Goal: Task Accomplishment & Management: Manage account settings

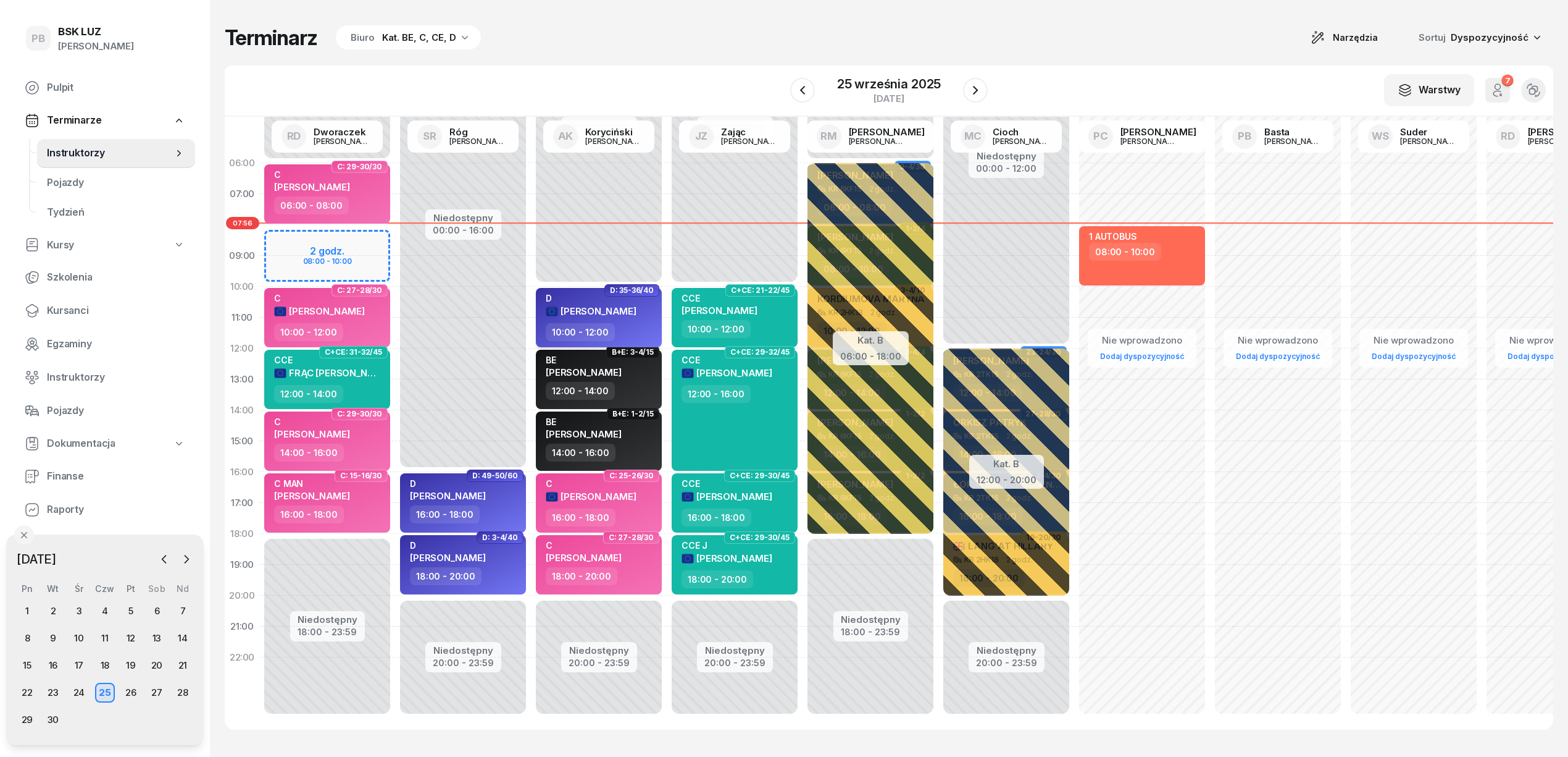
click at [613, 312] on span "[PERSON_NAME]" at bounding box center [598, 311] width 76 height 11
select select "10"
select select "12"
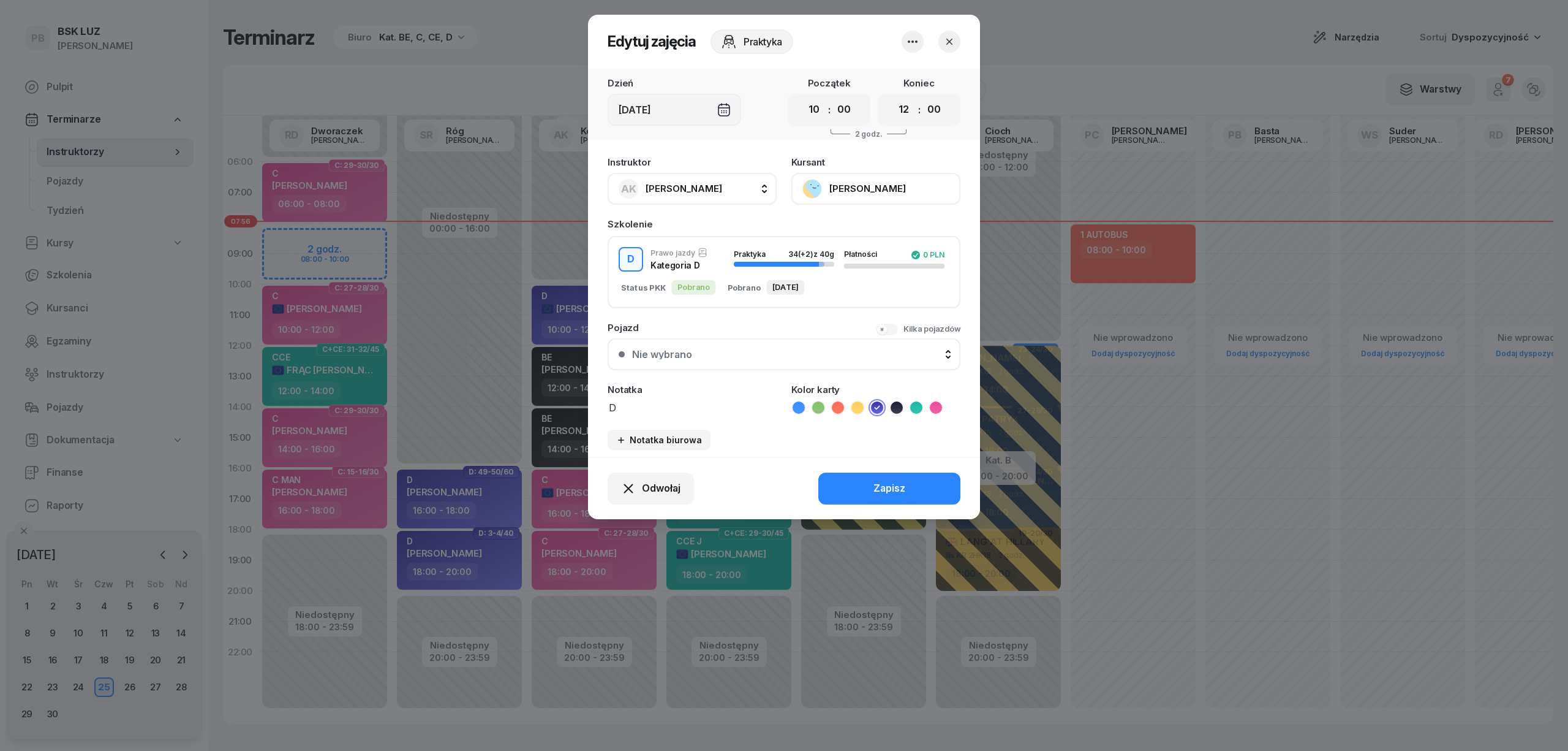
click at [853, 182] on button "[PERSON_NAME]" at bounding box center [876, 189] width 169 height 32
click at [841, 229] on div "Otwórz profil" at bounding box center [831, 230] width 59 height 16
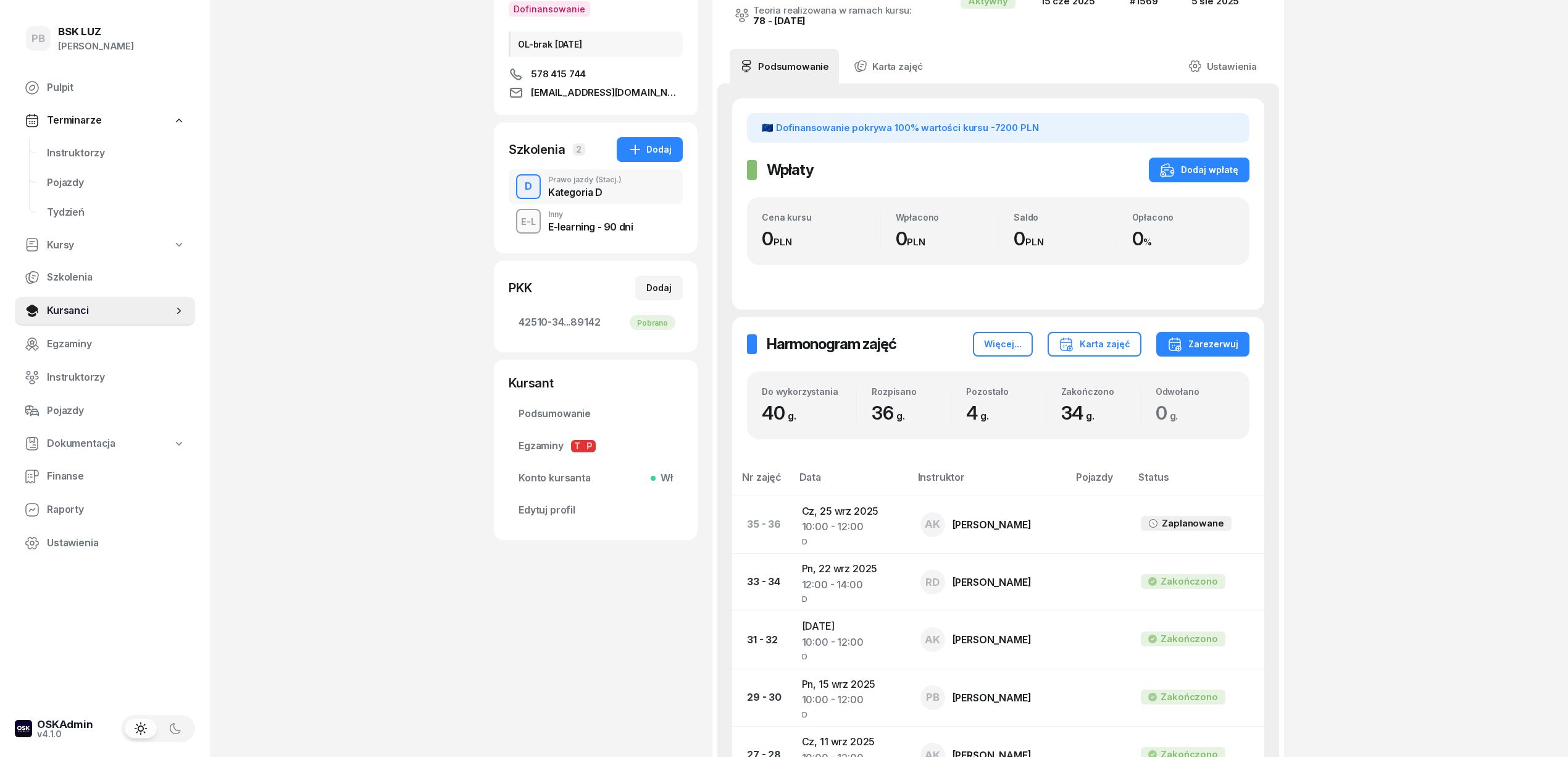
scroll to position [247, 0]
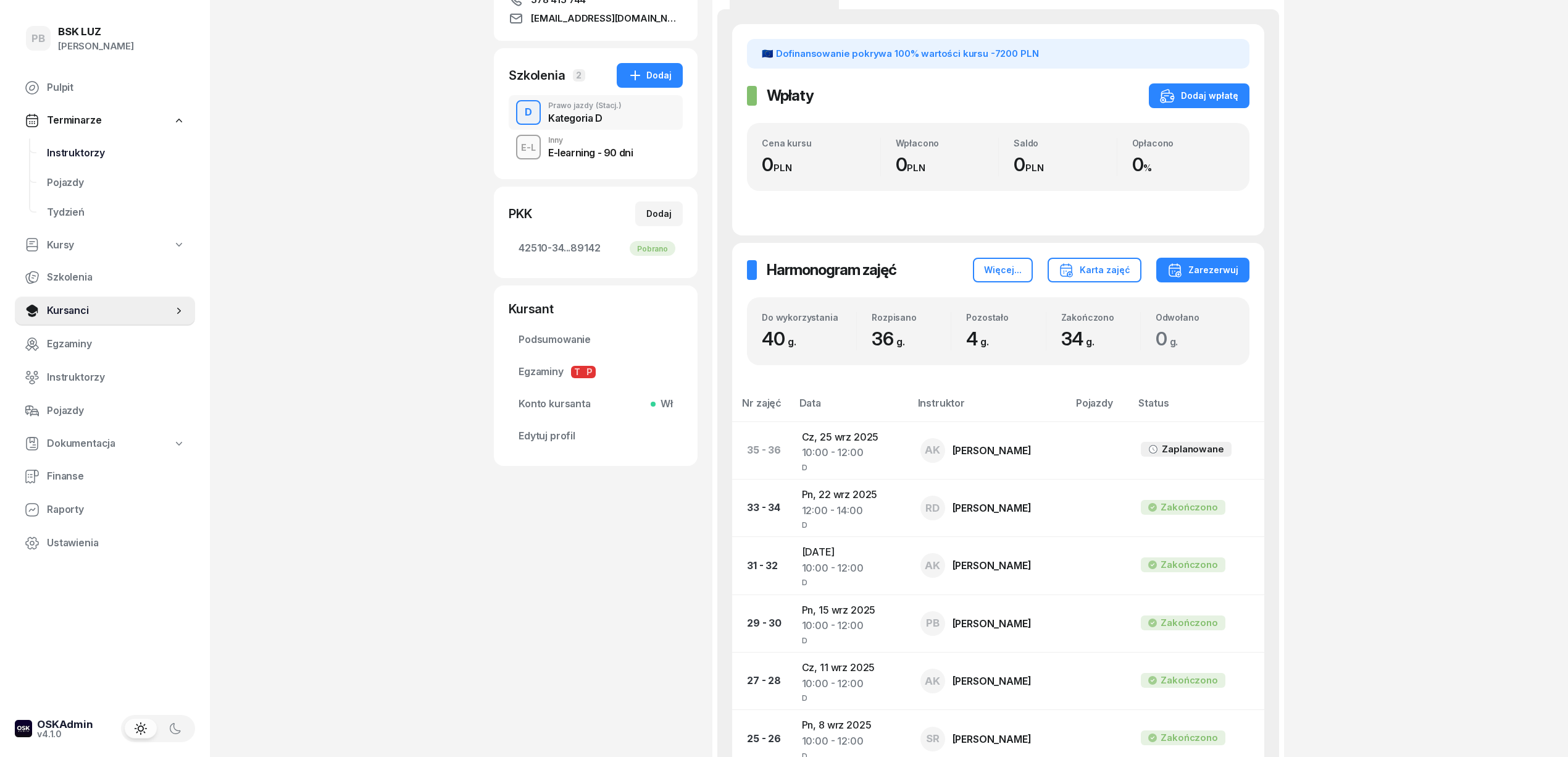
click at [95, 153] on span "Instruktorzy" at bounding box center [116, 153] width 138 height 16
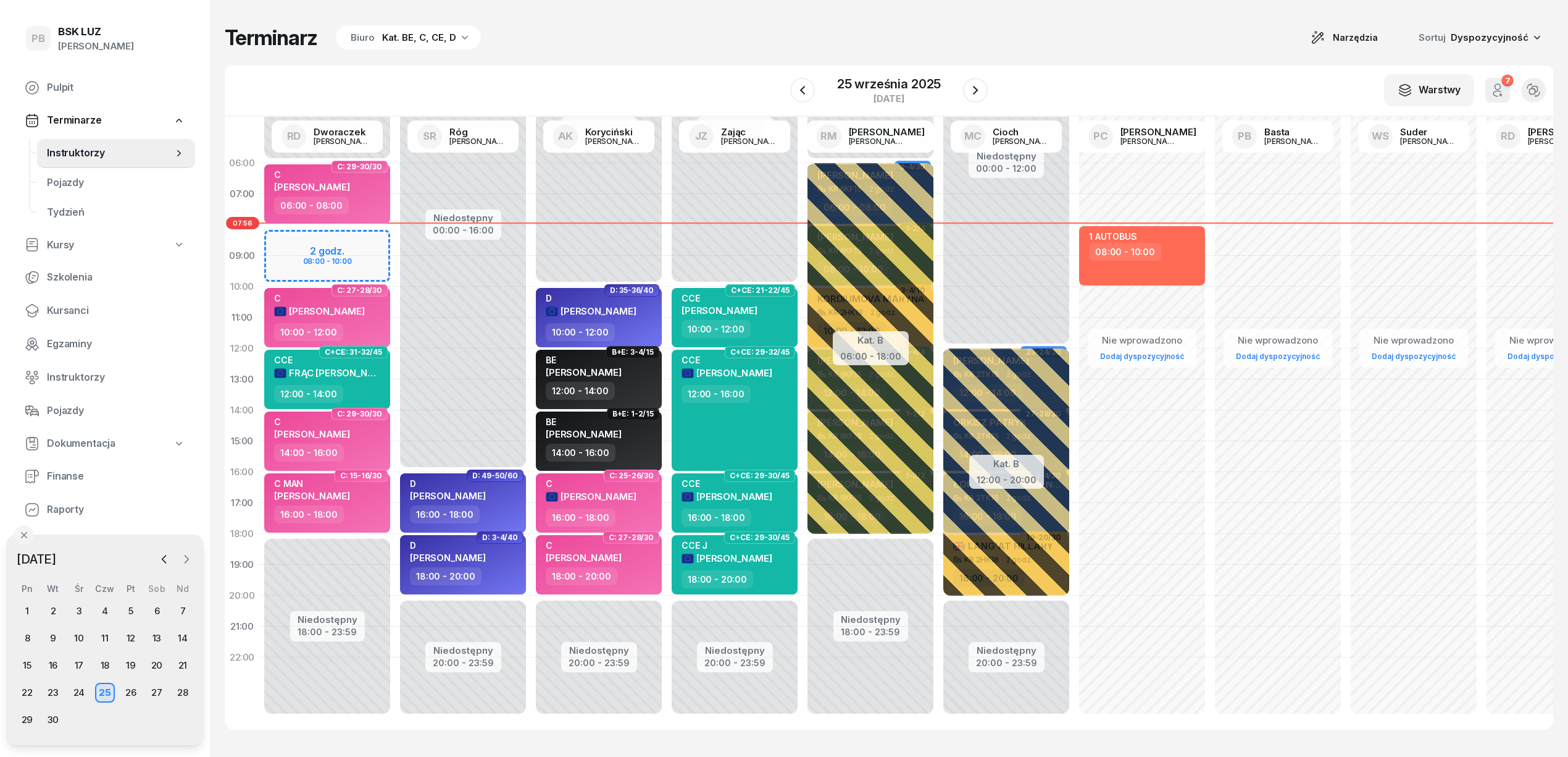
click at [190, 557] on icon "button" at bounding box center [186, 559] width 12 height 12
click at [56, 635] on div "7" at bounding box center [53, 638] width 20 height 20
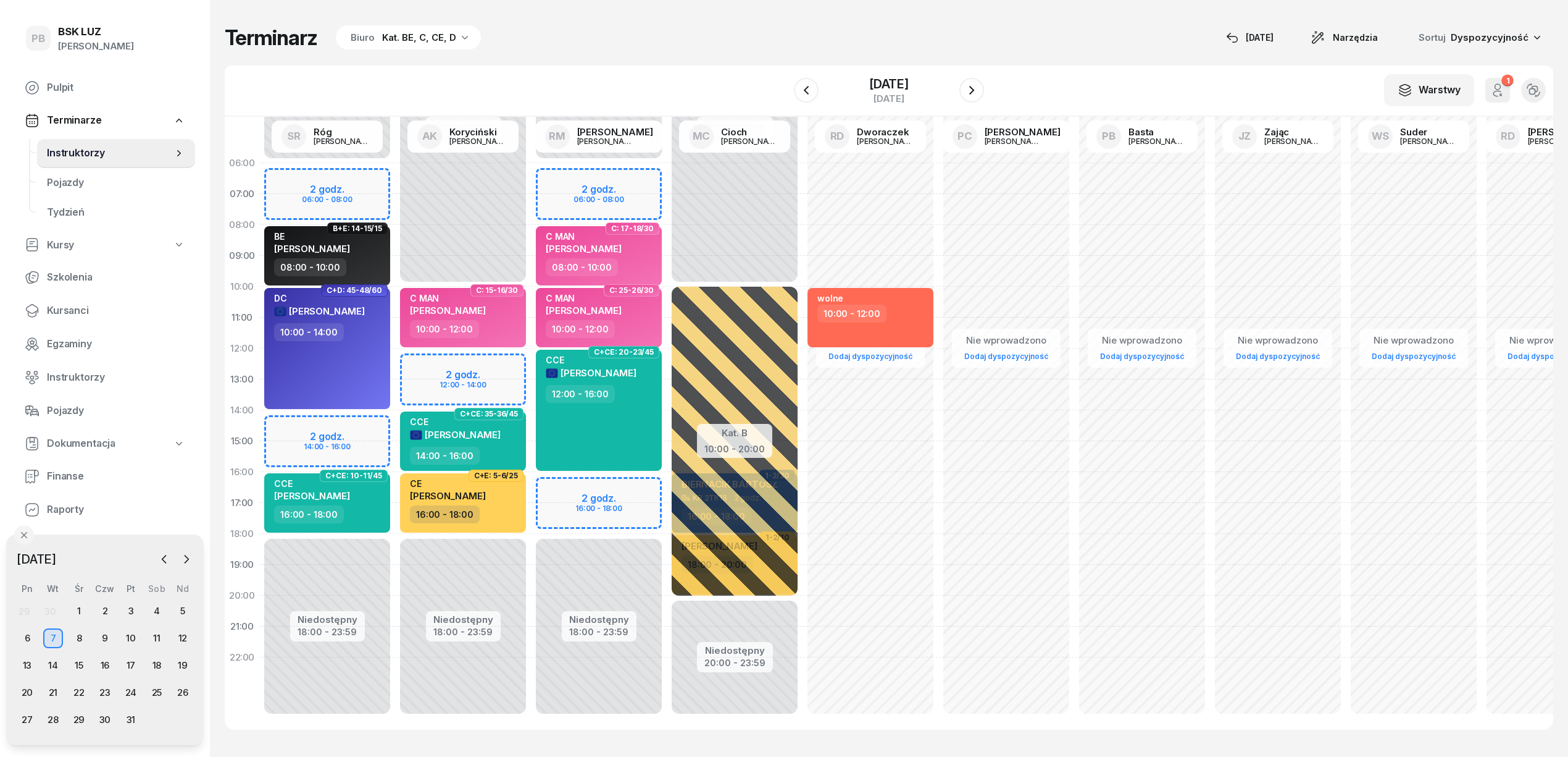
click at [373, 425] on div "Niedostępny 00:00 - 06:00 Niedostępny 18:00 - 23:59 2 godz. 06:00 - 08:00 2 god…" at bounding box center [327, 441] width 135 height 586
select select "14"
select select "16"
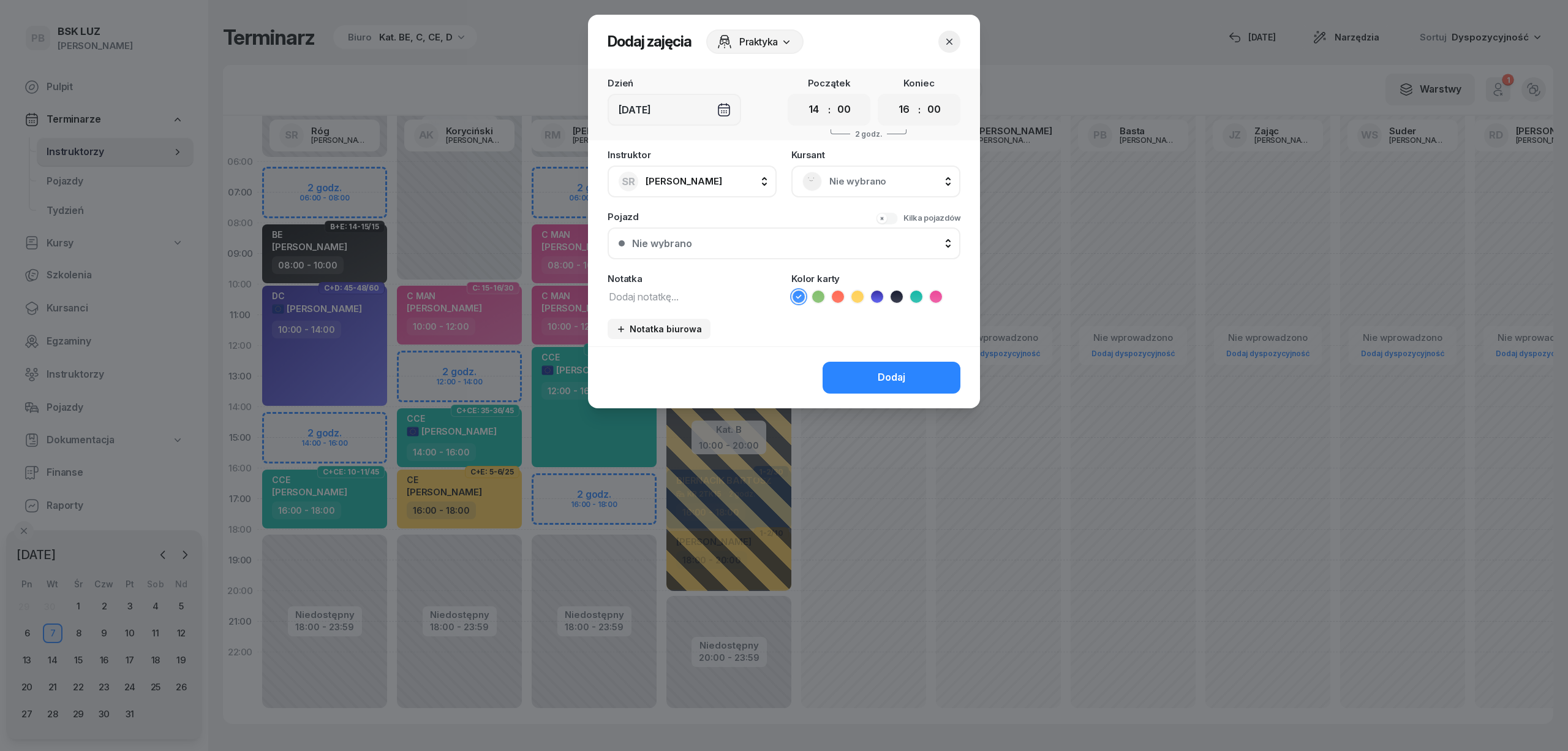
click at [863, 184] on span "Nie wybrano" at bounding box center [890, 181] width 120 height 16
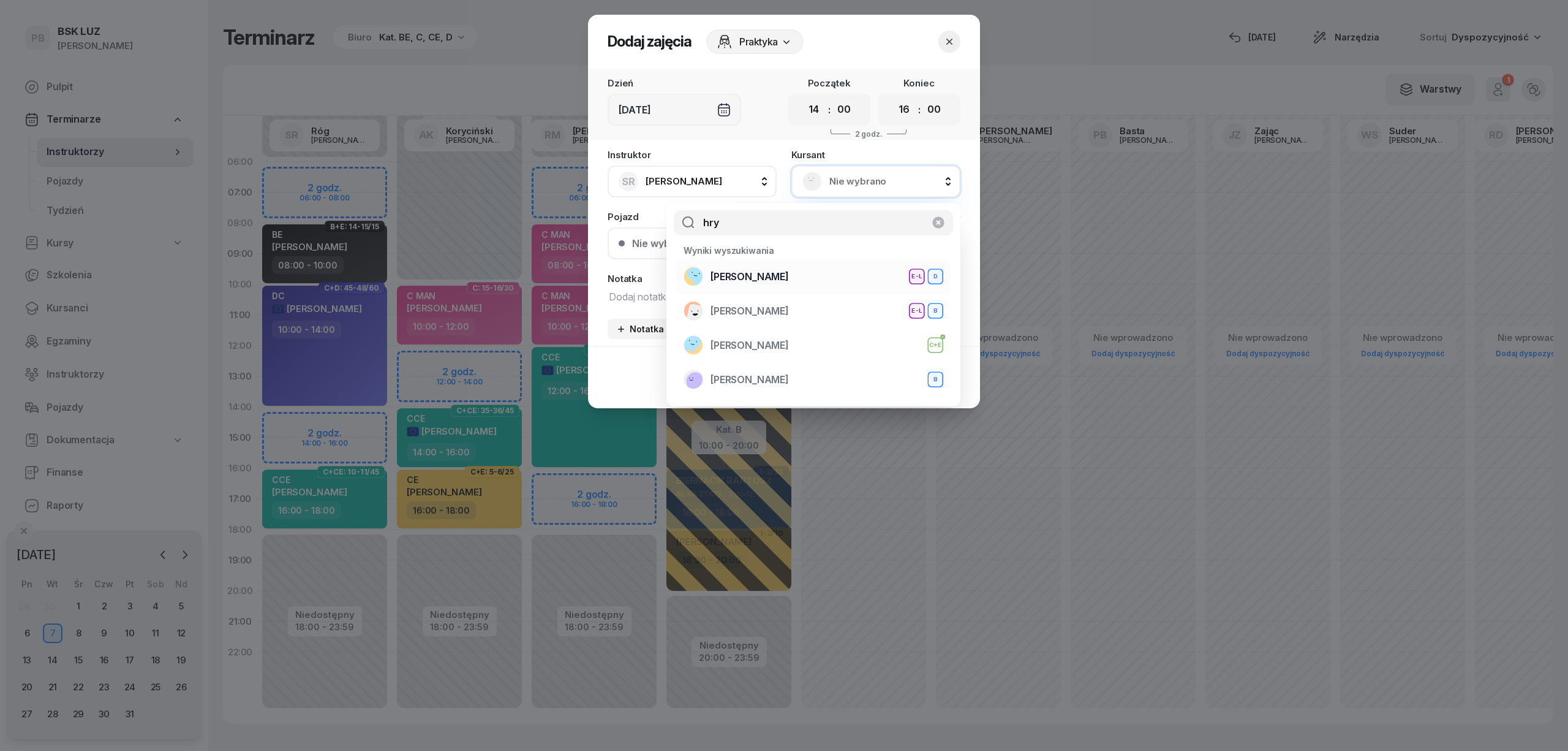
type input "hry"
click at [773, 268] on div "[PERSON_NAME] E-L D" at bounding box center [814, 276] width 259 height 20
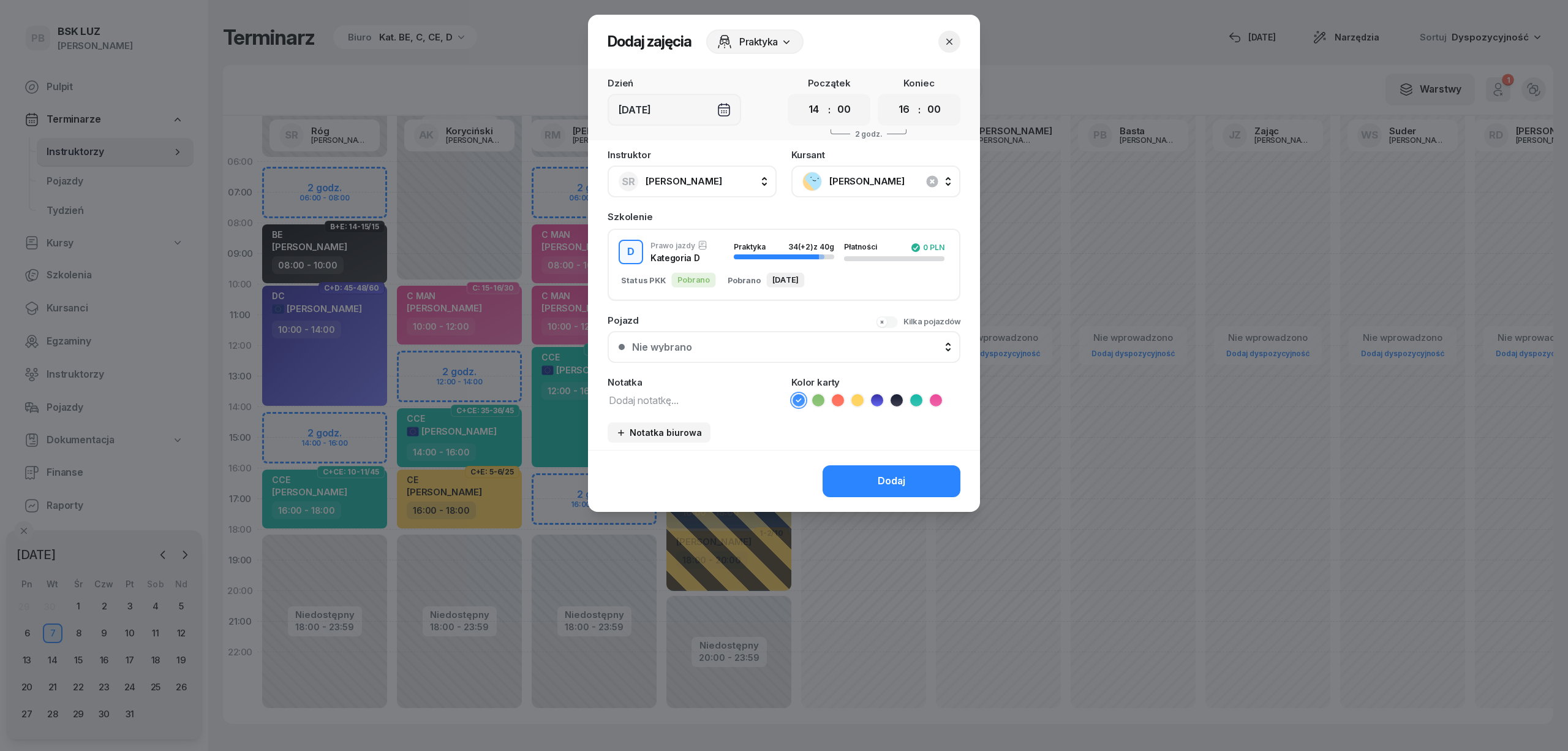
click at [878, 394] on icon at bounding box center [877, 399] width 12 height 12
click at [877, 471] on button "Dodaj" at bounding box center [892, 481] width 138 height 32
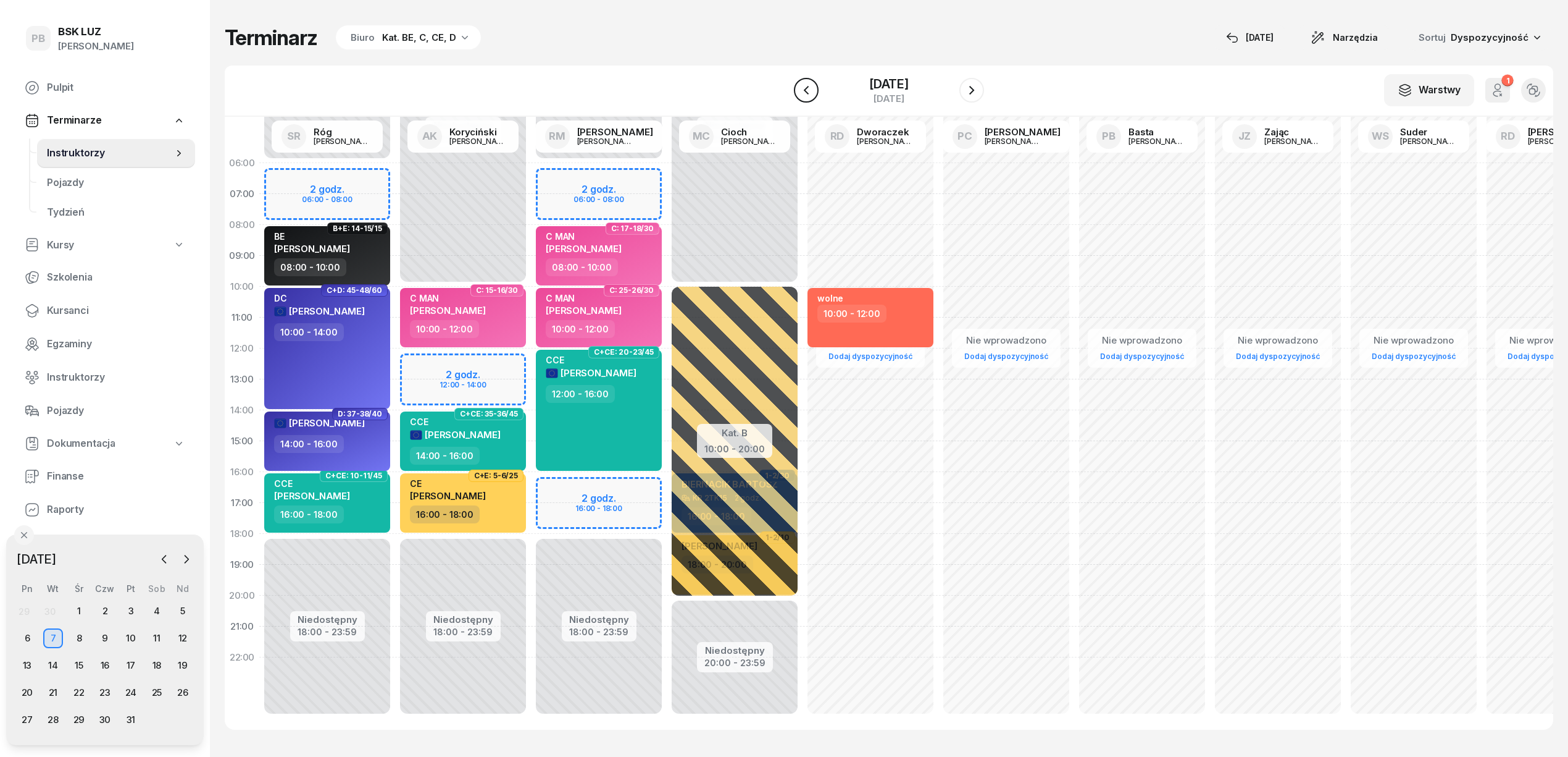
click at [799, 95] on icon "button" at bounding box center [807, 90] width 15 height 15
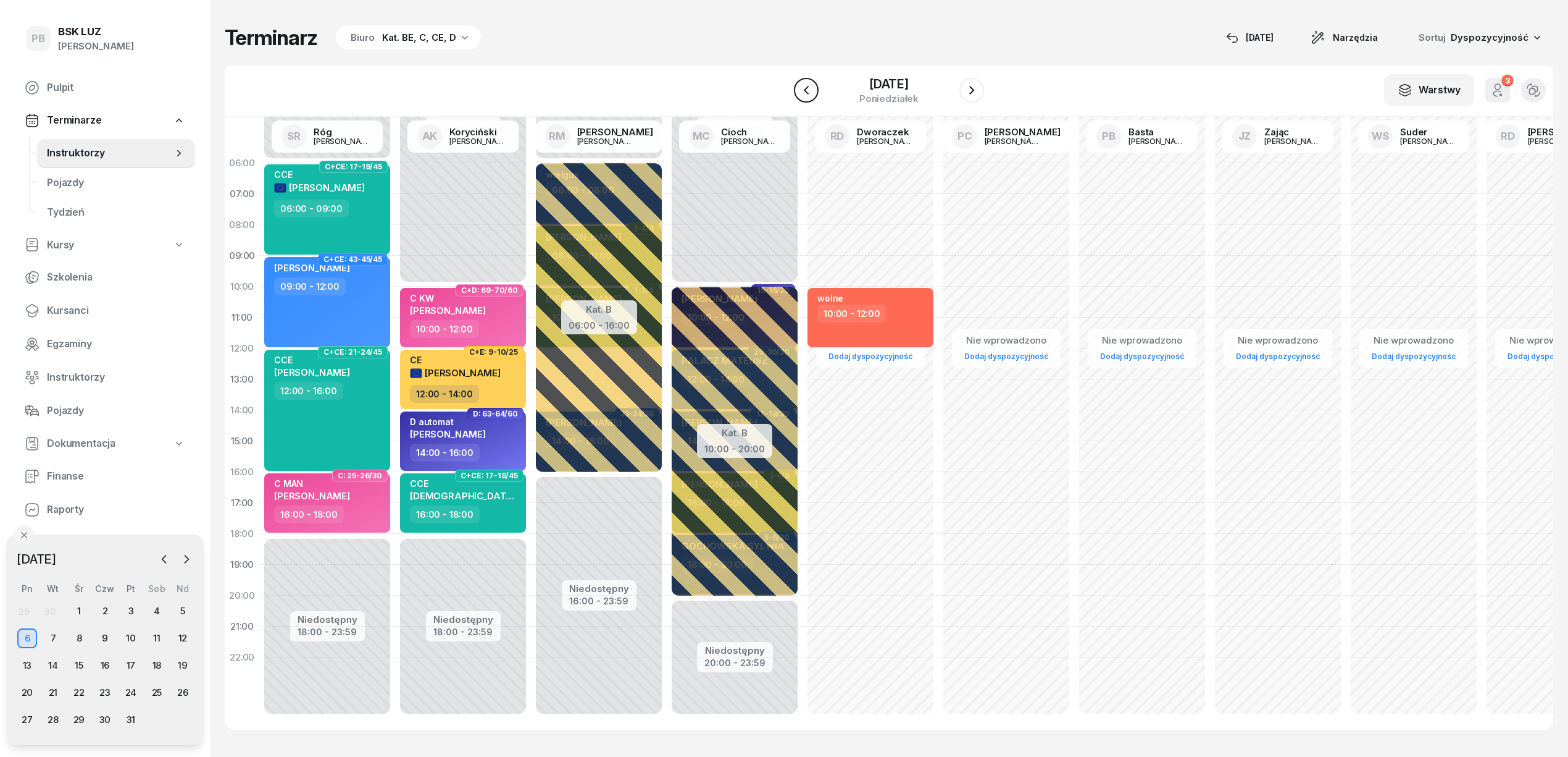
click at [799, 95] on icon "button" at bounding box center [807, 90] width 15 height 15
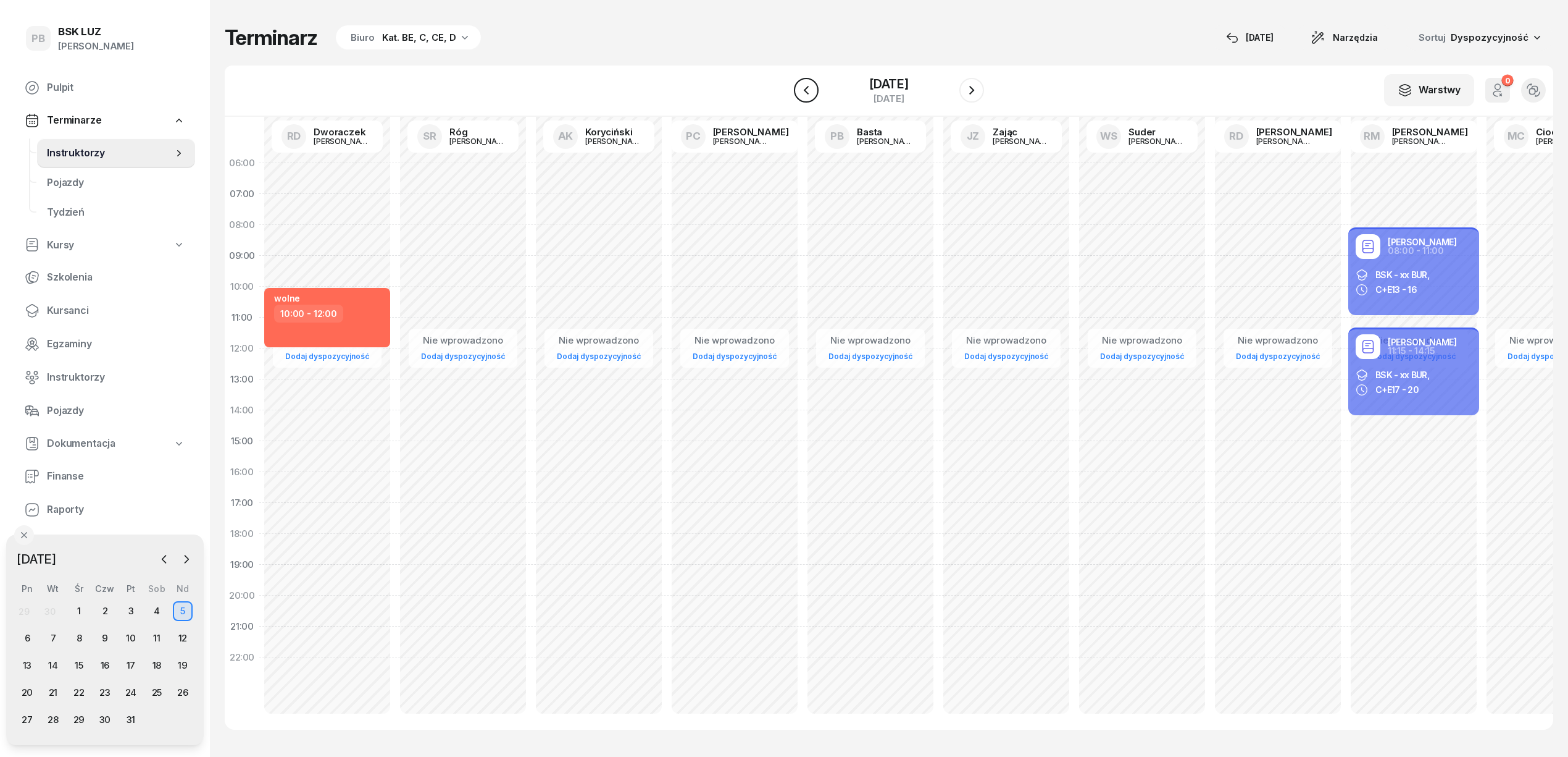
click at [799, 95] on icon "button" at bounding box center [807, 90] width 15 height 15
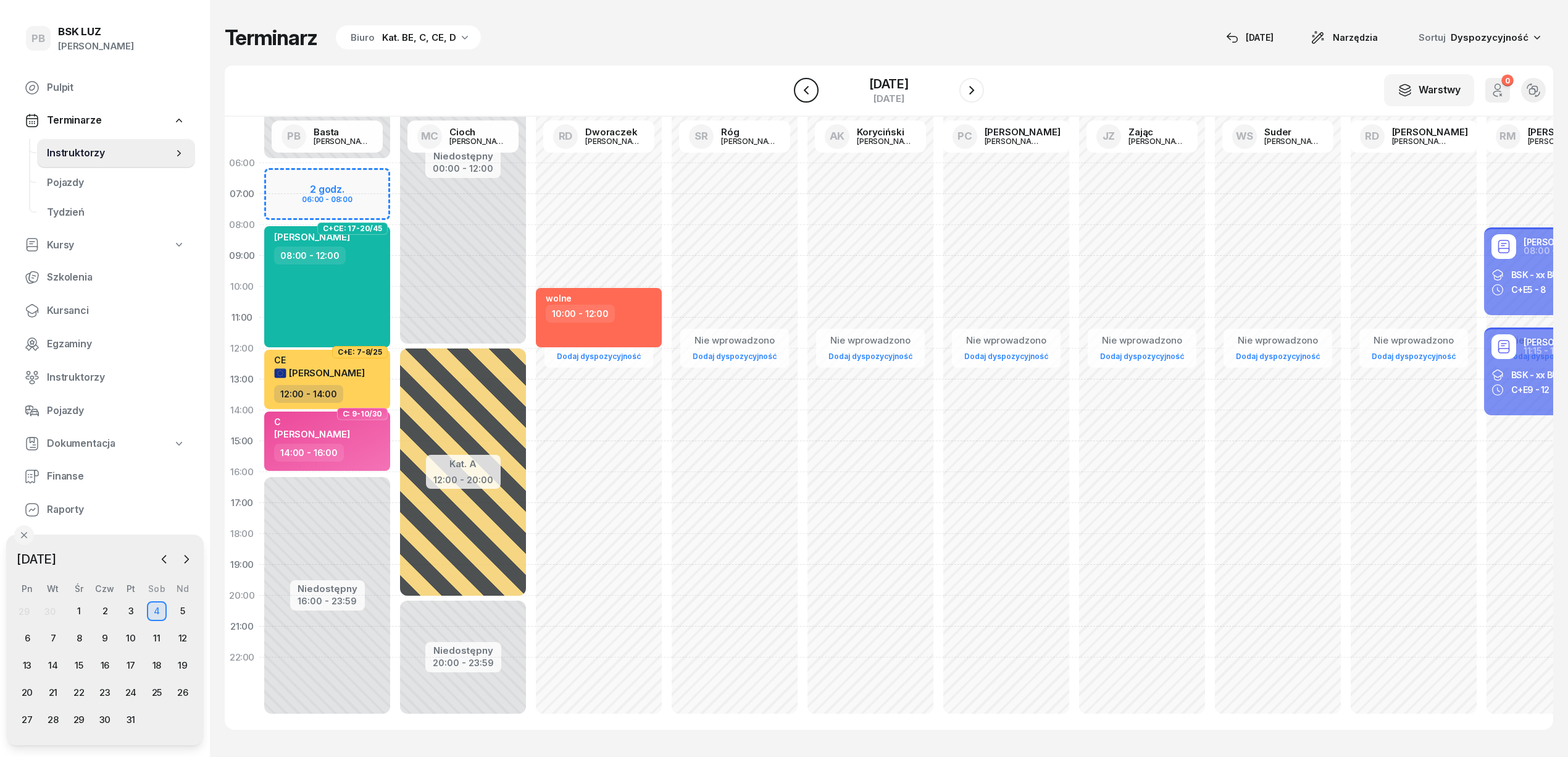
click at [799, 95] on icon "button" at bounding box center [807, 90] width 15 height 15
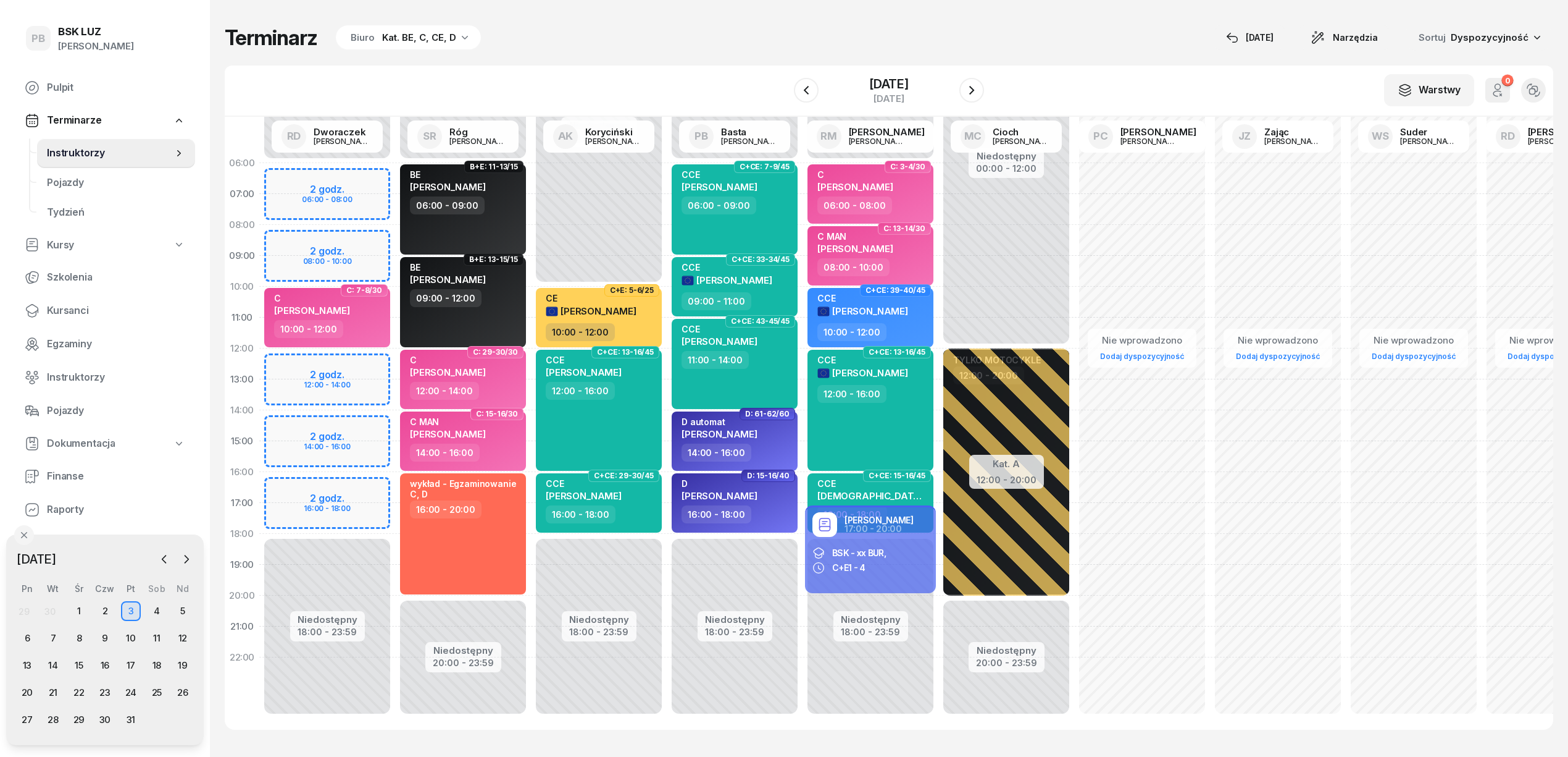
click at [379, 243] on div "Niedostępny 00:00 - 06:00 Niedostępny 18:00 - 23:59 2 godz. 06:00 - 08:00 2 god…" at bounding box center [327, 441] width 135 height 586
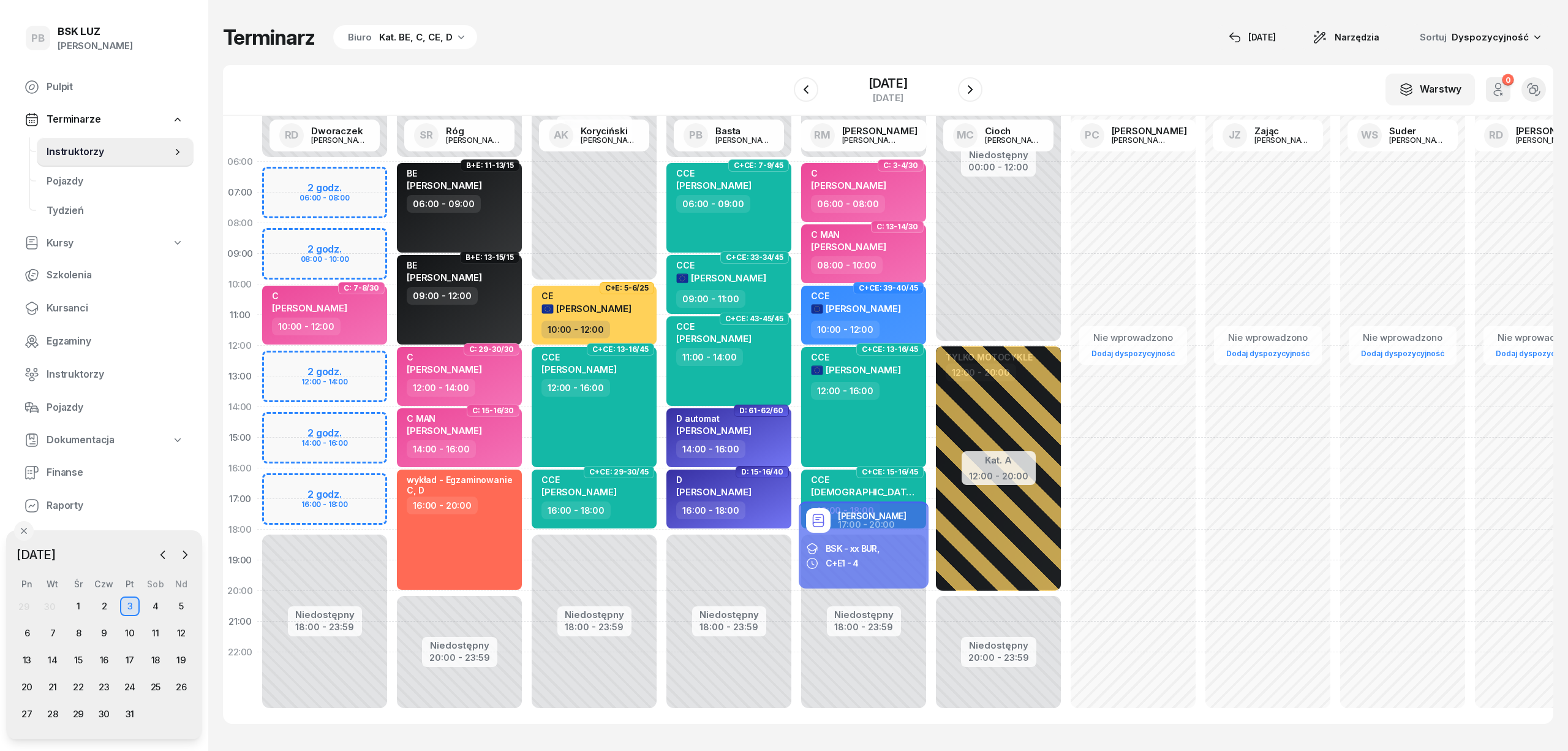
select select "08"
select select "10"
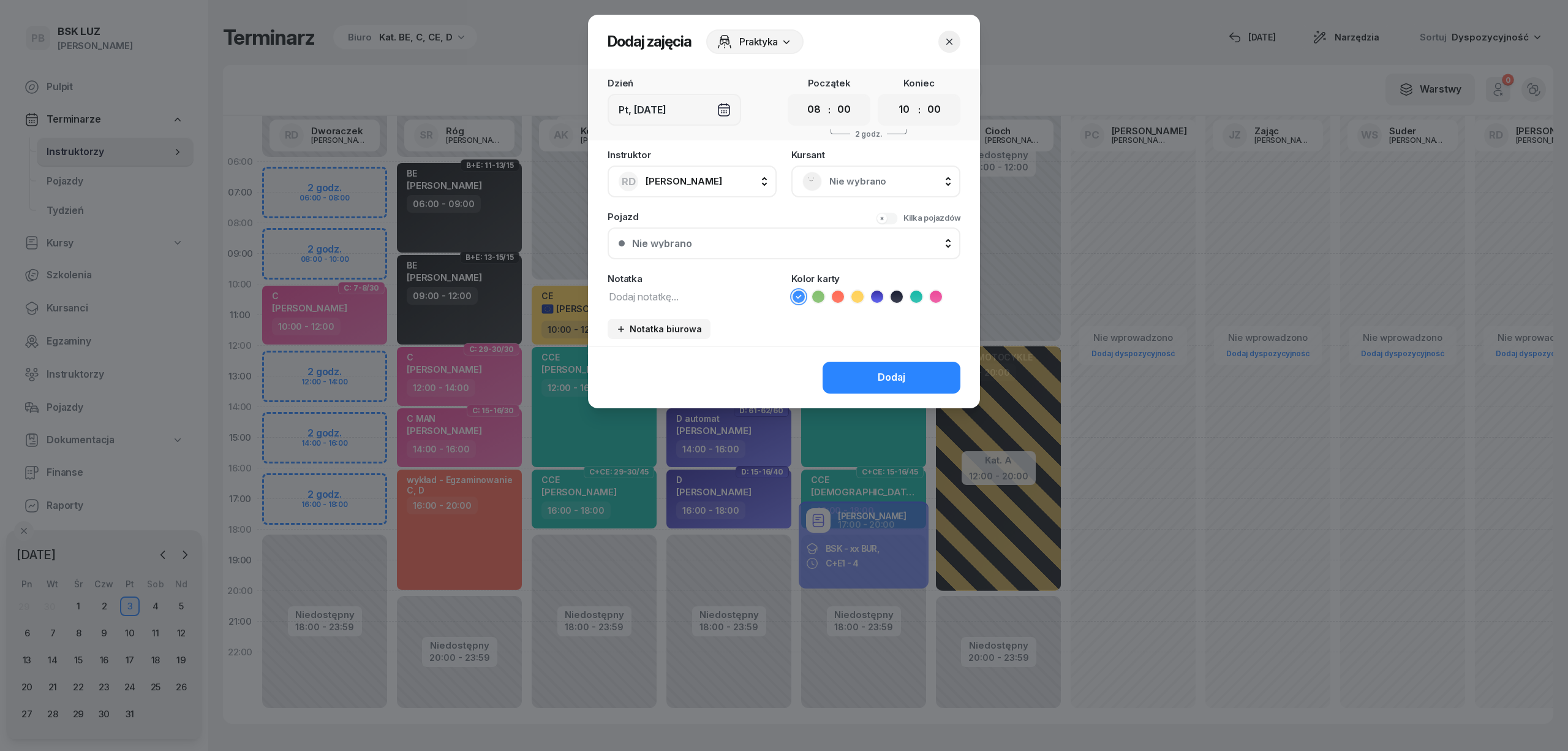
click at [862, 180] on span "Nie wybrano" at bounding box center [890, 181] width 120 height 16
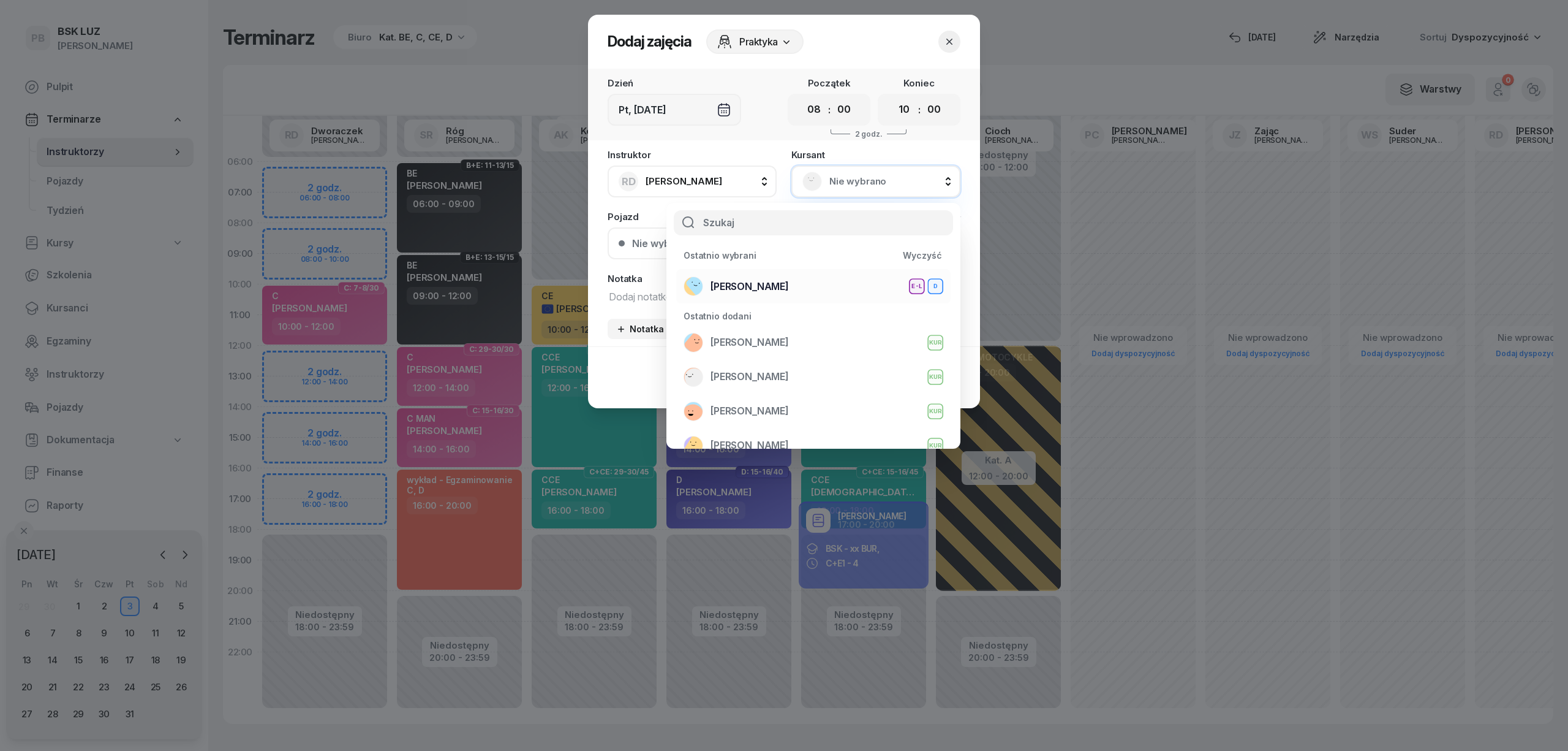
click at [804, 277] on div "[PERSON_NAME] E-L D" at bounding box center [814, 286] width 259 height 20
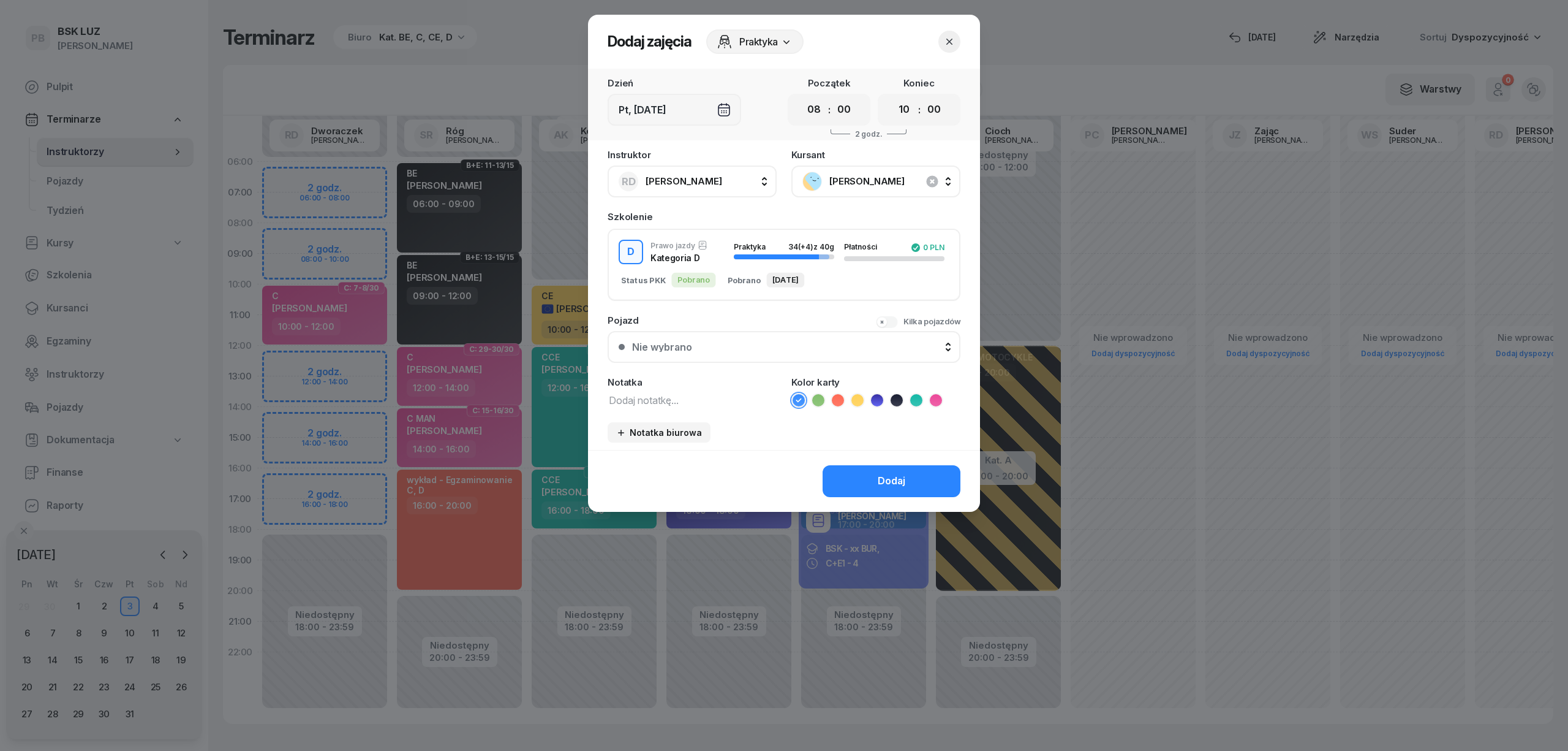
click at [689, 399] on textarea at bounding box center [692, 399] width 169 height 16
type textarea "D"
click at [874, 397] on icon at bounding box center [877, 399] width 12 height 12
click at [870, 471] on button "Dodaj" at bounding box center [892, 481] width 138 height 32
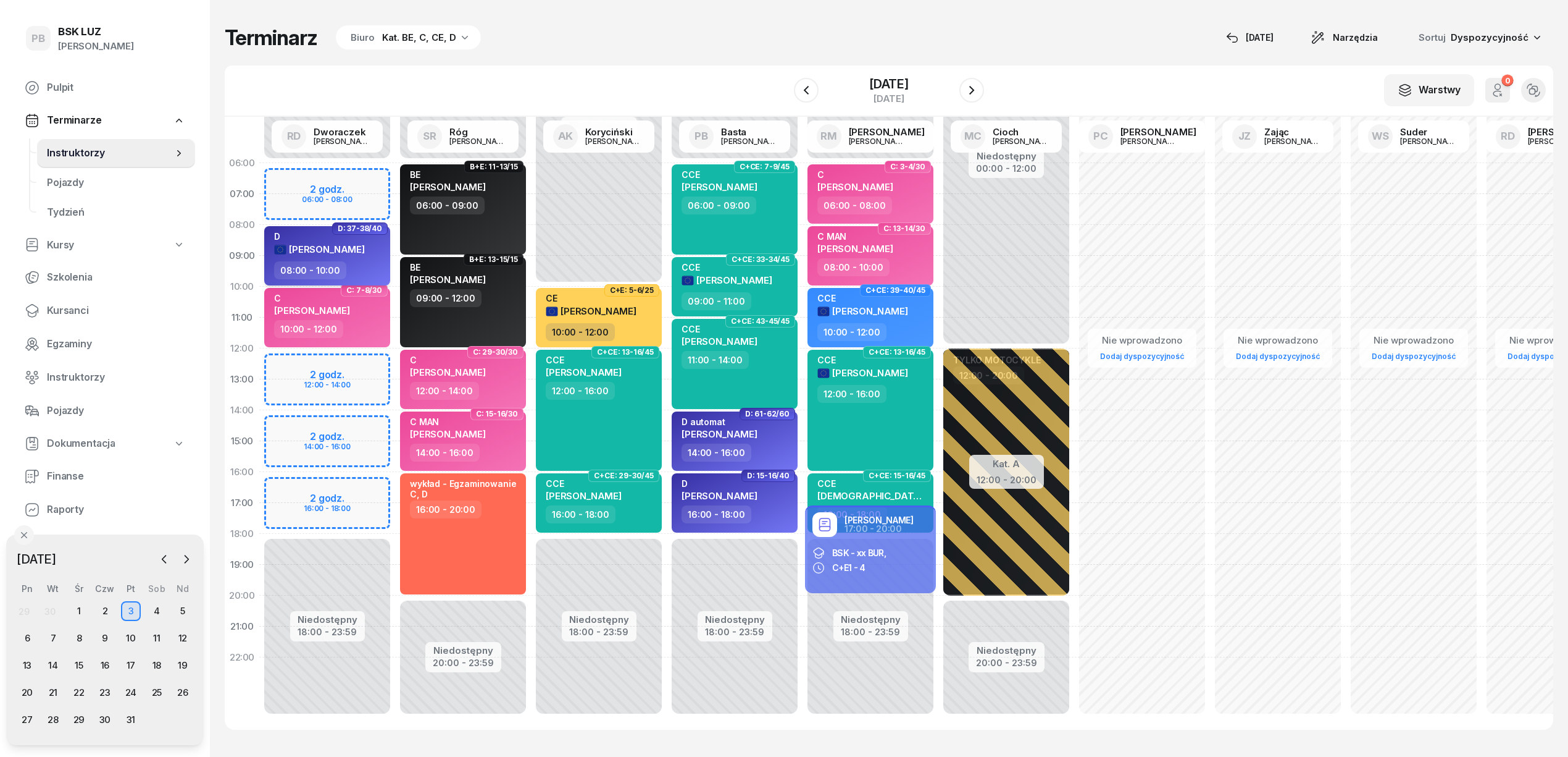
click at [348, 241] on div "D" at bounding box center [319, 236] width 91 height 10
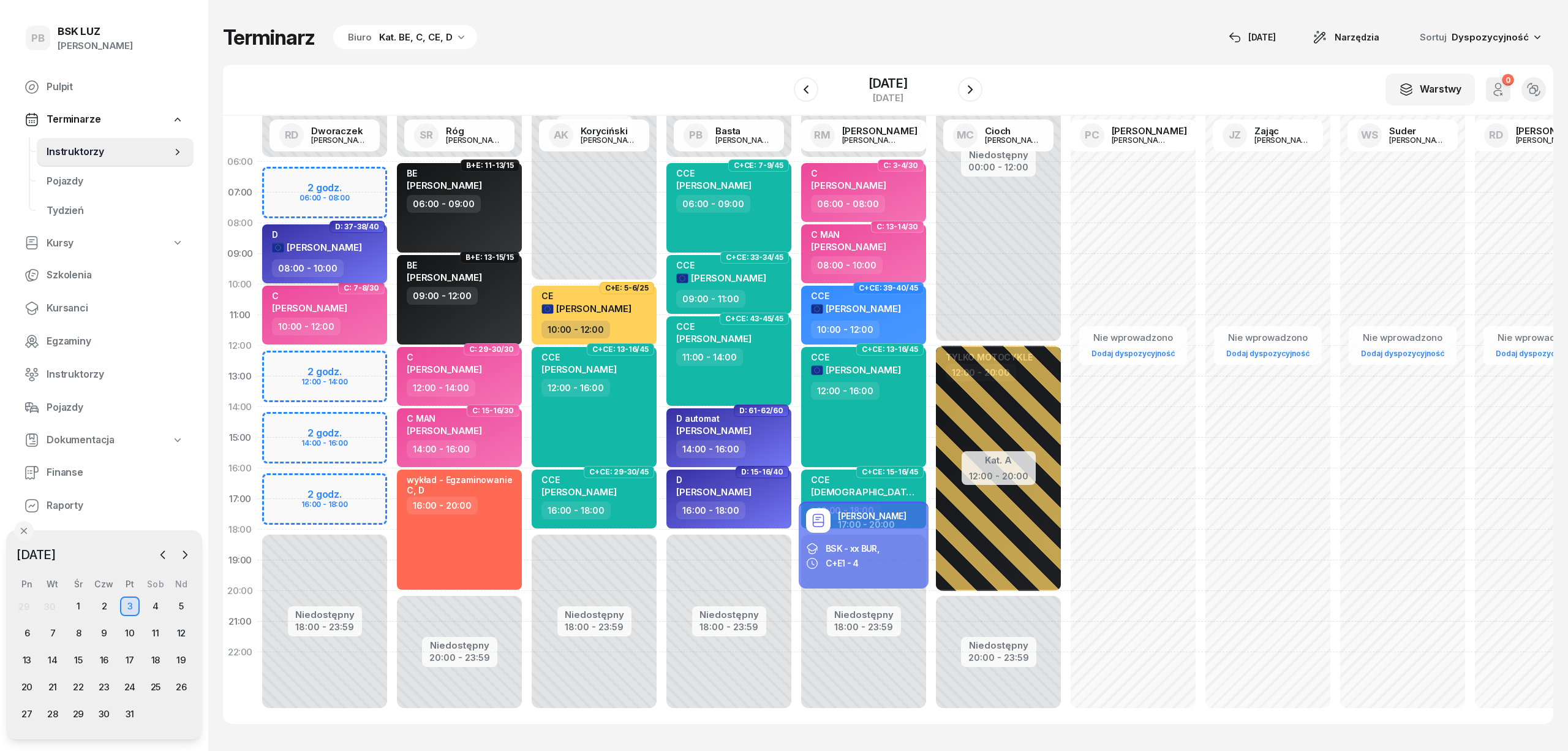
select select "08"
select select "10"
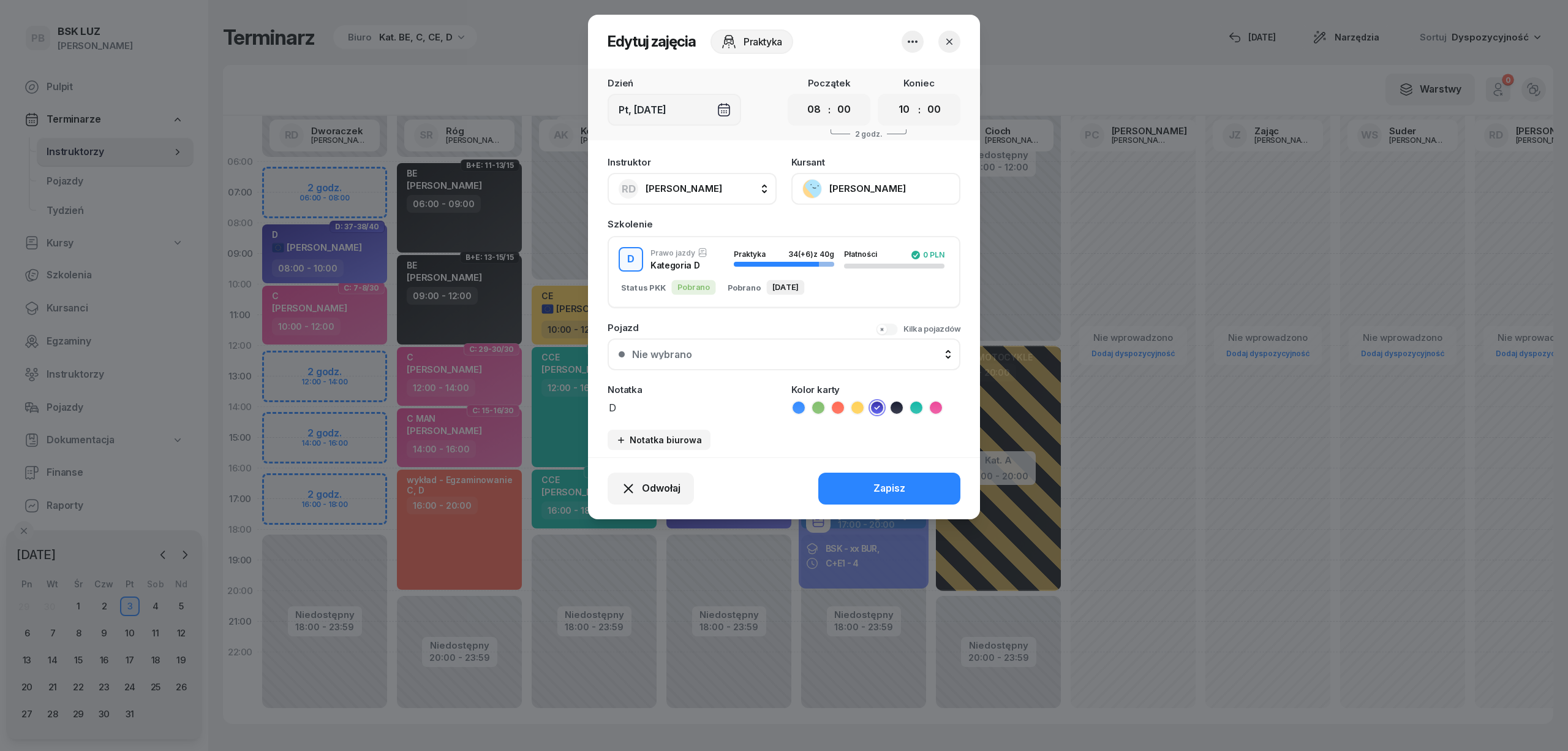
click at [853, 192] on button "[PERSON_NAME]" at bounding box center [876, 189] width 169 height 32
click at [839, 227] on div "Otwórz profil" at bounding box center [831, 230] width 59 height 16
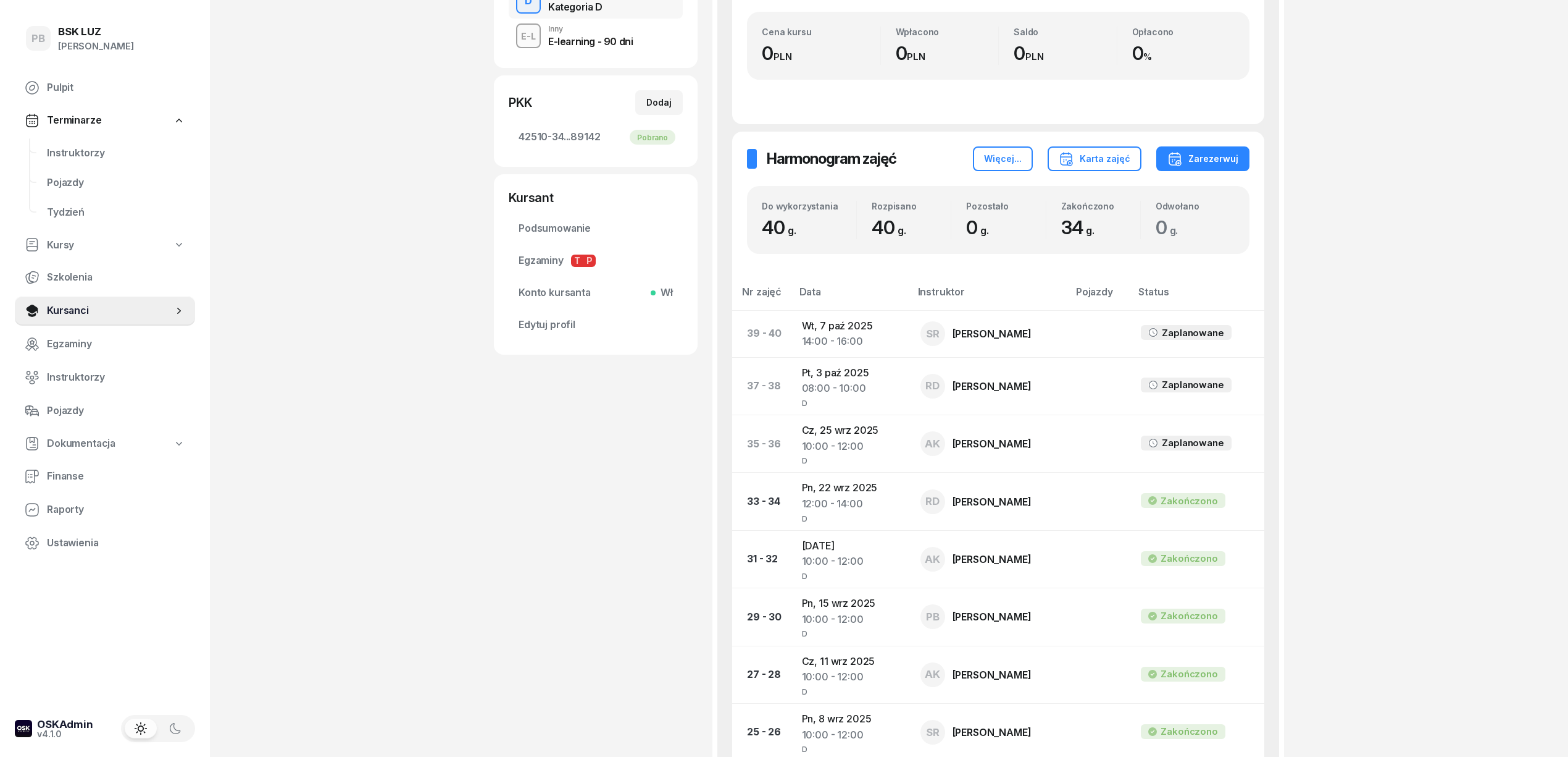
scroll to position [411, 0]
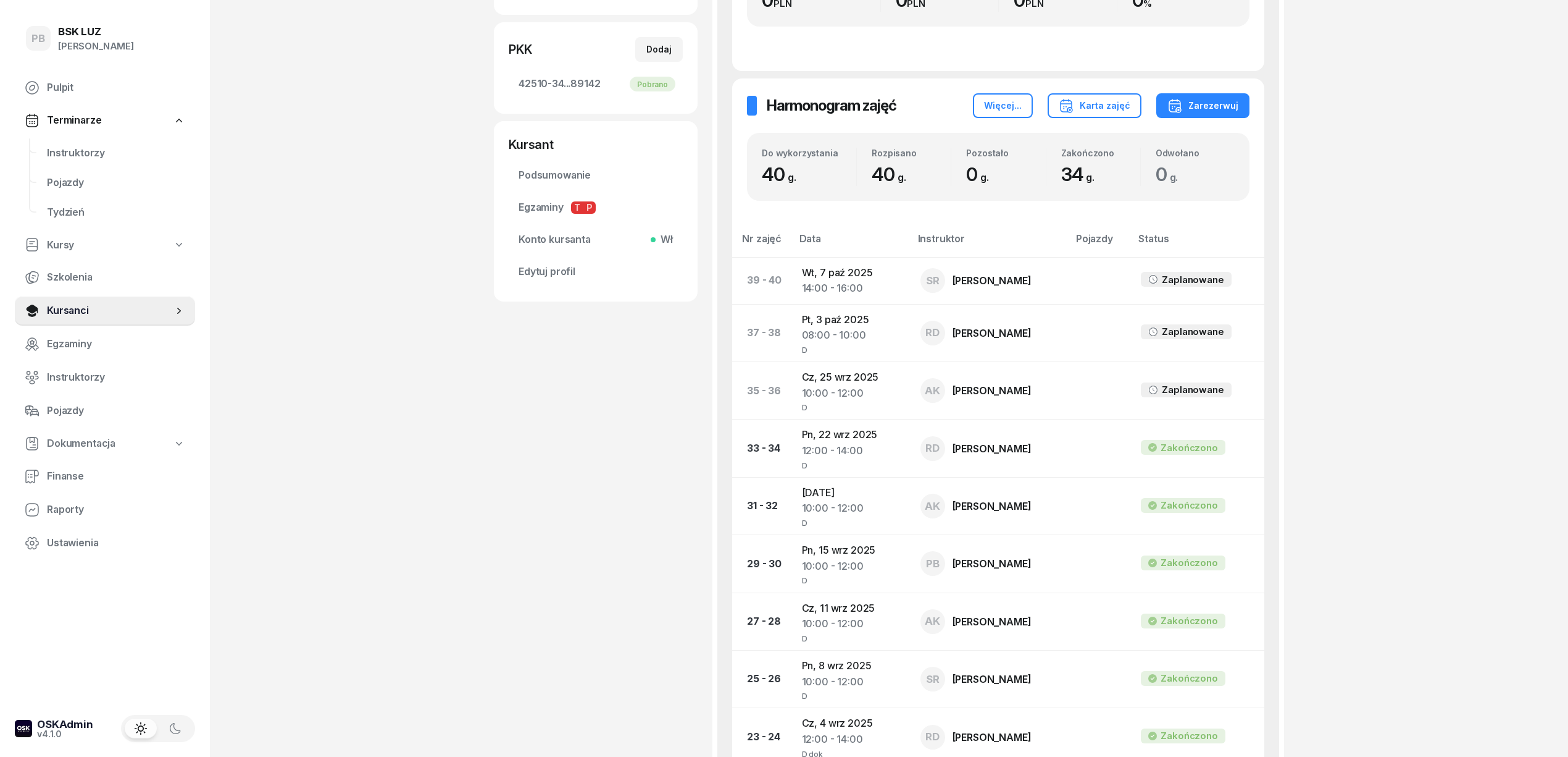
drag, startPoint x: 1418, startPoint y: 599, endPoint x: 1411, endPoint y: 591, distance: 10.6
click at [1418, 597] on div "PB BSK [PERSON_NAME] Terminarze Instruktorzy Pojazdy Tydzień Kursy Szkolenia Ku…" at bounding box center [784, 572] width 1568 height 1967
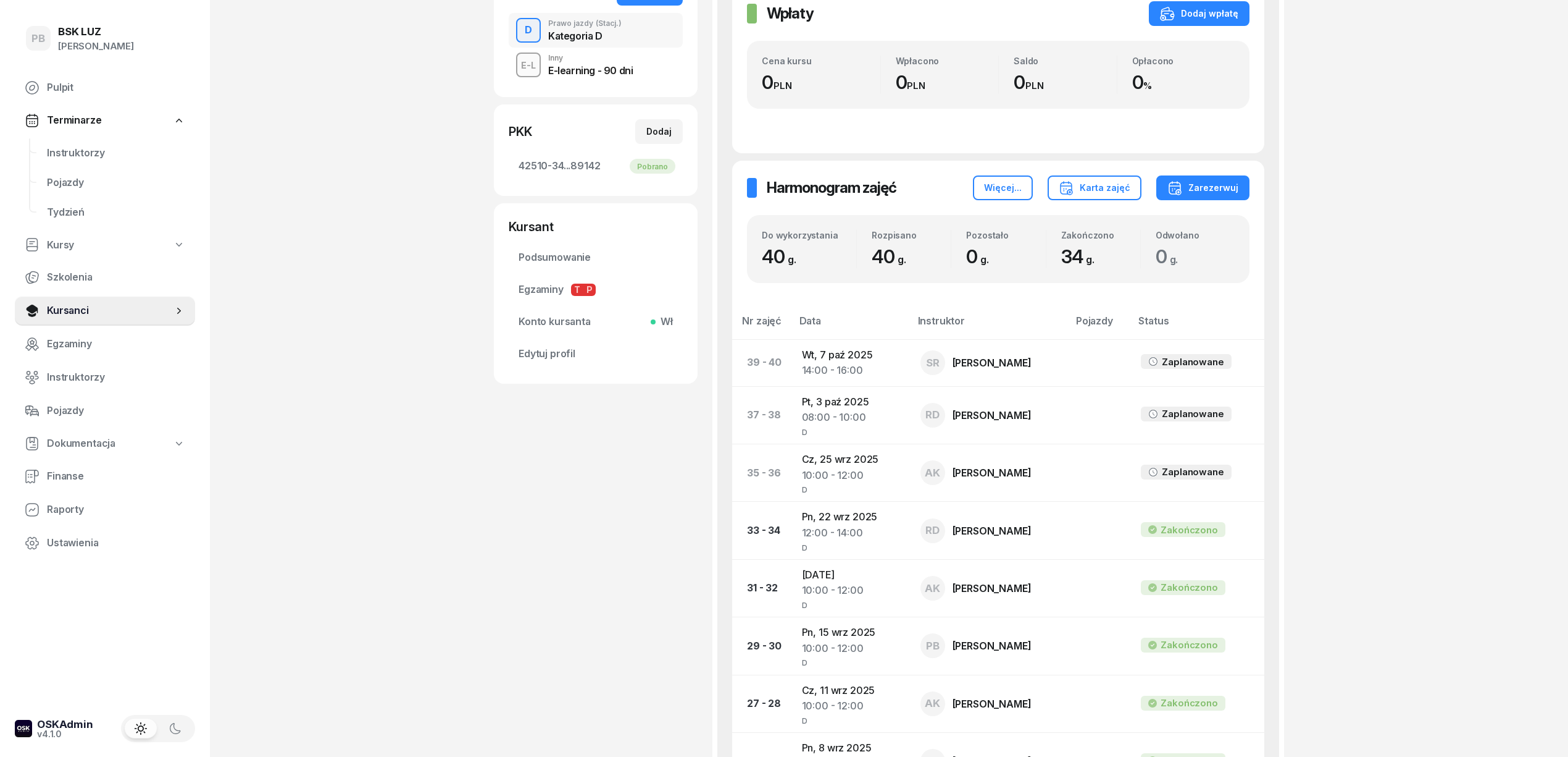
click at [1406, 507] on div "PB BSK [PERSON_NAME] Terminarze Instruktorzy Pojazdy Tydzień Kursy Szkolenia Ku…" at bounding box center [784, 655] width 1568 height 1967
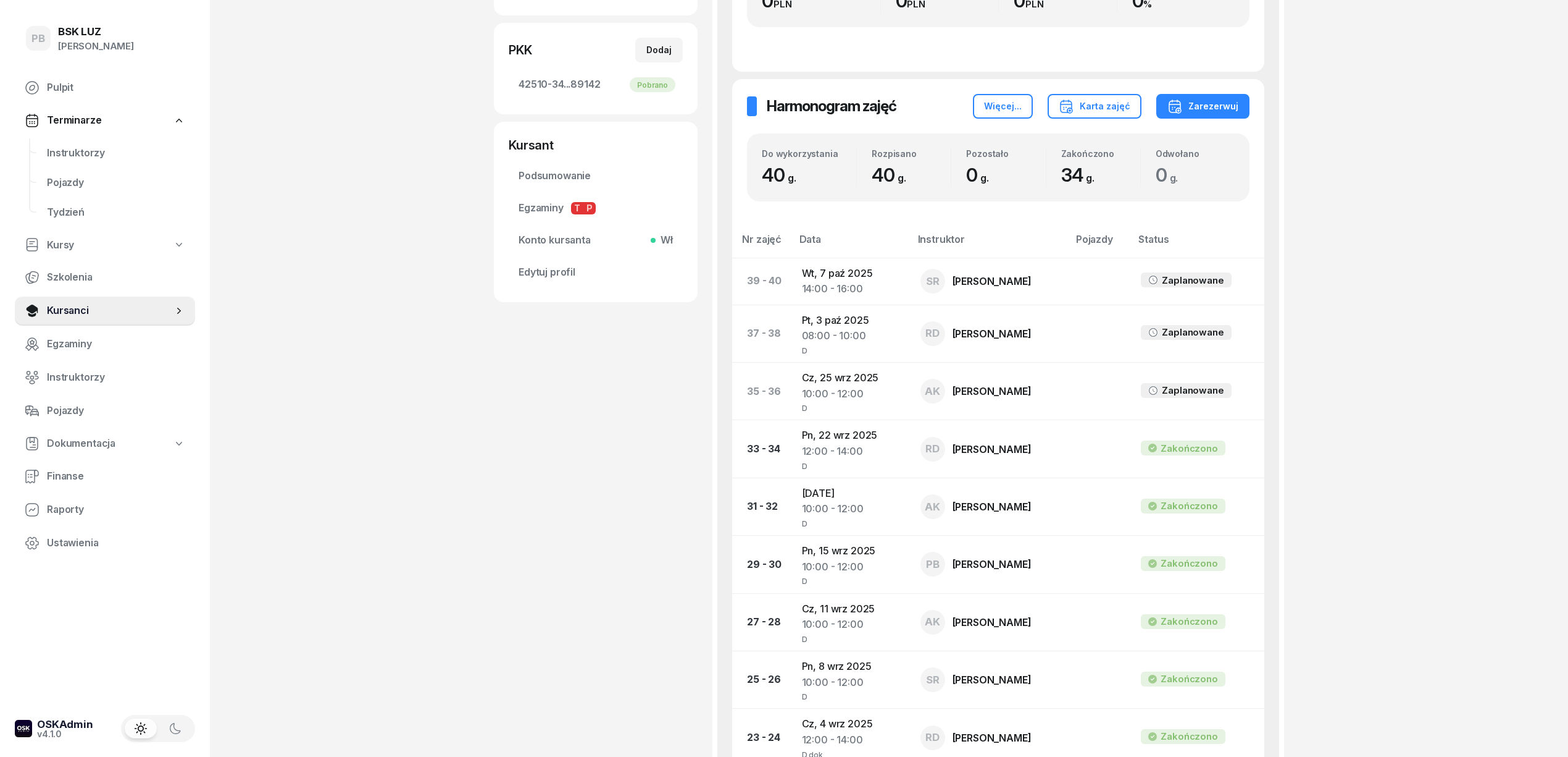
scroll to position [411, 0]
click at [528, 730] on div "HRYNIUKA [PERSON_NAME] Dofinansowanie OL-brak [DATE] 578 415 744 [EMAIL_ADDRESS…" at bounding box center [596, 562] width 204 height 1818
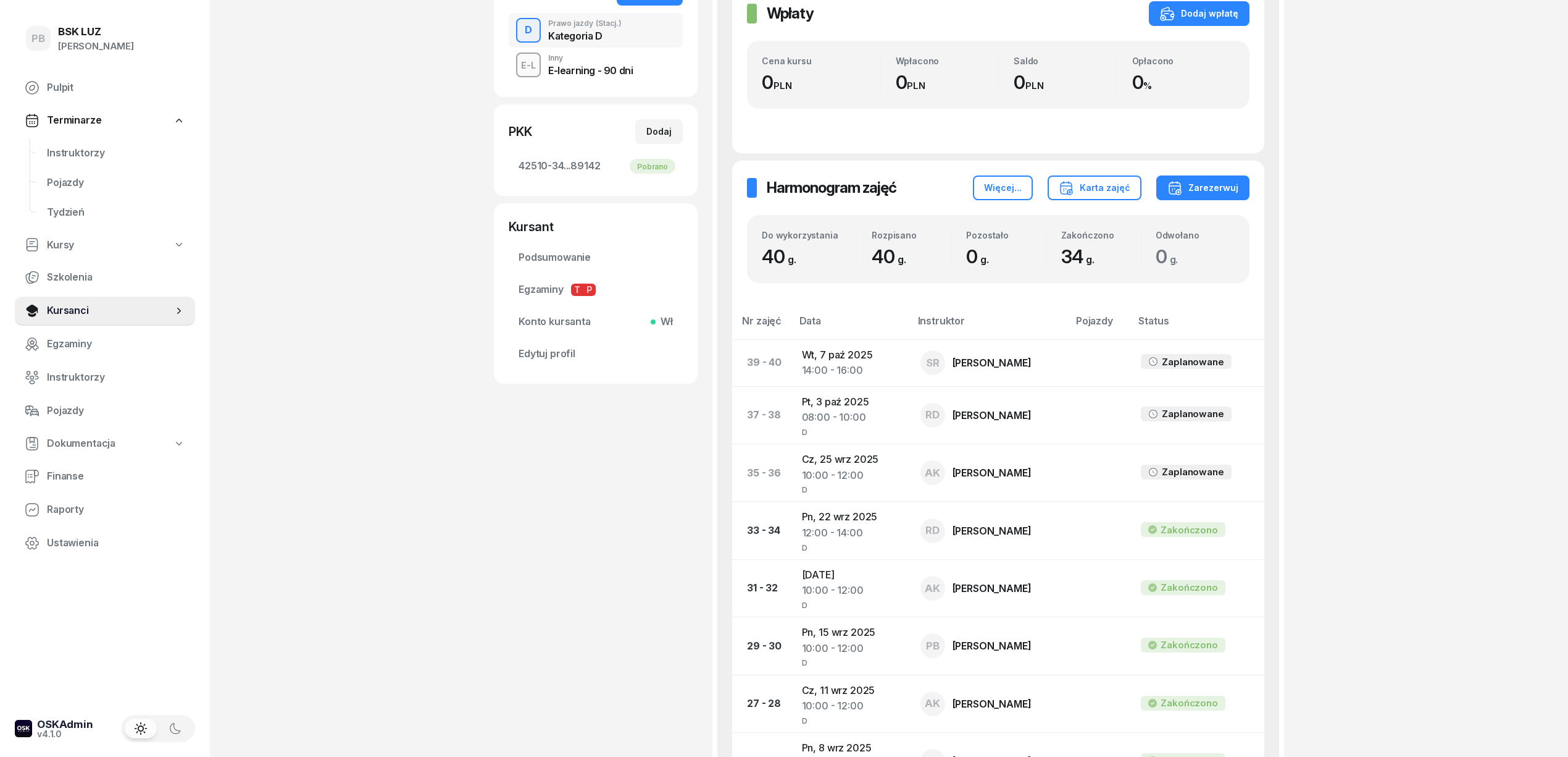
scroll to position [247, 0]
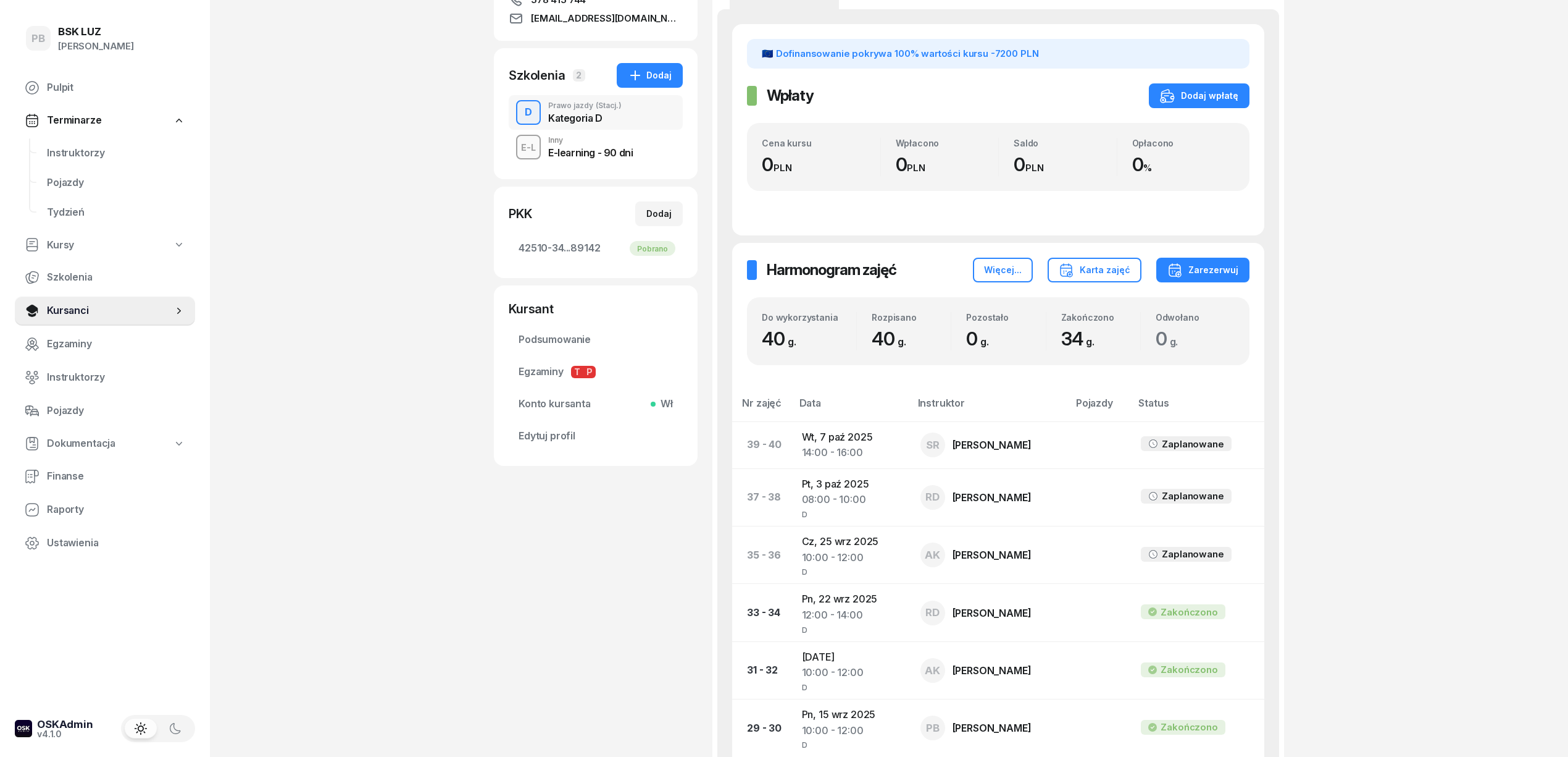
click at [1399, 628] on div "PB BSK [PERSON_NAME] Terminarze Instruktorzy Pojazdy Tydzień Kursy Szkolenia Ku…" at bounding box center [784, 736] width 1568 height 1967
click at [1443, 594] on div "PB BSK [PERSON_NAME] Terminarze Instruktorzy Pojazdy Tydzień Kursy Szkolenia Ku…" at bounding box center [784, 736] width 1568 height 1967
click at [1458, 122] on div "PB BSK [PERSON_NAME] Terminarze Instruktorzy Pojazdy Tydzień Kursy Szkolenia Ku…" at bounding box center [784, 736] width 1568 height 1967
click at [79, 147] on span "Instruktorzy" at bounding box center [116, 153] width 138 height 16
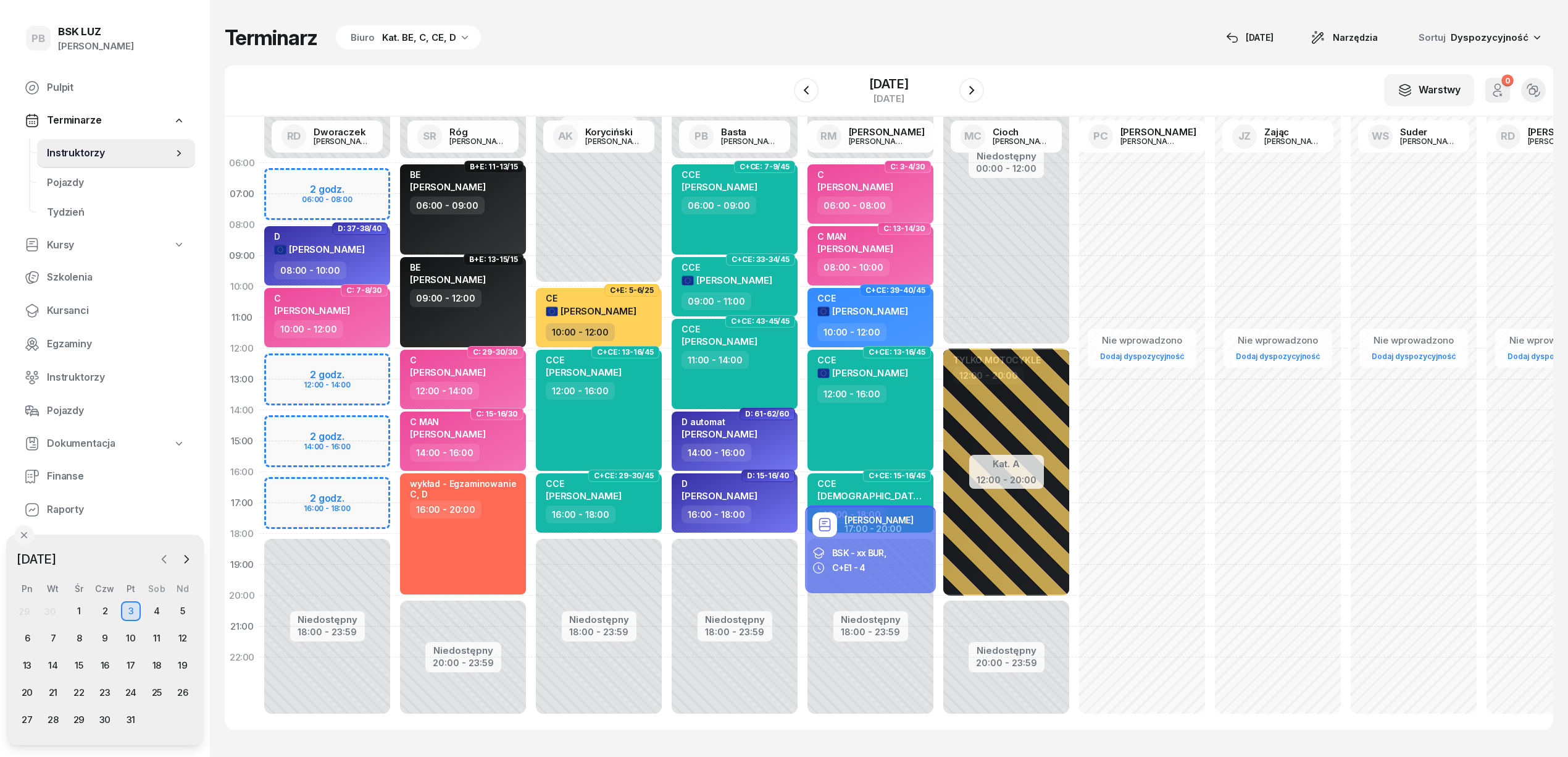
click at [167, 560] on icon "button" at bounding box center [164, 559] width 12 height 12
click at [104, 691] on div "25" at bounding box center [105, 692] width 20 height 20
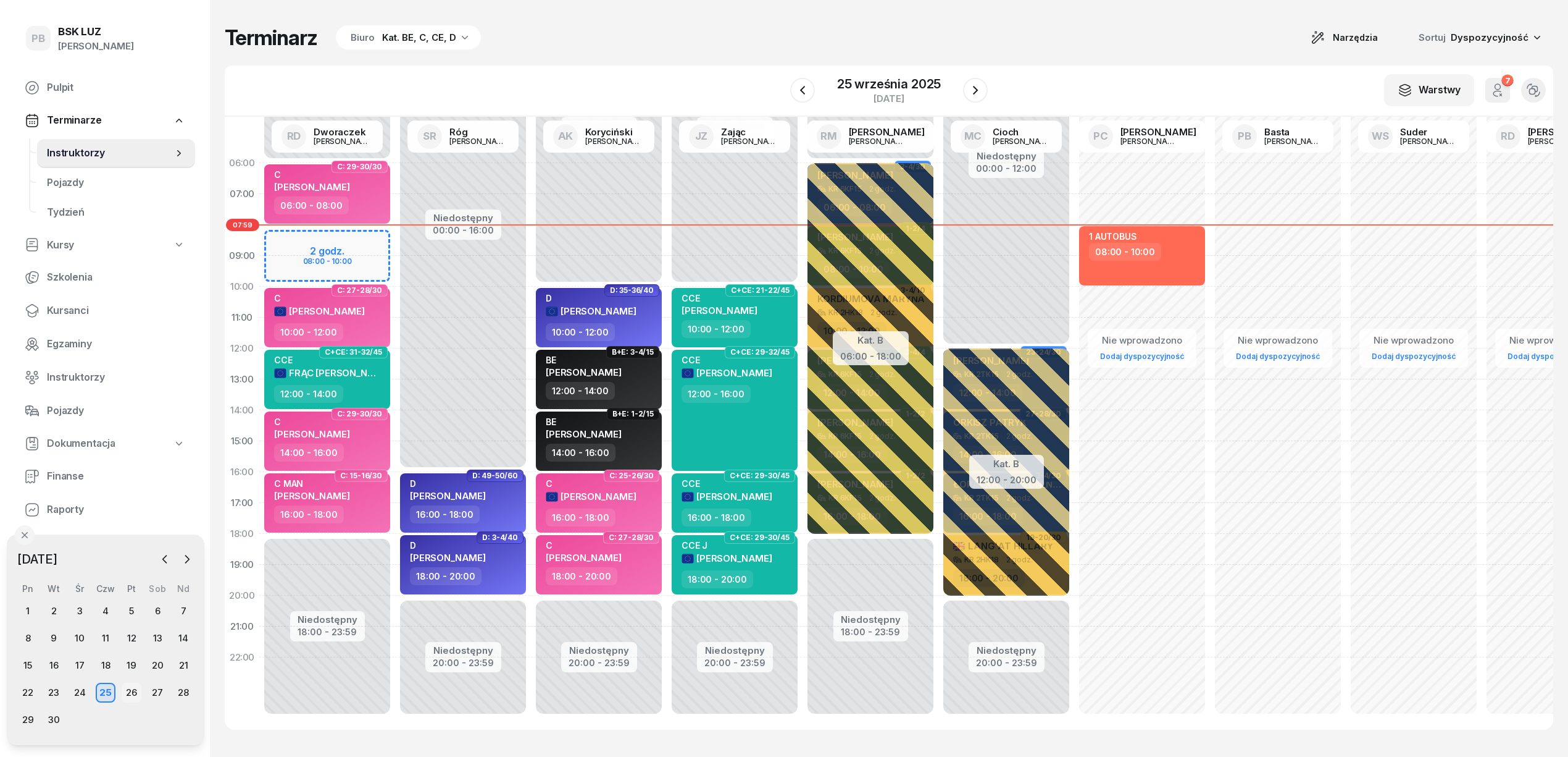
click at [131, 691] on div "26" at bounding box center [131, 692] width 20 height 20
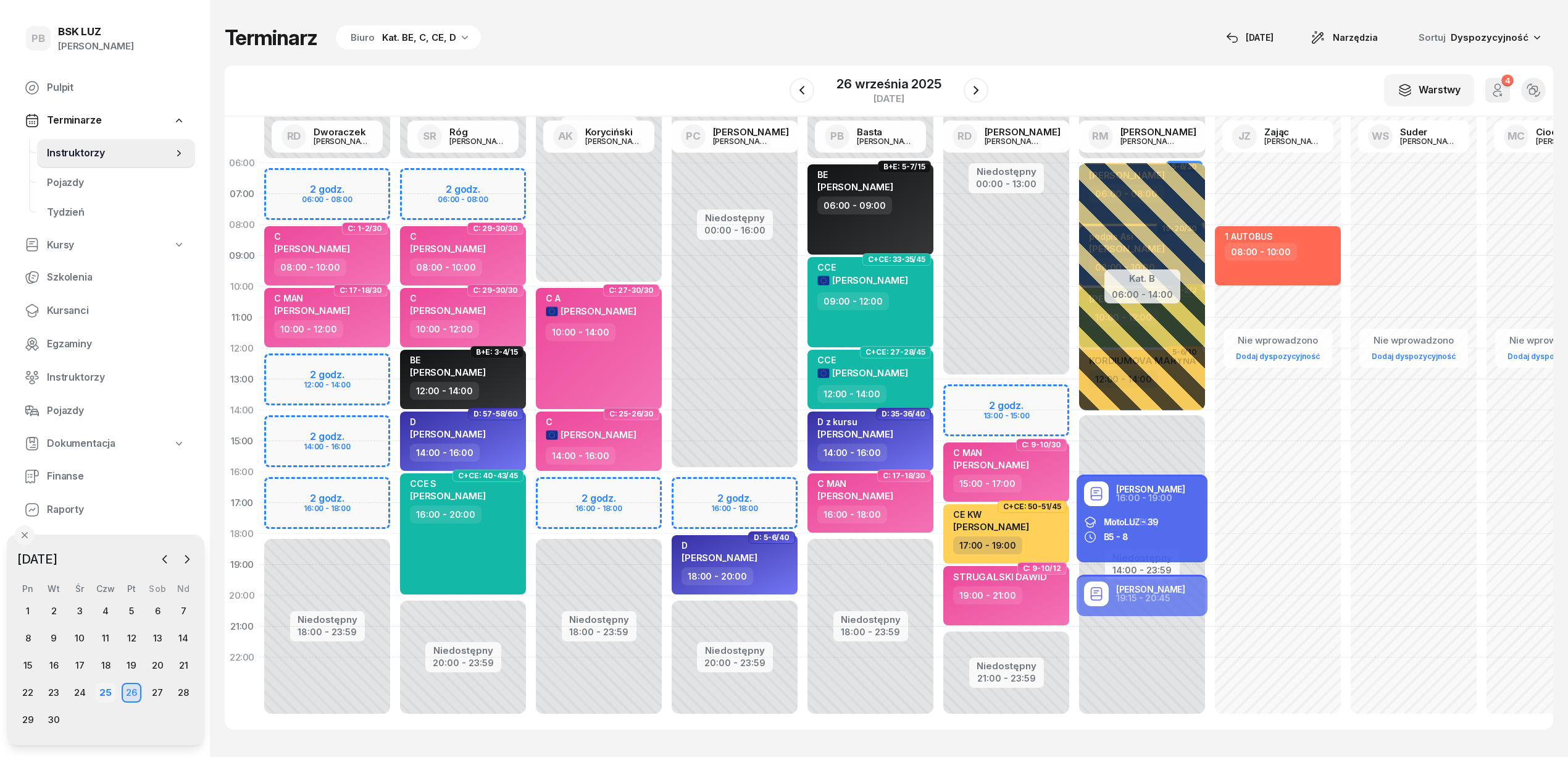
click at [109, 690] on div "25" at bounding box center [105, 692] width 20 height 20
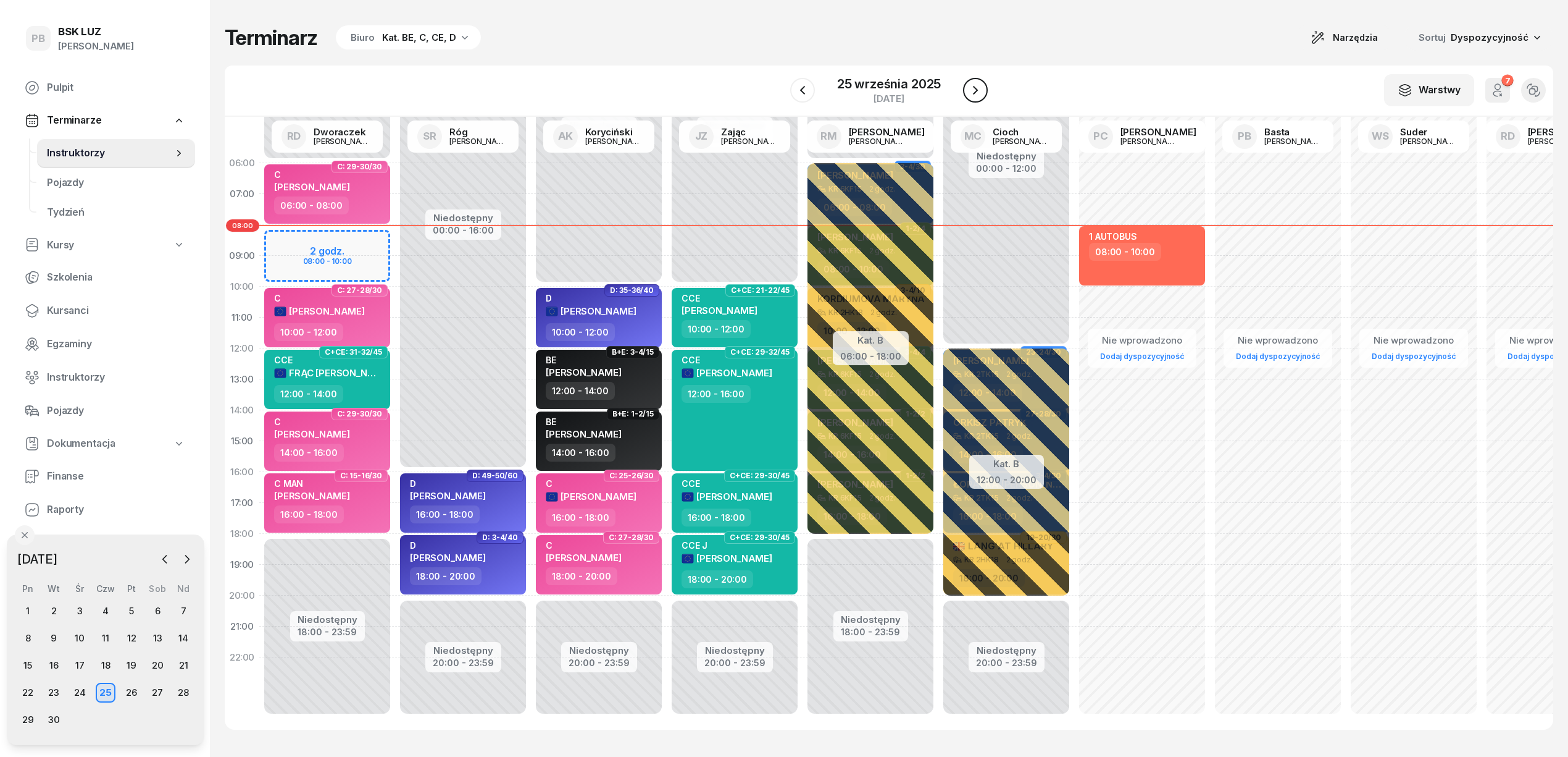
click at [973, 84] on icon "button" at bounding box center [975, 90] width 15 height 15
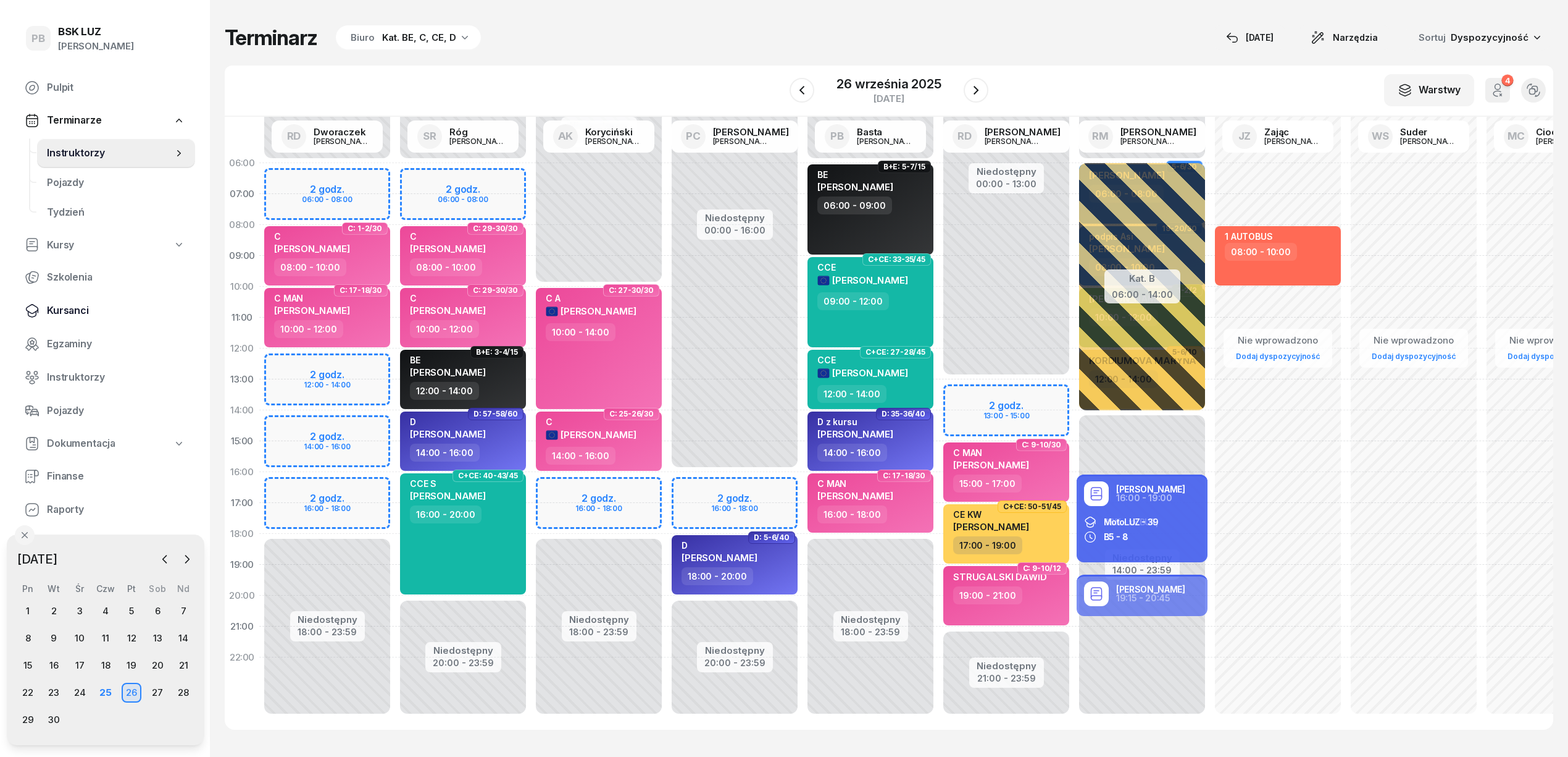
click at [64, 309] on span "Kursanci" at bounding box center [116, 310] width 138 height 16
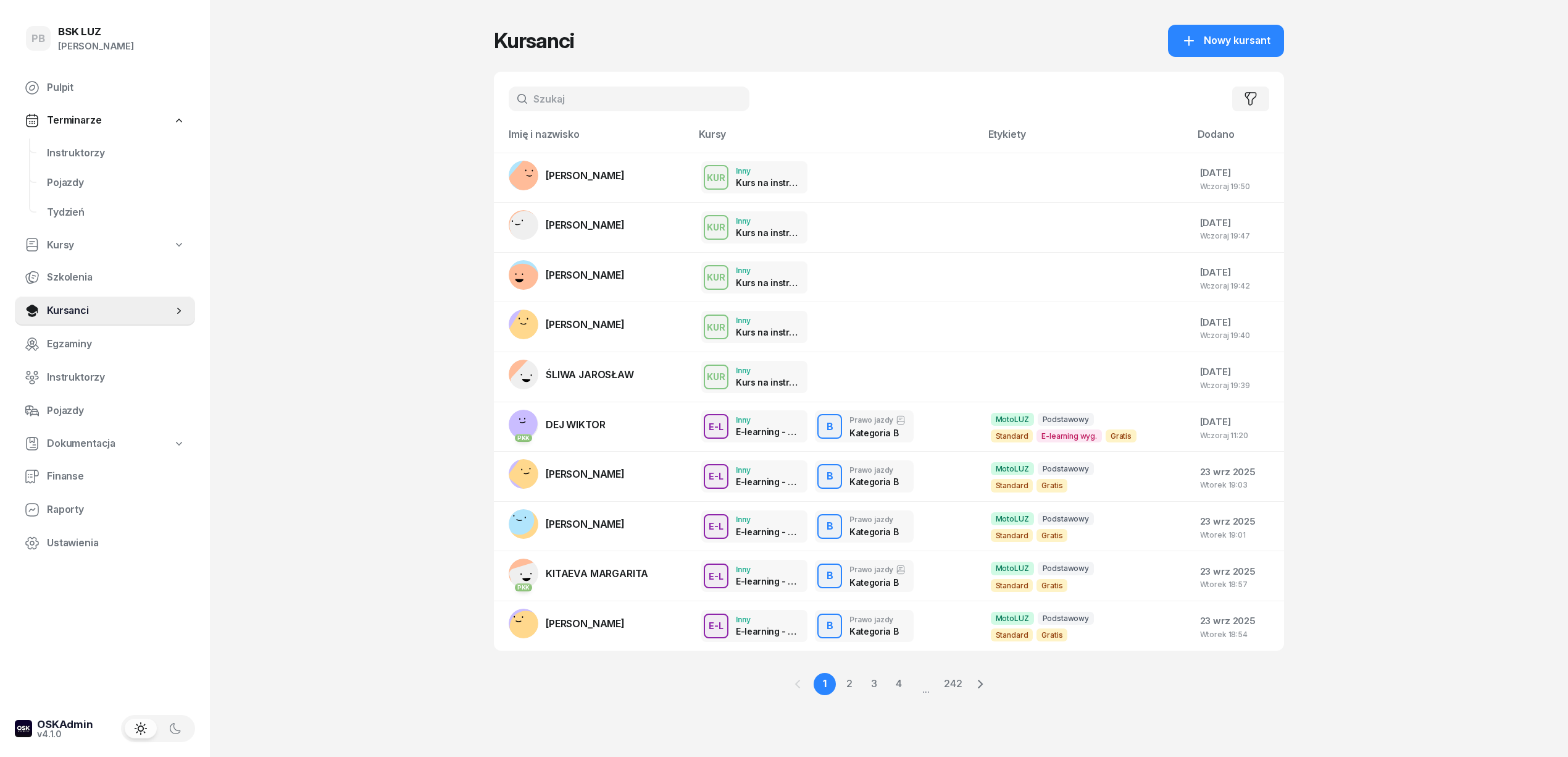
click at [551, 92] on input "text" at bounding box center [629, 99] width 241 height 25
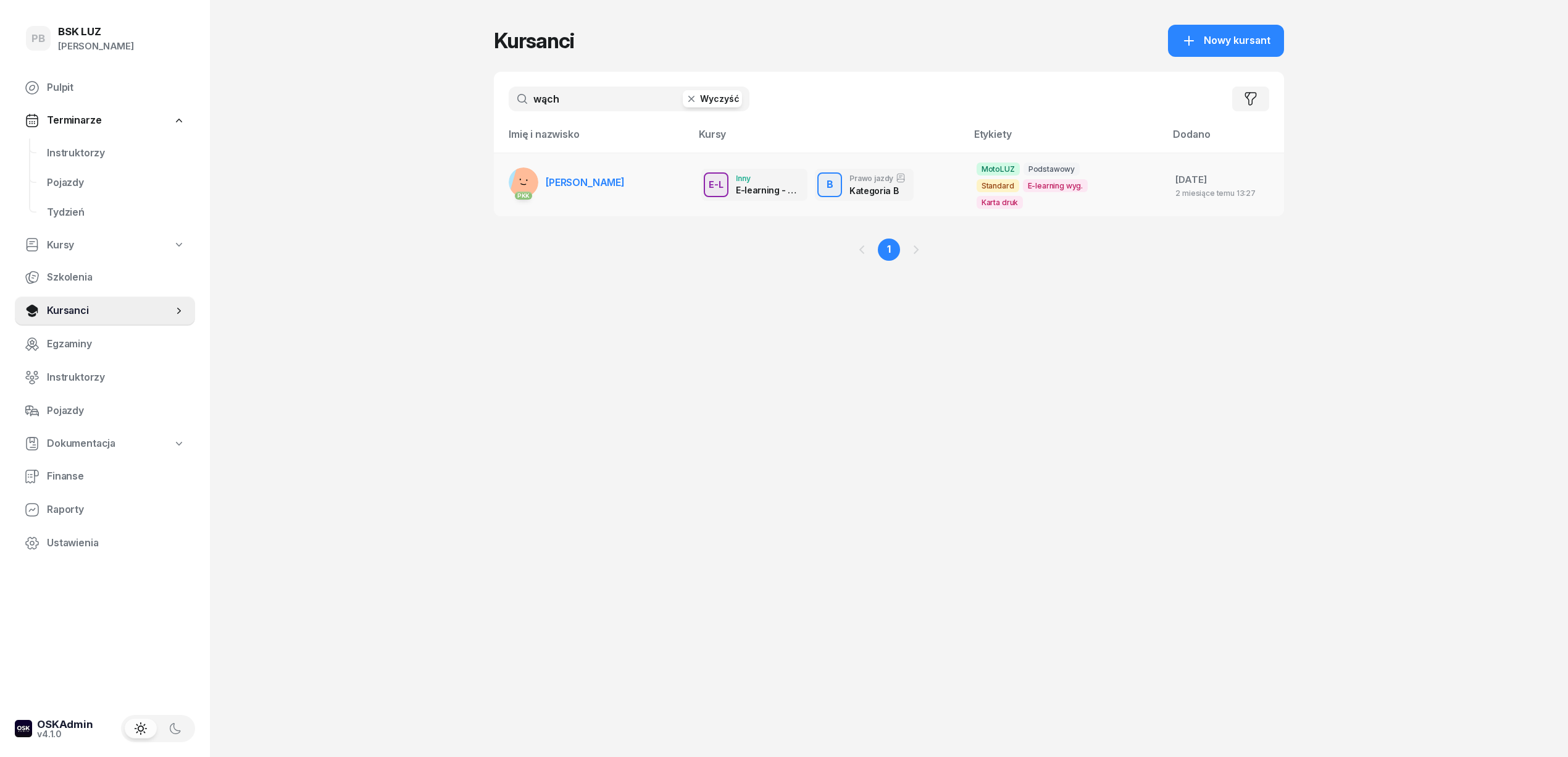
type input "wąch"
click at [611, 176] on span "[PERSON_NAME]" at bounding box center [584, 182] width 79 height 12
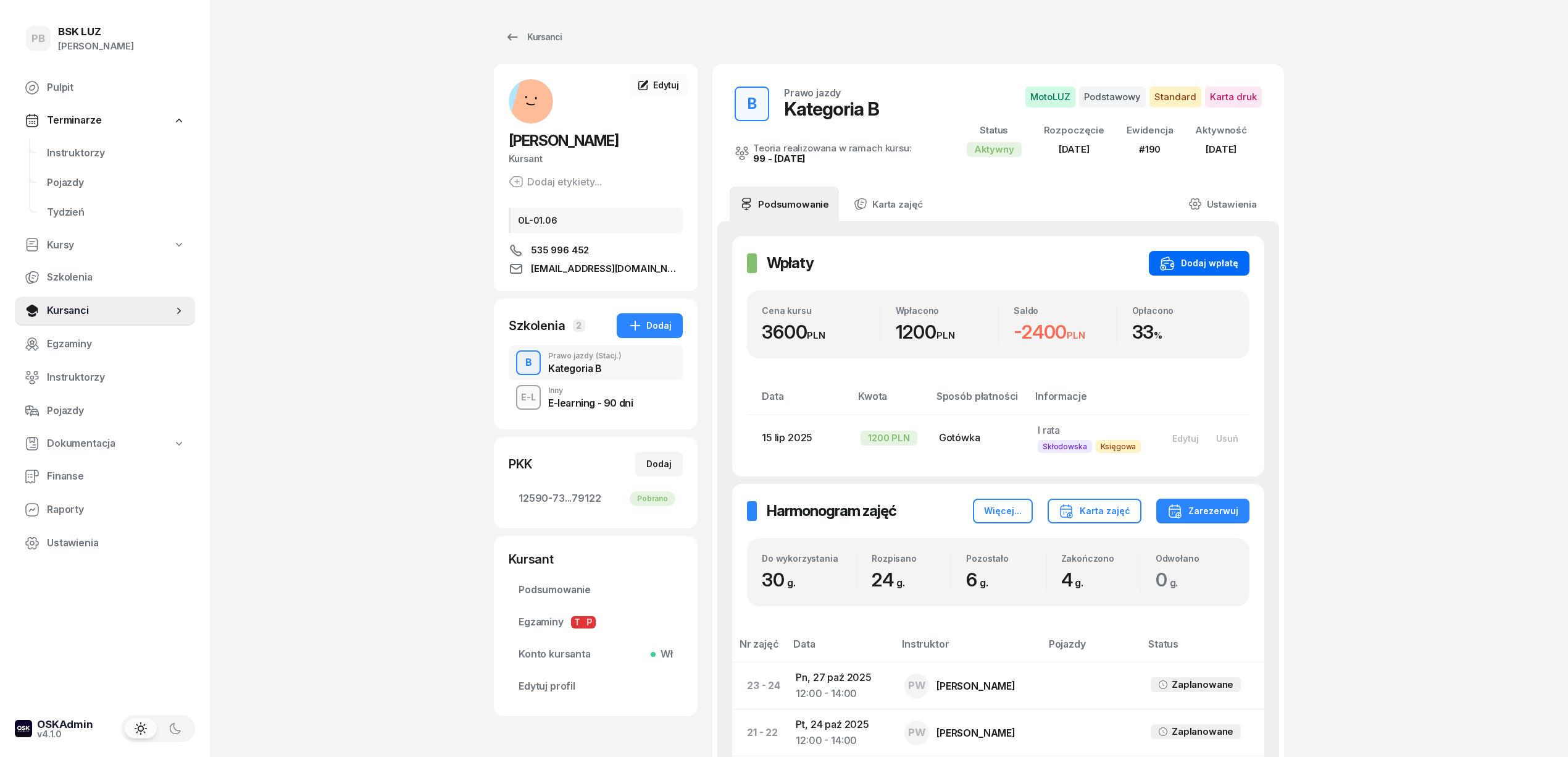
click at [1203, 262] on div "Dodaj wpłatę" at bounding box center [1199, 263] width 79 height 15
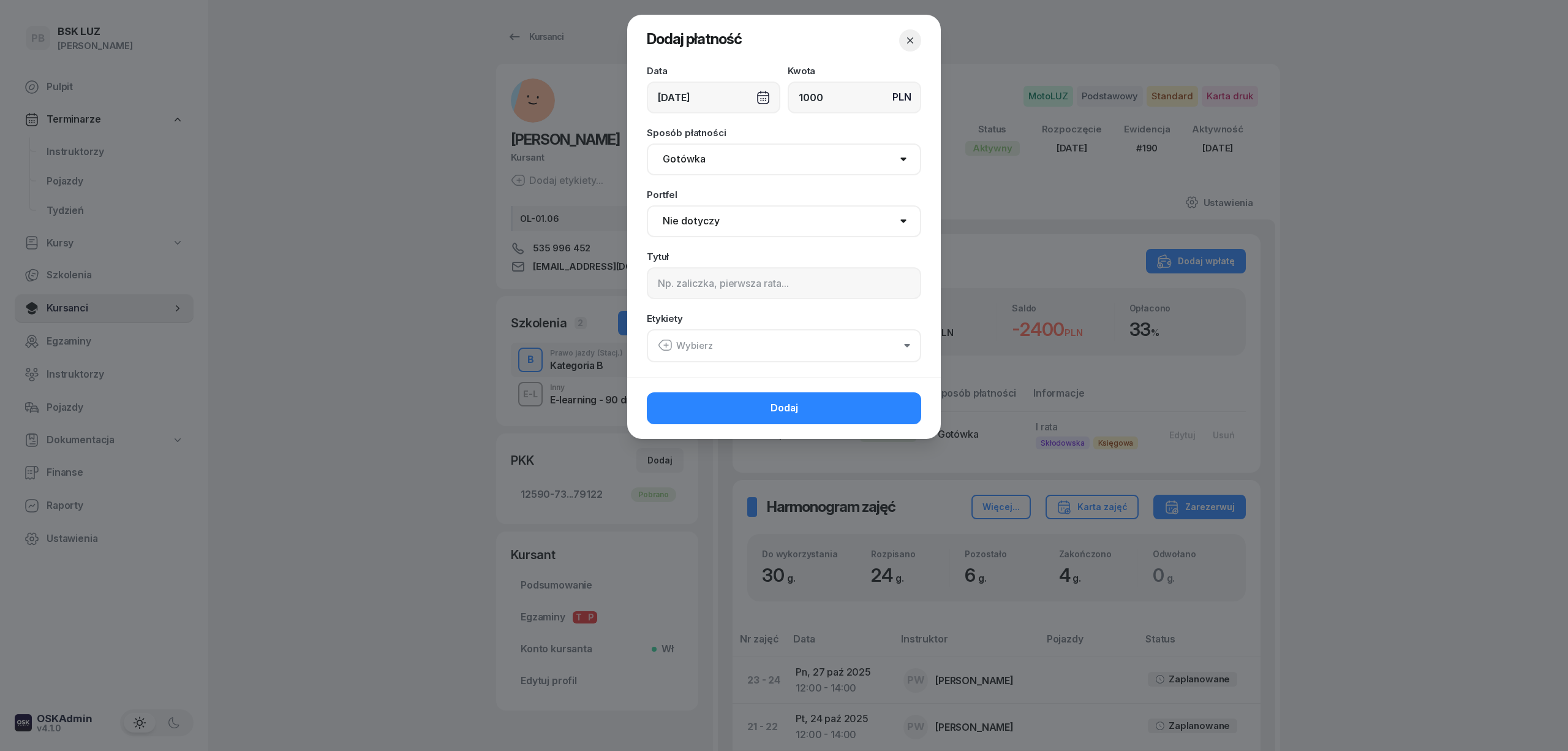
type input "1000"
click at [723, 228] on select "Nie dotyczy BSK Kawiory MotoLUZ Kawiory SzkołaMOTO Kawiory BSK Skłodowska MotoL…" at bounding box center [784, 221] width 274 height 32
select select "67eb9ff40a04ba7908a5e502"
click at [646, 205] on select "Nie dotyczy BSK Kawiory MotoLUZ Kawiory SzkołaMOTO Kawiory BSK Skłodowska MotoL…" at bounding box center [784, 221] width 274 height 32
click at [745, 285] on input at bounding box center [784, 283] width 274 height 32
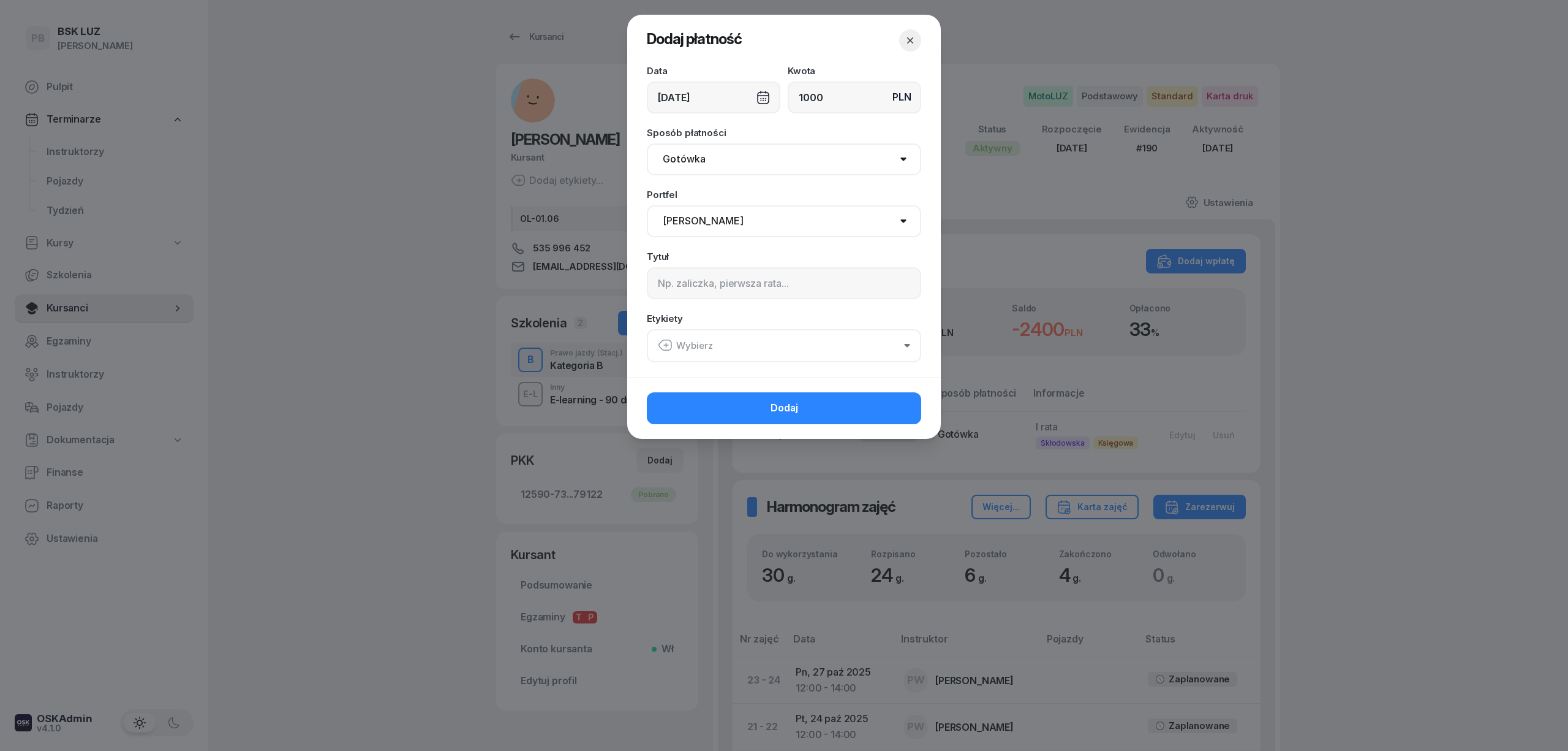
click at [735, 337] on button "Wybierz" at bounding box center [784, 345] width 274 height 33
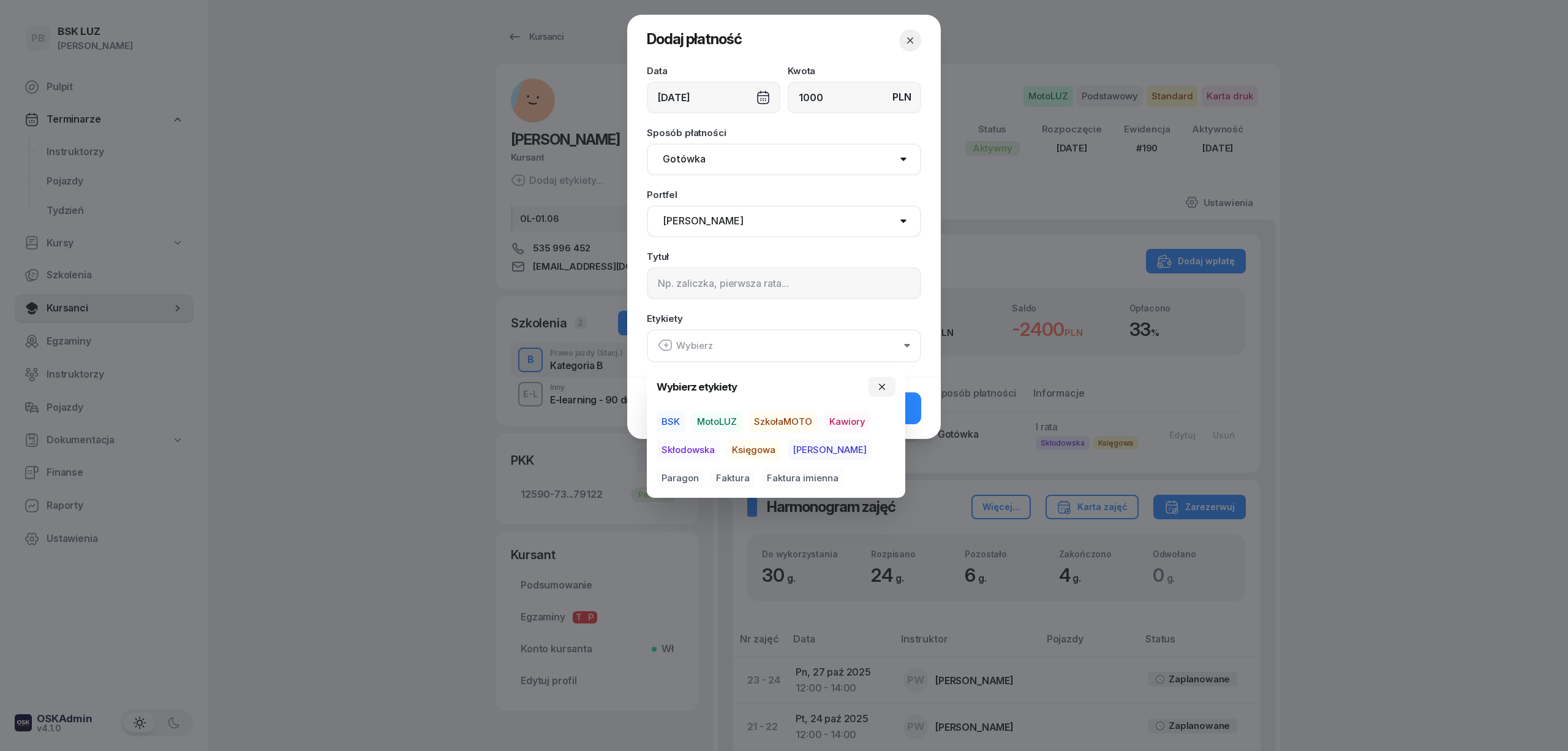
click at [721, 424] on span "MotoLUZ" at bounding box center [717, 421] width 50 height 21
click at [839, 415] on span "Kawiory" at bounding box center [847, 421] width 46 height 21
click at [704, 467] on span "Paragon" at bounding box center [680, 477] width 47 height 21
click at [909, 415] on button "Dodaj" at bounding box center [784, 408] width 274 height 32
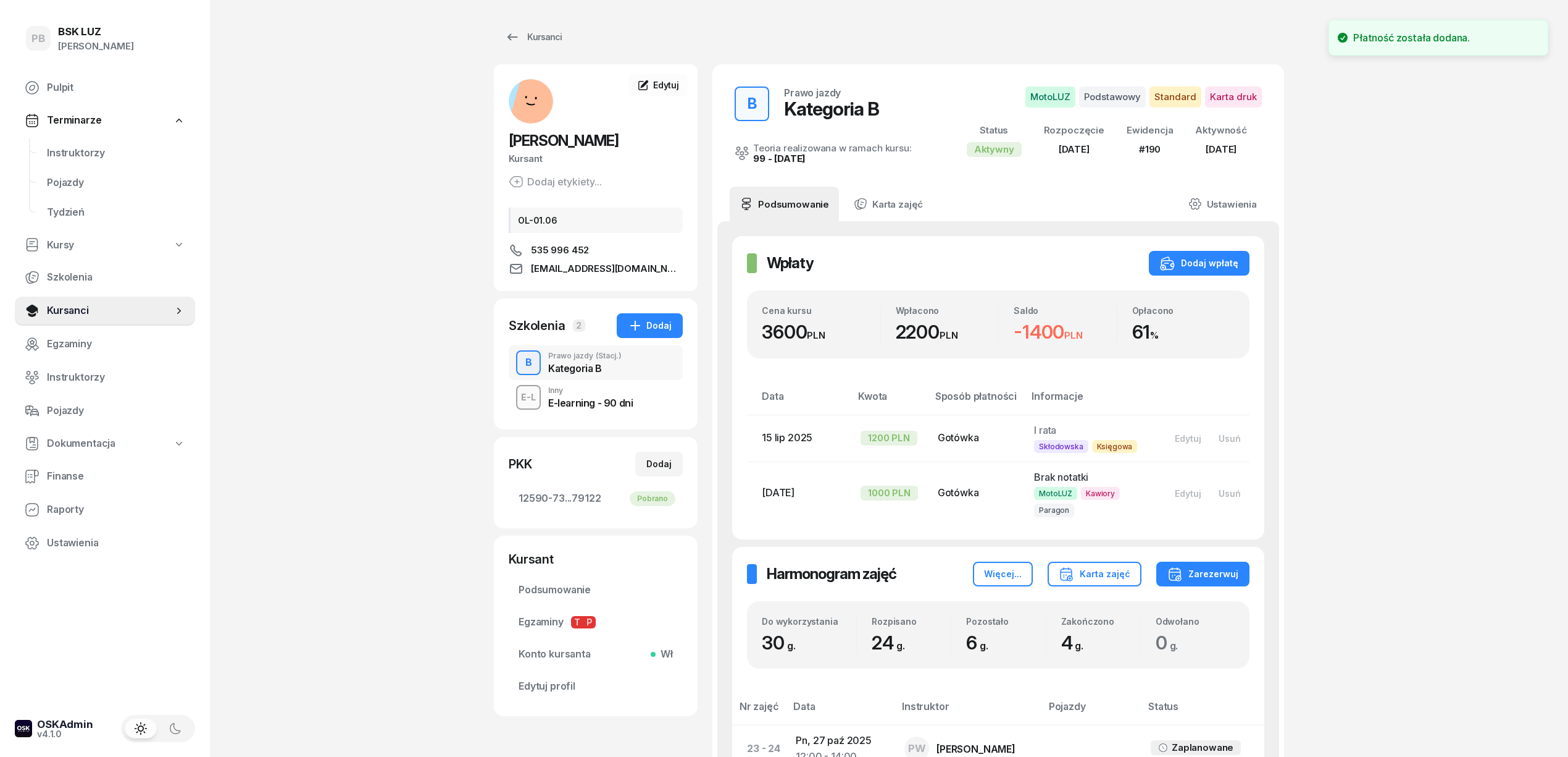
click at [1362, 448] on div "PB BSK [PERSON_NAME] Terminarze Instruktorzy Pojazdy Tydzień Kursy Szkolenia Ku…" at bounding box center [784, 722] width 1568 height 1445
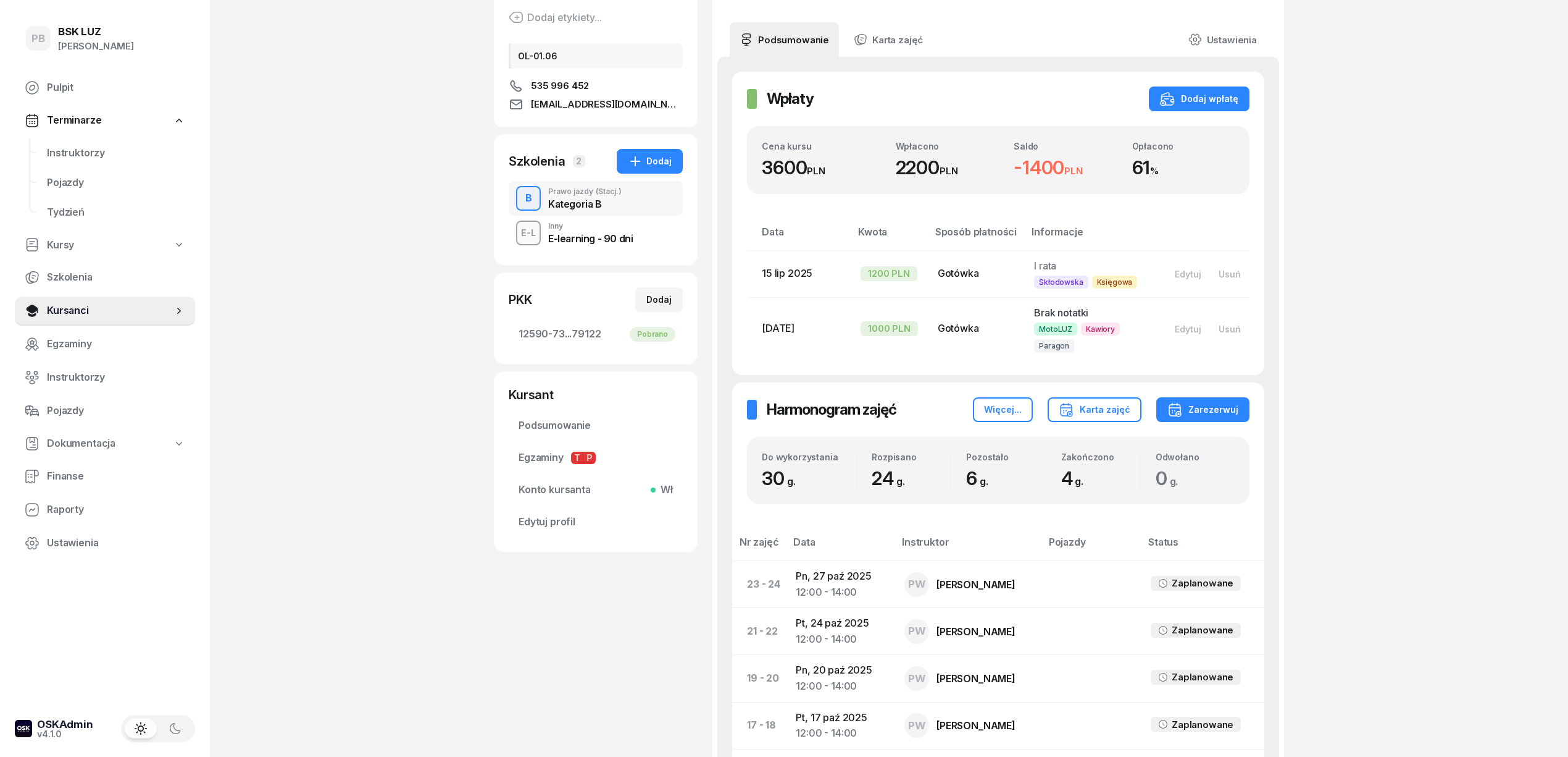
scroll to position [247, 0]
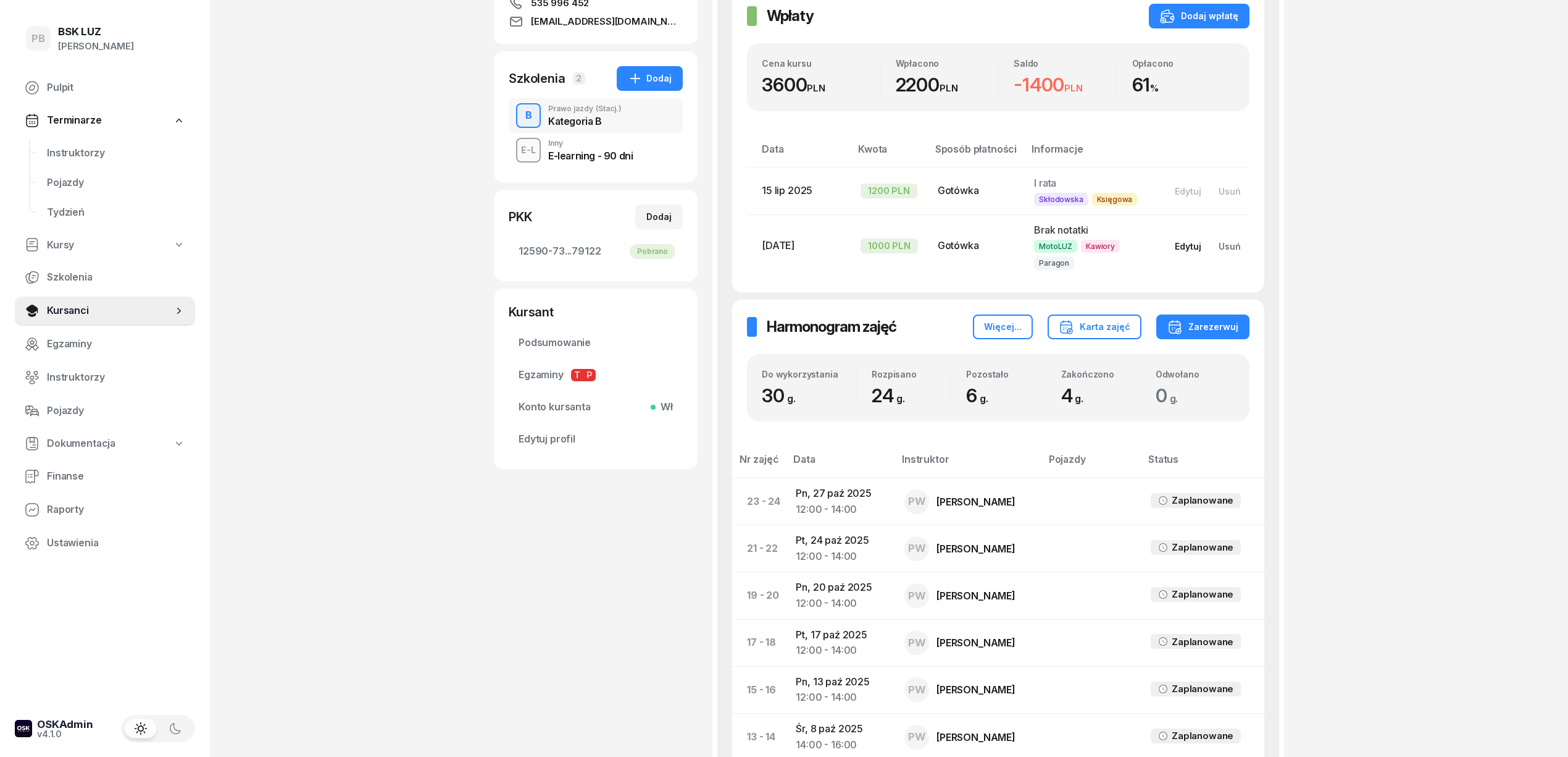
click at [1193, 241] on button "Edytuj" at bounding box center [1188, 246] width 44 height 21
select select "67eb9ff40a04ba7908a5e502"
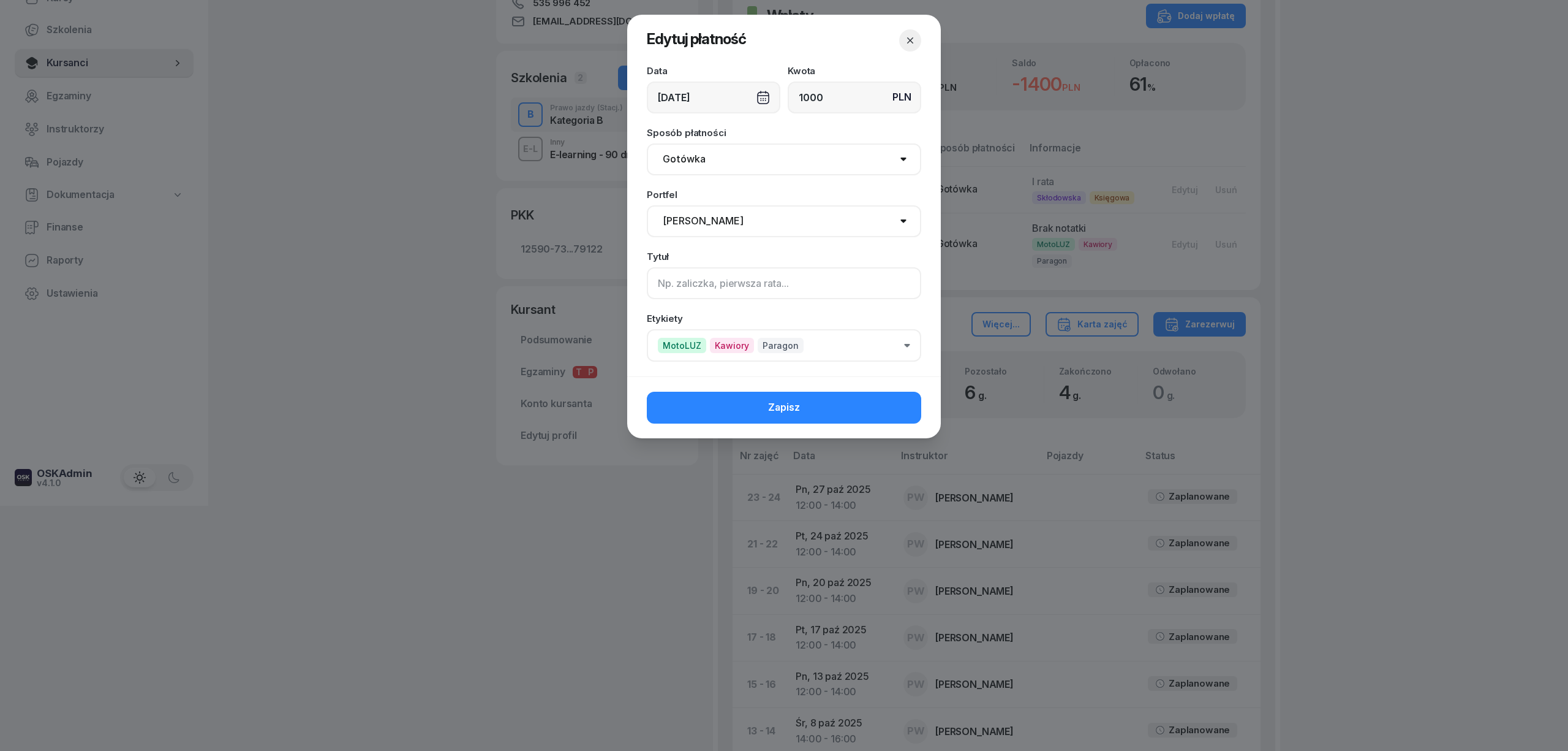
click at [838, 287] on input at bounding box center [784, 283] width 274 height 32
type input "II rata"
click at [900, 405] on button "Zapisz" at bounding box center [784, 408] width 274 height 32
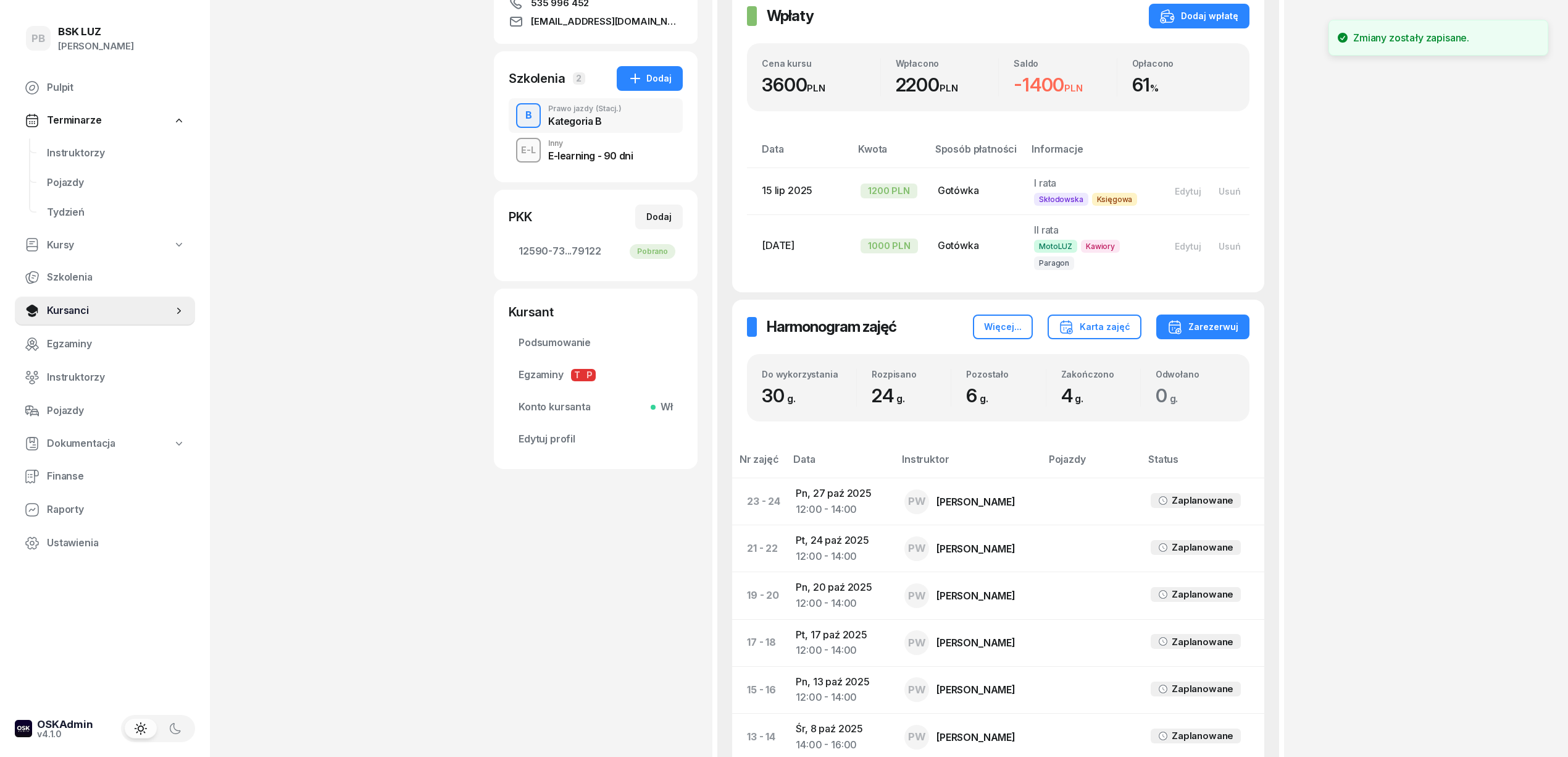
click at [1382, 420] on div "PB BSK [PERSON_NAME] Terminarze Instruktorzy Pojazdy Tydzień Kursy Szkolenia Ku…" at bounding box center [784, 475] width 1568 height 1445
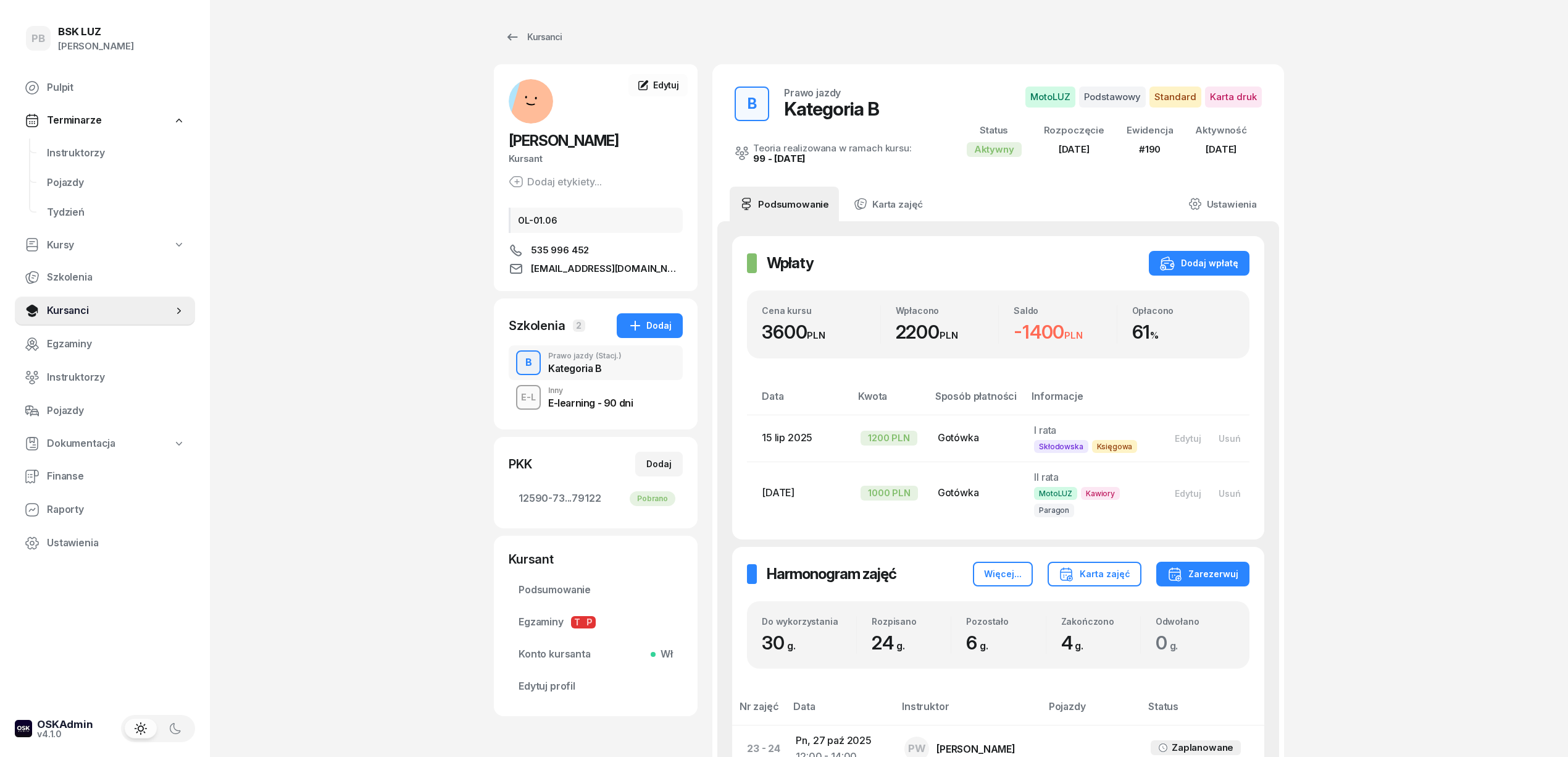
scroll to position [82, 0]
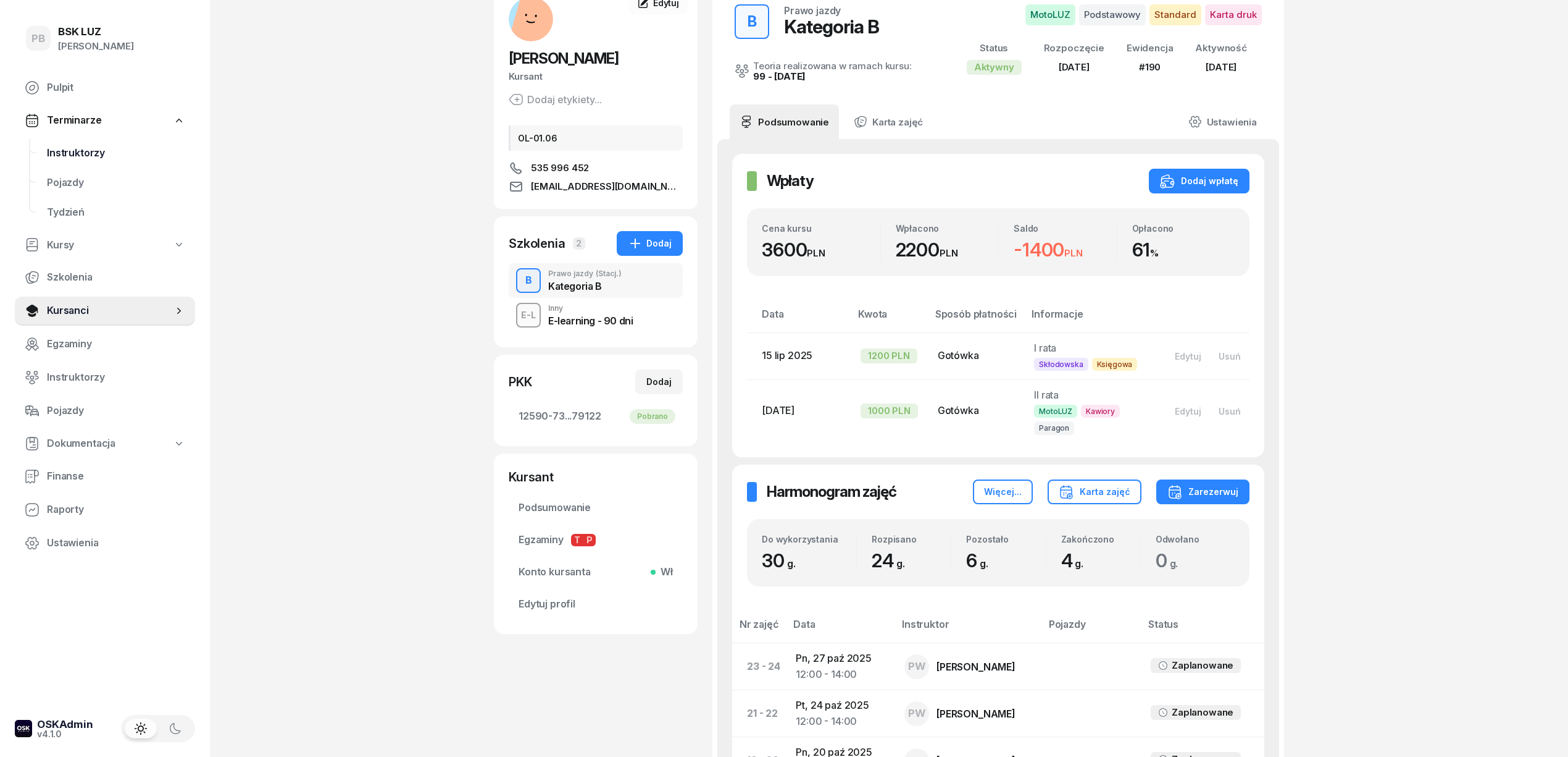
click at [92, 152] on span "Instruktorzy" at bounding box center [116, 153] width 138 height 16
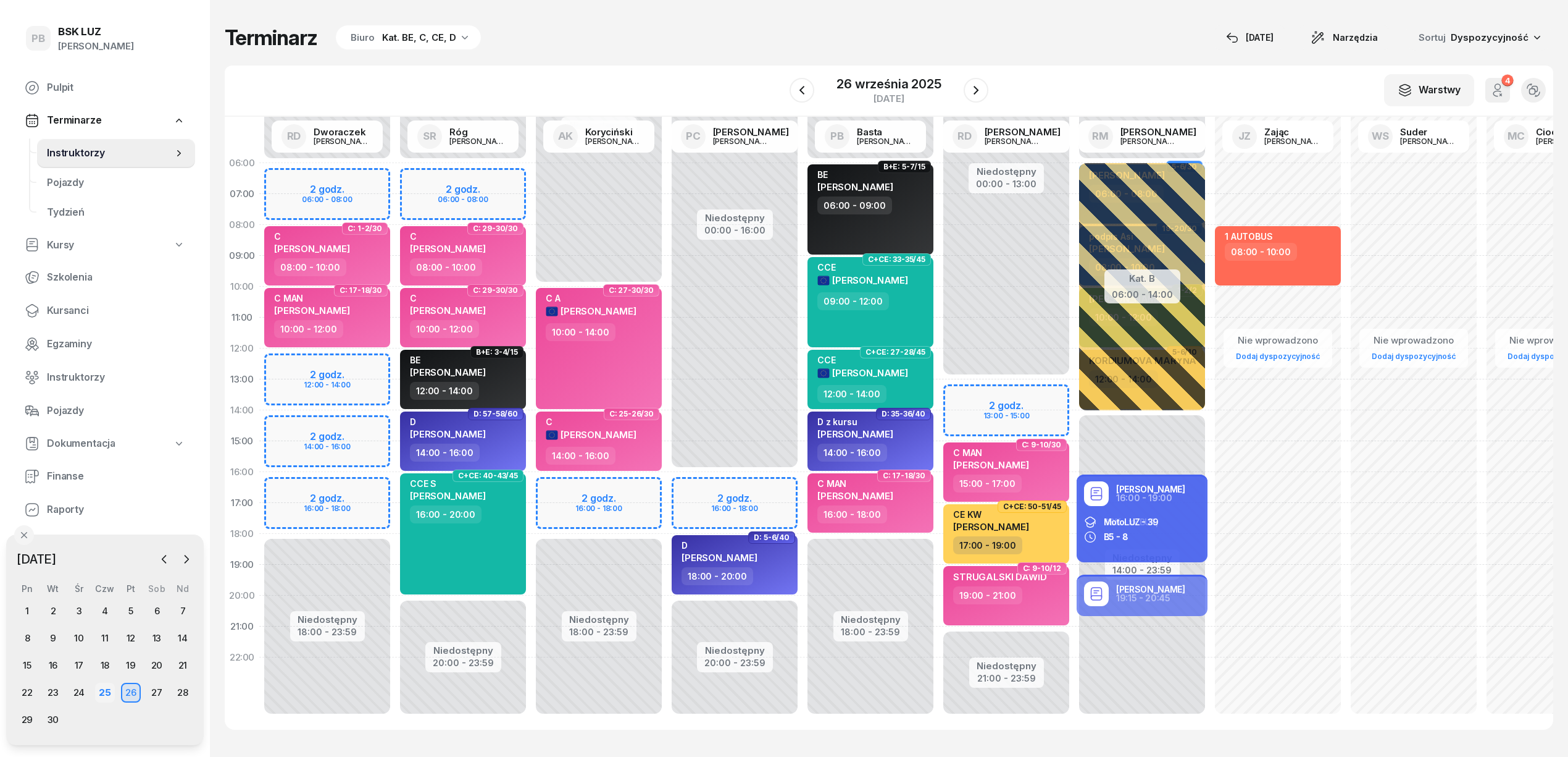
click at [97, 696] on div "25" at bounding box center [104, 692] width 20 height 20
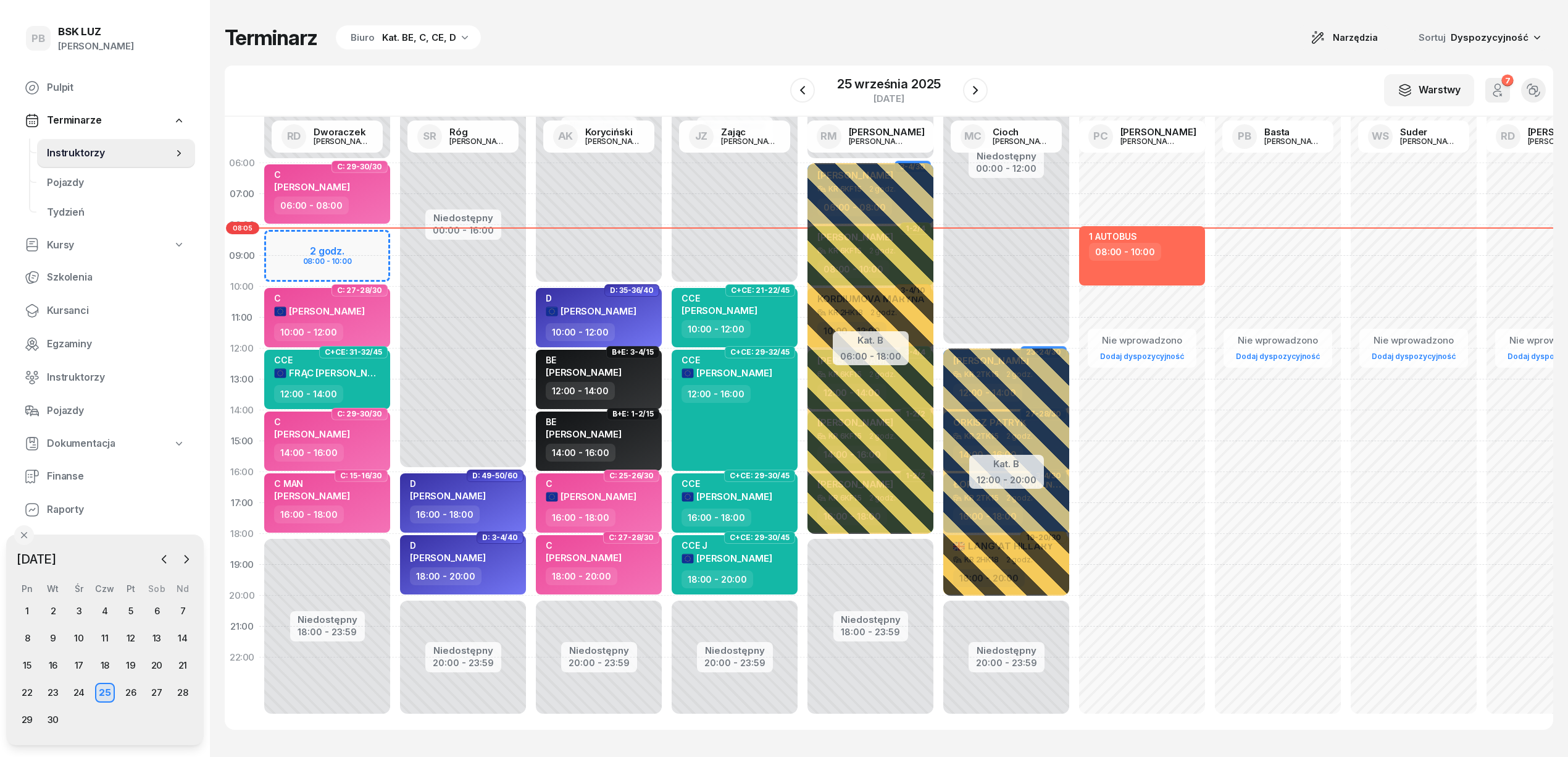
click at [398, 15] on div "Terminarz Biuro Kat. BE, C, CE, D Narzędzia Sortuj Dyspozycyjność W Wybierz AK …" at bounding box center [888, 377] width 1328 height 754
click at [391, 27] on div "Biuro Kat. BE, C, CE, D" at bounding box center [408, 38] width 145 height 25
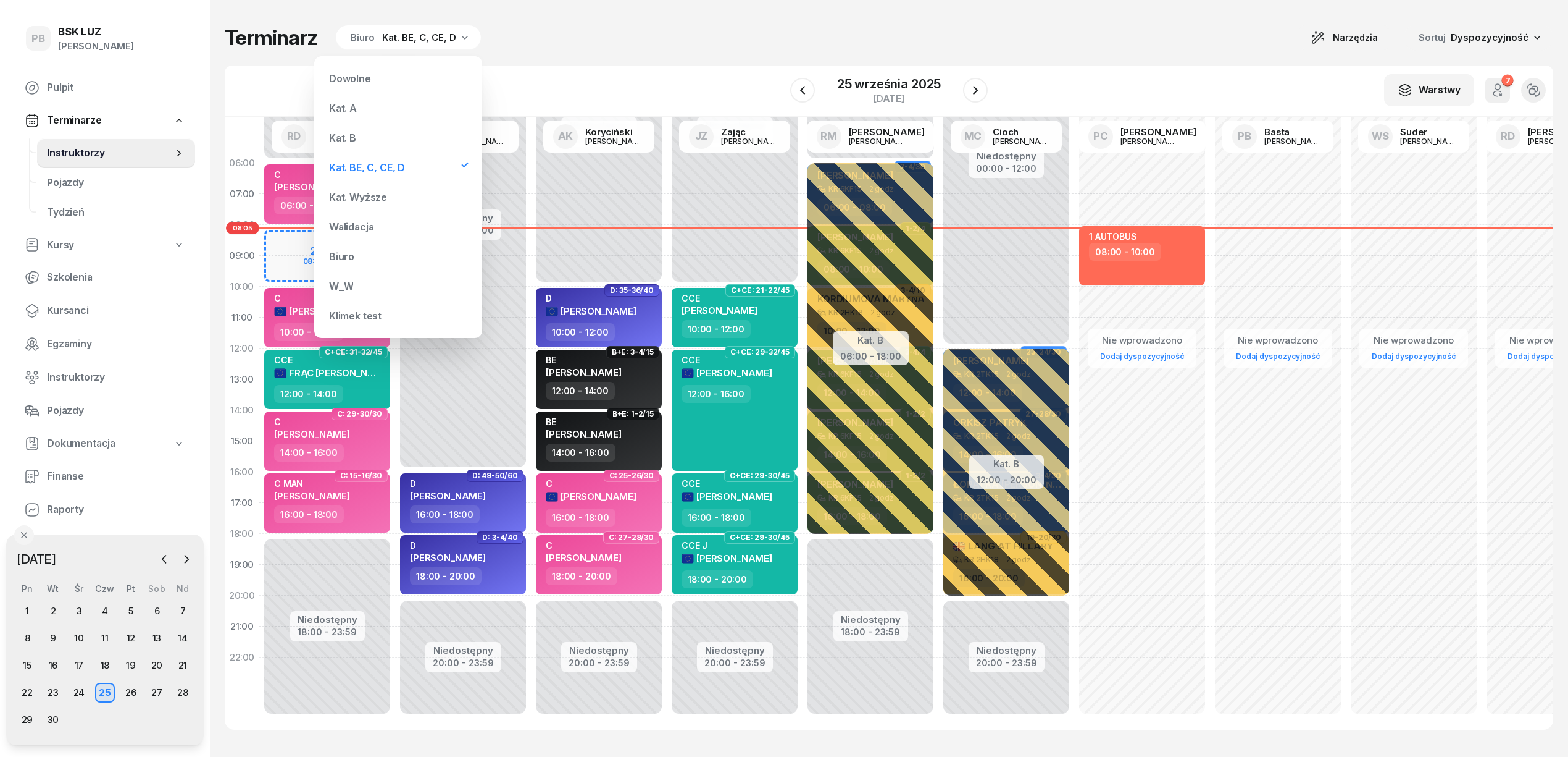
click at [356, 132] on div "Kat. B" at bounding box center [398, 137] width 148 height 25
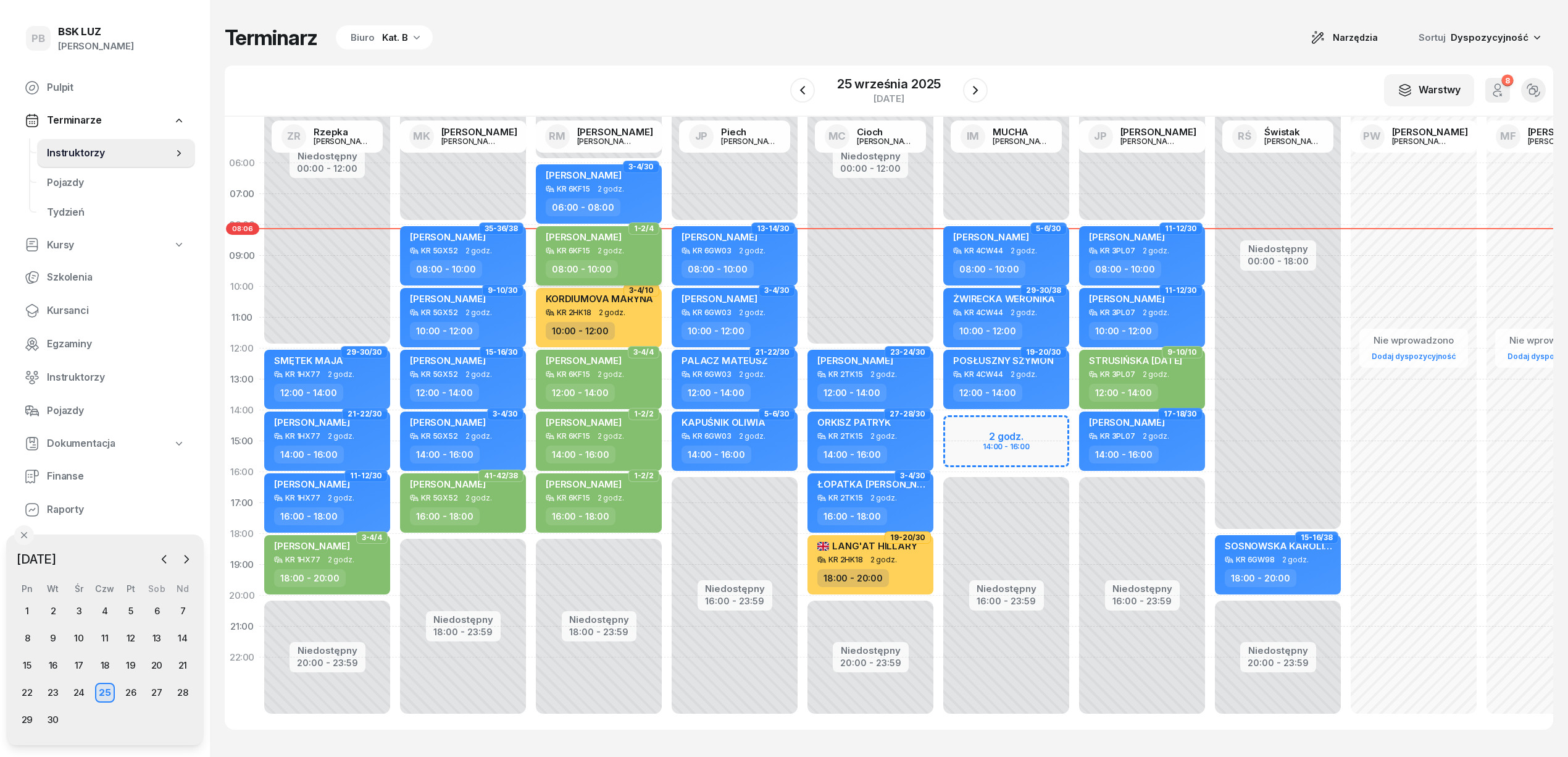
click at [576, 235] on span "[PERSON_NAME]" at bounding box center [583, 237] width 76 height 11
select select "08"
select select "10"
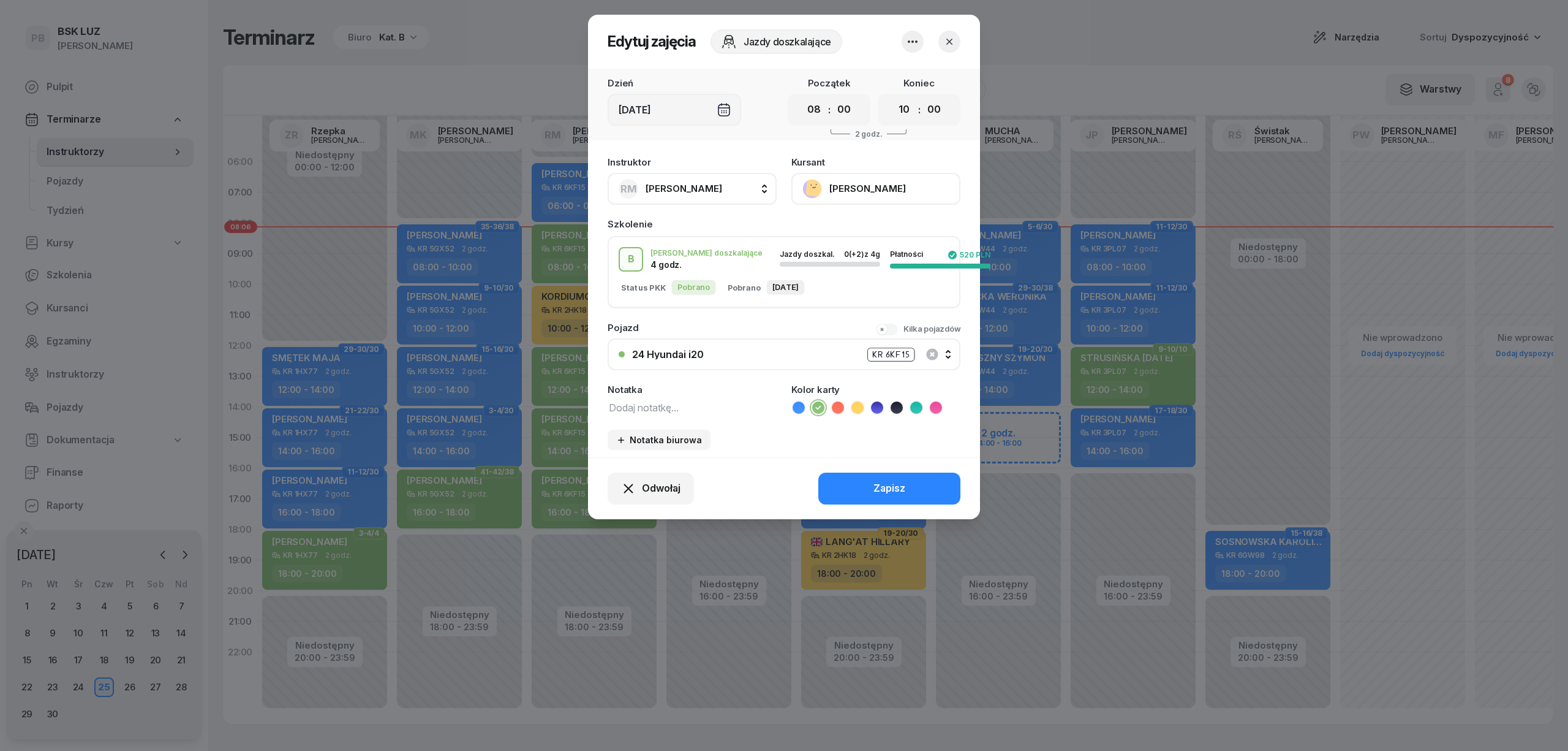
click at [873, 182] on button "[PERSON_NAME]" at bounding box center [876, 189] width 169 height 32
click at [863, 223] on link "Otwórz profil" at bounding box center [875, 230] width 162 height 31
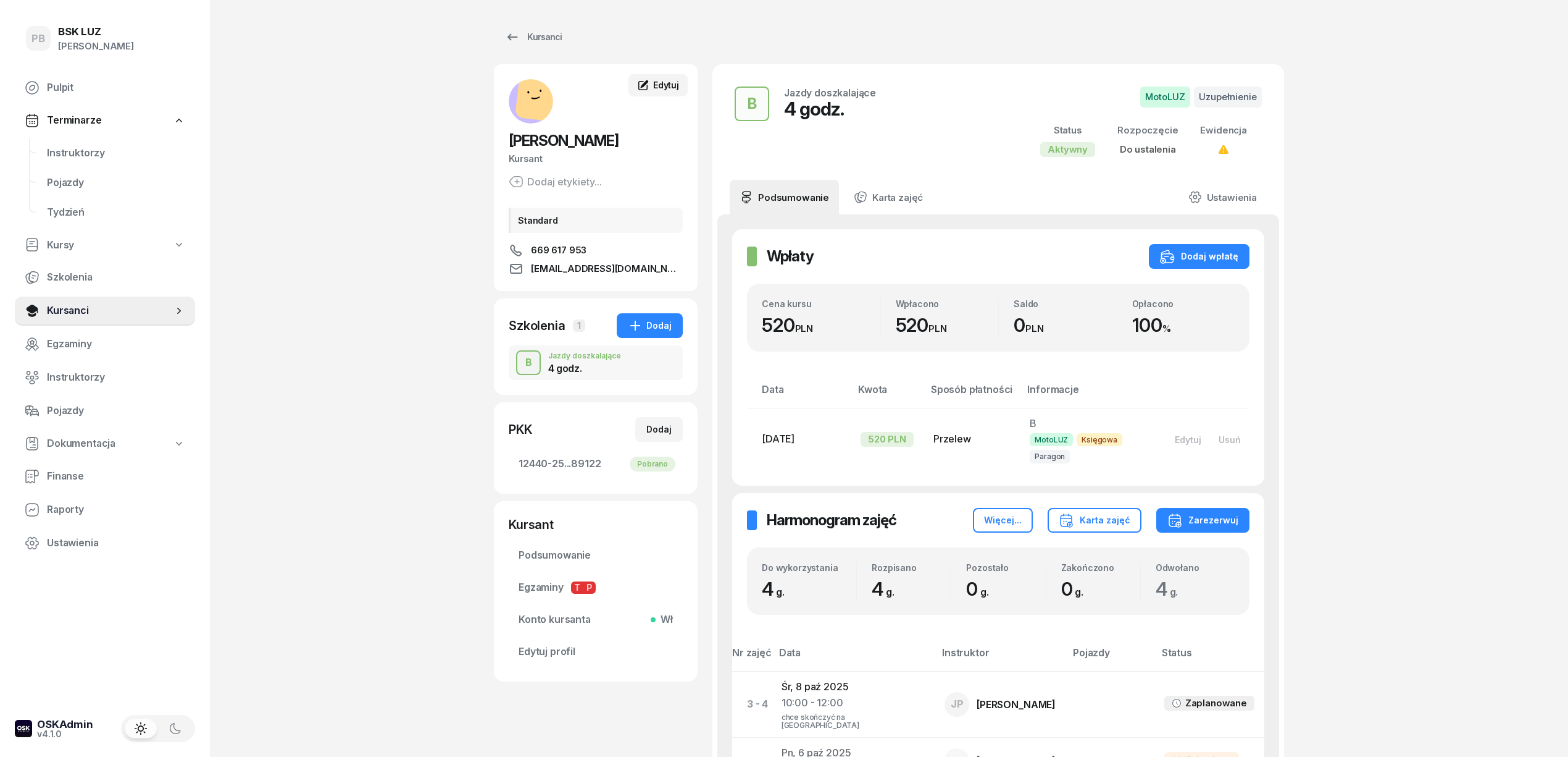
click at [675, 82] on span "Edytuj" at bounding box center [666, 84] width 26 height 10
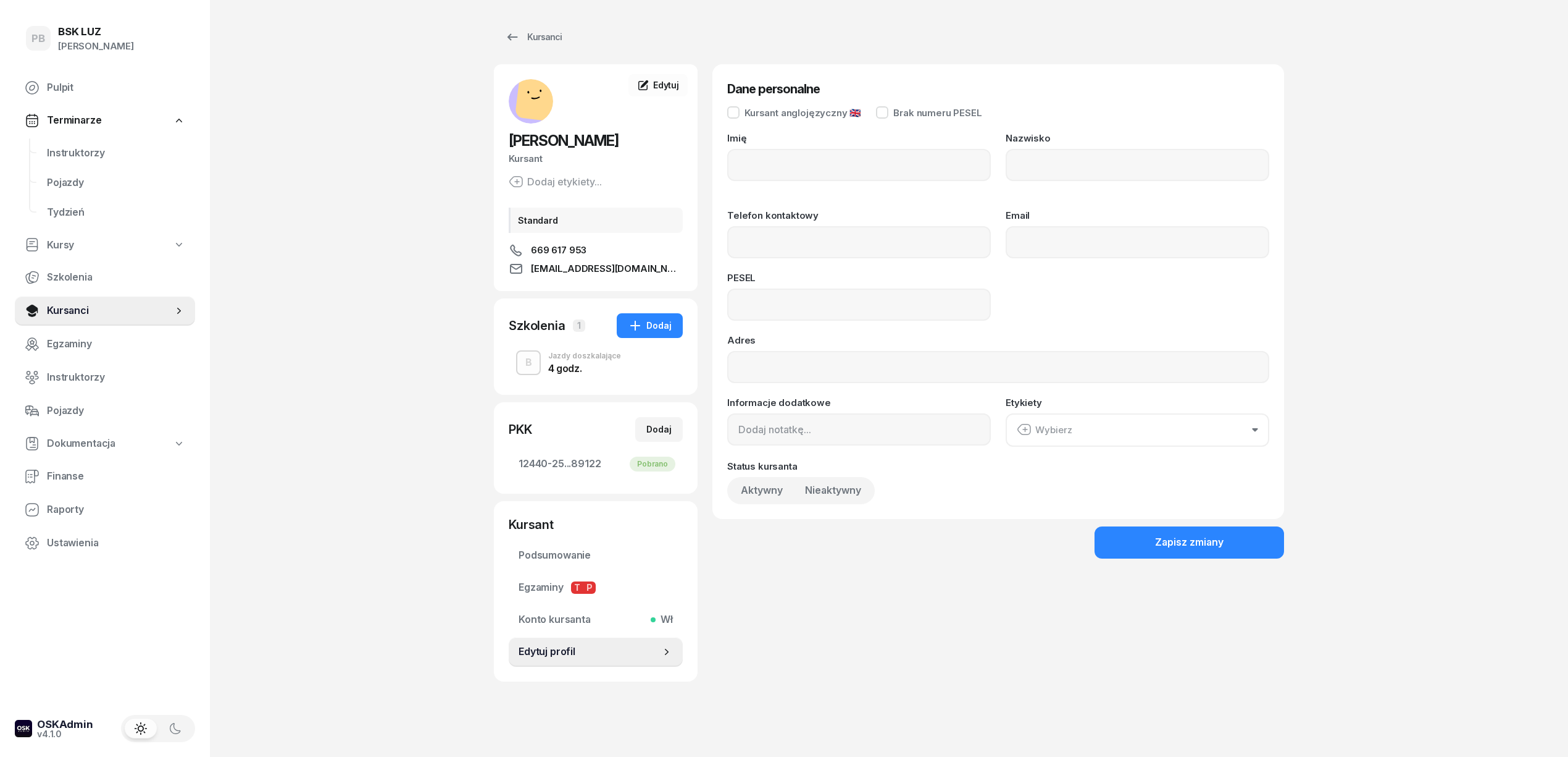
type input "MIKOŁAJ"
type input "RISS"
type input "669617953"
type input "[EMAIL_ADDRESS][DOMAIN_NAME]"
type input "05291707777"
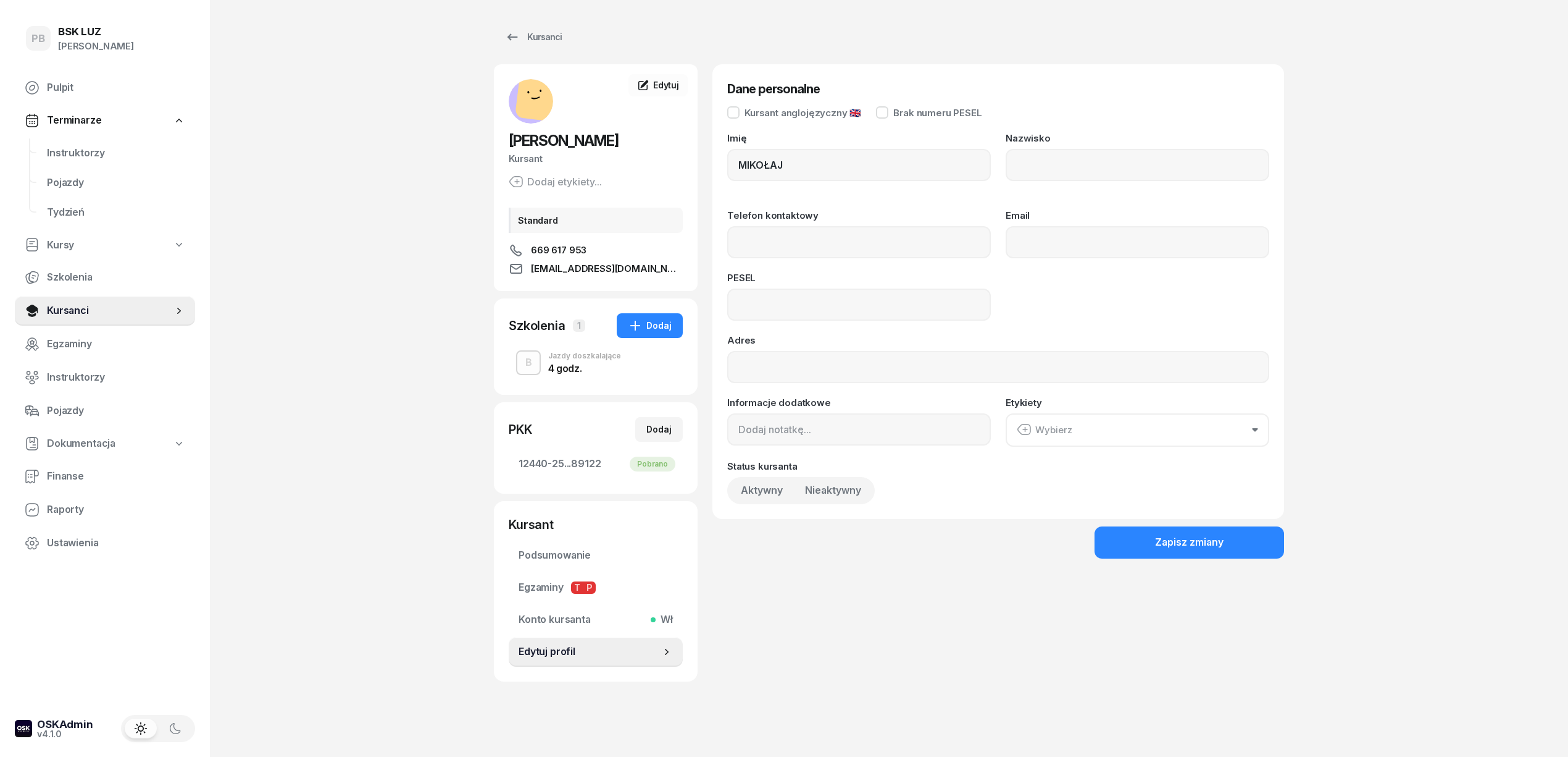
type input "Standard"
type input "669 617 953"
drag, startPoint x: 615, startPoint y: 135, endPoint x: 510, endPoint y: 148, distance: 105.8
click at [510, 147] on h2 "[PERSON_NAME]" at bounding box center [596, 140] width 174 height 20
copy span "[PERSON_NAME]"
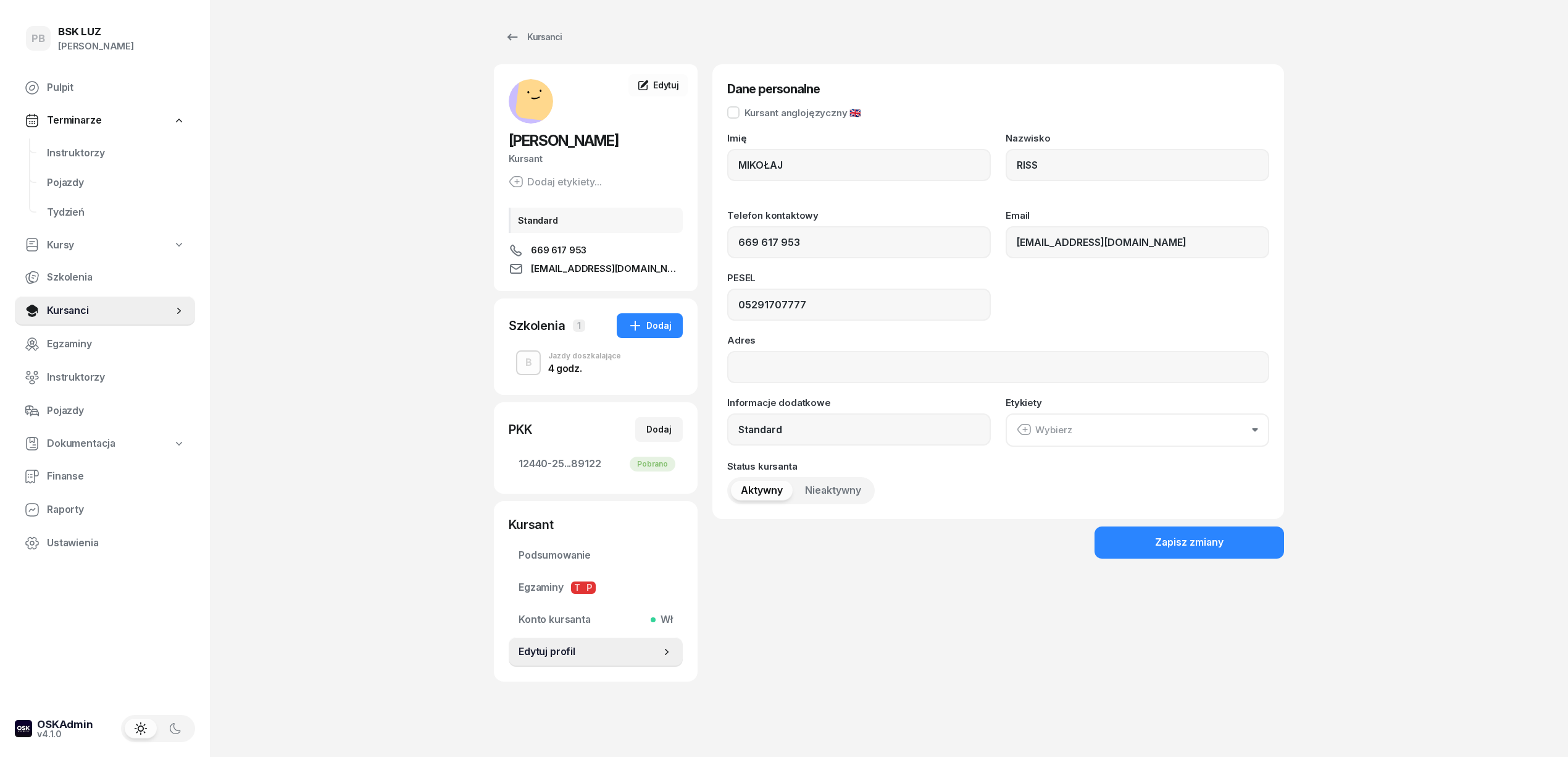
click at [356, 442] on div "PB BSK [PERSON_NAME] Terminarze Instruktorzy Pojazdy Tydzień Kursy Szkolenia Ku…" at bounding box center [784, 383] width 1568 height 766
click at [534, 31] on div "Kursanci" at bounding box center [533, 37] width 57 height 15
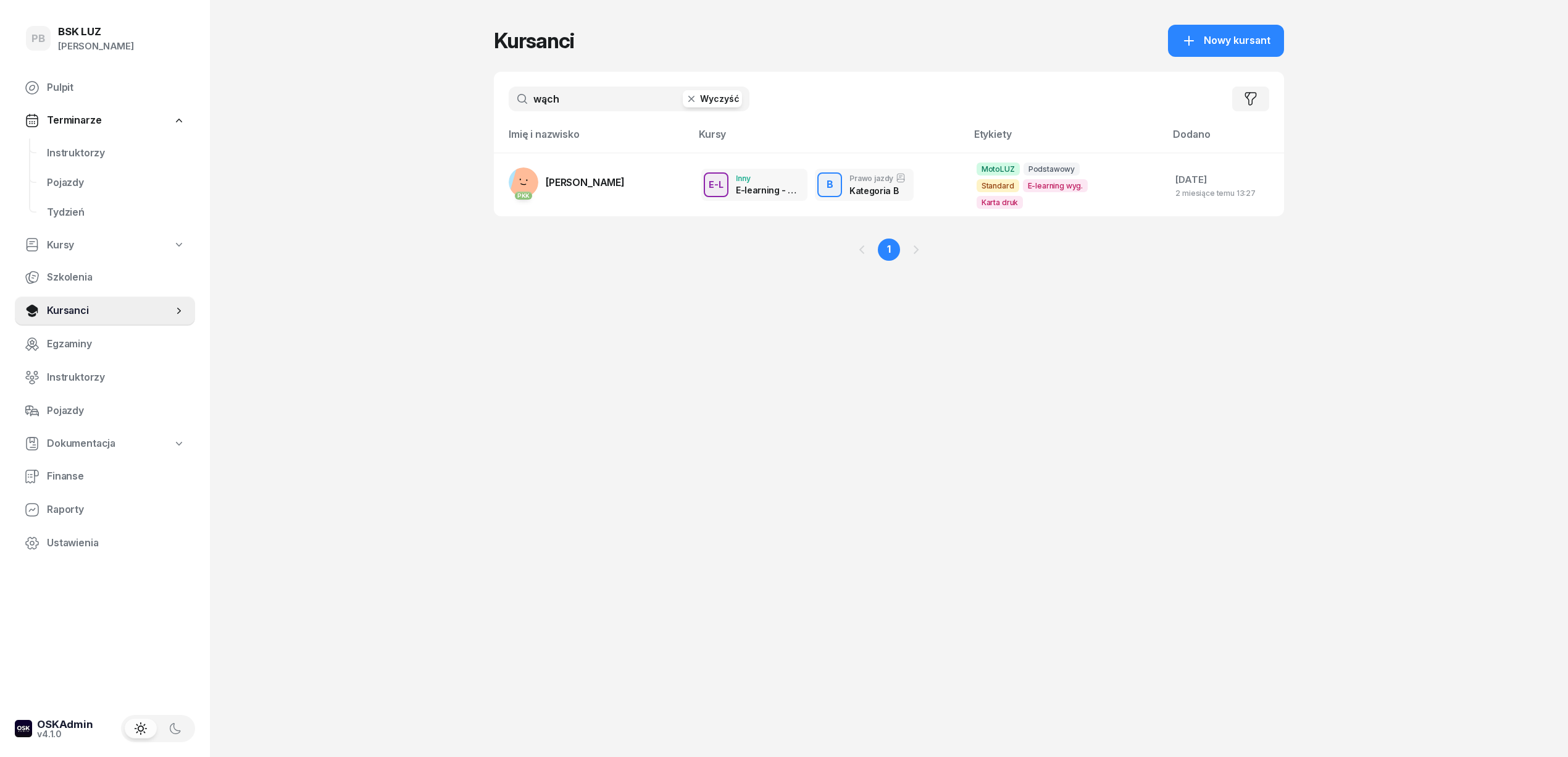
click at [436, 181] on div "PB BSK [PERSON_NAME] Terminarze Instruktorzy Pojazdy Tydzień Kursy Szkolenia Ku…" at bounding box center [784, 378] width 1568 height 757
drag, startPoint x: 70, startPoint y: 154, endPoint x: 79, endPoint y: 153, distance: 9.1
click at [72, 153] on span "Instruktorzy" at bounding box center [116, 153] width 138 height 16
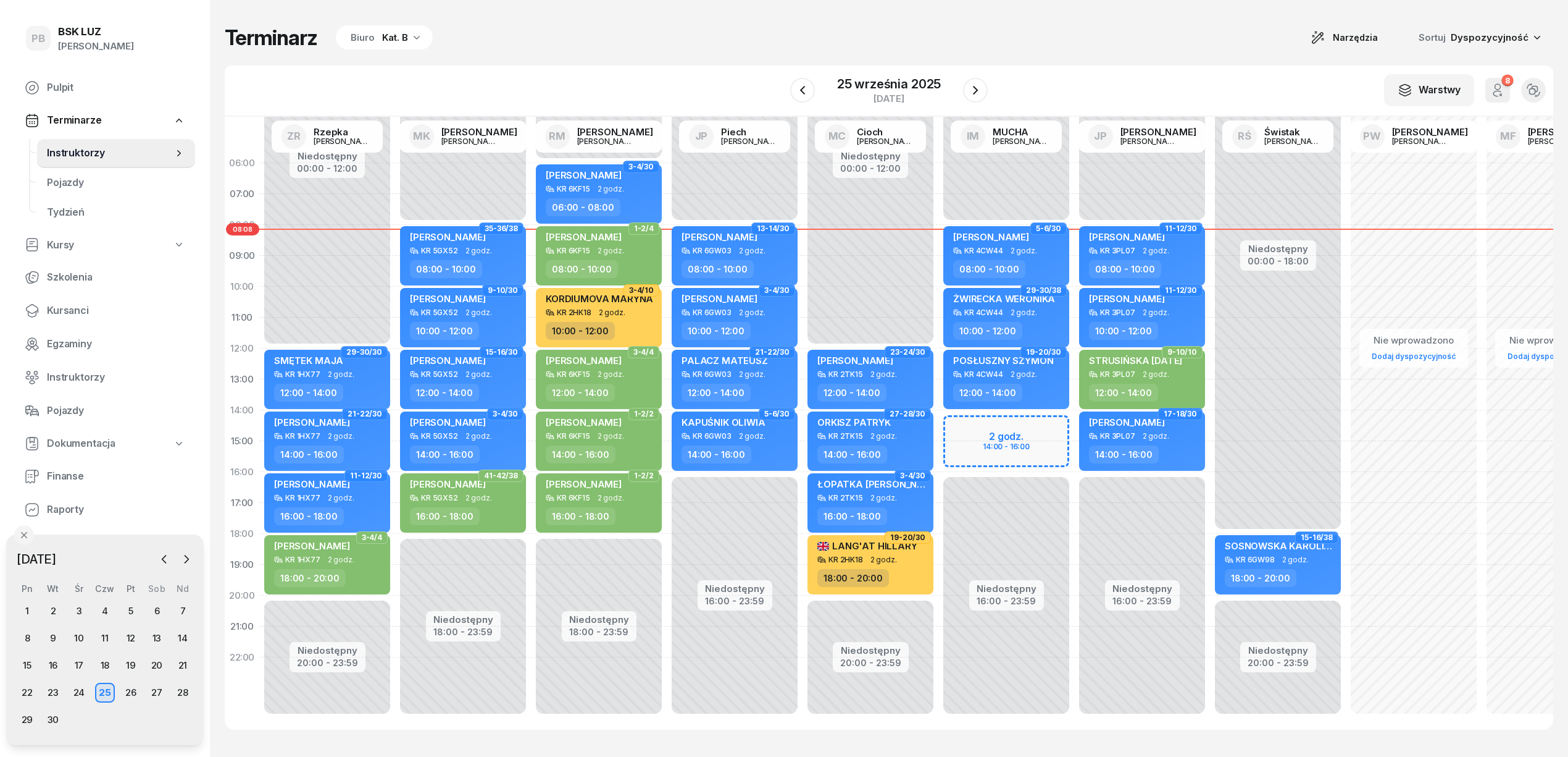
click at [726, 8] on div "Terminarz Biuro Kat. B Narzędzia Sortuj Dyspozycyjność W Wybierz AK [PERSON_NAM…" at bounding box center [888, 377] width 1328 height 754
click at [611, 247] on span "2 godz." at bounding box center [611, 250] width 27 height 9
select select "08"
select select "10"
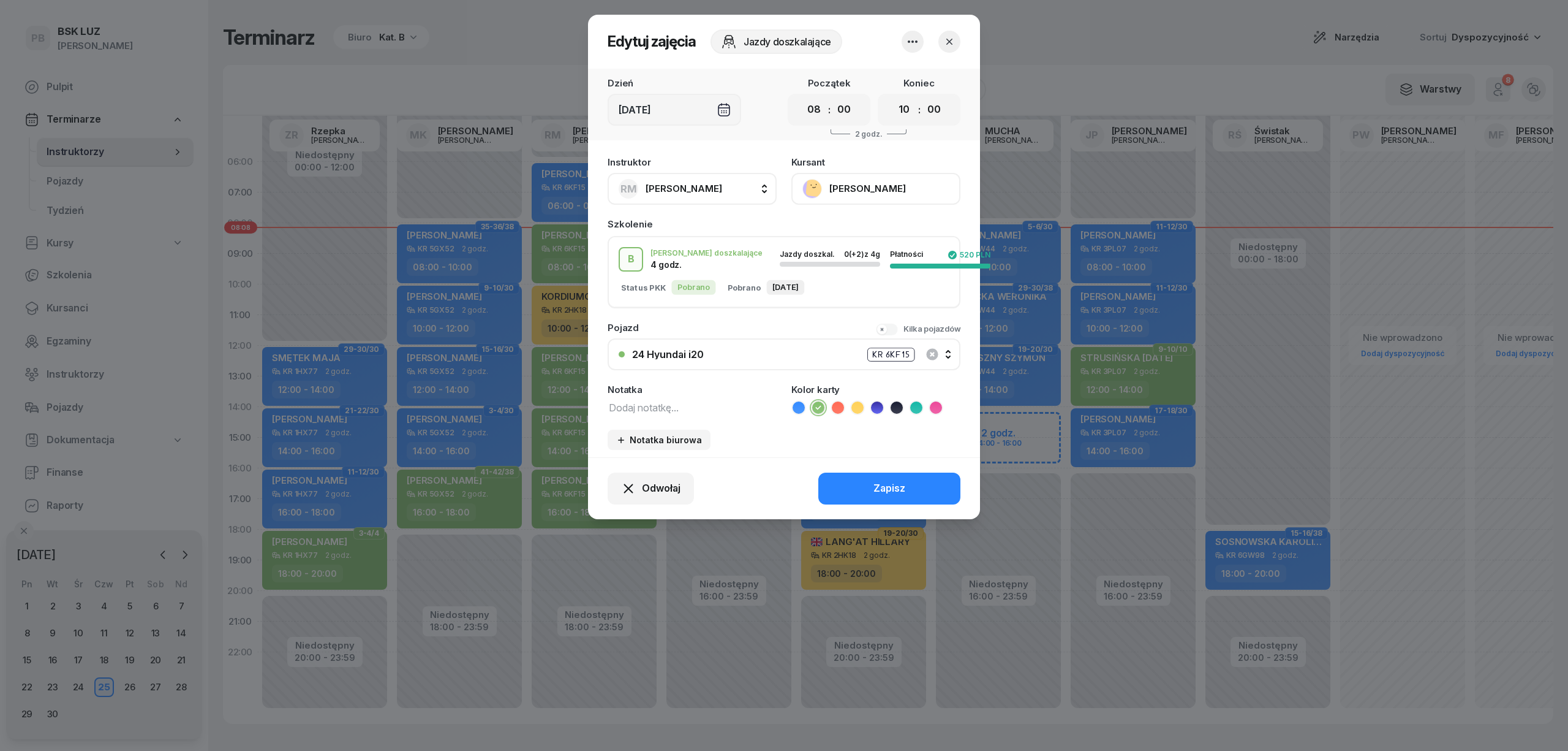
click at [850, 182] on button "[PERSON_NAME]" at bounding box center [876, 189] width 169 height 32
click at [841, 226] on div "Otwórz profil" at bounding box center [831, 230] width 59 height 16
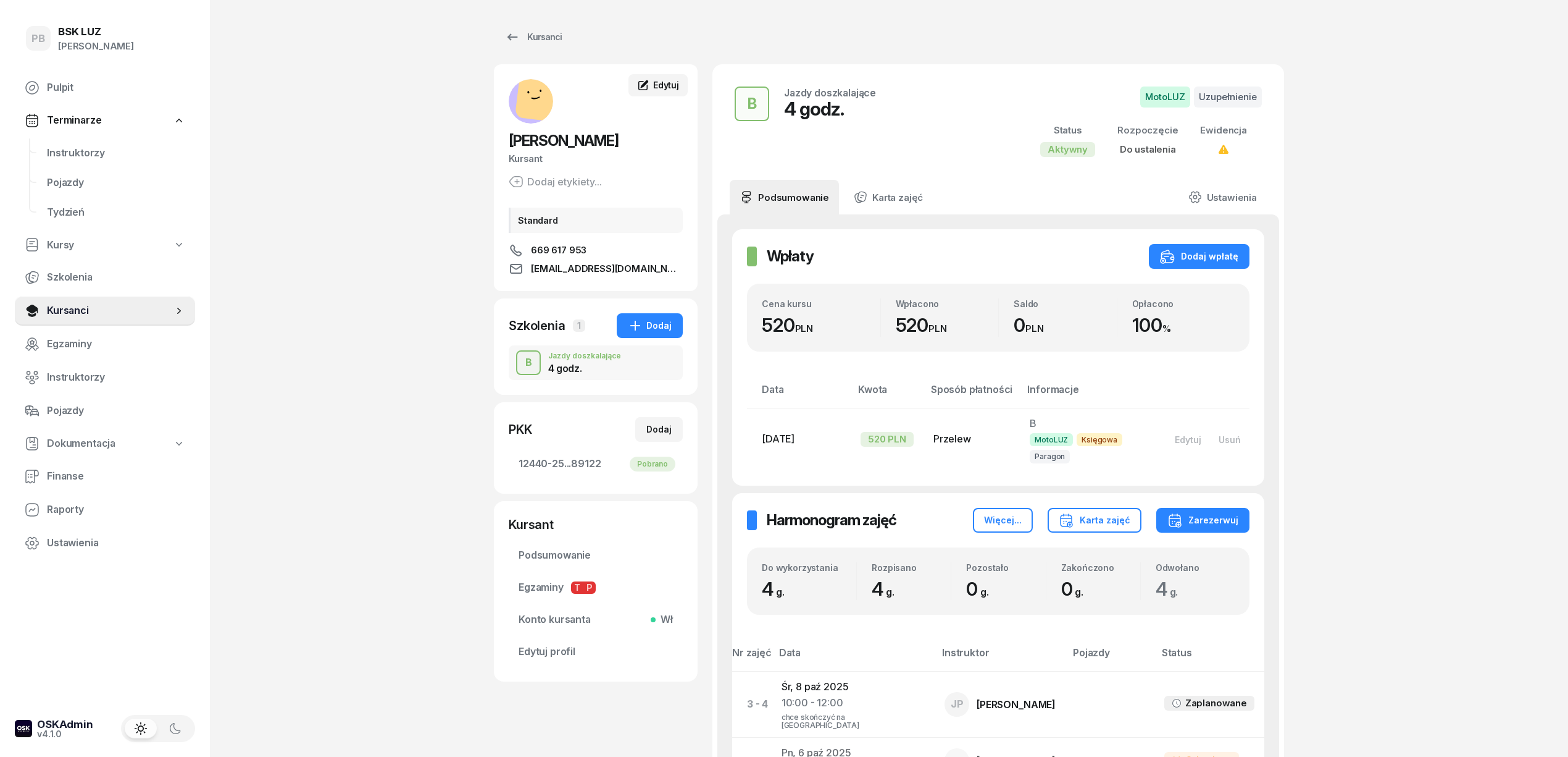
click at [671, 81] on span "Edytuj" at bounding box center [666, 84] width 26 height 10
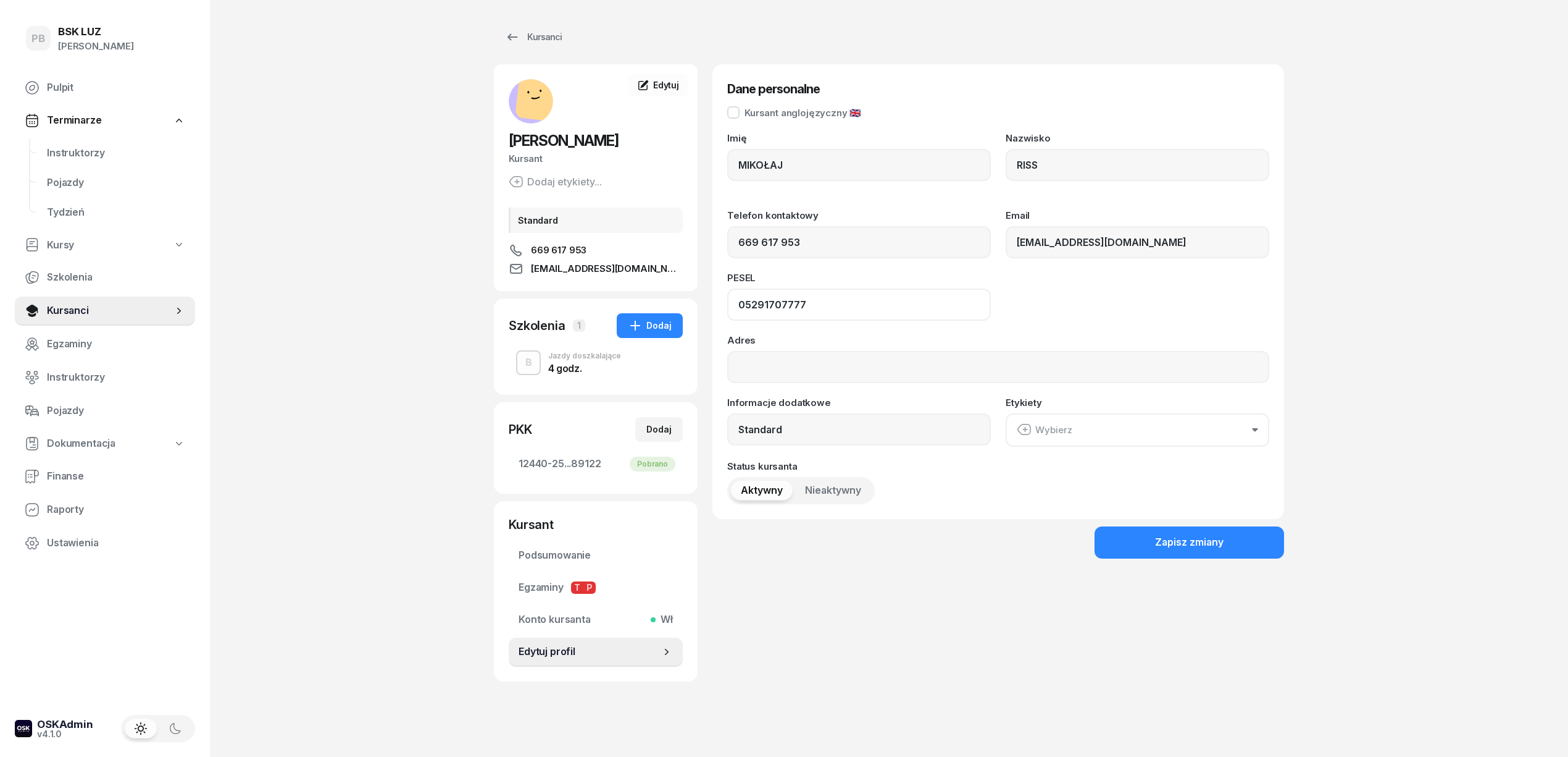
drag, startPoint x: 804, startPoint y: 307, endPoint x: 712, endPoint y: 307, distance: 92.0
click at [712, 307] on div "Dane personalne Kursant anglojęzyczny 🇬🇧 Imię [PERSON_NAME] RISS Telefon kontak…" at bounding box center [998, 292] width 572 height 455
click at [53, 152] on span "Instruktorzy" at bounding box center [116, 153] width 138 height 16
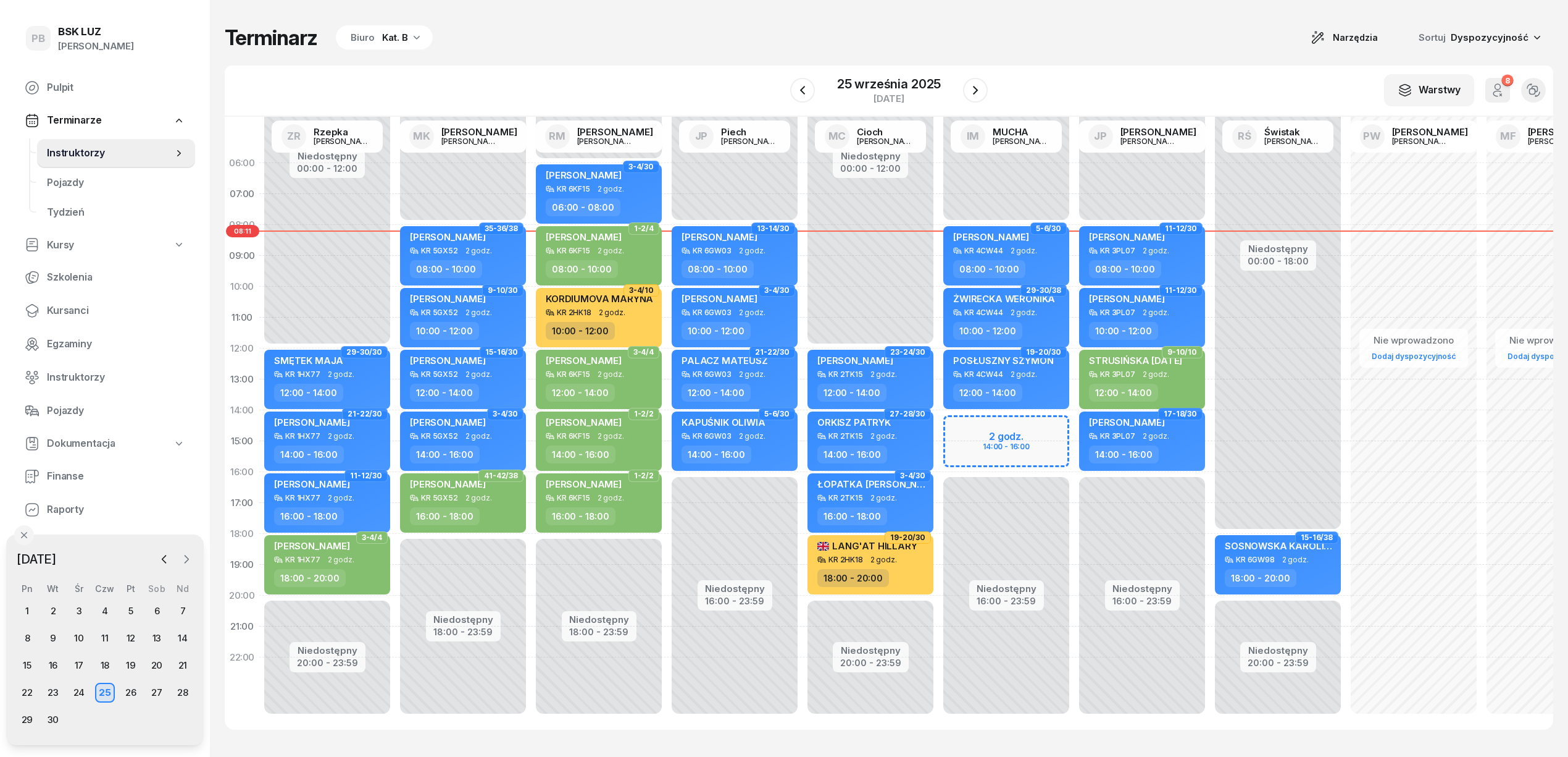
click at [194, 560] on button "button" at bounding box center [187, 559] width 19 height 19
click at [55, 663] on div "14" at bounding box center [53, 665] width 20 height 20
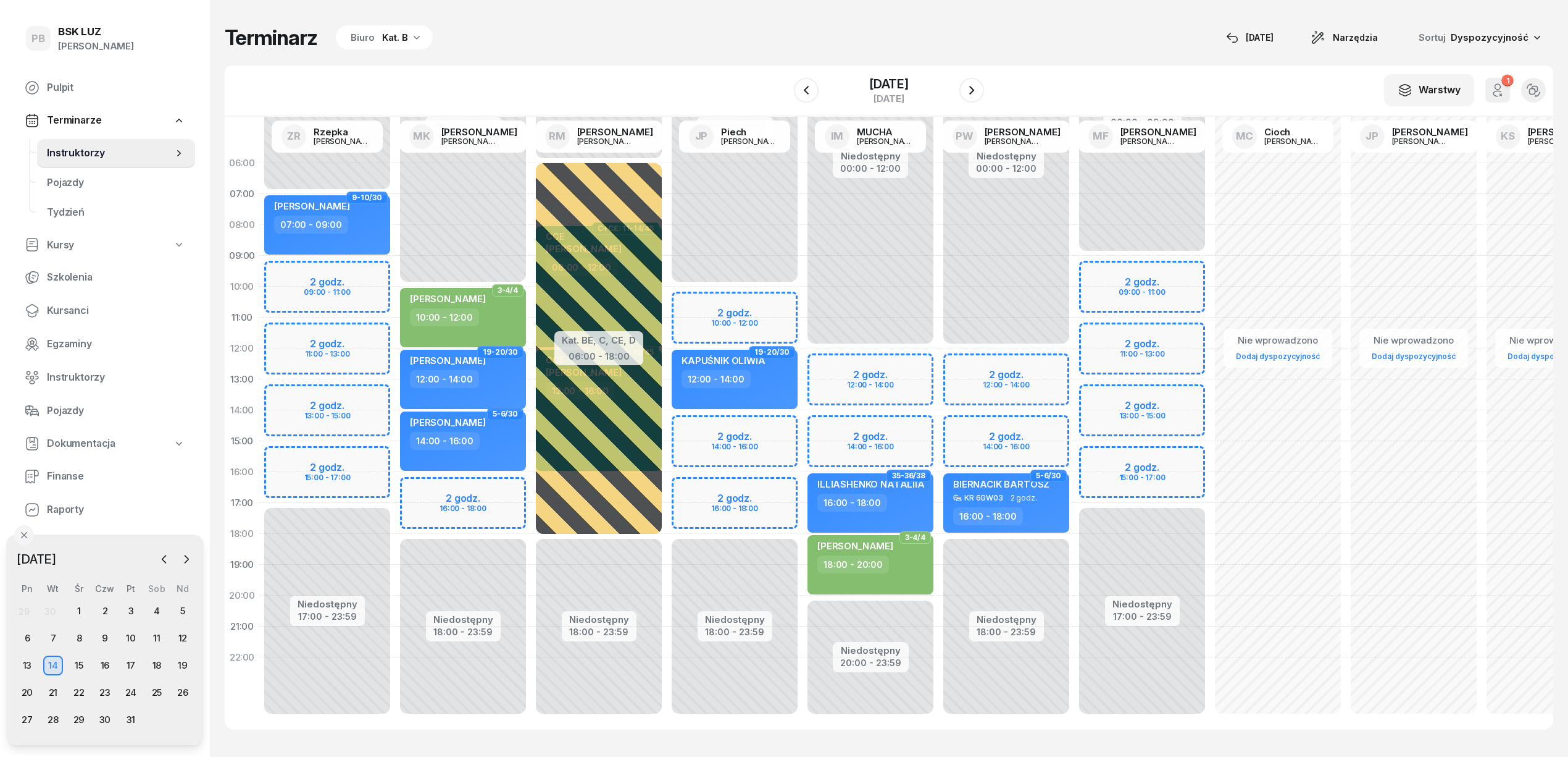
click at [694, 493] on div "Niedostępny 00:00 - 10:00 Niedostępny 18:00 - 23:59 2 godz. 10:00 - 12:00 2 god…" at bounding box center [734, 441] width 135 height 586
select select "16"
select select "18"
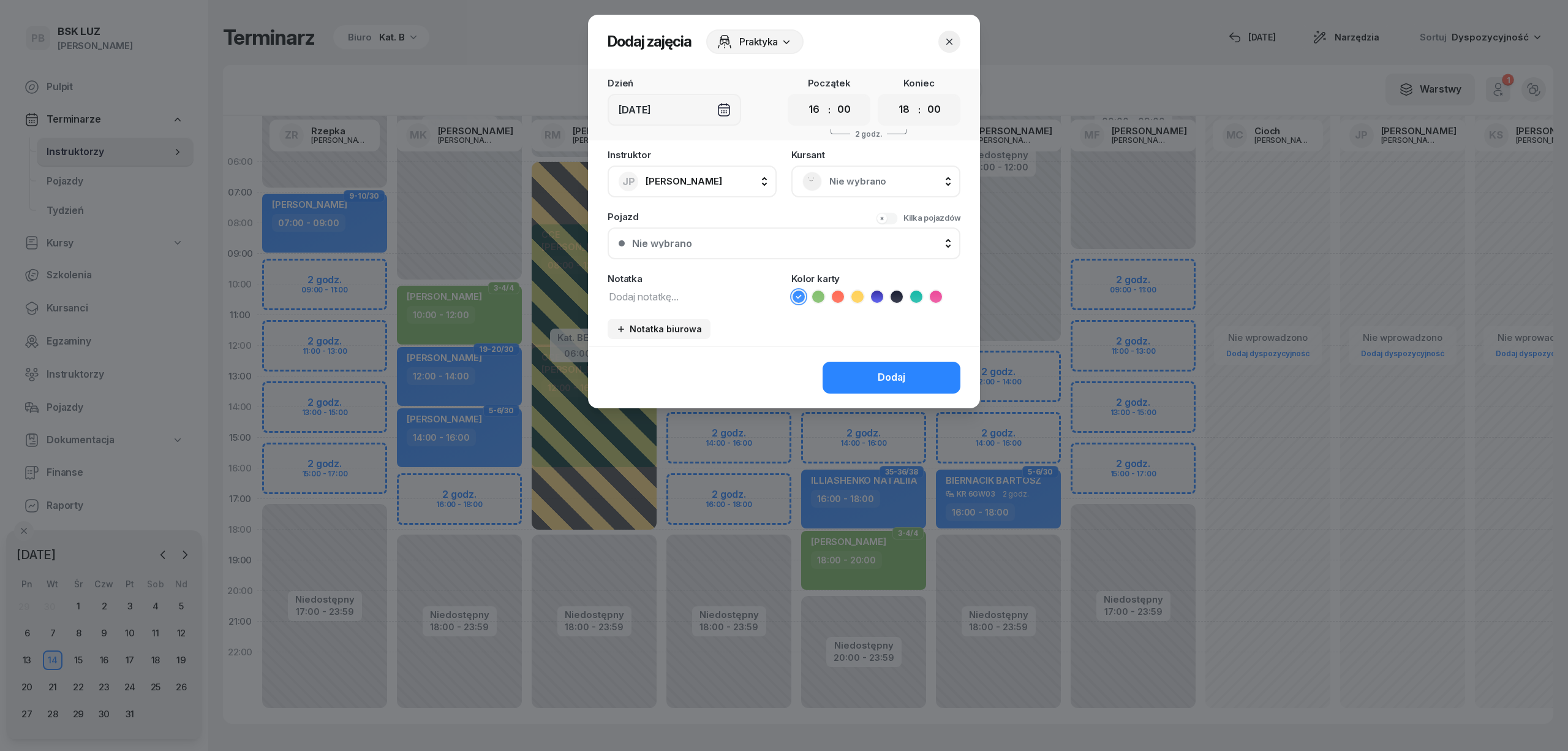
click at [853, 177] on span "Nie wybrano" at bounding box center [890, 181] width 120 height 16
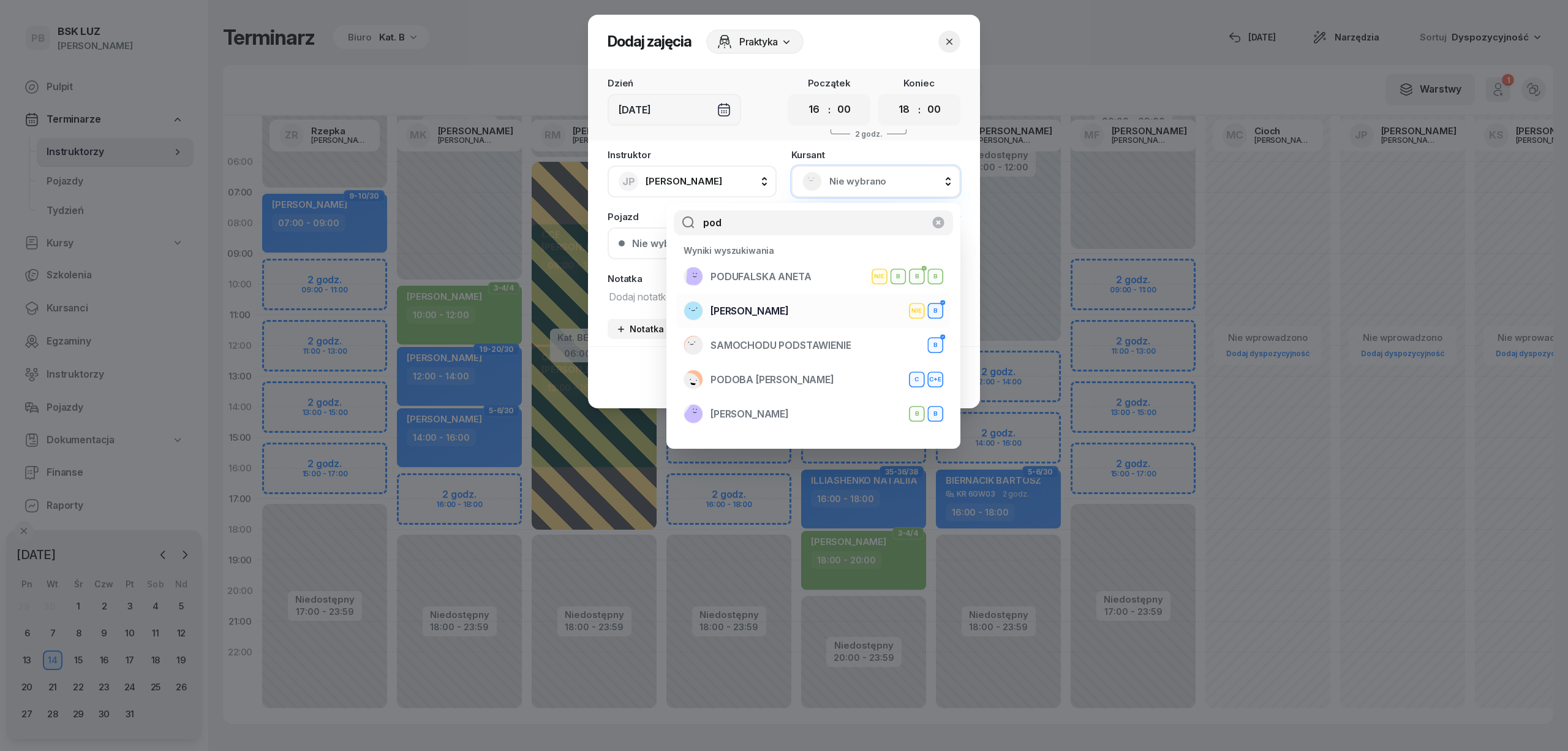
type input "pod"
click at [787, 312] on span "[PERSON_NAME]" at bounding box center [749, 311] width 78 height 16
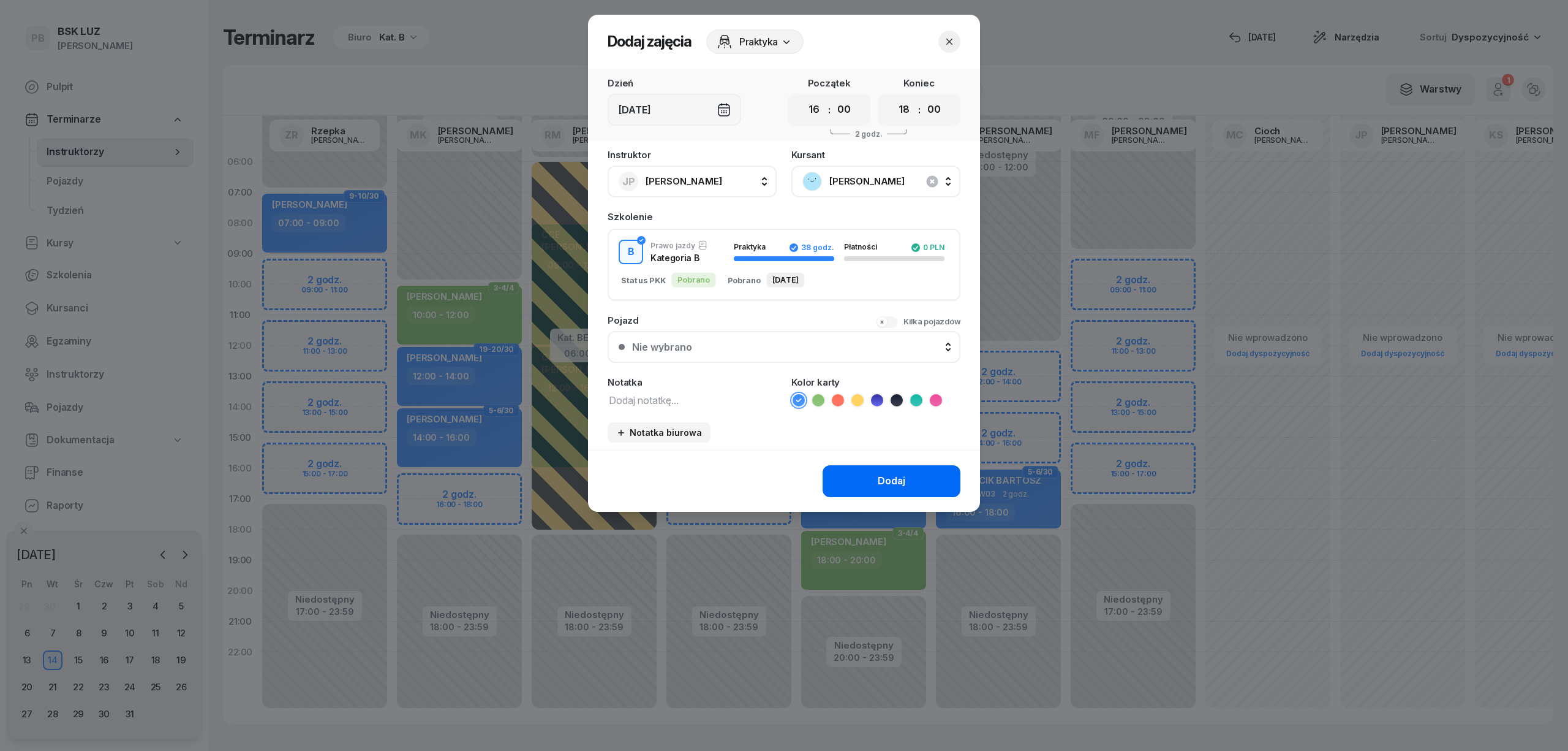
click at [850, 471] on button "Dodaj" at bounding box center [892, 481] width 138 height 32
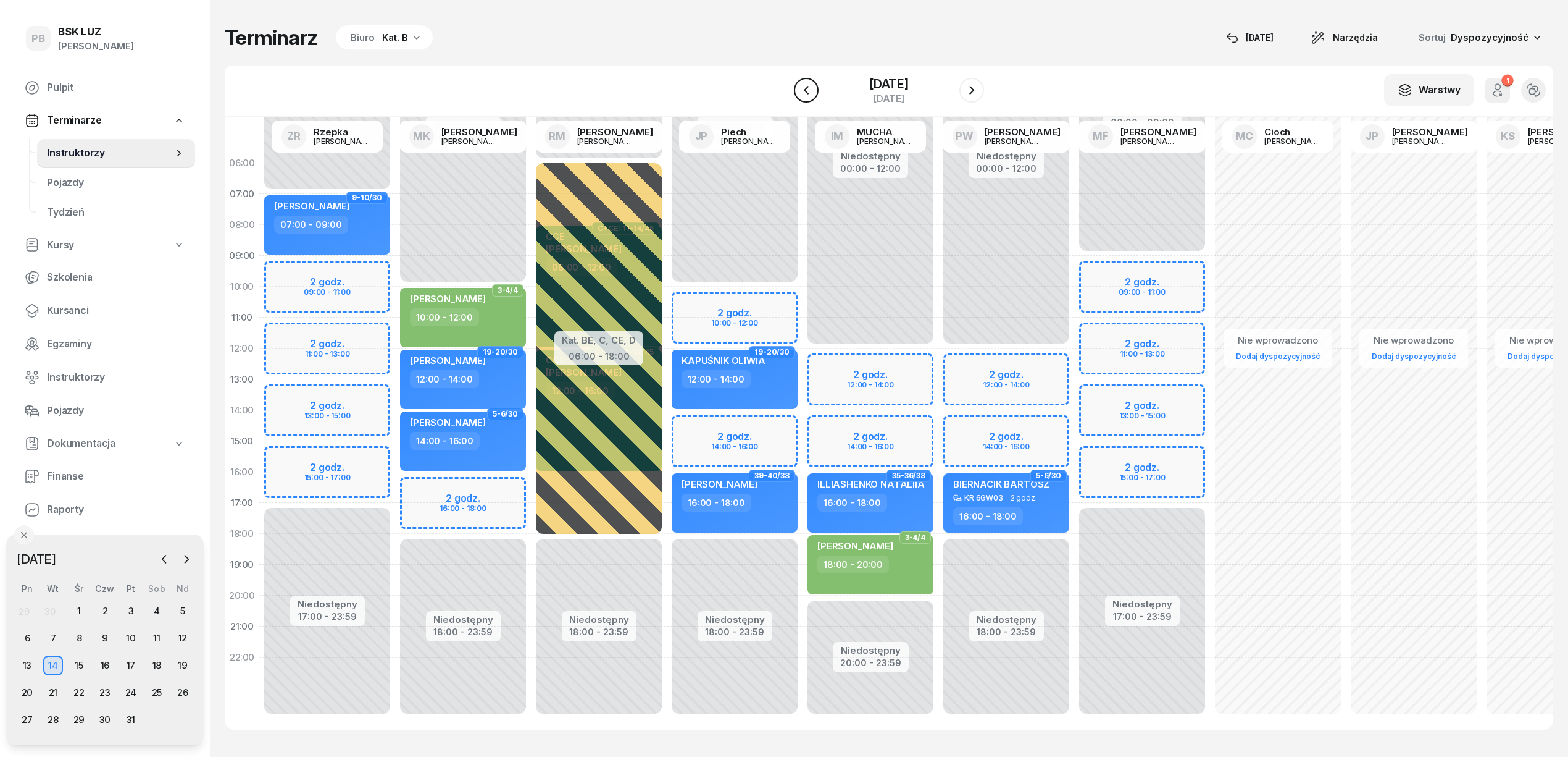
click at [799, 85] on icon "button" at bounding box center [807, 90] width 15 height 15
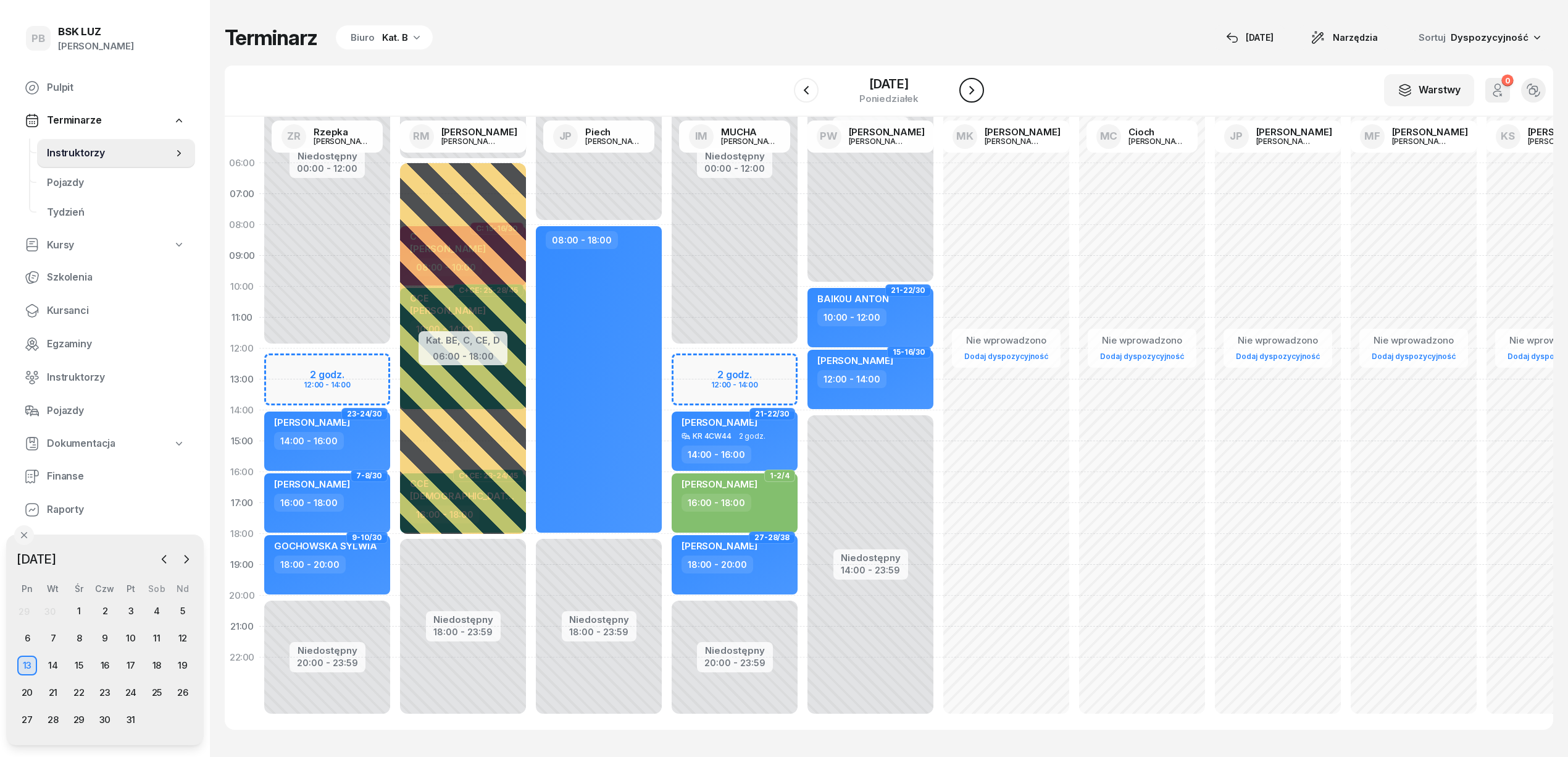
click at [979, 90] on icon "button" at bounding box center [971, 90] width 15 height 15
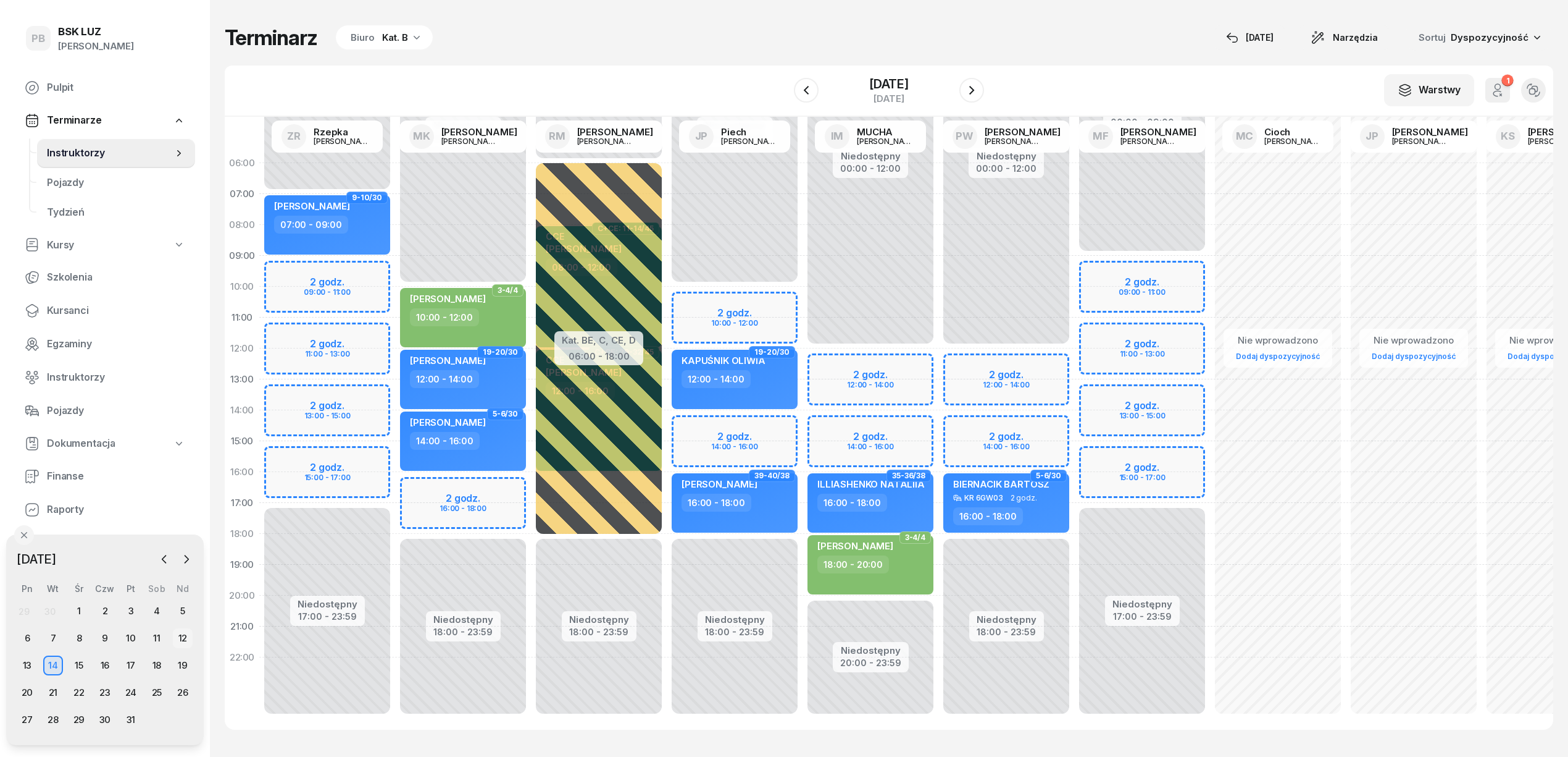
click at [175, 635] on div "12" at bounding box center [183, 638] width 20 height 20
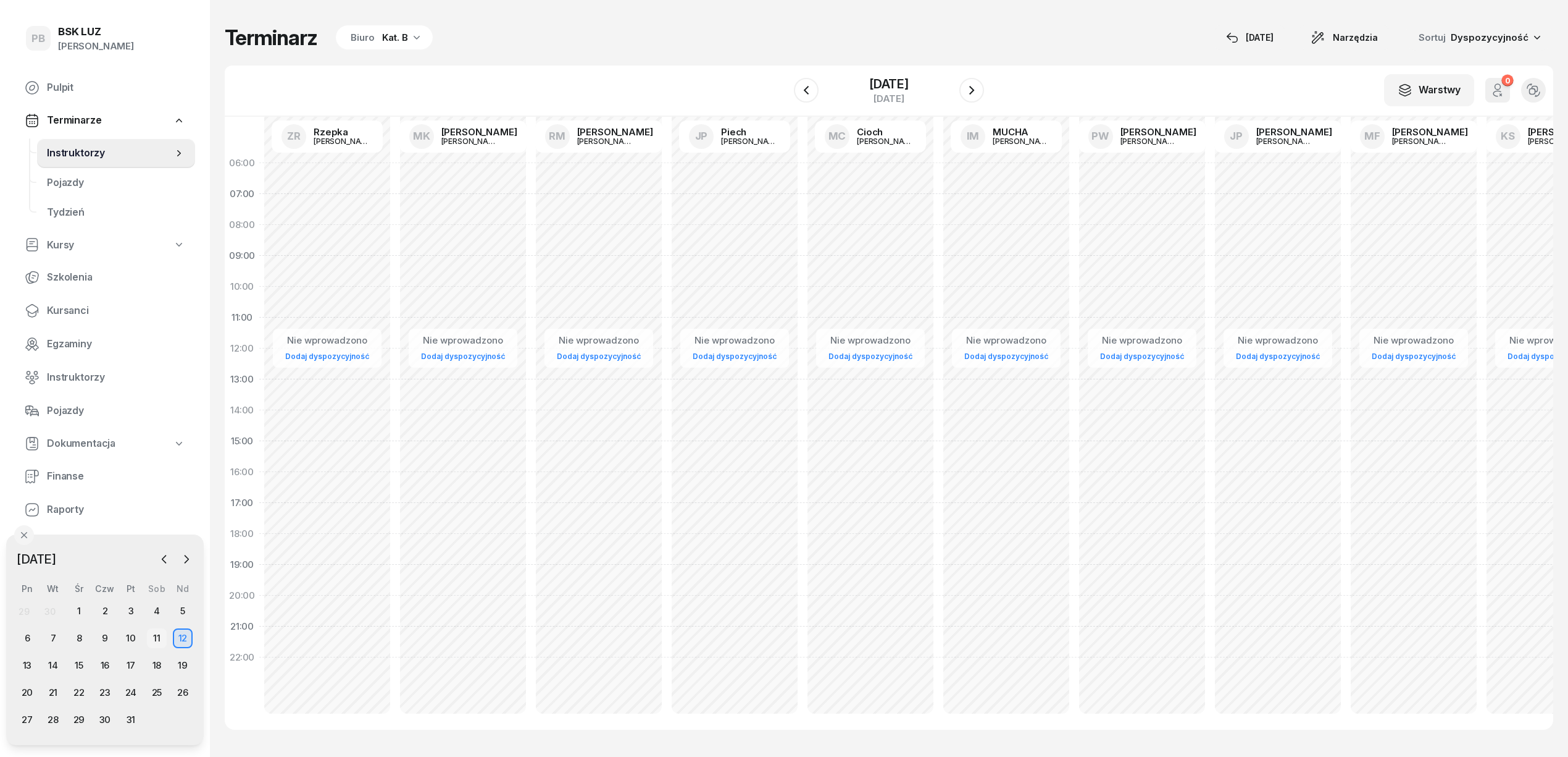
click at [151, 638] on div "11" at bounding box center [156, 638] width 20 height 20
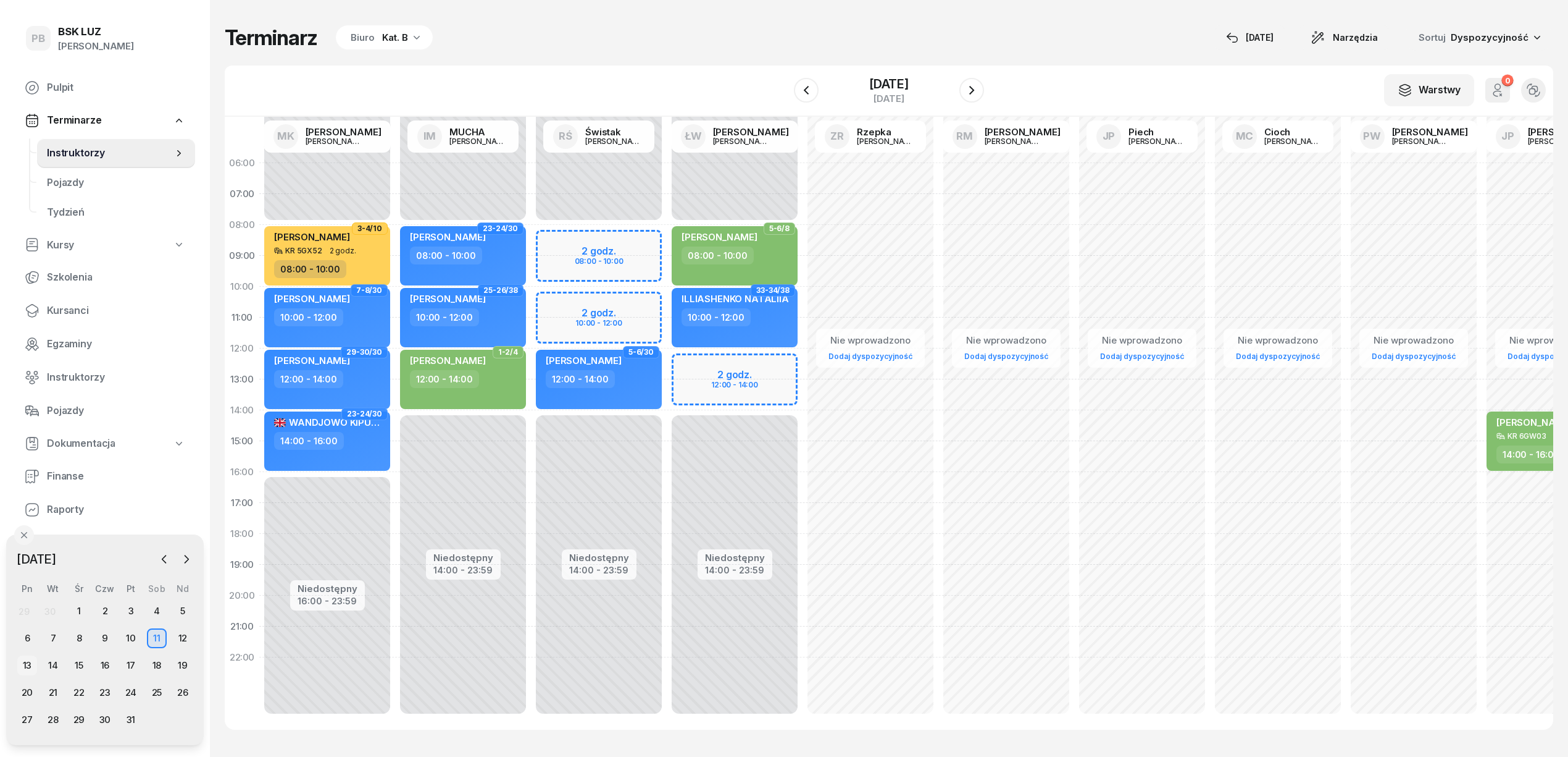
click at [27, 663] on div "13" at bounding box center [27, 665] width 20 height 20
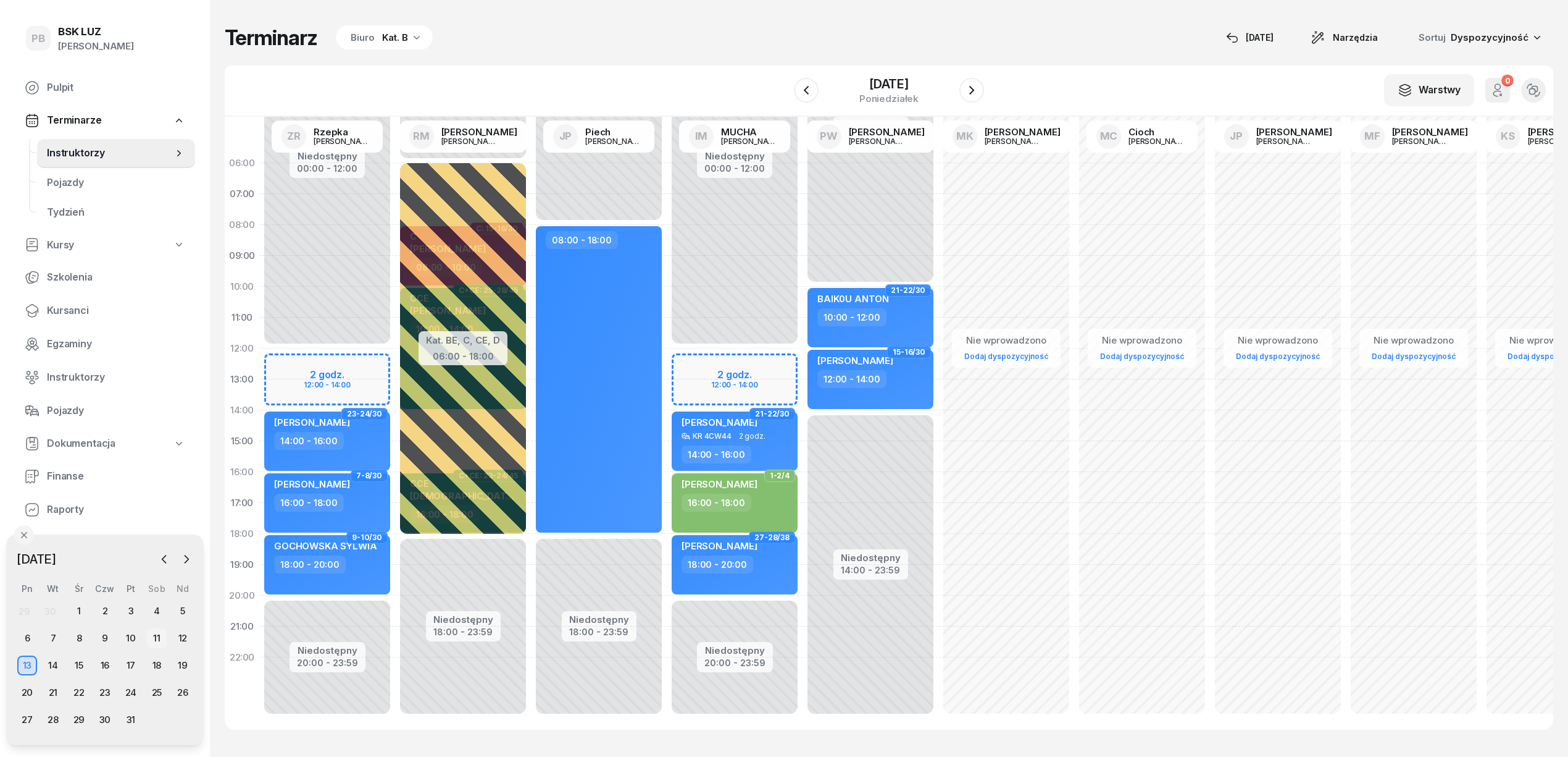
click at [153, 636] on div "11" at bounding box center [156, 638] width 20 height 20
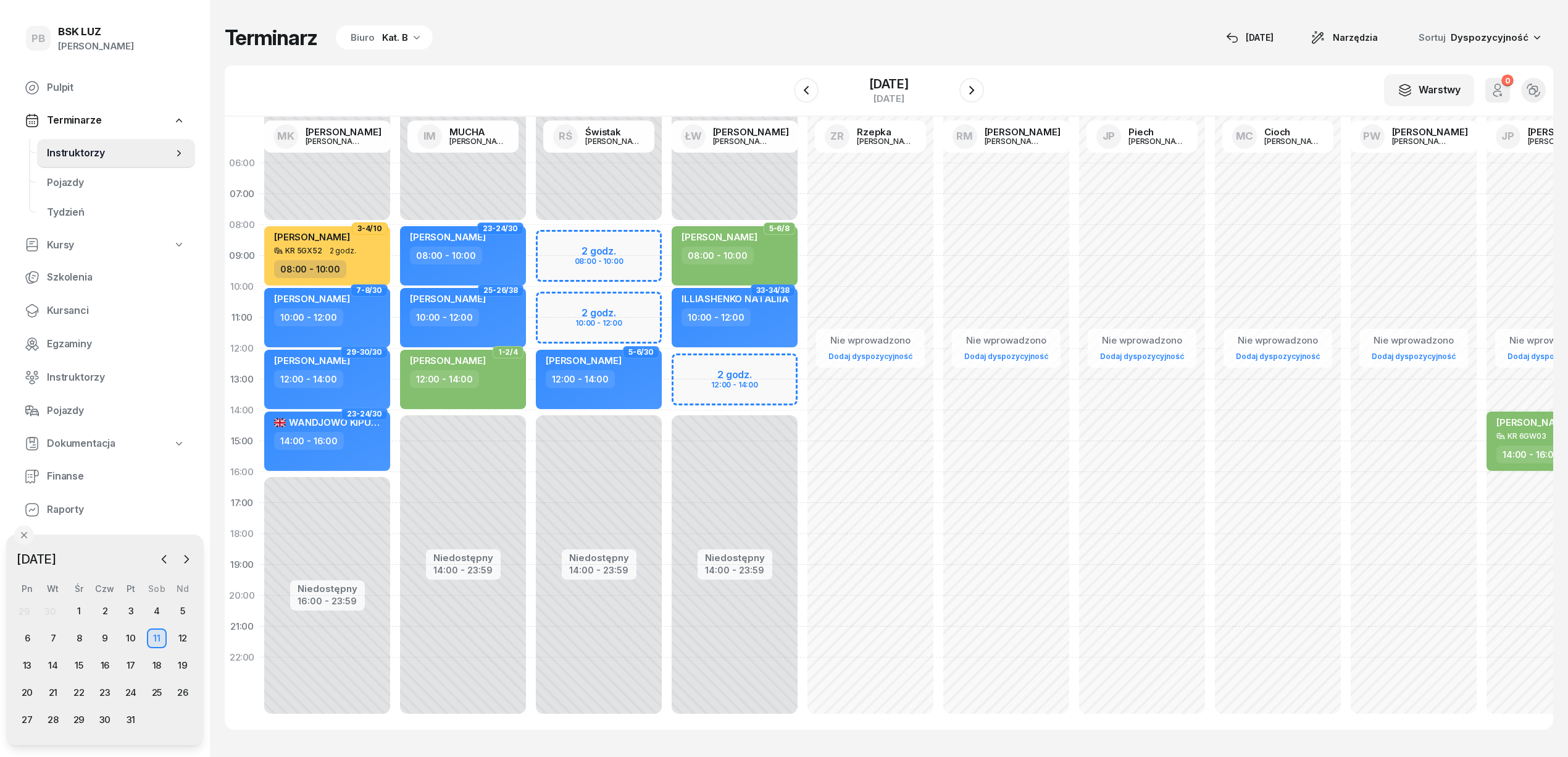
click at [606, 235] on div "Niedostępny 00:00 - 08:00 Niedostępny 14:00 - 23:59 2 godz. 08:00 - 10:00 2 god…" at bounding box center [598, 441] width 135 height 586
select select "08"
select select "10"
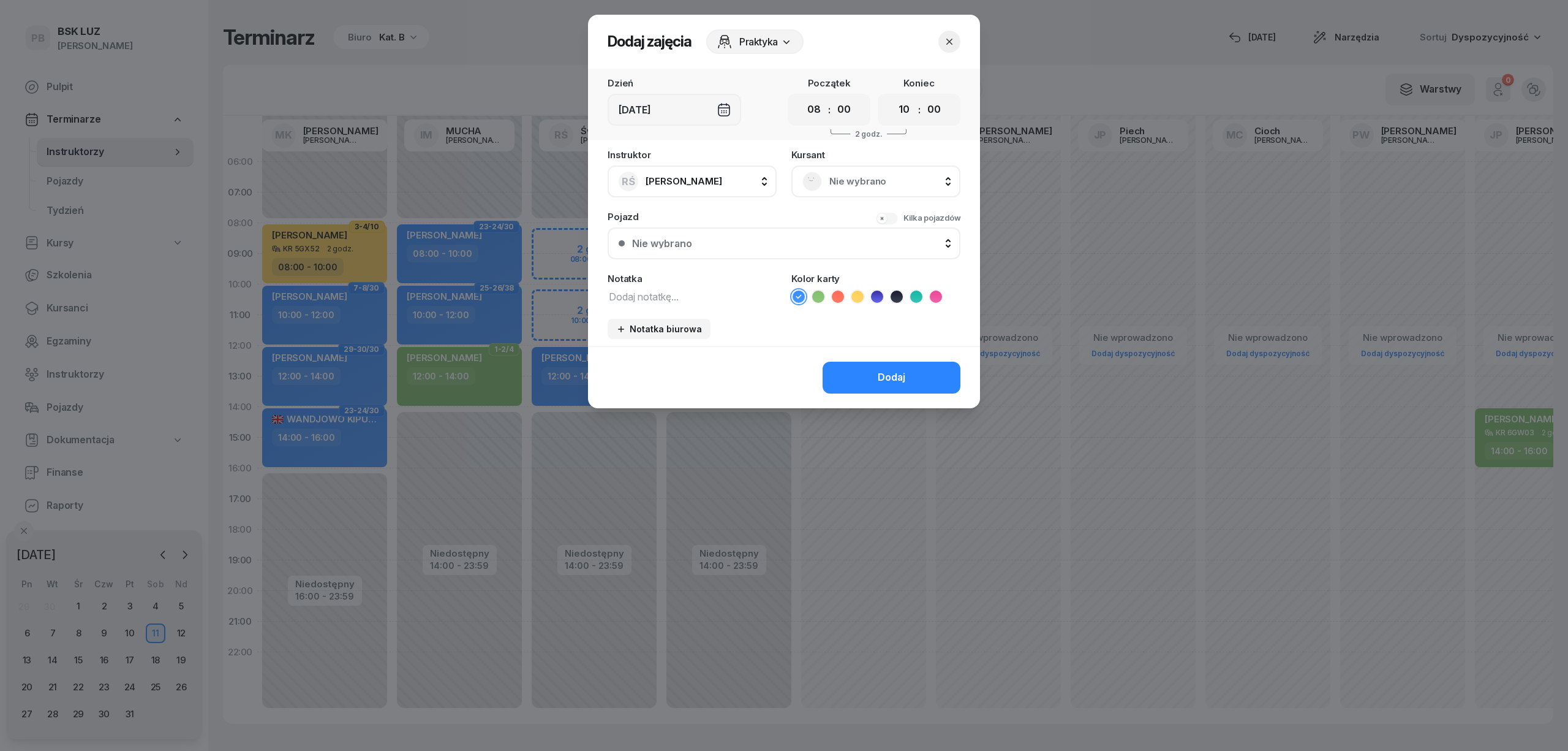
click at [894, 174] on span "Nie wybrano" at bounding box center [890, 181] width 120 height 16
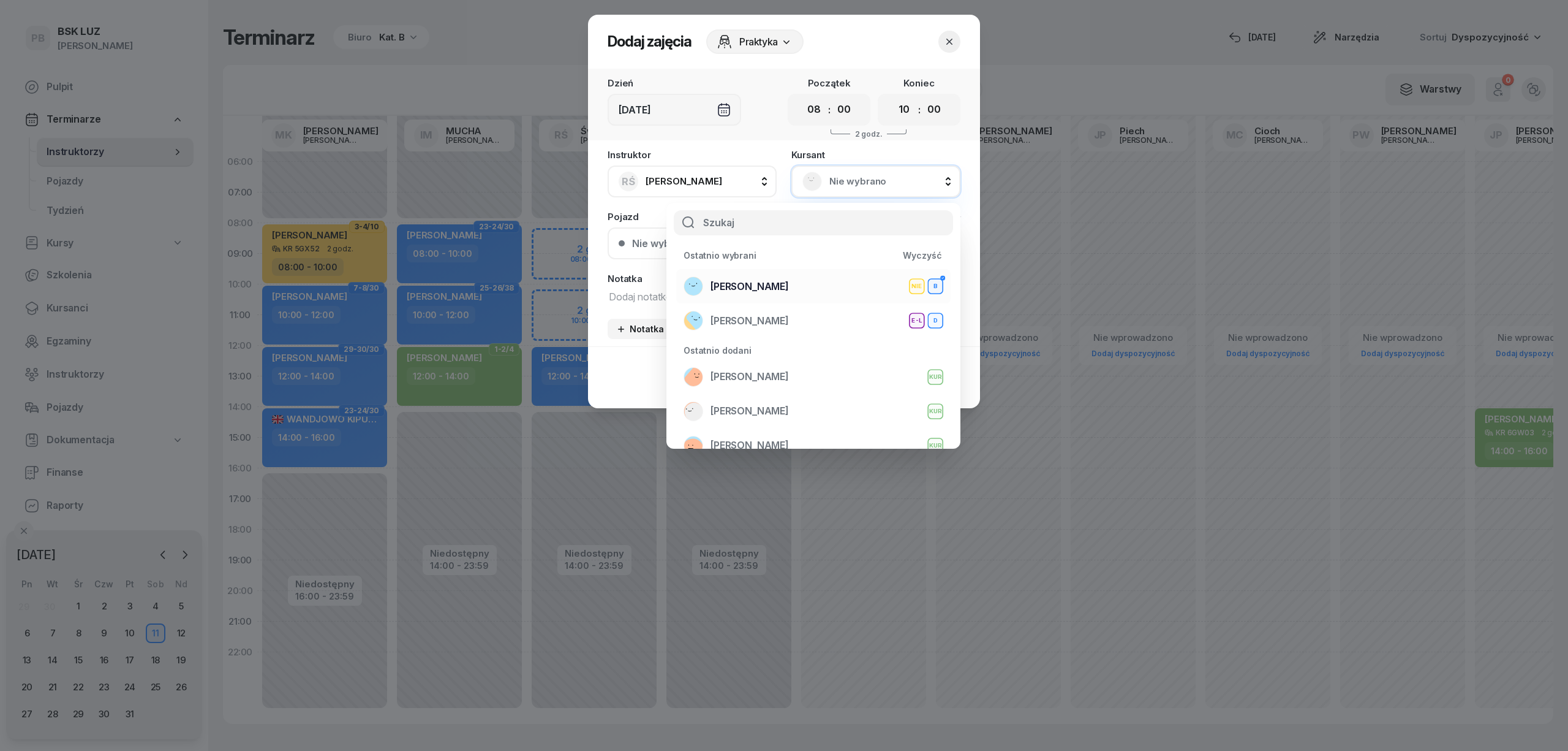
click at [789, 286] on span "[PERSON_NAME]" at bounding box center [749, 287] width 78 height 16
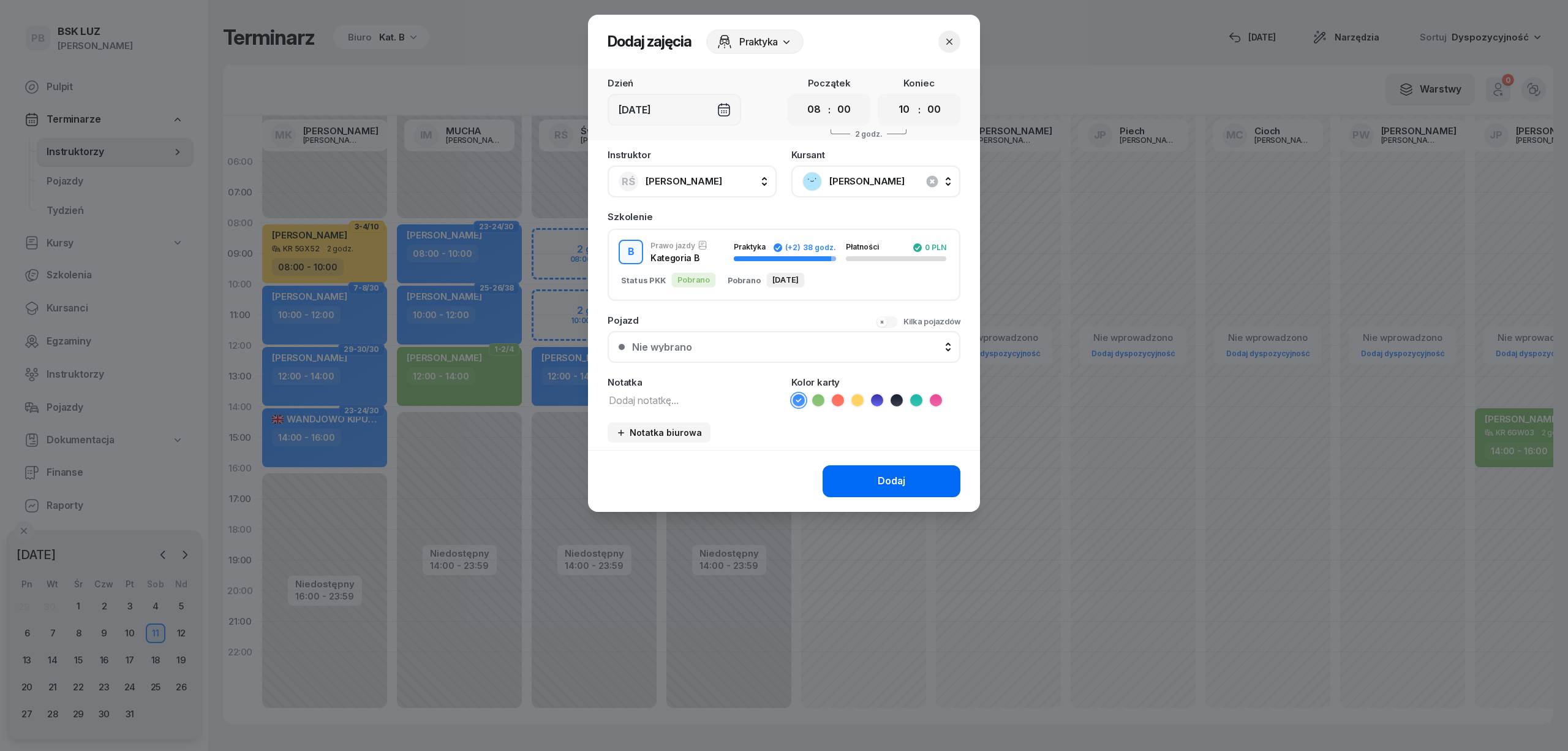
click at [893, 481] on div "Dodaj" at bounding box center [891, 480] width 27 height 16
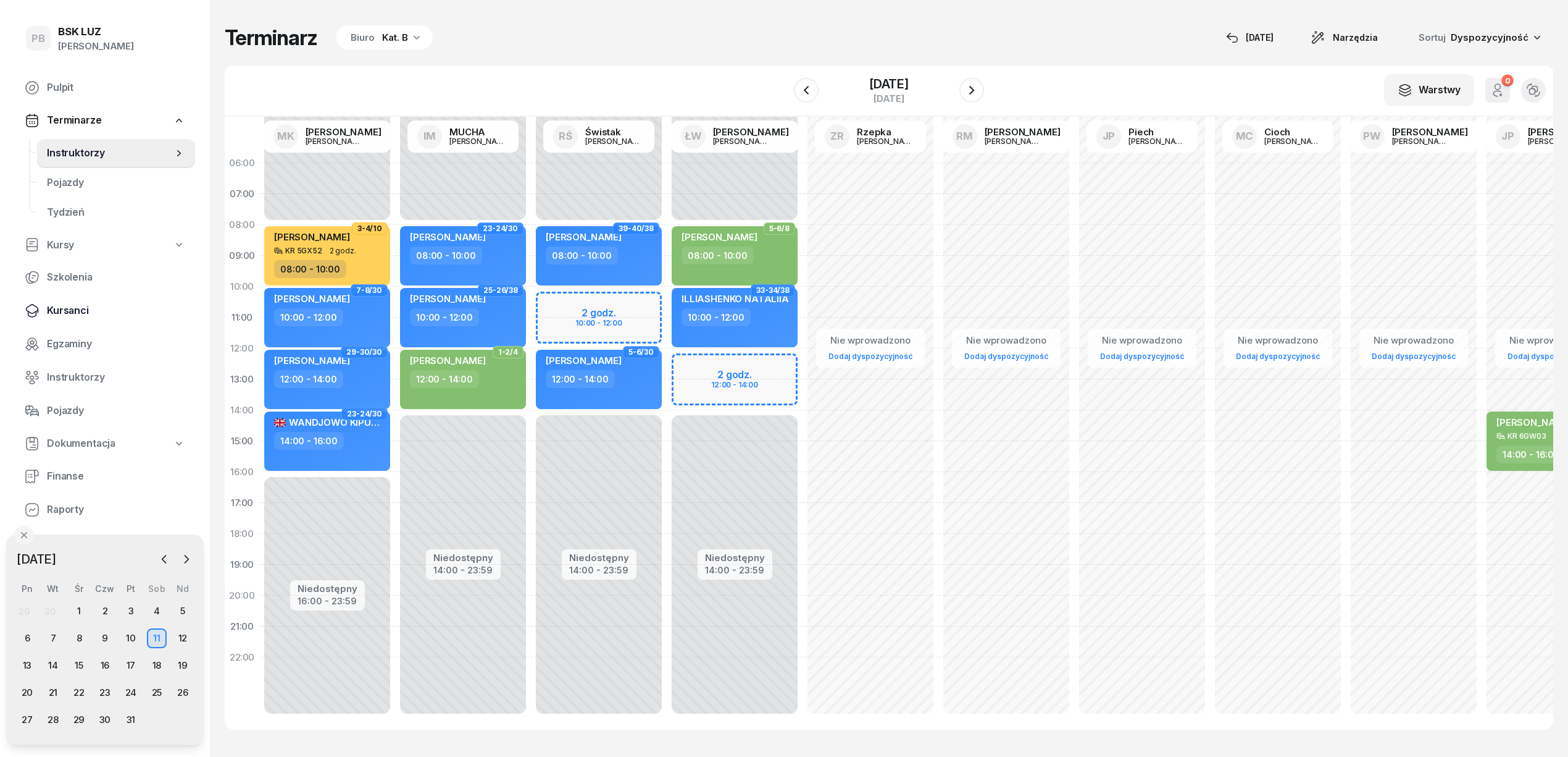
click at [65, 305] on span "Kursanci" at bounding box center [116, 310] width 138 height 16
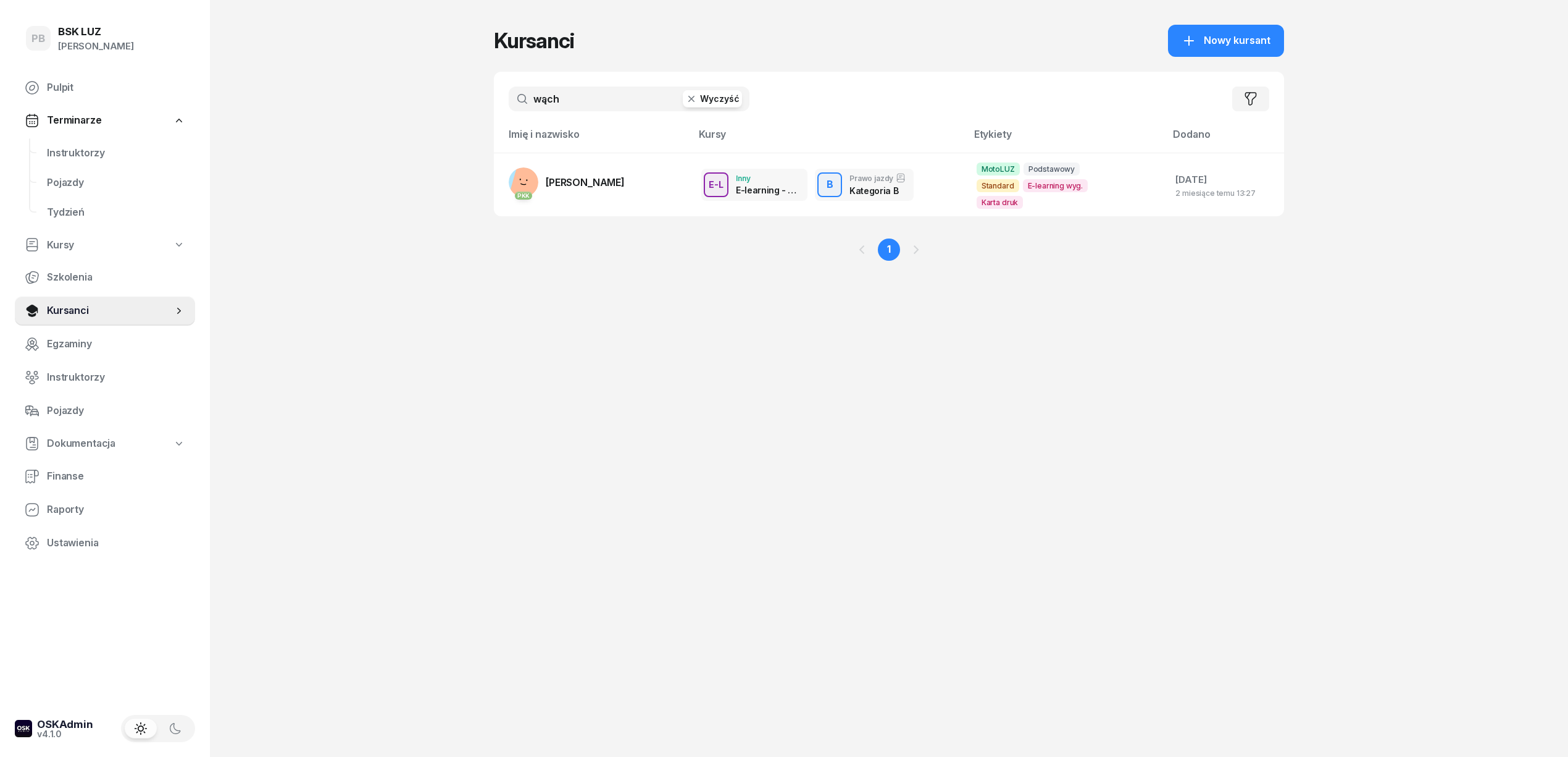
click at [566, 98] on input "wąch" at bounding box center [629, 99] width 241 height 25
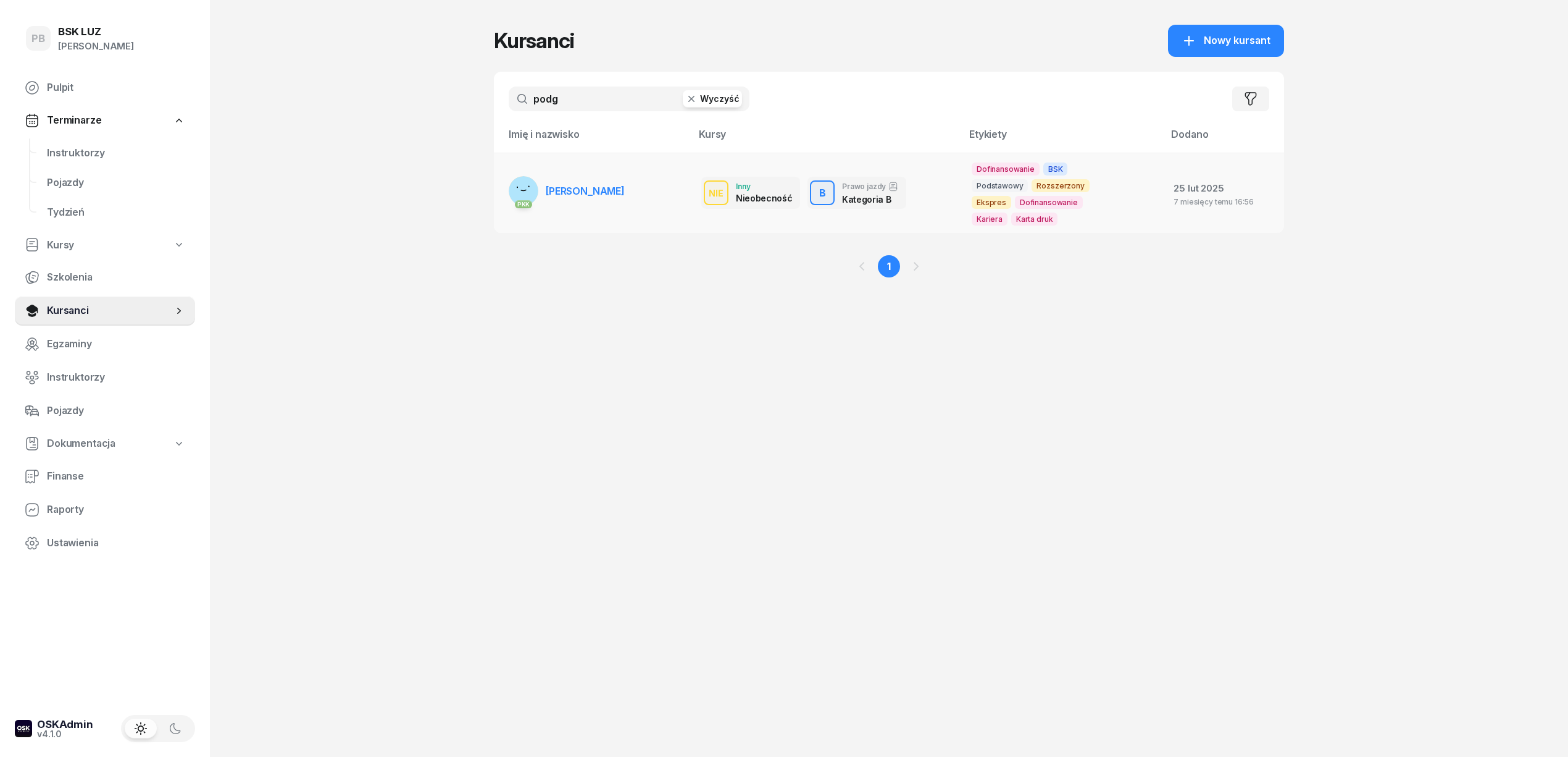
type input "podg"
click at [586, 188] on span "[PERSON_NAME]" at bounding box center [584, 190] width 79 height 12
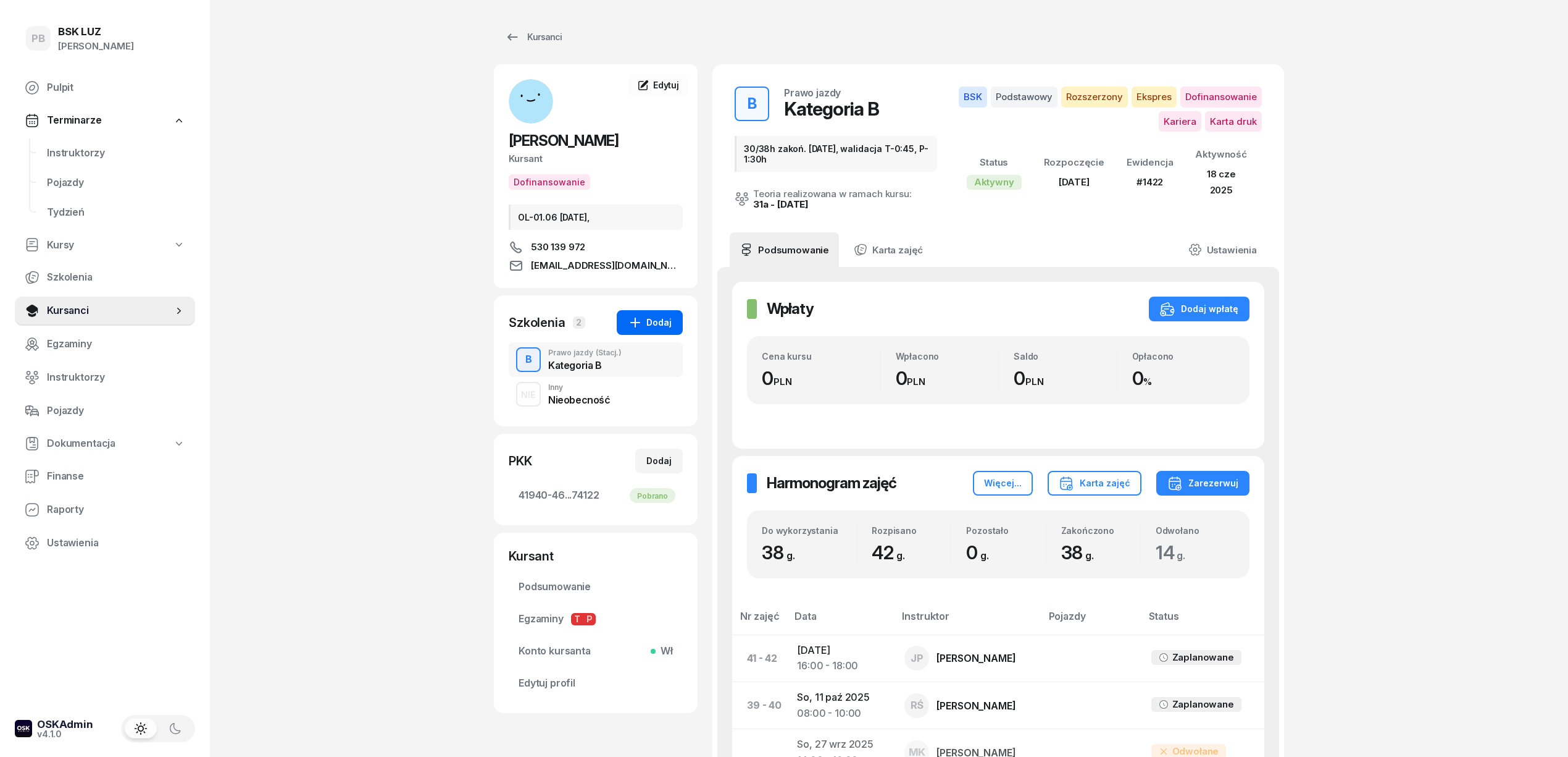
click at [657, 332] on button "Dodaj" at bounding box center [650, 322] width 66 height 25
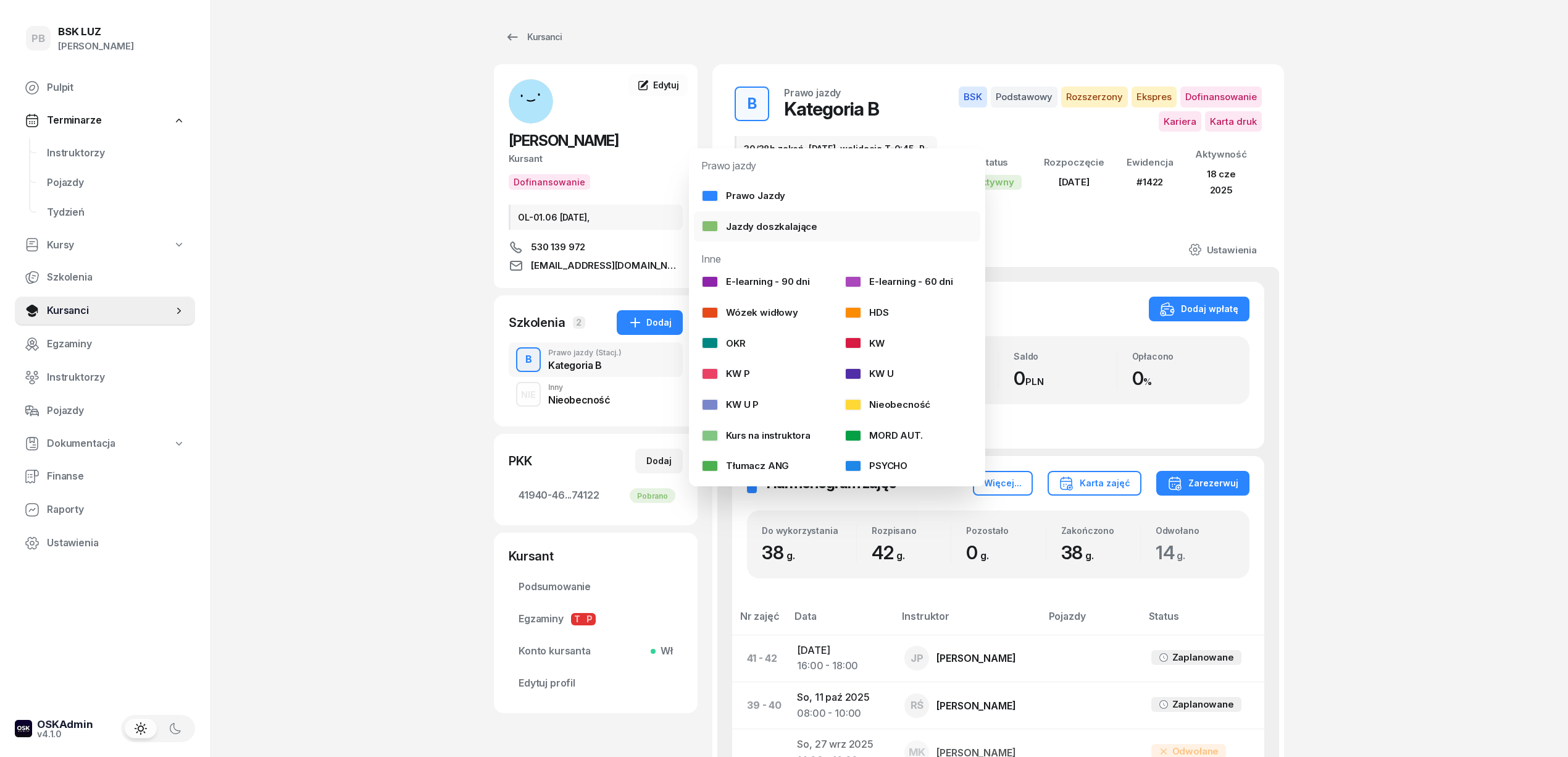
click at [737, 224] on div "Jazdy doszkalające" at bounding box center [759, 226] width 116 height 16
select select "B"
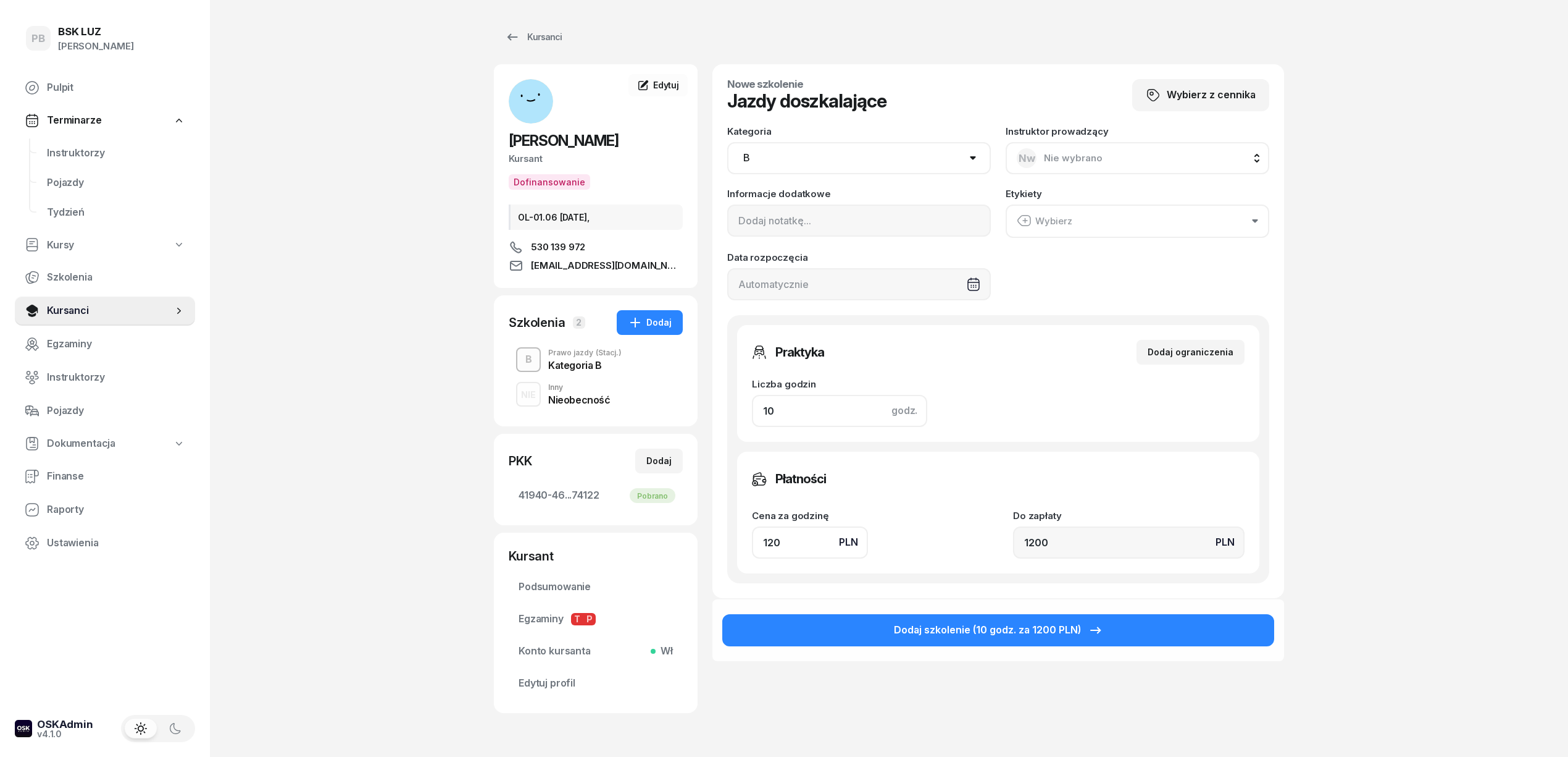
drag, startPoint x: 791, startPoint y: 410, endPoint x: 729, endPoint y: 404, distance: 62.3
click at [729, 404] on div "Praktyka Dodaj ograniczenia Liczba godzin godz. 10 Ograniczenia zajęć praktyczn…" at bounding box center [998, 448] width 542 height 268
type input "4"
type input "480"
type input "4"
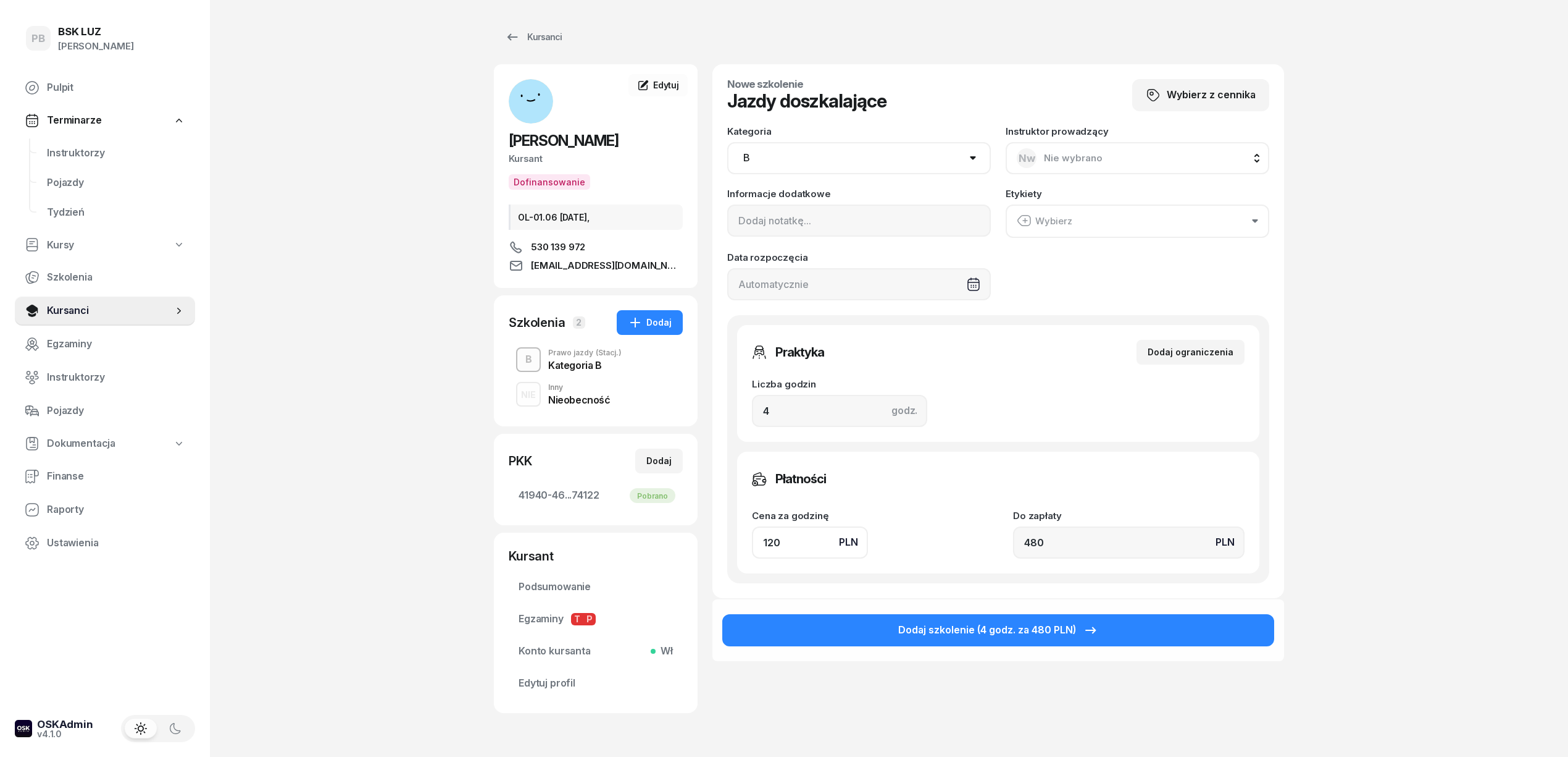
drag, startPoint x: 801, startPoint y: 544, endPoint x: 710, endPoint y: 540, distance: 91.1
click at [710, 540] on div "[PERSON_NAME] Dofinansowanie OL-01.06 [DATE], 530 139 972 [EMAIL_ADDRESS][DOMAI…" at bounding box center [889, 396] width 791 height 663
type input "1"
type input "4"
type input "13"
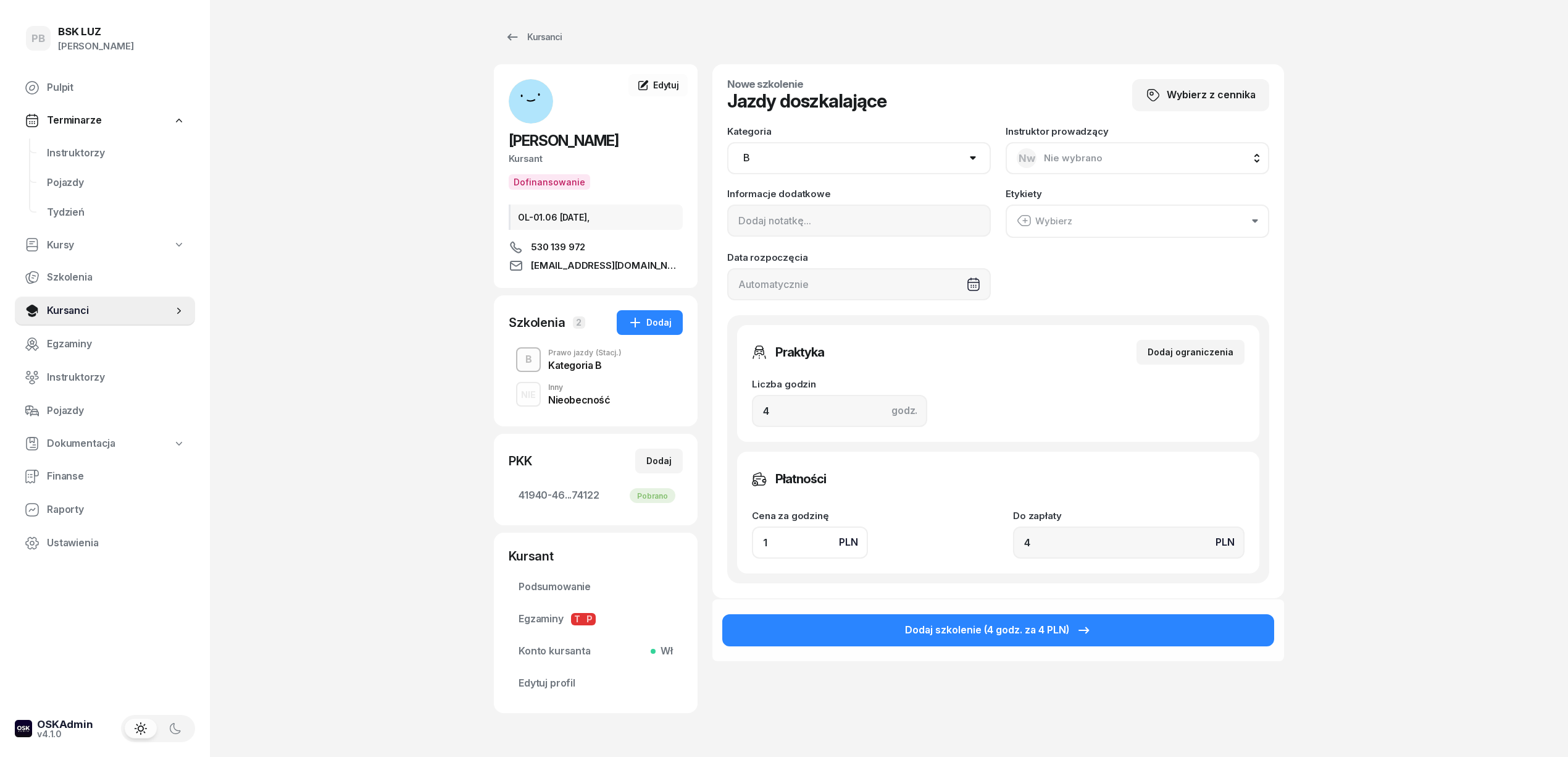
type input "52"
type input "130"
type input "520"
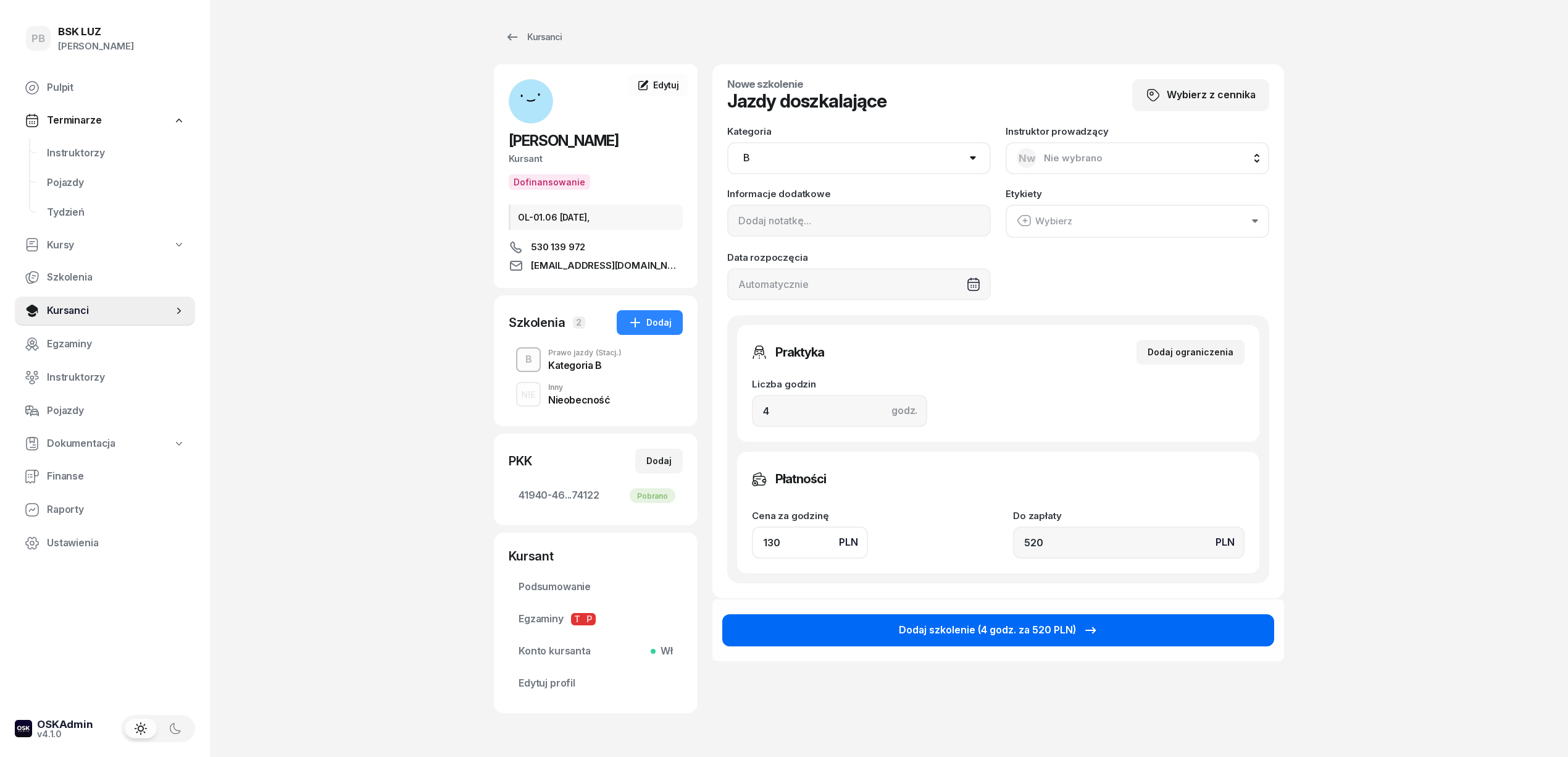
type input "130"
click at [1035, 640] on button "Dodaj szkolenie (4 godz. za 520 PLN)" at bounding box center [998, 630] width 552 height 32
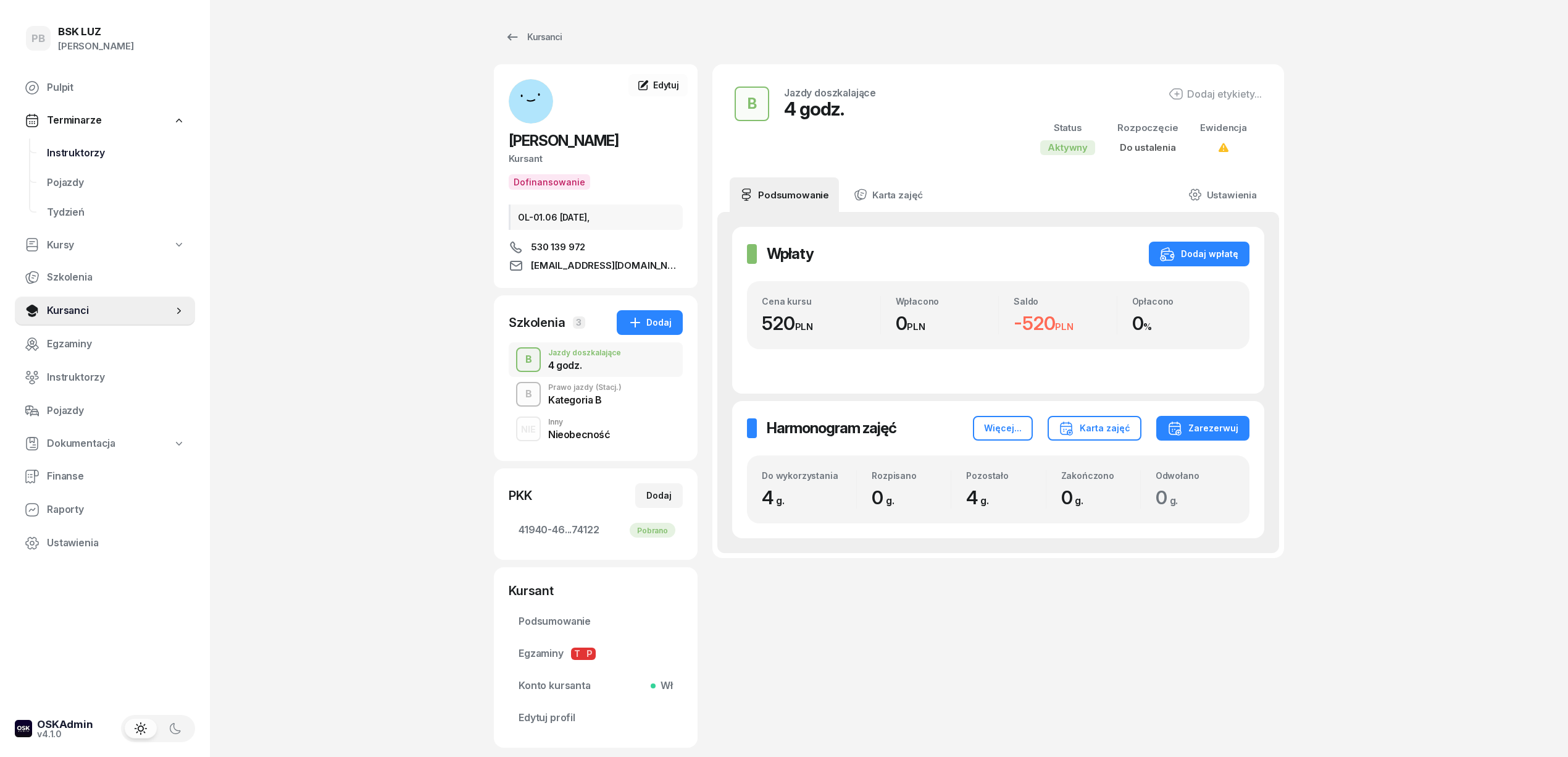
click at [80, 147] on span "Instruktorzy" at bounding box center [116, 153] width 138 height 16
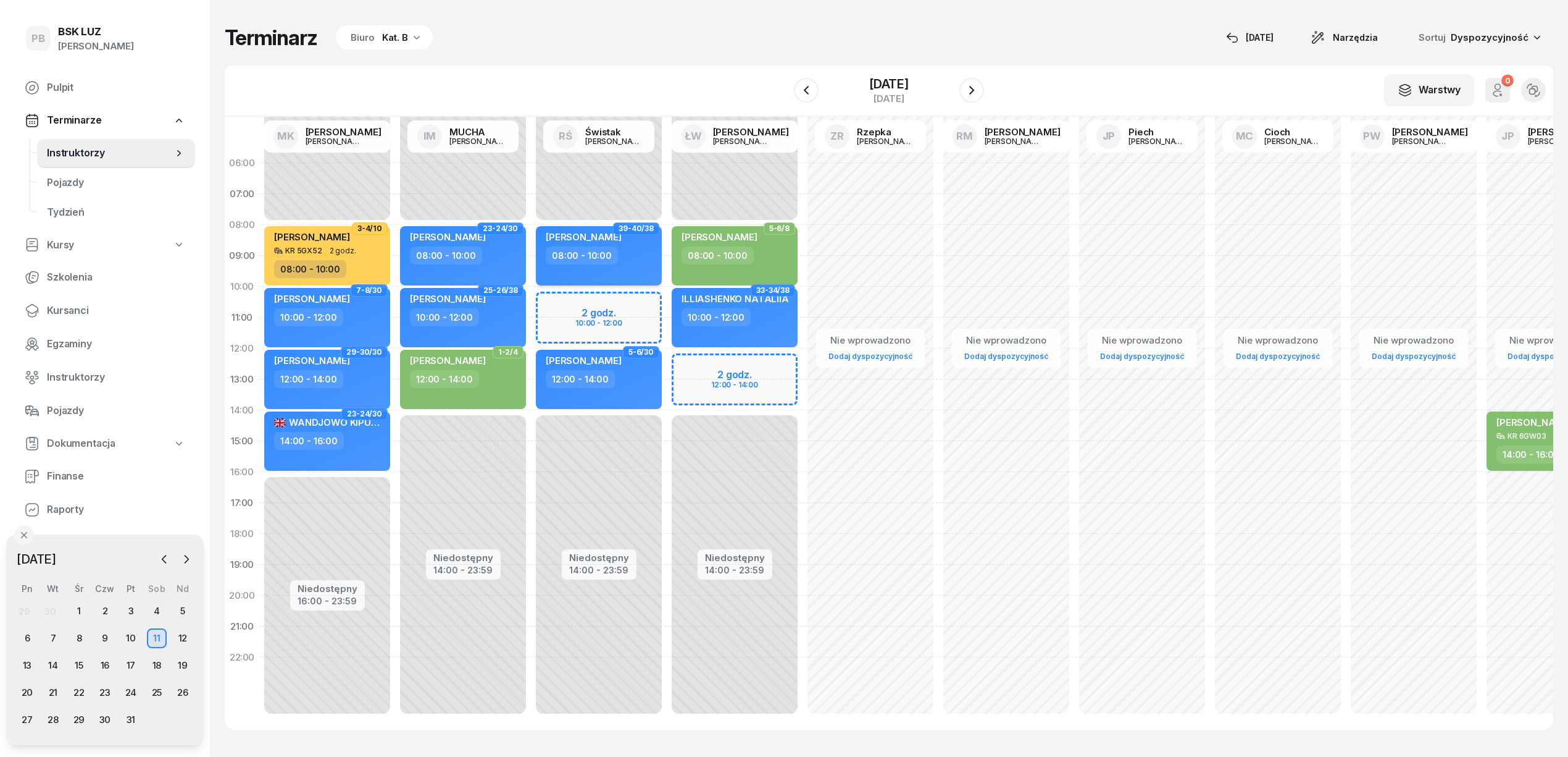
click at [622, 240] on span "[PERSON_NAME]" at bounding box center [583, 237] width 76 height 11
select select "08"
select select "10"
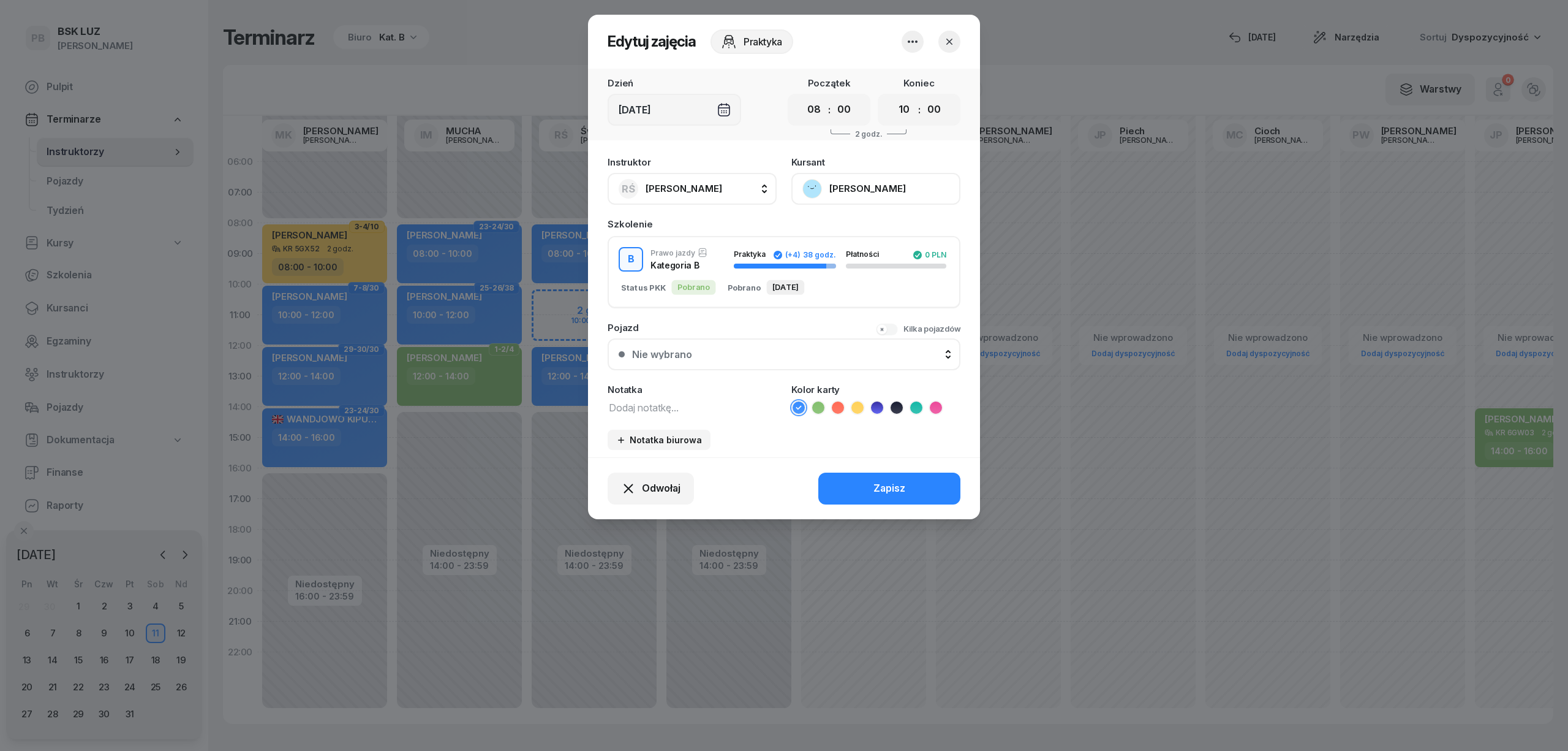
click at [915, 41] on icon "button" at bounding box center [912, 41] width 9 height 3
click at [909, 71] on link "Usuń" at bounding box center [907, 79] width 162 height 31
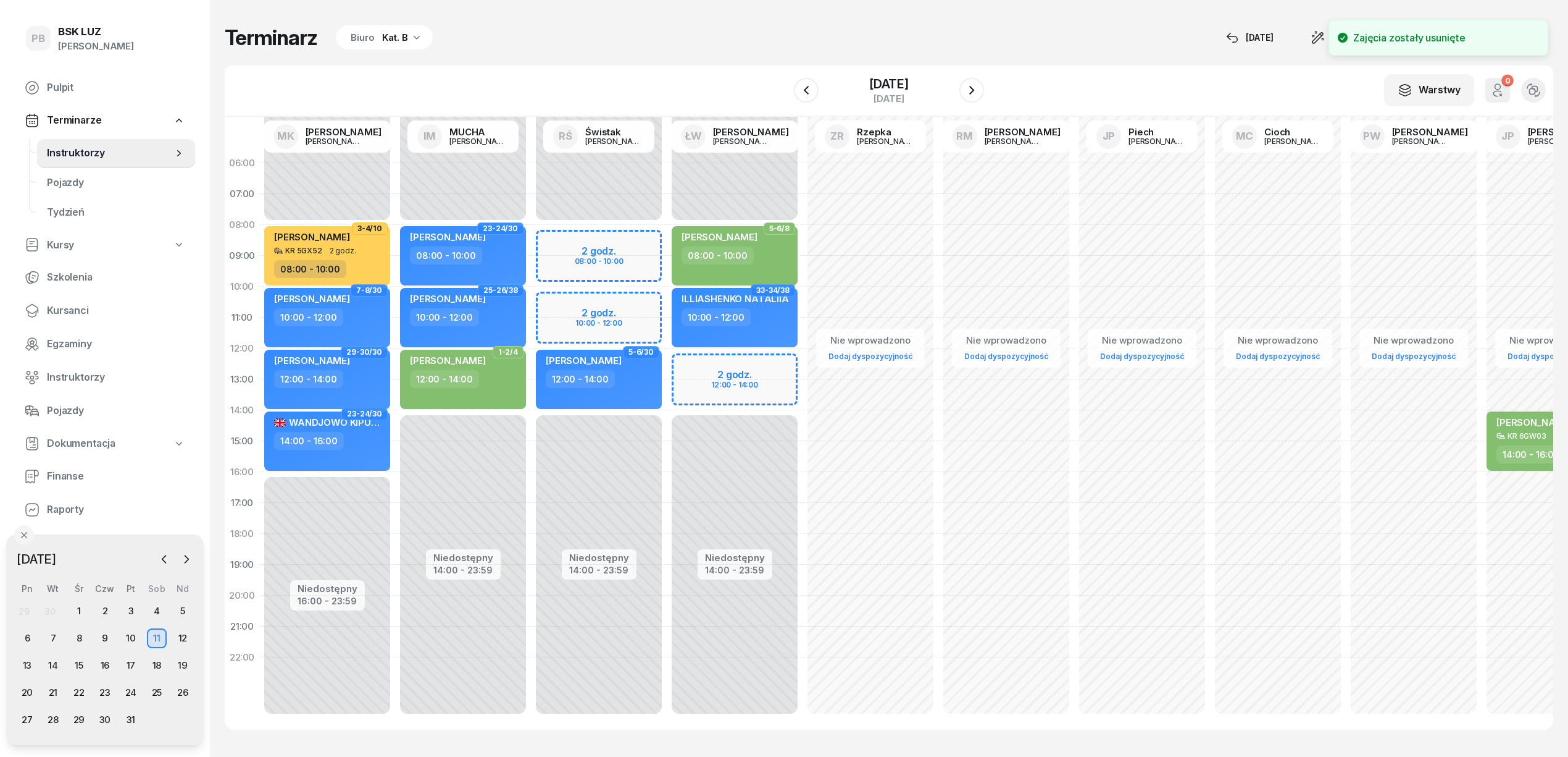
click at [593, 231] on div "Niedostępny 00:00 - 08:00 Niedostępny 14:00 - 23:59 5-6/30 ROBAK PAULINA 12:00 …" at bounding box center [598, 441] width 135 height 586
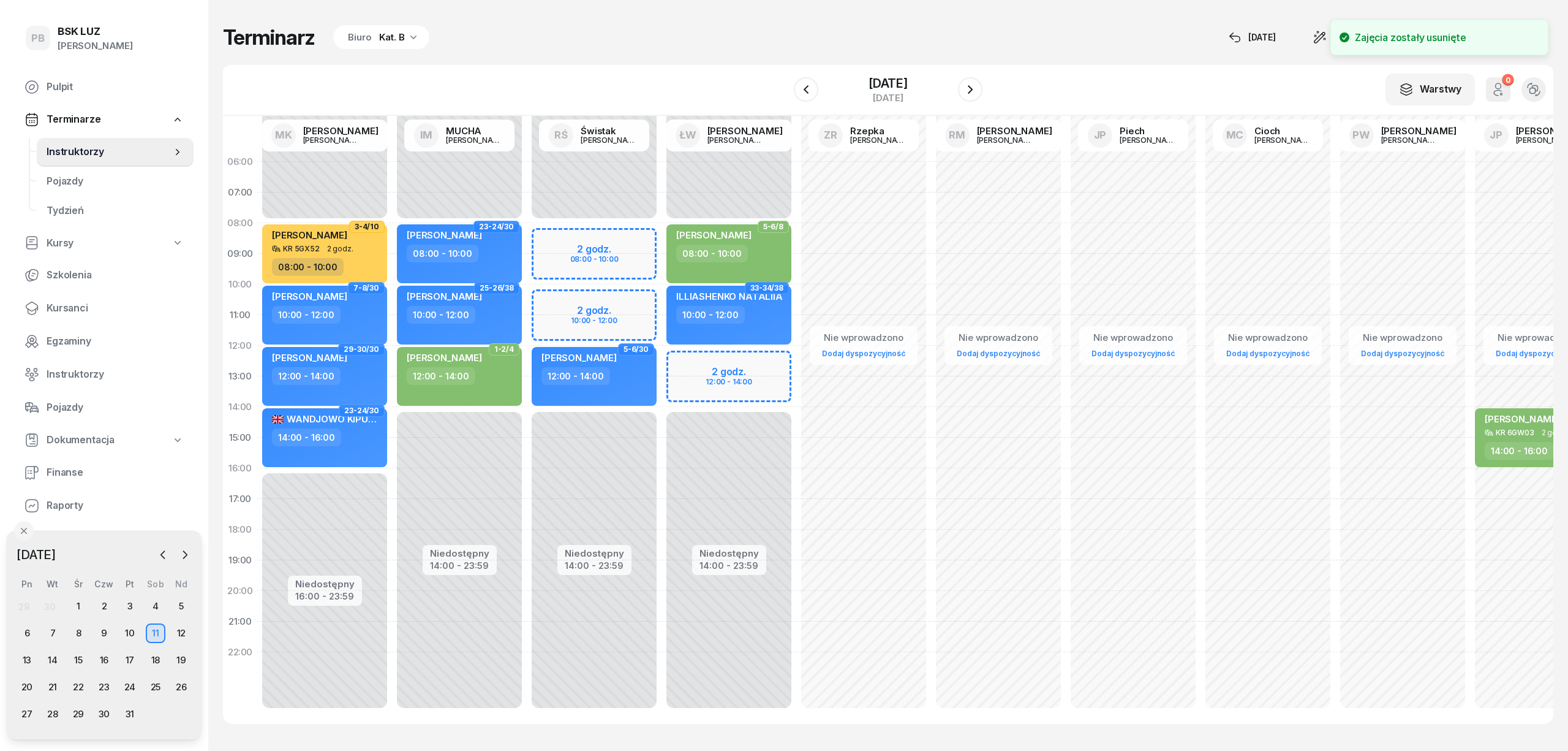
select select "08"
select select "10"
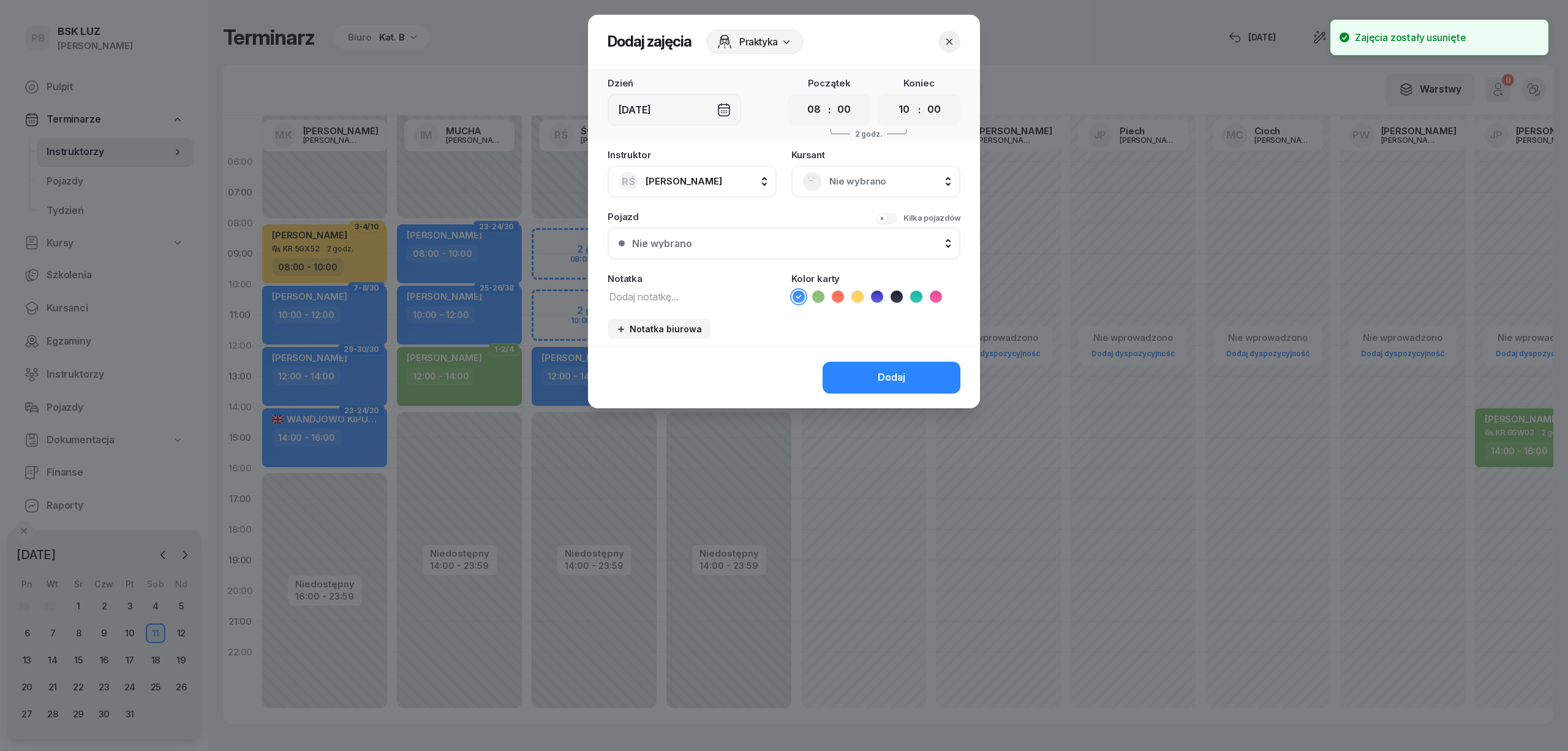
click at [878, 178] on span "Nie wybrano" at bounding box center [890, 181] width 120 height 16
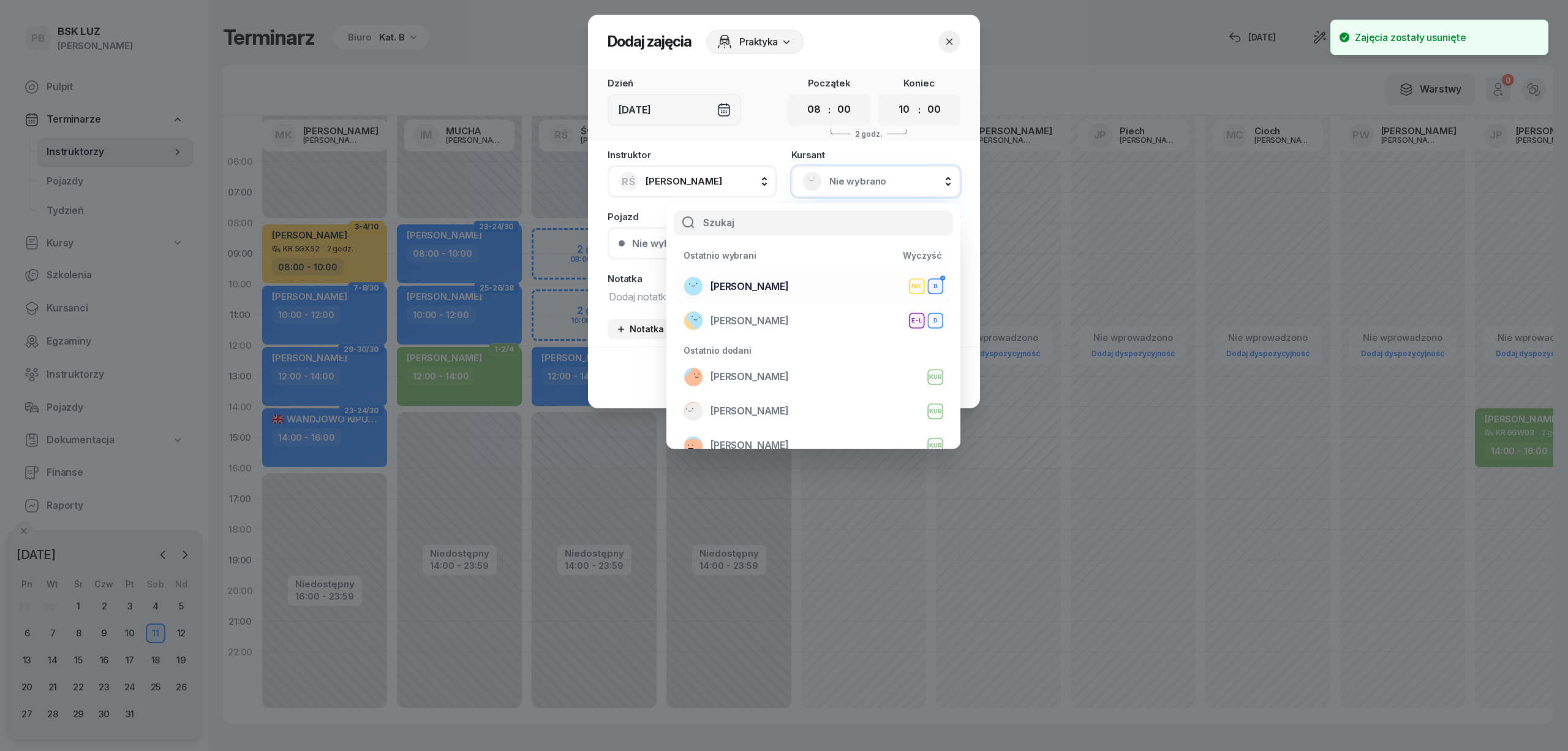
click at [789, 279] on span "[PERSON_NAME]" at bounding box center [749, 287] width 78 height 16
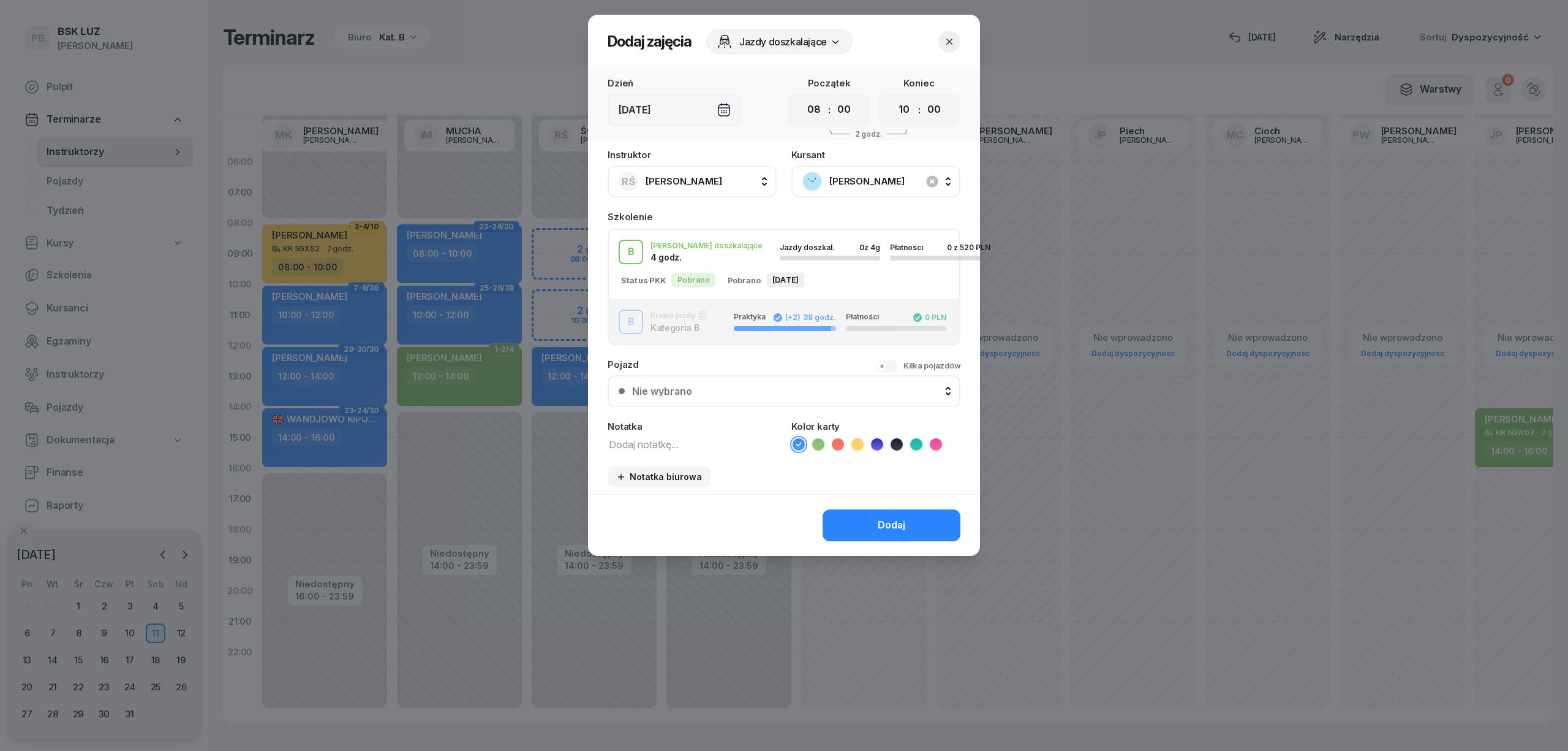
click at [818, 445] on icon at bounding box center [817, 444] width 12 height 12
click at [856, 517] on button "Dodaj" at bounding box center [892, 525] width 138 height 32
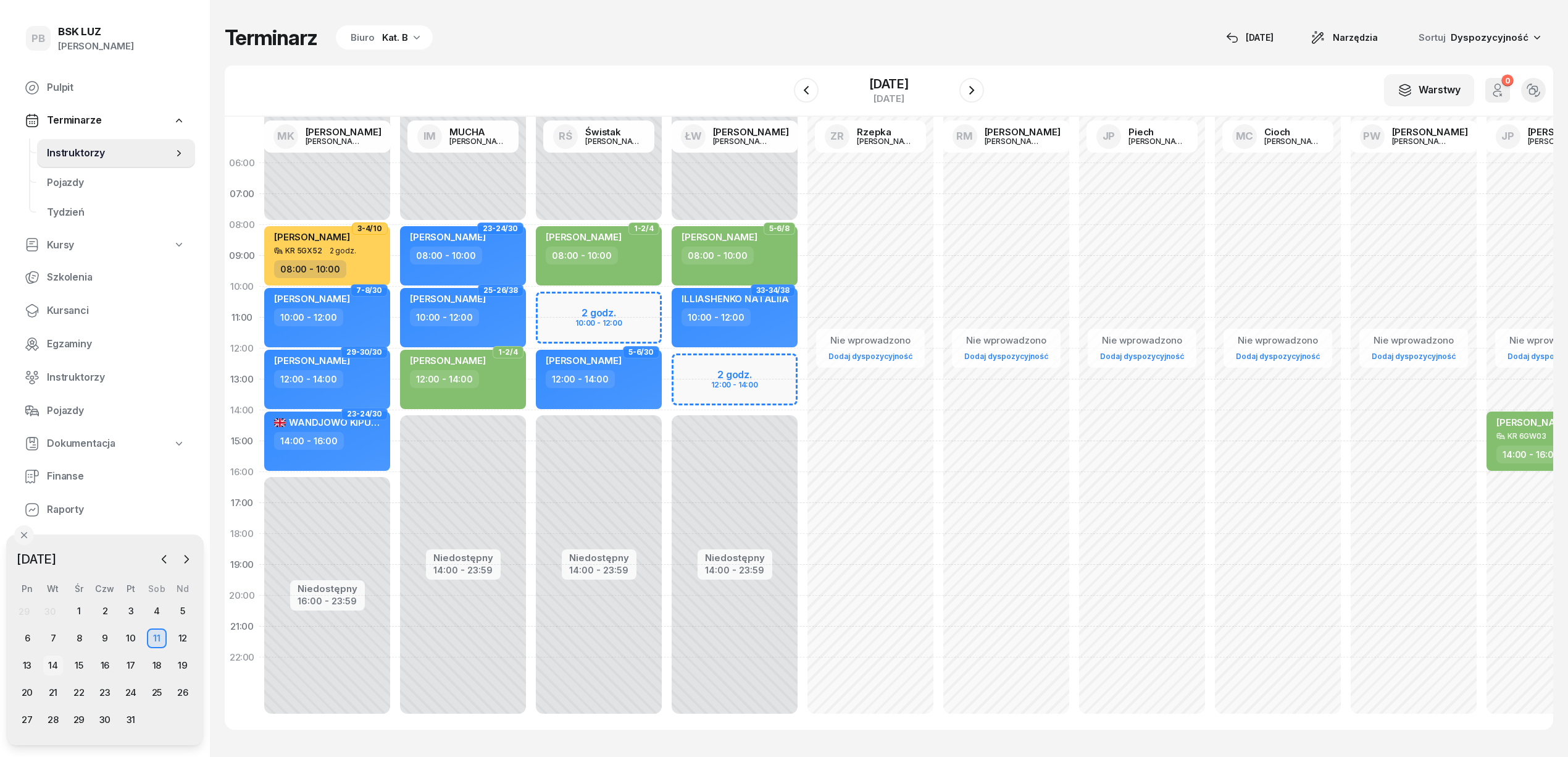
click at [55, 667] on div "14" at bounding box center [53, 665] width 20 height 20
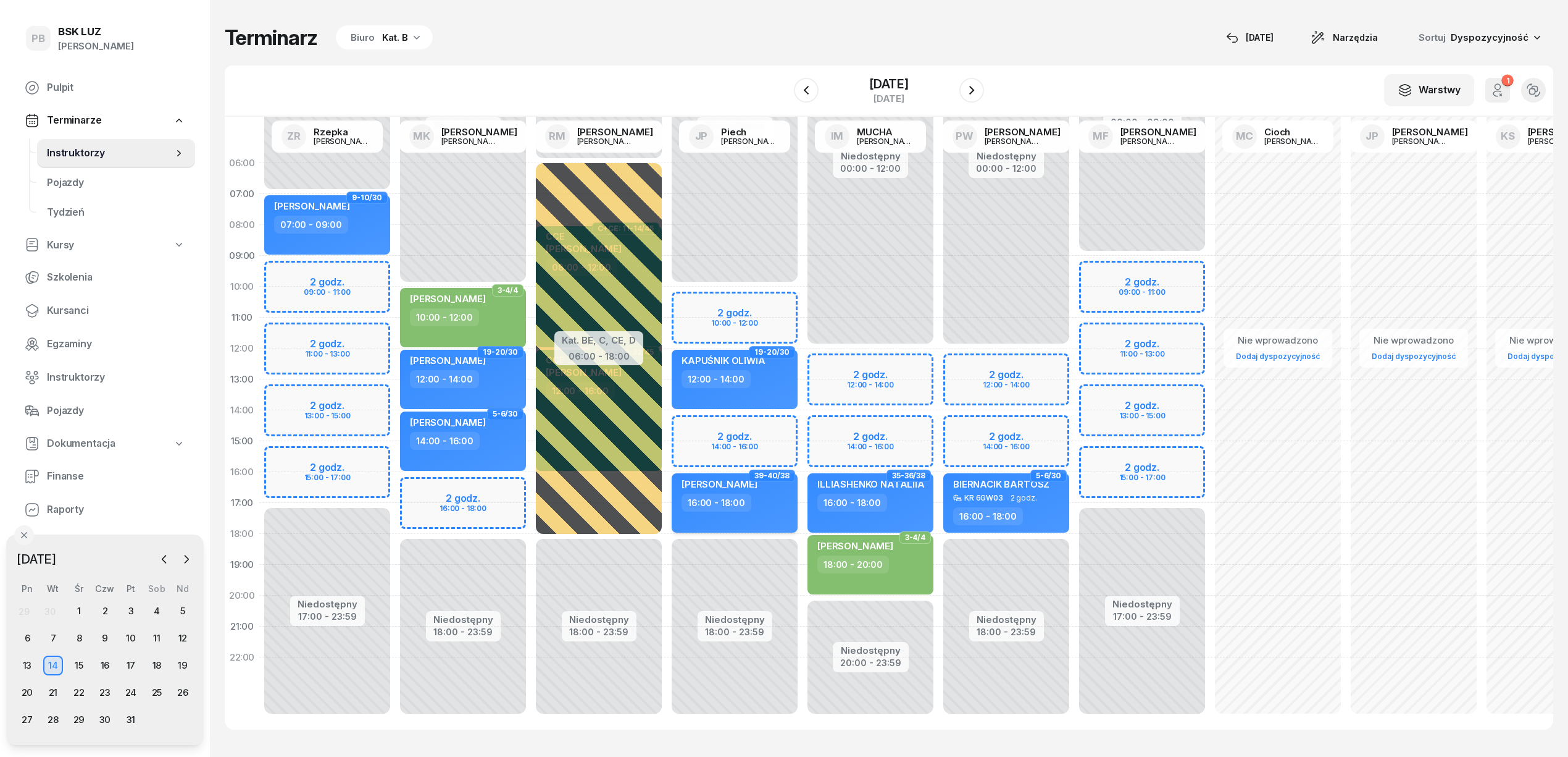
click at [732, 489] on div "[PERSON_NAME]" at bounding box center [720, 486] width 76 height 15
select select "16"
select select "18"
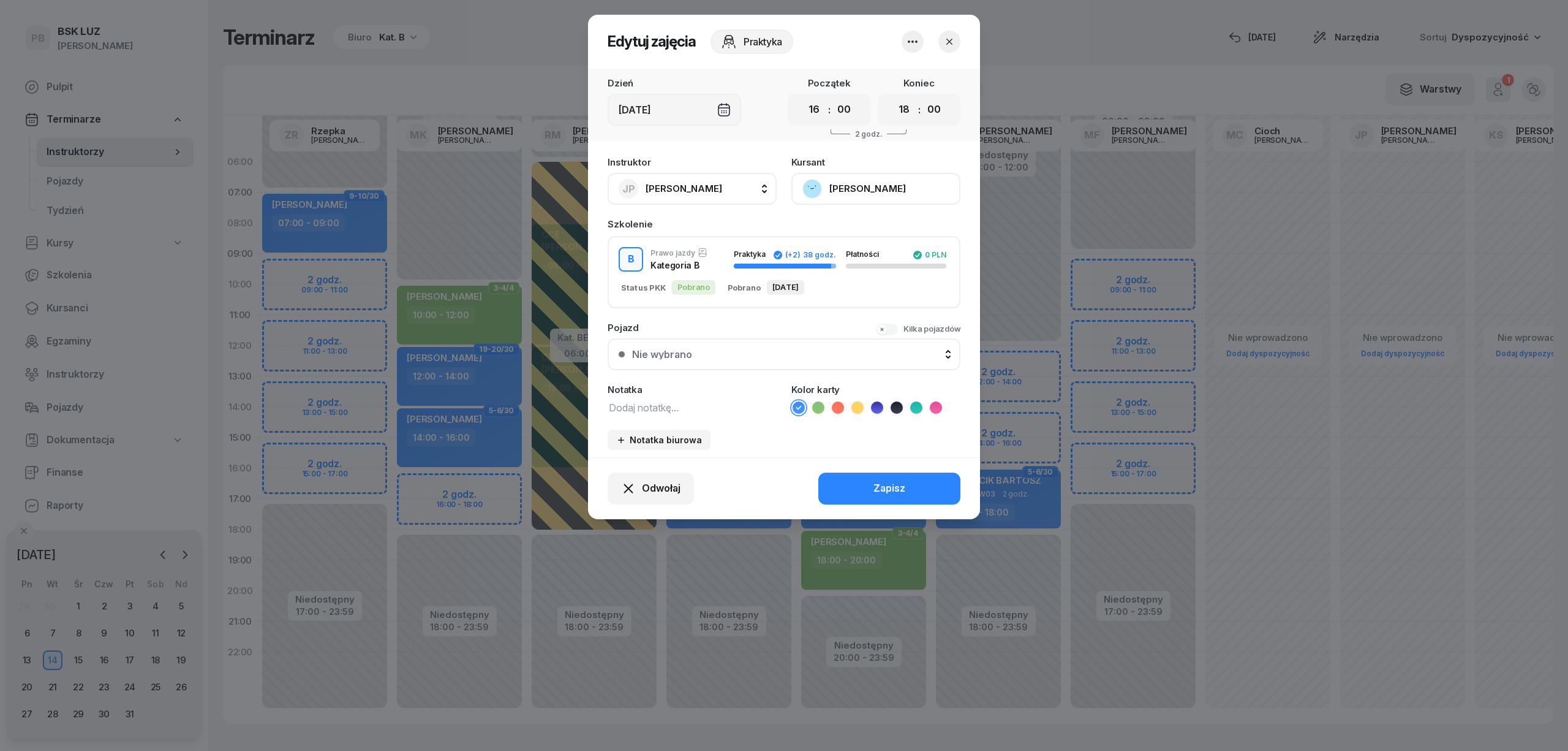
click at [914, 33] on button "button" at bounding box center [912, 41] width 22 height 22
click at [909, 64] on link "Usuń" at bounding box center [907, 79] width 162 height 31
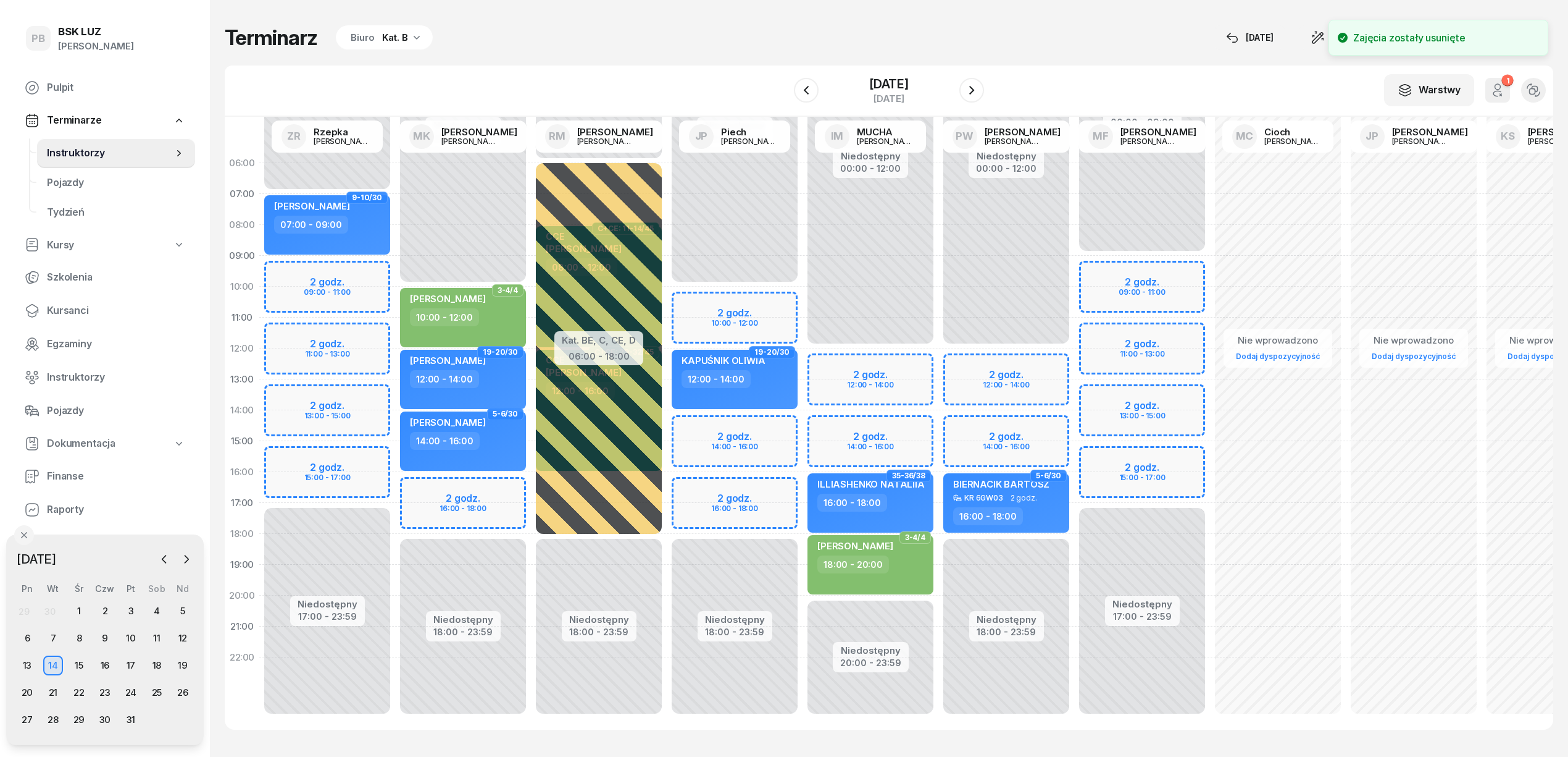
click at [696, 490] on div "Niedostępny 00:00 - 10:00 Niedostępny 18:00 - 23:59 19-20/30 KAPUŚNIK OLIWIA 12…" at bounding box center [734, 441] width 135 height 586
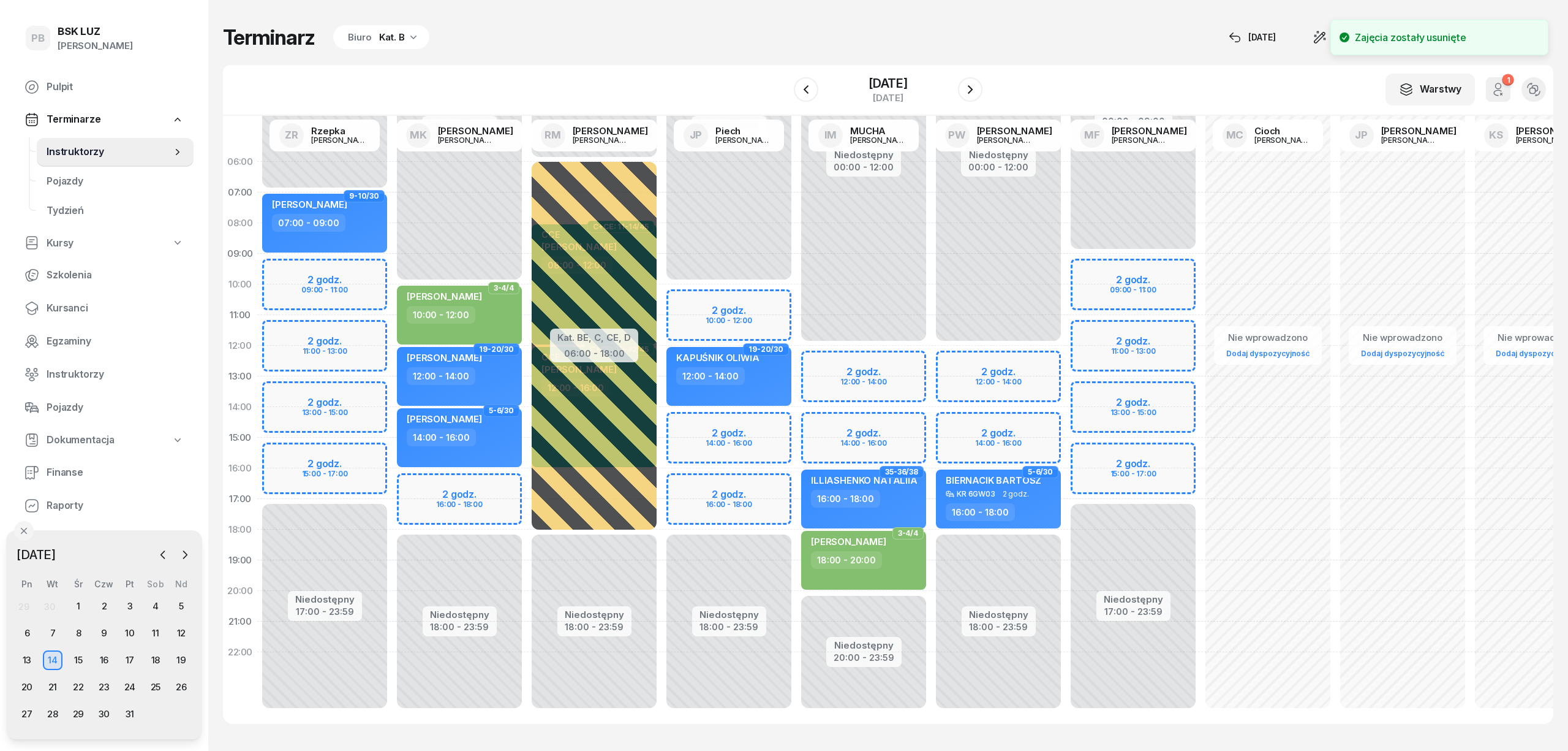
select select "16"
select select "18"
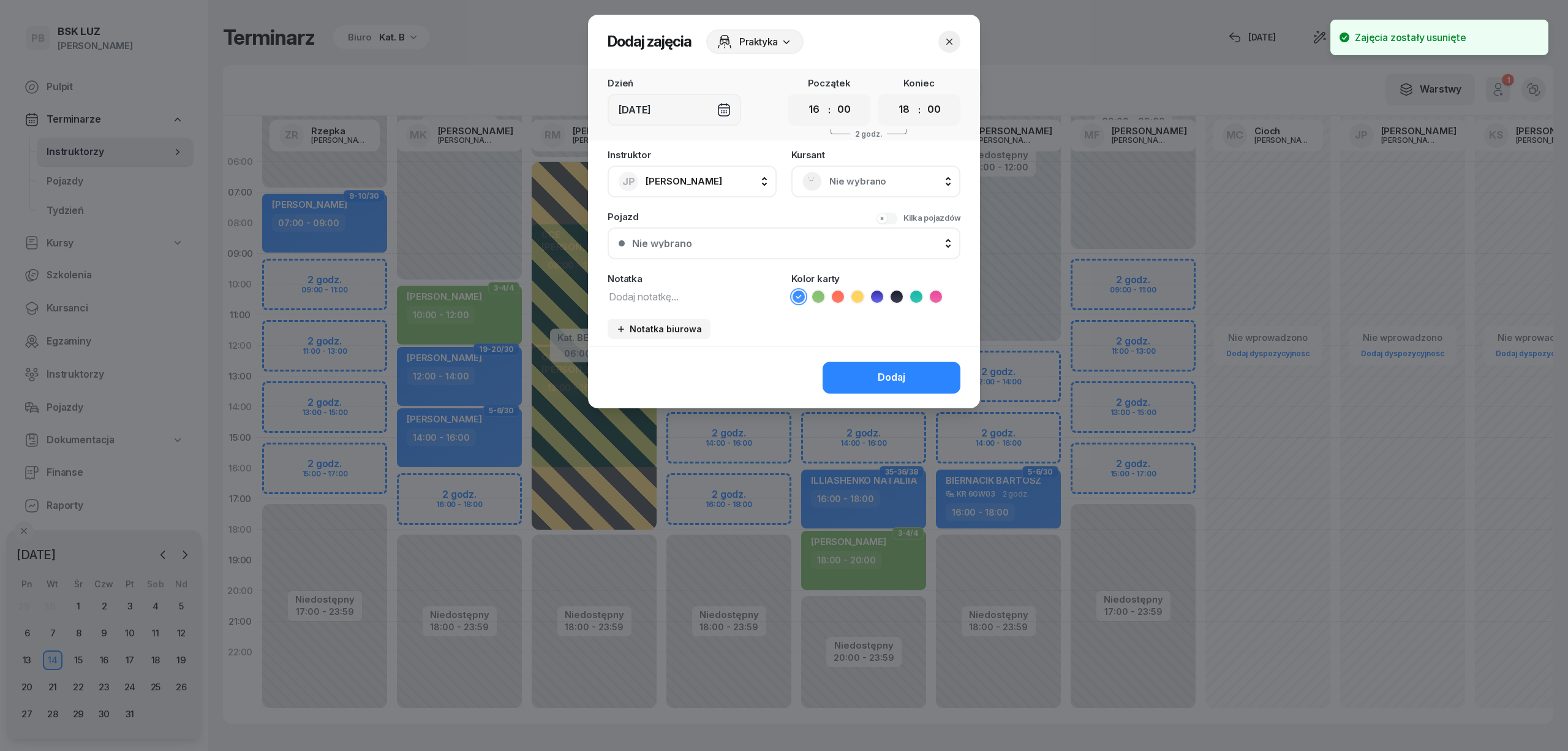
click at [900, 174] on span "Nie wybrano" at bounding box center [890, 181] width 120 height 16
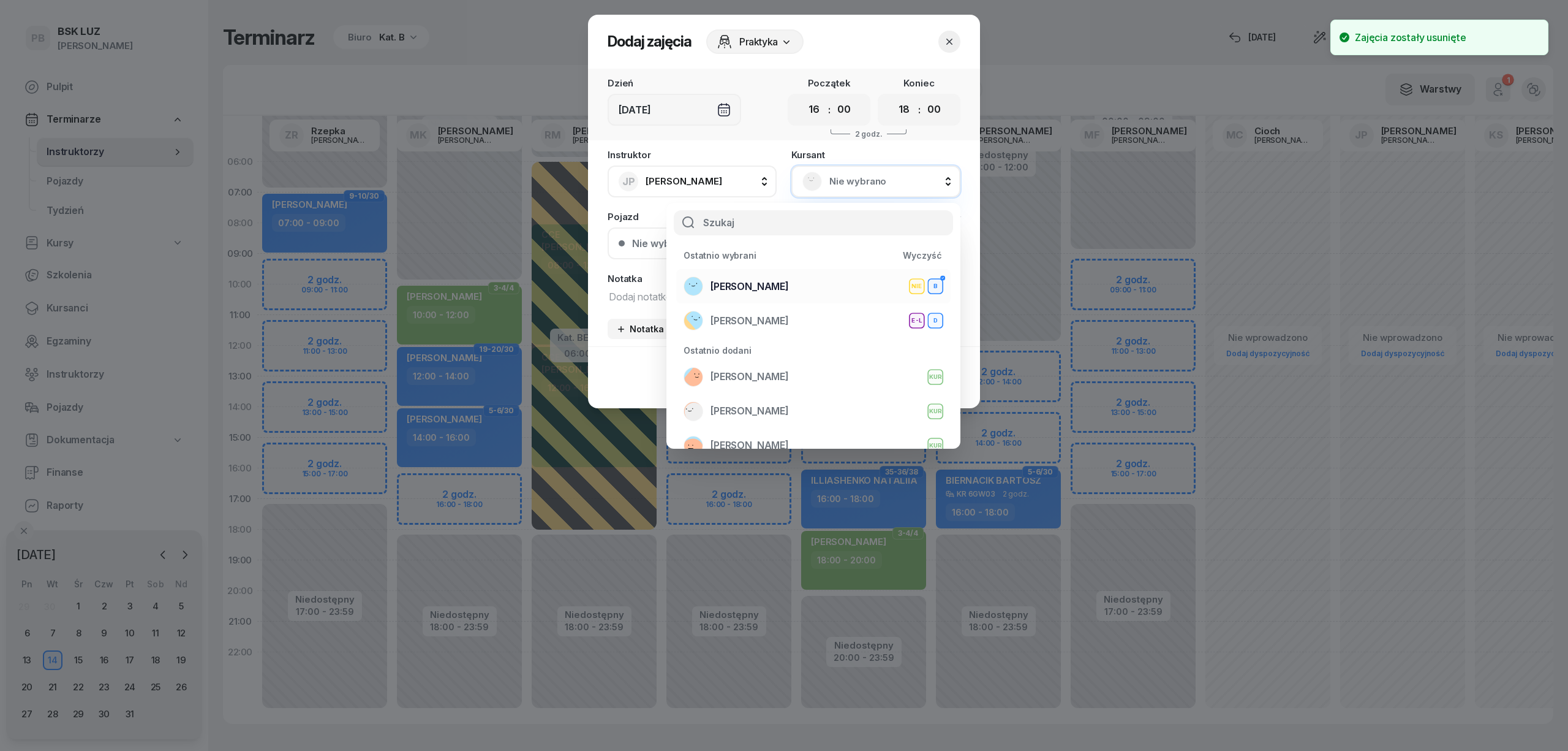
click at [789, 283] on span "[PERSON_NAME]" at bounding box center [749, 287] width 78 height 16
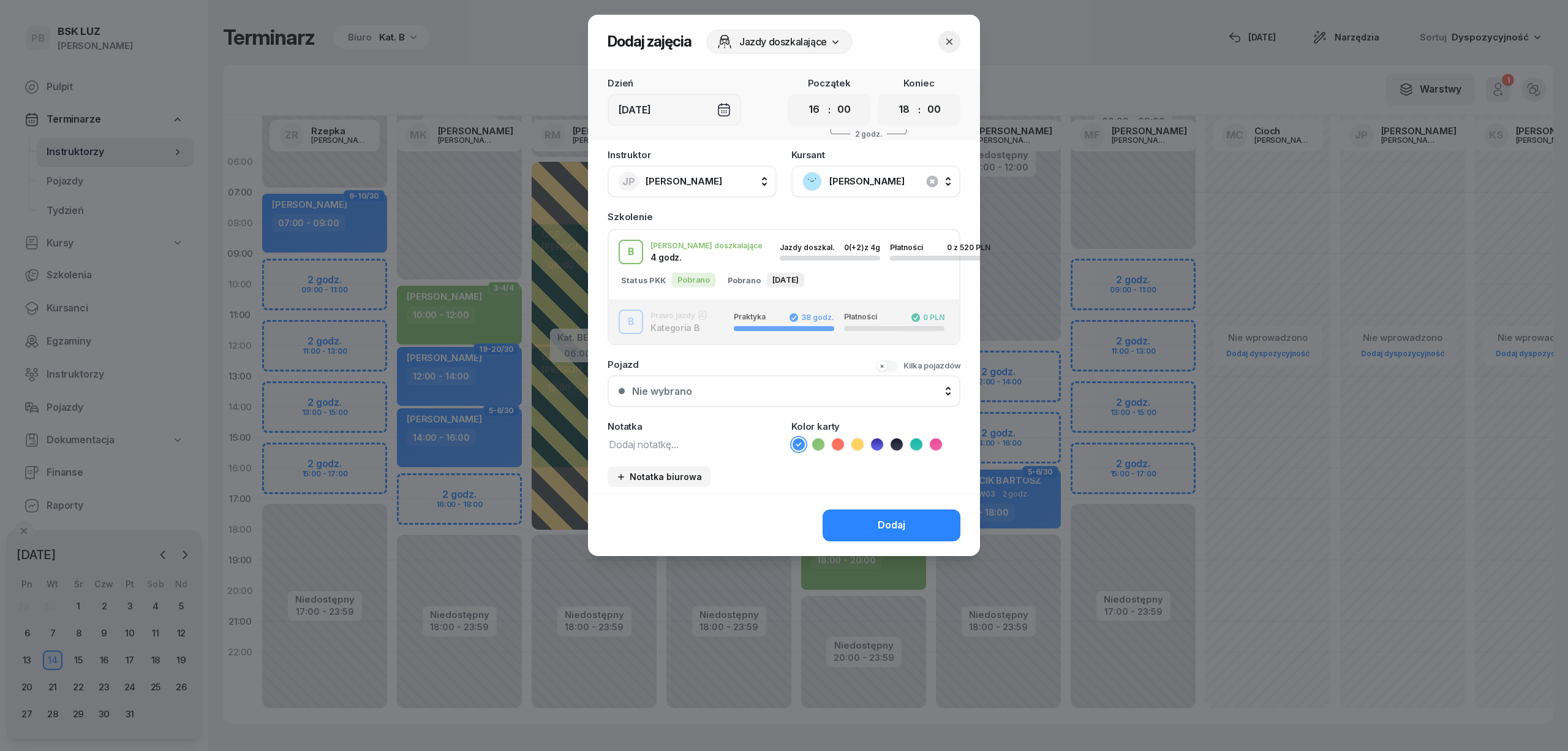
click at [824, 439] on li at bounding box center [818, 445] width 15 height 15
click at [854, 524] on button "Dodaj" at bounding box center [892, 525] width 138 height 32
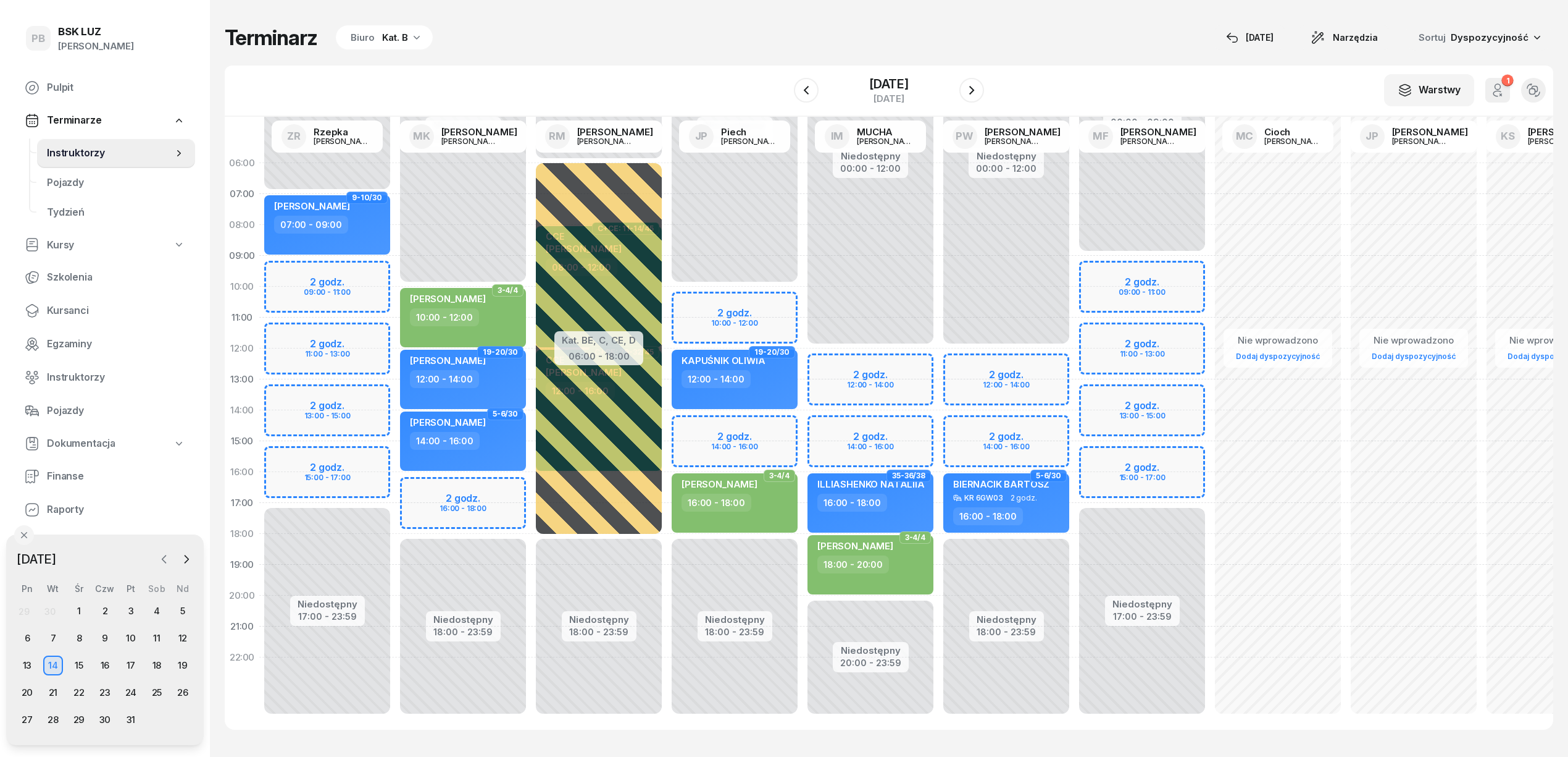
click at [164, 556] on icon "button" at bounding box center [164, 559] width 4 height 8
click at [104, 688] on div "25" at bounding box center [104, 692] width 20 height 20
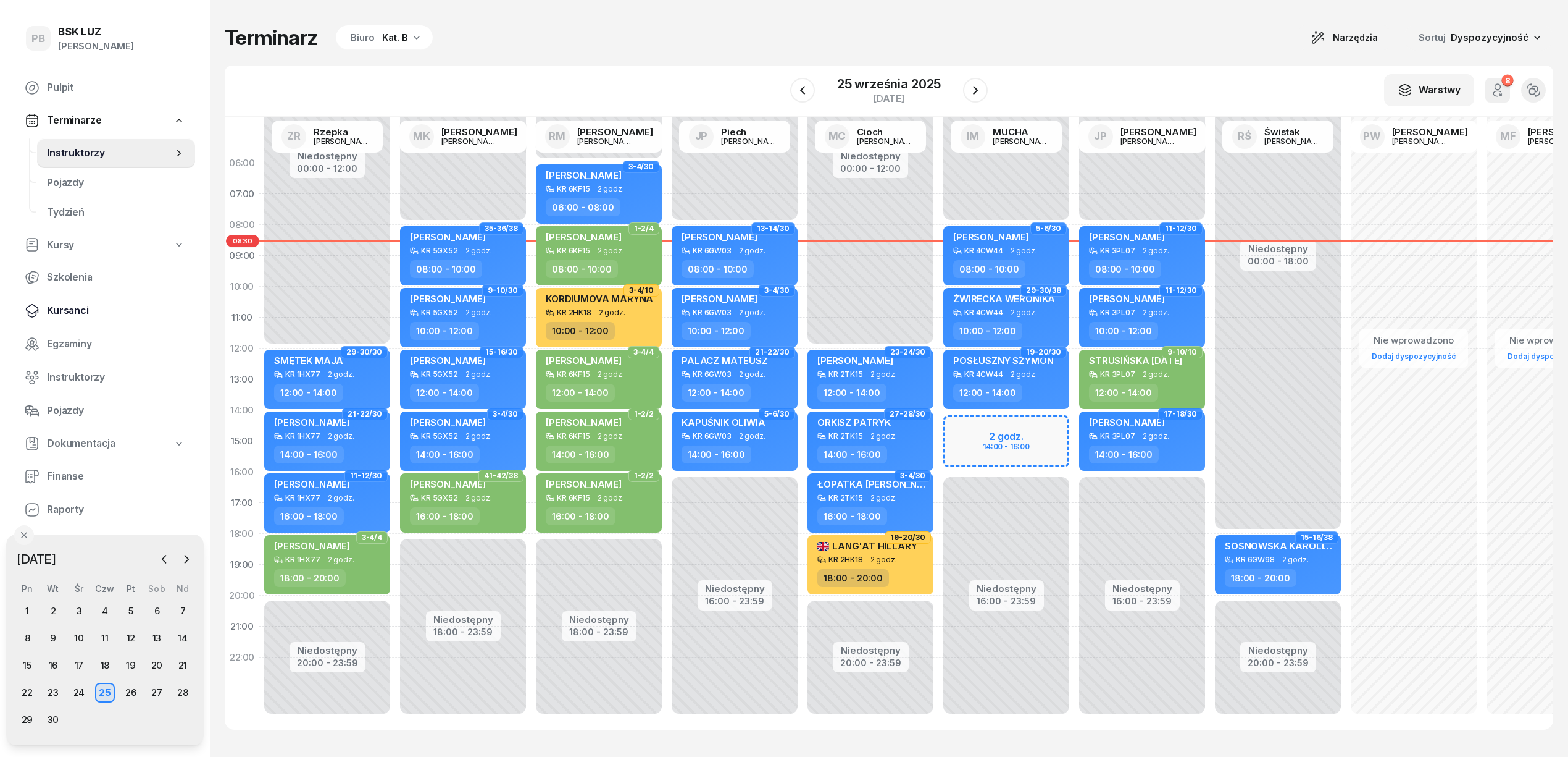
click at [79, 304] on span "Kursanci" at bounding box center [116, 310] width 138 height 16
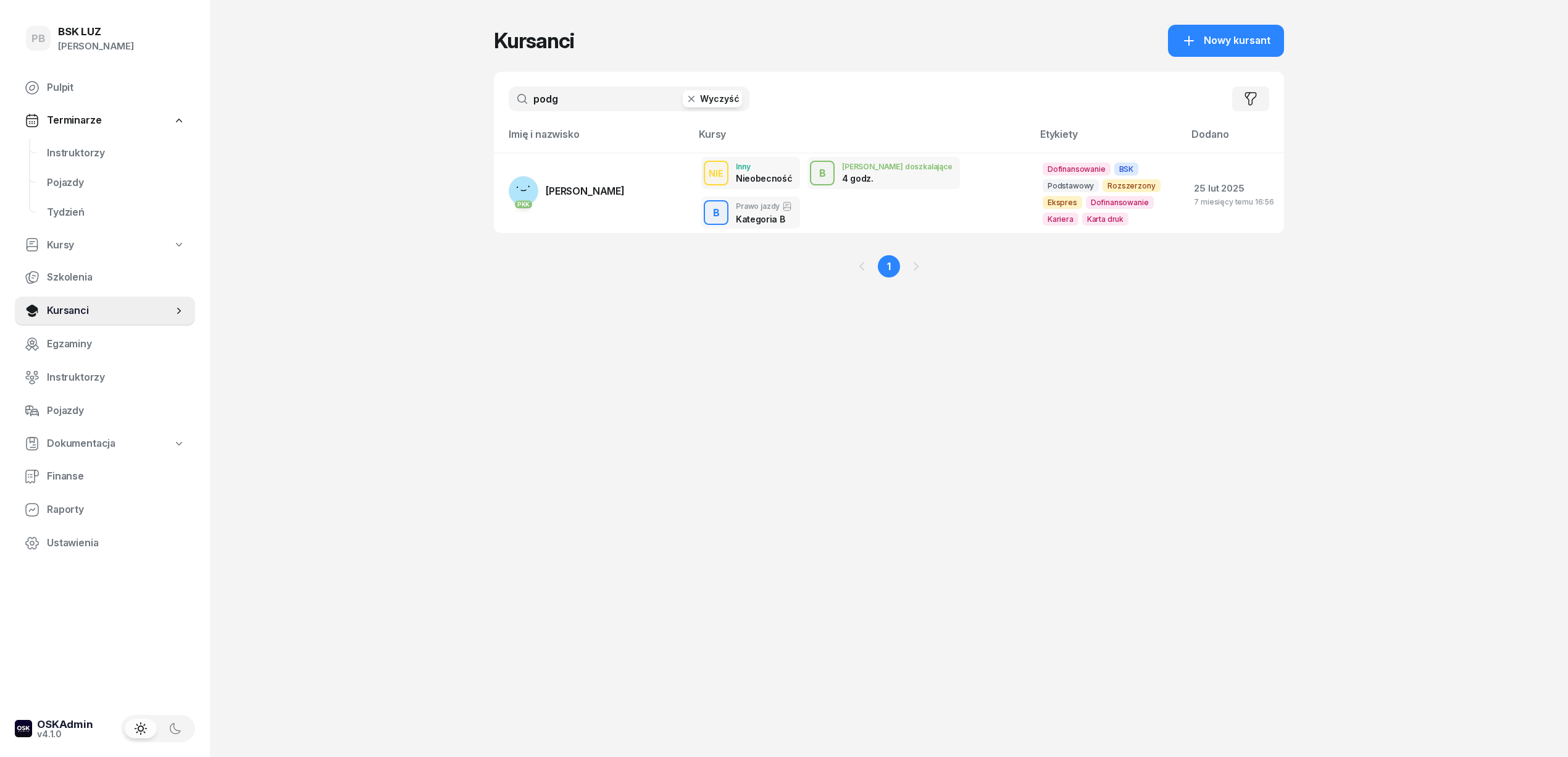
click at [552, 101] on input "podg" at bounding box center [629, 99] width 241 height 25
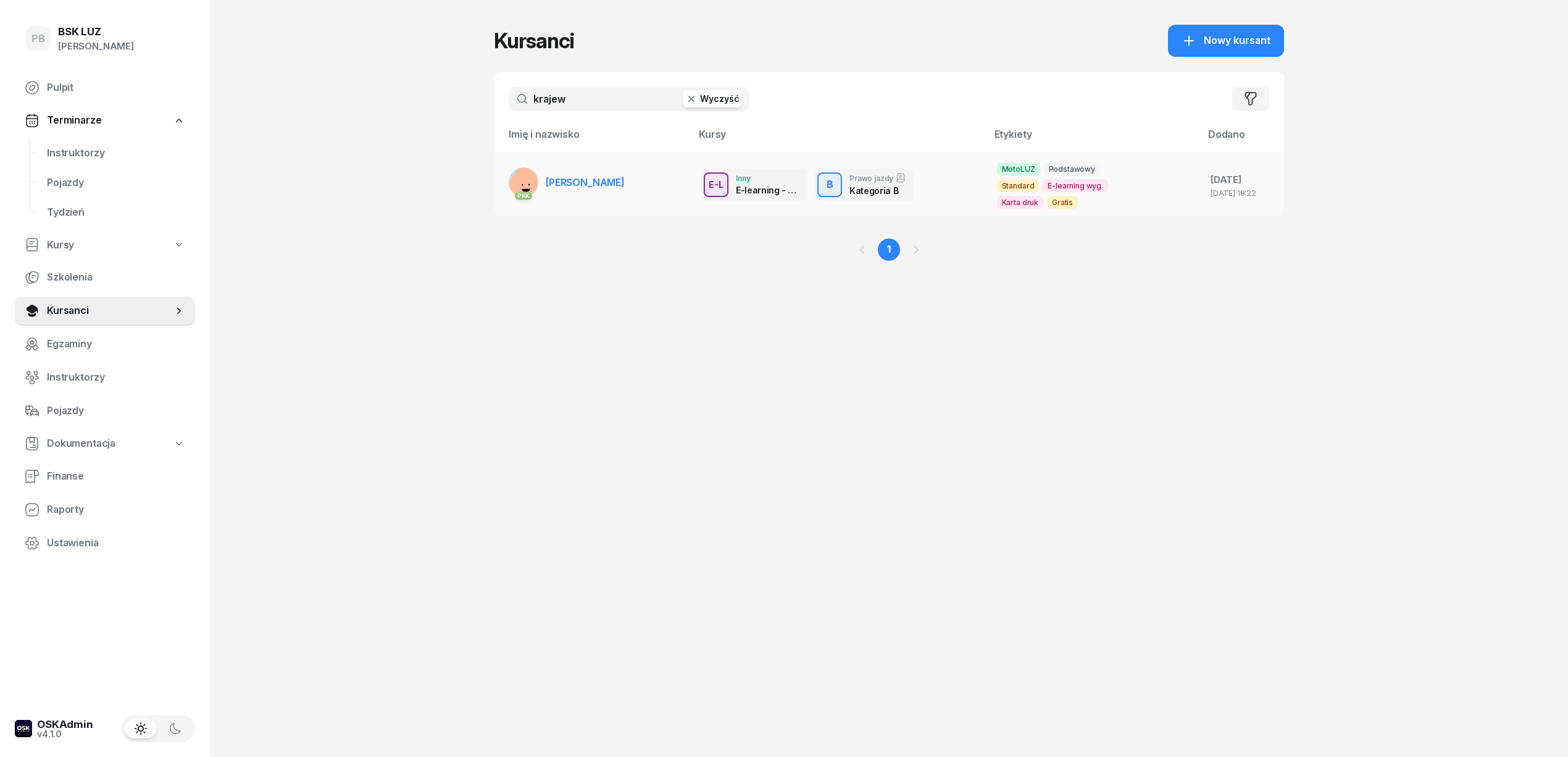
type input "krajew"
click at [564, 168] on link "PKK [PERSON_NAME]" at bounding box center [566, 182] width 116 height 29
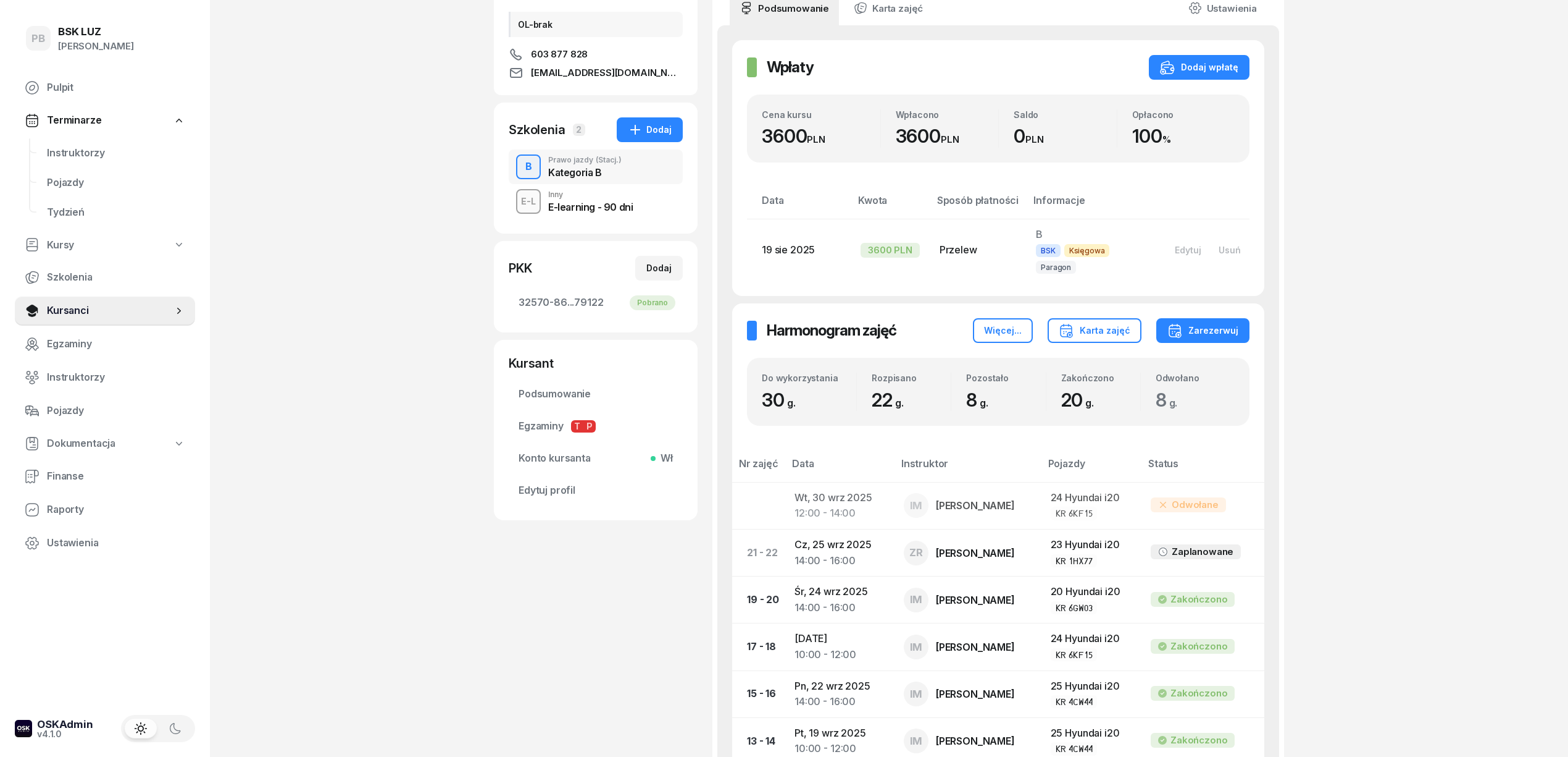
scroll to position [247, 0]
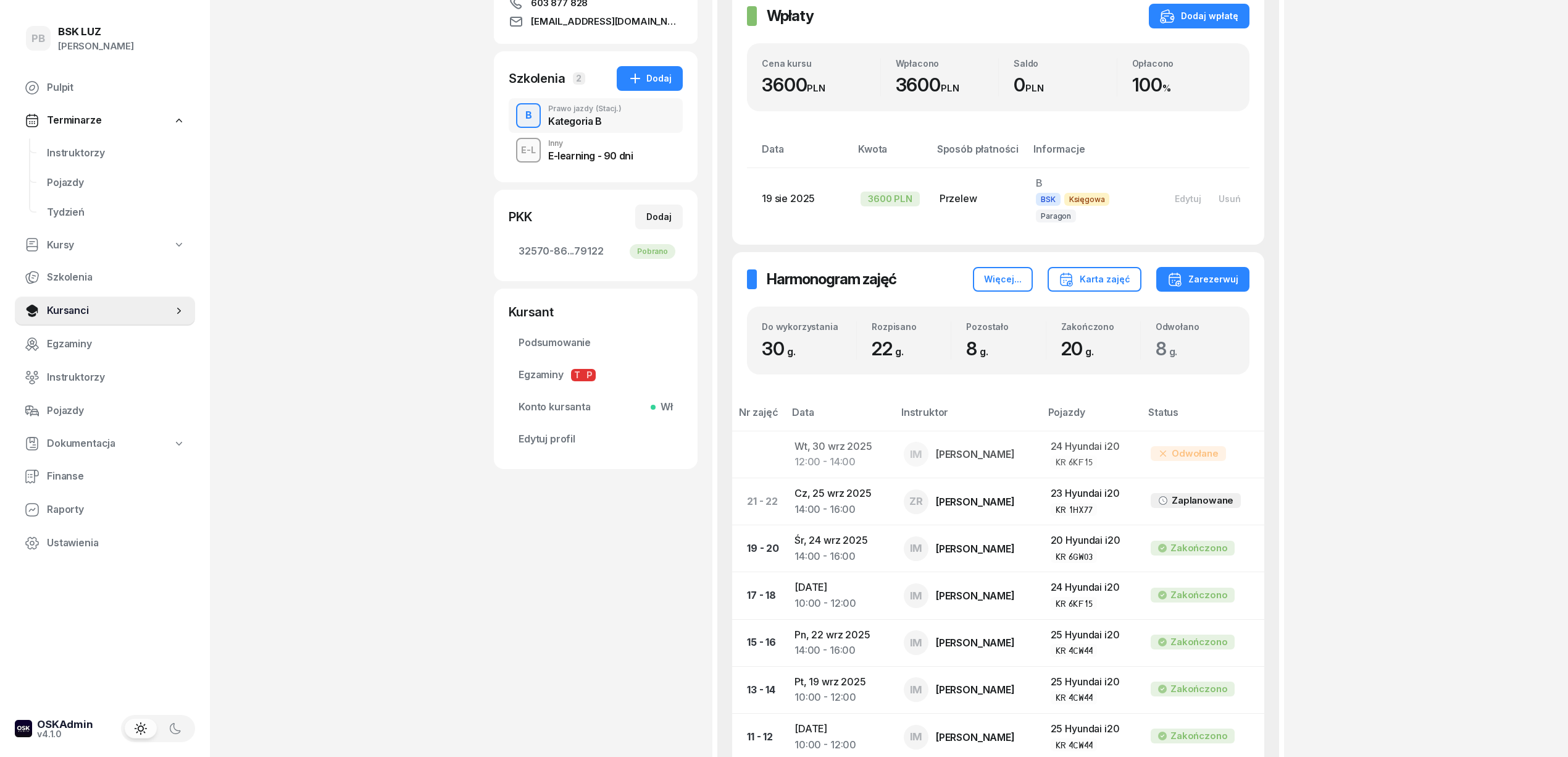
click at [597, 567] on div "[PERSON_NAME] etykiety... OL-brak 603 877 828 [EMAIL_ADDRESS][DOMAIN_NAME] FK […" at bounding box center [596, 513] width 204 height 1391
click at [1542, 315] on div "PB BSK [PERSON_NAME] Terminarze Instruktorzy Pojazdy Tydzień Kursy Szkolenia Ku…" at bounding box center [784, 522] width 1568 height 1540
click at [1445, 560] on div "PB BSK [PERSON_NAME] Terminarze Instruktorzy Pojazdy Tydzień Kursy Szkolenia Ku…" at bounding box center [784, 522] width 1568 height 1540
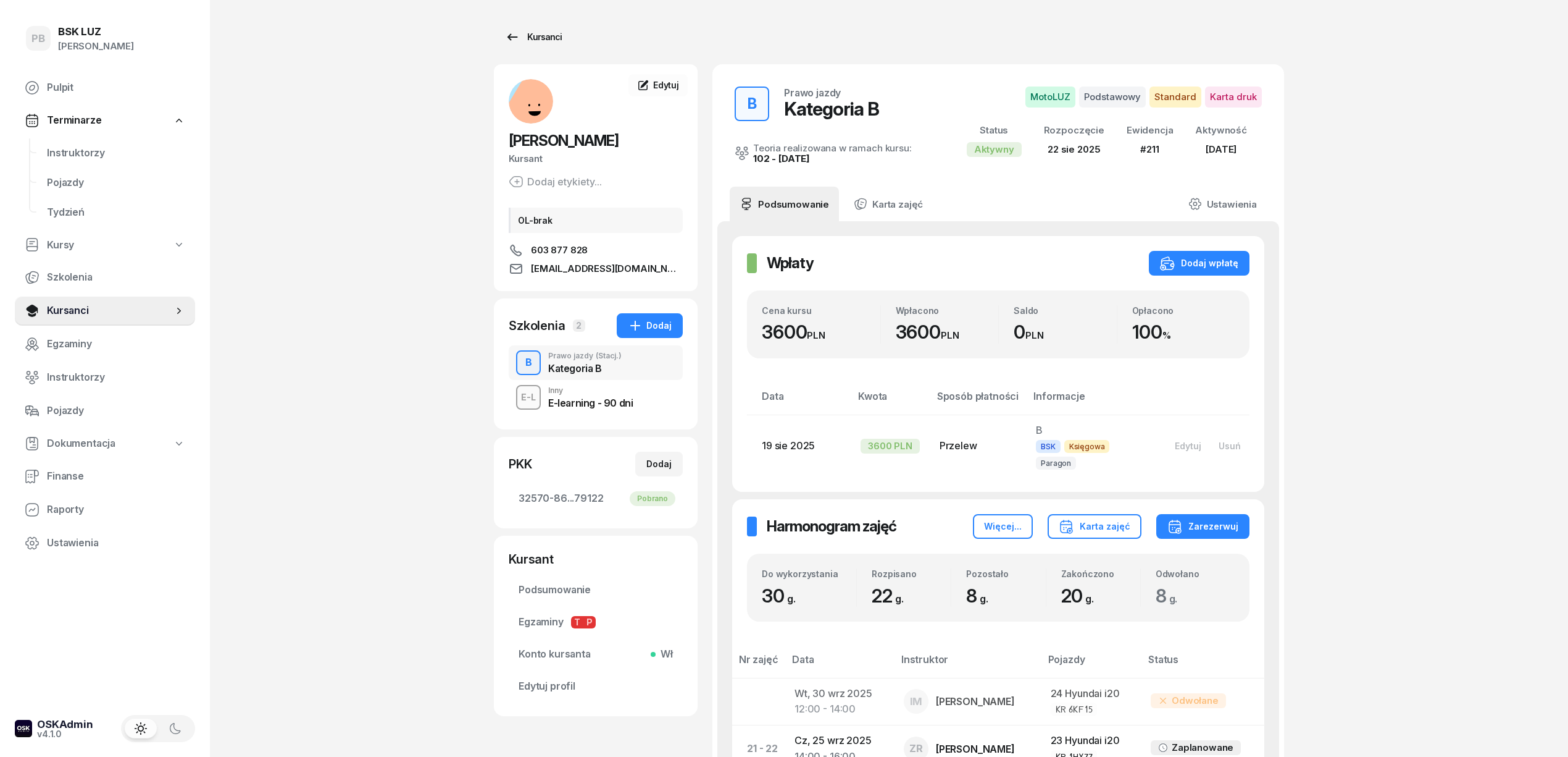
click at [541, 33] on div "Kursanci" at bounding box center [533, 37] width 57 height 15
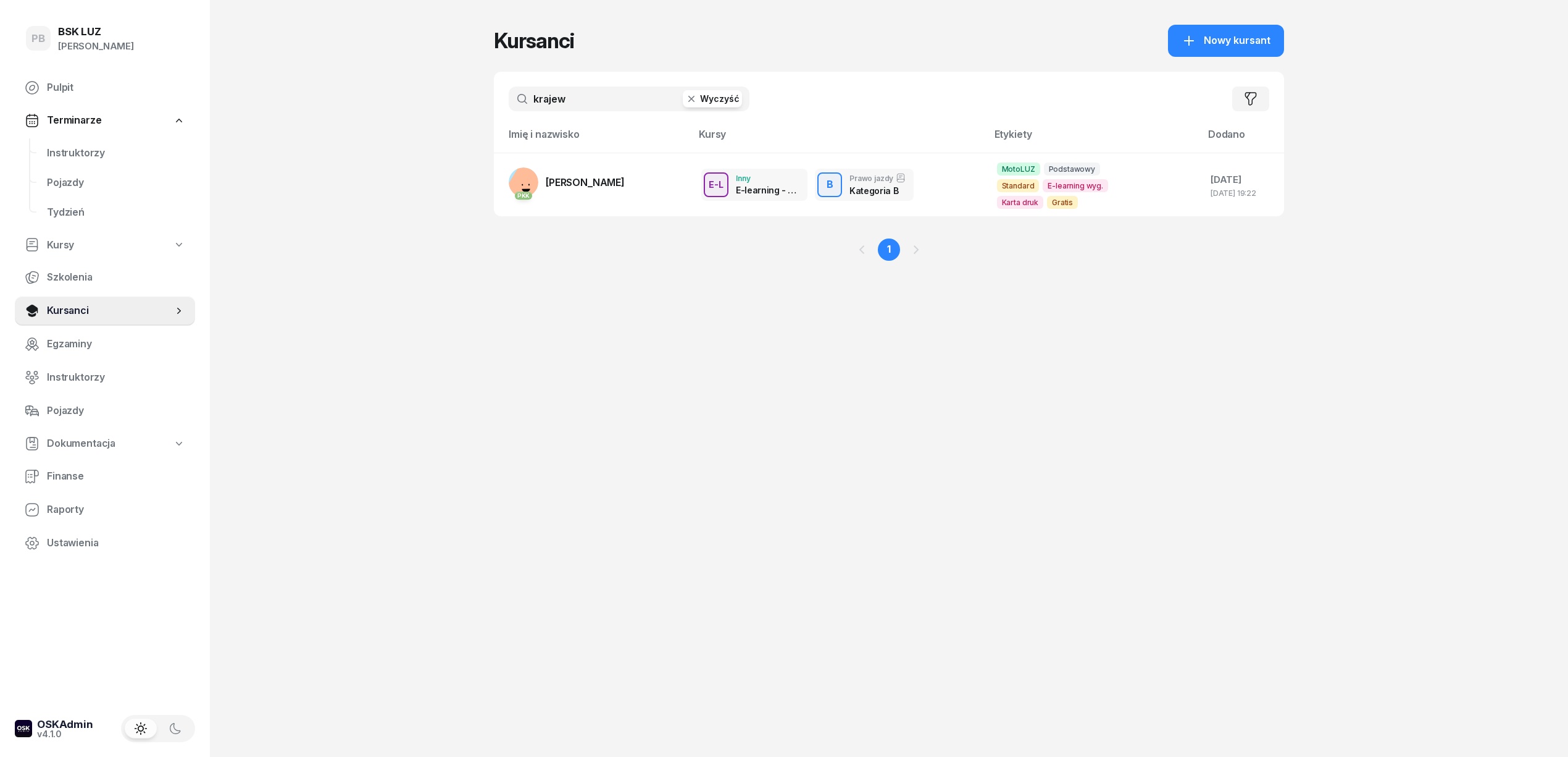
click at [566, 109] on input "krajew" at bounding box center [629, 99] width 241 height 25
type input "łosi"
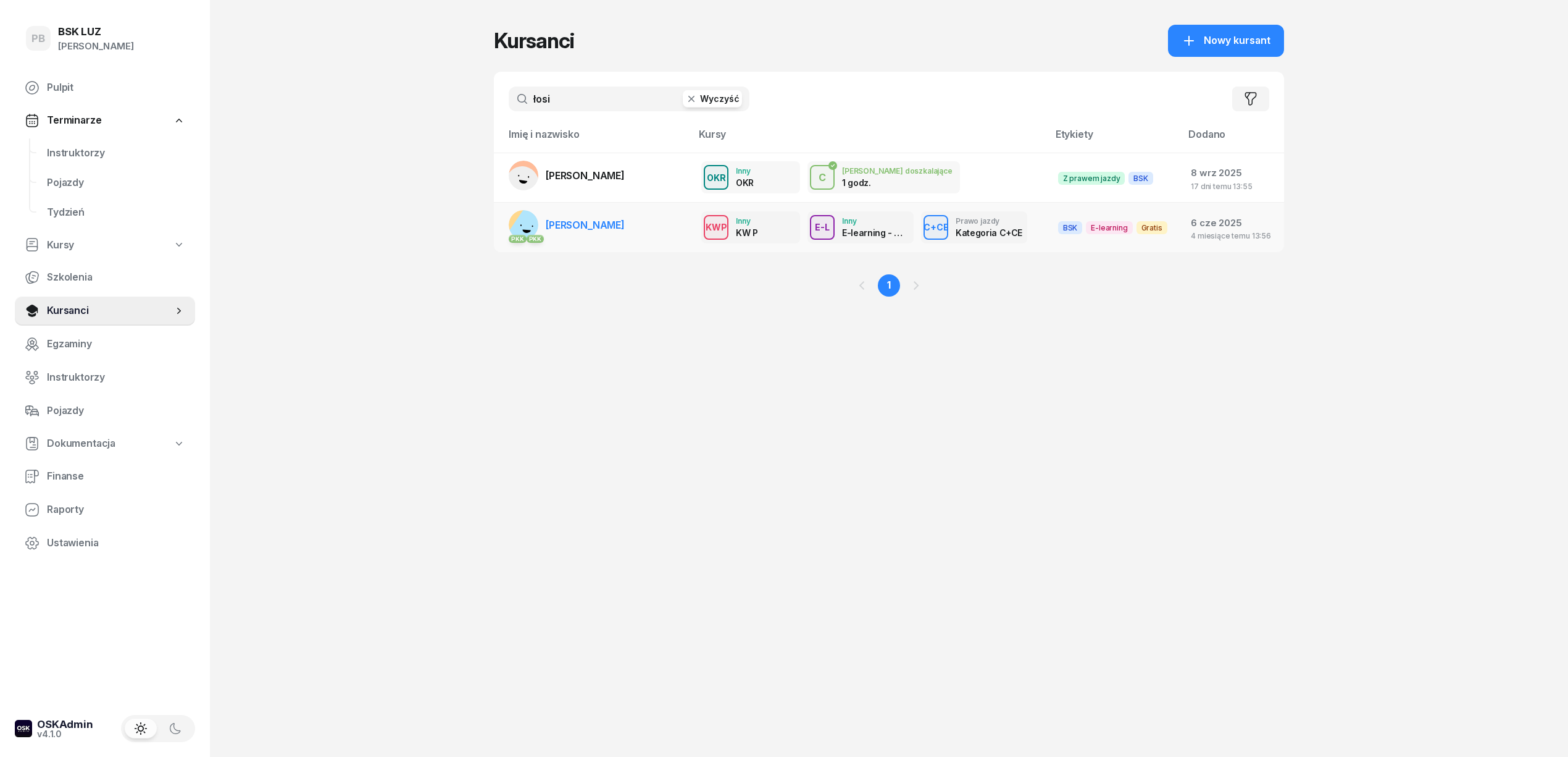
click at [594, 225] on span "[PERSON_NAME]" at bounding box center [584, 225] width 79 height 12
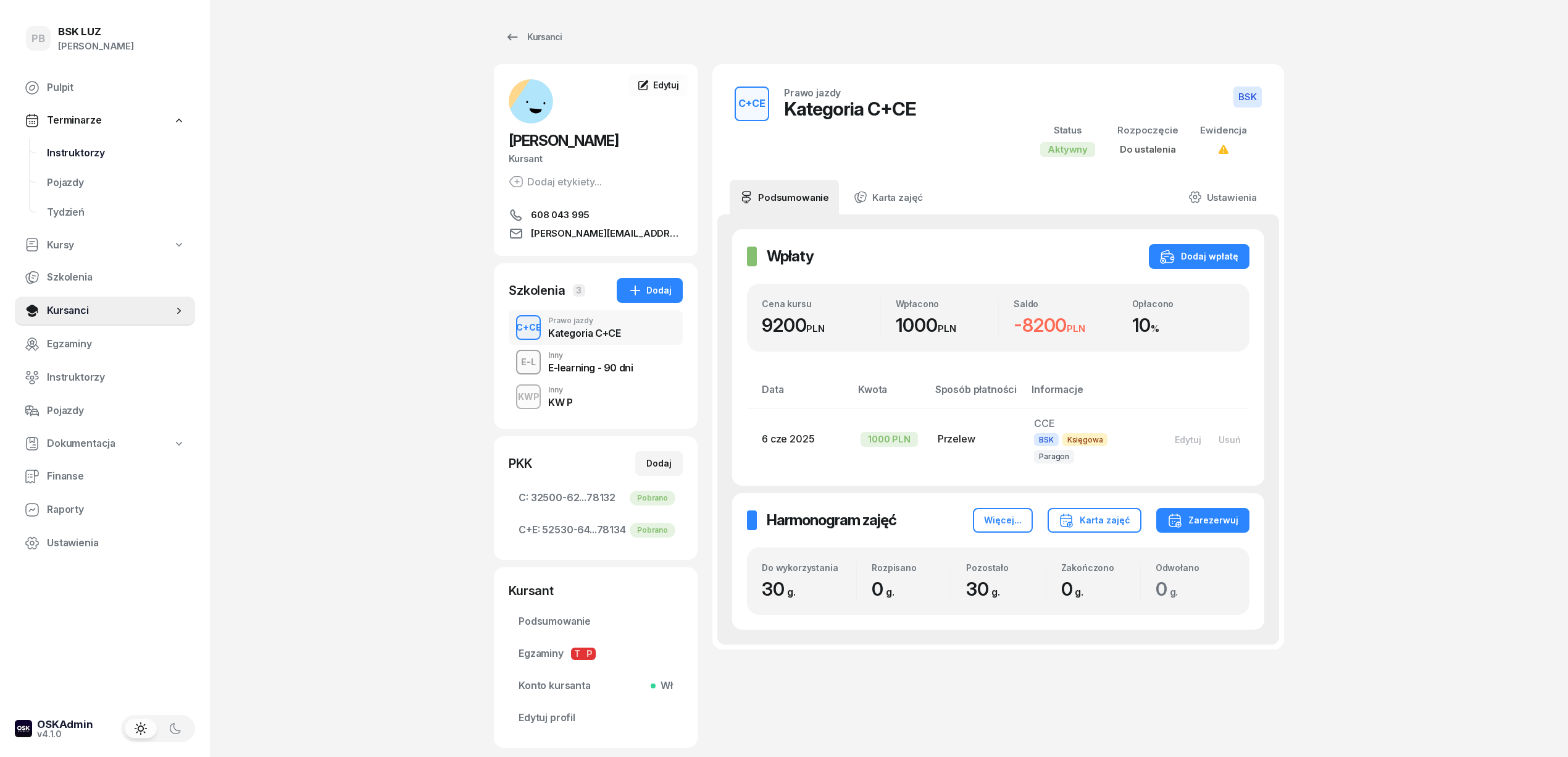
click at [64, 152] on span "Instruktorzy" at bounding box center [116, 153] width 138 height 16
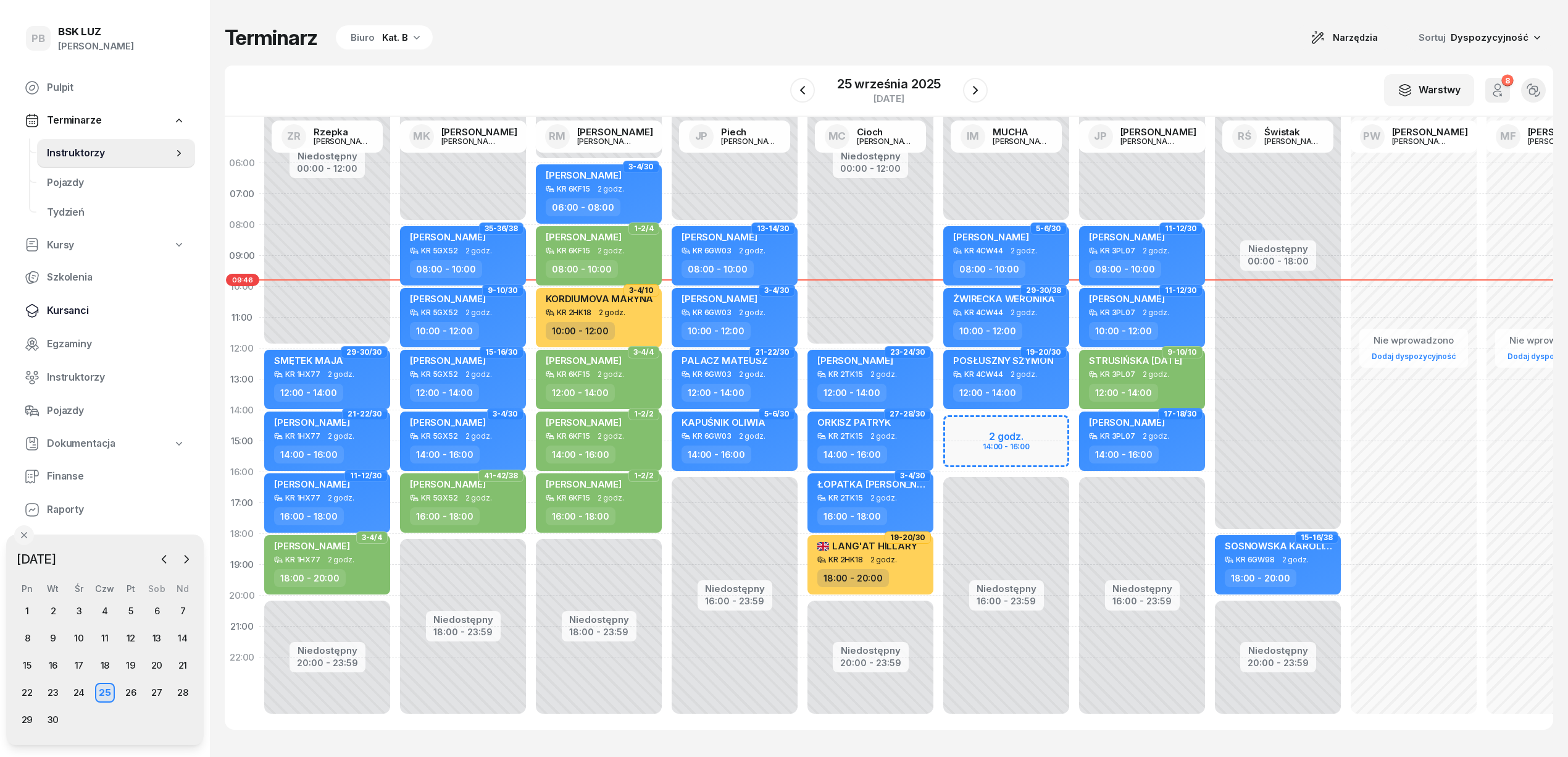
click at [70, 305] on span "Kursanci" at bounding box center [116, 310] width 138 height 16
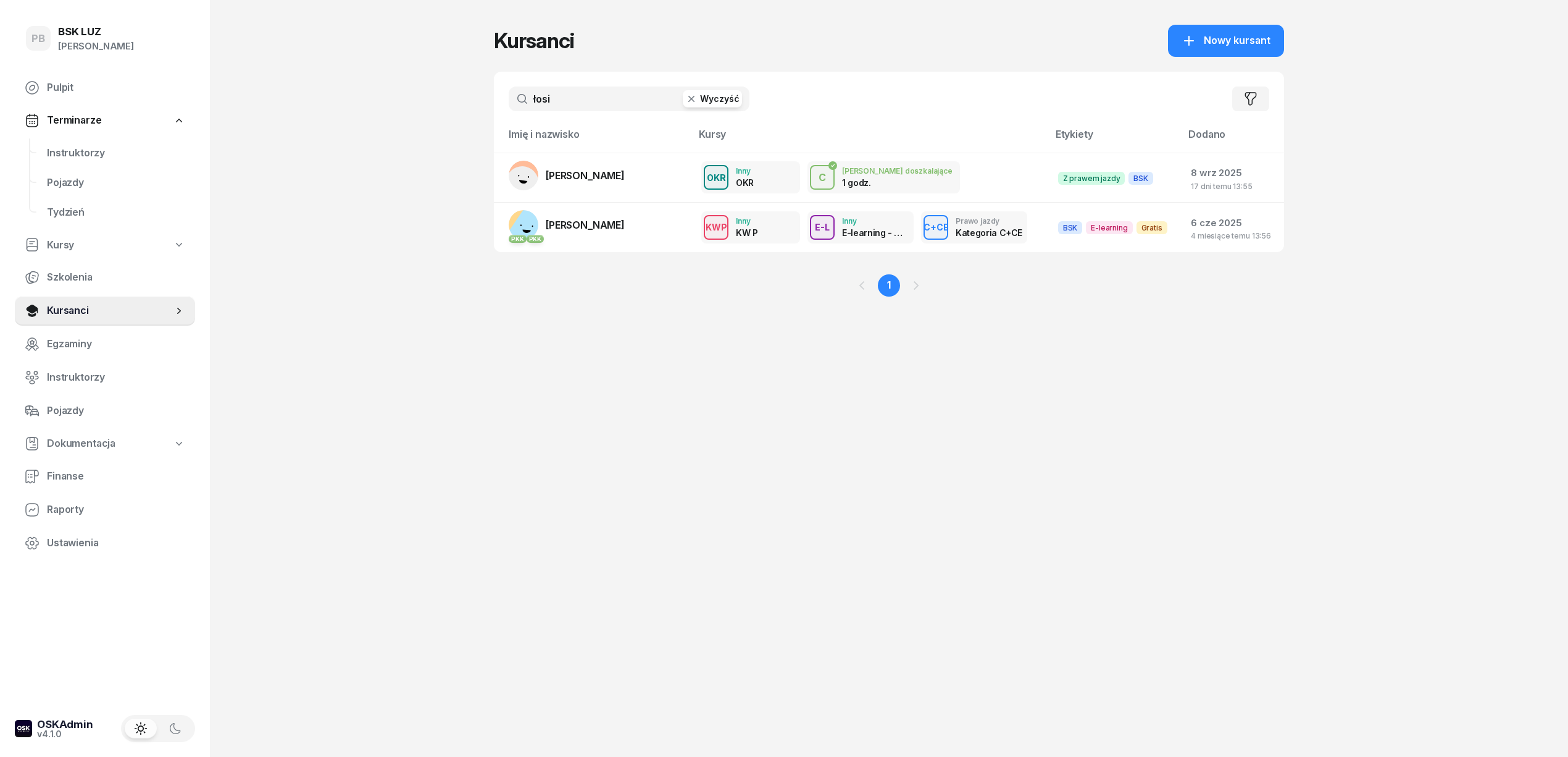
click at [561, 100] on input "łosi" at bounding box center [629, 99] width 241 height 25
click at [86, 152] on span "Instruktorzy" at bounding box center [116, 153] width 138 height 16
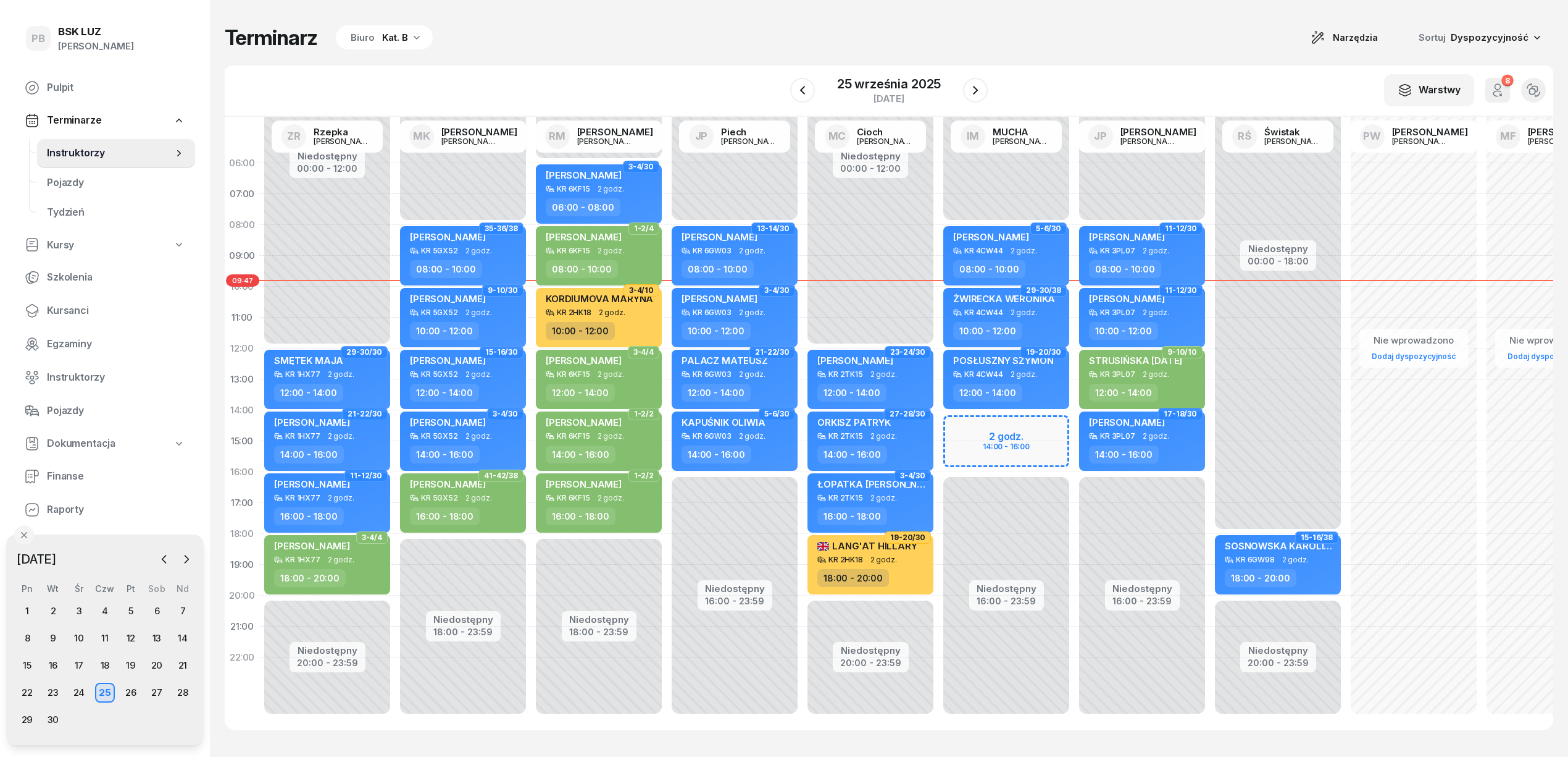
click at [405, 42] on div "Kat. B" at bounding box center [395, 38] width 26 height 15
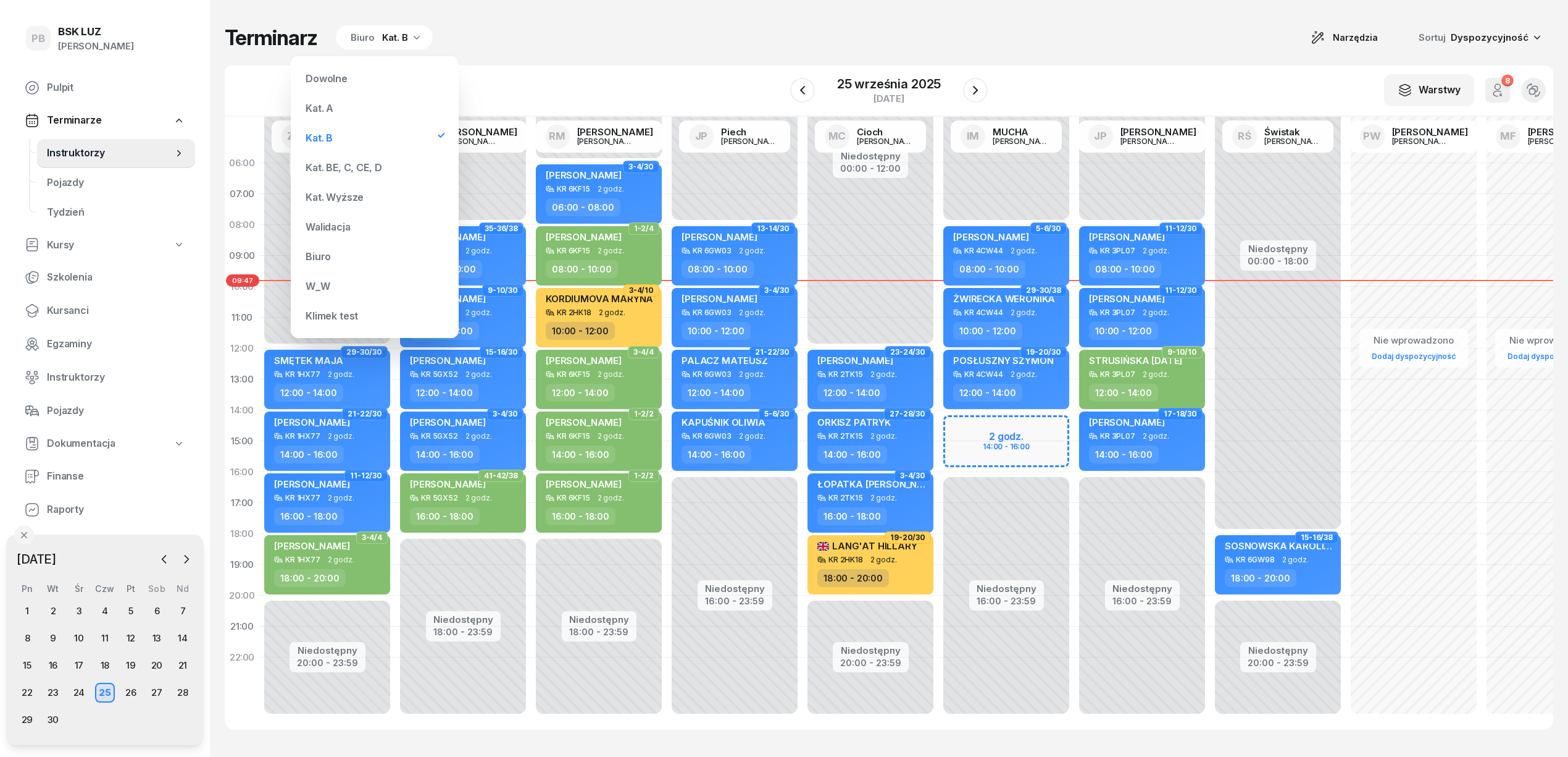
click at [332, 163] on div "Kat. BE, C, CE, D" at bounding box center [344, 167] width 76 height 9
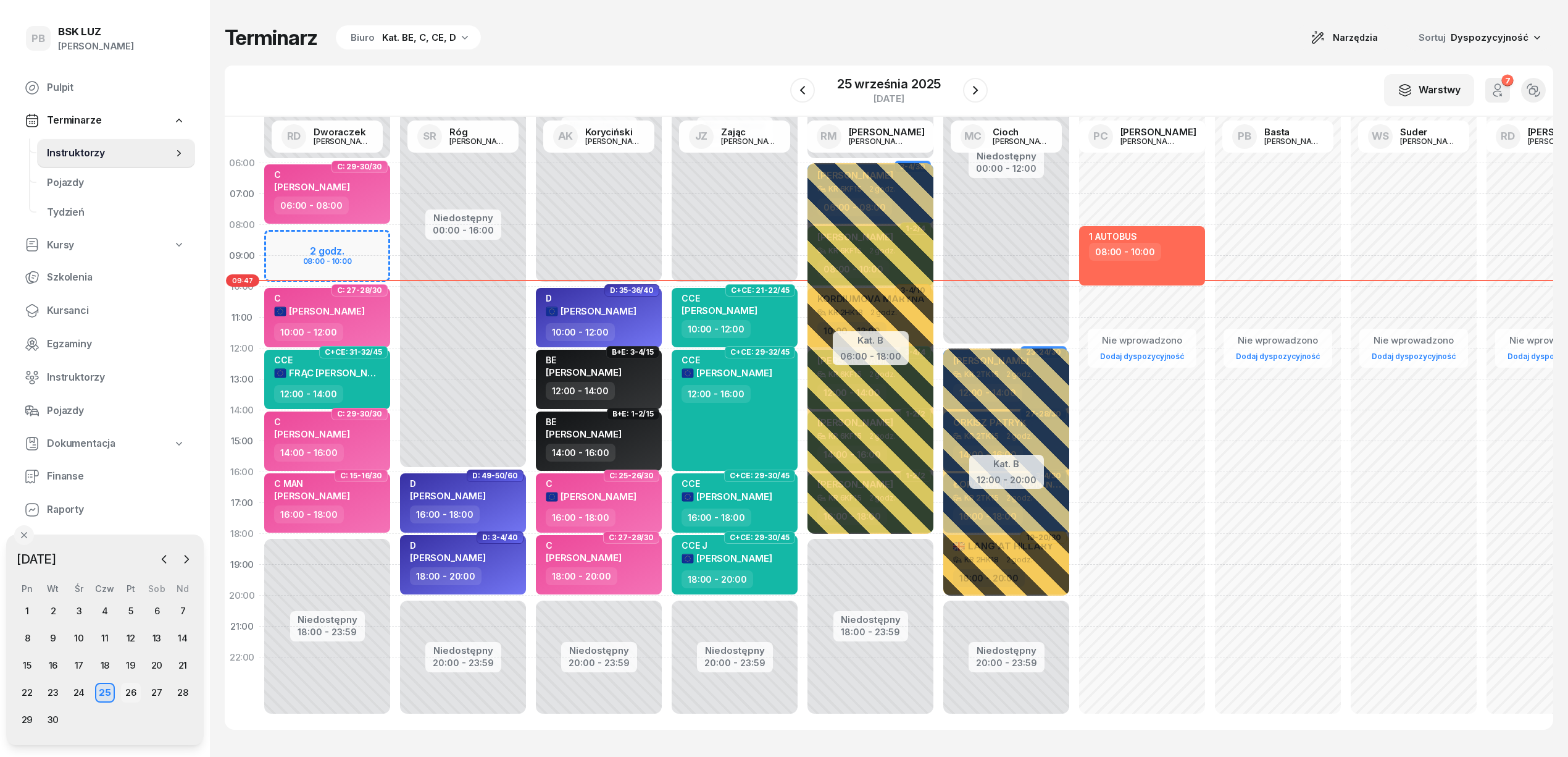
click at [126, 694] on div "26" at bounding box center [131, 692] width 20 height 20
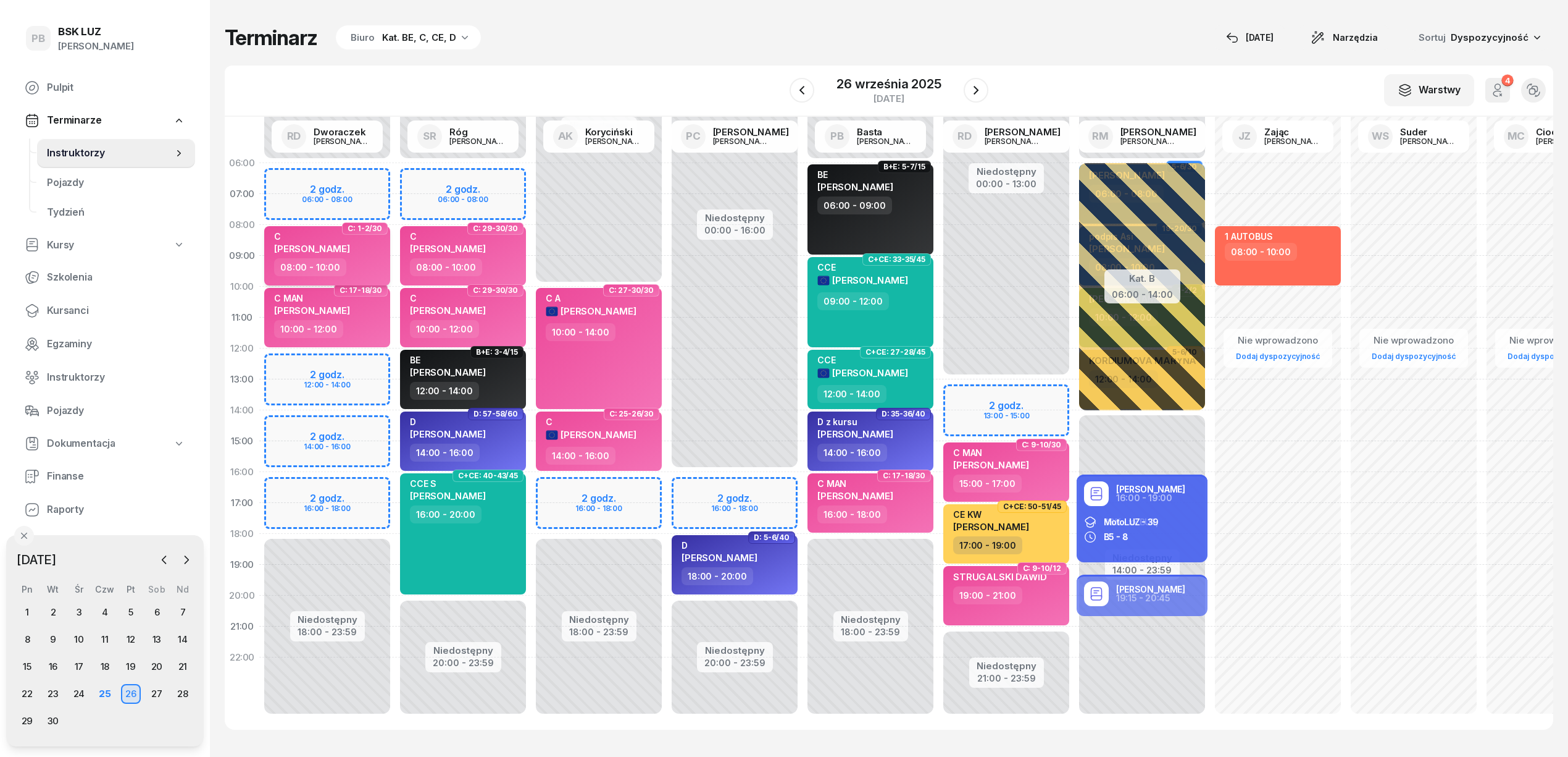
click at [350, 248] on span "[PERSON_NAME]" at bounding box center [312, 248] width 76 height 11
select select "08"
select select "10"
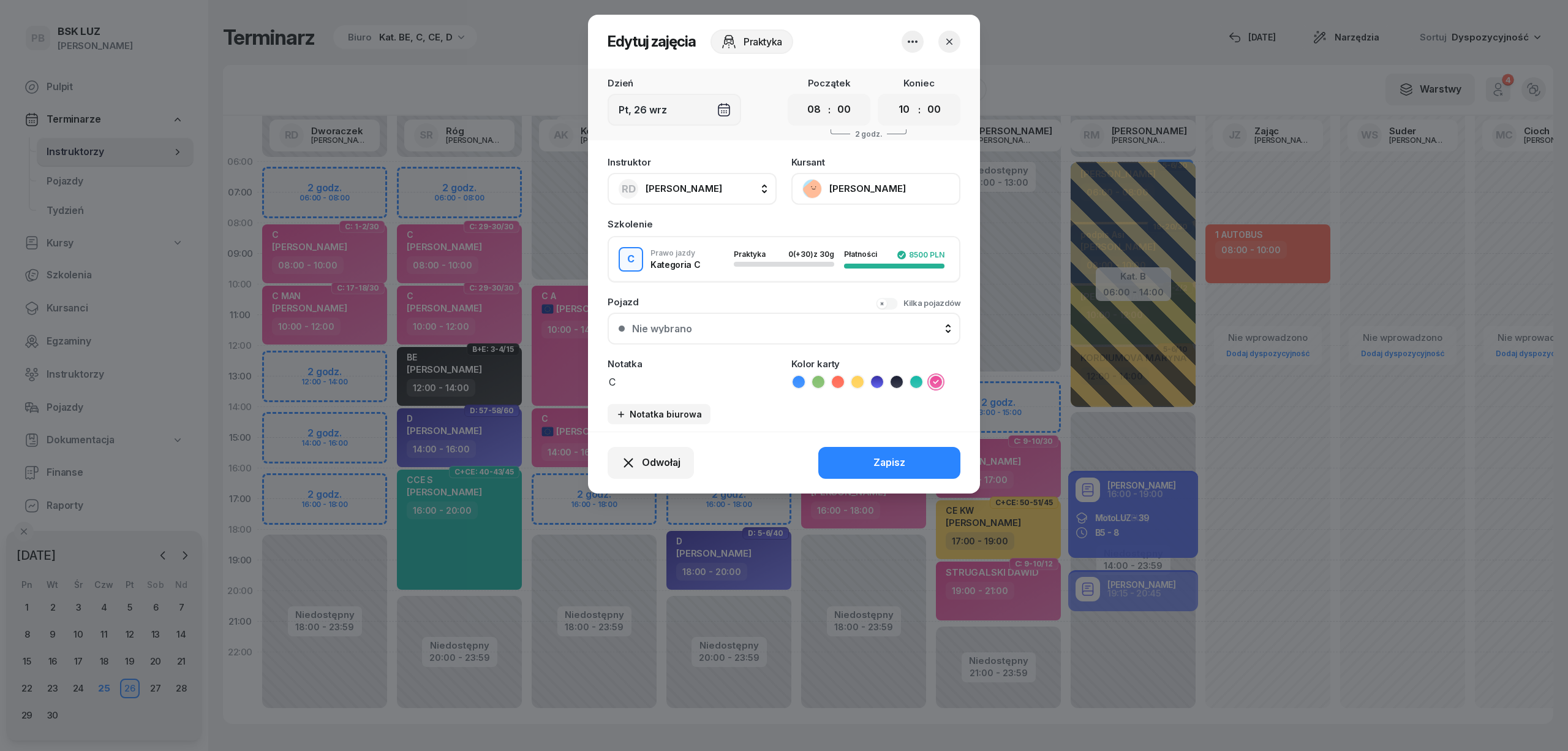
click at [861, 173] on button "[PERSON_NAME]" at bounding box center [876, 189] width 169 height 32
click at [839, 229] on div "Otwórz profil" at bounding box center [831, 230] width 59 height 16
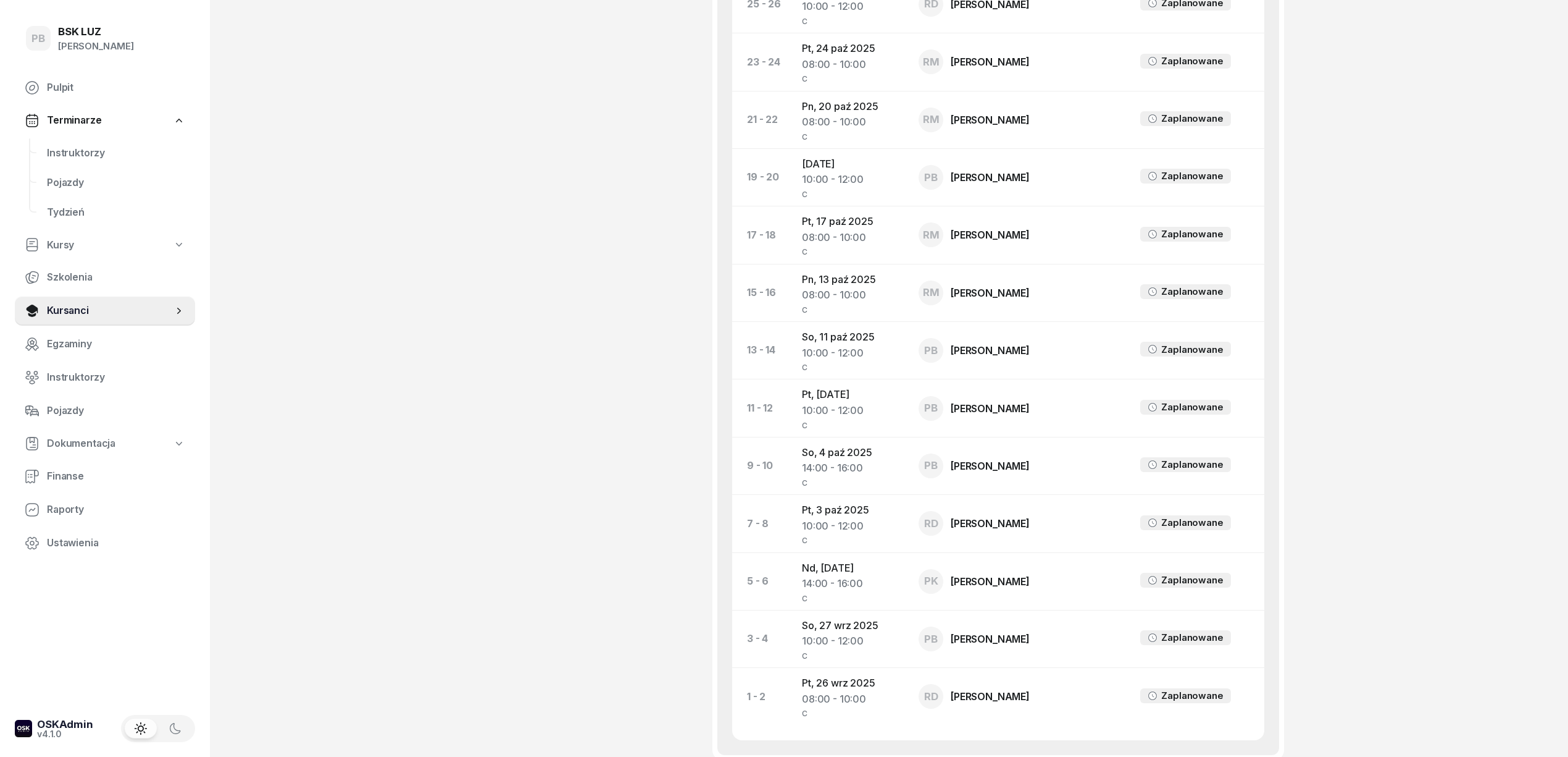
scroll to position [840, 0]
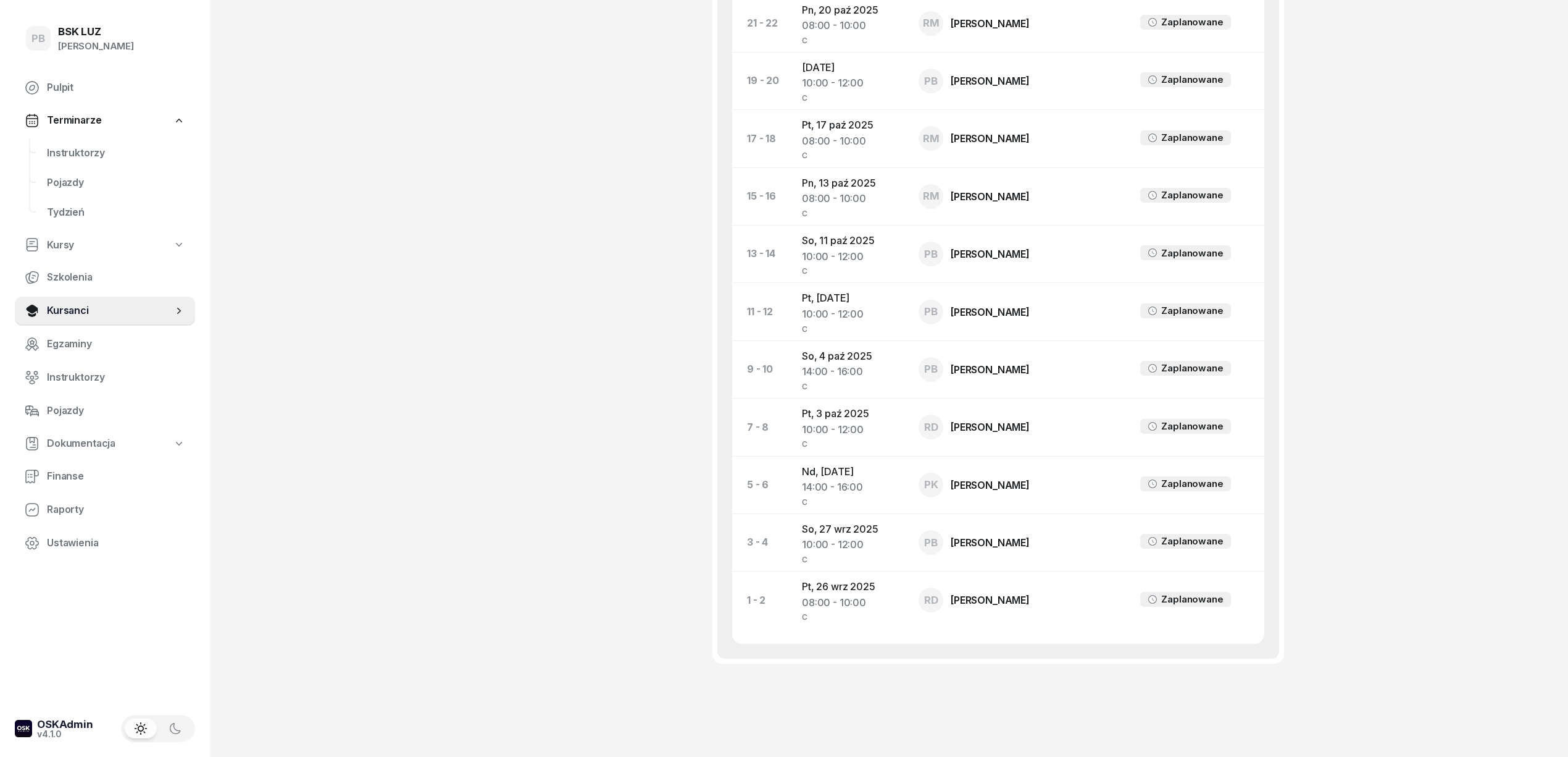
scroll to position [922, 0]
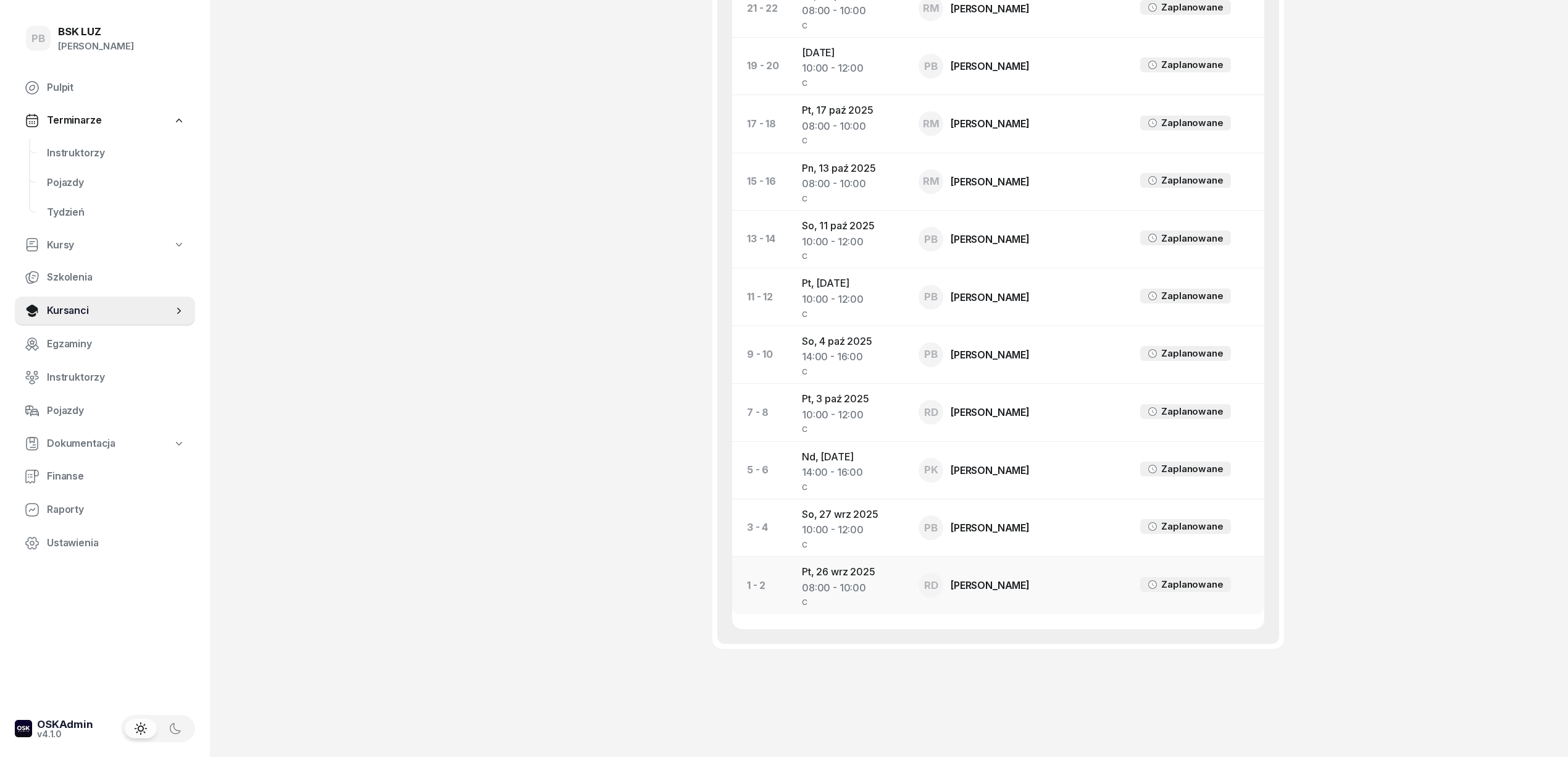
click at [822, 565] on td "Pt, [DATE] 08:00 - 10:00 C" at bounding box center [849, 585] width 116 height 58
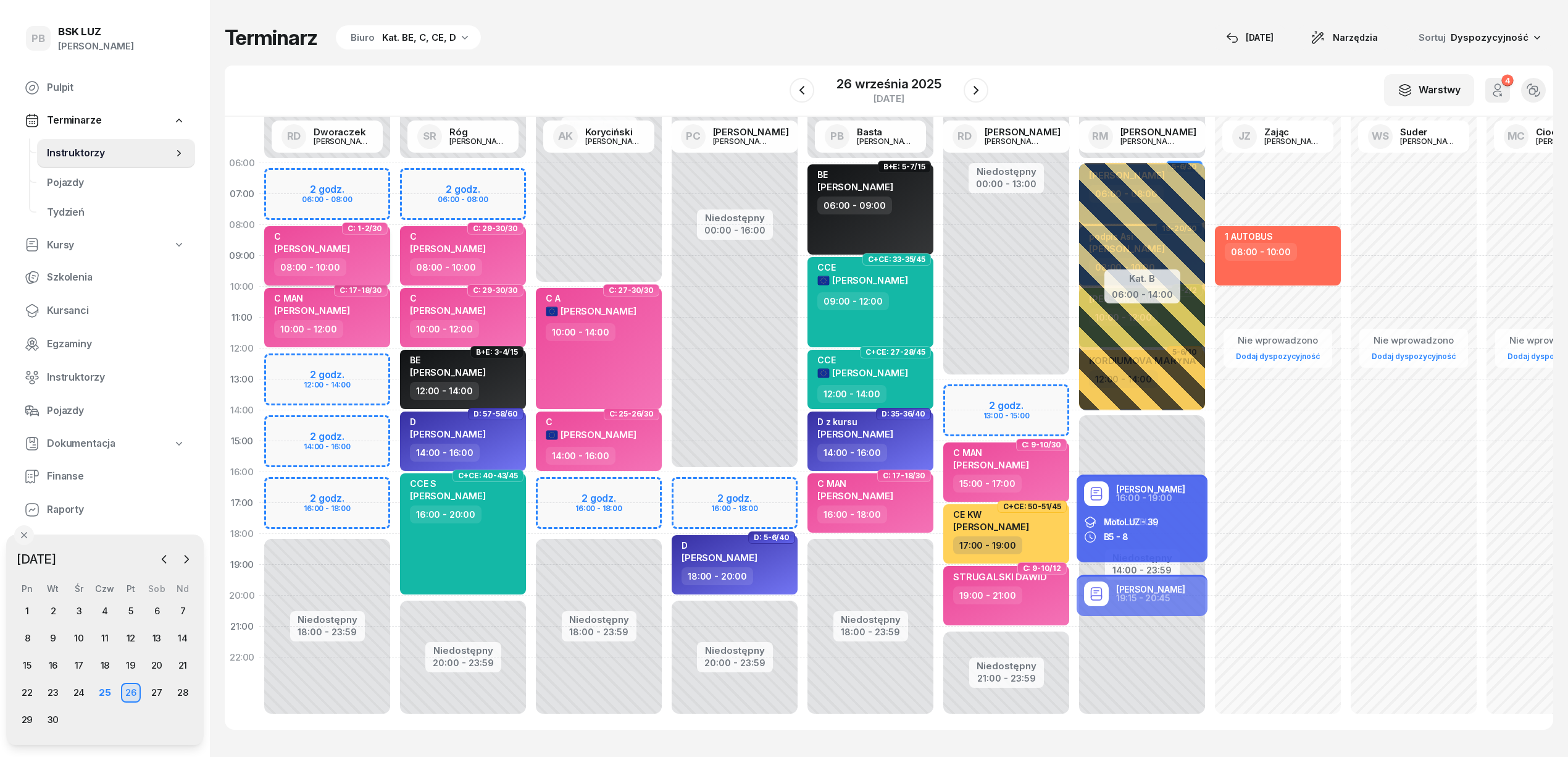
click at [350, 257] on div "C [PERSON_NAME]" at bounding box center [312, 244] width 76 height 27
select select "08"
select select "10"
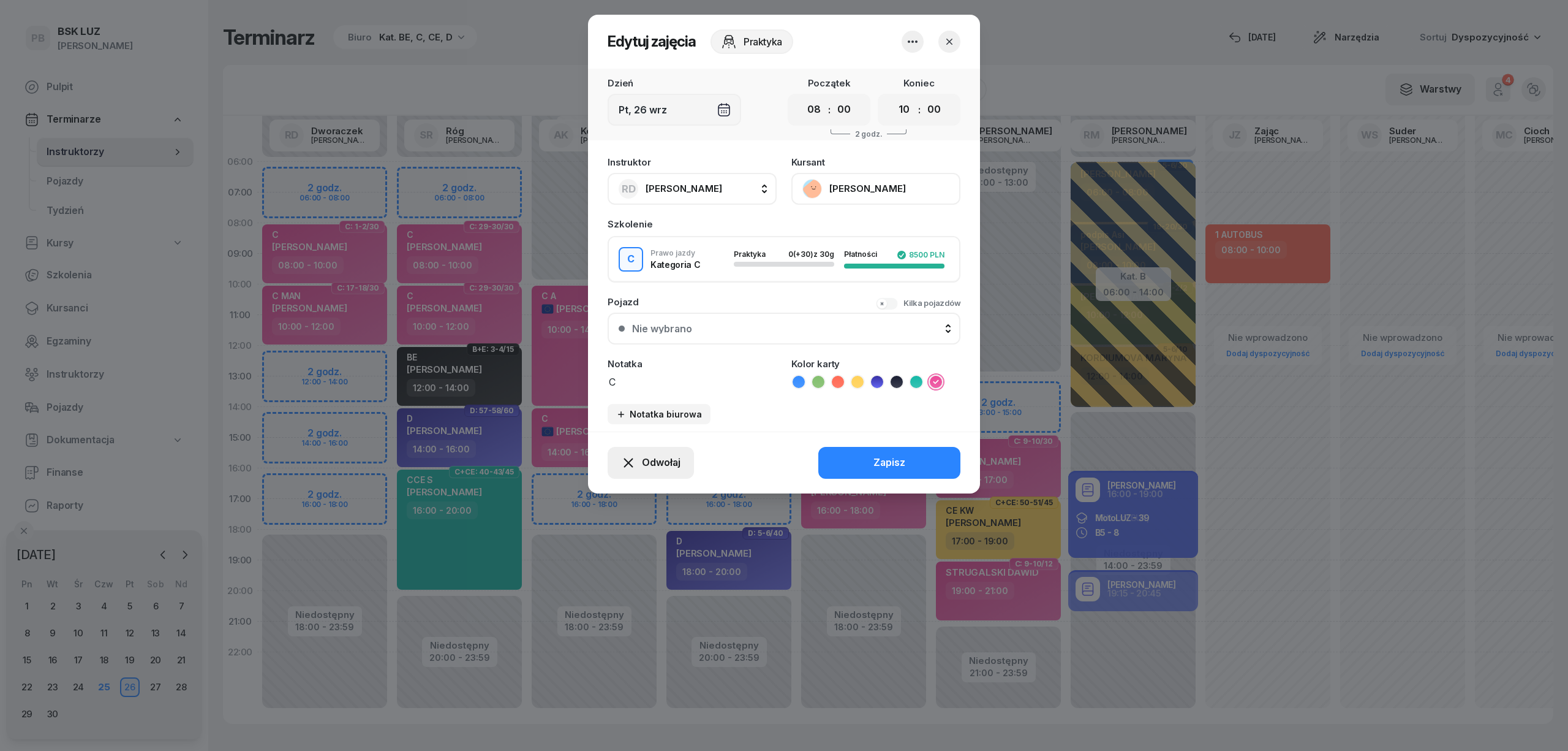
click at [644, 457] on span "Odwołaj" at bounding box center [660, 462] width 39 height 16
click at [539, 81] on div at bounding box center [784, 375] width 1568 height 751
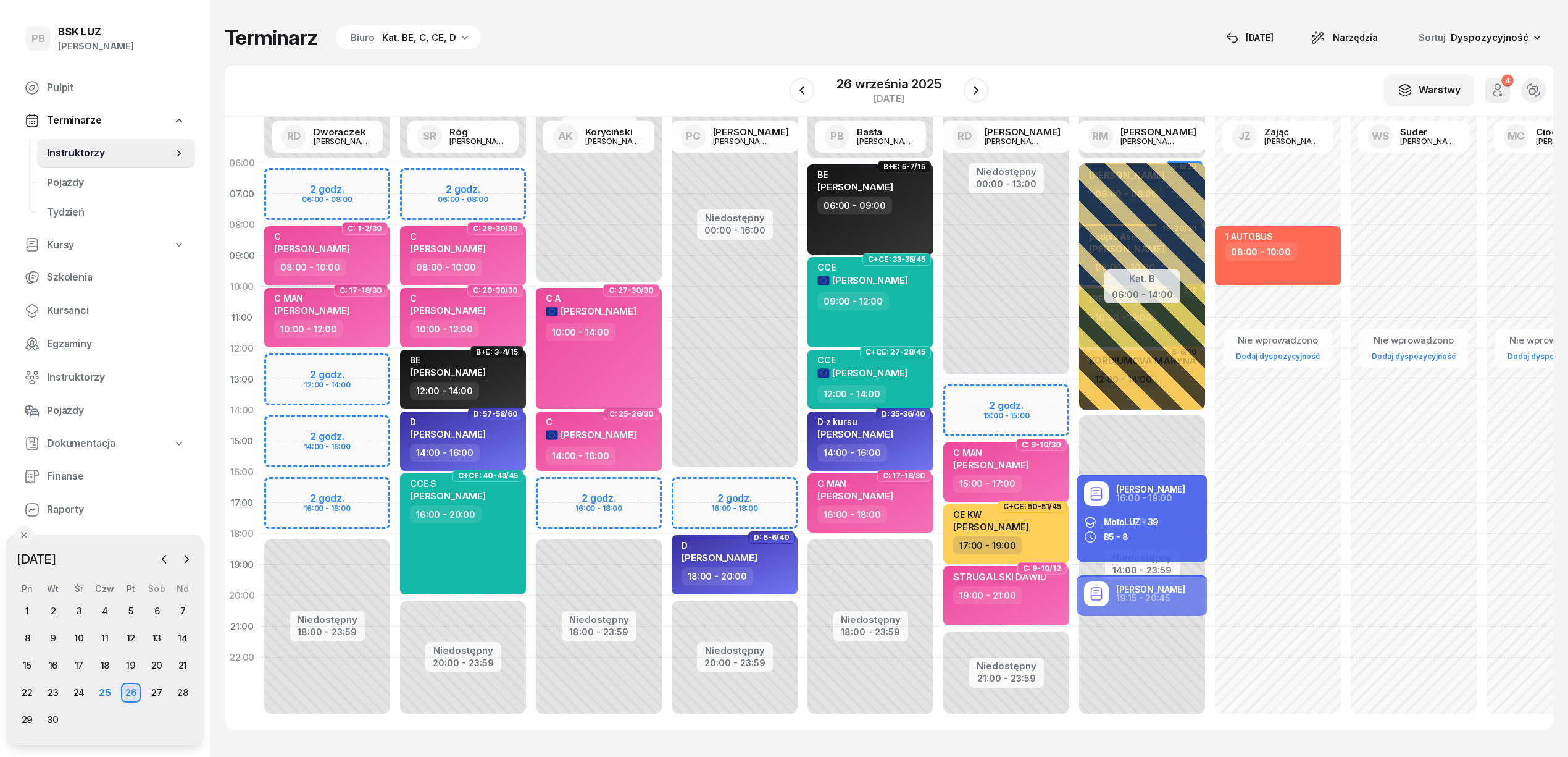
click at [365, 261] on div "08:00 - 10:00" at bounding box center [328, 267] width 109 height 18
select select "08"
select select "10"
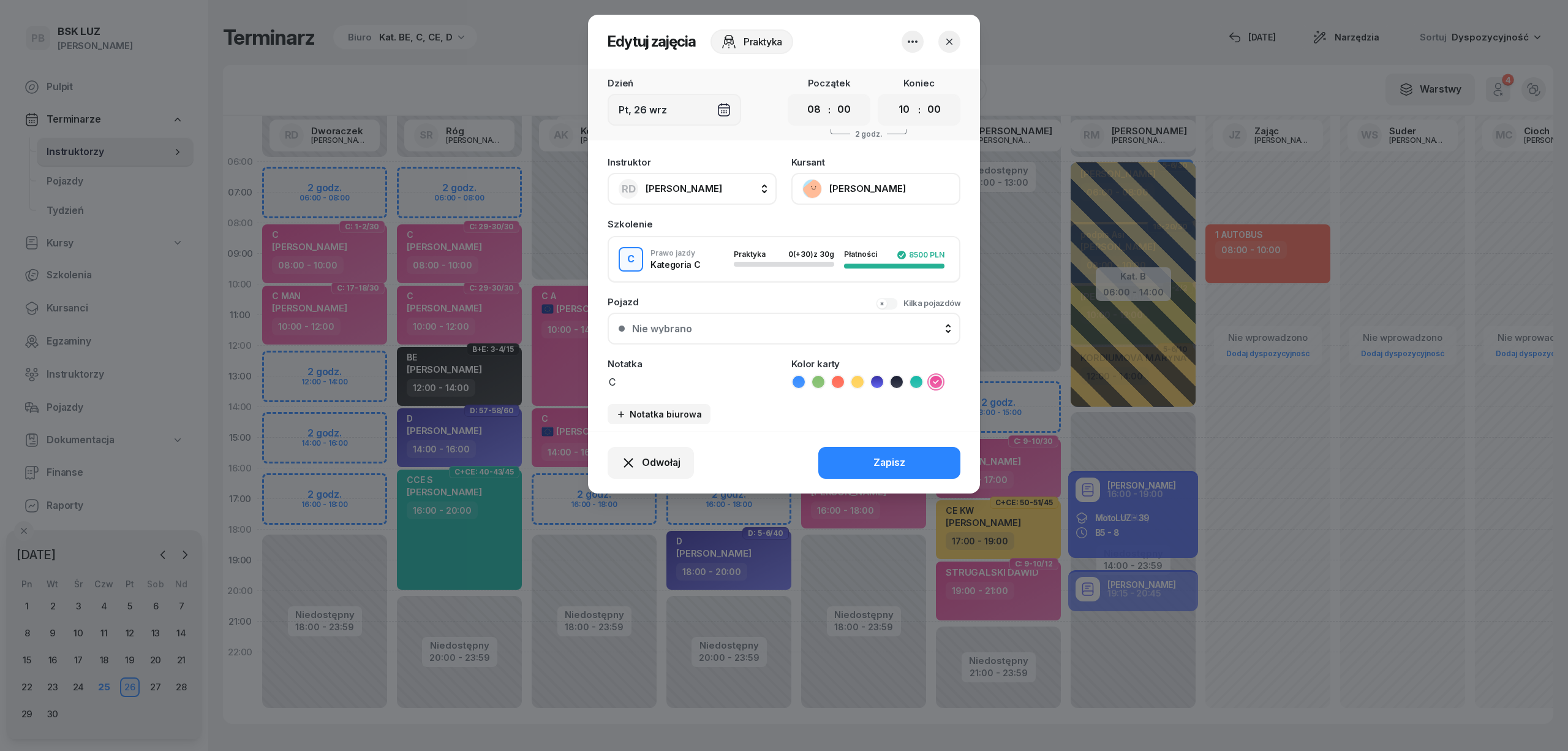
click at [544, 59] on div at bounding box center [784, 375] width 1568 height 751
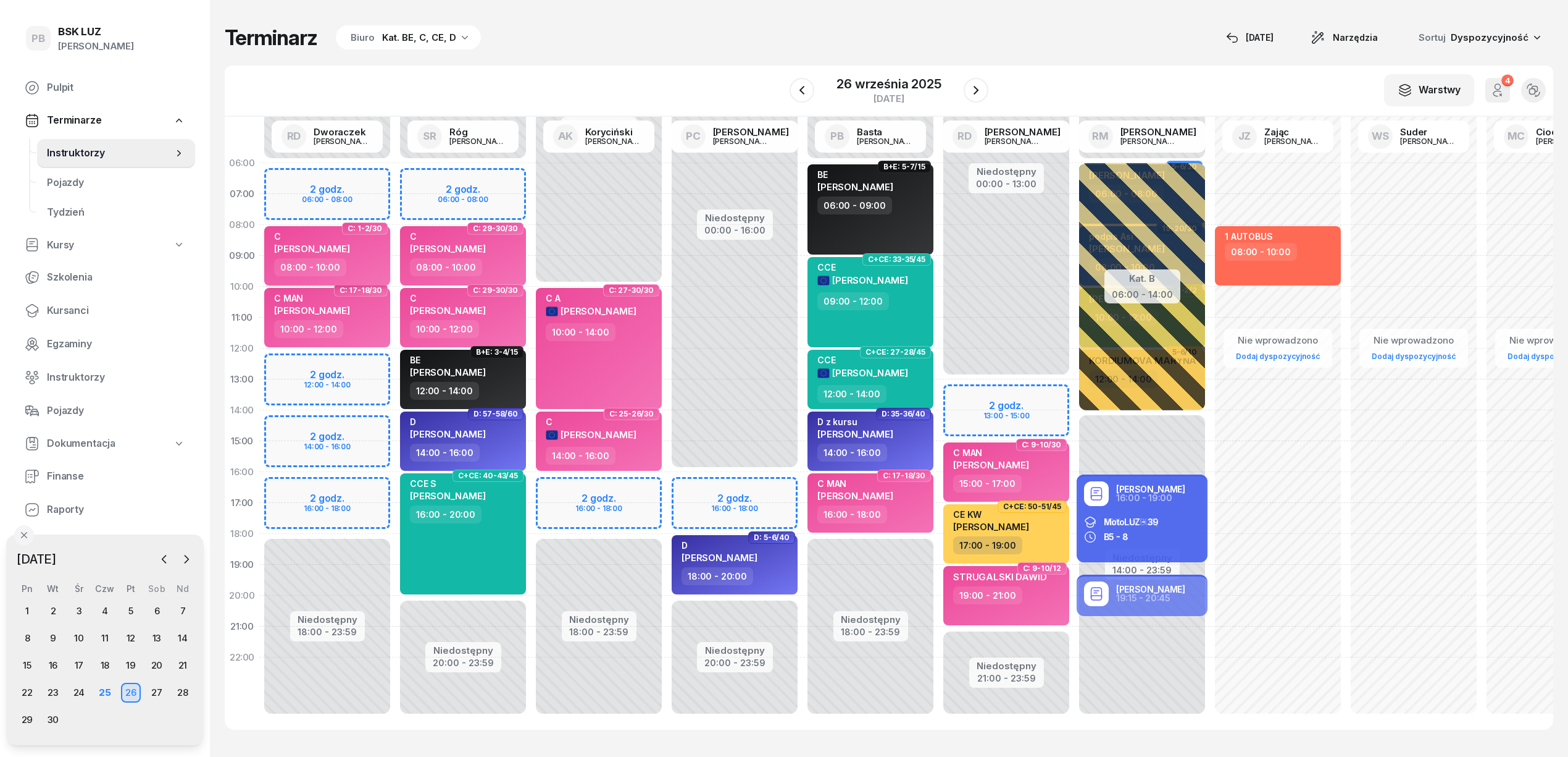
click at [373, 265] on div "08:00 - 10:00" at bounding box center [328, 267] width 109 height 18
select select "08"
select select "10"
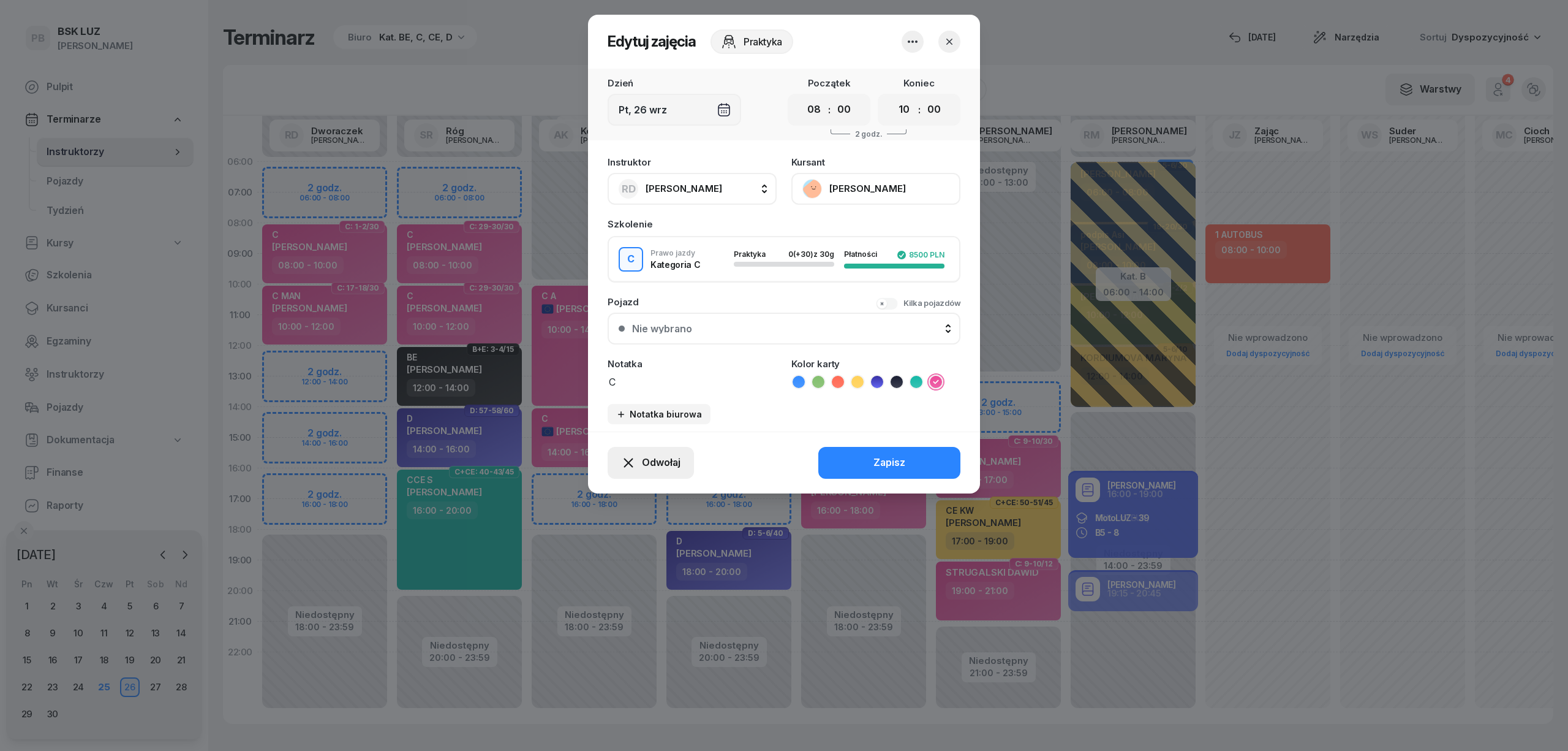
click at [662, 464] on span "Odwołaj" at bounding box center [660, 462] width 39 height 16
click at [628, 388] on div "Kursant odwołał" at bounding box center [629, 387] width 72 height 16
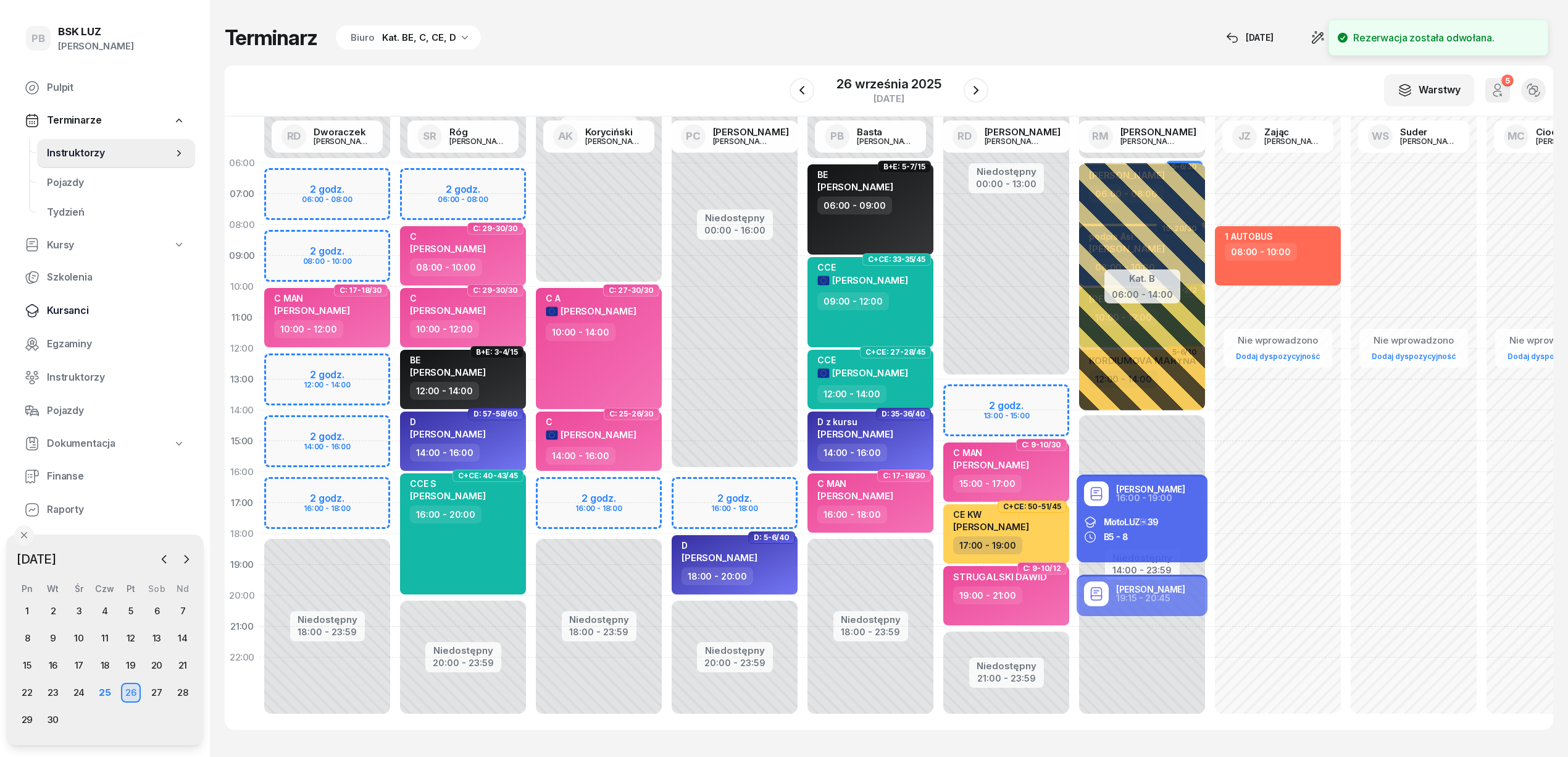
click at [72, 310] on span "Kursanci" at bounding box center [116, 310] width 138 height 16
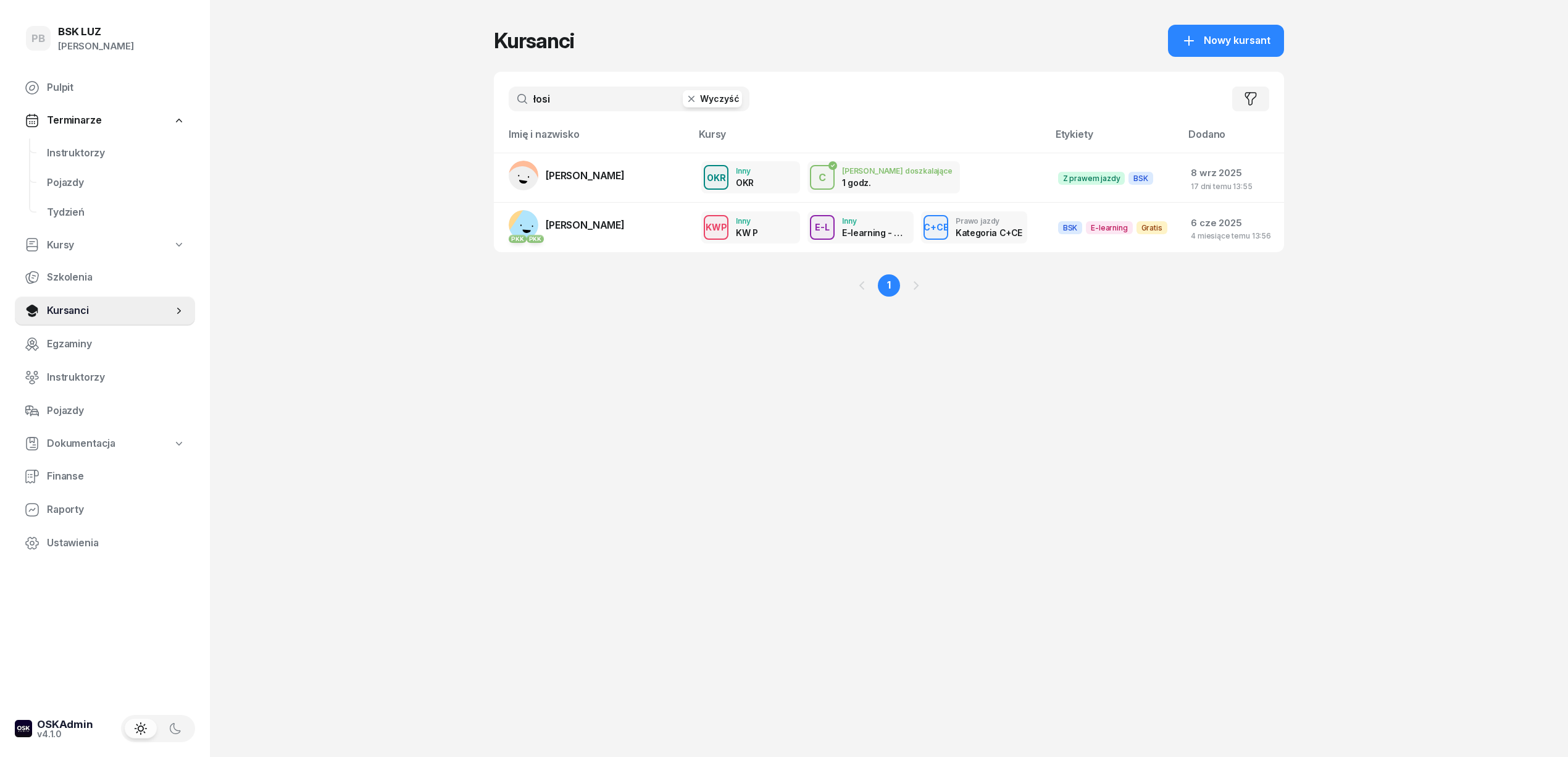
click at [568, 100] on input "łosi" at bounding box center [629, 99] width 241 height 25
click at [572, 90] on input "łosi" at bounding box center [629, 99] width 241 height 25
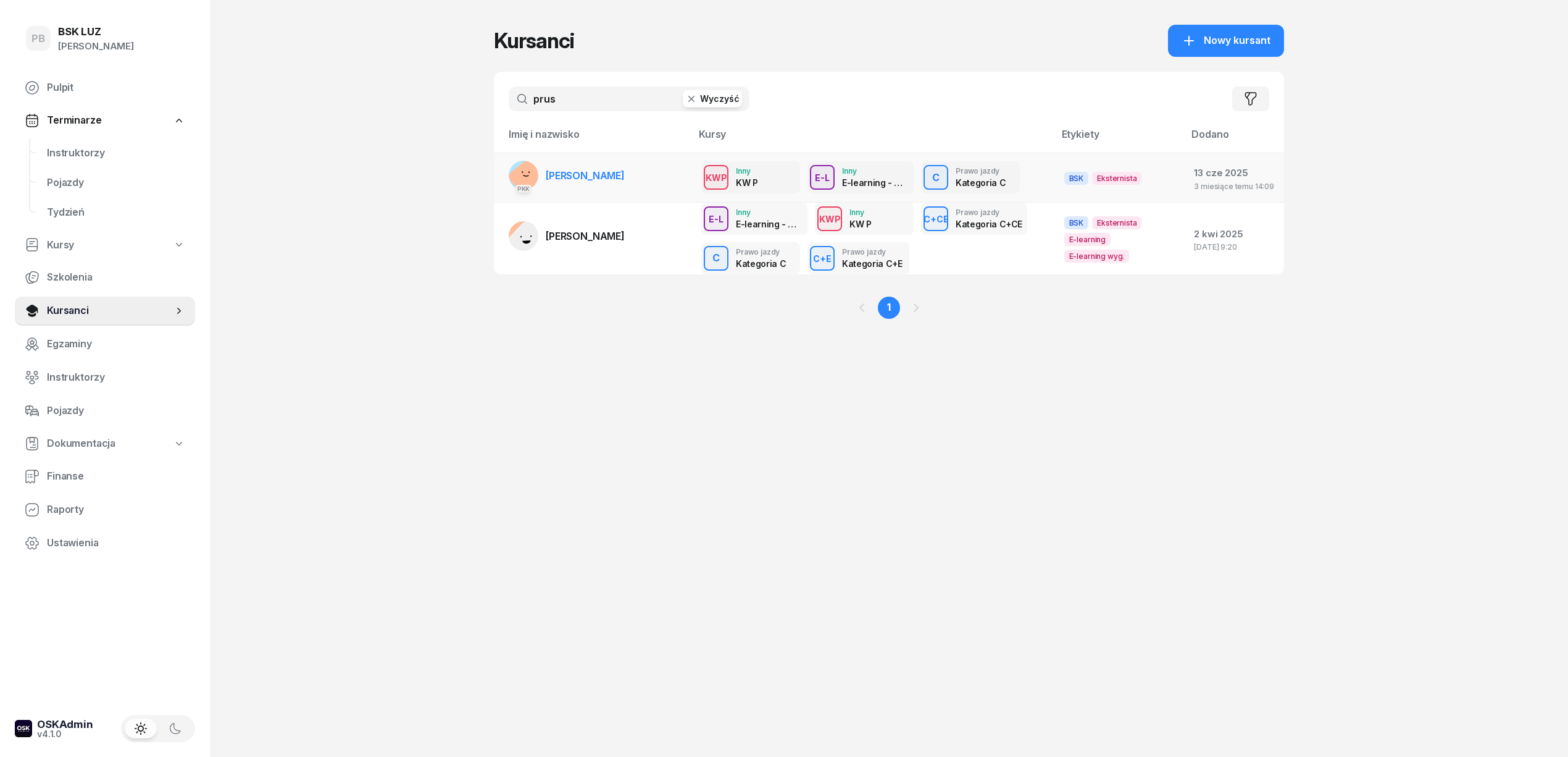
type input "prus"
click at [583, 173] on span "[PERSON_NAME]" at bounding box center [584, 175] width 79 height 12
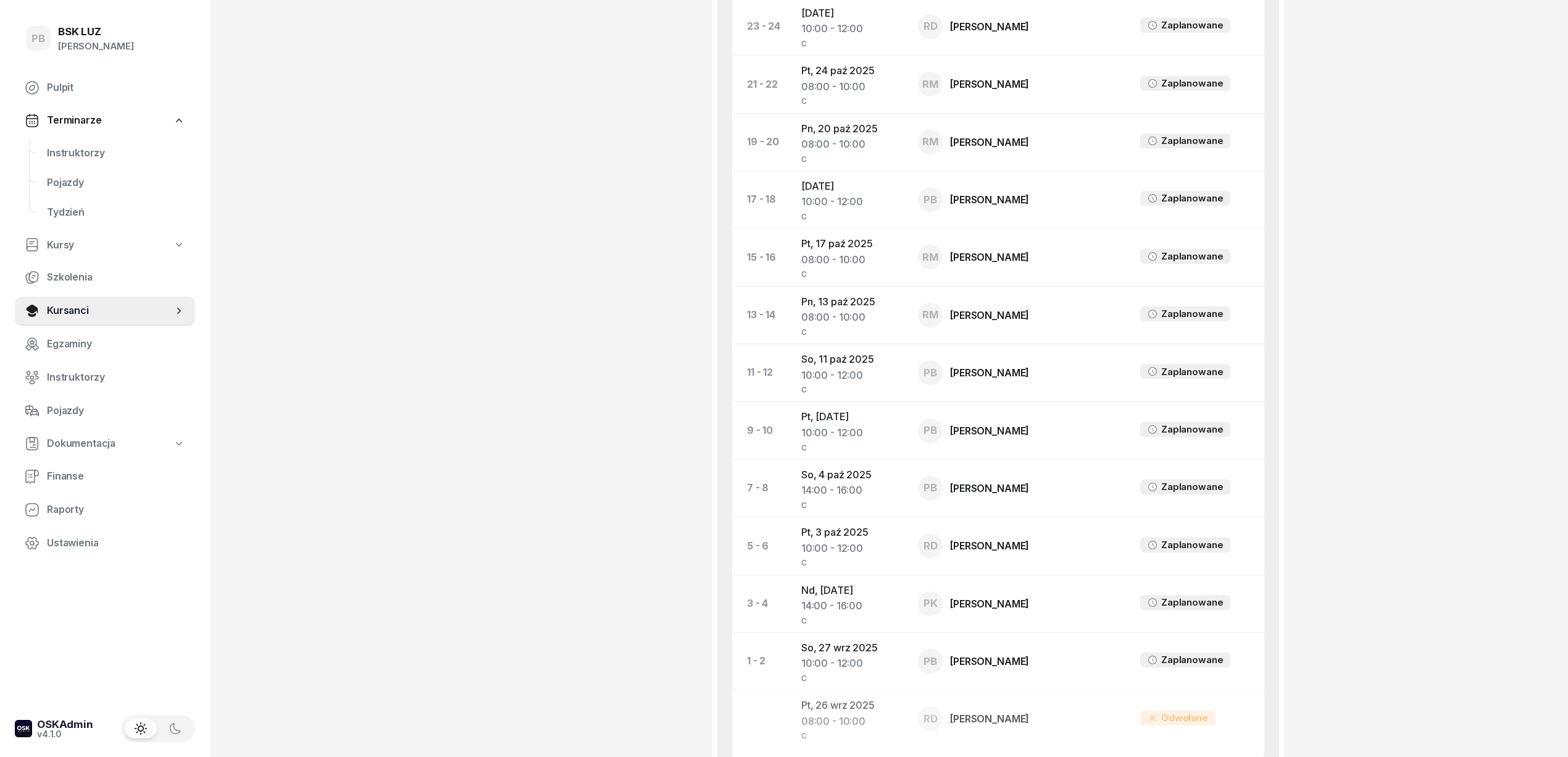
scroll to position [840, 0]
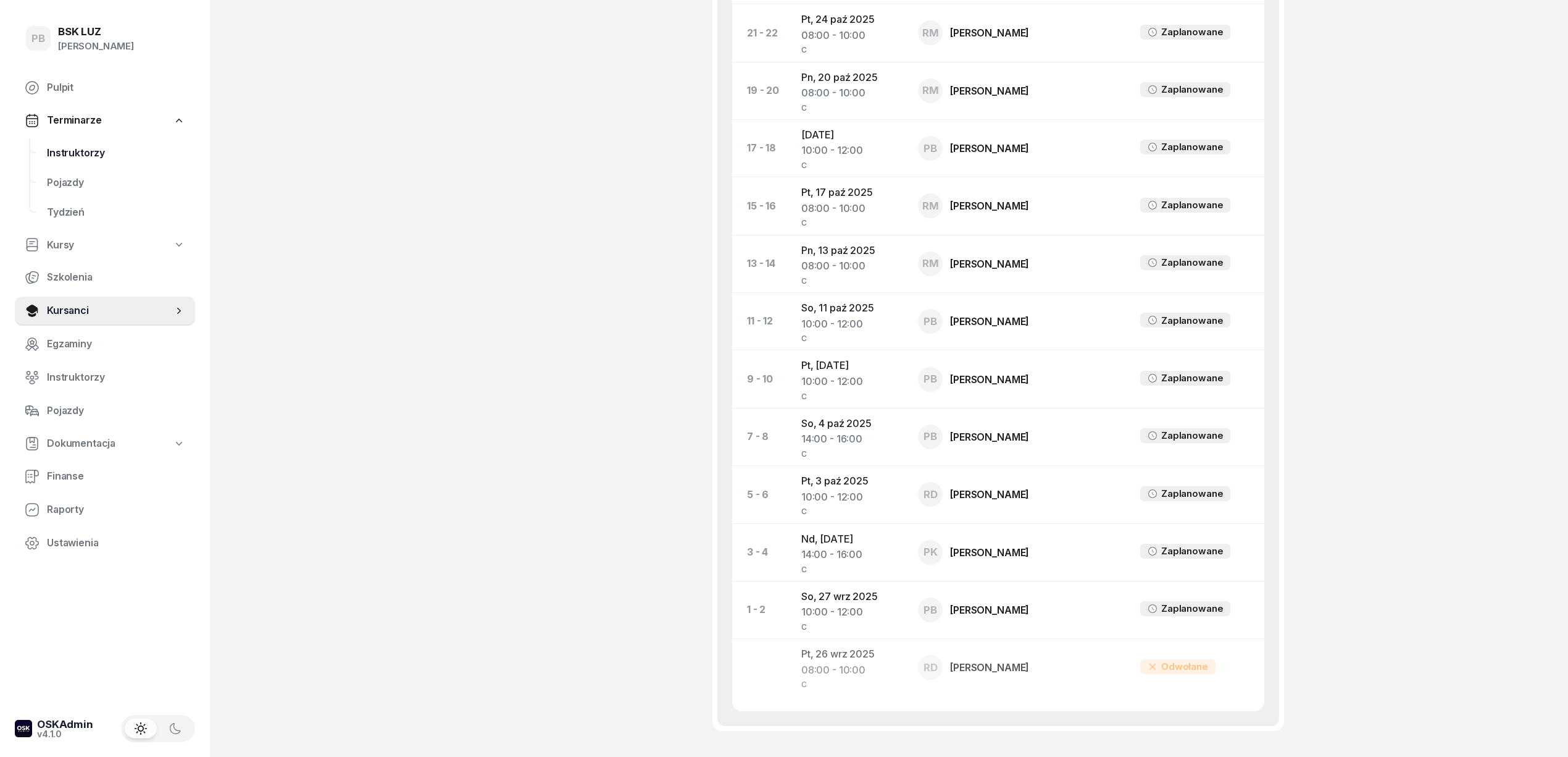
click at [90, 154] on span "Instruktorzy" at bounding box center [116, 153] width 138 height 16
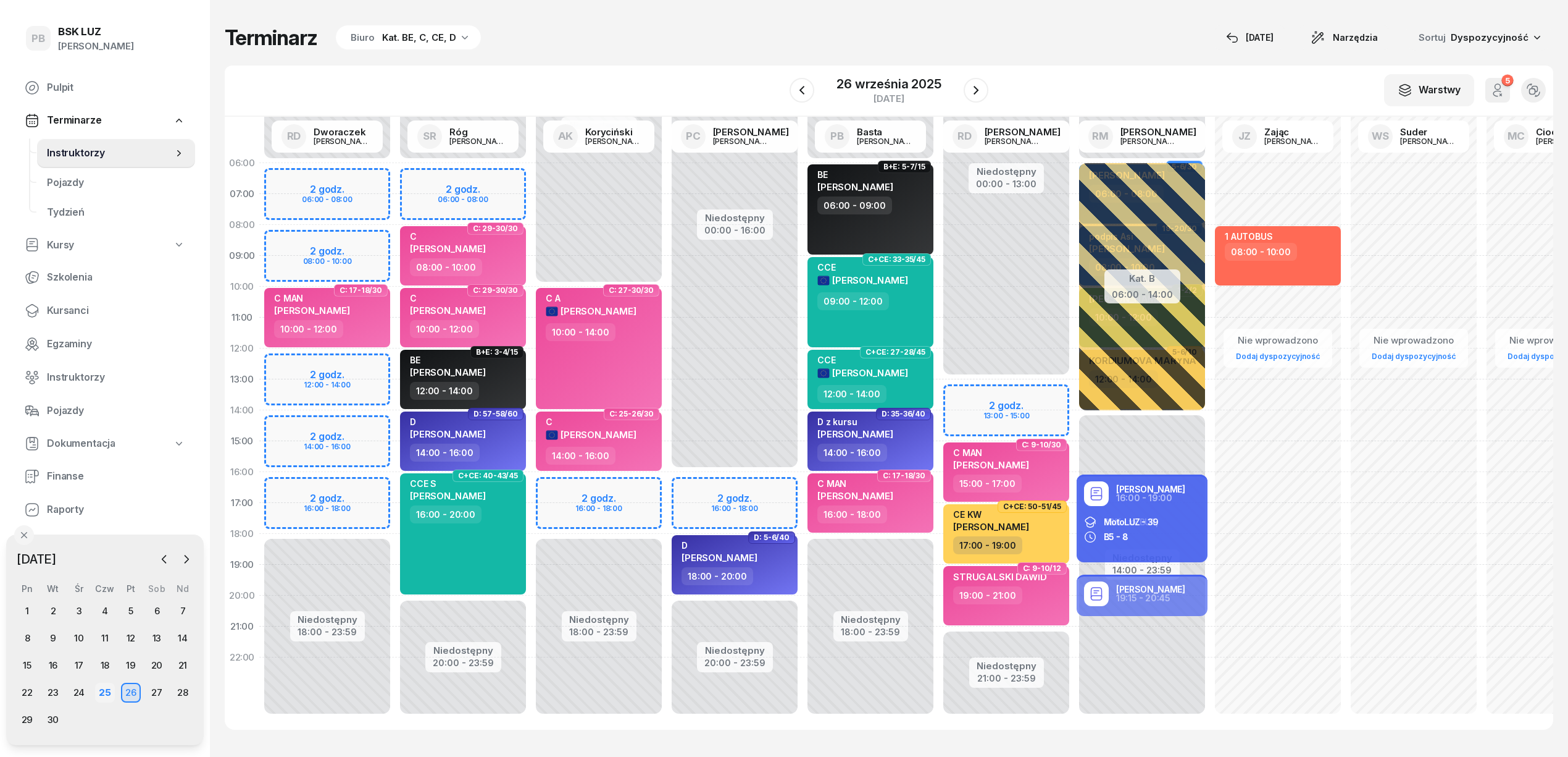
click at [107, 693] on div "25" at bounding box center [104, 692] width 20 height 20
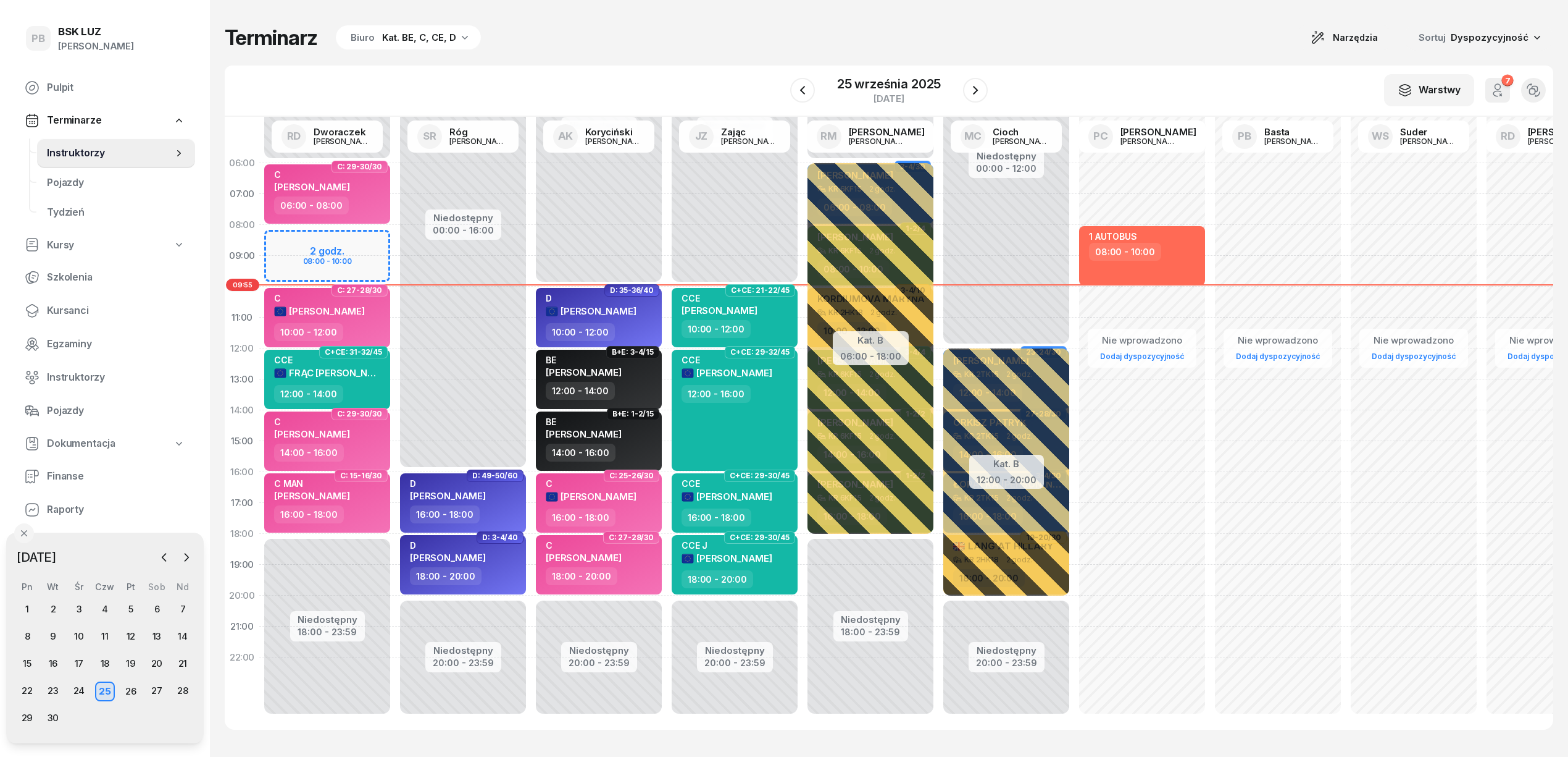
click at [408, 35] on div "Kat. BE, C, CE, D" at bounding box center [419, 38] width 74 height 15
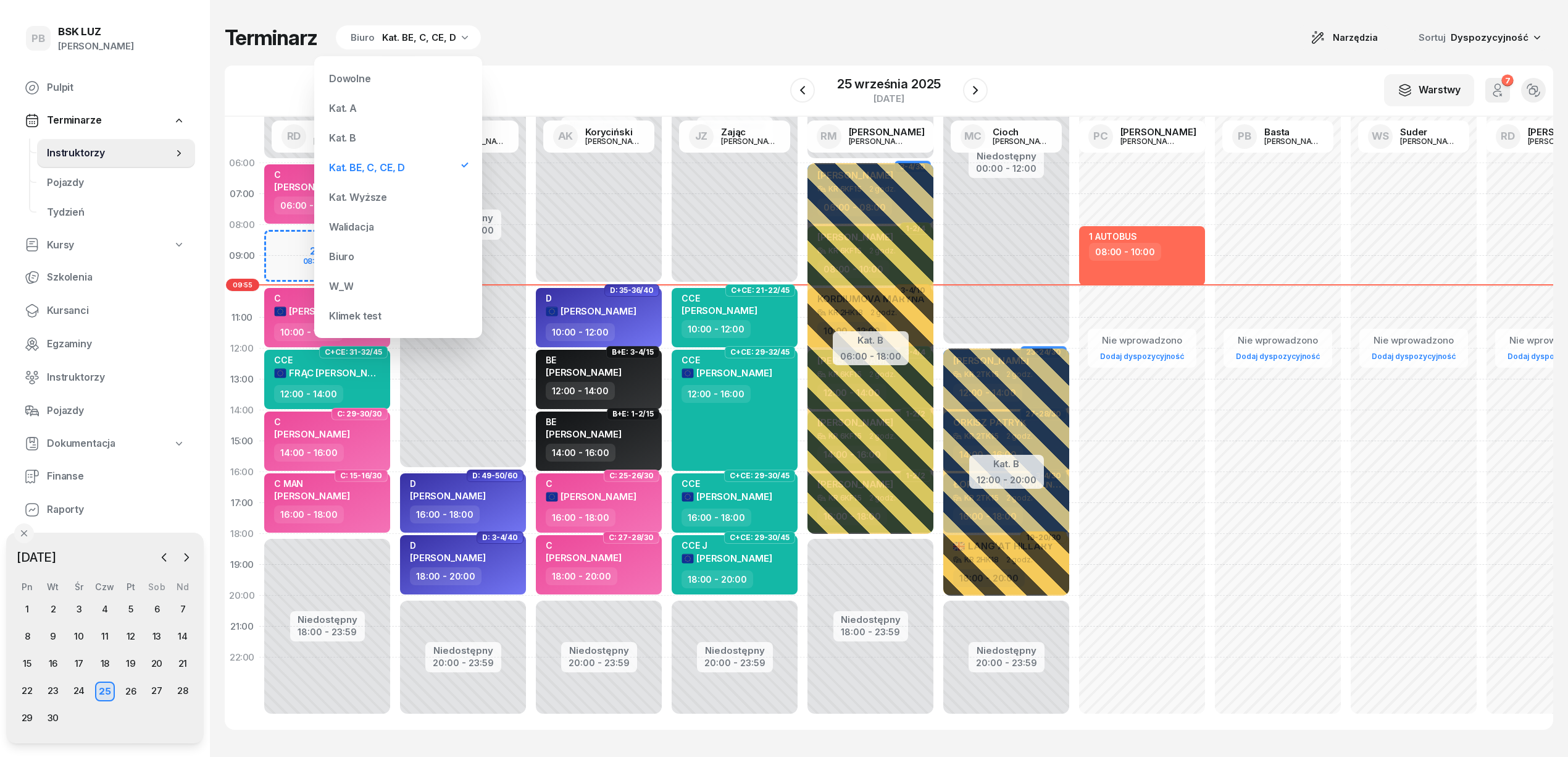
click at [343, 144] on div "Kat. B" at bounding box center [398, 137] width 148 height 25
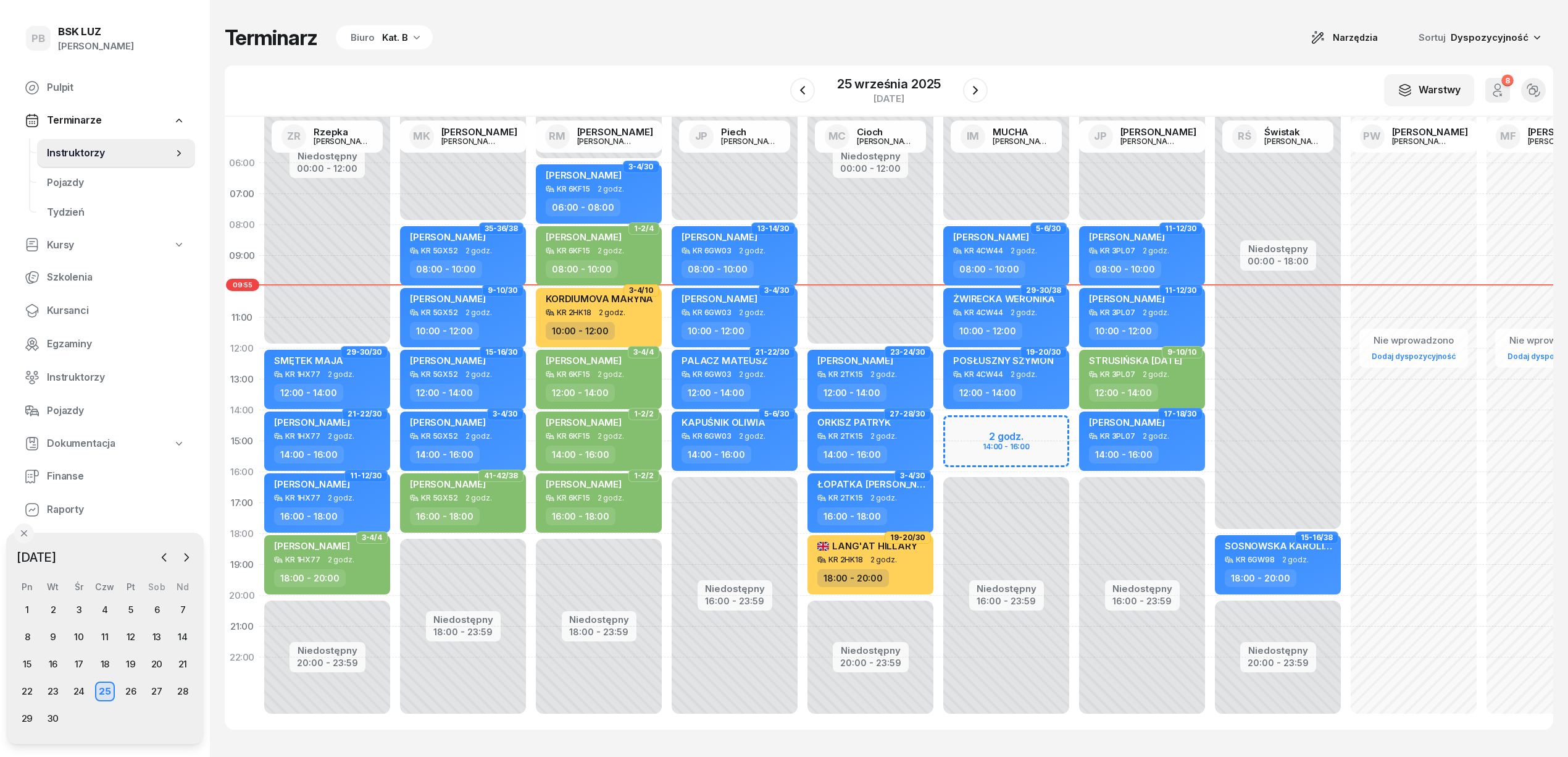
click at [776, 11] on div "Terminarz Biuro Kat. B Narzędzia Sortuj Dyspozycyjność W Wybierz AK [PERSON_NAM…" at bounding box center [888, 377] width 1328 height 754
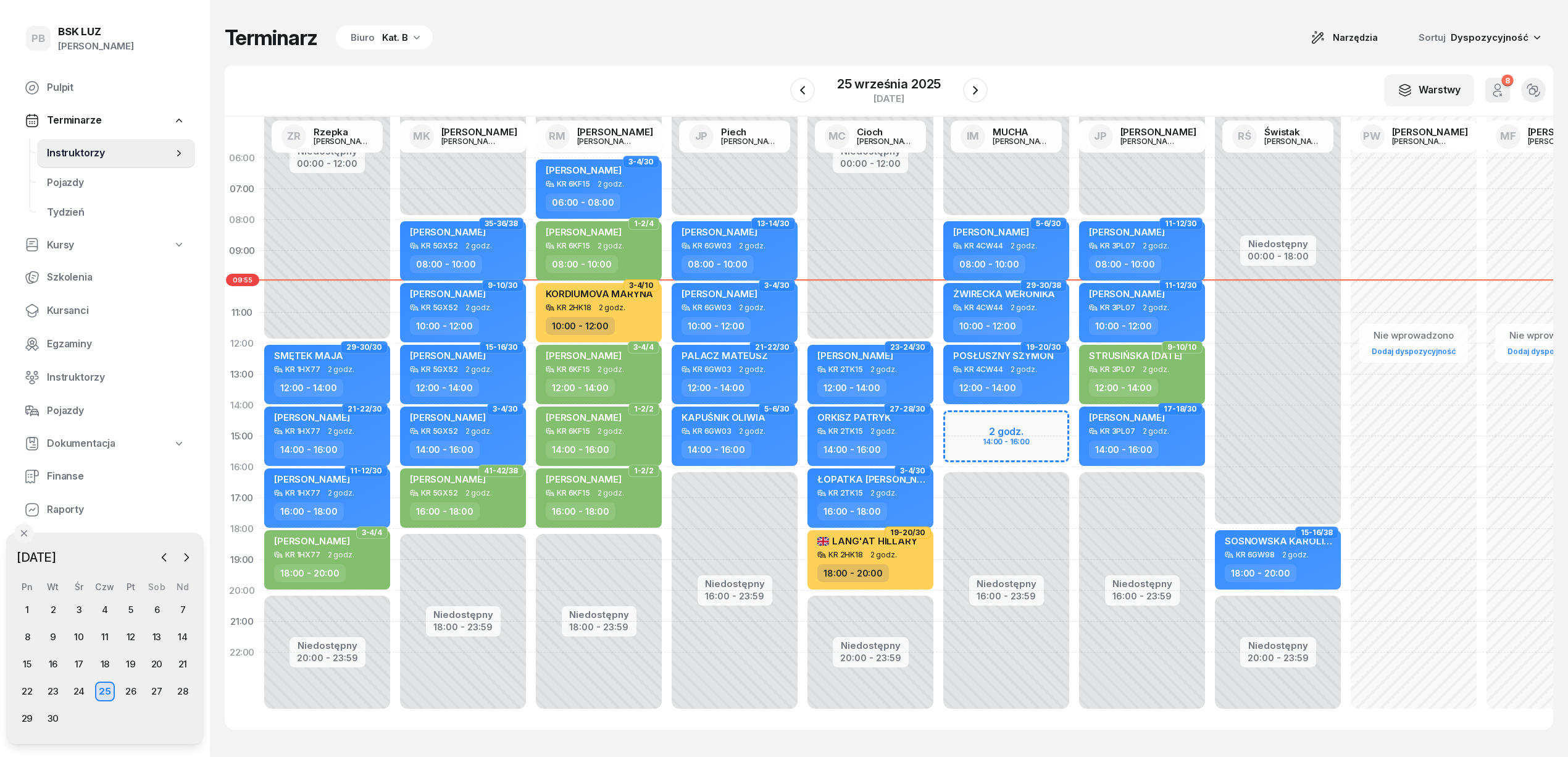
scroll to position [17, 0]
click at [80, 309] on span "Kursanci" at bounding box center [116, 310] width 138 height 16
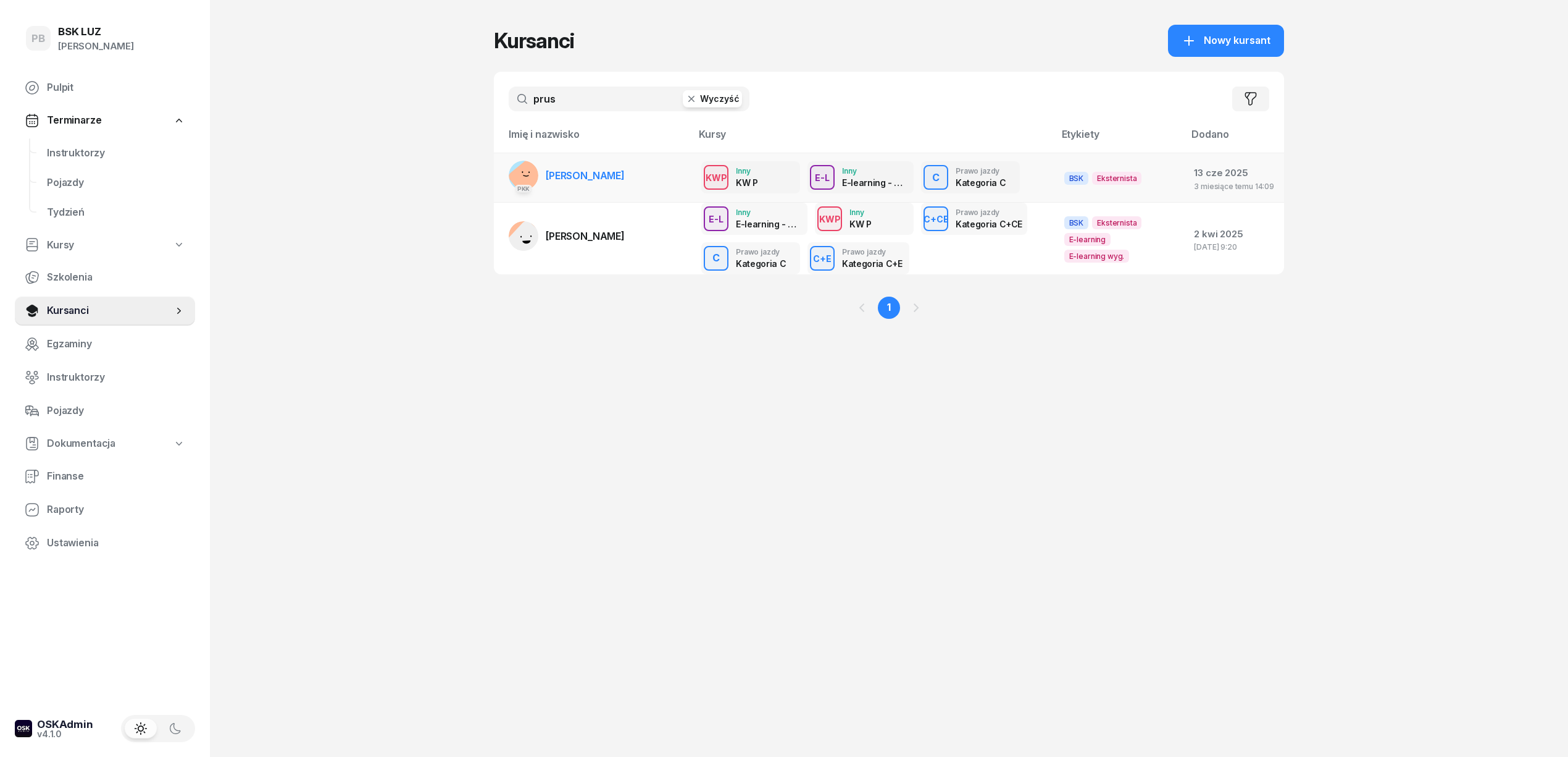
click at [598, 179] on span "[PERSON_NAME]" at bounding box center [584, 175] width 79 height 12
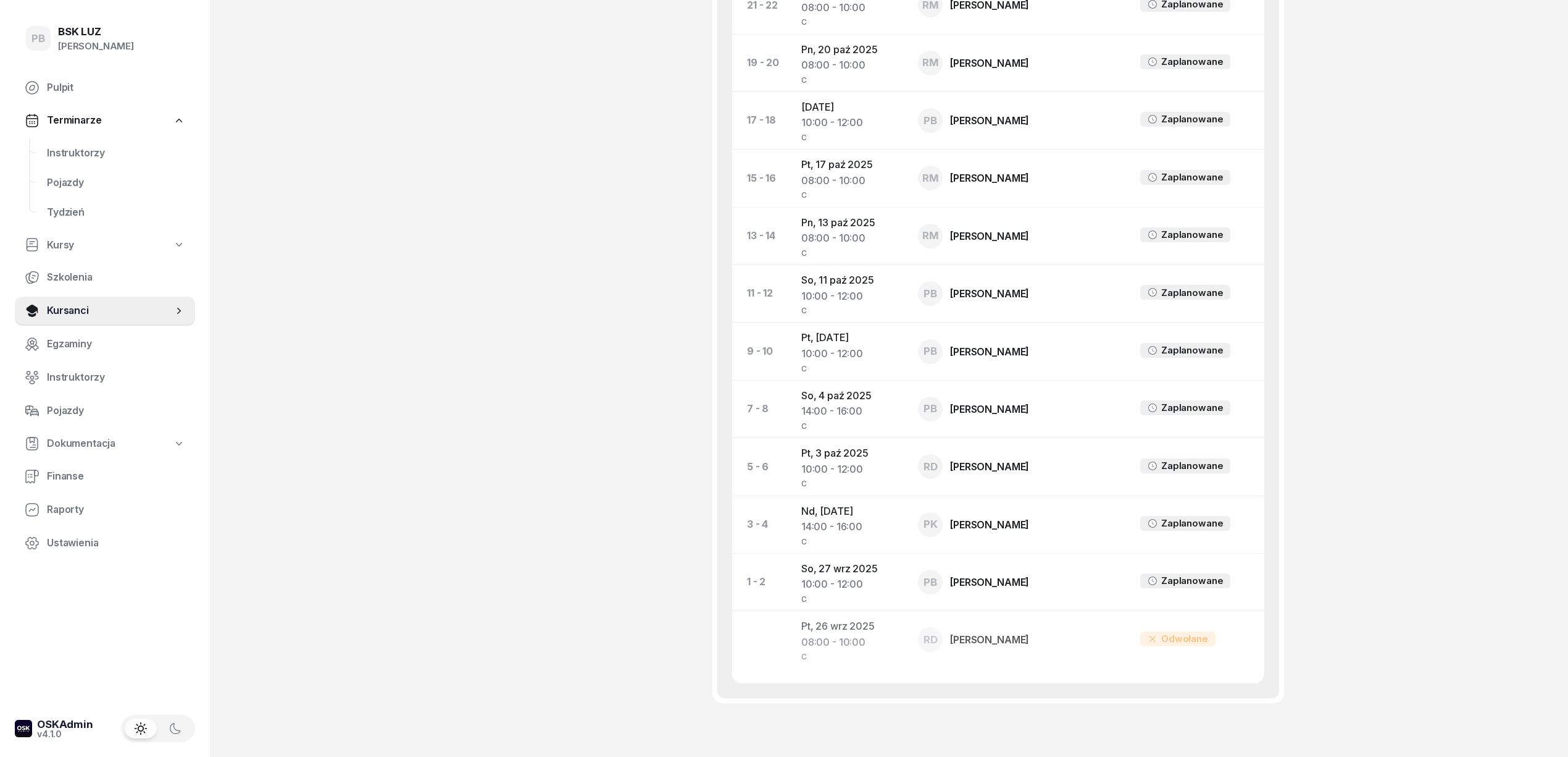
scroll to position [906, 0]
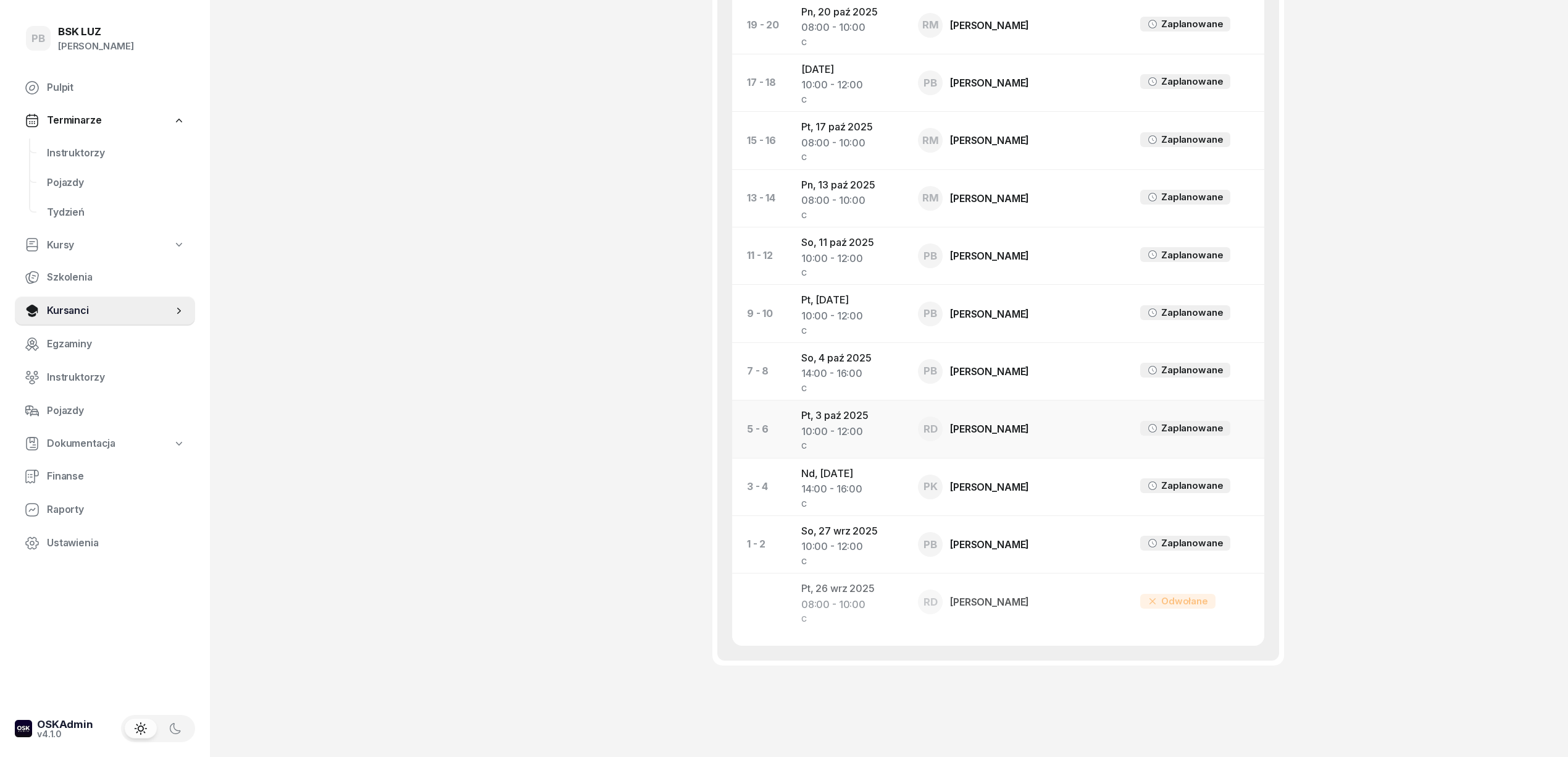
click at [826, 403] on td "Pt, [DATE] 10:00 - 12:00 C" at bounding box center [849, 428] width 116 height 58
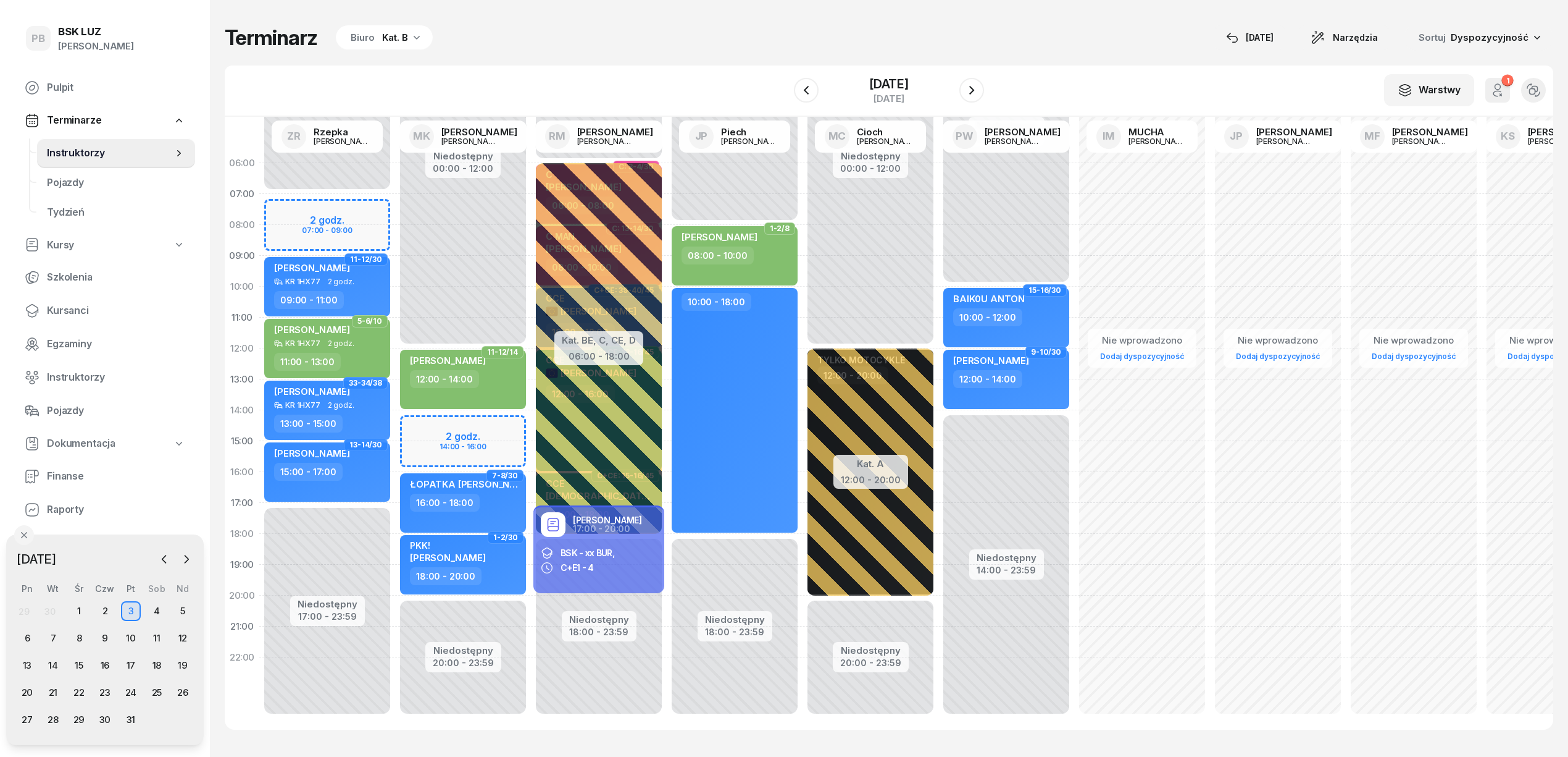
click at [403, 35] on div "Kat. B" at bounding box center [395, 38] width 26 height 15
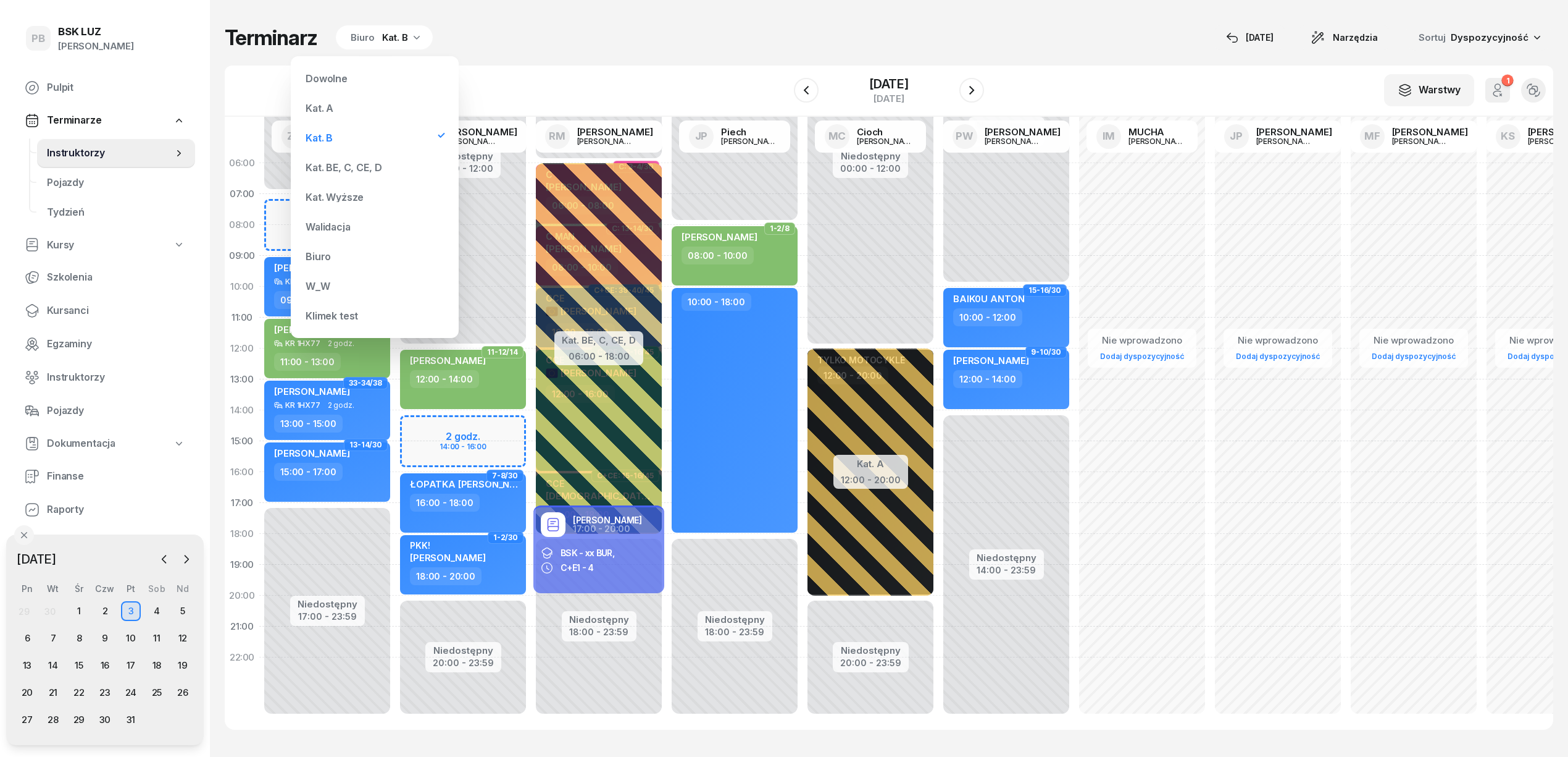
click at [332, 159] on div "Kat. BE, C, CE, D" at bounding box center [375, 168] width 148 height 25
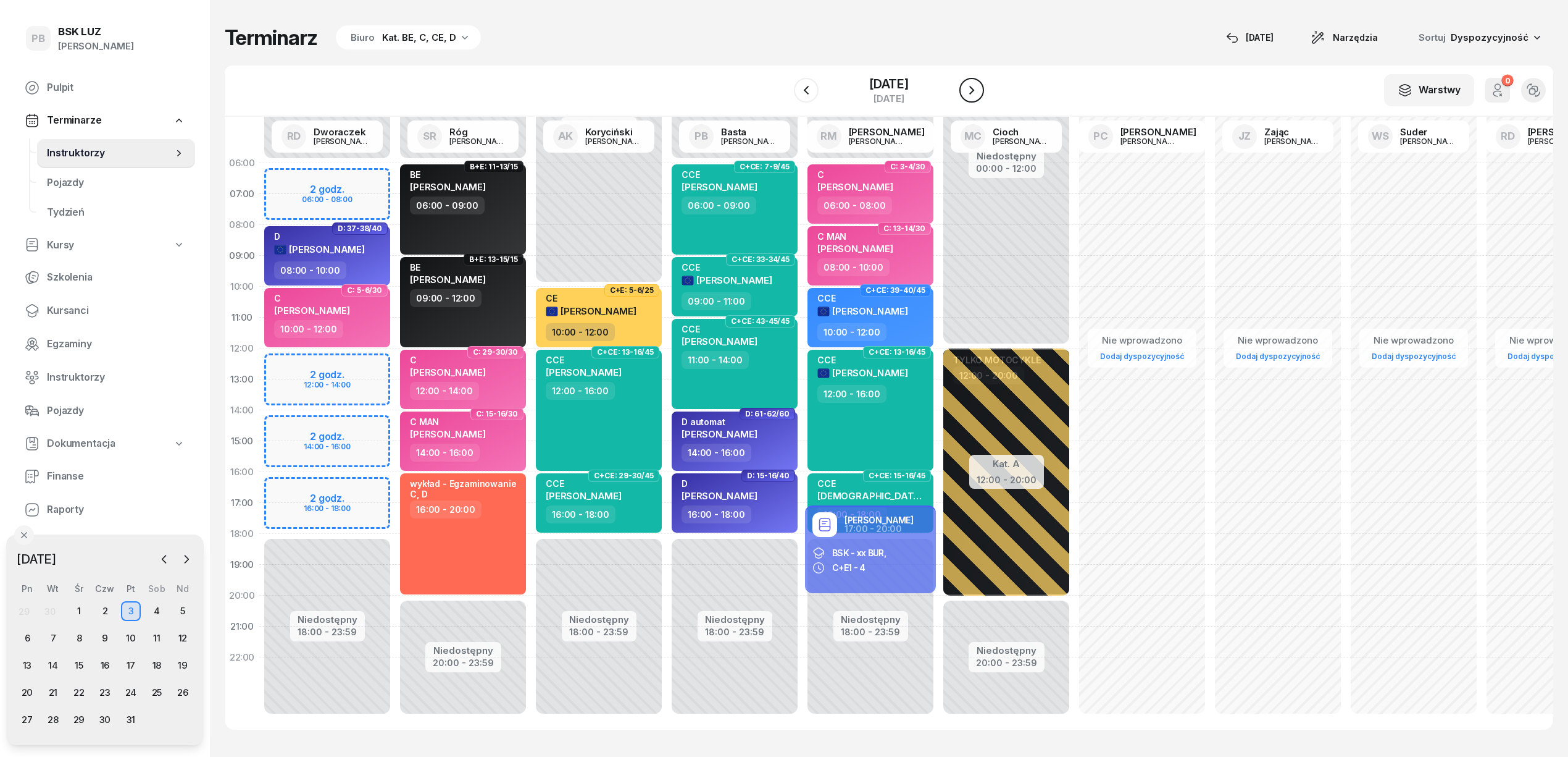
click at [978, 87] on icon "button" at bounding box center [971, 90] width 15 height 15
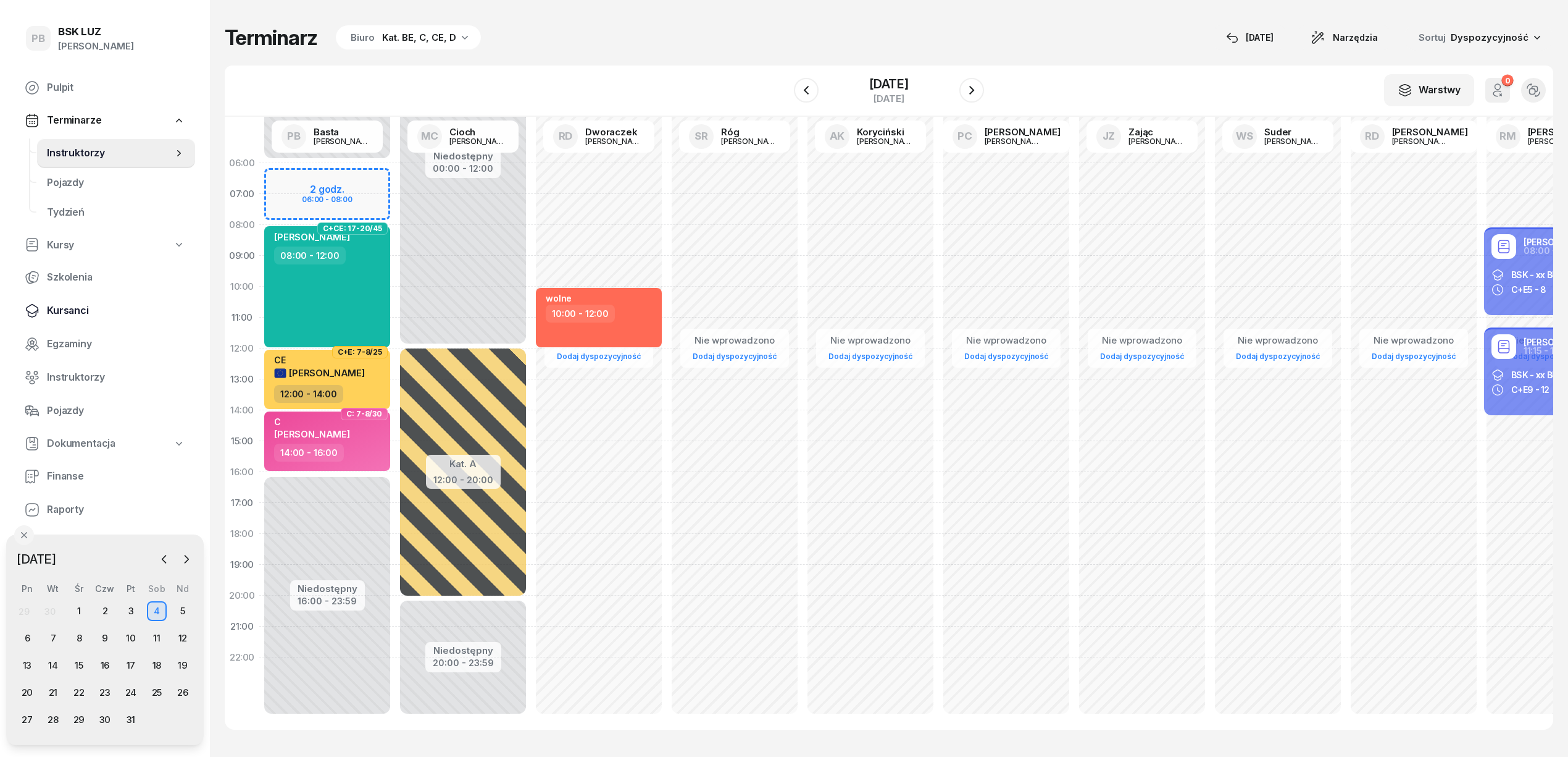
click at [61, 302] on link "Kursanci" at bounding box center [105, 310] width 180 height 29
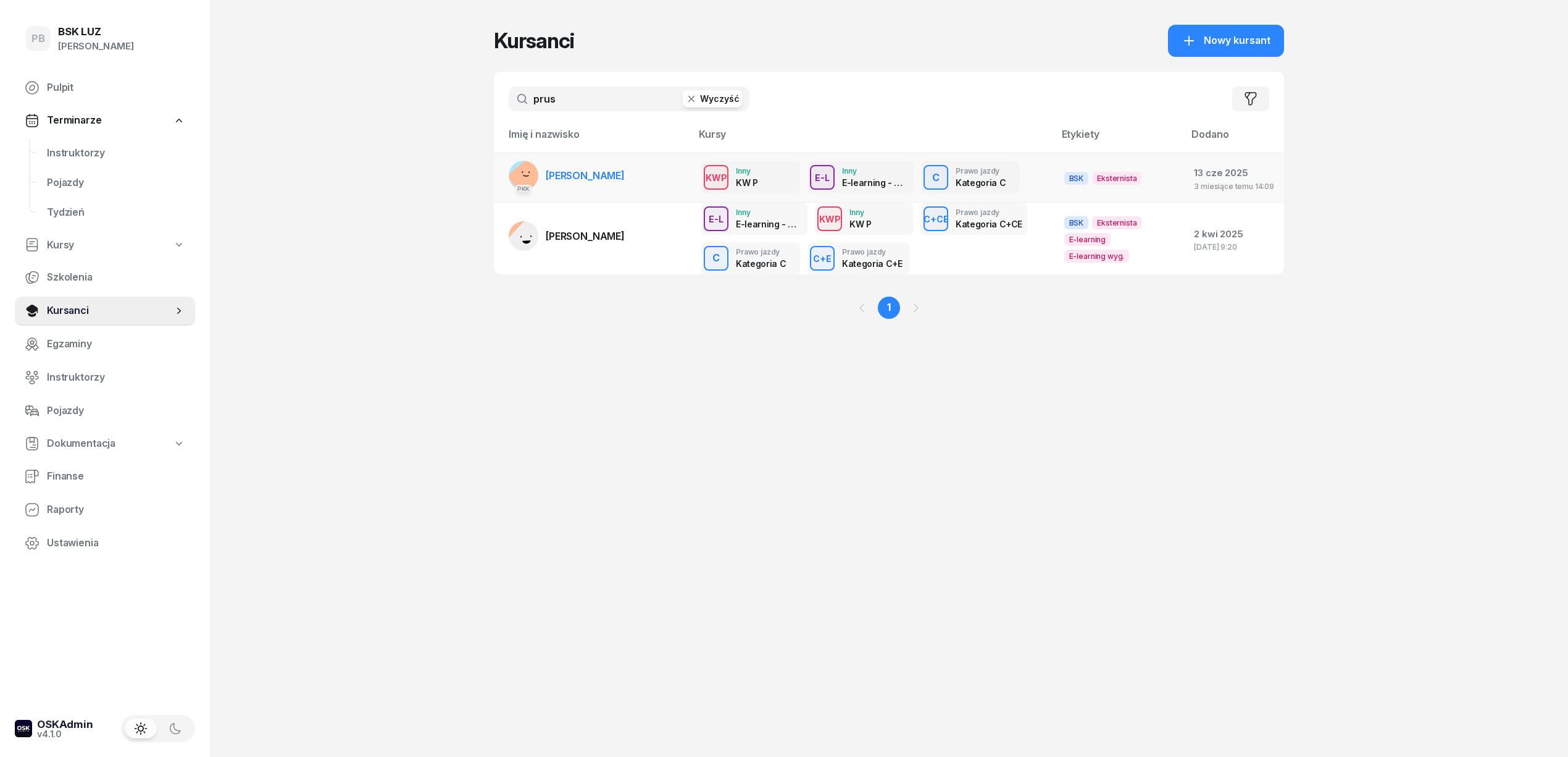
click at [625, 167] on link "PKK [PERSON_NAME]" at bounding box center [566, 175] width 116 height 29
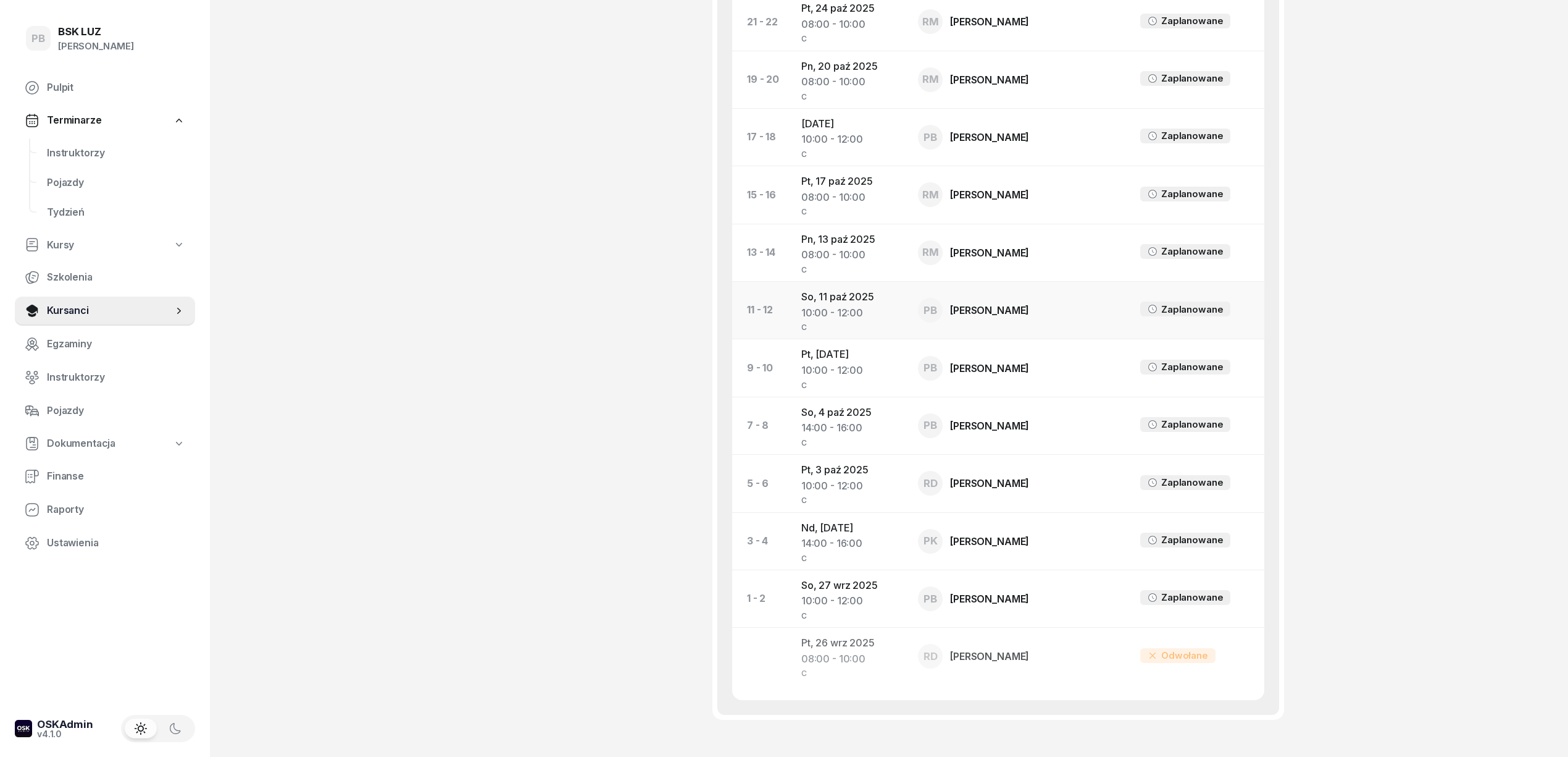
scroll to position [823, 0]
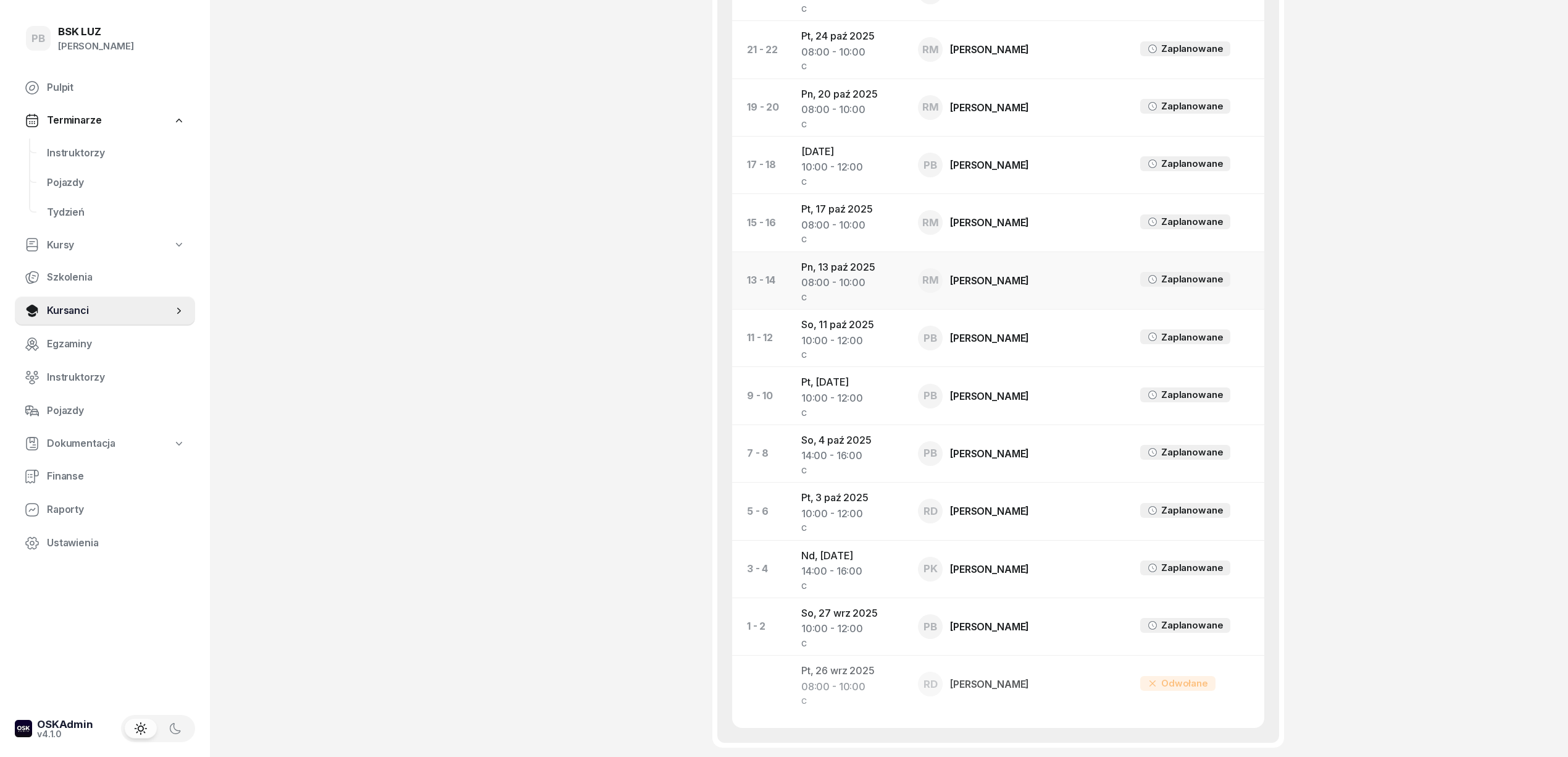
click at [838, 255] on td "Pn, [DATE] 08:00 - 10:00 C" at bounding box center [849, 279] width 116 height 58
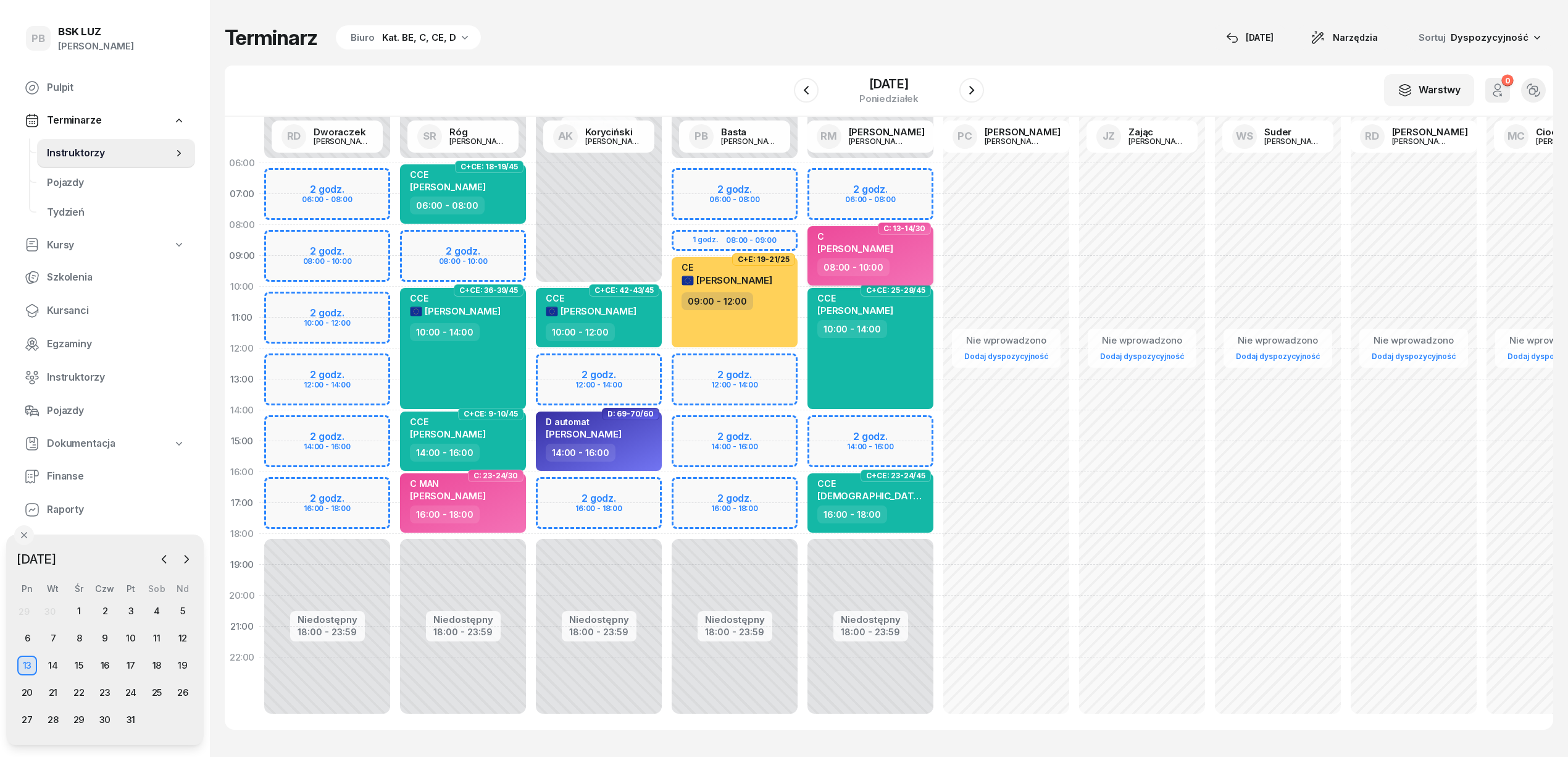
click at [881, 259] on div "08:00 - 10:00" at bounding box center [853, 267] width 72 height 18
select select "08"
select select "10"
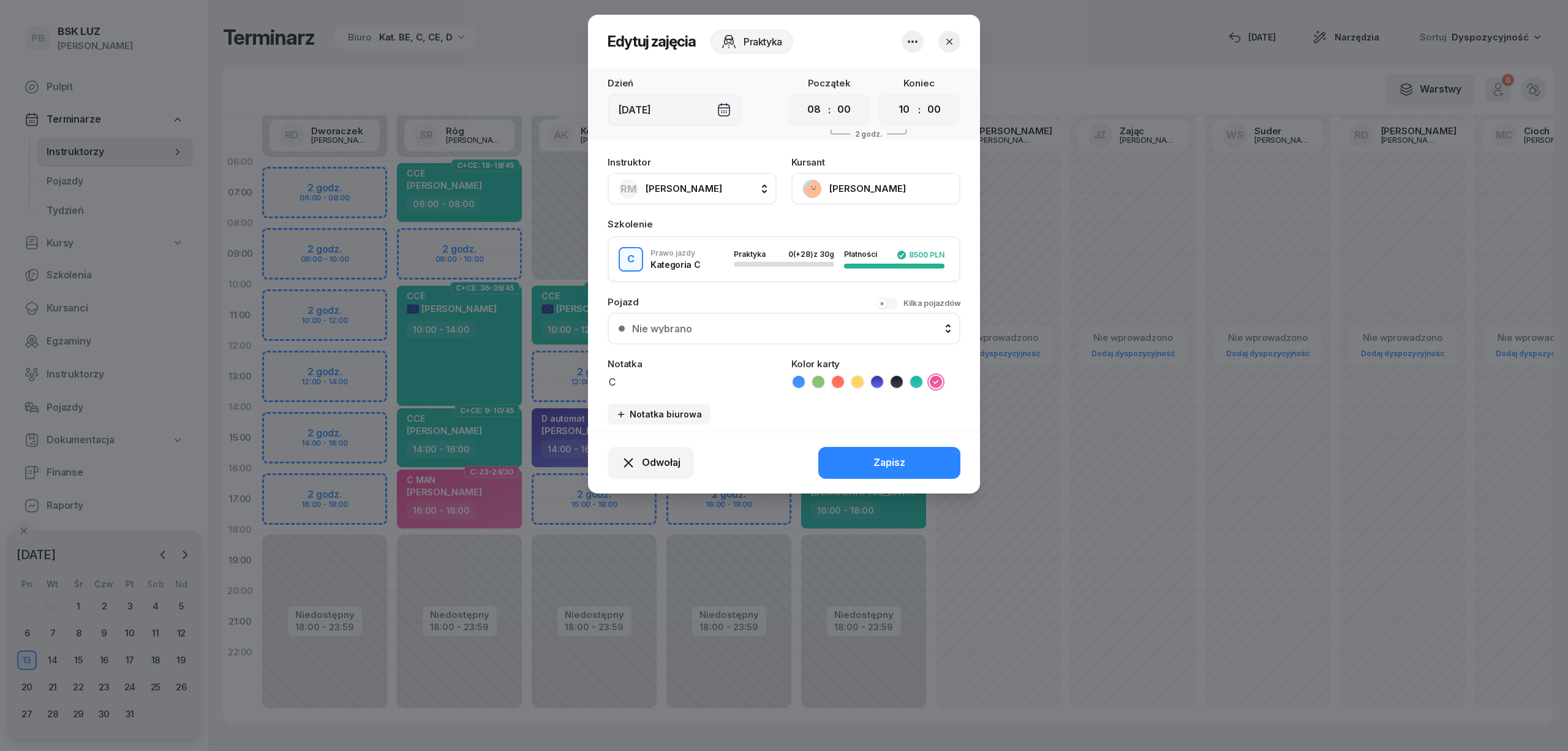
click at [873, 187] on button "[PERSON_NAME]" at bounding box center [876, 189] width 169 height 32
click at [946, 41] on icon "button" at bounding box center [949, 41] width 12 height 12
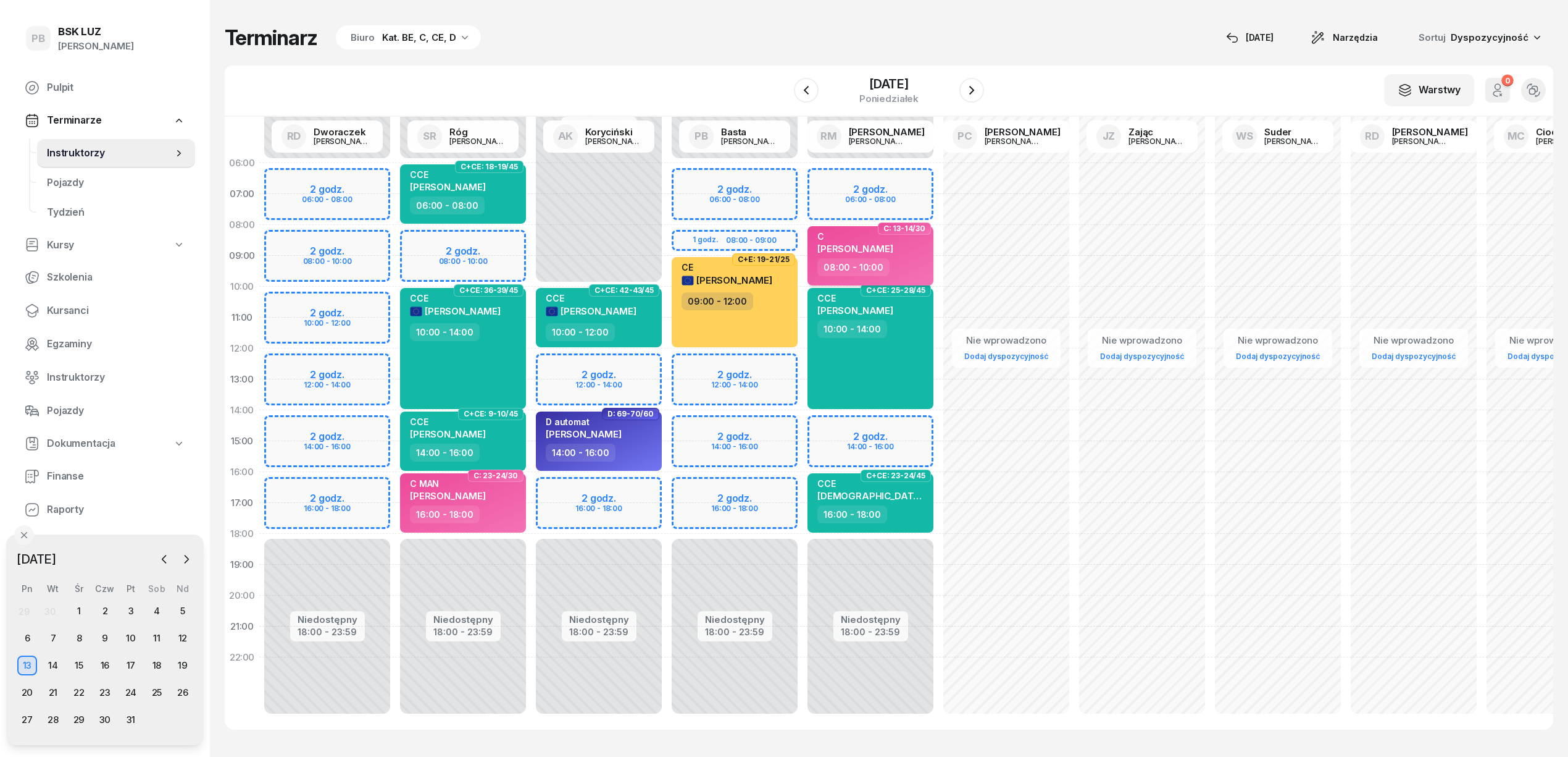
click at [892, 251] on span "[PERSON_NAME]" at bounding box center [855, 248] width 76 height 11
select select "08"
select select "10"
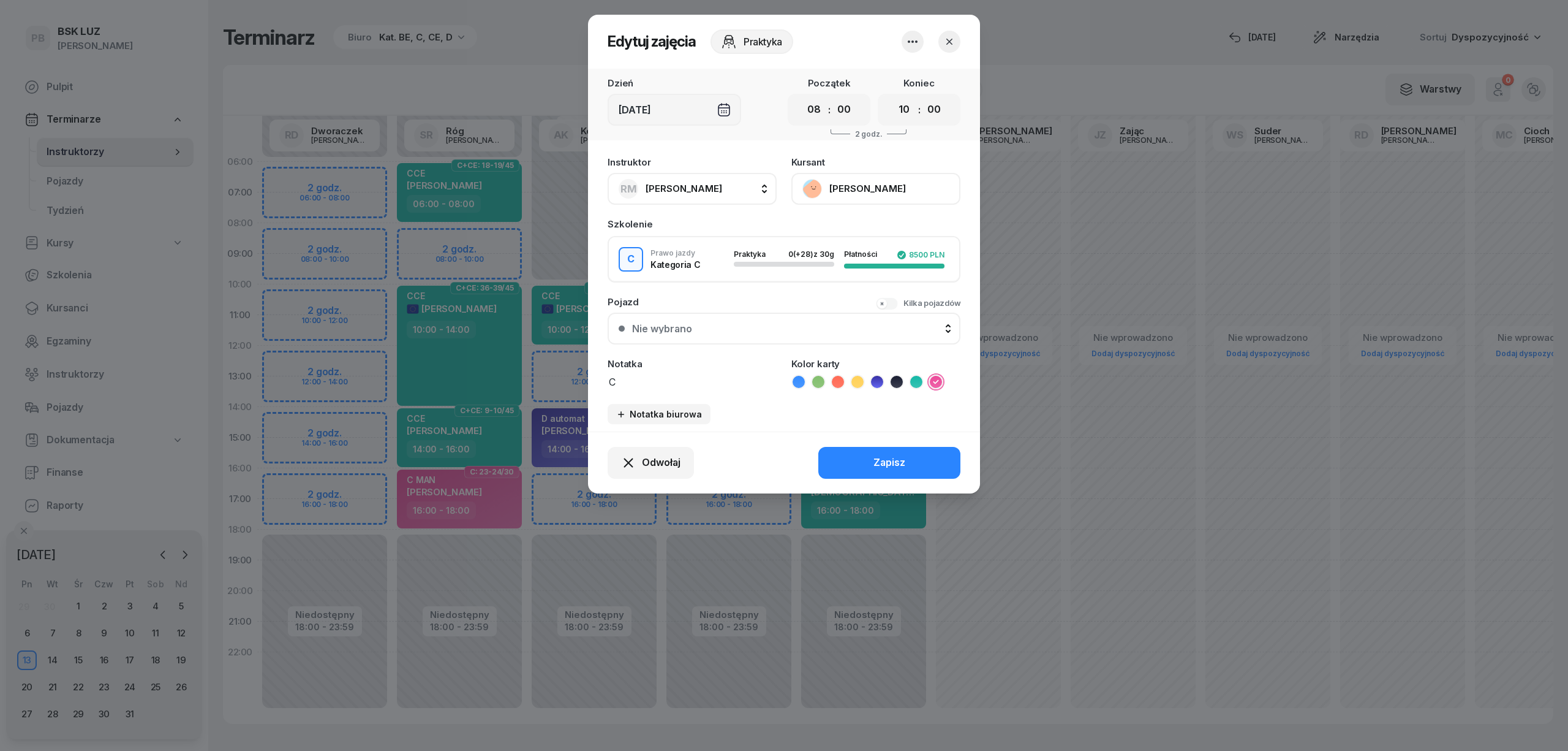
click at [943, 39] on icon "button" at bounding box center [949, 41] width 12 height 12
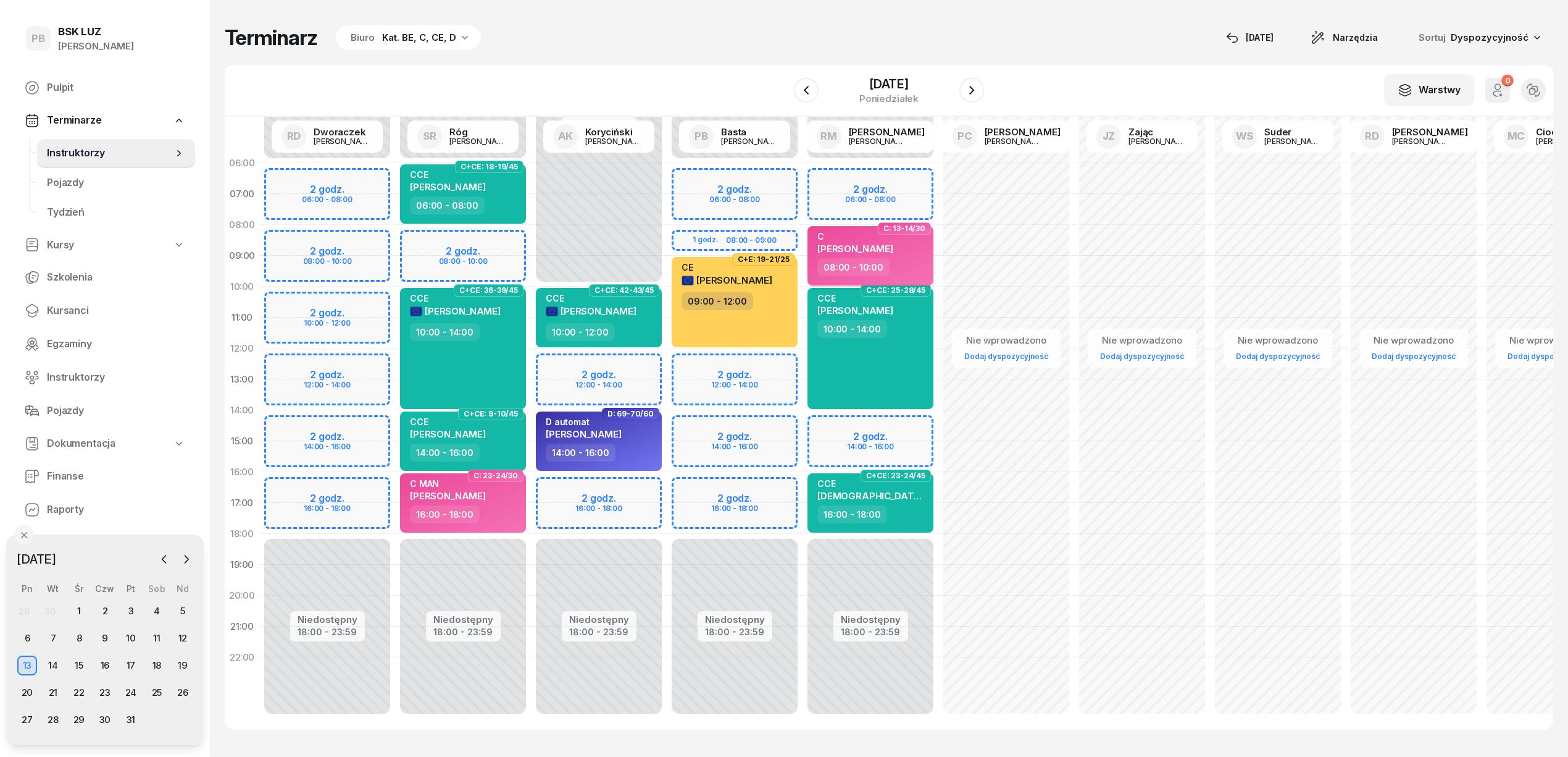
click at [914, 256] on div "C [PERSON_NAME]" at bounding box center [871, 244] width 109 height 27
select select "08"
select select "10"
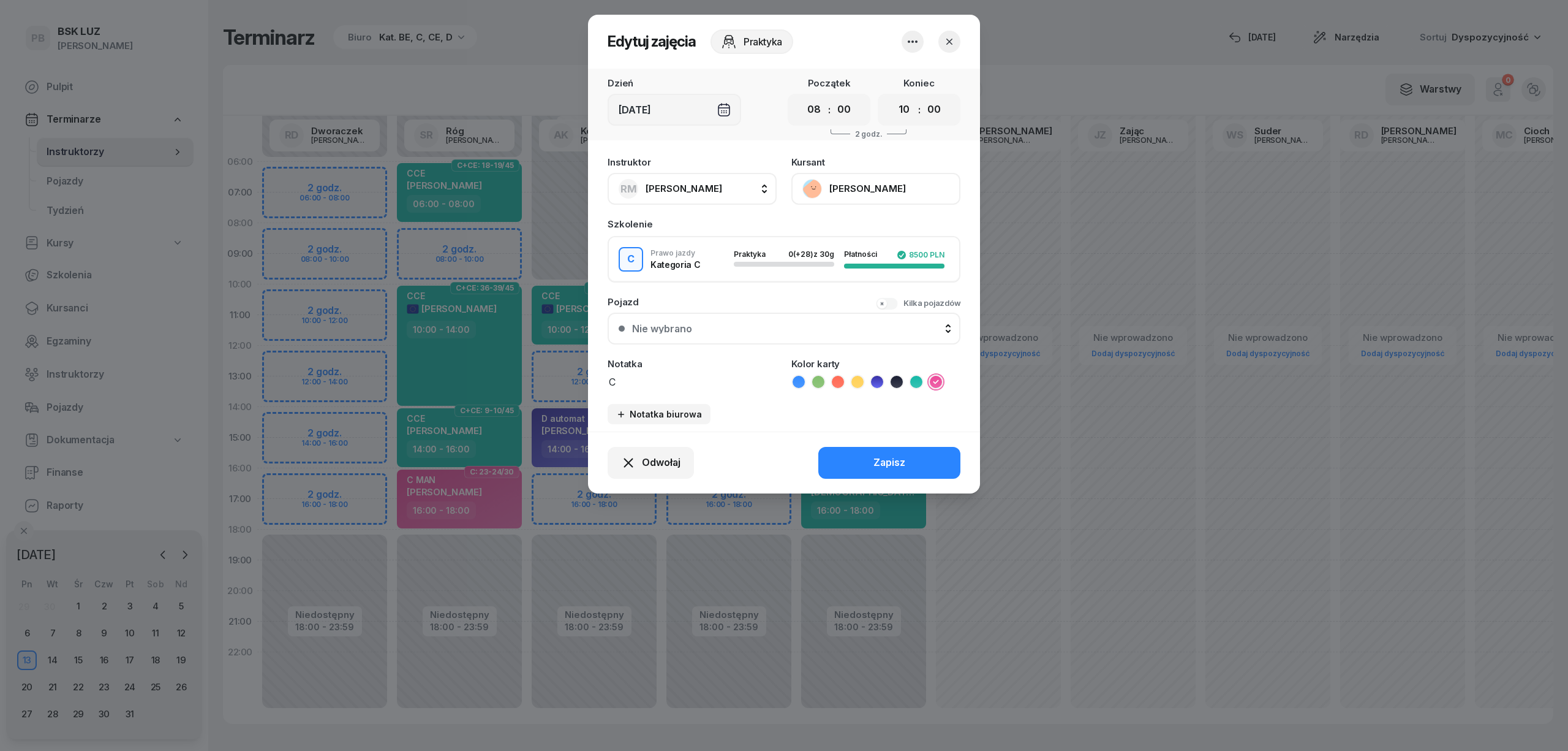
click at [946, 47] on button "button" at bounding box center [949, 41] width 22 height 22
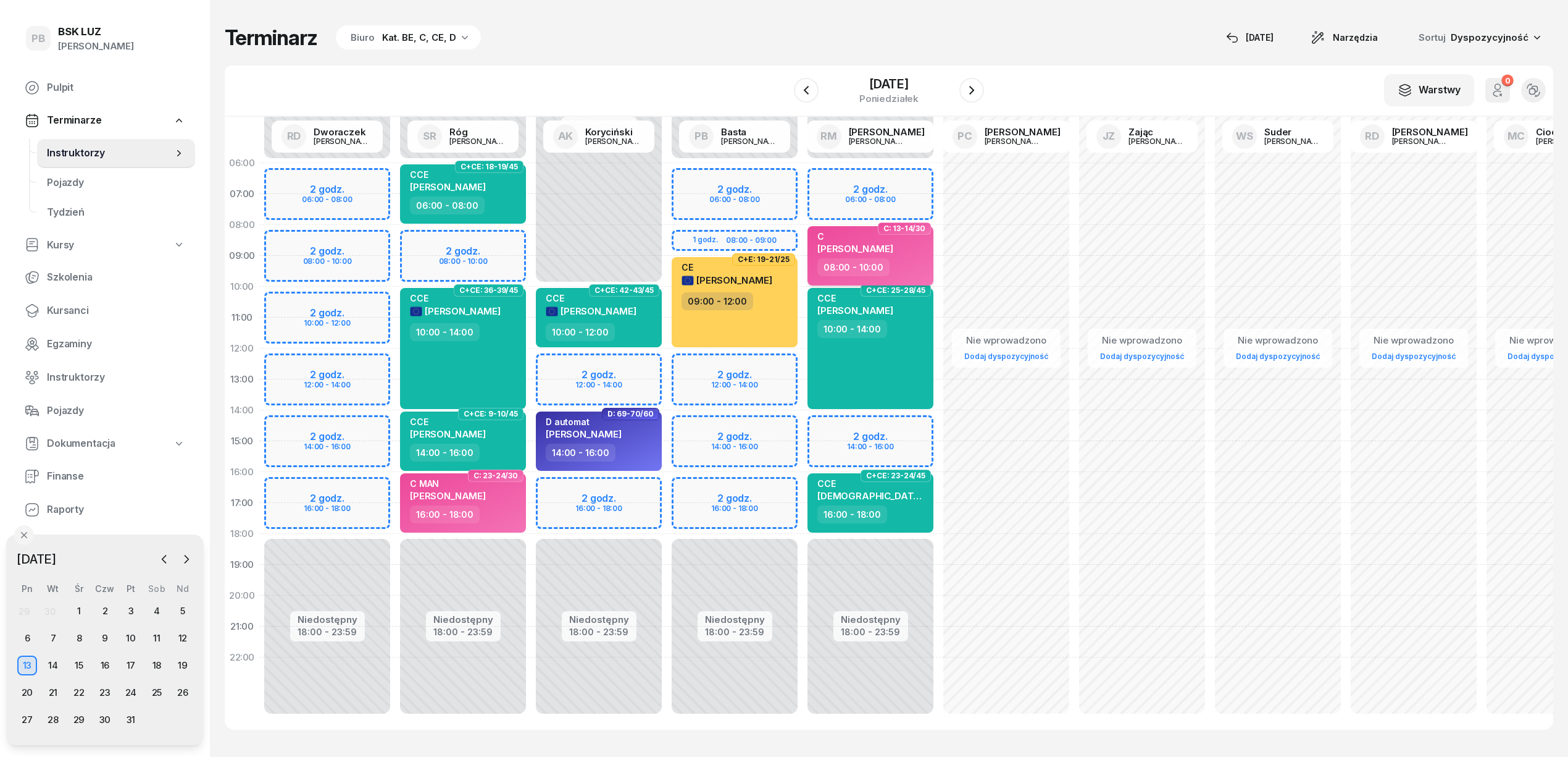
click at [914, 255] on div "C [PERSON_NAME]" at bounding box center [871, 244] width 109 height 27
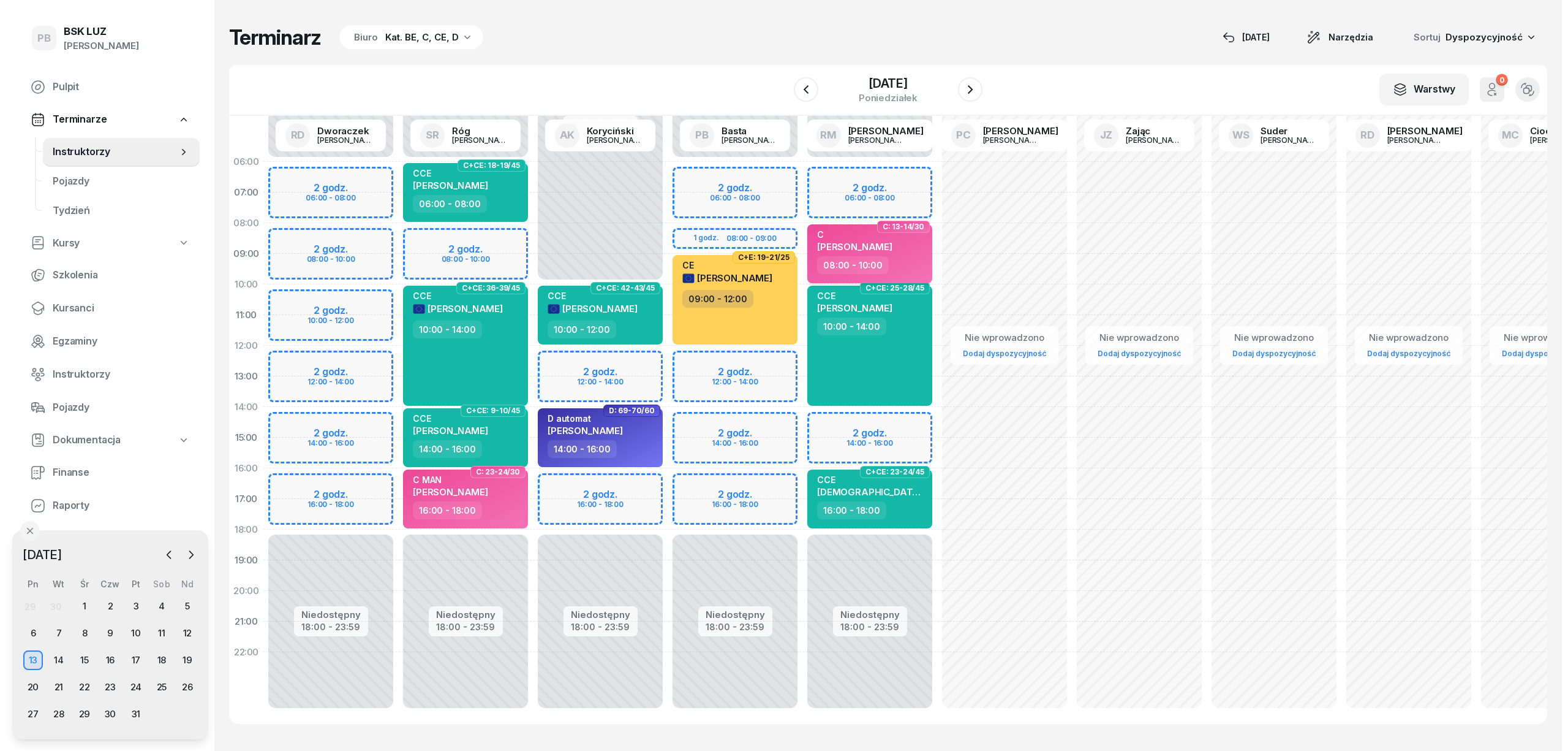
select select "08"
select select "10"
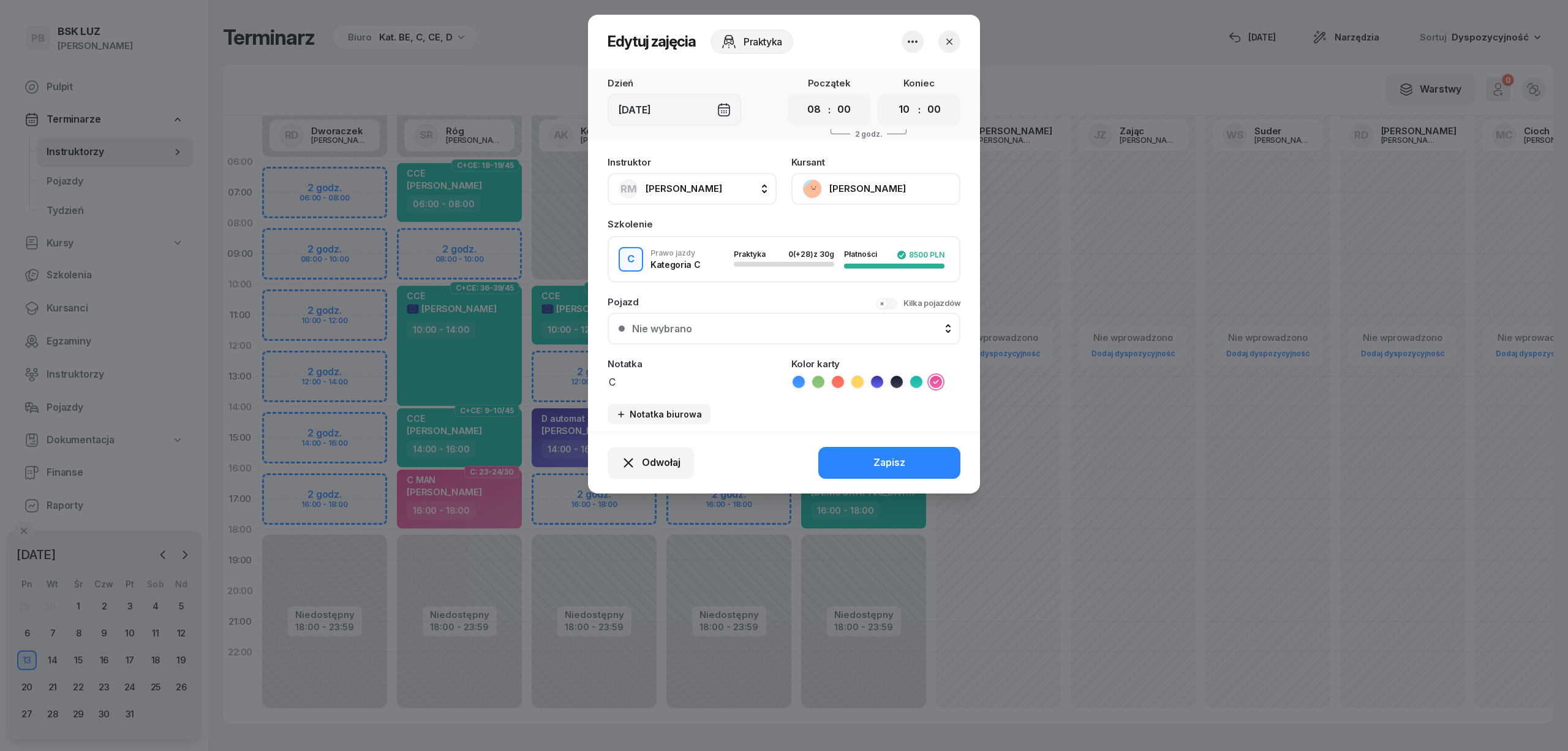
click at [1013, 76] on div at bounding box center [784, 375] width 1568 height 751
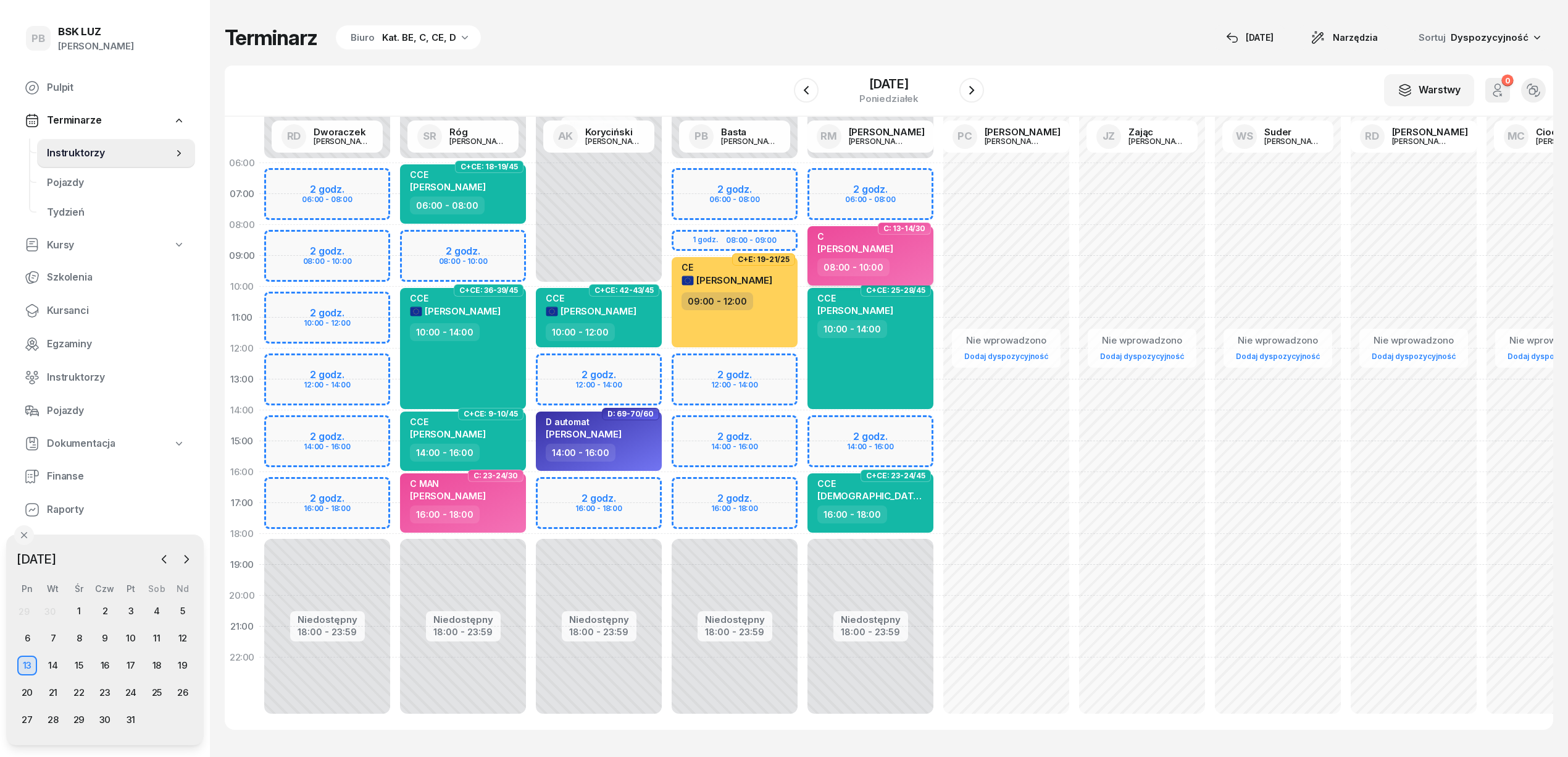
click at [921, 255] on div "C [PERSON_NAME]" at bounding box center [871, 244] width 109 height 27
select select "08"
select select "10"
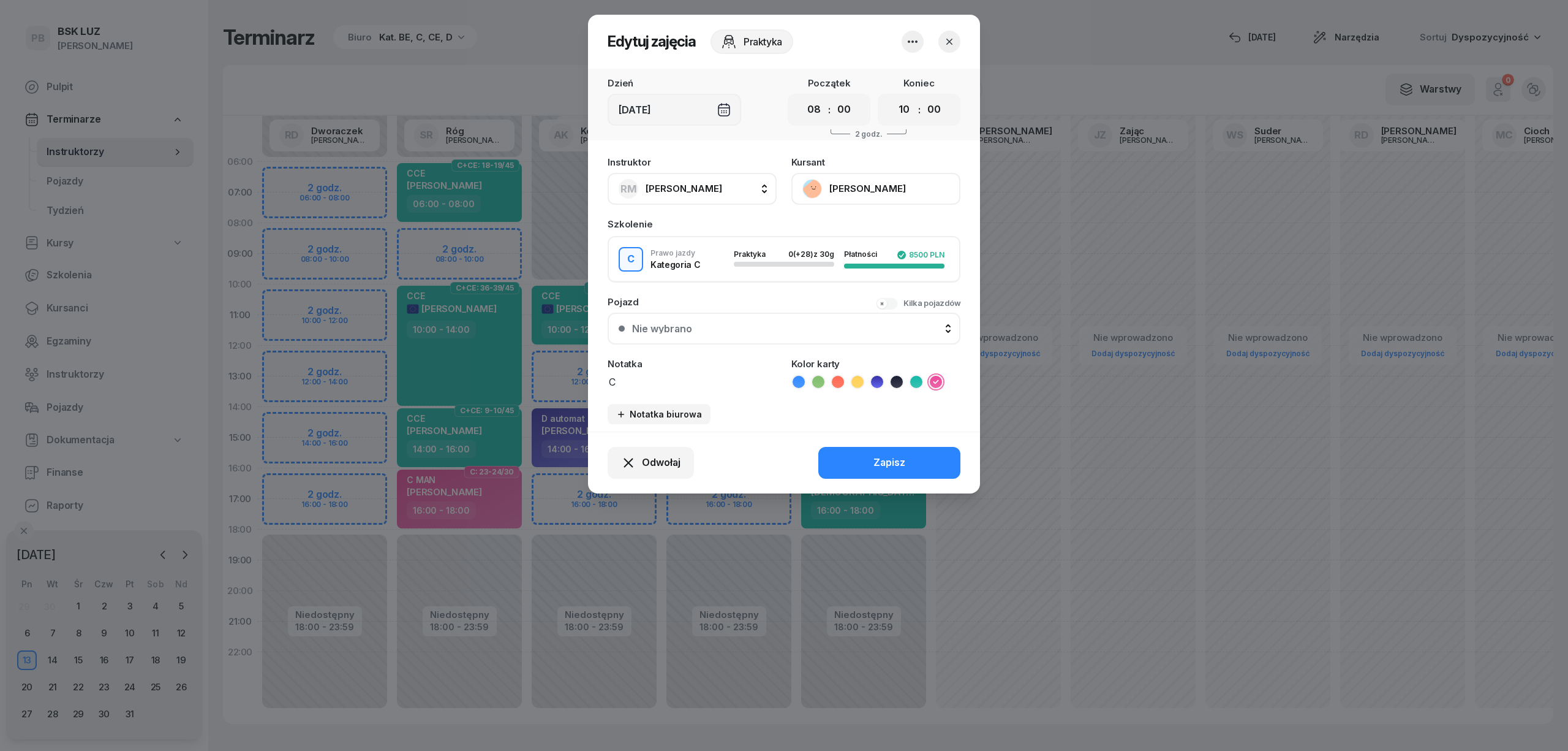
click at [849, 185] on button "[PERSON_NAME]" at bounding box center [876, 189] width 169 height 32
click at [873, 47] on header "Edytuj zajęcia Praktyka" at bounding box center [784, 41] width 392 height 54
click at [703, 187] on span "[PERSON_NAME]" at bounding box center [683, 188] width 76 height 11
type input "dw"
click at [724, 260] on div "RD [PERSON_NAME]" at bounding box center [698, 270] width 146 height 20
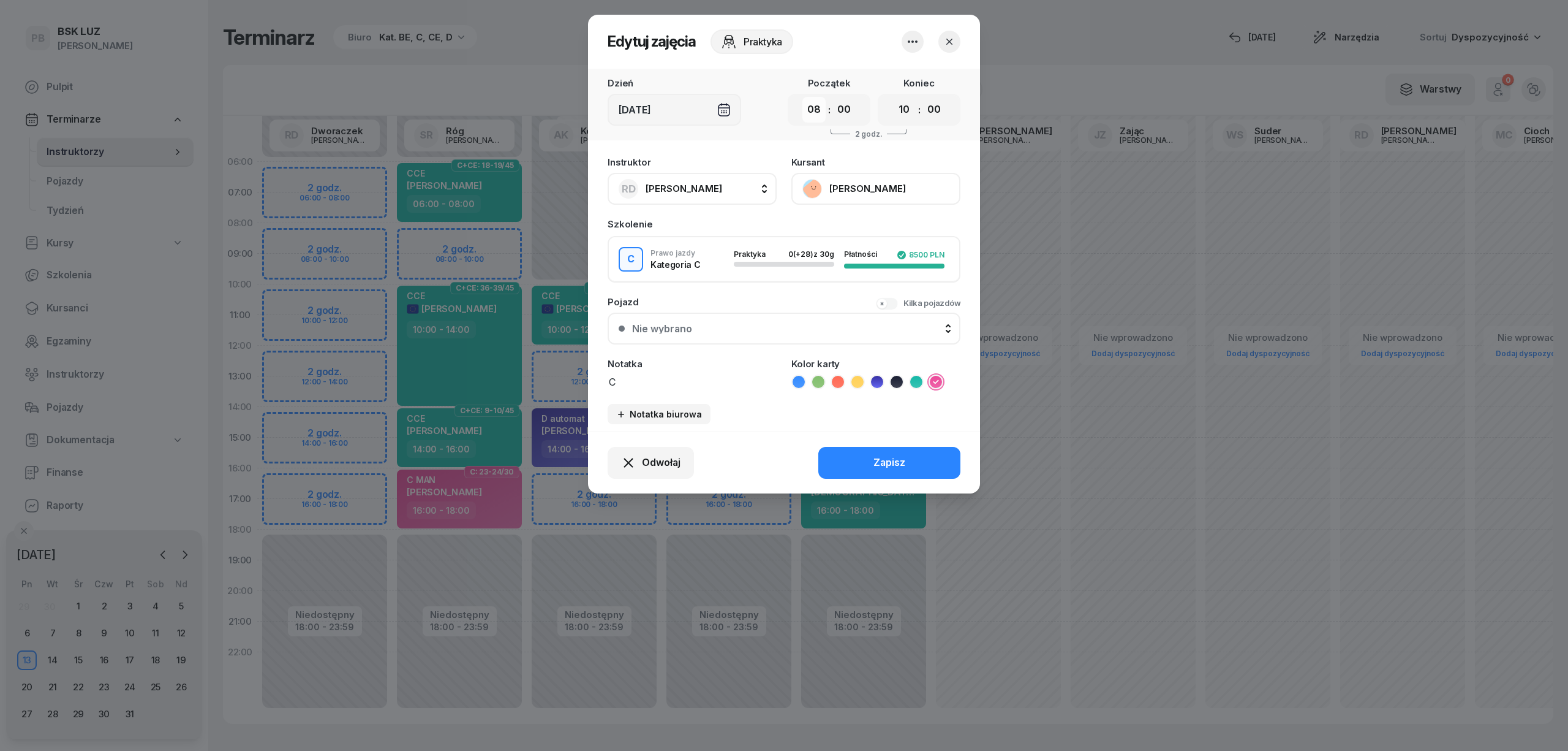
click at [814, 114] on select "00 01 02 03 04 05 06 07 08 09 10 11 12 13 14 15 16 17 18 19 20 21 22 23" at bounding box center [814, 109] width 23 height 25
click at [801, 323] on div "Nie wybrano" at bounding box center [791, 328] width 318 height 9
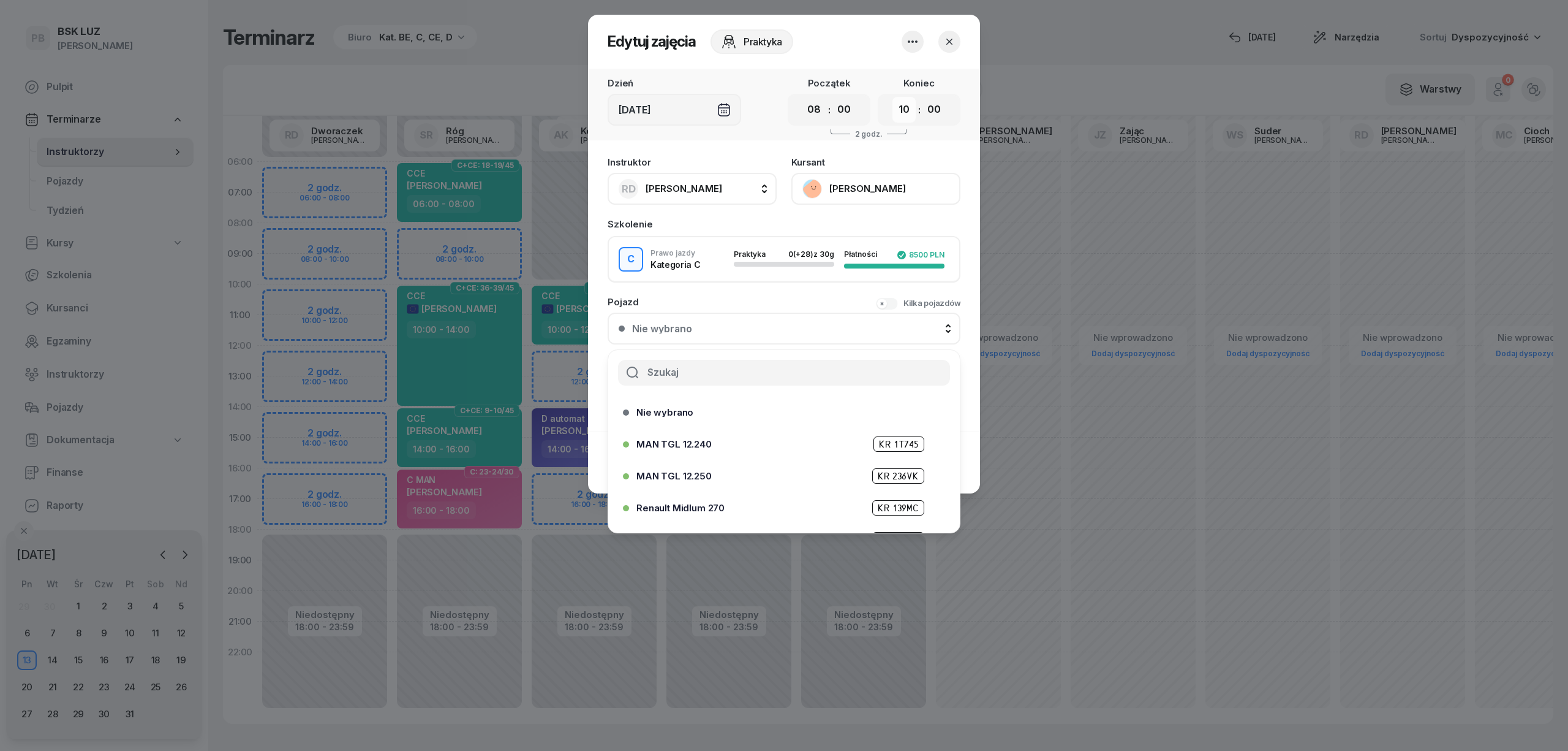
click at [914, 110] on select "00 01 02 03 04 05 06 07 08 09 10 11 12 13 14 15 16 17 18 19 20 21 22 23" at bounding box center [904, 109] width 23 height 25
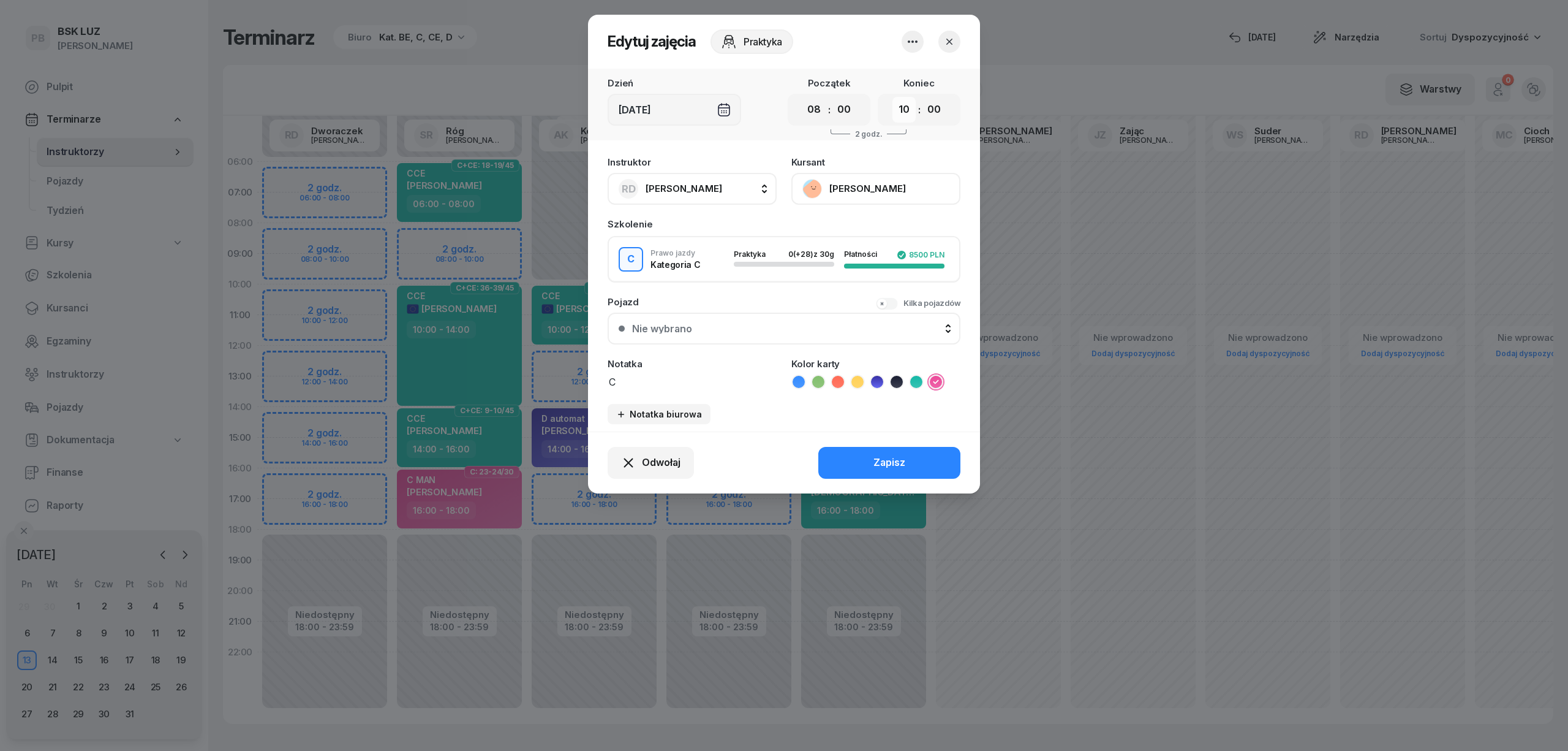
select select "12"
click at [893, 97] on select "00 01 02 03 04 05 06 07 08 09 10 11 12 13 14 15 16 17 18 19 20 21 22 23" at bounding box center [904, 109] width 23 height 25
click at [858, 462] on button "Zapisz" at bounding box center [889, 462] width 142 height 32
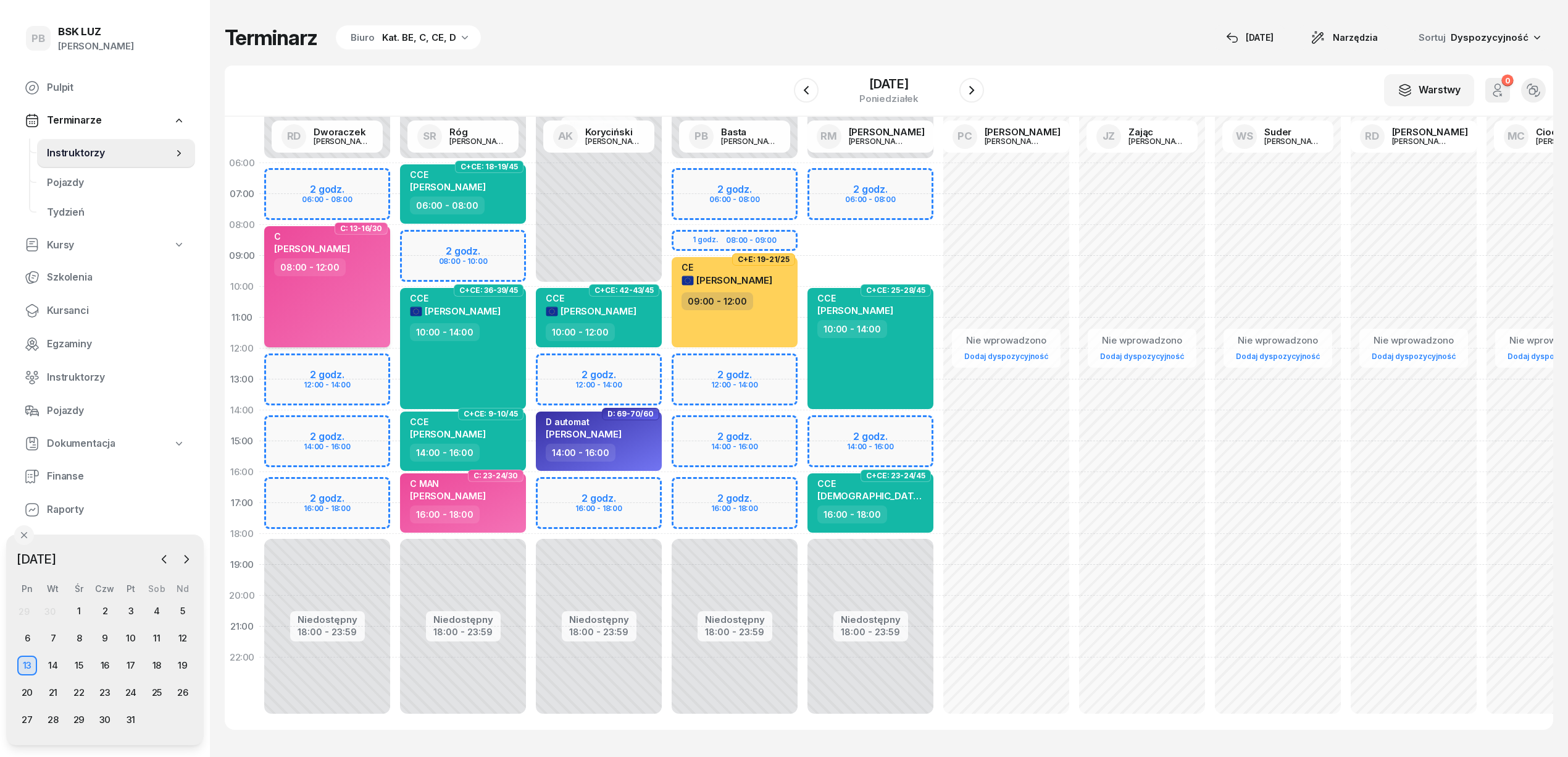
click at [344, 277] on div "C [PERSON_NAME] 08:00 - 12:00" at bounding box center [327, 287] width 126 height 121
select select "08"
select select "12"
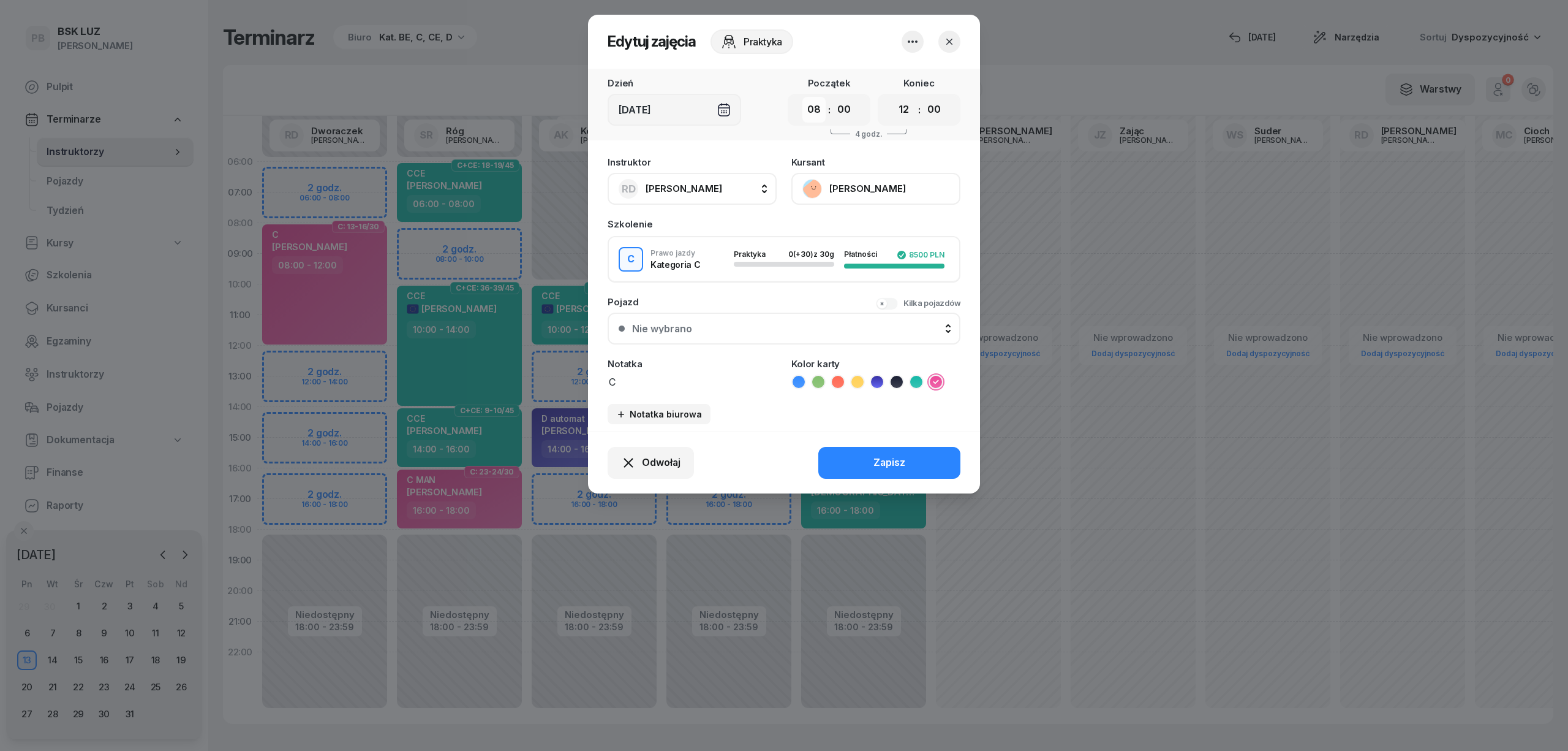
drag, startPoint x: 812, startPoint y: 106, endPoint x: 805, endPoint y: 117, distance: 13.0
click at [812, 106] on select "00 01 02 03 04 05 06 07 08 09 10 11 12 13 14 15 16 17 18 19 20 21 22 23" at bounding box center [814, 109] width 23 height 25
select select "10"
click at [802, 97] on select "00 01 02 03 04 05 06 07 08 09 10 11 12 13 14 15 16 17 18 19 20 21 22 23" at bounding box center [814, 109] width 23 height 25
click at [851, 455] on button "Zapisz" at bounding box center [889, 462] width 142 height 32
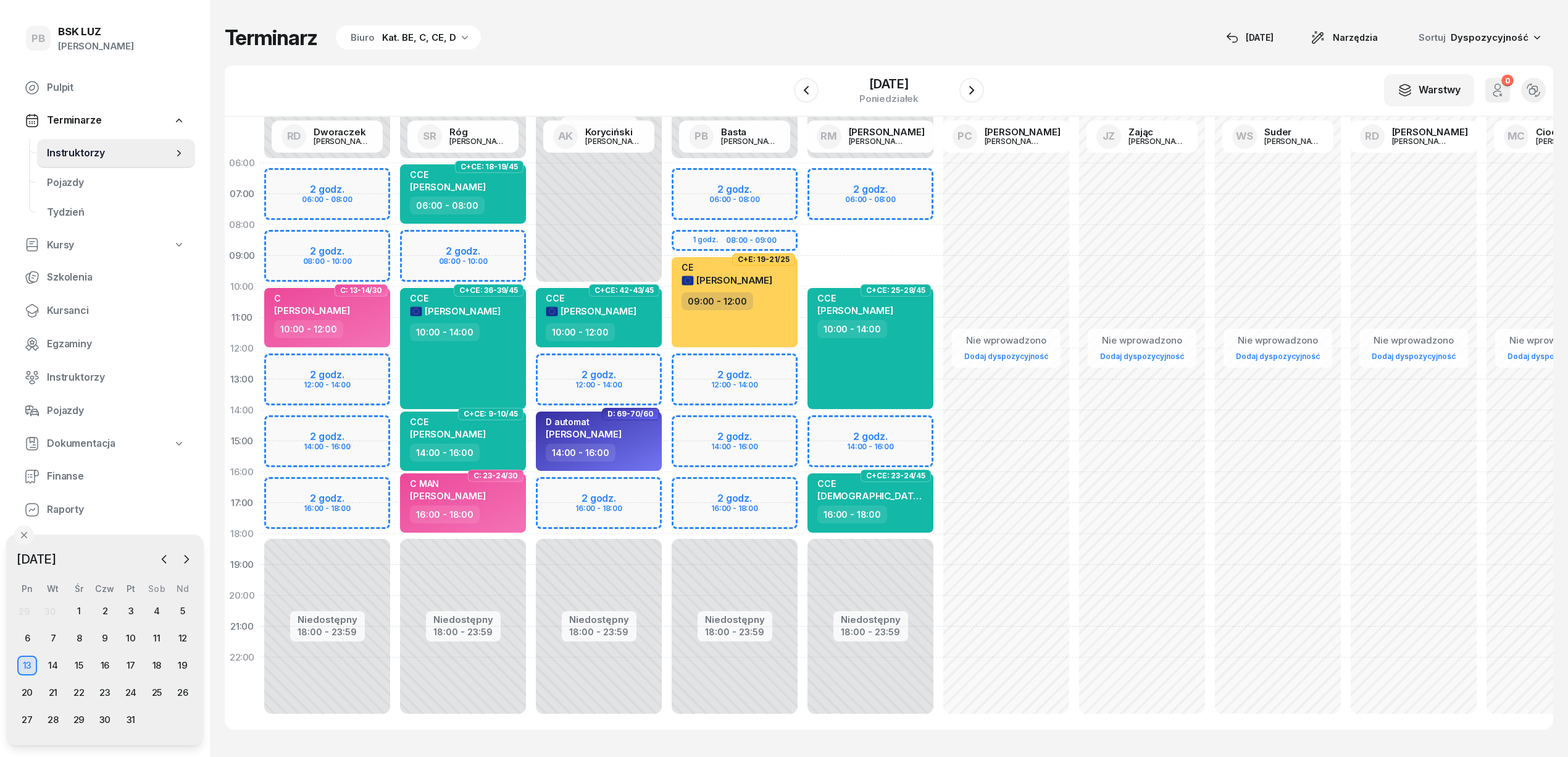
click at [45, 328] on nav "Pulpit Terminarze Instruktorzy Pojazdy Tydzień Kursy Szkolenia Kursanci Egzamin…" at bounding box center [105, 315] width 180 height 485
click at [414, 47] on div "Biuro Kat. BE, C, CE, D" at bounding box center [408, 38] width 145 height 25
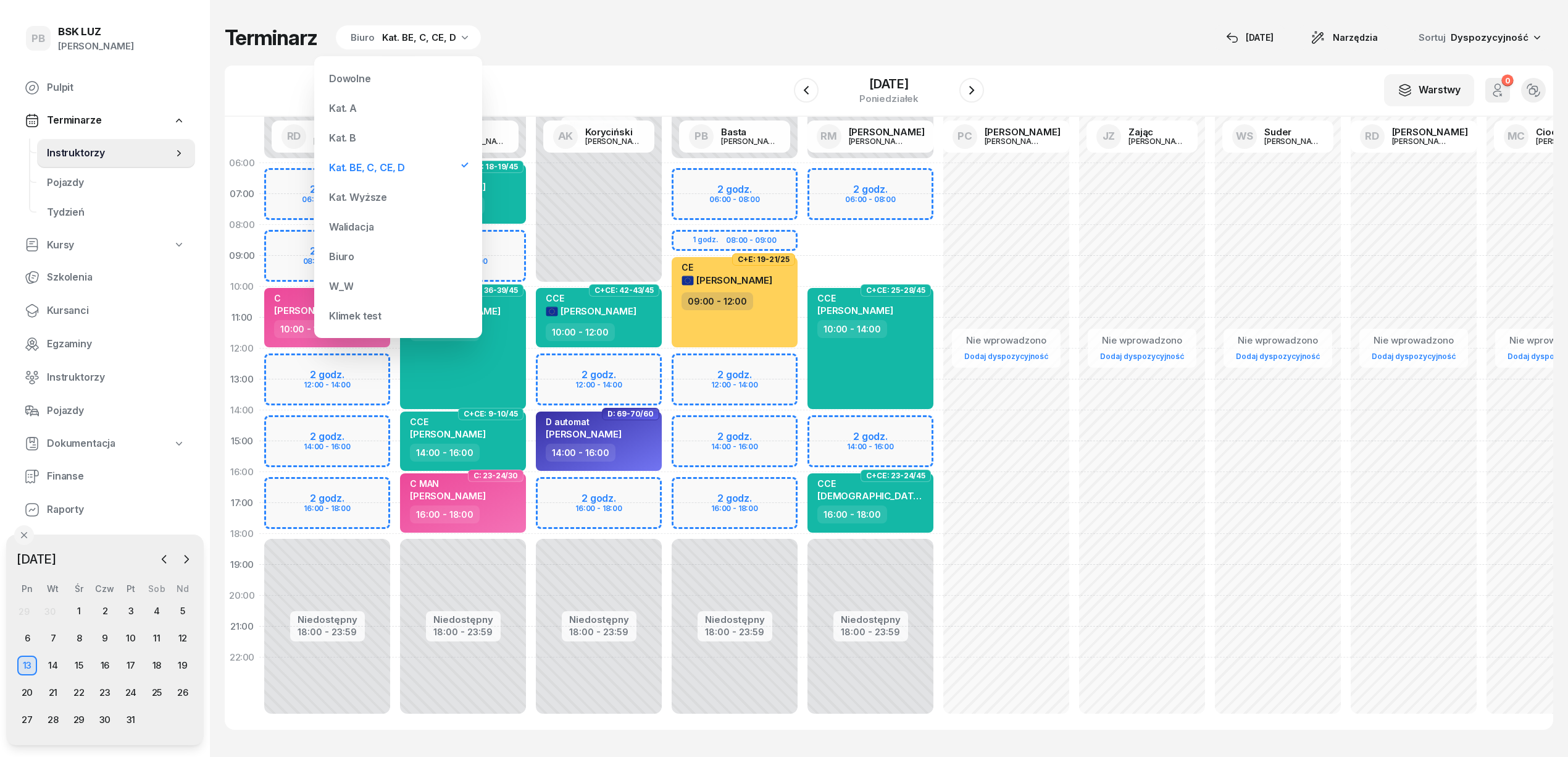
click at [364, 131] on div "Kat. B" at bounding box center [398, 137] width 148 height 25
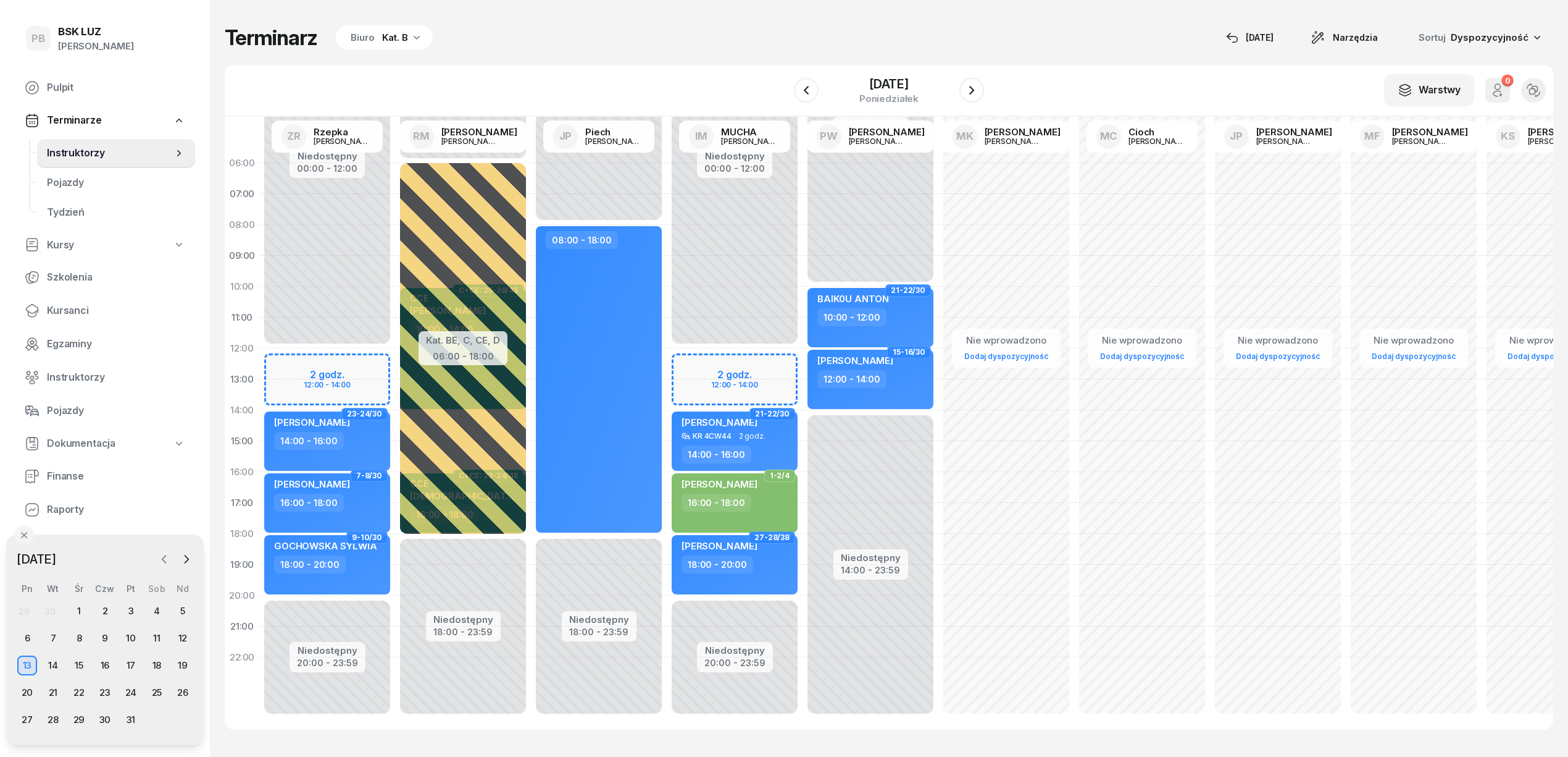
click at [163, 556] on icon "button" at bounding box center [164, 559] width 12 height 12
click at [107, 693] on div "25" at bounding box center [104, 692] width 20 height 20
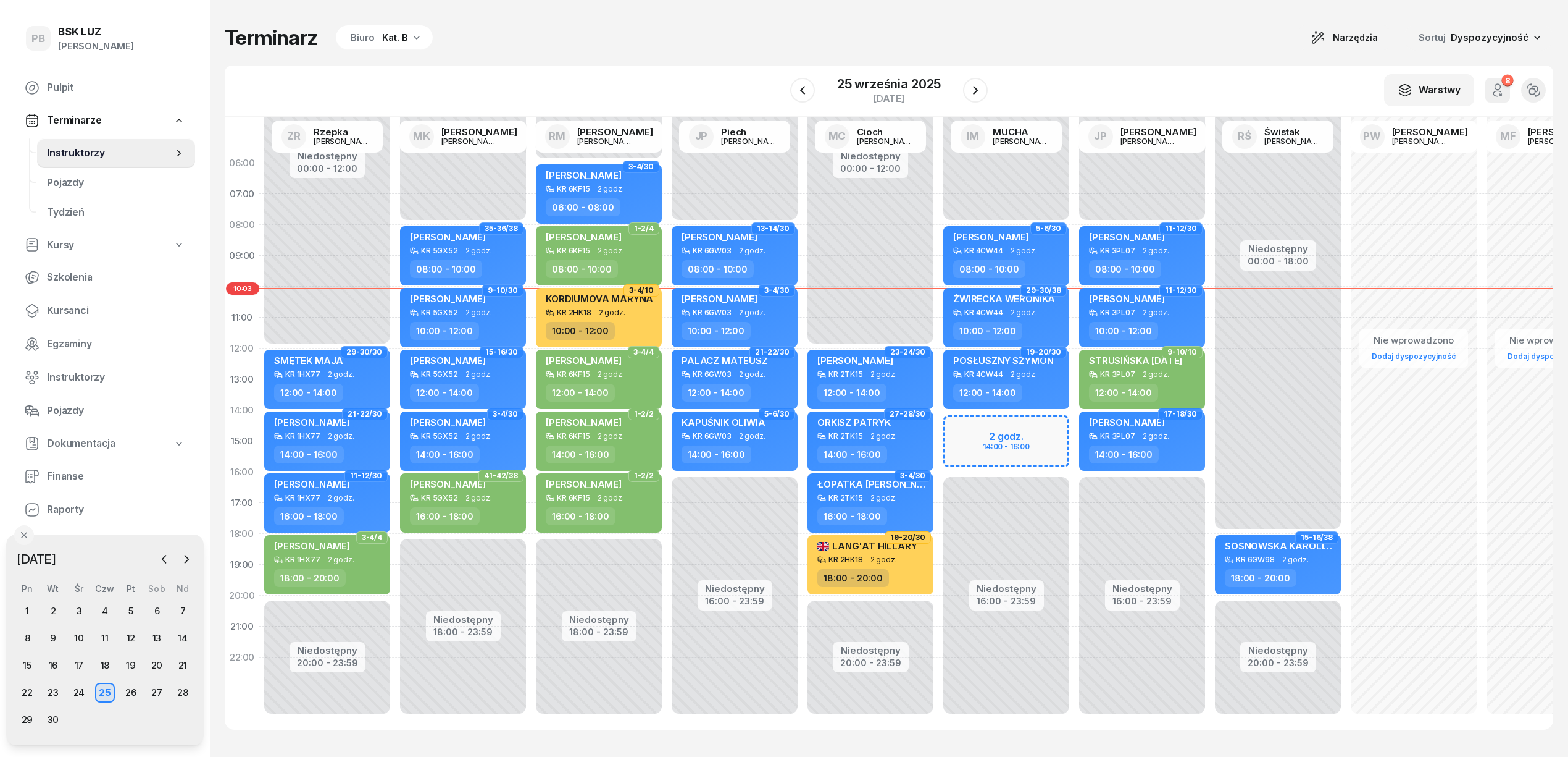
click at [1021, 38] on div "Terminarz Biuro Kat. B Narzędzia Sortuj Dyspozycyjność" at bounding box center [888, 37] width 1328 height 26
click at [1124, 356] on span "STRUSIŃSKA [DATE]" at bounding box center [1135, 360] width 93 height 11
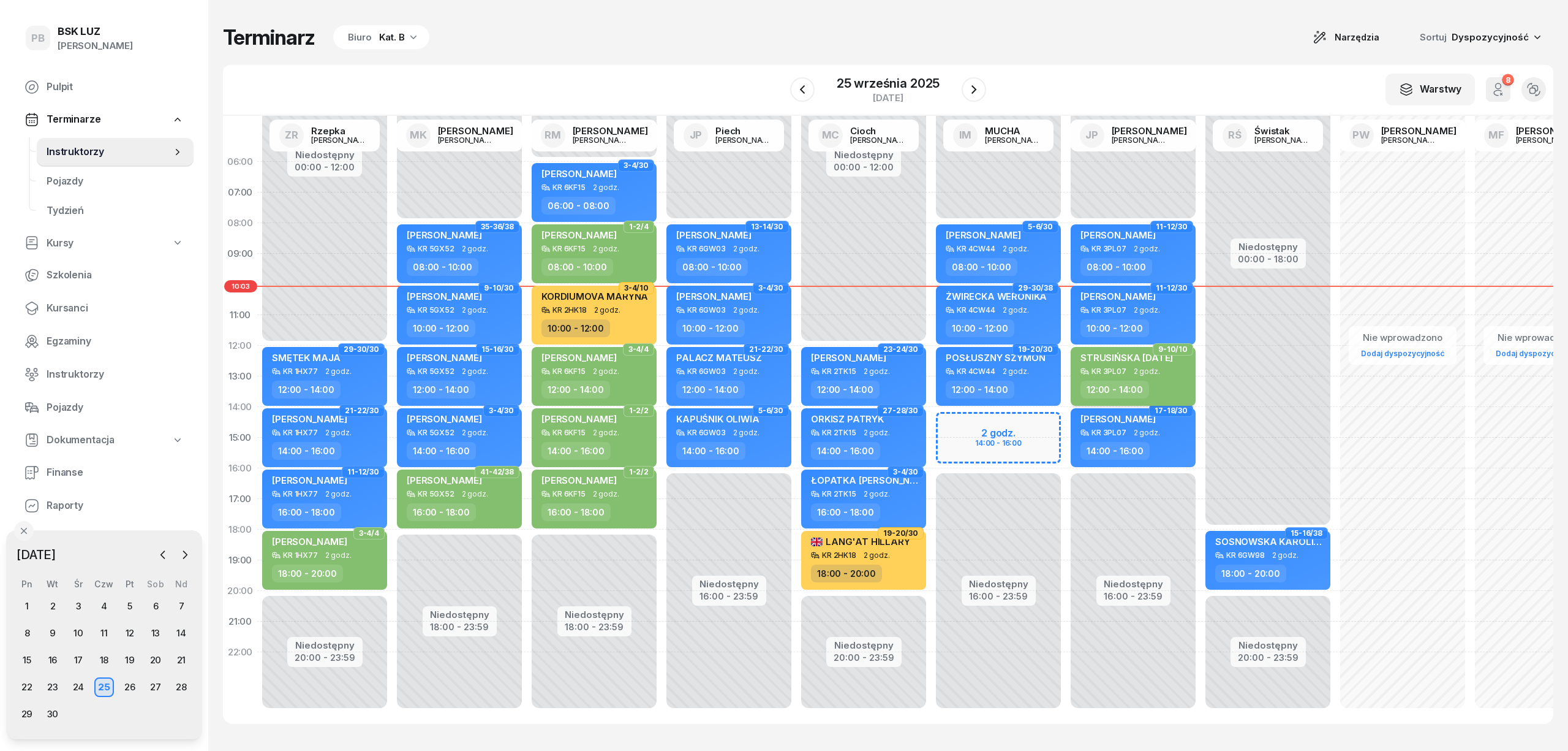
select select "12"
select select "14"
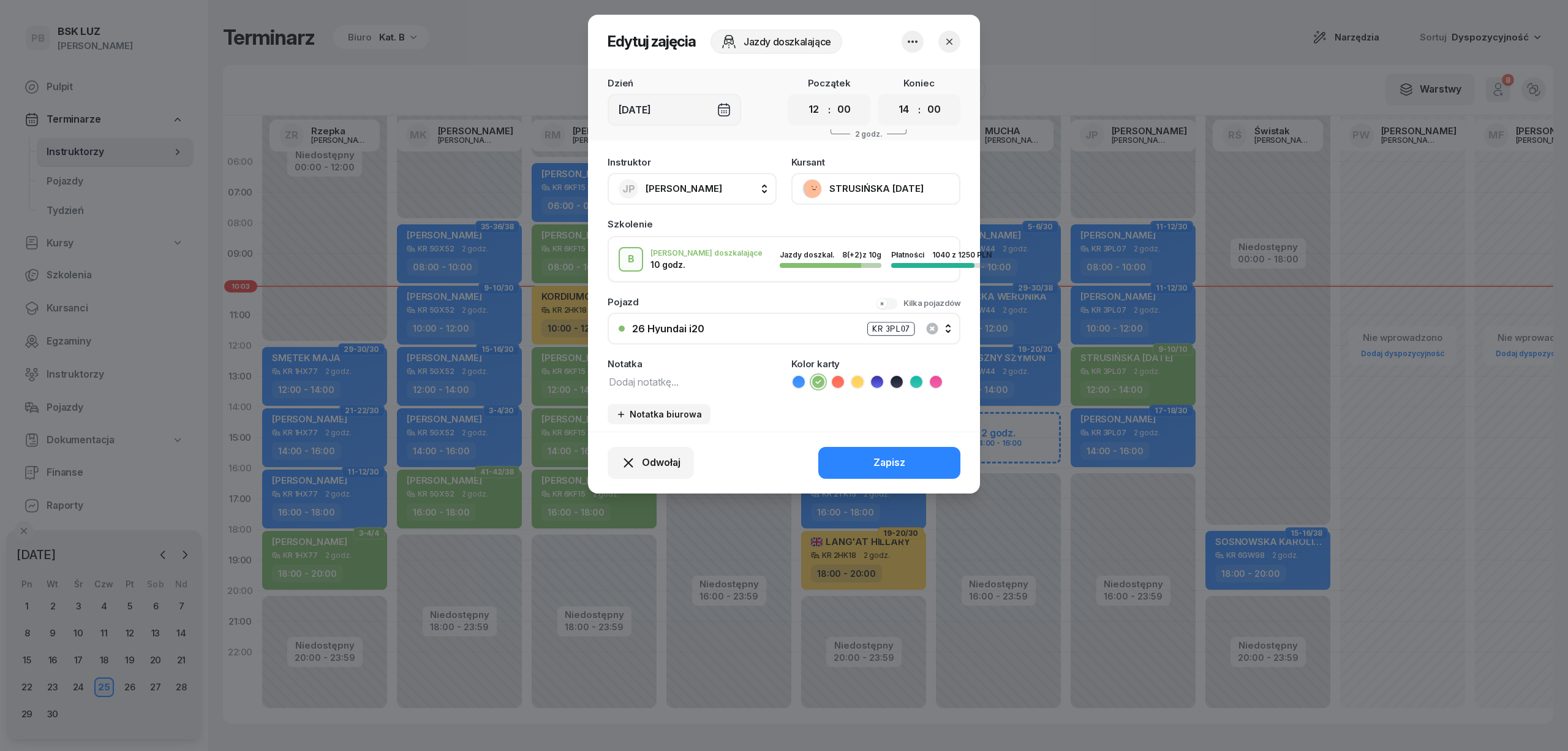
click at [872, 184] on button "STRUSIŃSKA [DATE]" at bounding box center [876, 189] width 169 height 32
click at [859, 221] on link "Otwórz profil" at bounding box center [875, 230] width 162 height 31
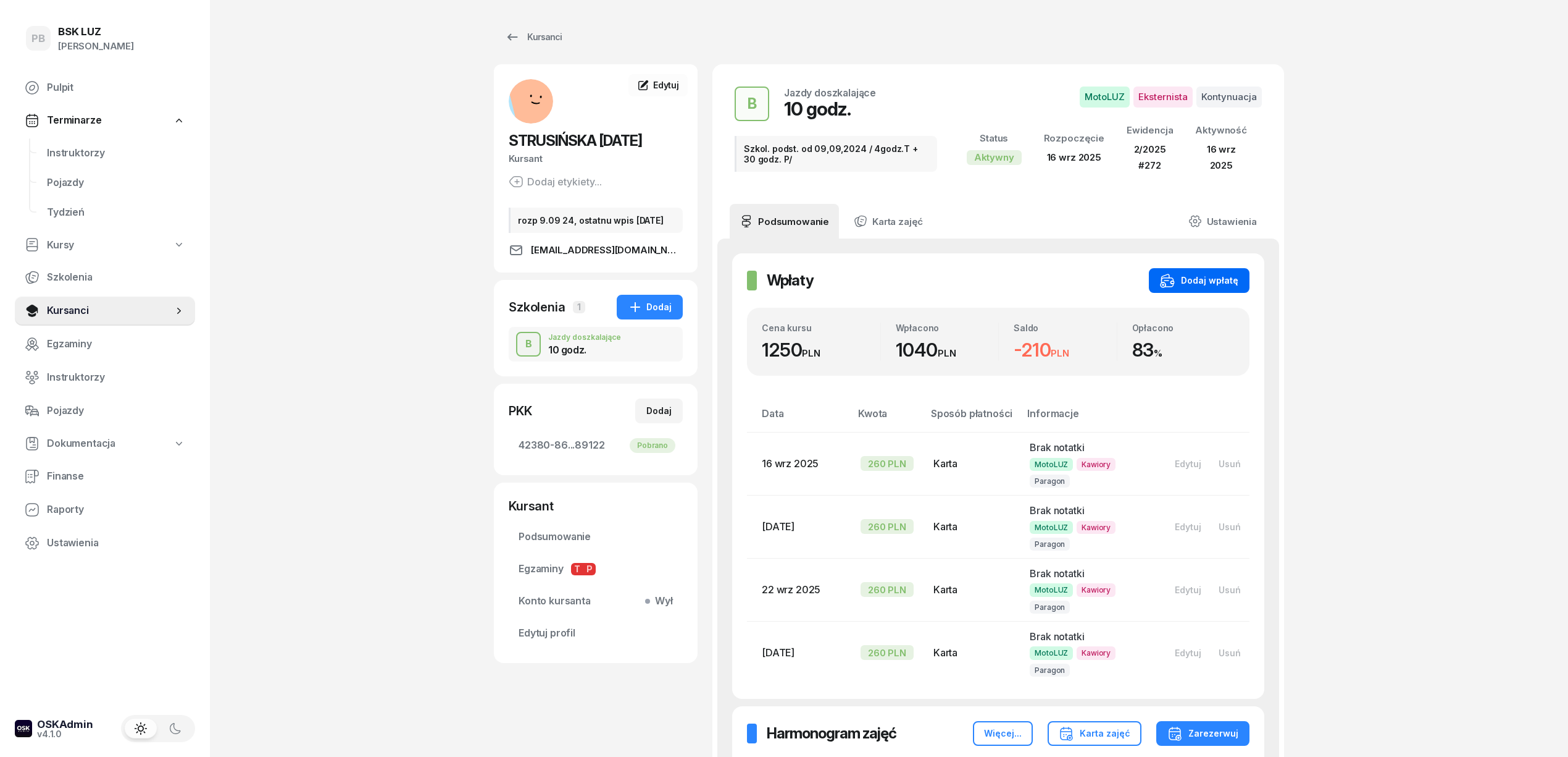
click at [1190, 281] on div "Dodaj wpłatę" at bounding box center [1199, 280] width 79 height 15
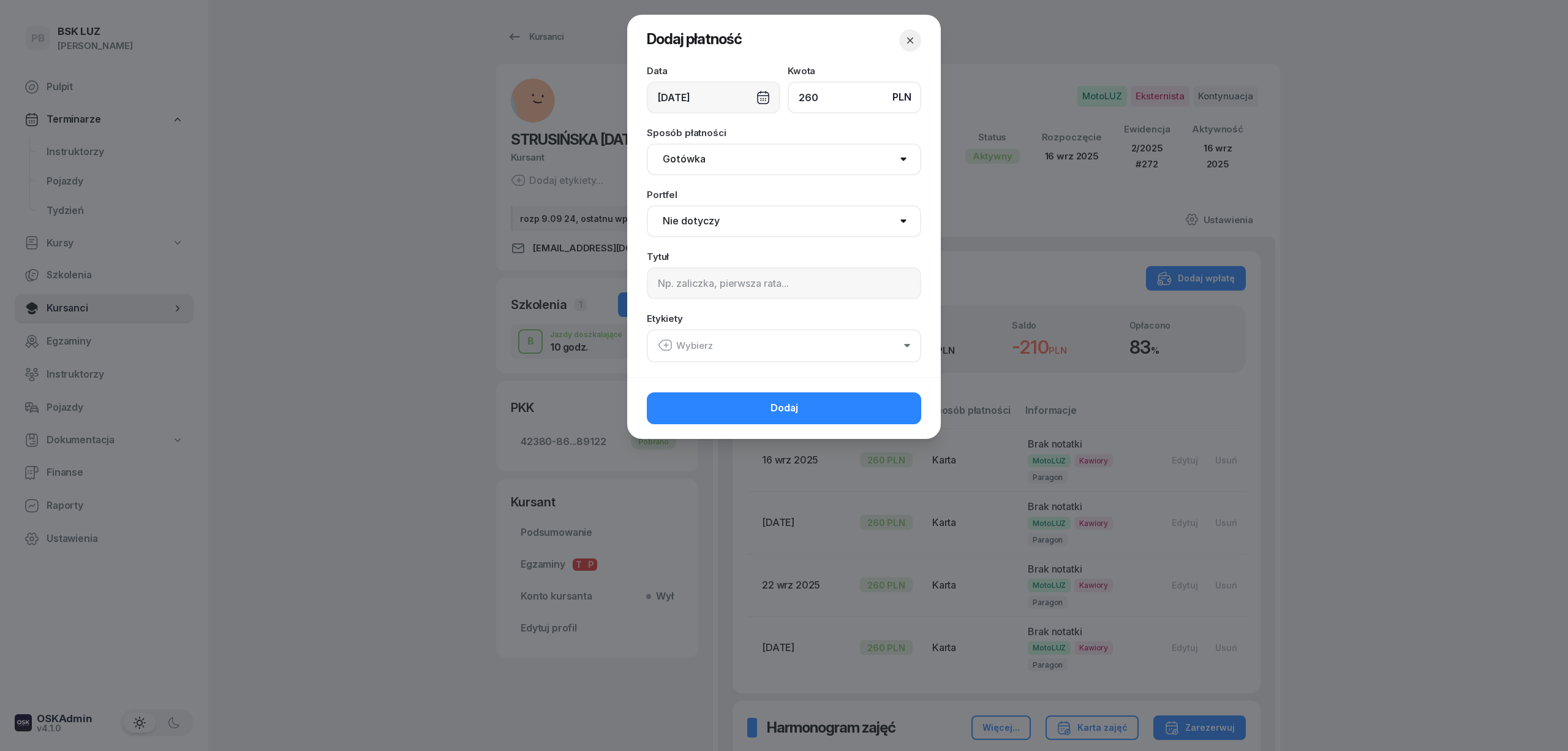
type input "260"
click at [743, 163] on select "Gotówka Karta Przelew Płatności online BLIK" at bounding box center [784, 160] width 274 height 32
select select "card"
click at [646, 144] on select "Gotówka Karta Przelew Płatności online BLIK" at bounding box center [784, 160] width 274 height 32
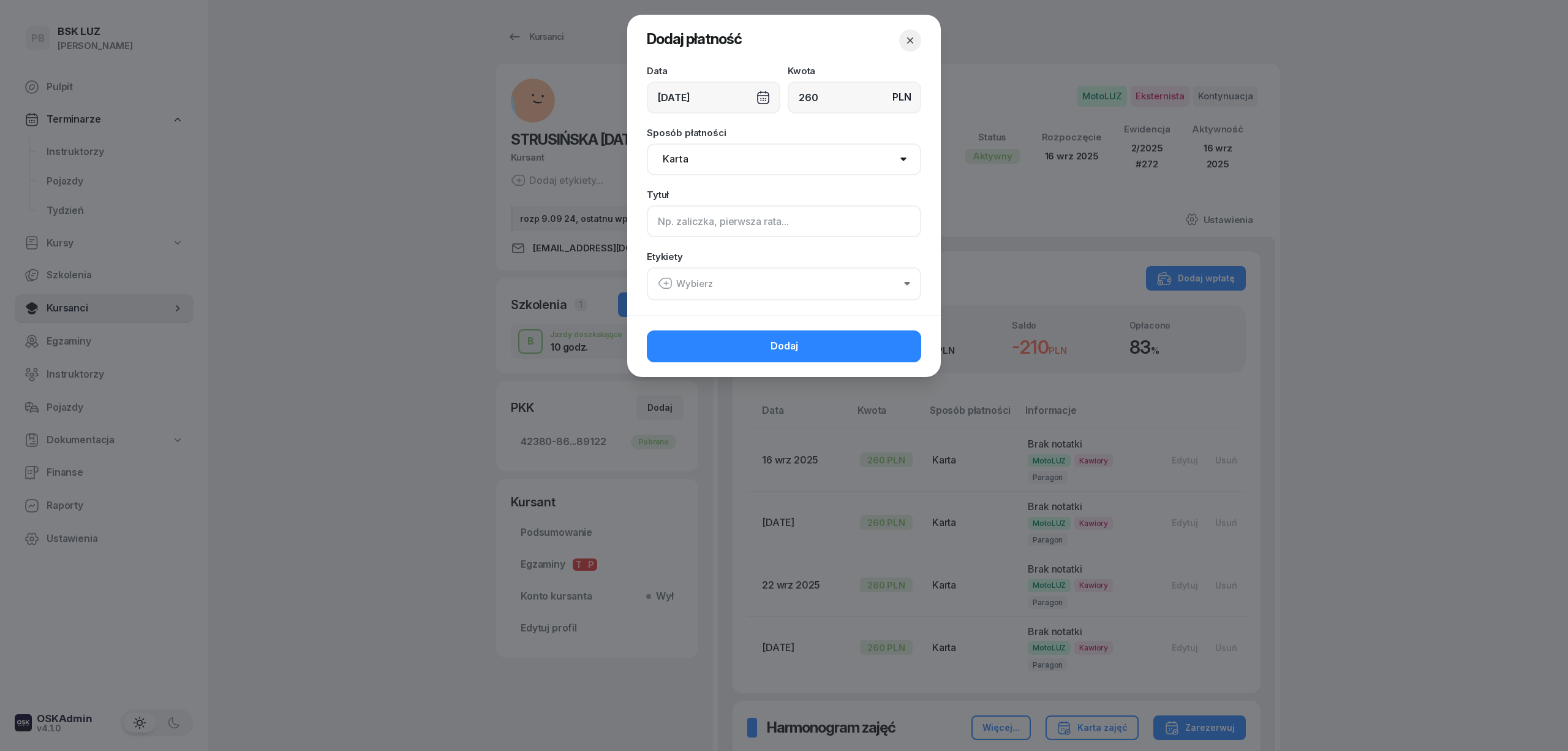
click at [725, 221] on input at bounding box center [784, 221] width 274 height 32
click at [754, 286] on button "Wybierz" at bounding box center [784, 283] width 274 height 33
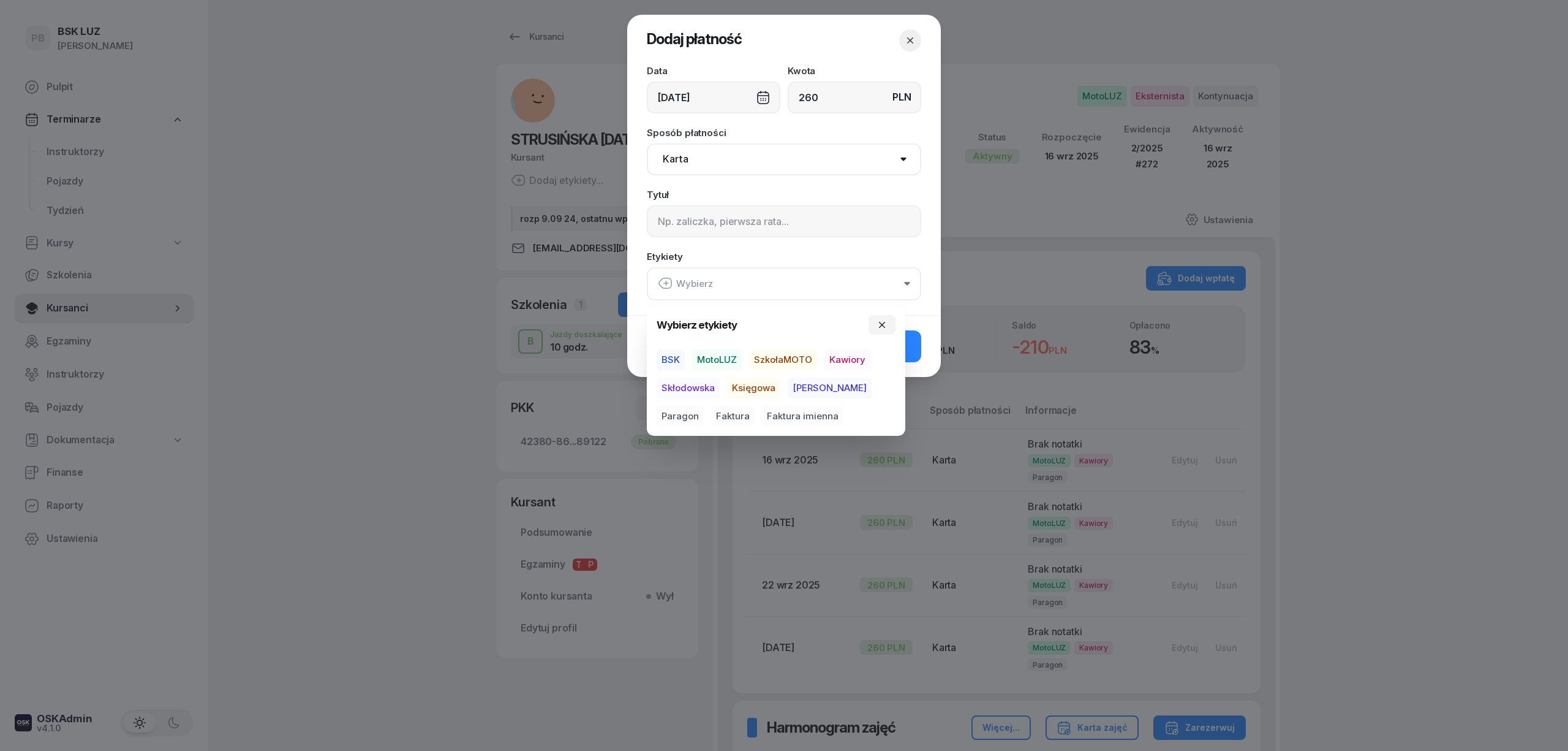
click at [708, 353] on span "MotoLUZ" at bounding box center [717, 360] width 50 height 21
click at [840, 358] on span "Kawiory" at bounding box center [847, 360] width 46 height 21
click at [704, 405] on span "Paragon" at bounding box center [680, 415] width 47 height 21
click at [911, 346] on button "Dodaj" at bounding box center [784, 346] width 274 height 32
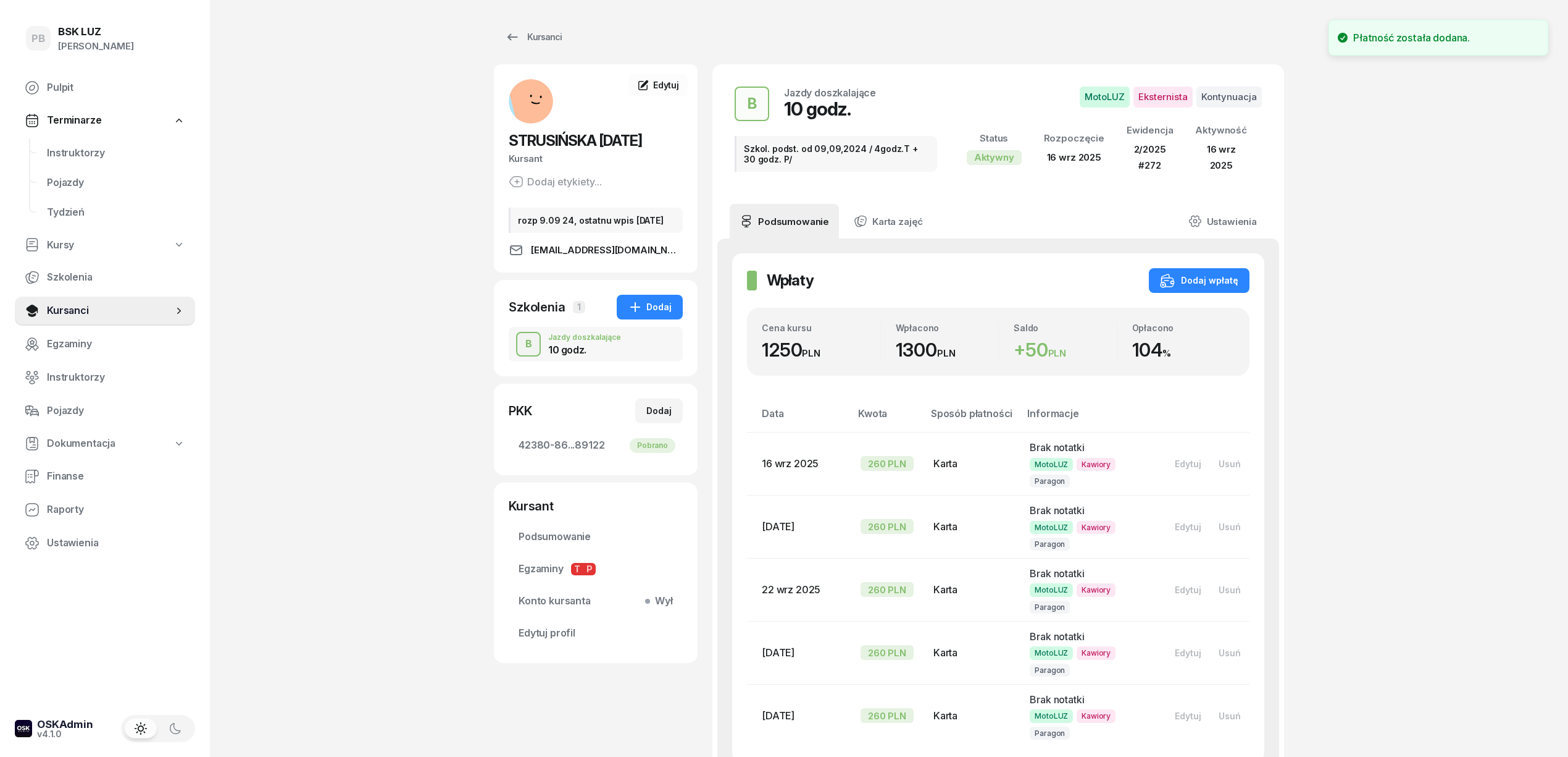
click at [1535, 409] on div "PB BSK [PERSON_NAME] Terminarze Instruktorzy Pojazdy Tydzień Kursy Szkolenia Ku…" at bounding box center [784, 693] width 1568 height 1385
click at [97, 154] on span "Instruktorzy" at bounding box center [116, 153] width 138 height 16
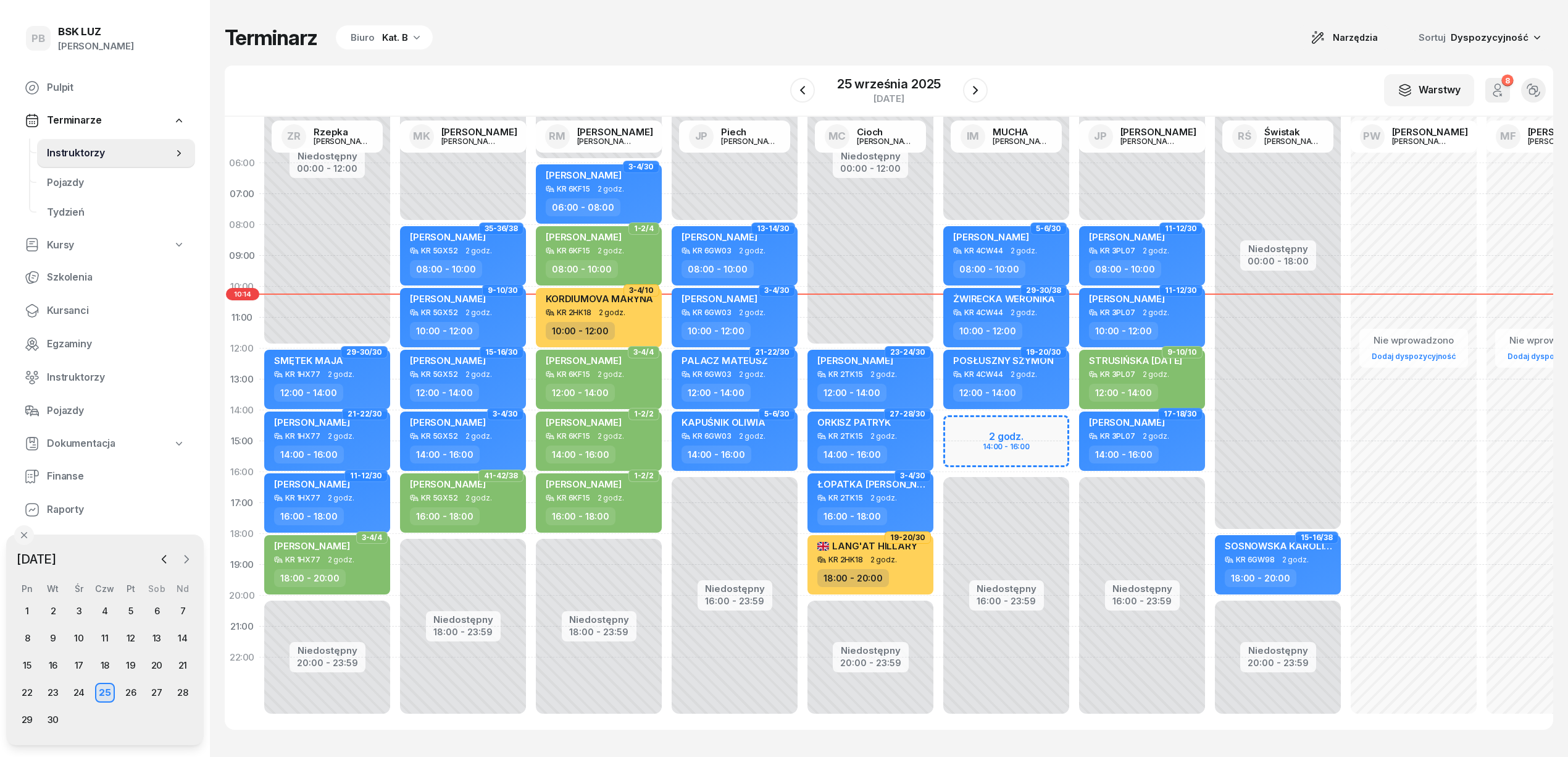
click at [182, 561] on icon "button" at bounding box center [186, 559] width 12 height 12
click at [134, 691] on div "24" at bounding box center [131, 692] width 20 height 20
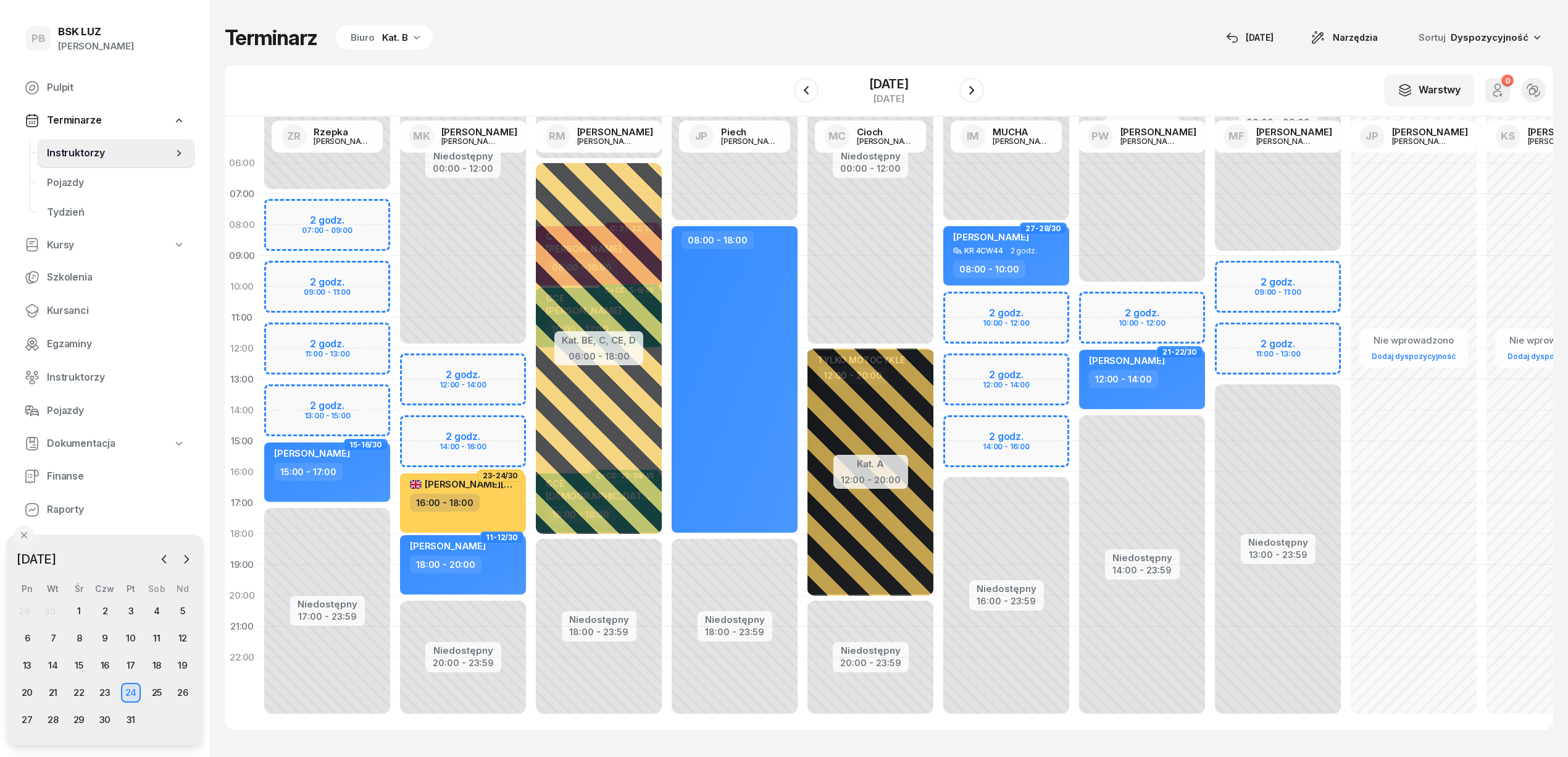
drag, startPoint x: 405, startPoint y: 38, endPoint x: 394, endPoint y: 48, distance: 14.9
click at [403, 38] on div "Kat. B" at bounding box center [395, 38] width 26 height 15
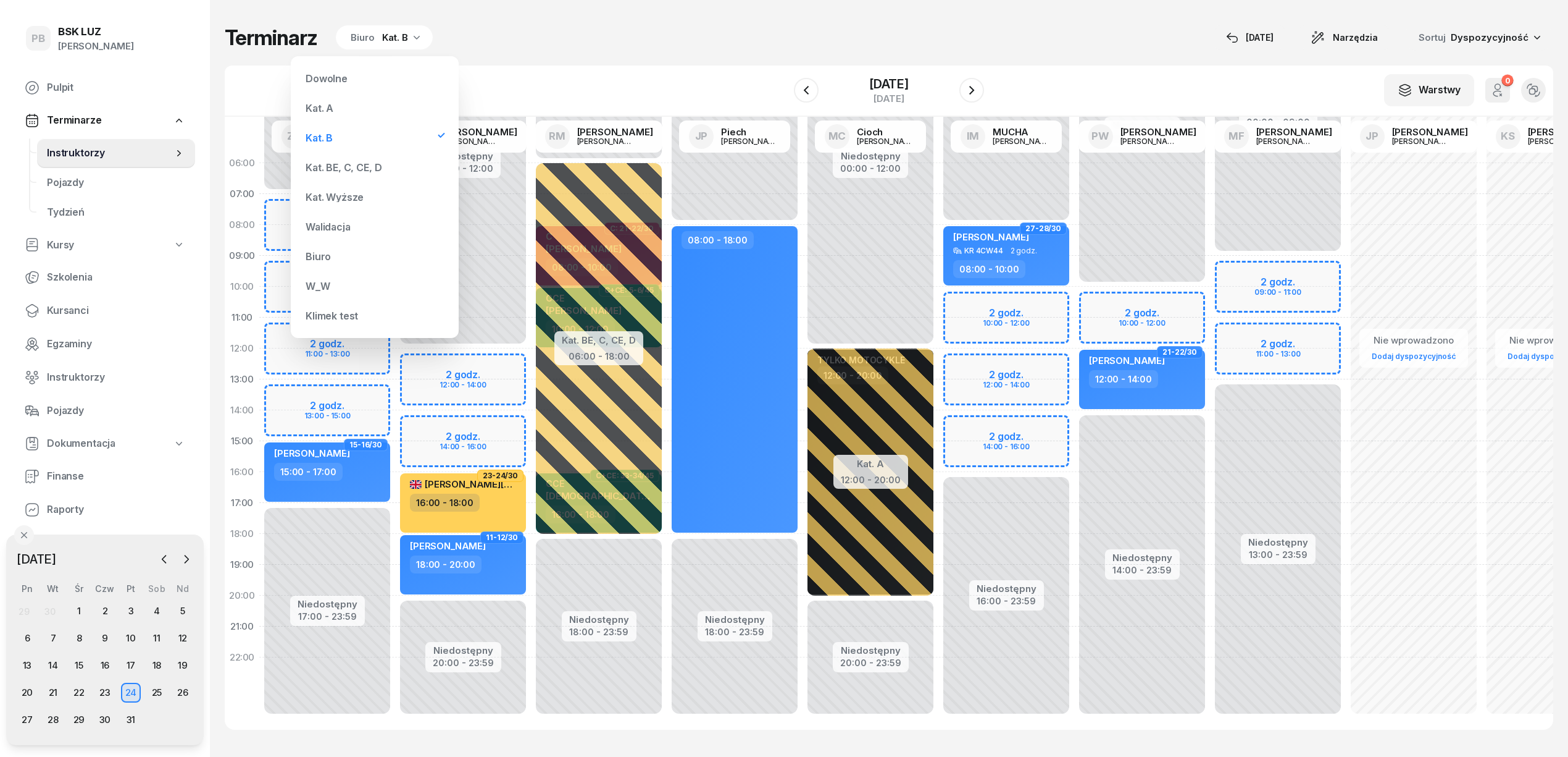
click at [333, 171] on div "Kat. BE, C, CE, D" at bounding box center [344, 167] width 76 height 9
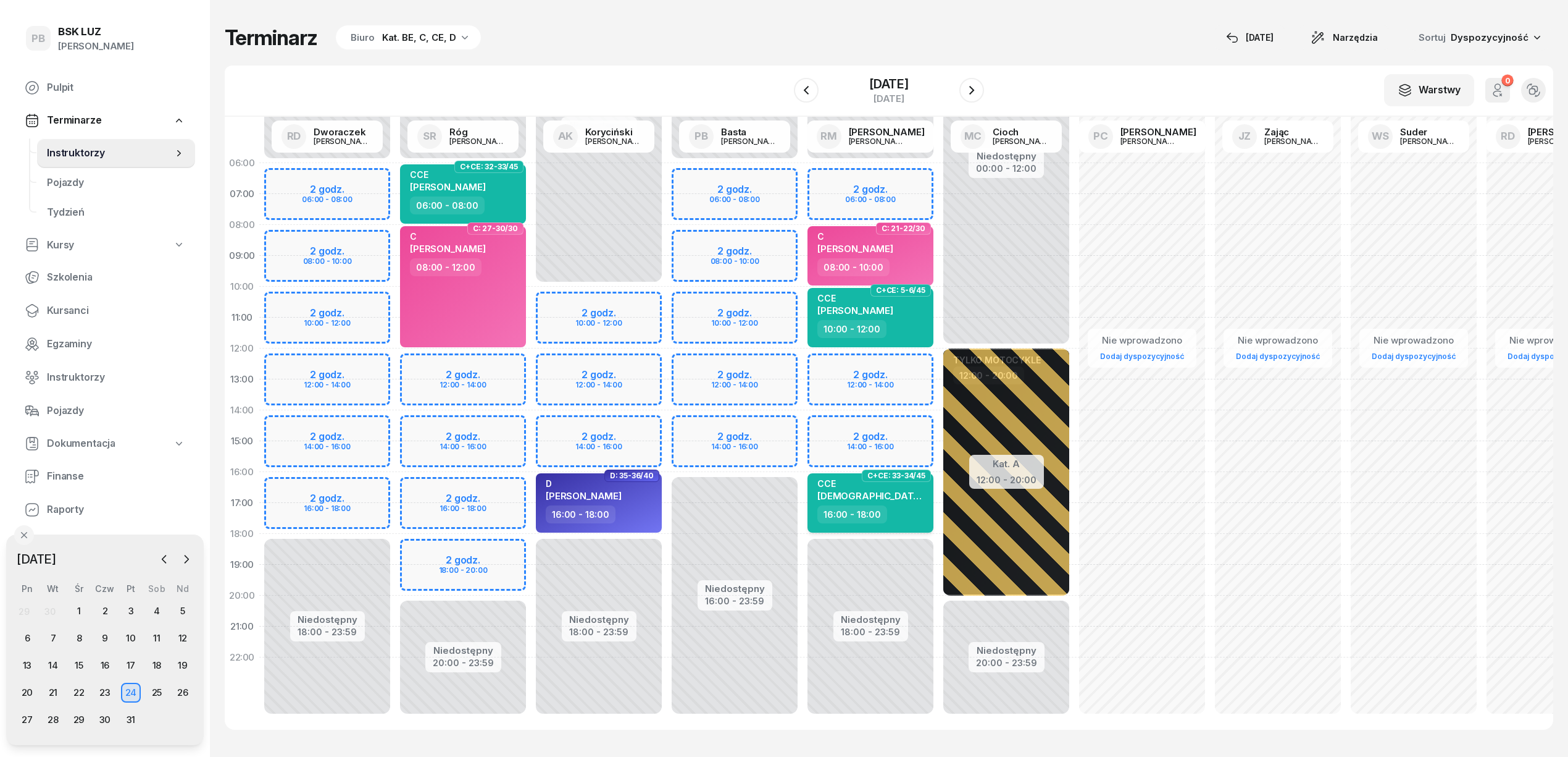
click at [904, 517] on div "16:00 - 18:00" at bounding box center [871, 514] width 109 height 18
select select "16"
select select "18"
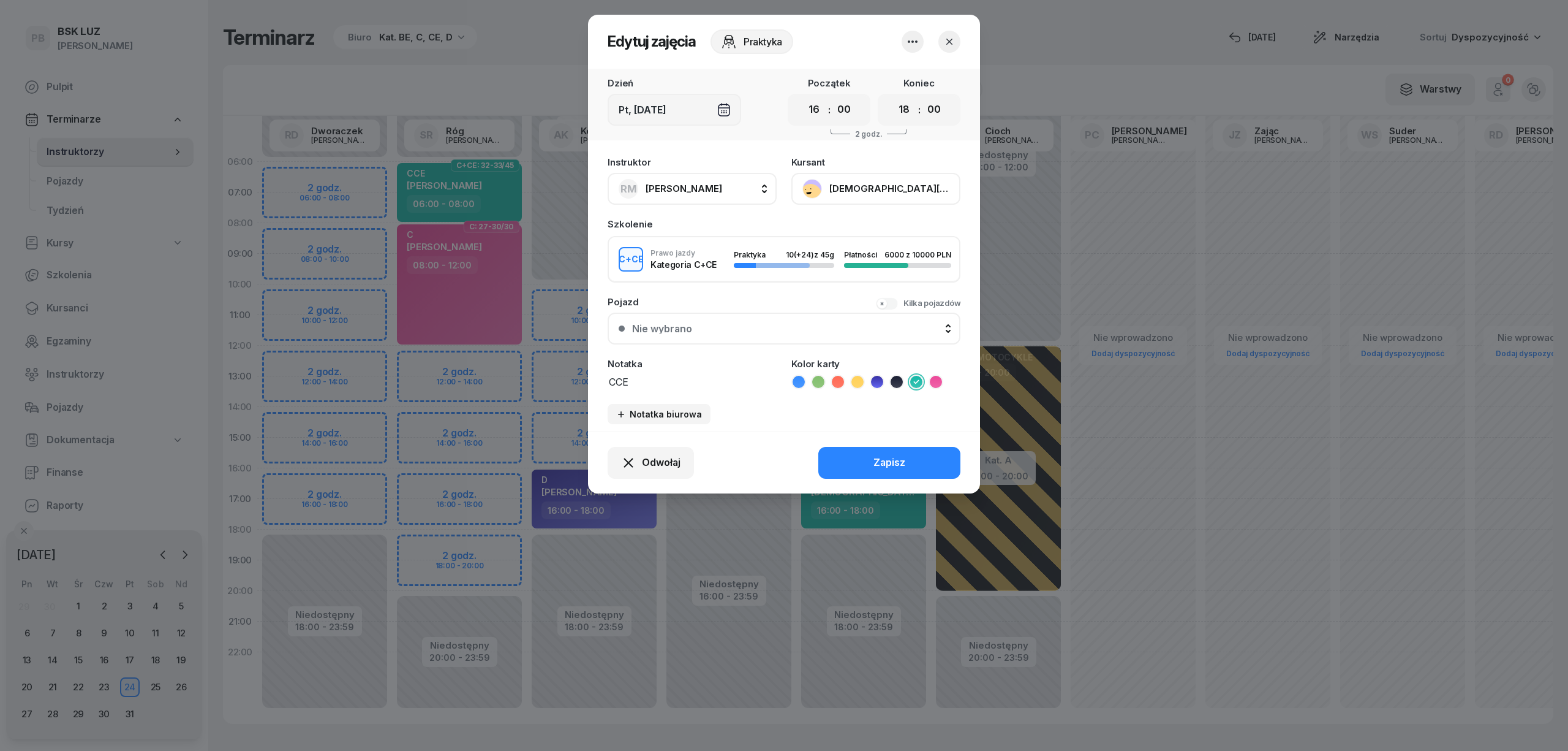
click at [711, 187] on span "[PERSON_NAME]" at bounding box center [683, 188] width 76 height 11
type input "róg"
click at [712, 272] on span "[PERSON_NAME]" at bounding box center [690, 270] width 75 height 16
click at [862, 460] on button "Zapisz" at bounding box center [889, 462] width 142 height 32
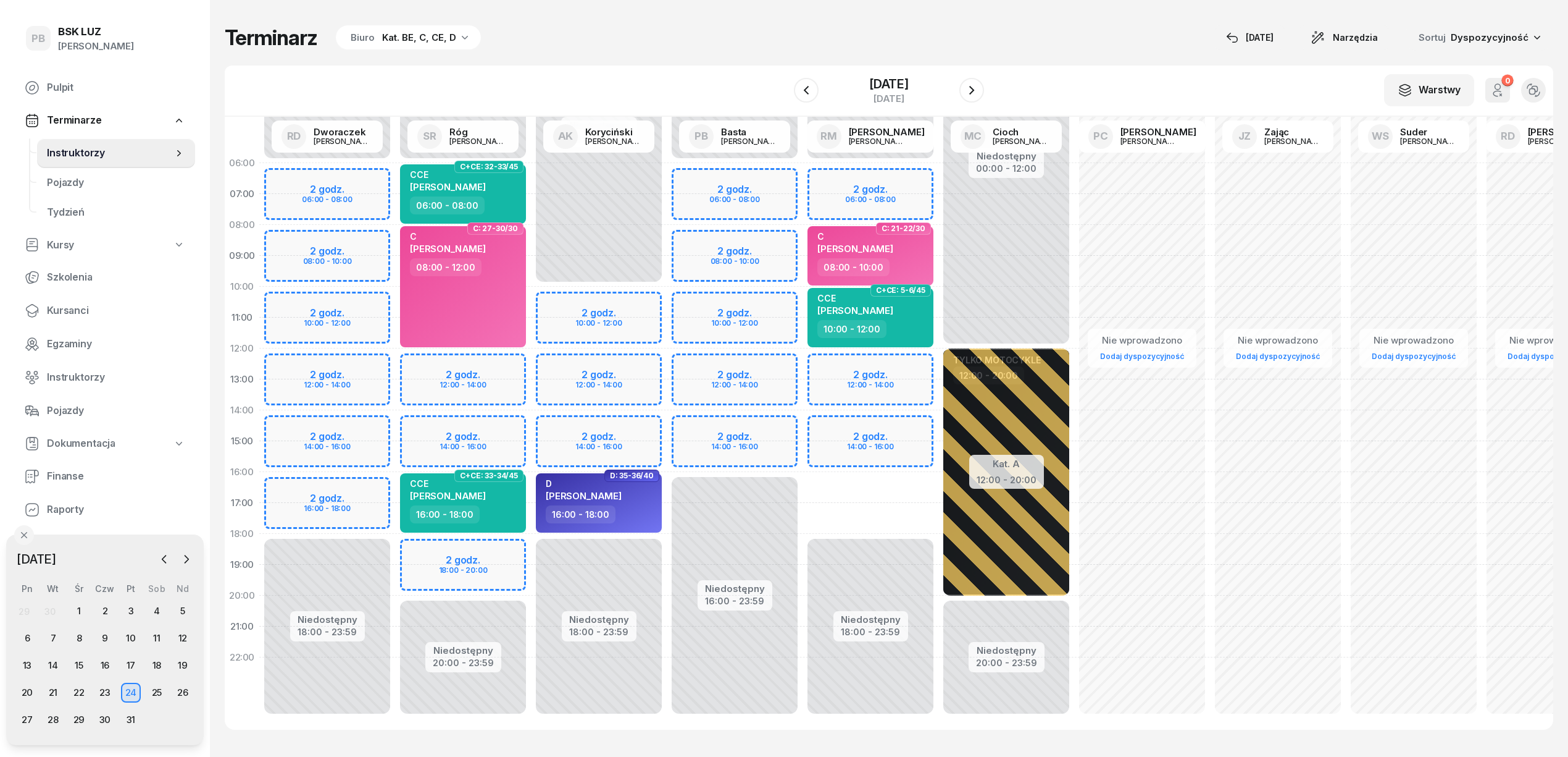
click at [818, 445] on div "Niedostępny 00:00 - 06:00 Niedostępny 18:00 - 23:59 2 godz. 06:00 - 08:00 2 god…" at bounding box center [870, 441] width 135 height 586
select select "15"
select select "17"
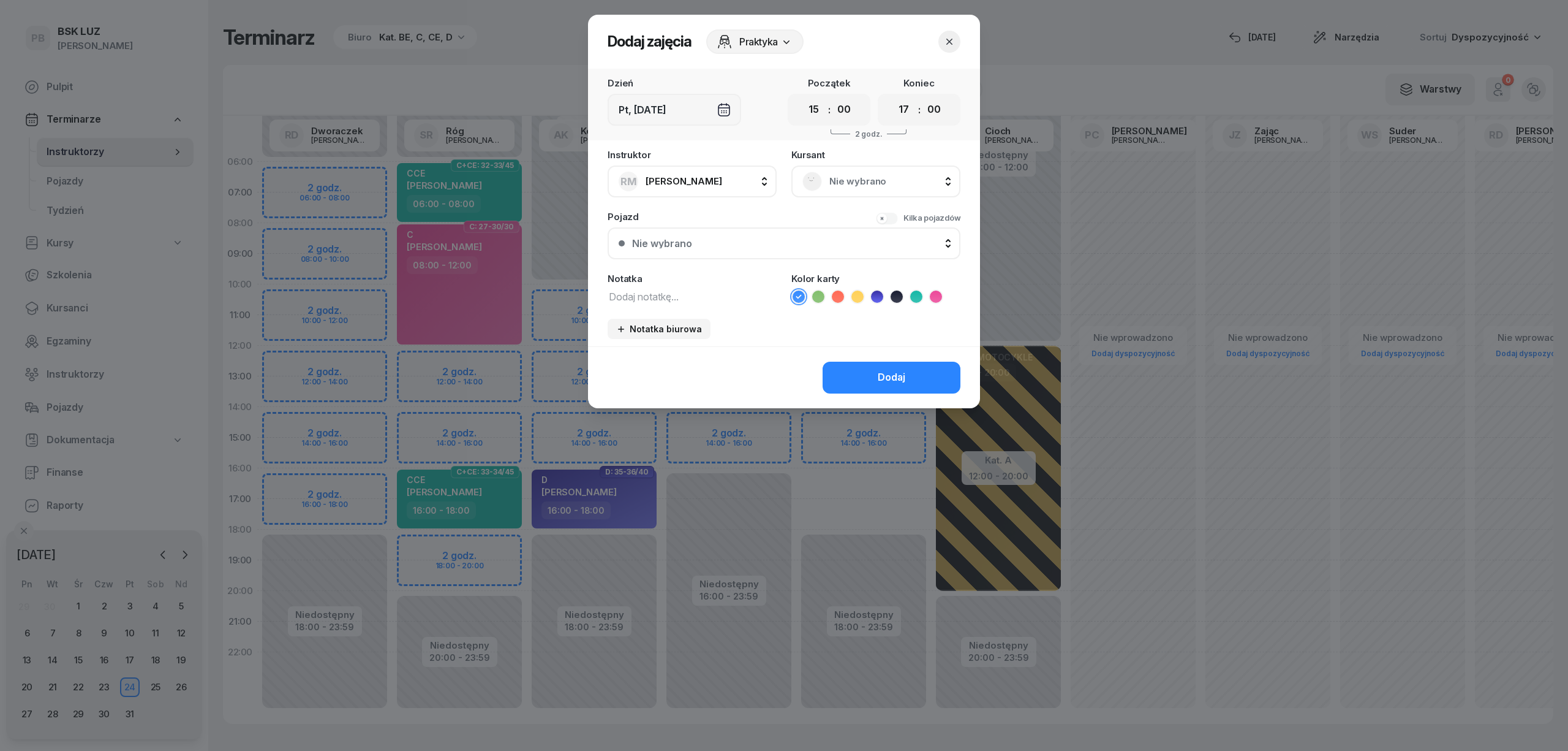
click at [665, 297] on textarea at bounding box center [692, 295] width 169 height 16
type textarea "wykład"
click at [842, 297] on icon at bounding box center [837, 296] width 12 height 12
click at [911, 109] on select "00 01 02 03 04 05 06 07 08 09 10 11 12 13 14 15 16 17 18 19 20 21 22 23" at bounding box center [904, 109] width 23 height 25
select select "20"
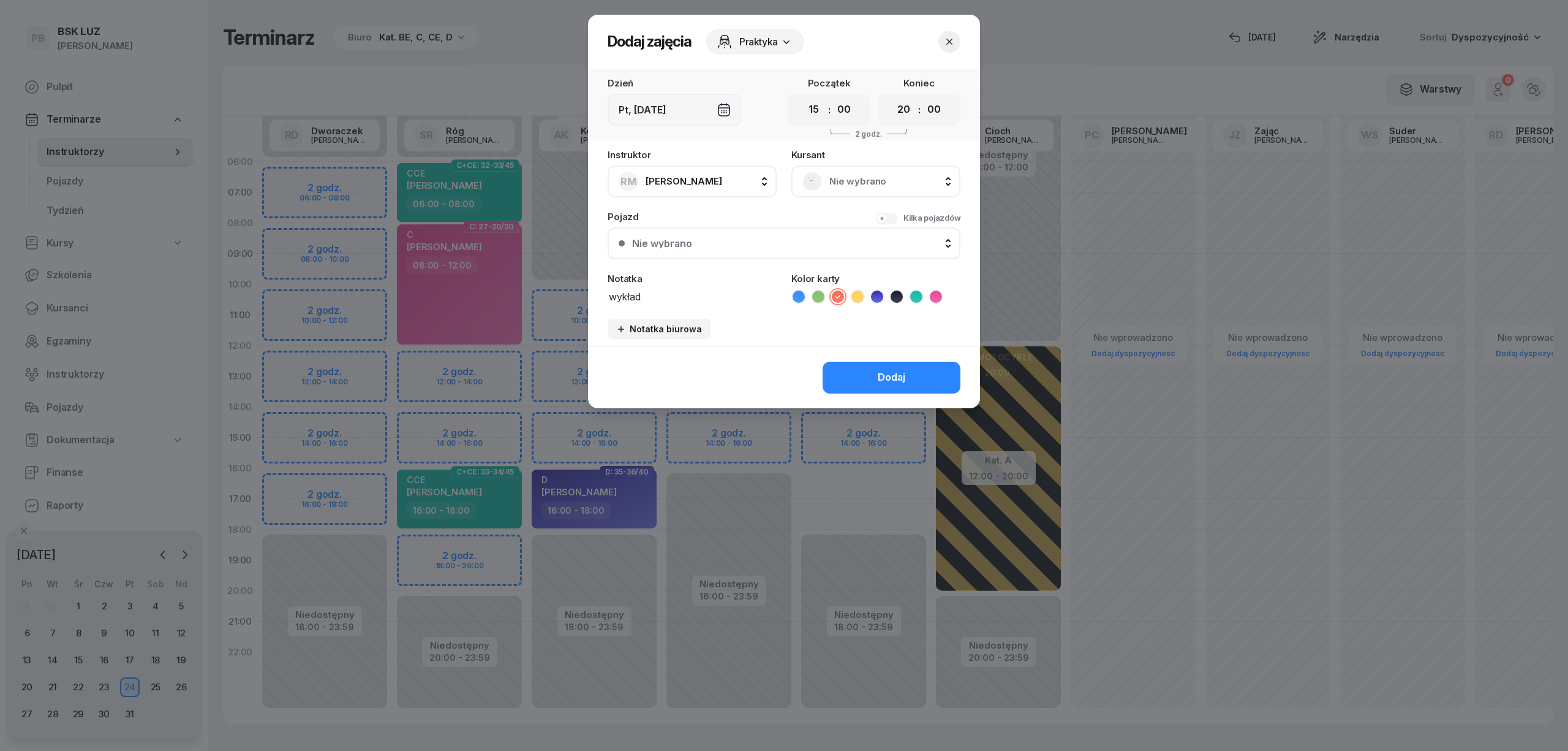
click at [893, 97] on select "00 01 02 03 04 05 06 07 08 09 10 11 12 13 14 15 16 17 18 19 20 21 22 23" at bounding box center [904, 109] width 23 height 25
click at [858, 368] on button "Dodaj" at bounding box center [892, 378] width 138 height 32
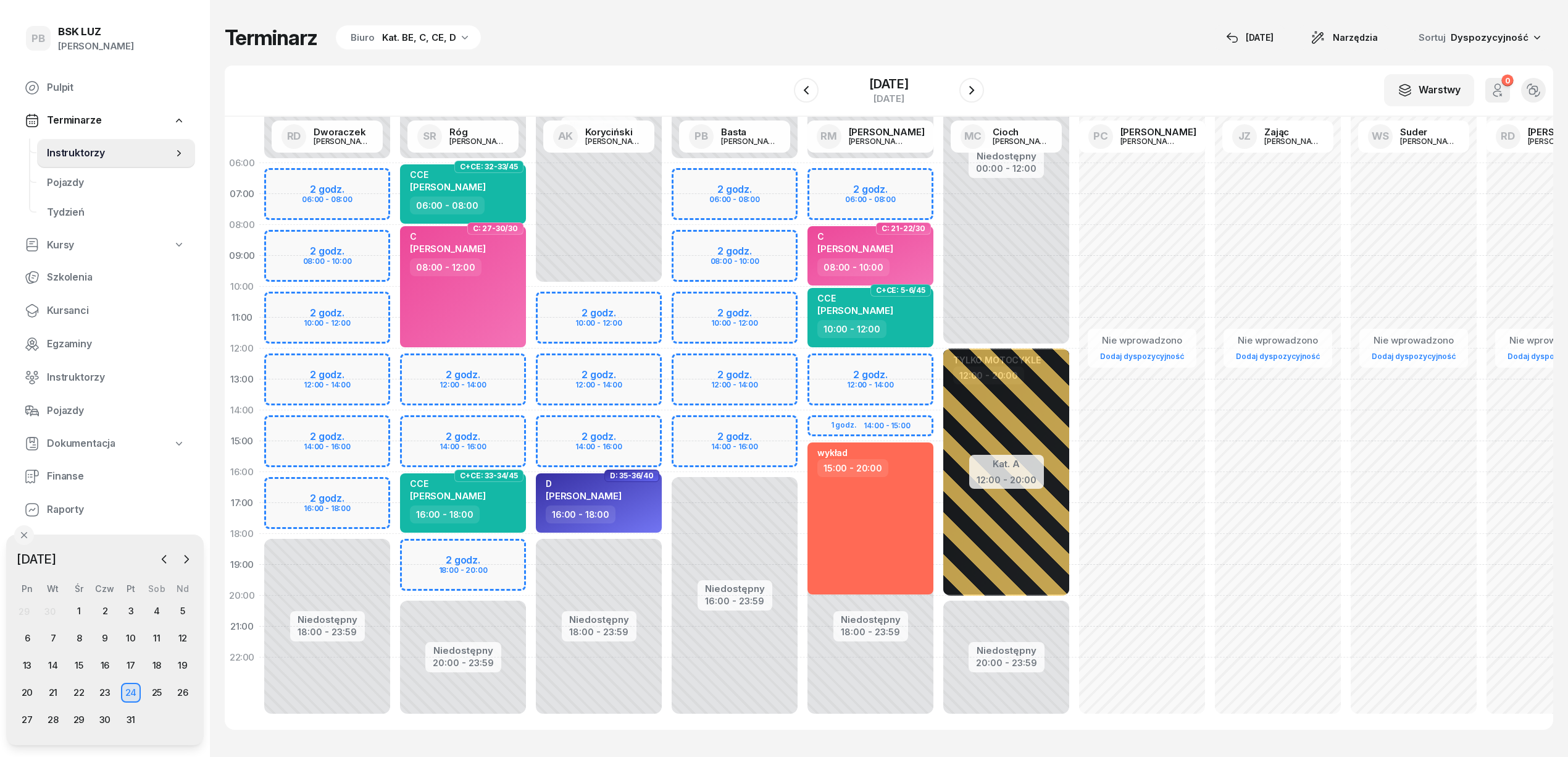
click at [694, 10] on div "Terminarz Biuro Kat. BE, C, CE, D [DATE] Narzędzia Sortuj Dyspozycyjność W Wybi…" at bounding box center [888, 377] width 1328 height 754
click at [891, 522] on div "wykład 15:00 - 20:00" at bounding box center [870, 518] width 126 height 152
select select "15"
select select "20"
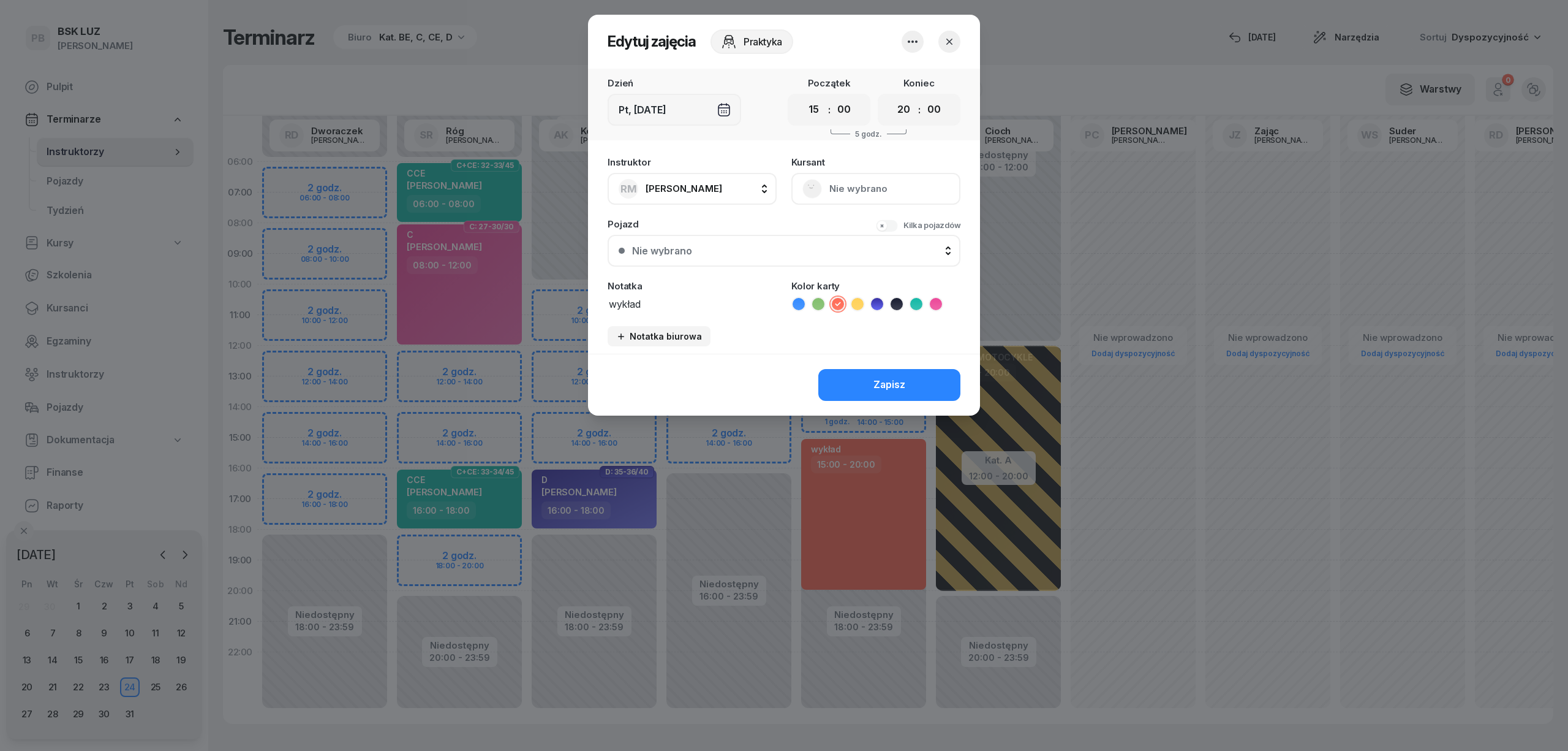
click at [697, 305] on textarea "wykład" at bounding box center [692, 303] width 169 height 16
type textarea "wykład 16:00"
click at [876, 393] on button "Zapisz" at bounding box center [889, 384] width 142 height 32
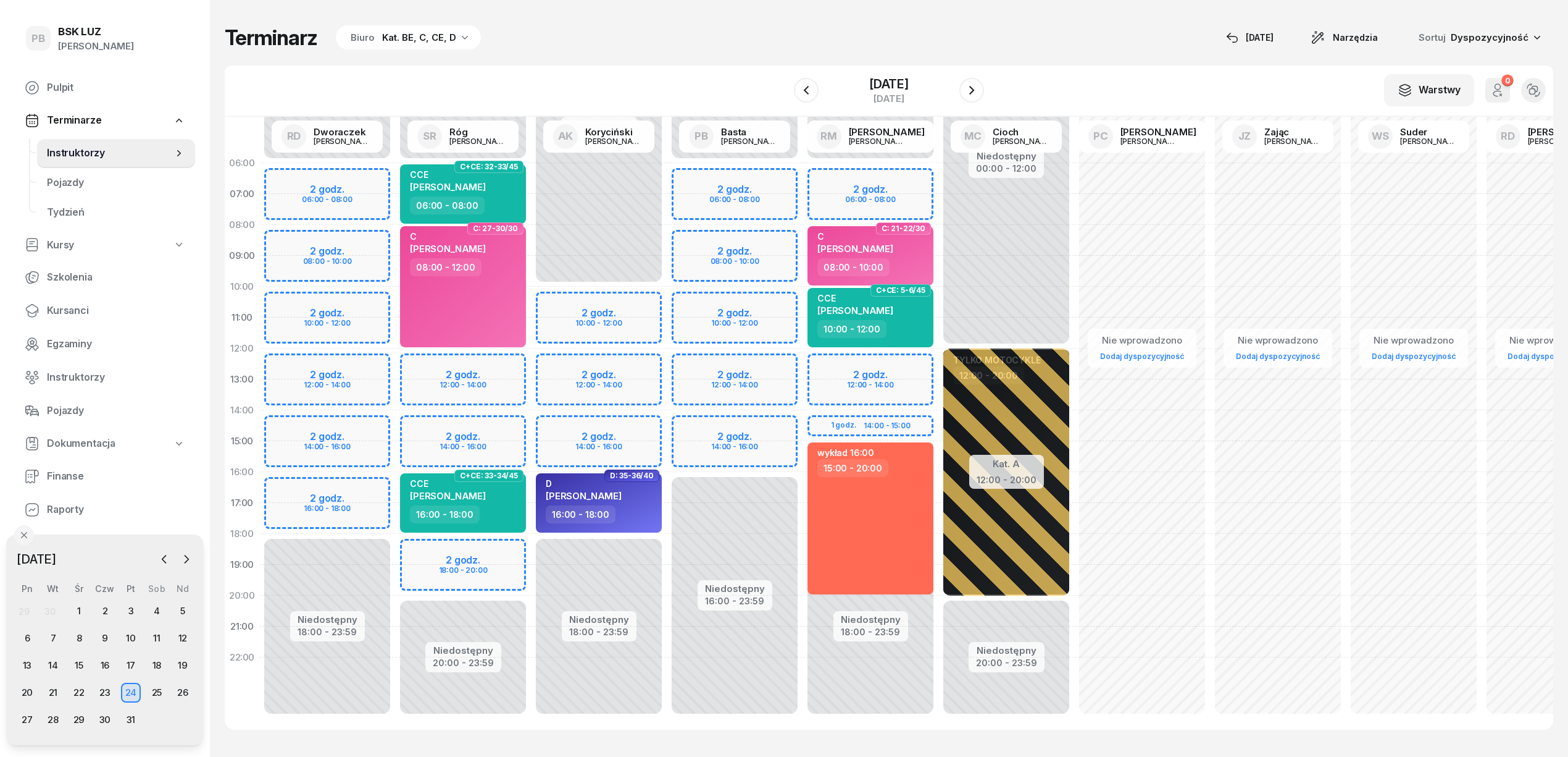
click at [830, 43] on div "Terminarz Biuro Kat. BE, C, CE, D [DATE] Narzędzia Sortuj Dyspozycyjność" at bounding box center [888, 37] width 1328 height 26
click at [576, 67] on div "W Wybierz AK [PERSON_NAME] BP [PERSON_NAME] DP [PERSON_NAME] GS [PERSON_NAME] I…" at bounding box center [888, 91] width 1328 height 51
click at [1155, 40] on div "Terminarz Biuro Kat. BE, C, CE, D [DATE] Narzędzia Sortuj Dyspozycyjność" at bounding box center [888, 37] width 1328 height 26
click at [927, 744] on div "Terminarz Biuro Kat. BE, C, CE, D [DATE] Narzędzia Sortuj Dyspozycyjność W Wybi…" at bounding box center [888, 377] width 1328 height 754
click at [166, 558] on icon "button" at bounding box center [164, 559] width 12 height 12
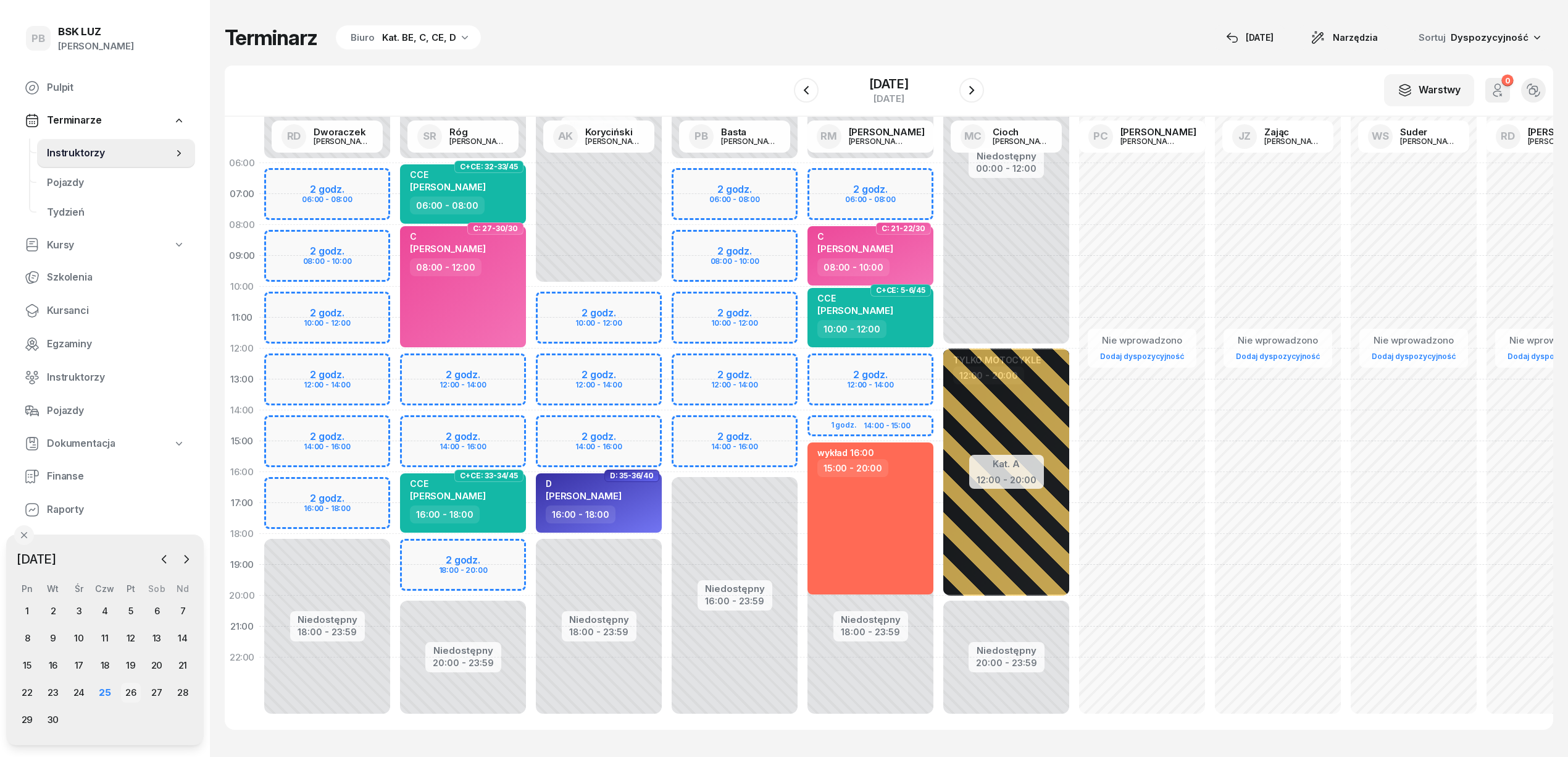
click at [134, 691] on div "26" at bounding box center [131, 692] width 20 height 20
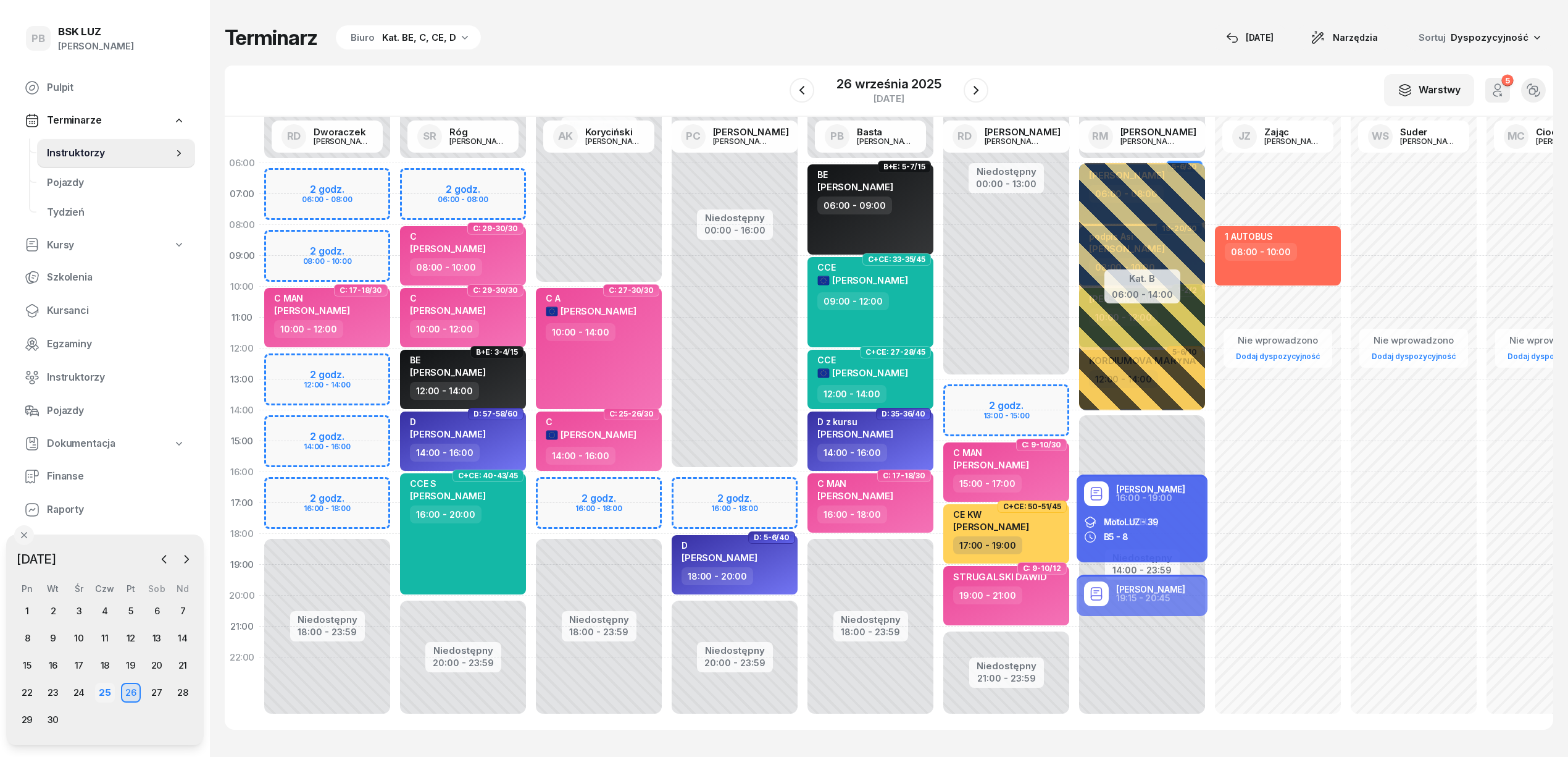
click at [101, 688] on div "25" at bounding box center [104, 692] width 20 height 20
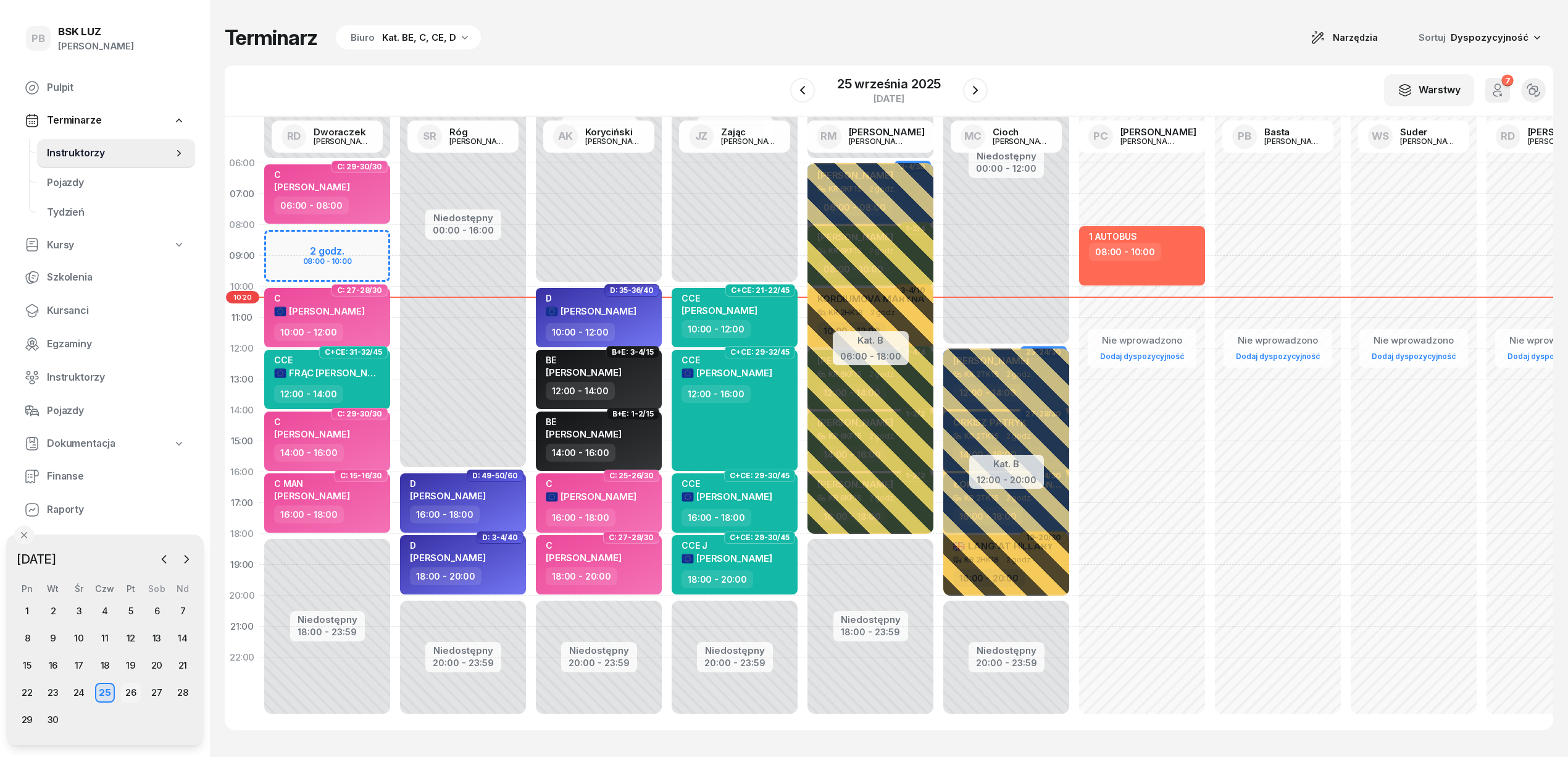
click at [131, 690] on div "26" at bounding box center [131, 692] width 20 height 20
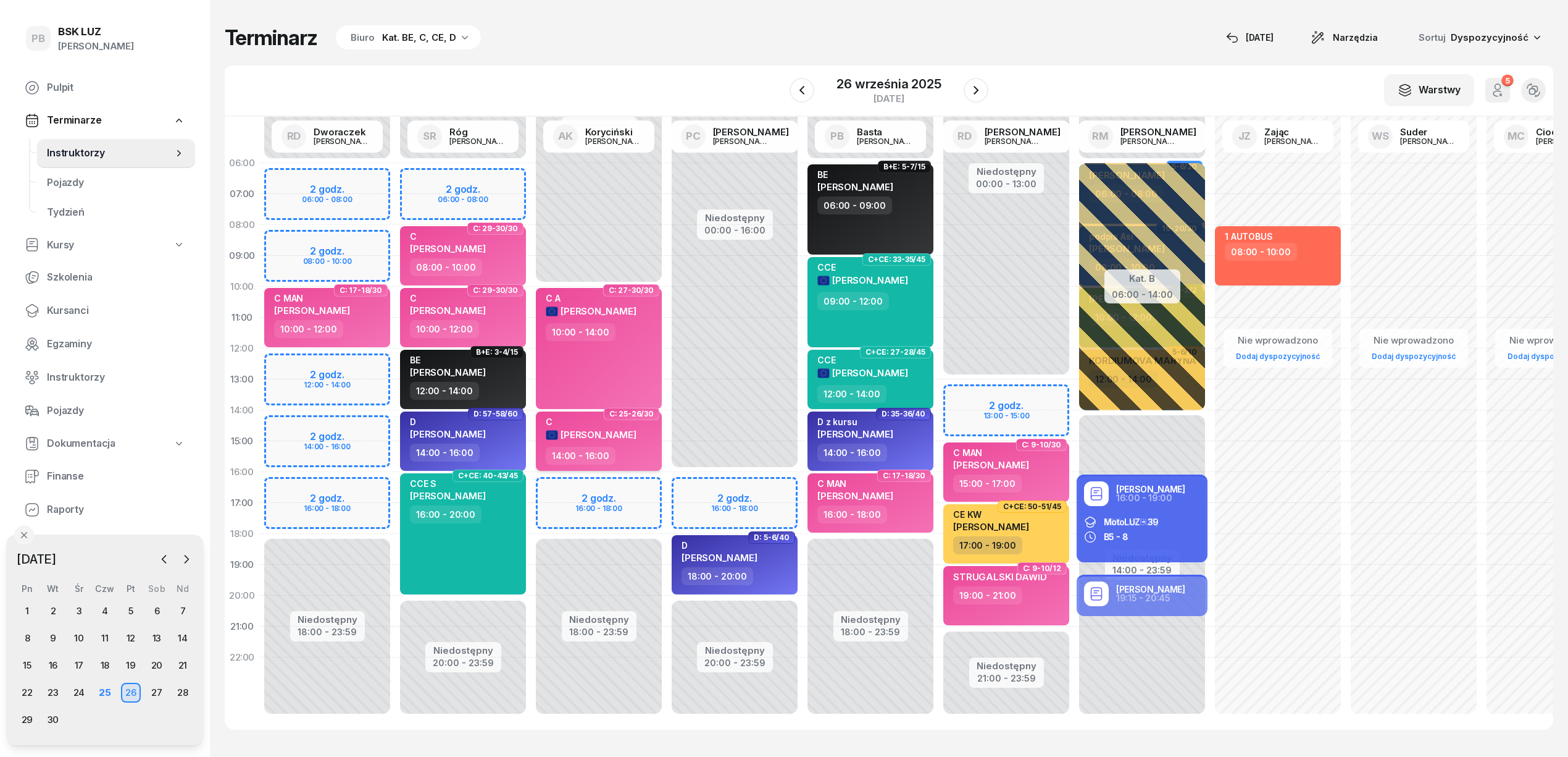
click at [609, 428] on span "[PERSON_NAME]" at bounding box center [598, 434] width 76 height 11
select select "14"
select select "16"
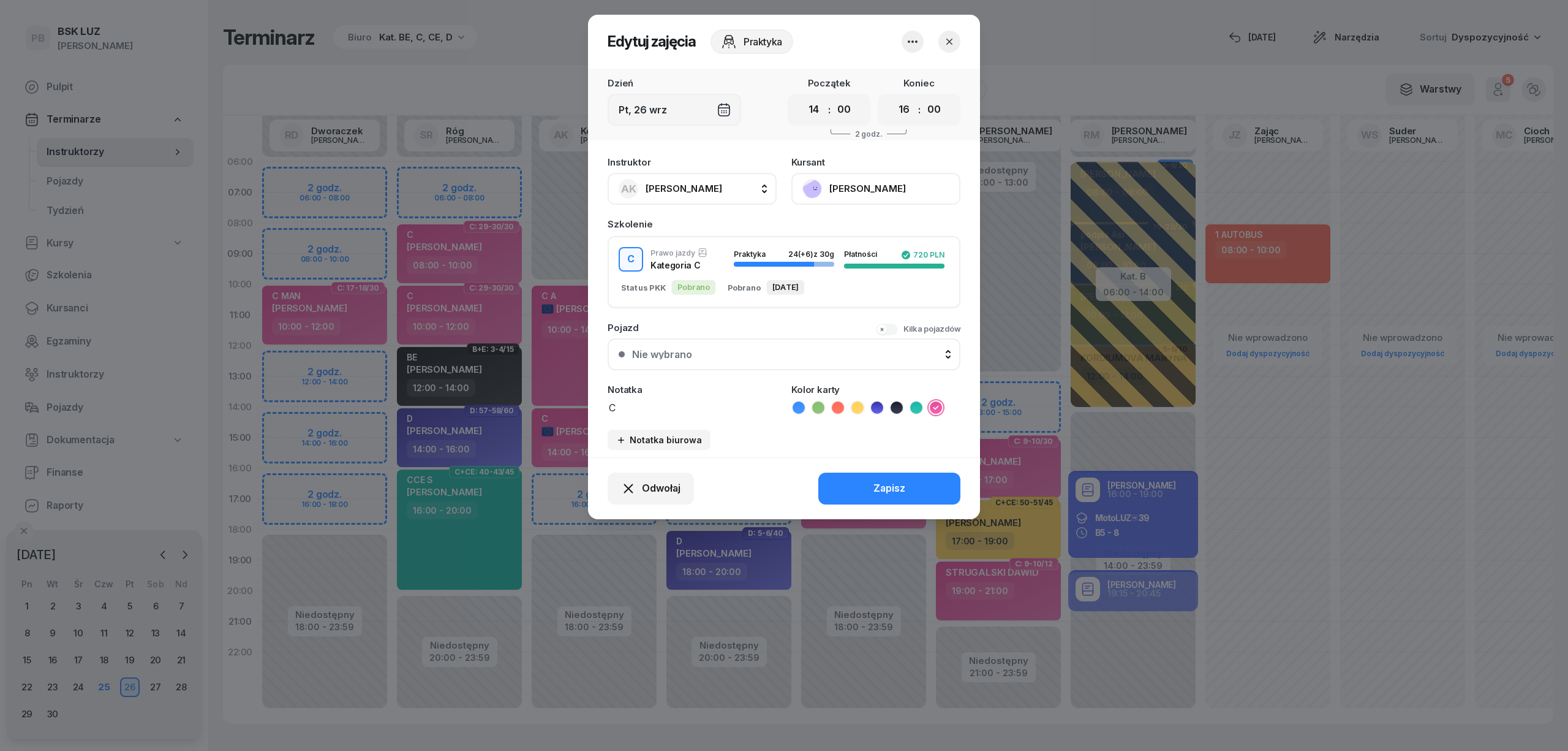
click at [947, 38] on icon "button" at bounding box center [949, 41] width 12 height 12
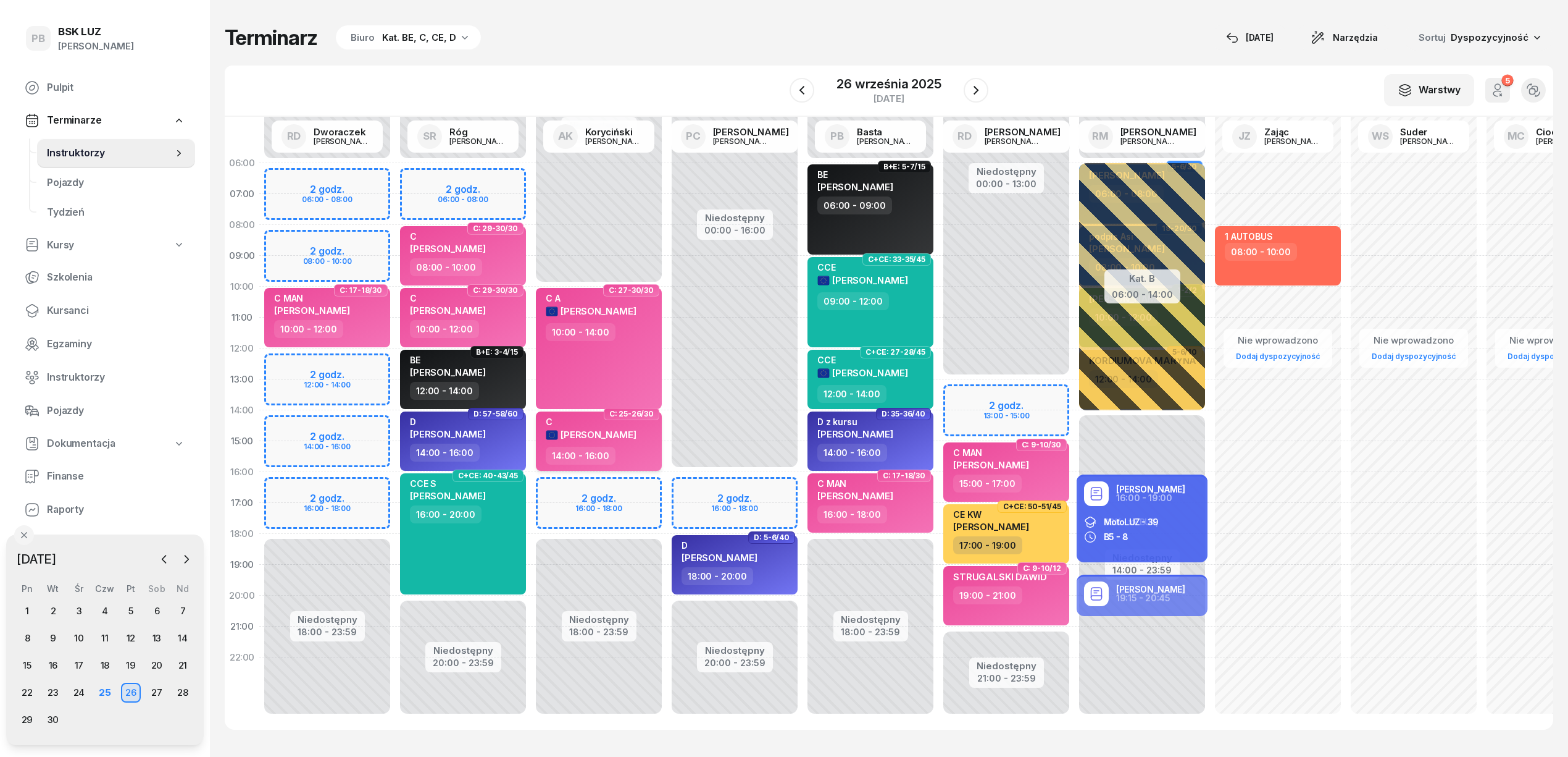
click at [633, 454] on div "14:00 - 16:00" at bounding box center [599, 455] width 109 height 18
select select "14"
select select "16"
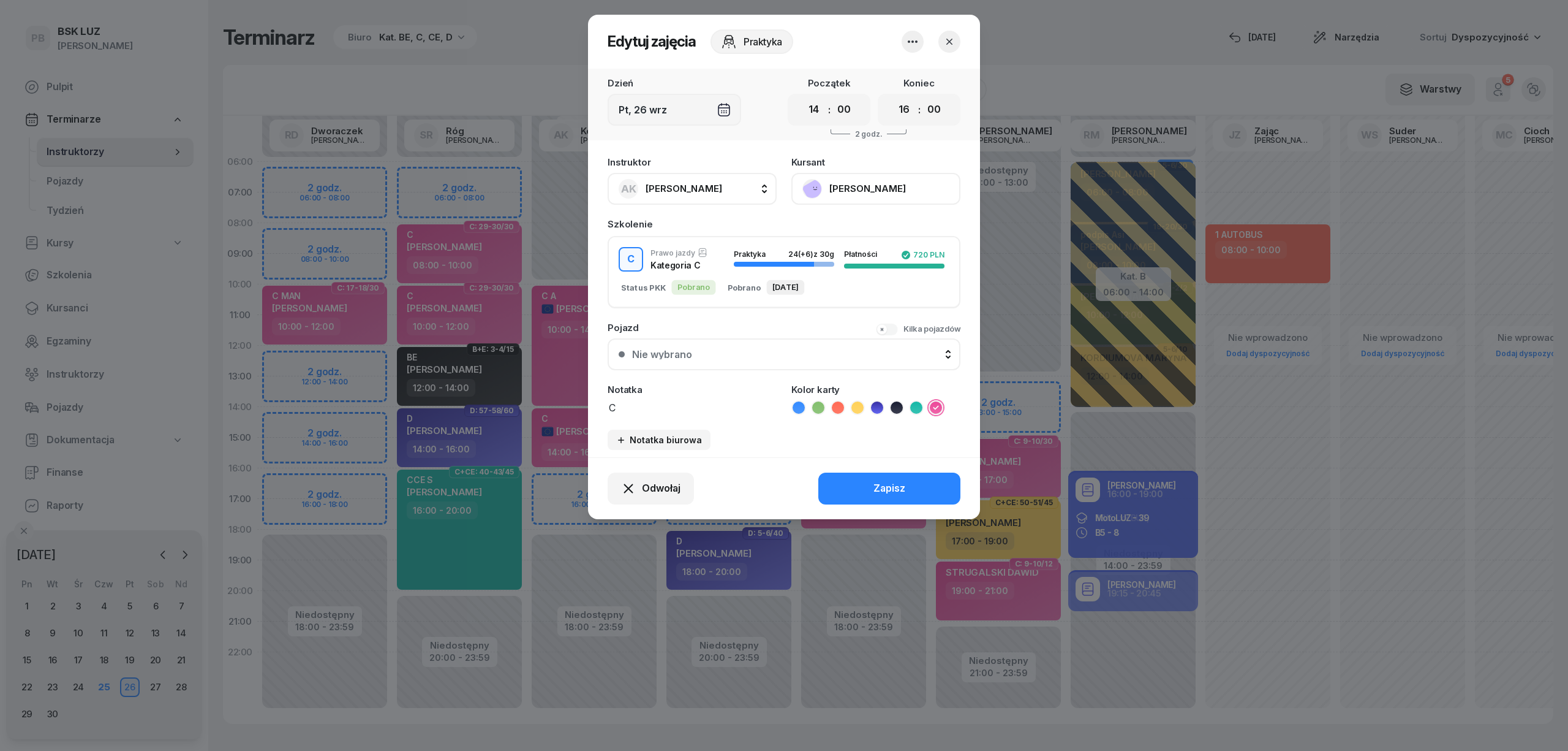
click at [815, 105] on select "00 01 02 03 04 05 06 07 08 09 10 11 12 13 14 15 16 17 18 19 20 21 22 23" at bounding box center [814, 109] width 23 height 25
select select "16"
click at [802, 97] on select "00 01 02 03 04 05 06 07 08 09 10 11 12 13 14 15 16 17 18 19 20 21 22 23" at bounding box center [814, 109] width 23 height 25
click at [904, 106] on select "00 01 02 03 04 05 06 07 08 09 10 11 12 13 14 15 16 17 18 19 20 21 22 23" at bounding box center [904, 109] width 23 height 25
select select "19"
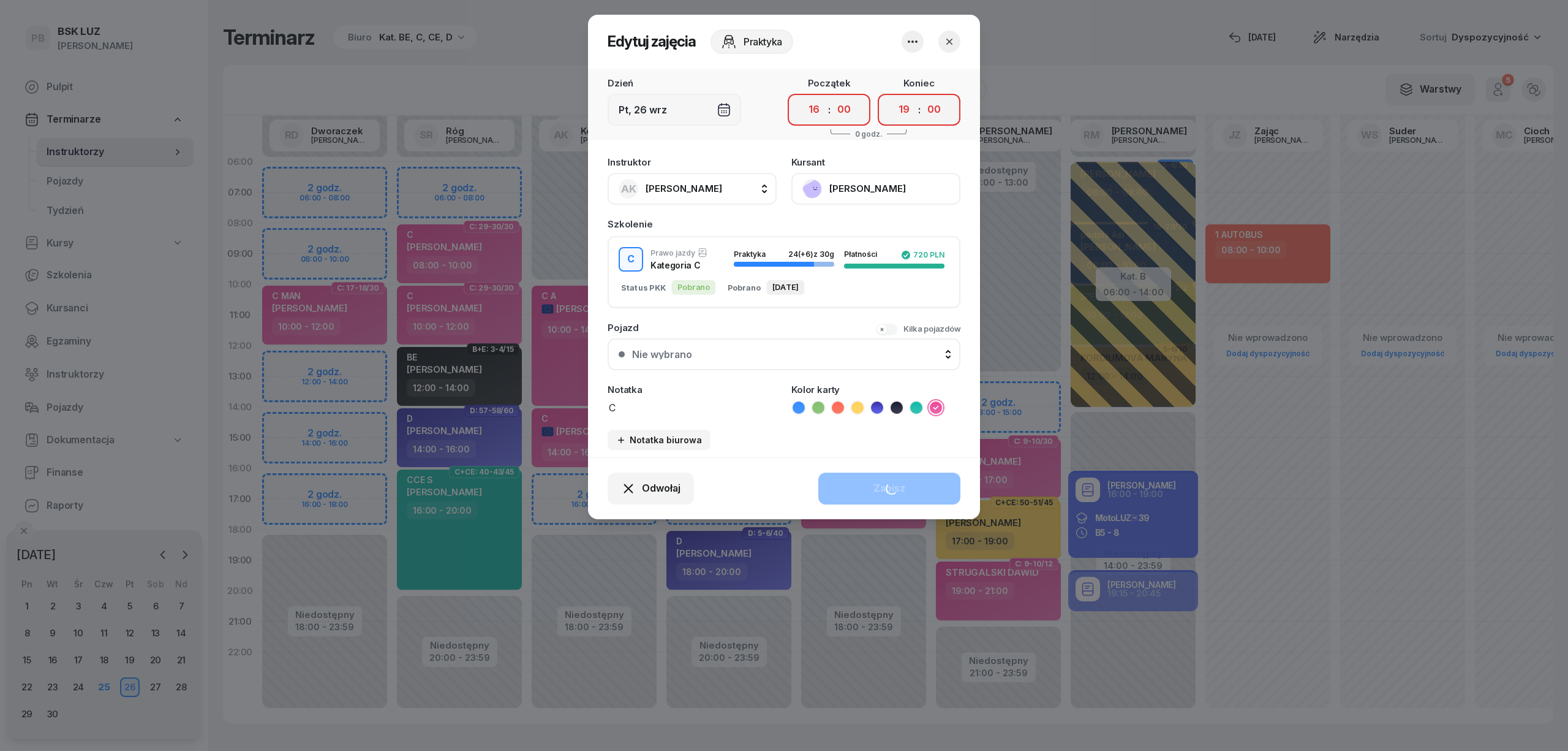
click at [893, 97] on select "00 01 02 03 04 05 06 07 08 09 10 11 12 13 14 15 16 17 18 19 20 21 22 23" at bounding box center [904, 109] width 23 height 25
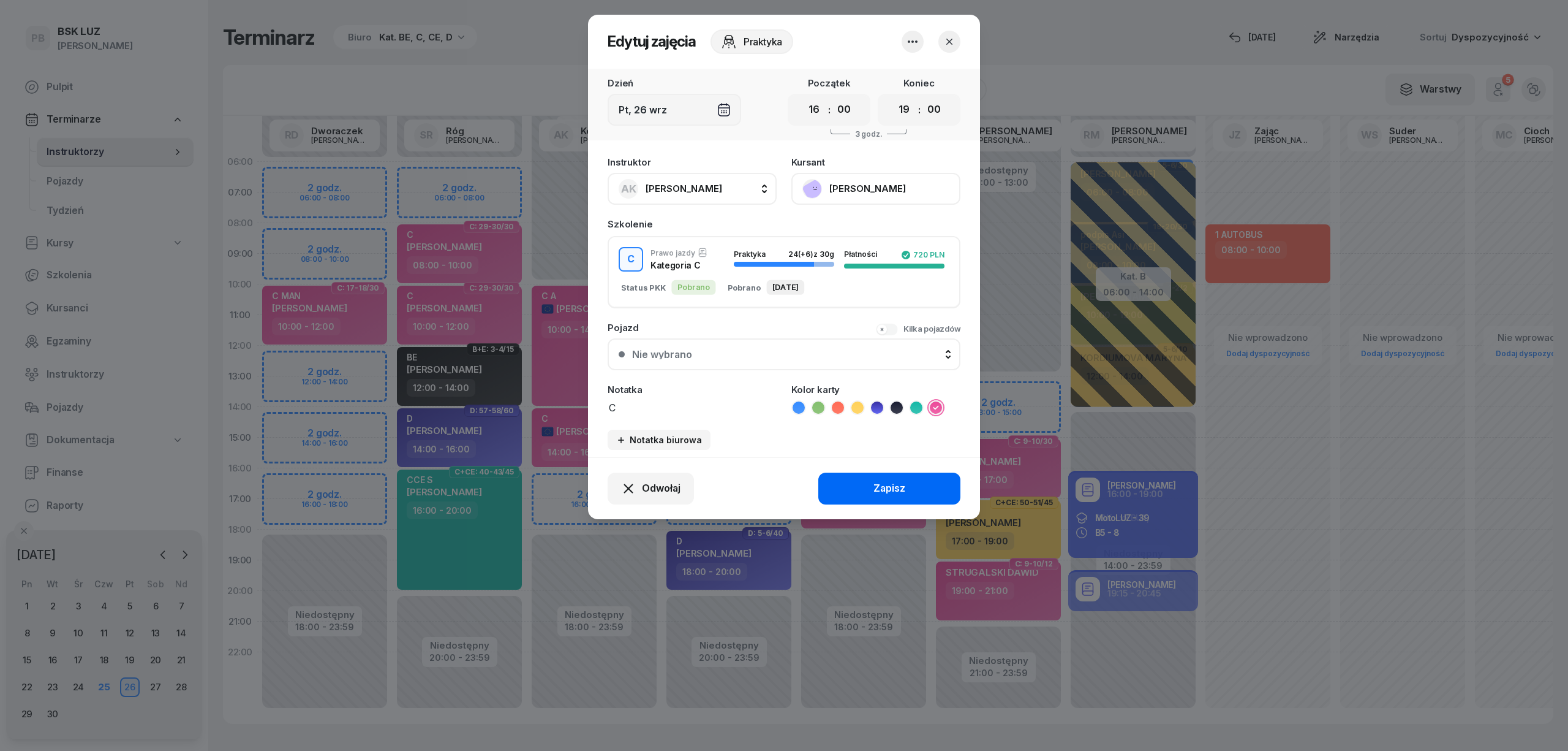
click at [924, 489] on button "Zapisz" at bounding box center [889, 489] width 142 height 32
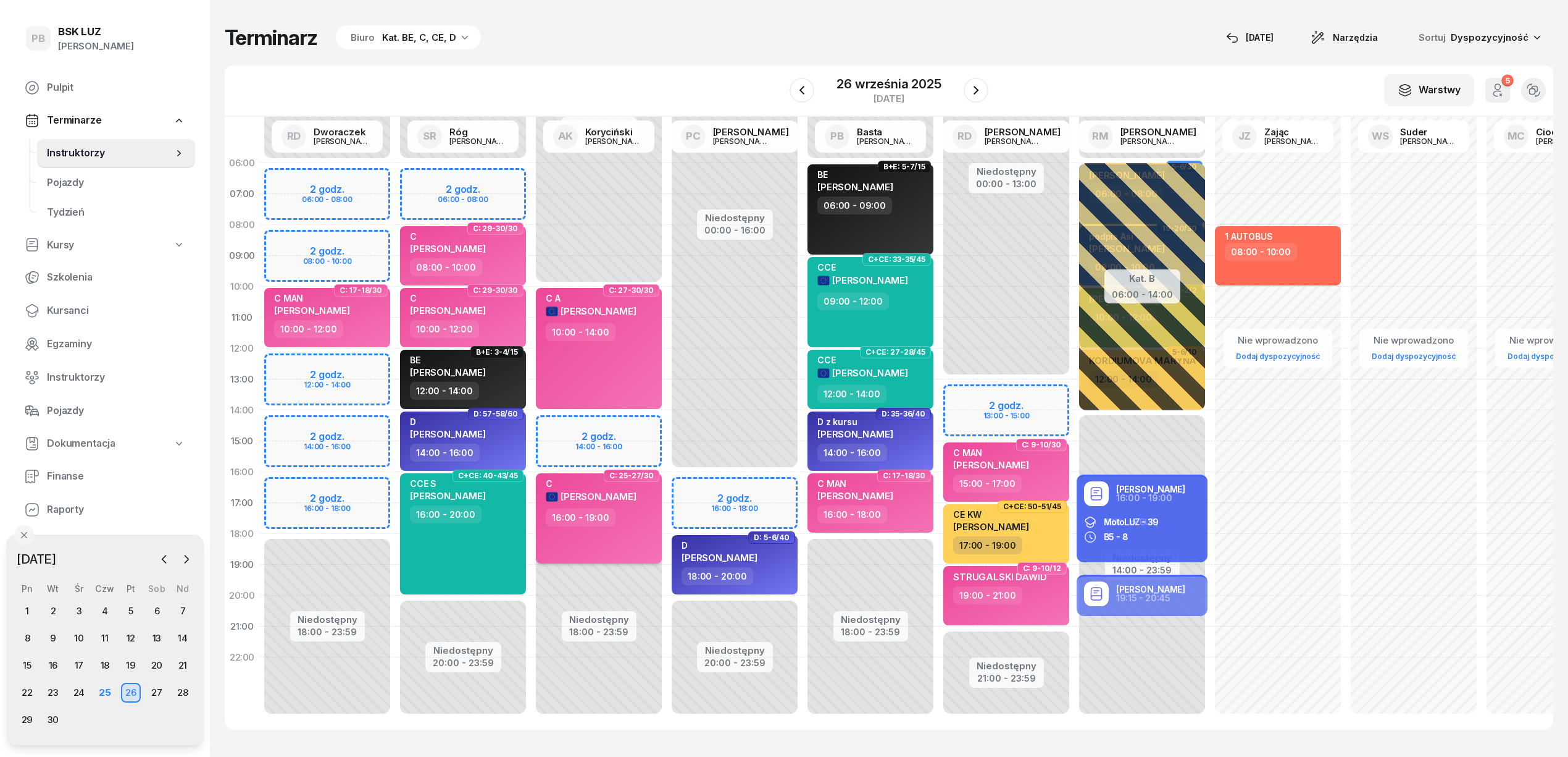
click at [618, 549] on div "C [PERSON_NAME] 16:00 - 19:00" at bounding box center [598, 517] width 126 height 90
select select "16"
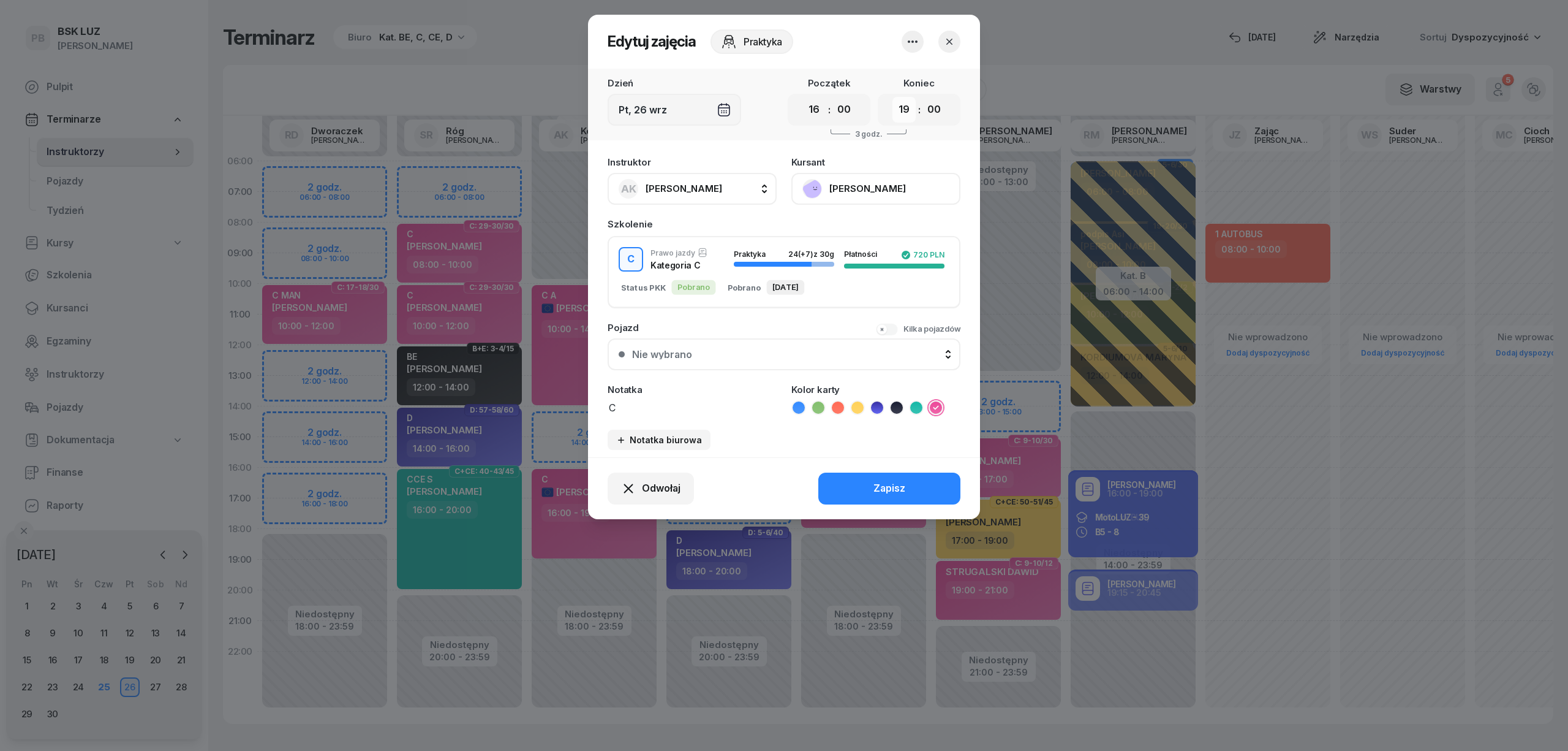
click at [900, 109] on select "00 01 02 03 04 05 06 07 08 09 10 11 12 13 14 15 16 17 18 19 20 21 22 23" at bounding box center [904, 109] width 23 height 25
select select "18"
click at [893, 97] on select "00 01 02 03 04 05 06 07 08 09 10 11 12 13 14 15 16 17 18 19 20 21 22 23" at bounding box center [904, 109] width 23 height 25
click at [894, 483] on div "Zapisz" at bounding box center [890, 488] width 32 height 16
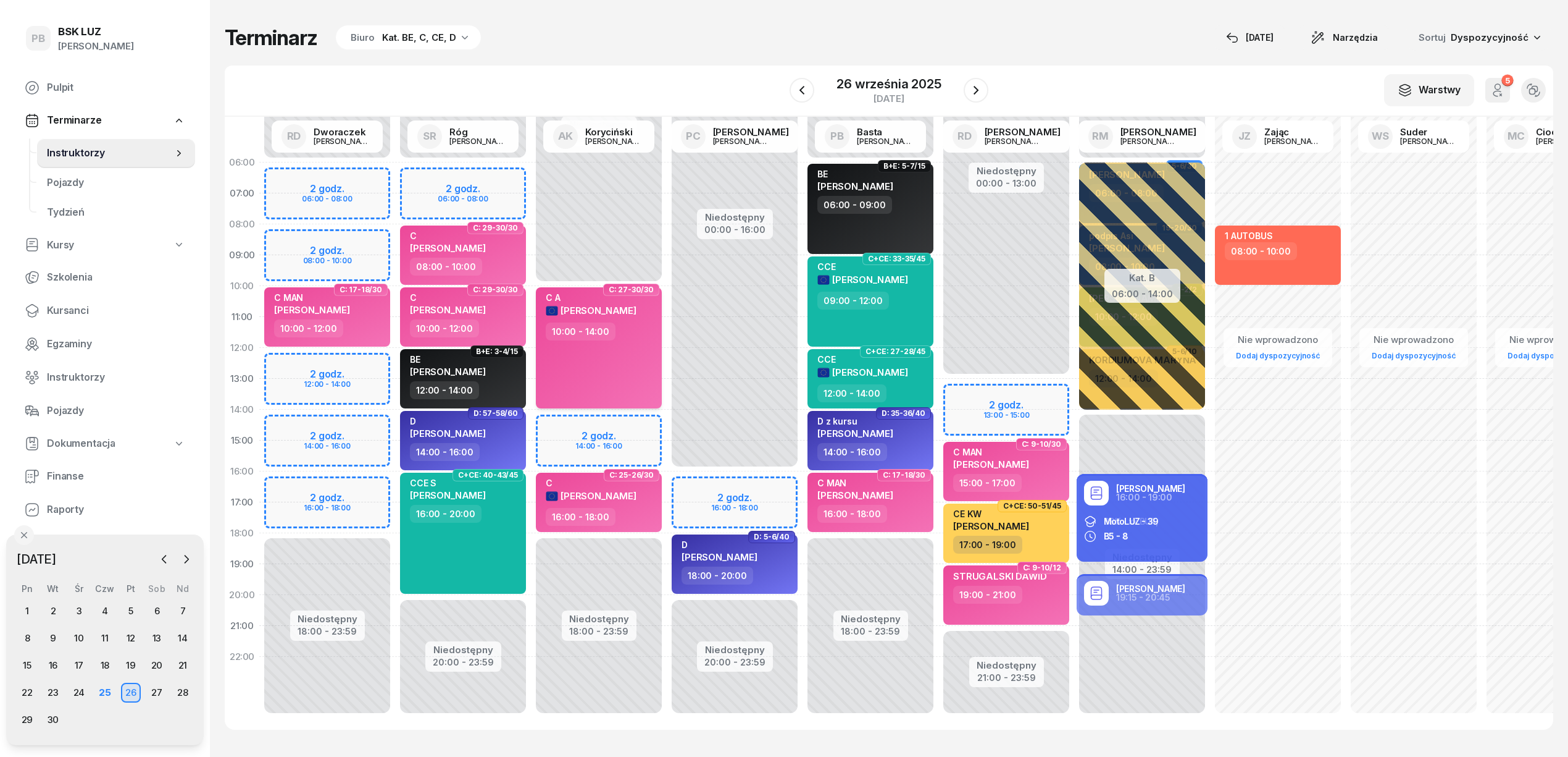
click at [615, 361] on div "C A [PERSON_NAME] 10:00 - 14:00" at bounding box center [598, 348] width 126 height 121
select select "10"
select select "14"
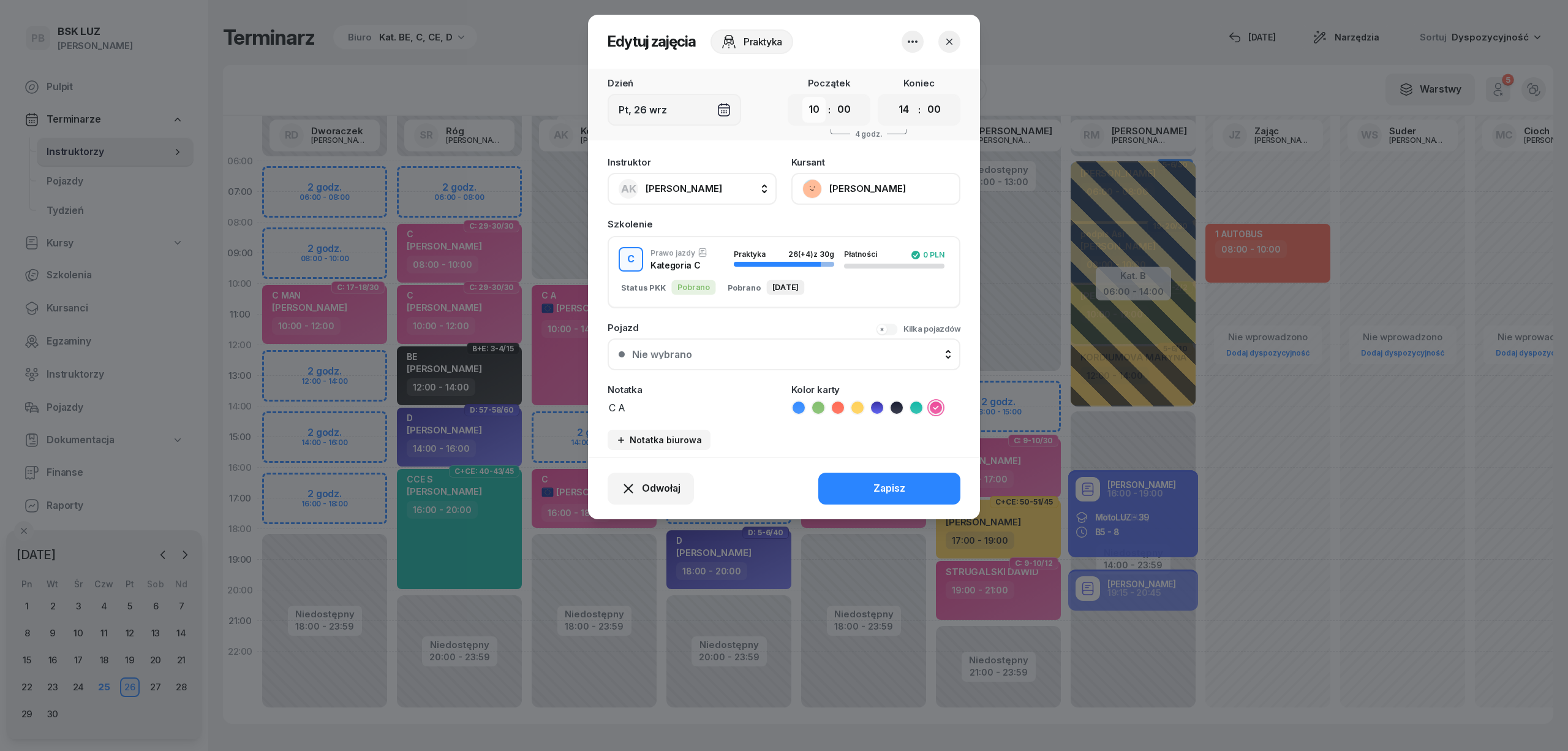
drag, startPoint x: 814, startPoint y: 109, endPoint x: 814, endPoint y: 117, distance: 8.0
click at [814, 109] on select "00 01 02 03 04 05 06 07 08 09 10 11 12 13 14 15 16 17 18 19 20 21 22 23" at bounding box center [814, 109] width 23 height 25
select select "12"
click at [802, 97] on select "00 01 02 03 04 05 06 07 08 09 10 11 12 13 14 15 16 17 18 19 20 21 22 23" at bounding box center [814, 109] width 23 height 25
click at [906, 113] on select "00 01 02 03 04 05 06 07 08 09 10 11 12 13 14 15 16 17 18 19 20 21 22 23" at bounding box center [904, 109] width 23 height 25
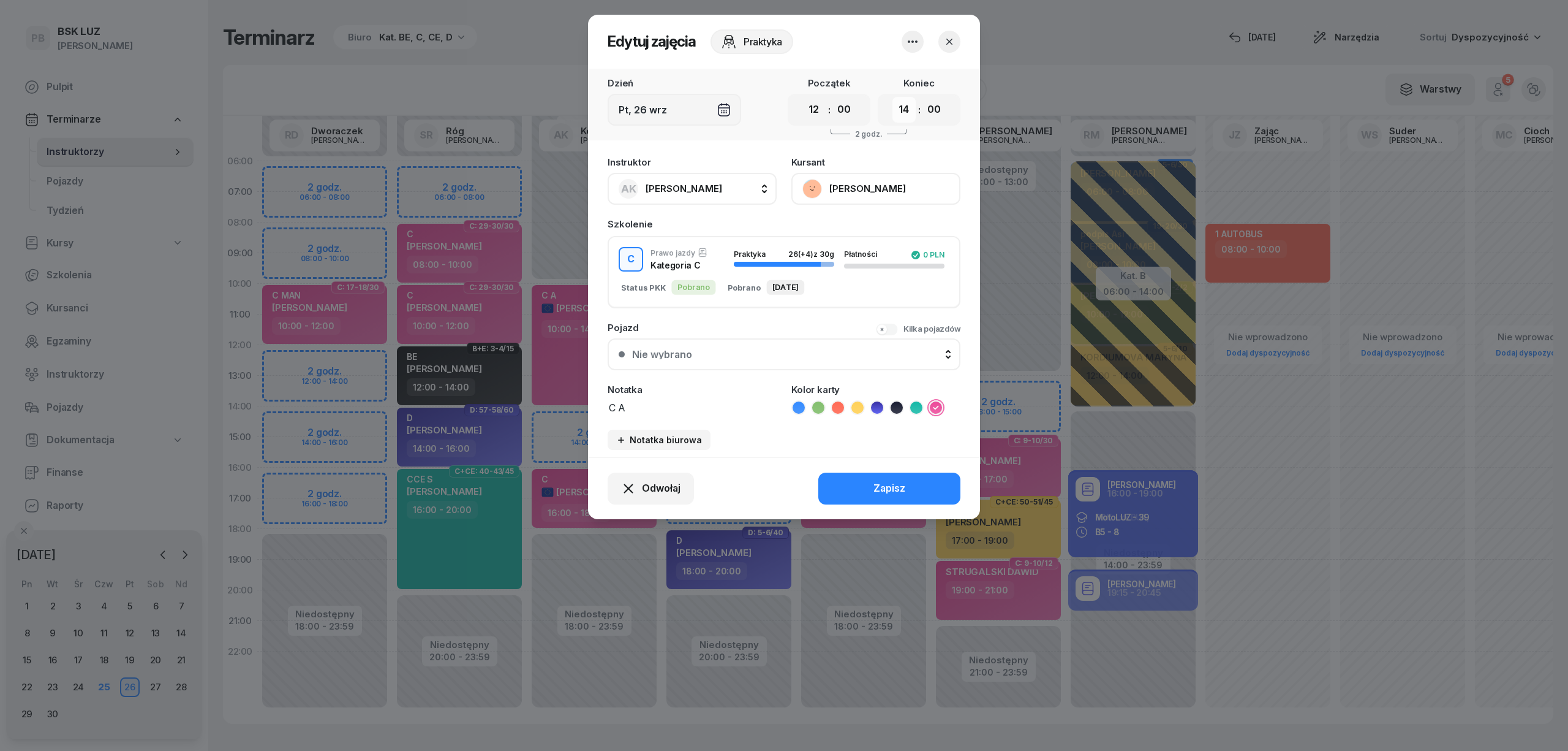
select select "16"
click at [893, 97] on select "00 01 02 03 04 05 06 07 08 09 10 11 12 13 14 15 16 17 18 19 20 21 22 23" at bounding box center [904, 109] width 23 height 25
click at [907, 480] on button "Zapisz" at bounding box center [889, 489] width 142 height 32
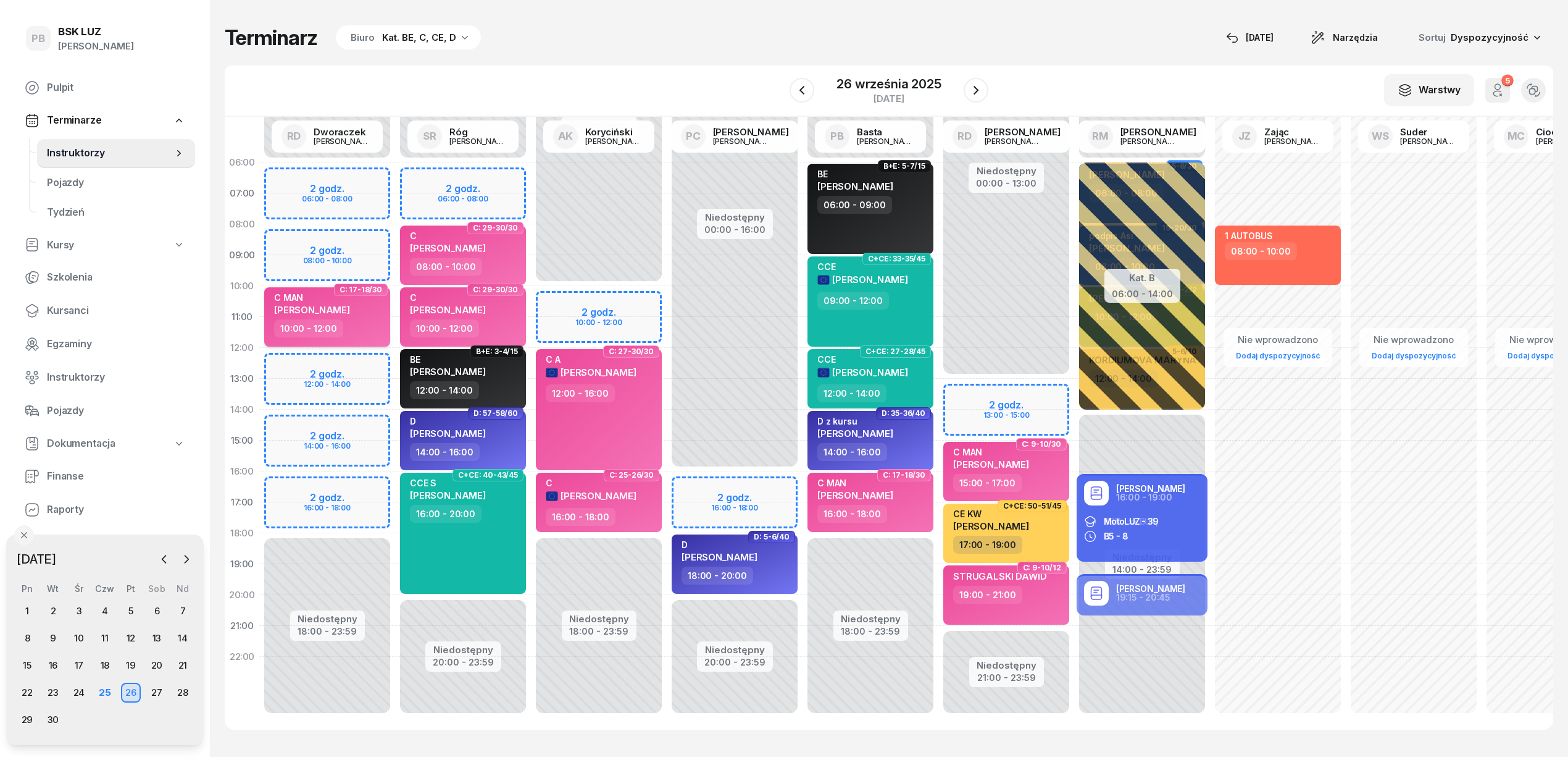
click at [348, 322] on div "10:00 - 12:00" at bounding box center [328, 328] width 109 height 18
select select "10"
select select "12"
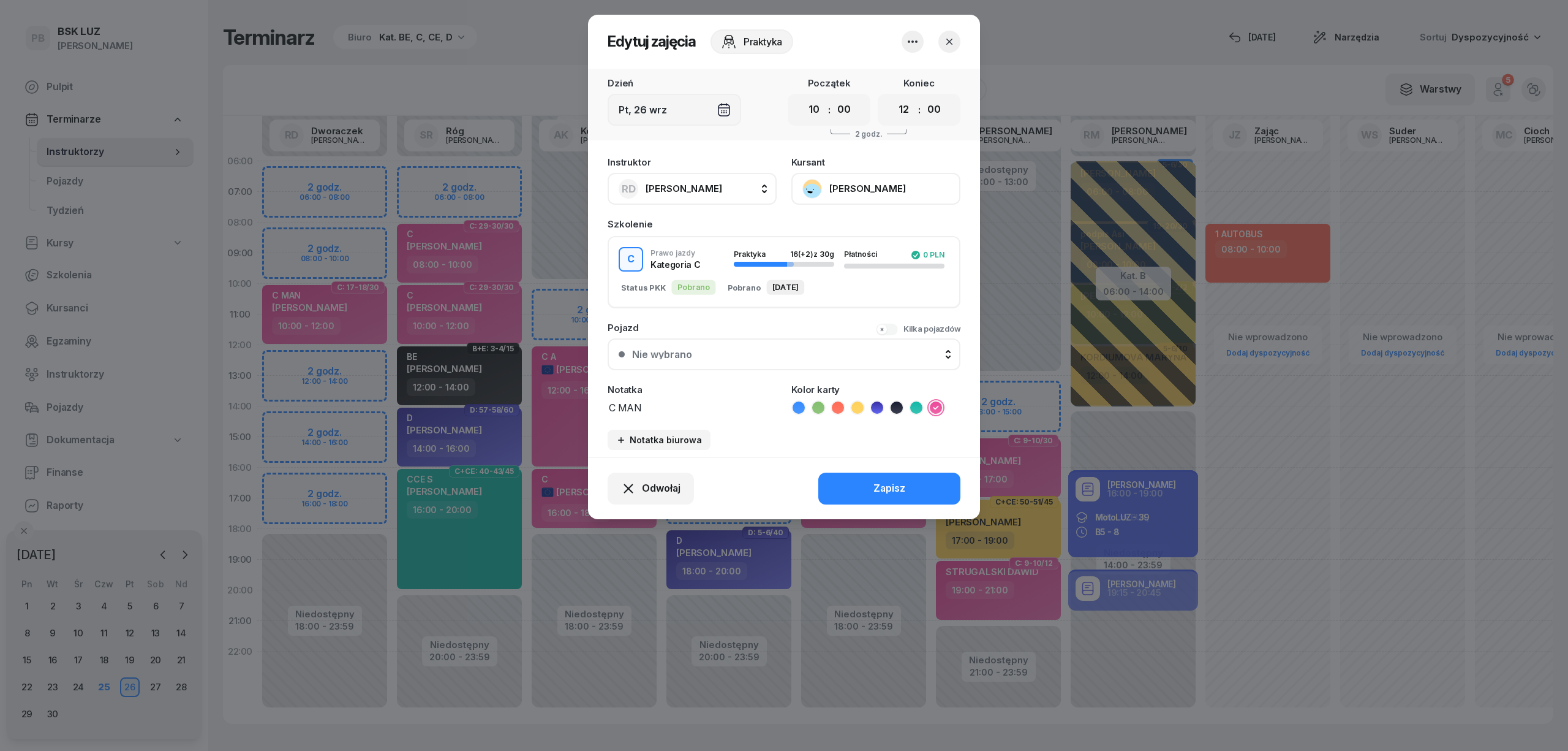
click at [676, 187] on span "[PERSON_NAME]" at bounding box center [683, 188] width 76 height 11
type input "kory"
click at [689, 262] on span "[PERSON_NAME]" at bounding box center [690, 270] width 75 height 16
click at [872, 477] on button "Zapisz" at bounding box center [889, 489] width 142 height 32
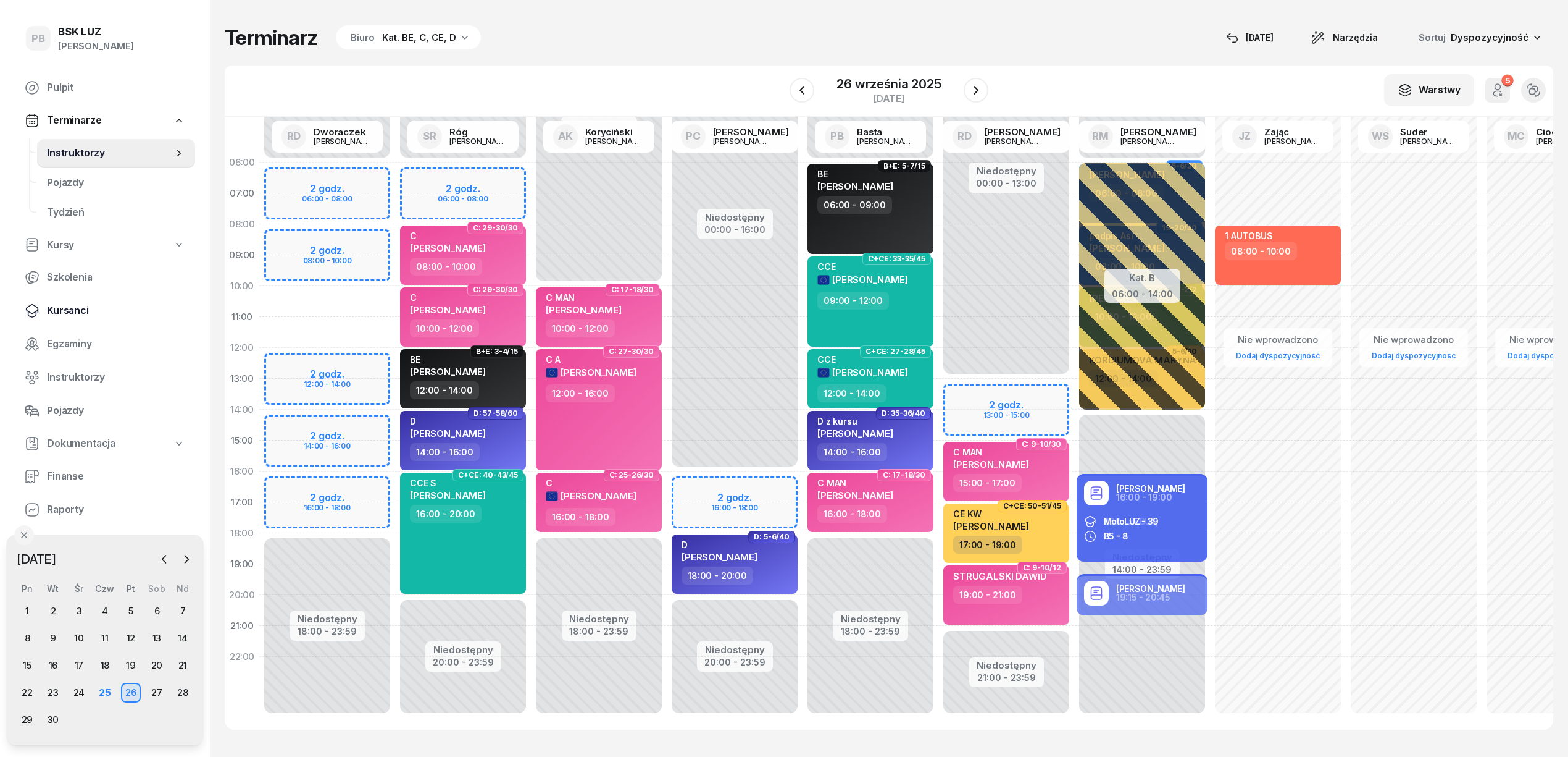
click at [70, 310] on span "Kursanci" at bounding box center [116, 310] width 138 height 16
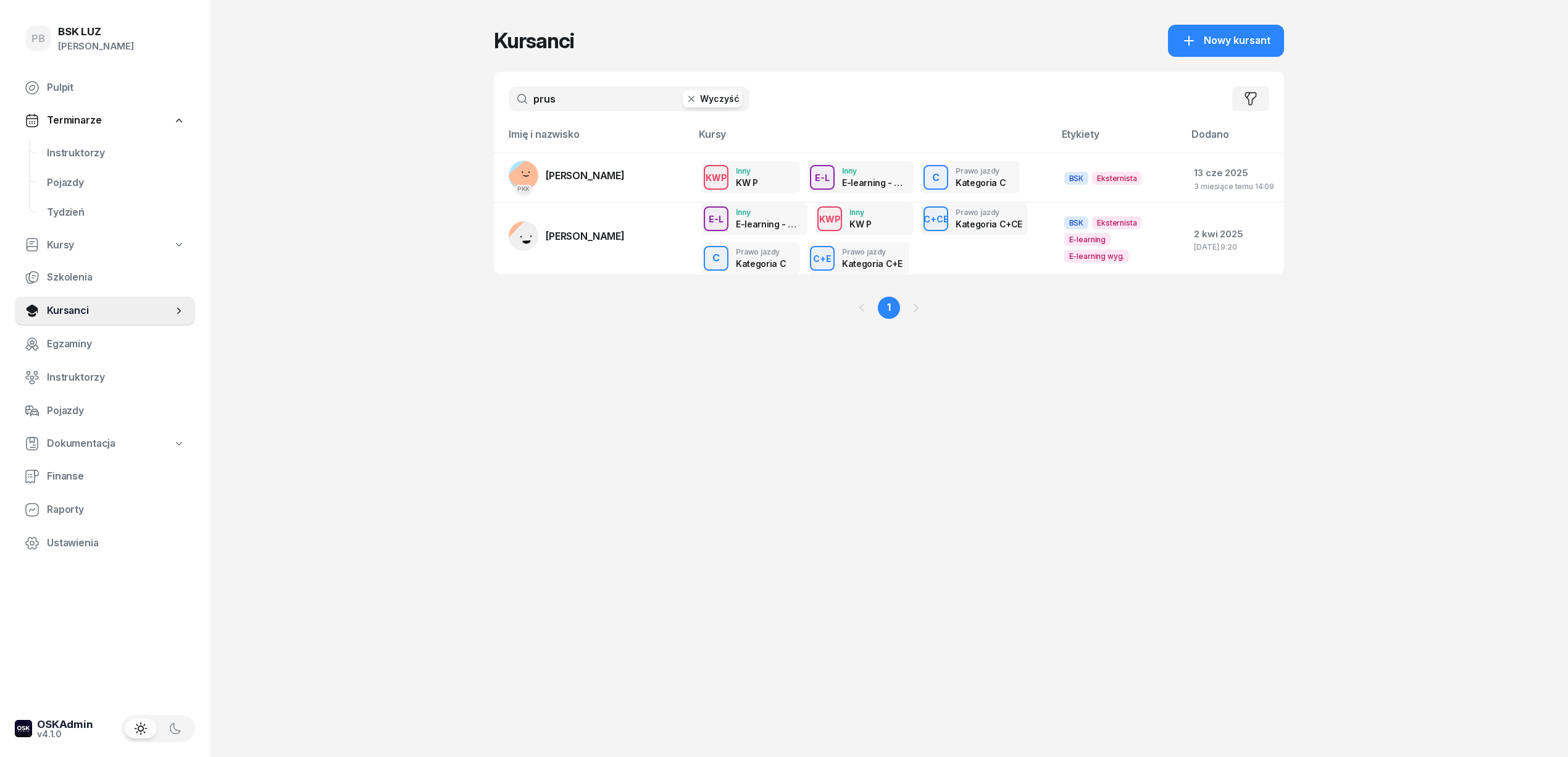
click at [541, 104] on input "prus" at bounding box center [629, 99] width 241 height 25
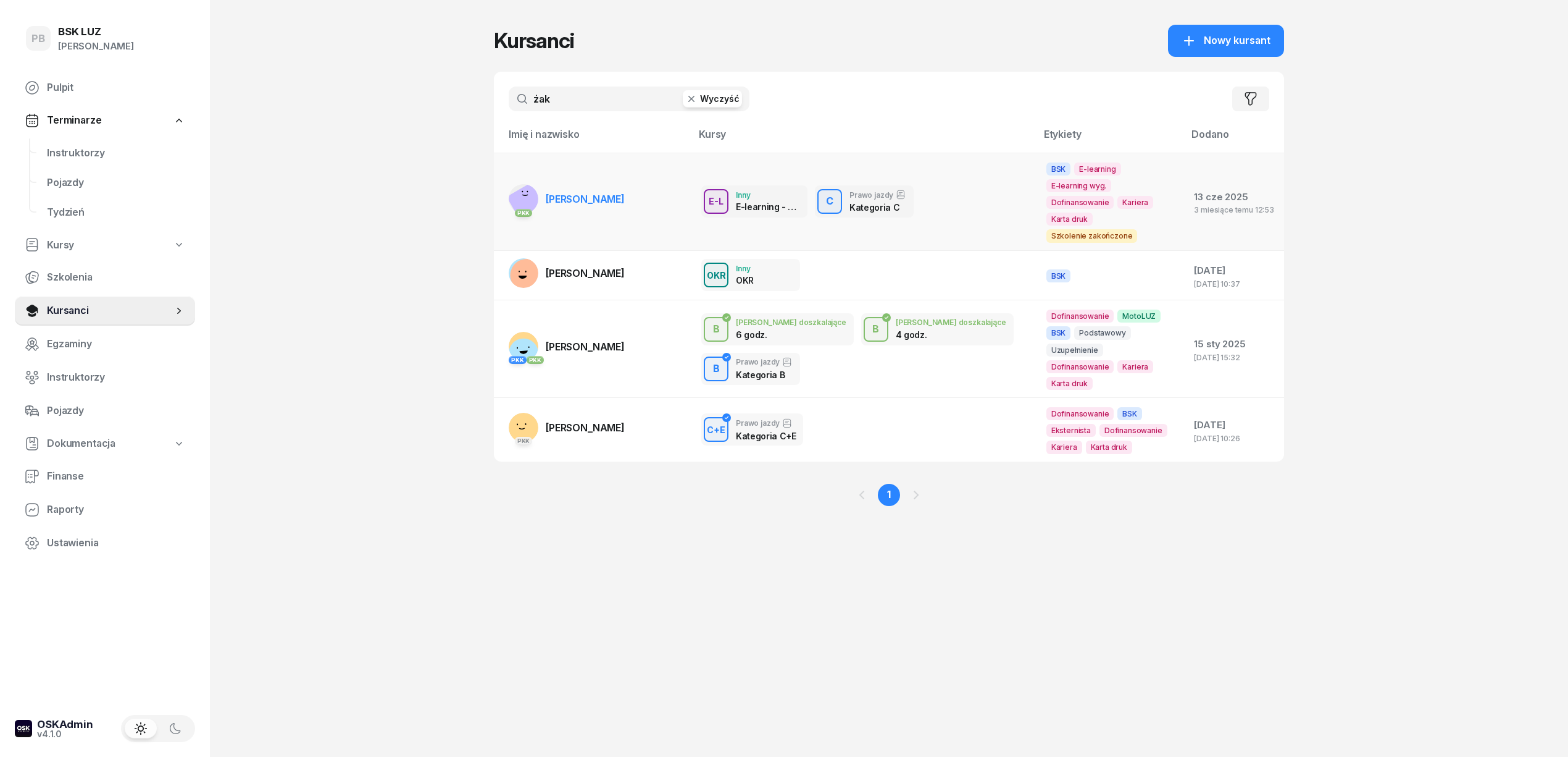
type input "żak"
click at [590, 190] on link "PKK [PERSON_NAME]" at bounding box center [566, 198] width 116 height 29
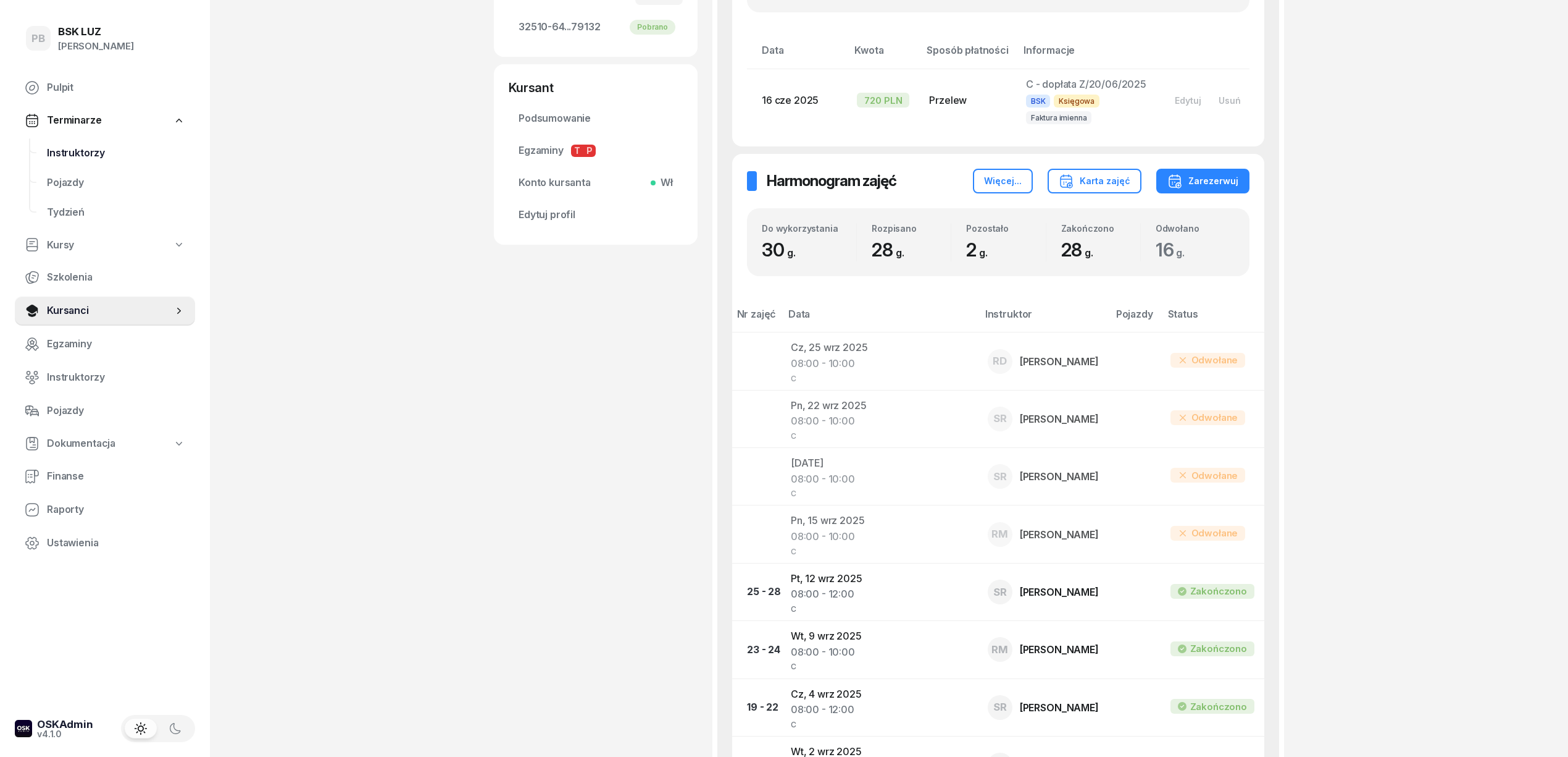
scroll to position [411, 0]
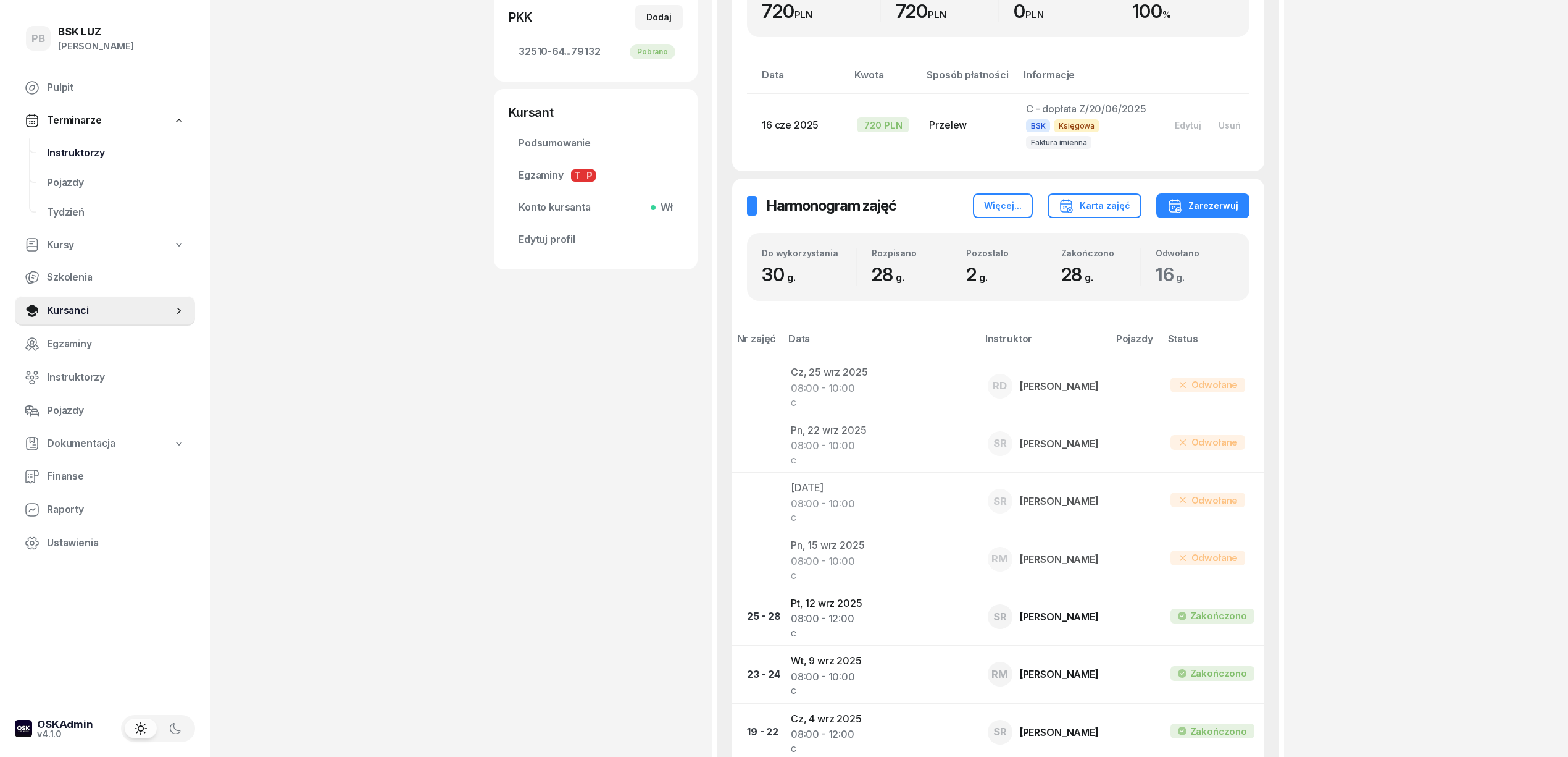
click at [90, 149] on span "Instruktorzy" at bounding box center [116, 153] width 138 height 16
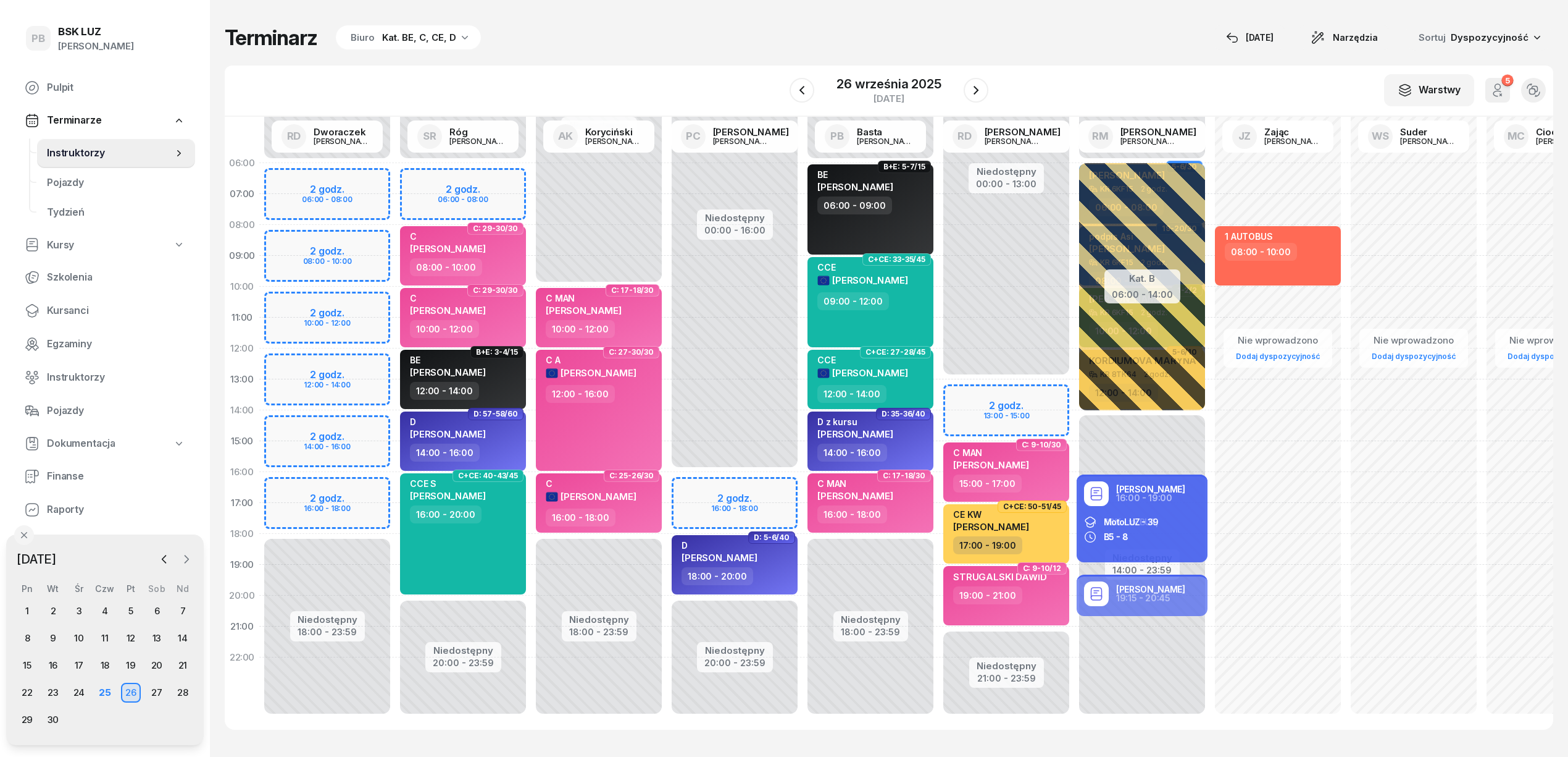
click at [183, 556] on icon "button" at bounding box center [186, 559] width 12 height 12
click at [50, 690] on div "21" at bounding box center [53, 692] width 20 height 20
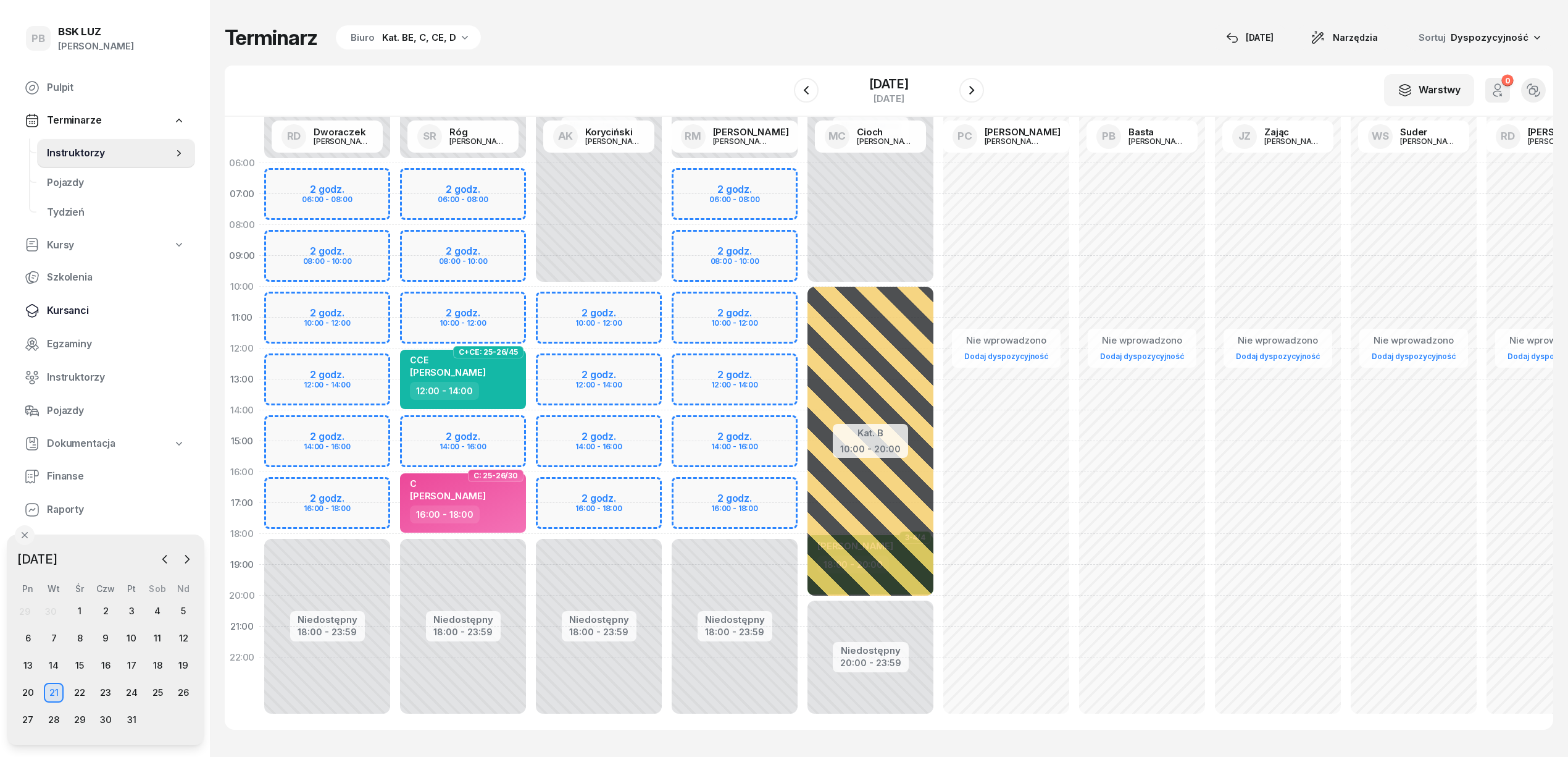
click at [55, 315] on span "Kursanci" at bounding box center [116, 310] width 138 height 16
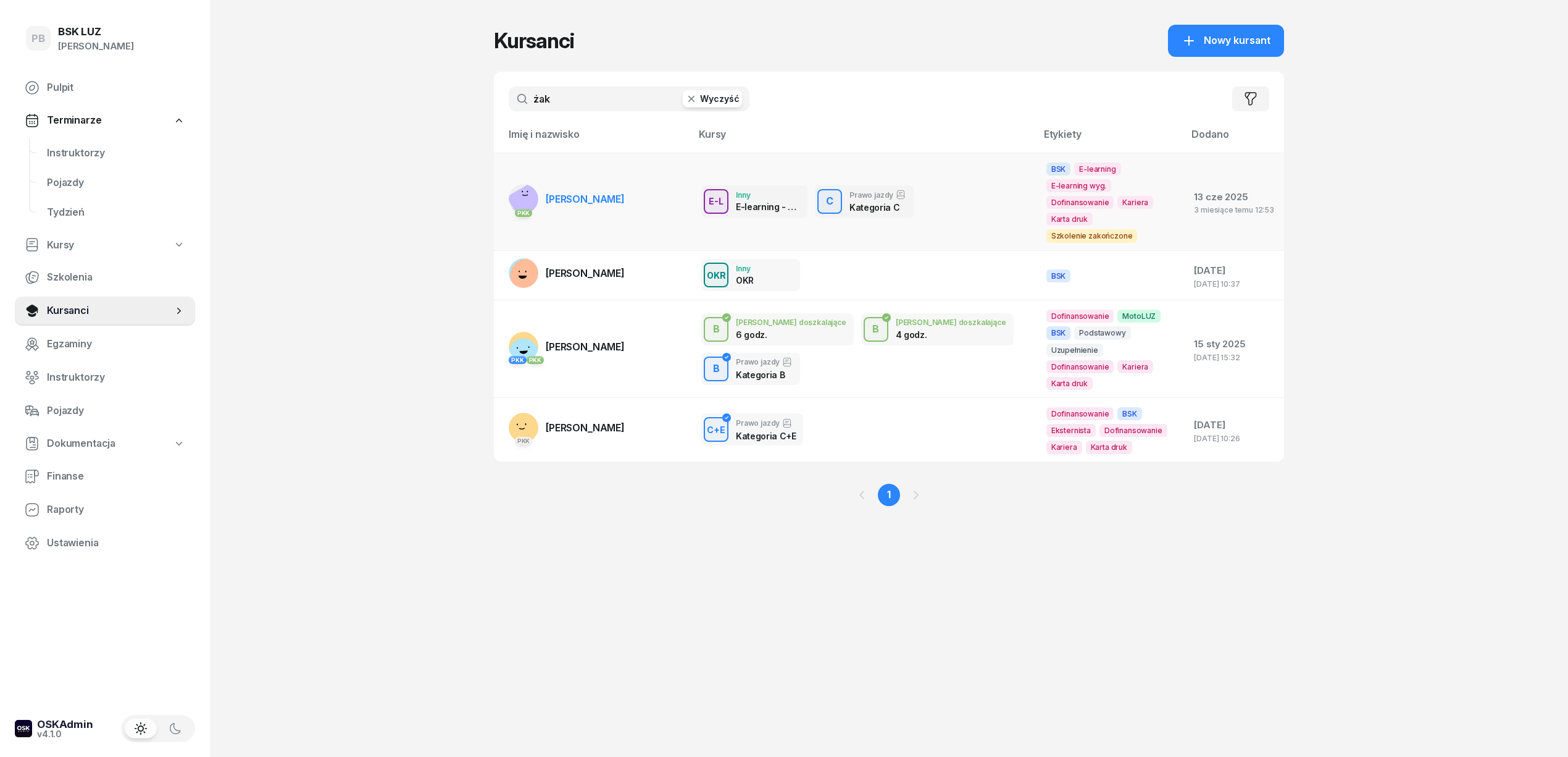
click at [570, 192] on span "[PERSON_NAME]" at bounding box center [584, 198] width 79 height 12
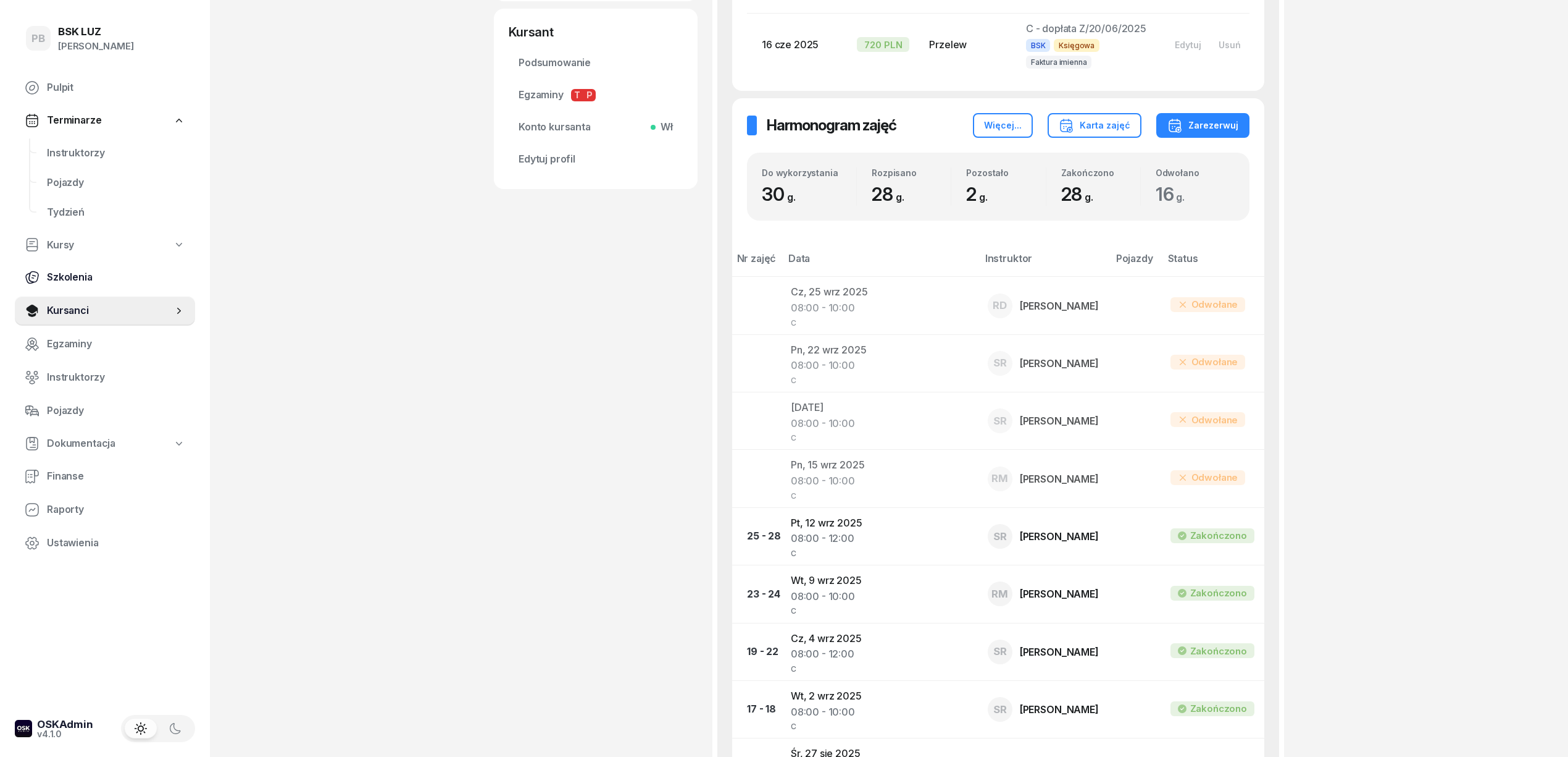
scroll to position [411, 0]
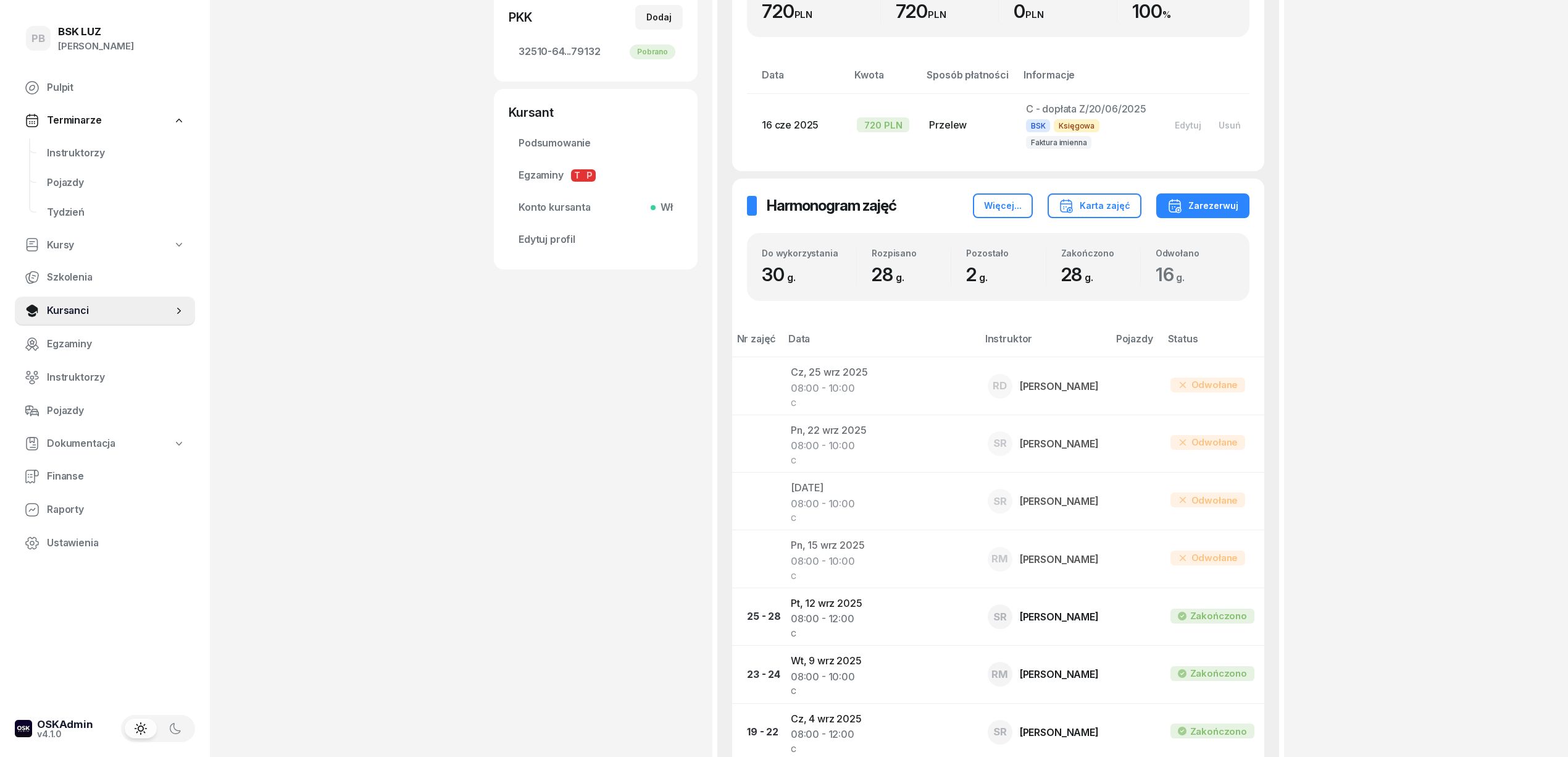
click at [496, 548] on div "[PERSON_NAME] [PERSON_NAME] etykiety... 793 297 997 [EMAIL_ADDRESS][DOMAIN_NAME…" at bounding box center [596, 593] width 204 height 1880
click at [88, 151] on span "Instruktorzy" at bounding box center [116, 153] width 138 height 16
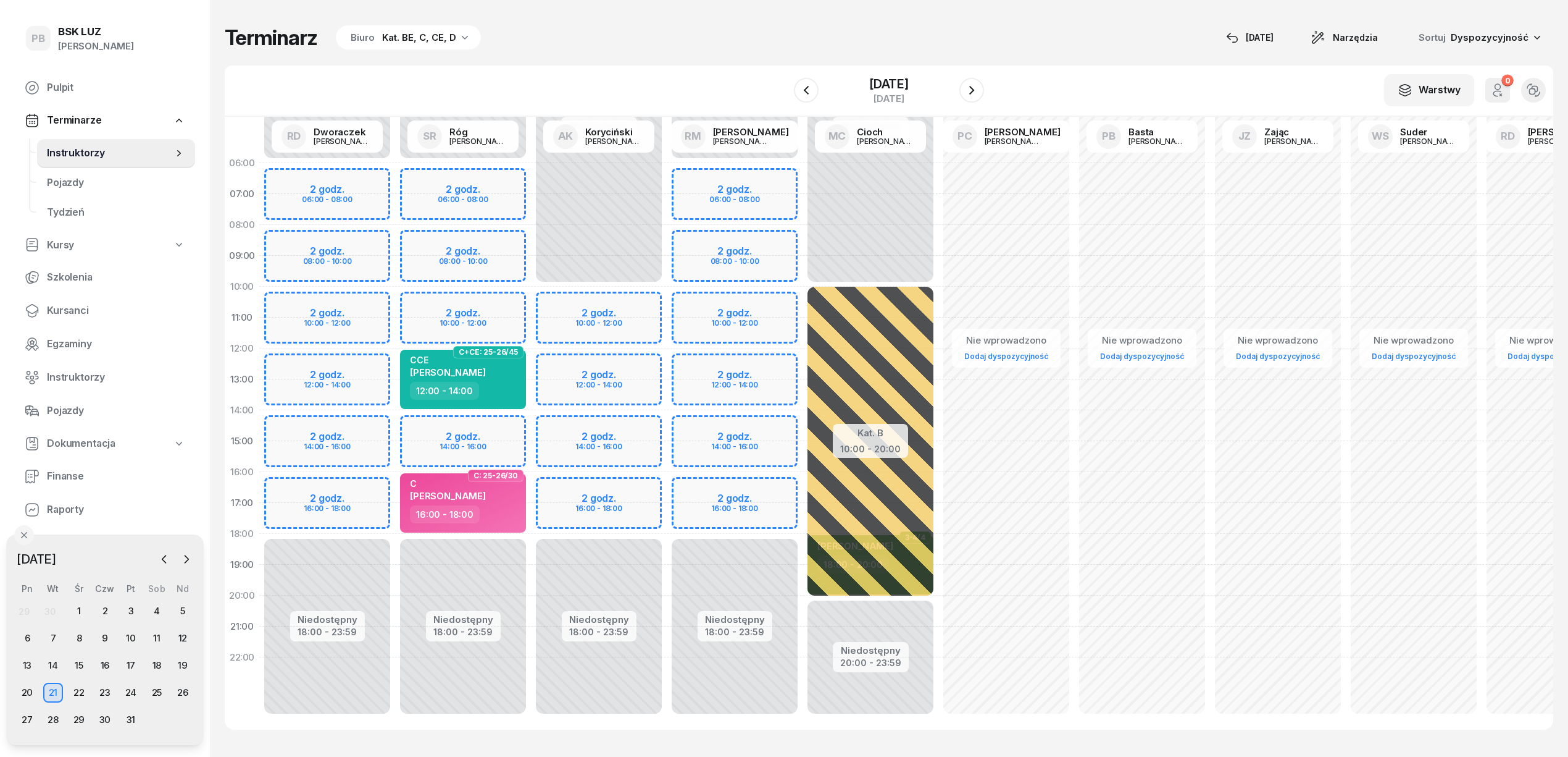
click at [419, 422] on div "Niedostępny 00:00 - 06:00 Niedostępny 18:00 - 23:59 2 godz. 06:00 - 08:00 2 god…" at bounding box center [462, 441] width 135 height 586
select select "14"
select select "16"
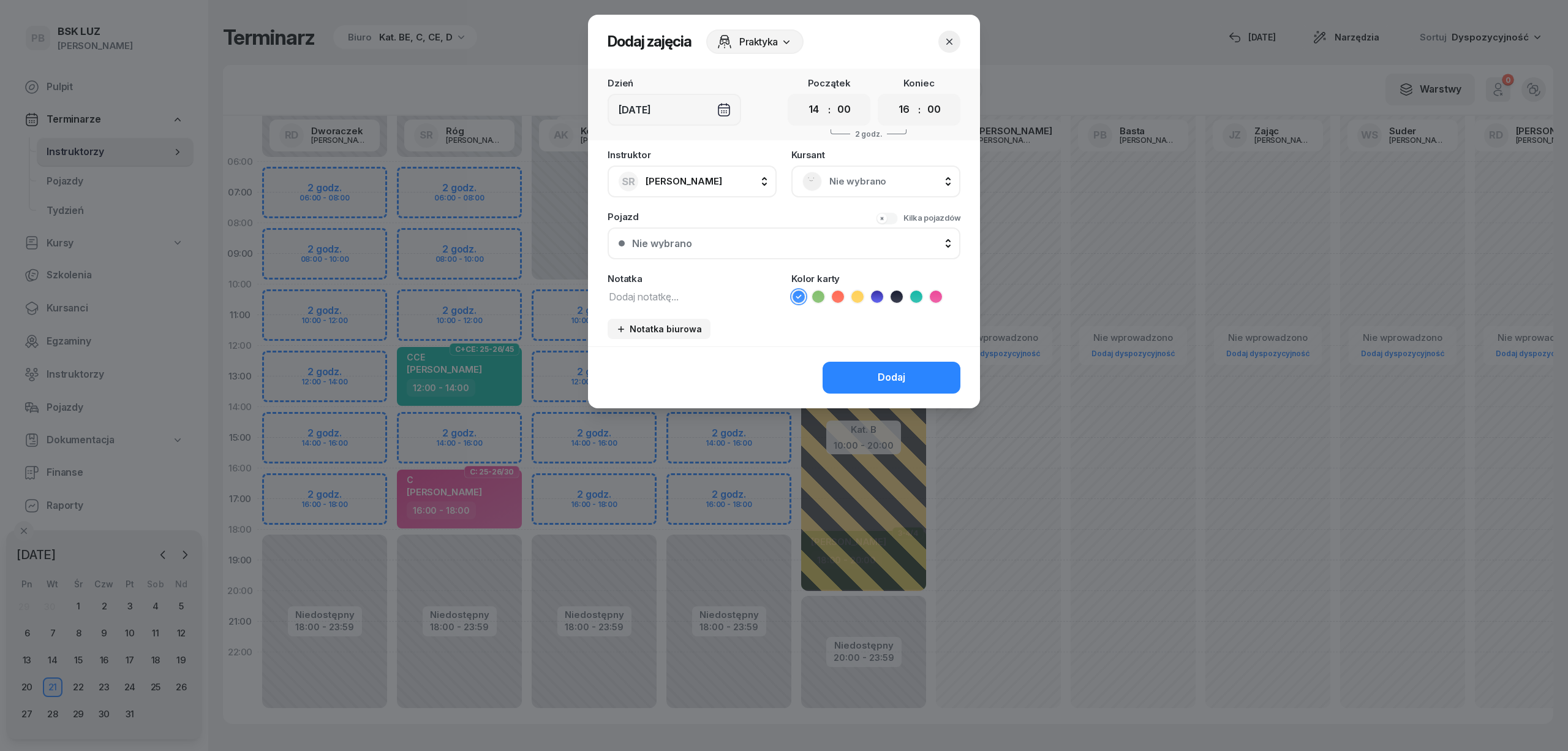
click at [830, 191] on div "Nie wybrano" at bounding box center [876, 181] width 169 height 32
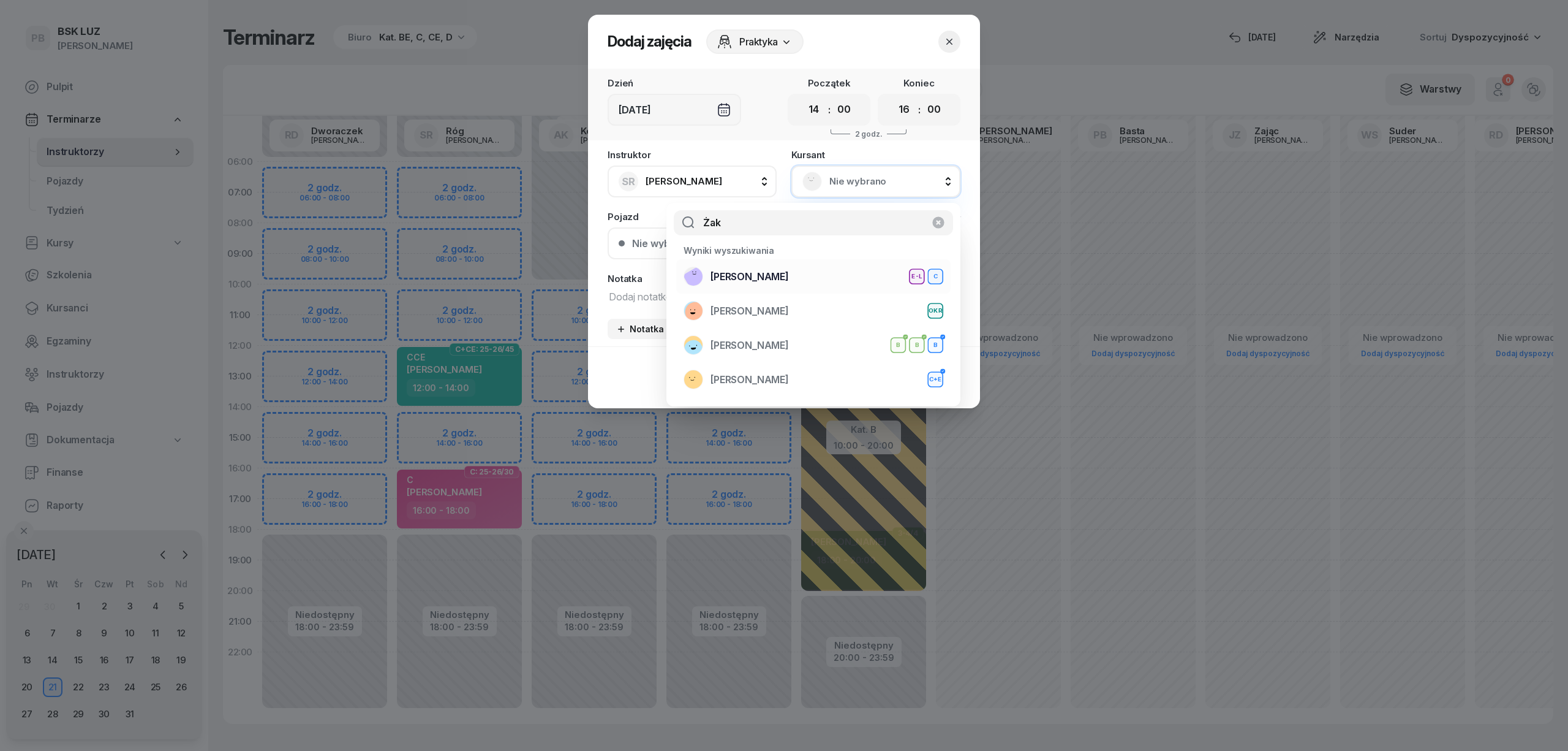
type input "Żak"
click at [791, 281] on div "[PERSON_NAME] E-L C" at bounding box center [814, 276] width 259 height 20
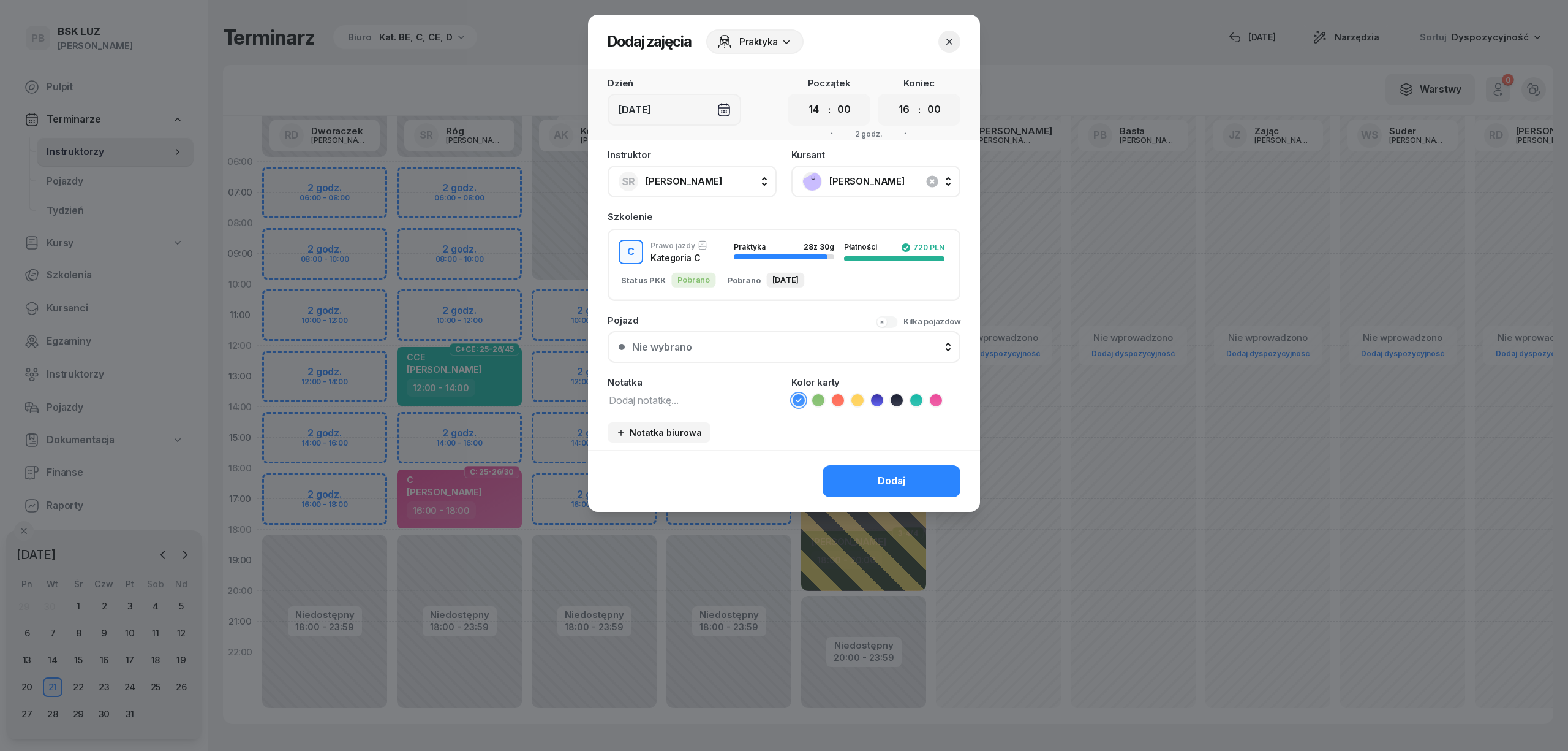
click at [670, 396] on textarea at bounding box center [692, 399] width 169 height 16
click at [924, 399] on ul at bounding box center [876, 400] width 169 height 15
click at [934, 402] on icon at bounding box center [936, 399] width 12 height 12
click at [743, 405] on textarea "C przed egzam." at bounding box center [692, 399] width 169 height 16
click at [621, 399] on textarea "C przed egzam. S" at bounding box center [692, 399] width 169 height 16
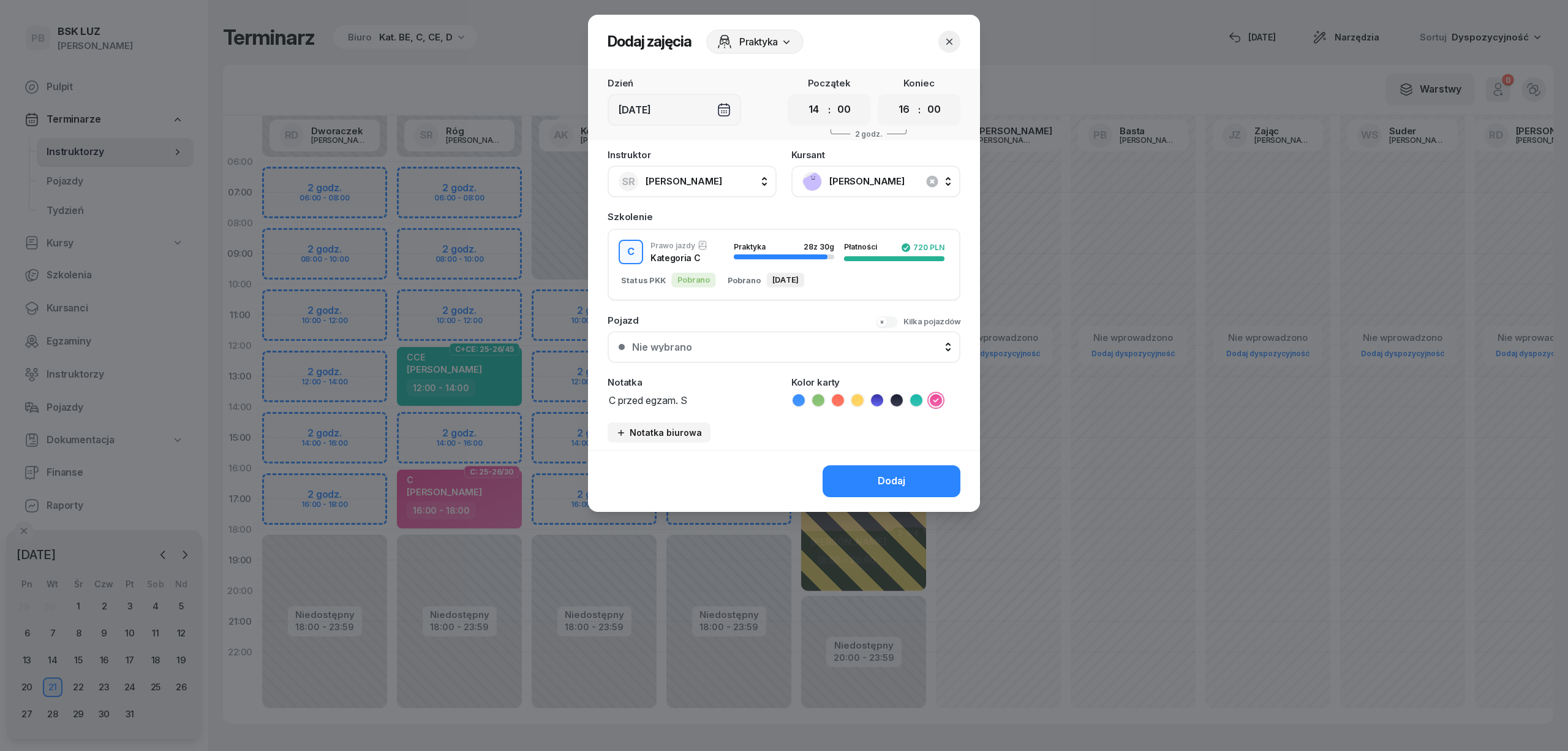
click at [616, 399] on textarea "C przed egzam. S" at bounding box center [692, 399] width 169 height 16
click at [705, 399] on textarea "C S przed egzam. S" at bounding box center [692, 399] width 169 height 16
type textarea "C S przed egzam."
click at [886, 473] on div "Dodaj" at bounding box center [891, 480] width 27 height 16
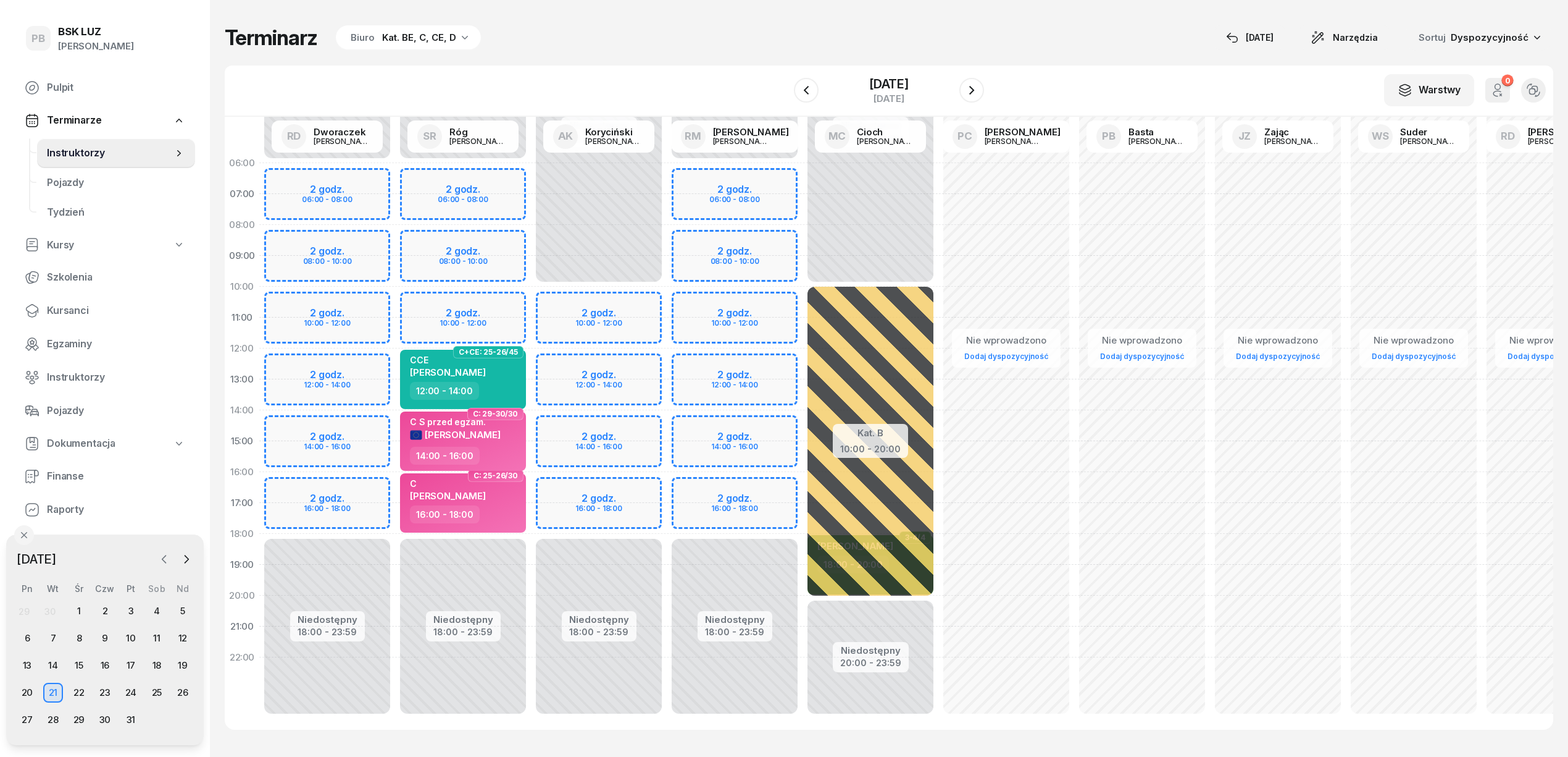
click at [159, 554] on icon "button" at bounding box center [164, 559] width 12 height 12
click at [109, 690] on div "25" at bounding box center [104, 692] width 20 height 20
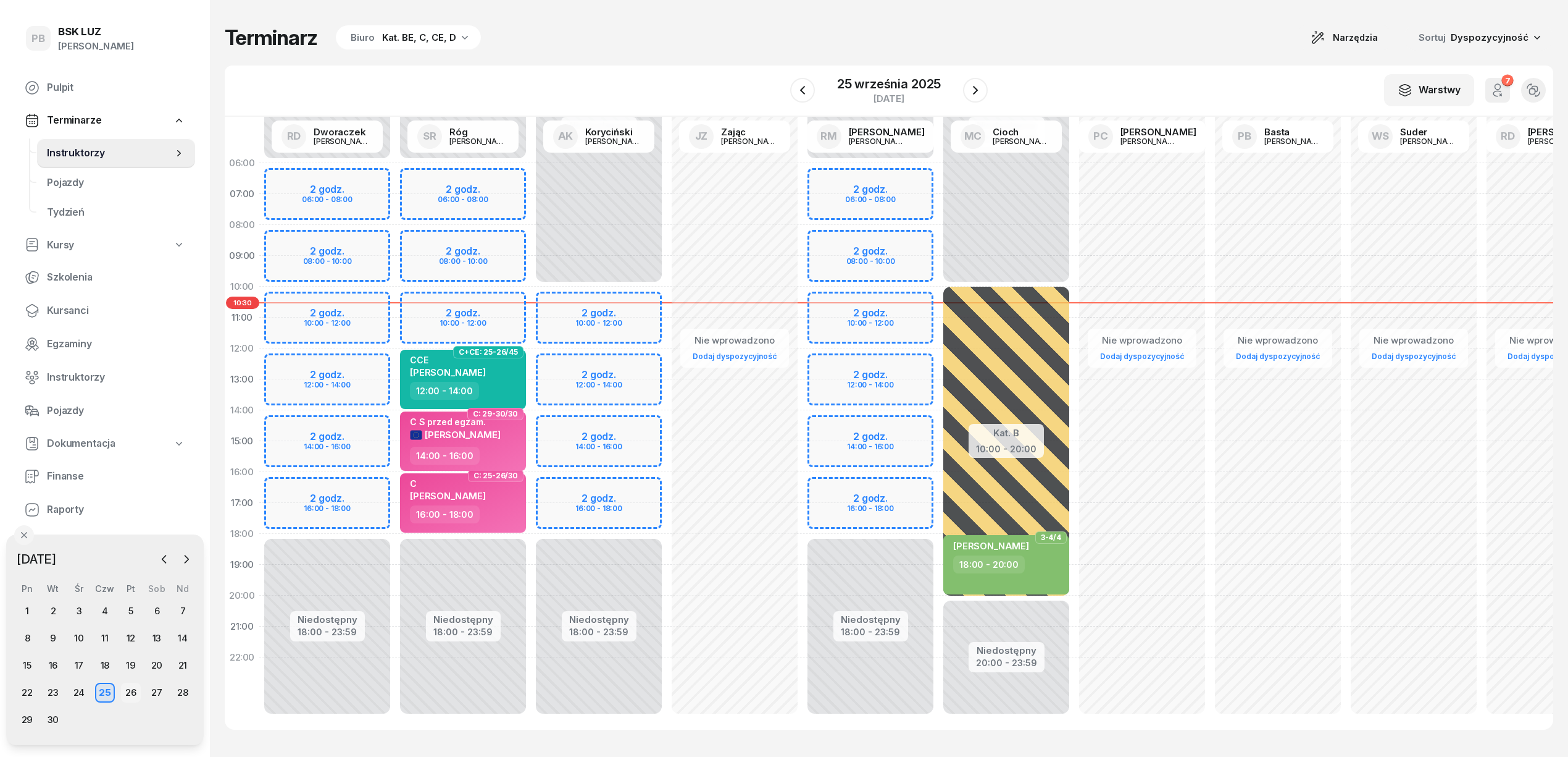
click at [133, 691] on div "26" at bounding box center [131, 692] width 20 height 20
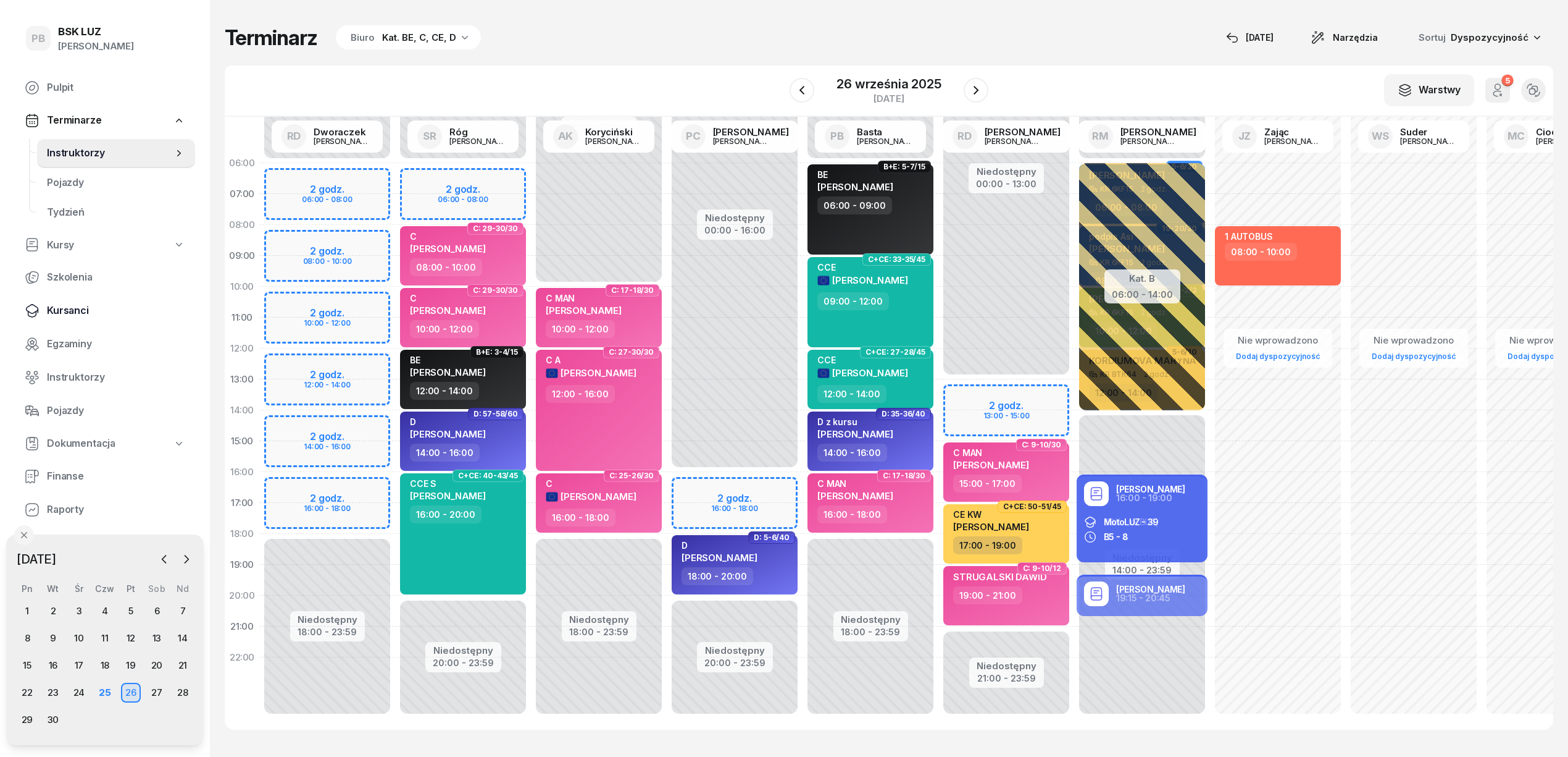
click at [70, 312] on span "Kursanci" at bounding box center [116, 310] width 138 height 16
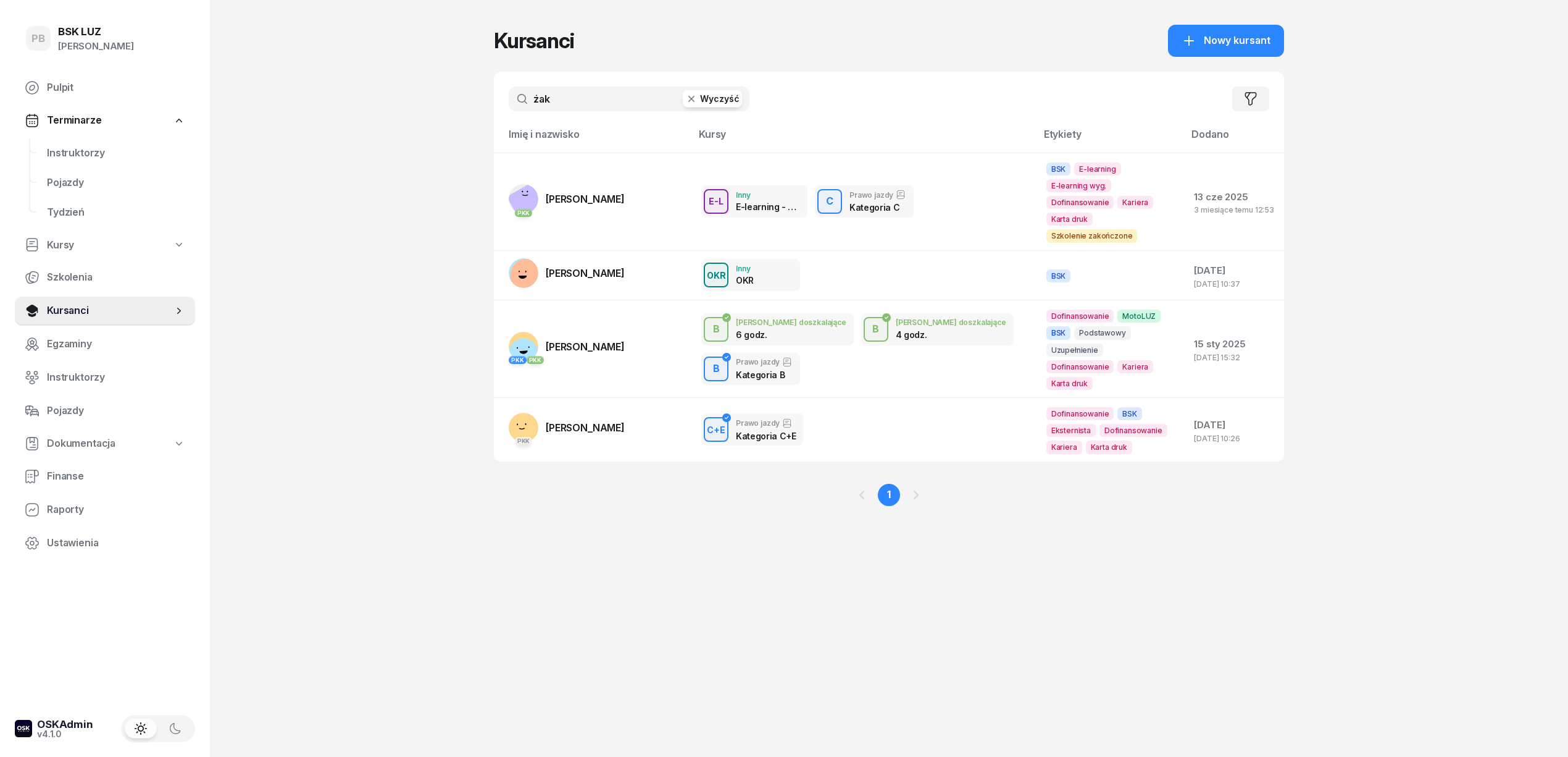
click at [563, 92] on input "żak" at bounding box center [629, 99] width 241 height 25
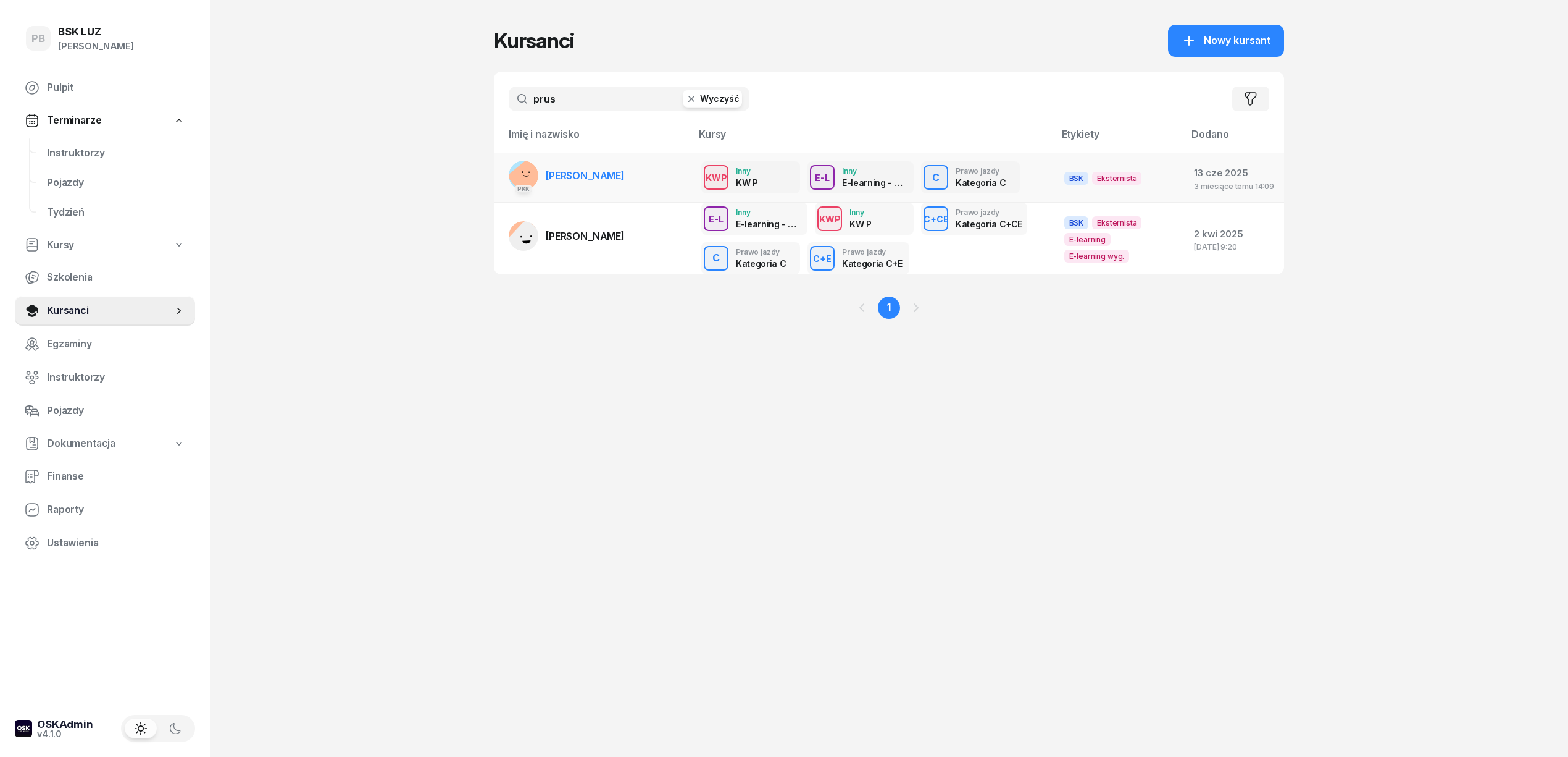
type input "prus"
click at [579, 179] on span "[PERSON_NAME]" at bounding box center [584, 175] width 79 height 12
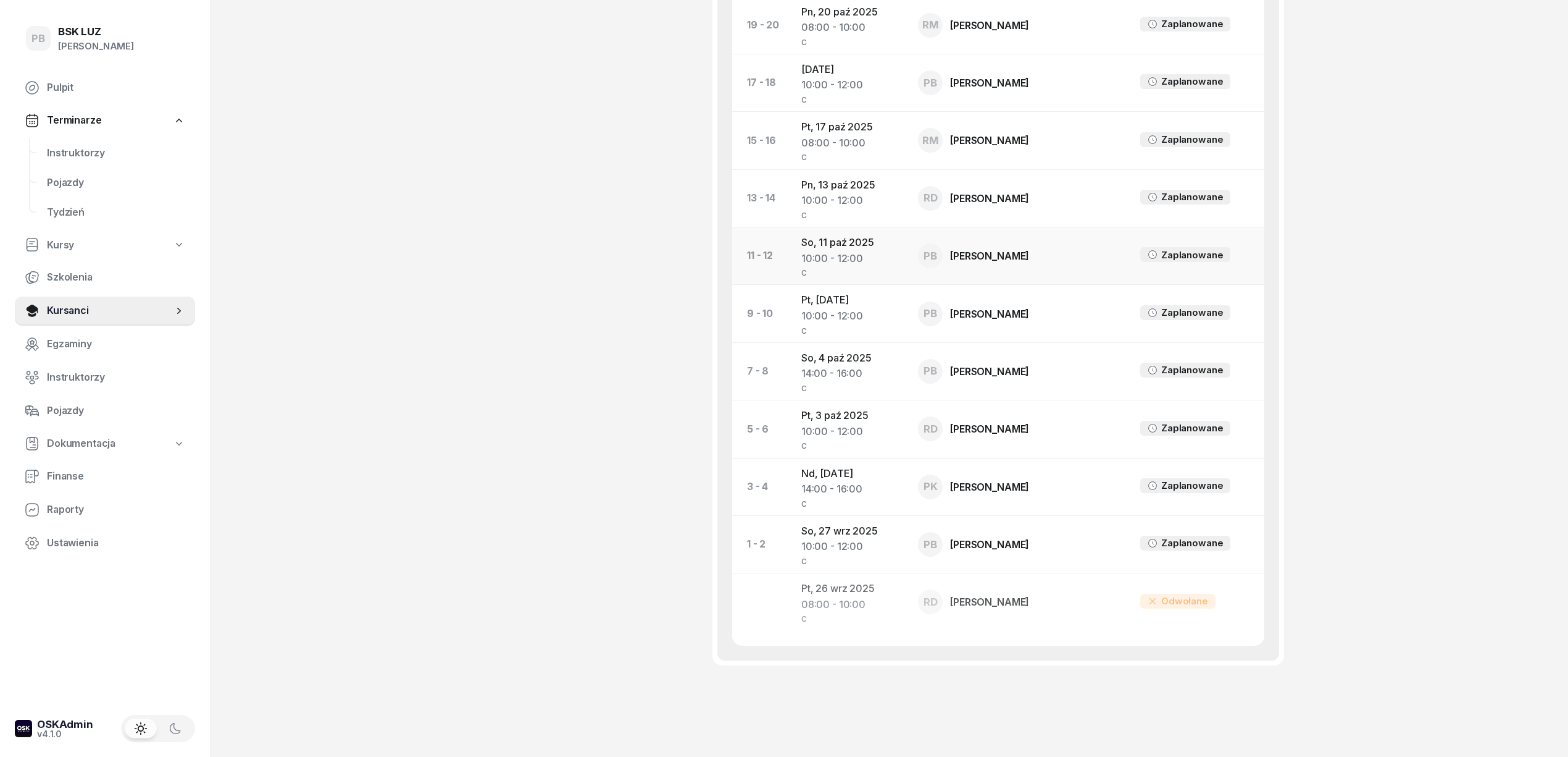
scroll to position [823, 0]
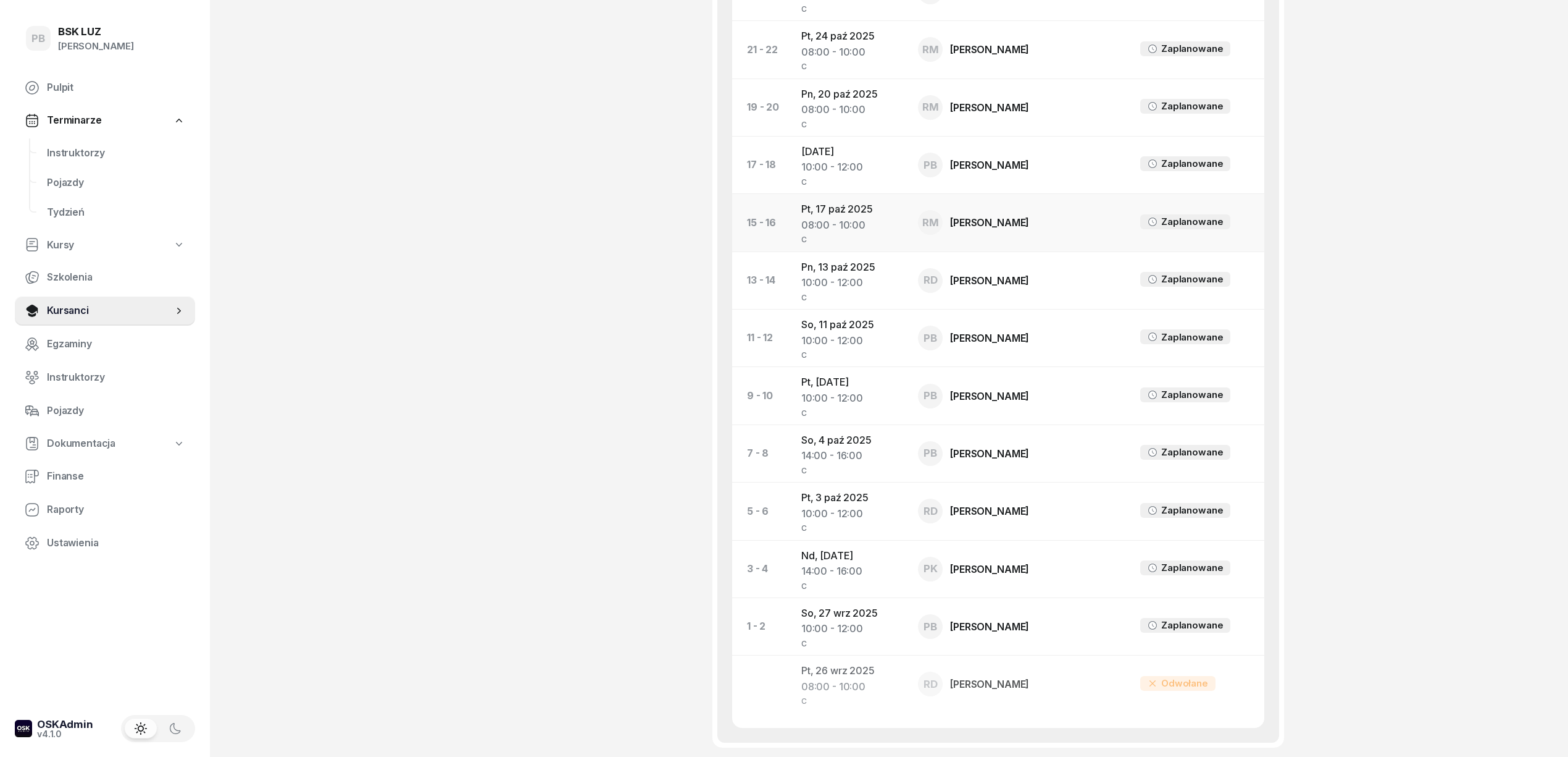
click at [830, 217] on div "08:00 - 10:00" at bounding box center [849, 225] width 97 height 16
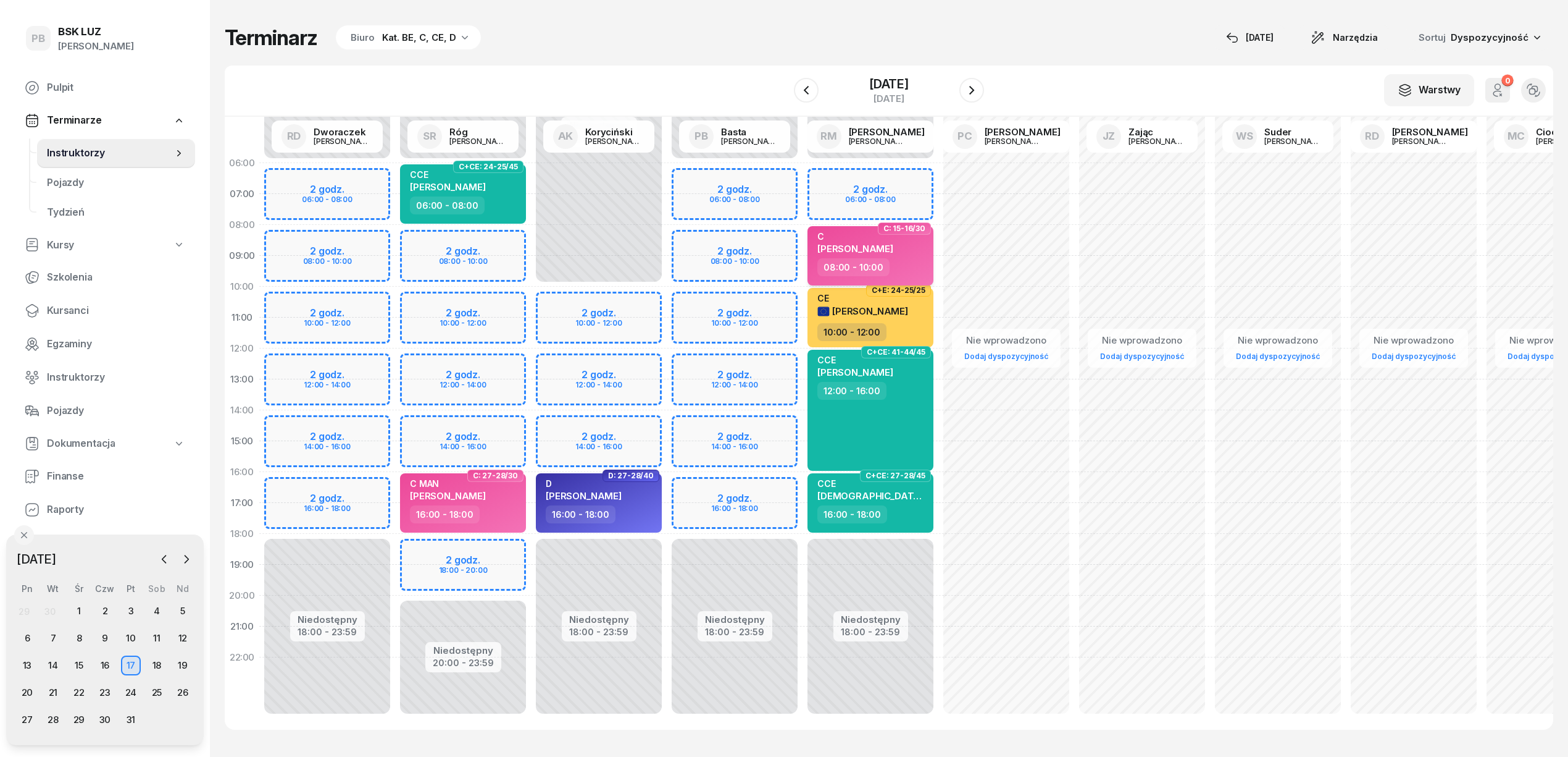
click at [864, 247] on span "[PERSON_NAME]" at bounding box center [855, 248] width 76 height 11
select select "08"
select select "10"
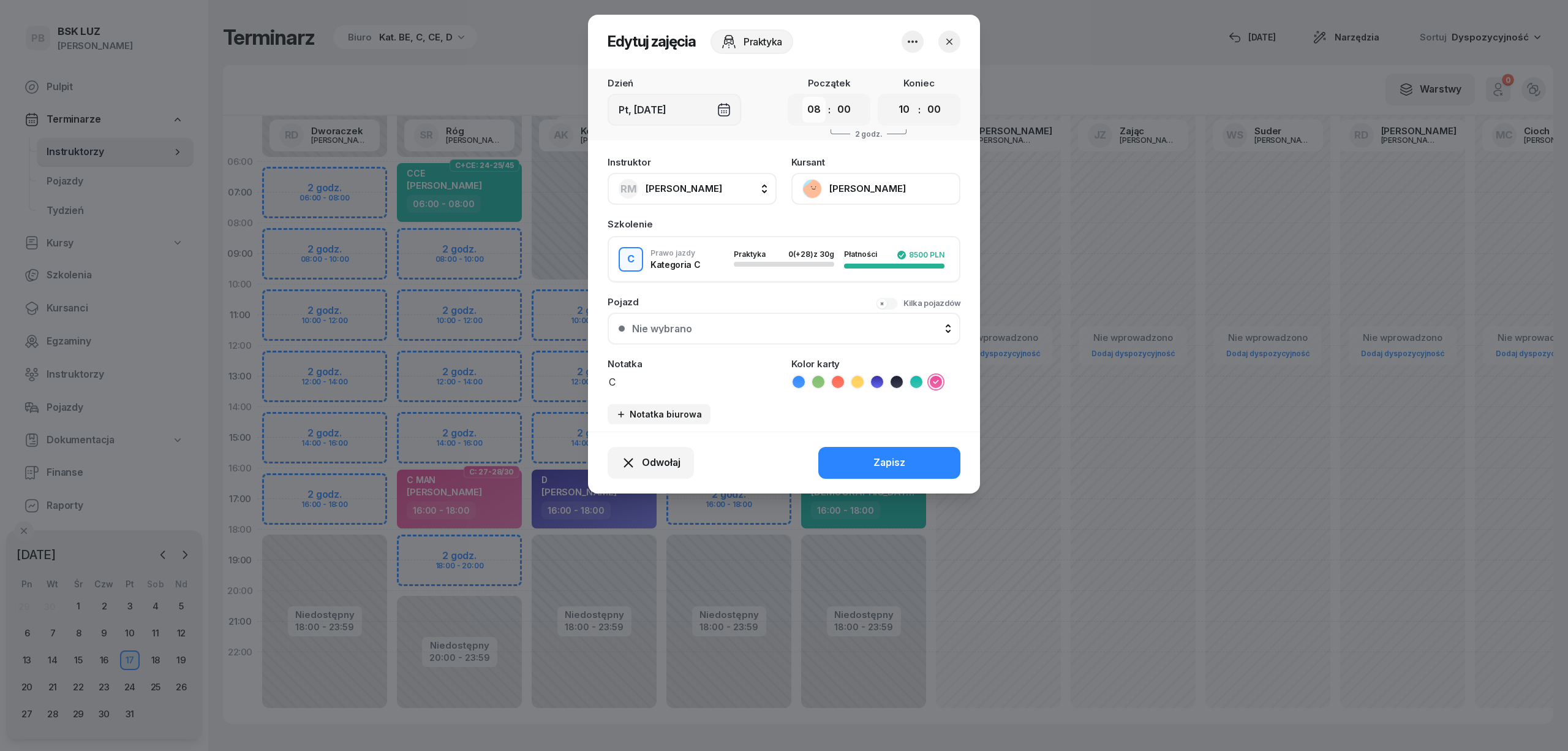
click at [821, 109] on select "00 01 02 03 04 05 06 07 08 09 10 11 12 13 14 15 16 17 18 19 20 21 22 23" at bounding box center [814, 109] width 23 height 25
select select "10"
click at [802, 97] on select "00 01 02 03 04 05 06 07 08 09 10 11 12 13 14 15 16 17 18 19 20 21 22 23" at bounding box center [814, 109] width 23 height 25
drag, startPoint x: 908, startPoint y: 106, endPoint x: 909, endPoint y: 117, distance: 11.0
click at [908, 106] on select "00 01 02 03 04 05 06 07 08 09 10 11 12 13 14 15 16 17 18 19 20 21 22 23" at bounding box center [904, 109] width 23 height 25
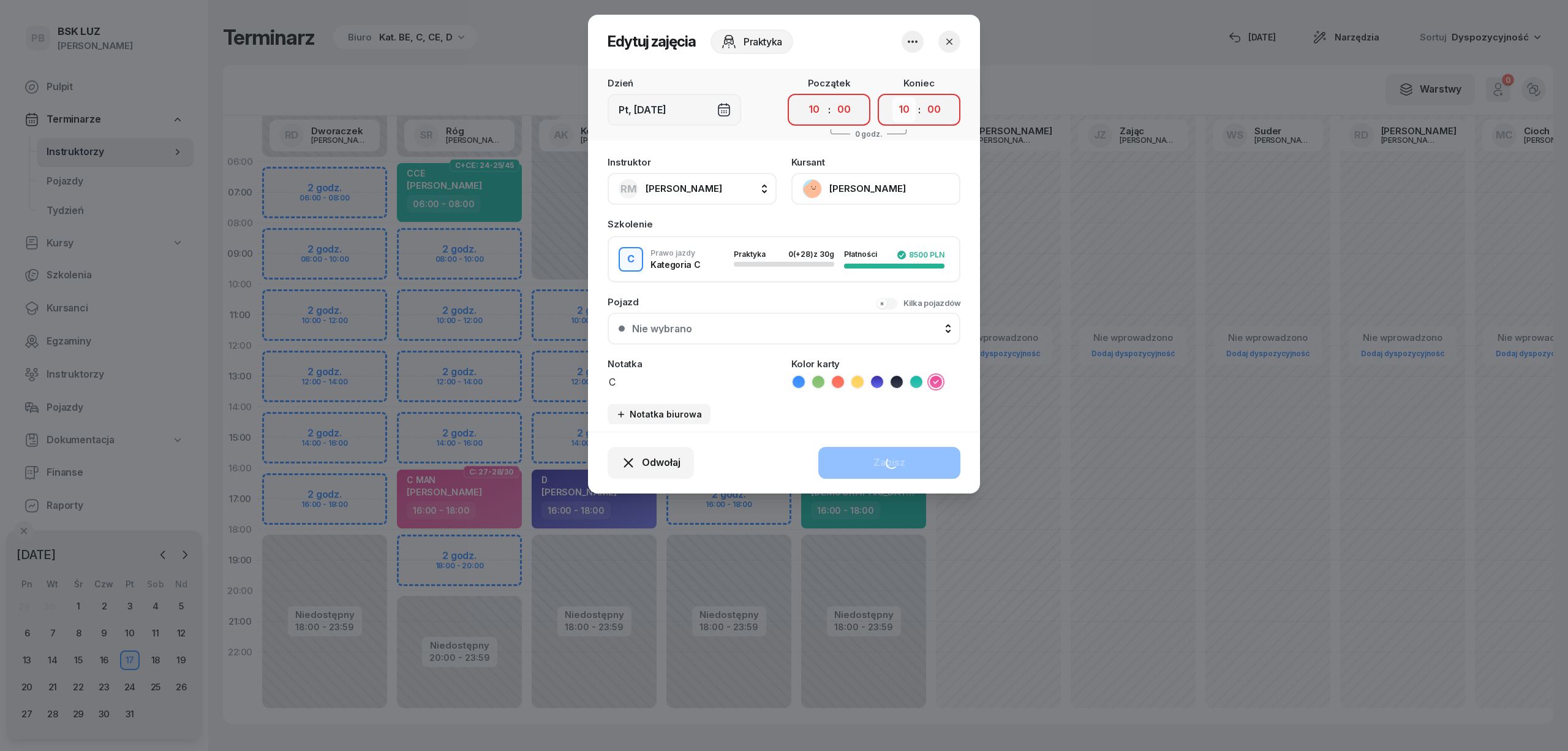
select select "12"
click at [893, 97] on select "00 01 02 03 04 05 06 07 08 09 10 11 12 13 14 15 16 17 18 19 20 21 22 23" at bounding box center [904, 109] width 23 height 25
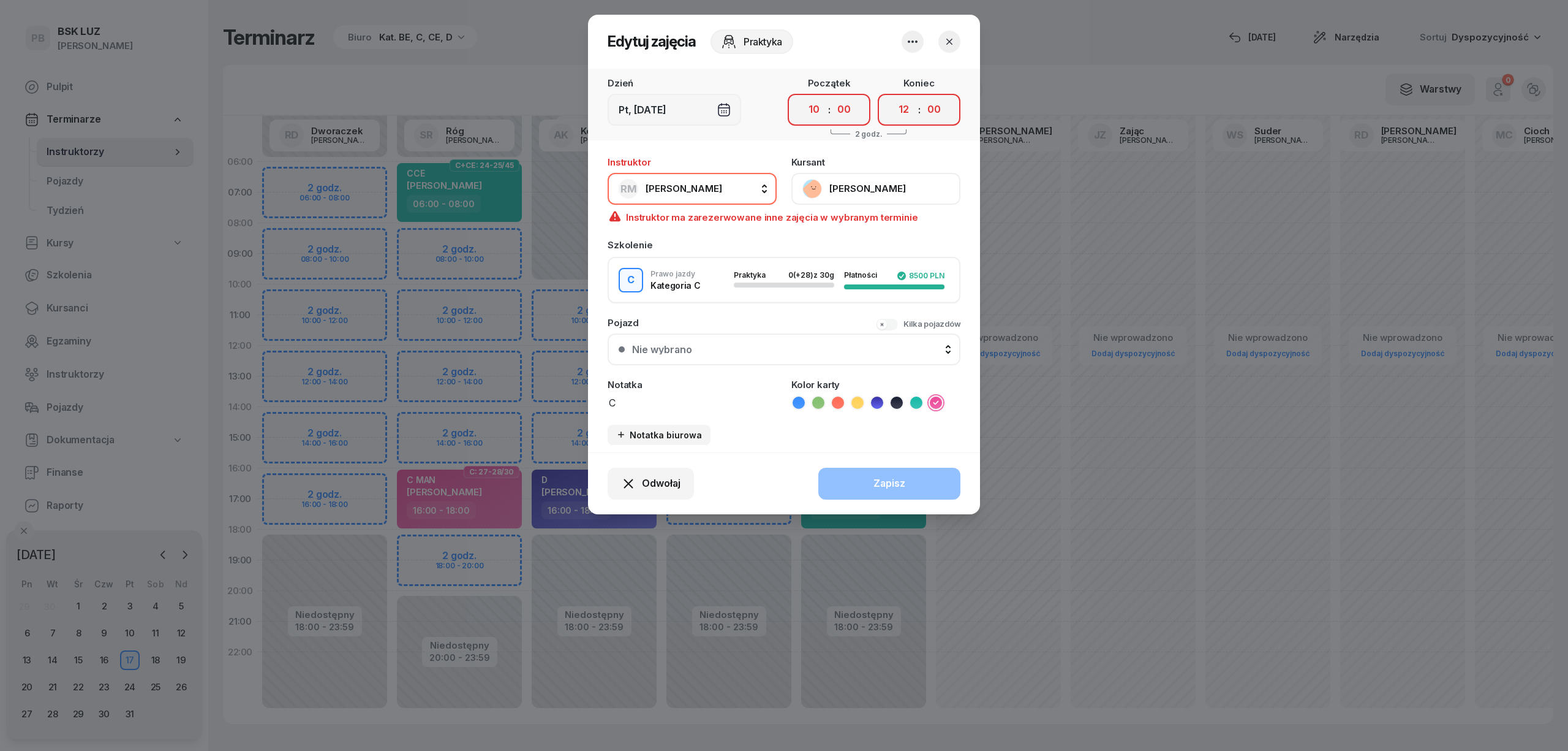
click at [725, 198] on button "[PERSON_NAME]" at bounding box center [692, 189] width 169 height 32
type input "róg"
click at [718, 269] on div "SR Róg [PERSON_NAME]" at bounding box center [698, 270] width 146 height 20
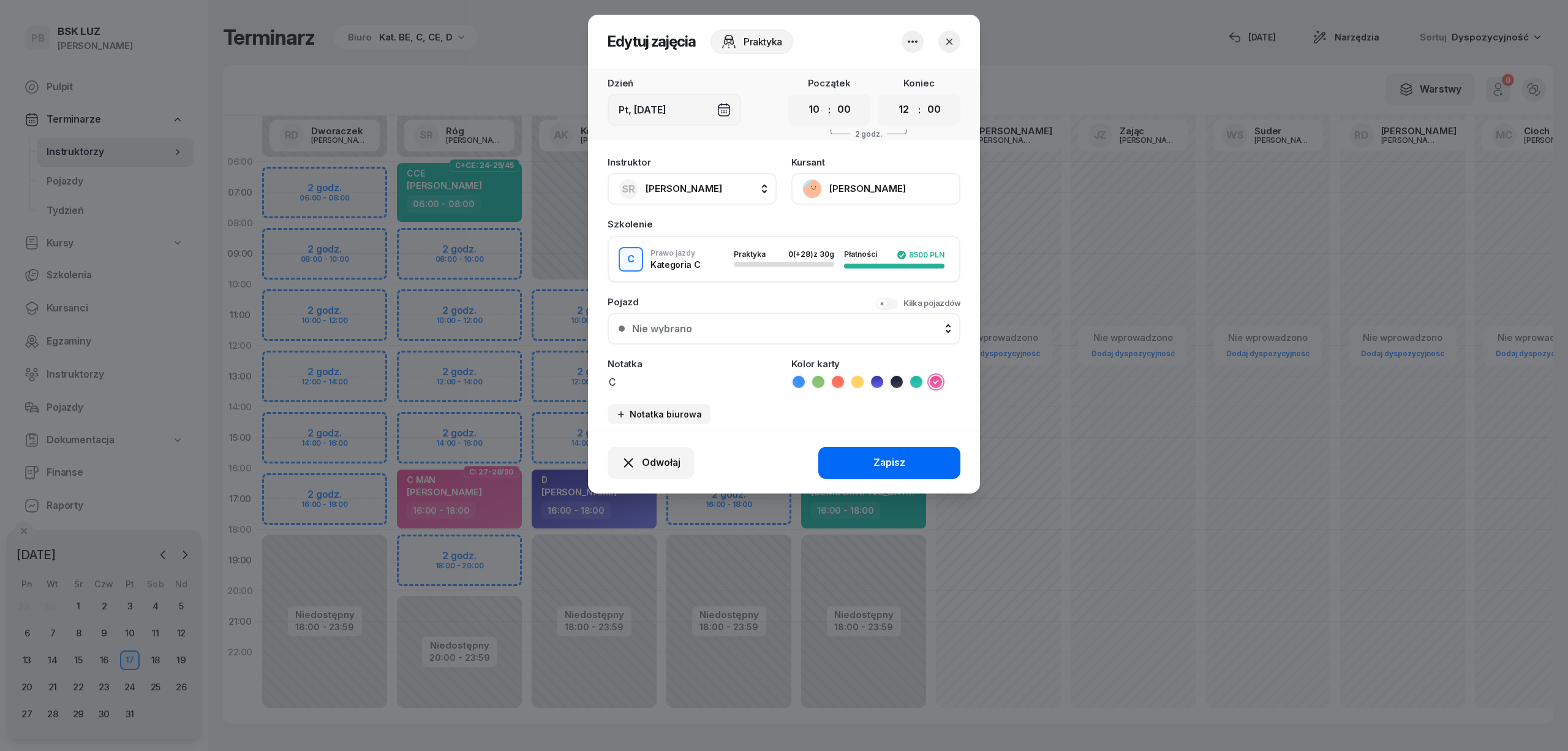
click at [862, 469] on button "Zapisz" at bounding box center [889, 462] width 142 height 32
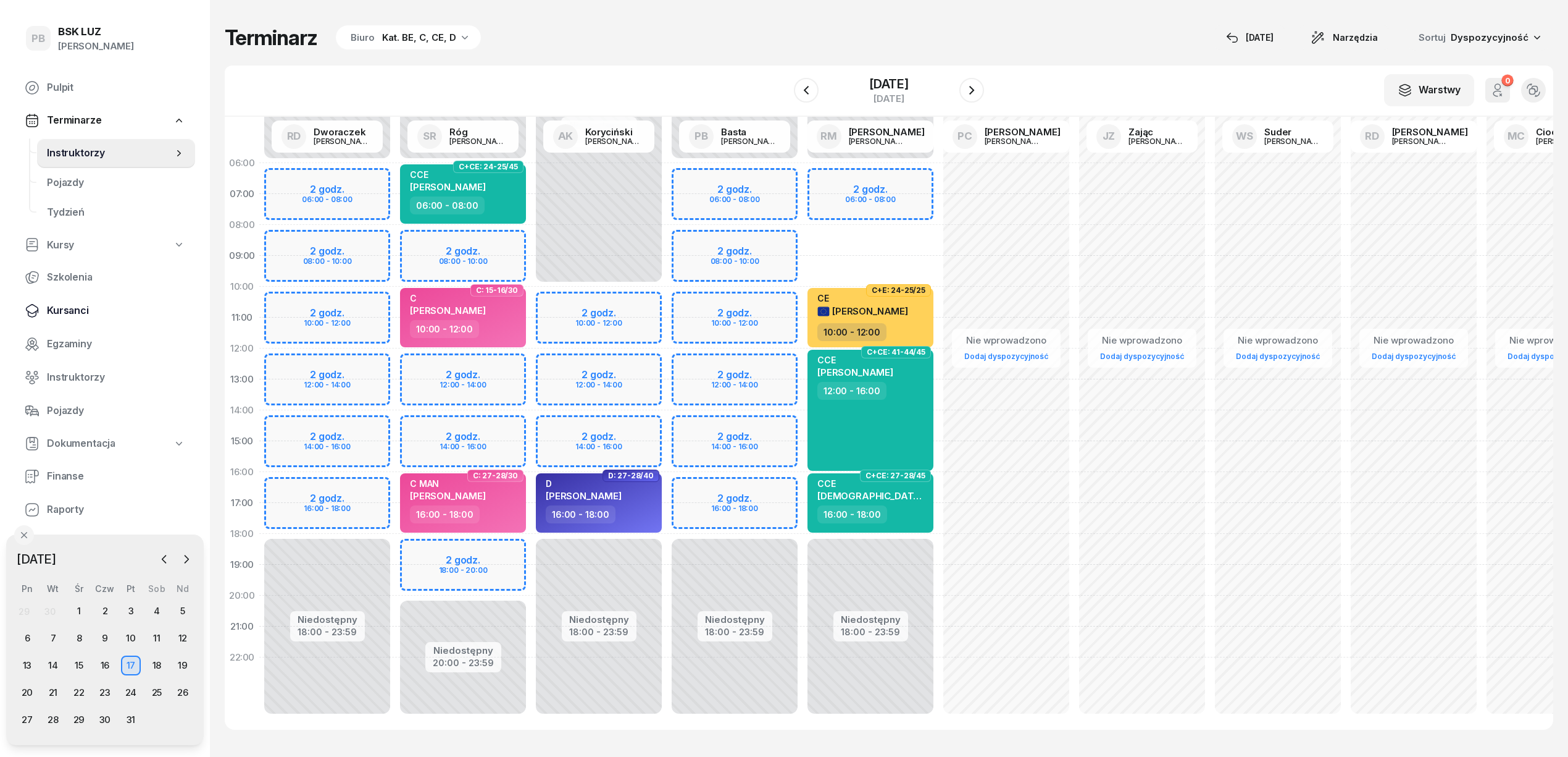
click at [56, 310] on span "Kursanci" at bounding box center [116, 310] width 138 height 16
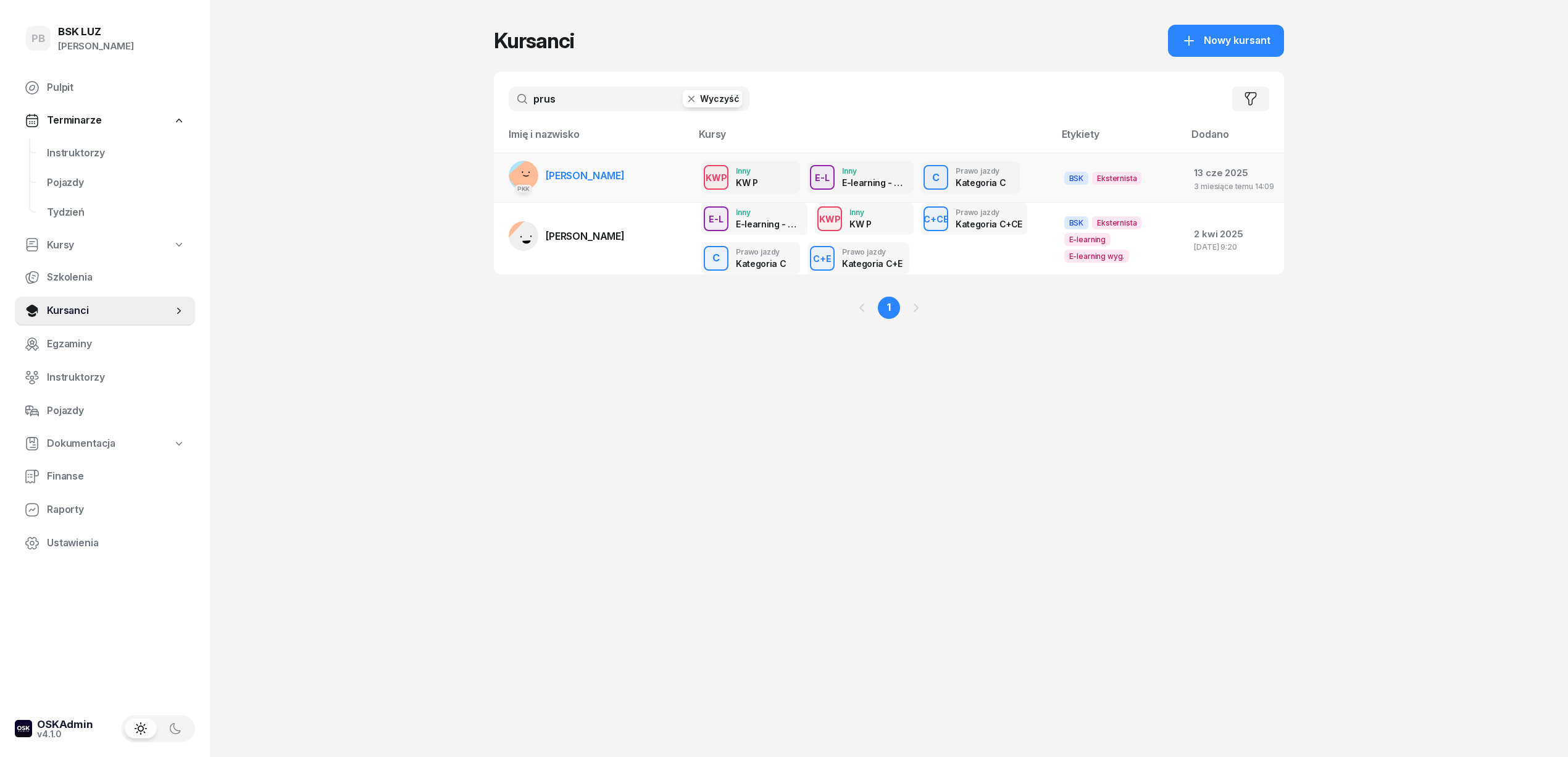
click at [621, 181] on link "PKK [PERSON_NAME]" at bounding box center [566, 175] width 116 height 29
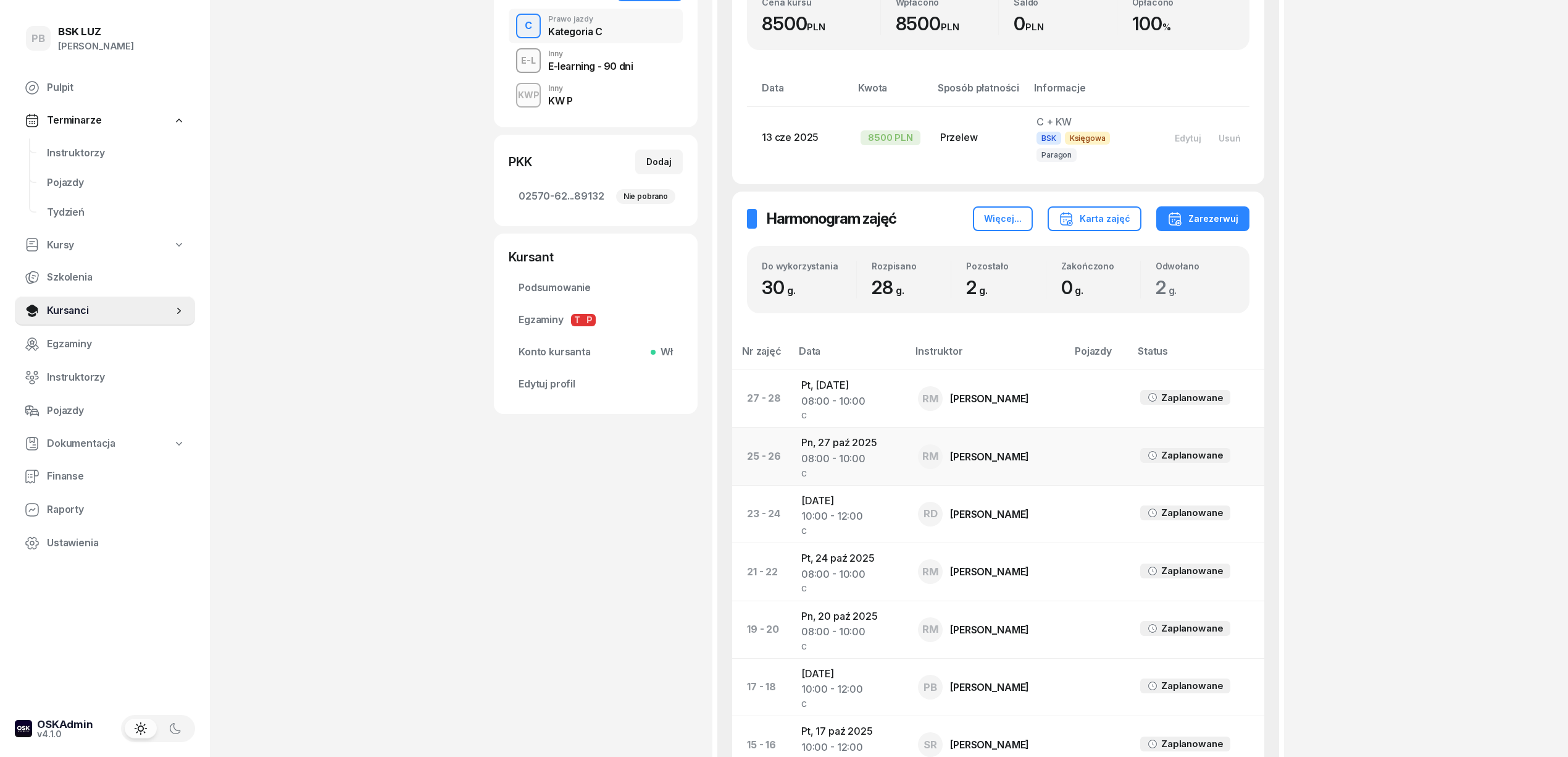
scroll to position [329, 0]
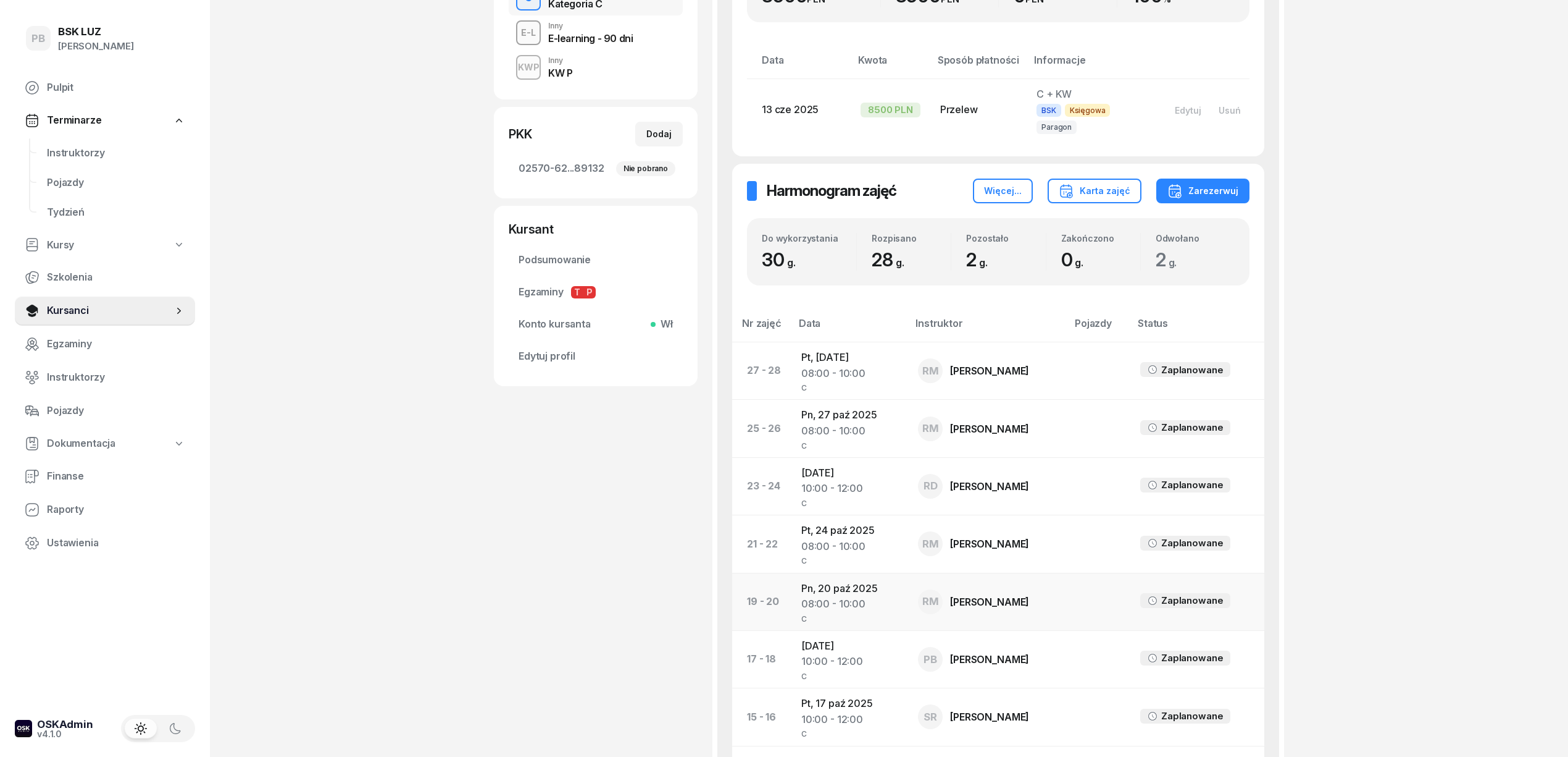
click at [846, 577] on td "Pn, [DATE] 08:00 - 10:00 C" at bounding box center [849, 601] width 116 height 58
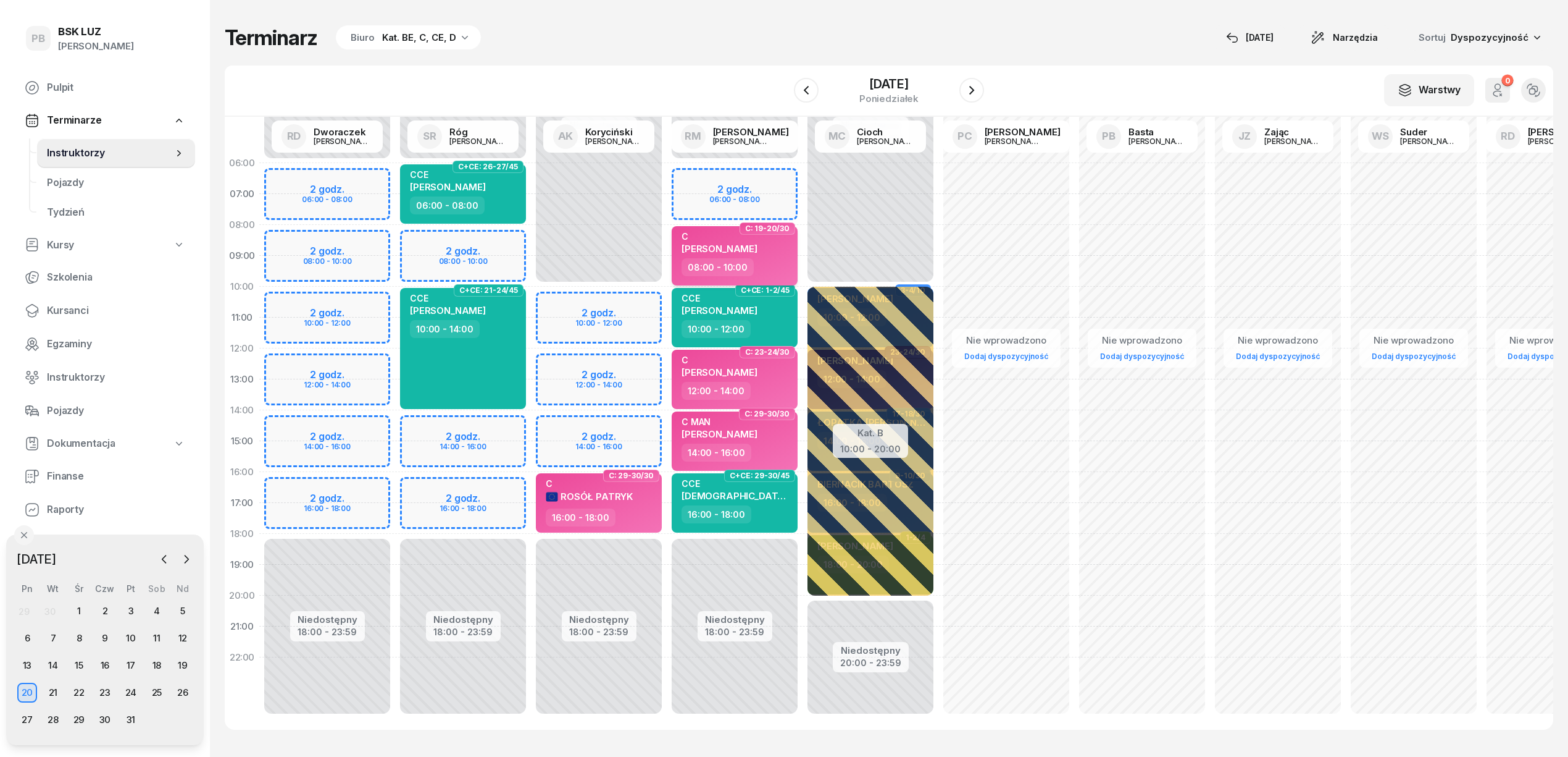
click at [744, 248] on span "[PERSON_NAME]" at bounding box center [720, 248] width 76 height 11
select select "08"
select select "10"
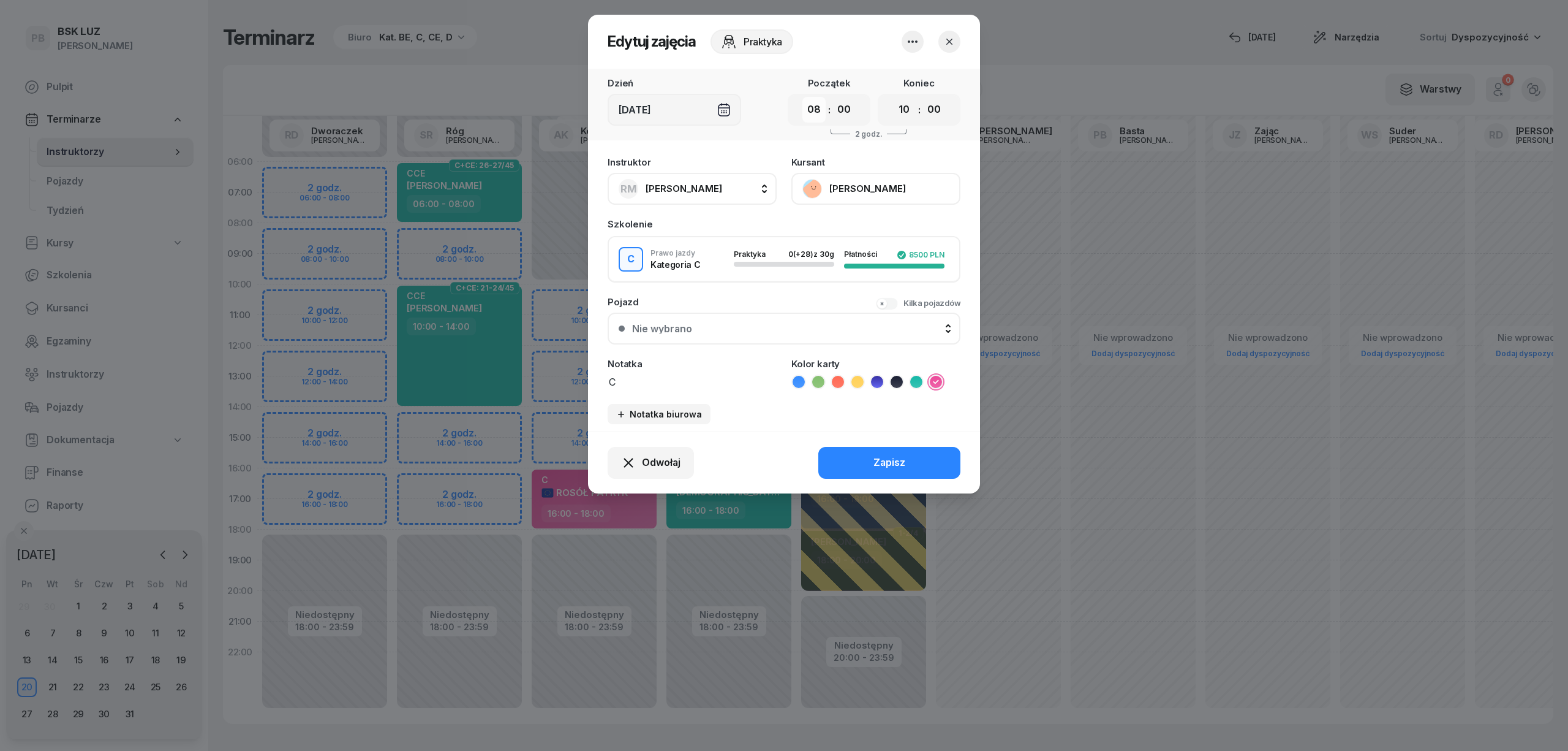
click at [821, 108] on select "00 01 02 03 04 05 06 07 08 09 10 11 12 13 14 15 16 17 18 19 20 21 22 23" at bounding box center [814, 109] width 23 height 25
select select "10"
click at [802, 97] on select "00 01 02 03 04 05 06 07 08 09 10 11 12 13 14 15 16 17 18 19 20 21 22 23" at bounding box center [814, 109] width 23 height 25
drag, startPoint x: 902, startPoint y: 106, endPoint x: 900, endPoint y: 113, distance: 7.3
click at [902, 106] on select "00 01 02 03 04 05 06 07 08 09 10 11 12 13 14 15 16 17 18 19 20 21 22 23" at bounding box center [904, 109] width 23 height 25
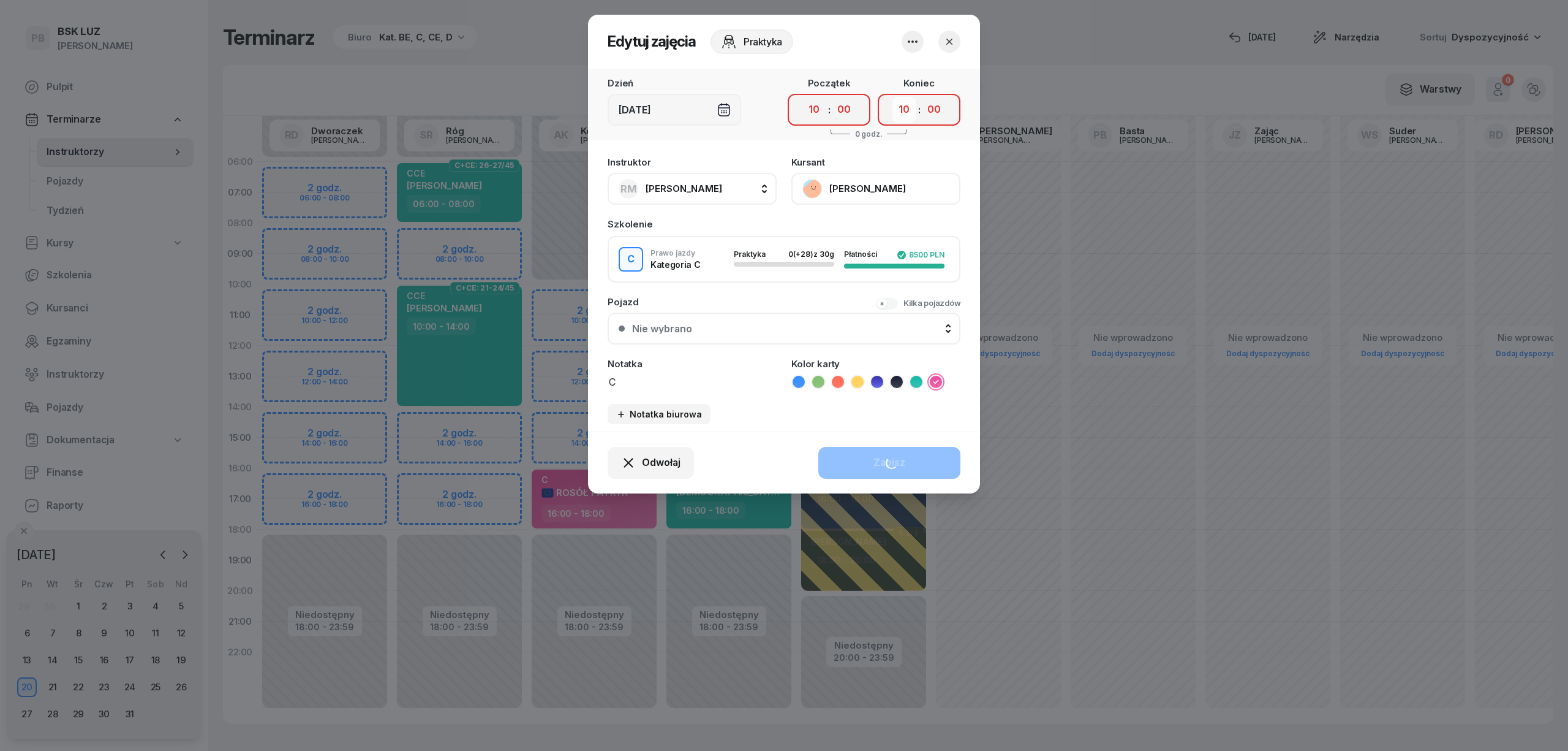
select select "12"
click at [893, 97] on select "00 01 02 03 04 05 06 07 08 09 10 11 12 13 14 15 16 17 18 19 20 21 22 23" at bounding box center [904, 109] width 23 height 25
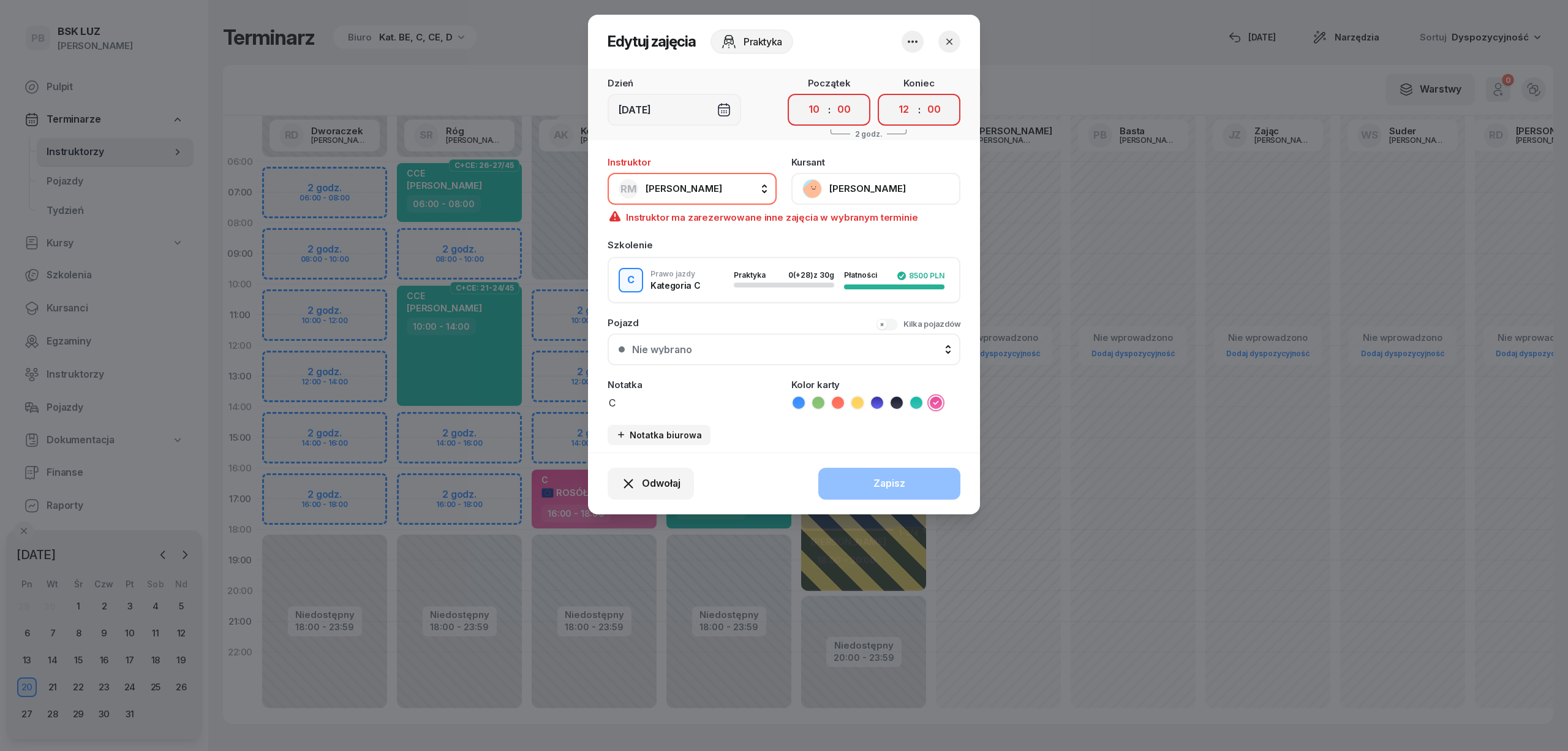
click at [737, 187] on button "[PERSON_NAME]" at bounding box center [692, 189] width 169 height 32
type input "kory"
click at [726, 271] on div "AK [PERSON_NAME]" at bounding box center [698, 270] width 146 height 20
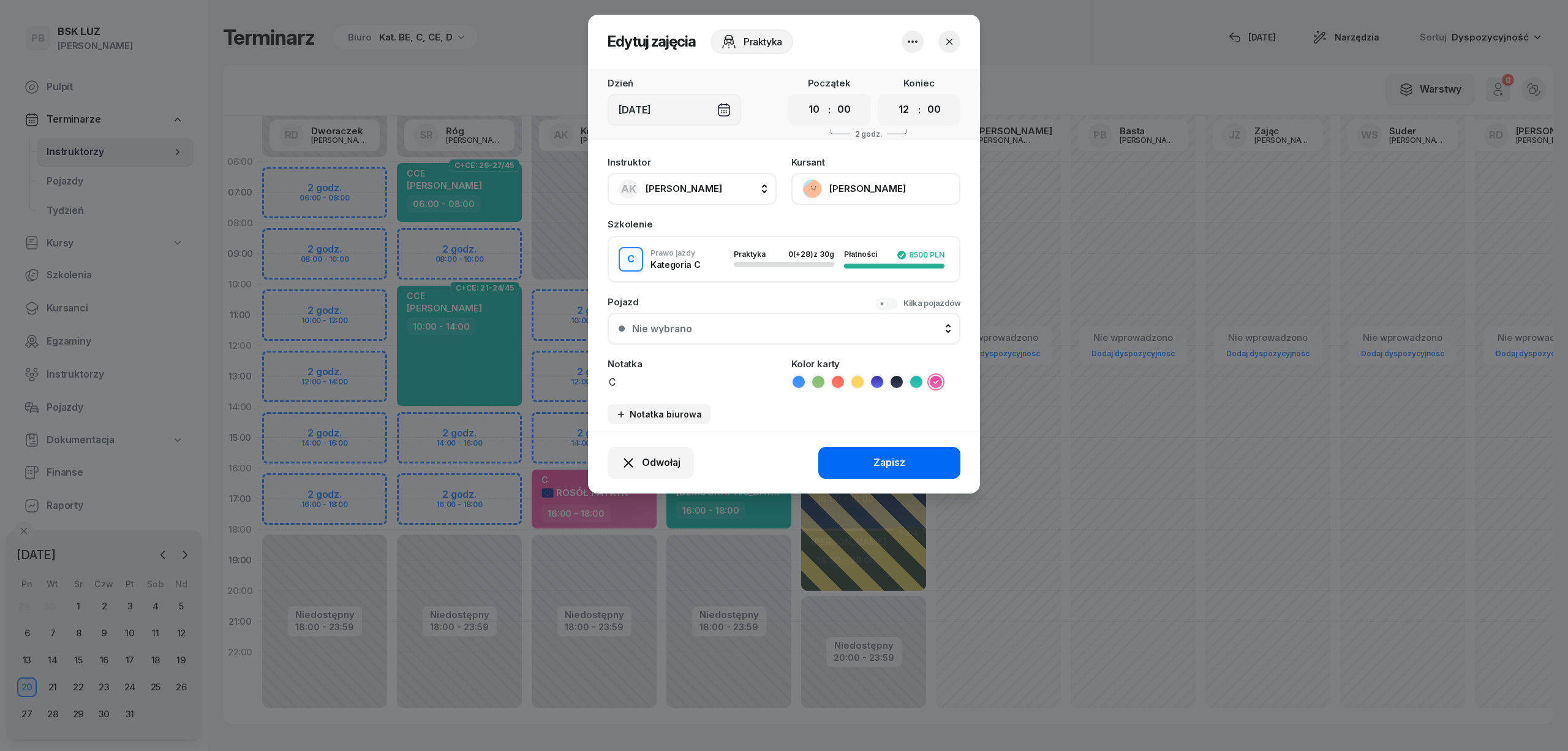
click at [859, 462] on button "Zapisz" at bounding box center [889, 462] width 142 height 32
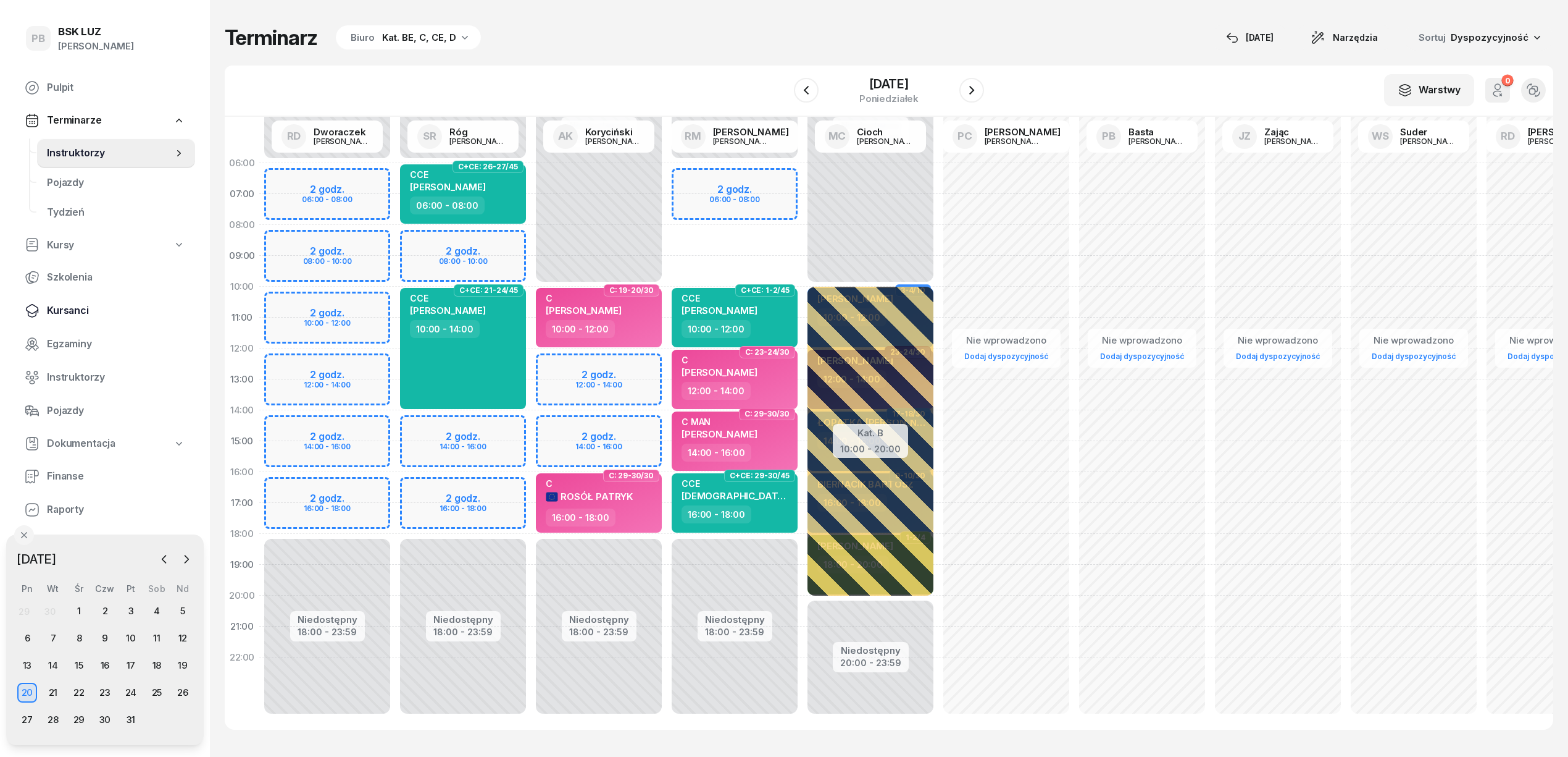
click at [66, 304] on span "Kursanci" at bounding box center [116, 310] width 138 height 16
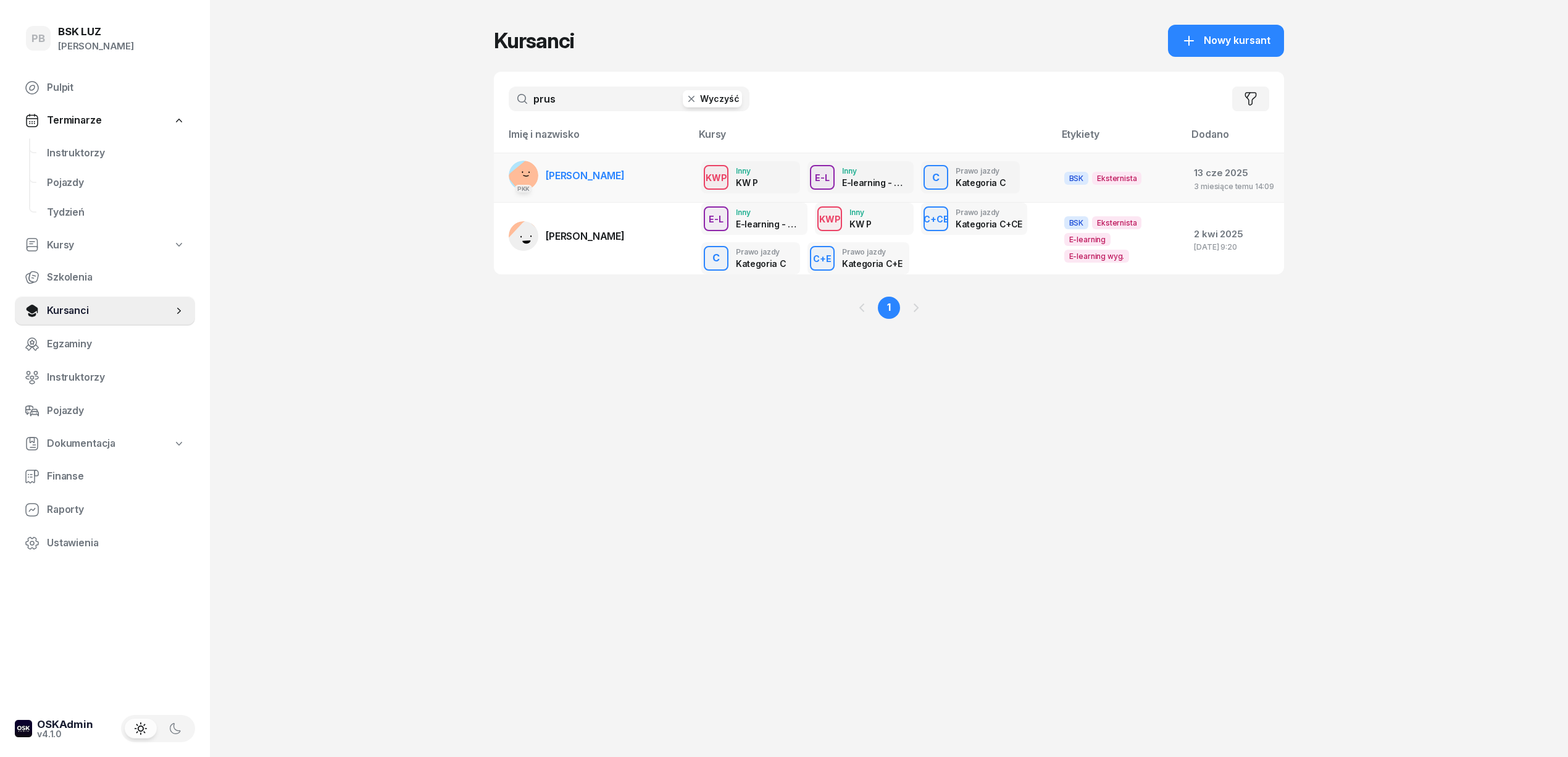
click at [570, 174] on span "[PERSON_NAME]" at bounding box center [584, 175] width 79 height 12
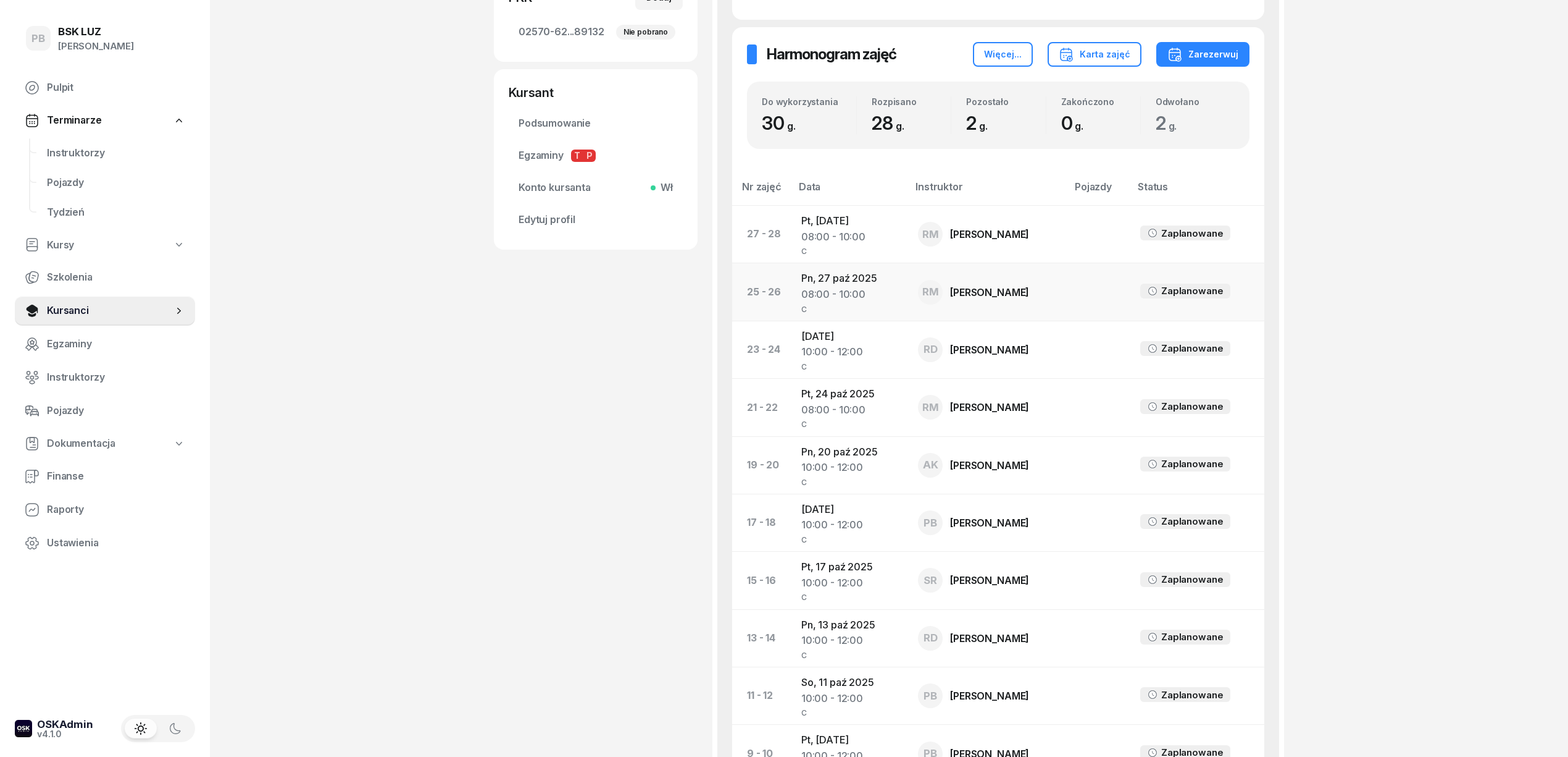
scroll to position [495, 0]
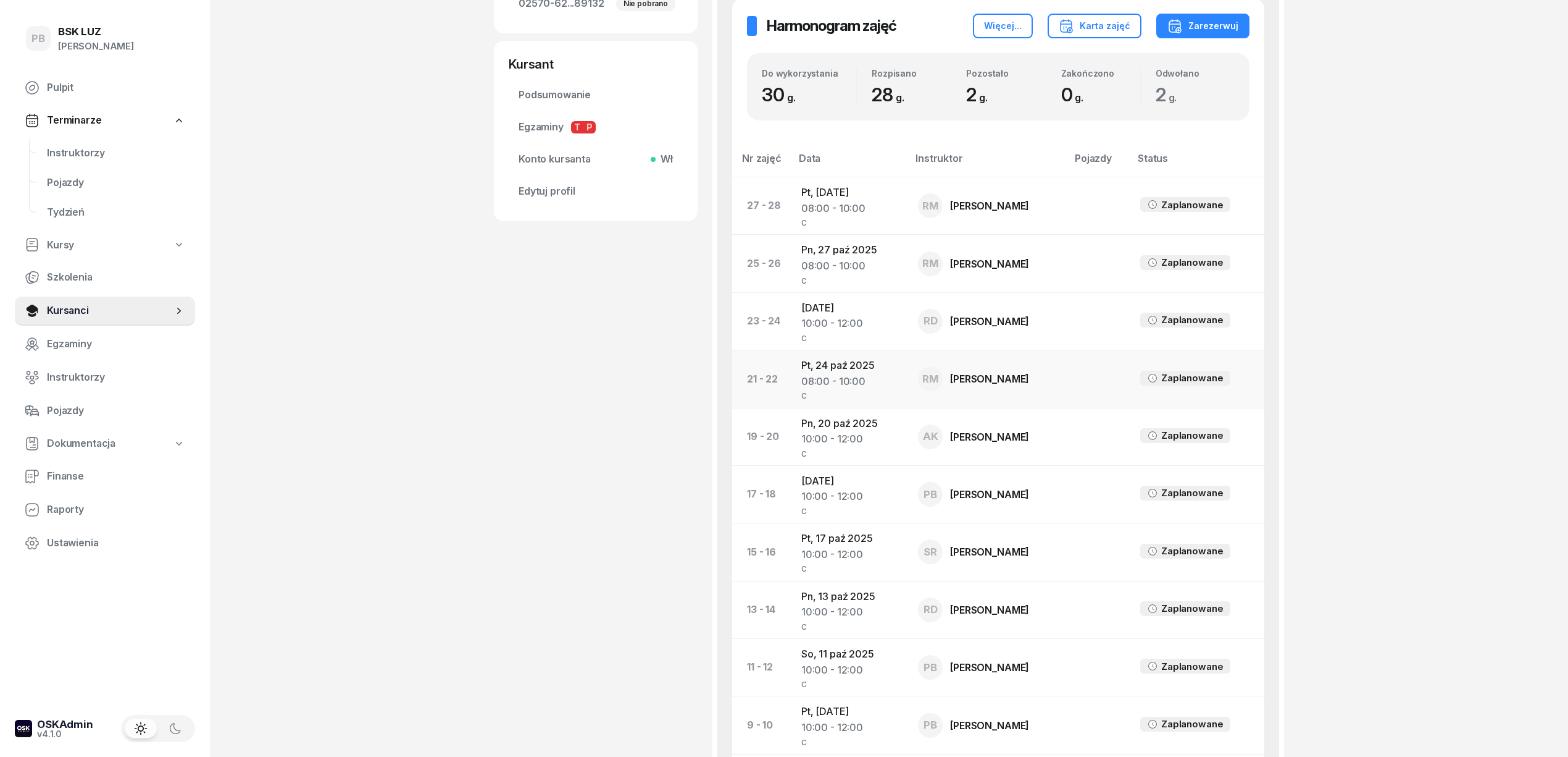
click at [844, 351] on td "Pt, [DATE] 08:00 - 10:00 C" at bounding box center [849, 379] width 116 height 58
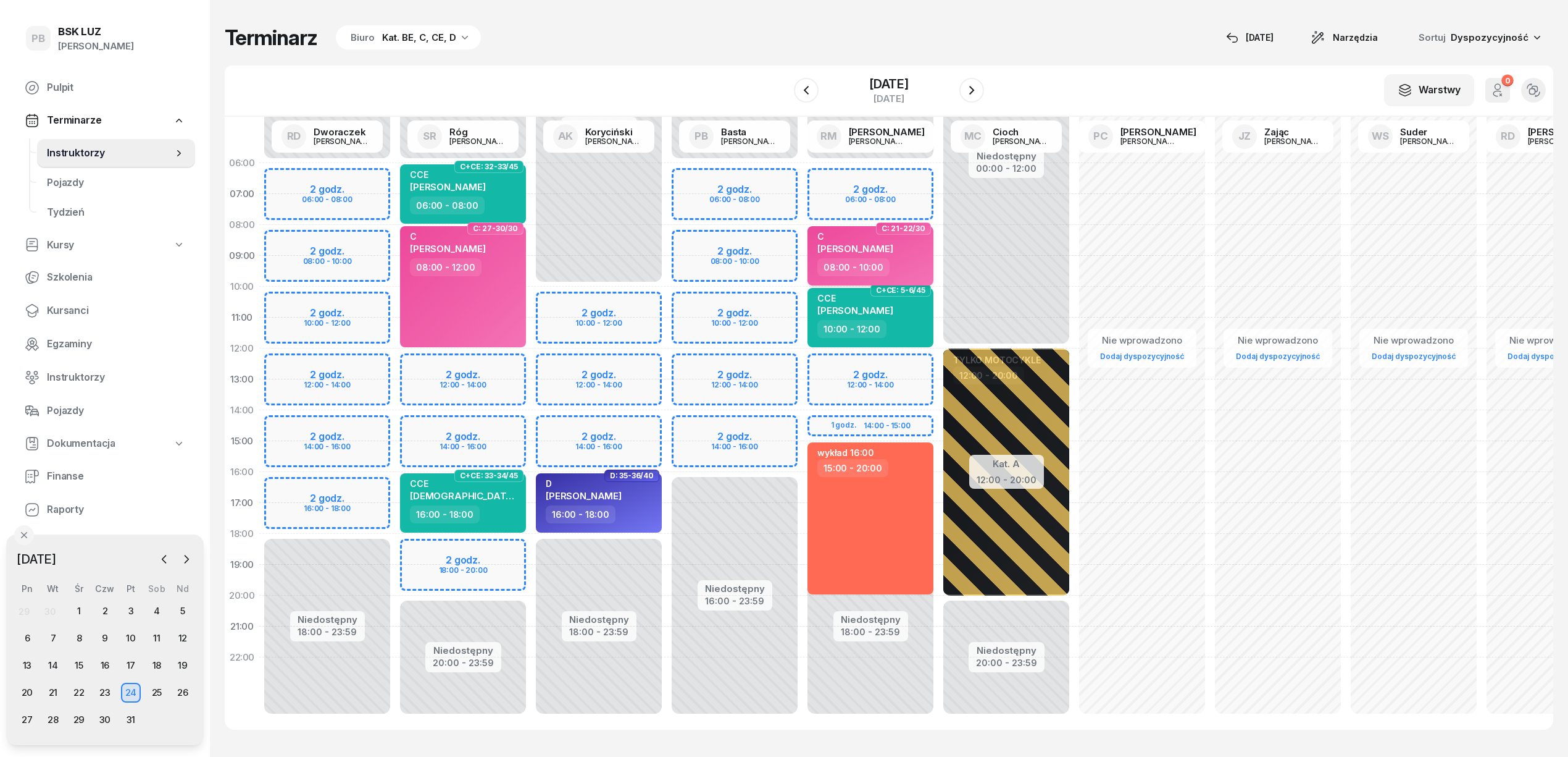
click at [893, 252] on span "[PERSON_NAME]" at bounding box center [855, 248] width 76 height 11
select select "08"
select select "10"
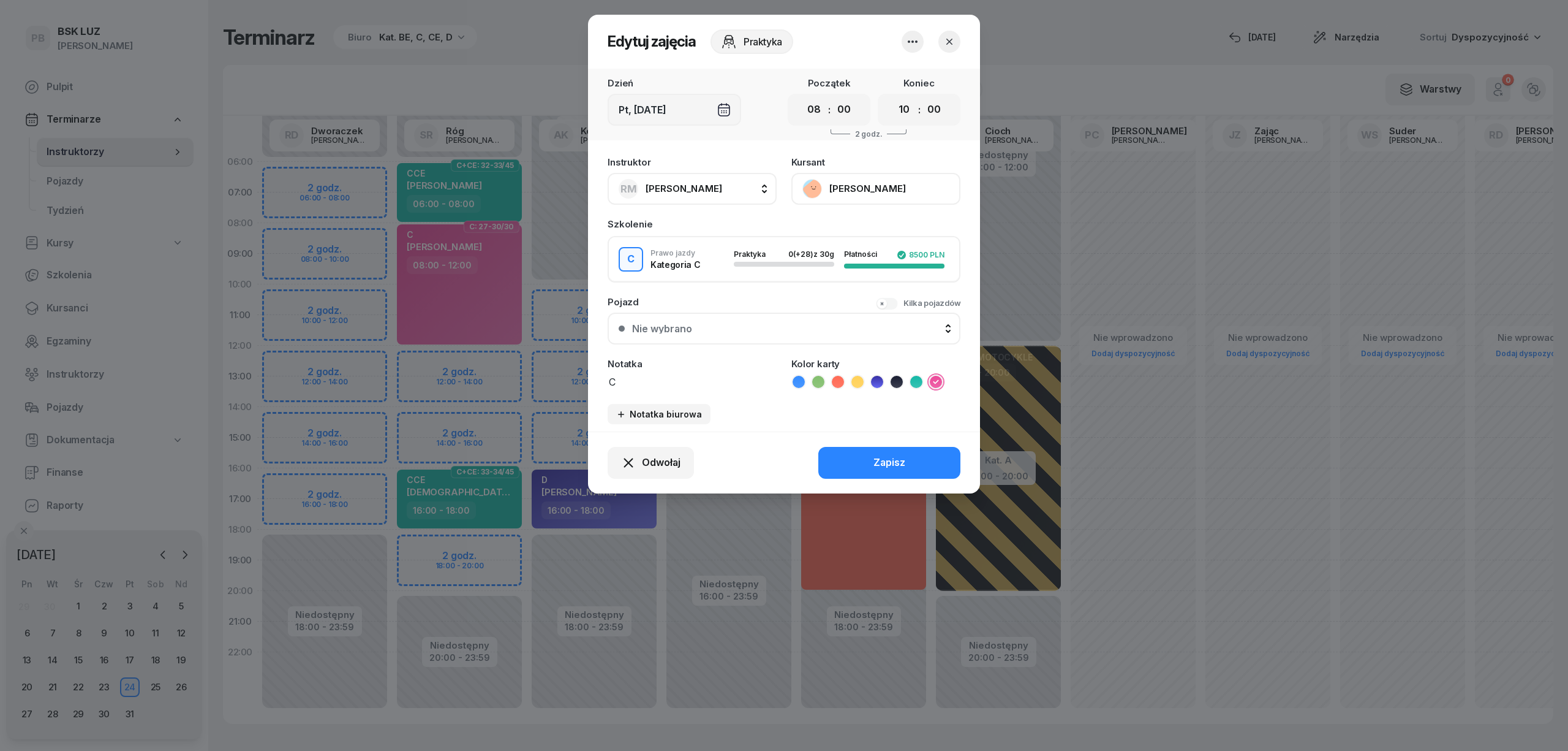
click at [715, 182] on span "[PERSON_NAME]" at bounding box center [683, 188] width 76 height 11
type input "kory"
click at [662, 268] on span "[PERSON_NAME]" at bounding box center [690, 270] width 75 height 16
drag, startPoint x: 815, startPoint y: 109, endPoint x: 818, endPoint y: 118, distance: 9.5
click at [815, 109] on select "00 01 02 03 04 05 06 07 08 09 10 11 12 13 14 15 16 17 18 19 20 21 22 23" at bounding box center [814, 109] width 23 height 25
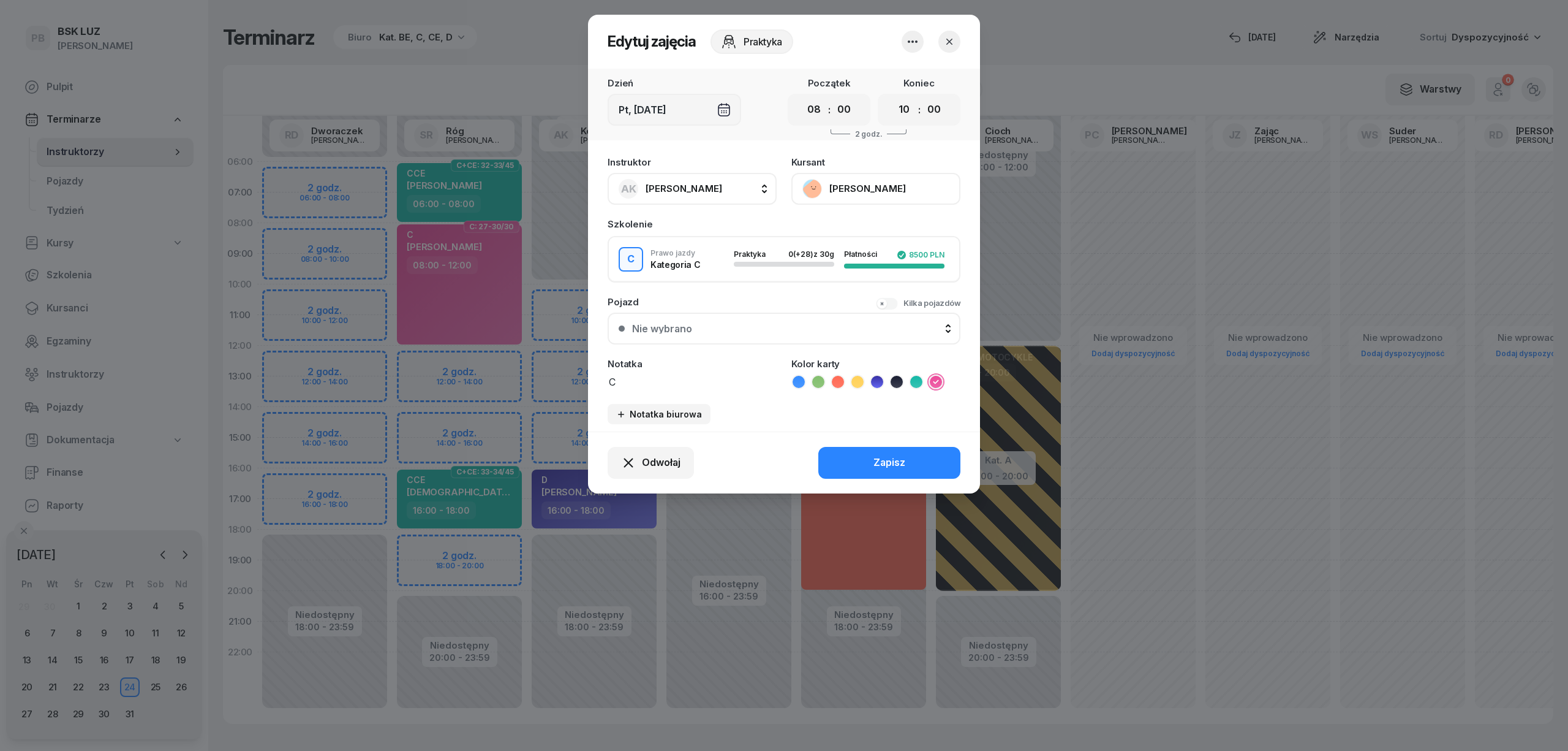
select select "10"
click at [802, 97] on select "00 01 02 03 04 05 06 07 08 09 10 11 12 13 14 15 16 17 18 19 20 21 22 23" at bounding box center [814, 109] width 23 height 25
click at [904, 113] on select "00 01 02 03 04 05 06 07 08 09 10 11 12 13 14 15 16 17 18 19 20 21 22 23" at bounding box center [904, 109] width 23 height 25
select select "12"
click at [893, 97] on select "00 01 02 03 04 05 06 07 08 09 10 11 12 13 14 15 16 17 18 19 20 21 22 23" at bounding box center [904, 109] width 23 height 25
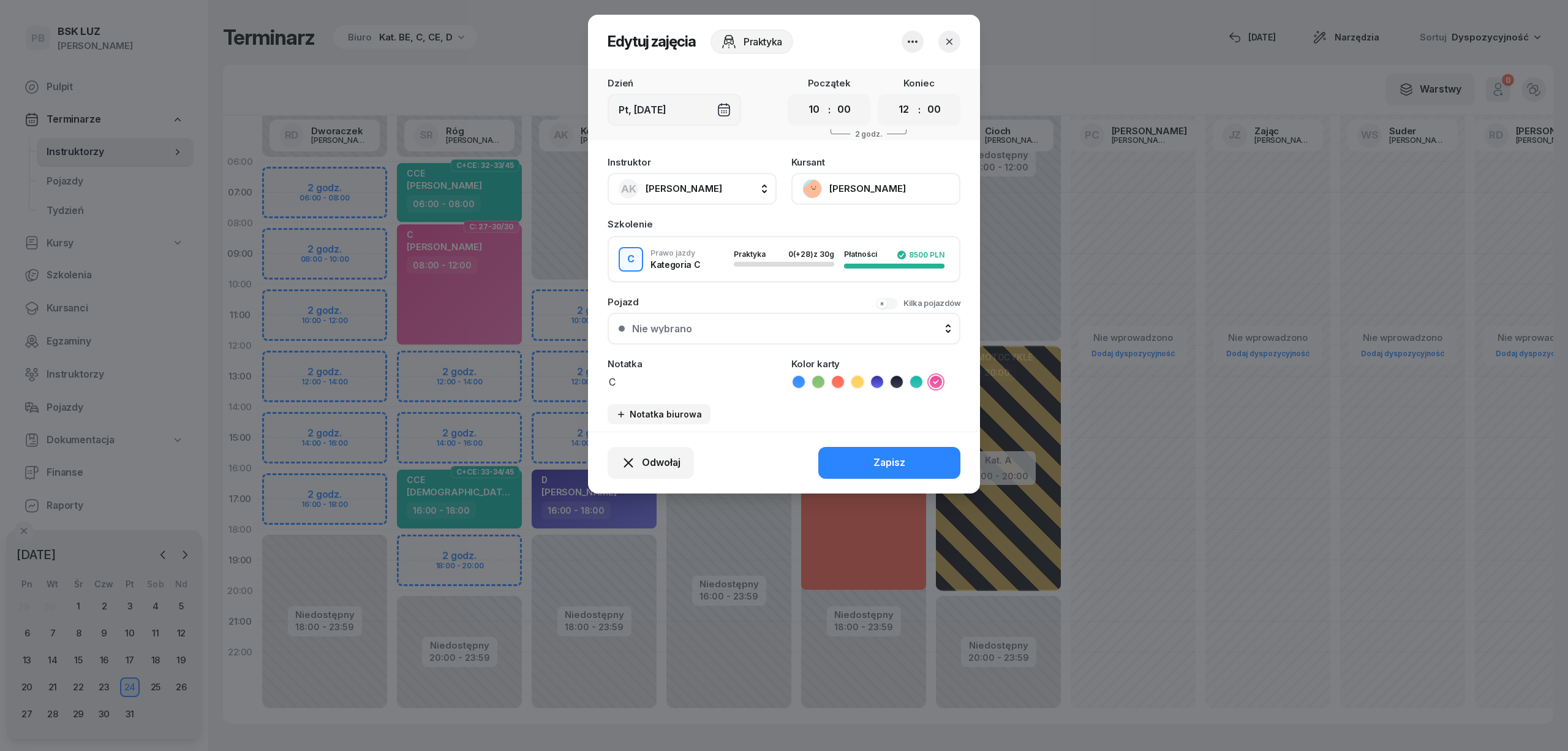
click at [916, 457] on button "Zapisz" at bounding box center [889, 462] width 142 height 32
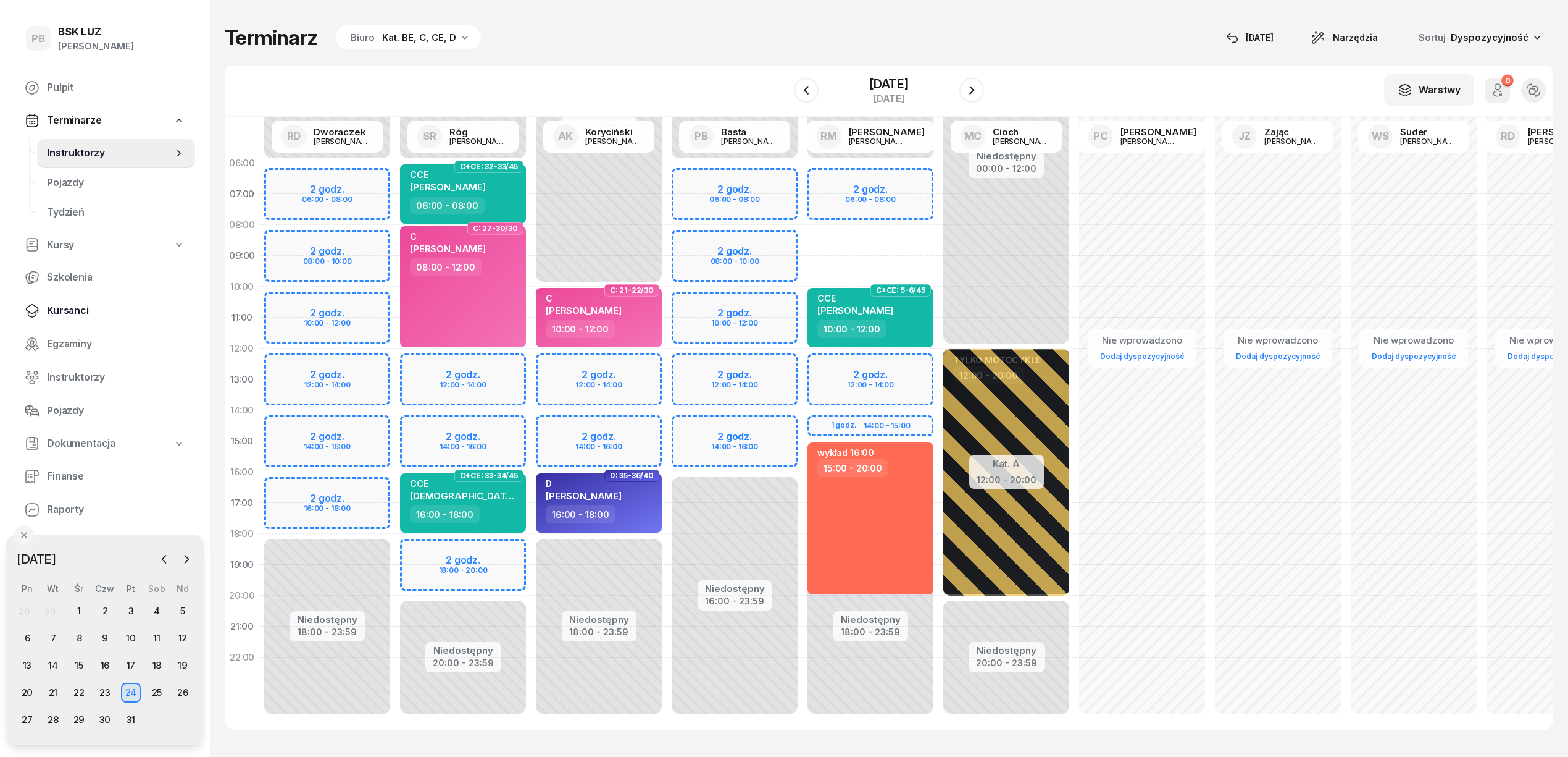
click at [67, 304] on span "Kursanci" at bounding box center [116, 310] width 138 height 16
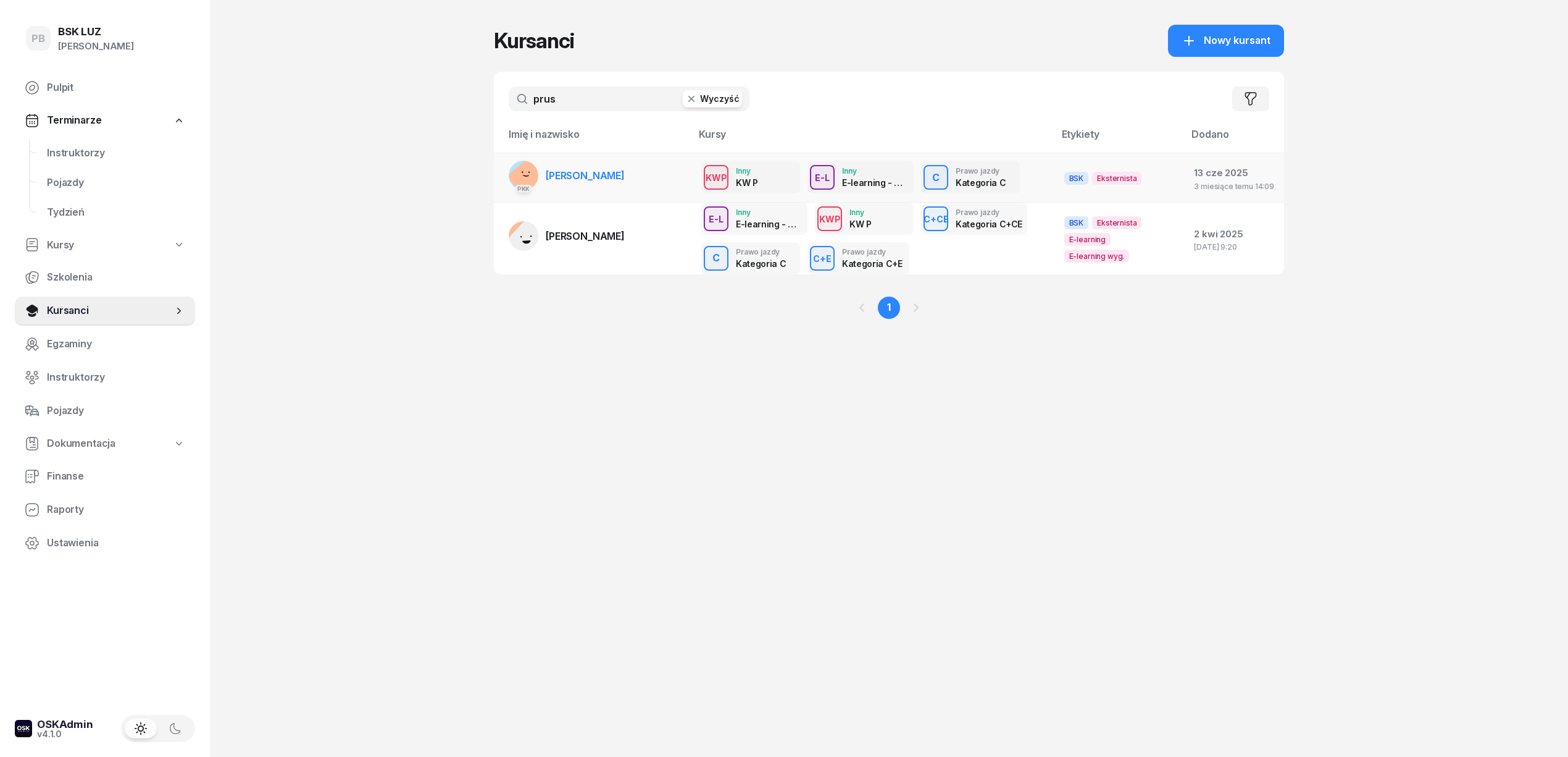
click at [588, 164] on link "PKK [PERSON_NAME]" at bounding box center [566, 175] width 116 height 29
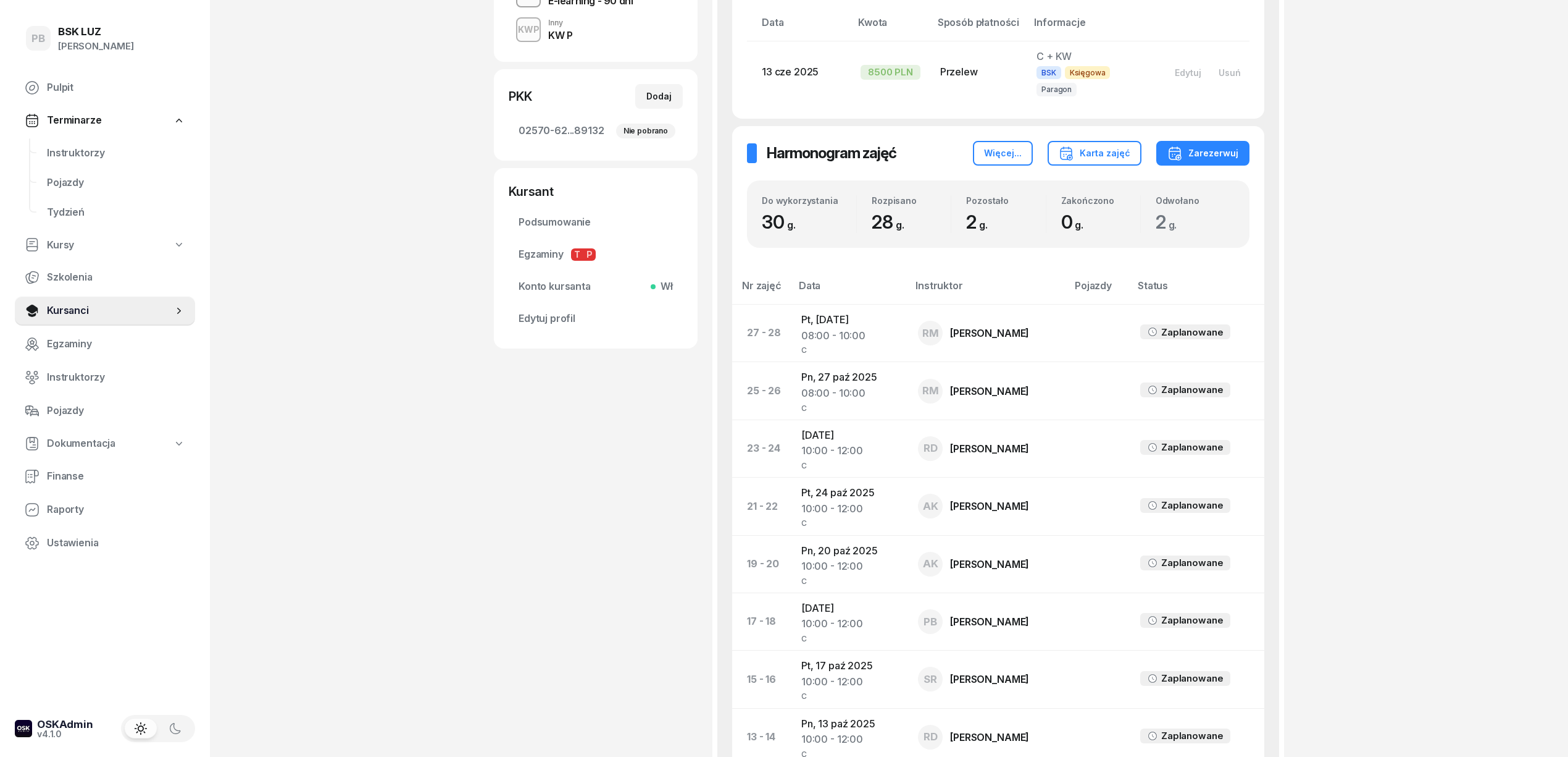
scroll to position [411, 0]
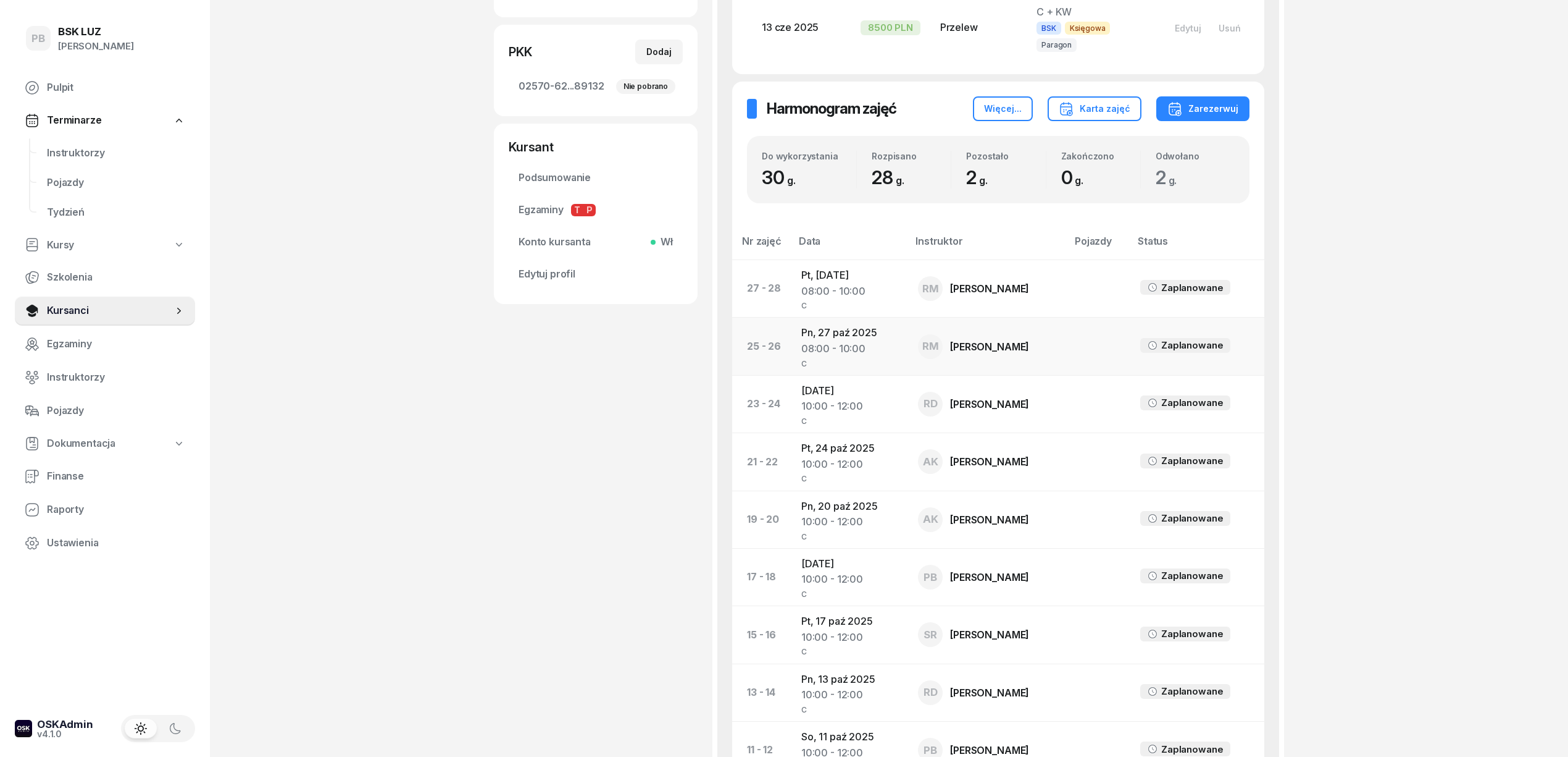
click at [843, 317] on td "Pn, [DATE] 08:00 - 10:00 C" at bounding box center [849, 346] width 116 height 58
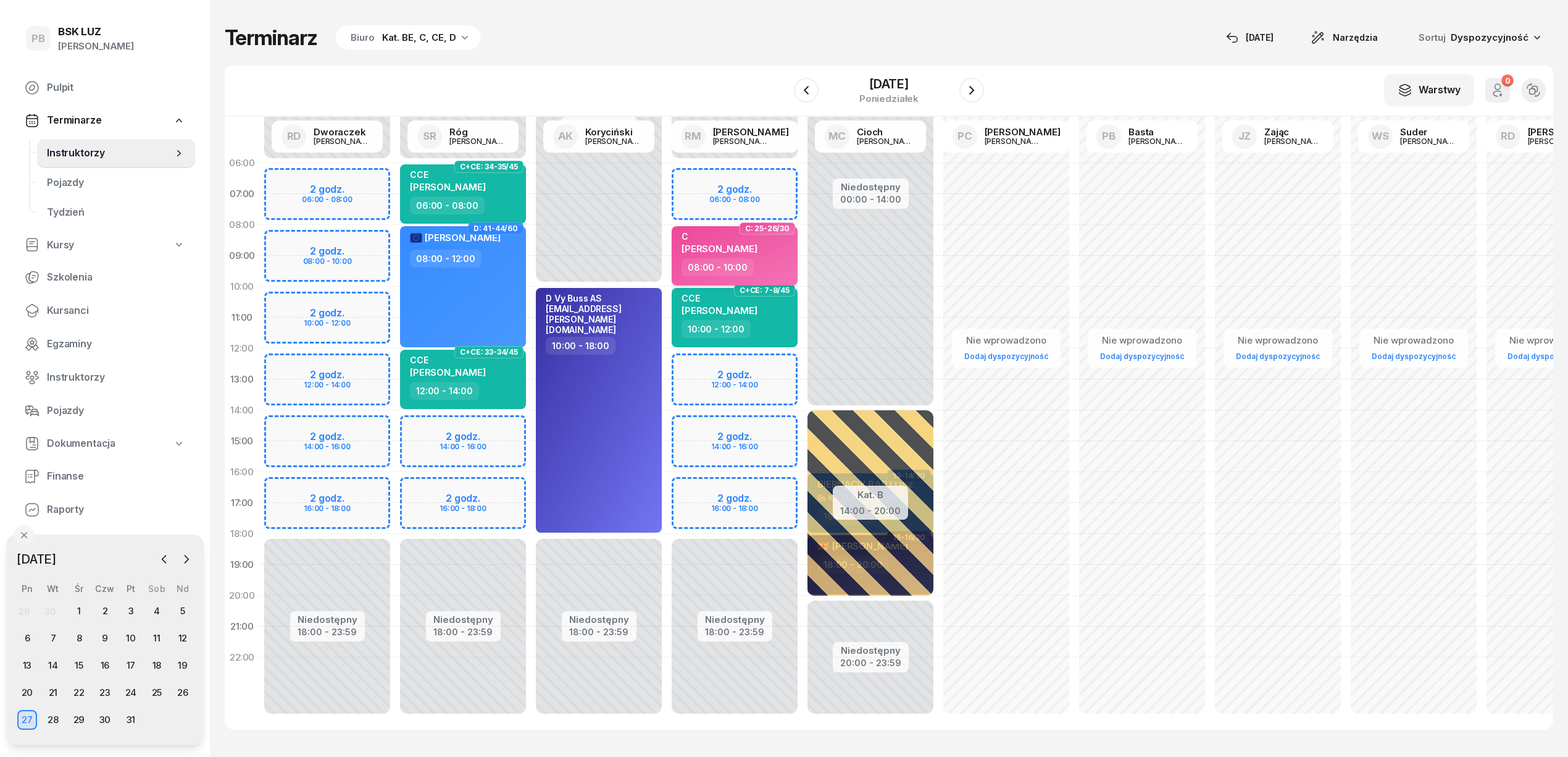
click at [781, 260] on div "08:00 - 10:00" at bounding box center [736, 267] width 109 height 18
select select "08"
select select "10"
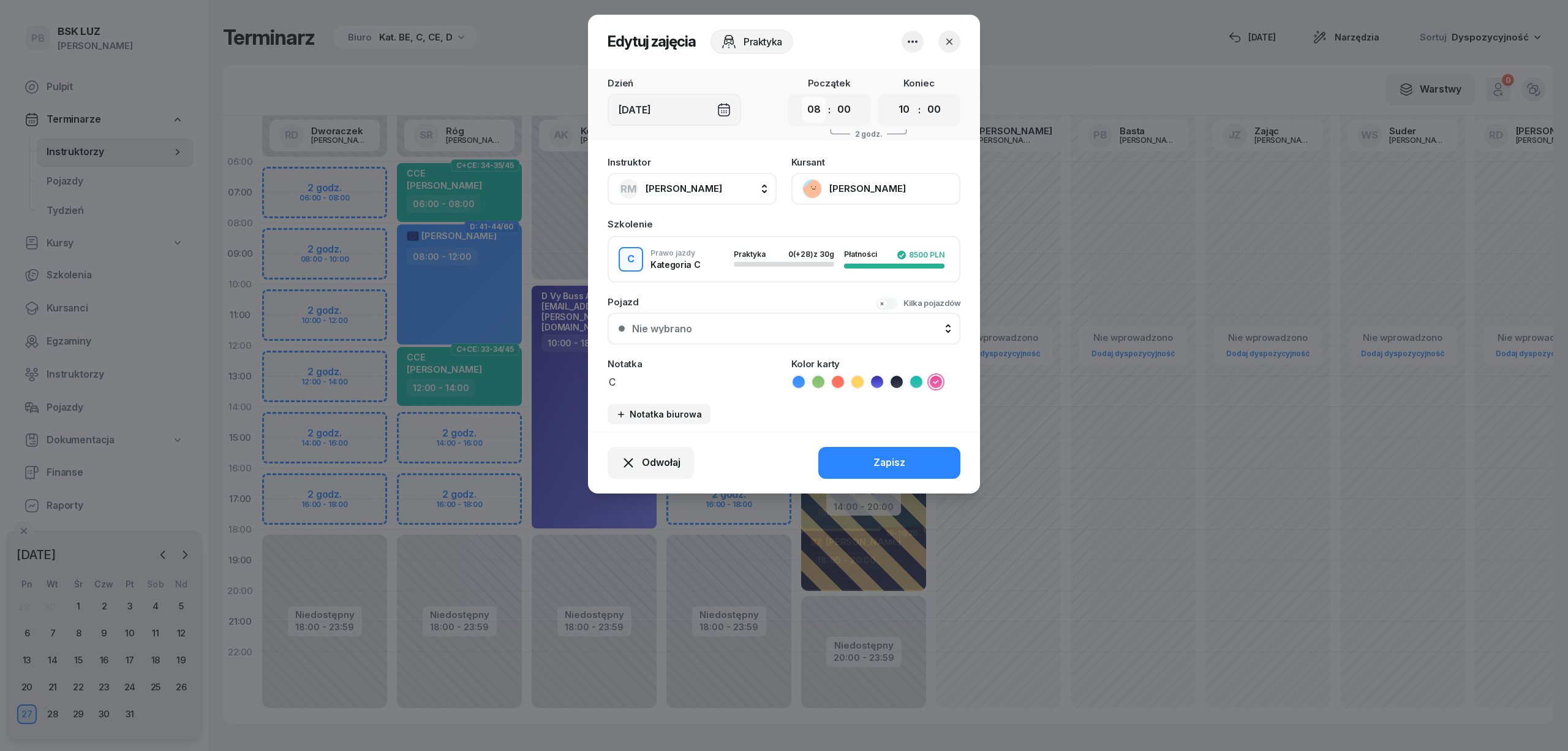
click at [811, 110] on select "00 01 02 03 04 05 06 07 08 09 10 11 12 13 14 15 16 17 18 19 20 21 22 23" at bounding box center [814, 109] width 23 height 25
select select "10"
click at [802, 97] on select "00 01 02 03 04 05 06 07 08 09 10 11 12 13 14 15 16 17 18 19 20 21 22 23" at bounding box center [814, 109] width 23 height 25
drag, startPoint x: 900, startPoint y: 105, endPoint x: 902, endPoint y: 116, distance: 11.2
click at [900, 105] on select "00 01 02 03 04 05 06 07 08 09 10 11 12 13 14 15 16 17 18 19 20 21 22 23" at bounding box center [904, 109] width 23 height 25
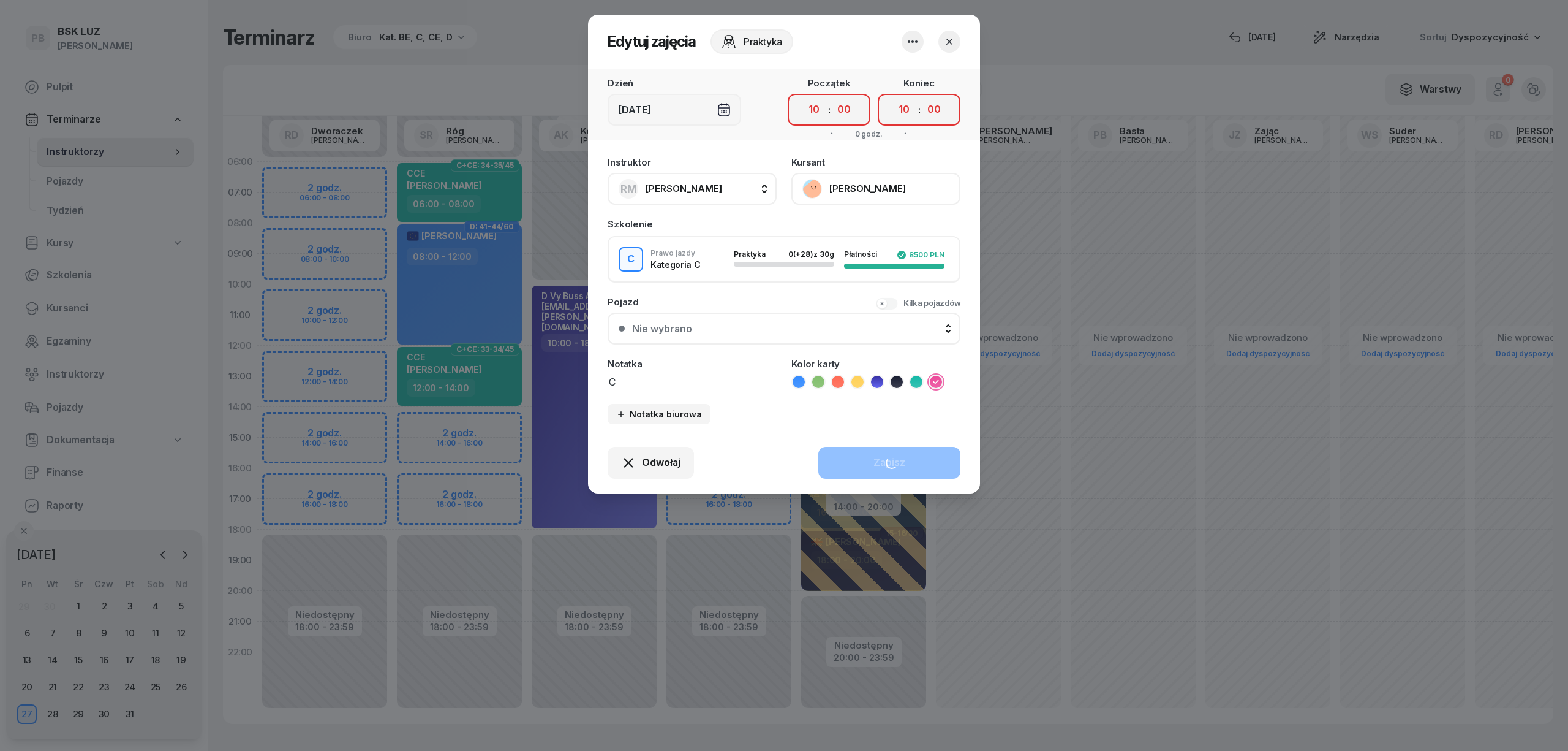
select select "12"
click at [893, 97] on select "00 01 02 03 04 05 06 07 08 09 10 11 12 13 14 15 16 17 18 19 20 21 22 23" at bounding box center [904, 109] width 23 height 25
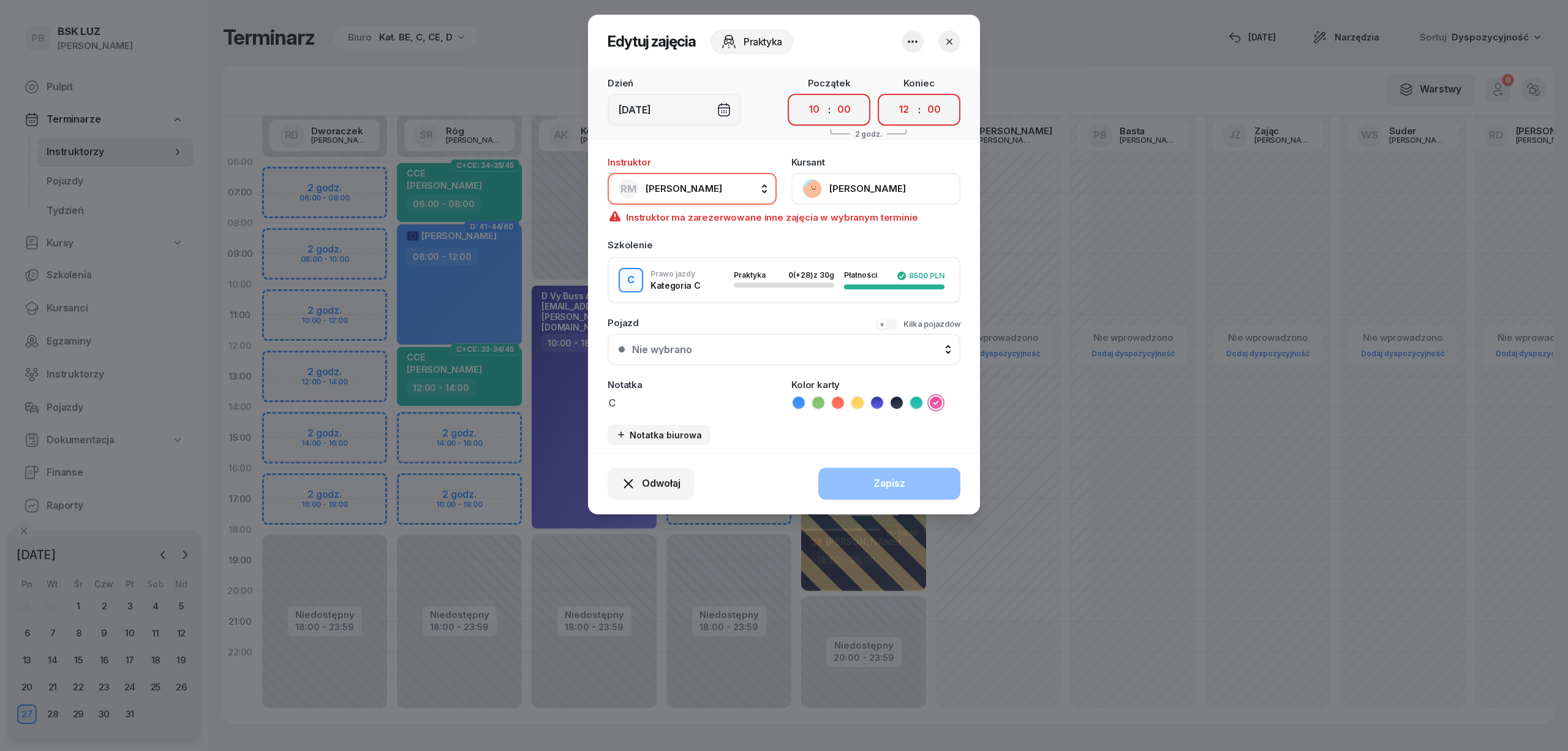
click at [699, 190] on span "[PERSON_NAME]" at bounding box center [683, 188] width 76 height 11
type input "dw"
click at [708, 263] on span "[PERSON_NAME]" at bounding box center [690, 270] width 75 height 16
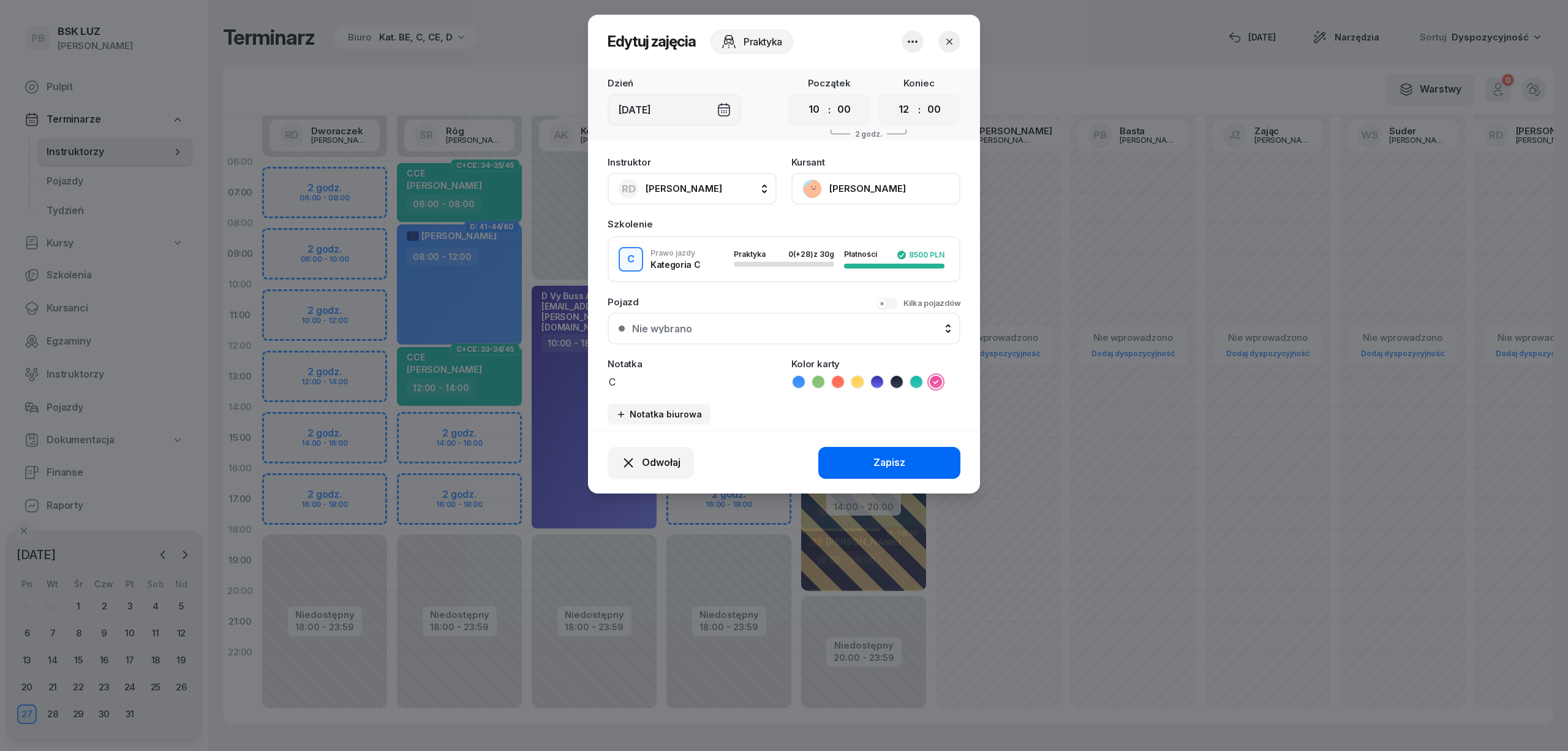
click at [887, 455] on div "Zapisz" at bounding box center [890, 462] width 32 height 16
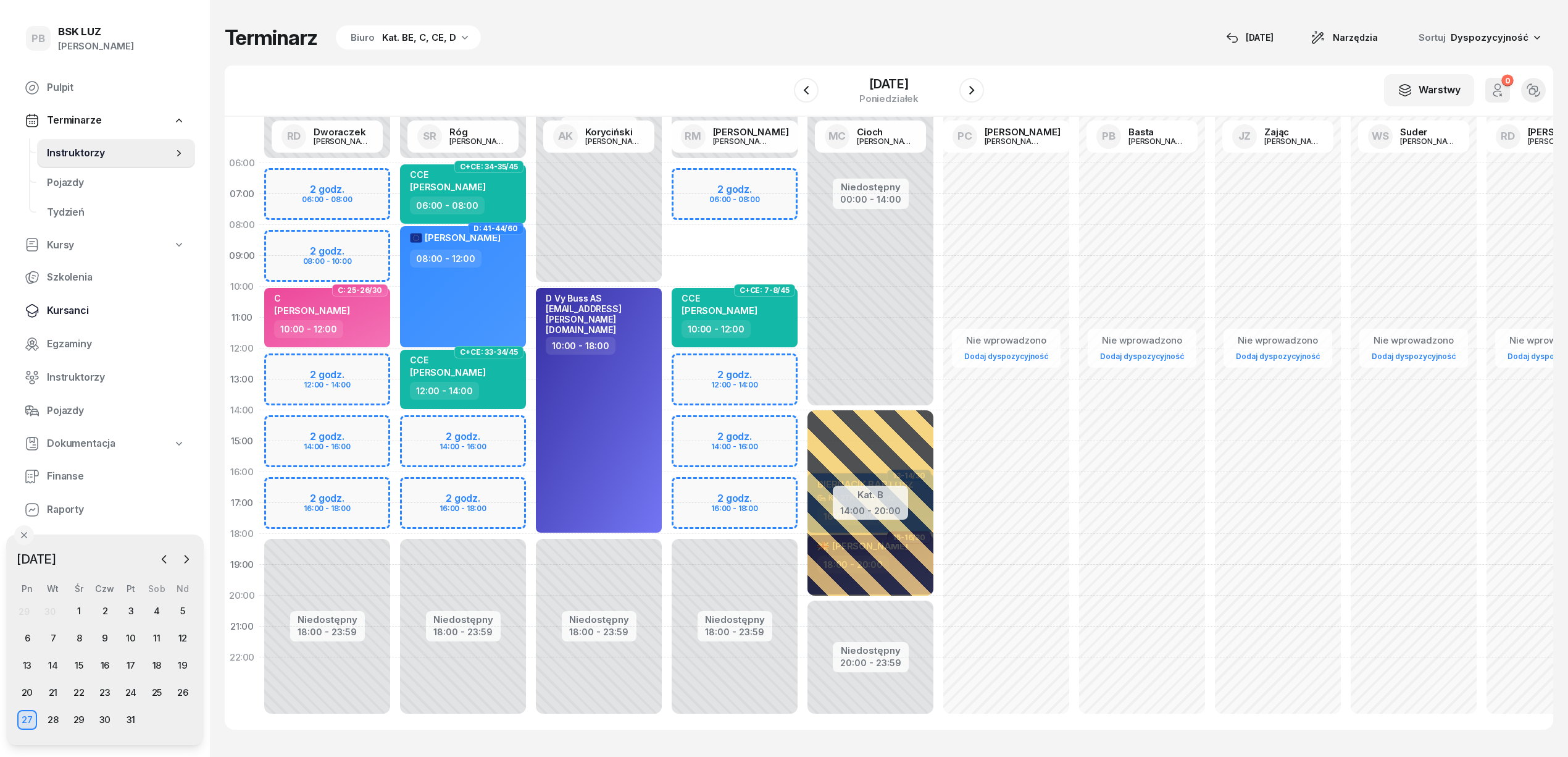
click at [72, 304] on span "Kursanci" at bounding box center [116, 310] width 138 height 16
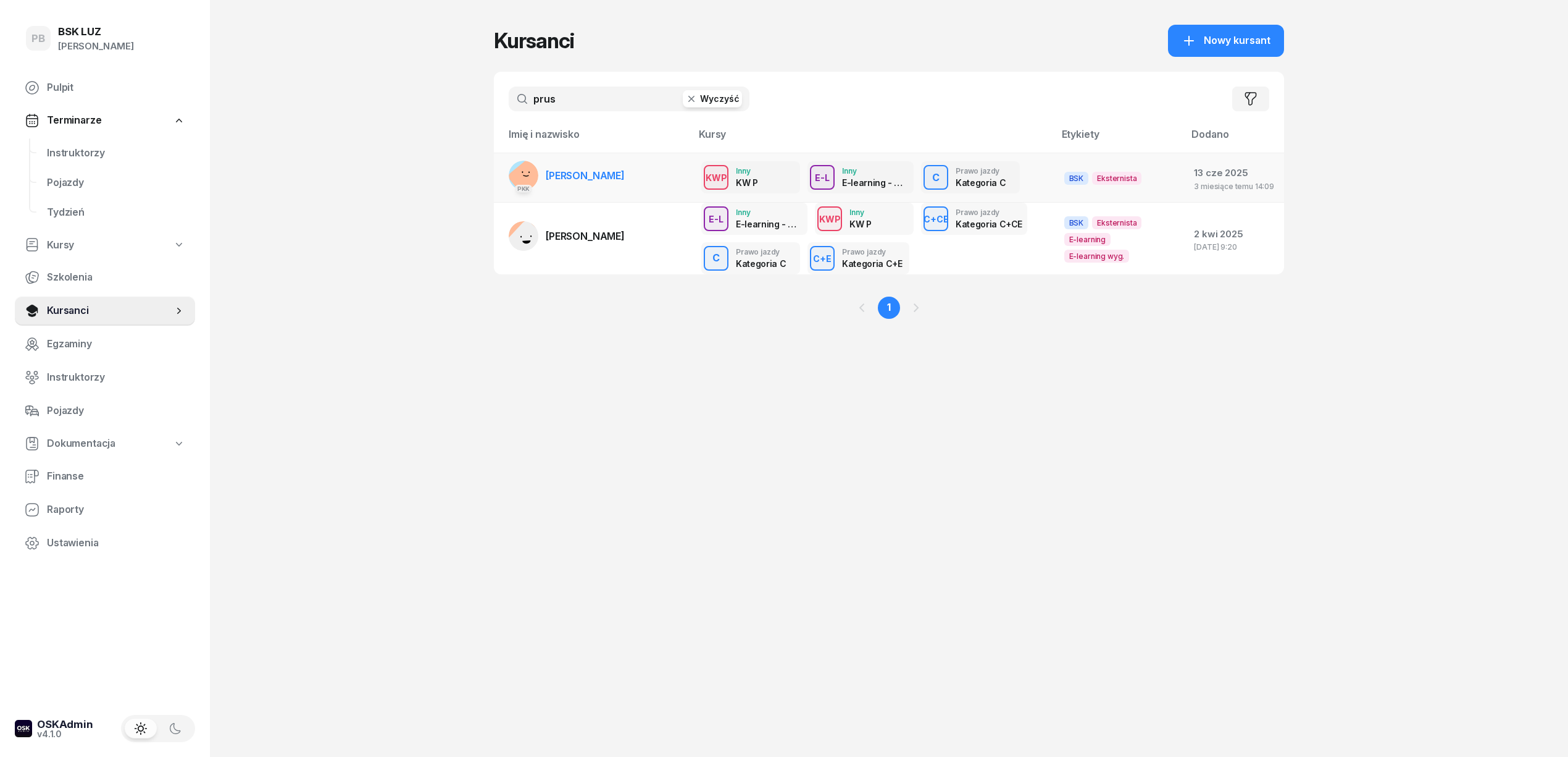
click at [574, 175] on span "[PERSON_NAME]" at bounding box center [584, 175] width 79 height 12
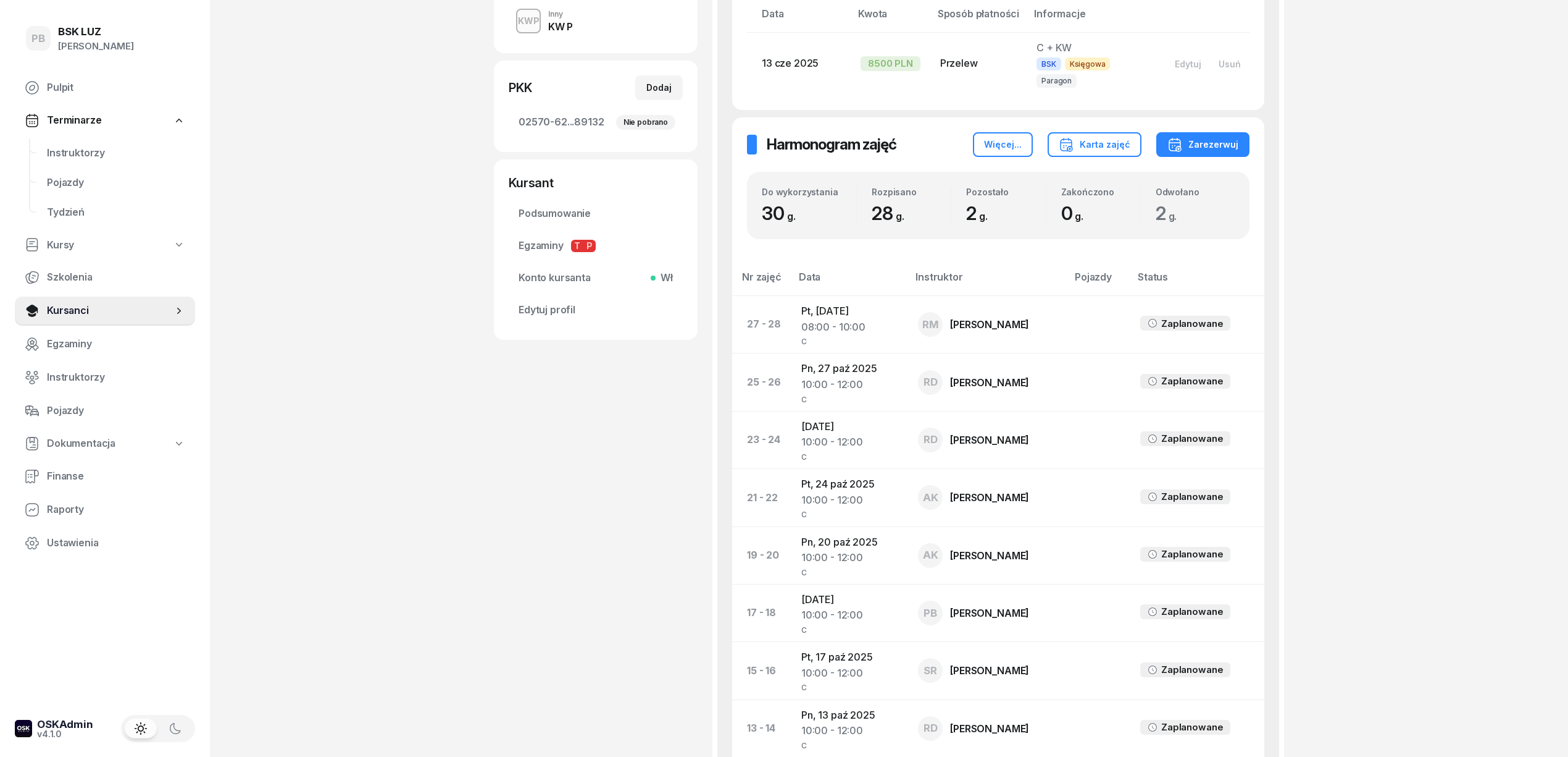
scroll to position [411, 0]
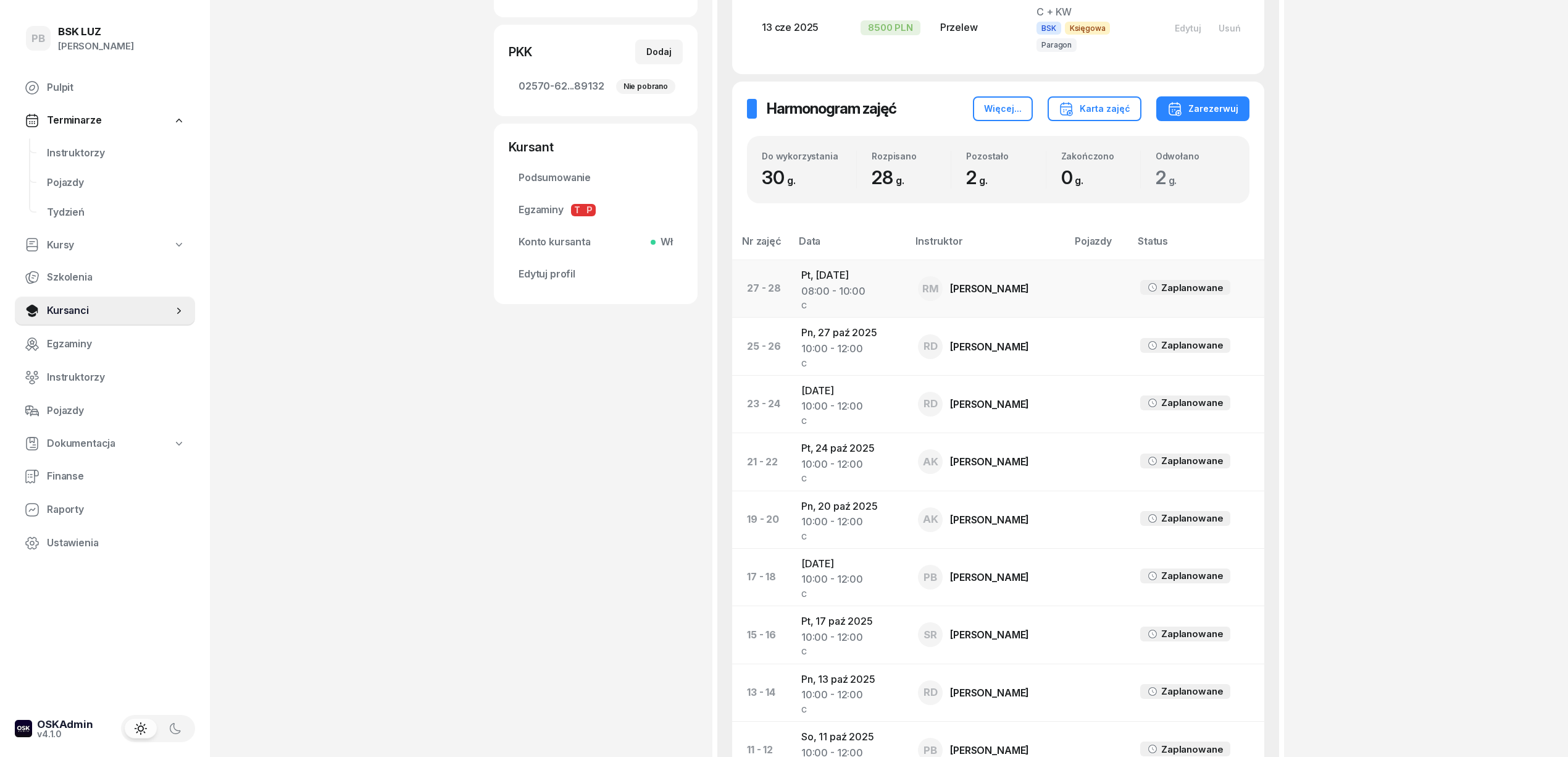
click at [812, 260] on td "Pt, [DATE] 08:00 - 10:00 C" at bounding box center [849, 288] width 116 height 58
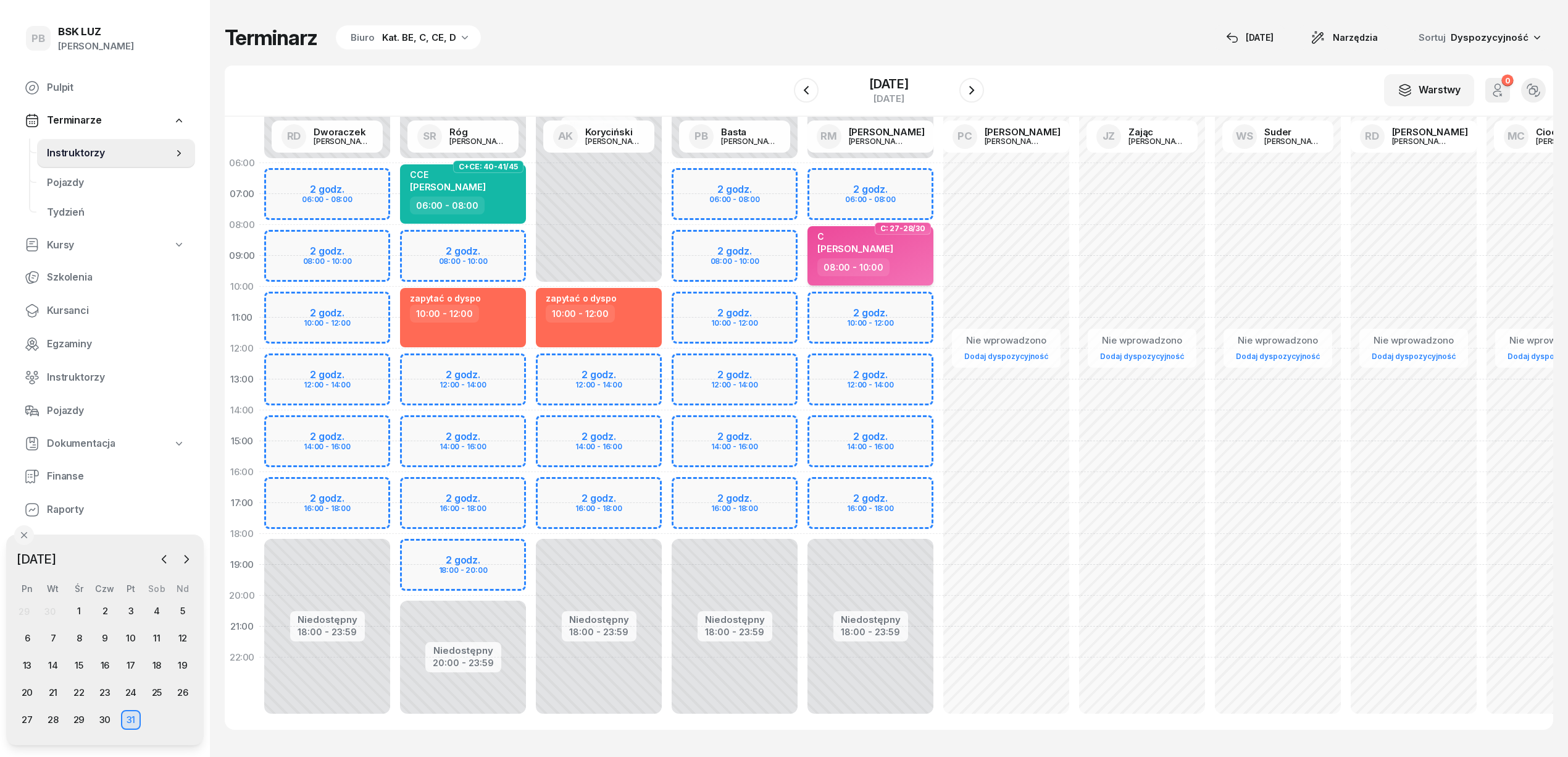
click at [881, 264] on div "08:00 - 10:00" at bounding box center [853, 267] width 72 height 18
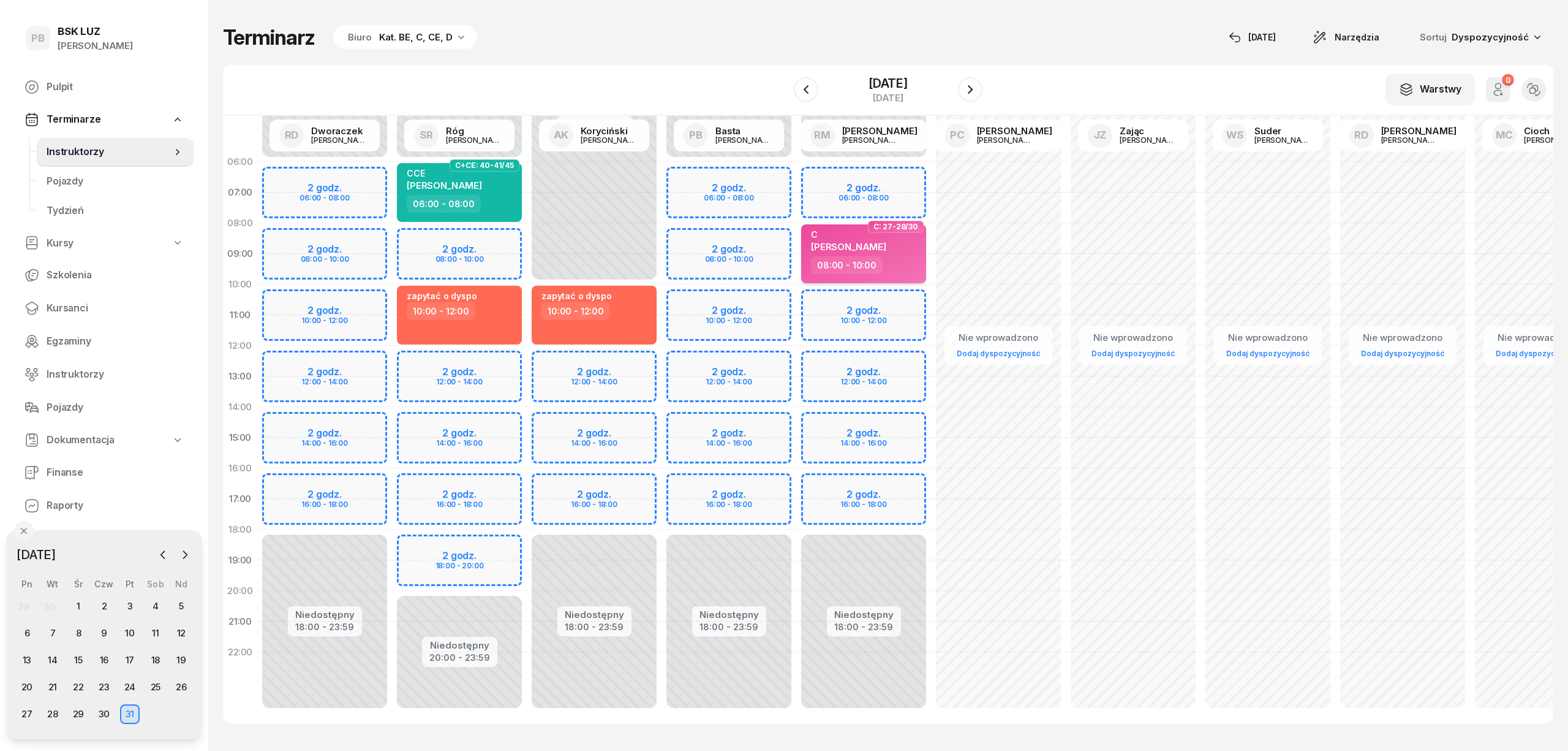
select select "08"
select select "10"
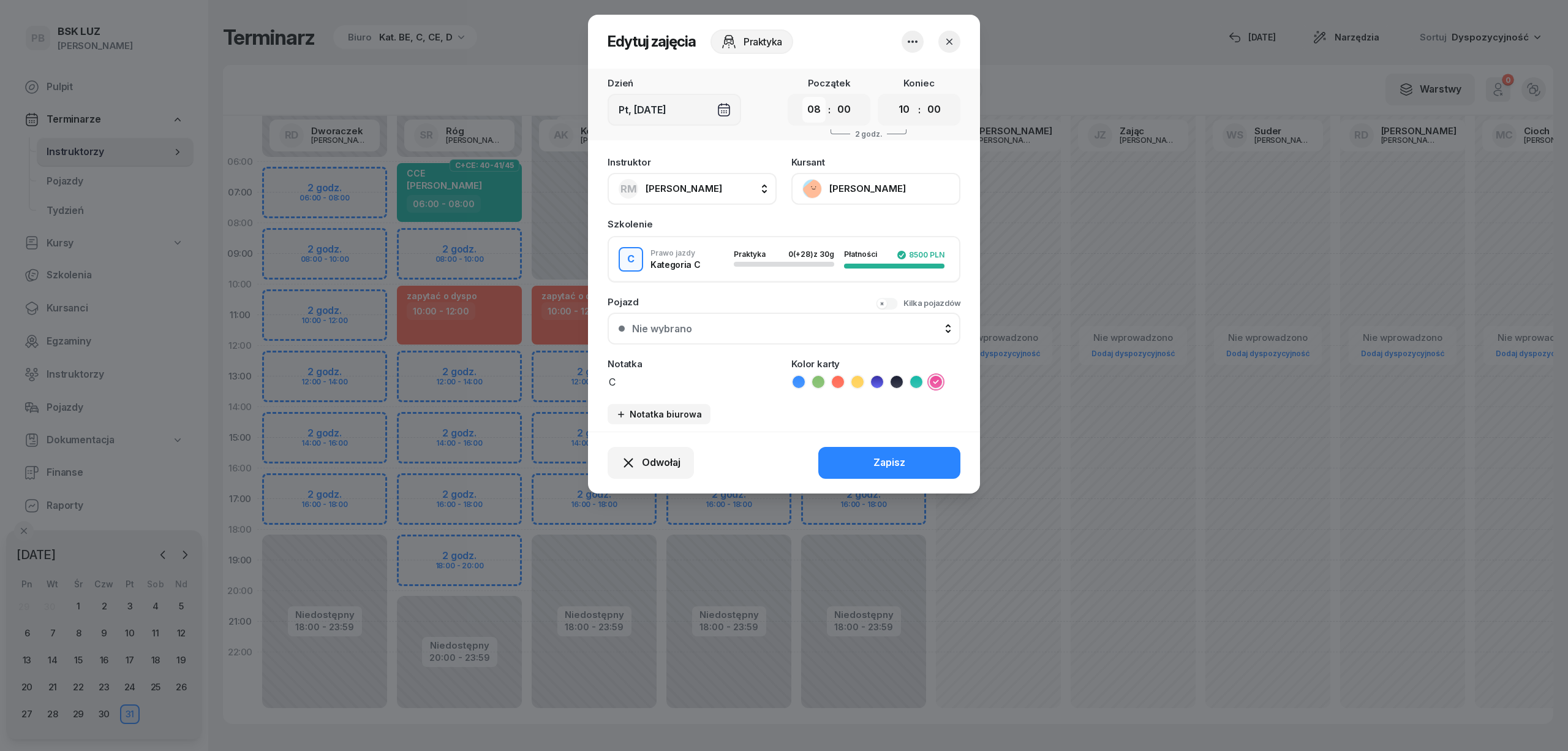
click at [817, 114] on select "00 01 02 03 04 05 06 07 08 09 10 11 12 13 14 15 16 17 18 19 20 21 22 23" at bounding box center [814, 109] width 23 height 25
select select "10"
click at [802, 97] on select "00 01 02 03 04 05 06 07 08 09 10 11 12 13 14 15 16 17 18 19 20 21 22 23" at bounding box center [814, 109] width 23 height 25
drag, startPoint x: 893, startPoint y: 102, endPoint x: 893, endPoint y: 114, distance: 12.0
click at [893, 102] on select "00 01 02 03 04 05 06 07 08 09 10 11 12 13 14 15 16 17 18 19 20 21 22 23" at bounding box center [904, 109] width 23 height 25
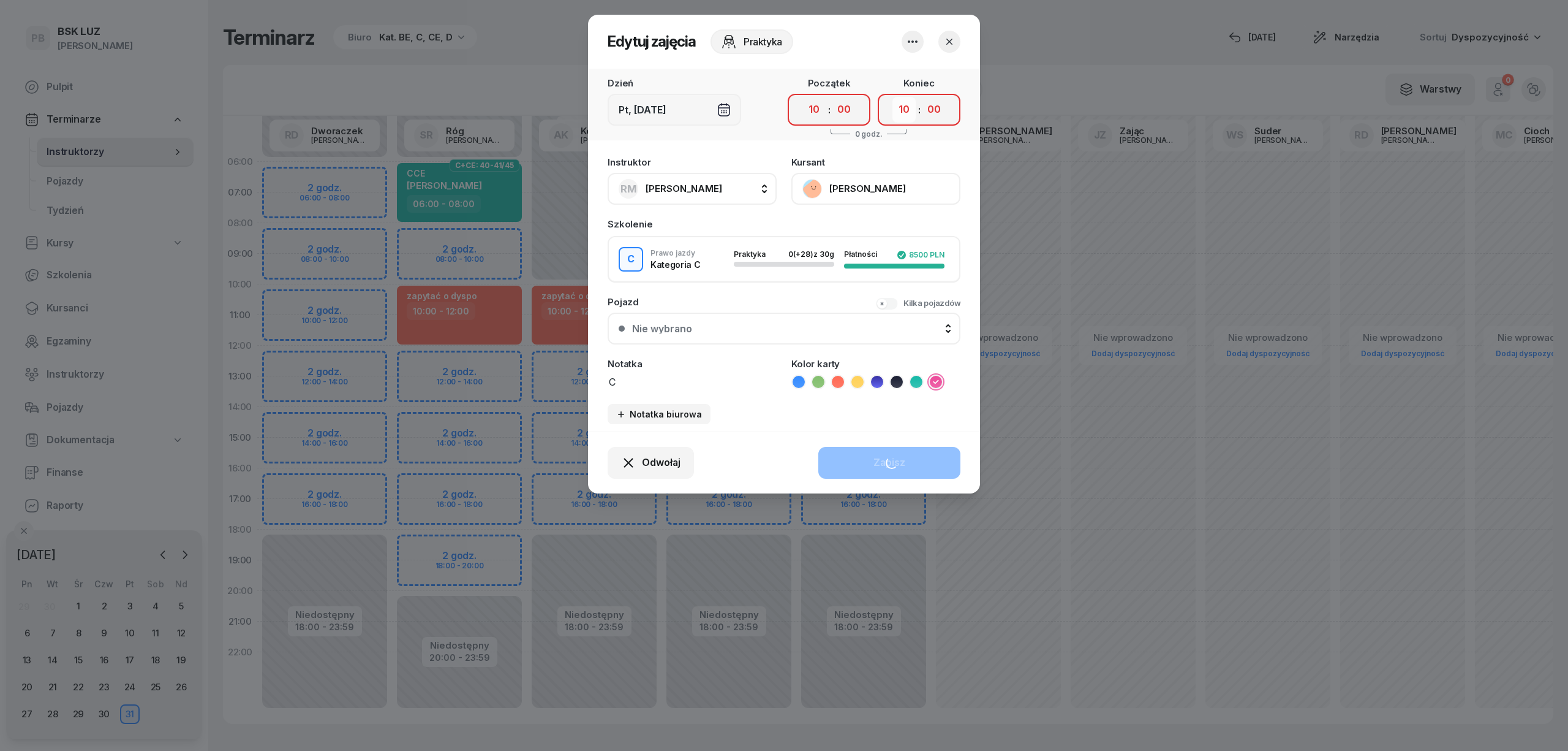
select select "12"
click at [893, 97] on select "00 01 02 03 04 05 06 07 08 09 10 11 12 13 14 15 16 17 18 19 20 21 22 23" at bounding box center [904, 109] width 23 height 25
click at [884, 443] on div "Odwołaj Zapisz" at bounding box center [784, 462] width 392 height 62
click at [883, 459] on div "Zapisz" at bounding box center [890, 462] width 32 height 16
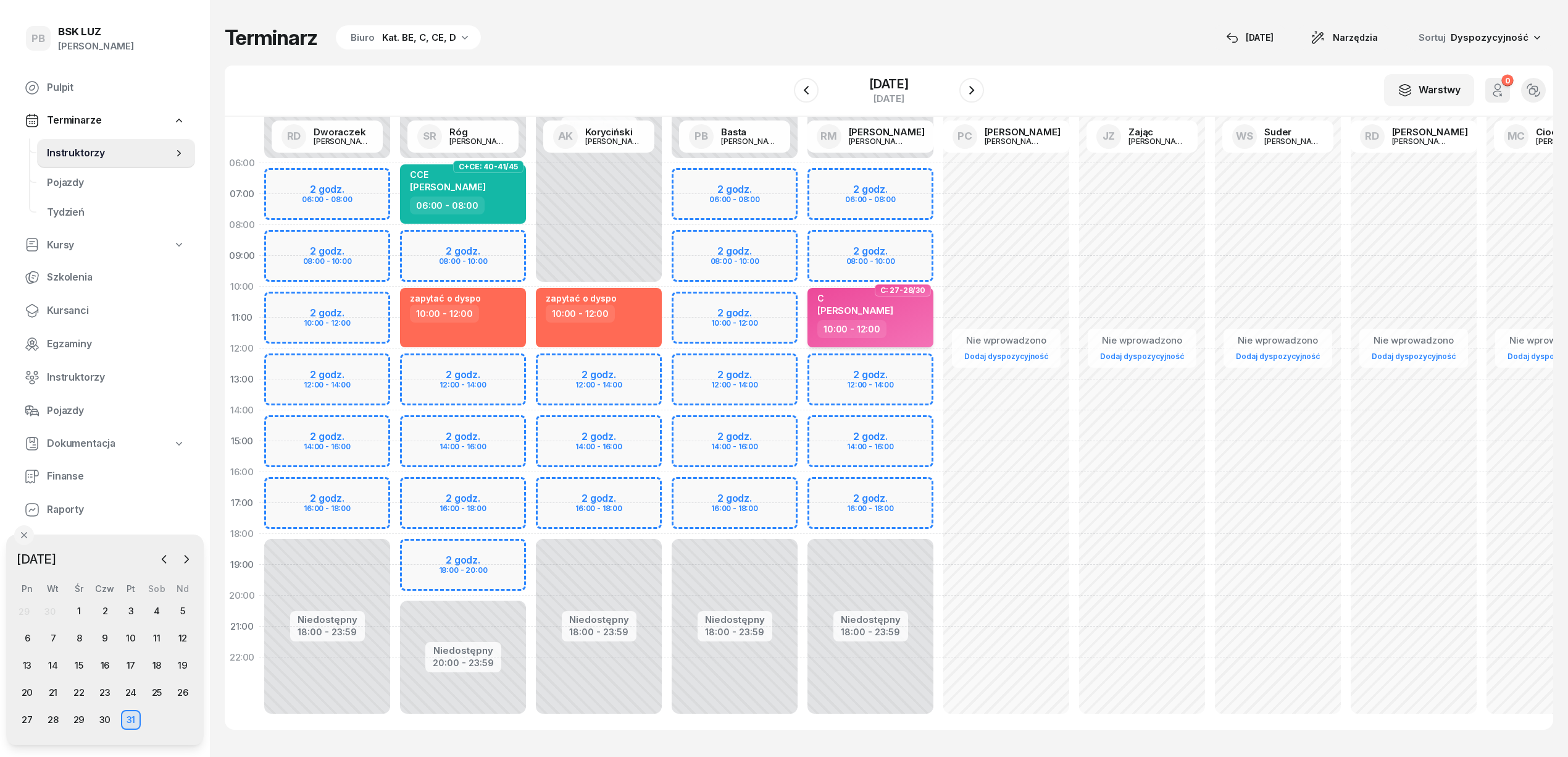
click at [870, 310] on span "[PERSON_NAME]" at bounding box center [855, 310] width 76 height 11
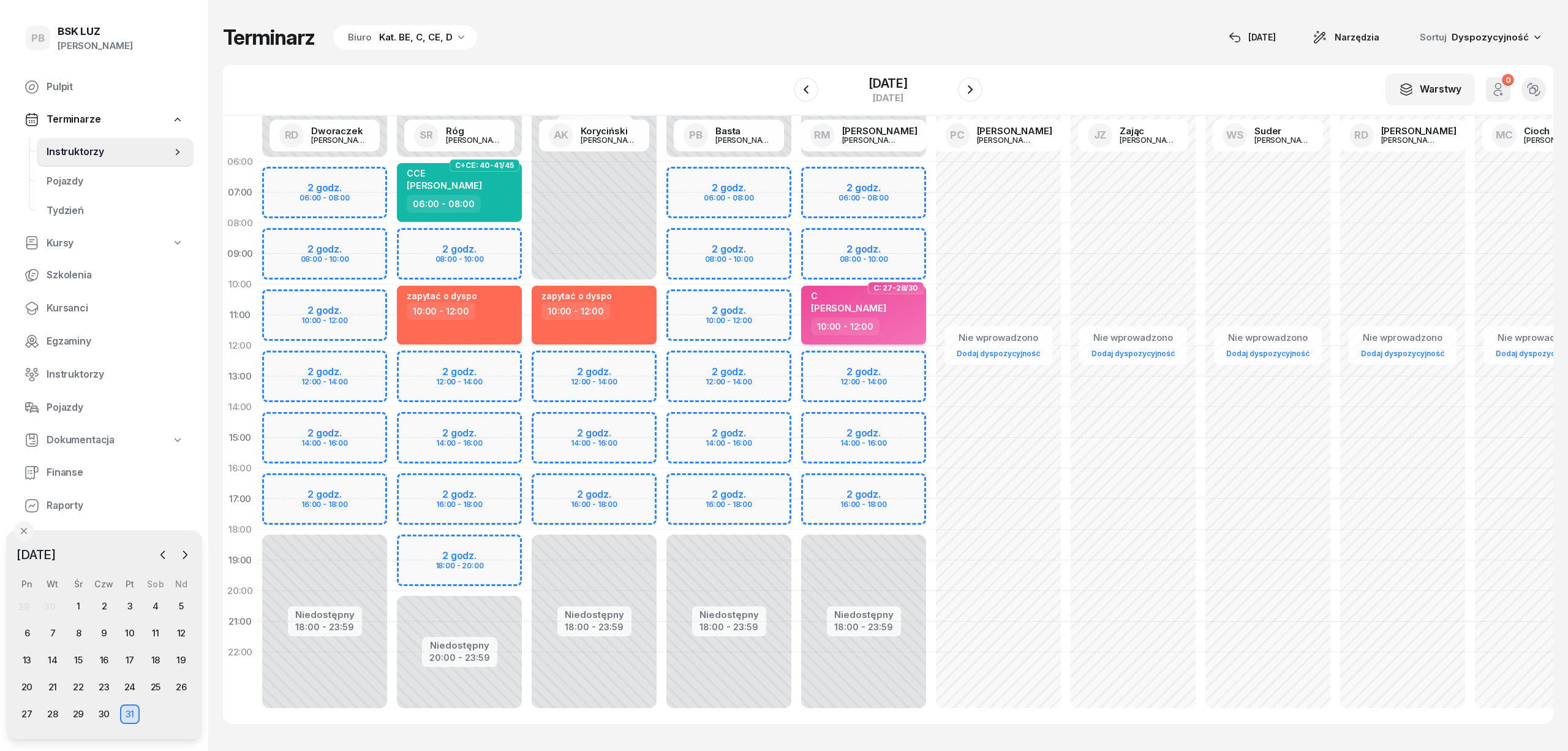
select select "10"
select select "12"
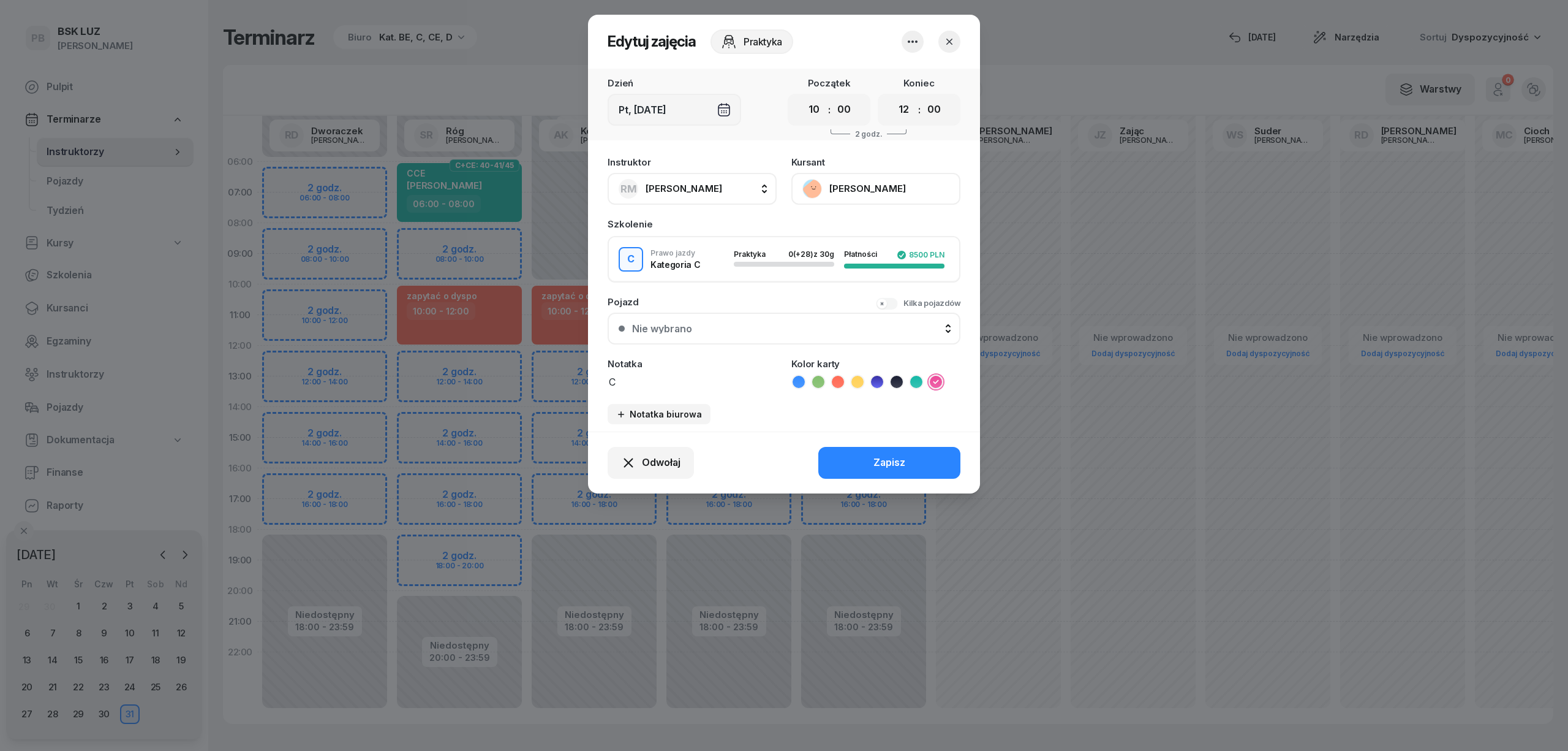
click at [851, 181] on button "[PERSON_NAME]" at bounding box center [876, 189] width 169 height 32
click at [812, 233] on div "Otwórz profil" at bounding box center [831, 230] width 59 height 16
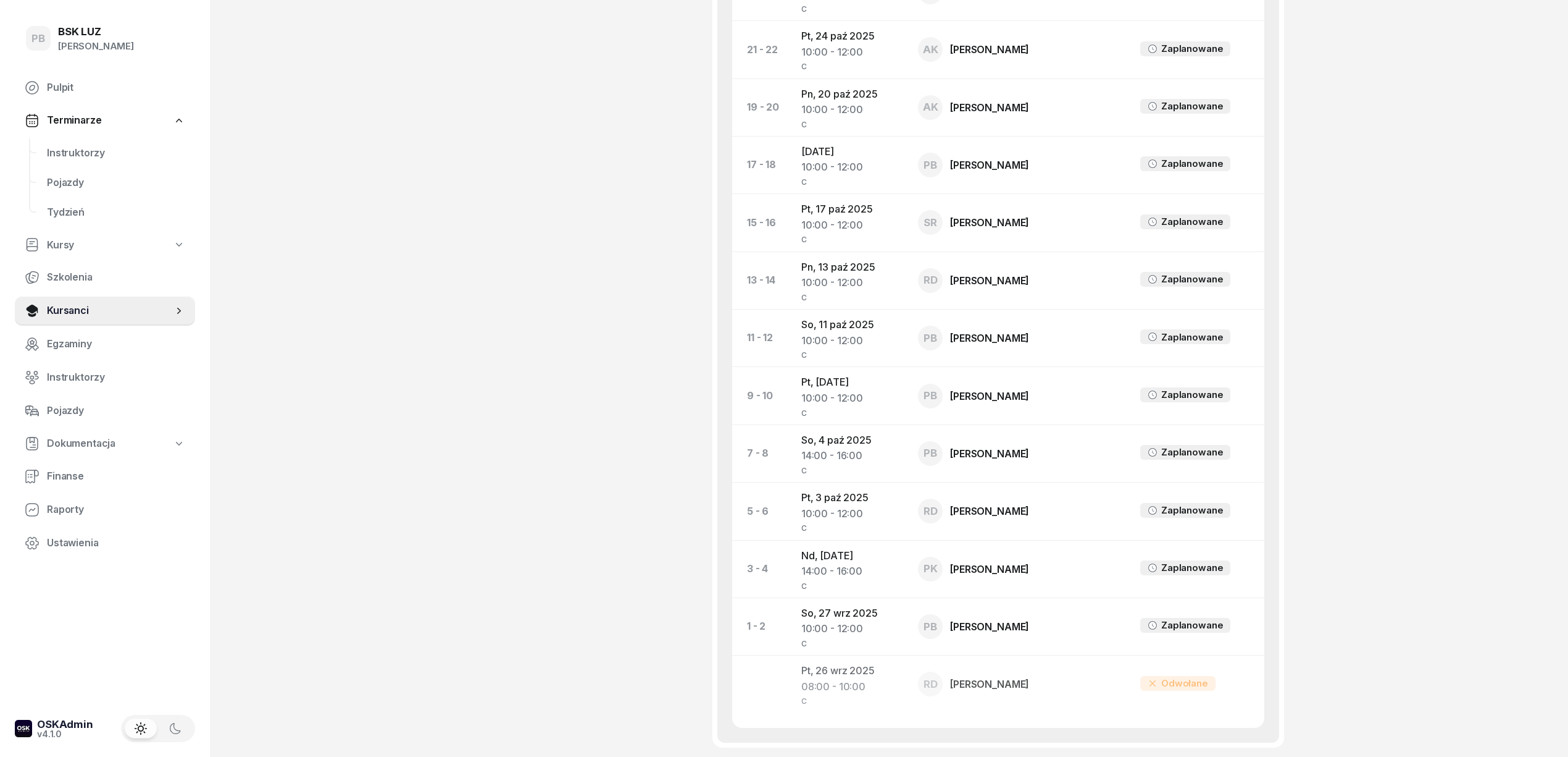
scroll to position [906, 0]
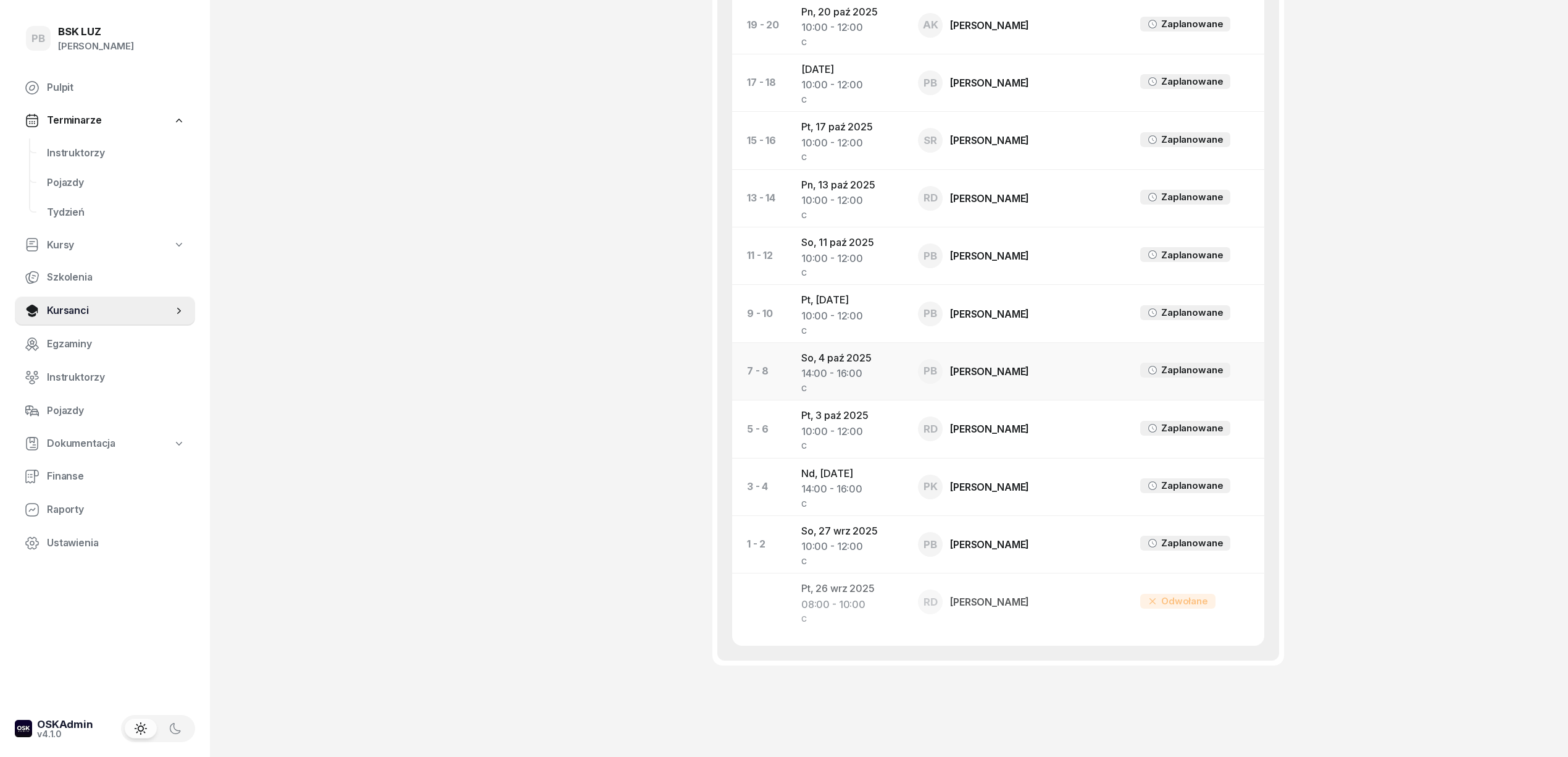
click at [853, 351] on td "[DATE] 14:00 - 16:00 C" at bounding box center [849, 370] width 116 height 58
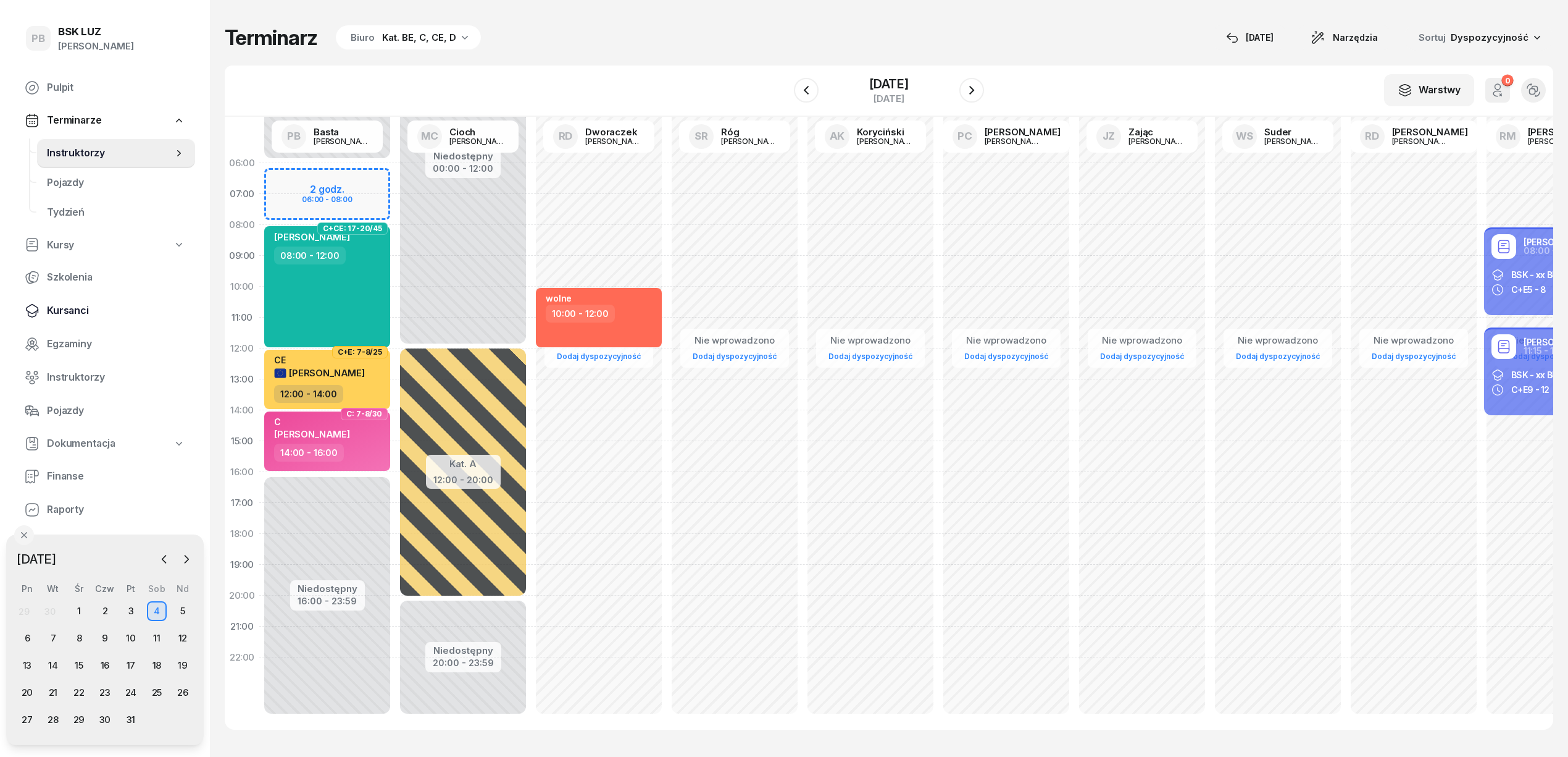
click at [80, 317] on link "Kursanci" at bounding box center [105, 310] width 180 height 29
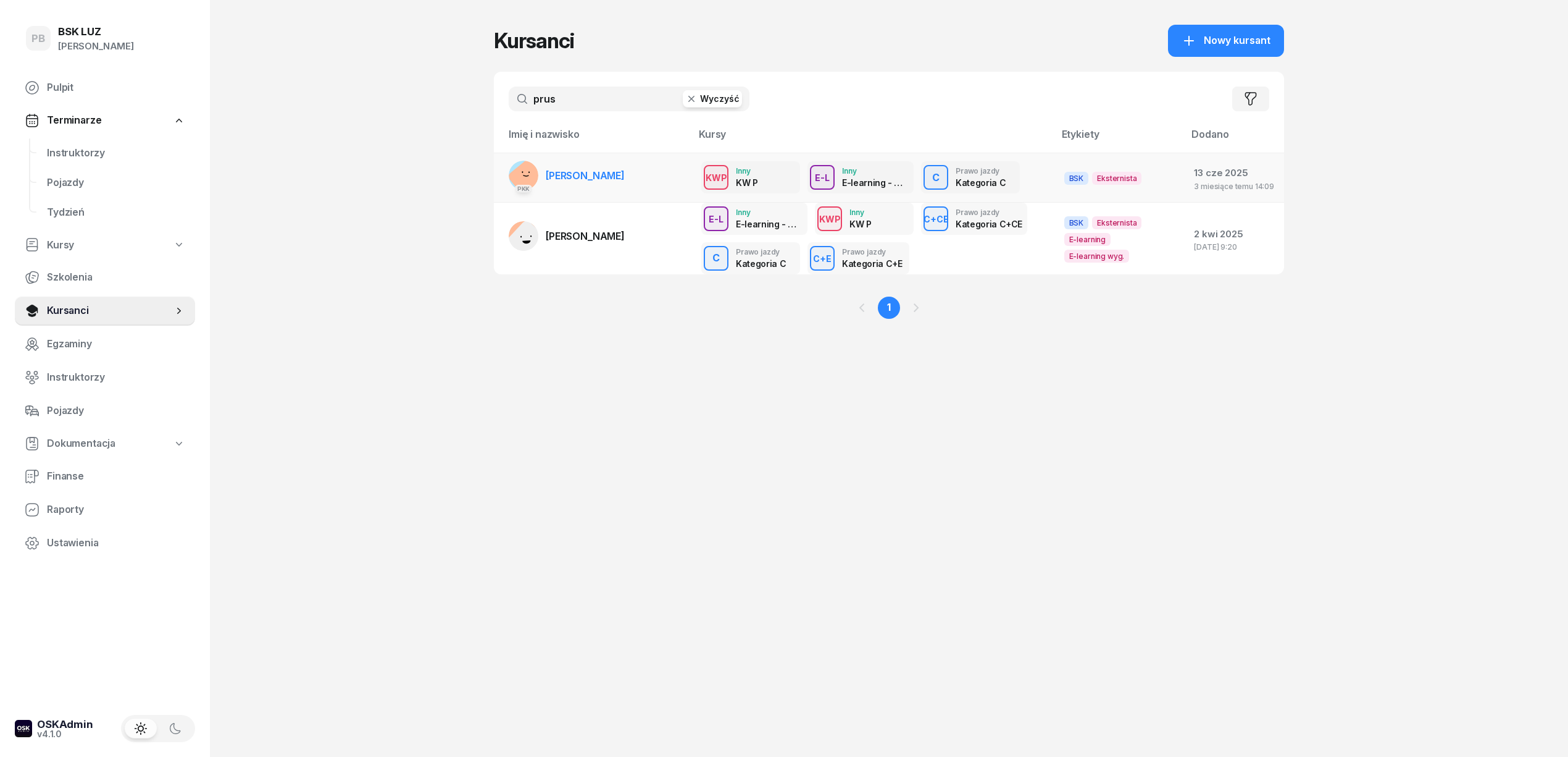
click at [583, 179] on span "[PERSON_NAME]" at bounding box center [584, 175] width 79 height 12
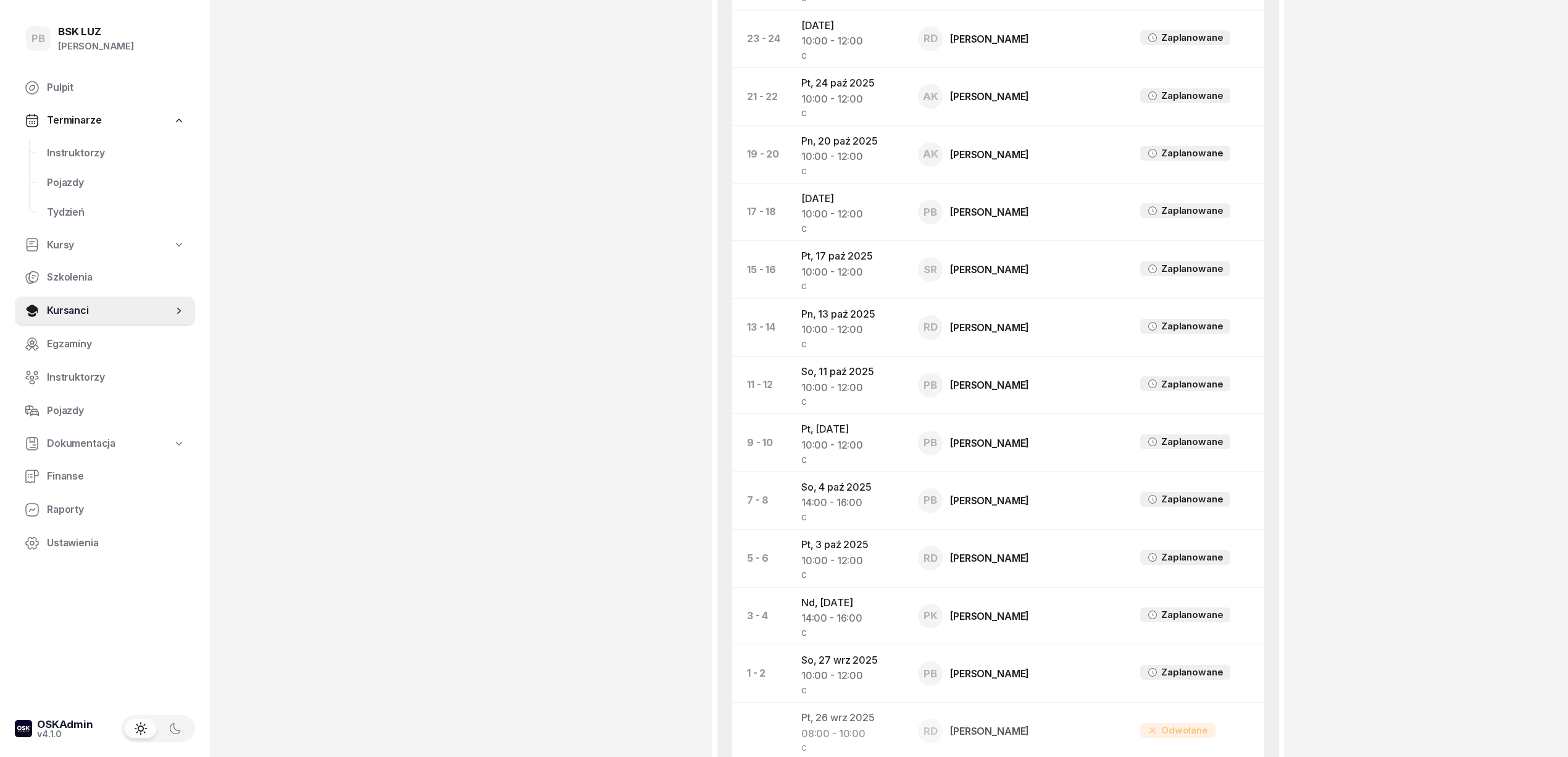
scroll to position [922, 0]
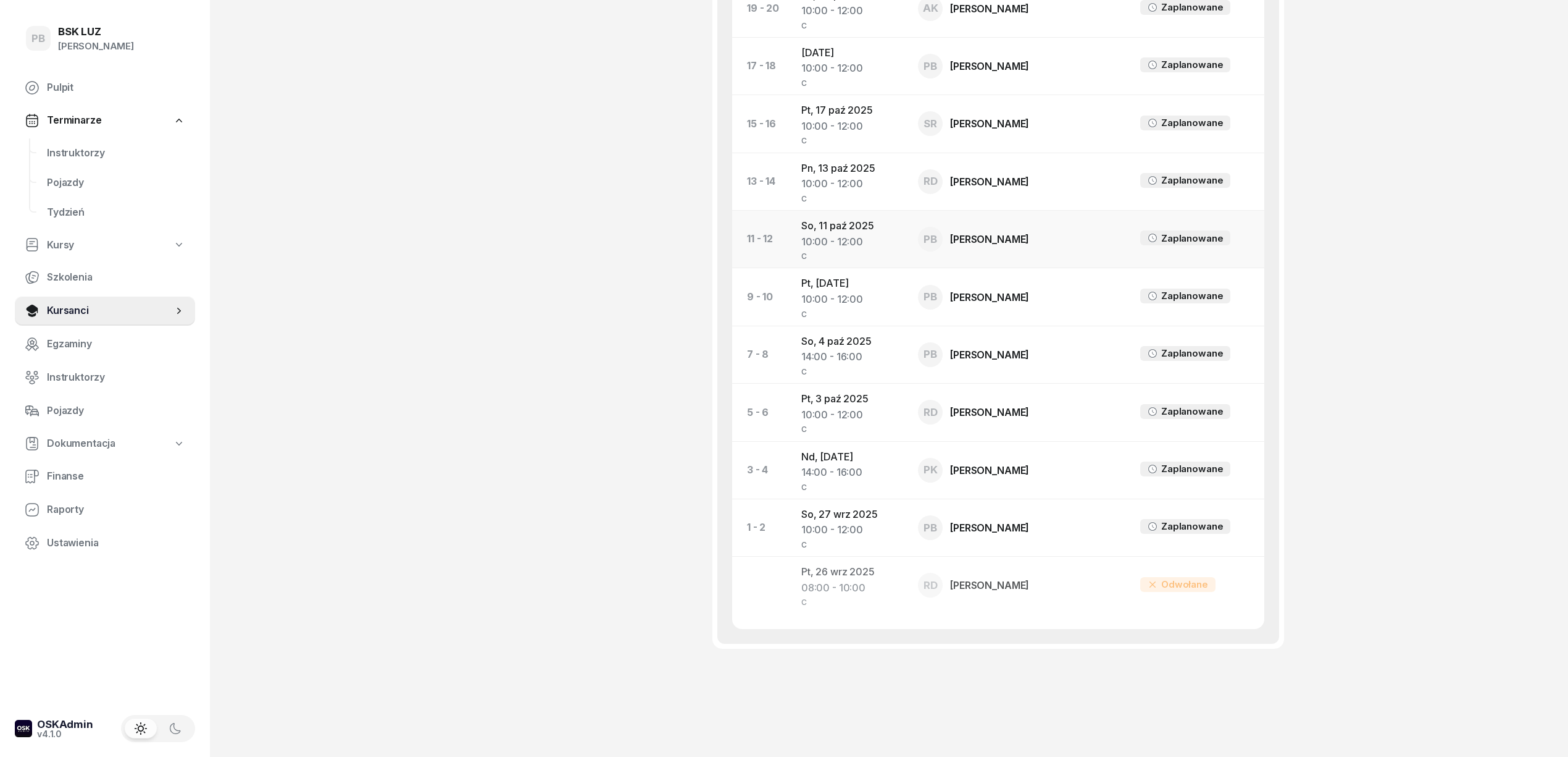
click at [853, 234] on div "10:00 - 12:00" at bounding box center [849, 242] width 97 height 16
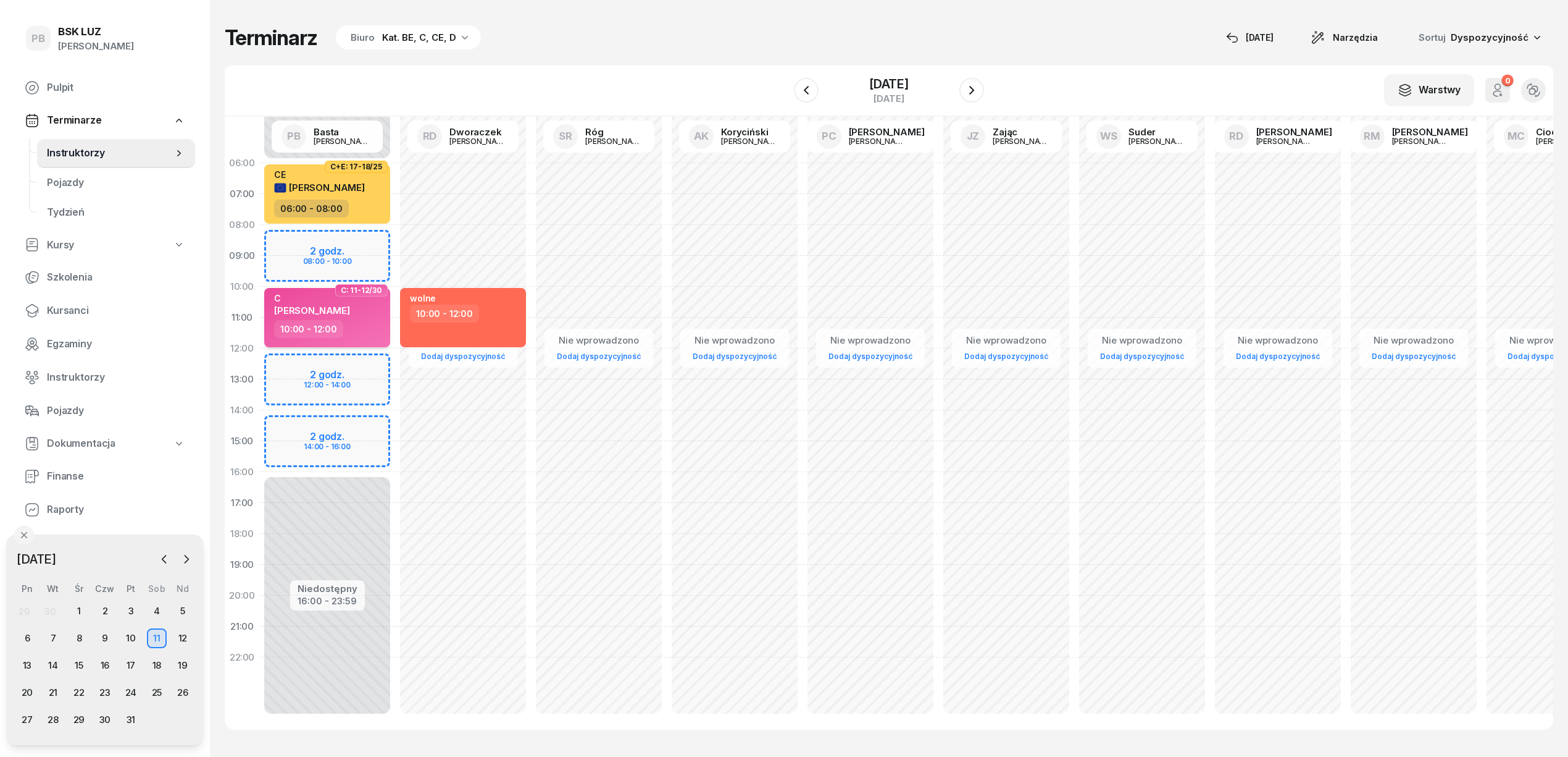
click at [357, 320] on div "10:00 - 12:00" at bounding box center [328, 329] width 109 height 18
select select "10"
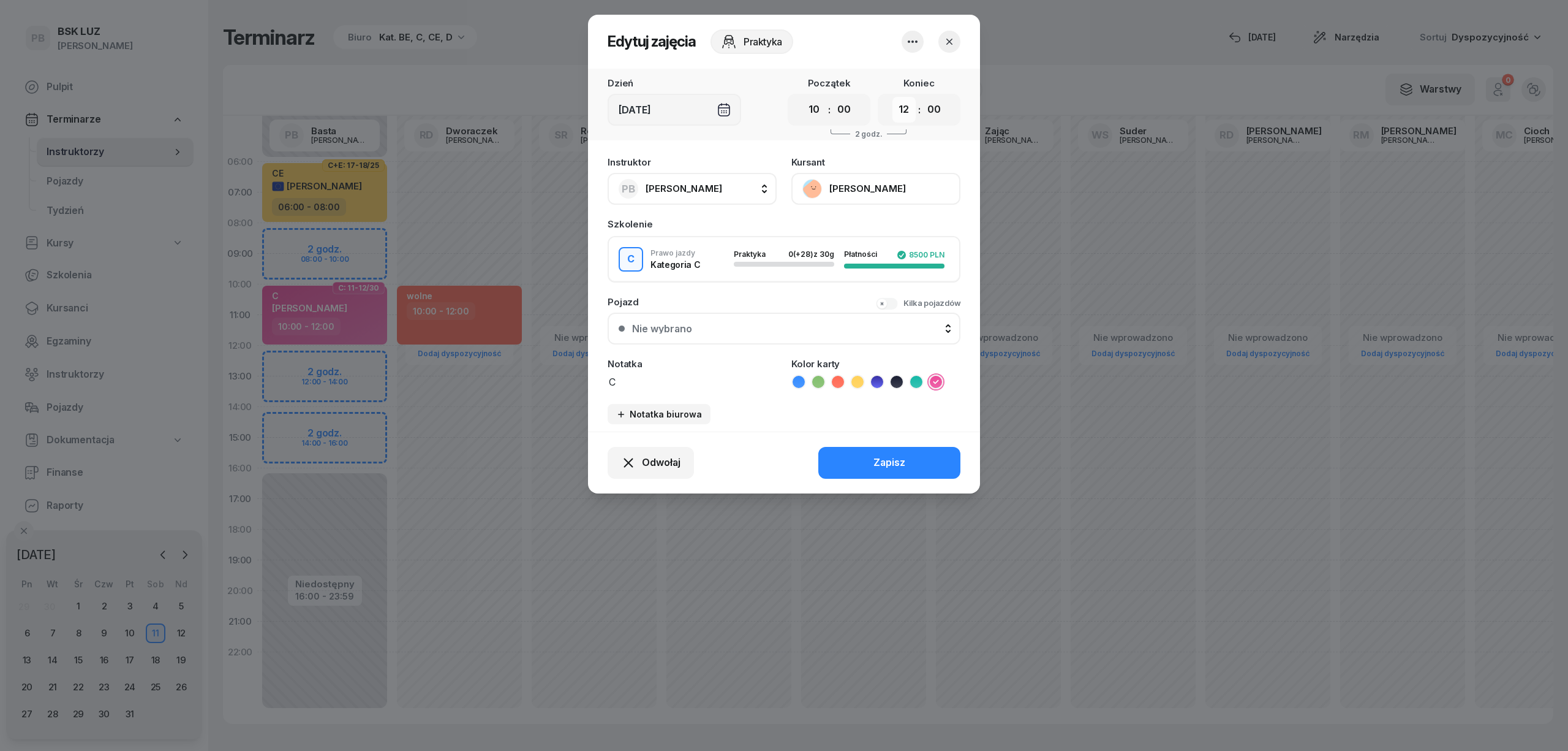
click at [903, 112] on select "00 01 02 03 04 05 06 07 08 09 10 11 12 13 14 15 16 17 18 19 20 21 22 23" at bounding box center [904, 109] width 23 height 25
select select "14"
click at [893, 97] on select "00 01 02 03 04 05 06 07 08 09 10 11 12 13 14 15 16 17 18 19 20 21 22 23" at bounding box center [904, 109] width 23 height 25
click at [909, 454] on button "Zapisz" at bounding box center [889, 462] width 142 height 32
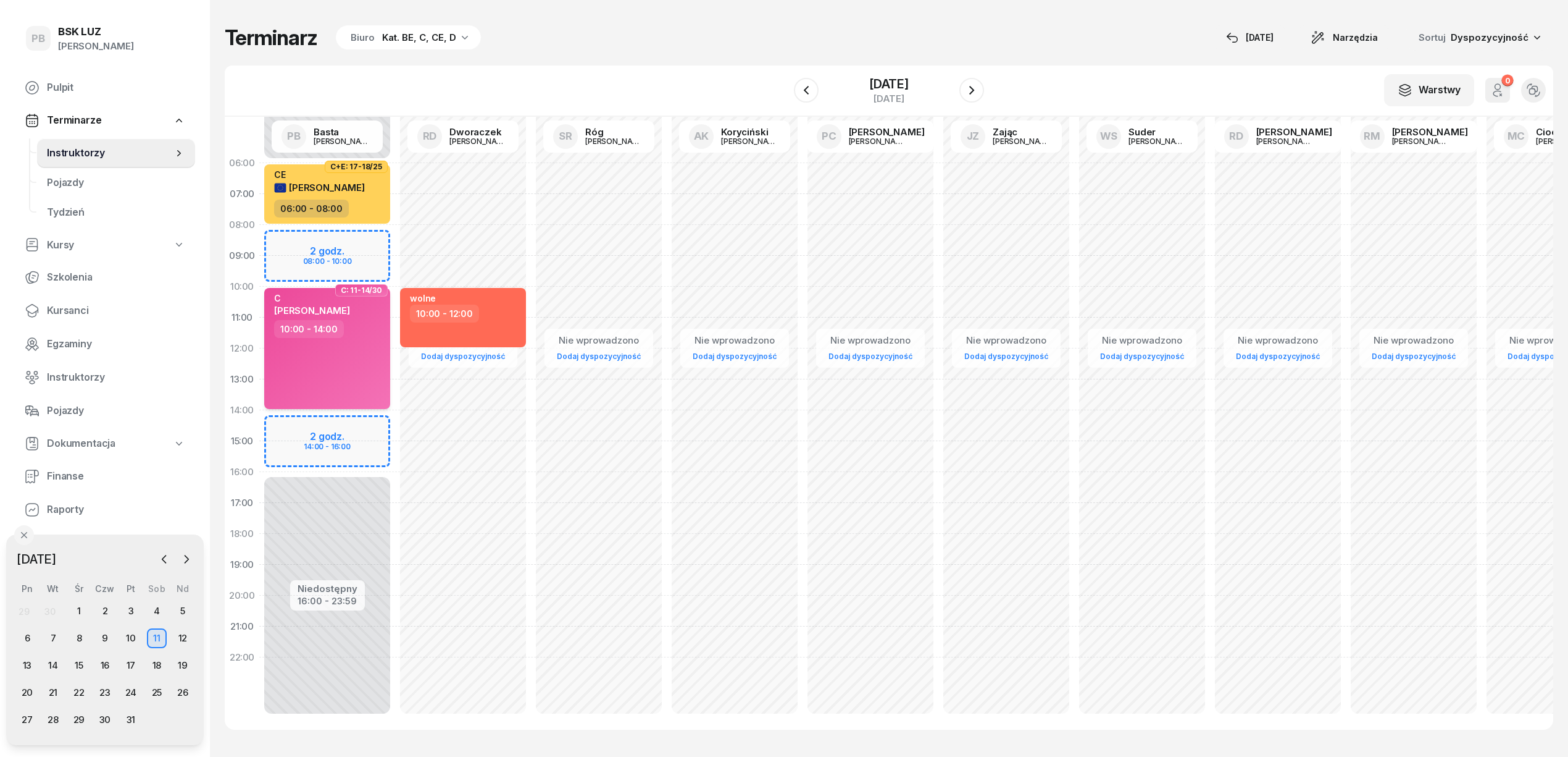
click at [343, 305] on span "[PERSON_NAME]" at bounding box center [312, 310] width 76 height 11
select select "10"
select select "14"
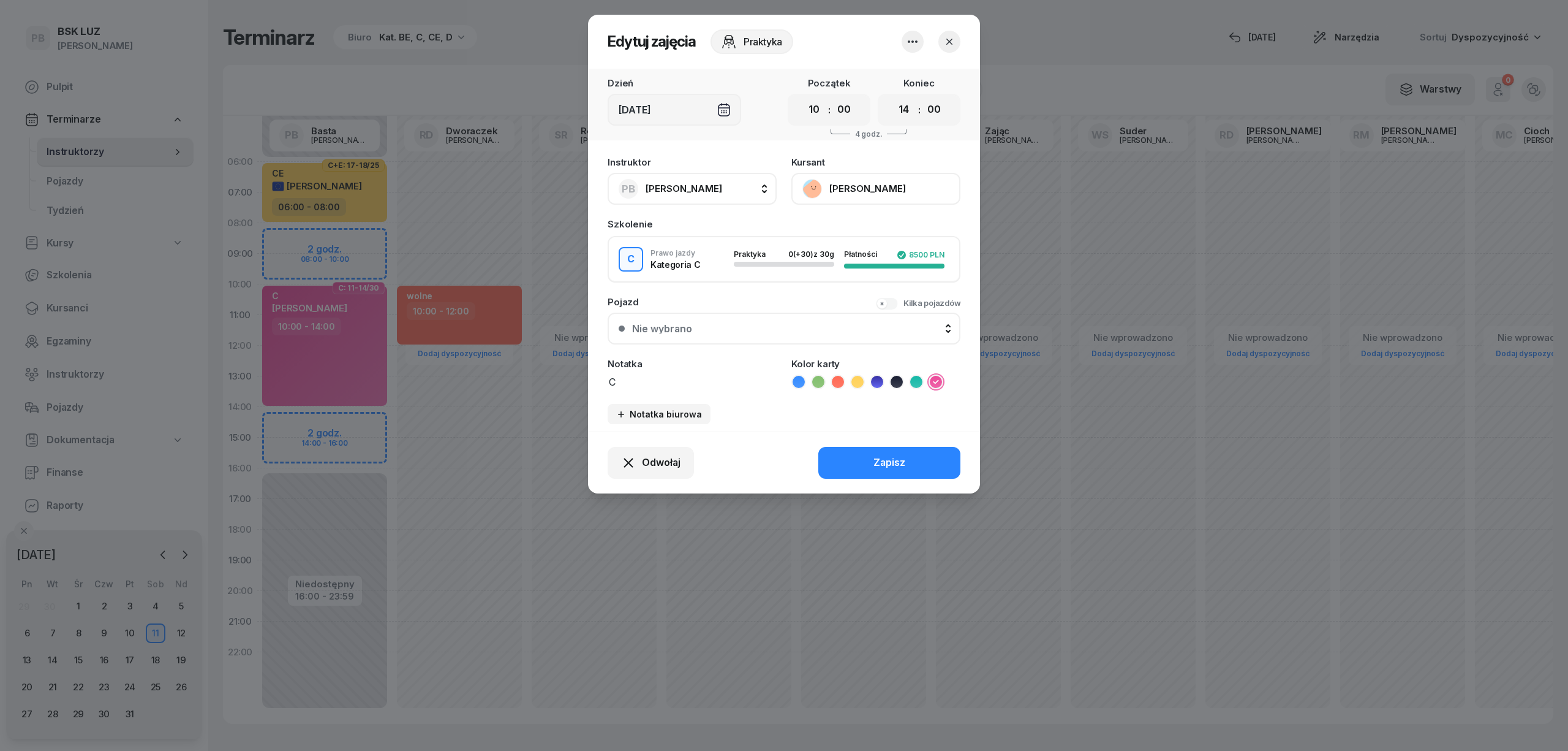
click at [908, 185] on button "[PERSON_NAME]" at bounding box center [876, 189] width 169 height 32
click at [871, 236] on link "Otwórz profil" at bounding box center [875, 230] width 162 height 31
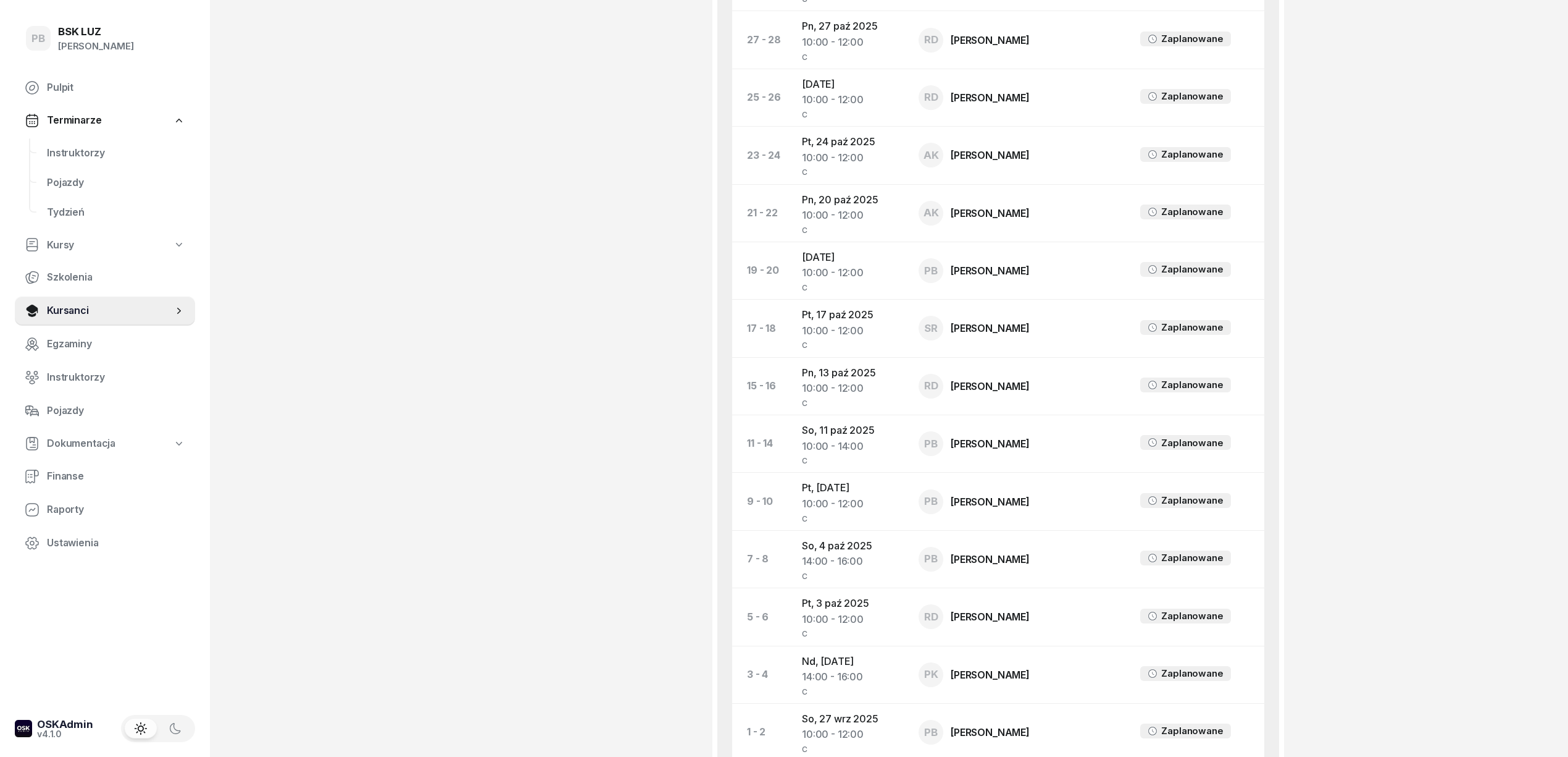
scroll to position [714, 0]
click at [834, 74] on td "[DATE] 10:00 - 12:00 C" at bounding box center [849, 100] width 116 height 58
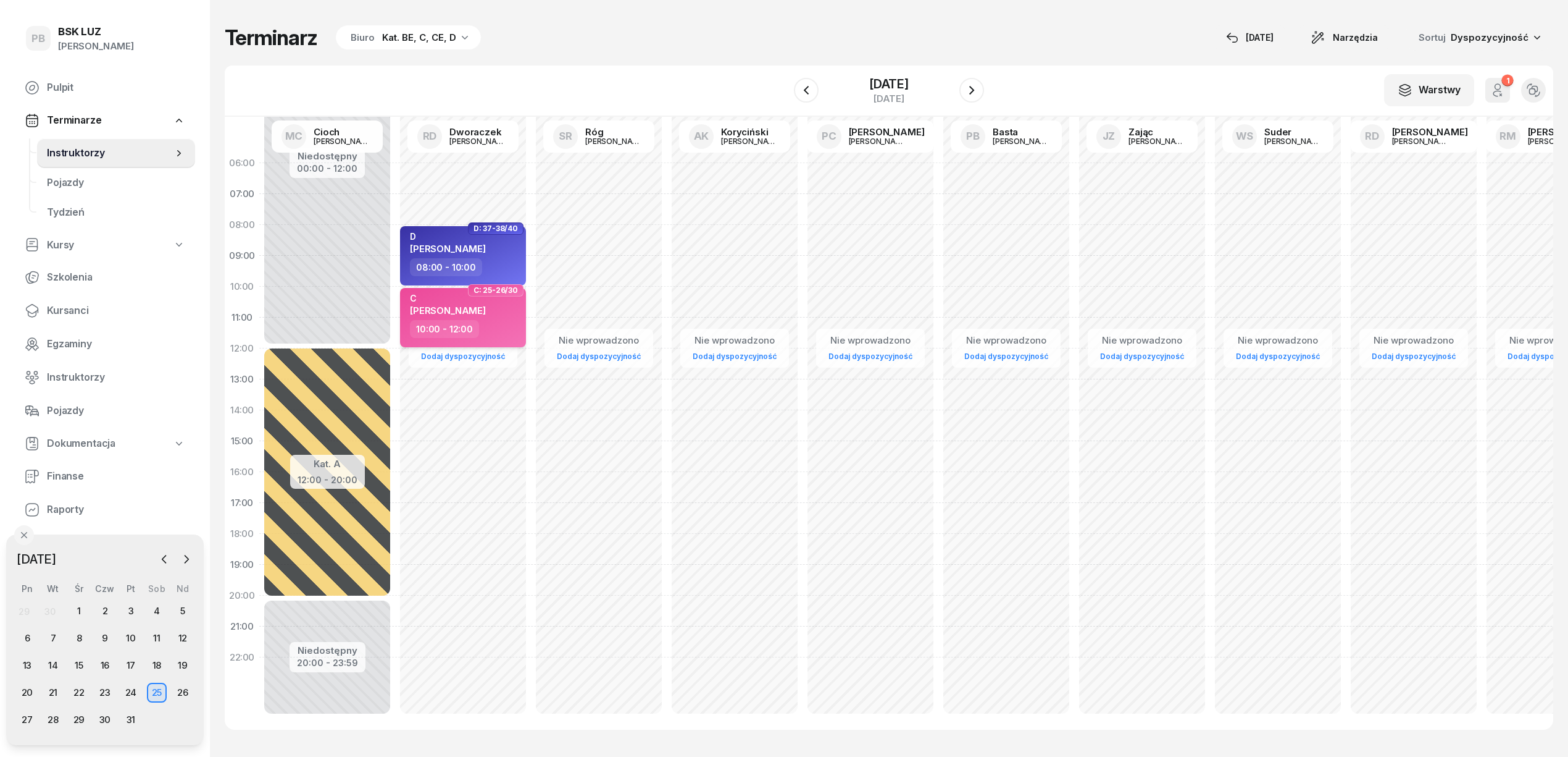
click at [508, 312] on div "C [PERSON_NAME]" at bounding box center [464, 306] width 109 height 27
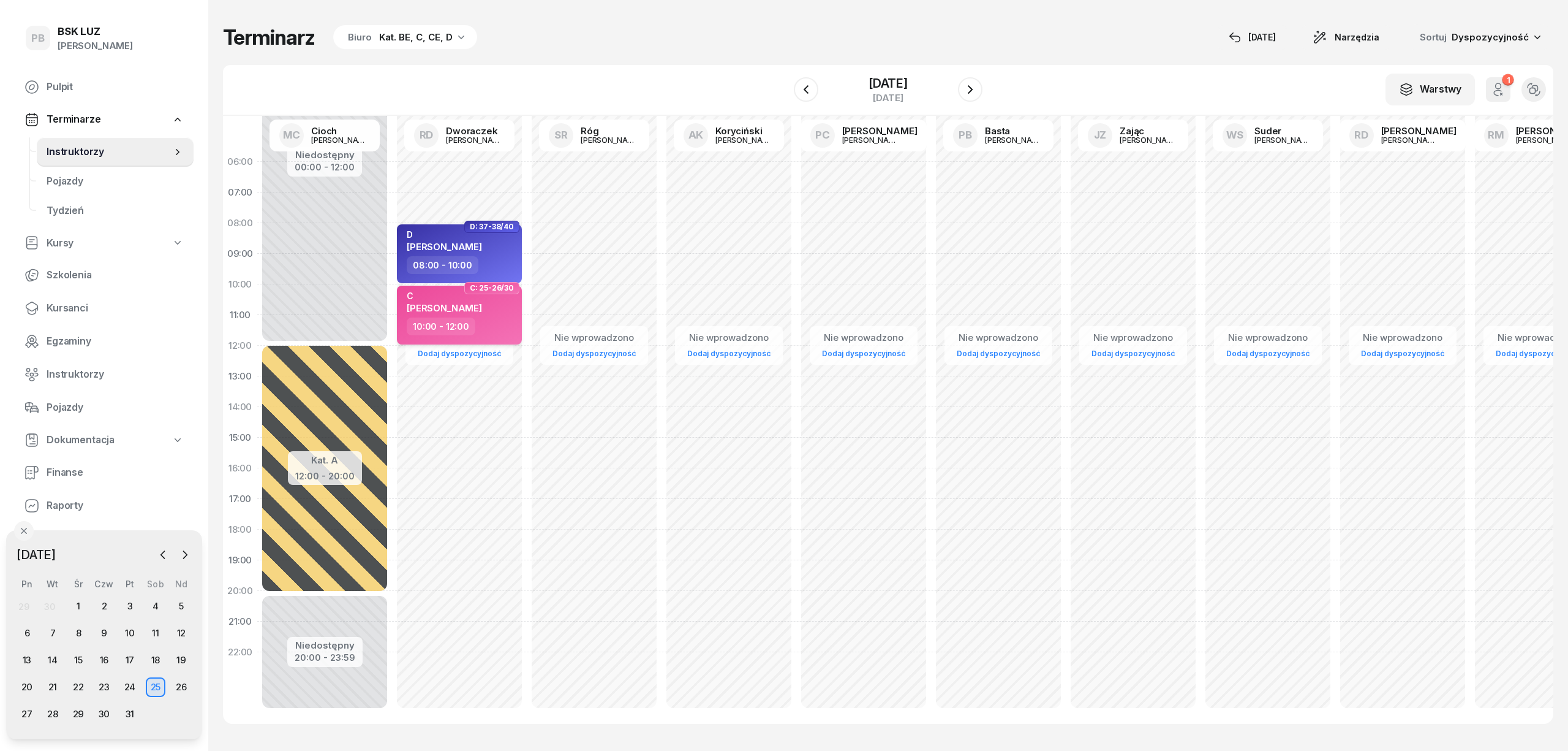
select select "10"
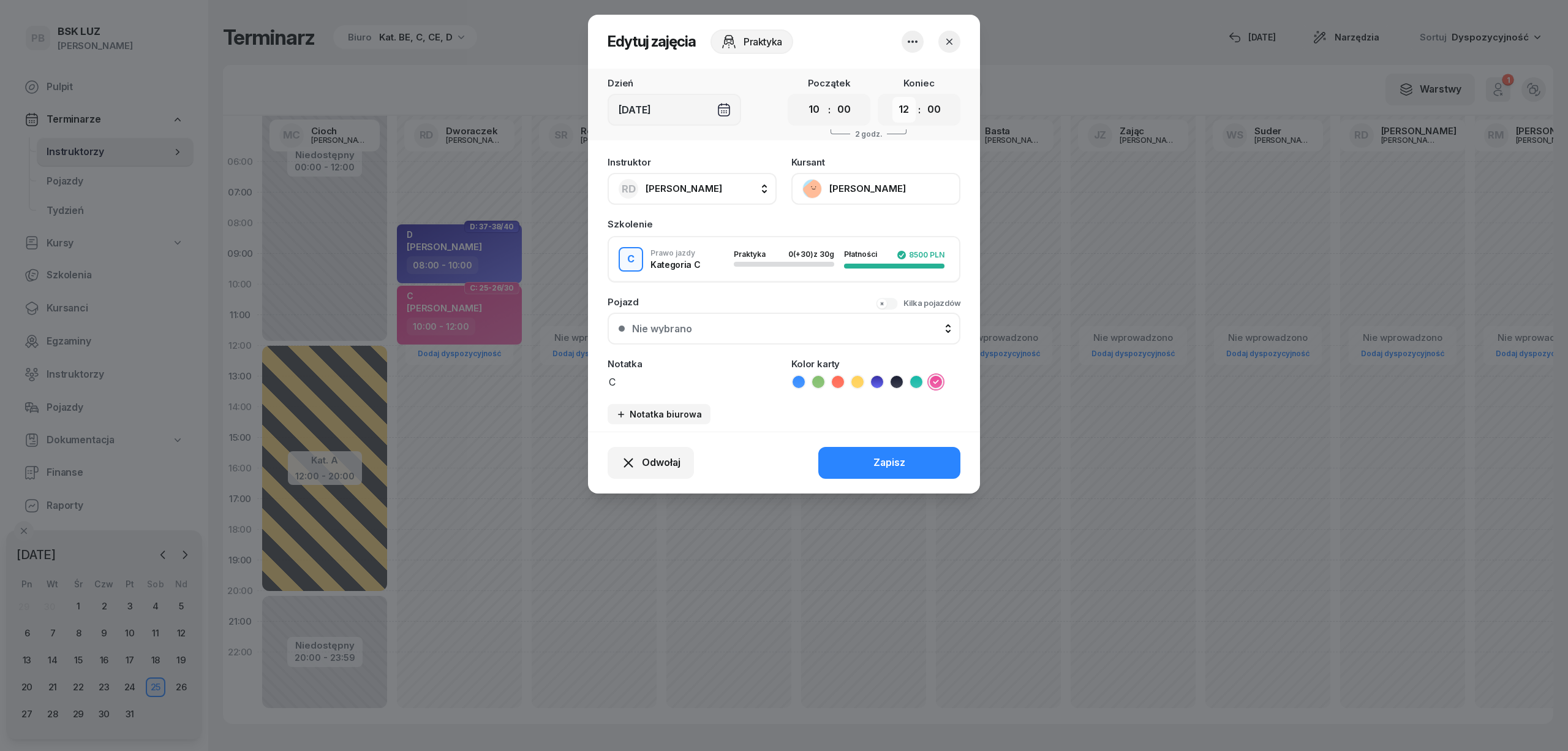
click at [896, 111] on select "00 01 02 03 04 05 06 07 08 09 10 11 12 13 14 15 16 17 18 19 20 21 22 23" at bounding box center [904, 109] width 23 height 25
select select "14"
click at [893, 97] on select "00 01 02 03 04 05 06 07 08 09 10 11 12 13 14 15 16 17 18 19 20 21 22 23" at bounding box center [904, 109] width 23 height 25
click at [888, 459] on div "Zapisz" at bounding box center [890, 462] width 32 height 16
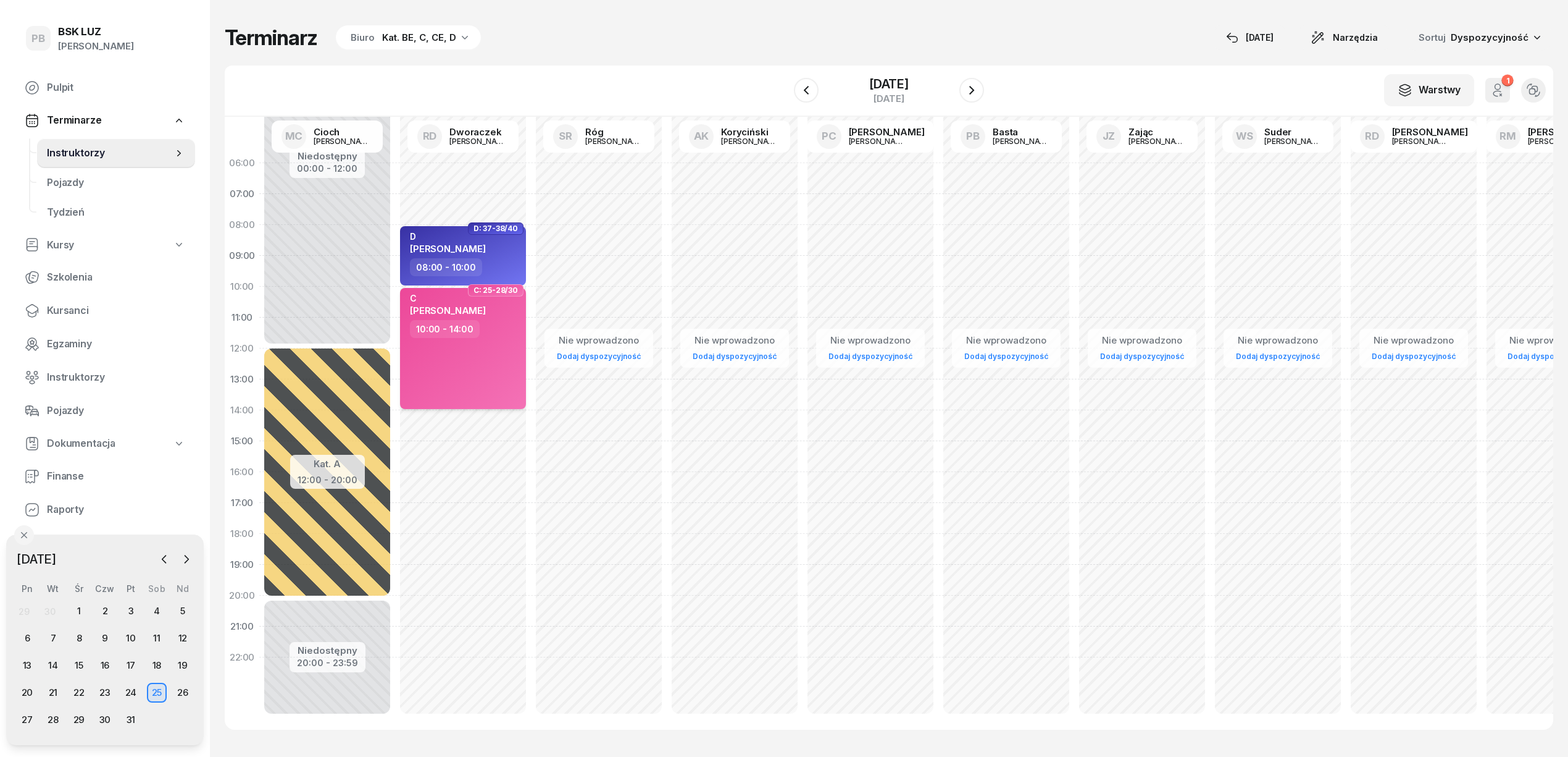
click at [482, 299] on div "C" at bounding box center [448, 297] width 76 height 10
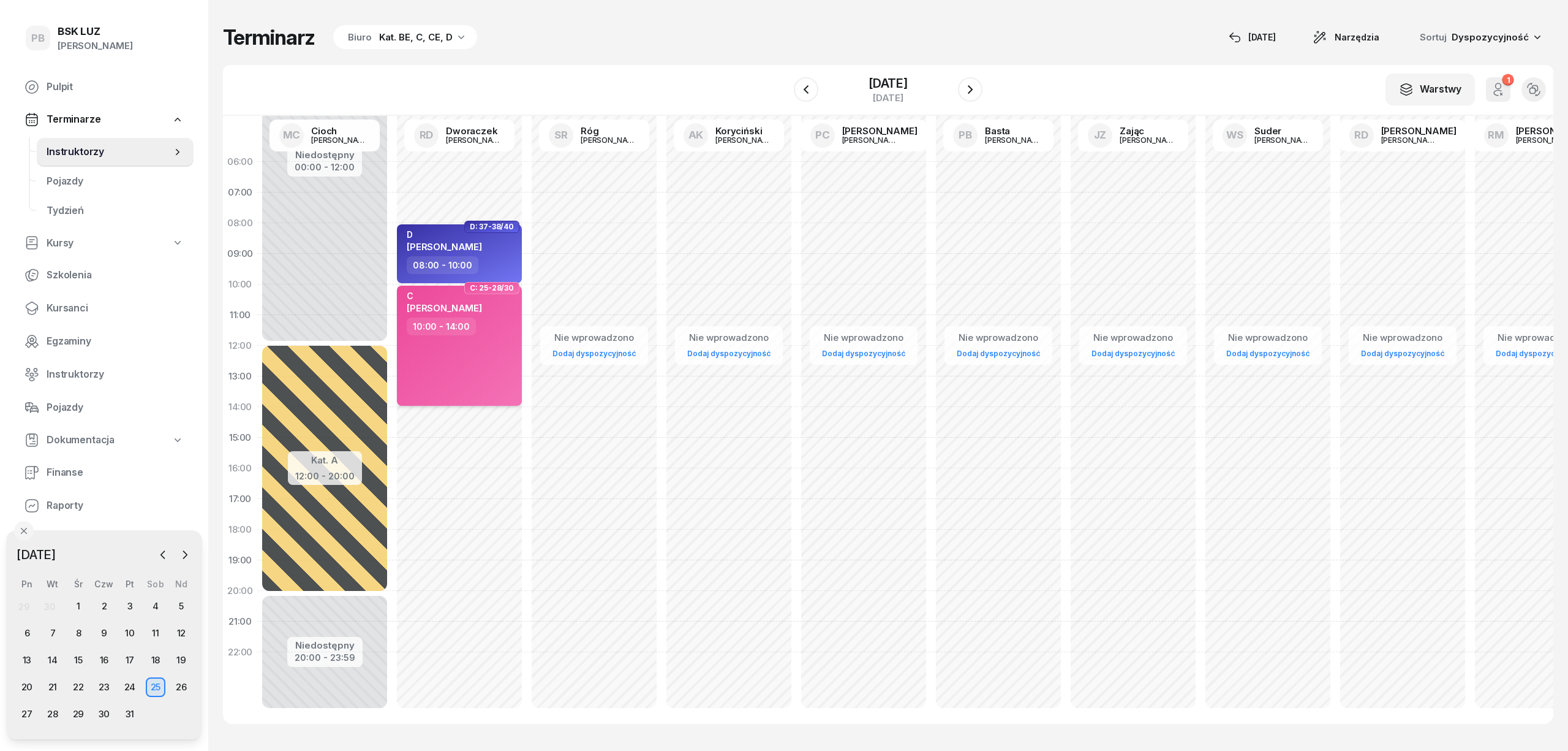
select select "10"
select select "14"
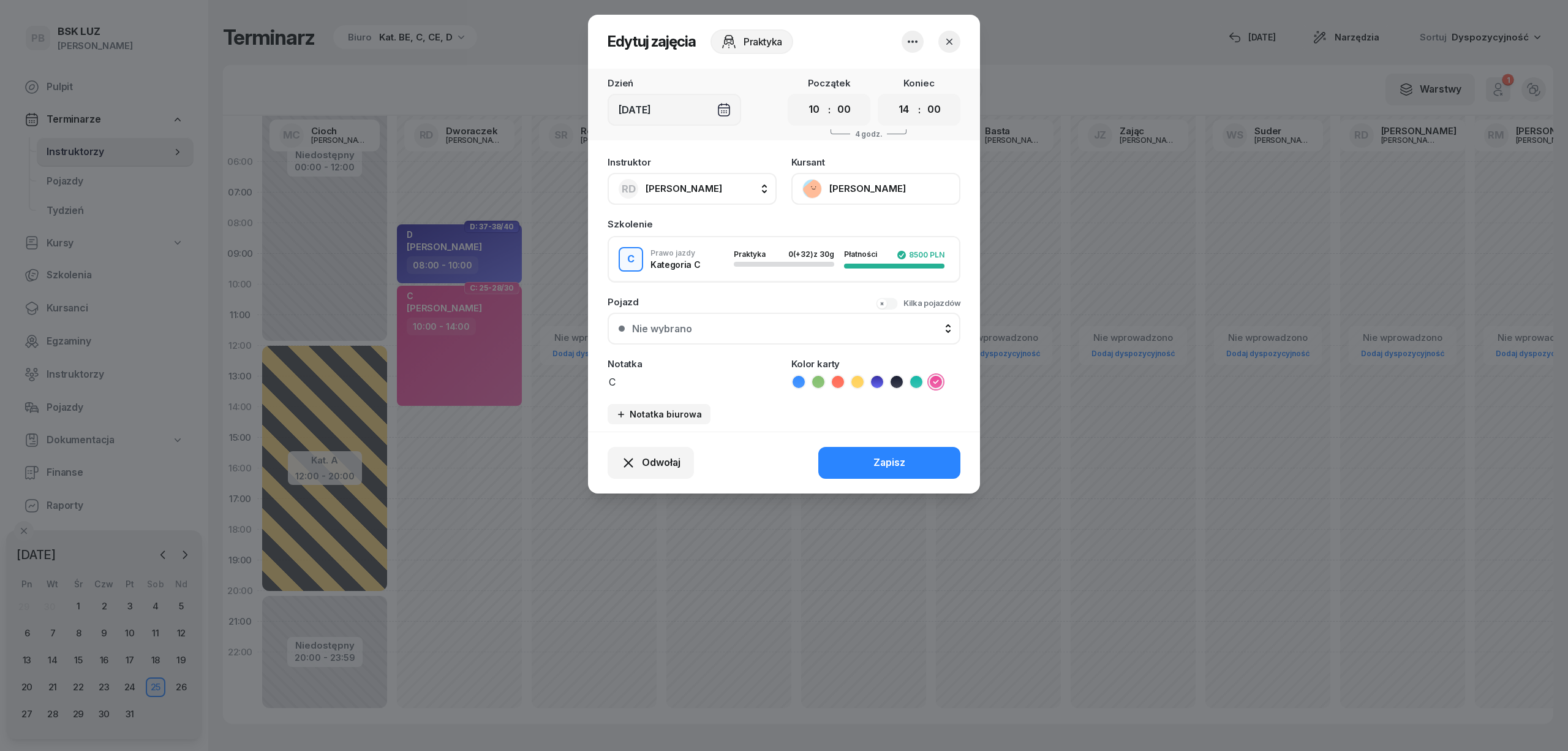
click at [863, 189] on button "[PERSON_NAME]" at bounding box center [876, 189] width 169 height 32
click at [853, 235] on div "Otwórz profil" at bounding box center [831, 230] width 59 height 16
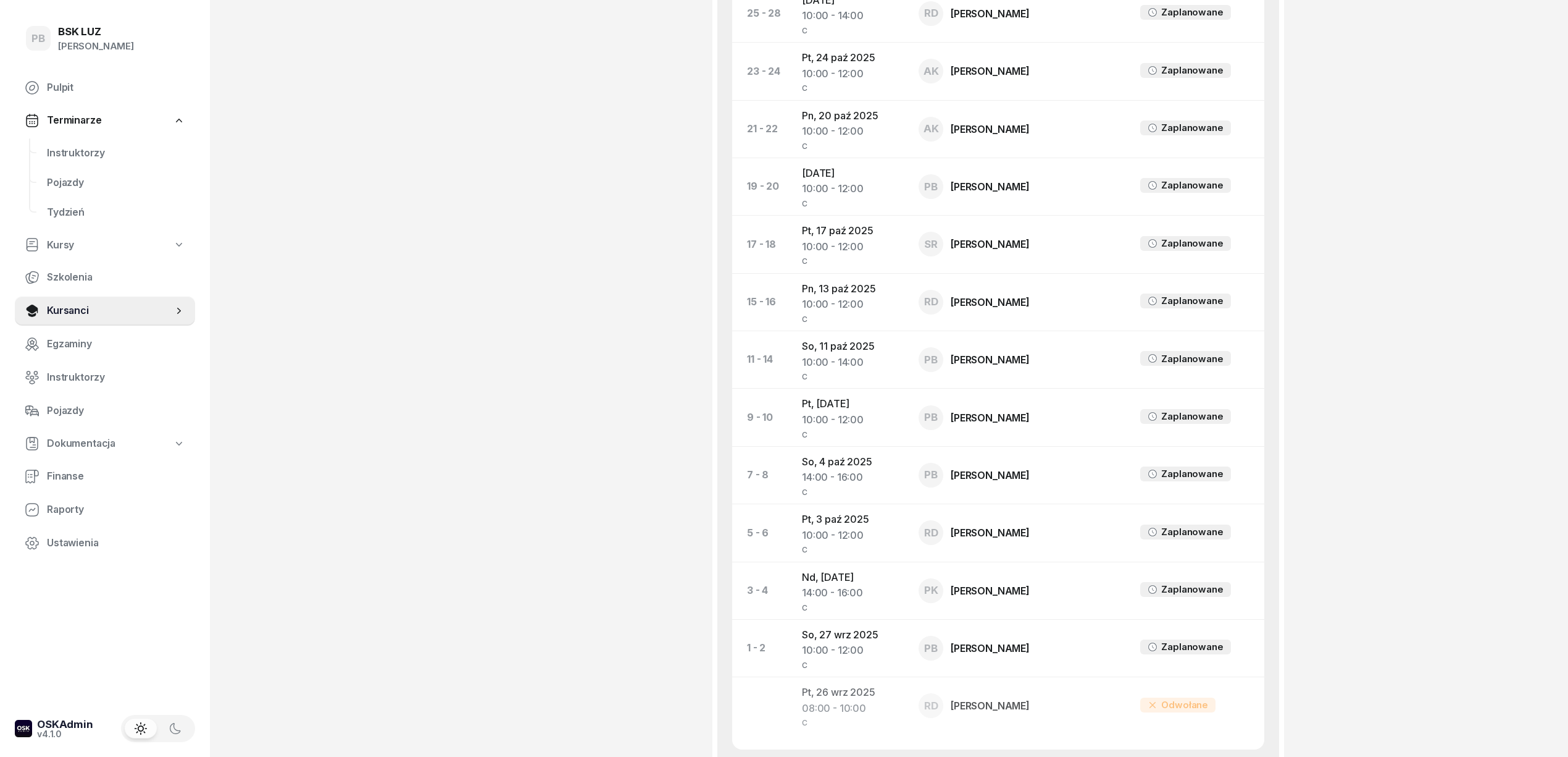
scroll to position [823, 0]
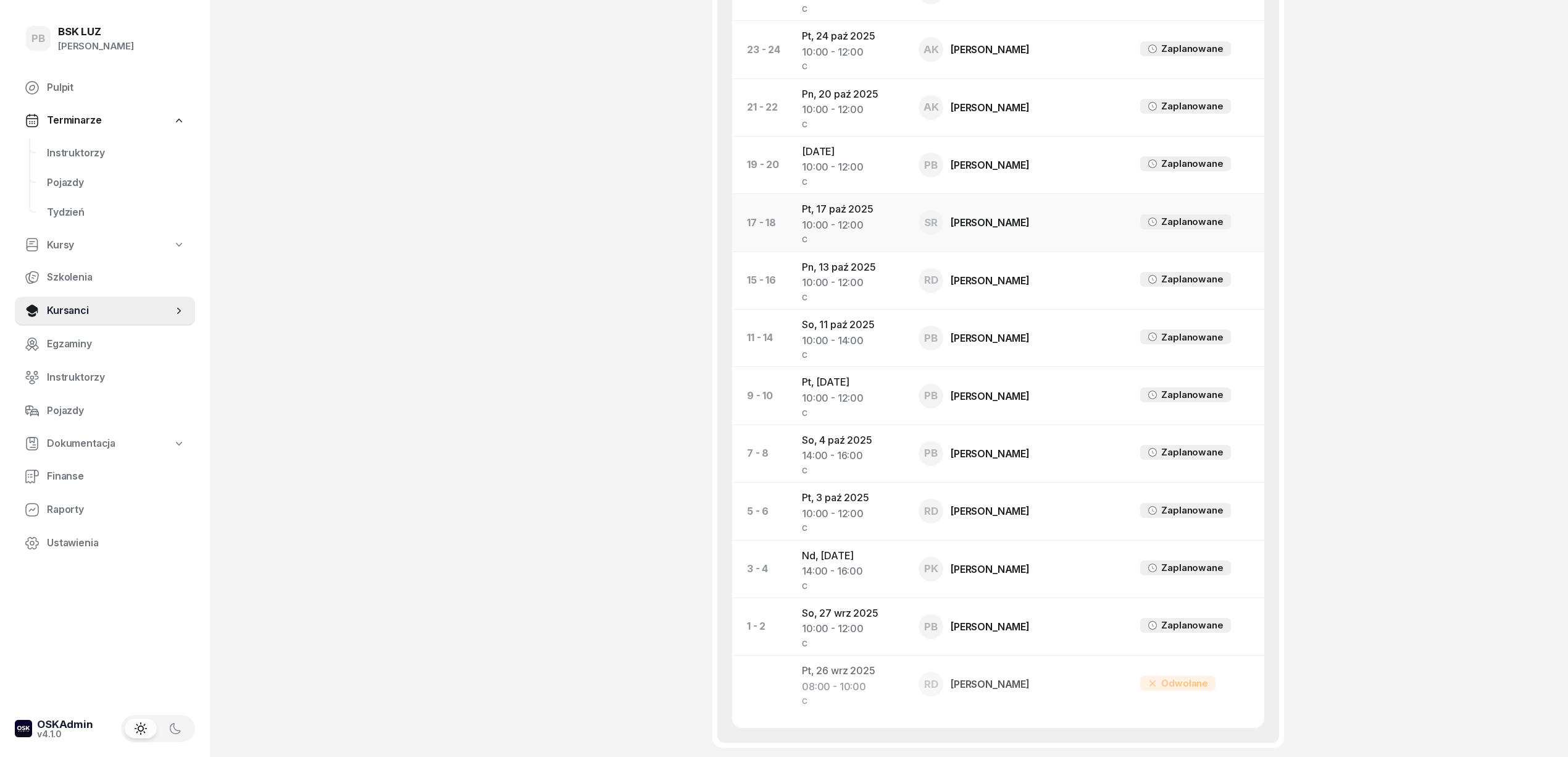
click at [823, 201] on td "Pt, [DATE] 10:00 - 12:00 C" at bounding box center [849, 223] width 116 height 58
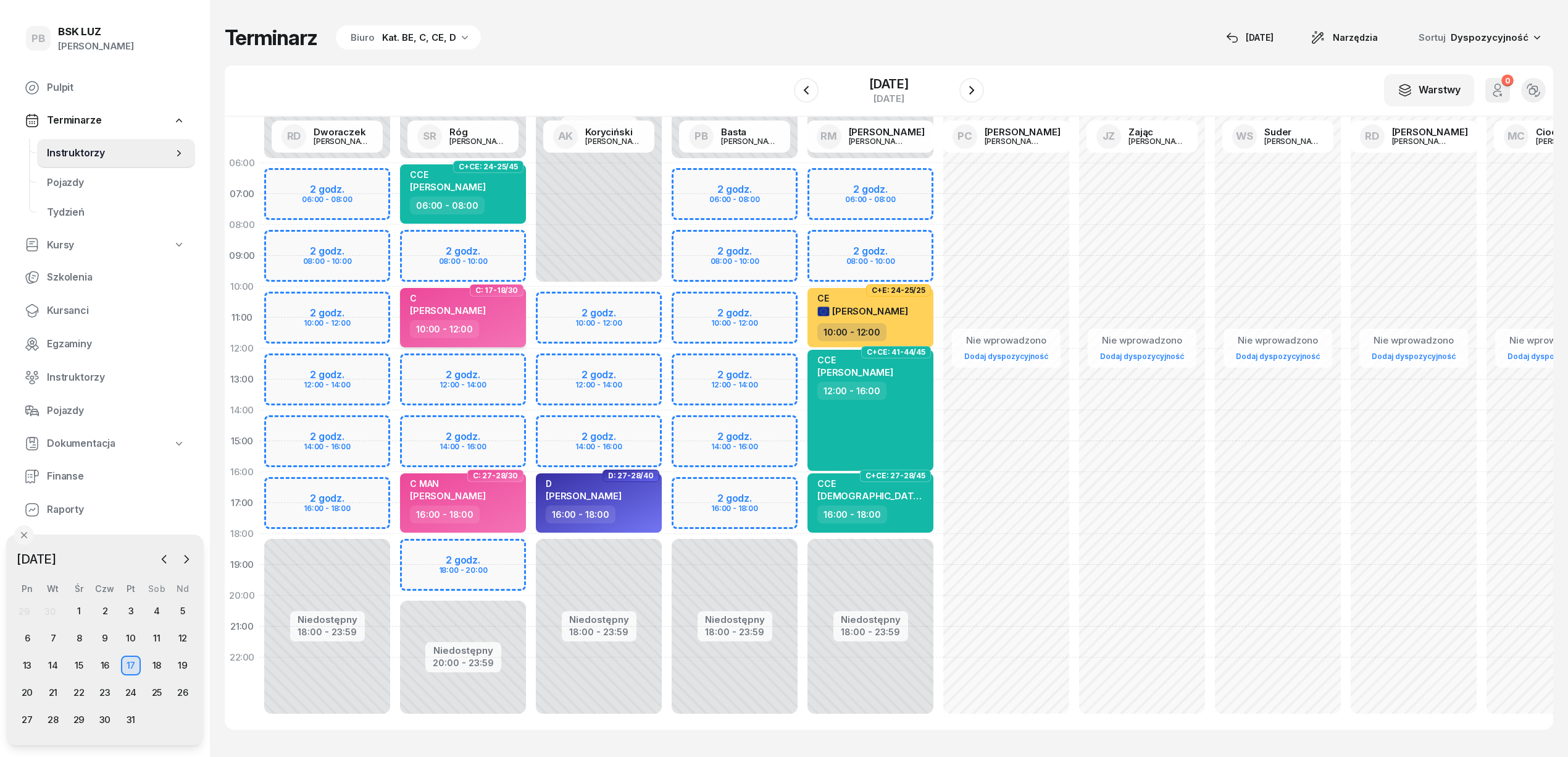
click at [508, 317] on div "C [PERSON_NAME]" at bounding box center [464, 306] width 109 height 27
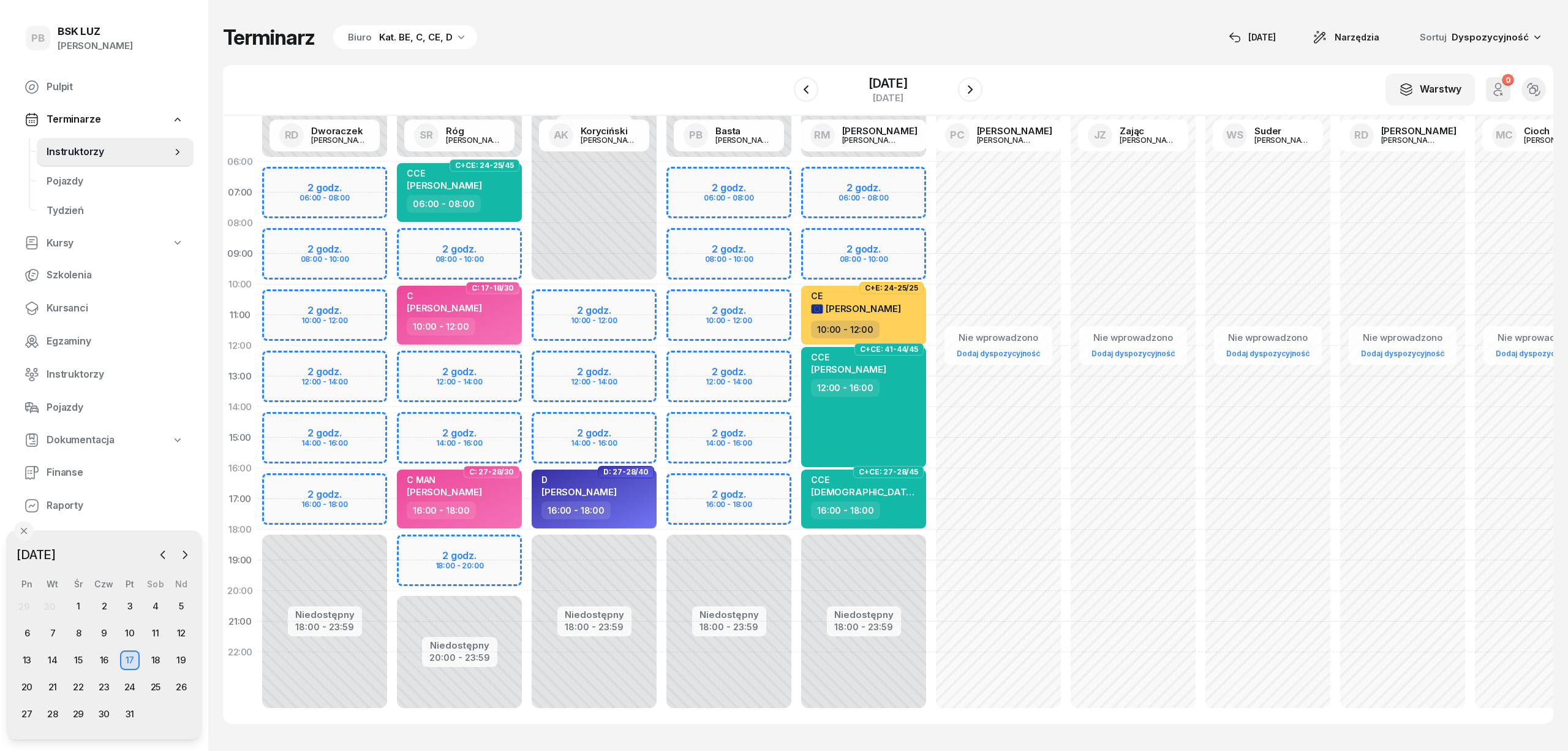
select select "10"
select select "12"
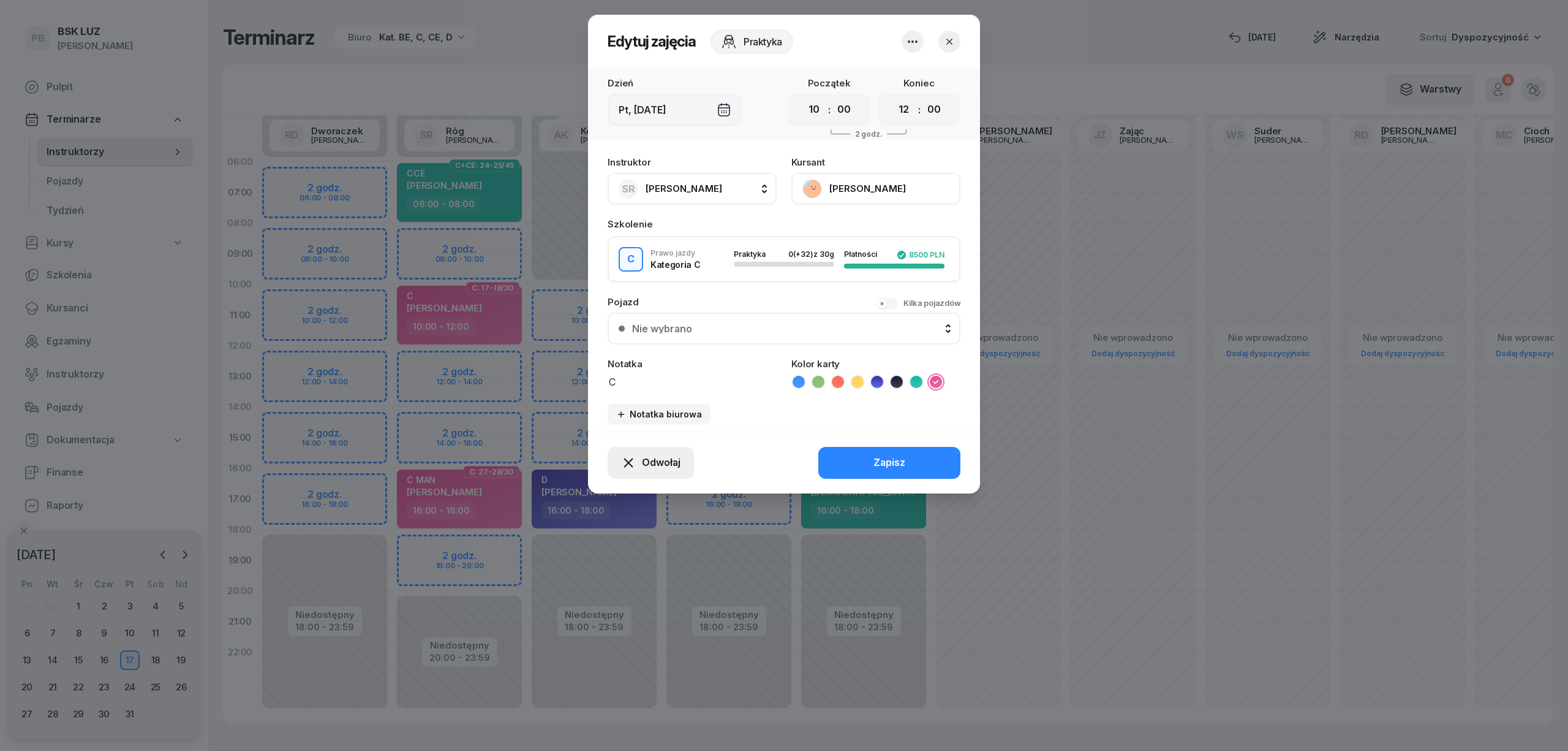
click at [640, 462] on div "Odwołaj" at bounding box center [650, 462] width 59 height 16
drag, startPoint x: 656, startPoint y: 387, endPoint x: 706, endPoint y: 390, distance: 50.1
click at [706, 390] on link "Kursant odwołał" at bounding box center [644, 387] width 162 height 31
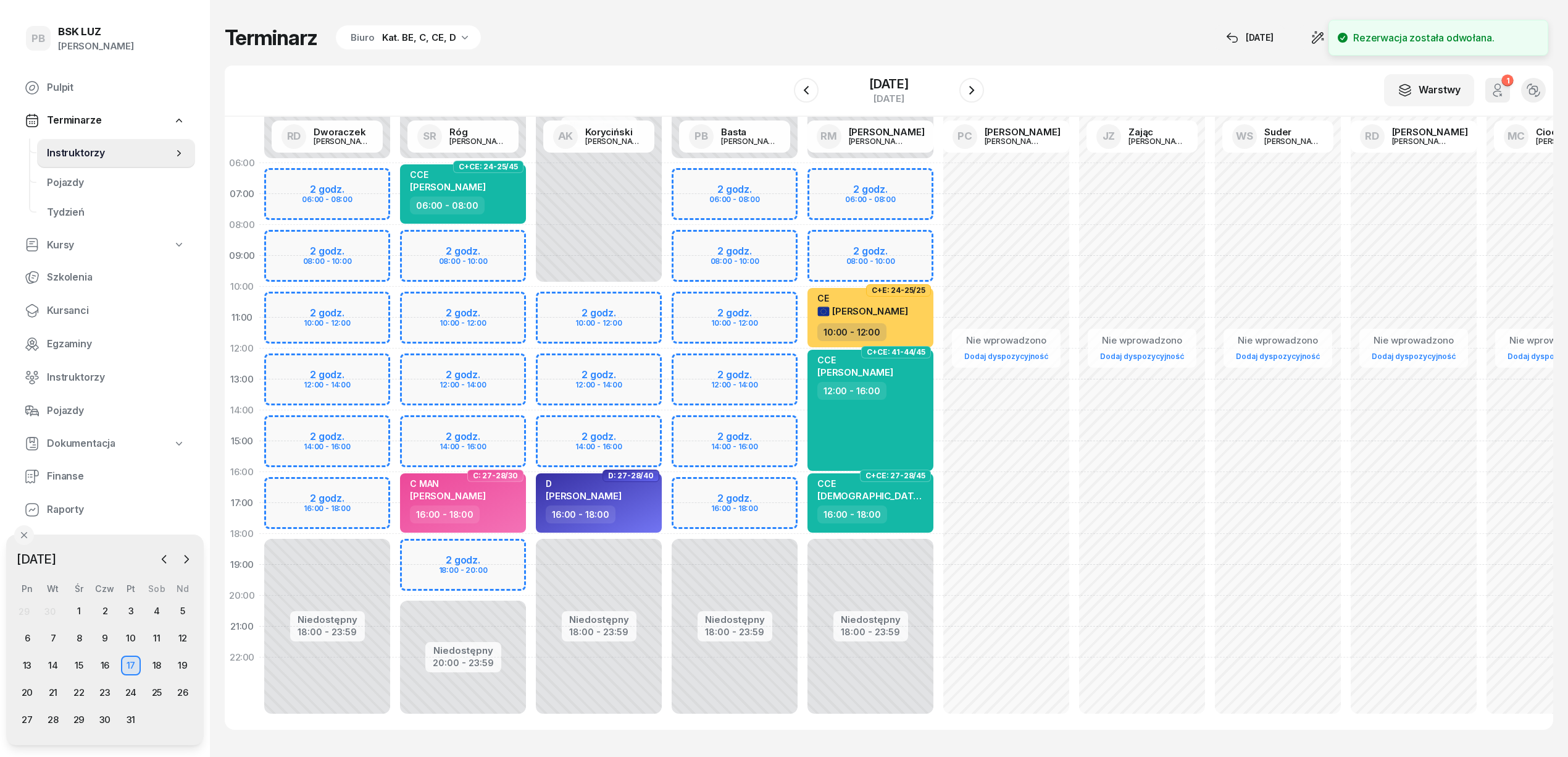
click at [1500, 94] on icon "button" at bounding box center [1501, 95] width 2 height 2
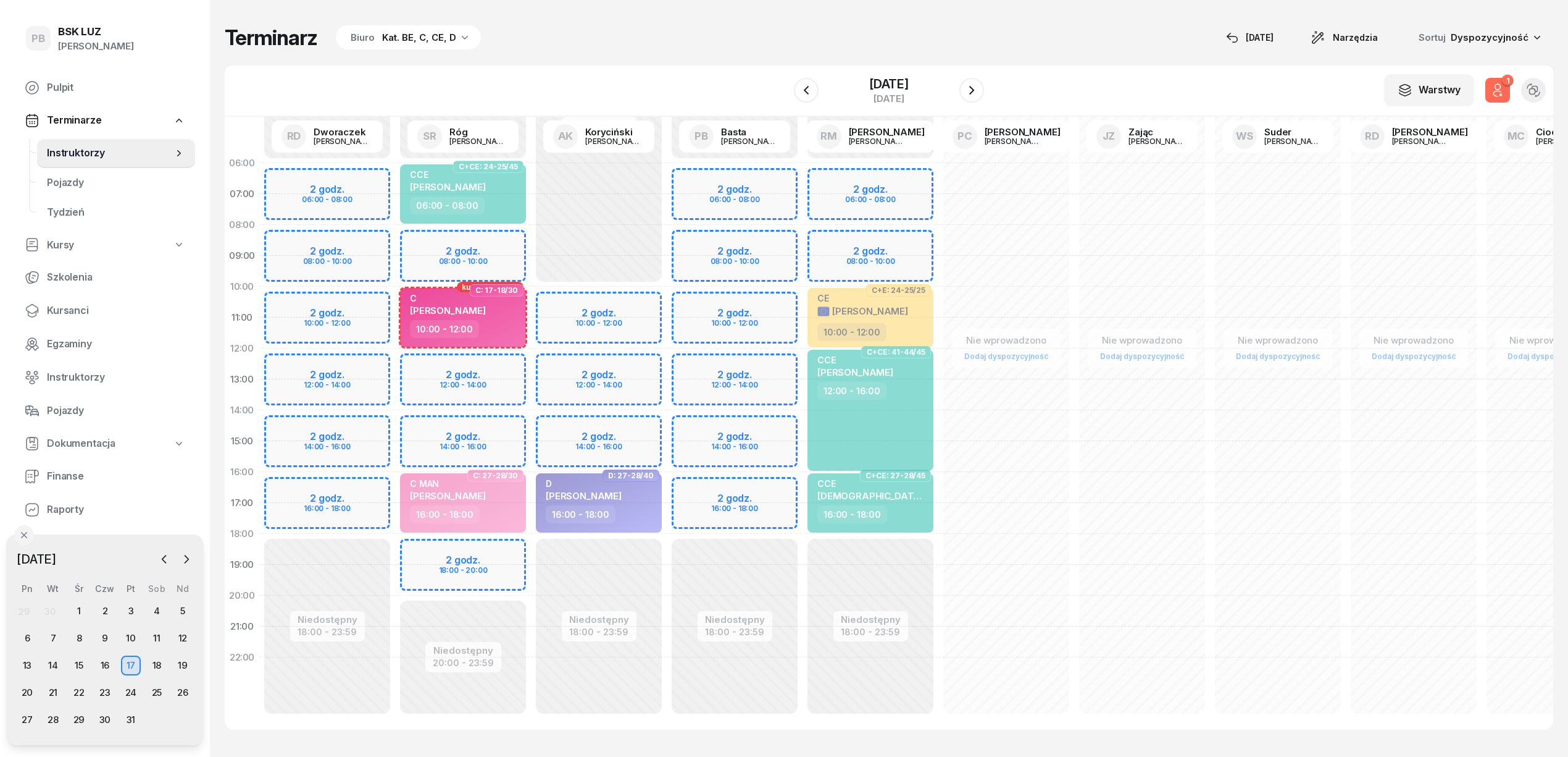
click at [504, 321] on div "10:00 - 12:00" at bounding box center [464, 329] width 109 height 18
select select "10"
select select "12"
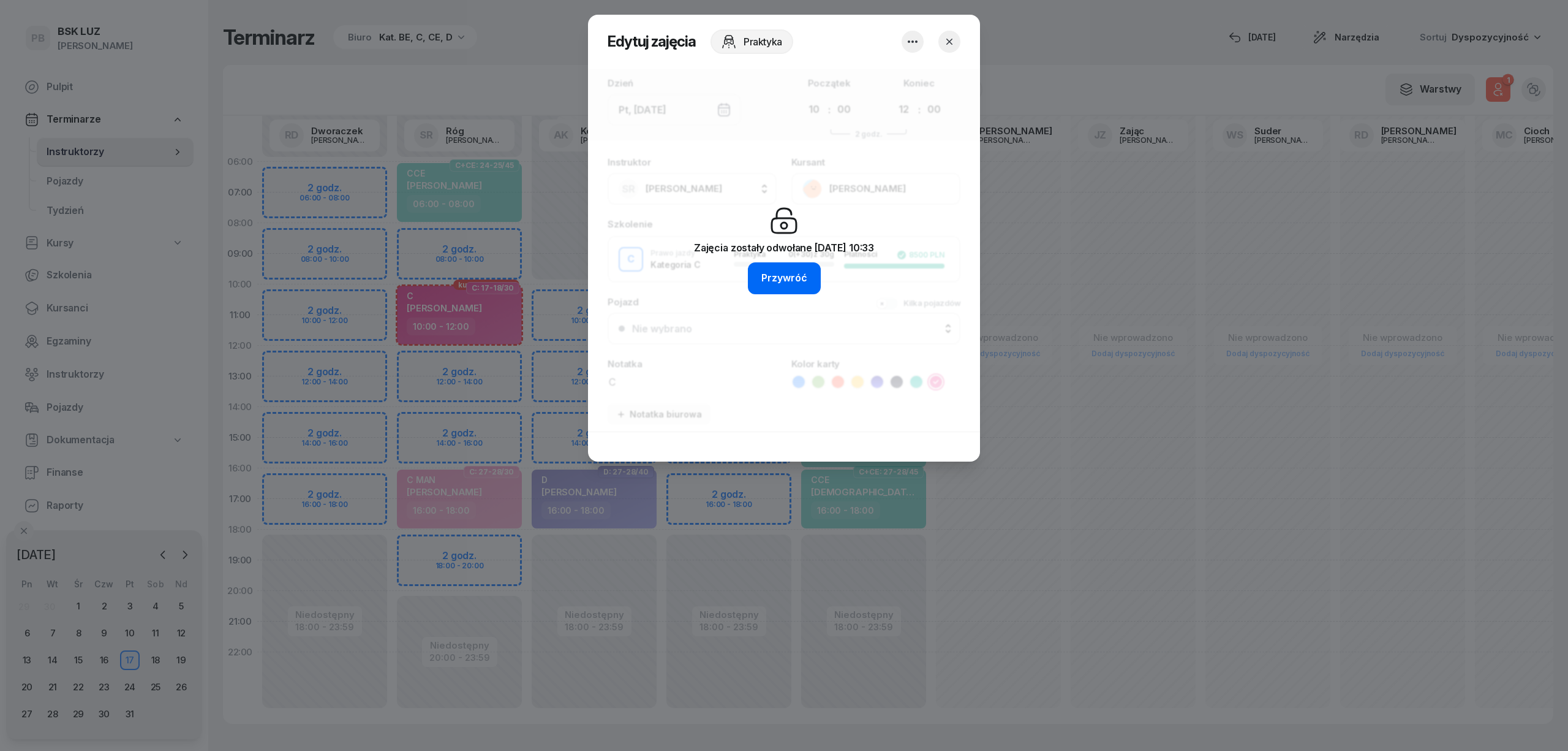
click at [801, 265] on button "Przywróć" at bounding box center [784, 278] width 73 height 32
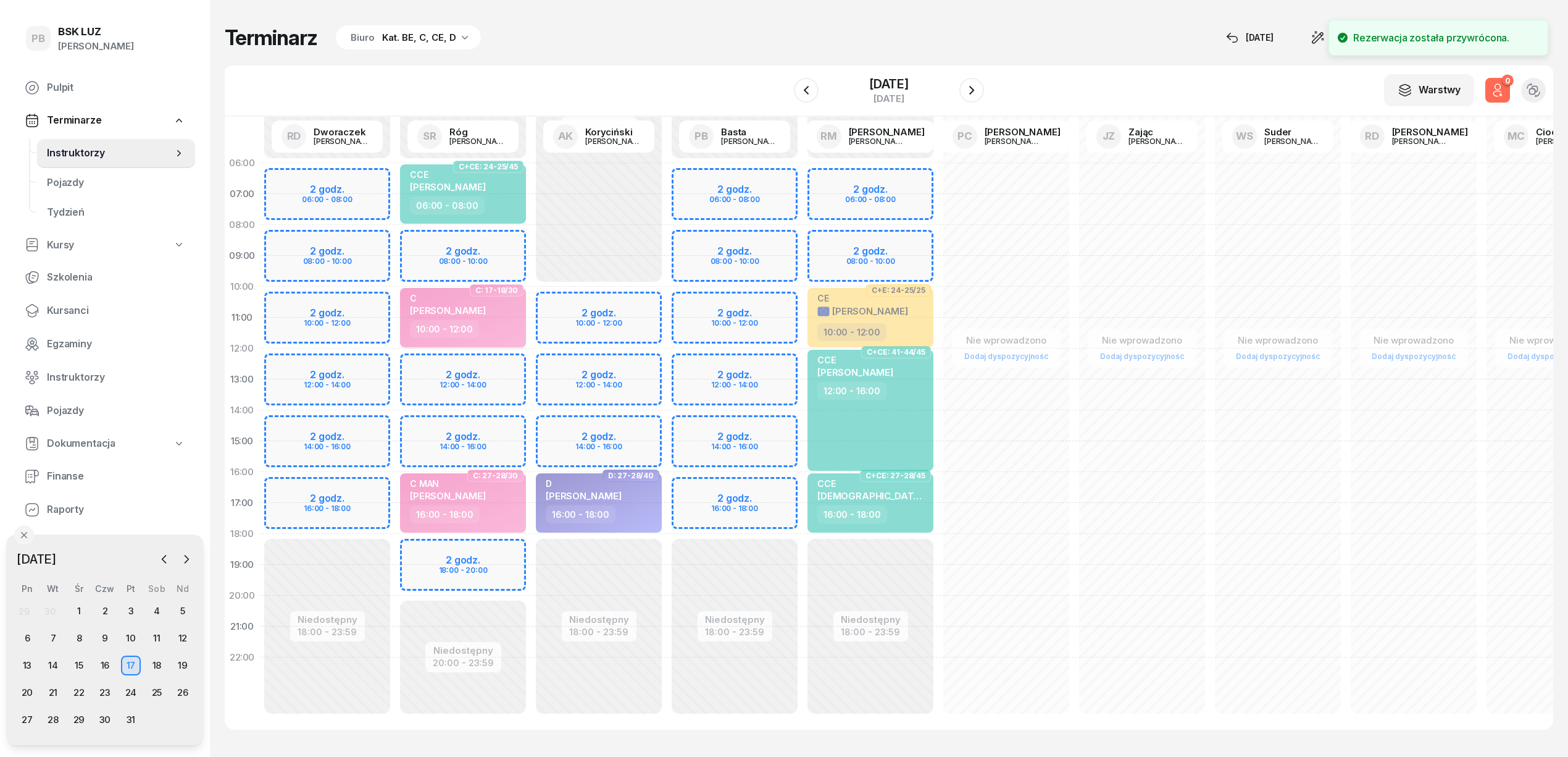
click at [489, 332] on div "10:00 - 12:00" at bounding box center [464, 329] width 109 height 18
select select "10"
select select "12"
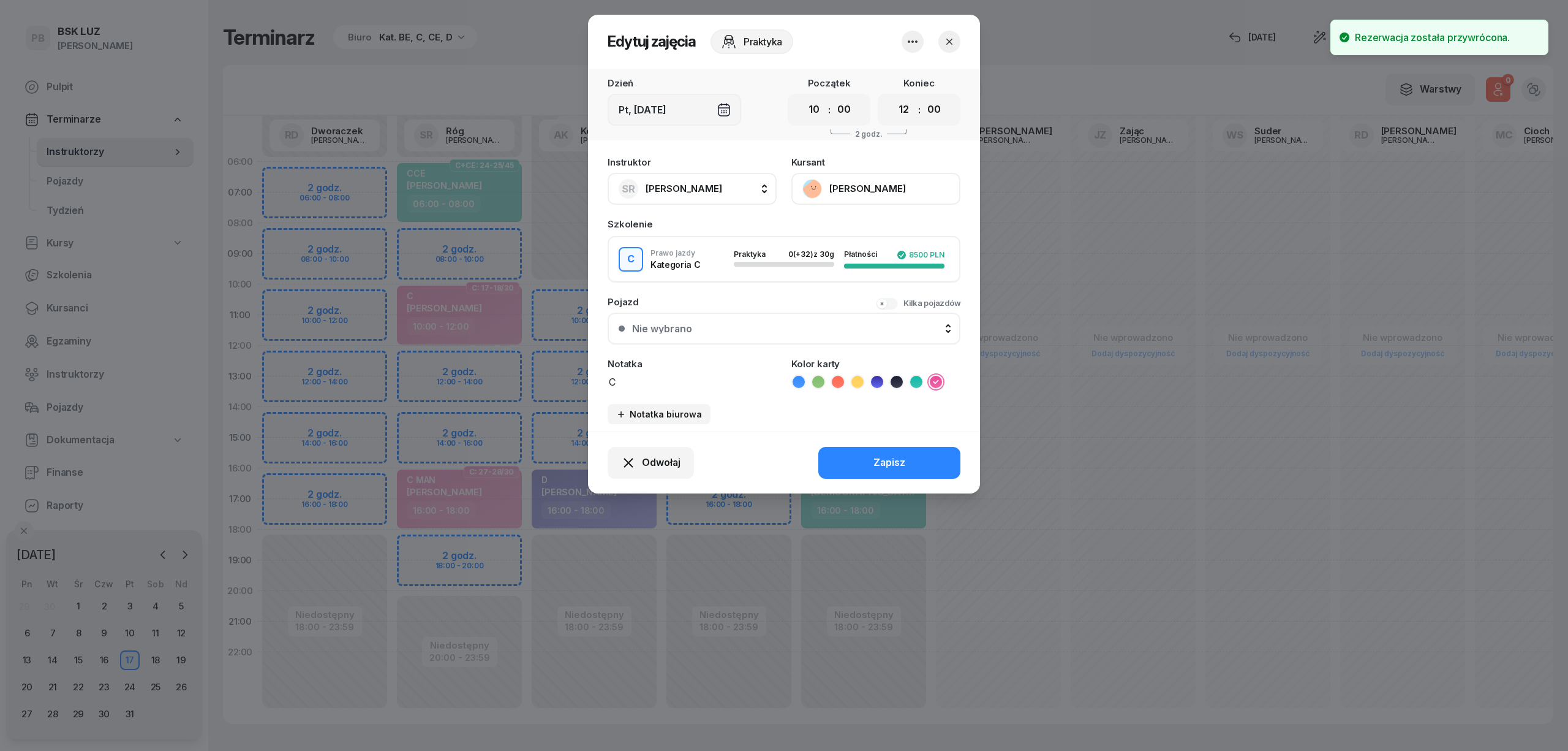
click at [944, 38] on icon "button" at bounding box center [949, 41] width 12 height 12
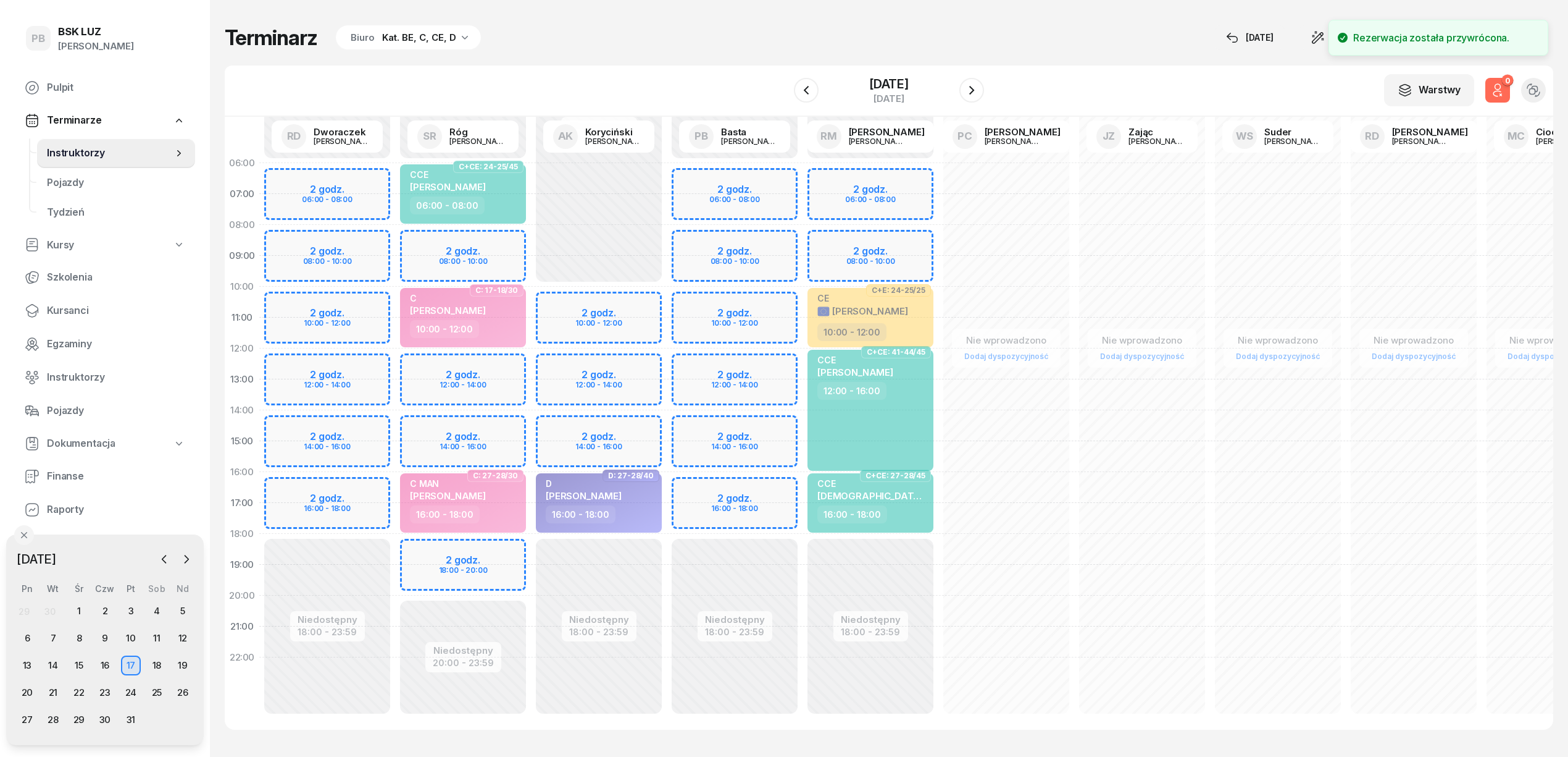
click at [1496, 95] on icon "button" at bounding box center [1498, 90] width 15 height 15
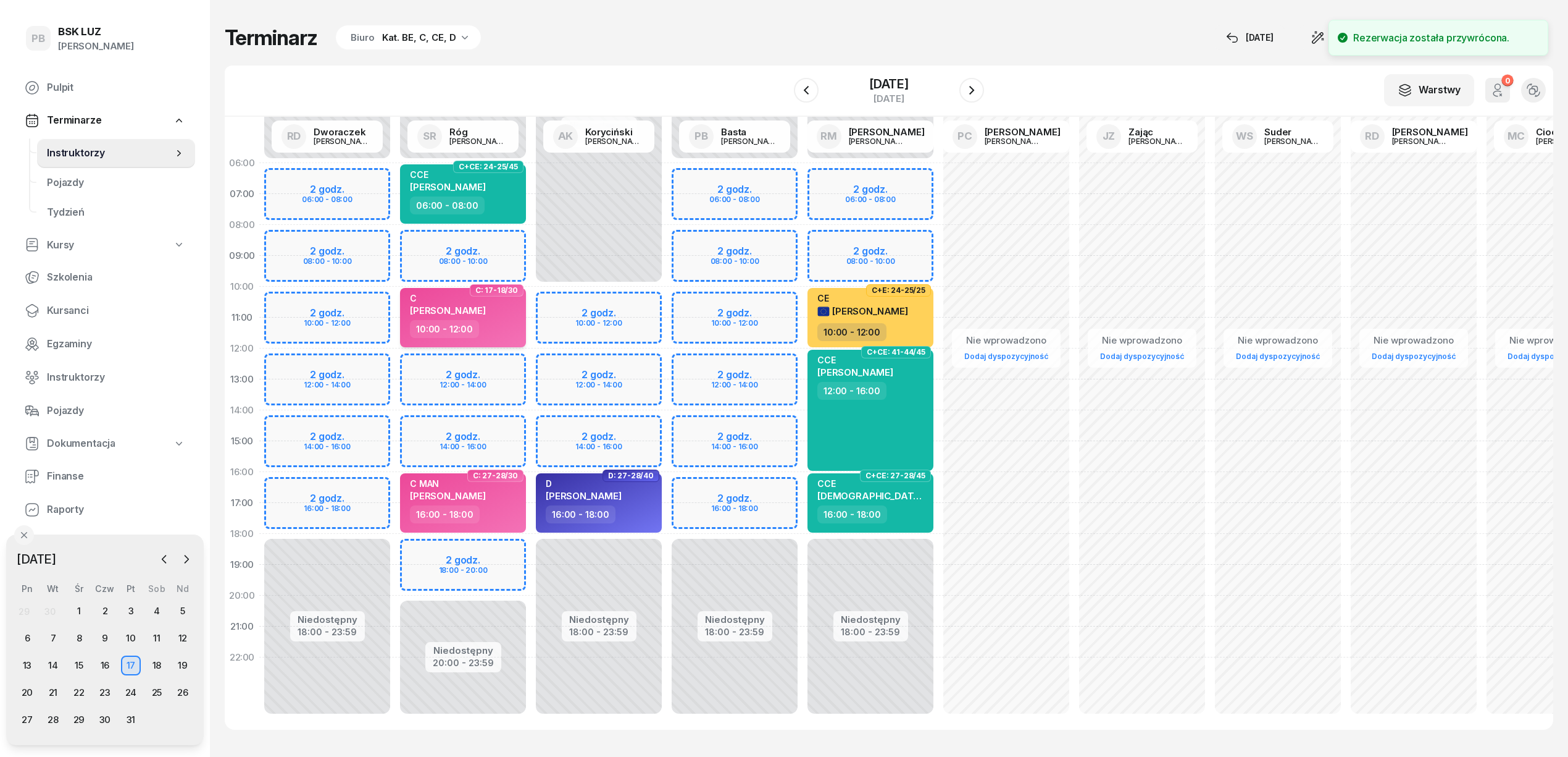
click at [504, 328] on div "10:00 - 12:00" at bounding box center [464, 329] width 109 height 18
select select "10"
select select "12"
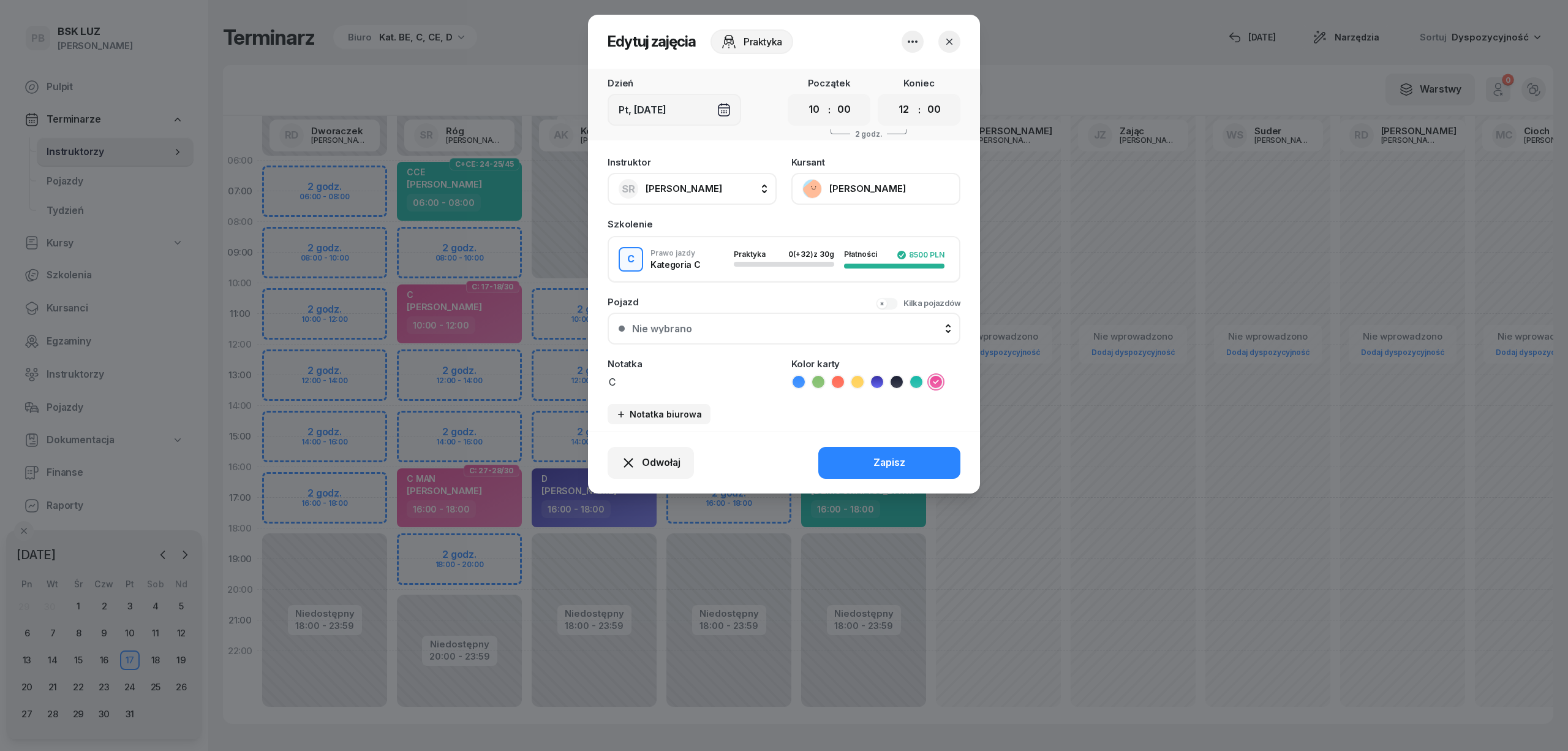
click at [912, 47] on icon "button" at bounding box center [913, 42] width 15 height 15
click at [897, 80] on link "Usuń" at bounding box center [907, 79] width 162 height 31
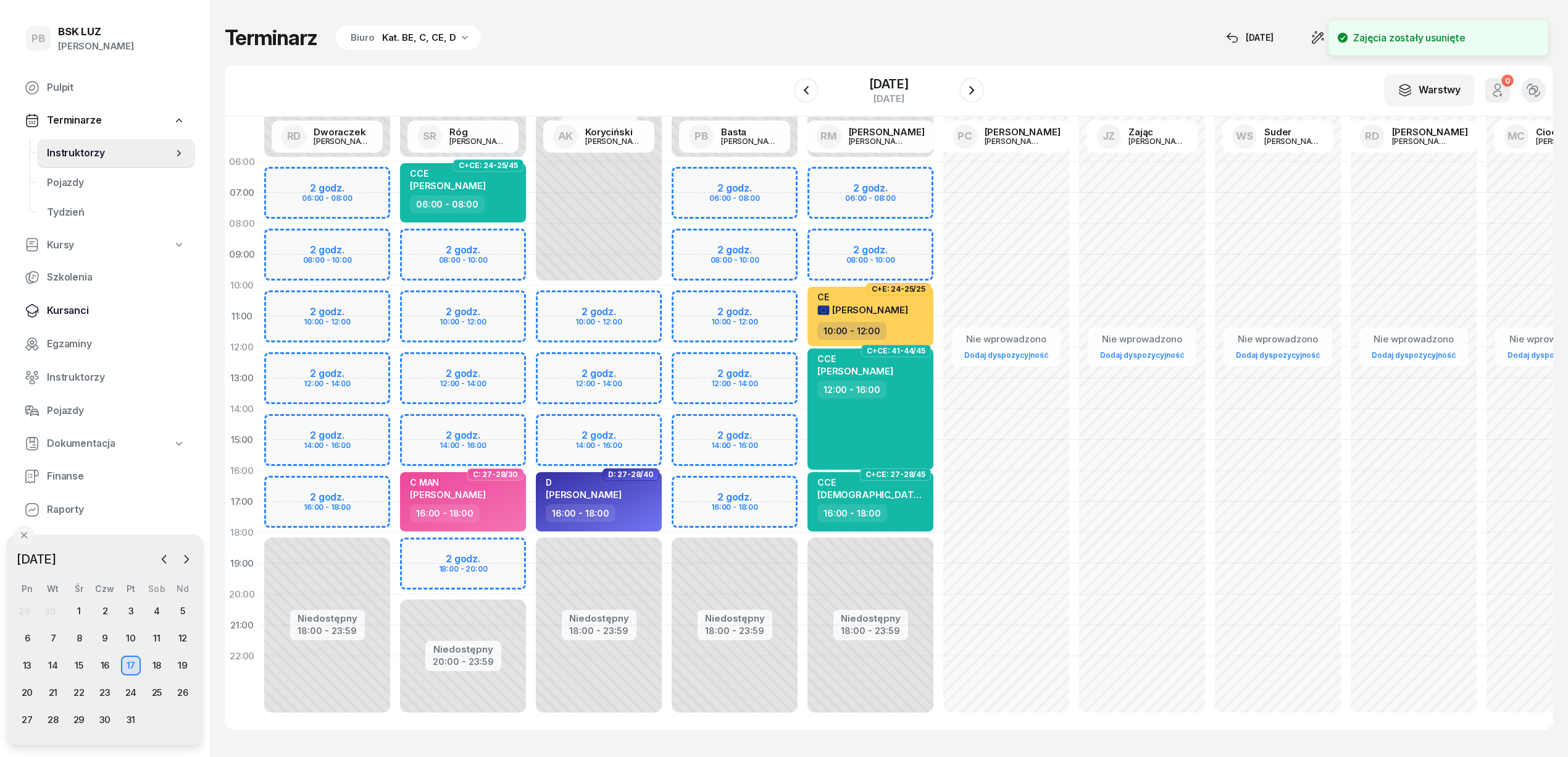
click at [89, 310] on span "Kursanci" at bounding box center [116, 310] width 138 height 16
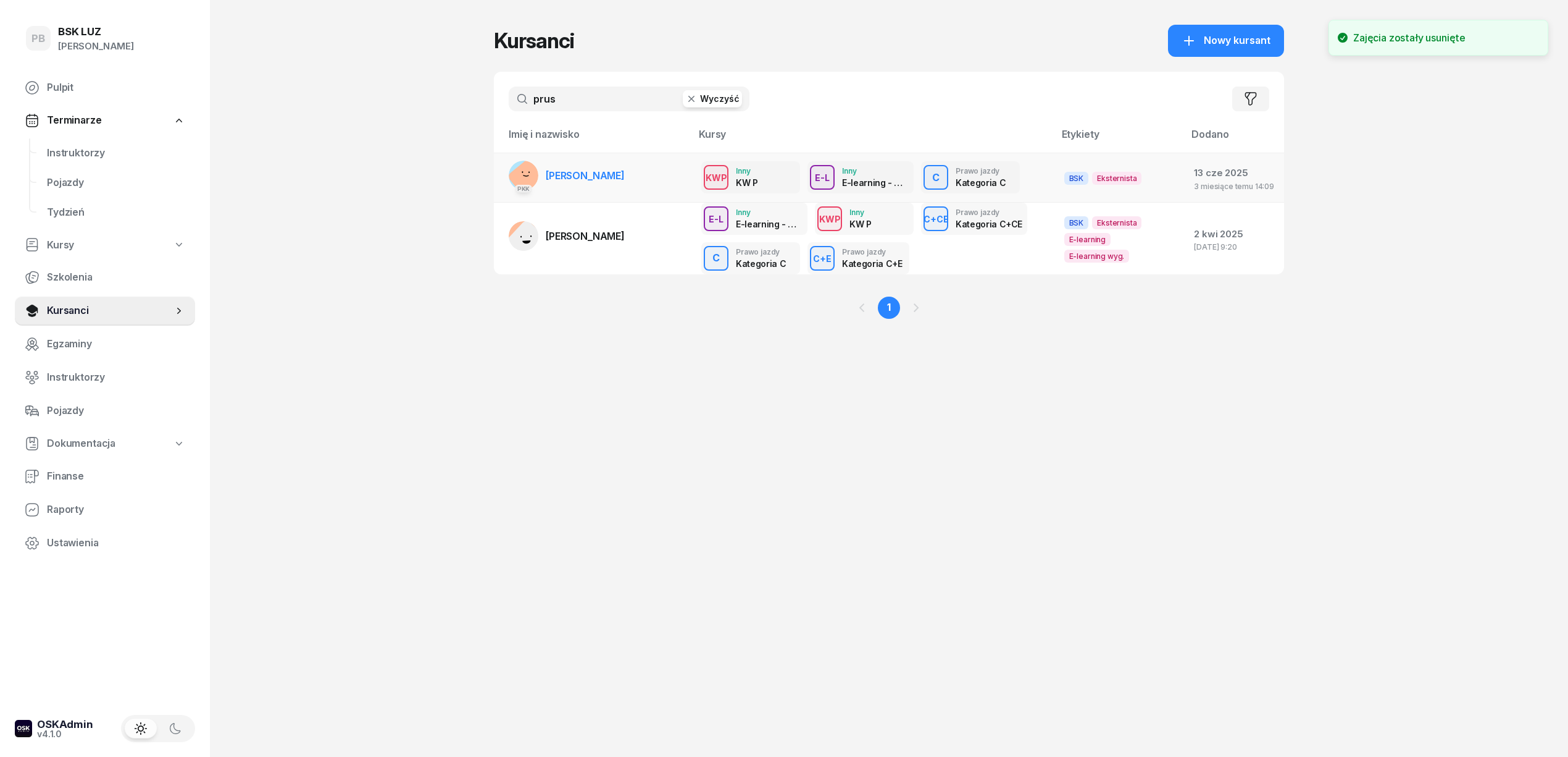
click at [606, 164] on link "PKK [PERSON_NAME]" at bounding box center [566, 175] width 116 height 29
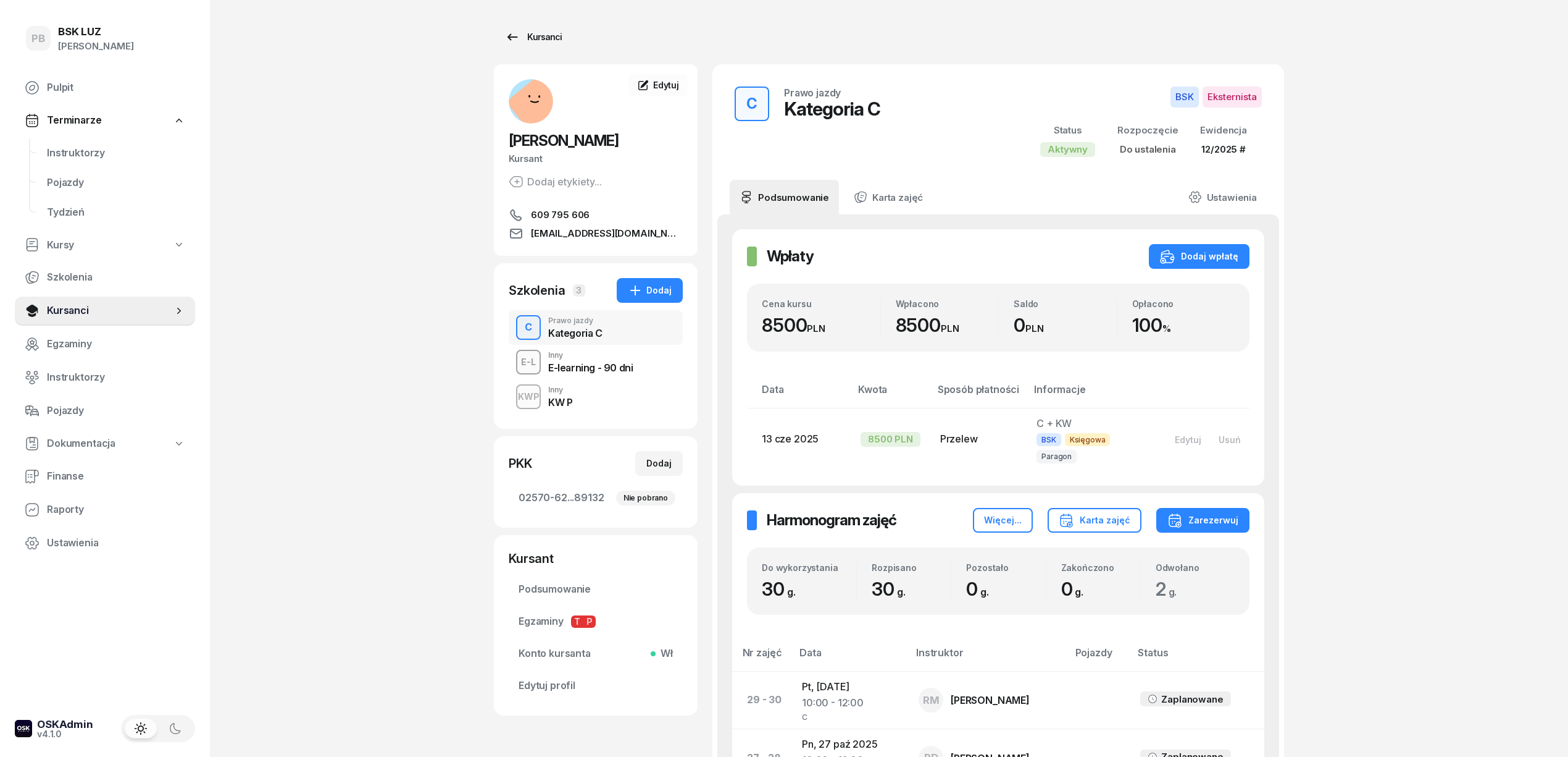
click at [542, 31] on div "Kursanci" at bounding box center [533, 37] width 57 height 15
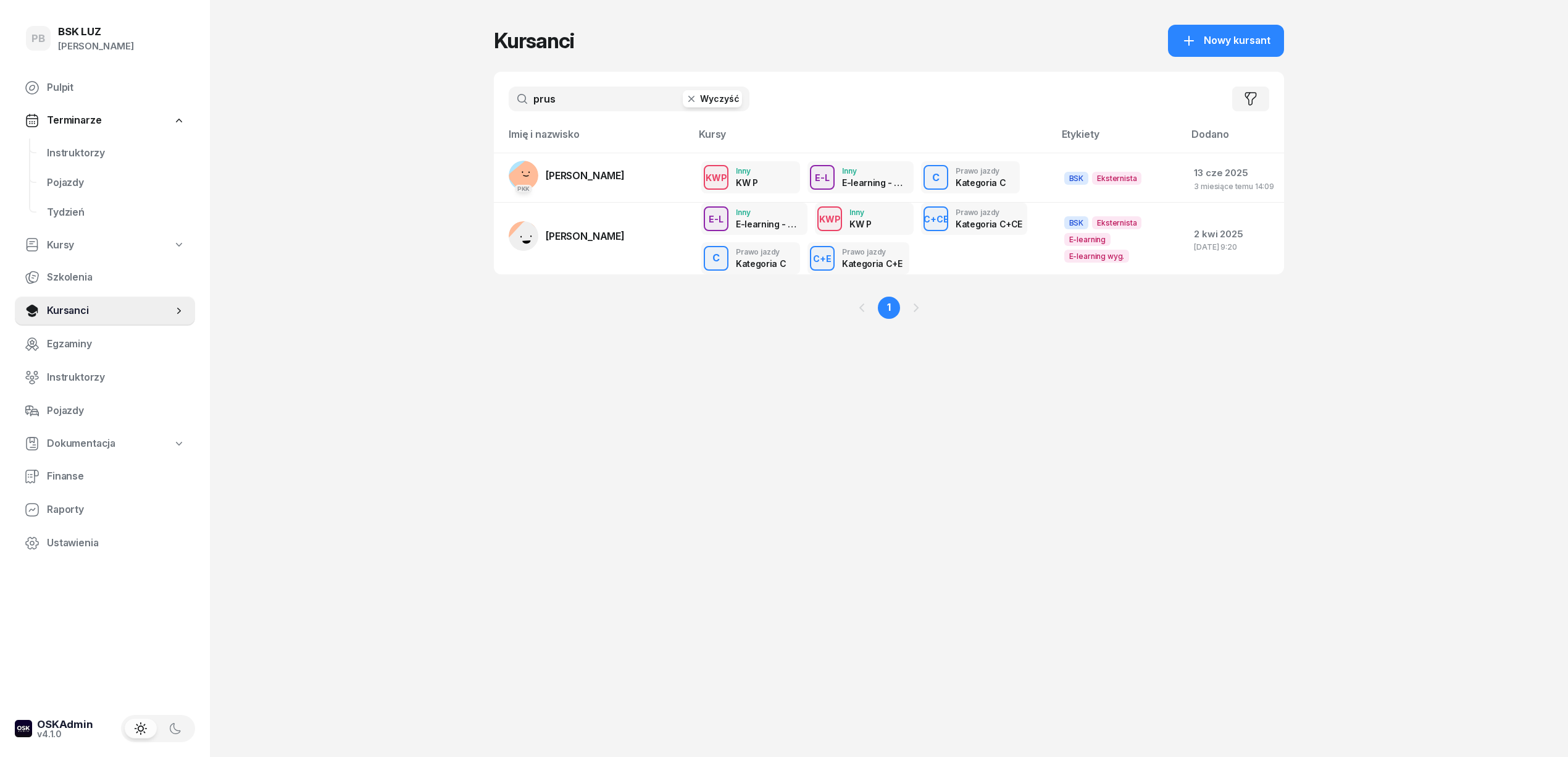
click at [568, 95] on input "prus" at bounding box center [629, 99] width 241 height 25
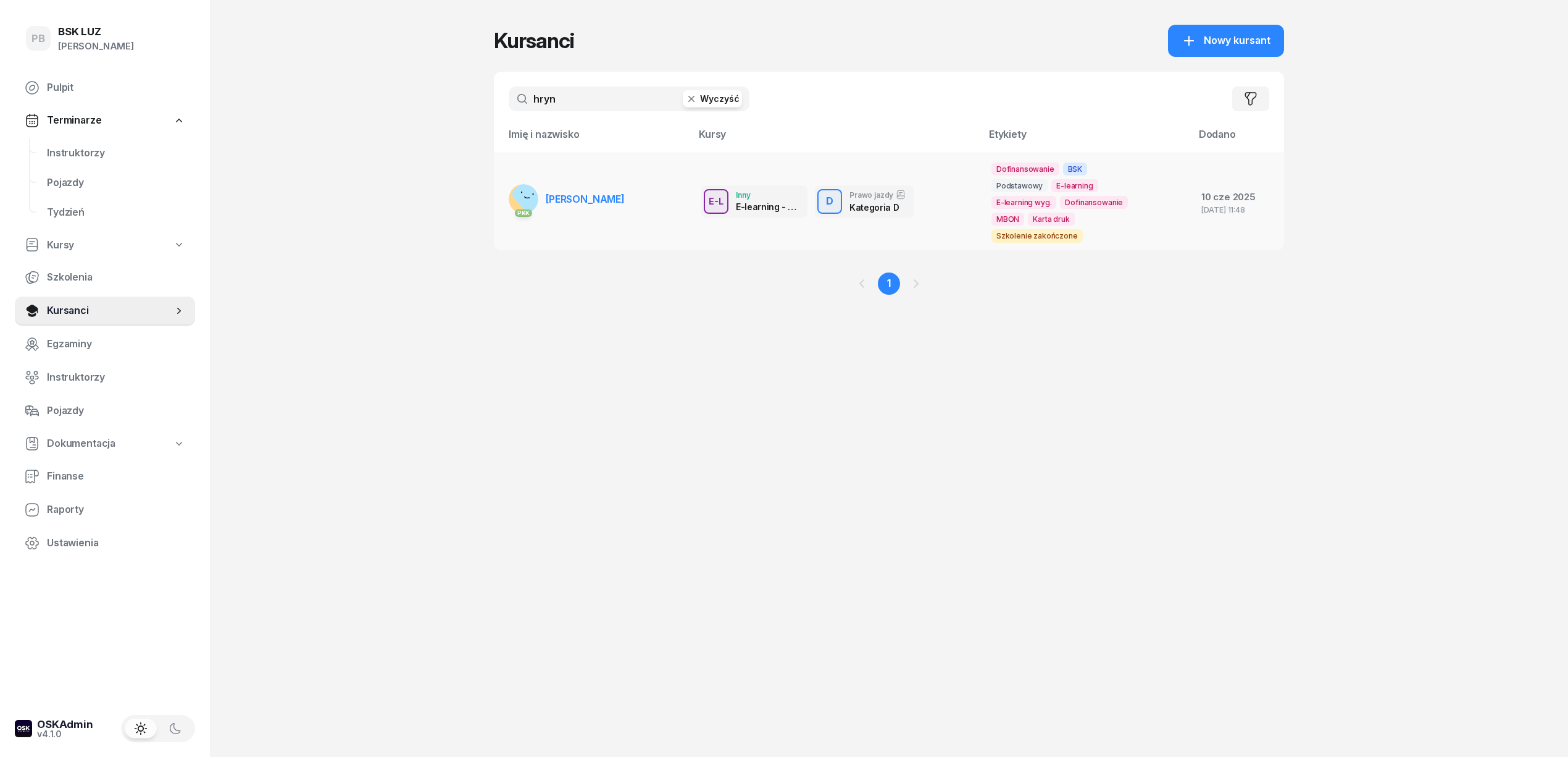
type input "hryn"
click at [594, 205] on span "[PERSON_NAME]" at bounding box center [584, 198] width 79 height 12
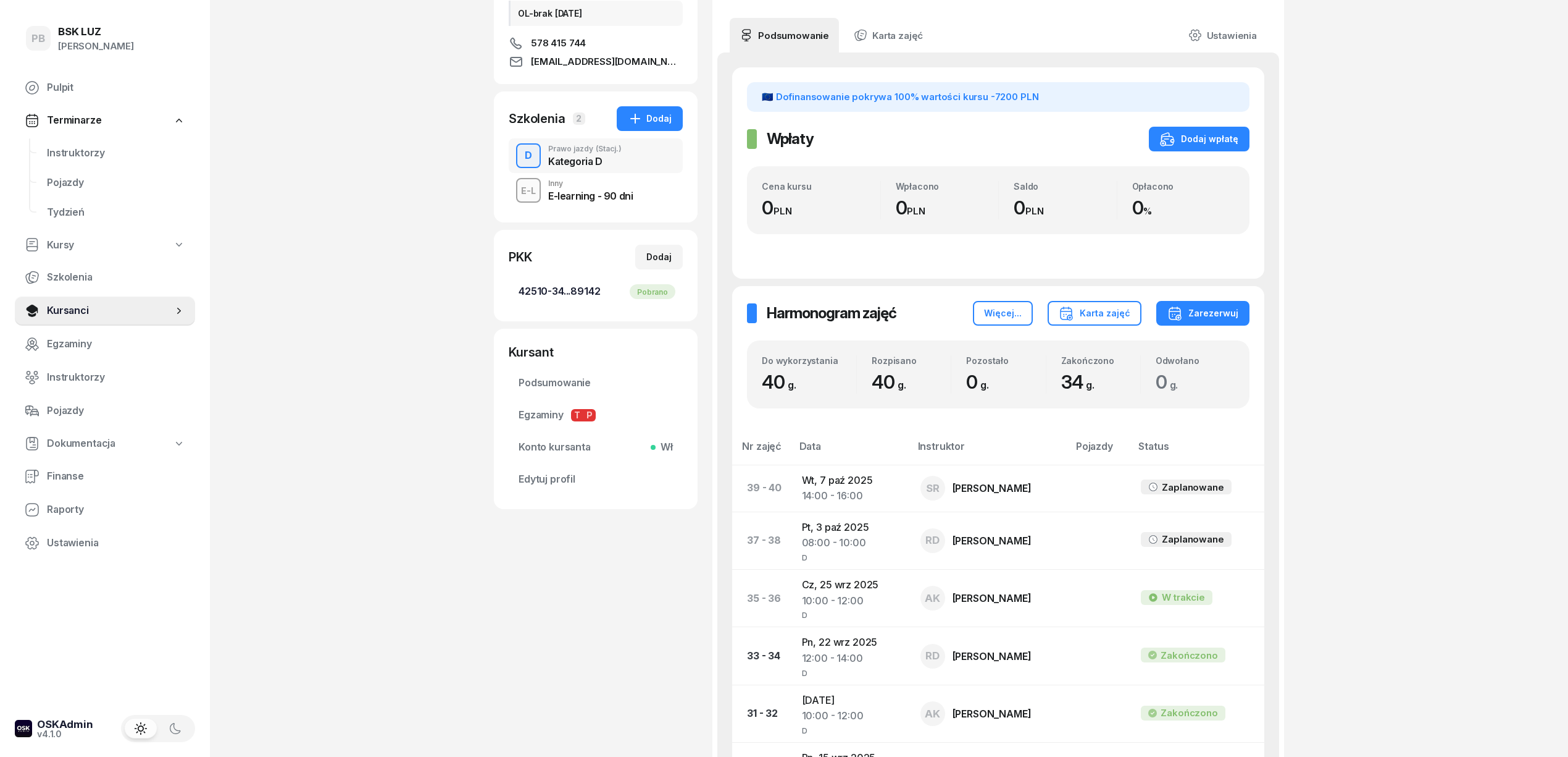
scroll to position [247, 0]
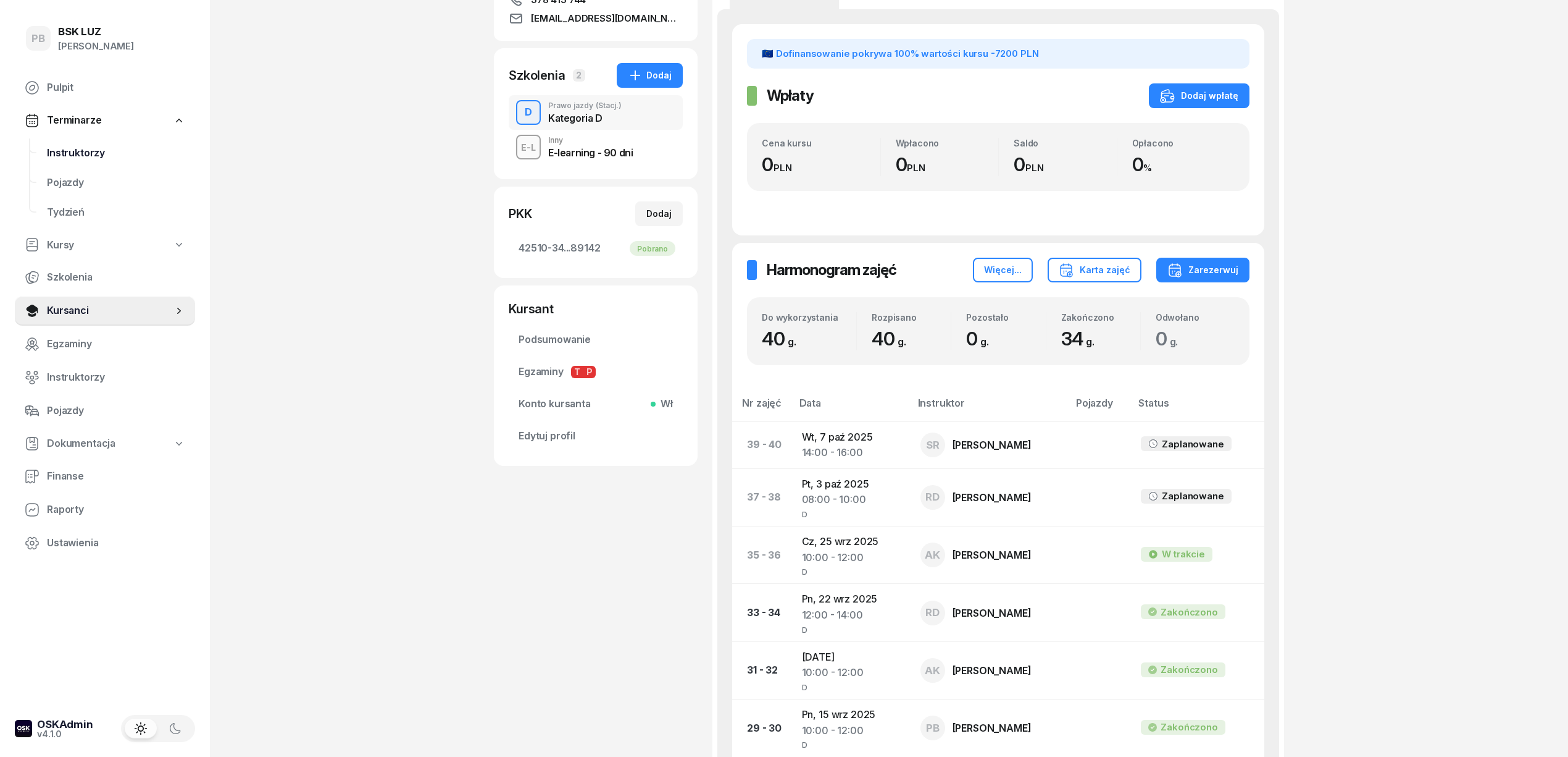
click at [62, 148] on span "Instruktorzy" at bounding box center [116, 153] width 138 height 16
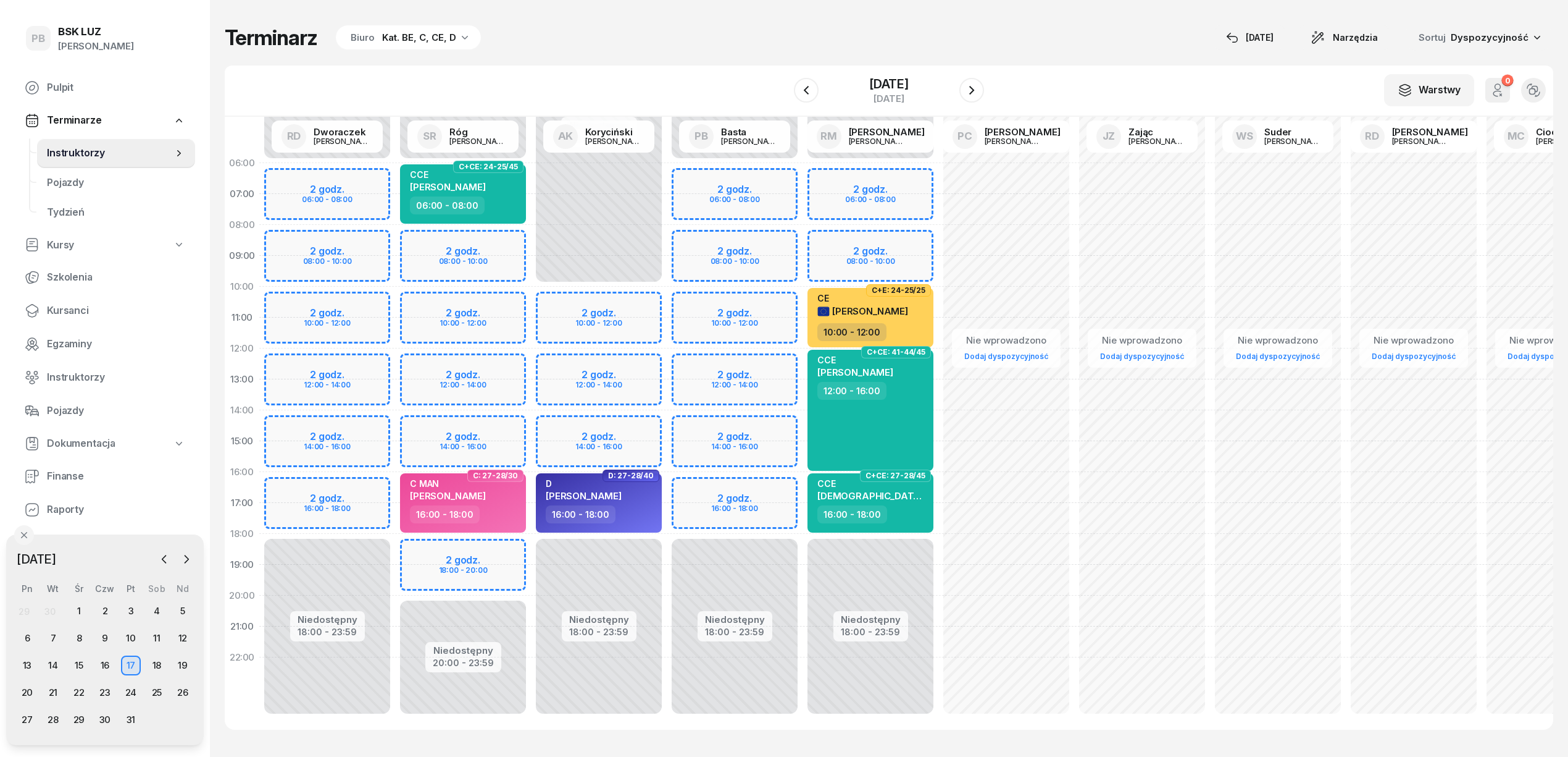
click at [407, 35] on div "Kat. BE, C, CE, D" at bounding box center [419, 38] width 74 height 15
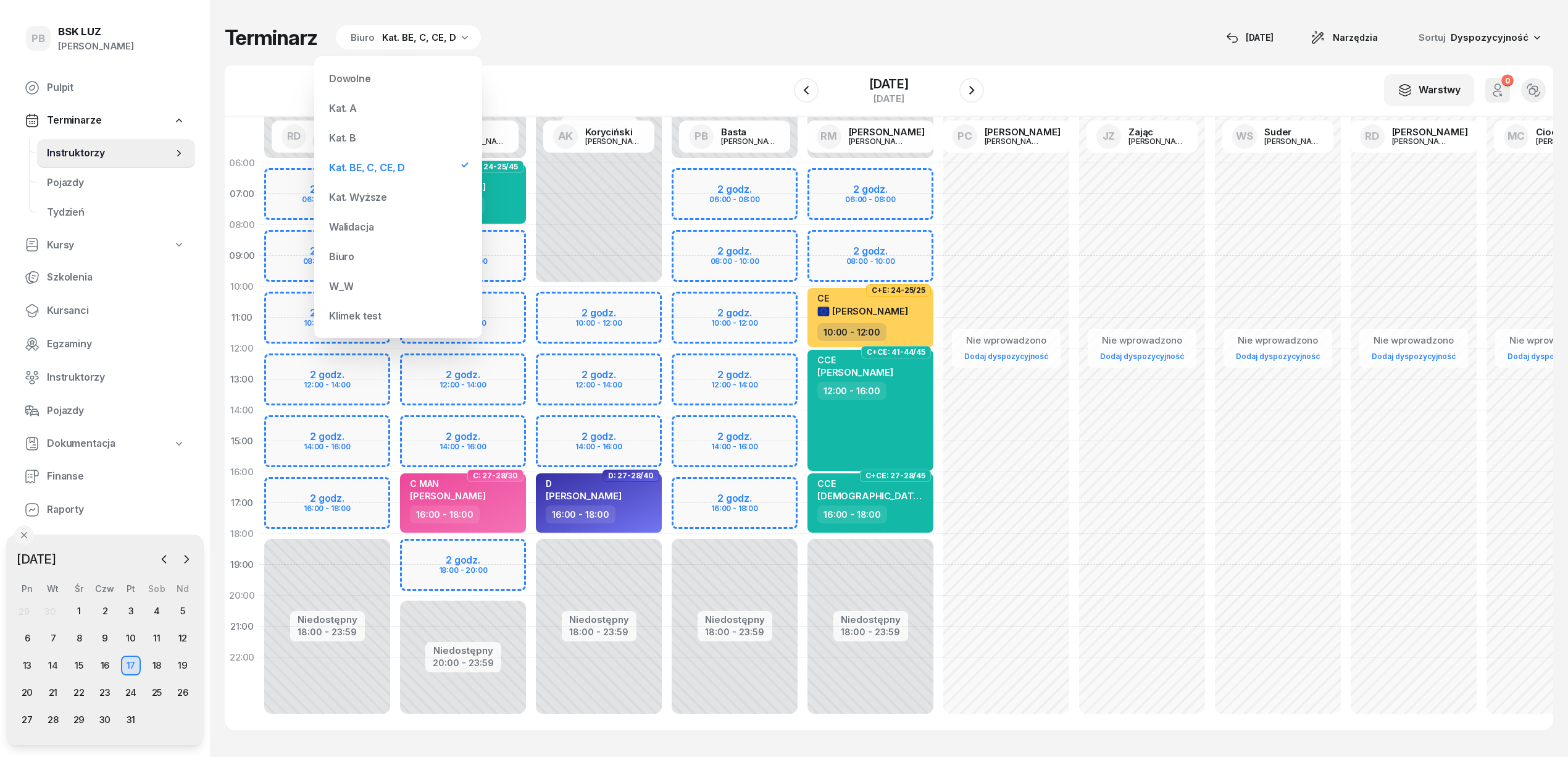
click at [366, 133] on div "Kat. B" at bounding box center [398, 137] width 148 height 25
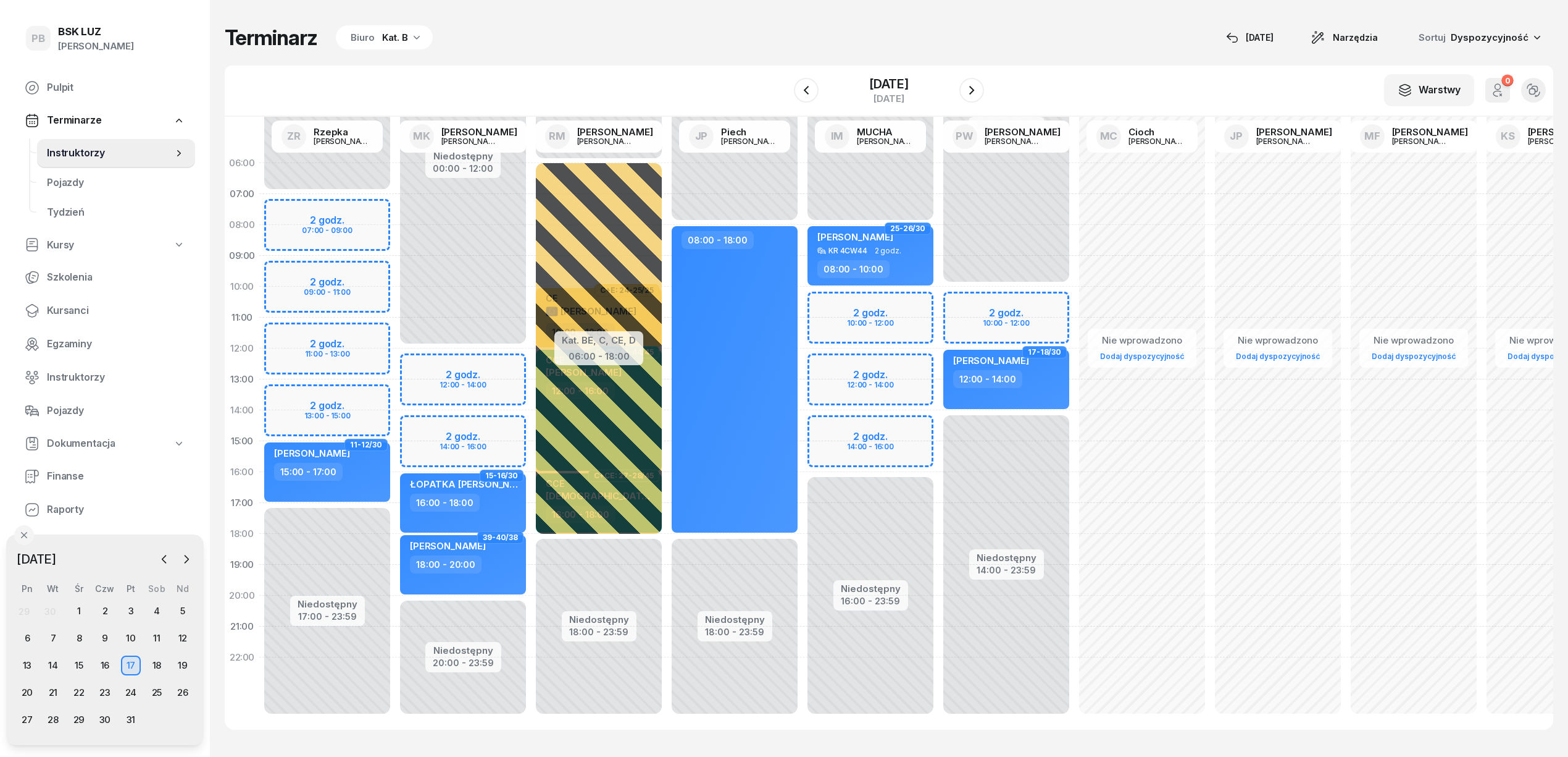
drag, startPoint x: 600, startPoint y: 48, endPoint x: 621, endPoint y: 167, distance: 120.8
click at [597, 47] on div "Terminarz Biuro Kat. B [DATE] Narzędzia Sortuj Dyspozycyjność" at bounding box center [888, 37] width 1328 height 26
click at [399, 33] on div "Kat. B" at bounding box center [395, 38] width 26 height 15
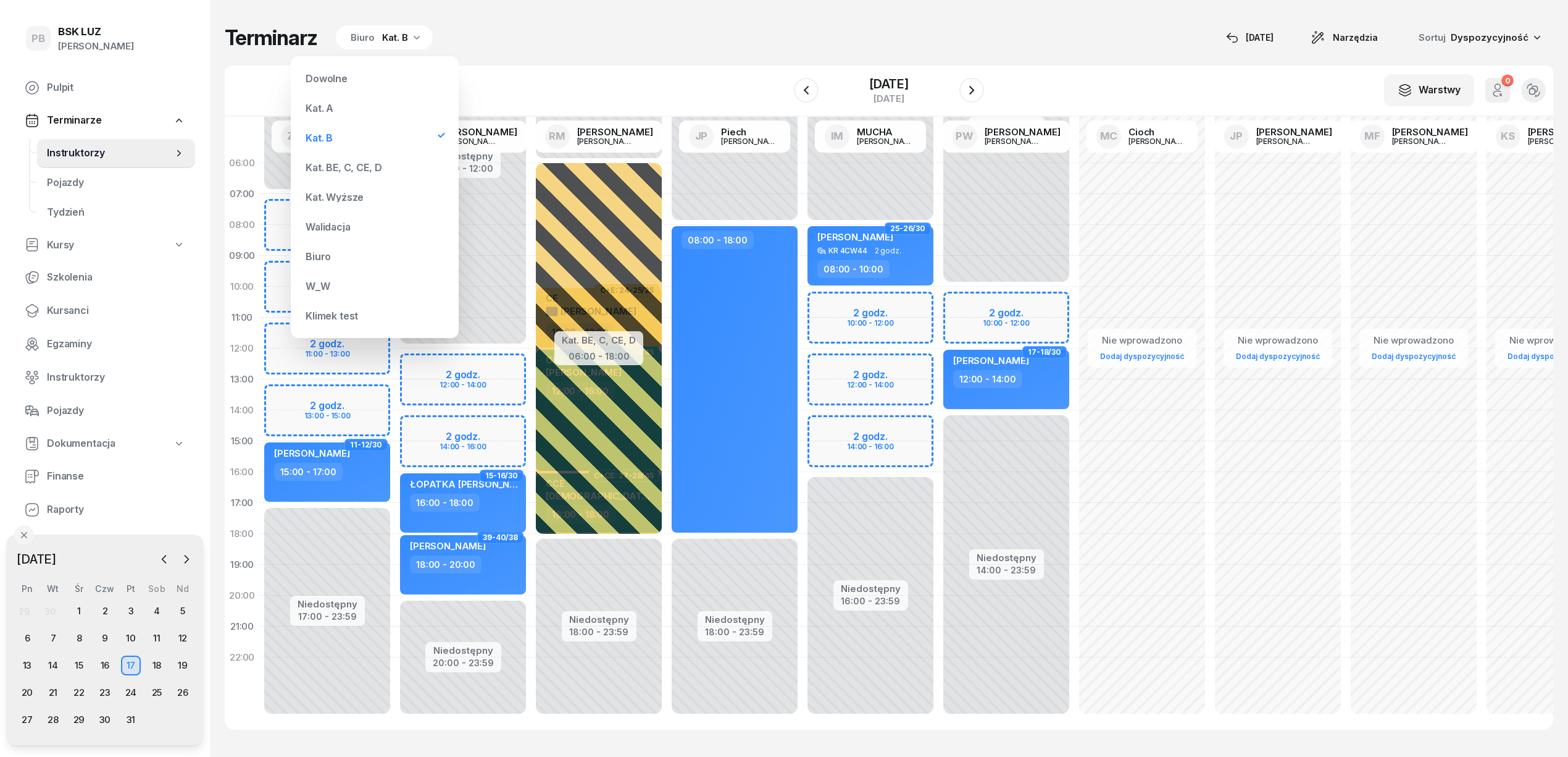
click at [350, 156] on div "Kat. BE, C, CE, D" at bounding box center [375, 168] width 148 height 25
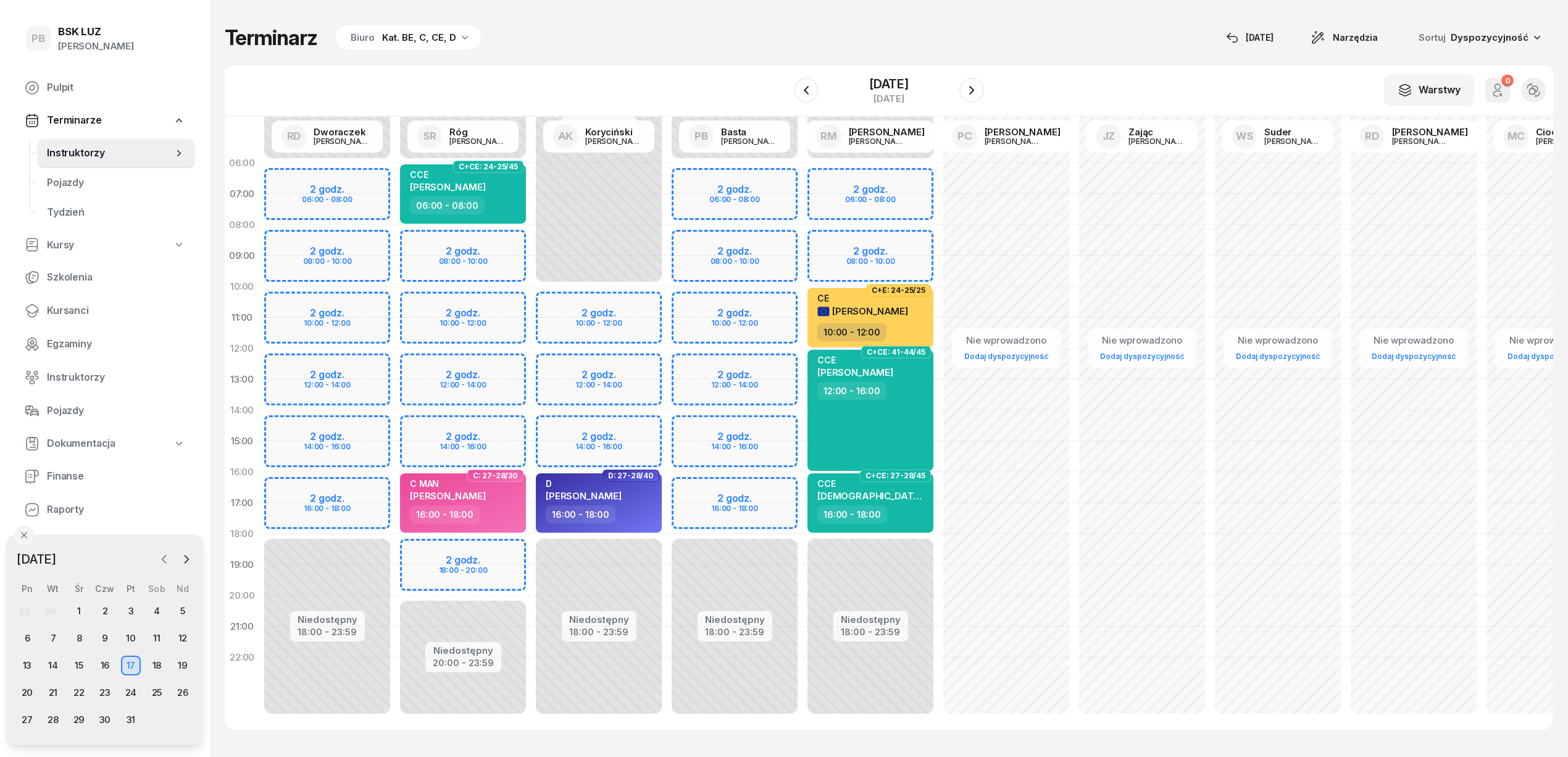
click at [166, 566] on button "button" at bounding box center [165, 559] width 19 height 19
click at [110, 691] on div "25" at bounding box center [104, 692] width 20 height 20
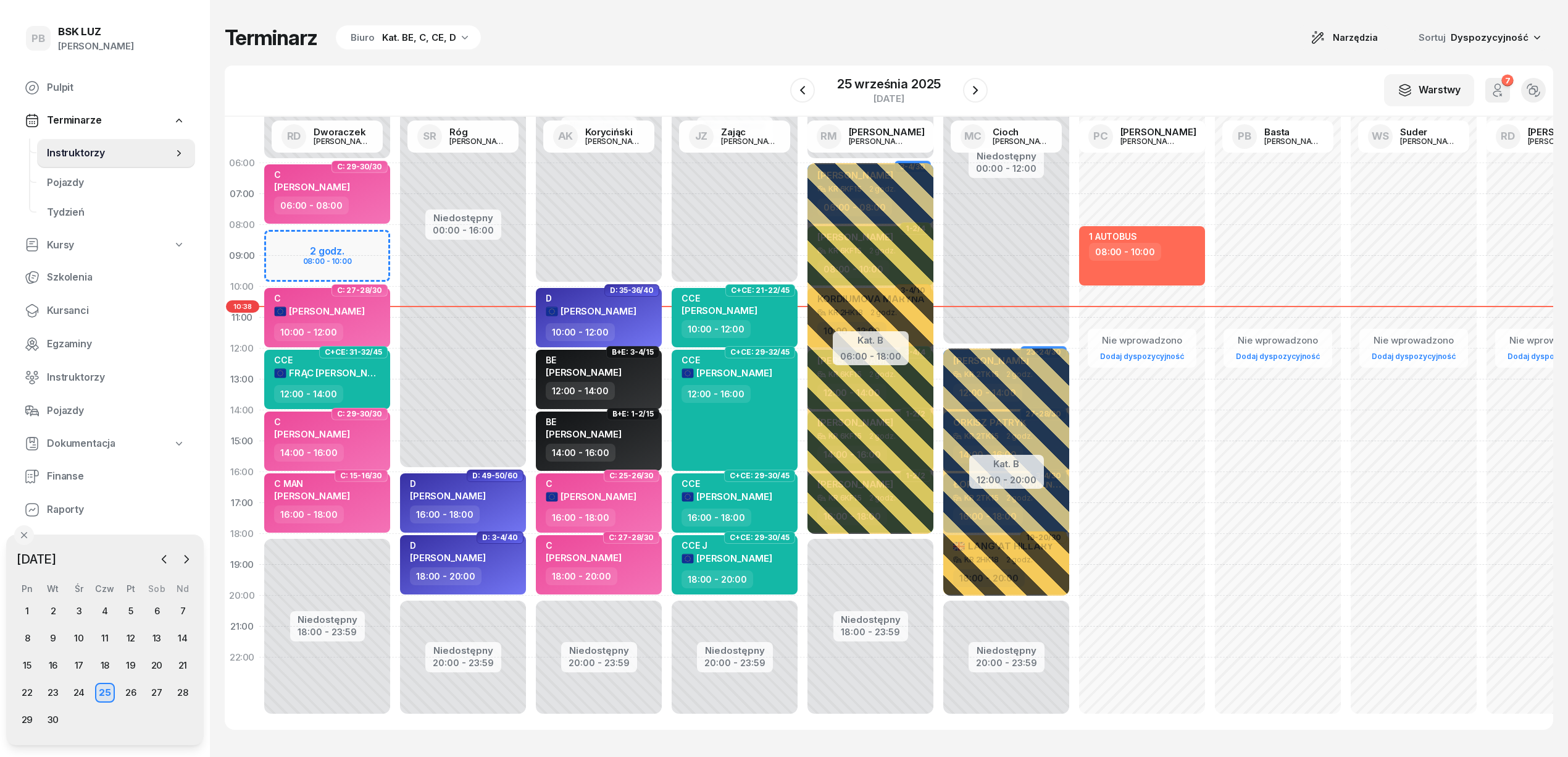
click at [723, 24] on div "Terminarz Biuro Kat. BE, C, CE, D Narzędzia Sortuj Dyspozycyjność W Wybierz AK …" at bounding box center [888, 377] width 1328 height 754
click at [1131, 58] on div "Terminarz Biuro Kat. BE, C, CE, D Narzędzia Sortuj Dyspozycyjność W Wybierz AK …" at bounding box center [888, 377] width 1328 height 754
click at [540, 45] on div "Terminarz Biuro Kat. BE, C, CE, D Narzędzia Sortuj Dyspozycyjność" at bounding box center [888, 37] width 1328 height 26
click at [608, 56] on div "Terminarz Biuro Kat. BE, C, CE, D Narzędzia Sortuj Dyspozycyjność W Wybierz AK …" at bounding box center [888, 377] width 1328 height 754
click at [611, 60] on div "Terminarz Biuro Kat. BE, C, CE, D Narzędzia Sortuj Dyspozycyjność W Wybierz AK …" at bounding box center [888, 377] width 1328 height 754
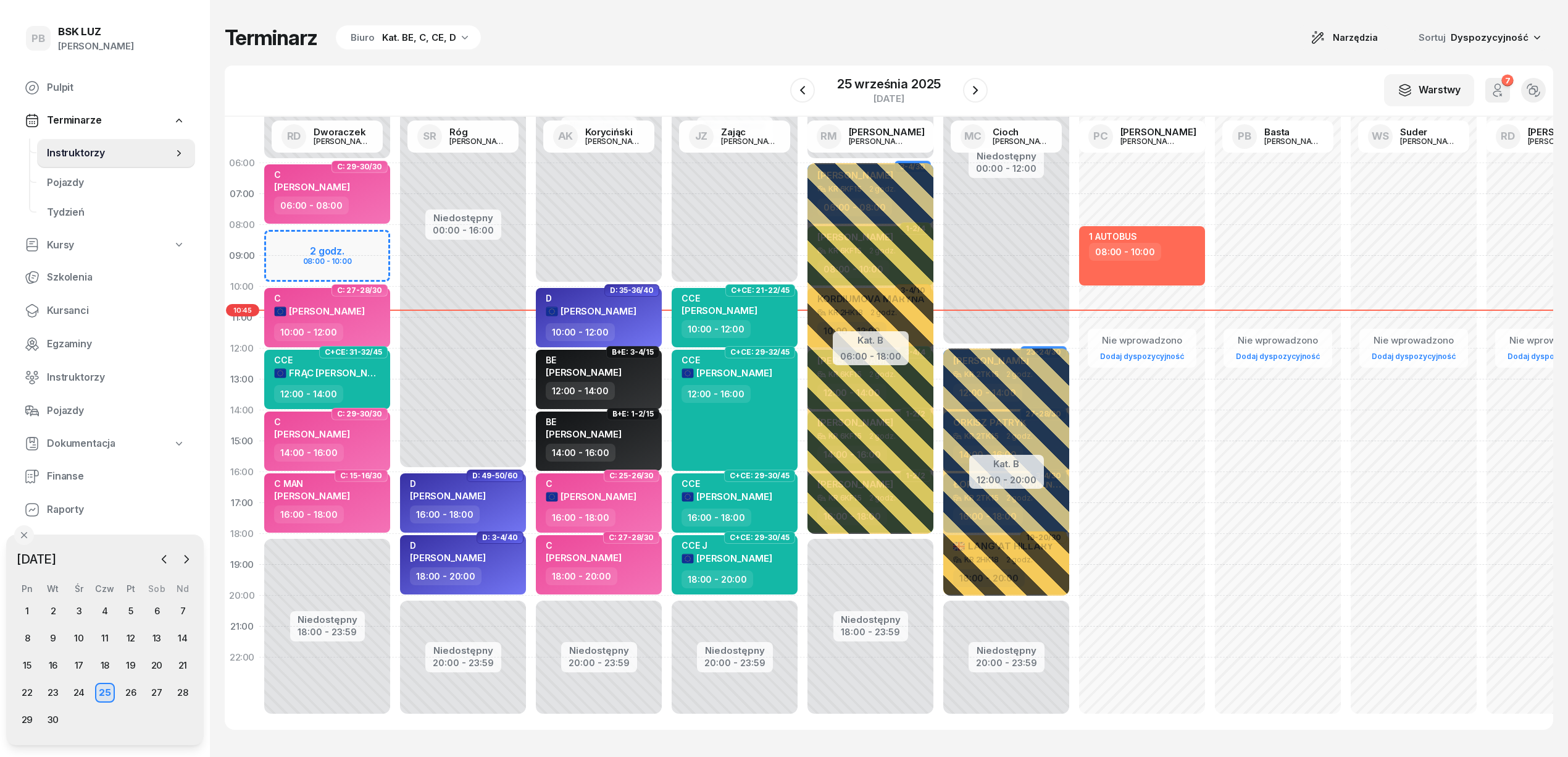
click at [621, 50] on div "Terminarz Biuro Kat. BE, C, CE, D Narzędzia Sortuj Dyspozycyjność" at bounding box center [888, 37] width 1328 height 26
click at [58, 480] on span "Finanse" at bounding box center [116, 476] width 138 height 16
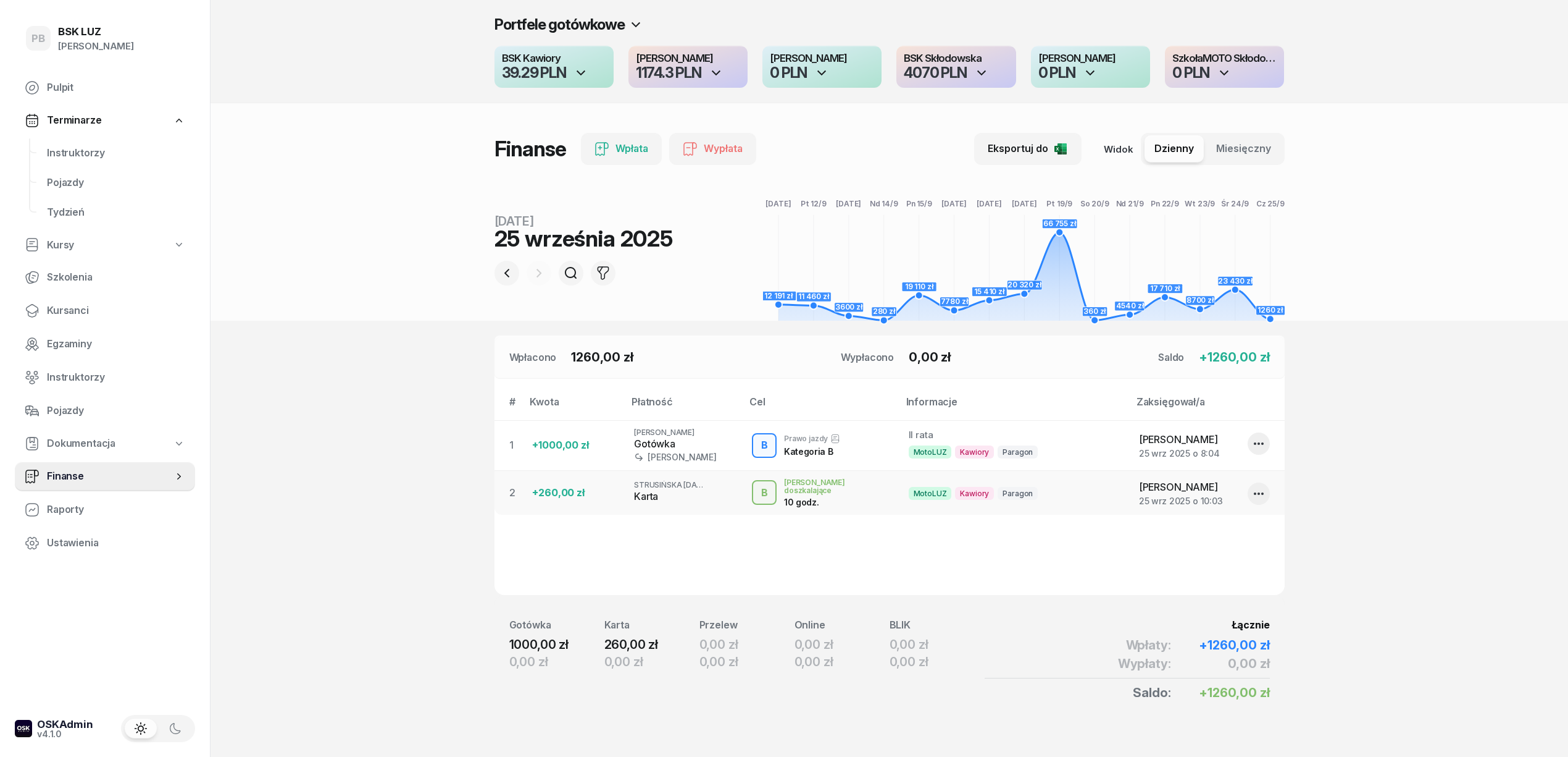
click at [362, 409] on section "Portfele gotówkowe BSK Kawiory 39.29 PLN MotoLUZ Kawiory 1174.3 PLN SzkołaMOTO …" at bounding box center [889, 384] width 1358 height 768
click at [340, 62] on div "Portfele gotówkowe BSK Kawiory 39.29 PLN MotoLUZ Kawiory 1174.3 PLN SzkołaMOTO …" at bounding box center [889, 51] width 1358 height 103
click at [1435, 24] on div "Portfele gotówkowe BSK Kawiory 39.29 PLN MotoLUZ Kawiory 1174.3 PLN SzkołaMOTO …" at bounding box center [889, 51] width 1358 height 103
click at [1440, 515] on section "Portfele gotówkowe BSK Kawiory 39.29 PLN MotoLUZ Kawiory 1174.3 PLN SzkołaMOTO …" at bounding box center [889, 384] width 1358 height 768
click at [1478, 425] on section "Portfele gotówkowe BSK Kawiory 39.29 PLN MotoLUZ Kawiory 1174.3 PLN SzkołaMOTO …" at bounding box center [889, 384] width 1358 height 768
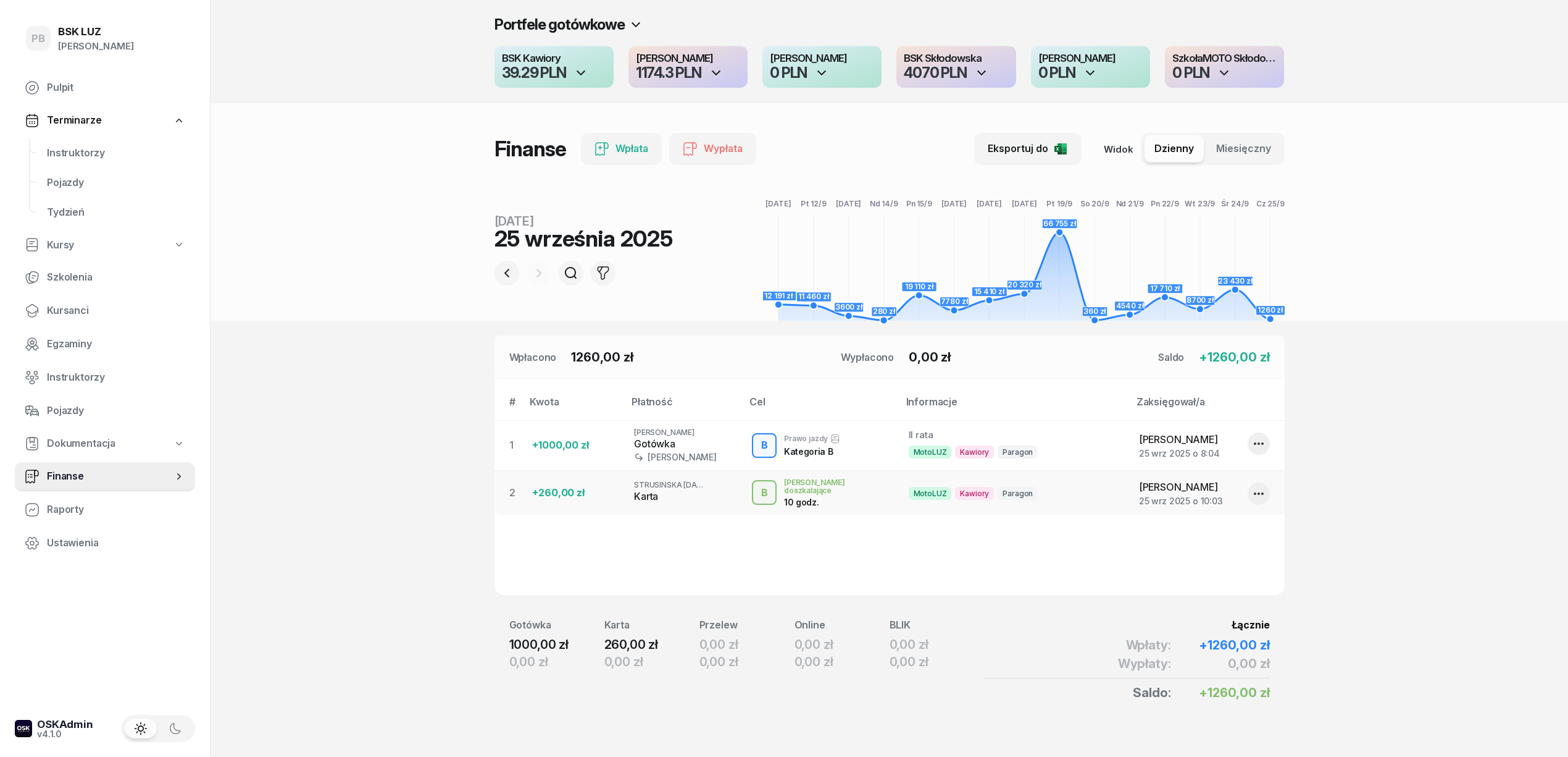
click at [1460, 258] on header "Portfele gotówkowe BSK Kawiory 39.29 PLN MotoLUZ Kawiory 1174.3 PLN SzkołaMOTO …" at bounding box center [889, 160] width 1358 height 320
drag, startPoint x: 389, startPoint y: 369, endPoint x: 553, endPoint y: 301, distance: 177.5
click at [389, 369] on section "Portfele gotówkowe BSK Kawiory 39.29 PLN MotoLUZ Kawiory 1174.3 PLN SzkołaMOTO …" at bounding box center [889, 384] width 1358 height 768
click at [66, 155] on span "Instruktorzy" at bounding box center [116, 153] width 138 height 16
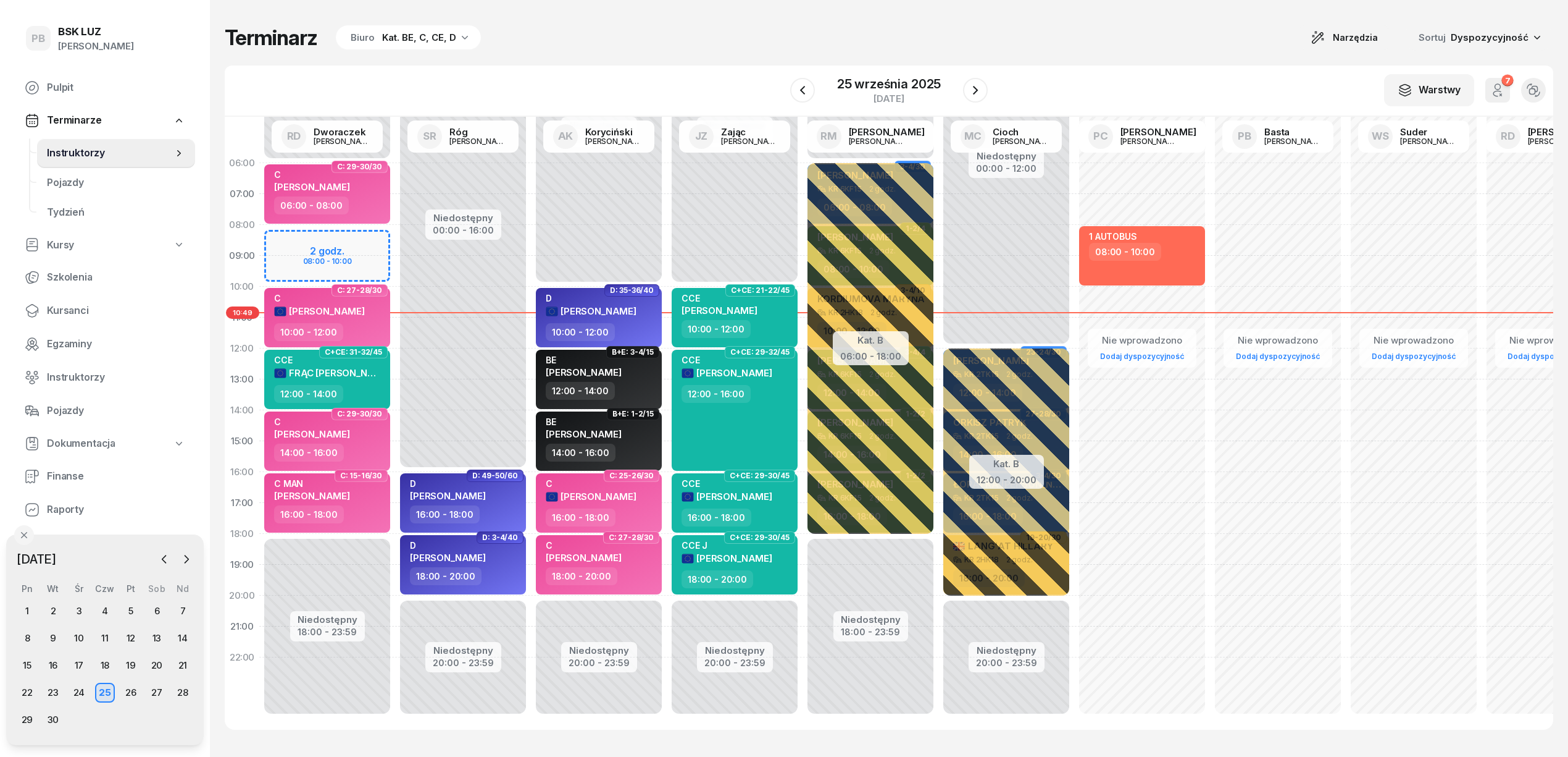
click at [622, 55] on div "Terminarz Biuro Kat. BE, C, CE, D Narzędzia Sortuj Dyspozycyjność W Wybierz AK …" at bounding box center [888, 377] width 1328 height 754
click at [776, 40] on div "Terminarz Biuro Kat. BE, C, CE, D Narzędzia Sortuj Dyspozycyjność" at bounding box center [888, 37] width 1328 height 26
click at [84, 692] on div "24" at bounding box center [79, 692] width 20 height 20
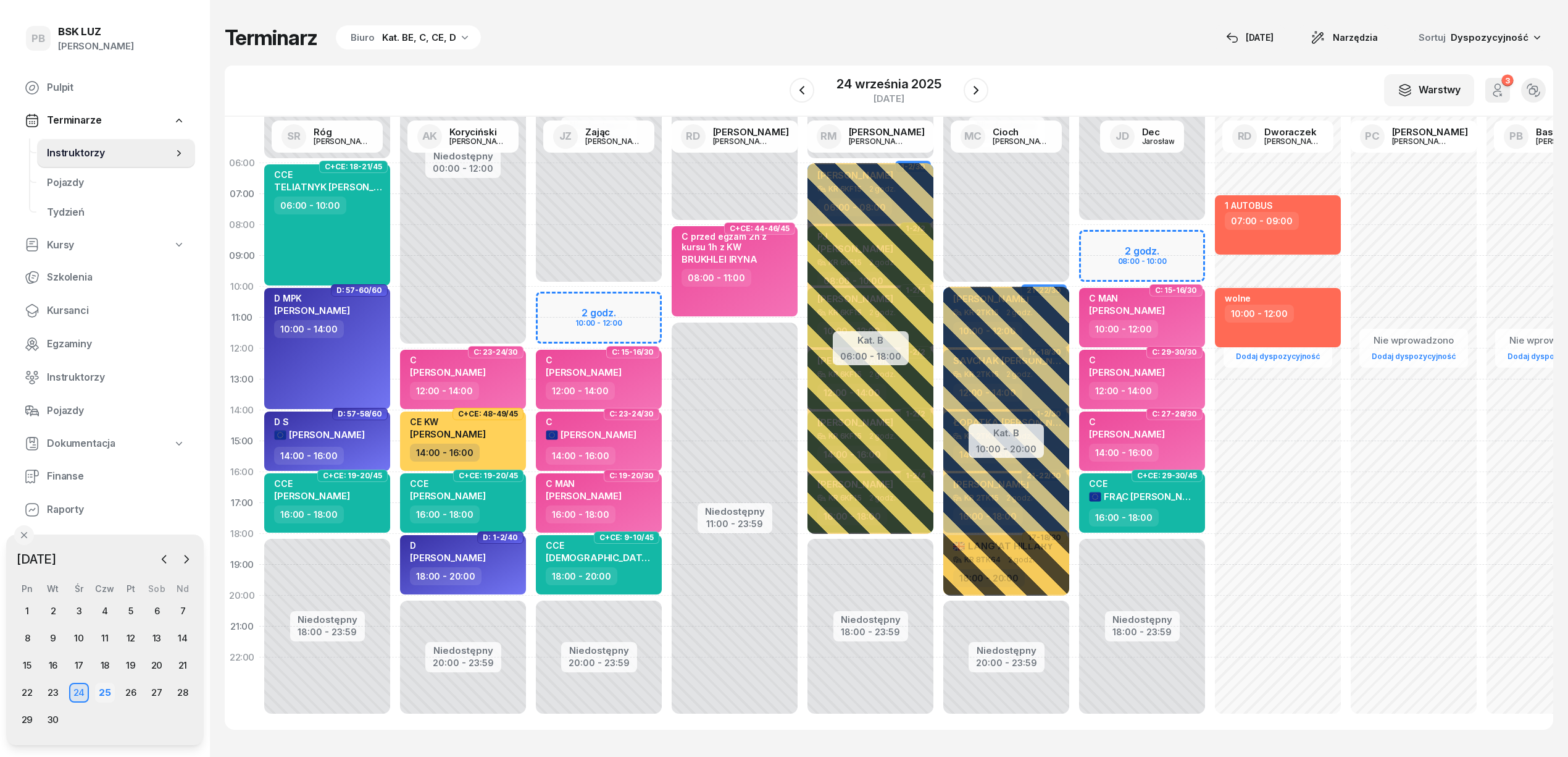
click at [112, 688] on div "25" at bounding box center [104, 692] width 20 height 20
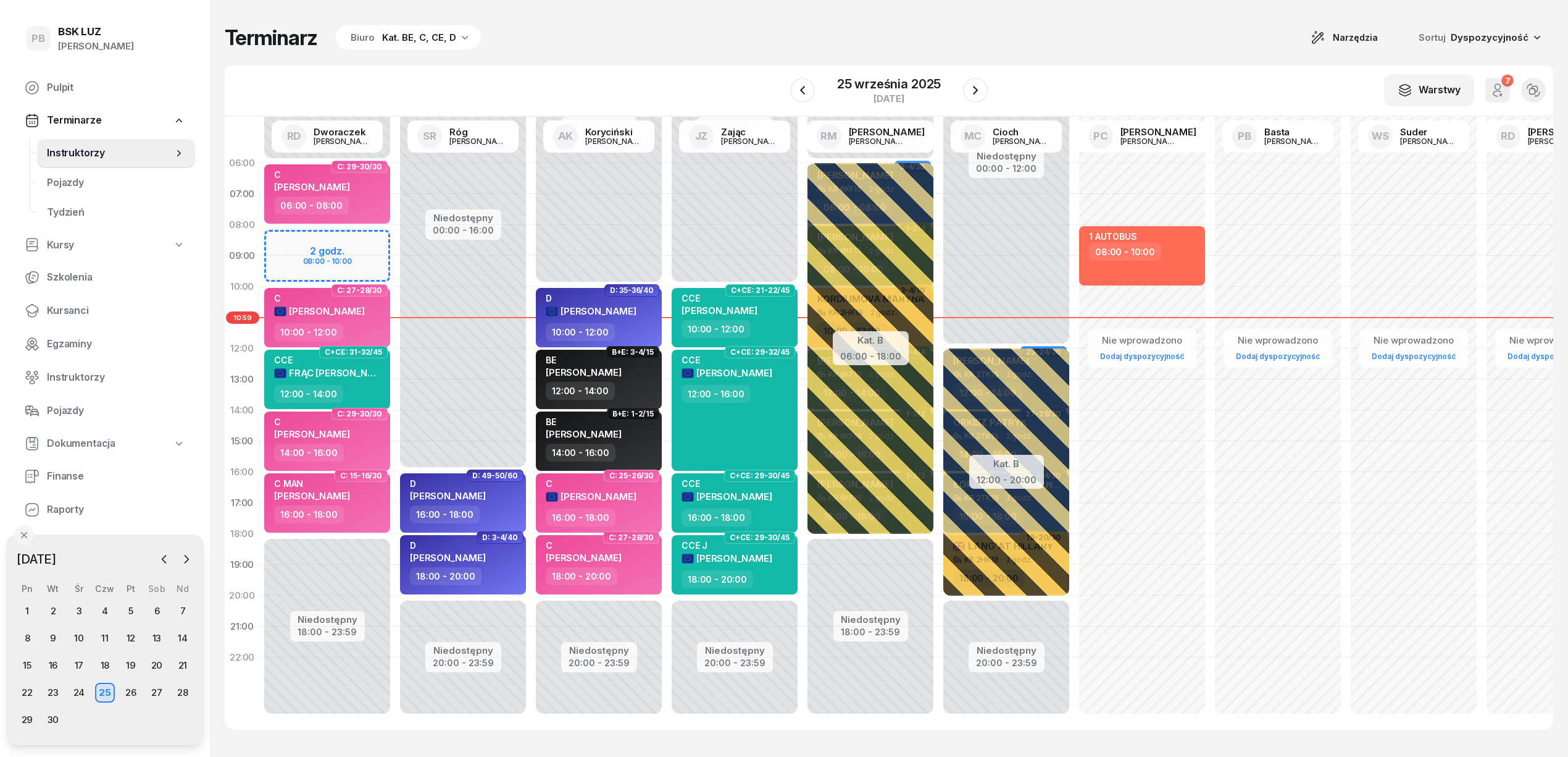
click at [428, 37] on div "Kat. BE, C, CE, D" at bounding box center [419, 38] width 74 height 15
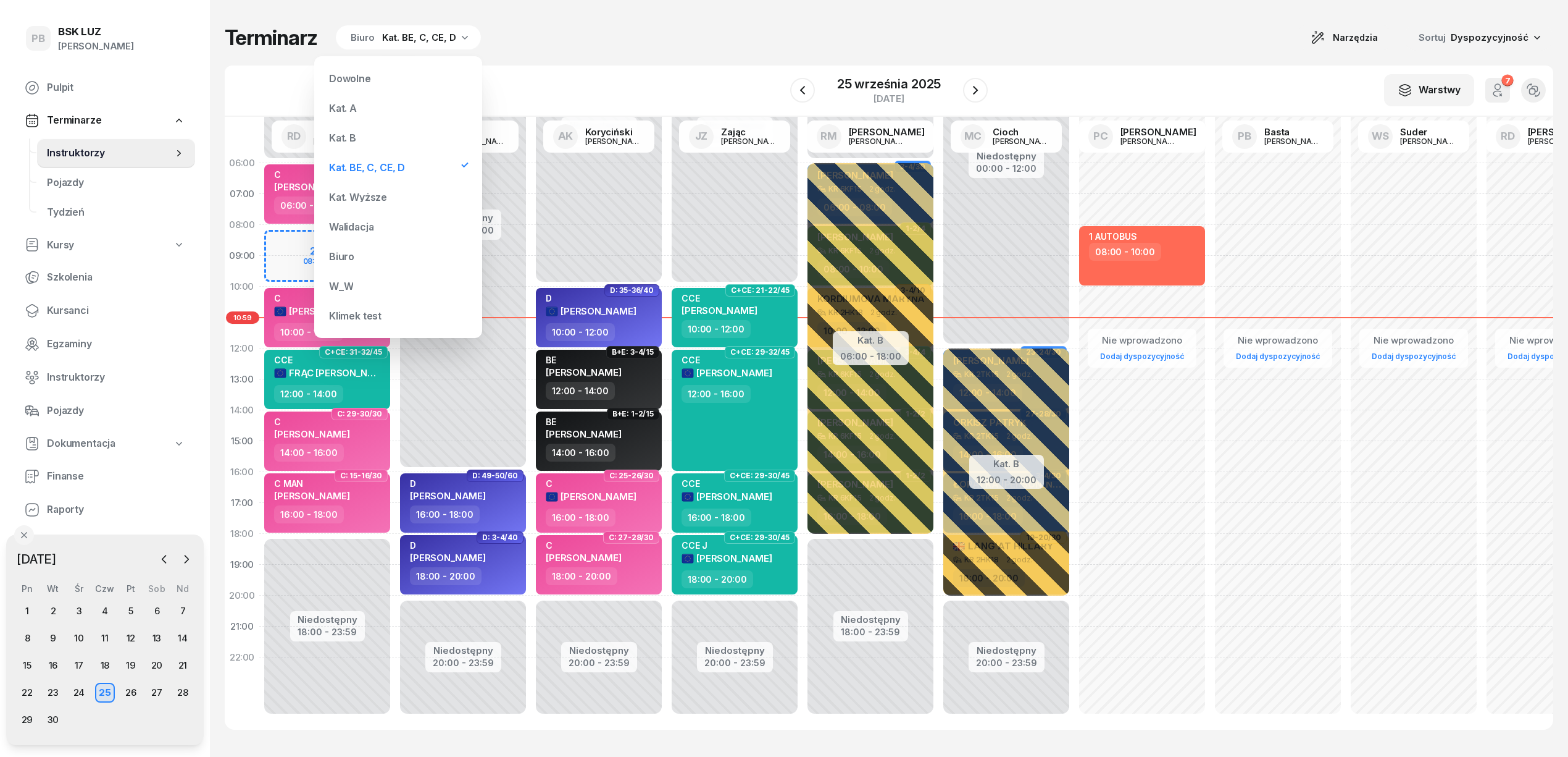
click at [397, 143] on div "Kat. B" at bounding box center [398, 137] width 148 height 25
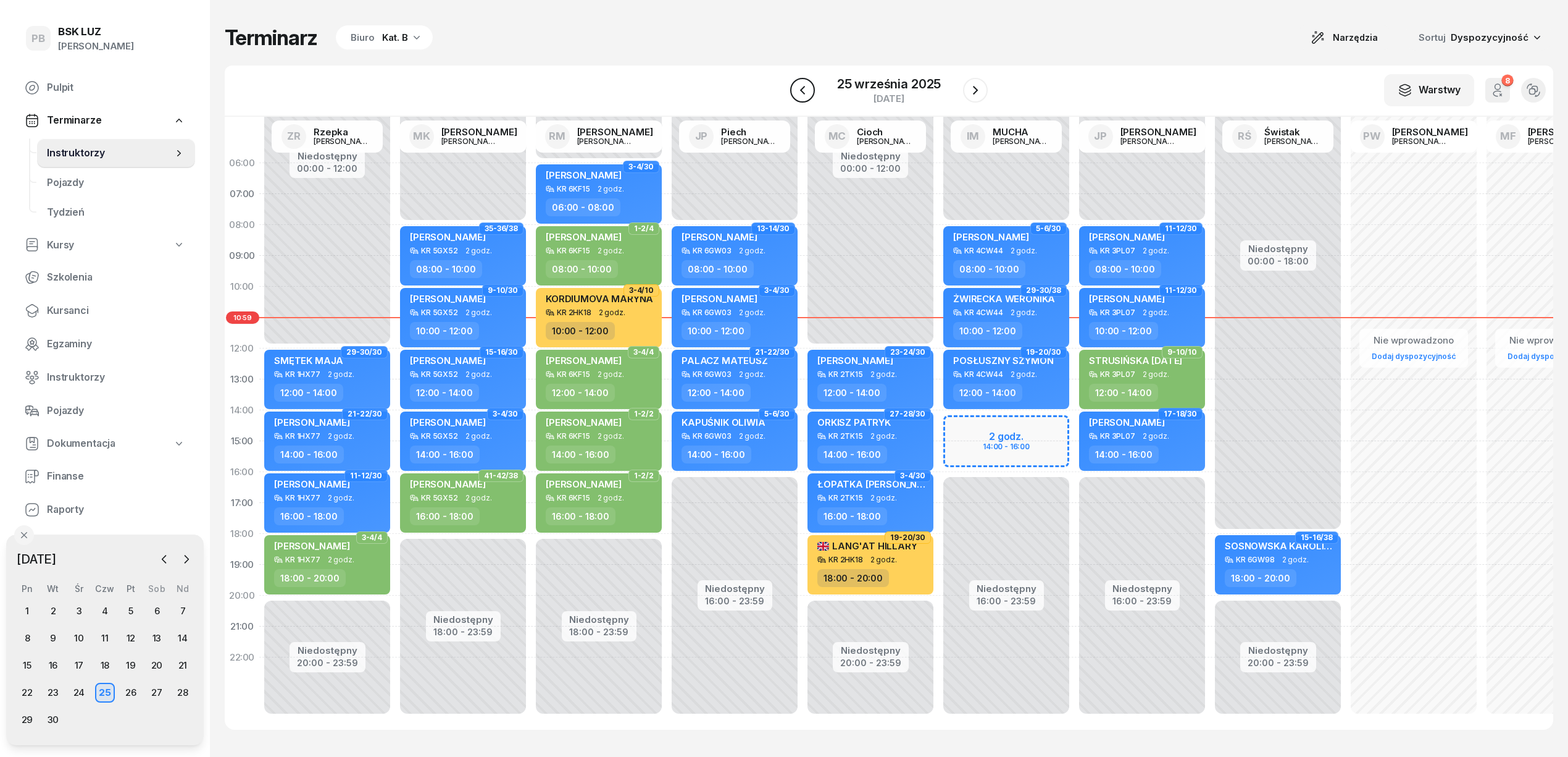
click at [800, 87] on icon "button" at bounding box center [803, 90] width 15 height 15
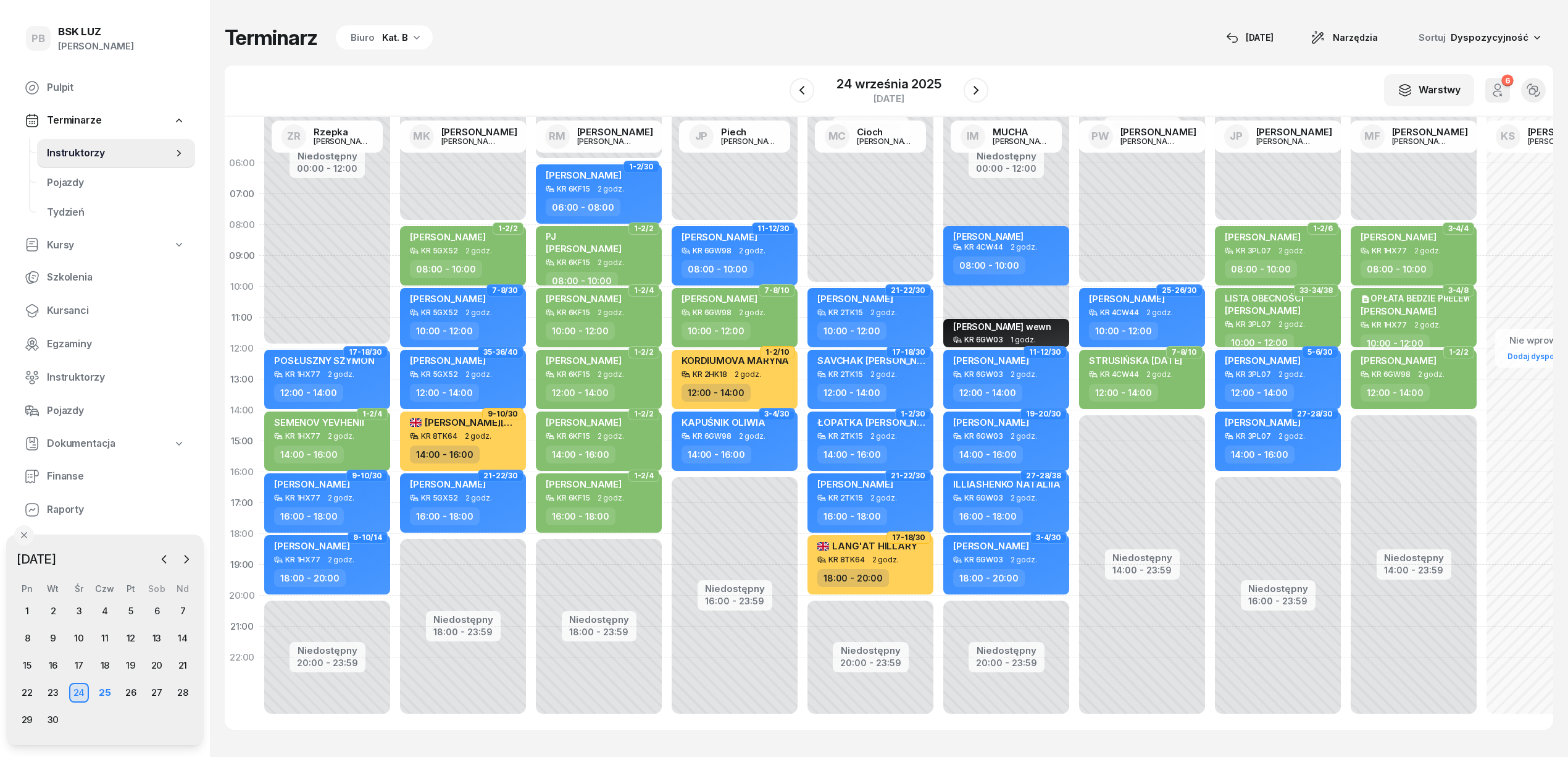
drag, startPoint x: 151, startPoint y: 692, endPoint x: 170, endPoint y: 693, distance: 19.0
click at [151, 693] on div "27" at bounding box center [156, 692] width 20 height 20
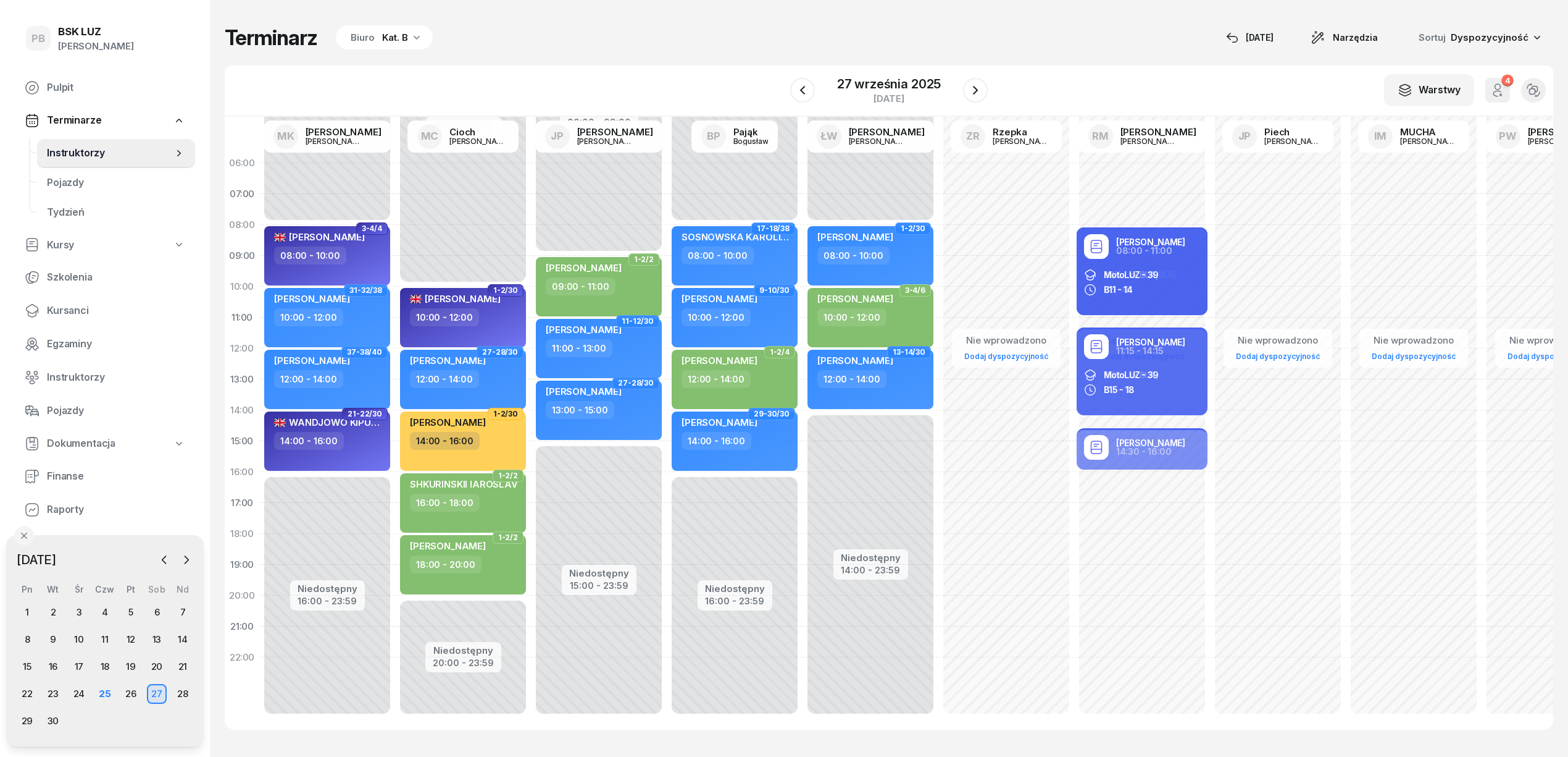
click at [398, 38] on div "Kat. B" at bounding box center [395, 38] width 26 height 15
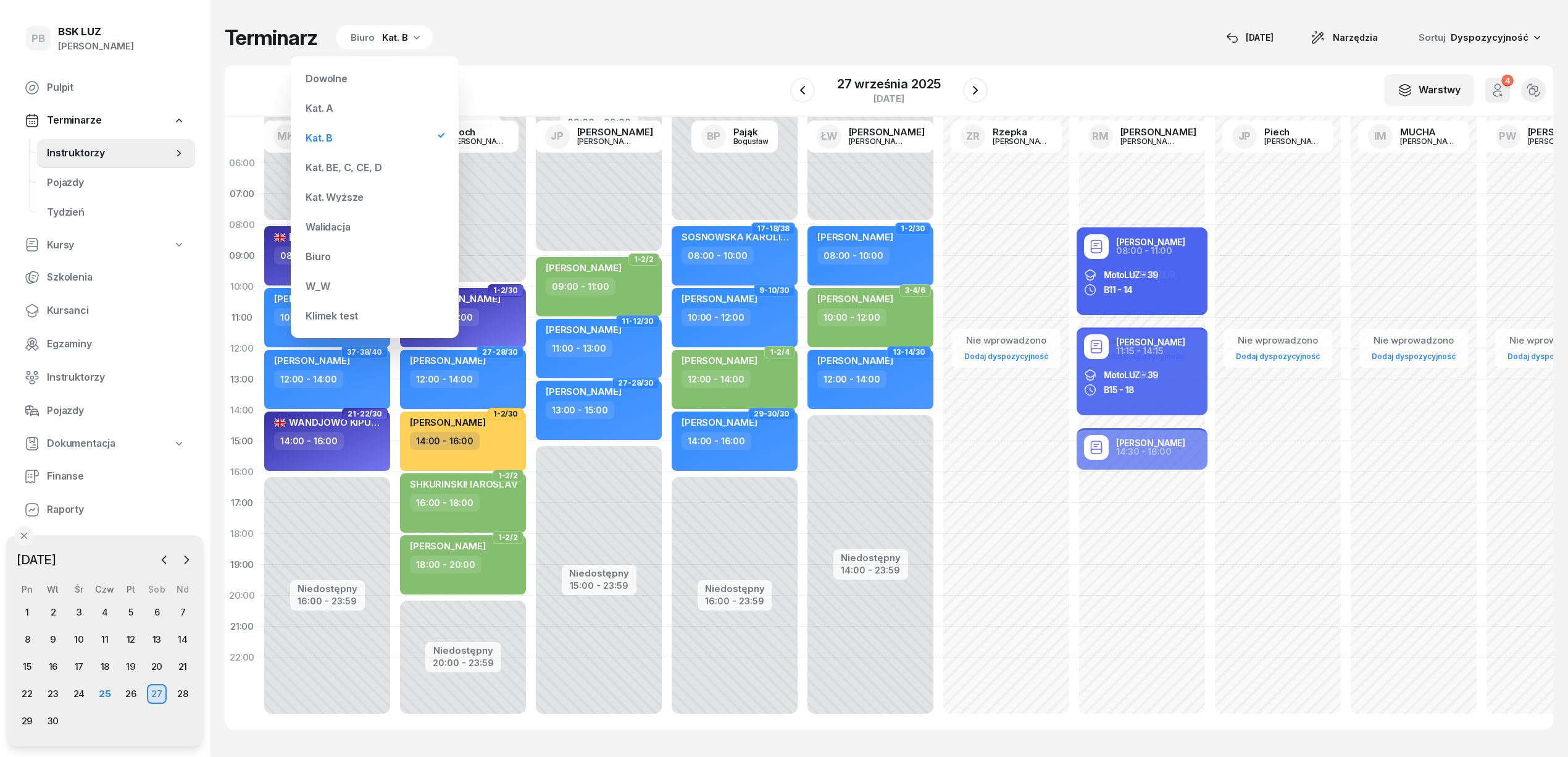
click at [338, 163] on div "Kat. BE, C, CE, D" at bounding box center [344, 167] width 76 height 9
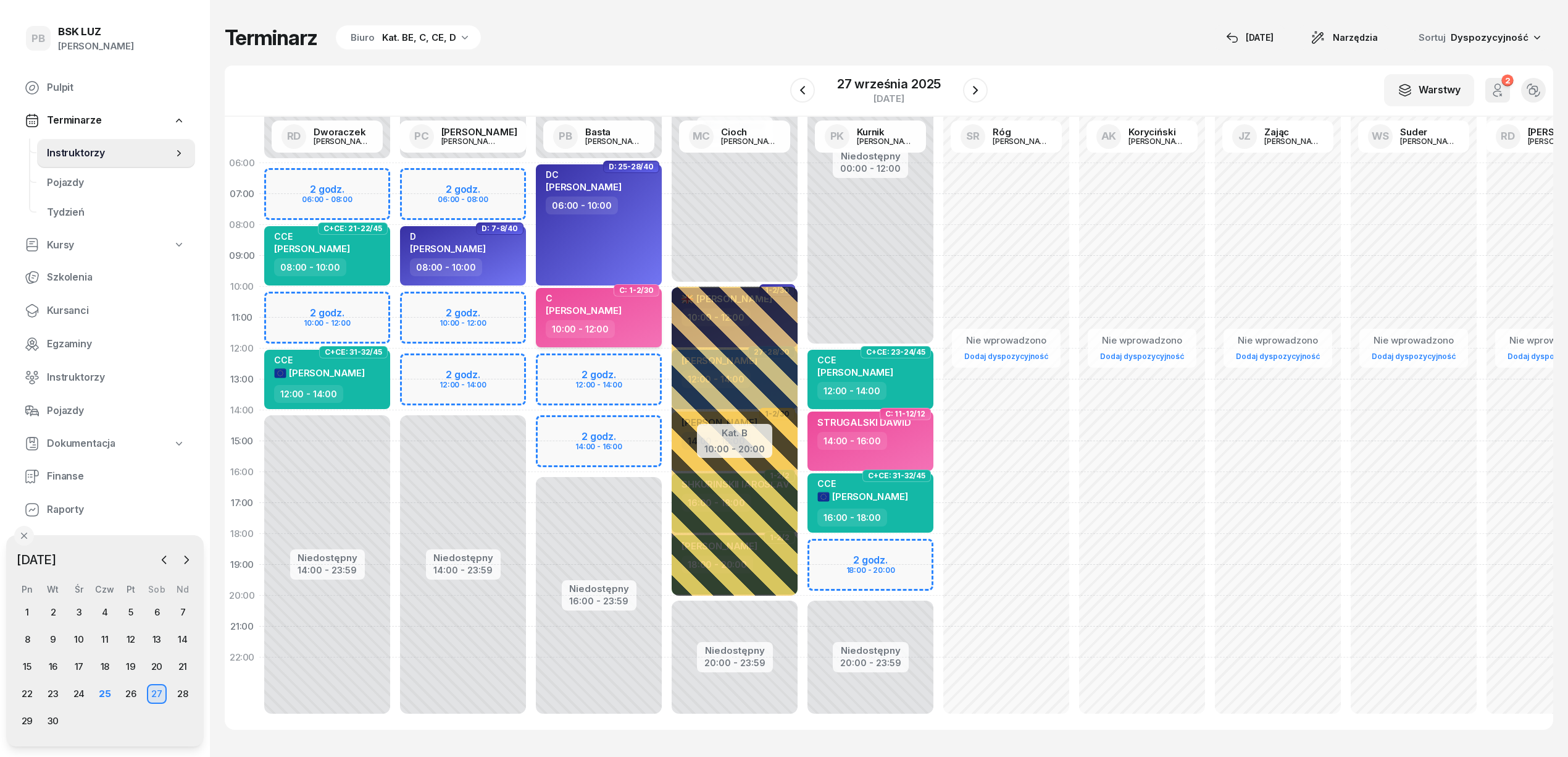
click at [633, 331] on div "10:00 - 12:00" at bounding box center [599, 329] width 109 height 18
select select "10"
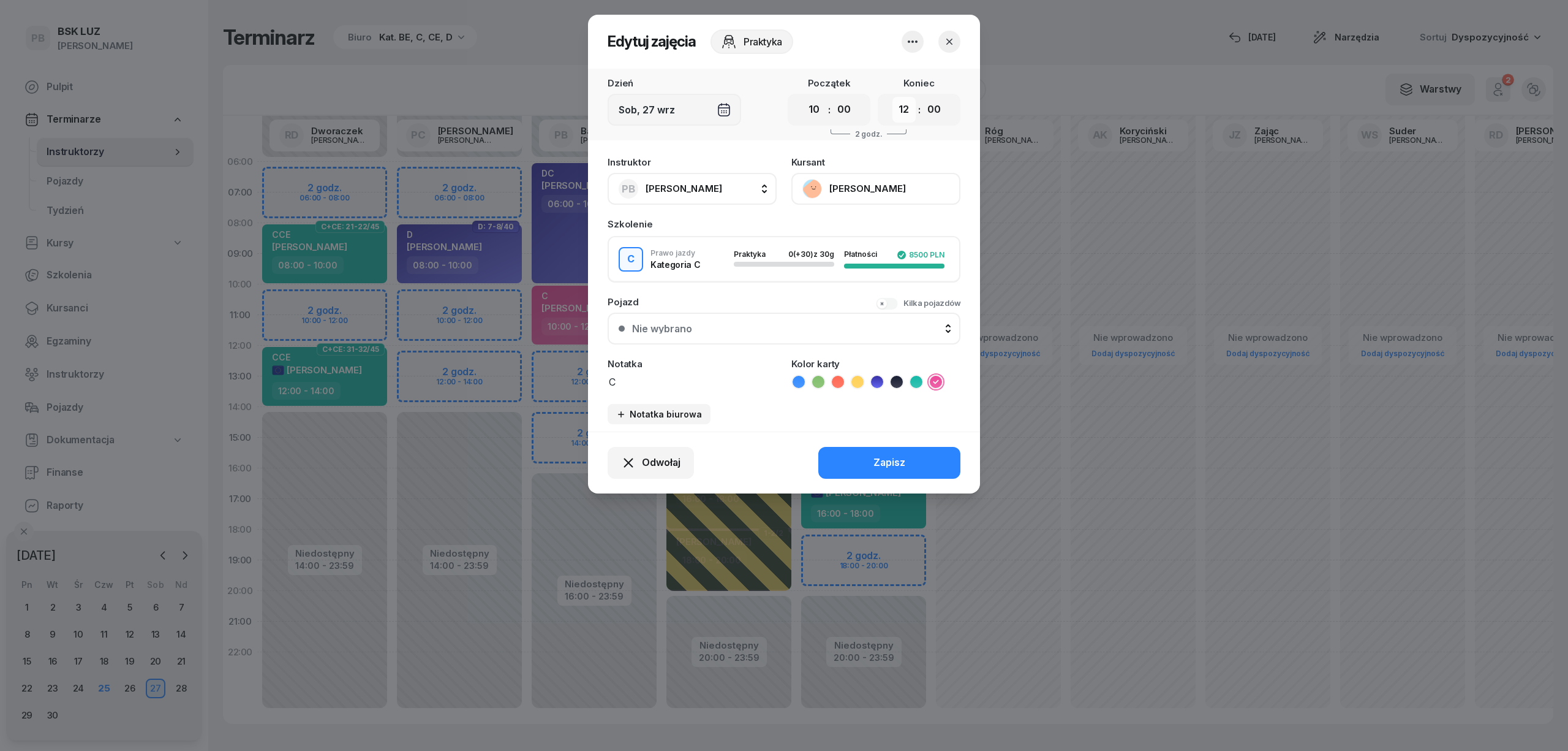
click at [903, 112] on select "00 01 02 03 04 05 06 07 08 09 10 11 12 13 14 15 16 17 18 19 20 21 22 23" at bounding box center [904, 109] width 23 height 25
select select "14"
click at [893, 97] on select "00 01 02 03 04 05 06 07 08 09 10 11 12 13 14 15 16 17 18 19 20 21 22 23" at bounding box center [904, 109] width 23 height 25
click at [894, 449] on button "Zapisz" at bounding box center [889, 462] width 142 height 32
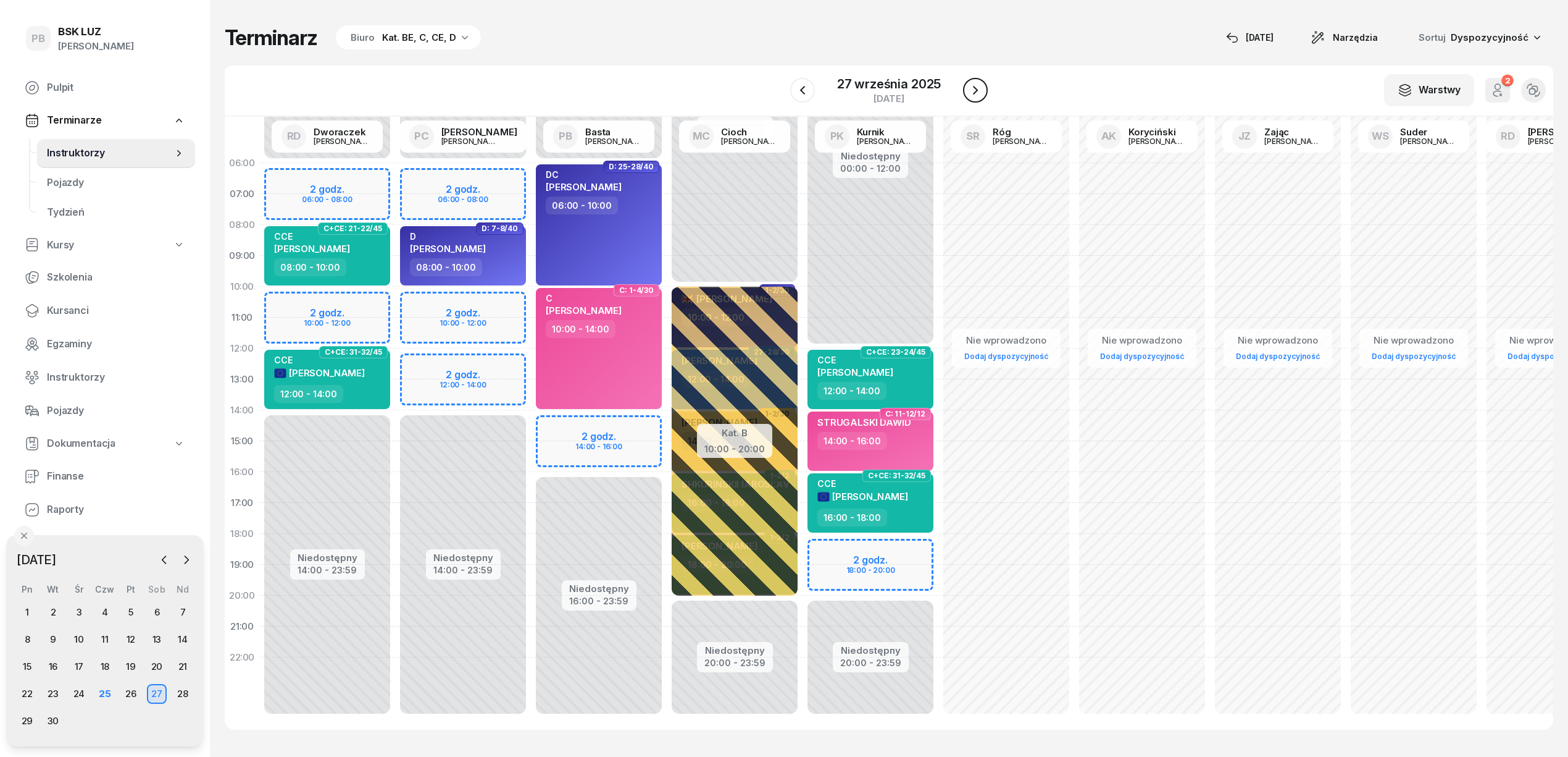
click at [971, 92] on icon "button" at bounding box center [975, 90] width 15 height 15
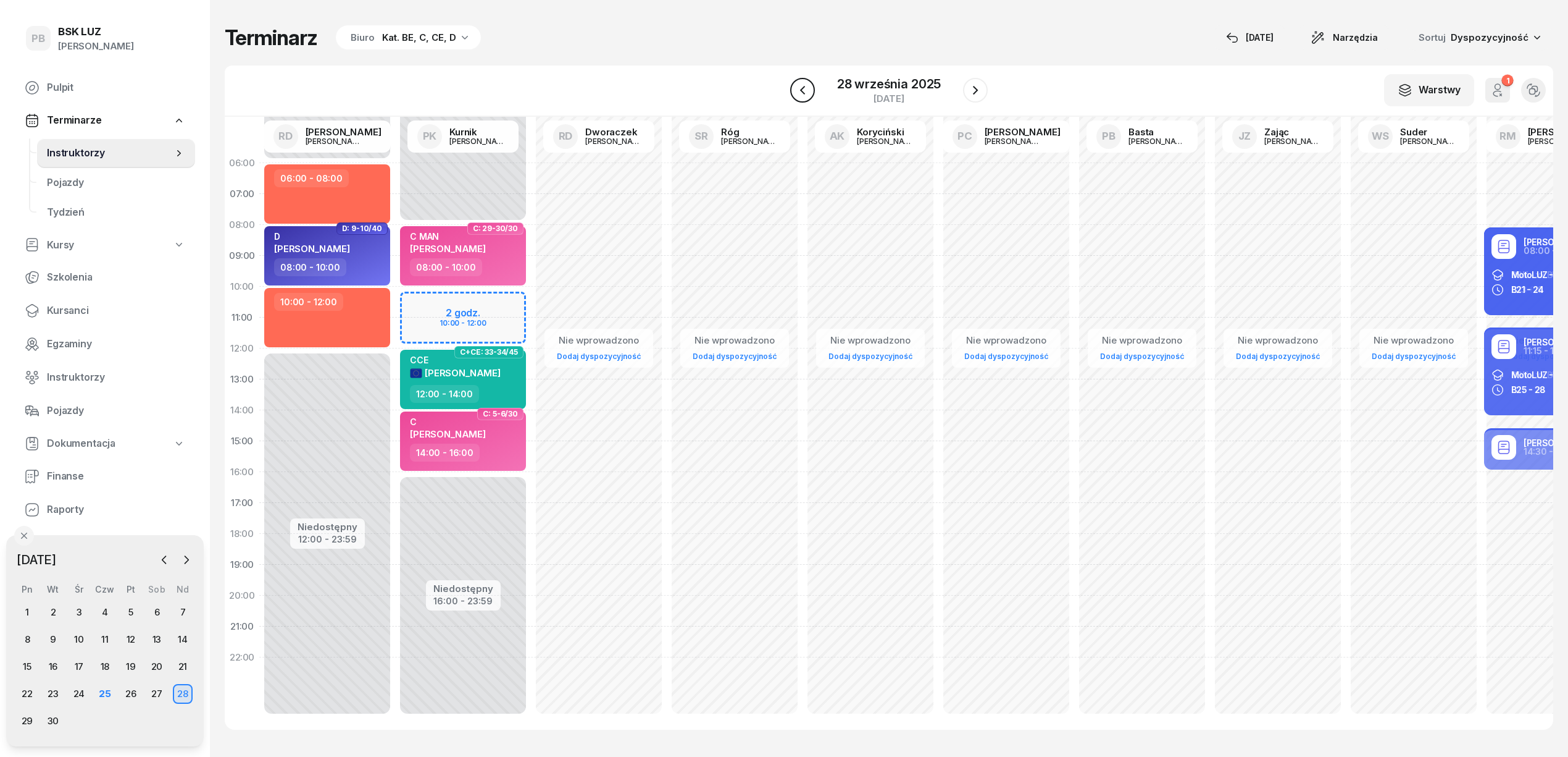
click at [806, 90] on icon "button" at bounding box center [803, 90] width 15 height 15
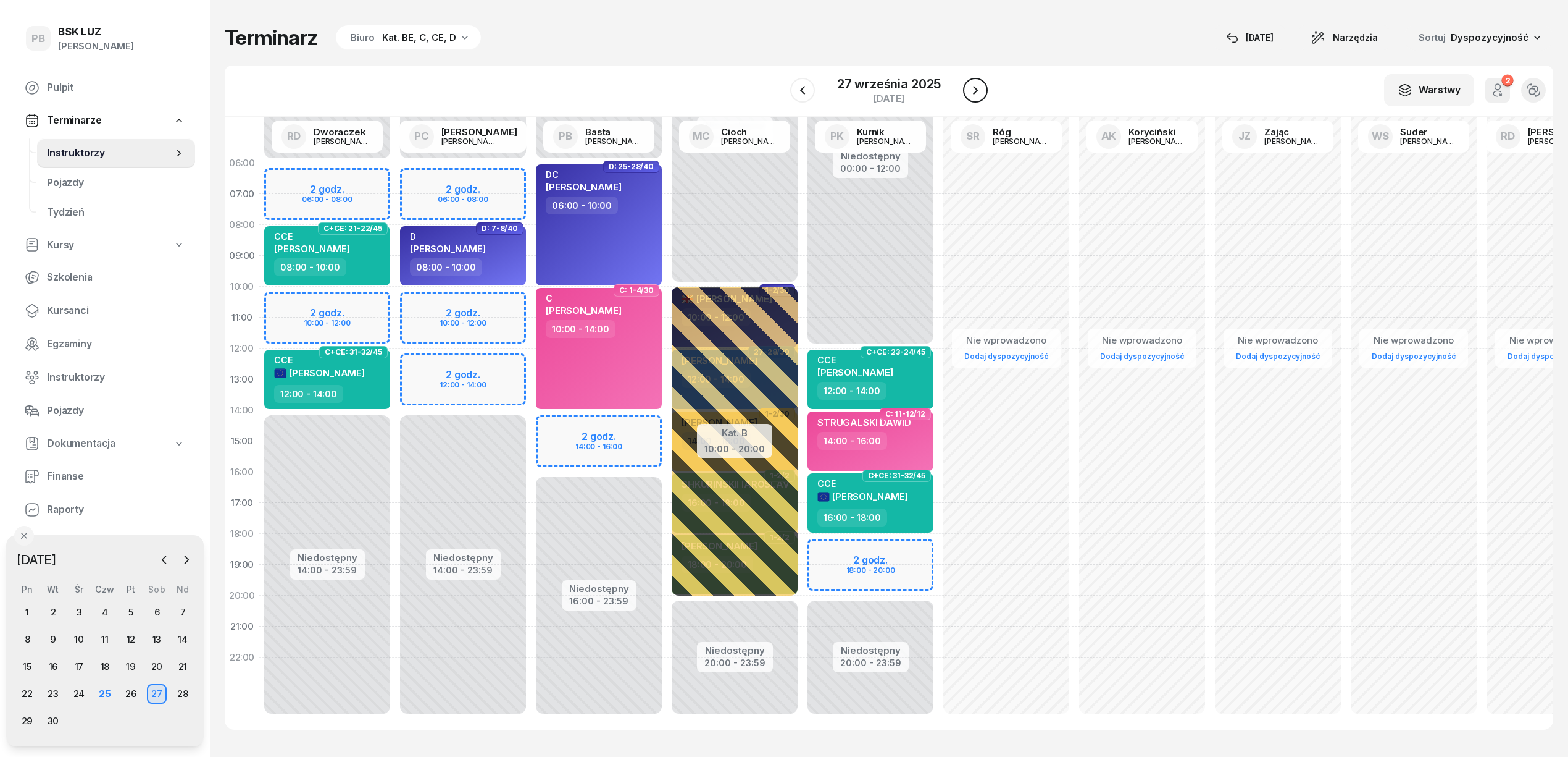
click at [971, 92] on icon "button" at bounding box center [975, 90] width 15 height 15
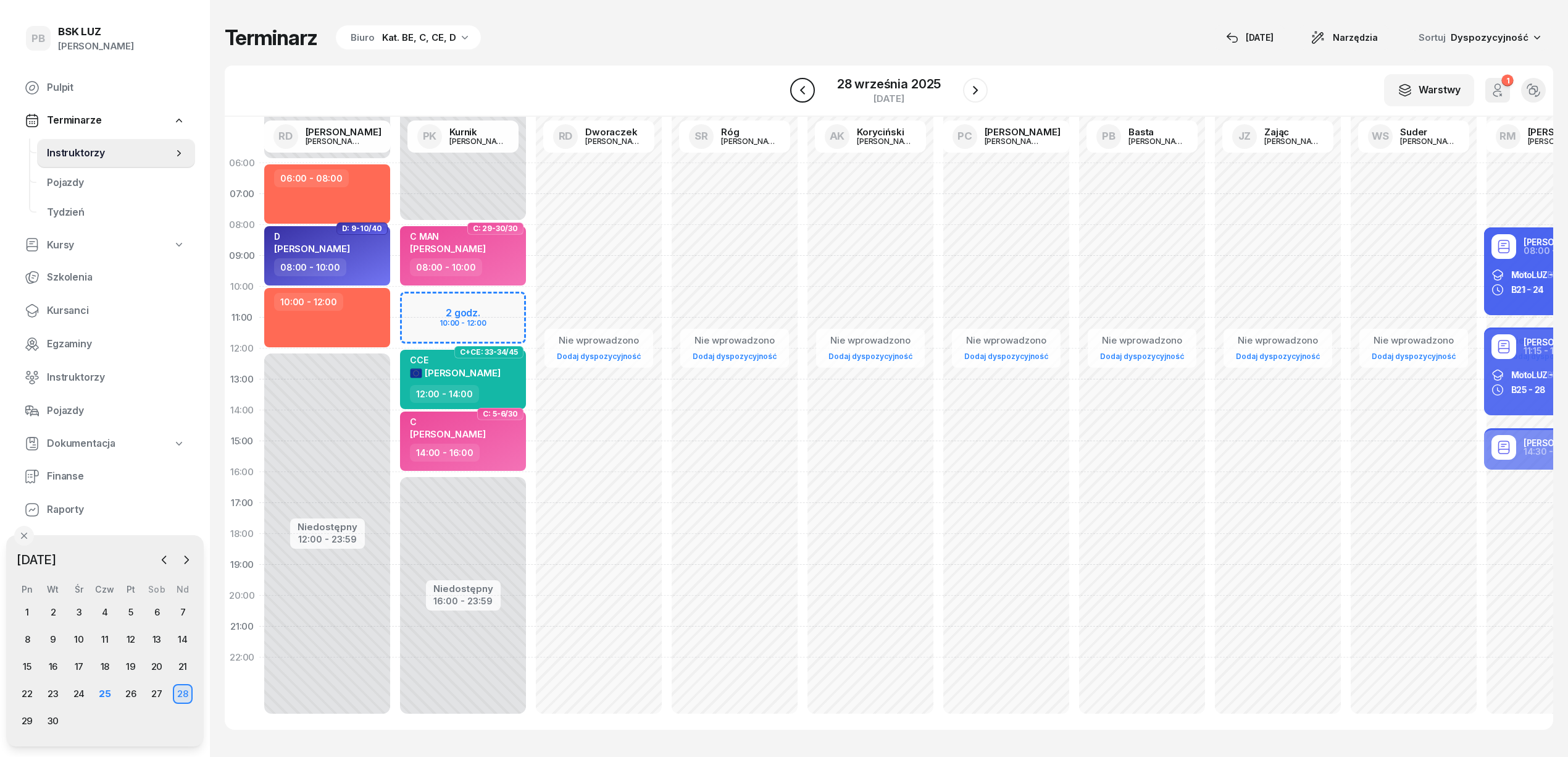
click at [809, 90] on icon "button" at bounding box center [803, 90] width 15 height 15
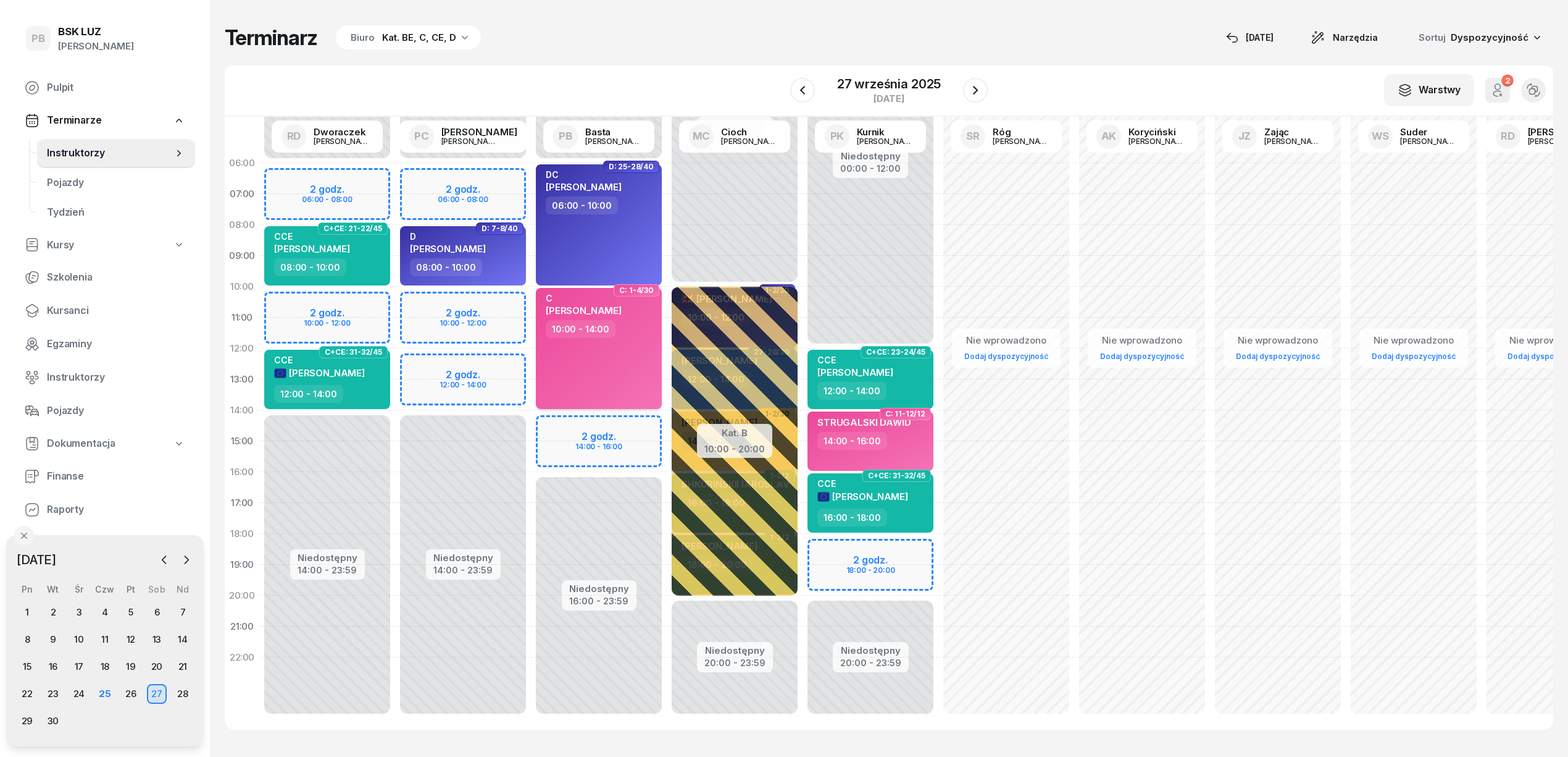
click at [594, 302] on div "C [PERSON_NAME]" at bounding box center [583, 306] width 76 height 27
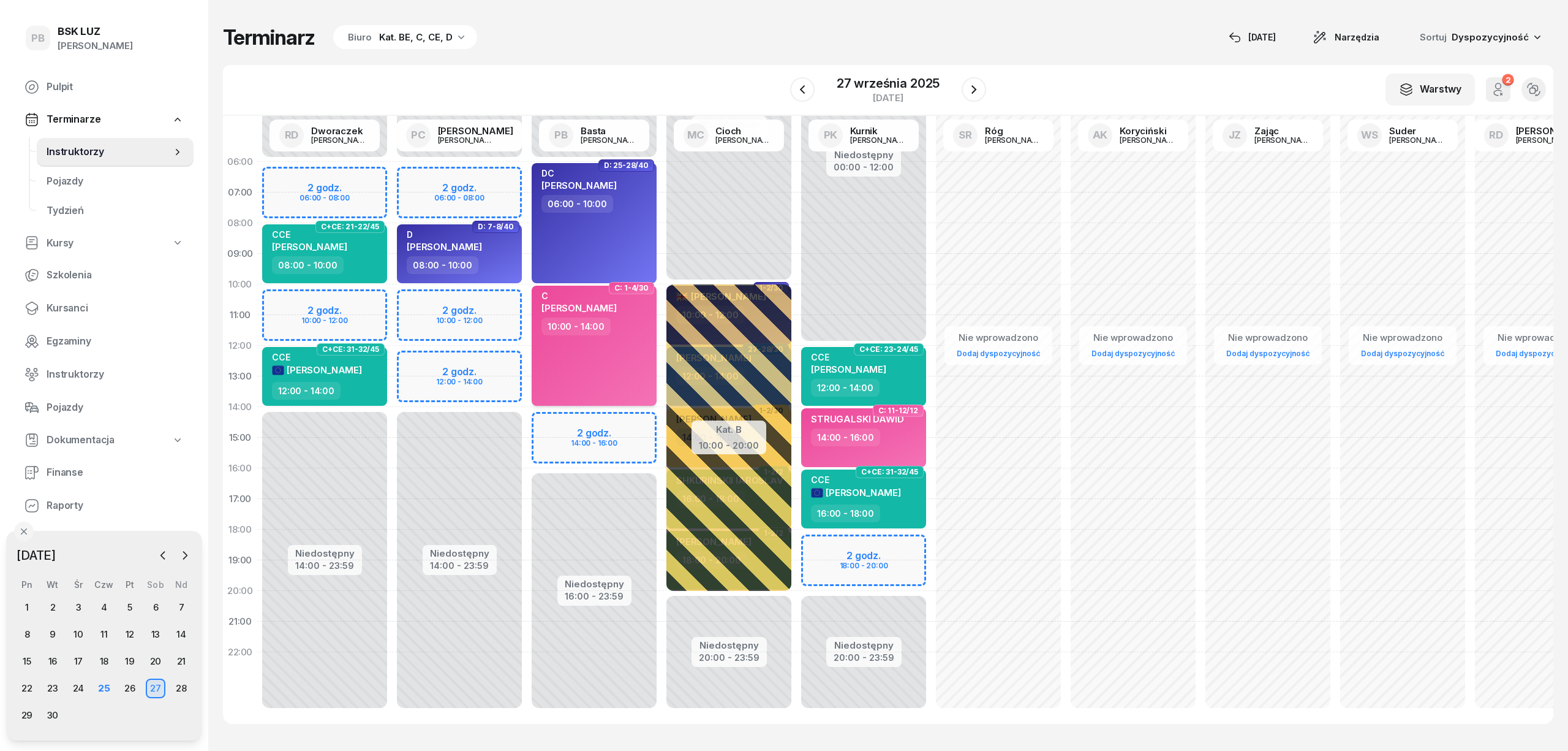
select select "10"
select select "14"
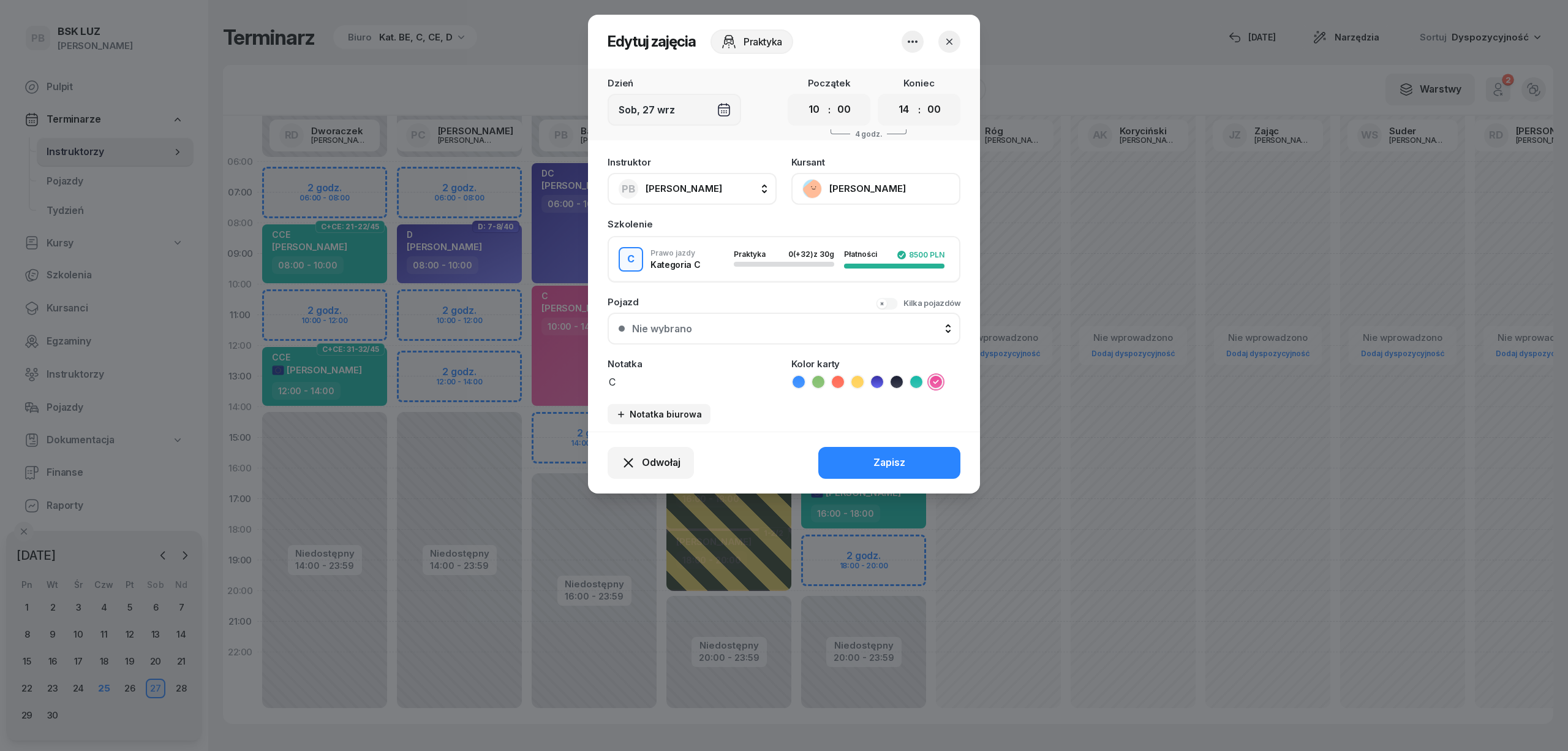
click at [882, 187] on button "[PERSON_NAME]" at bounding box center [876, 189] width 169 height 32
click at [856, 227] on div "Otwórz profil" at bounding box center [831, 230] width 59 height 16
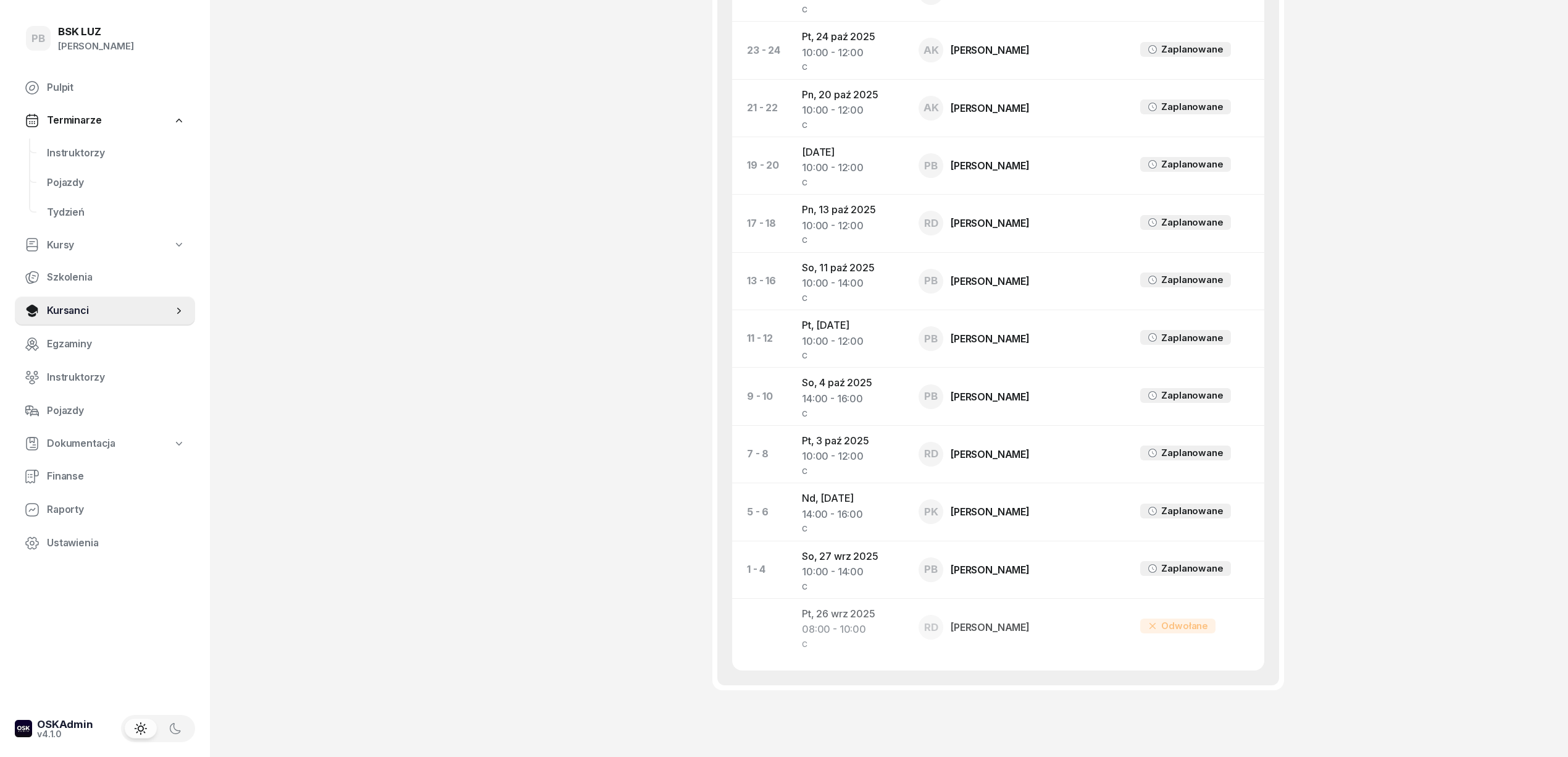
scroll to position [823, 0]
click at [832, 198] on td "Pn, [DATE] 10:00 - 12:00 C" at bounding box center [849, 223] width 116 height 58
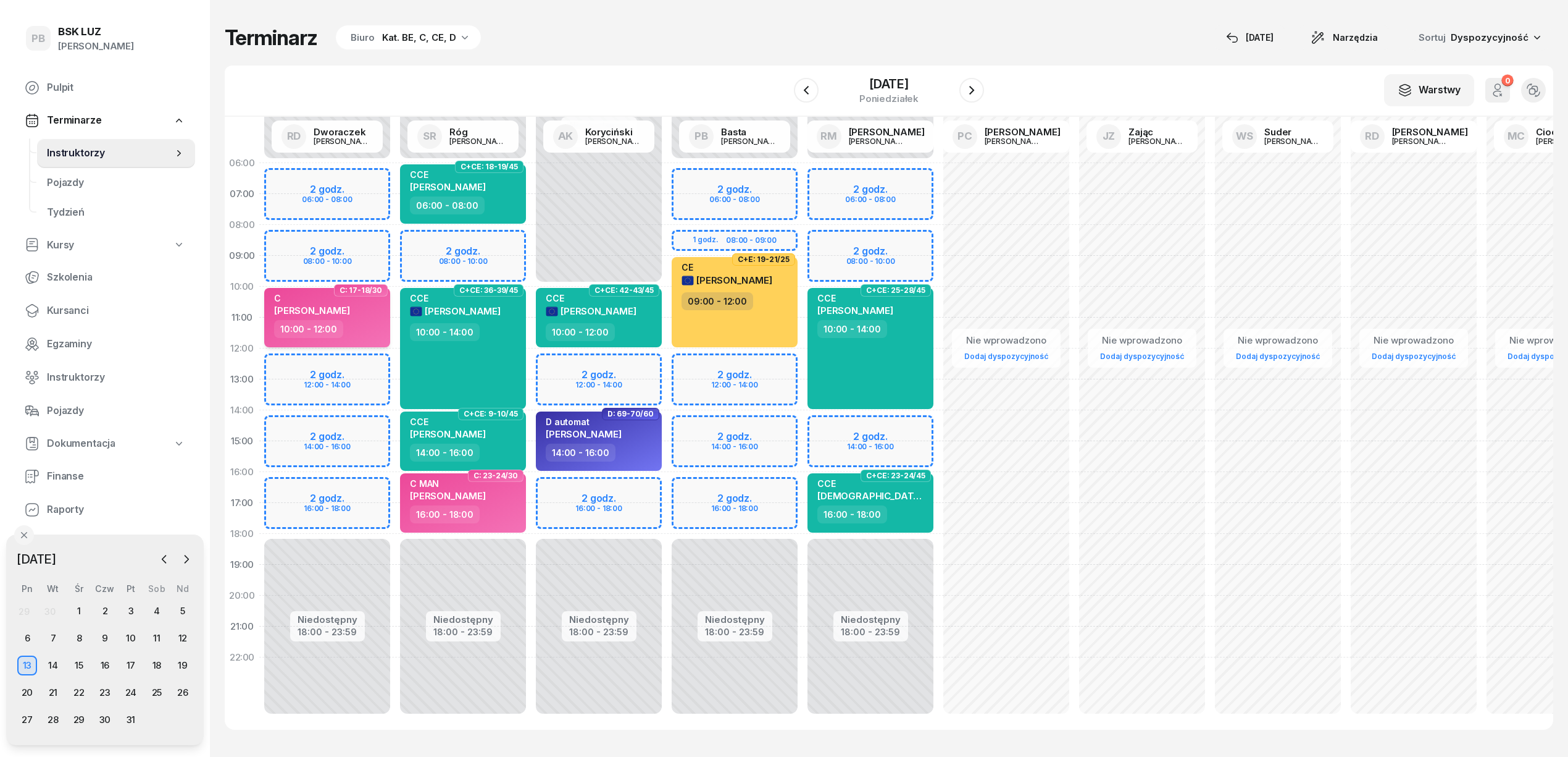
click at [356, 329] on div "10:00 - 12:00" at bounding box center [328, 329] width 109 height 18
select select "10"
select select "12"
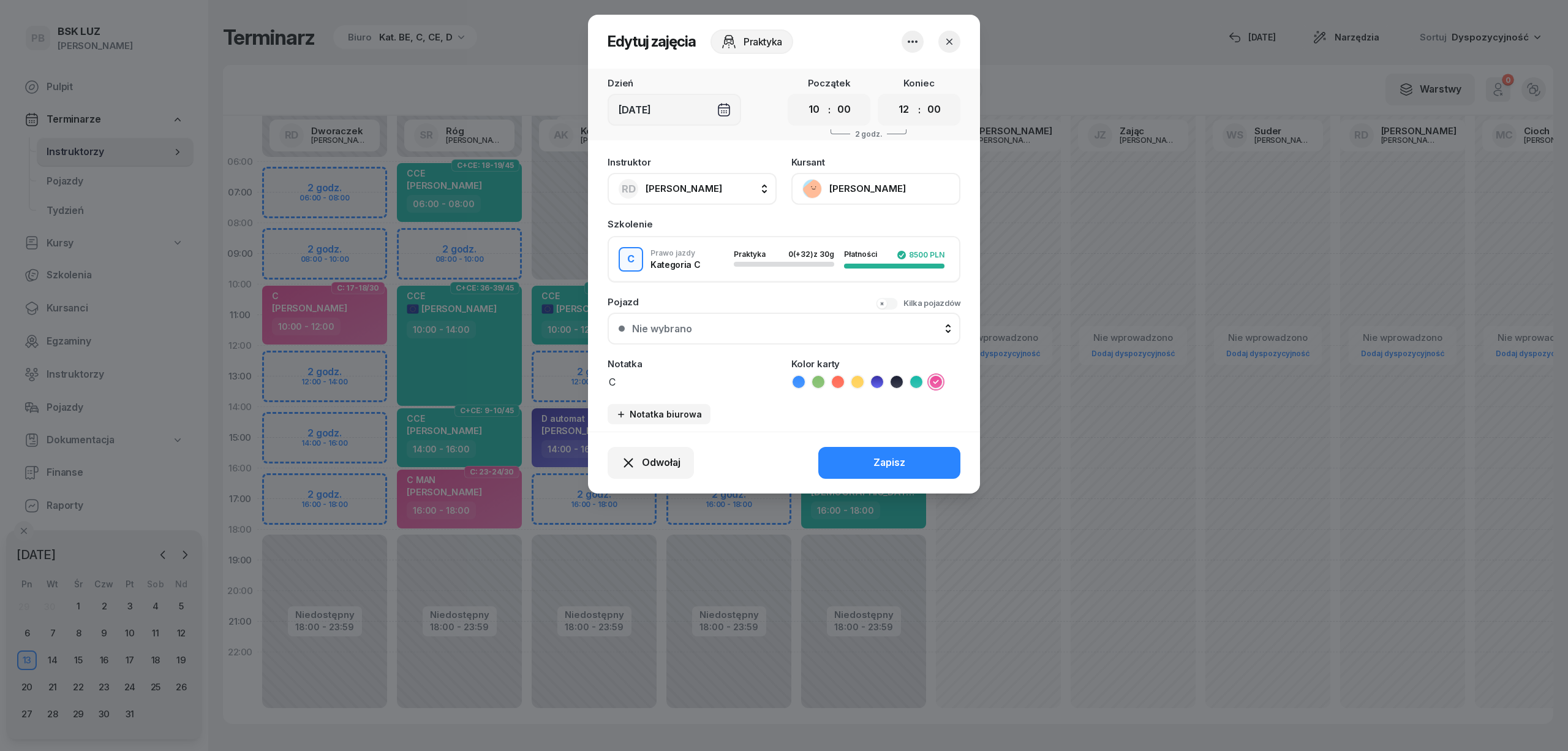
click at [910, 39] on icon "button" at bounding box center [913, 42] width 15 height 15
click at [886, 80] on link "Usuń" at bounding box center [907, 79] width 162 height 31
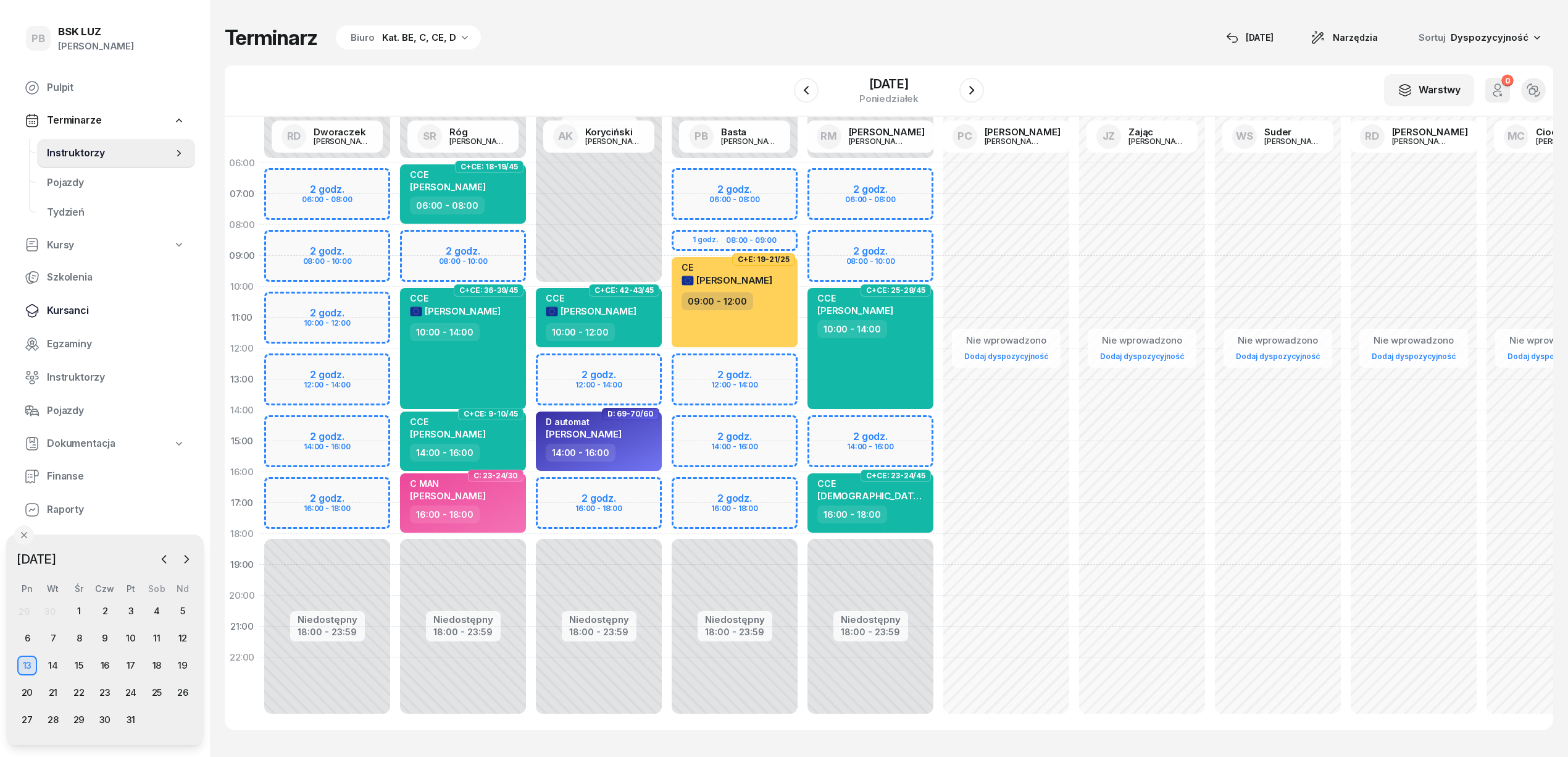
click at [69, 308] on span "Kursanci" at bounding box center [116, 310] width 138 height 16
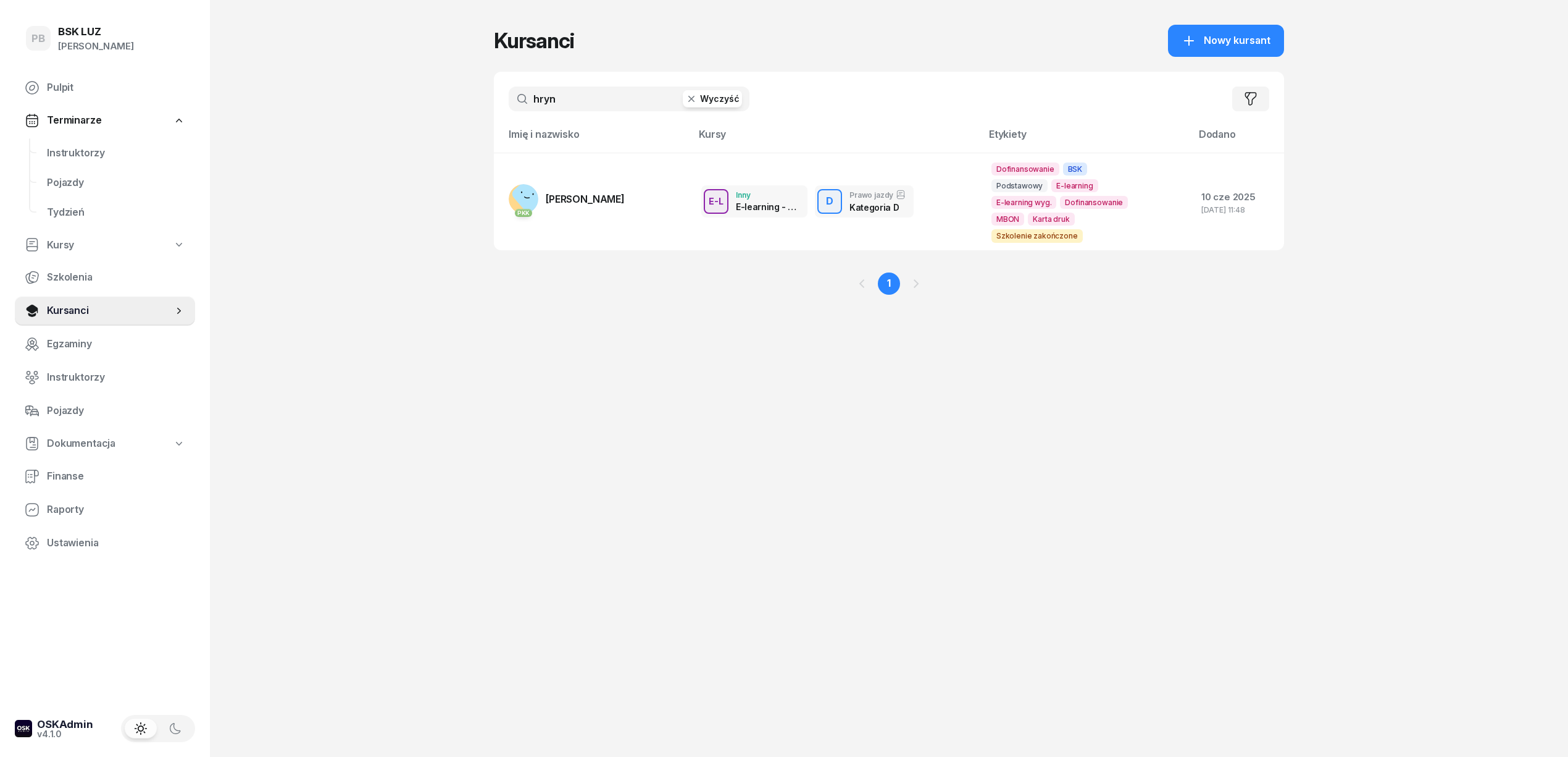
click at [568, 104] on input "hryn" at bounding box center [629, 99] width 241 height 25
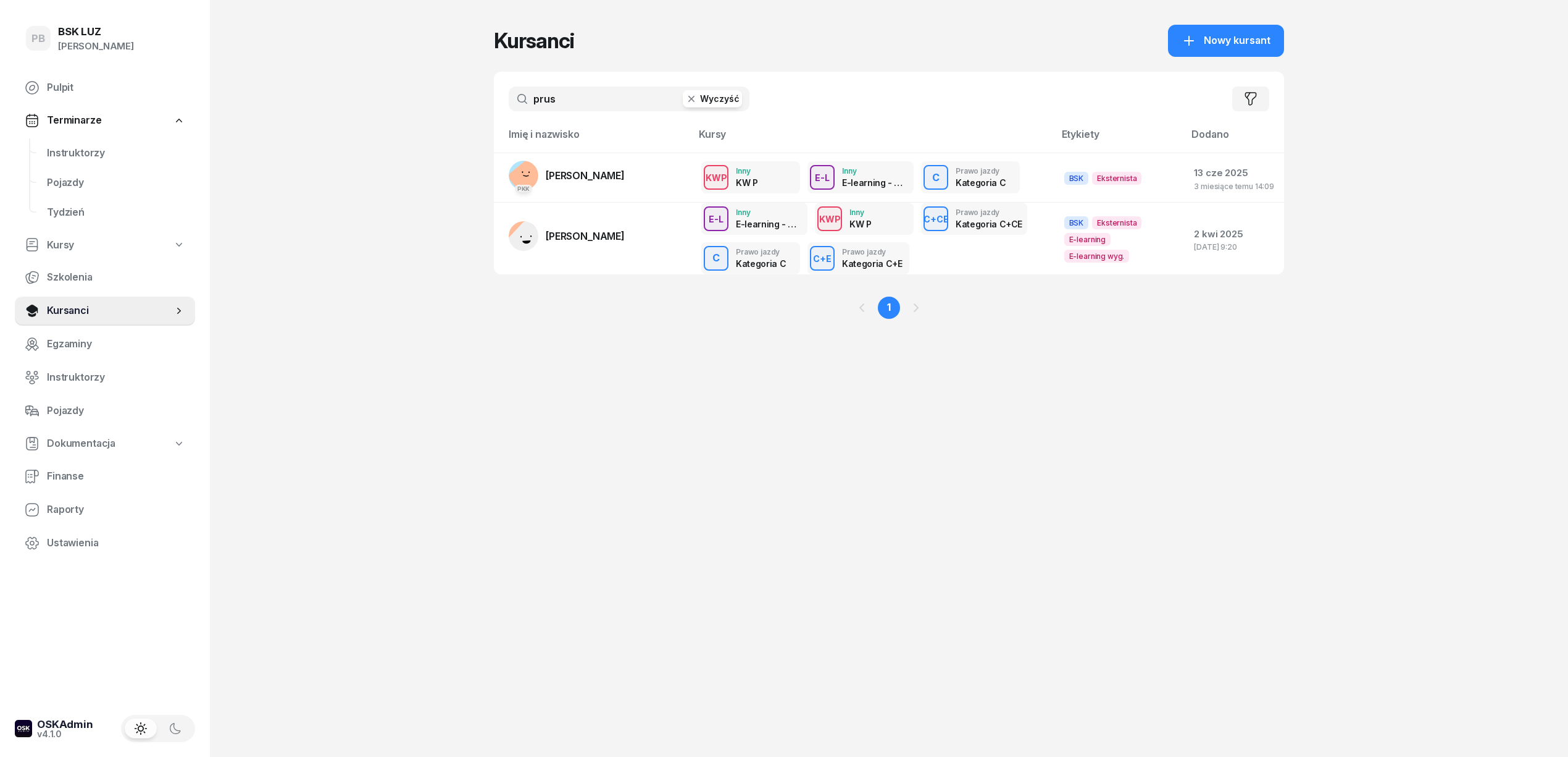
type input "prus"
click at [583, 175] on span "[PERSON_NAME]" at bounding box center [584, 175] width 79 height 12
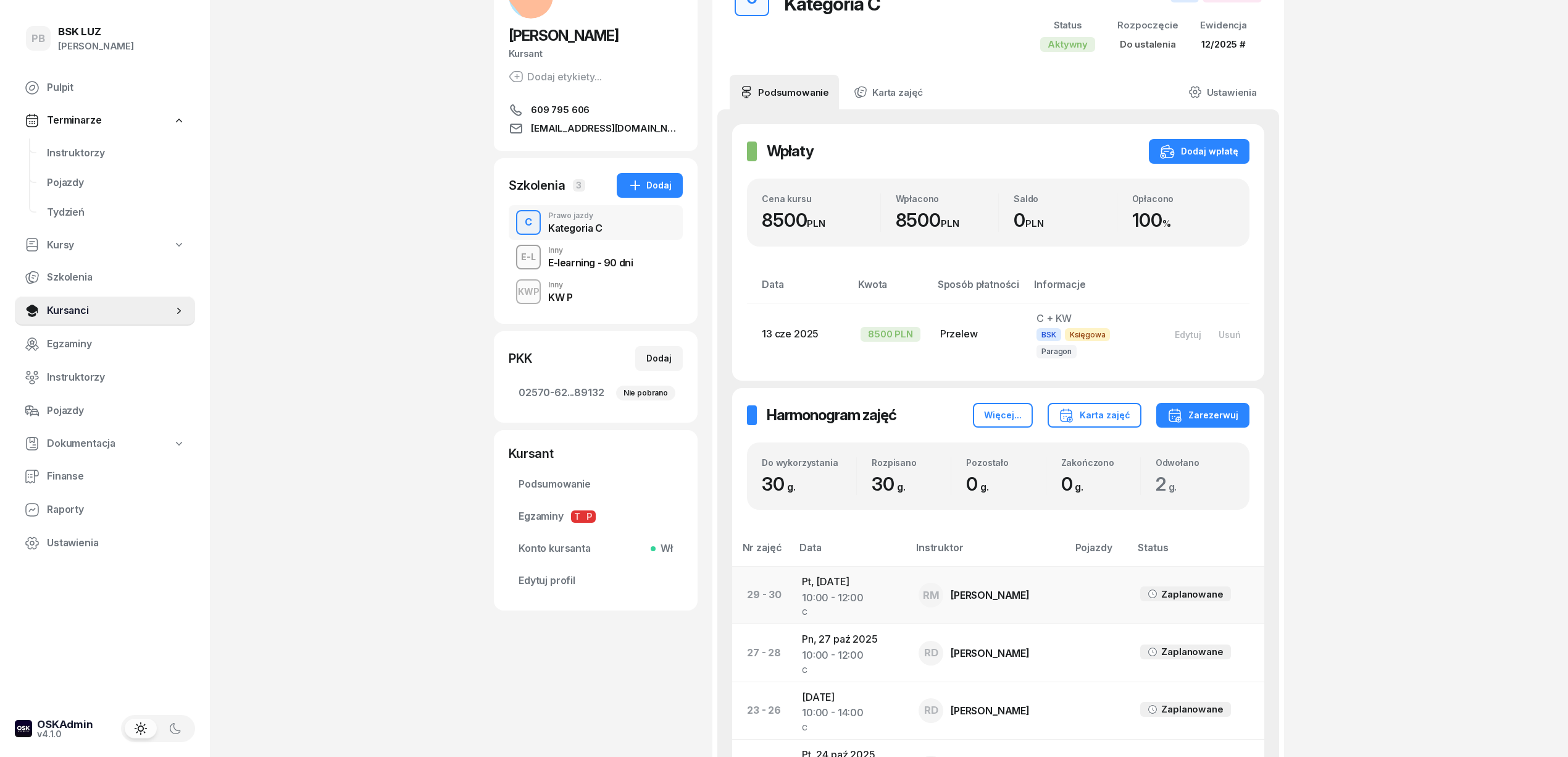
scroll to position [576, 0]
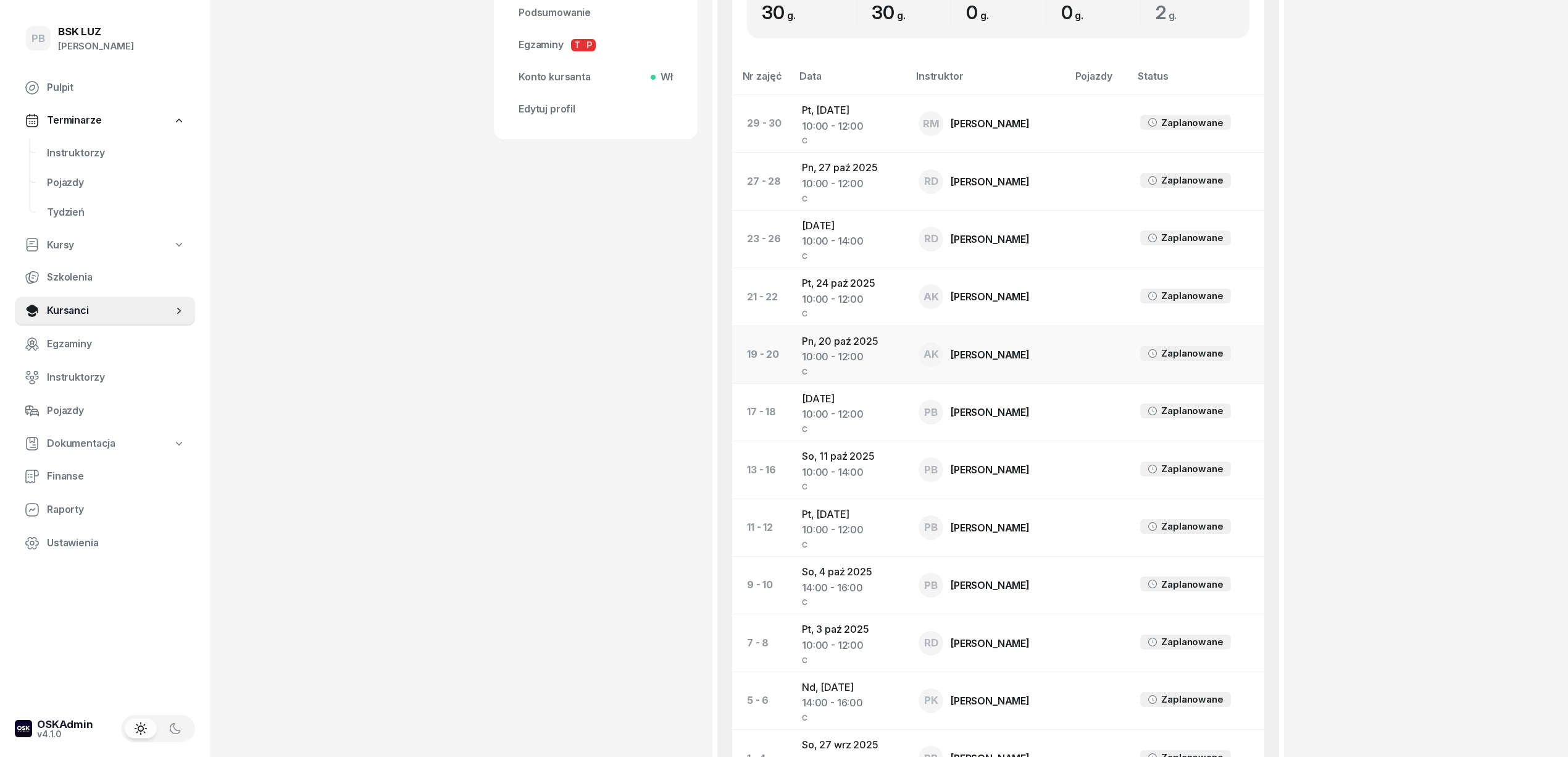
click at [815, 329] on td "Pn, [DATE] 10:00 - 12:00 C" at bounding box center [849, 354] width 116 height 58
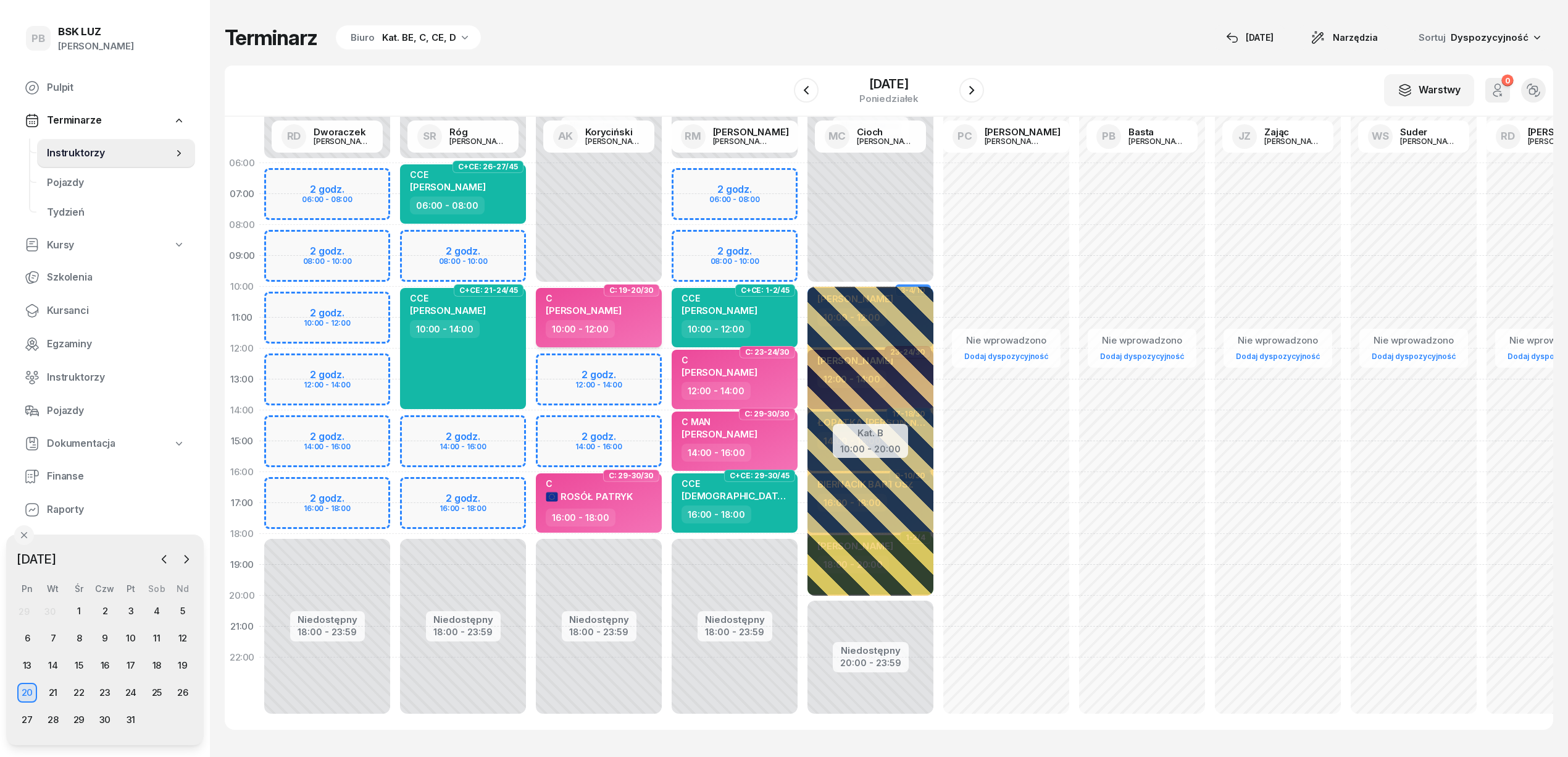
click at [611, 320] on div "10:00 - 12:00" at bounding box center [599, 329] width 109 height 18
select select "10"
select select "12"
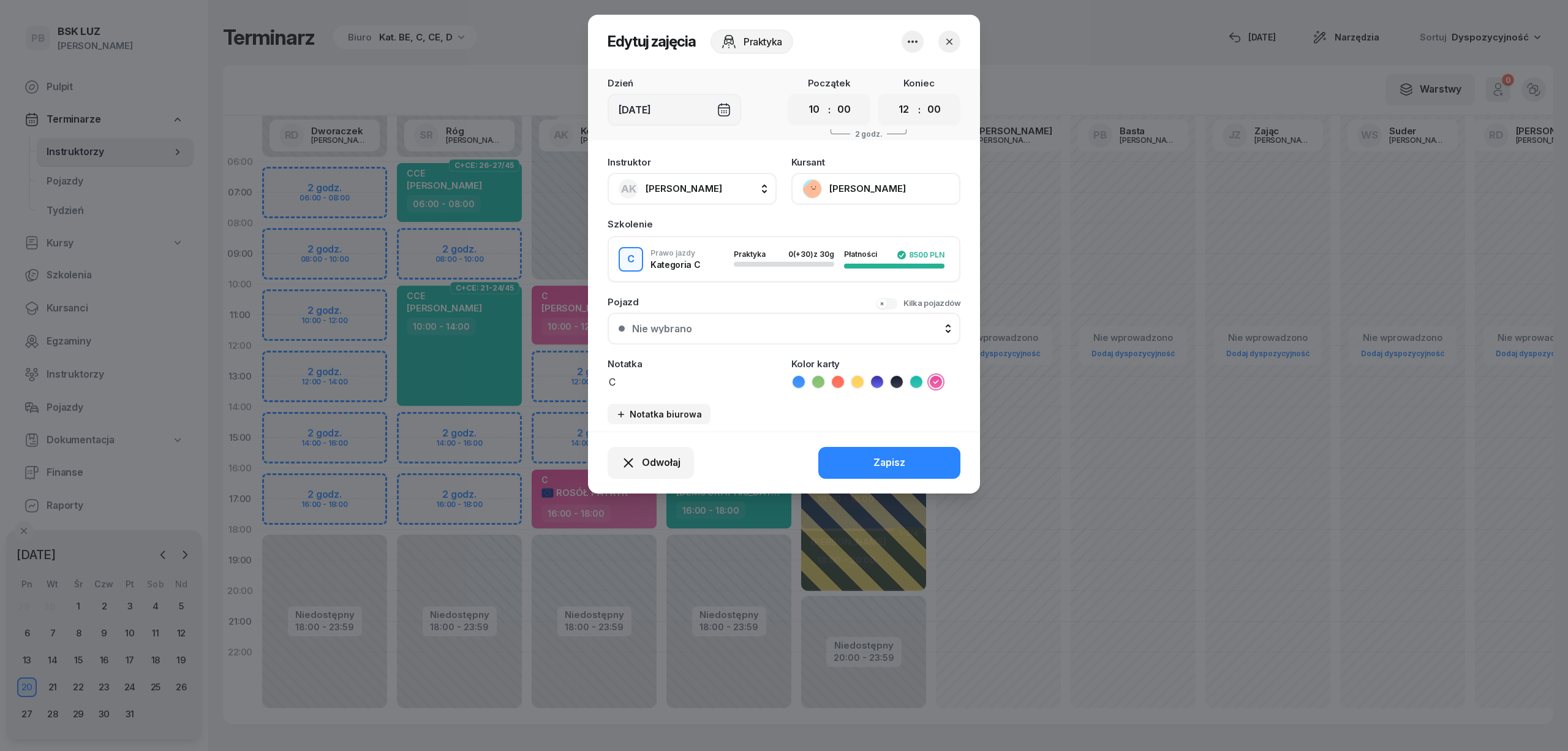
drag, startPoint x: 907, startPoint y: 39, endPoint x: 899, endPoint y: 54, distance: 17.0
click at [908, 39] on icon "button" at bounding box center [913, 42] width 15 height 15
click at [870, 87] on link "Usuń" at bounding box center [907, 79] width 162 height 31
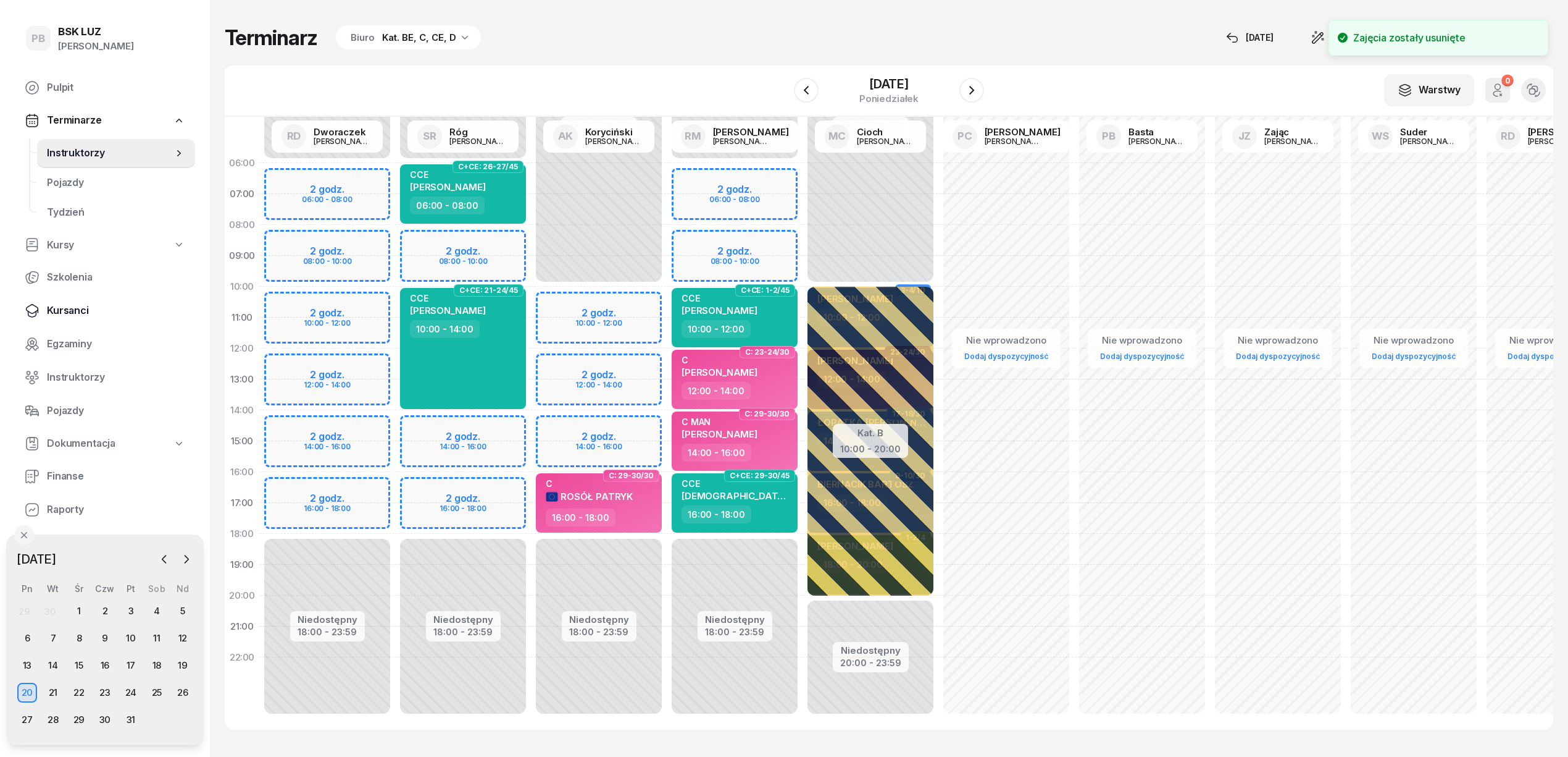
drag, startPoint x: 60, startPoint y: 302, endPoint x: 72, endPoint y: 305, distance: 12.4
click at [61, 301] on link "Kursanci" at bounding box center [105, 310] width 180 height 29
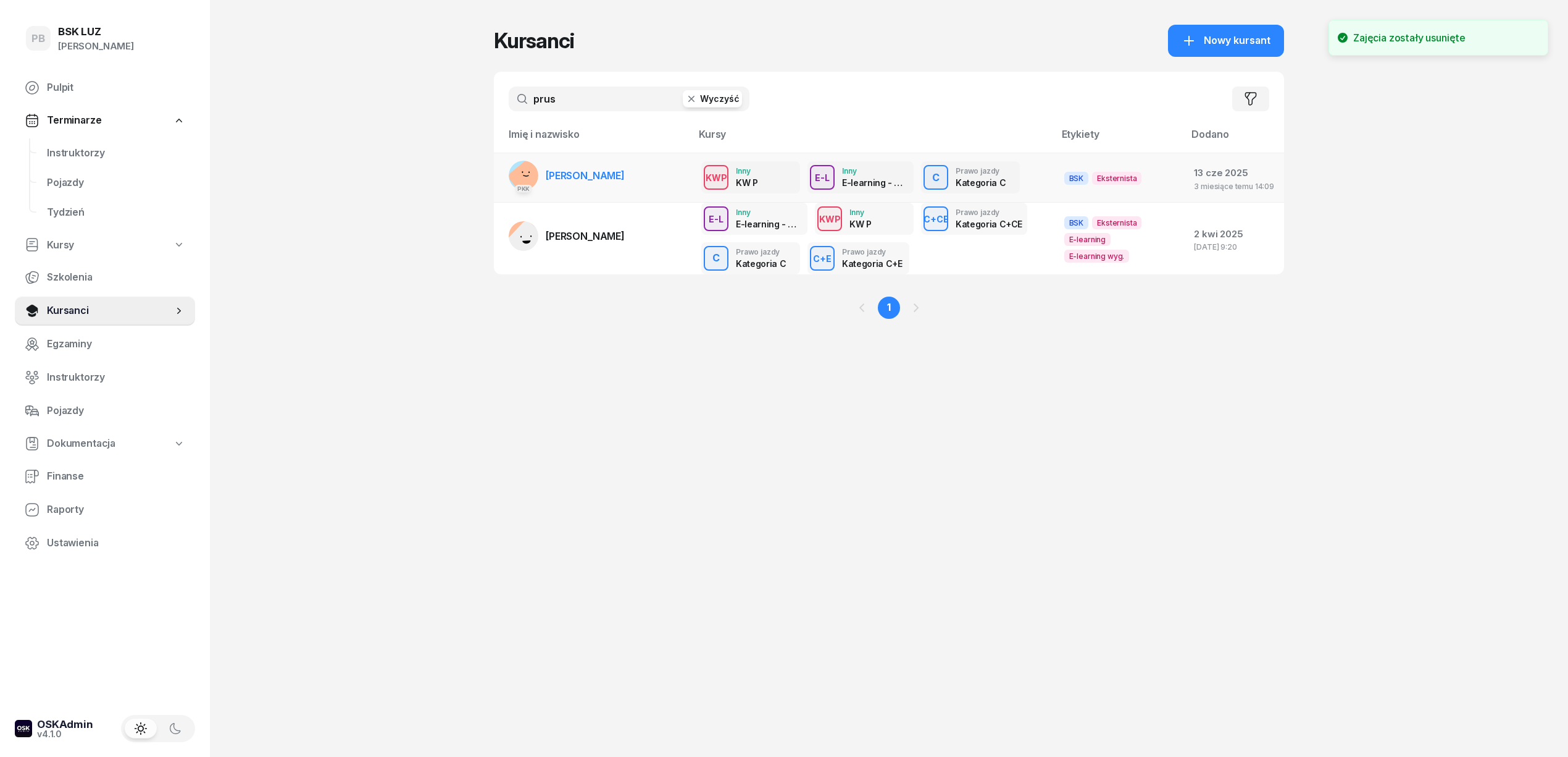
click at [608, 163] on link "PKK [PERSON_NAME]" at bounding box center [566, 175] width 116 height 29
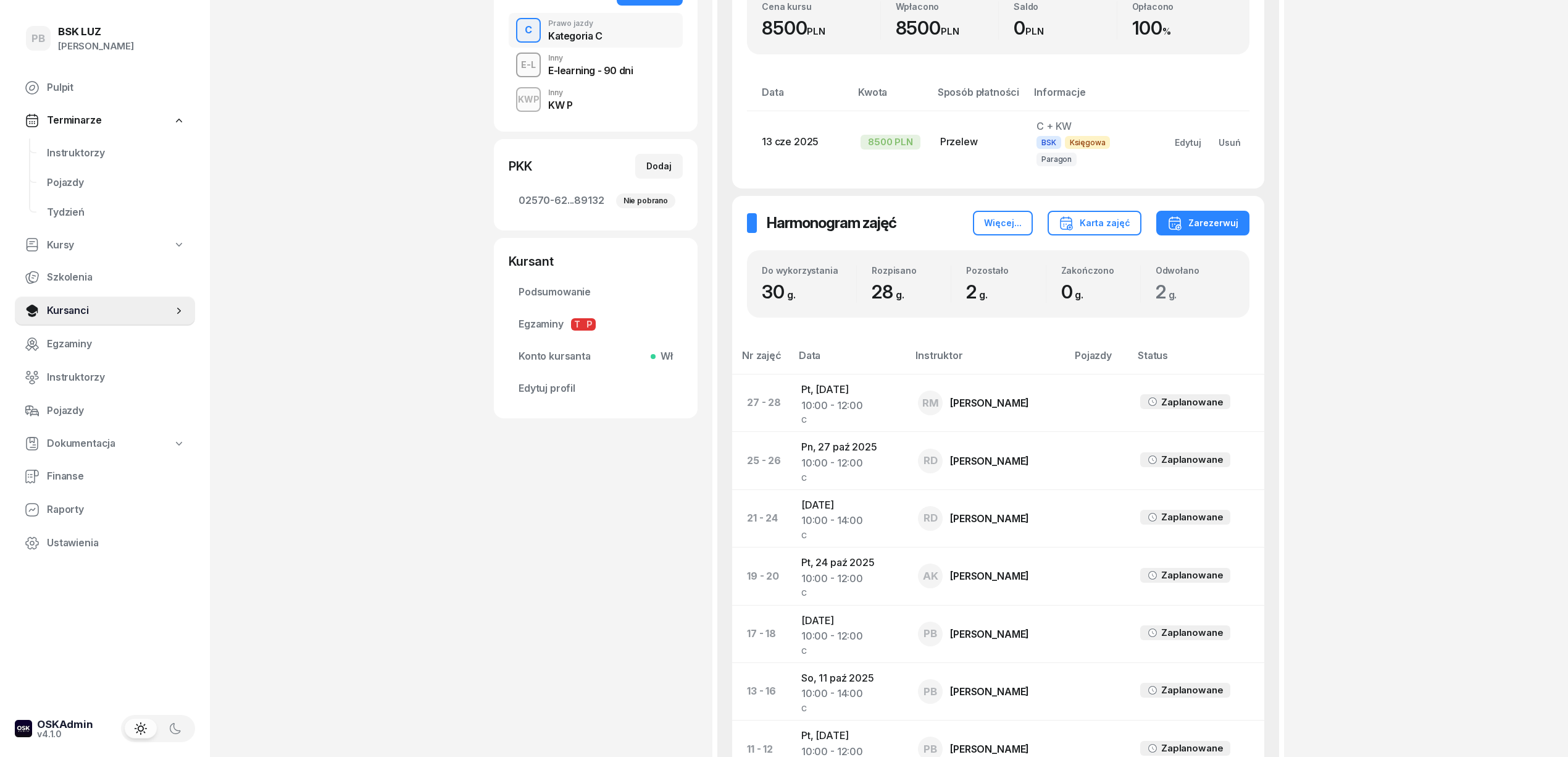
scroll to position [329, 0]
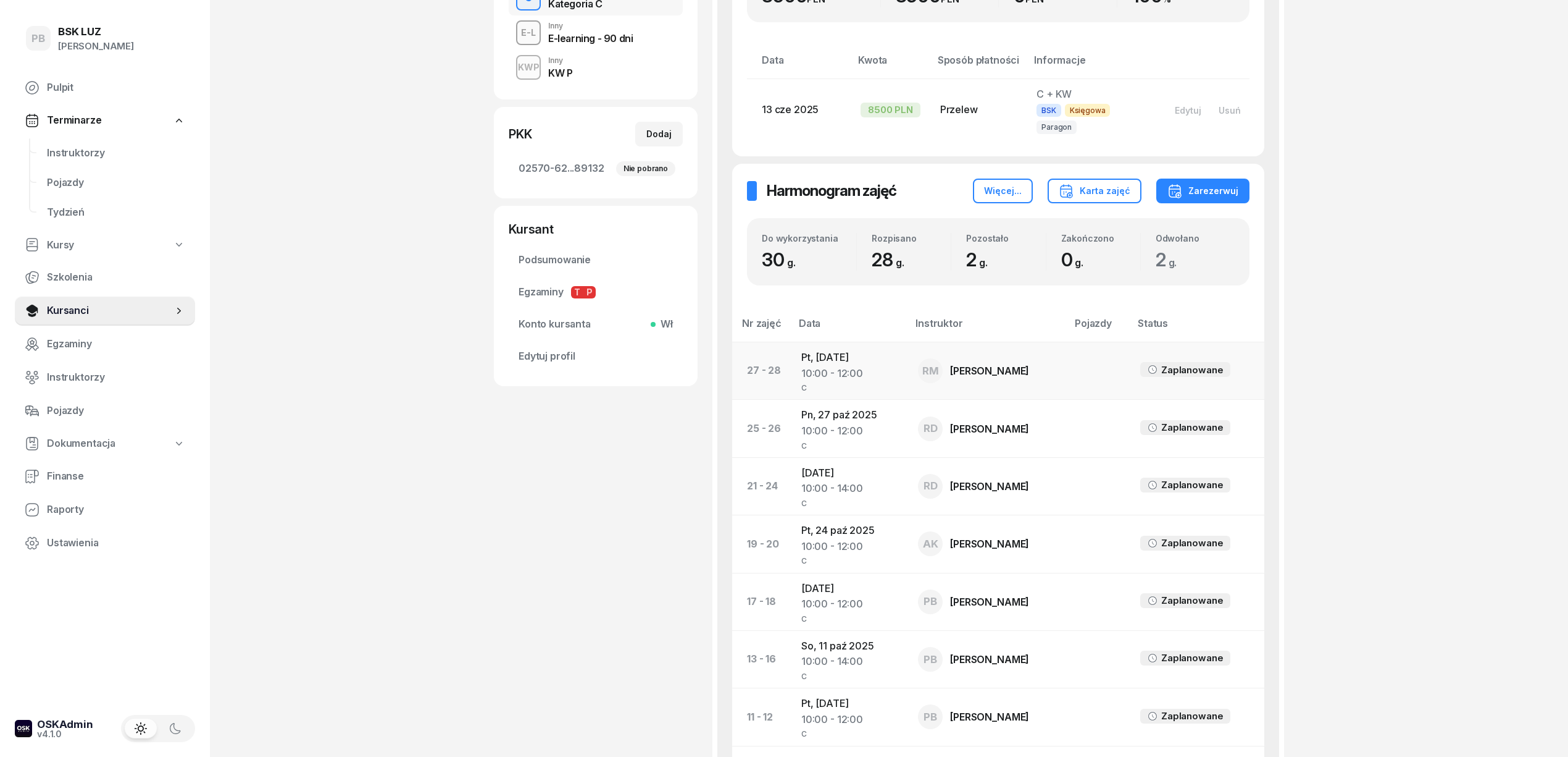
click at [832, 366] on div "10:00 - 12:00" at bounding box center [849, 373] width 97 height 16
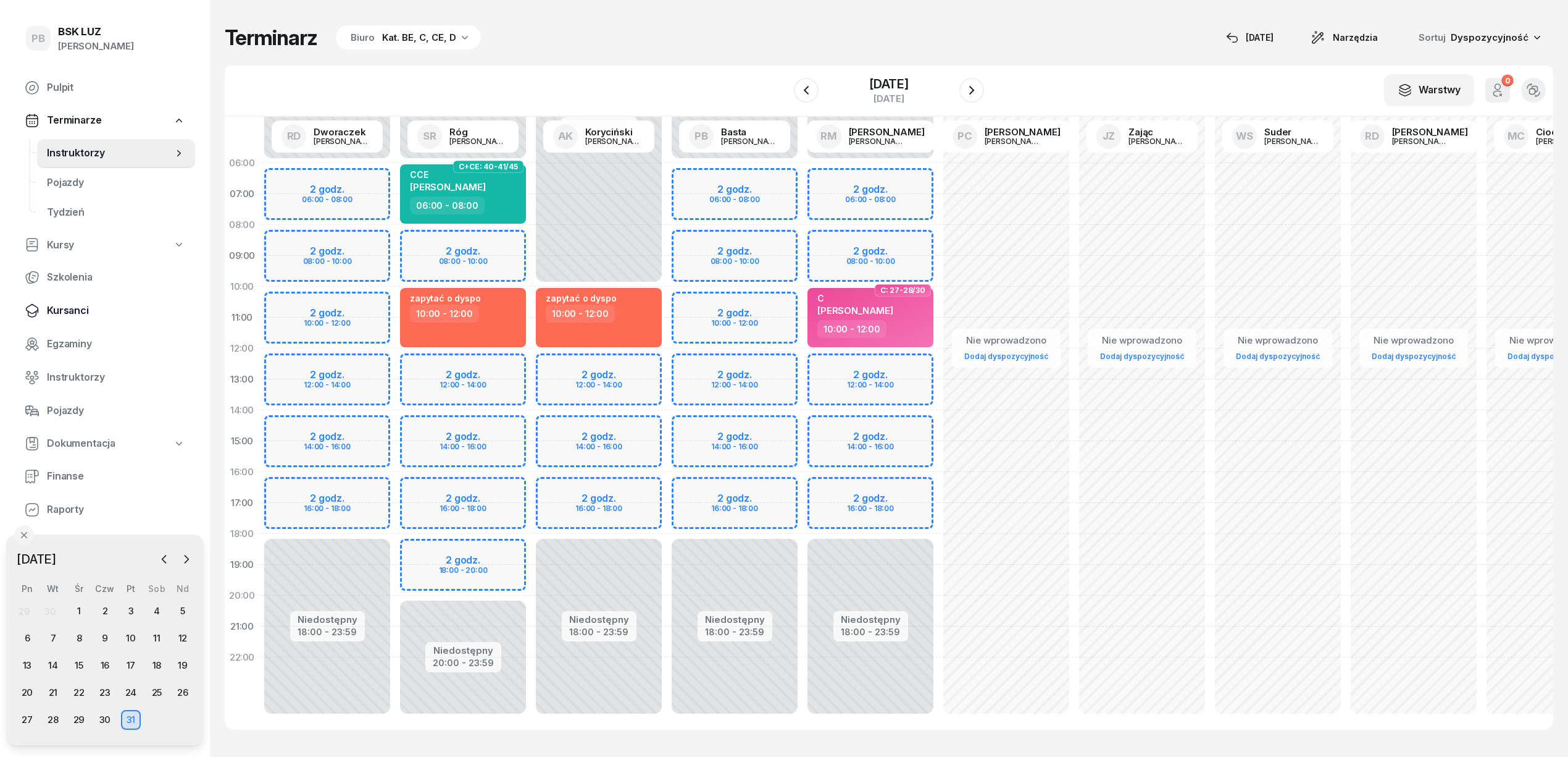
click at [78, 304] on span "Kursanci" at bounding box center [116, 310] width 138 height 16
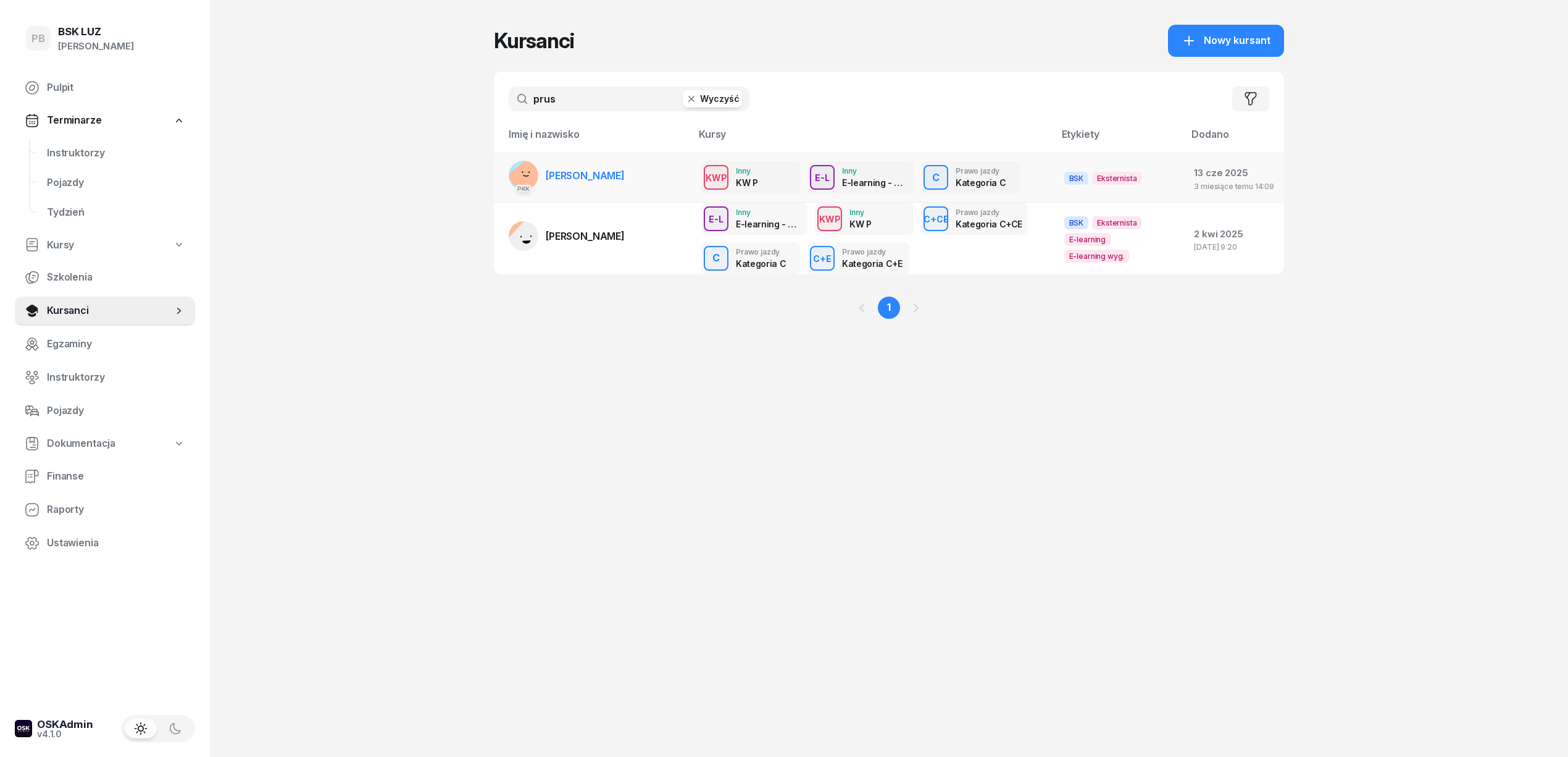
click at [620, 167] on link "PKK [PERSON_NAME]" at bounding box center [566, 175] width 116 height 29
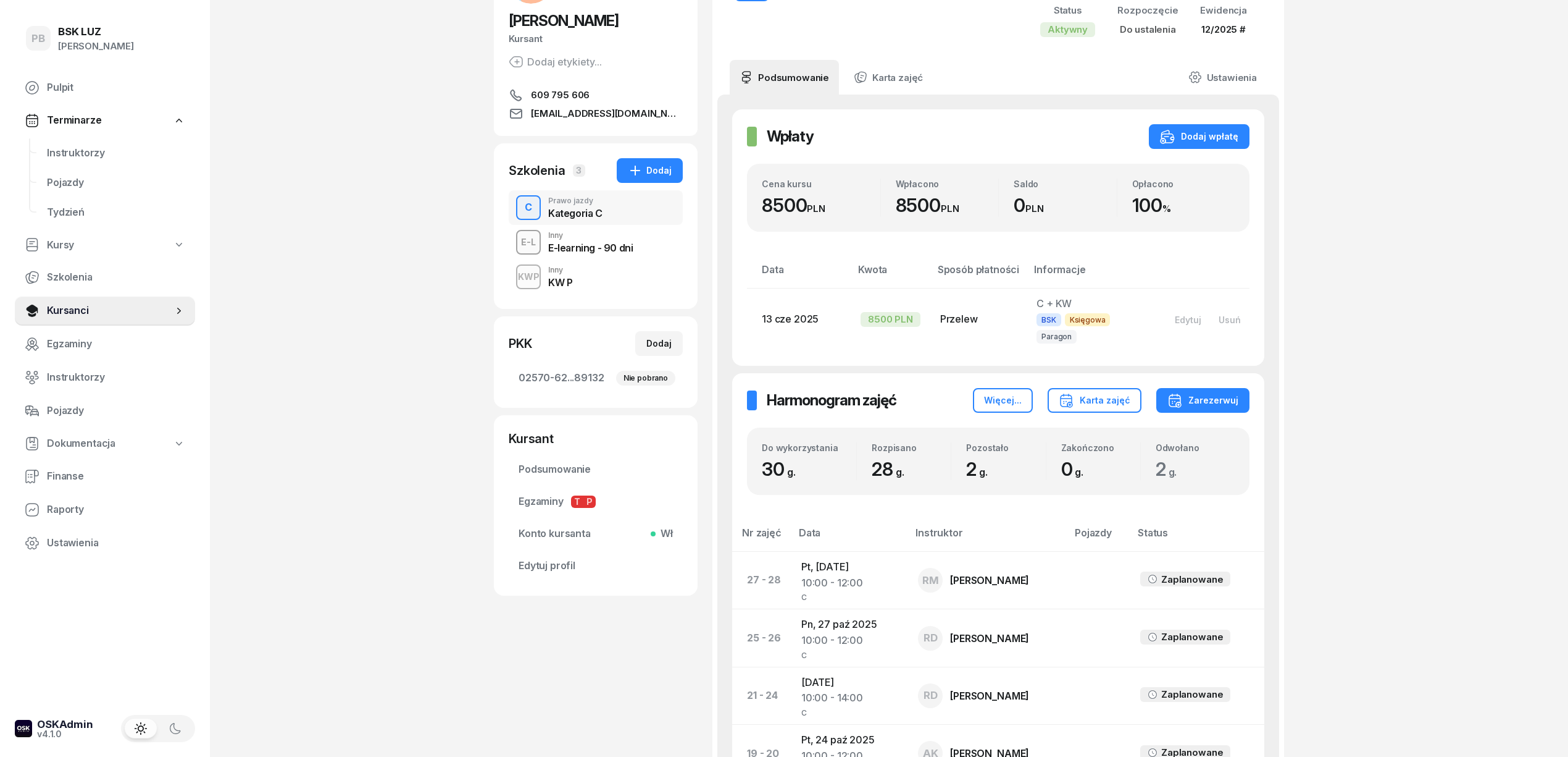
scroll to position [411, 0]
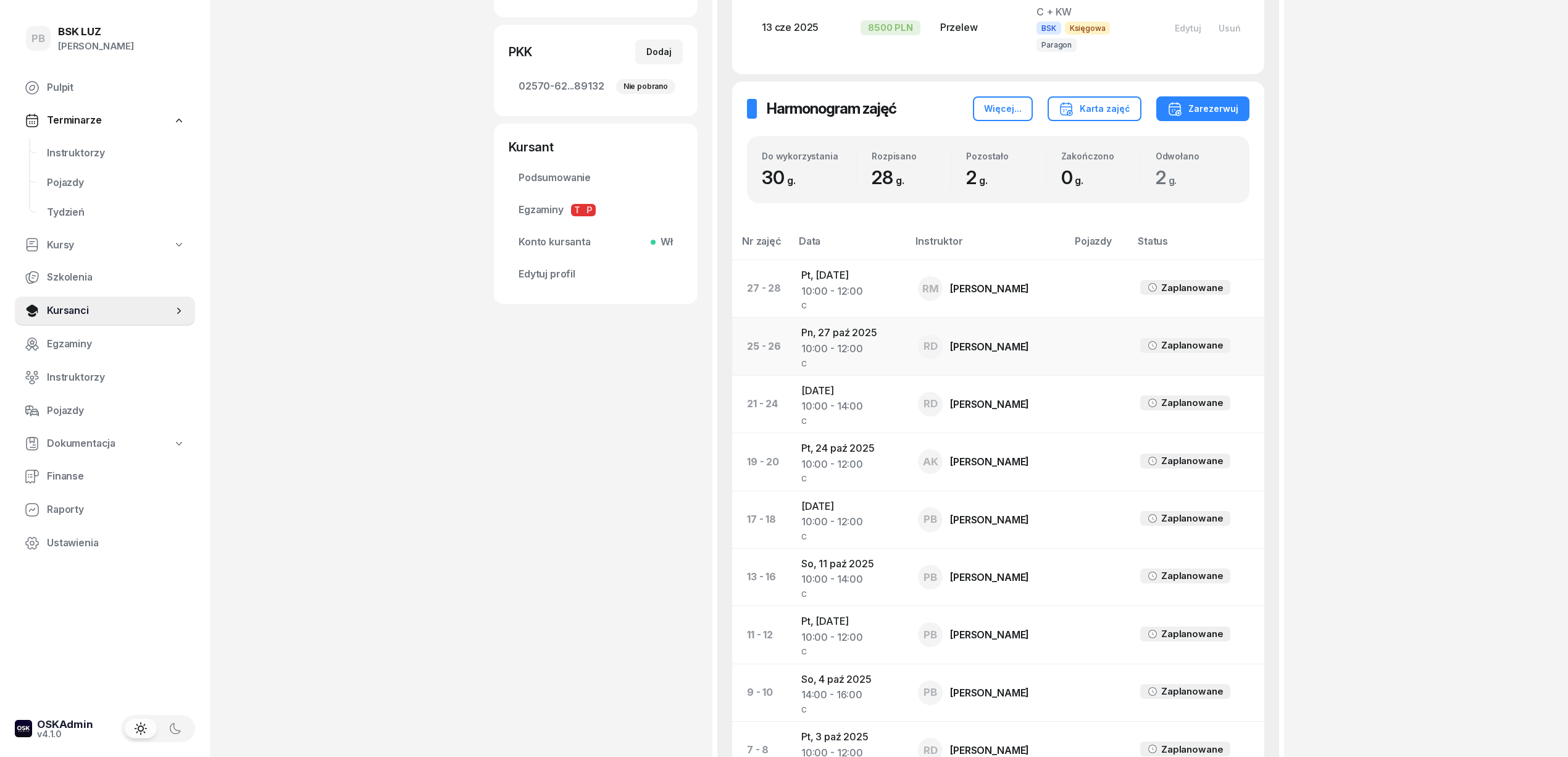
click at [825, 322] on td "Pn, [DATE] 10:00 - 12:00 C" at bounding box center [849, 346] width 116 height 58
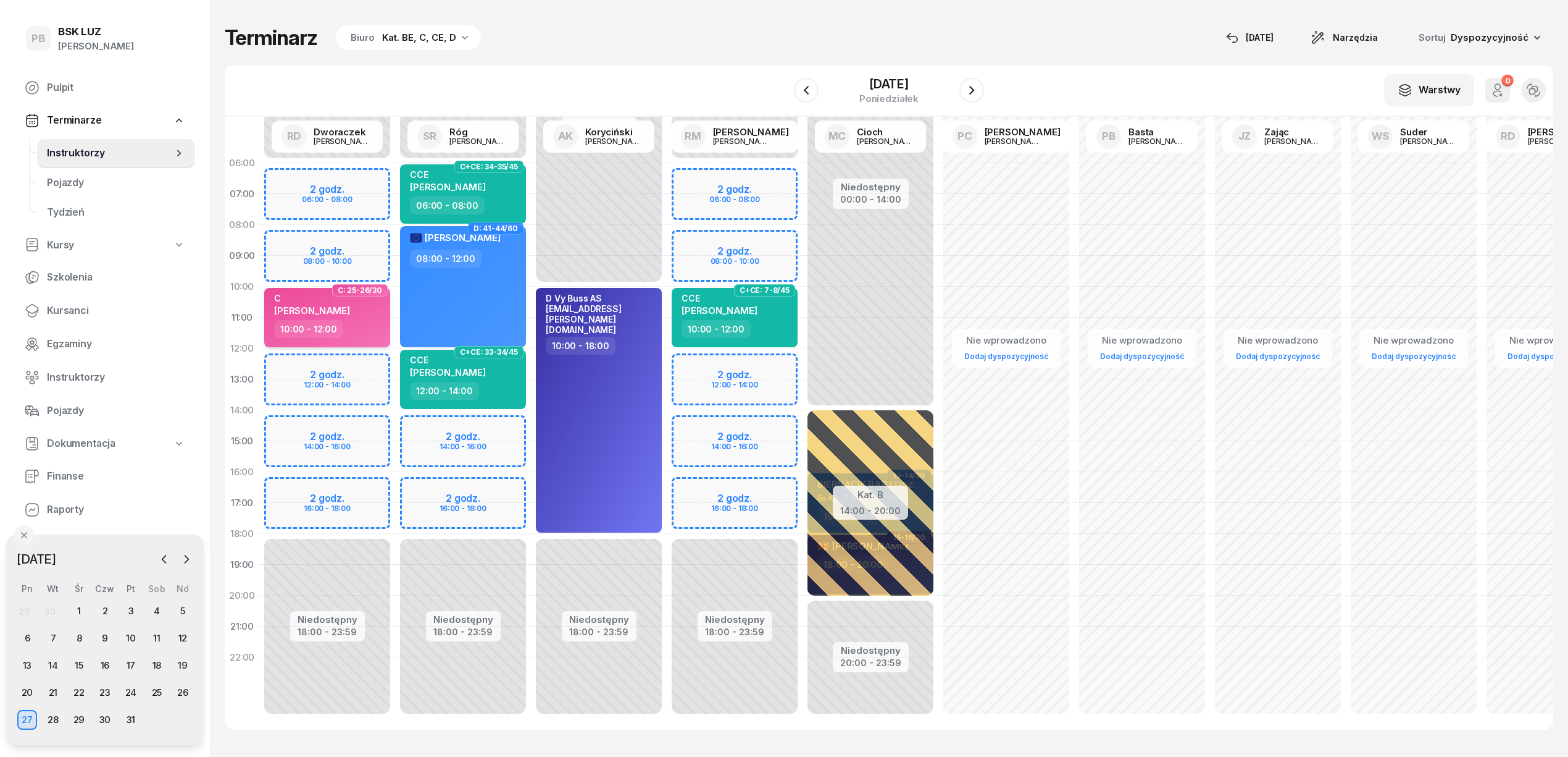
click at [350, 313] on span "[PERSON_NAME]" at bounding box center [312, 310] width 76 height 11
select select "10"
select select "12"
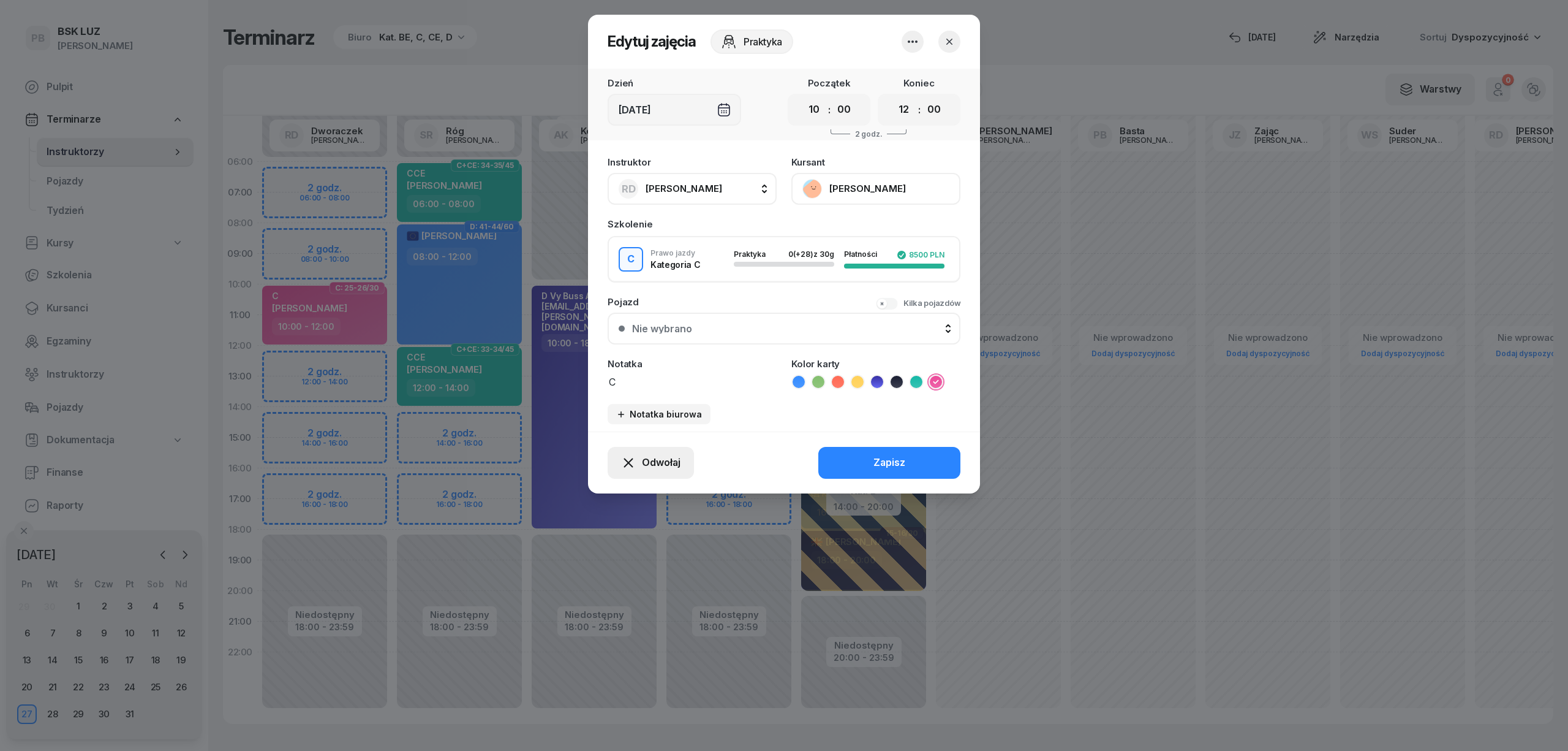
click at [648, 462] on span "Odwołaj" at bounding box center [660, 462] width 39 height 16
click at [911, 35] on icon "button" at bounding box center [913, 42] width 15 height 15
click at [882, 79] on link "Usuń" at bounding box center [907, 79] width 162 height 31
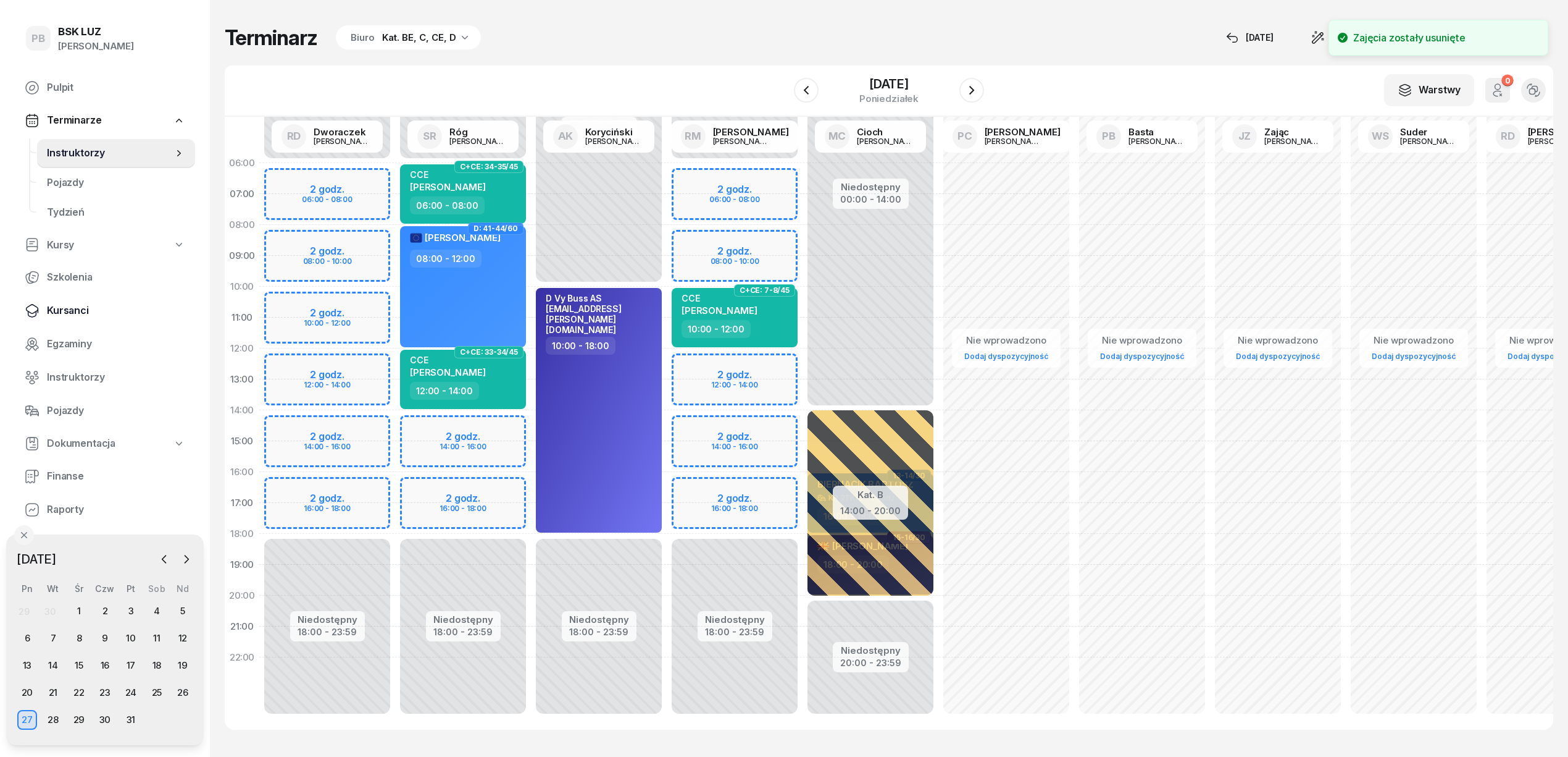
click at [58, 313] on span "Kursanci" at bounding box center [116, 310] width 138 height 16
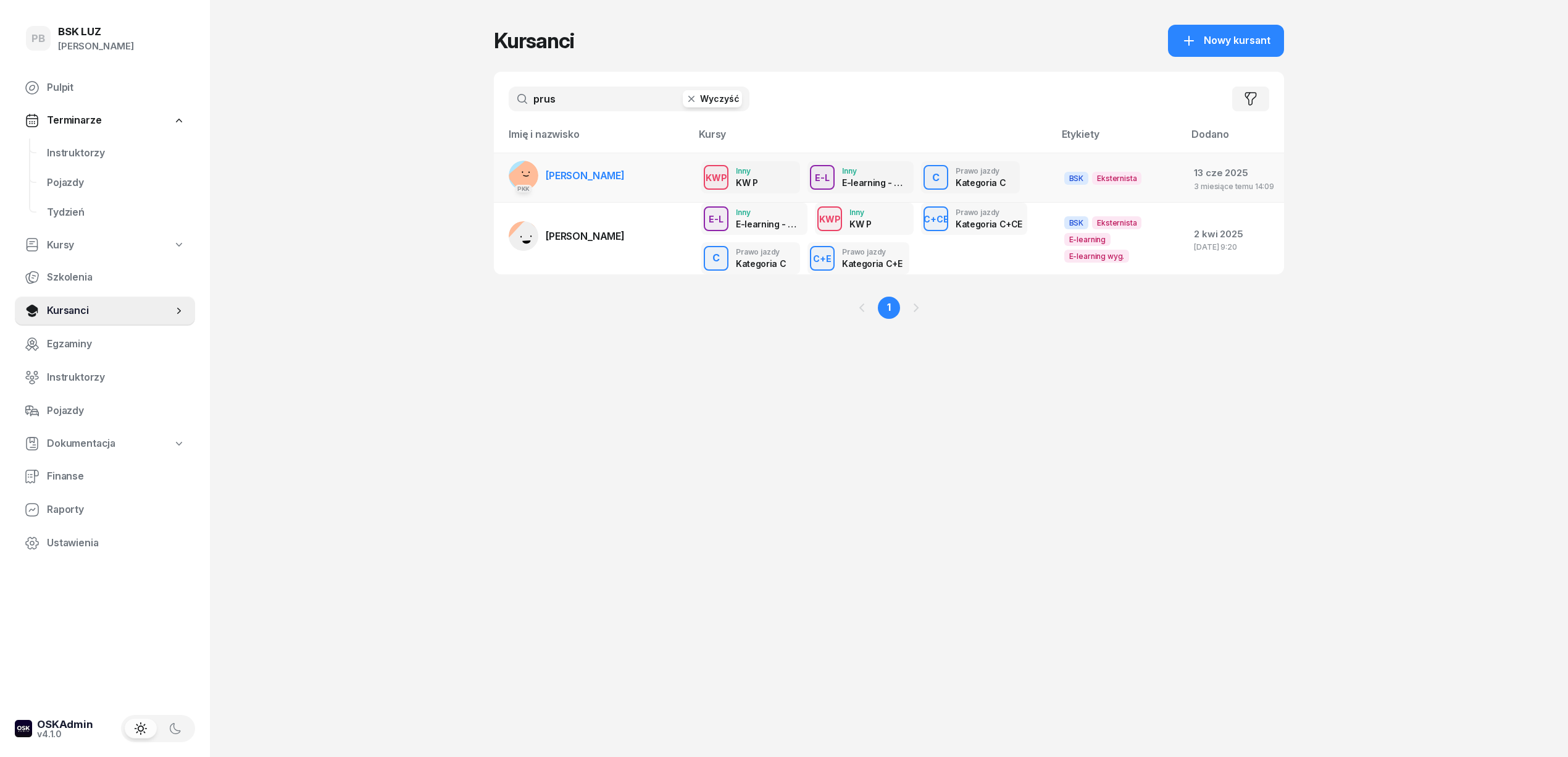
click at [613, 170] on span "[PERSON_NAME]" at bounding box center [584, 175] width 79 height 12
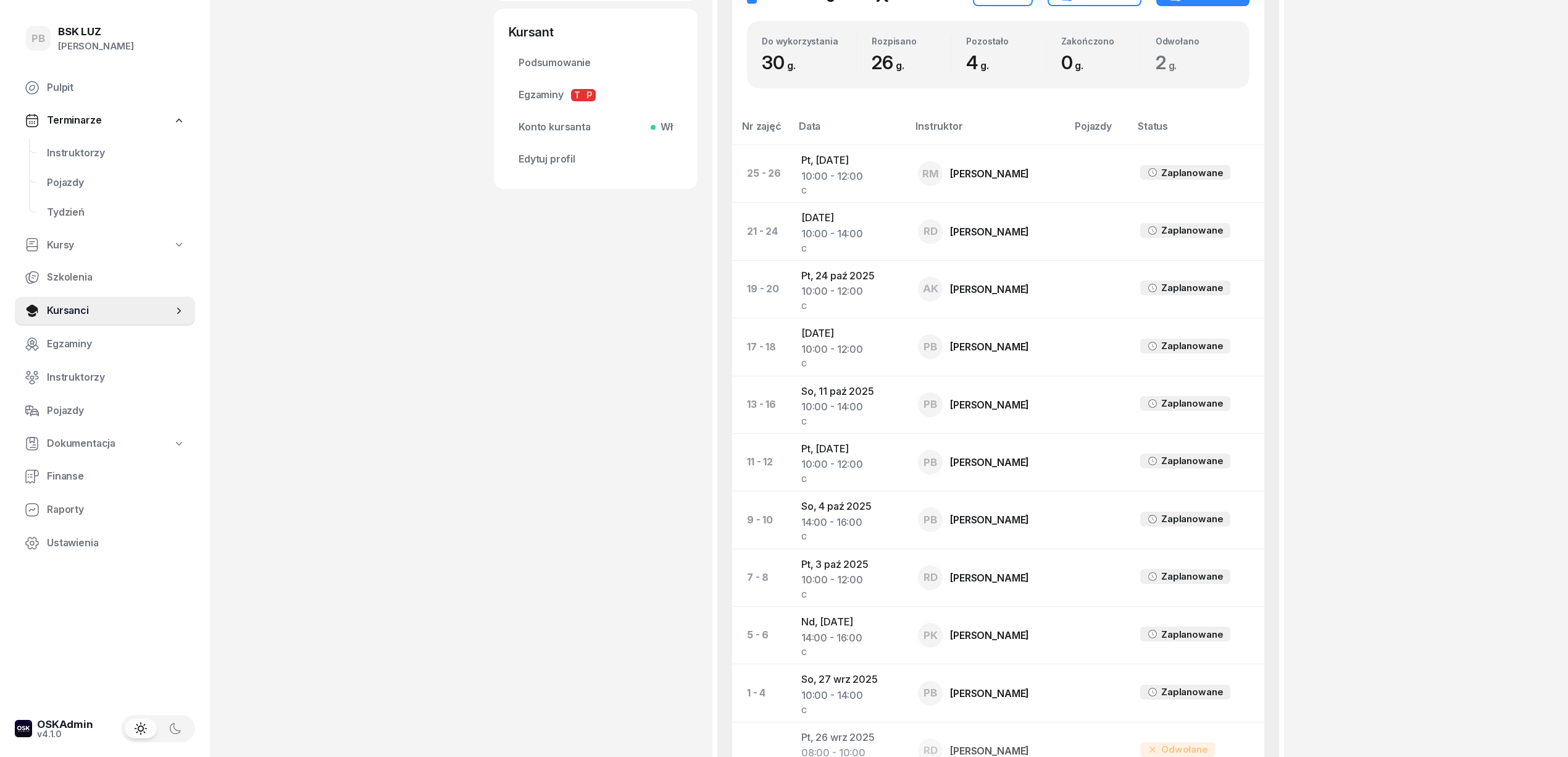
scroll to position [608, 0]
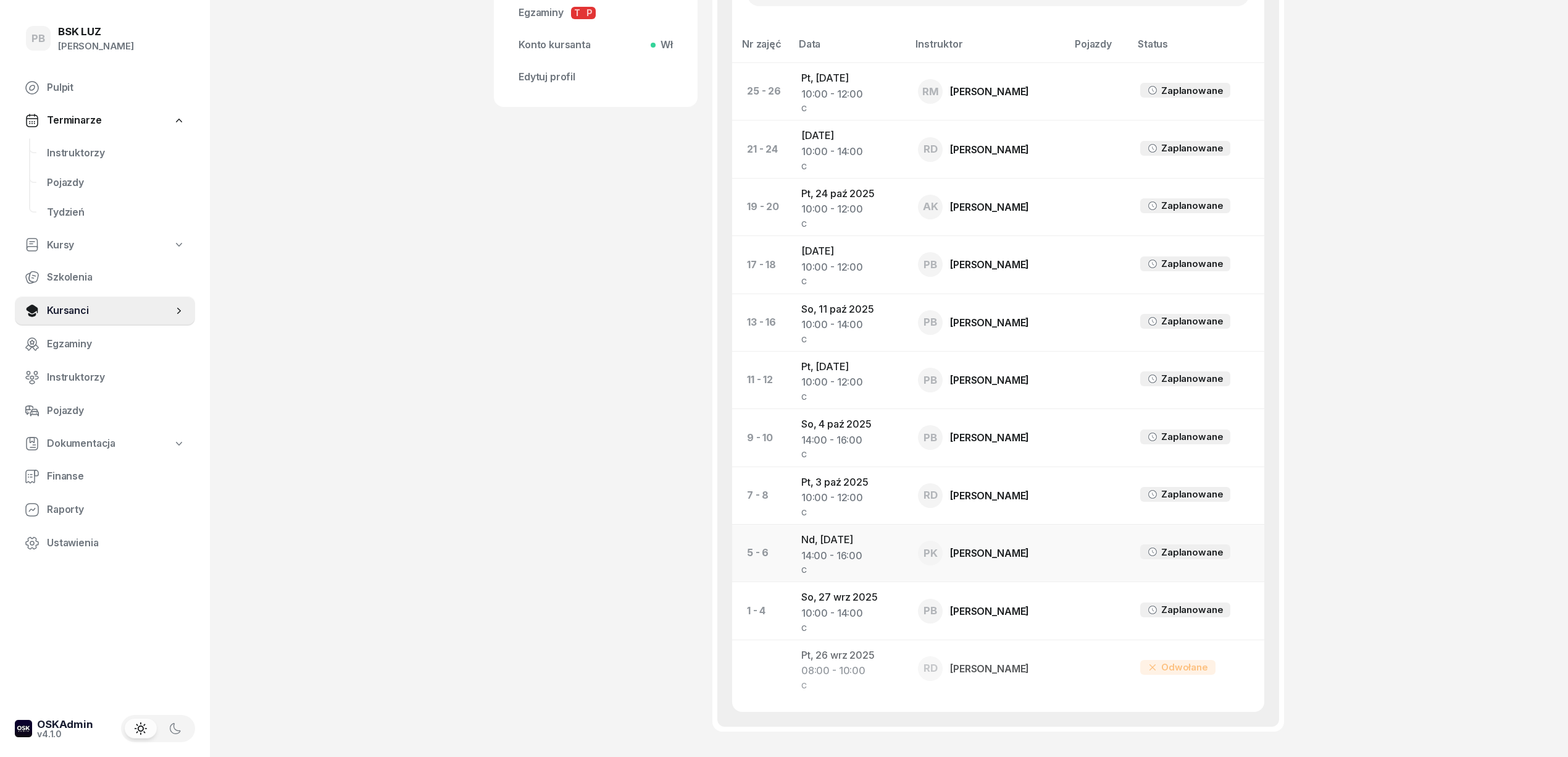
click at [826, 526] on td "Nd, [DATE] 14:00 - 16:00 C" at bounding box center [849, 553] width 116 height 58
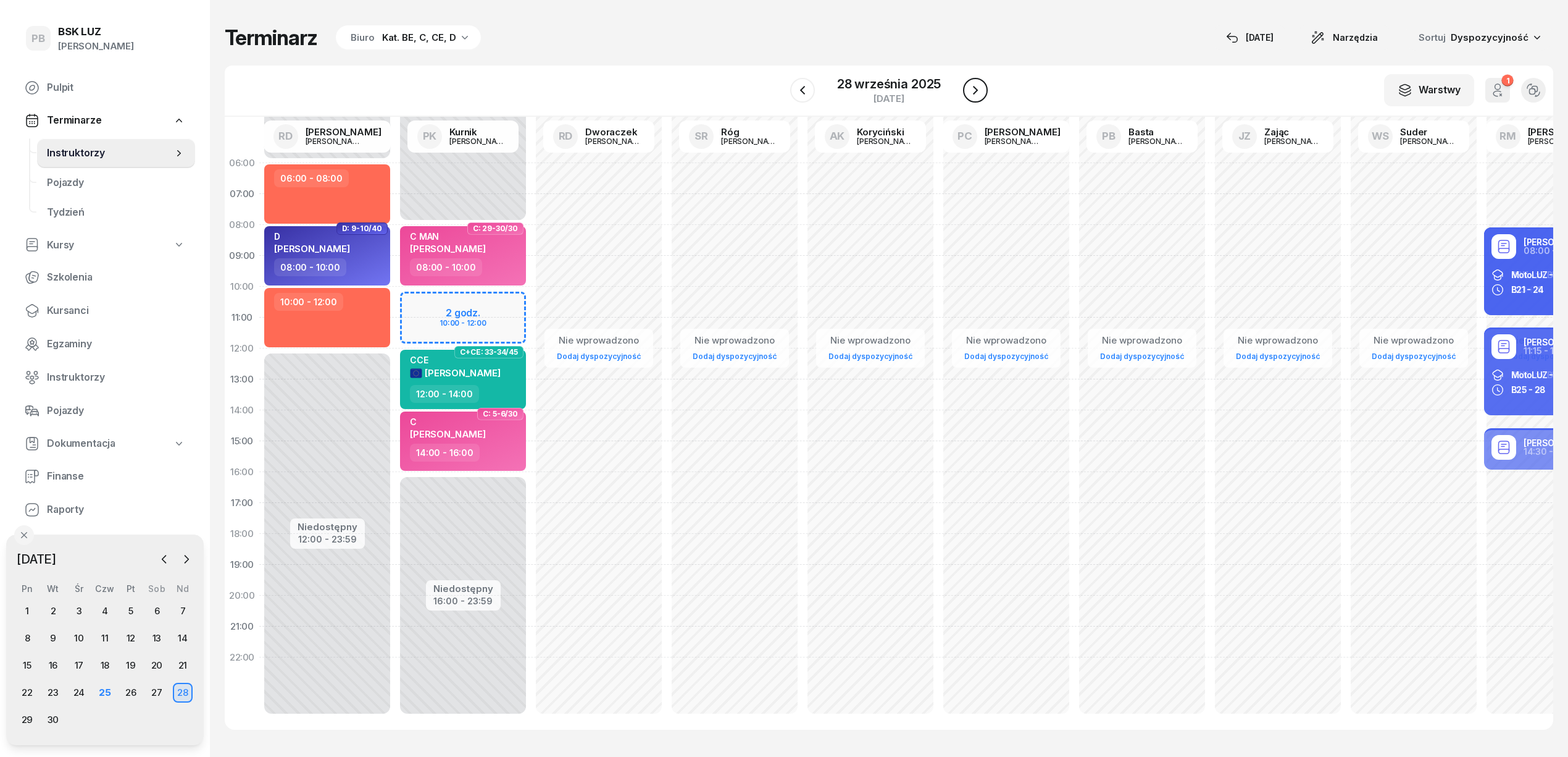
click at [979, 89] on icon "button" at bounding box center [975, 90] width 15 height 15
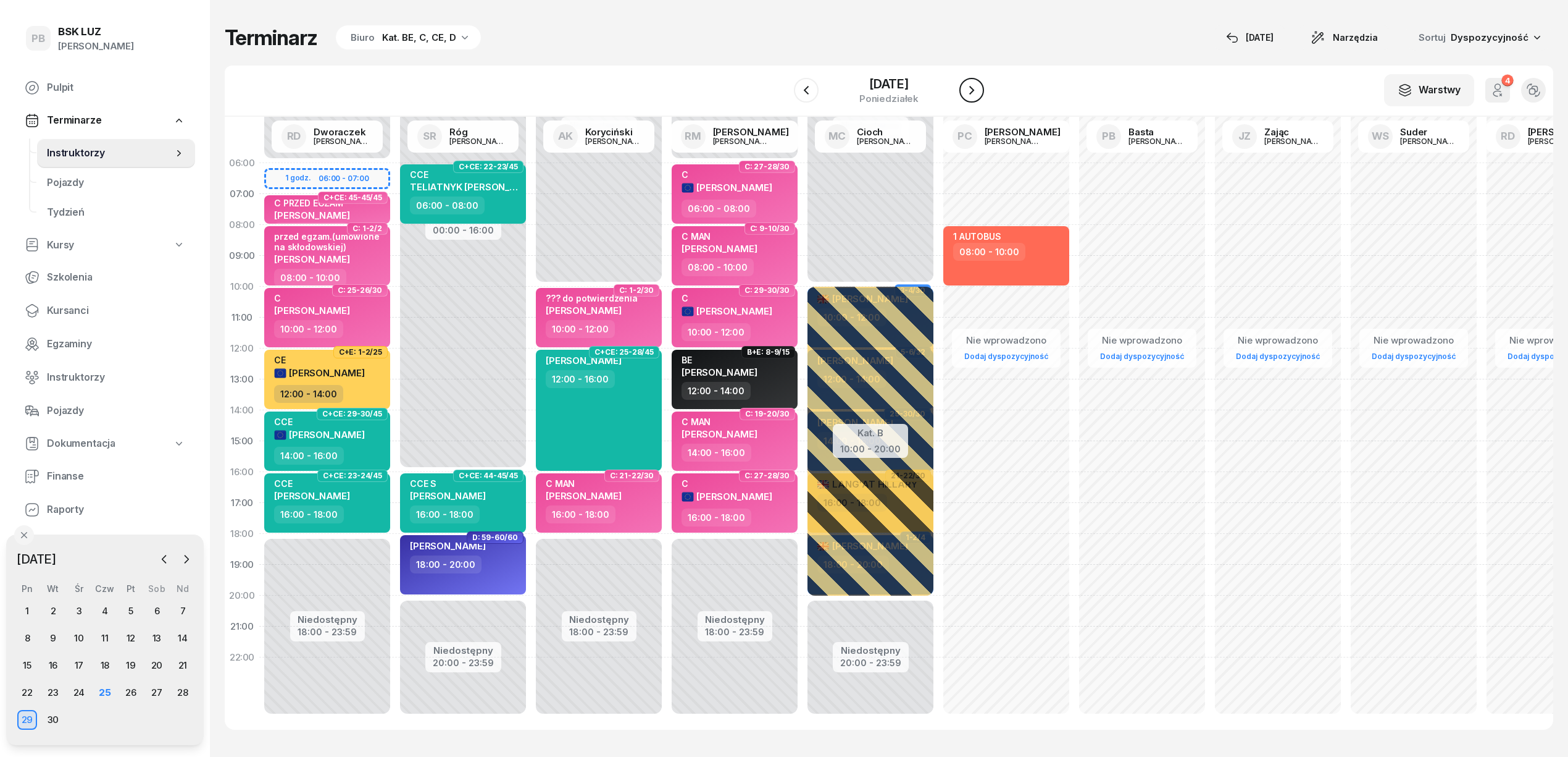
click at [979, 89] on icon "button" at bounding box center [971, 90] width 15 height 15
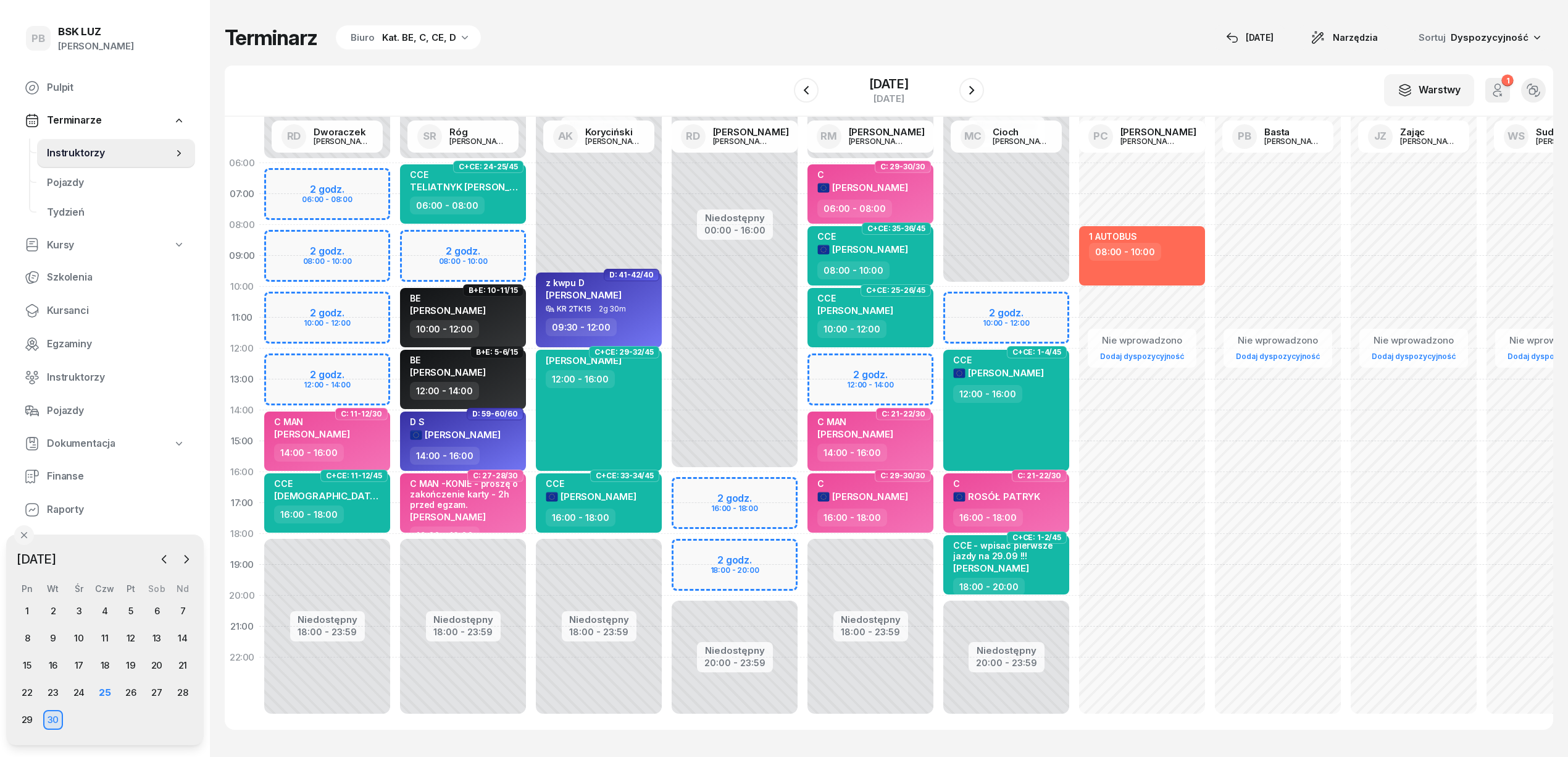
click at [964, 294] on div "Niedostępny 00:00 - 10:00 Niedostępny 20:00 - 23:59 2 godz. 10:00 - 12:00 C+CE:…" at bounding box center [1006, 441] width 135 height 586
select select "10"
select select "12"
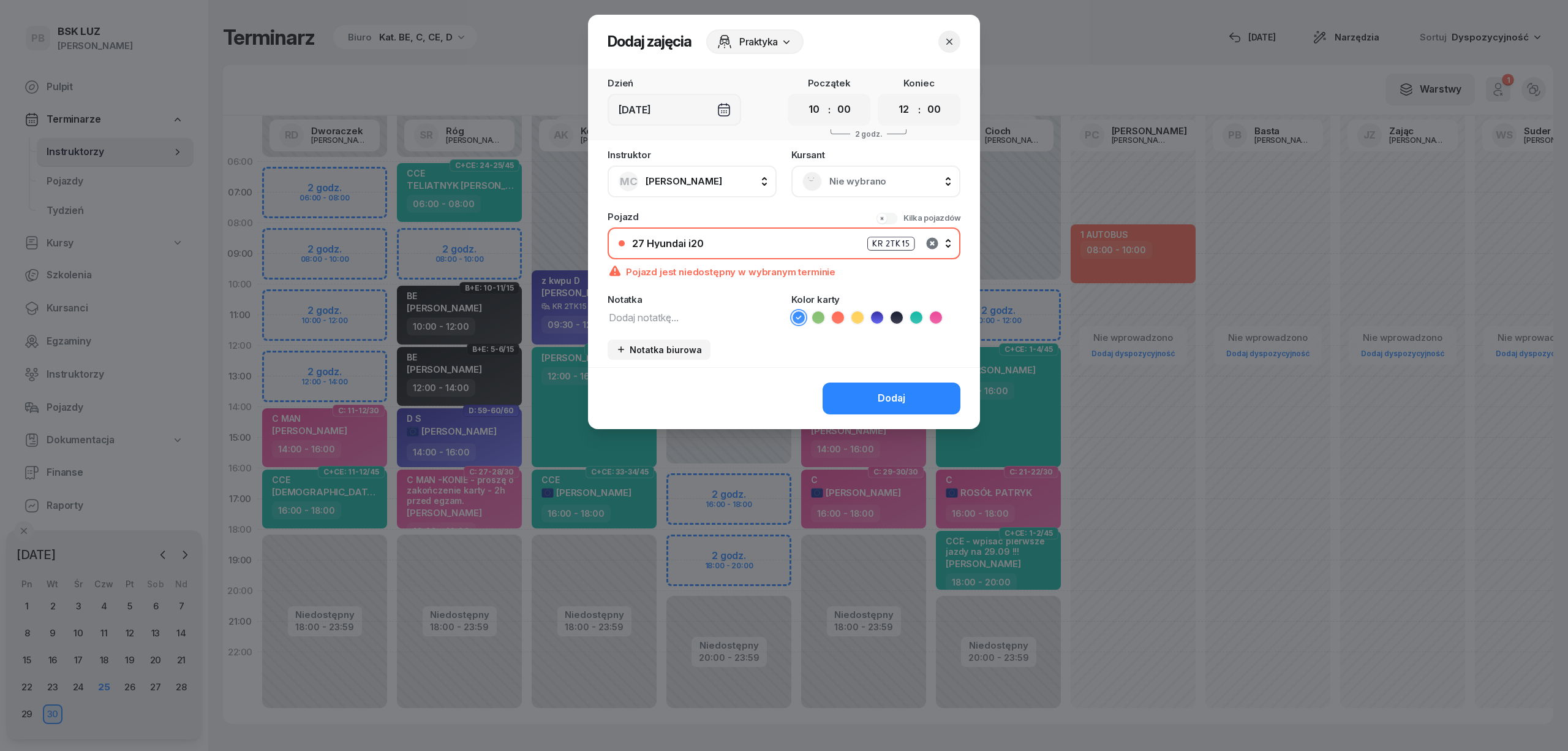
click at [931, 242] on icon "button" at bounding box center [932, 243] width 11 height 11
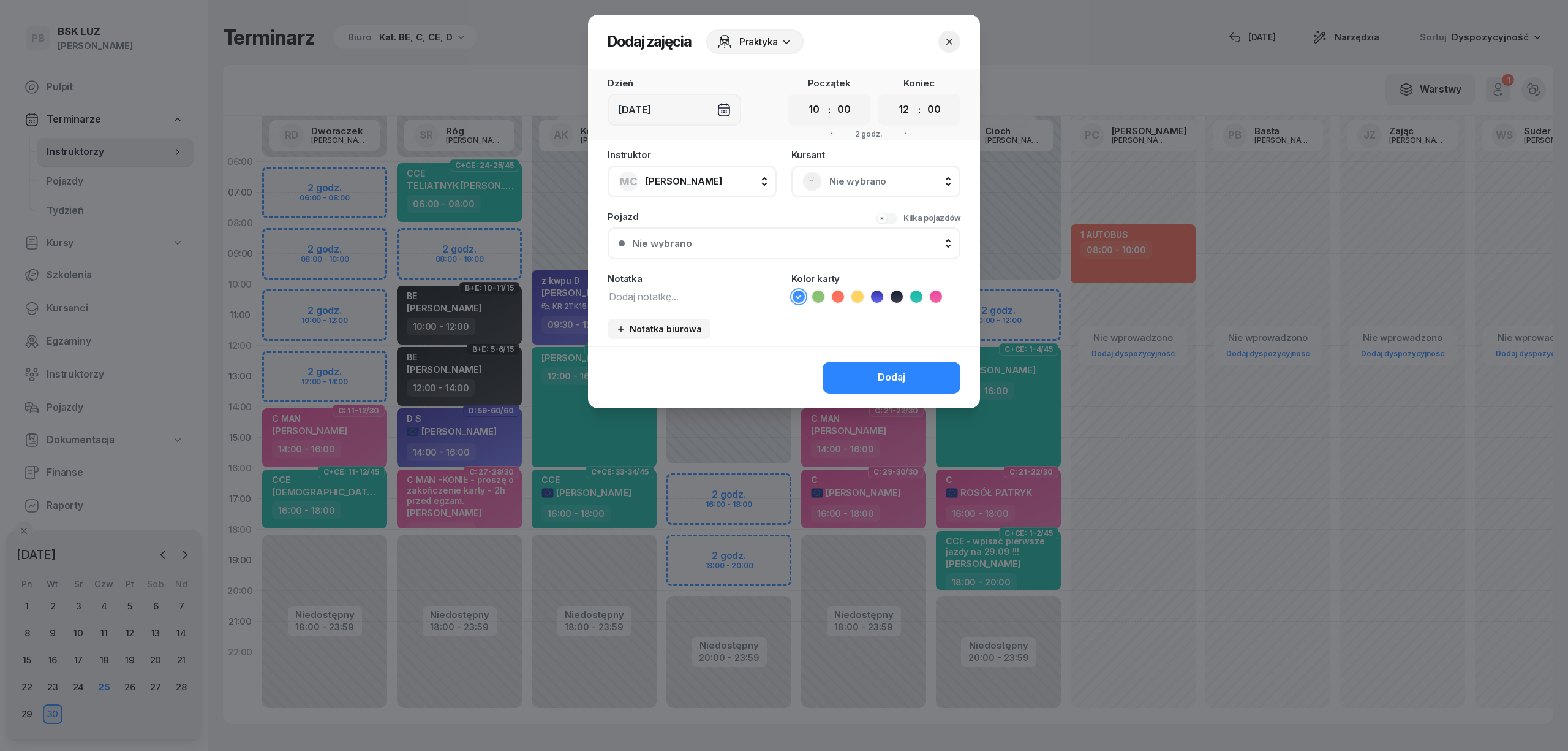
click at [847, 172] on div "Nie wybrano" at bounding box center [876, 181] width 147 height 20
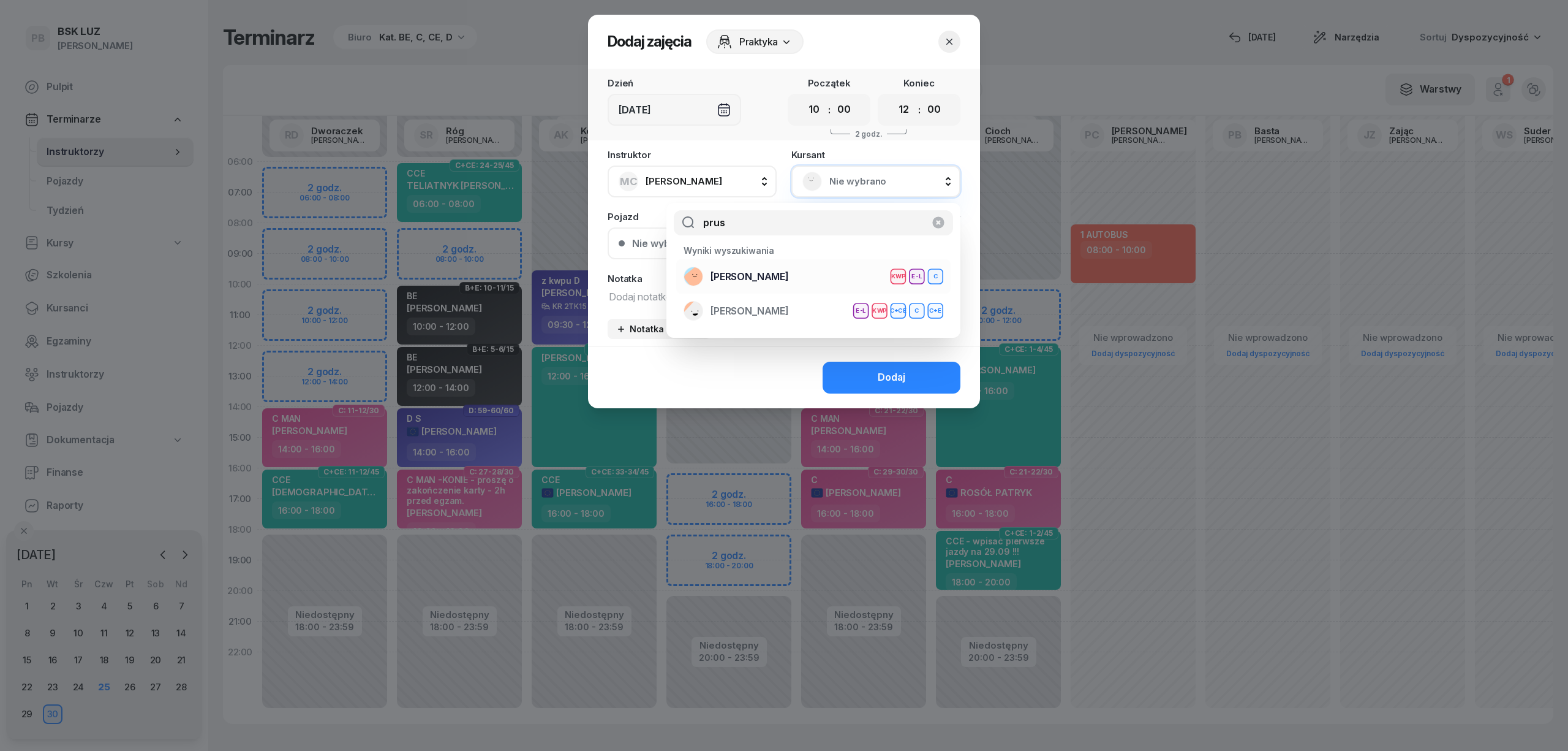
type input "prus"
click at [787, 274] on span "[PERSON_NAME]" at bounding box center [749, 276] width 78 height 16
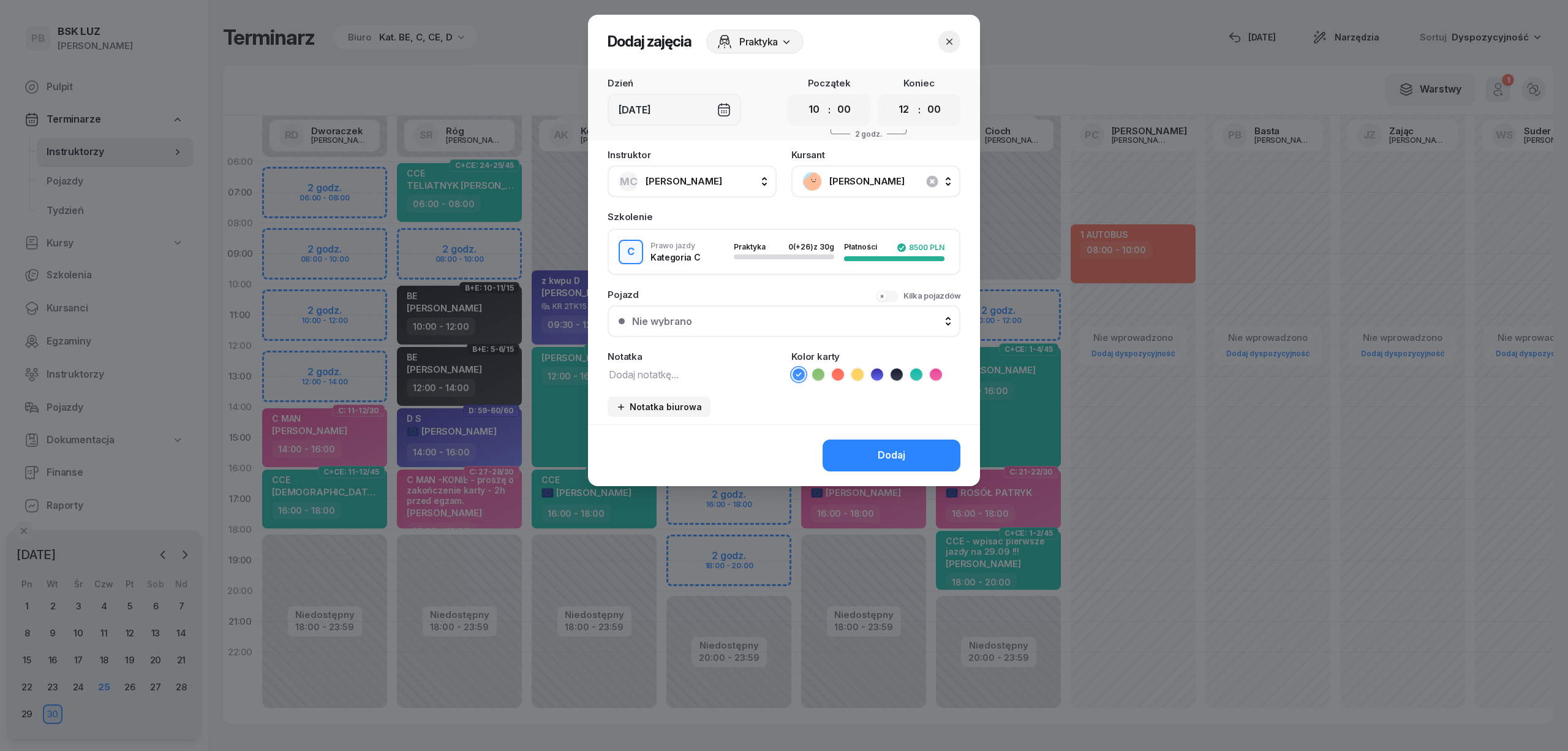
click at [703, 367] on textarea at bounding box center [692, 373] width 169 height 16
type textarea "C"
click at [932, 370] on icon at bounding box center [936, 374] width 12 height 12
click at [914, 455] on button "Dodaj" at bounding box center [892, 455] width 138 height 32
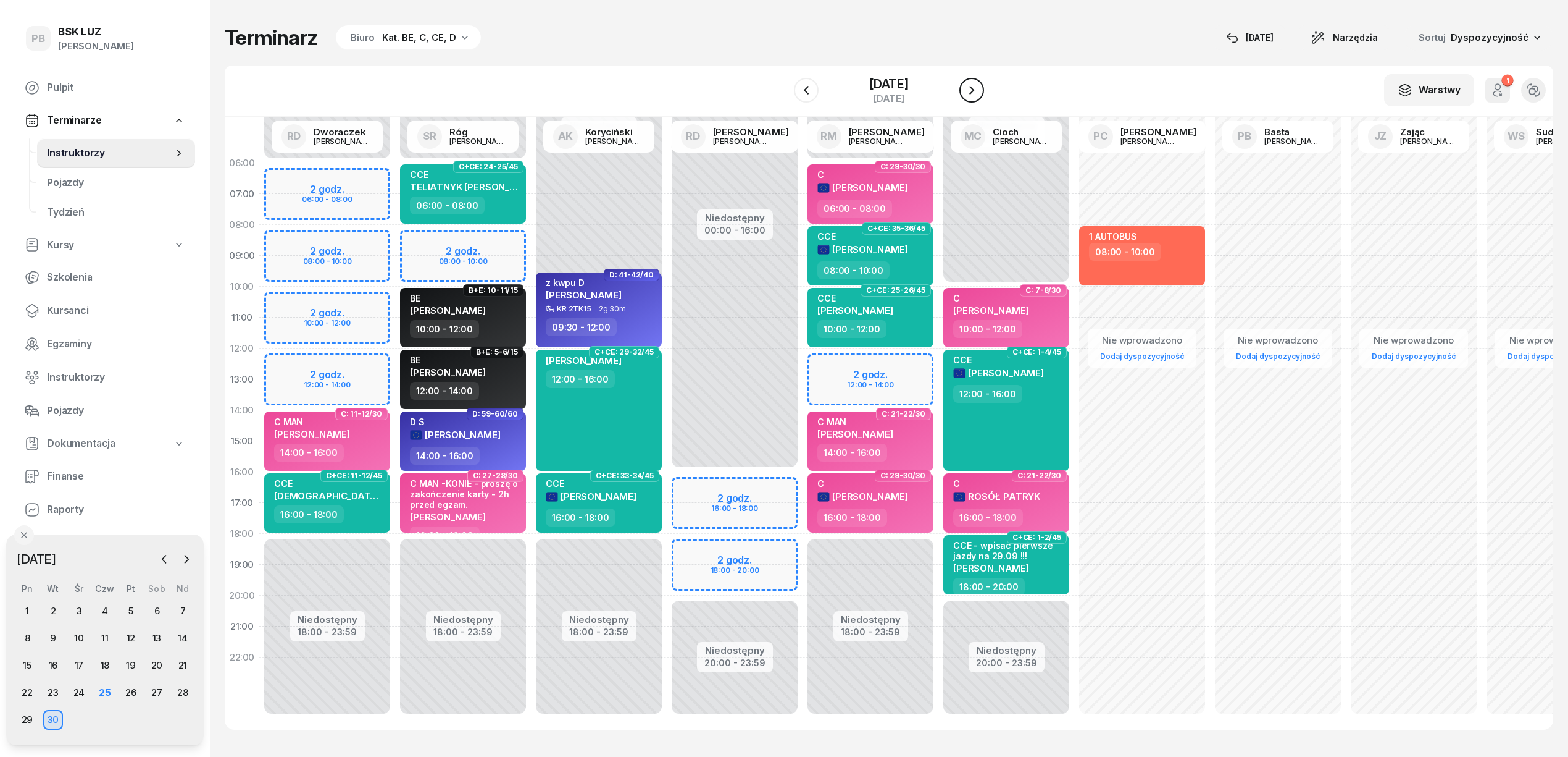
click at [971, 90] on icon "button" at bounding box center [971, 90] width 15 height 15
click at [971, 90] on button "button" at bounding box center [971, 90] width 25 height 25
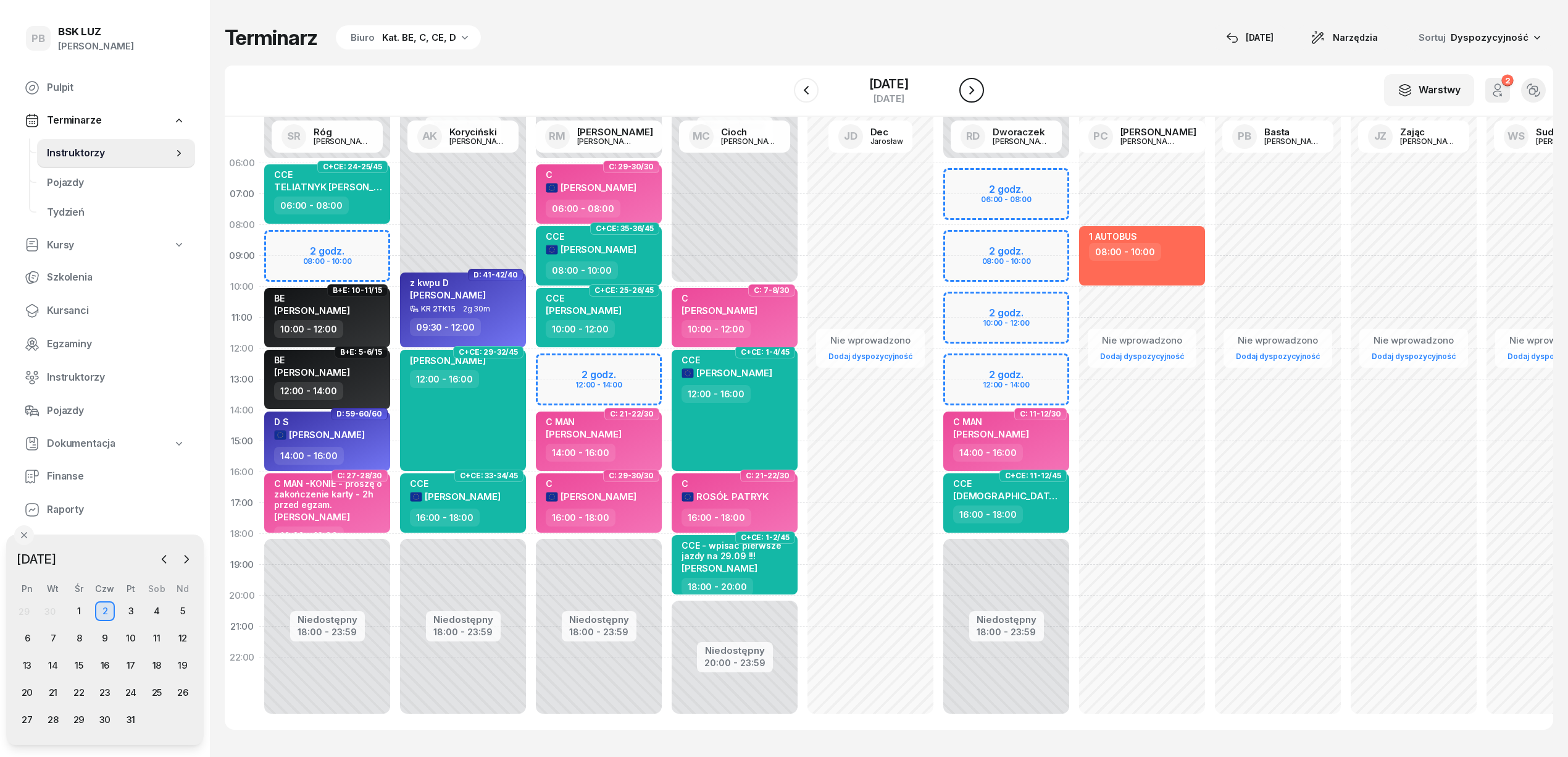
click at [971, 90] on button "button" at bounding box center [971, 90] width 25 height 25
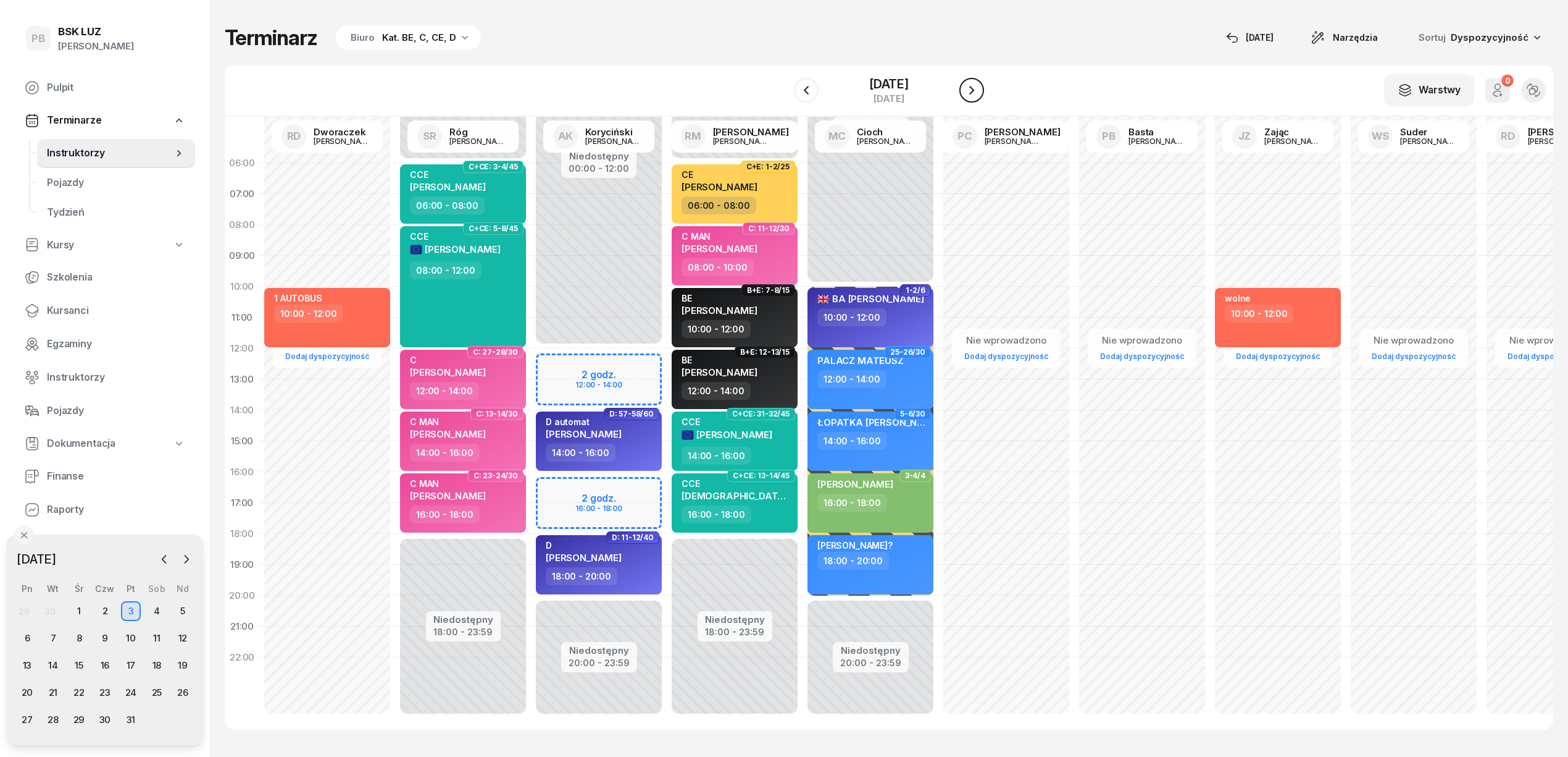
click at [971, 90] on button "button" at bounding box center [971, 90] width 25 height 25
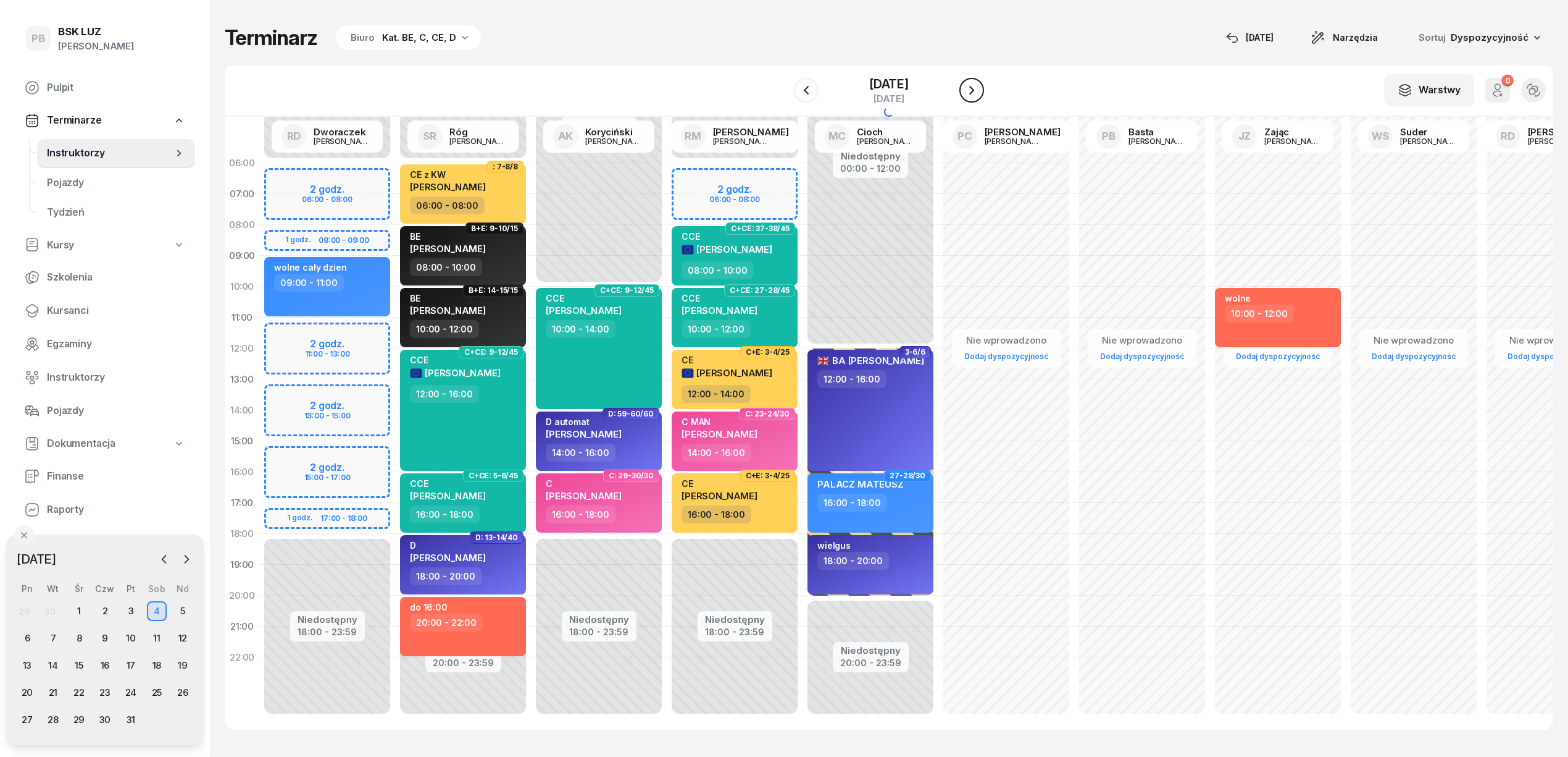
click at [971, 90] on button "button" at bounding box center [971, 90] width 25 height 25
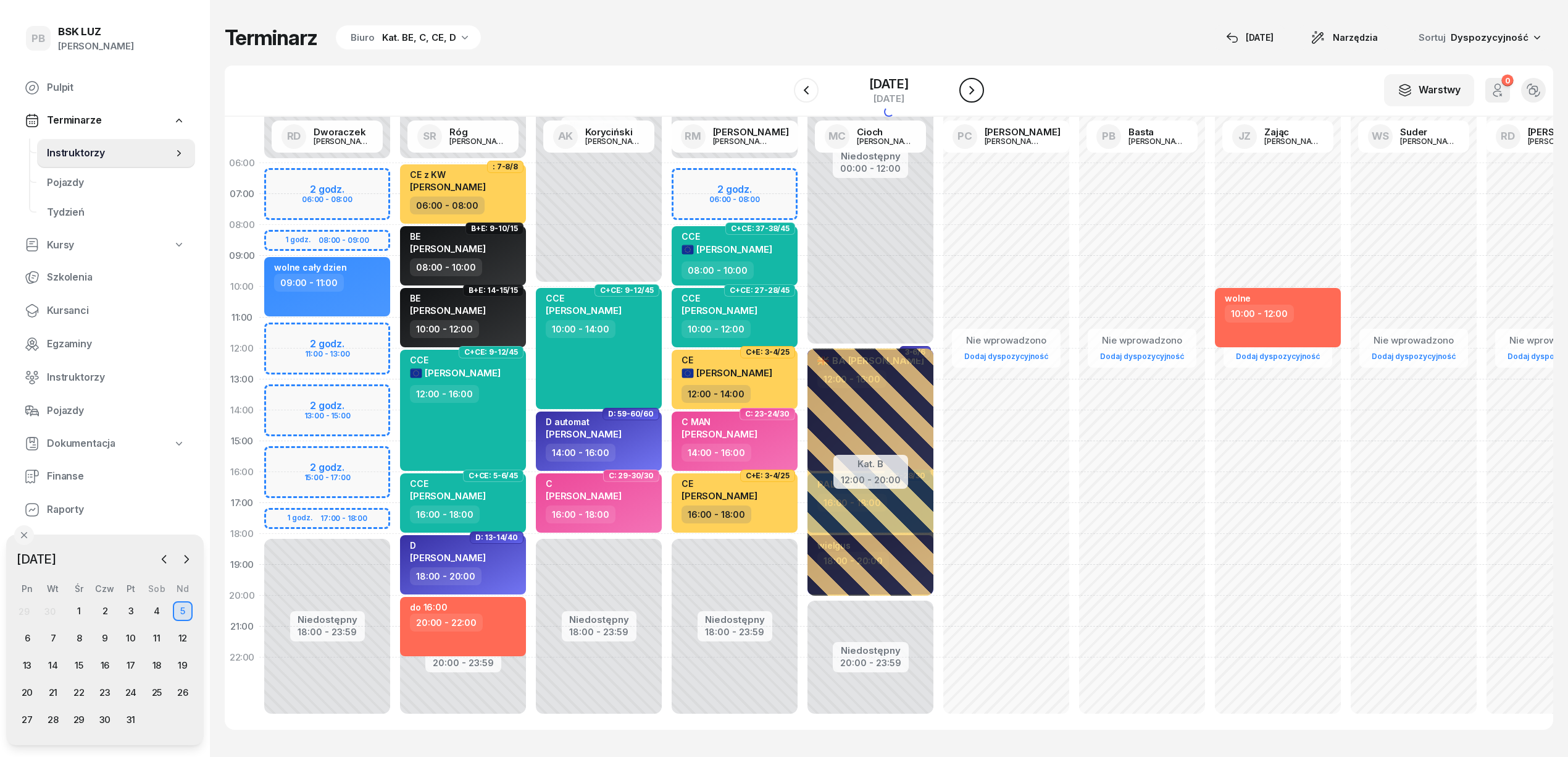
click at [971, 90] on button "button" at bounding box center [971, 90] width 25 height 25
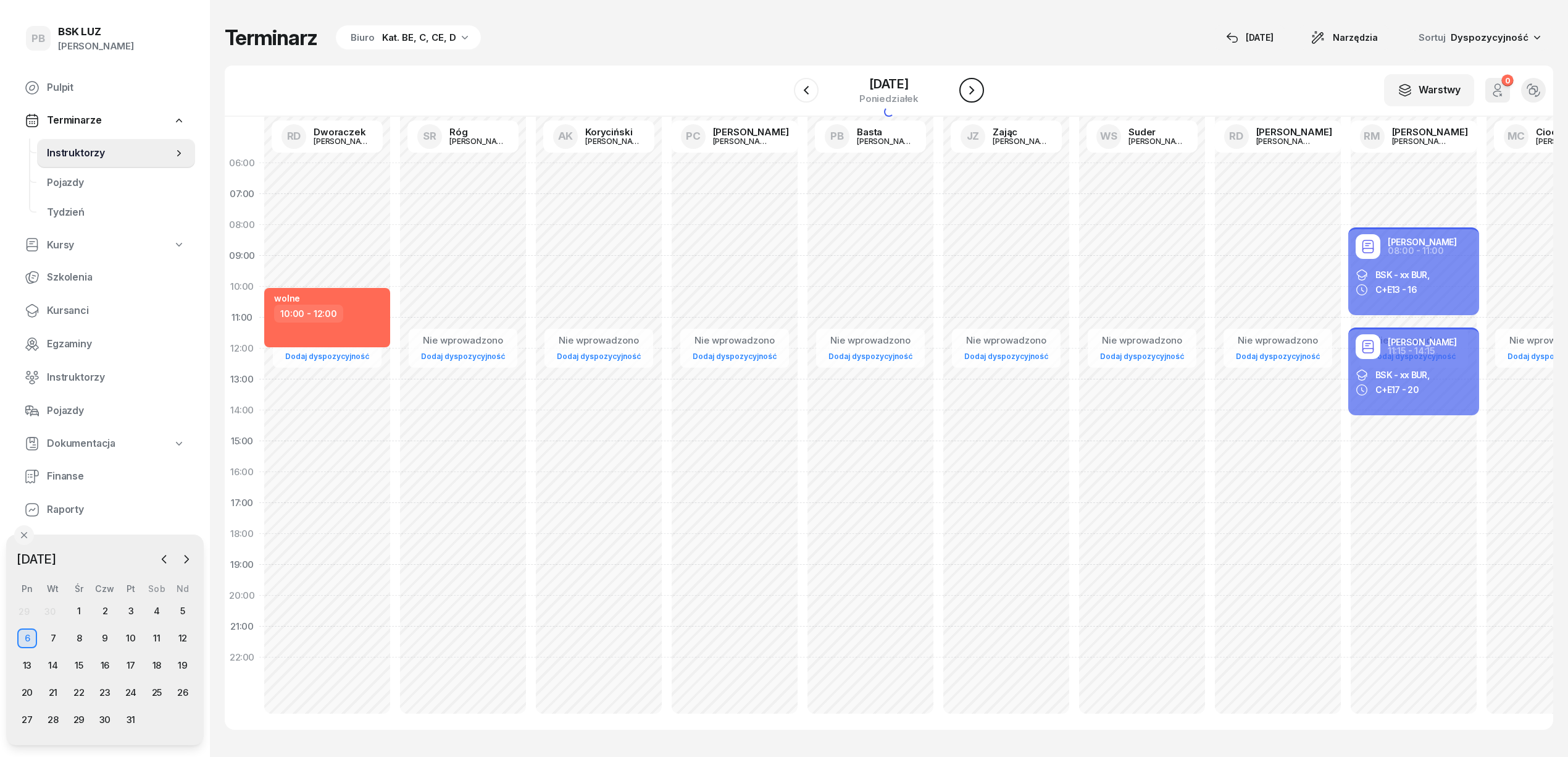
click at [971, 90] on button "button" at bounding box center [971, 90] width 25 height 25
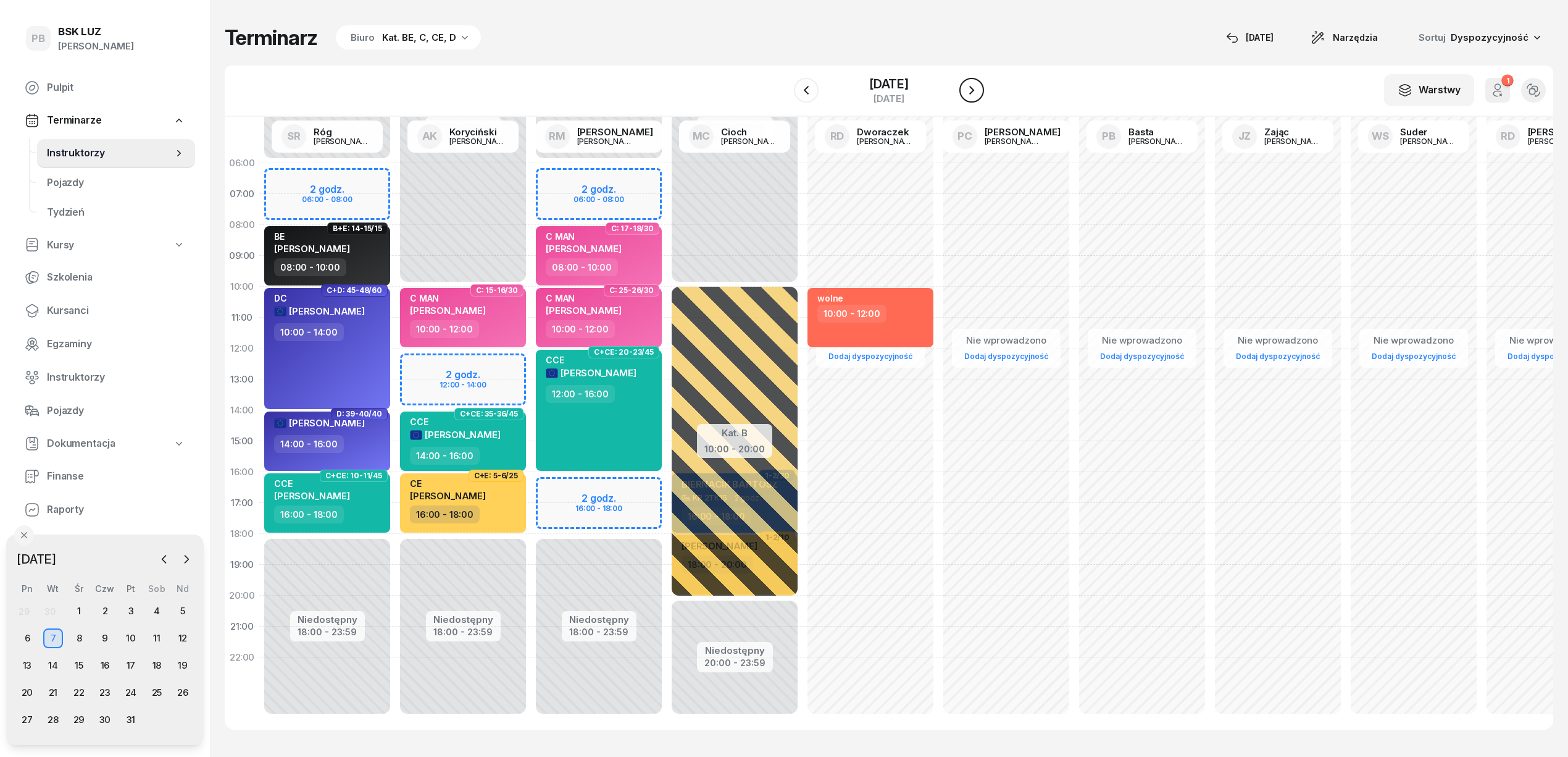
click at [974, 90] on icon "button" at bounding box center [971, 90] width 15 height 15
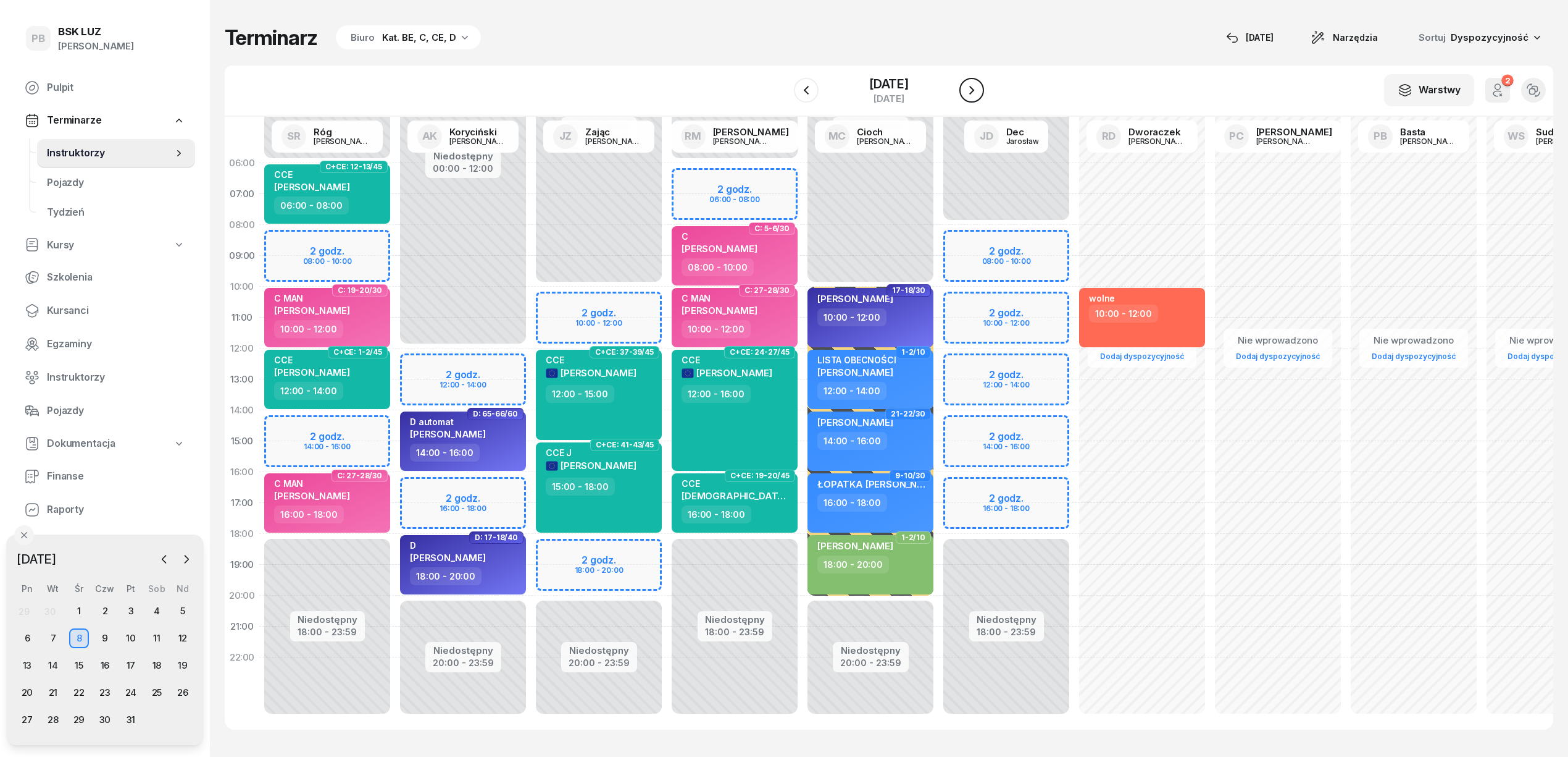
click at [974, 90] on icon "button" at bounding box center [971, 90] width 15 height 15
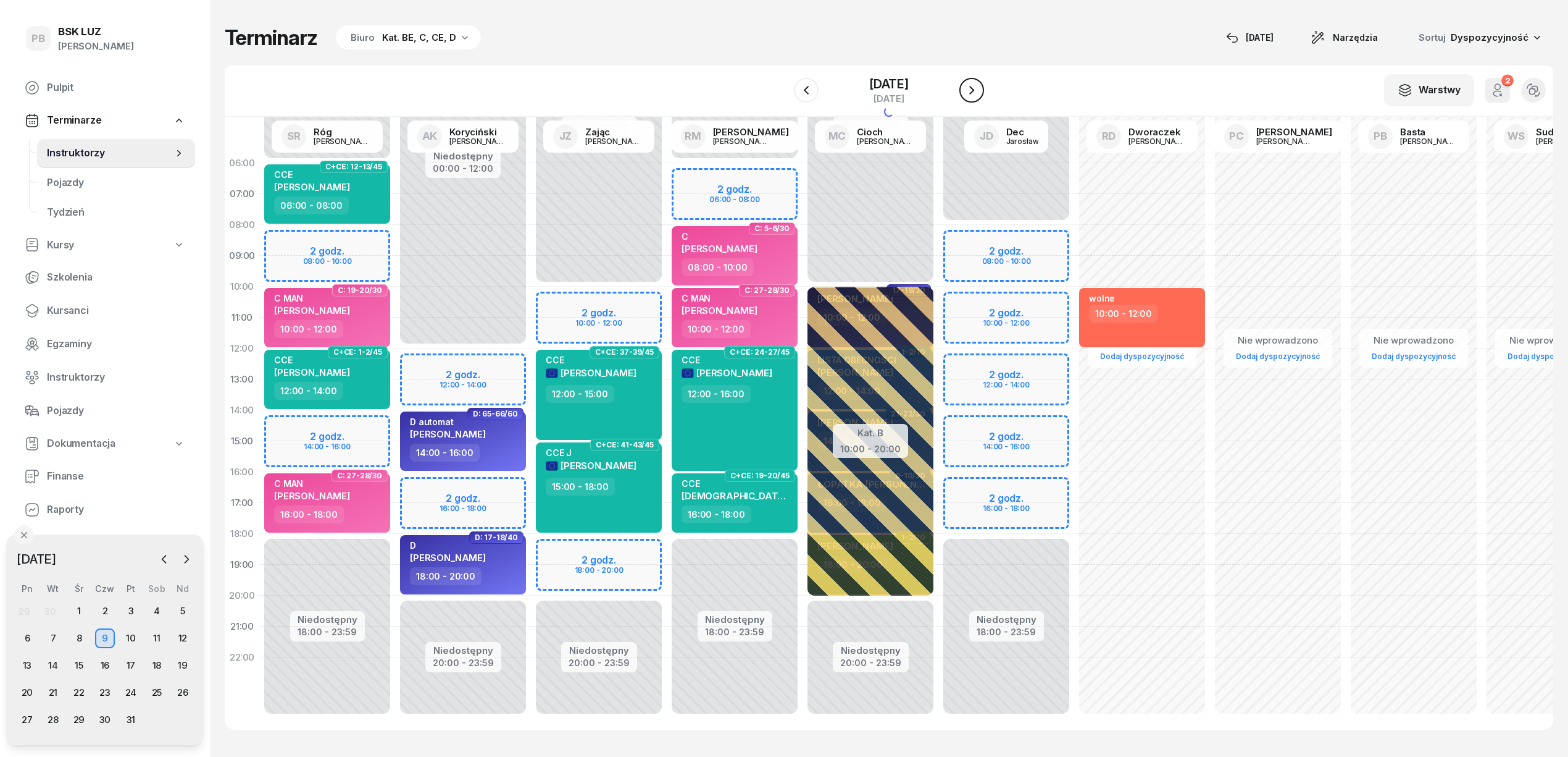
click at [975, 90] on icon "button" at bounding box center [971, 90] width 15 height 15
click at [975, 90] on button "button" at bounding box center [971, 90] width 25 height 25
click at [975, 90] on icon "button" at bounding box center [971, 90] width 15 height 15
click at [975, 90] on button "button" at bounding box center [971, 90] width 25 height 25
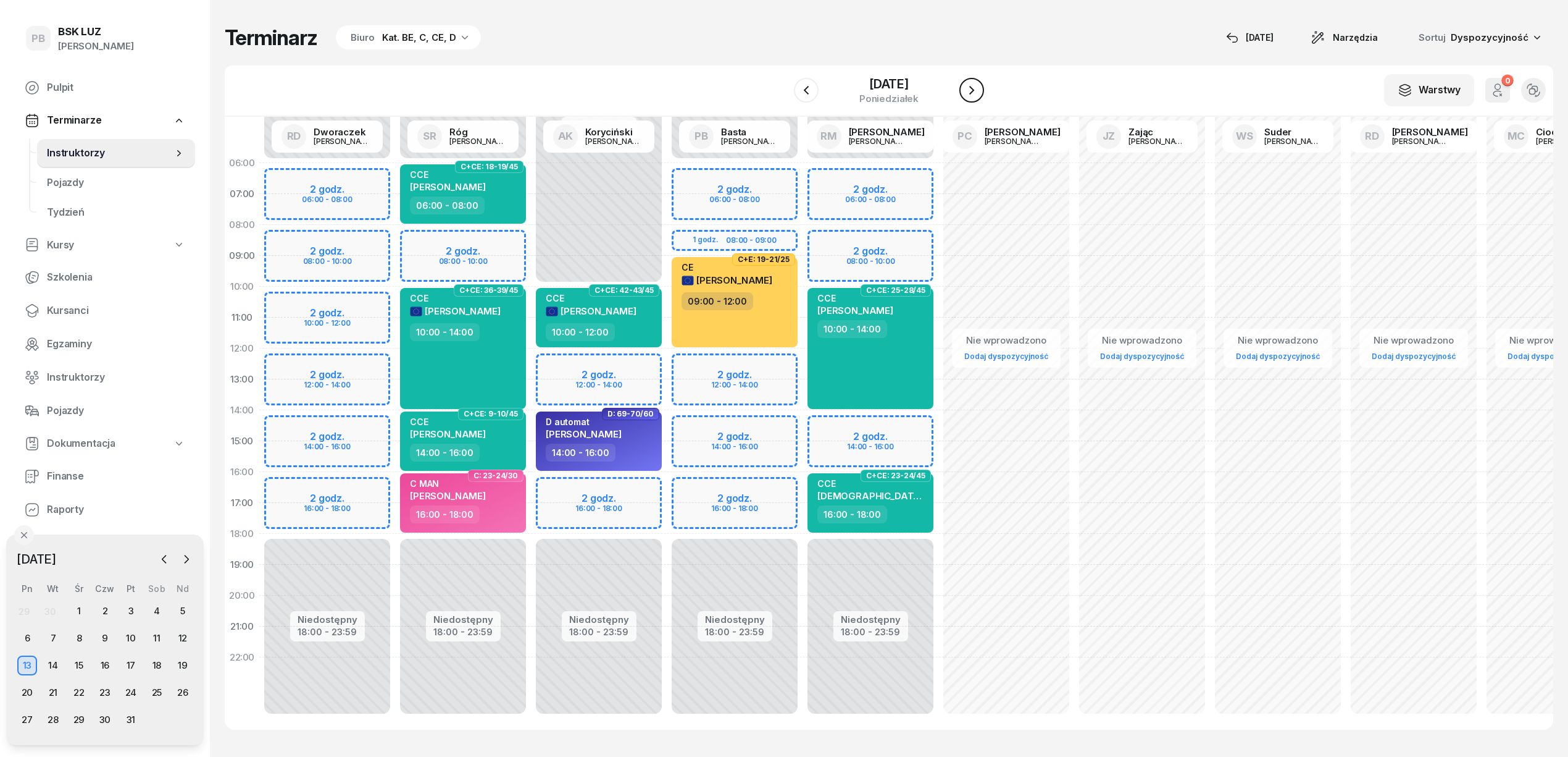
click at [975, 90] on button "button" at bounding box center [971, 90] width 25 height 25
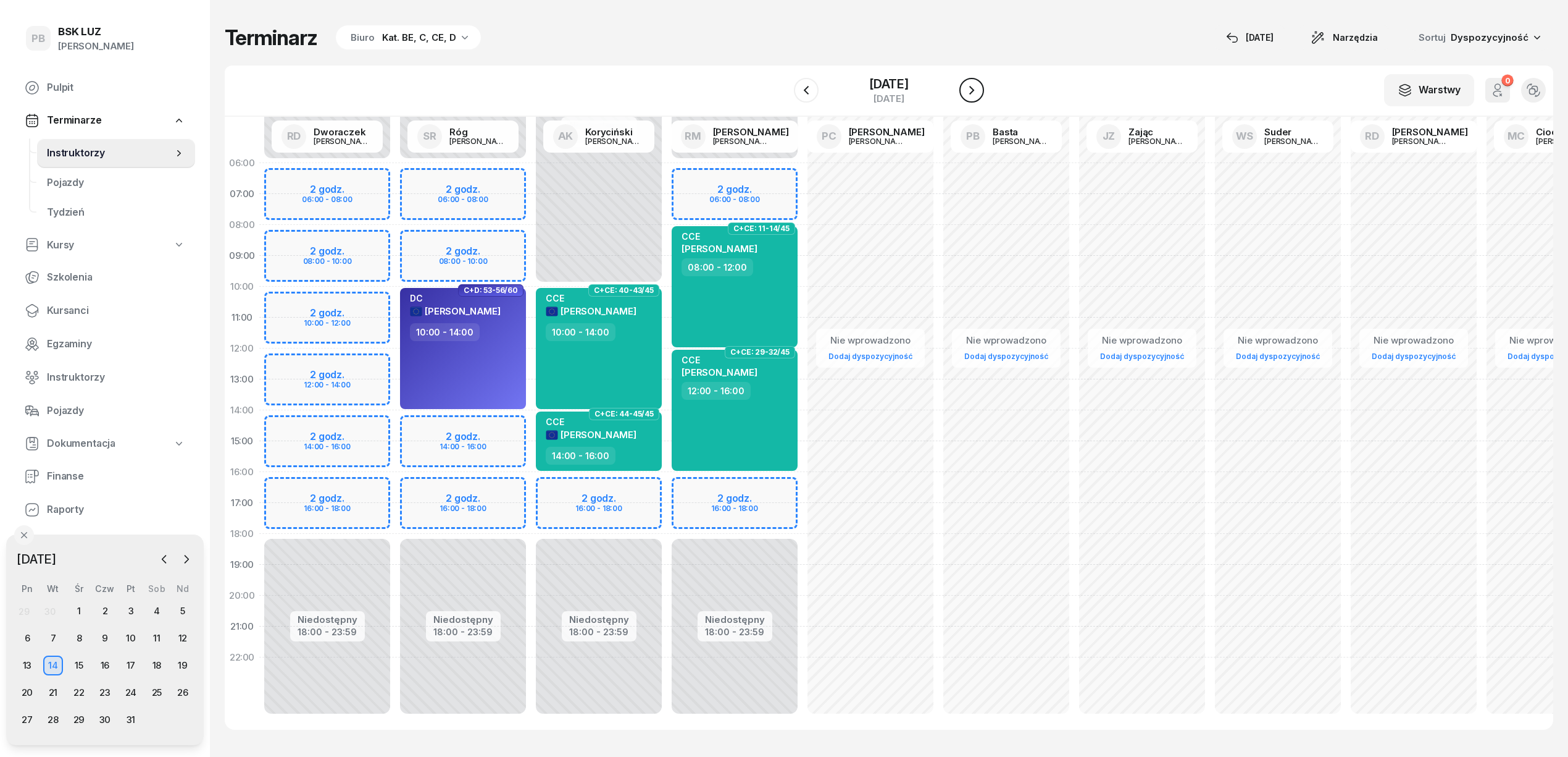
click at [975, 90] on button "button" at bounding box center [971, 90] width 25 height 25
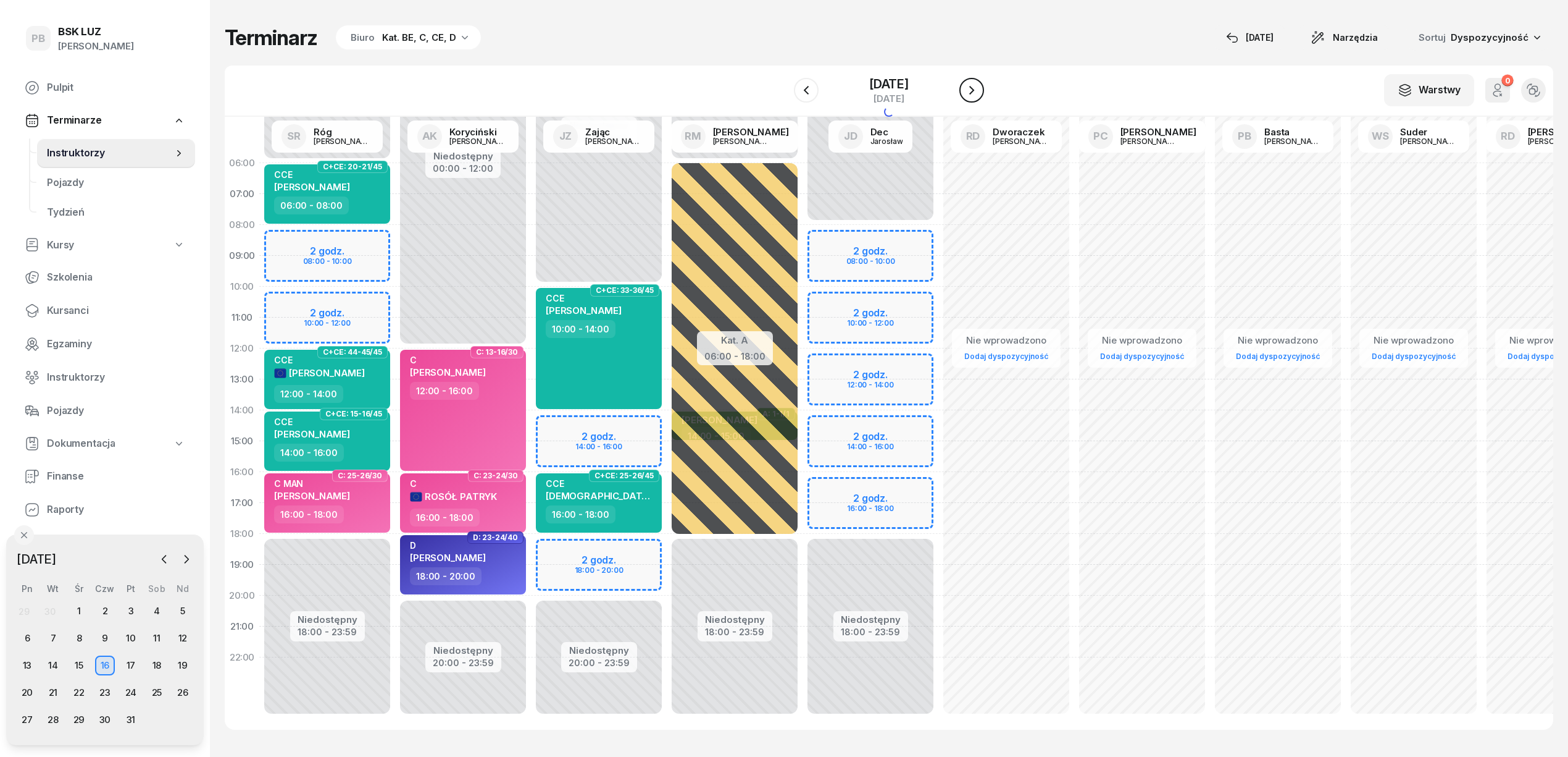
click at [975, 90] on button "button" at bounding box center [971, 90] width 25 height 25
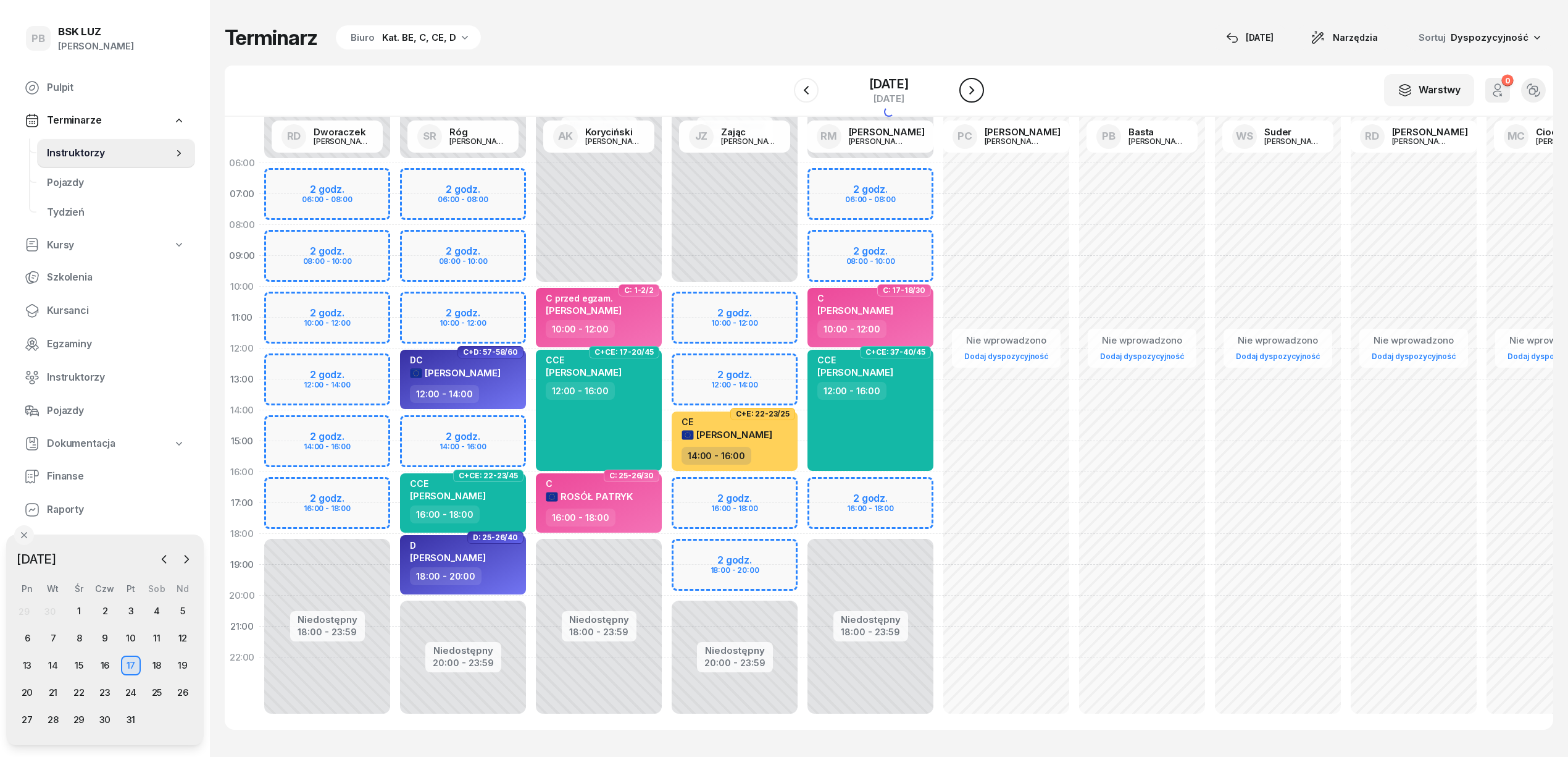
click at [975, 90] on button "button" at bounding box center [971, 90] width 25 height 25
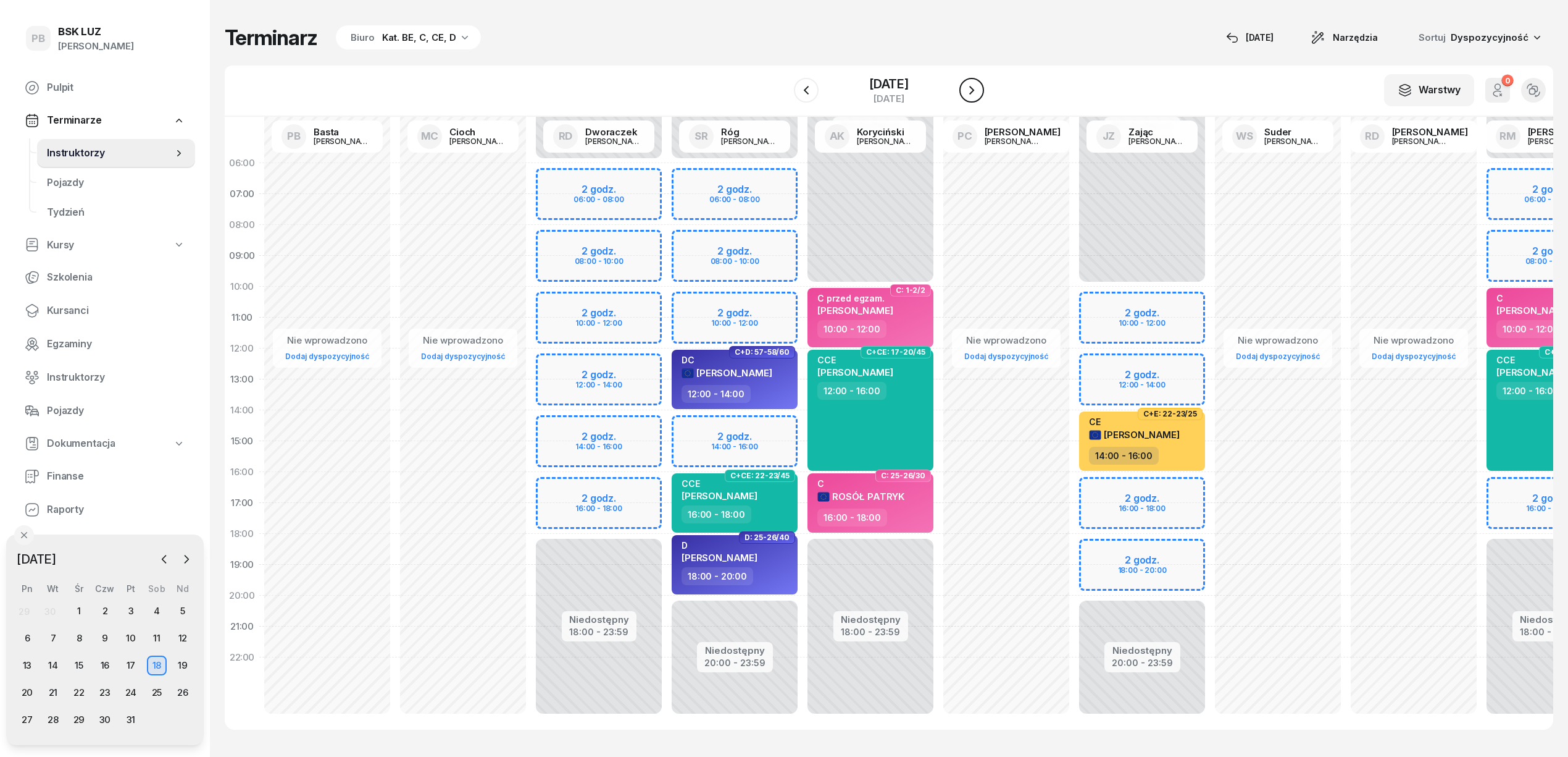
click at [975, 90] on button "button" at bounding box center [971, 90] width 25 height 25
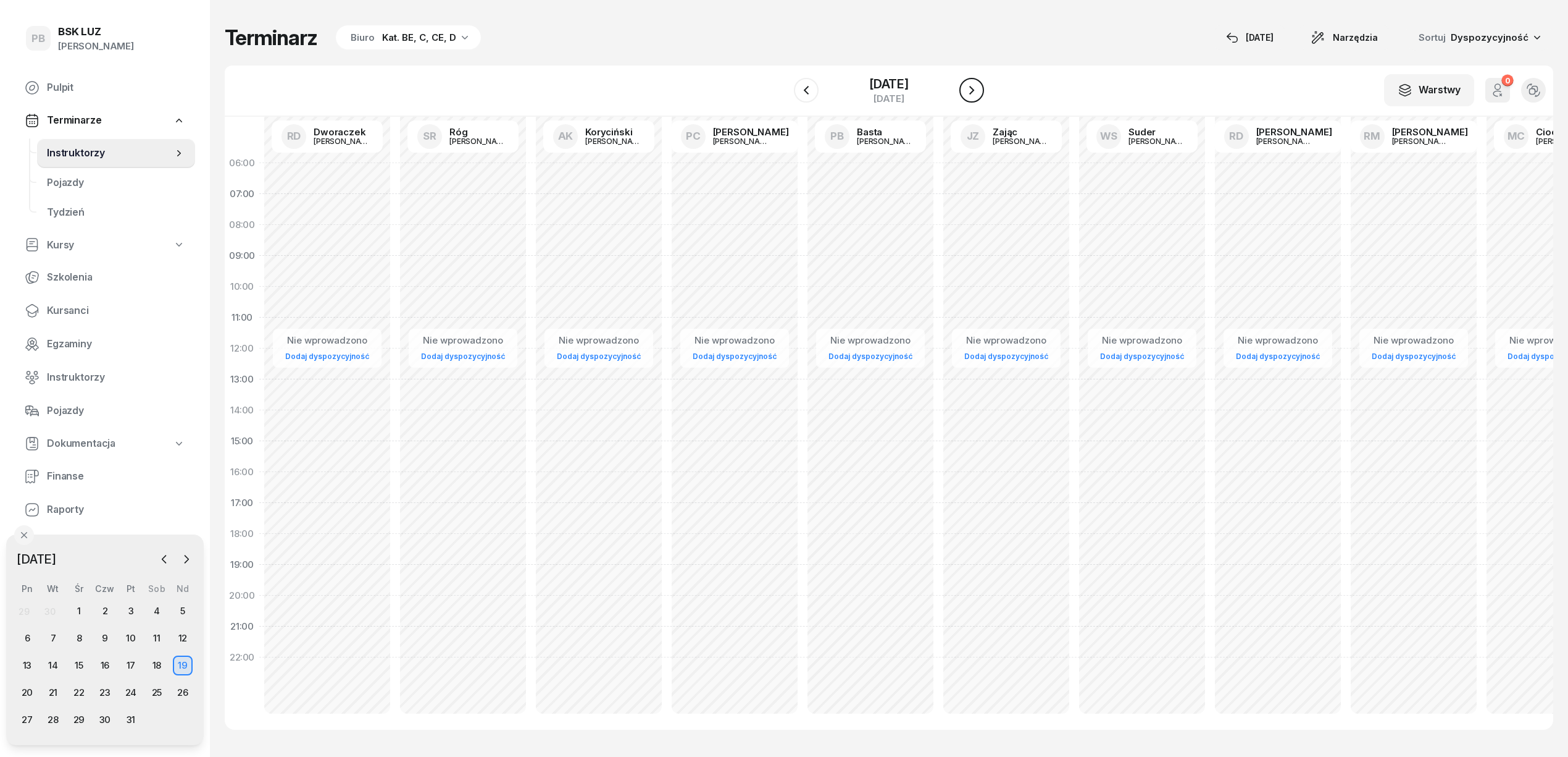
click at [975, 90] on button "button" at bounding box center [971, 90] width 25 height 25
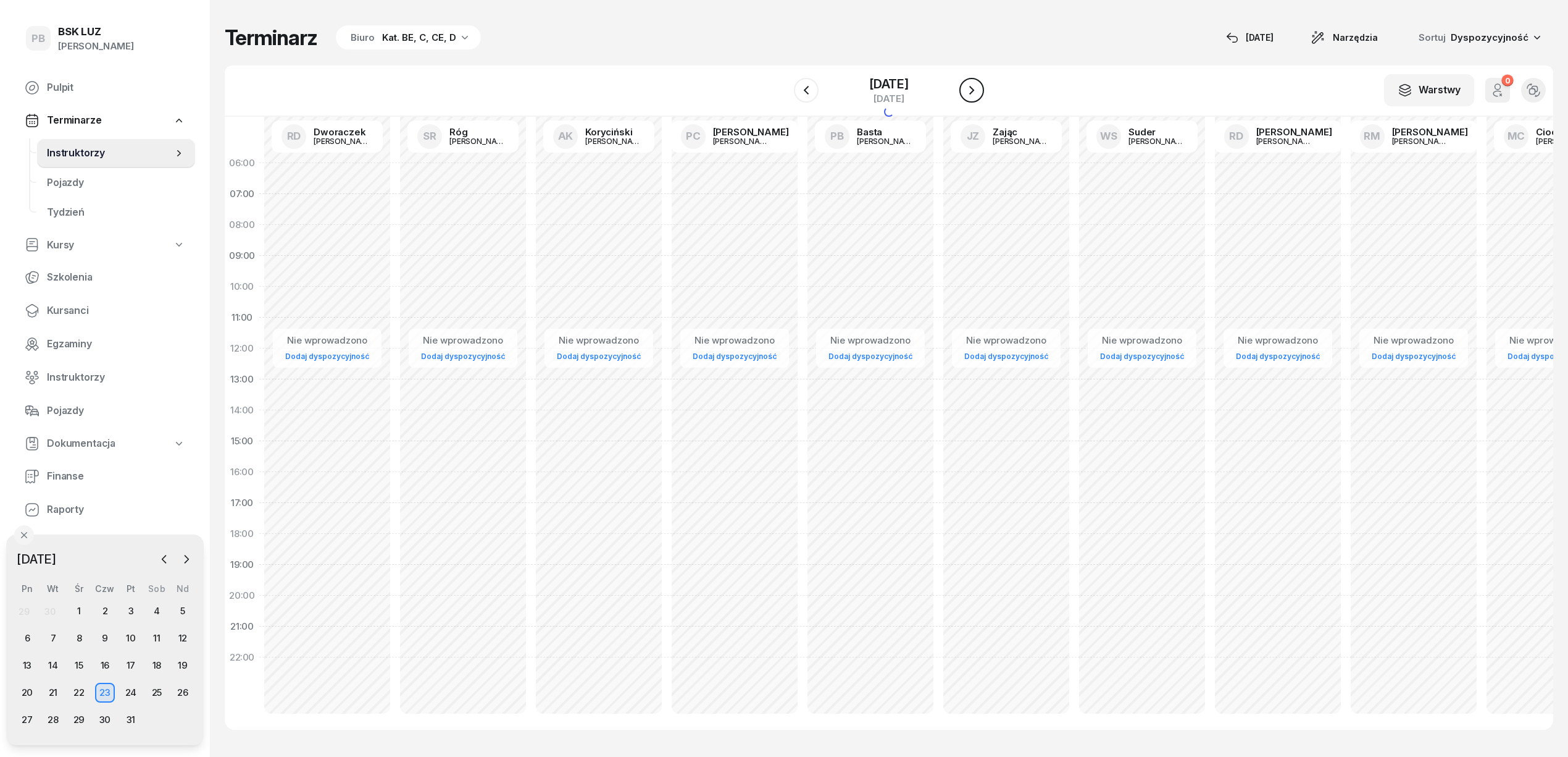
click at [975, 90] on button "button" at bounding box center [971, 90] width 25 height 25
click at [154, 693] on div "25" at bounding box center [156, 692] width 20 height 20
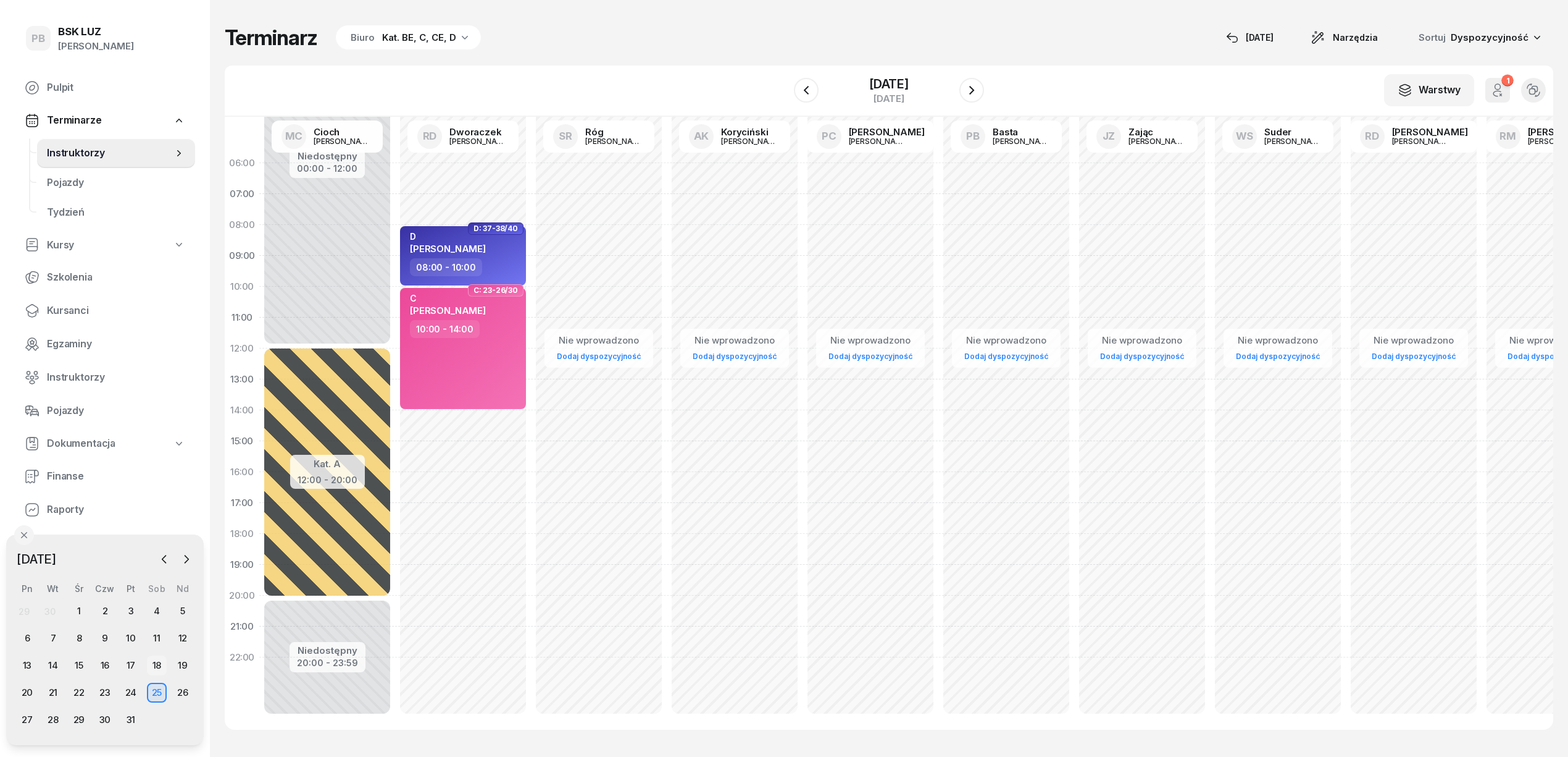
click at [159, 663] on div "18" at bounding box center [156, 665] width 20 height 20
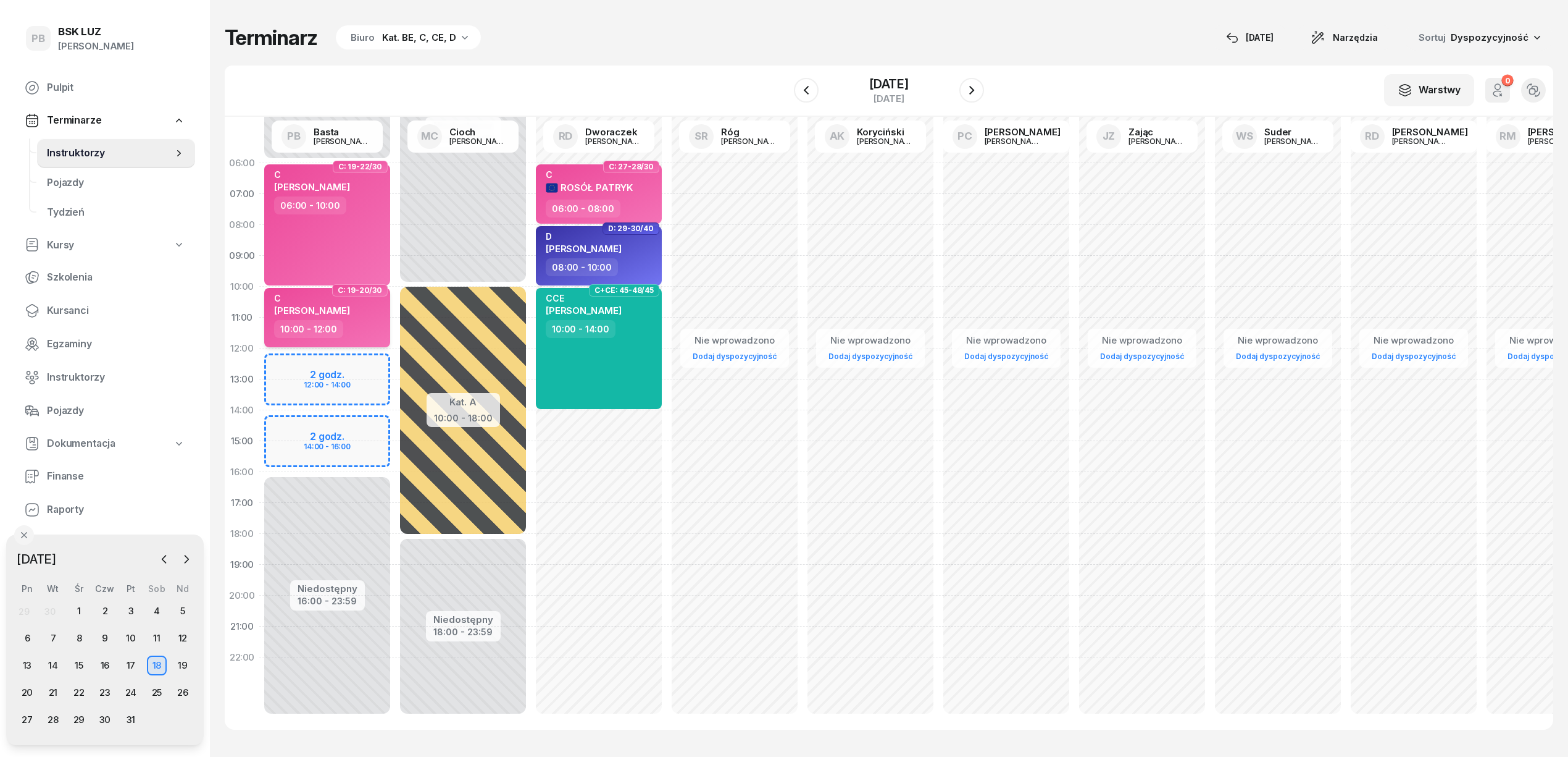
click at [365, 331] on div "10:00 - 12:00" at bounding box center [328, 329] width 109 height 18
select select "10"
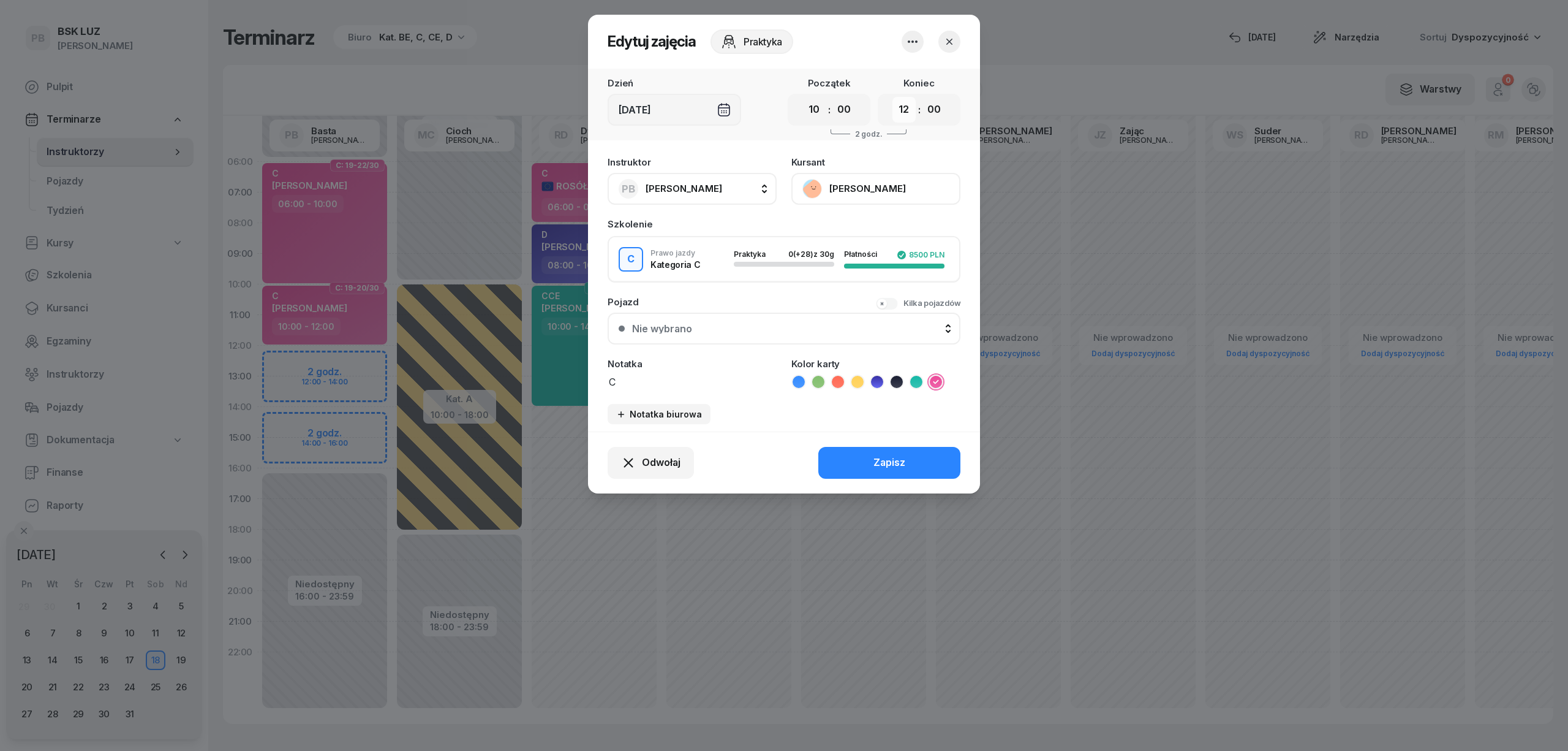
click at [906, 110] on select "00 01 02 03 04 05 06 07 08 09 10 11 12 13 14 15 16 17 18 19 20 21 22 23" at bounding box center [904, 109] width 23 height 25
select select "14"
click at [893, 97] on select "00 01 02 03 04 05 06 07 08 09 10 11 12 13 14 15 16 17 18 19 20 21 22 23" at bounding box center [904, 109] width 23 height 25
click at [891, 465] on div "Zapisz" at bounding box center [890, 462] width 32 height 16
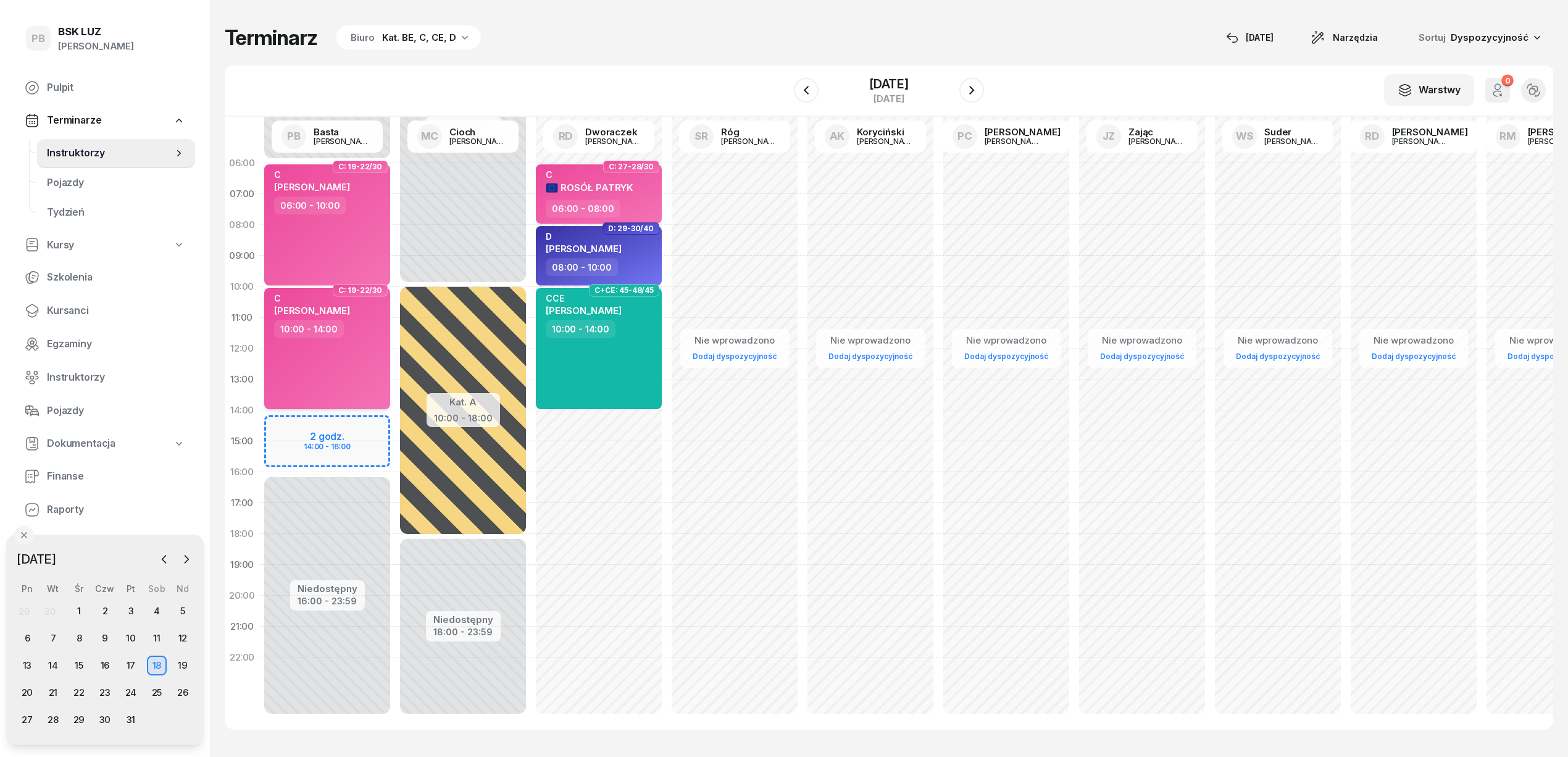
click at [347, 301] on div "C" at bounding box center [312, 297] width 76 height 10
select select "10"
select select "14"
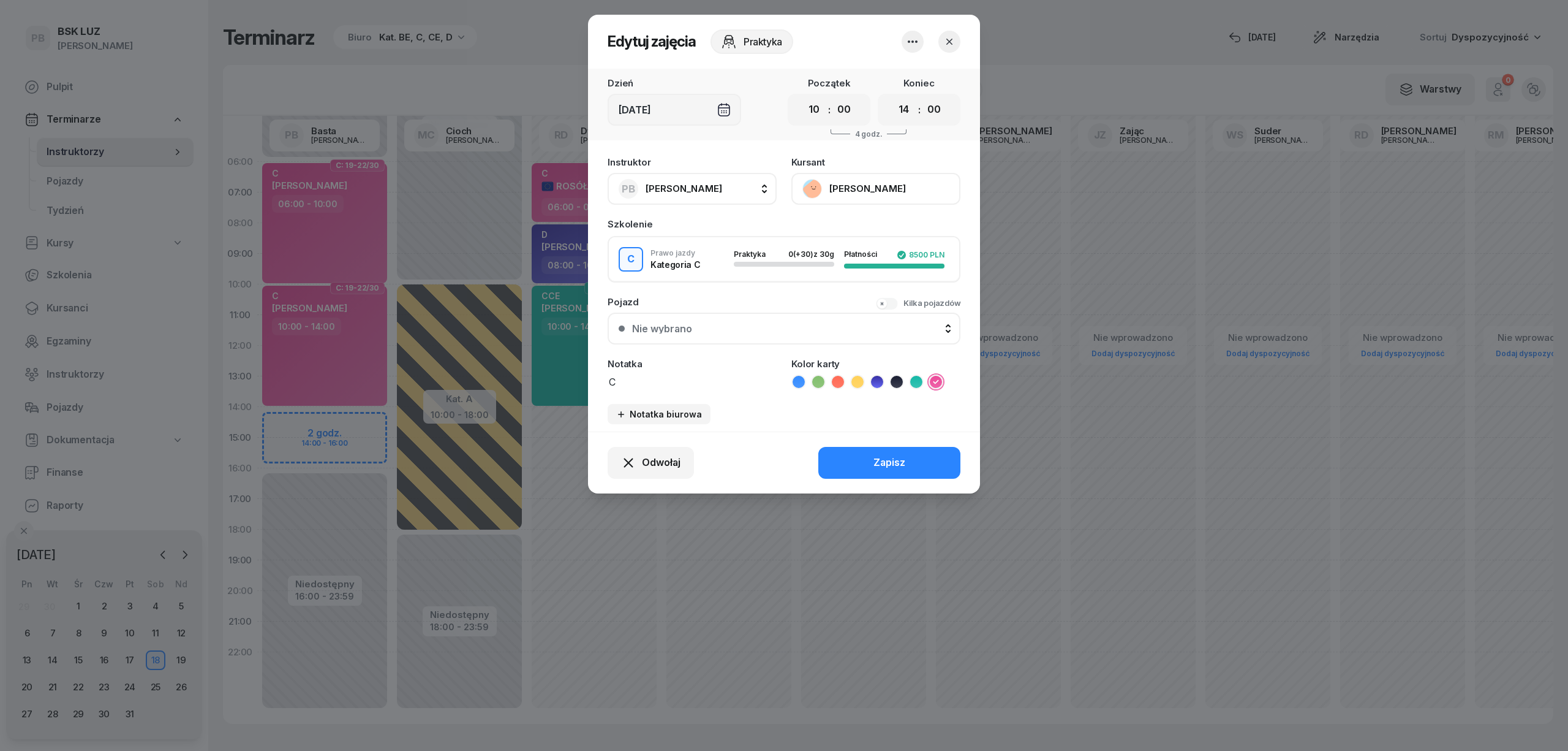
click at [890, 187] on button "[PERSON_NAME]" at bounding box center [876, 189] width 169 height 32
click at [878, 229] on link "Otwórz profil" at bounding box center [875, 230] width 162 height 31
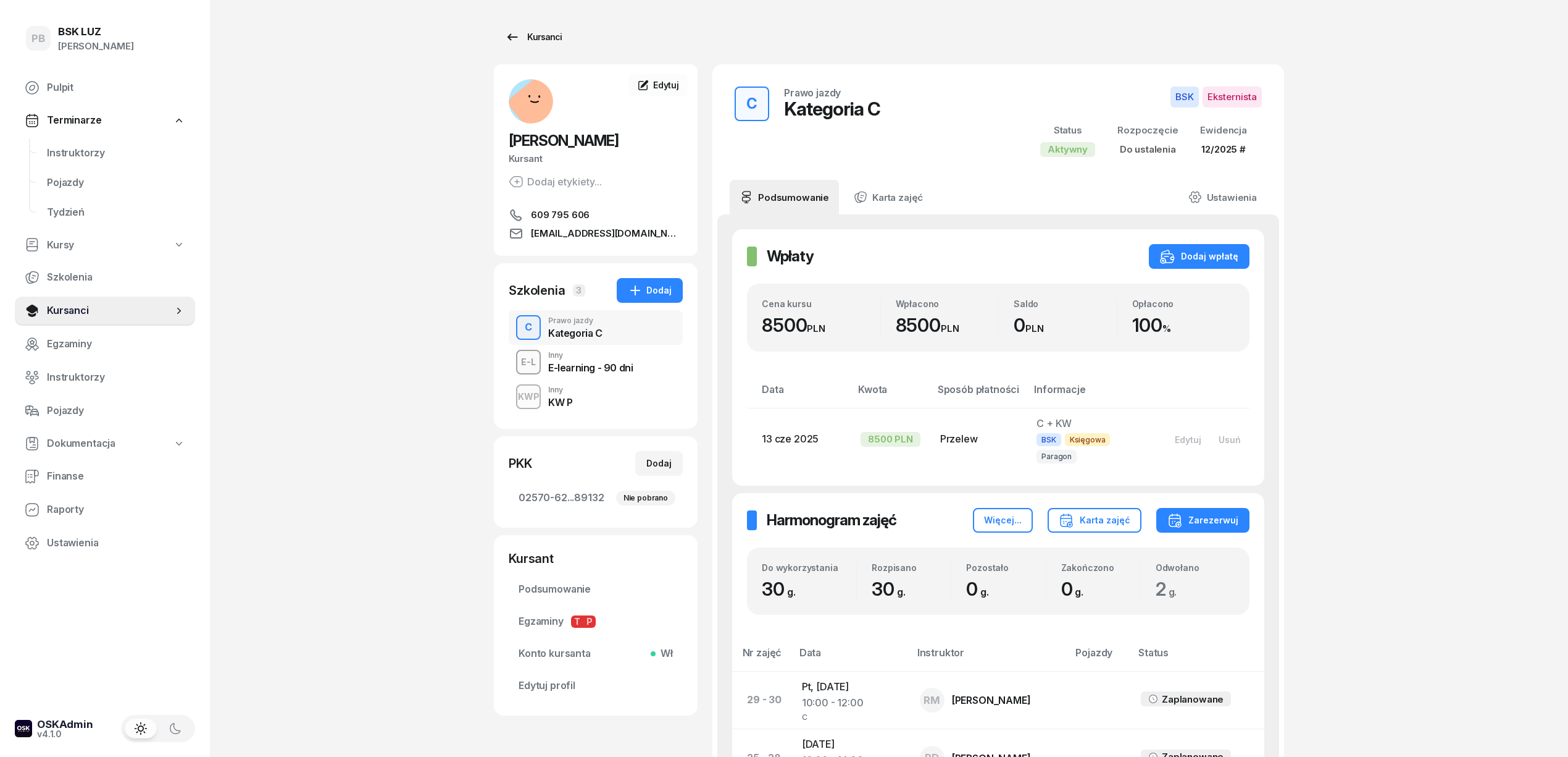
click at [543, 37] on div "Kursanci" at bounding box center [533, 37] width 57 height 15
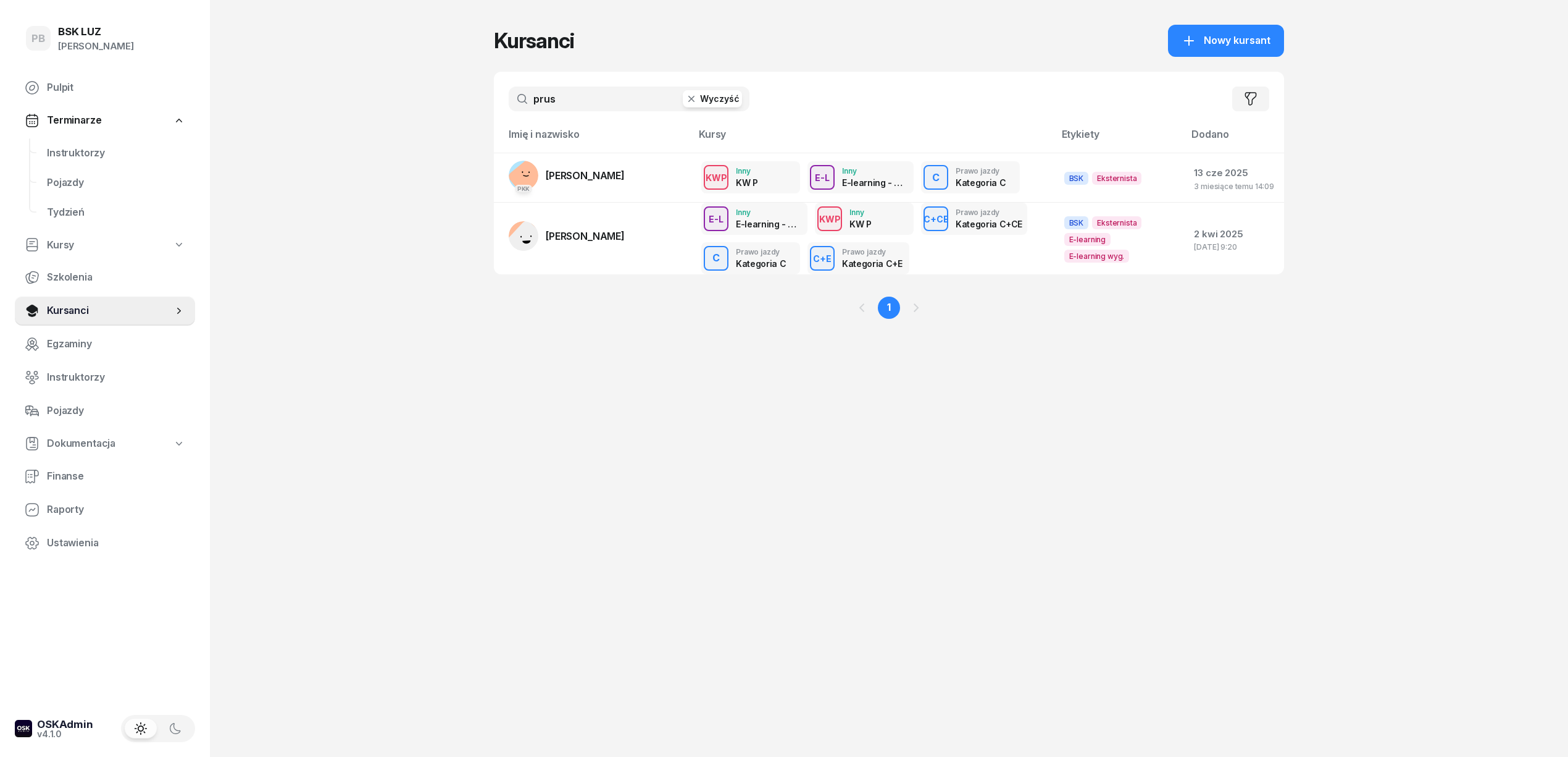
drag, startPoint x: 563, startPoint y: 106, endPoint x: 450, endPoint y: 114, distance: 113.3
click at [456, 113] on div "PB BSK [PERSON_NAME] Terminarze Instruktorzy Pojazdy Tydzień Kursy Szkolenia Ku…" at bounding box center [784, 378] width 1568 height 757
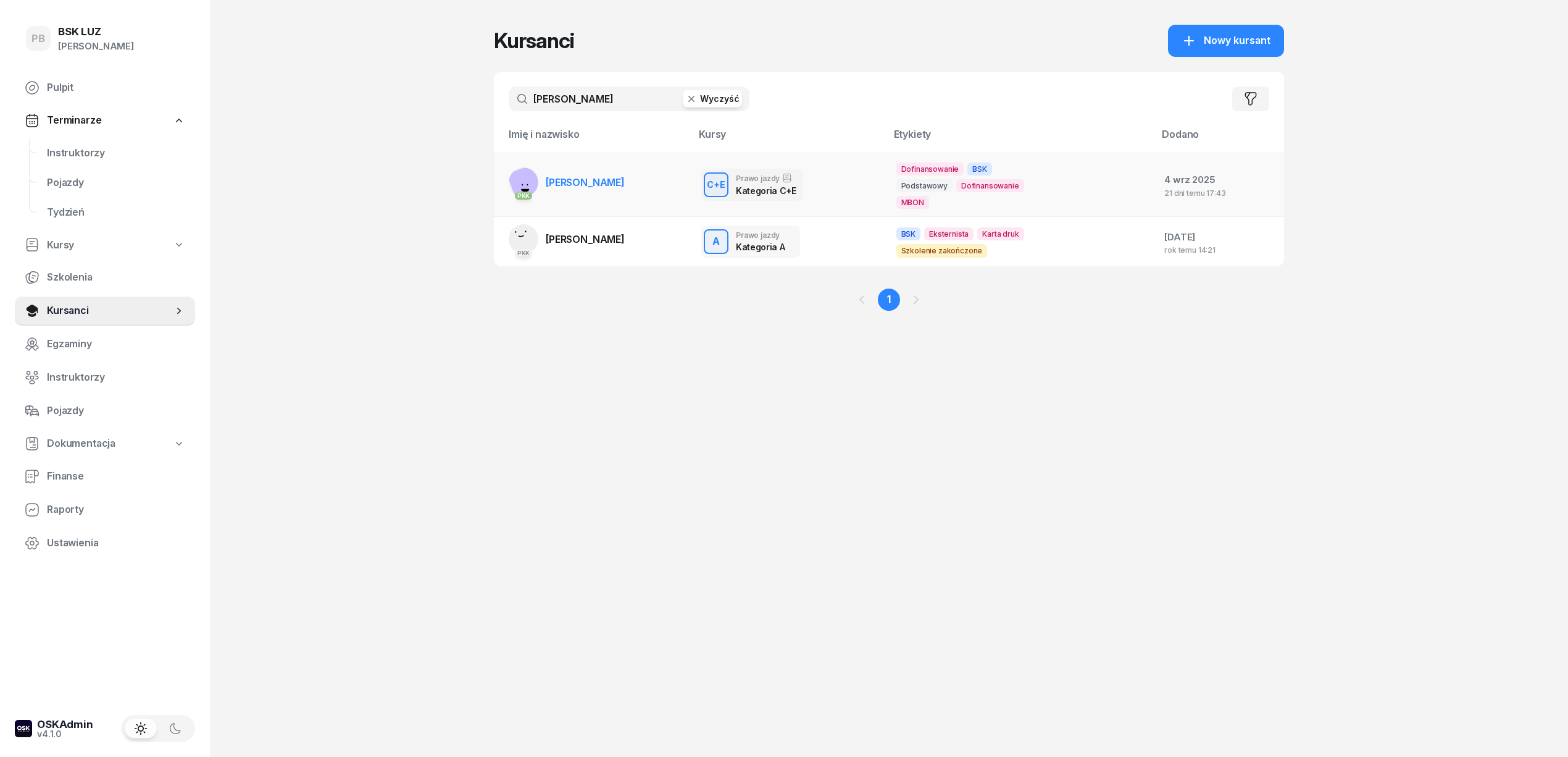
type input "[PERSON_NAME]"
click at [615, 184] on span "[PERSON_NAME]" at bounding box center [584, 182] width 79 height 12
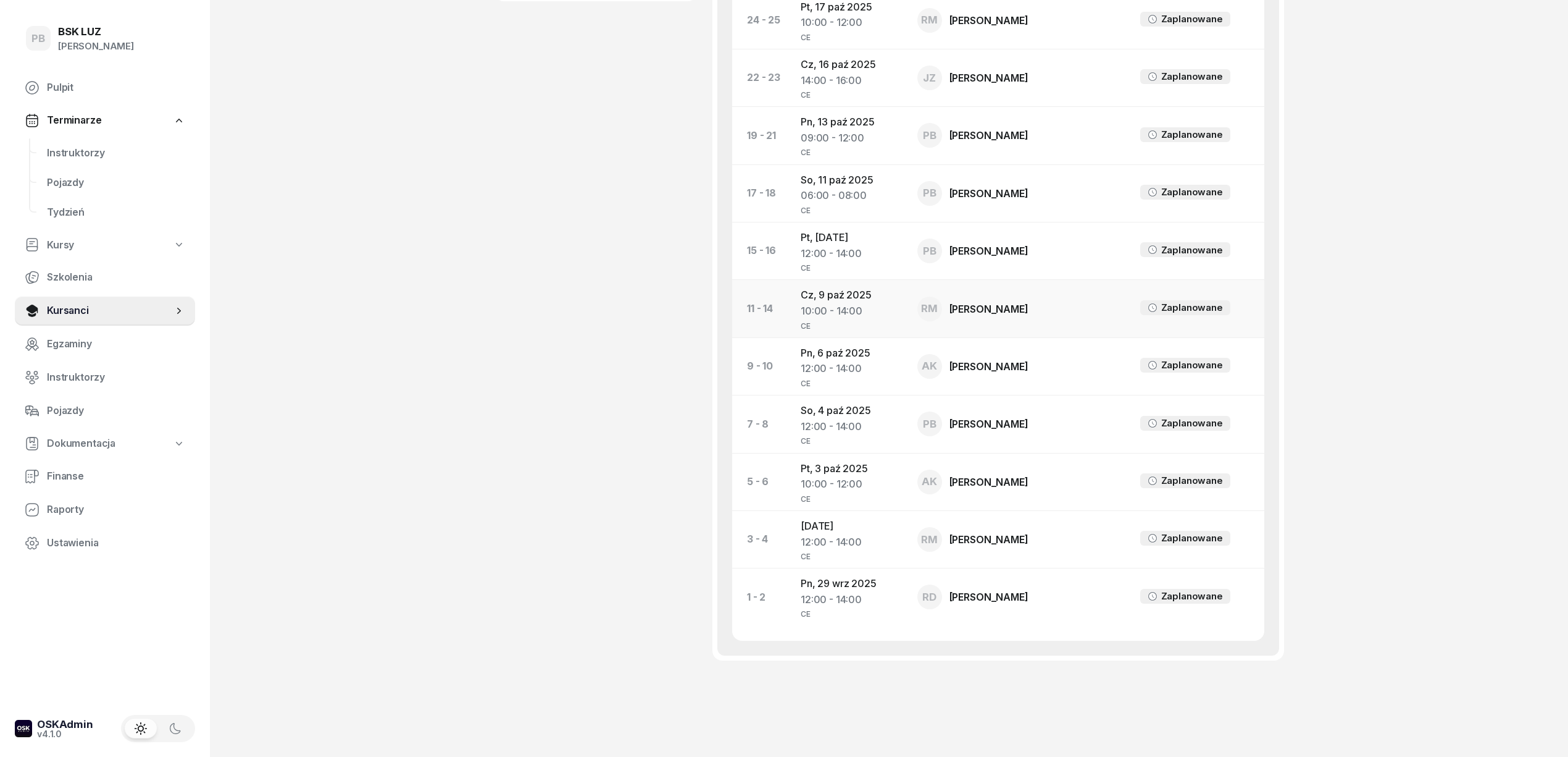
scroll to position [704, 0]
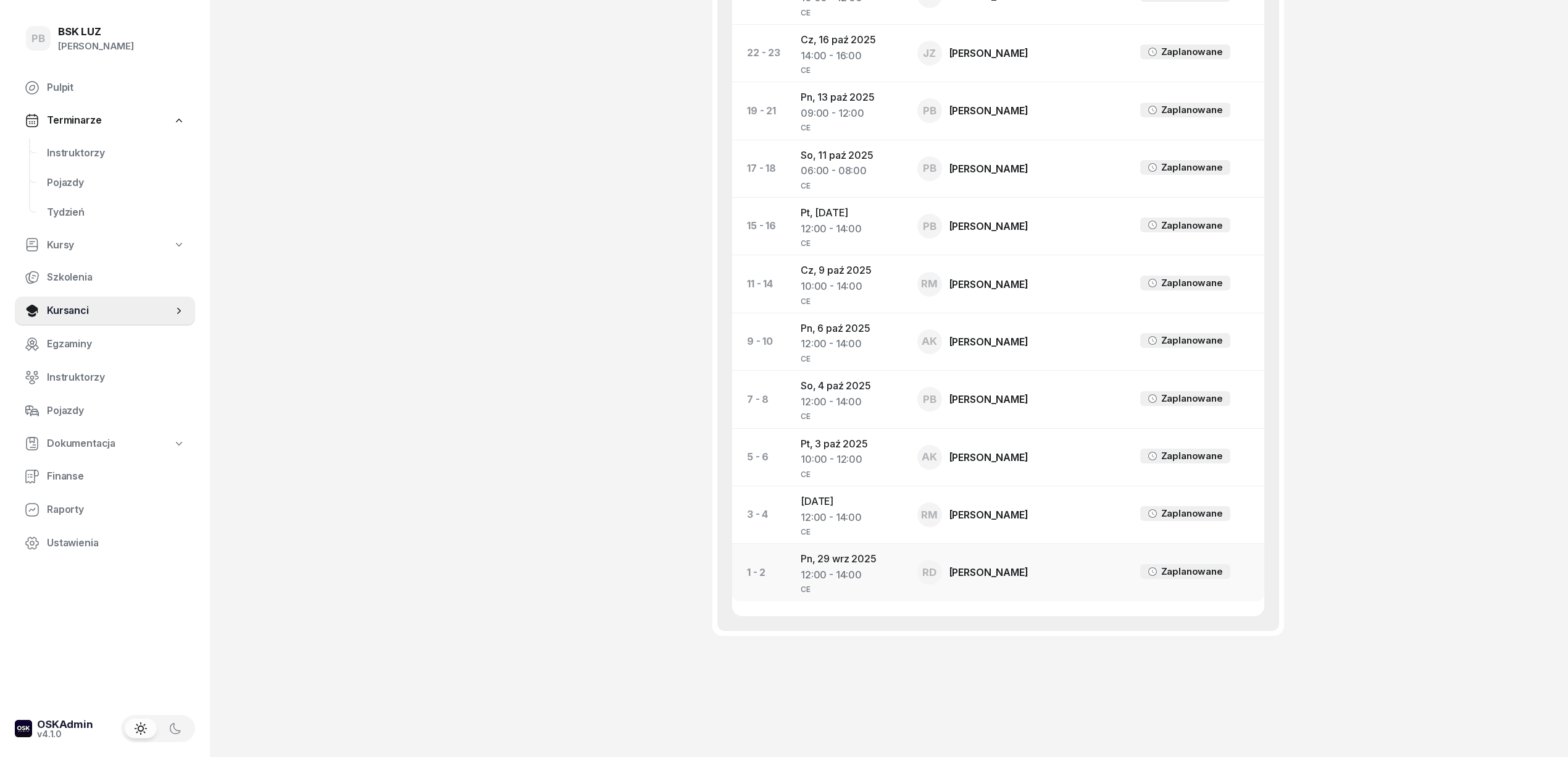
click at [852, 556] on td "Pn, [DATE] 12:00 - 14:00 CE" at bounding box center [848, 572] width 116 height 58
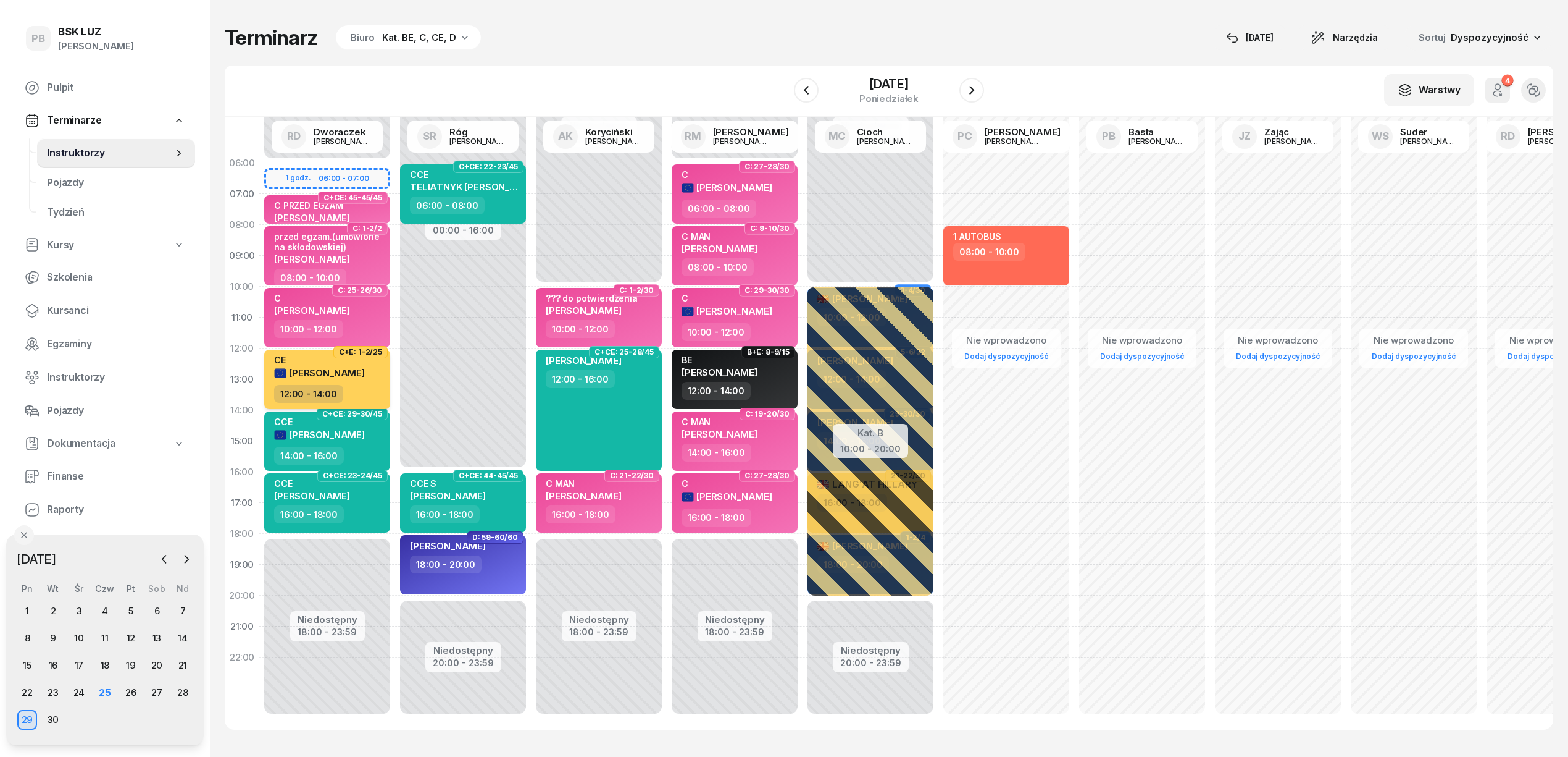
click at [370, 386] on div "12:00 - 14:00" at bounding box center [328, 393] width 109 height 18
select select "12"
select select "14"
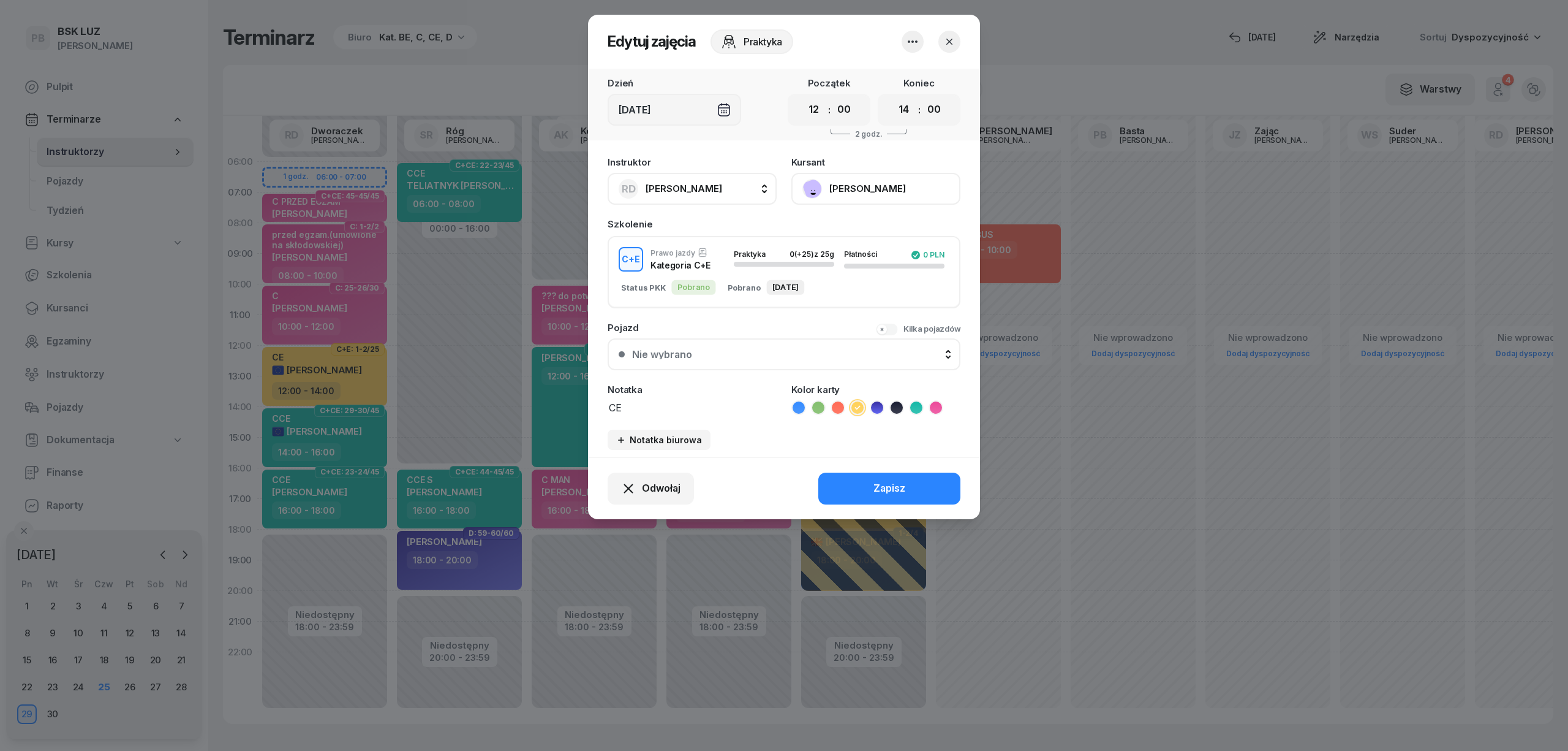
click at [920, 43] on icon "button" at bounding box center [913, 42] width 15 height 15
click at [904, 72] on link "Usuń" at bounding box center [907, 79] width 162 height 31
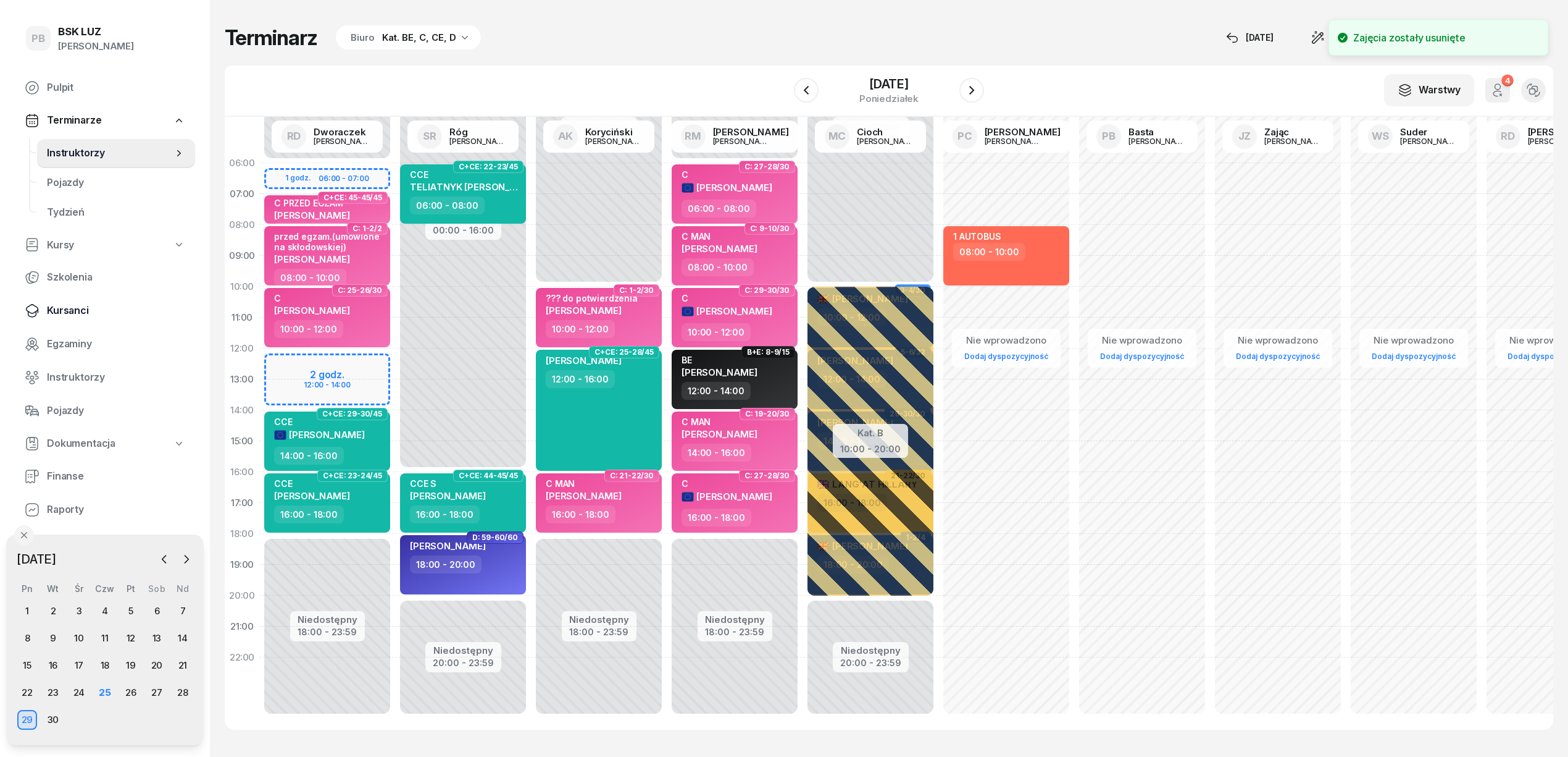
click at [72, 312] on span "Kursanci" at bounding box center [116, 310] width 138 height 16
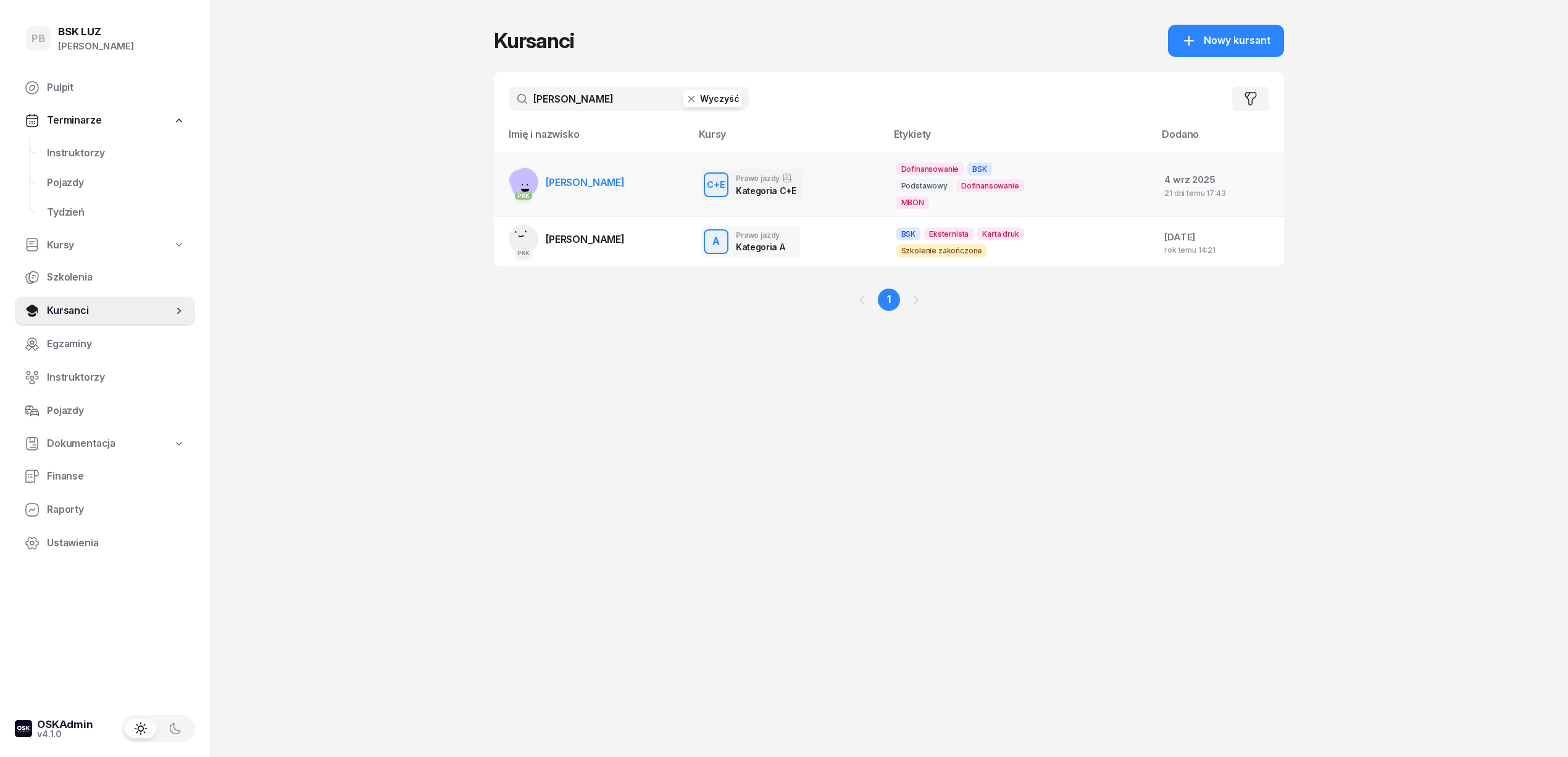
click at [589, 186] on span "[PERSON_NAME]" at bounding box center [584, 182] width 79 height 12
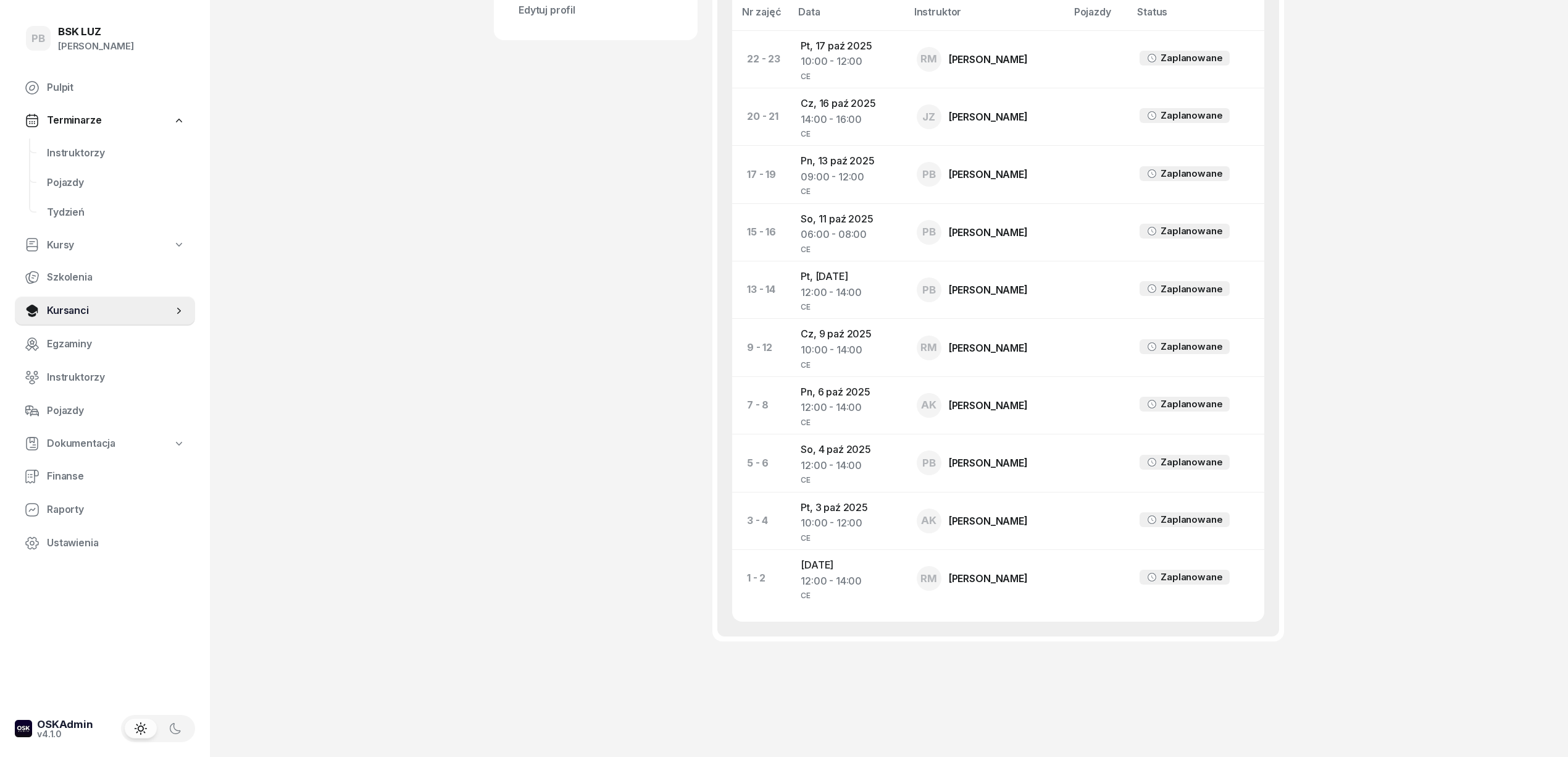
scroll to position [646, 0]
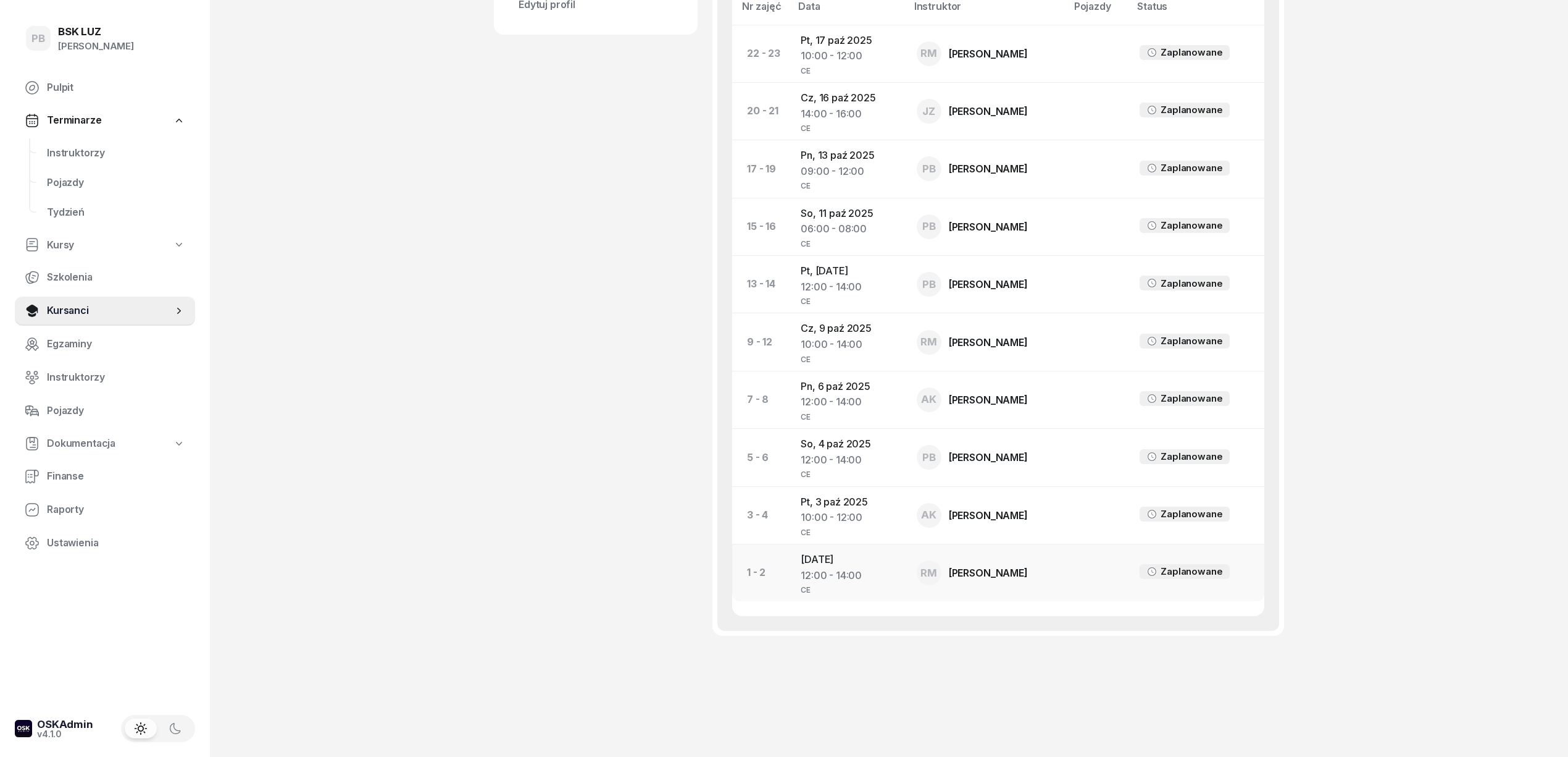
click at [838, 554] on td "[DATE] 12:00 - 14:00 CE" at bounding box center [848, 572] width 116 height 58
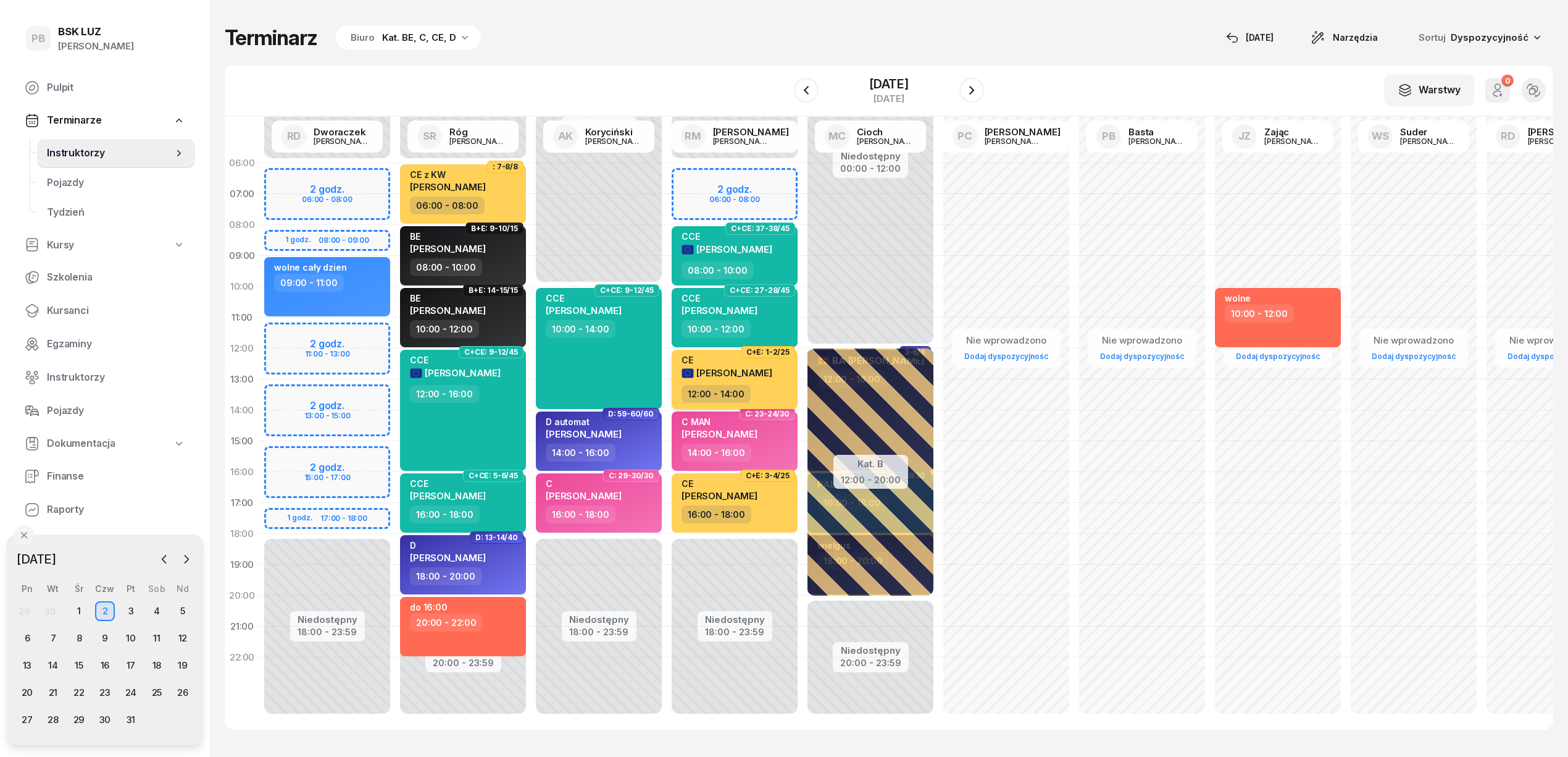
click at [753, 373] on span "[PERSON_NAME]" at bounding box center [734, 372] width 76 height 11
select select "12"
select select "14"
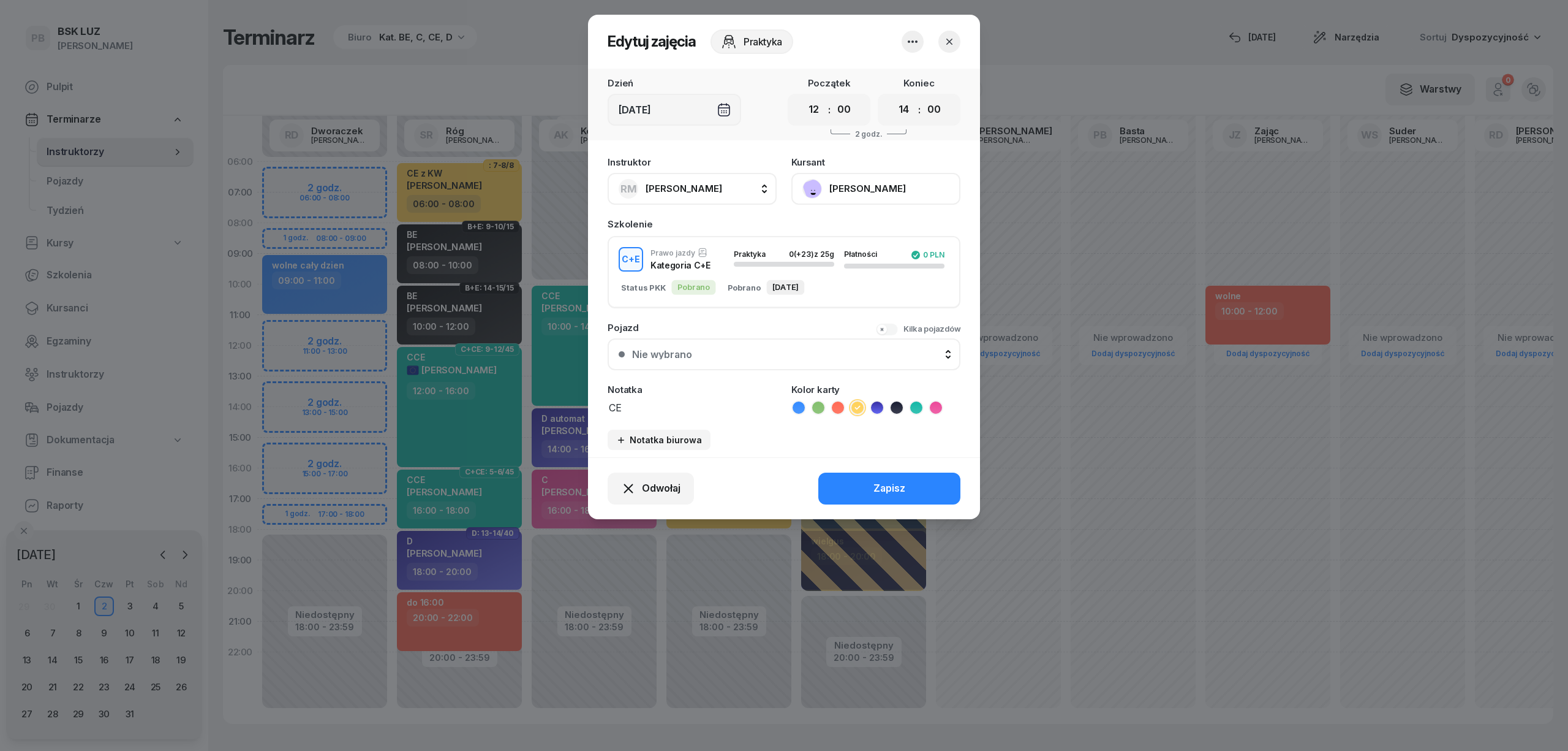
click at [912, 42] on icon "button" at bounding box center [913, 42] width 15 height 15
drag, startPoint x: 883, startPoint y: 76, endPoint x: 777, endPoint y: 101, distance: 108.9
click at [882, 76] on link "Usuń" at bounding box center [907, 79] width 162 height 31
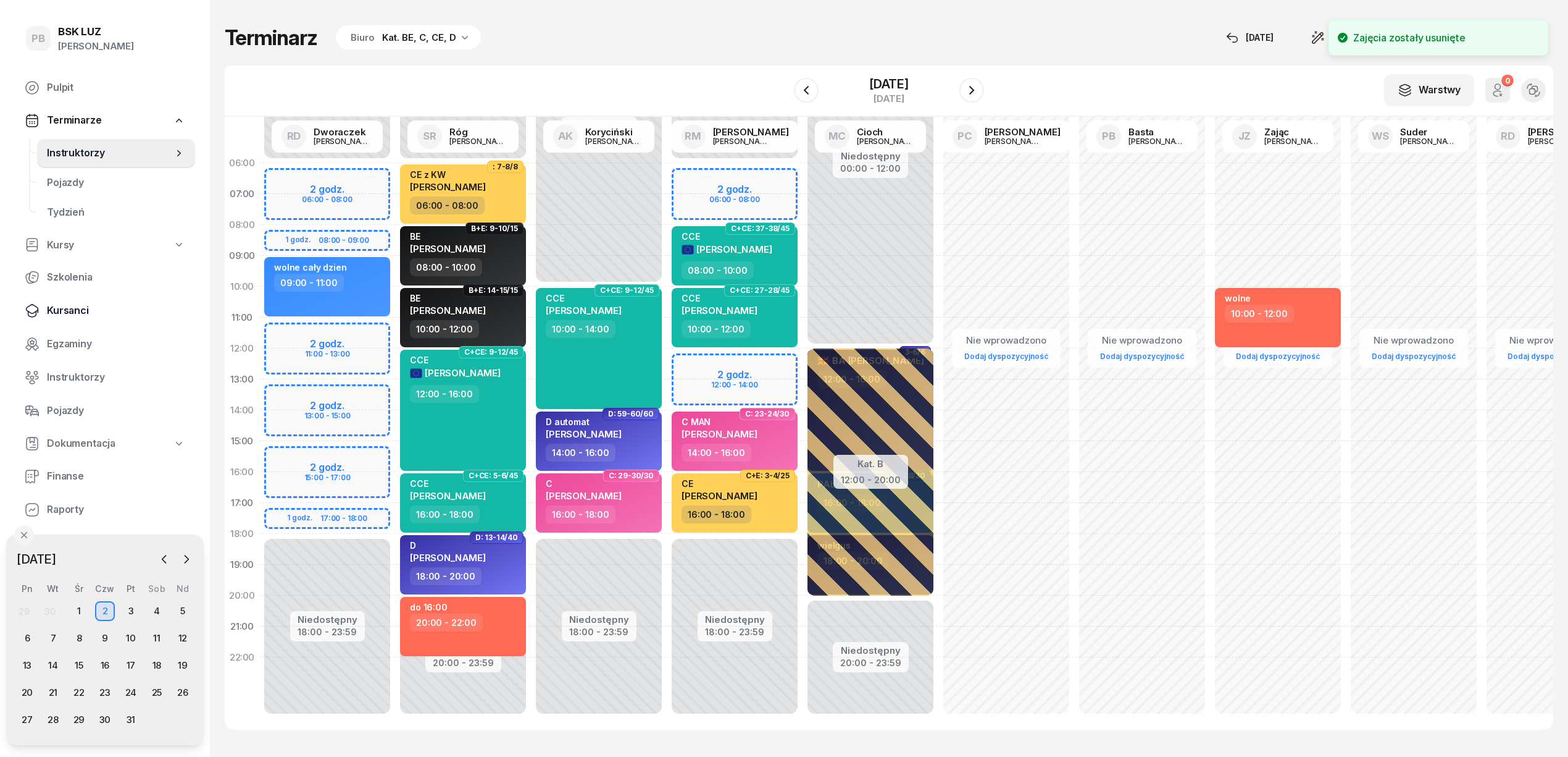
click at [64, 312] on span "Kursanci" at bounding box center [116, 310] width 138 height 16
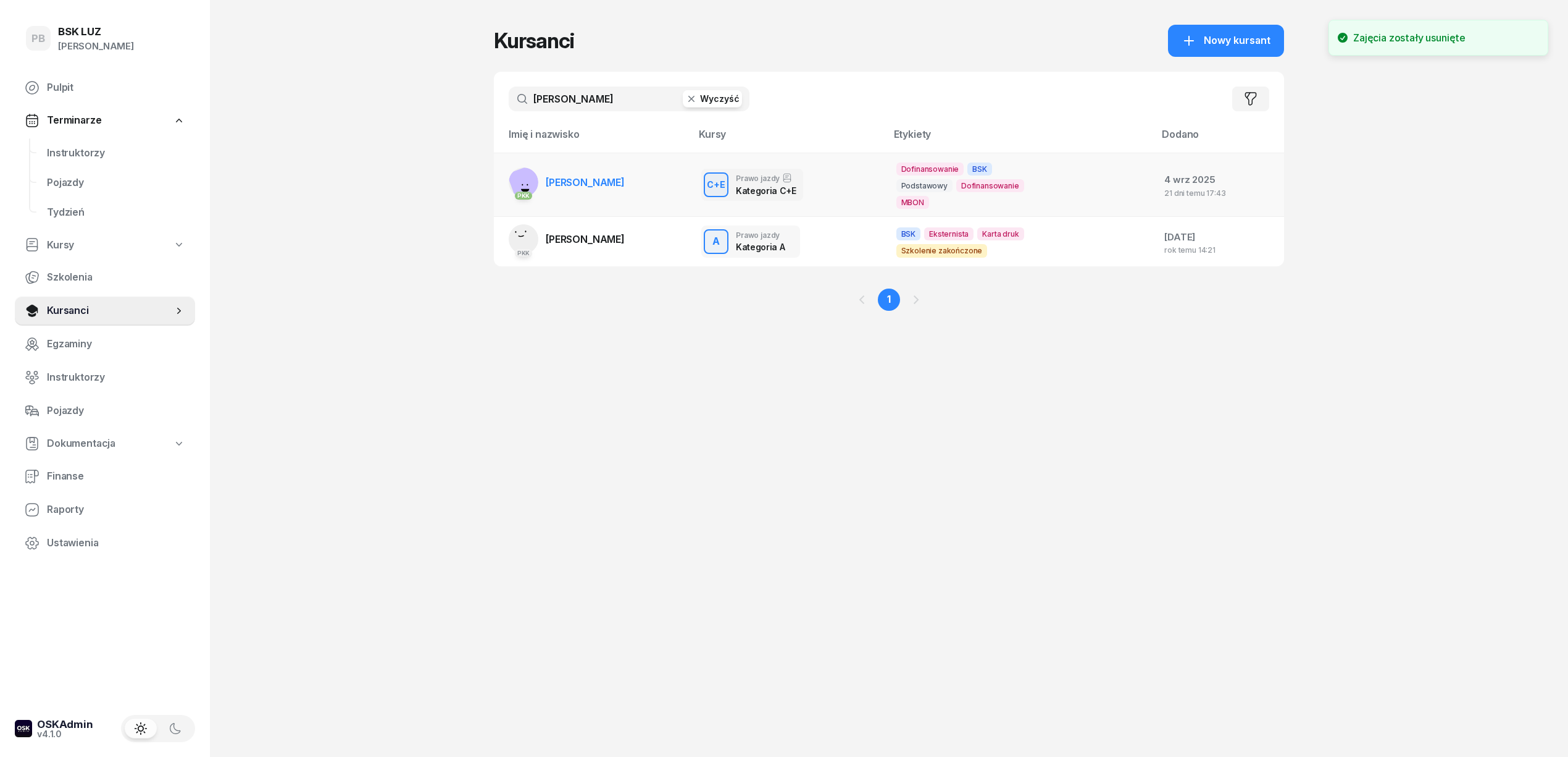
click at [620, 175] on link "PKK [PERSON_NAME]" at bounding box center [566, 182] width 116 height 29
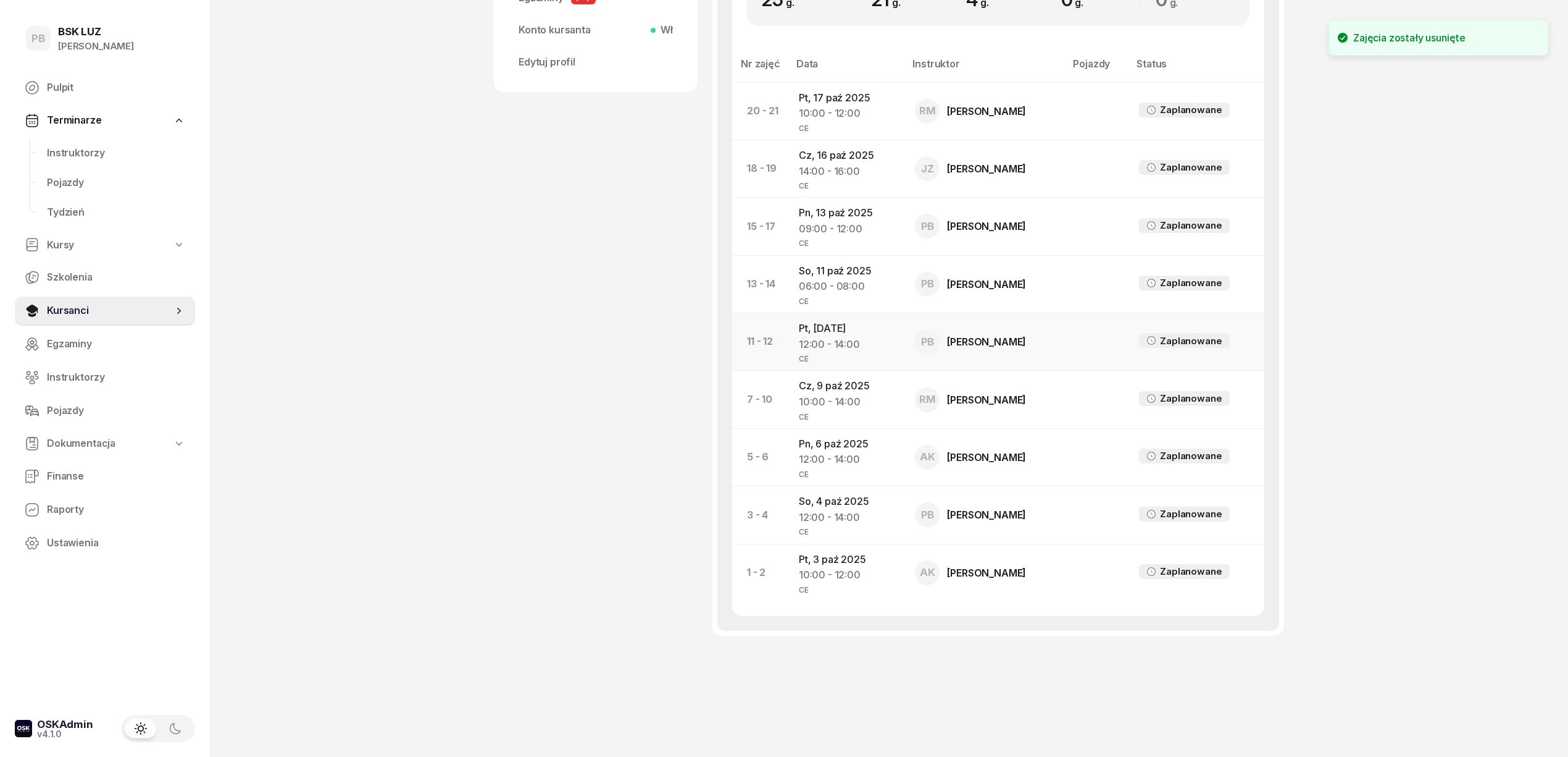
scroll to position [588, 0]
click at [846, 556] on td "Pt, [DATE] 10:00 - 12:00 CE" at bounding box center [846, 572] width 116 height 58
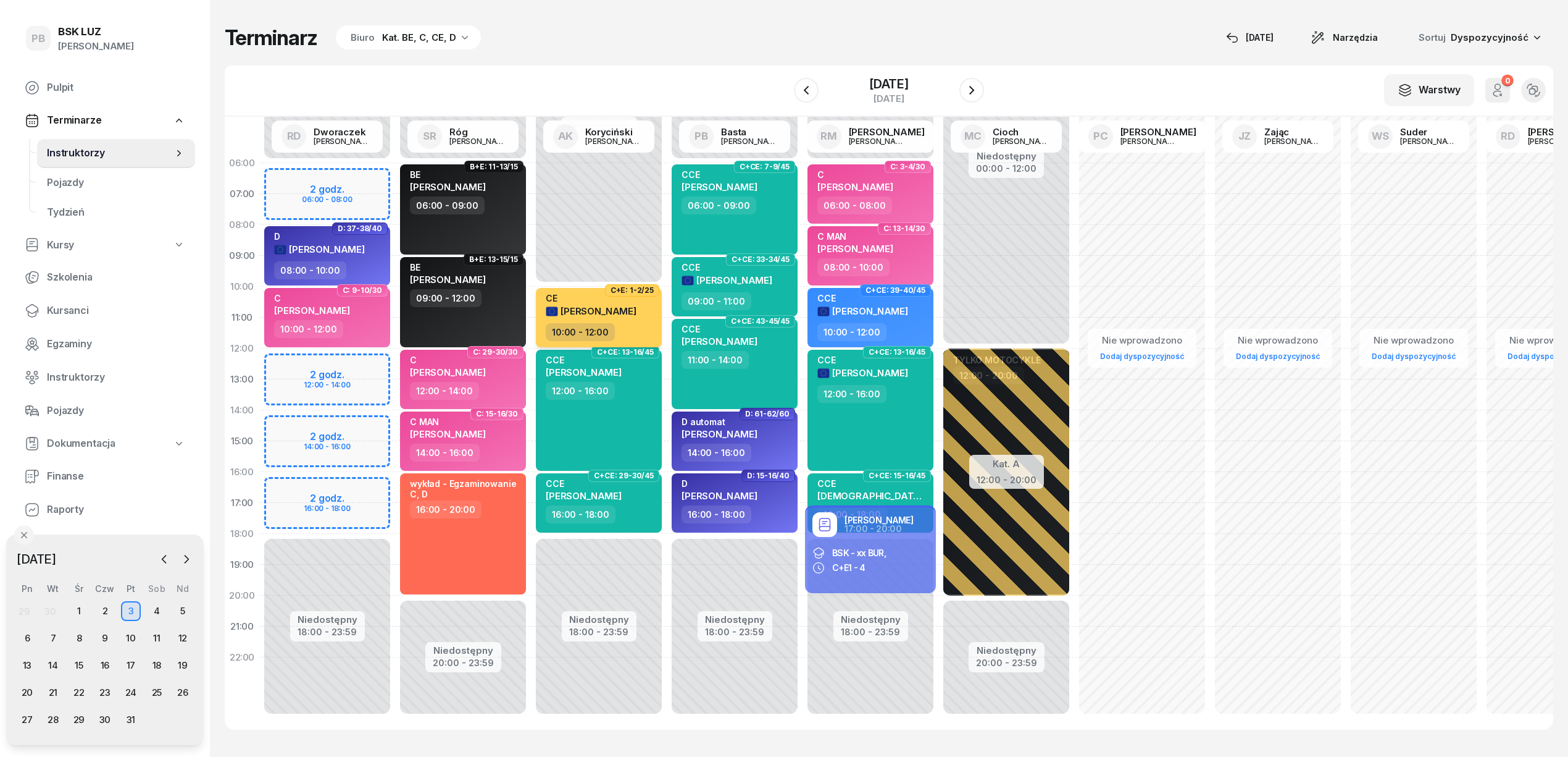
click at [609, 297] on div "CE" at bounding box center [591, 297] width 91 height 10
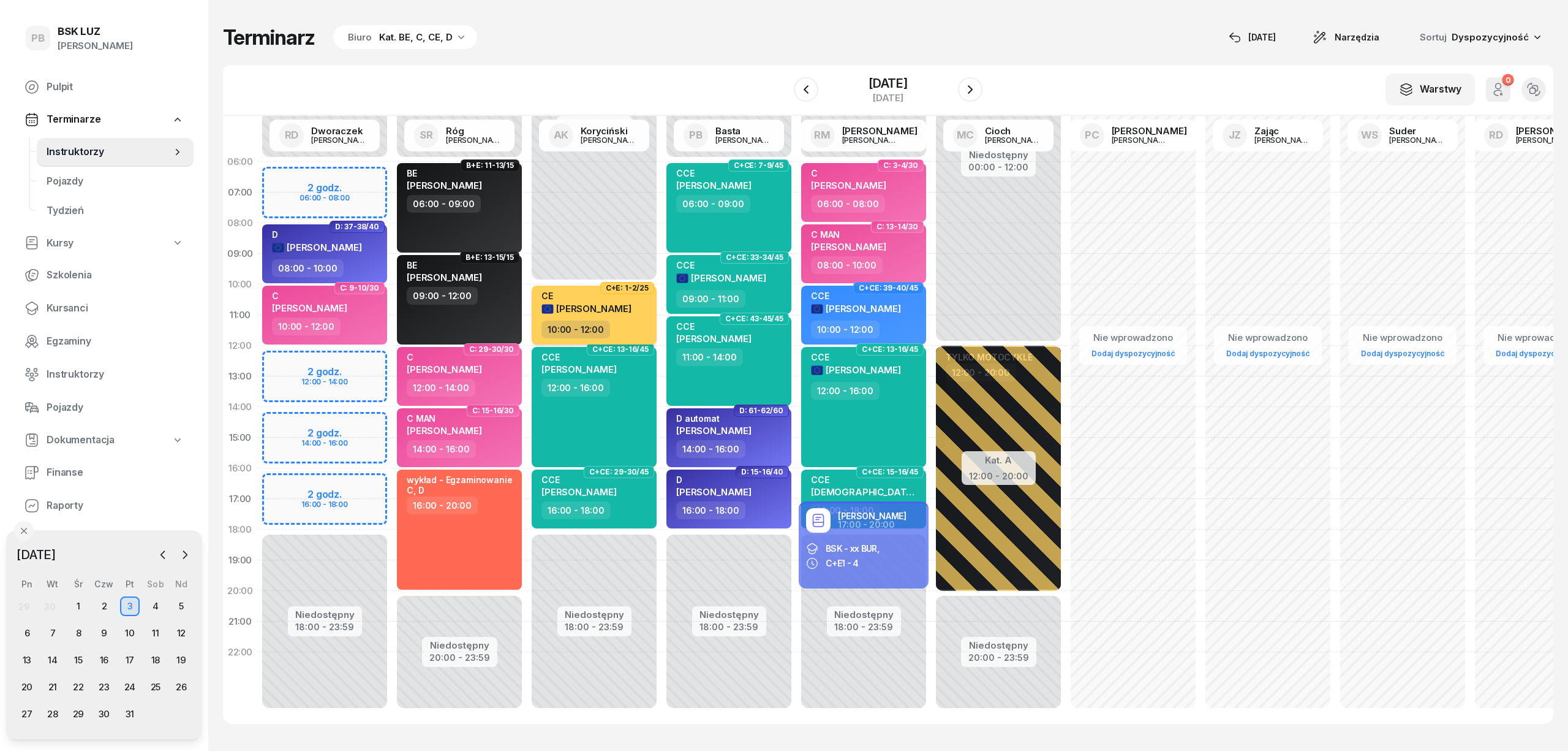
select select "10"
select select "12"
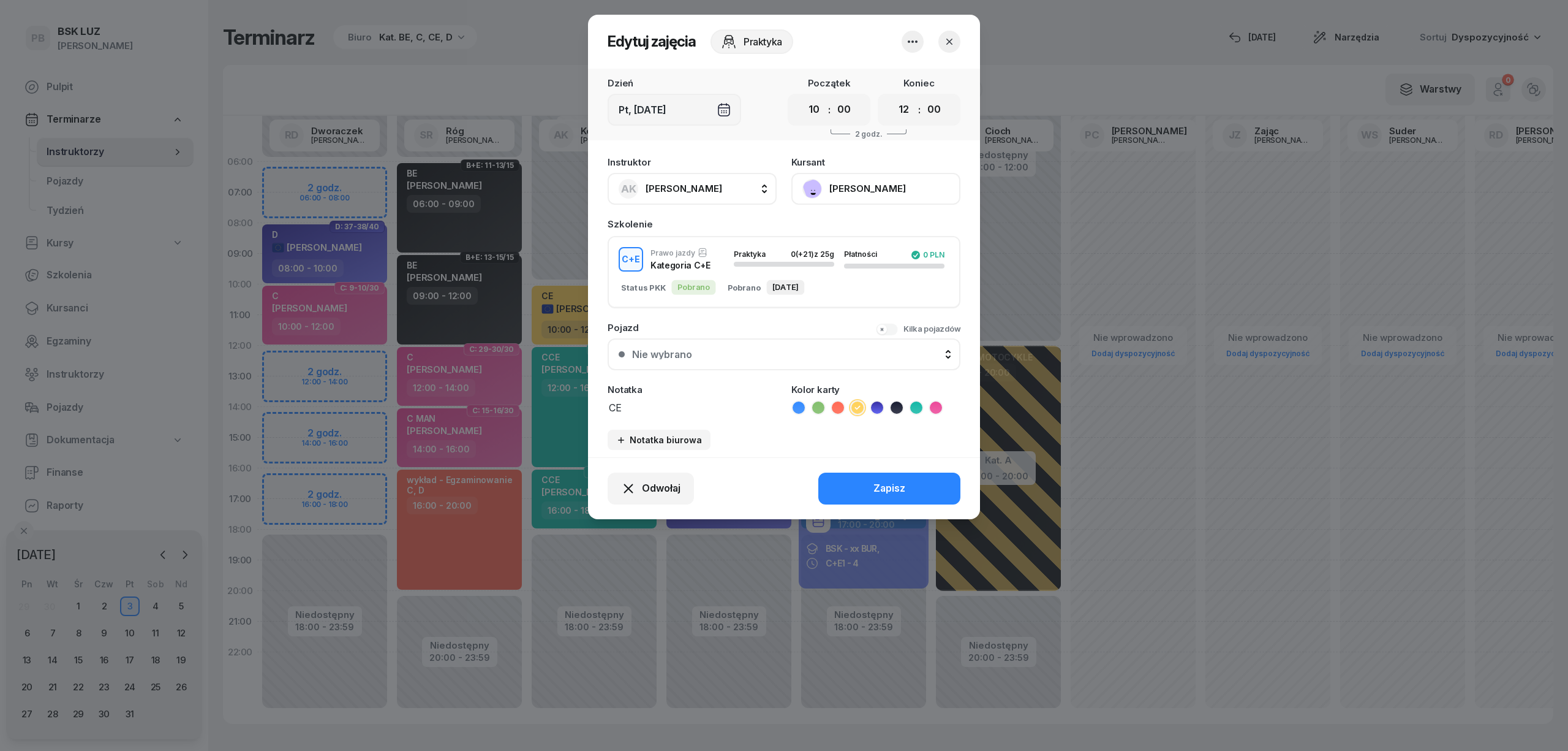
click at [903, 37] on button "button" at bounding box center [912, 41] width 22 height 22
click at [884, 76] on link "Usuń" at bounding box center [907, 79] width 162 height 31
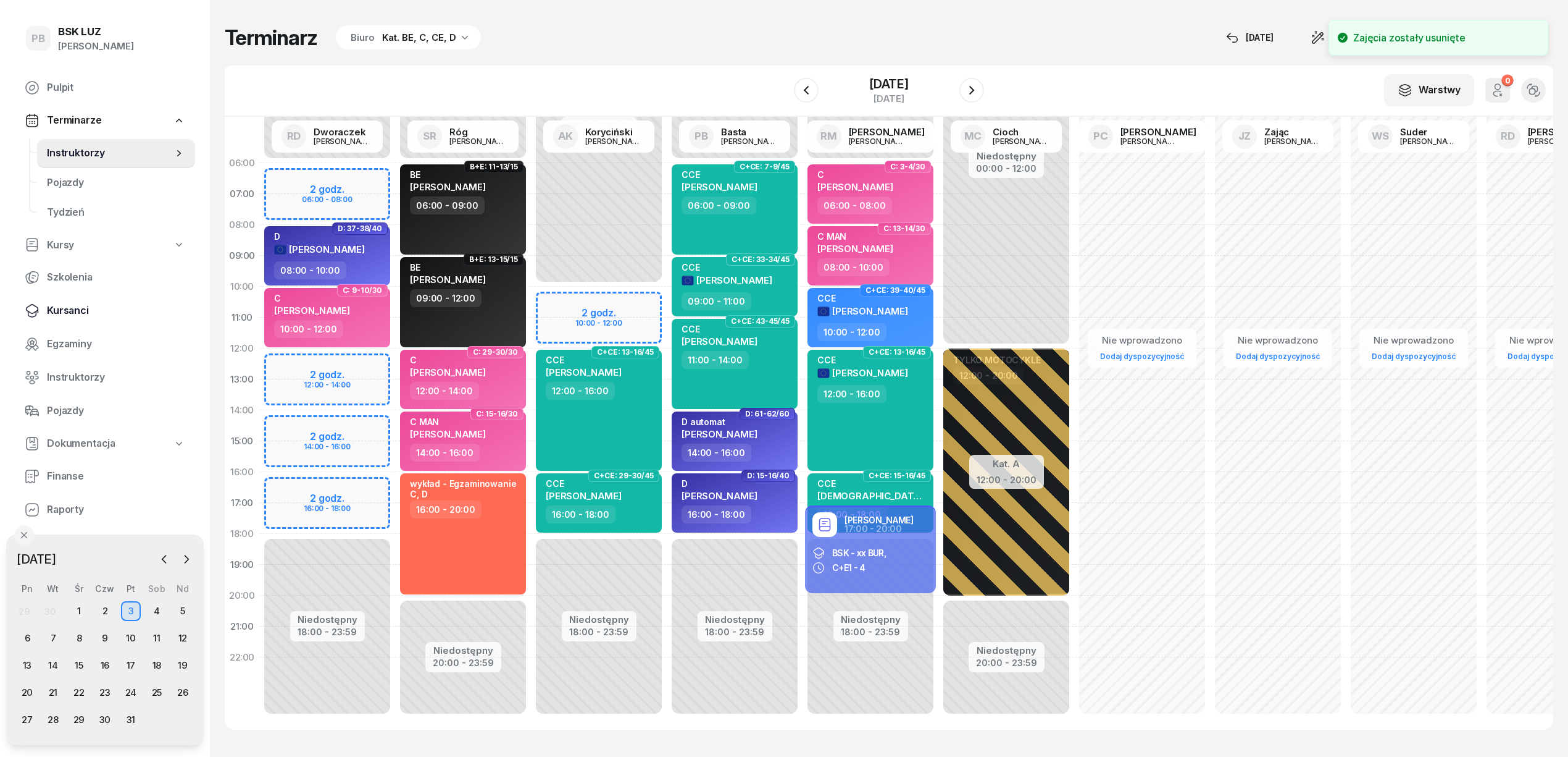
click at [77, 310] on span "Kursanci" at bounding box center [116, 310] width 138 height 16
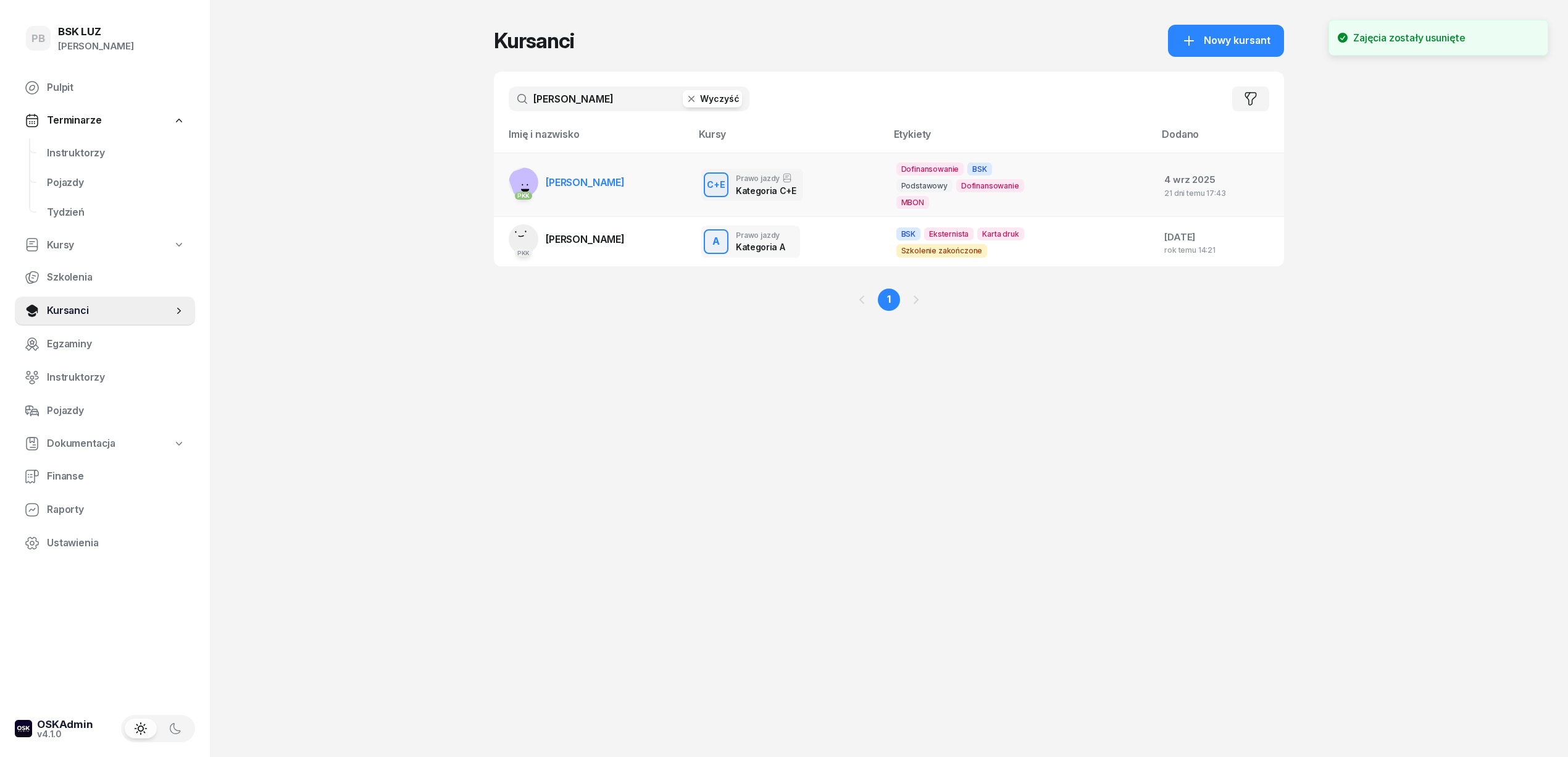
click at [617, 173] on link "PKK [PERSON_NAME]" at bounding box center [566, 182] width 116 height 29
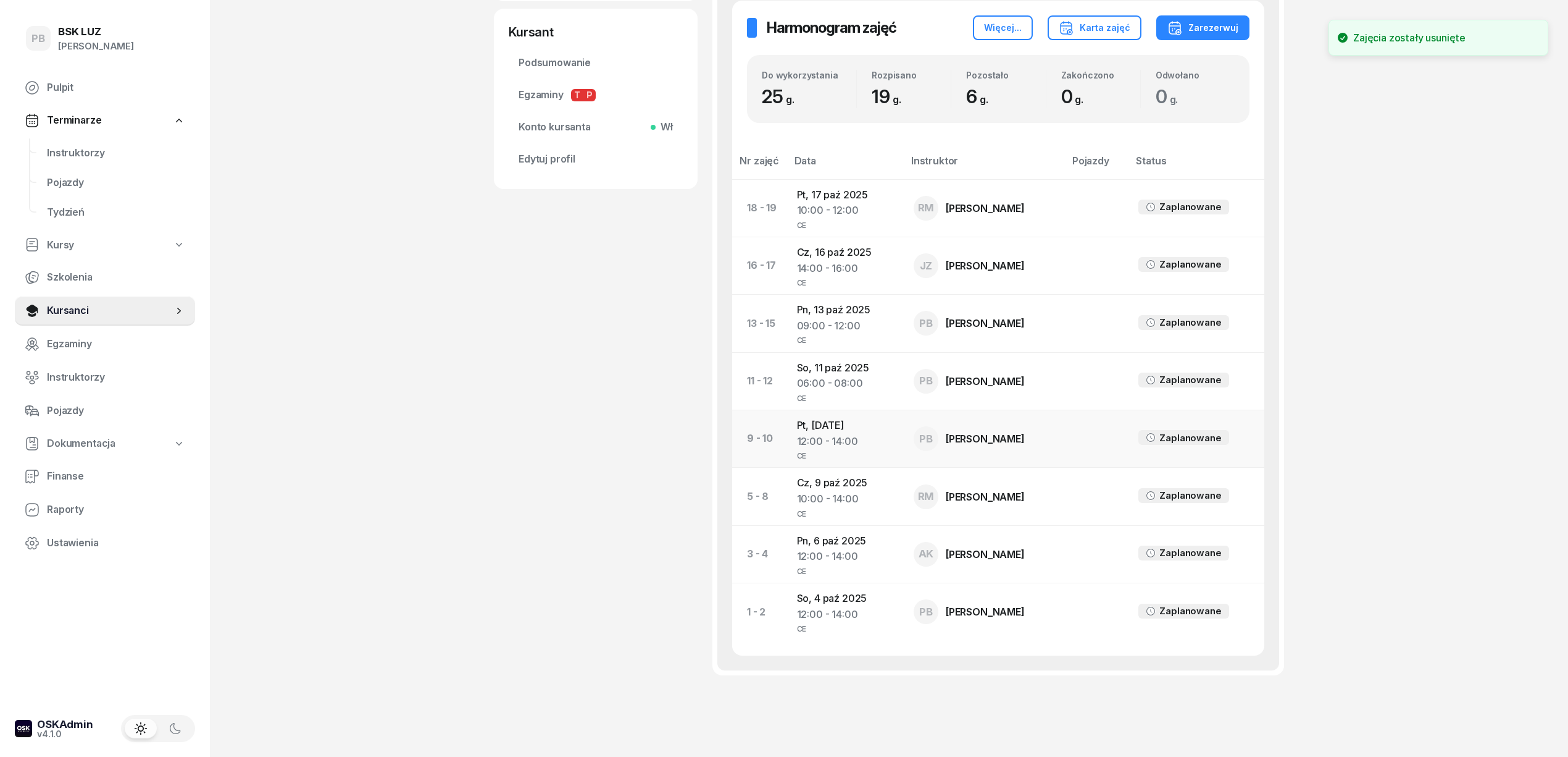
scroll to position [530, 0]
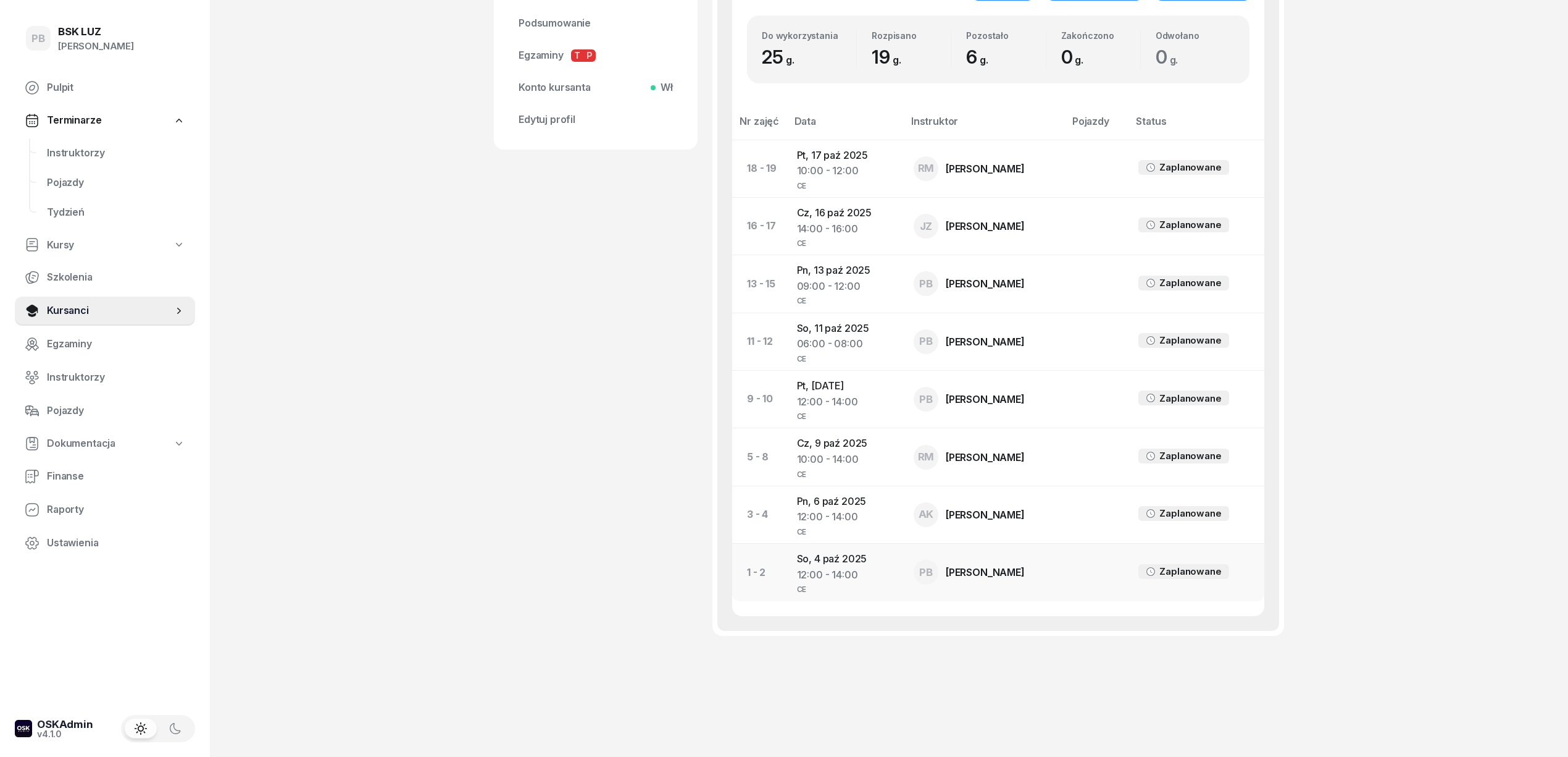
click at [829, 559] on td "[DATE] 12:00 - 14:00 CE" at bounding box center [845, 572] width 116 height 58
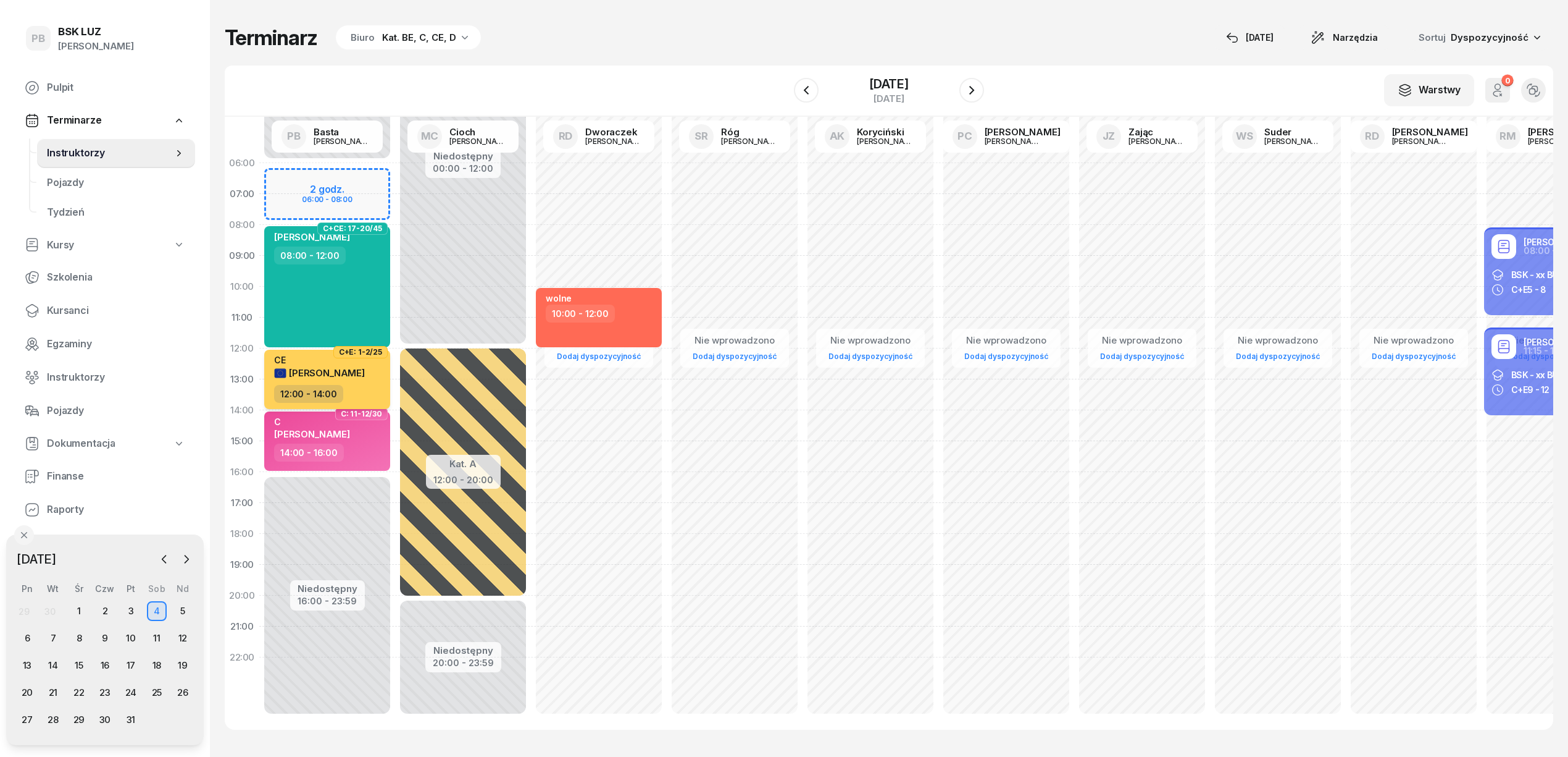
click at [322, 370] on span "[PERSON_NAME]" at bounding box center [327, 372] width 76 height 11
select select "12"
select select "14"
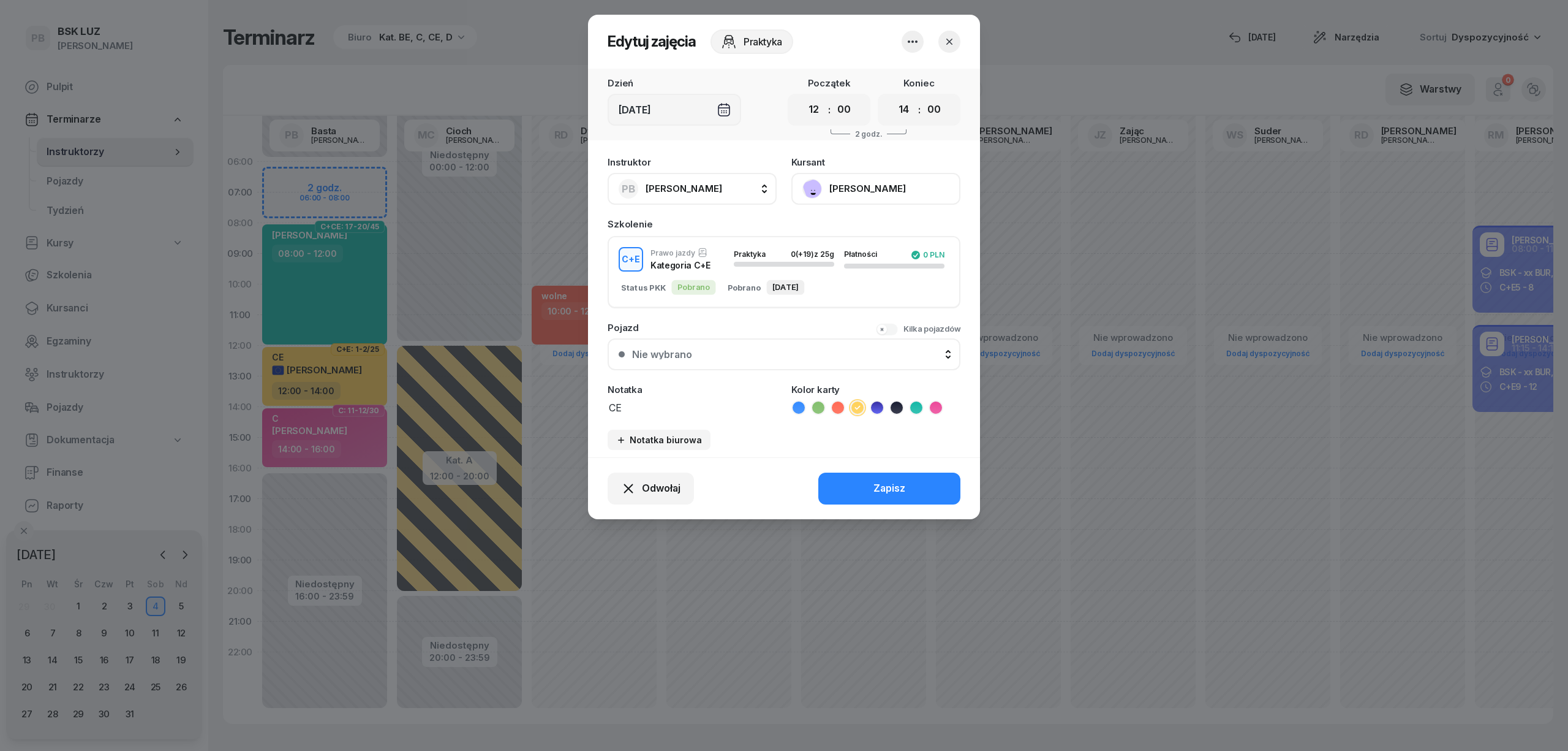
click at [912, 44] on icon "button" at bounding box center [913, 42] width 15 height 15
click at [894, 78] on link "Usuń" at bounding box center [907, 79] width 162 height 31
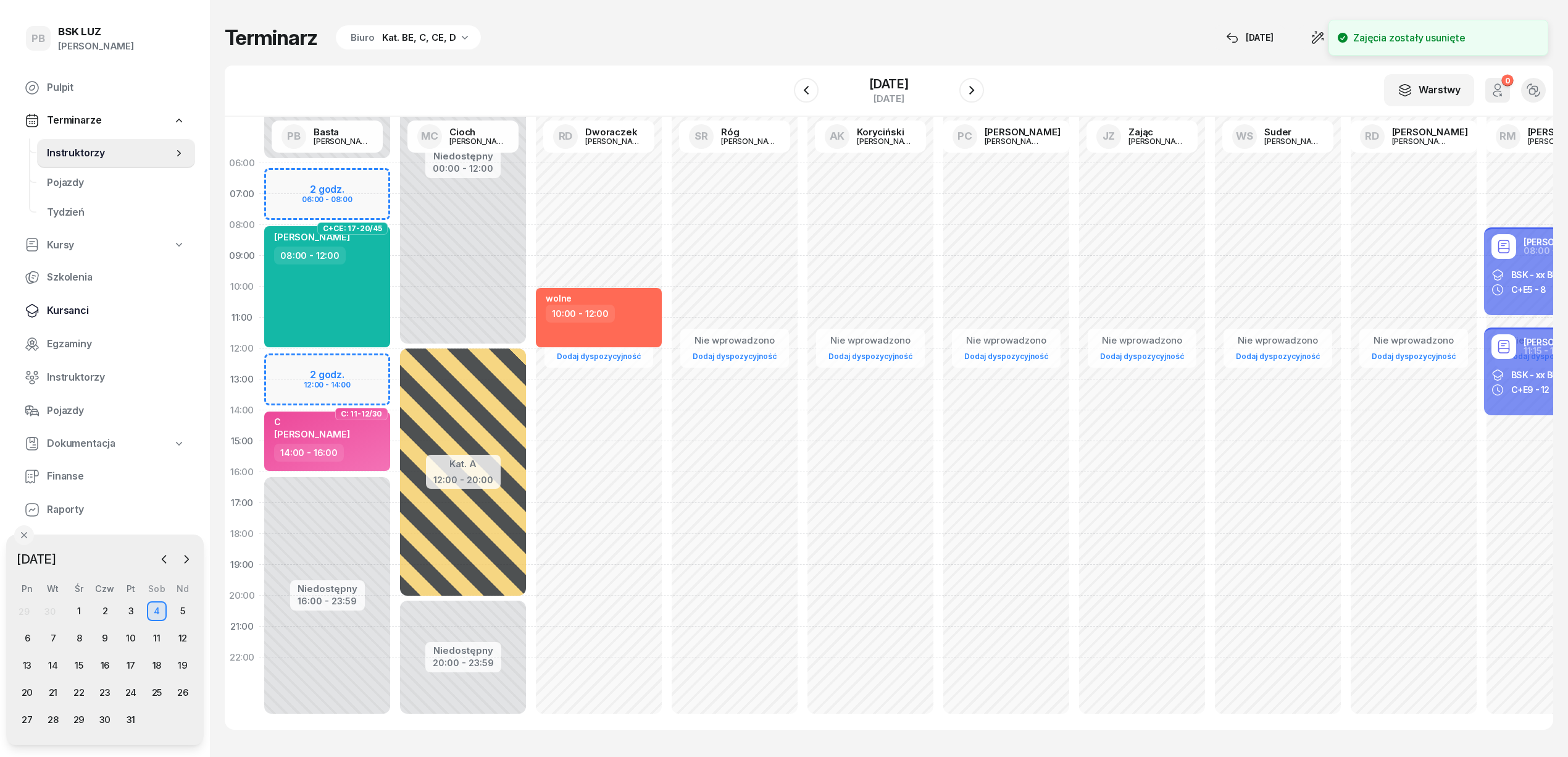
click at [64, 307] on span "Kursanci" at bounding box center [116, 310] width 138 height 16
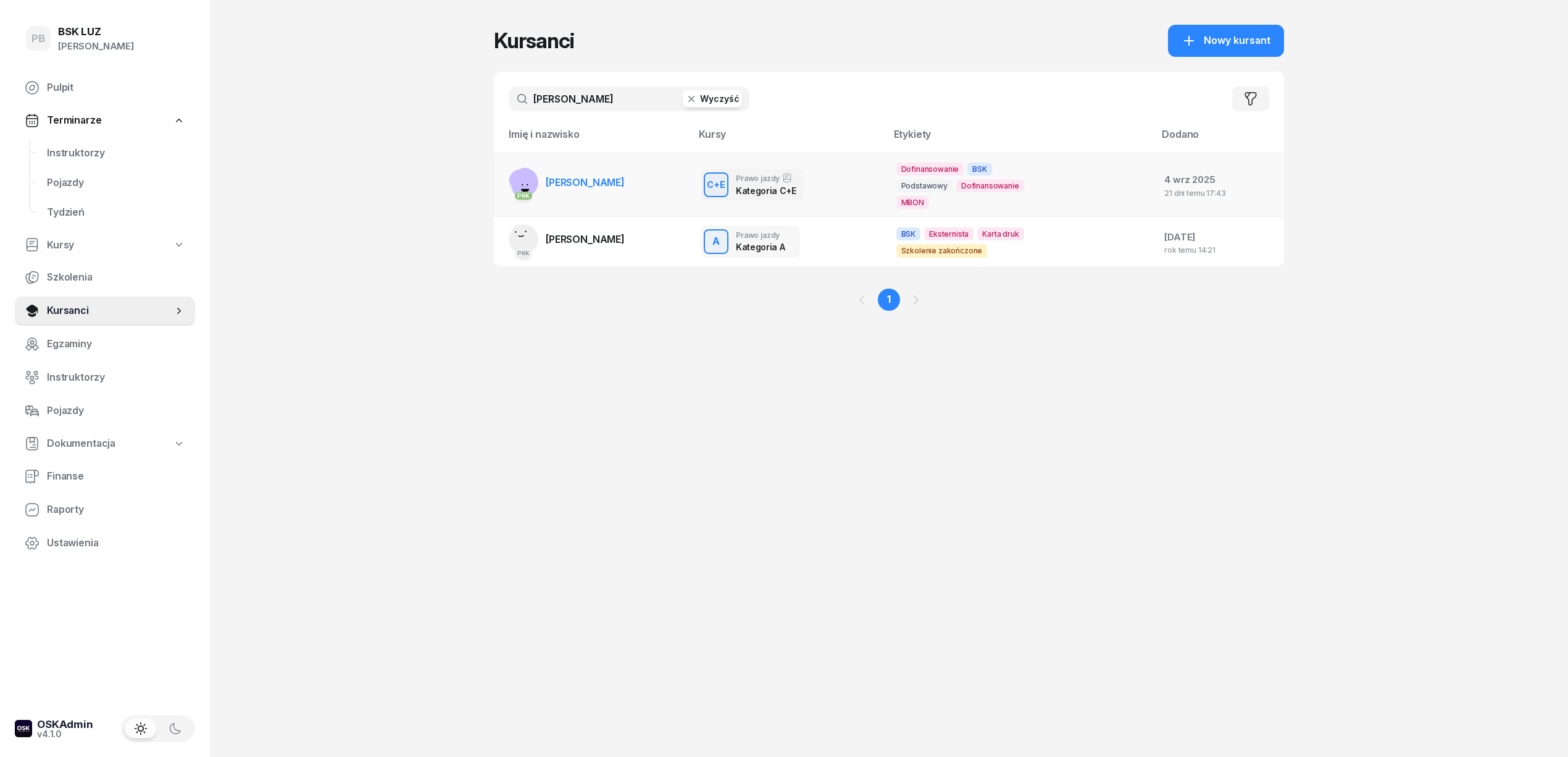
click at [625, 180] on span "[PERSON_NAME]" at bounding box center [584, 182] width 79 height 12
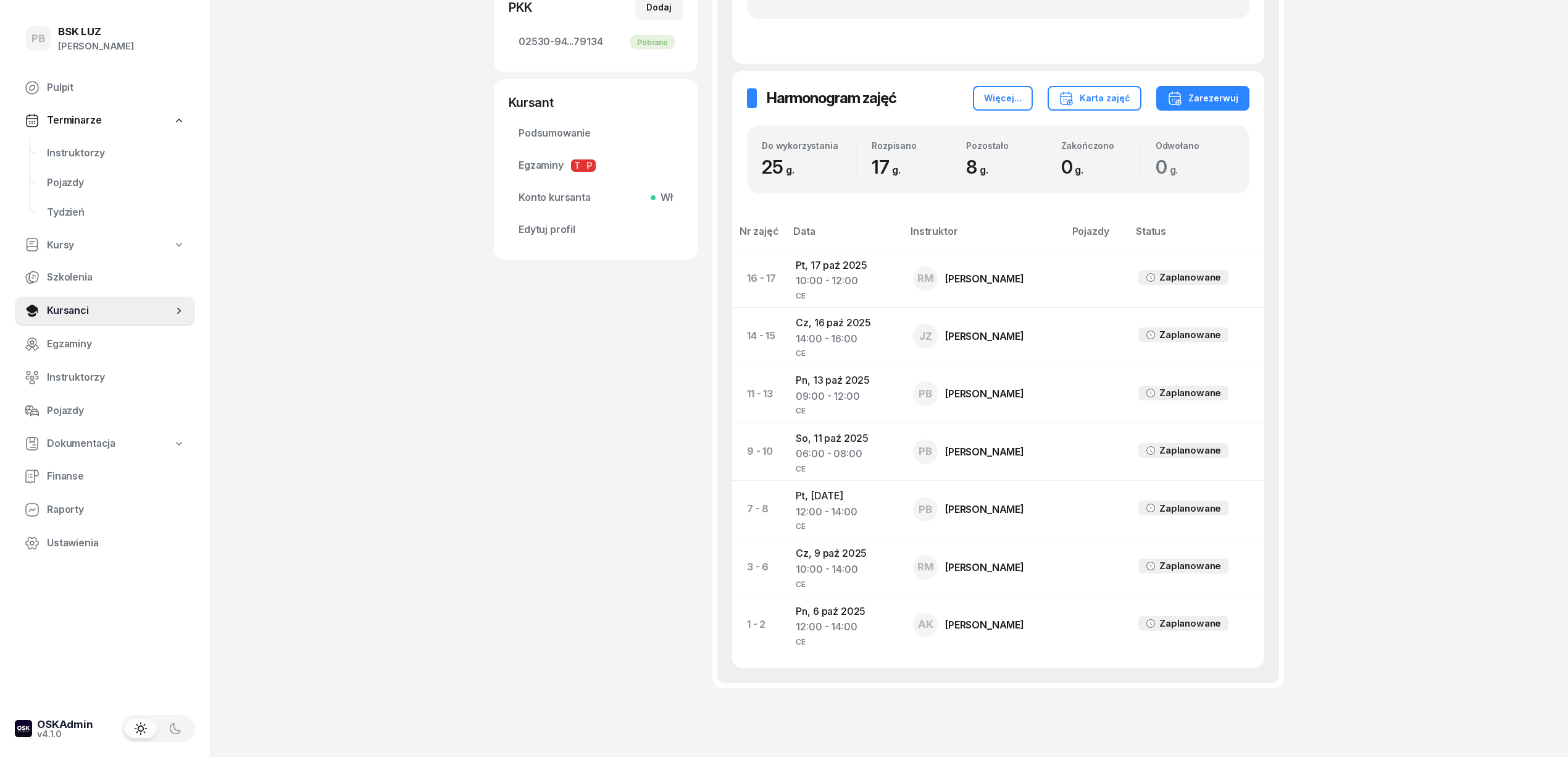
scroll to position [390, 0]
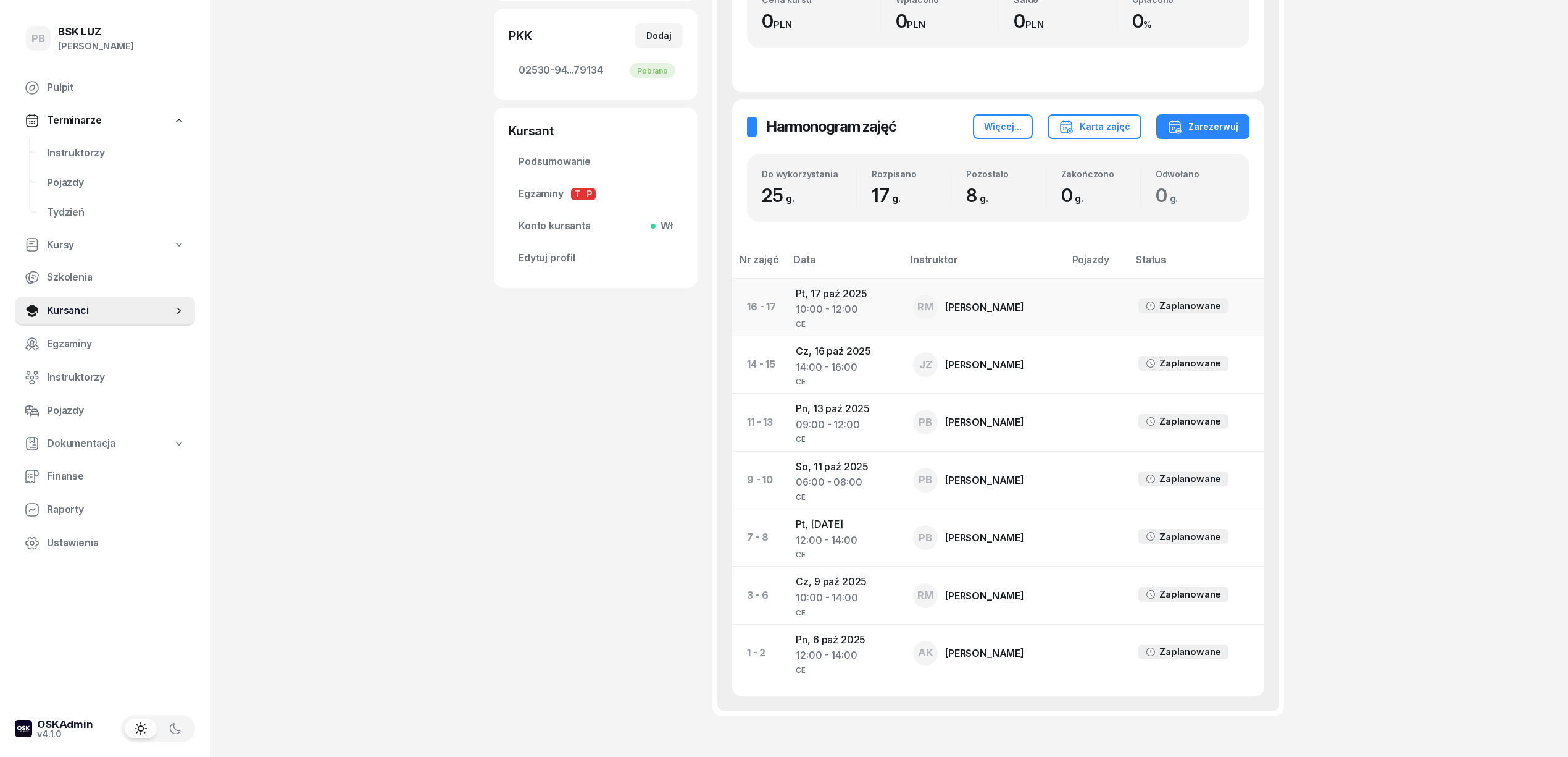
click at [834, 294] on td "Pt, [DATE] 10:00 - 12:00 CE" at bounding box center [845, 306] width 117 height 58
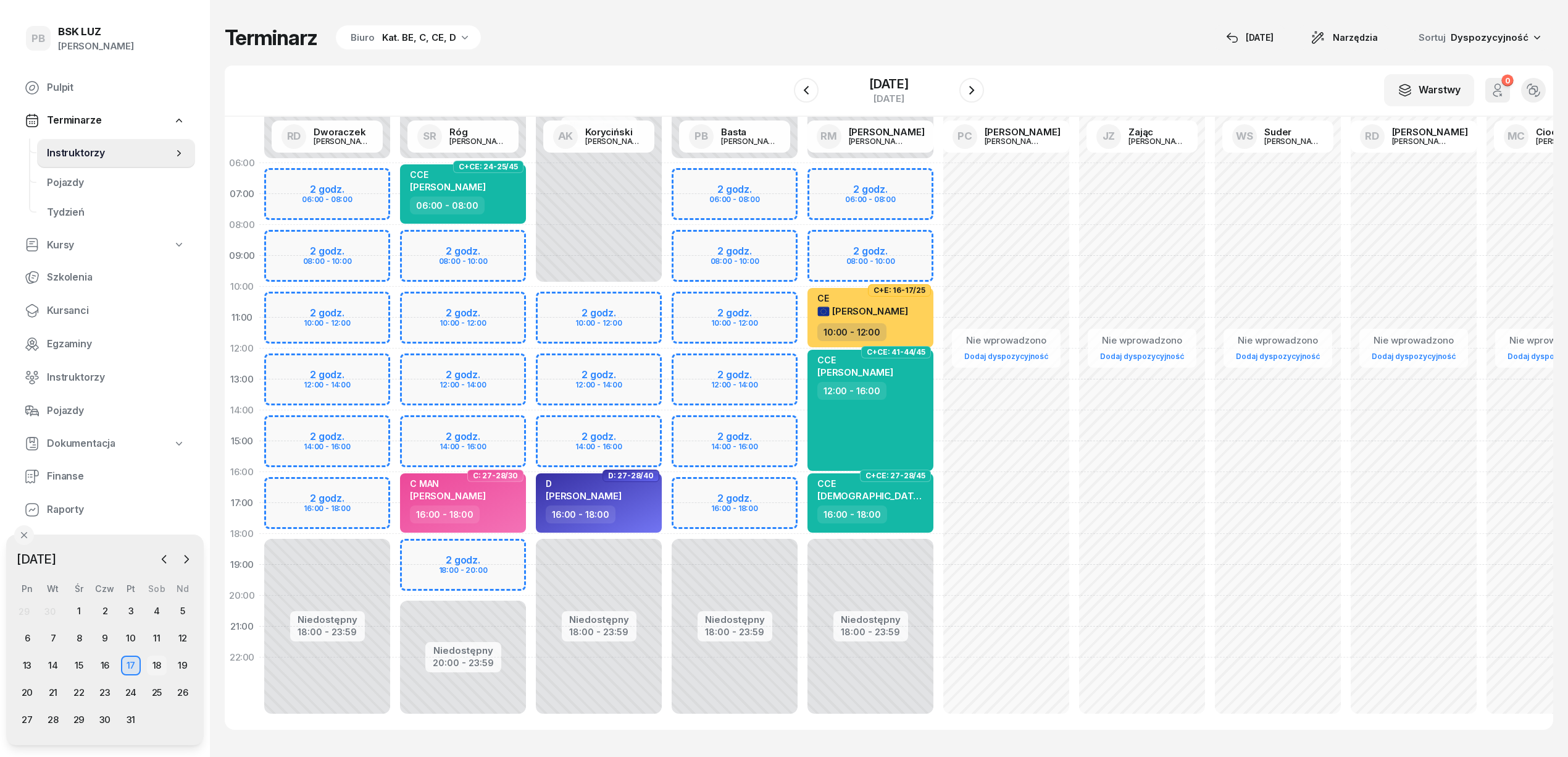
click at [163, 663] on div "18" at bounding box center [156, 665] width 20 height 20
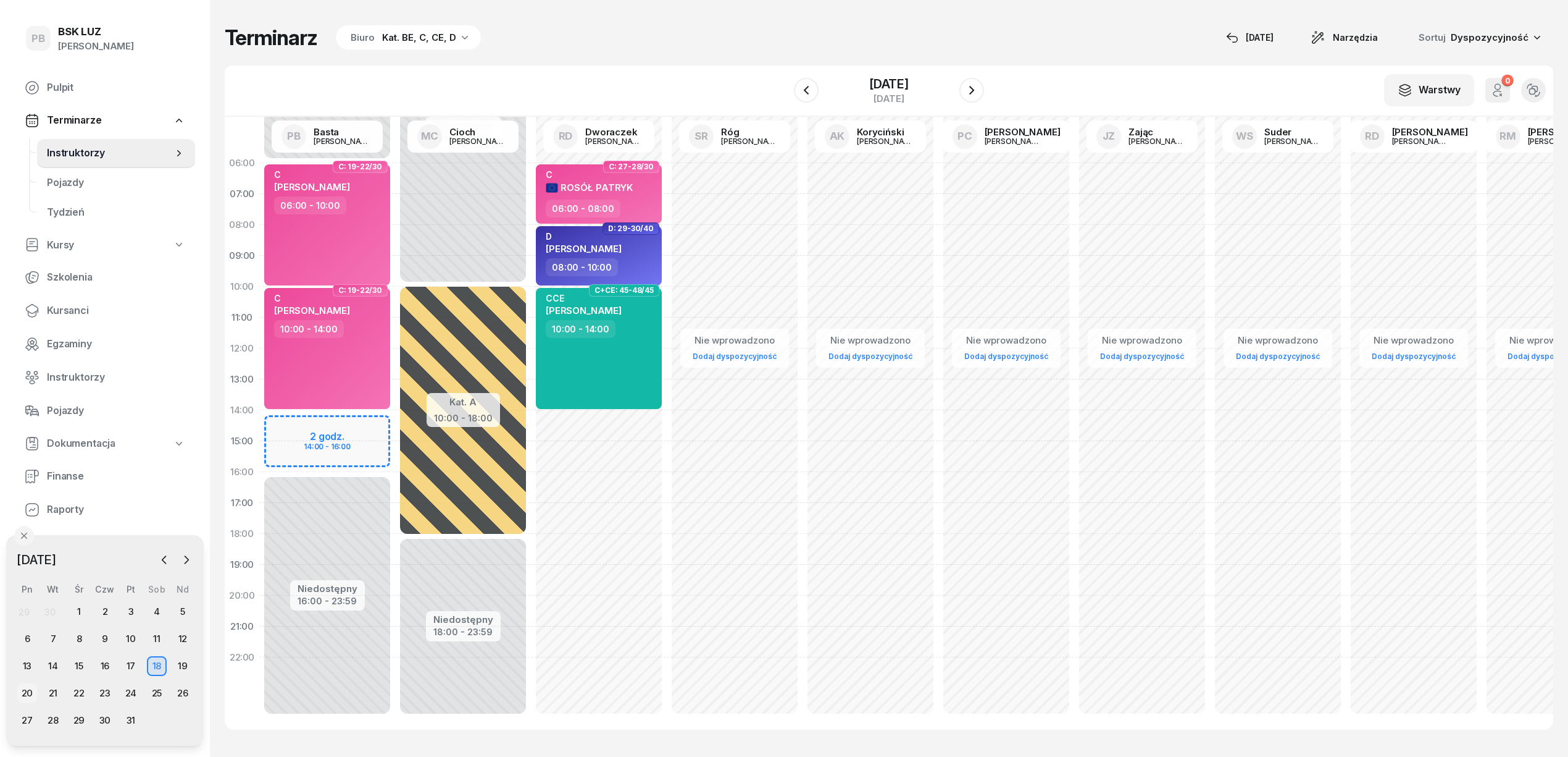
click at [20, 690] on div "20" at bounding box center [27, 694] width 20 height 20
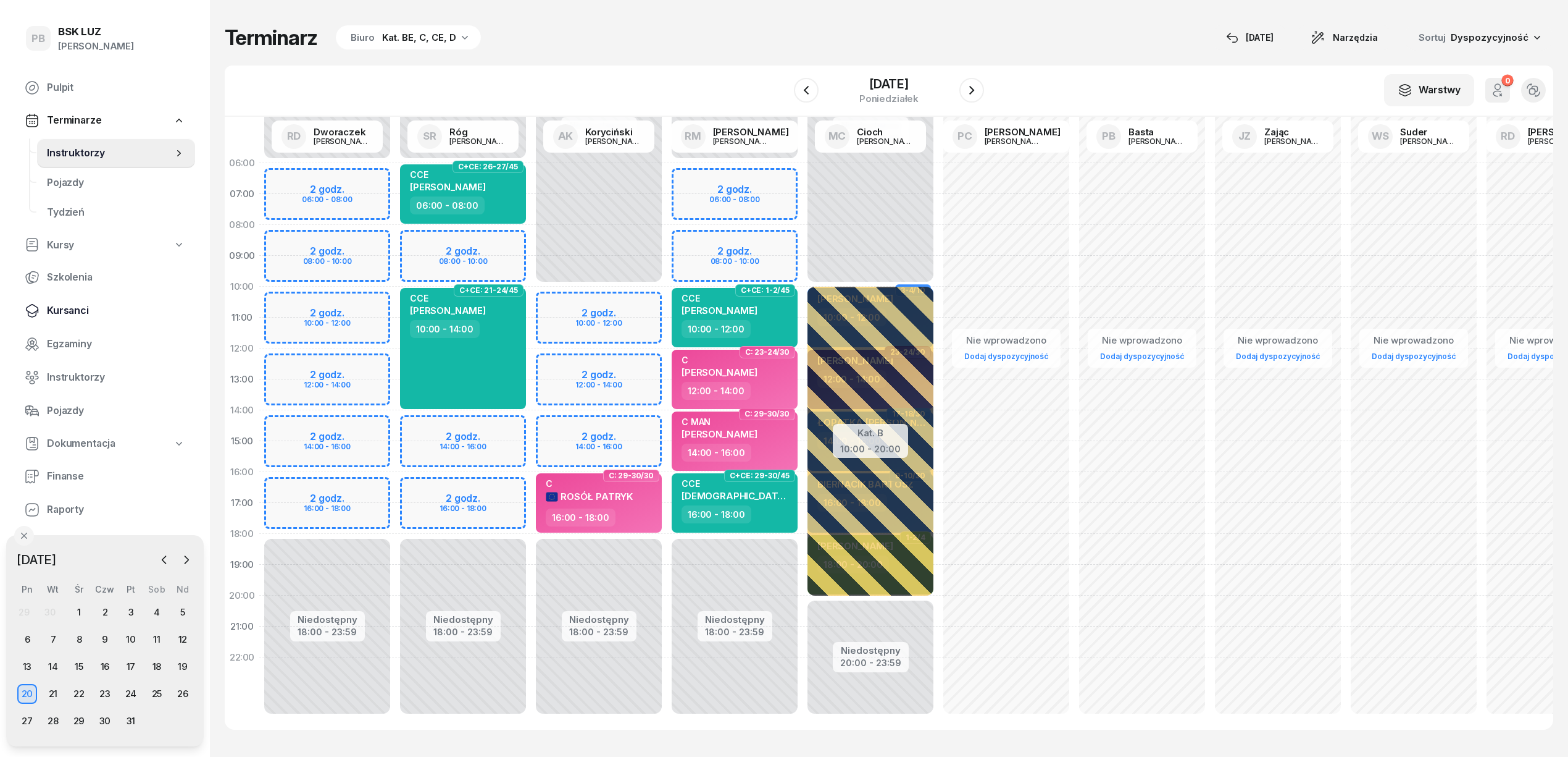
click at [70, 306] on span "Kursanci" at bounding box center [116, 310] width 138 height 16
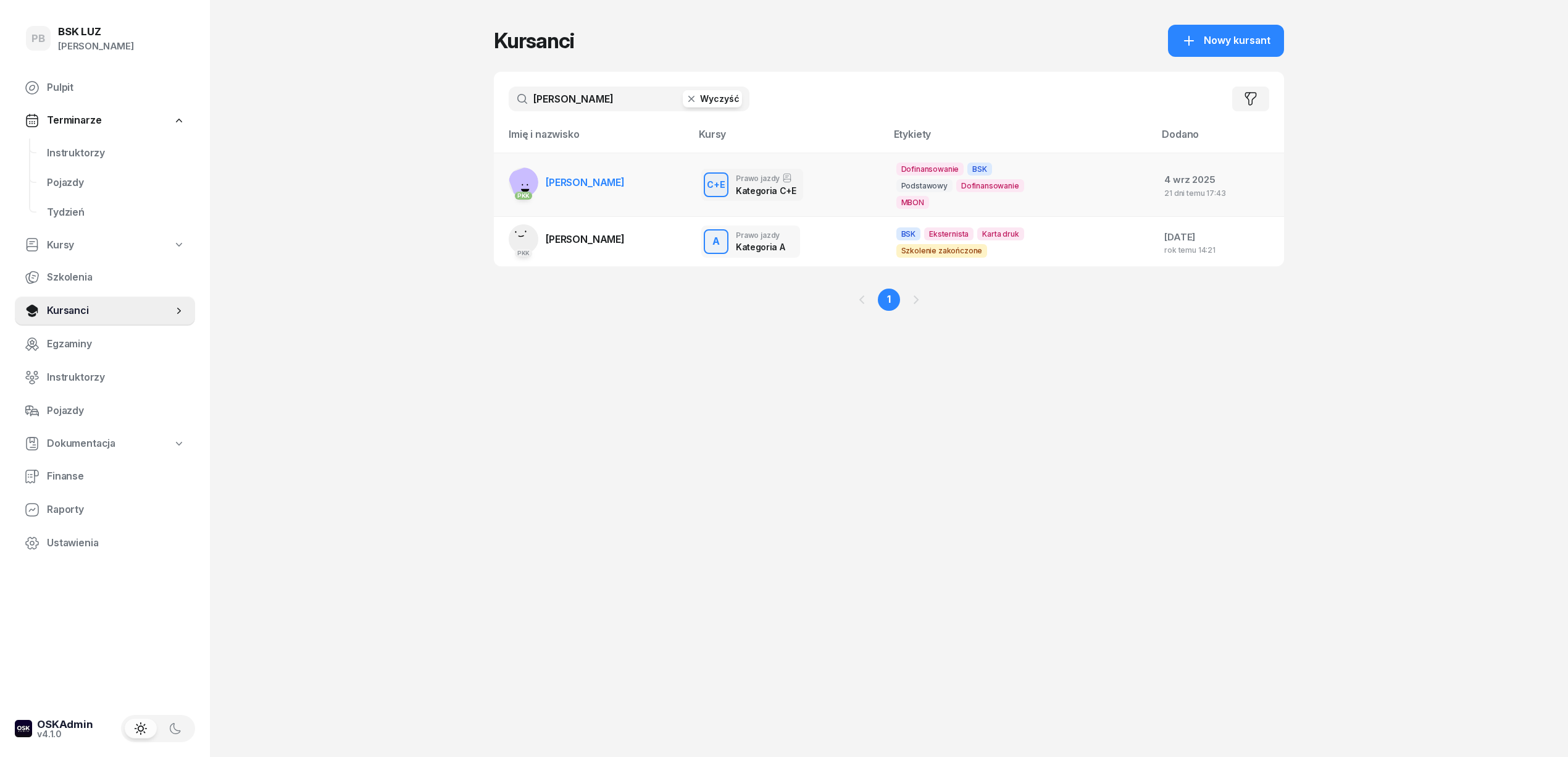
click at [574, 183] on span "[PERSON_NAME]" at bounding box center [584, 182] width 79 height 12
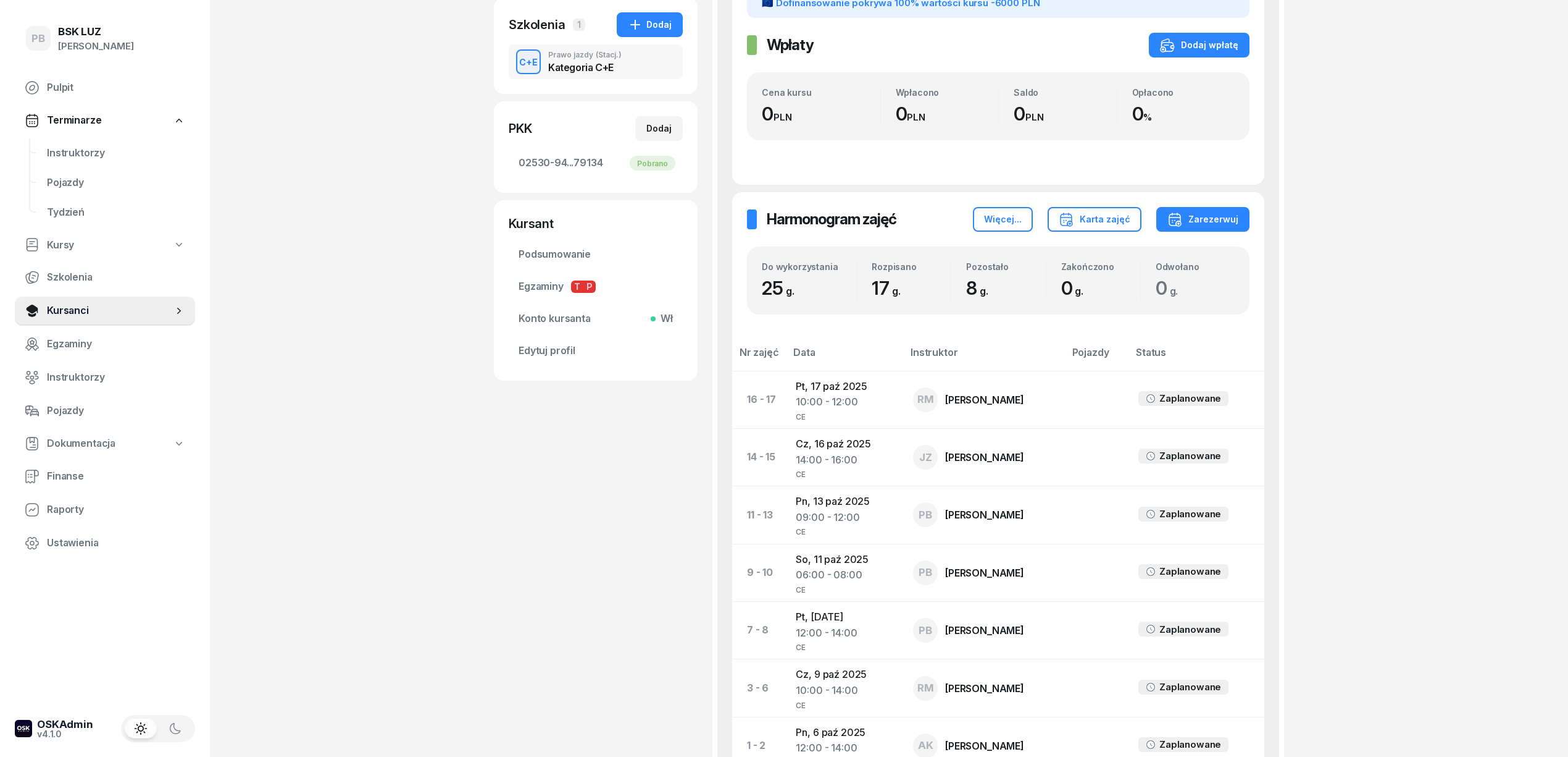
scroll to position [247, 0]
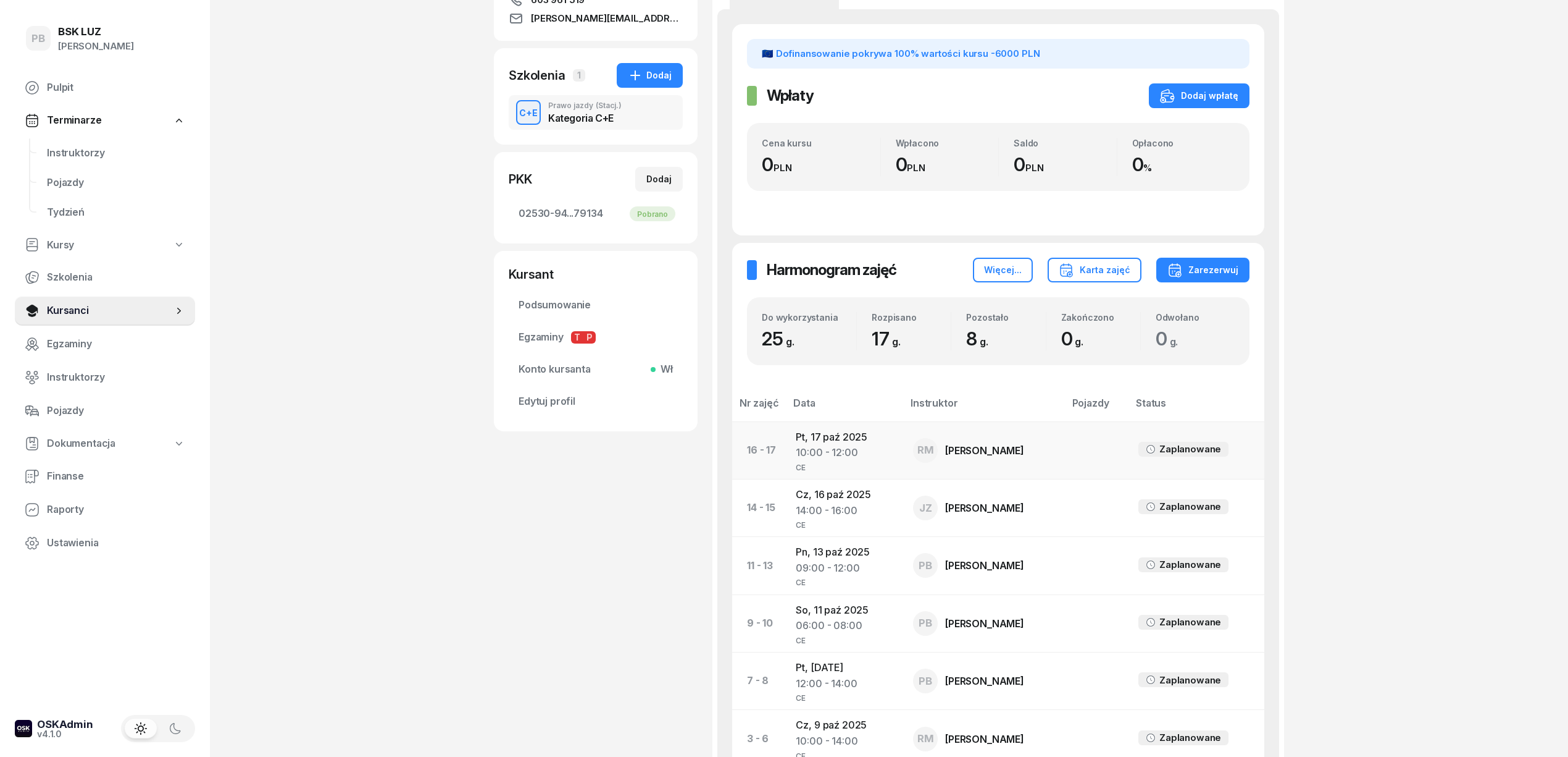
click at [843, 431] on td "Pt, [DATE] 10:00 - 12:00 CE" at bounding box center [845, 450] width 117 height 58
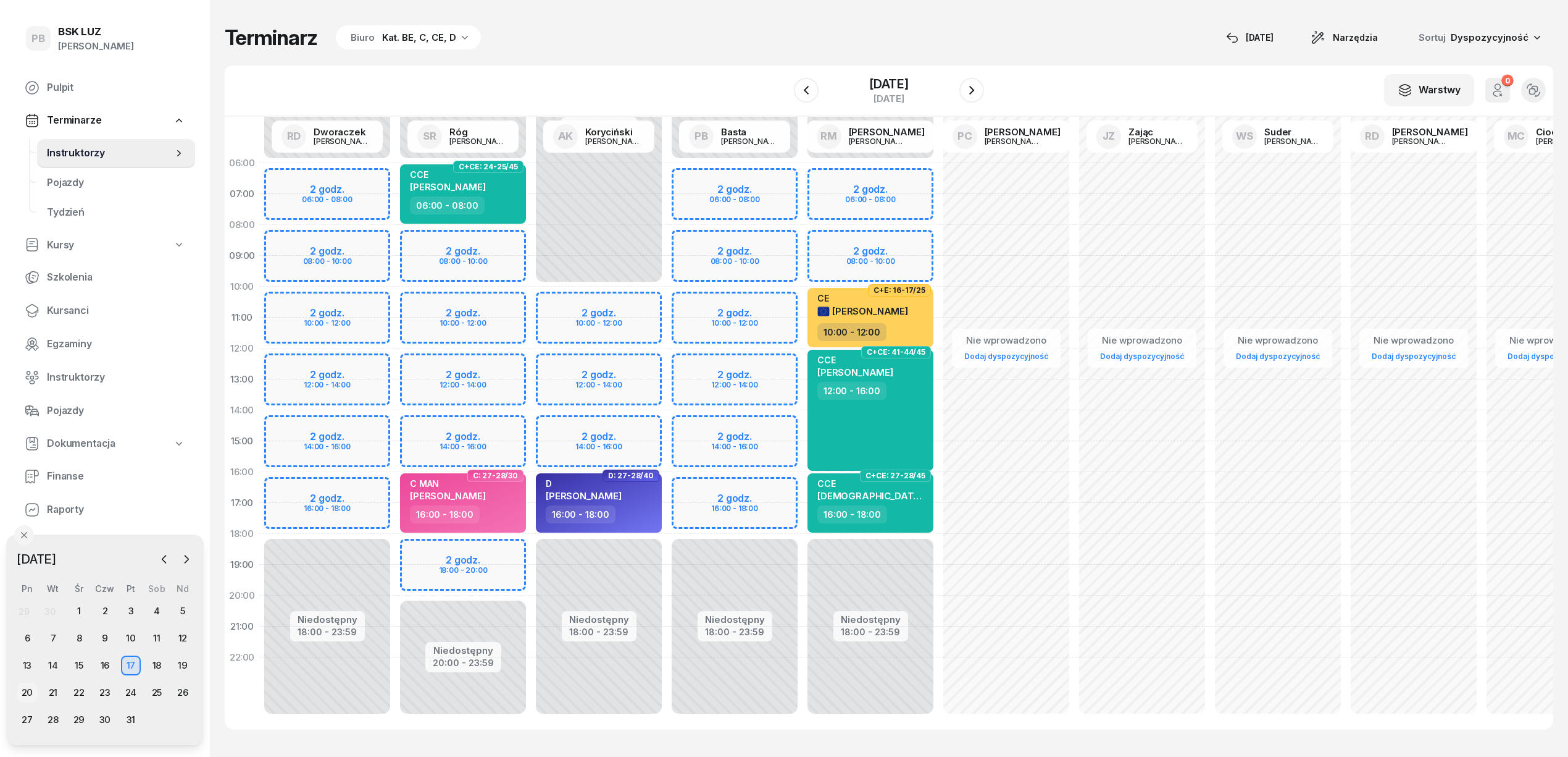
click at [32, 688] on div "20" at bounding box center [27, 692] width 20 height 20
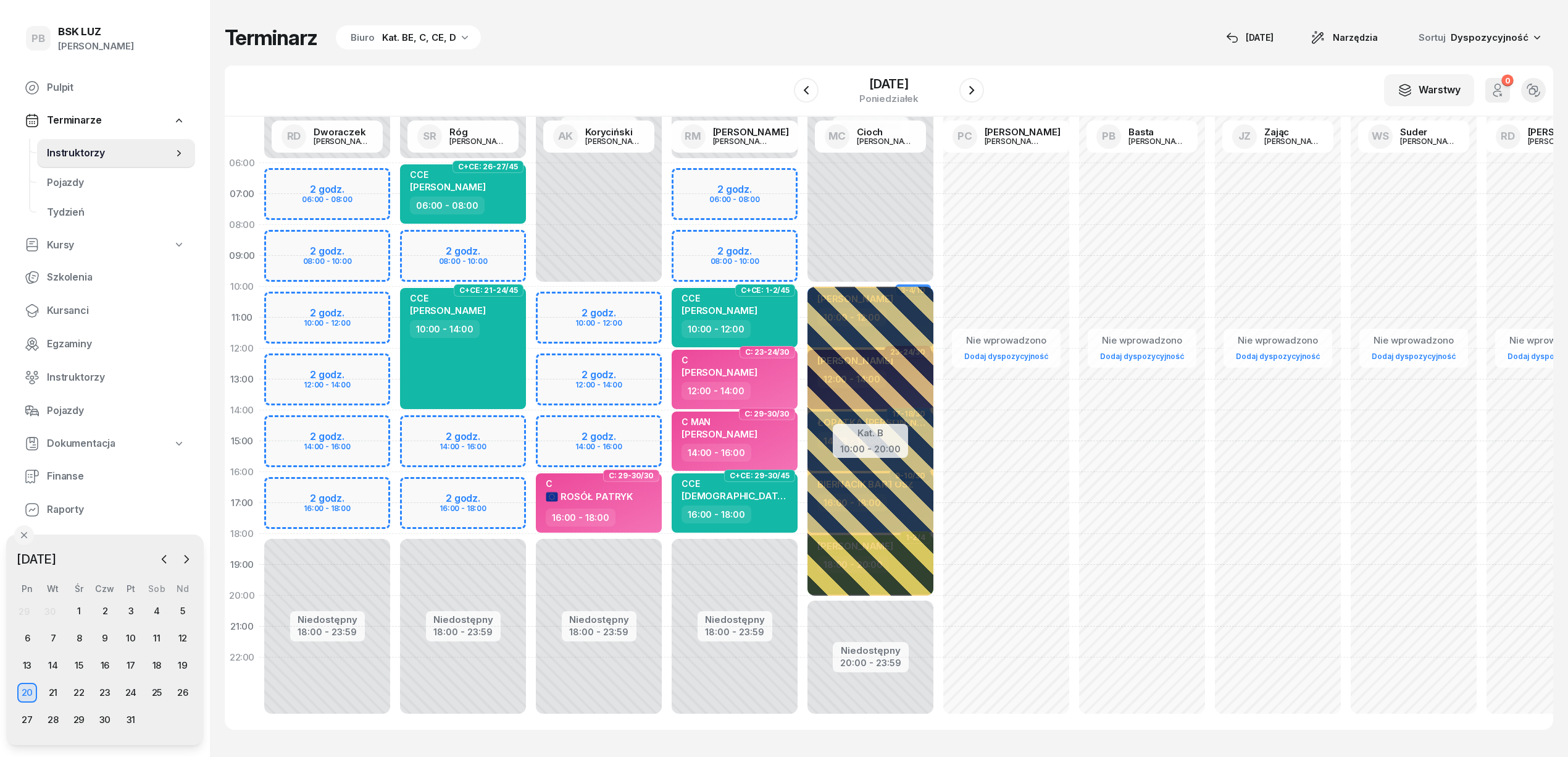
click at [763, 241] on div "Niedostępny 00:00 - 06:00 Niedostępny 18:00 - 23:59 2 godz. 06:00 - 08:00 2 god…" at bounding box center [734, 441] width 135 height 586
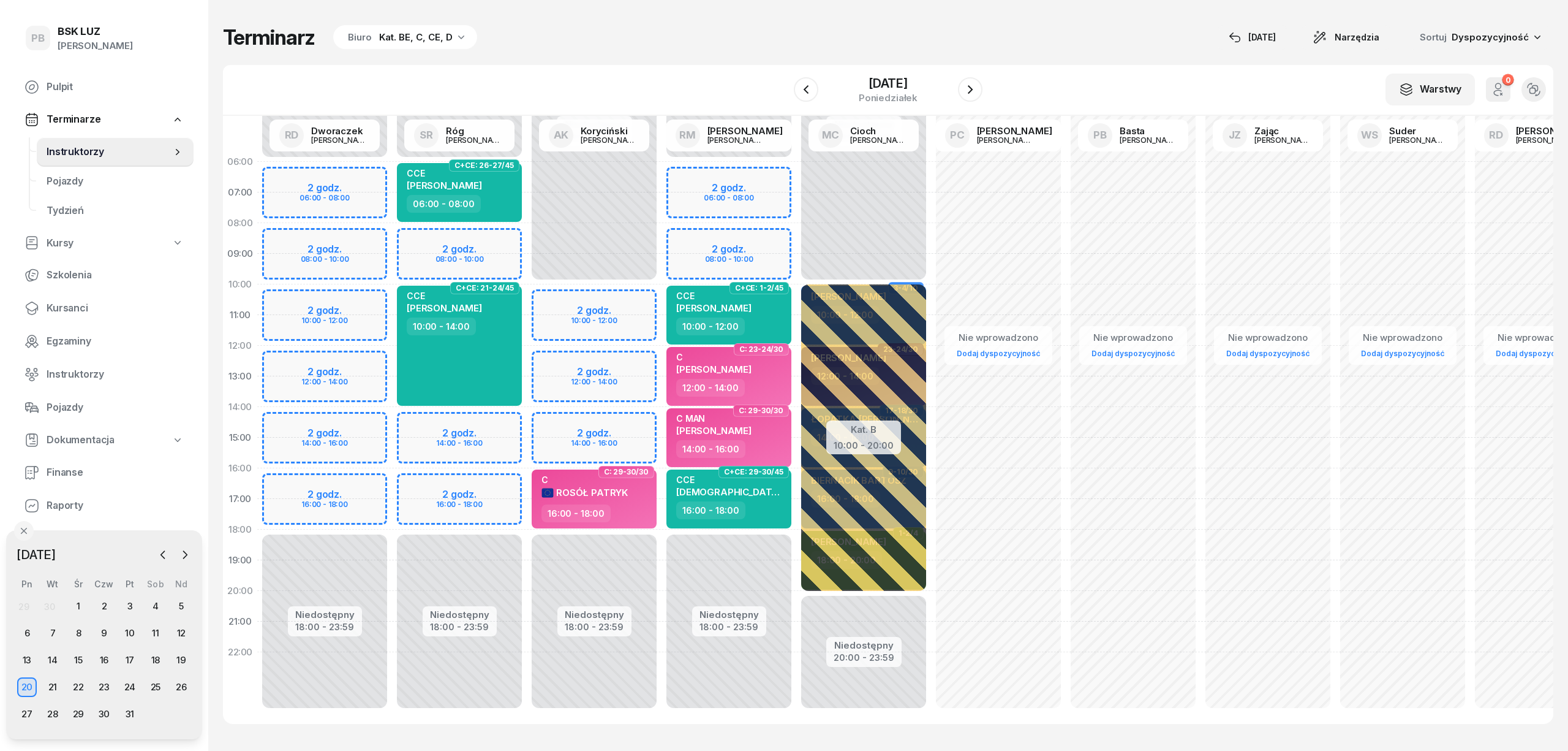
select select "08"
select select "10"
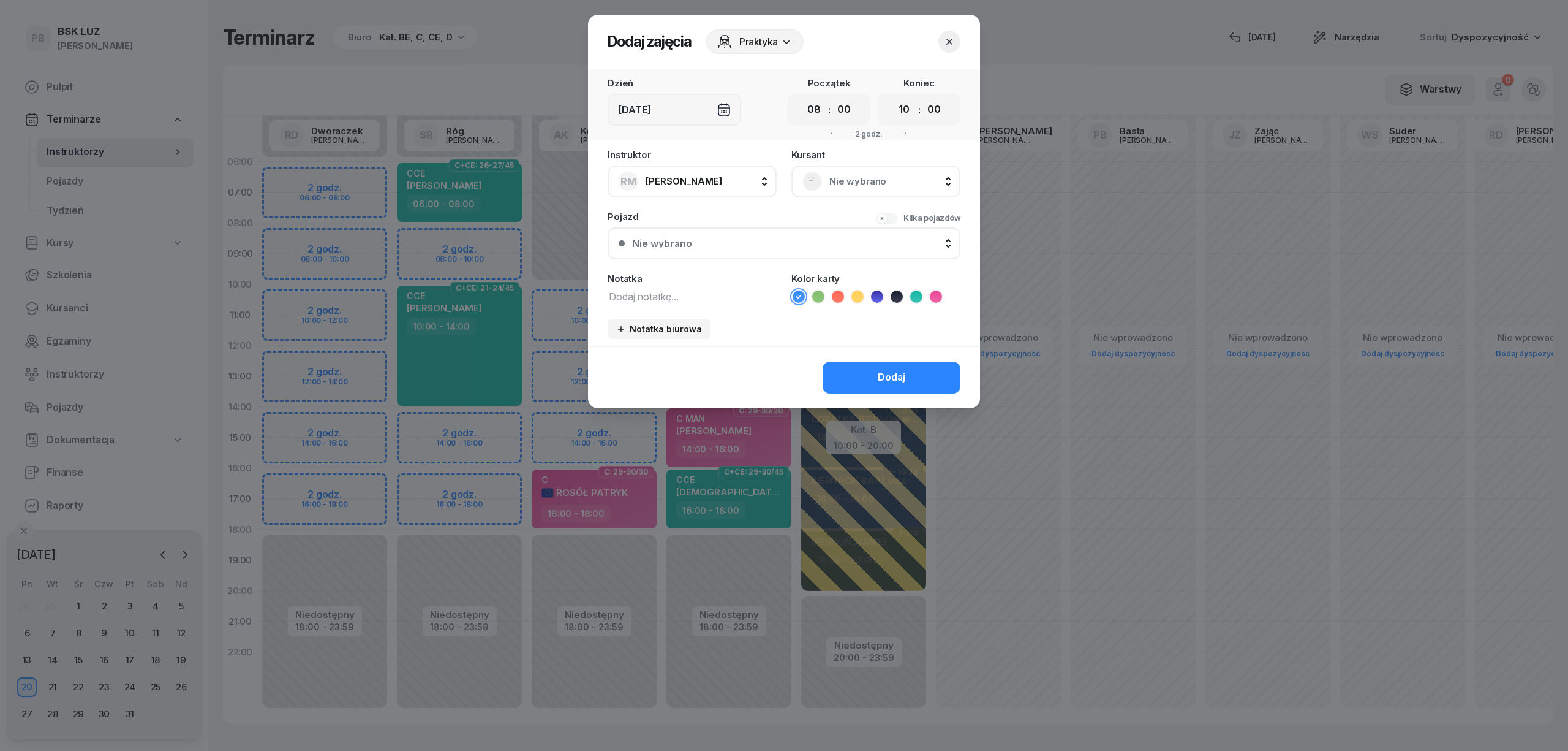
click at [890, 170] on div "Nie wybrano" at bounding box center [876, 181] width 169 height 32
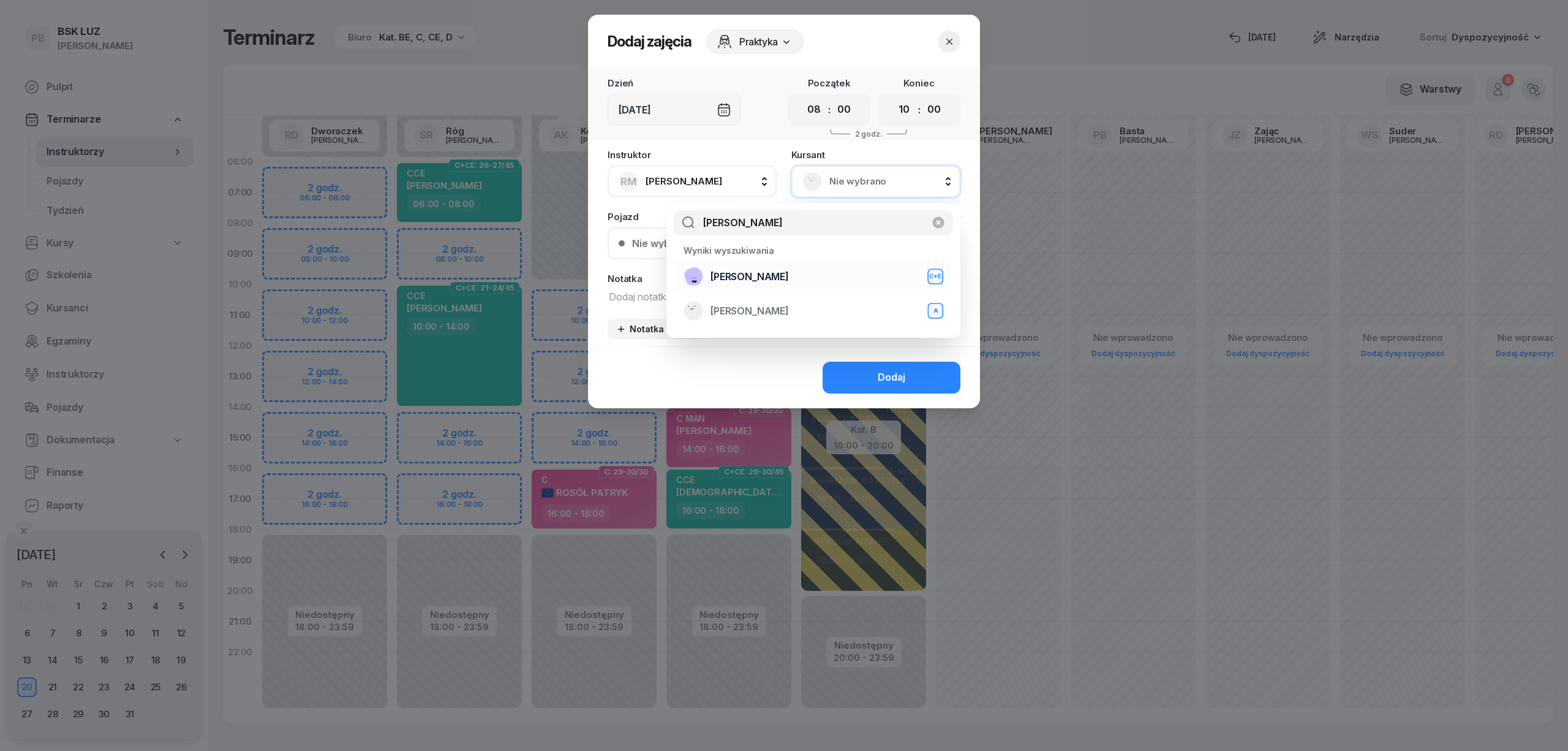
type input "[PERSON_NAME]"
click at [828, 279] on div "[PERSON_NAME]+E" at bounding box center [814, 276] width 259 height 20
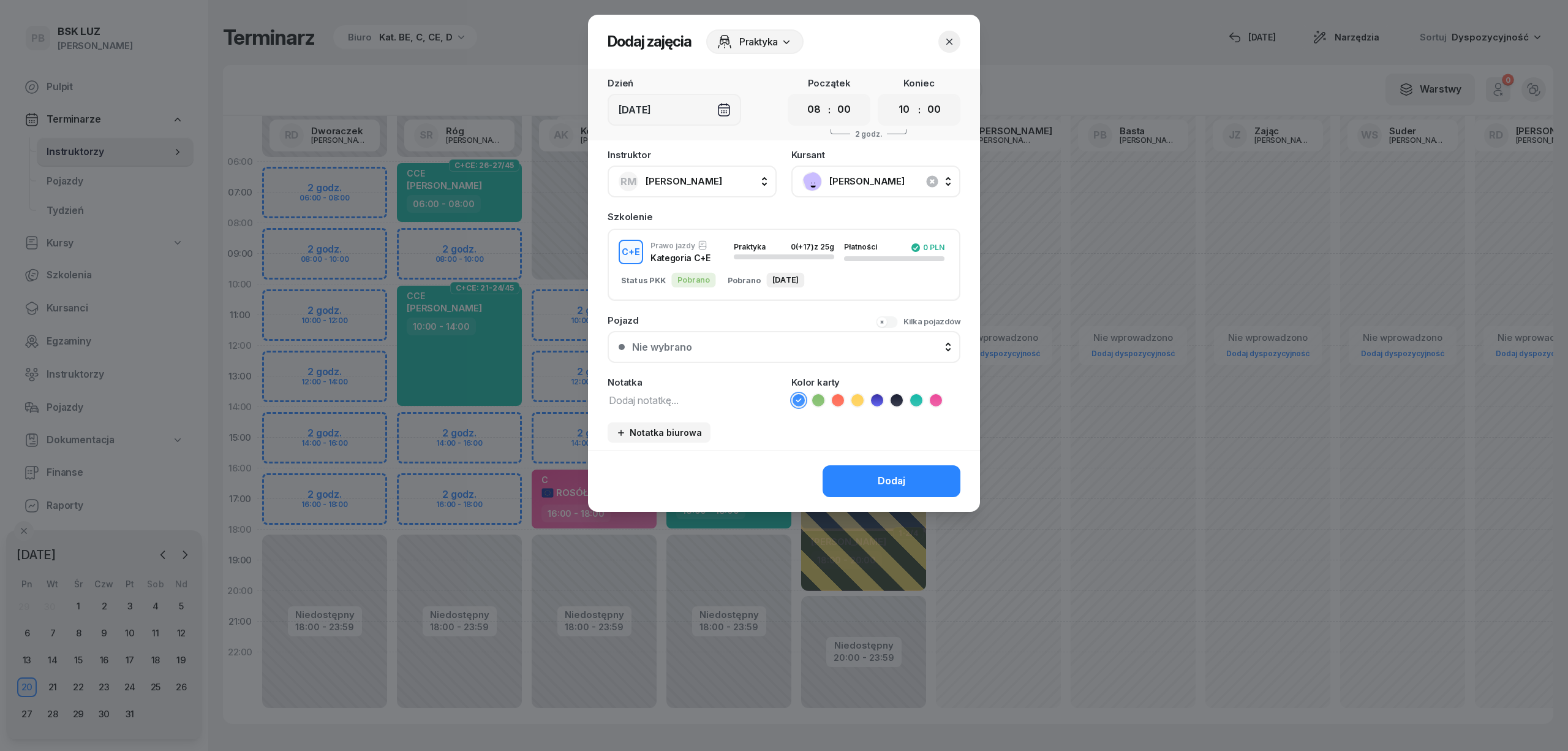
click at [650, 397] on textarea at bounding box center [692, 399] width 169 height 16
type textarea "CE"
click at [863, 399] on li at bounding box center [858, 400] width 15 height 15
click at [851, 475] on button "Dodaj" at bounding box center [892, 481] width 138 height 32
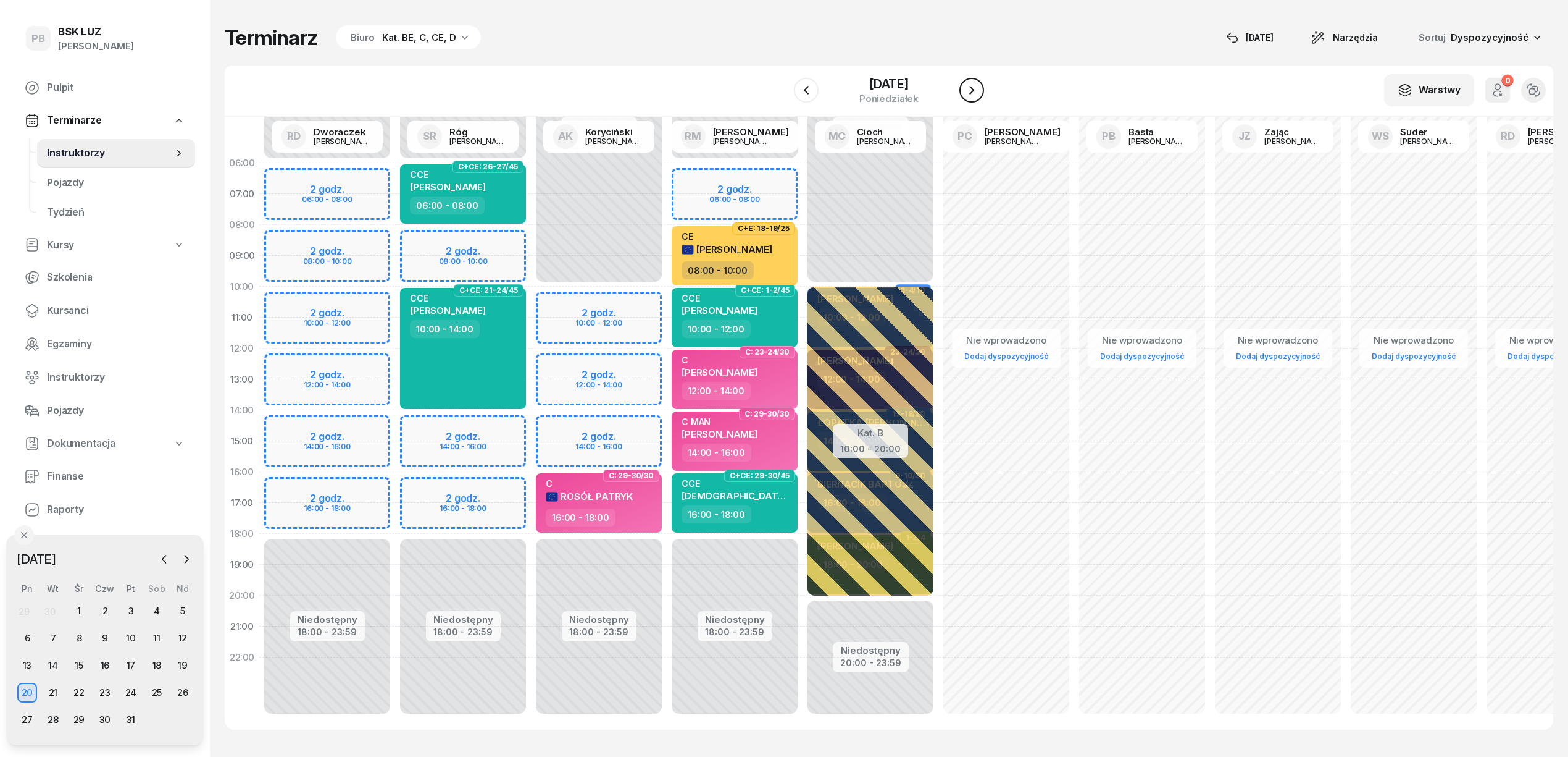
click at [974, 94] on icon "button" at bounding box center [971, 90] width 5 height 9
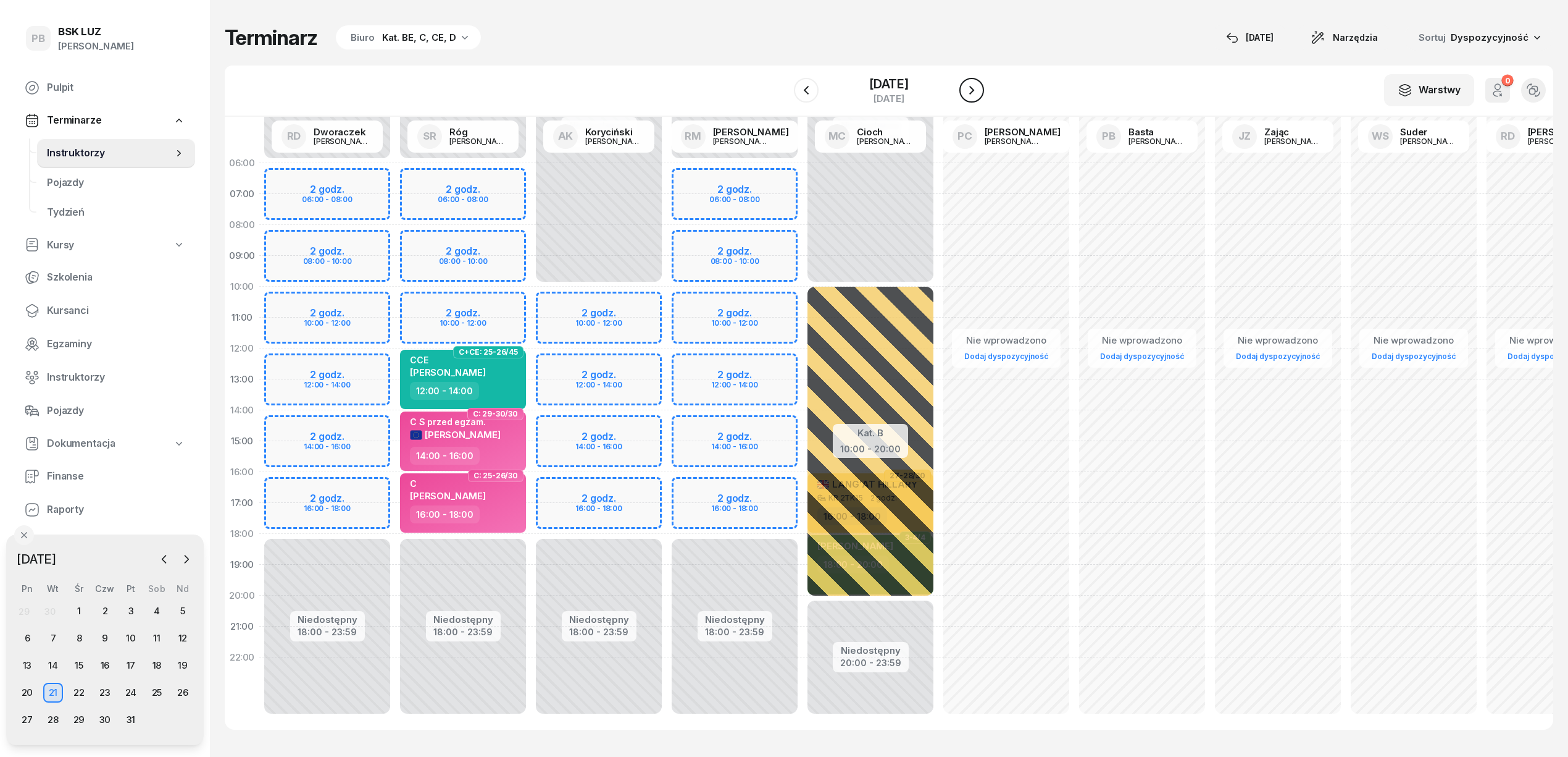
click at [979, 94] on icon "button" at bounding box center [971, 90] width 15 height 15
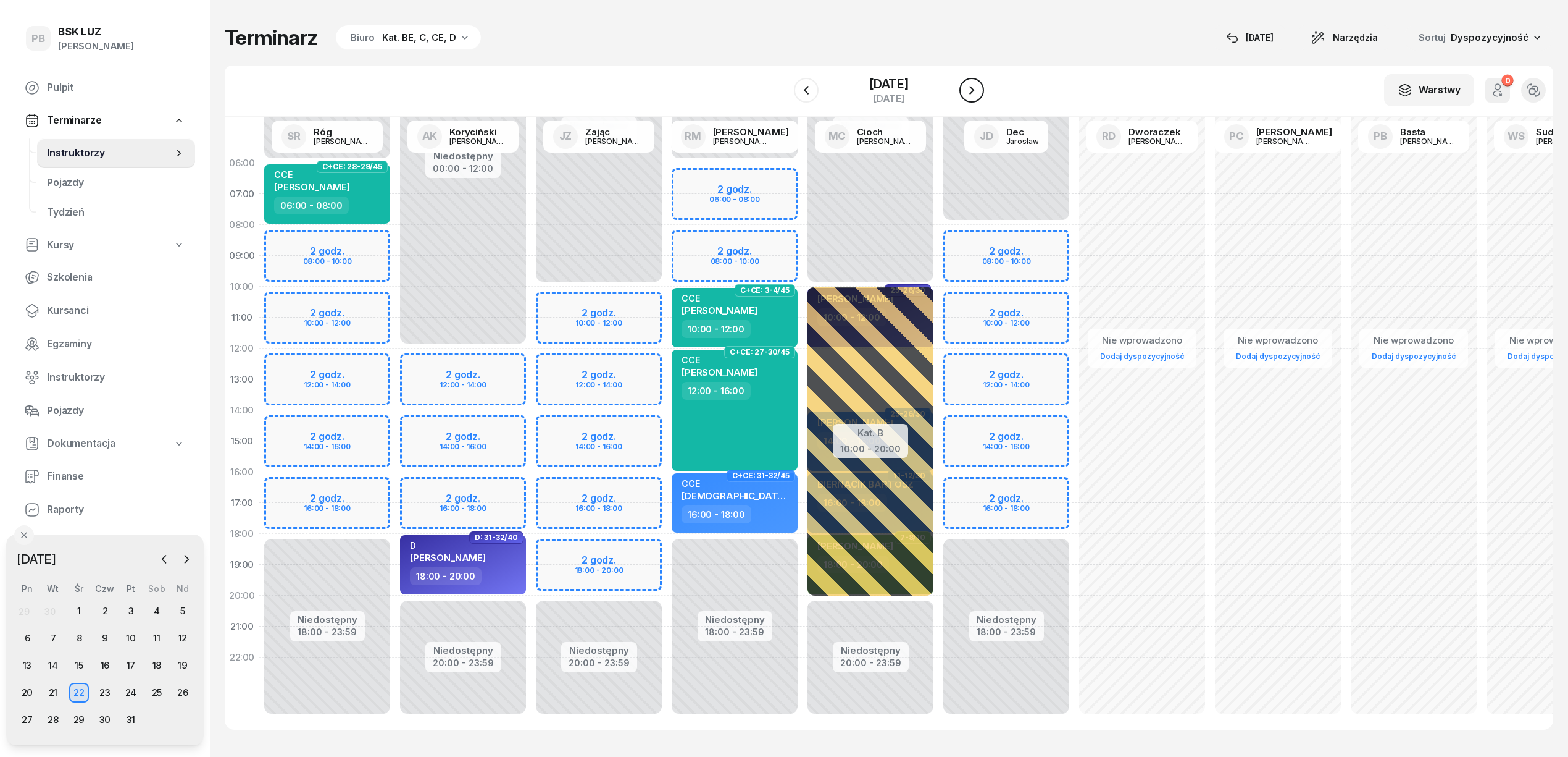
click at [979, 94] on icon "button" at bounding box center [971, 90] width 15 height 15
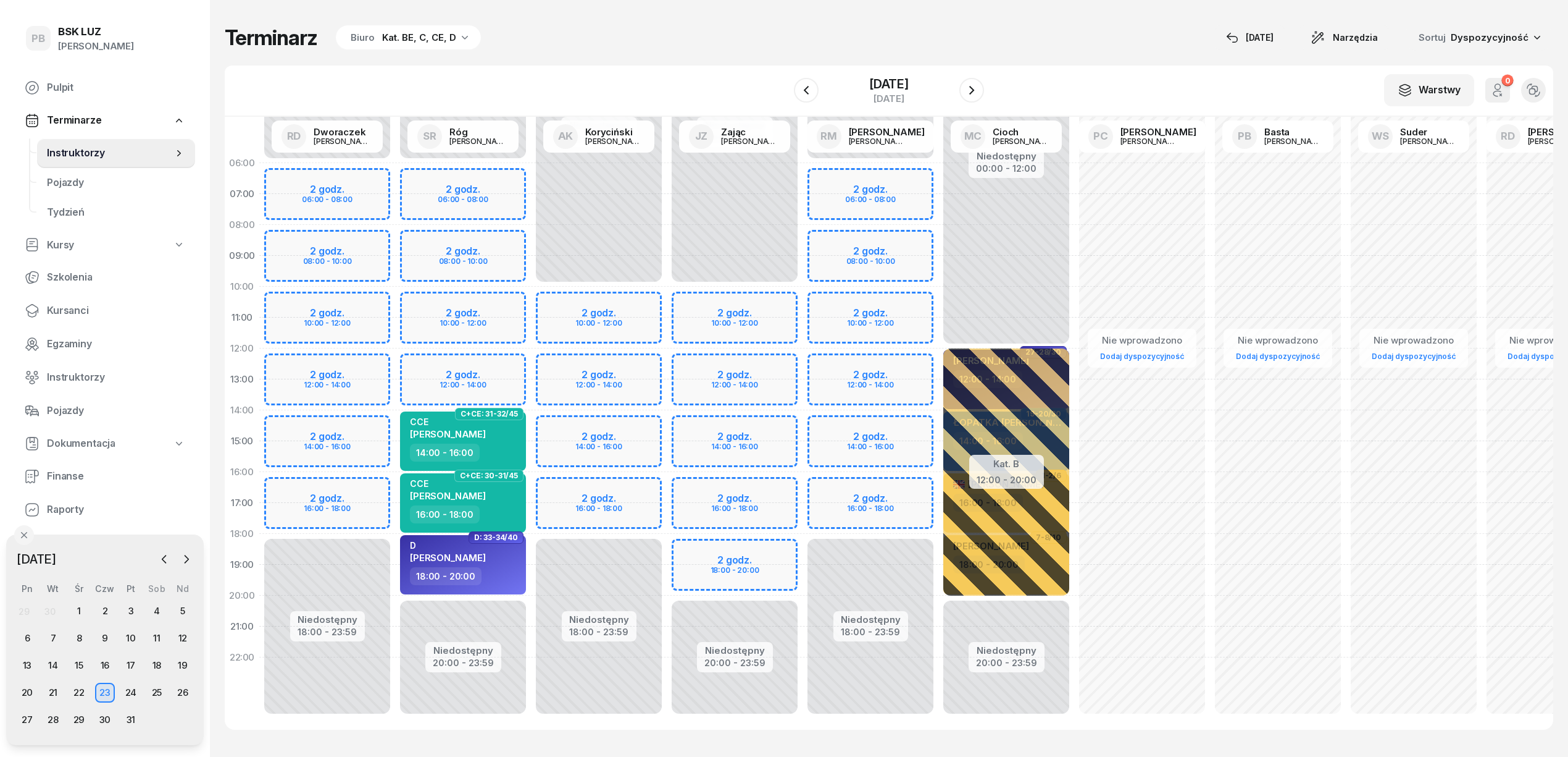
click at [902, 306] on div "Niedostępny 00:00 - 06:00 Niedostępny 18:00 - 23:59 2 godz. 06:00 - 08:00 2 god…" at bounding box center [870, 441] width 135 height 586
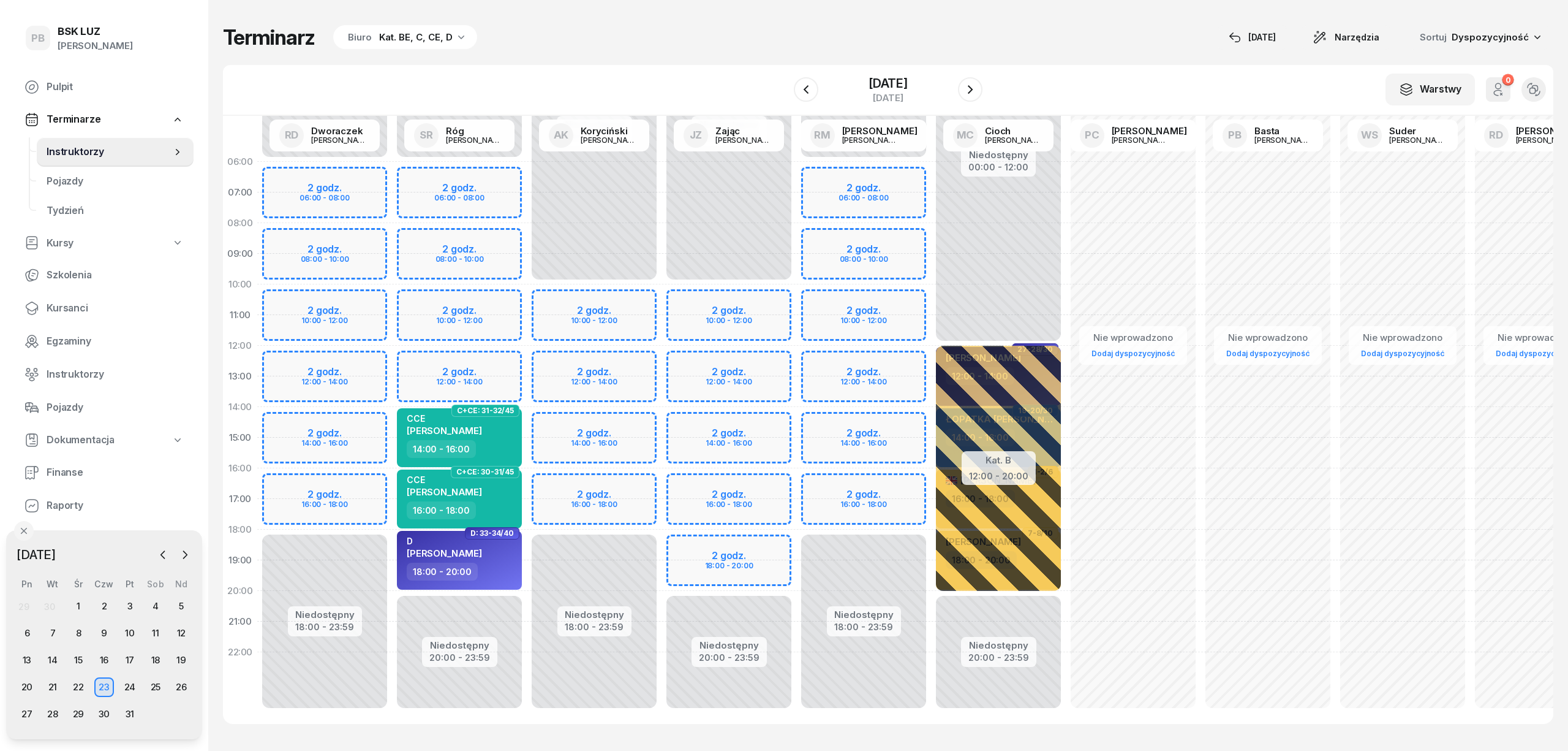
select select "10"
select select "12"
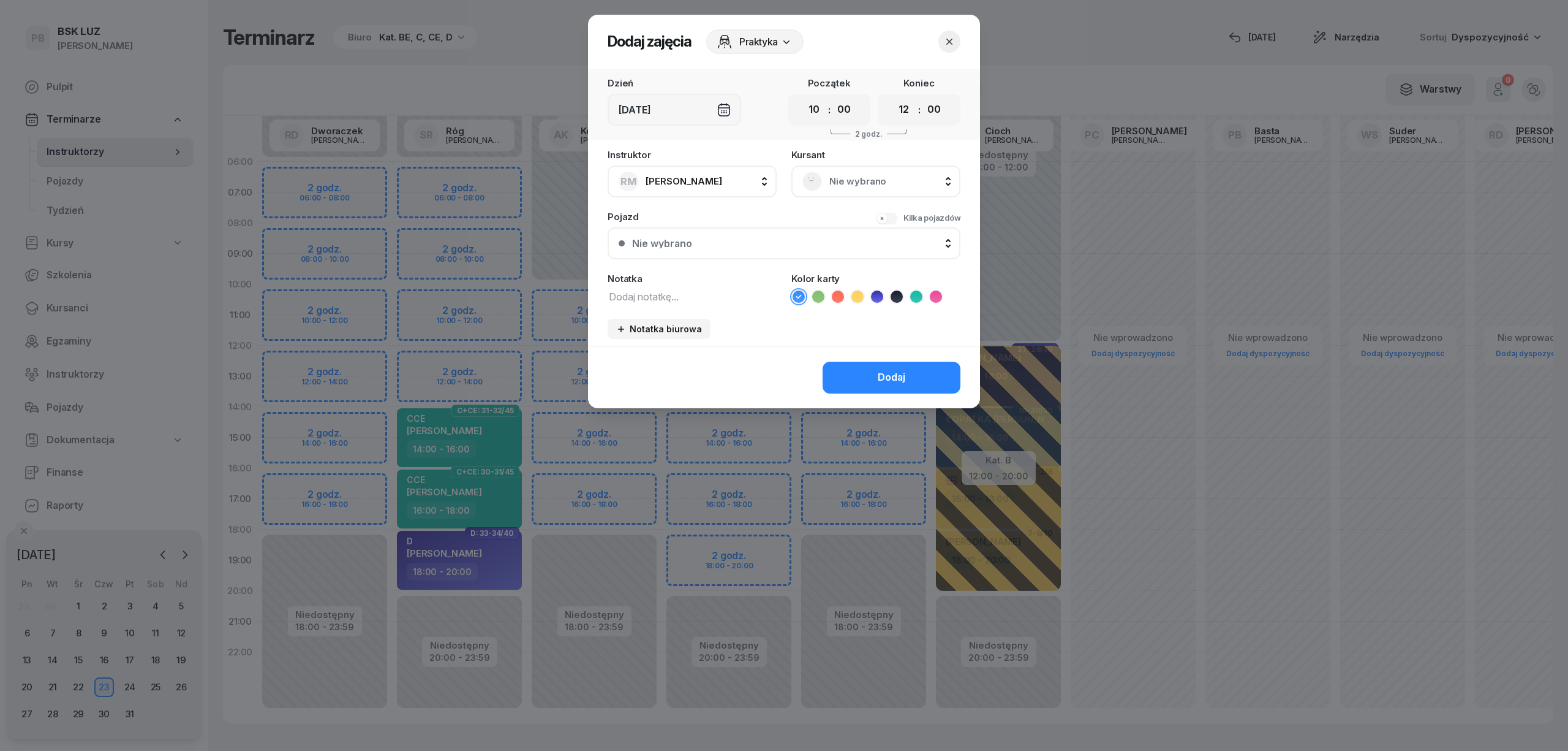
click at [872, 182] on span "Nie wybrano" at bounding box center [890, 181] width 120 height 16
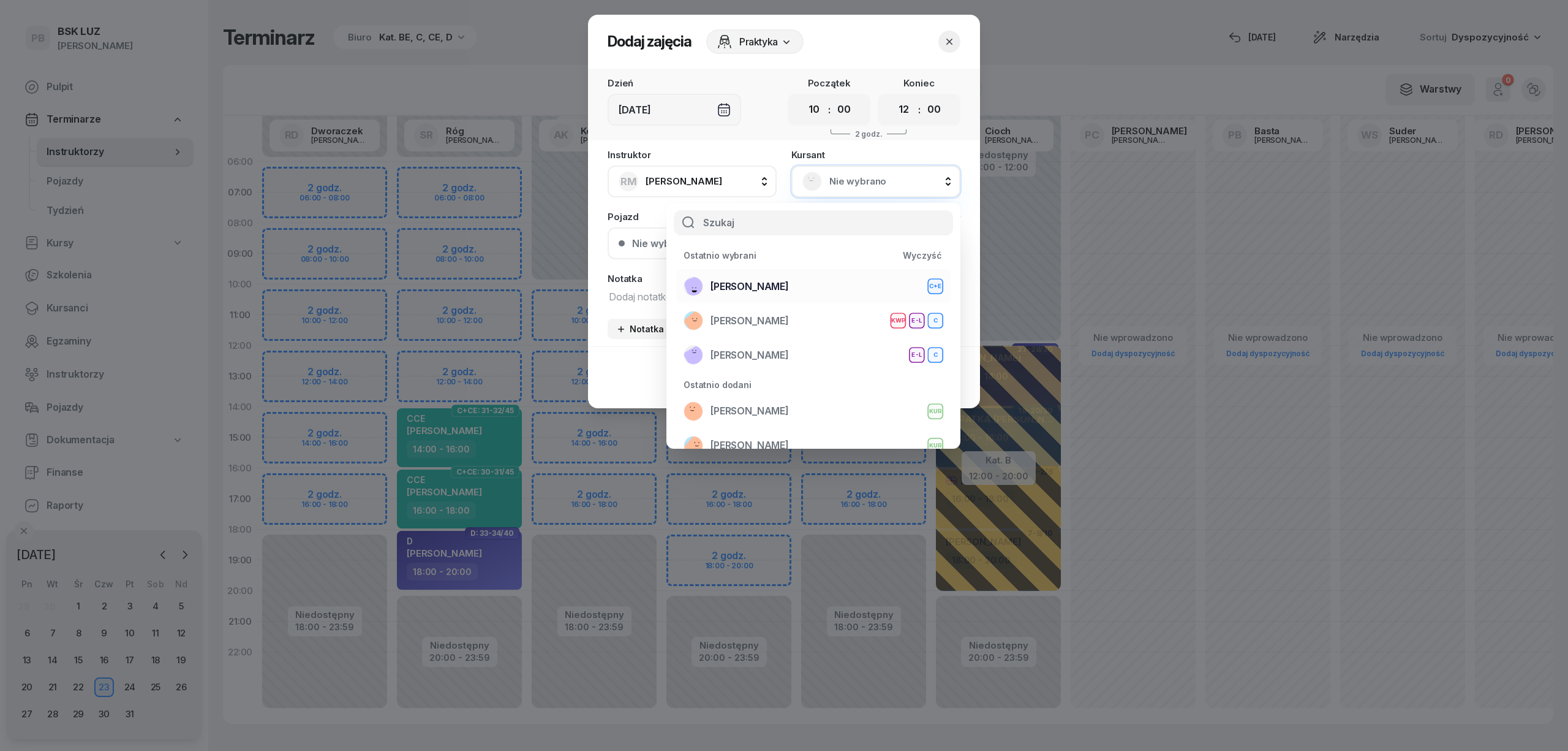
click at [819, 285] on div "[PERSON_NAME]+E" at bounding box center [814, 286] width 259 height 20
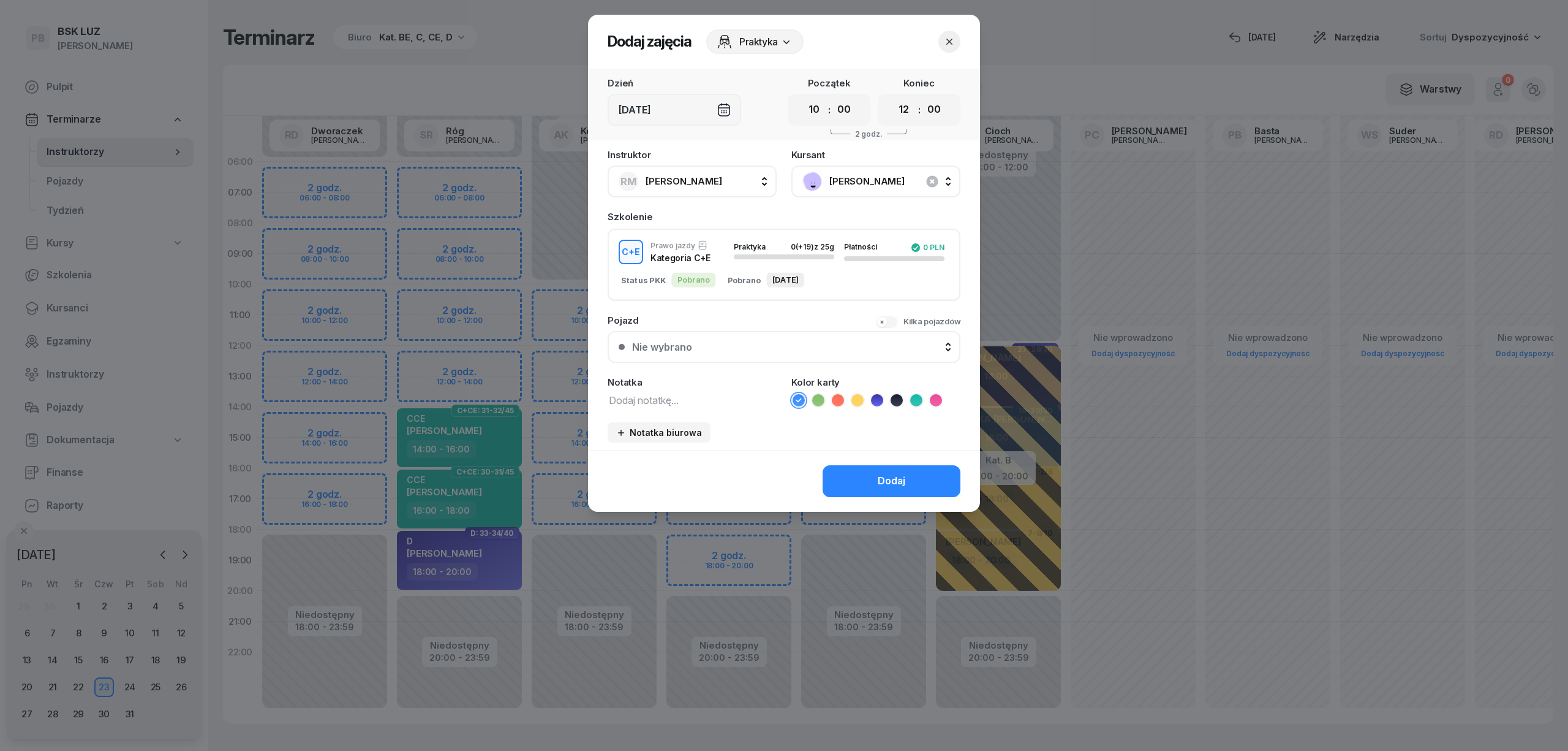
click at [703, 399] on textarea at bounding box center [692, 399] width 169 height 16
type textarea "CE"
click at [861, 399] on icon at bounding box center [857, 399] width 12 height 12
click at [853, 484] on button "Dodaj" at bounding box center [892, 481] width 138 height 32
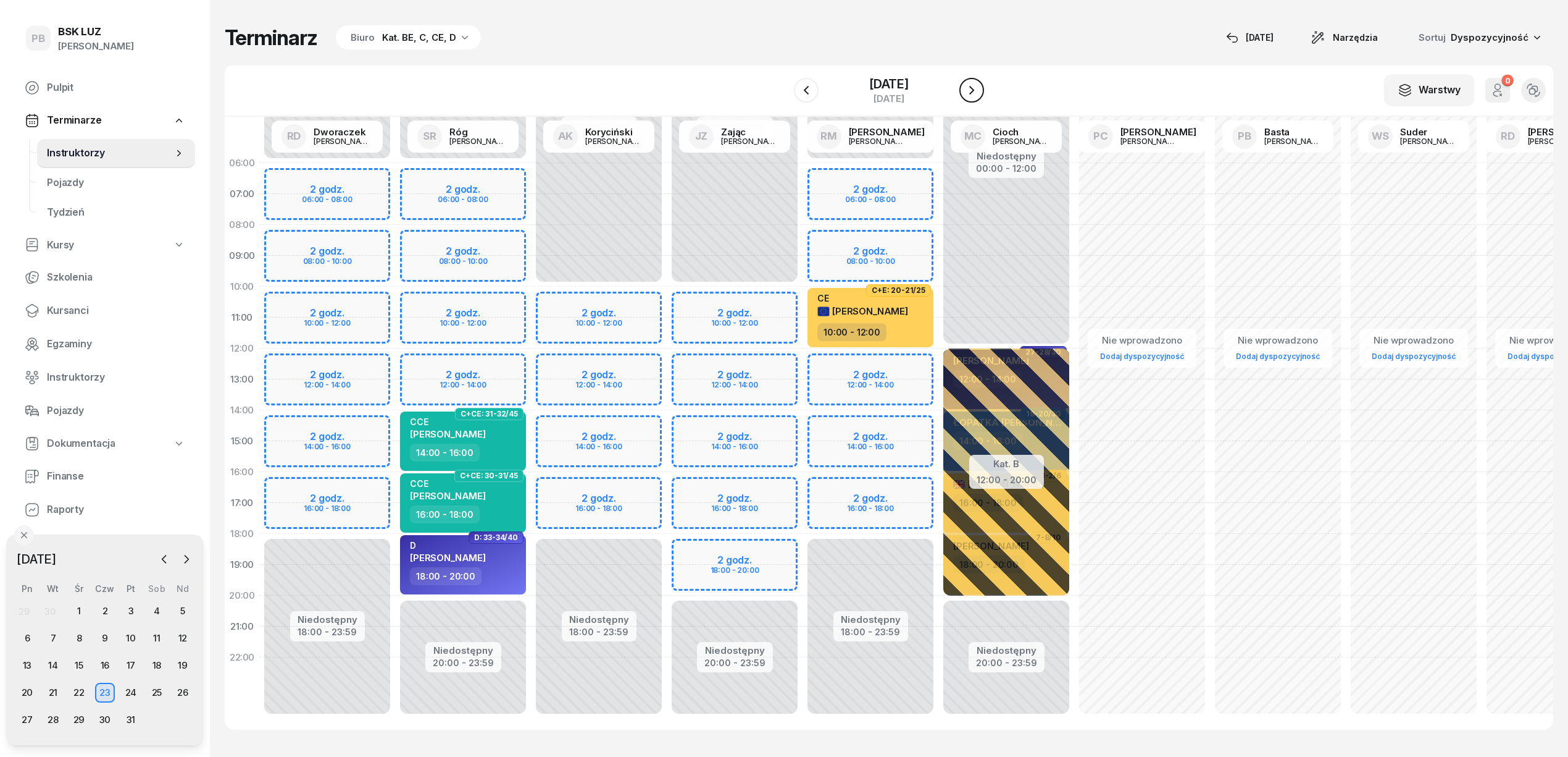
click at [979, 84] on icon "button" at bounding box center [971, 90] width 15 height 15
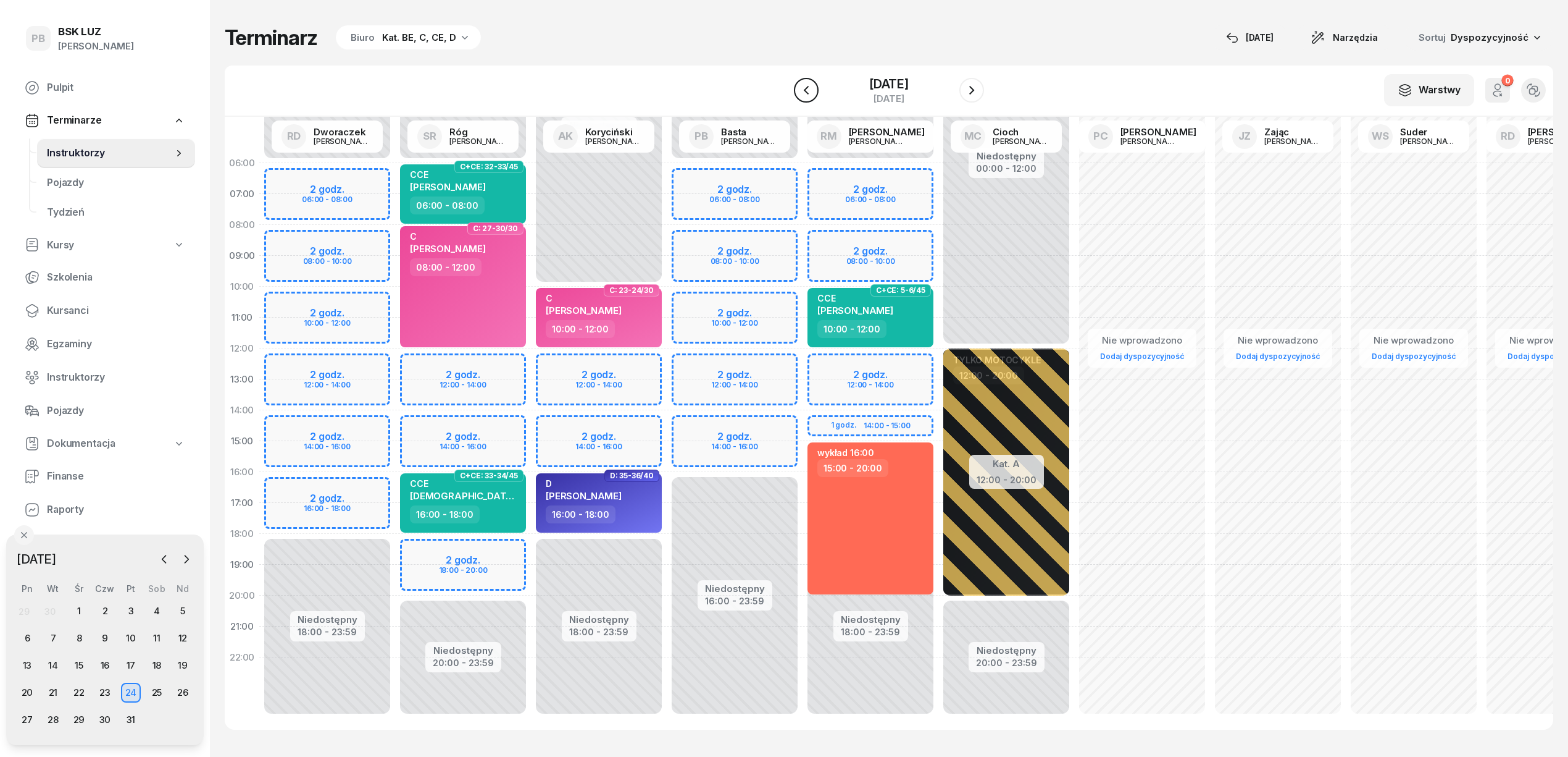
click at [799, 95] on icon "button" at bounding box center [807, 90] width 15 height 15
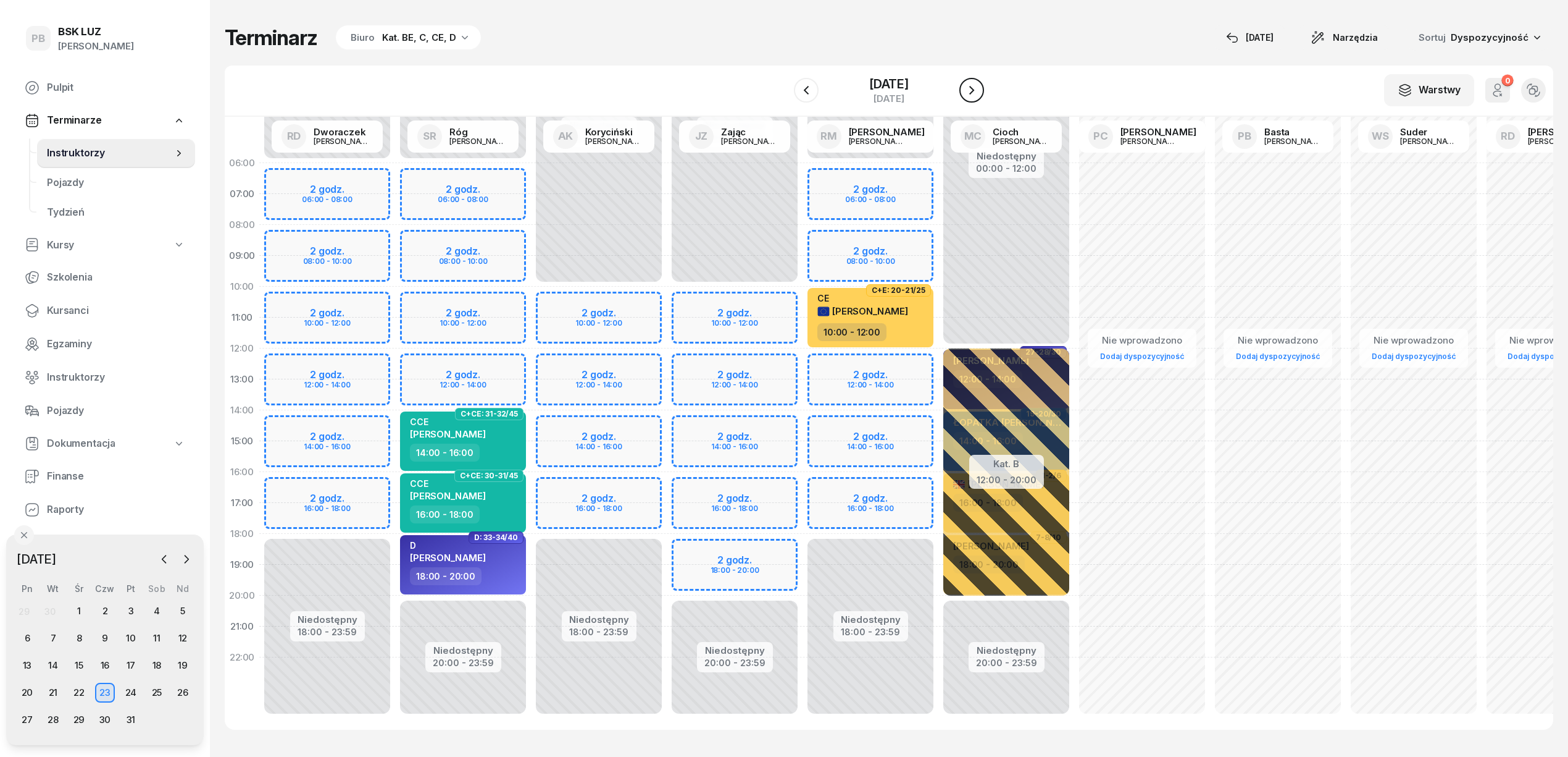
click at [978, 94] on icon "button" at bounding box center [971, 90] width 15 height 15
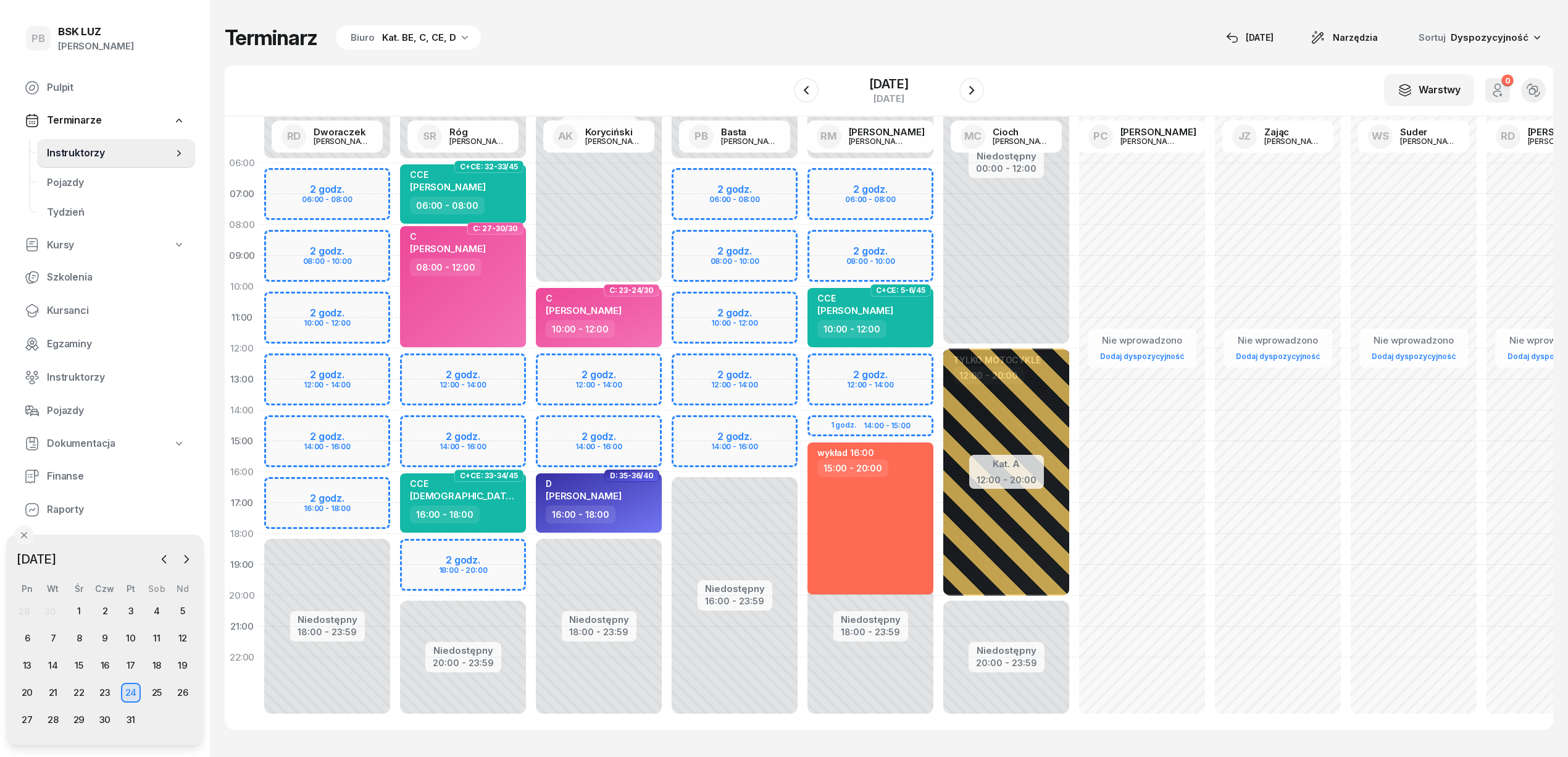
click at [781, 304] on div "Niedostępny 00:00 - 06:00 Niedostępny 16:00 - 23:59 2 godz. 06:00 - 08:00 2 god…" at bounding box center [734, 441] width 135 height 586
select select "10"
select select "12"
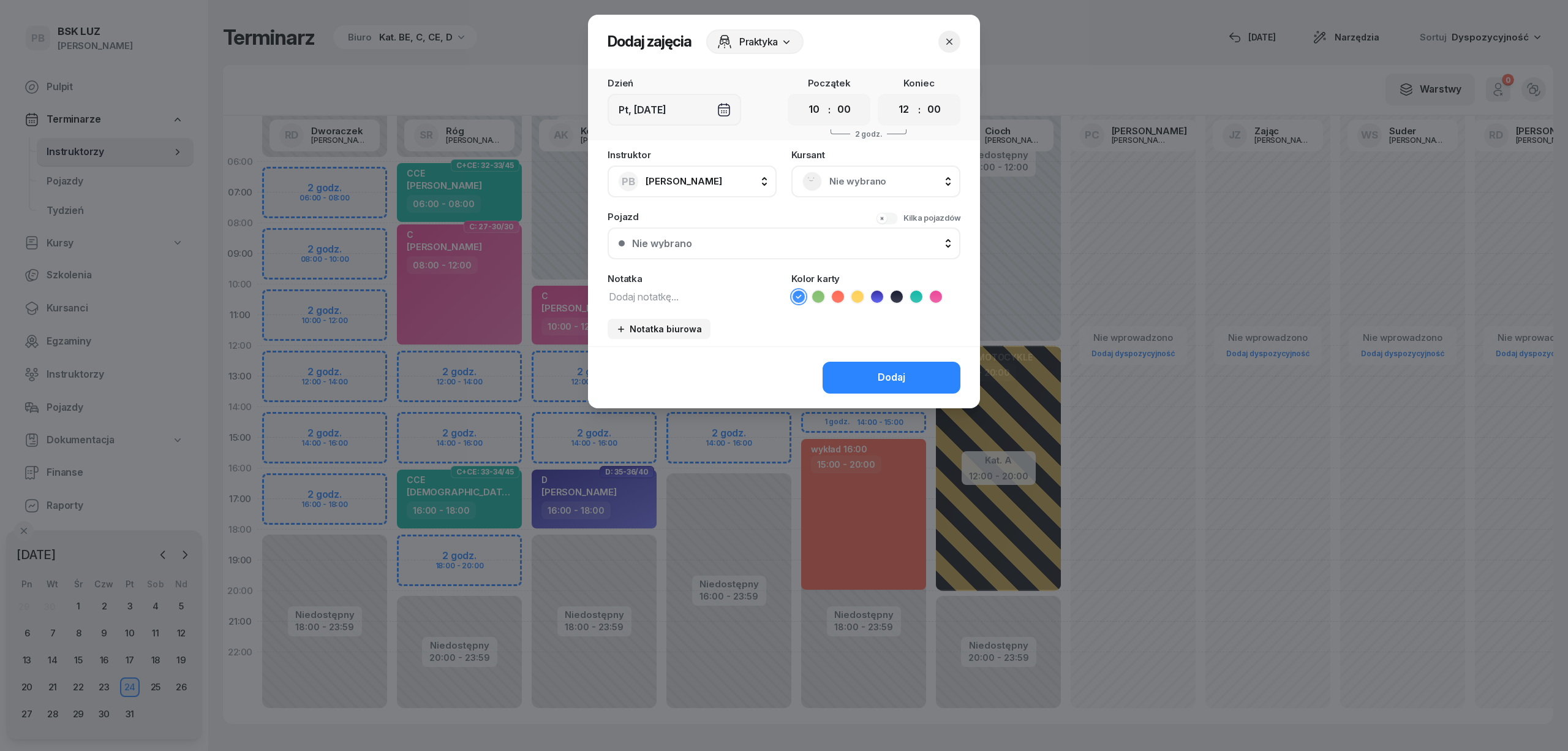
click at [949, 39] on icon "button" at bounding box center [949, 41] width 12 height 12
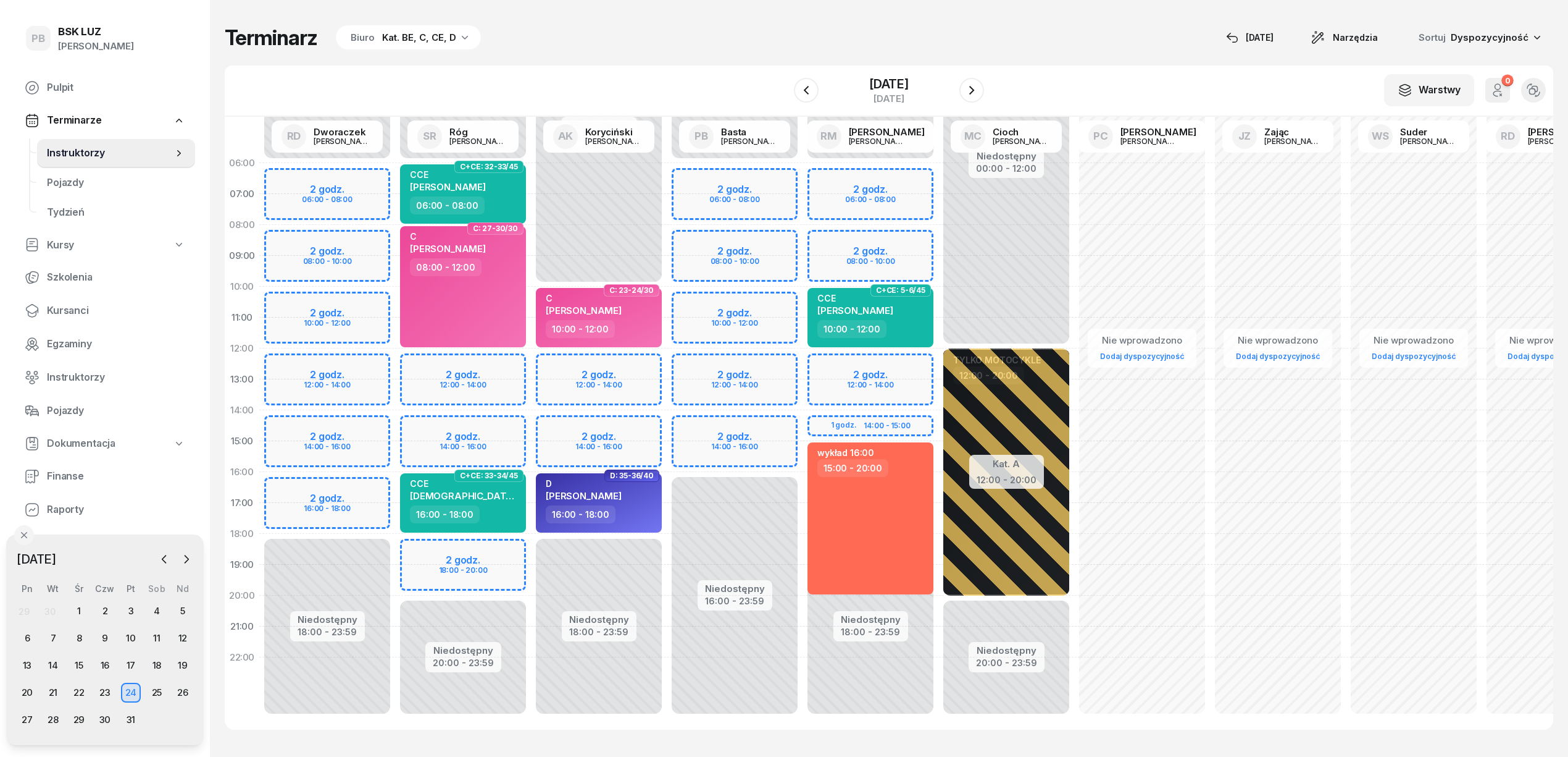
click at [757, 367] on div "Niedostępny 00:00 - 06:00 Niedostępny 16:00 - 23:59 2 godz. 06:00 - 08:00 2 god…" at bounding box center [734, 441] width 135 height 586
click at [645, 370] on div "Niedostępny 00:00 - 10:00 Niedostępny 18:00 - 23:59 2 godz. 12:00 - 14:00 2 god…" at bounding box center [598, 441] width 135 height 586
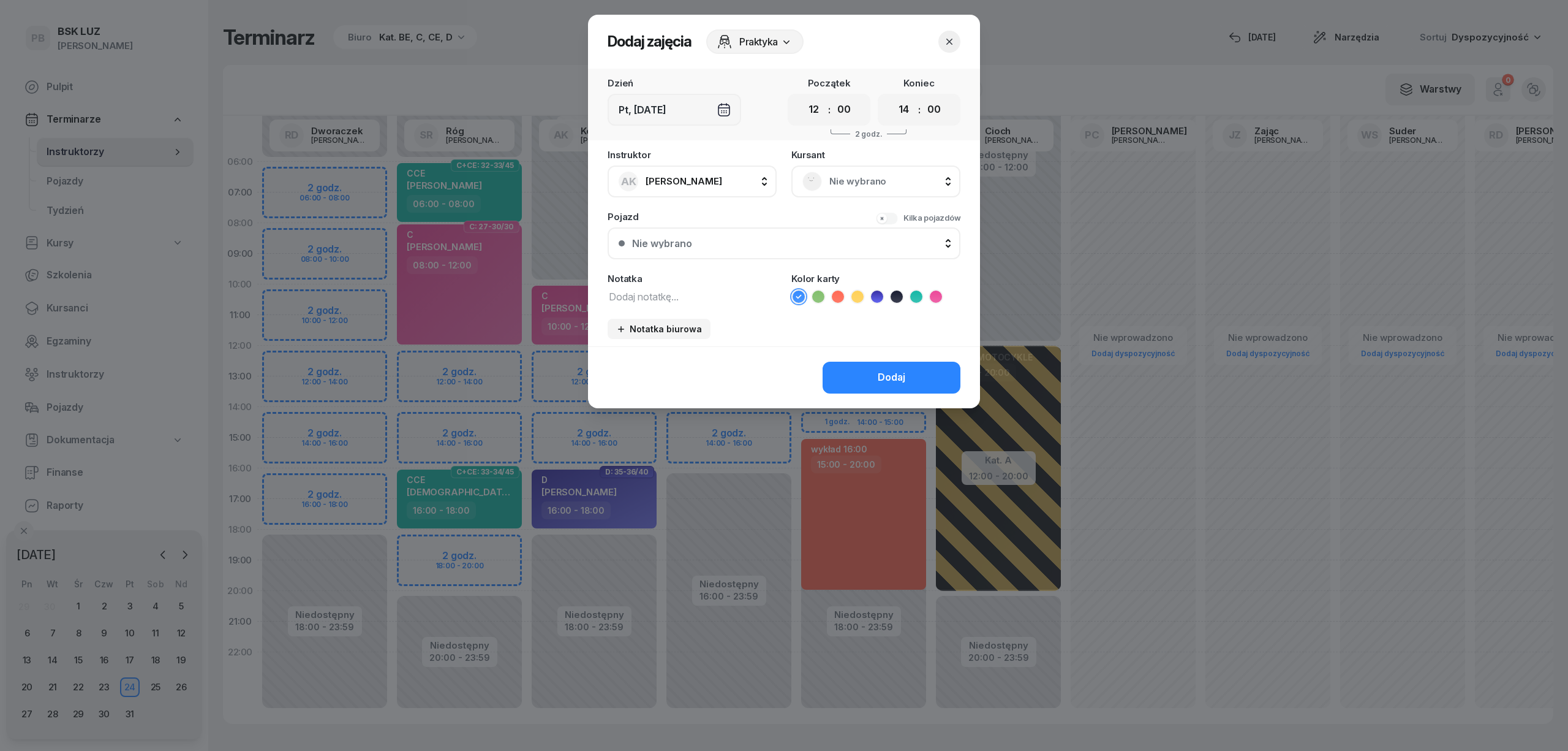
click at [885, 184] on span "Nie wybrano" at bounding box center [890, 181] width 120 height 16
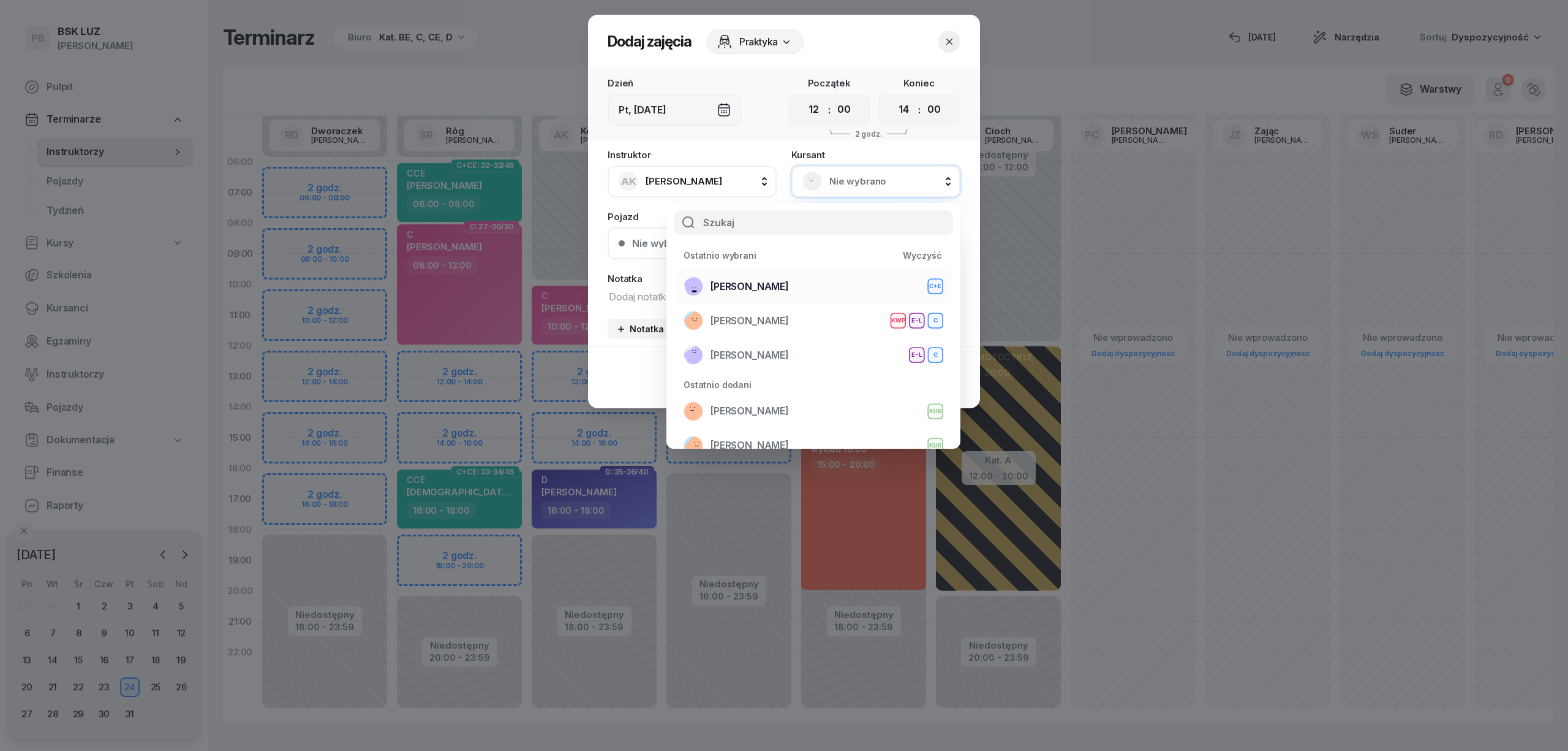
click at [826, 285] on div "[PERSON_NAME]+E" at bounding box center [814, 286] width 259 height 20
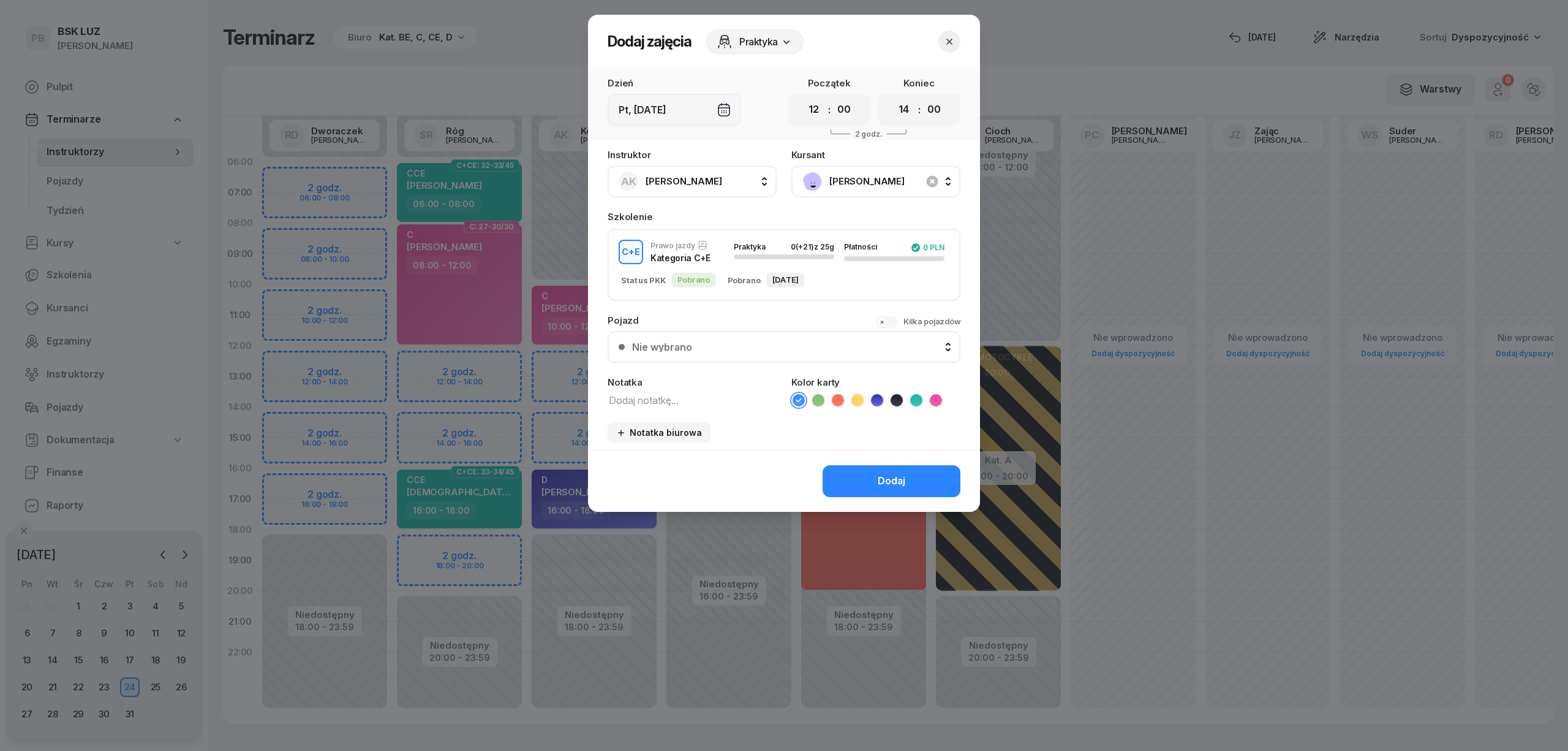
click at [715, 399] on textarea at bounding box center [692, 399] width 169 height 16
click at [850, 400] on li at bounding box center [858, 400] width 15 height 15
click at [862, 475] on button "Dodaj" at bounding box center [892, 481] width 138 height 32
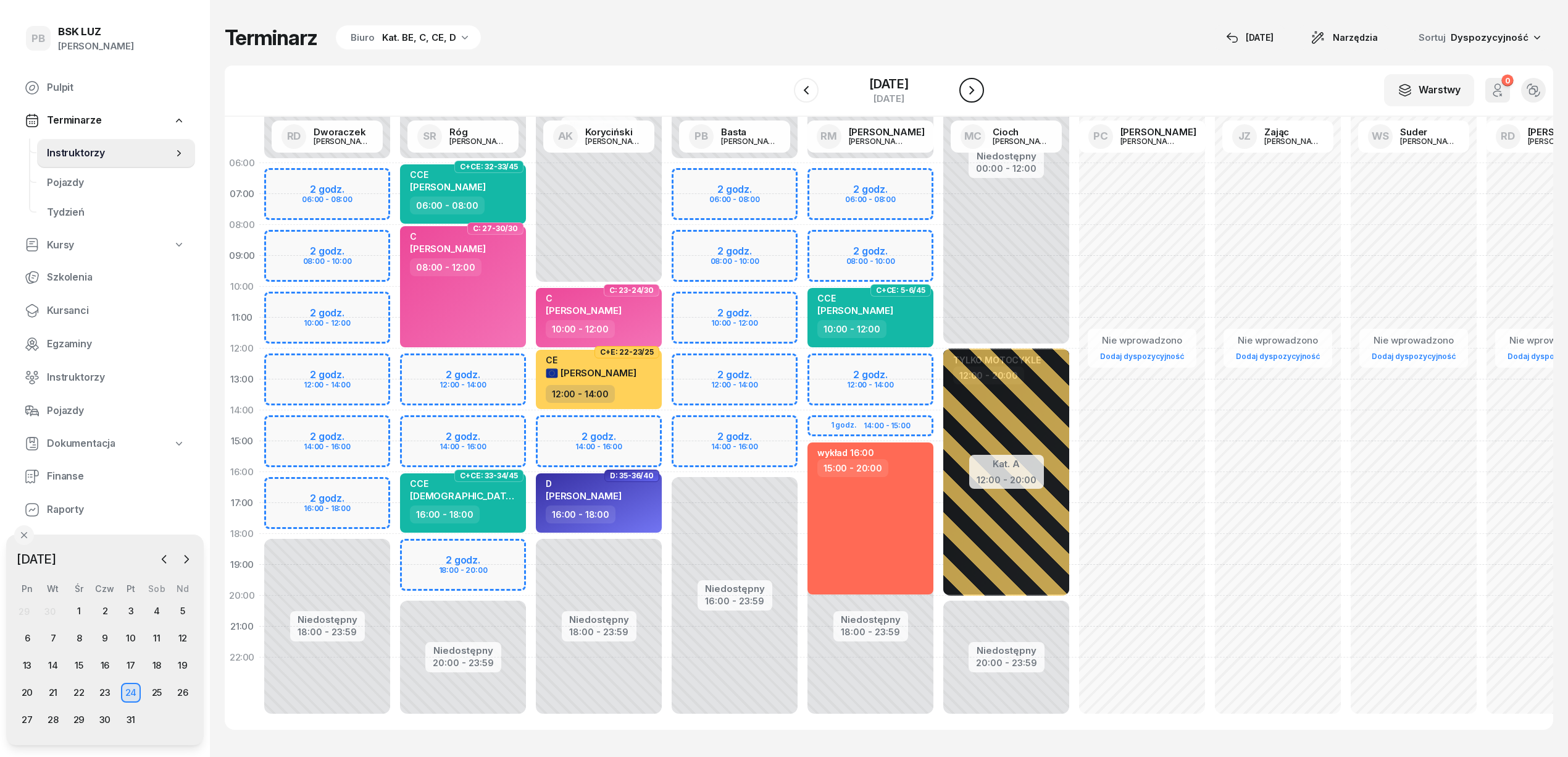
click at [979, 88] on icon "button" at bounding box center [971, 90] width 15 height 15
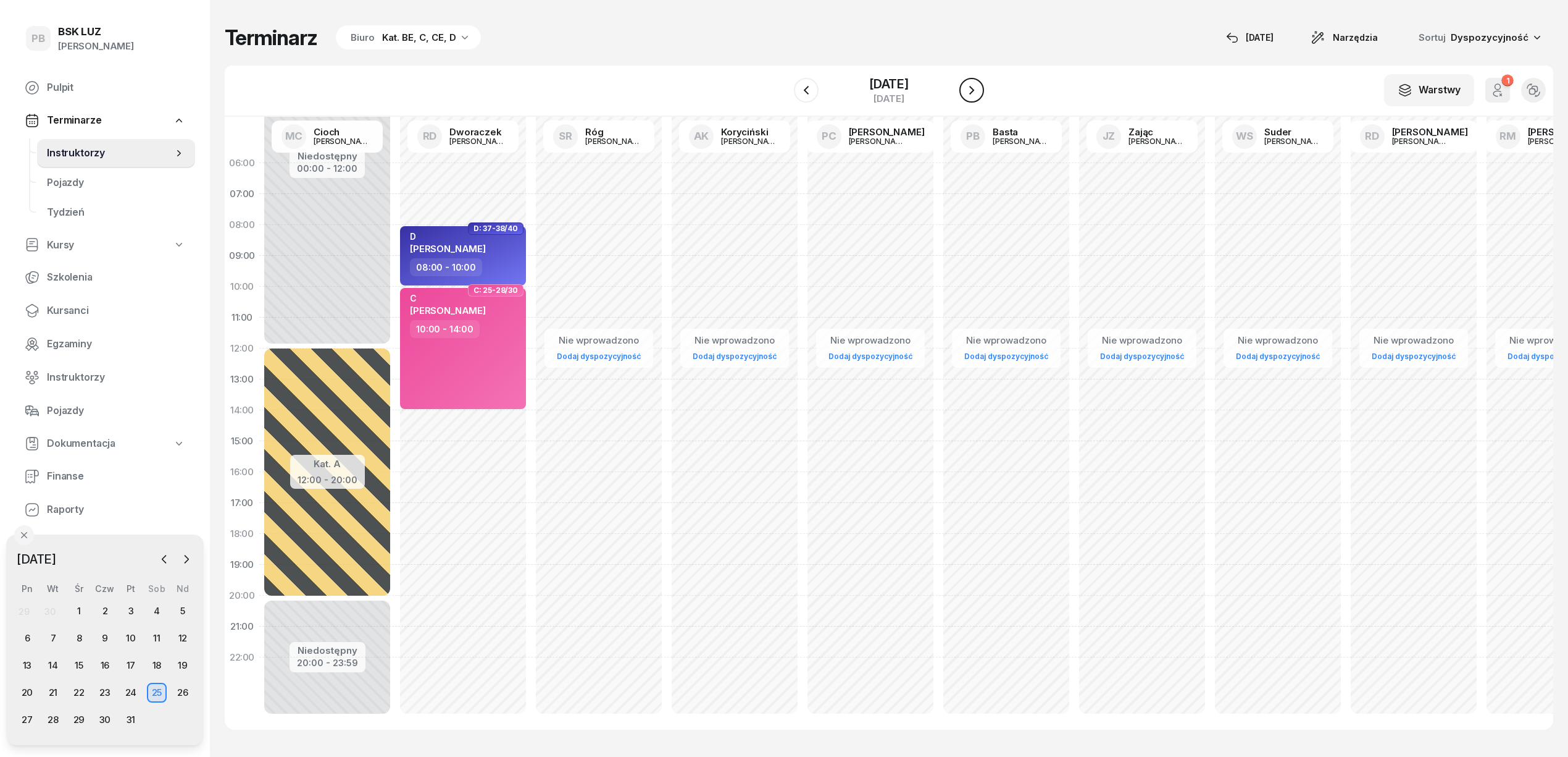
click at [979, 88] on icon "button" at bounding box center [971, 90] width 15 height 15
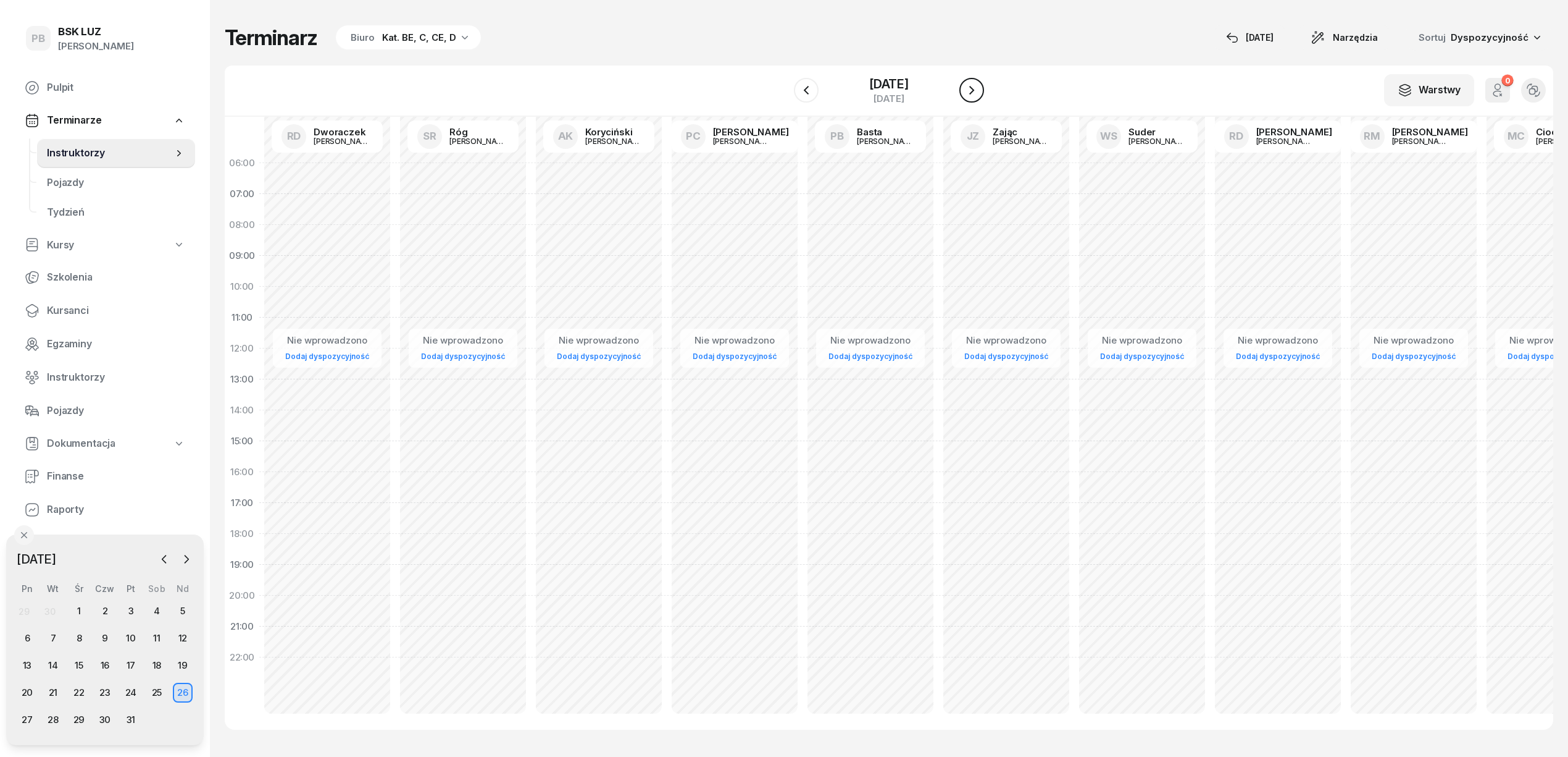
click at [979, 88] on icon "button" at bounding box center [971, 90] width 15 height 15
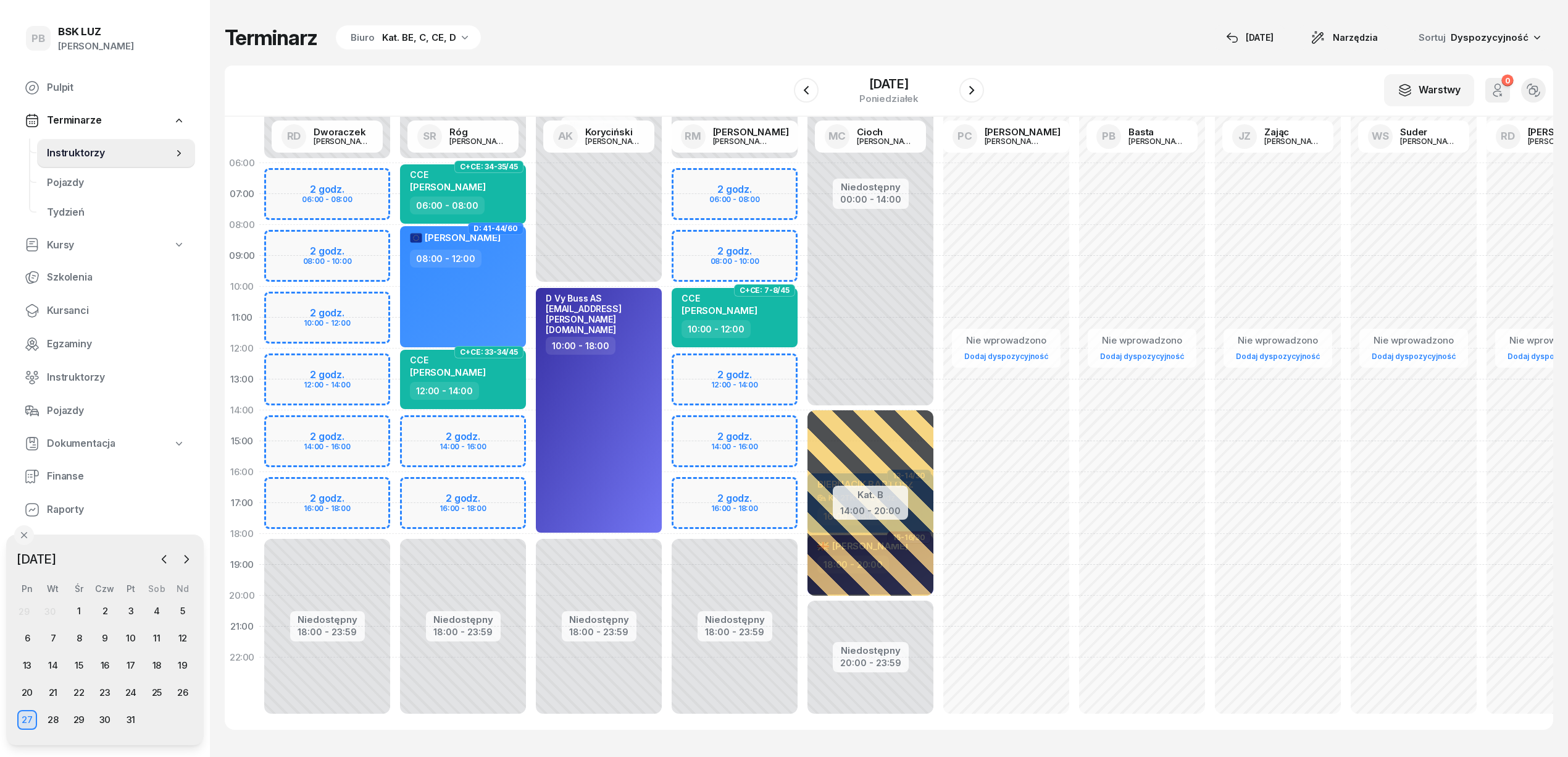
click at [776, 244] on div "Niedostępny 00:00 - 06:00 Niedostępny 18:00 - 23:59 2 godz. 06:00 - 08:00 2 god…" at bounding box center [734, 441] width 135 height 586
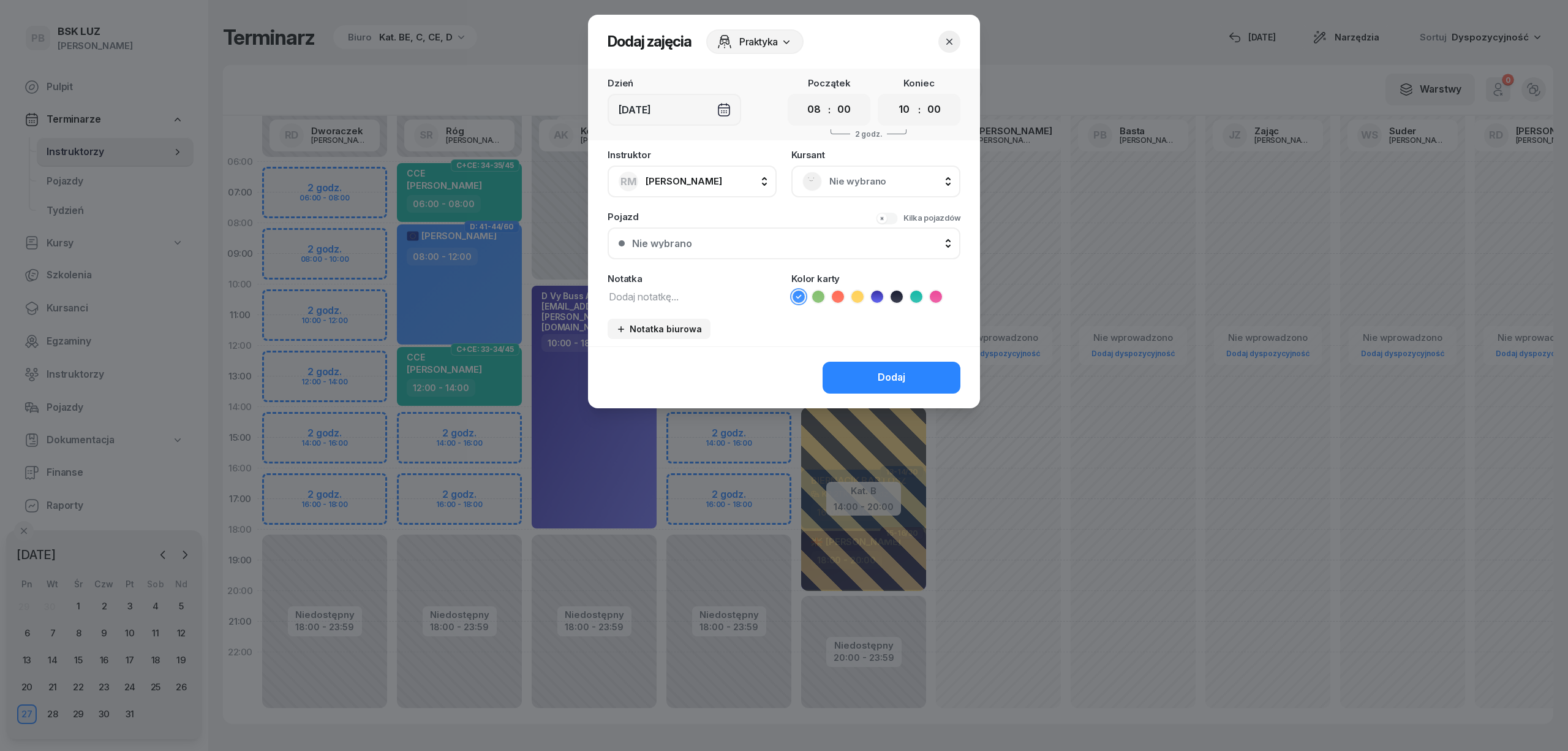
click at [879, 187] on span "Nie wybrano" at bounding box center [890, 181] width 120 height 16
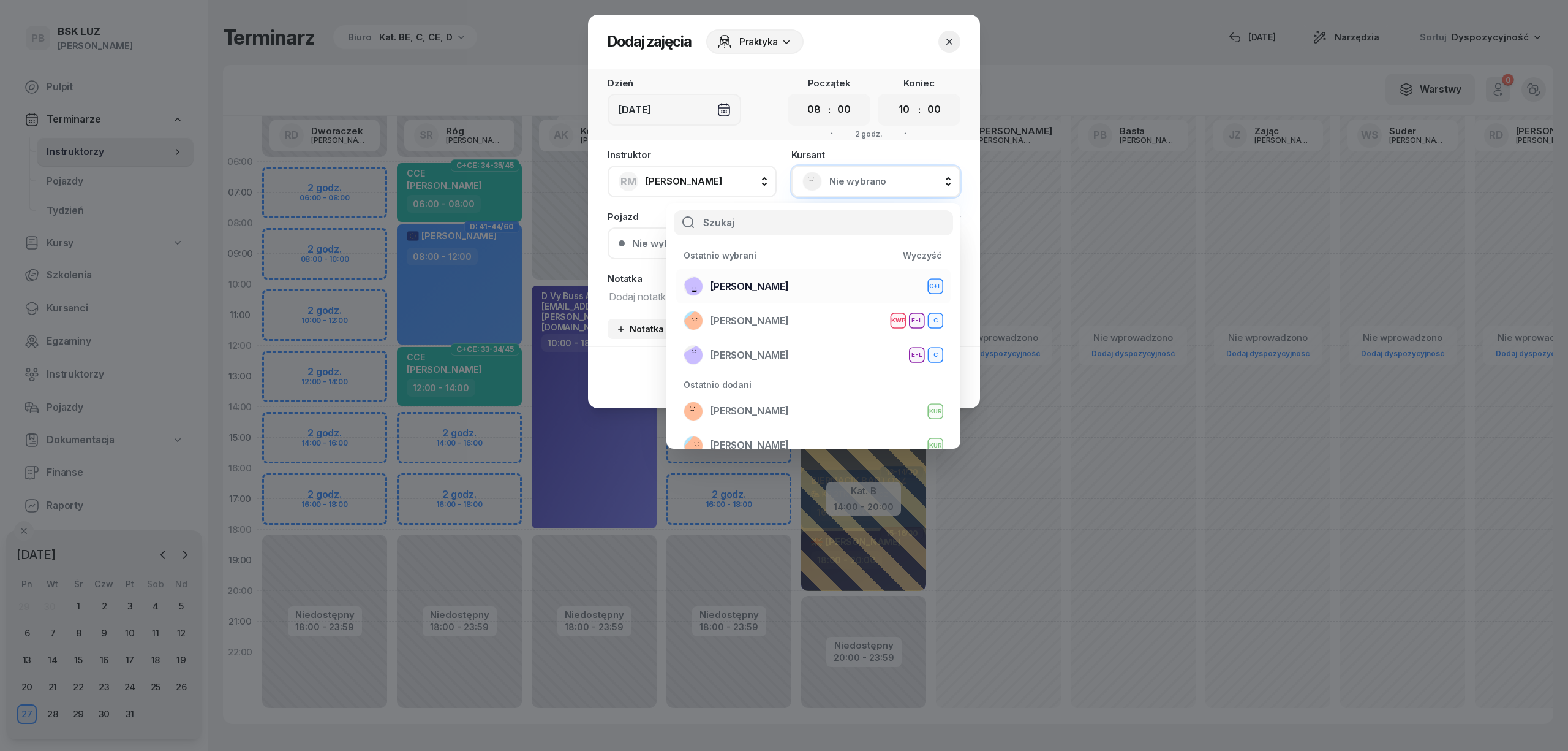
click at [789, 282] on span "[PERSON_NAME]" at bounding box center [749, 287] width 78 height 16
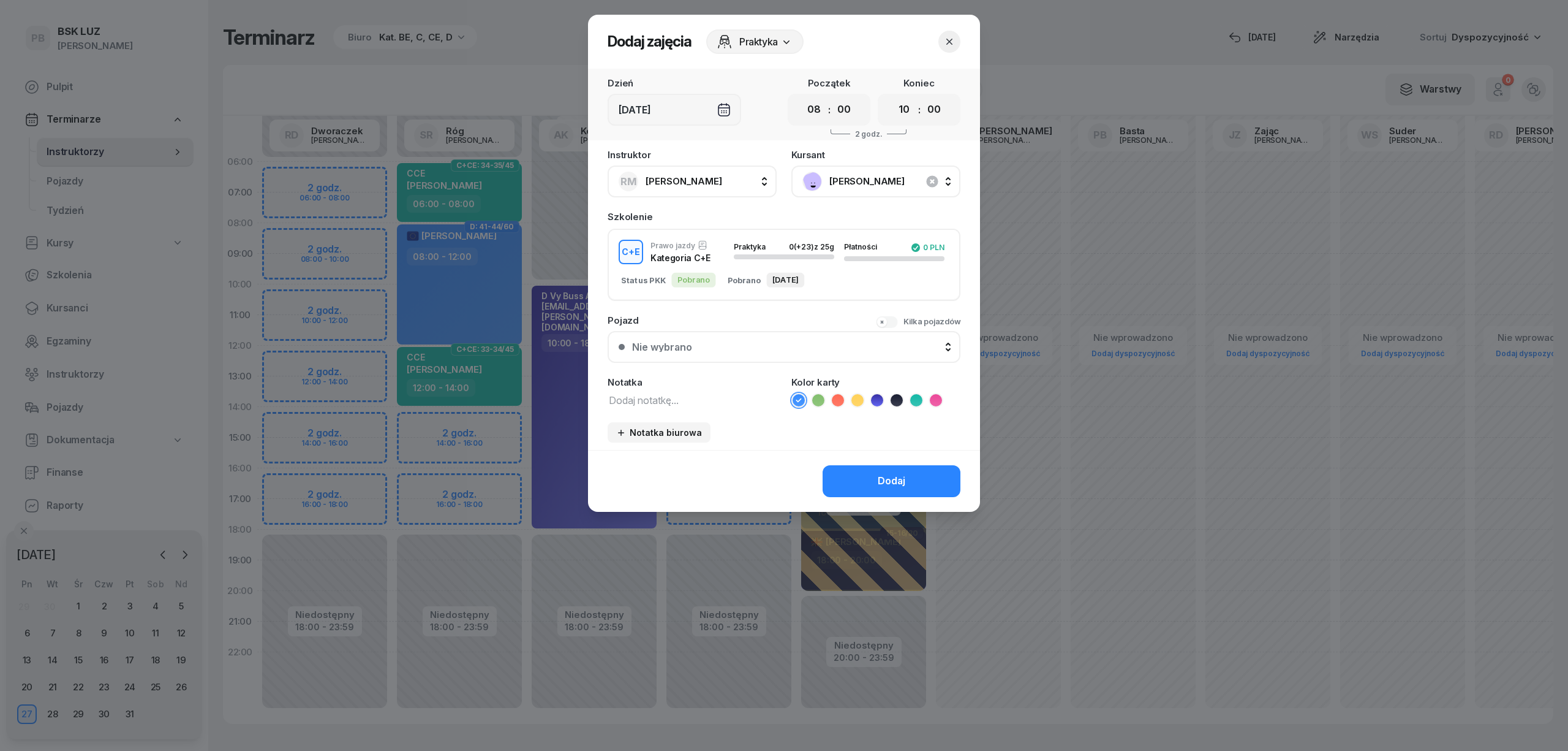
click at [706, 394] on textarea at bounding box center [692, 399] width 169 height 16
drag, startPoint x: 858, startPoint y: 398, endPoint x: 855, endPoint y: 416, distance: 18.2
click at [859, 399] on icon at bounding box center [857, 399] width 12 height 12
click at [851, 483] on button "Dodaj" at bounding box center [892, 481] width 138 height 32
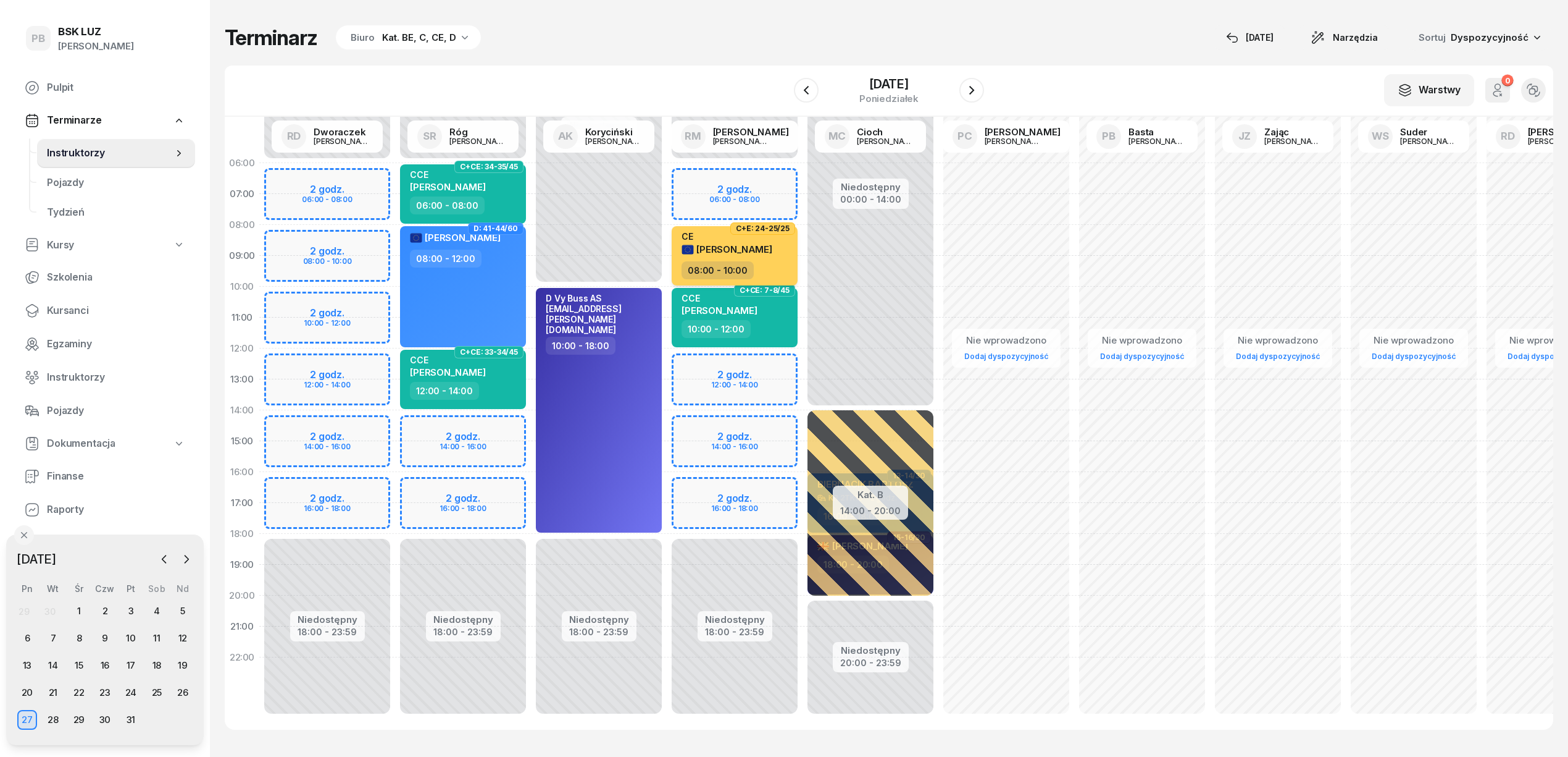
click at [754, 245] on span "[PERSON_NAME]" at bounding box center [734, 249] width 76 height 11
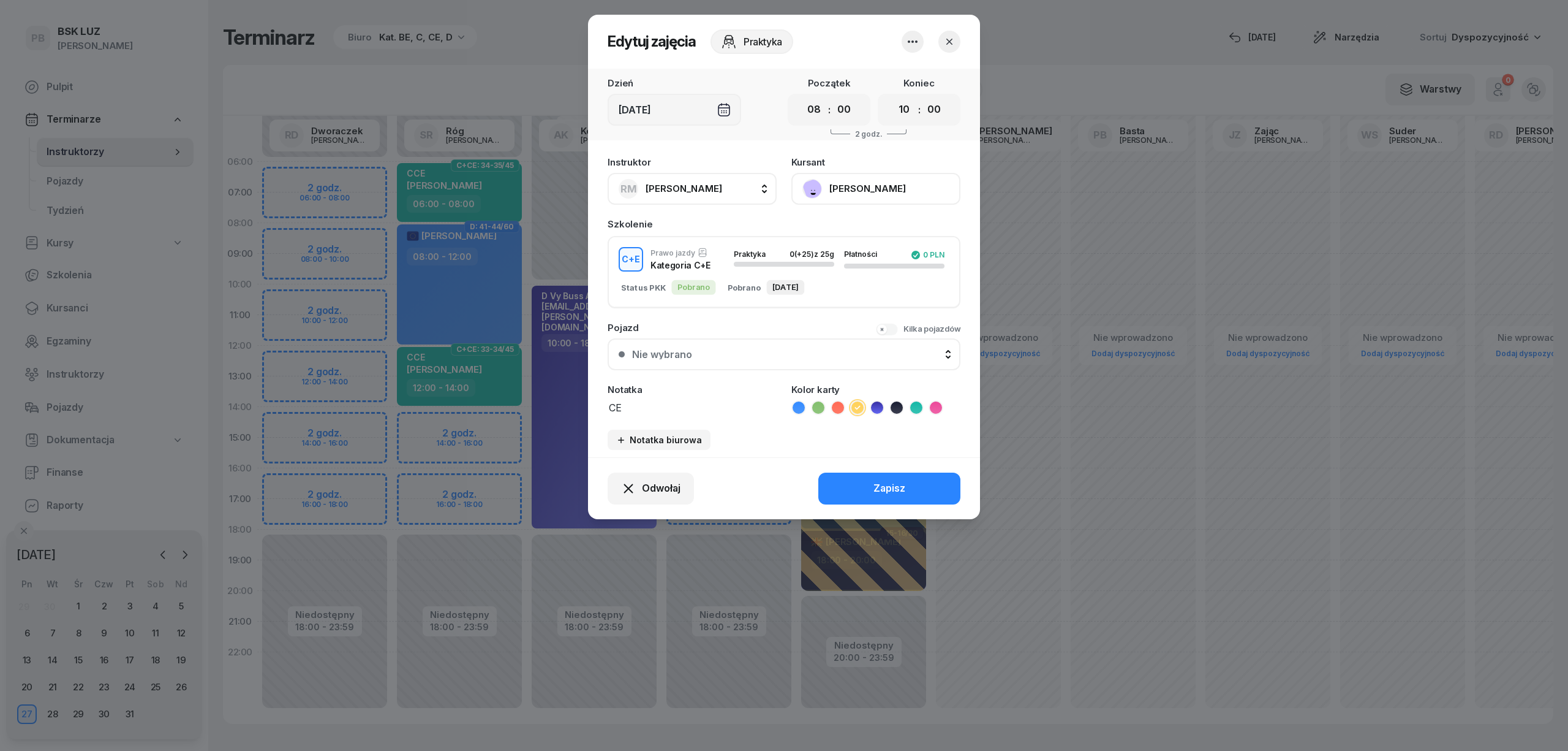
click at [842, 187] on button "[PERSON_NAME]" at bounding box center [876, 189] width 169 height 32
click at [856, 227] on div "Otwórz profil" at bounding box center [831, 230] width 59 height 16
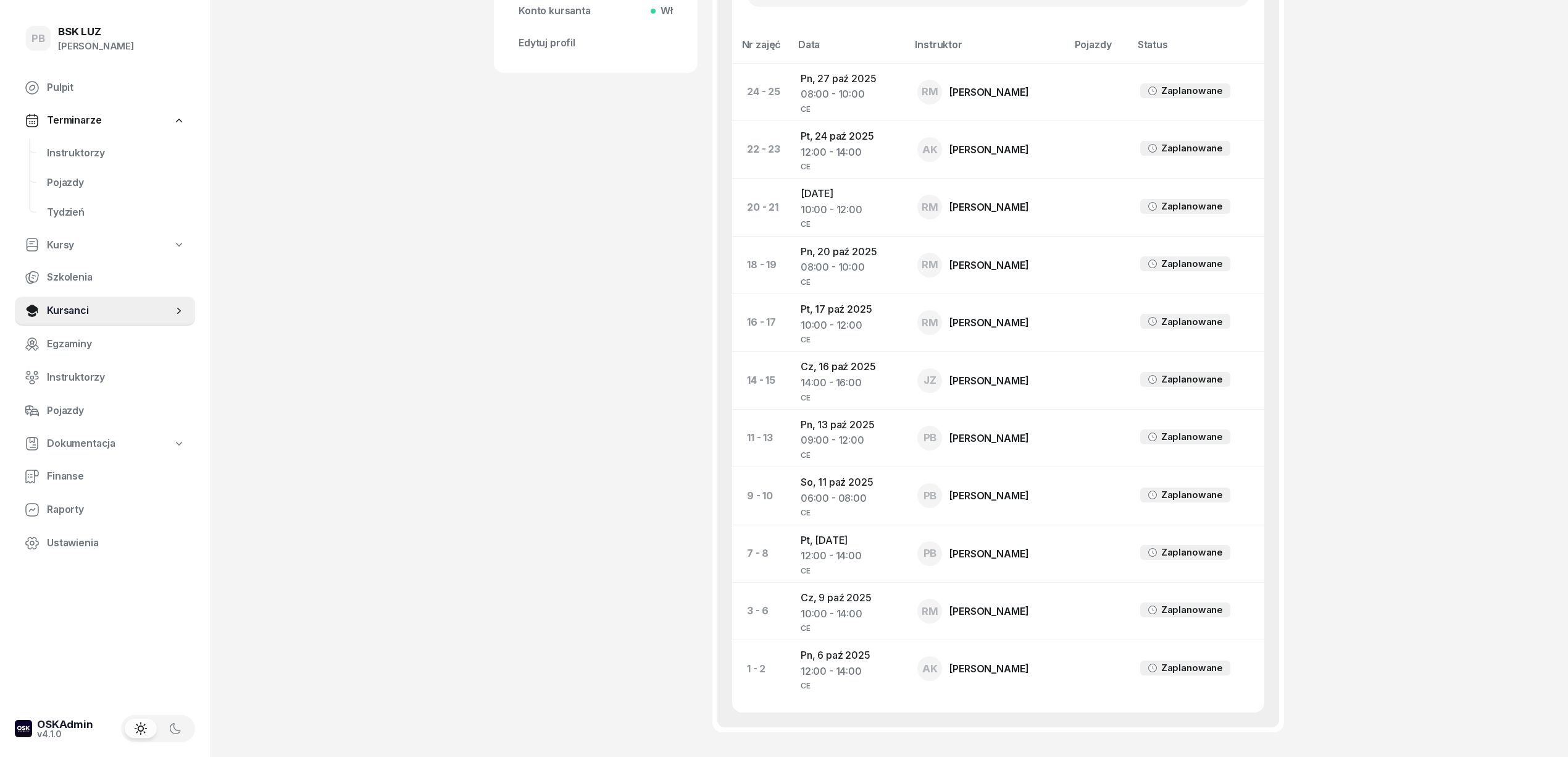
scroll to position [576, 0]
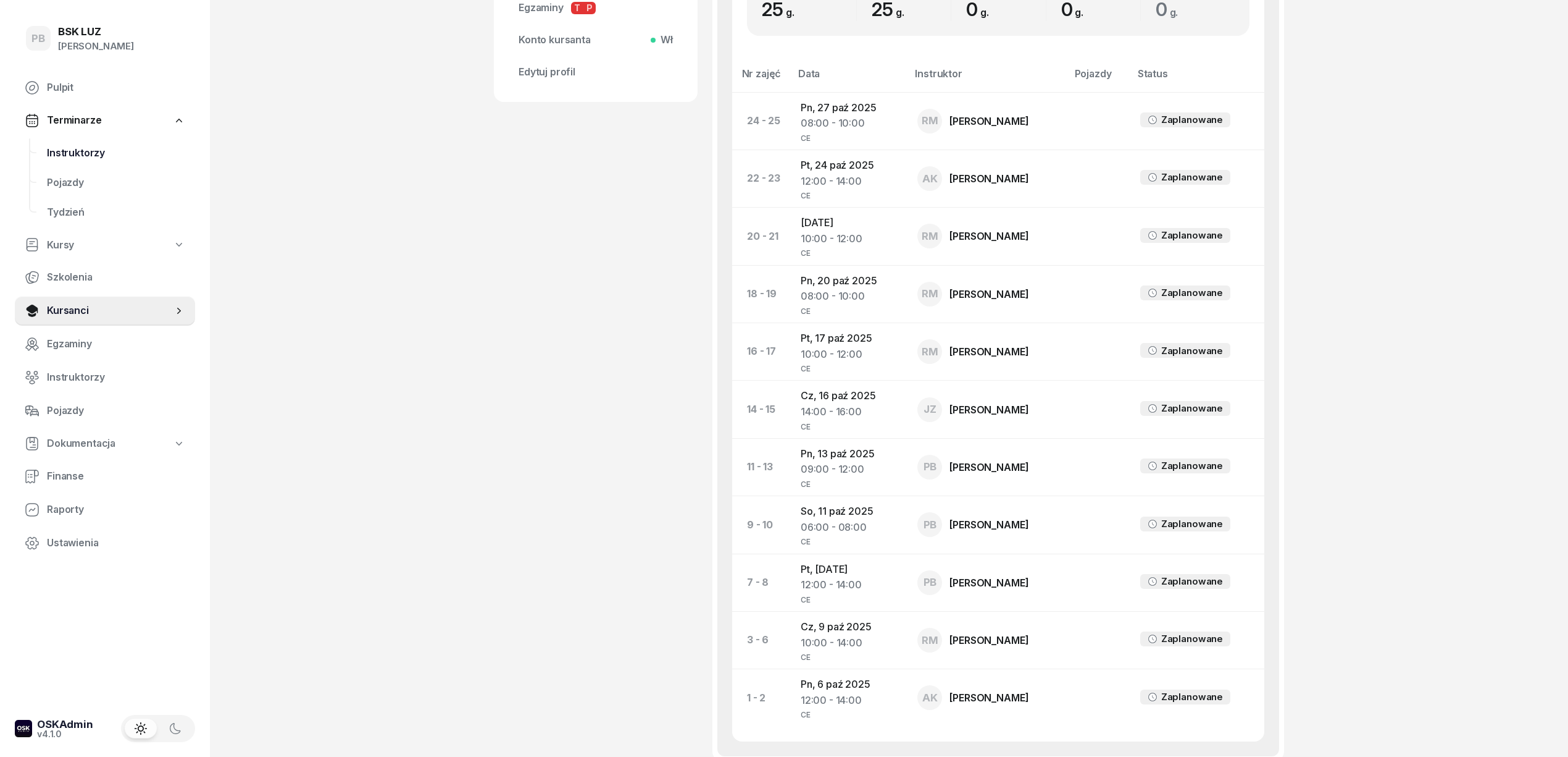
click at [89, 150] on span "Instruktorzy" at bounding box center [116, 153] width 138 height 16
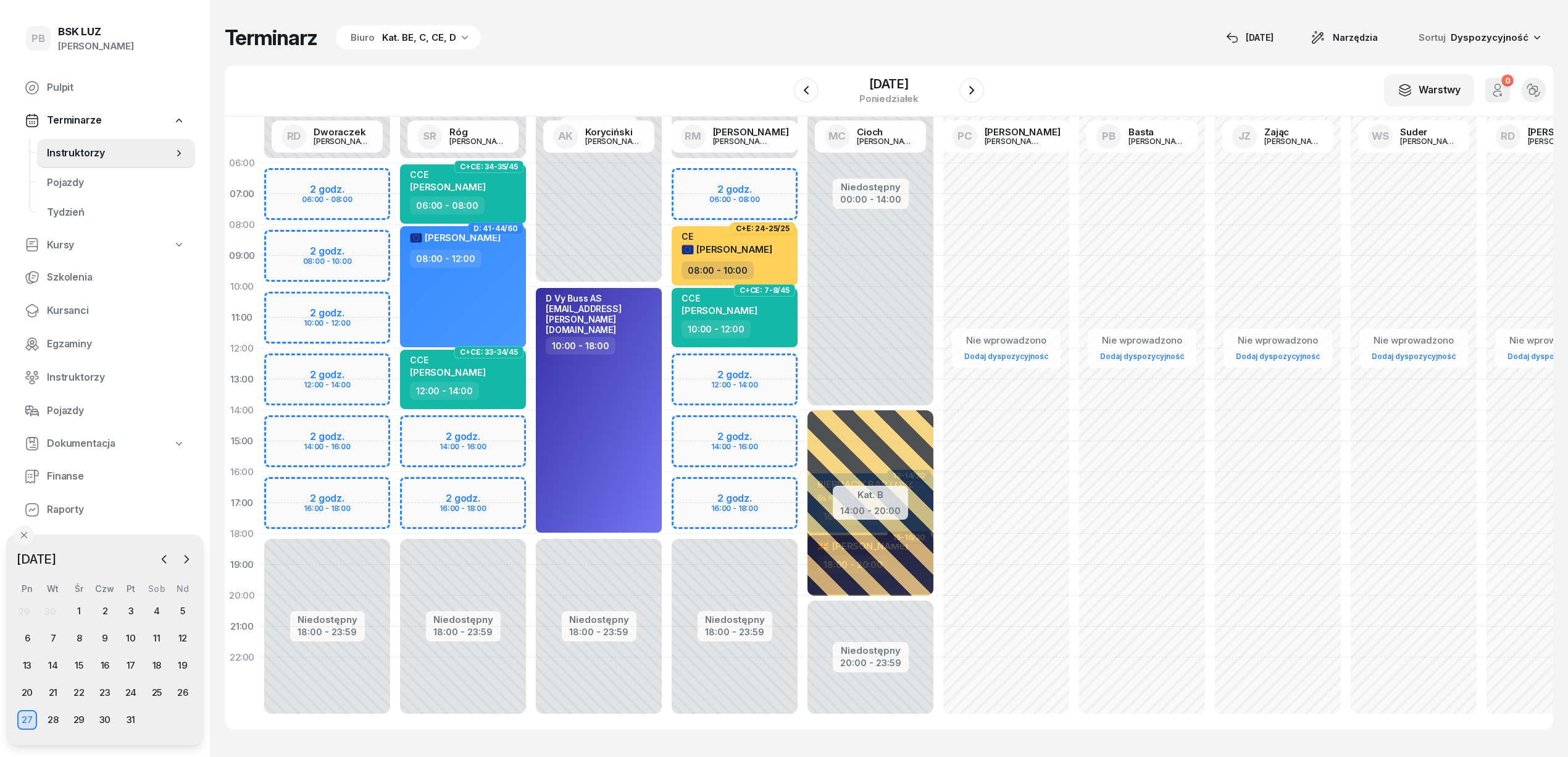
click at [711, 37] on div "Terminarz Biuro Kat. BE, C, CE, D [DATE] Narzędzia Sortuj Dyspozycyjność" at bounding box center [888, 37] width 1328 height 26
click at [164, 553] on icon "button" at bounding box center [164, 559] width 12 height 12
click at [111, 694] on div "25" at bounding box center [104, 692] width 20 height 20
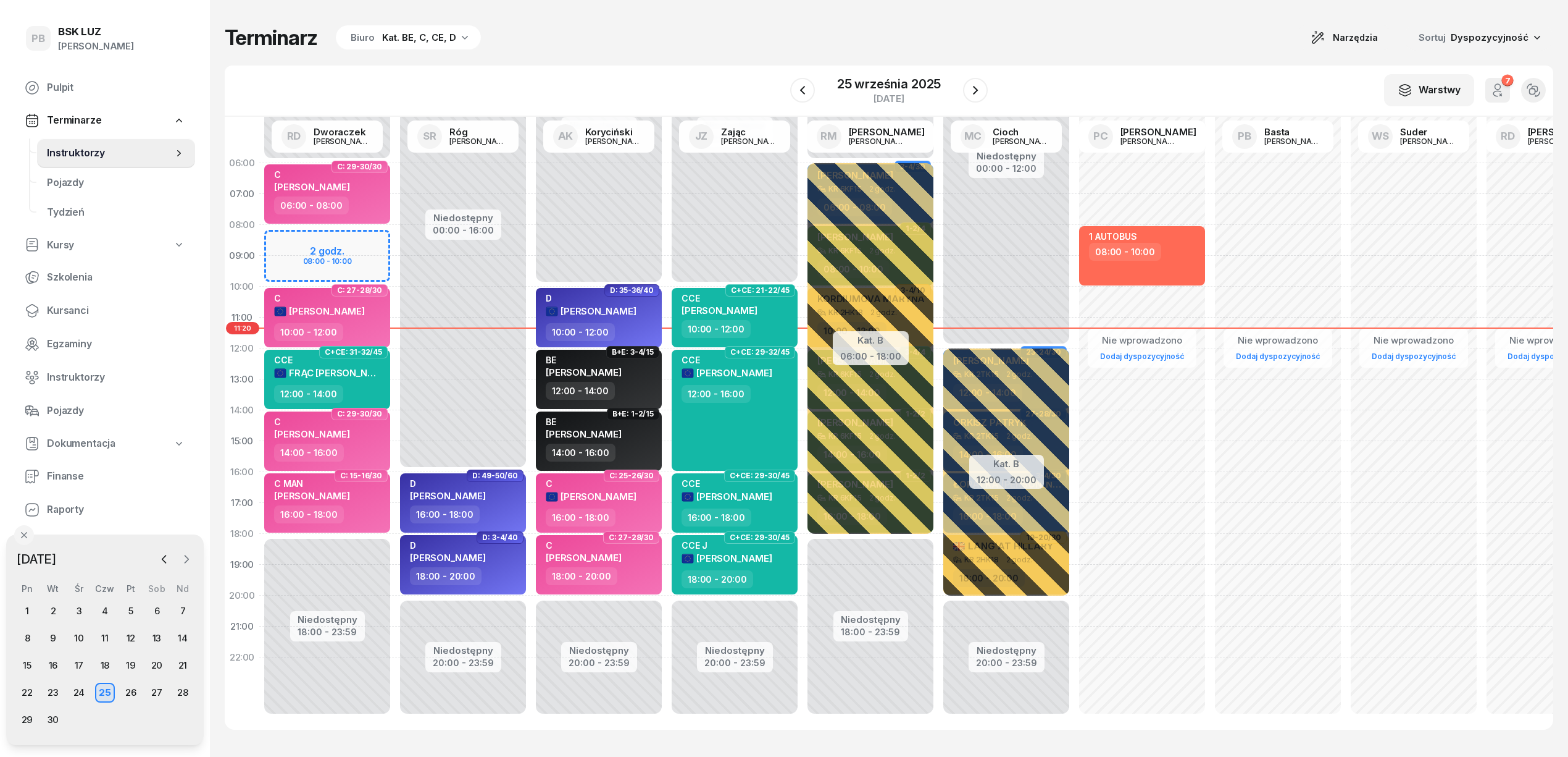
click at [184, 559] on icon "button" at bounding box center [186, 559] width 12 height 12
click at [56, 633] on div "7" at bounding box center [53, 638] width 20 height 20
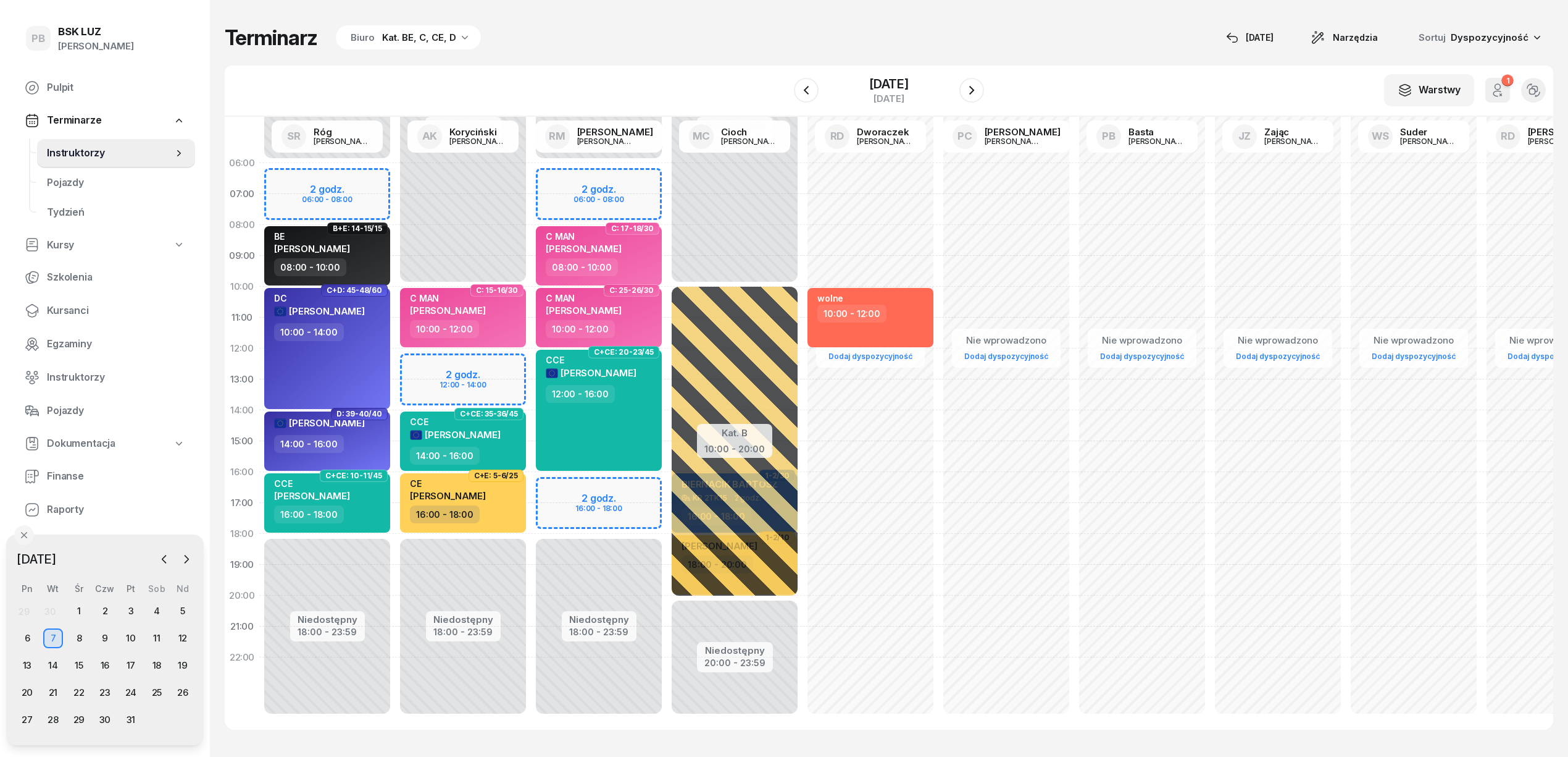
click at [426, 359] on div "Niedostępny 00:00 - 10:00 Niedostępny 18:00 - 23:59 2 godz. 12:00 - 14:00 C: 15…" at bounding box center [462, 441] width 135 height 586
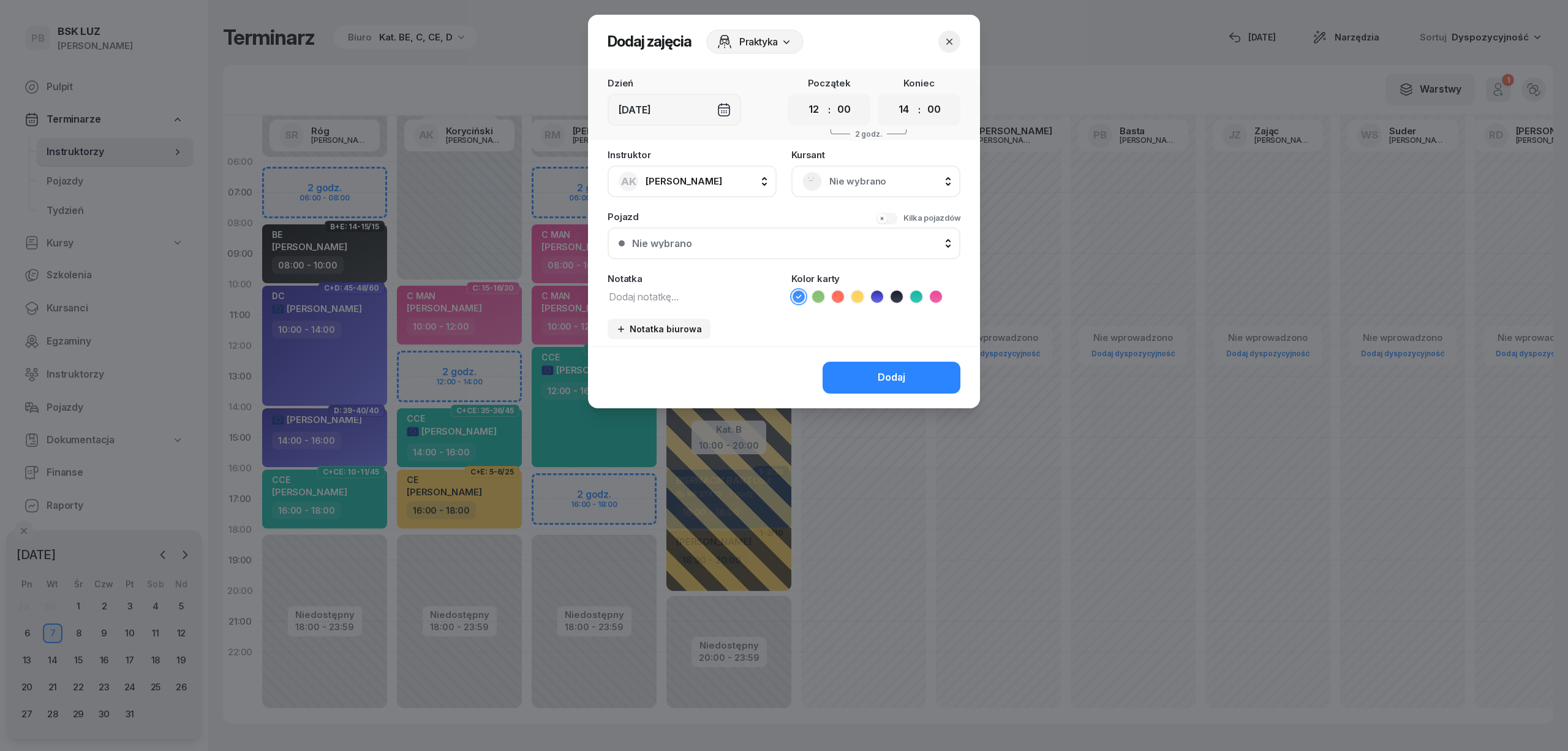
click at [865, 172] on div "Nie wybrano" at bounding box center [876, 181] width 147 height 20
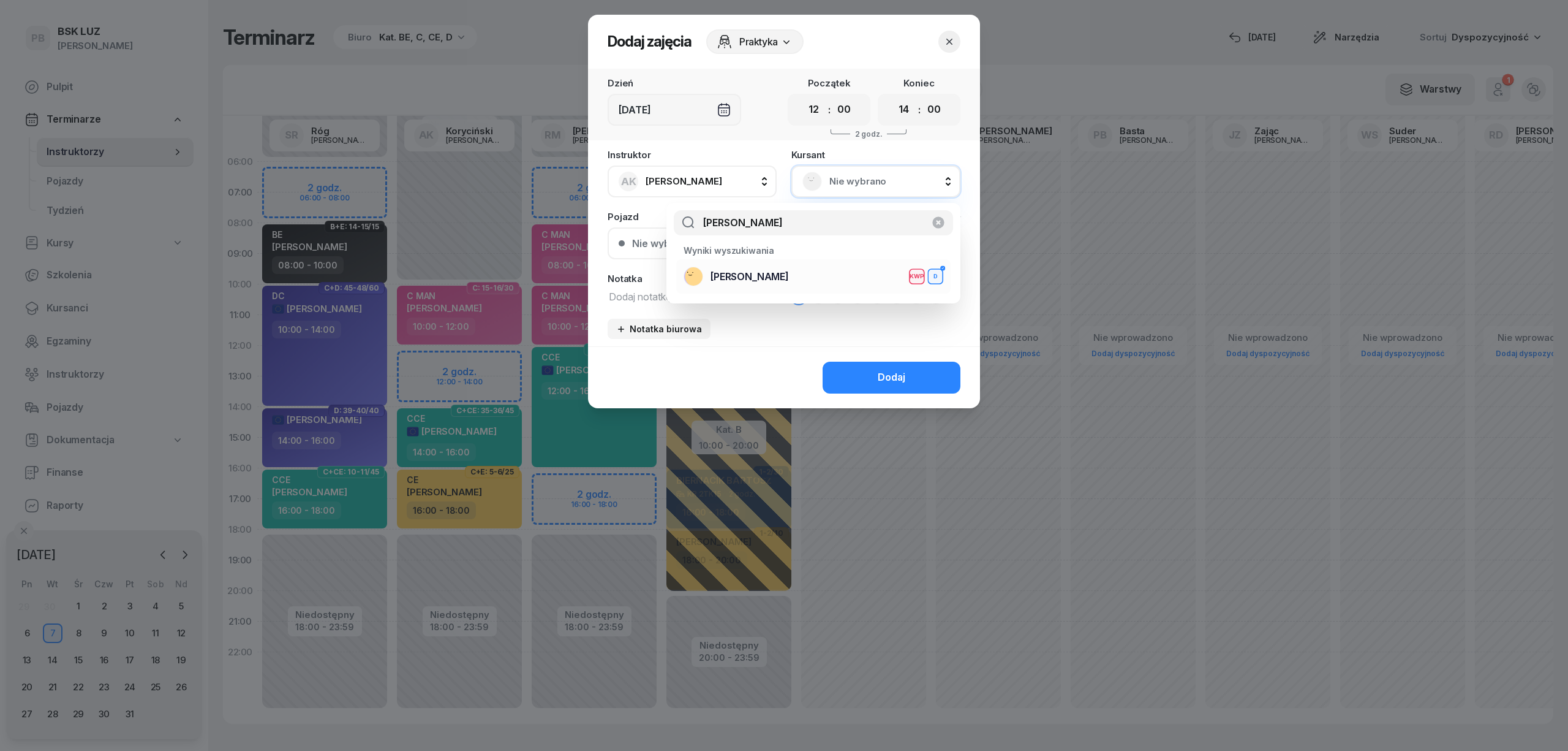
click at [789, 274] on span "[PERSON_NAME]" at bounding box center [749, 276] width 78 height 16
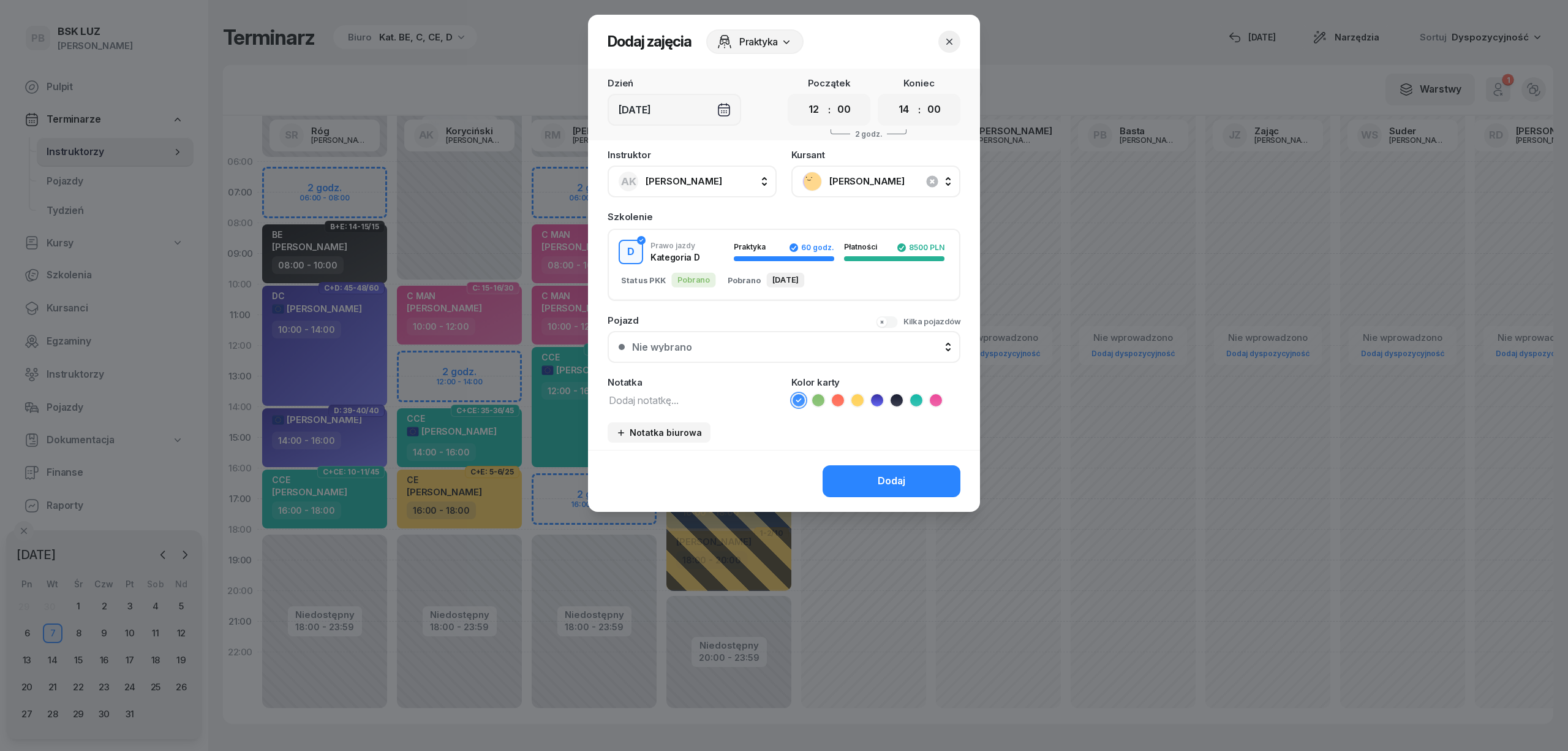
click at [643, 393] on textarea at bounding box center [692, 399] width 169 height 16
click at [876, 394] on icon at bounding box center [877, 399] width 12 height 12
click at [886, 481] on div "Dodaj" at bounding box center [891, 480] width 27 height 16
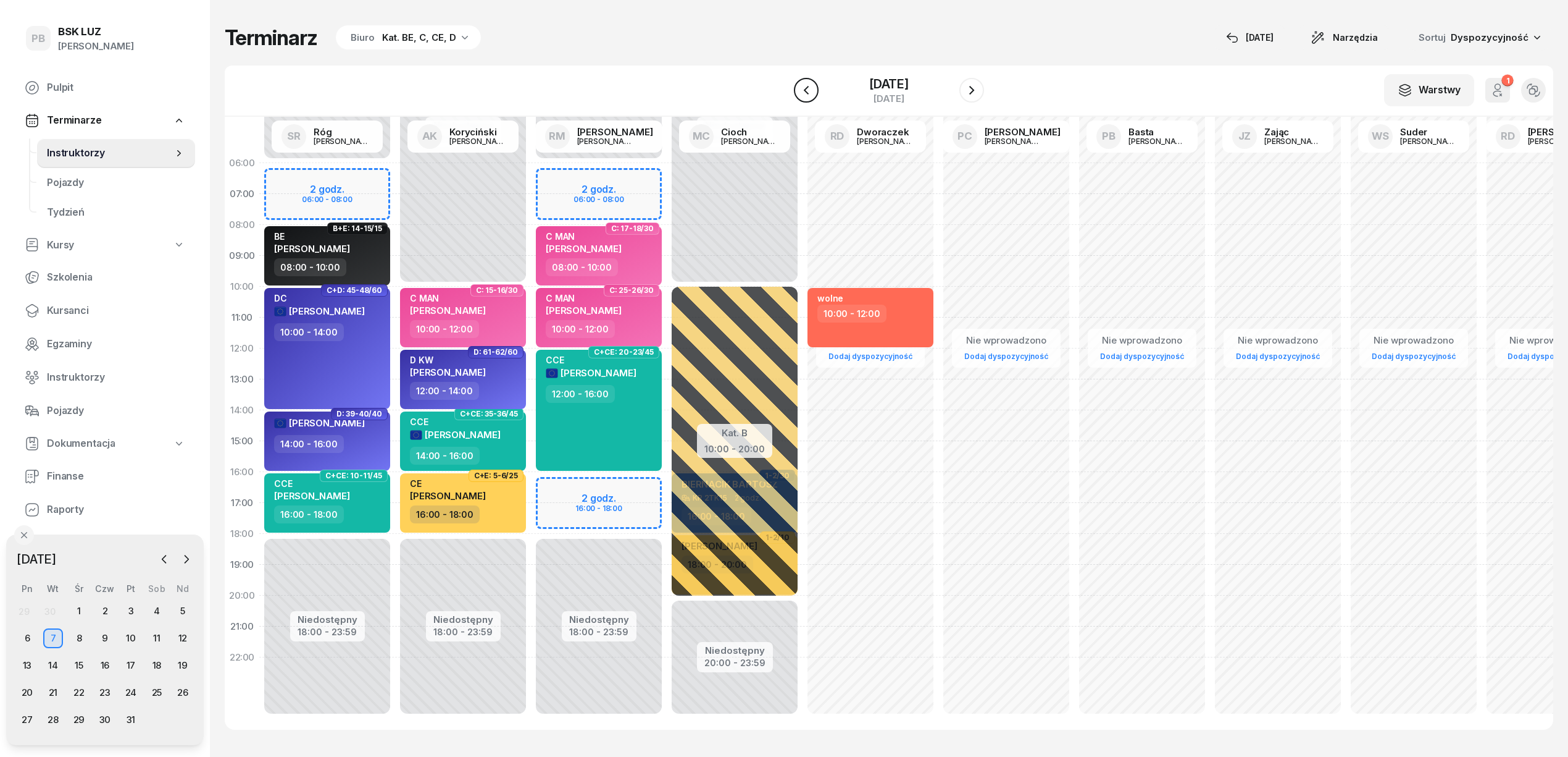
click at [801, 89] on icon "button" at bounding box center [807, 90] width 15 height 15
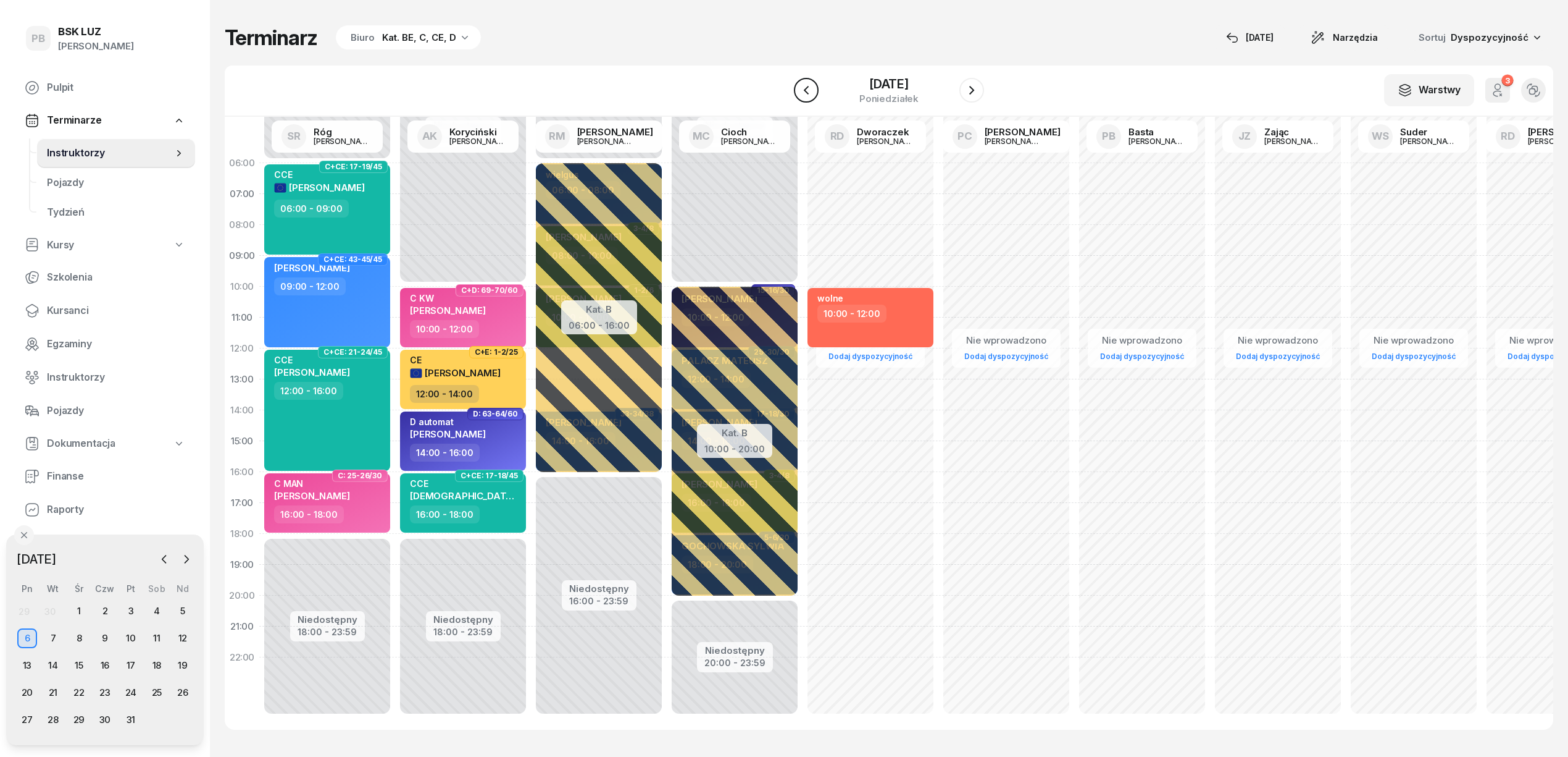
click at [801, 89] on icon "button" at bounding box center [807, 90] width 15 height 15
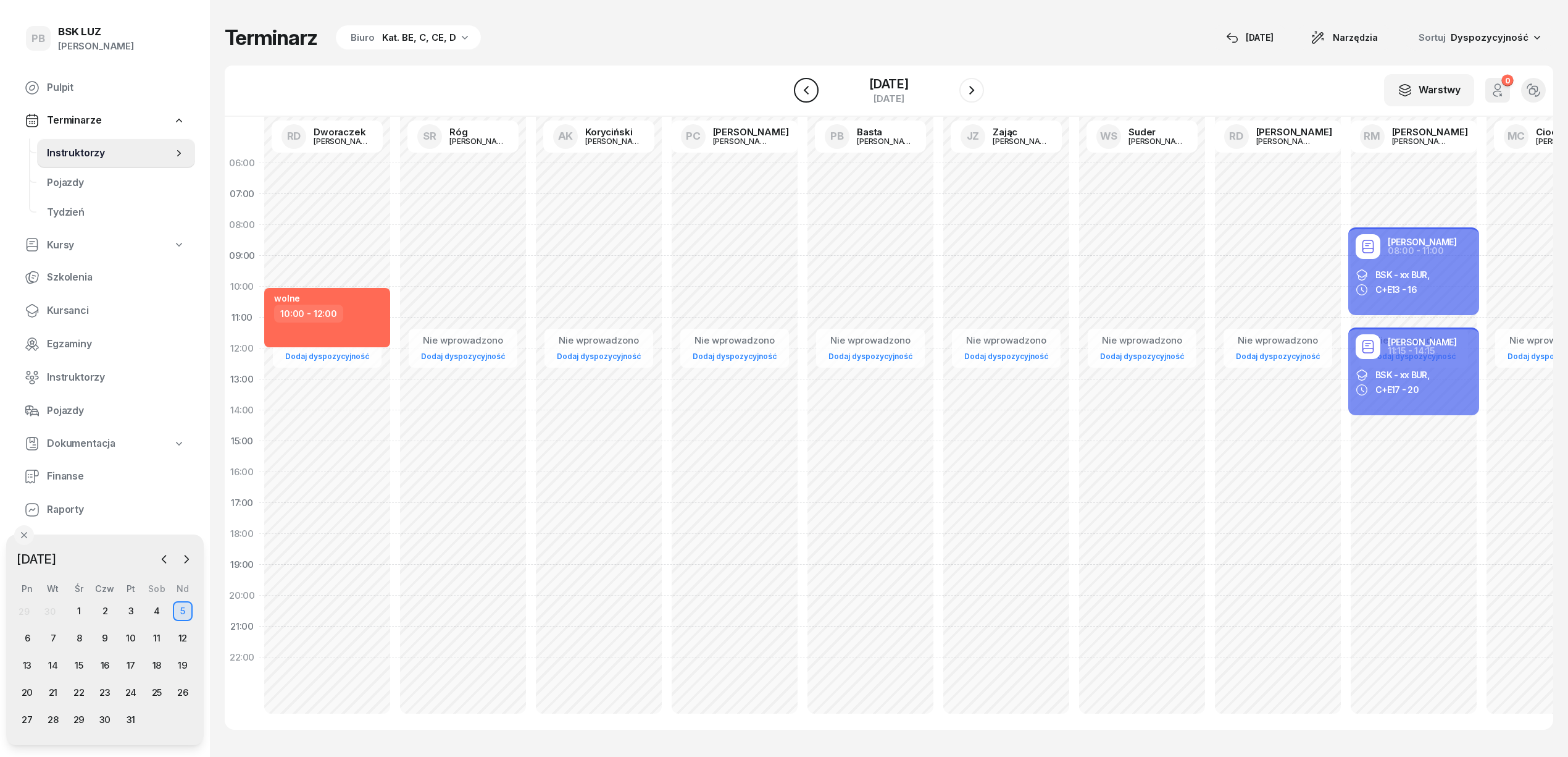
click at [801, 89] on icon "button" at bounding box center [807, 90] width 15 height 15
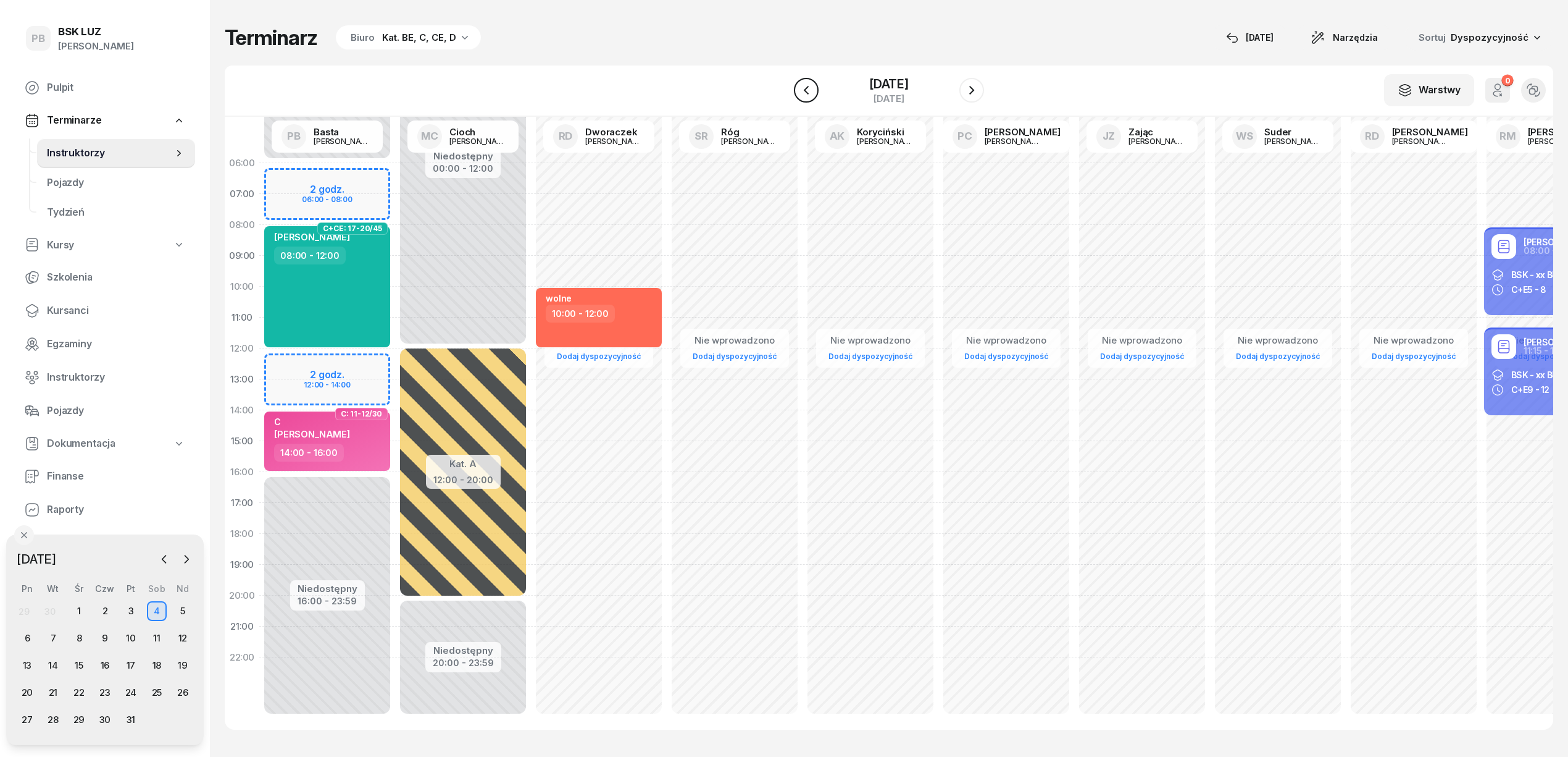
click at [801, 89] on icon "button" at bounding box center [807, 90] width 15 height 15
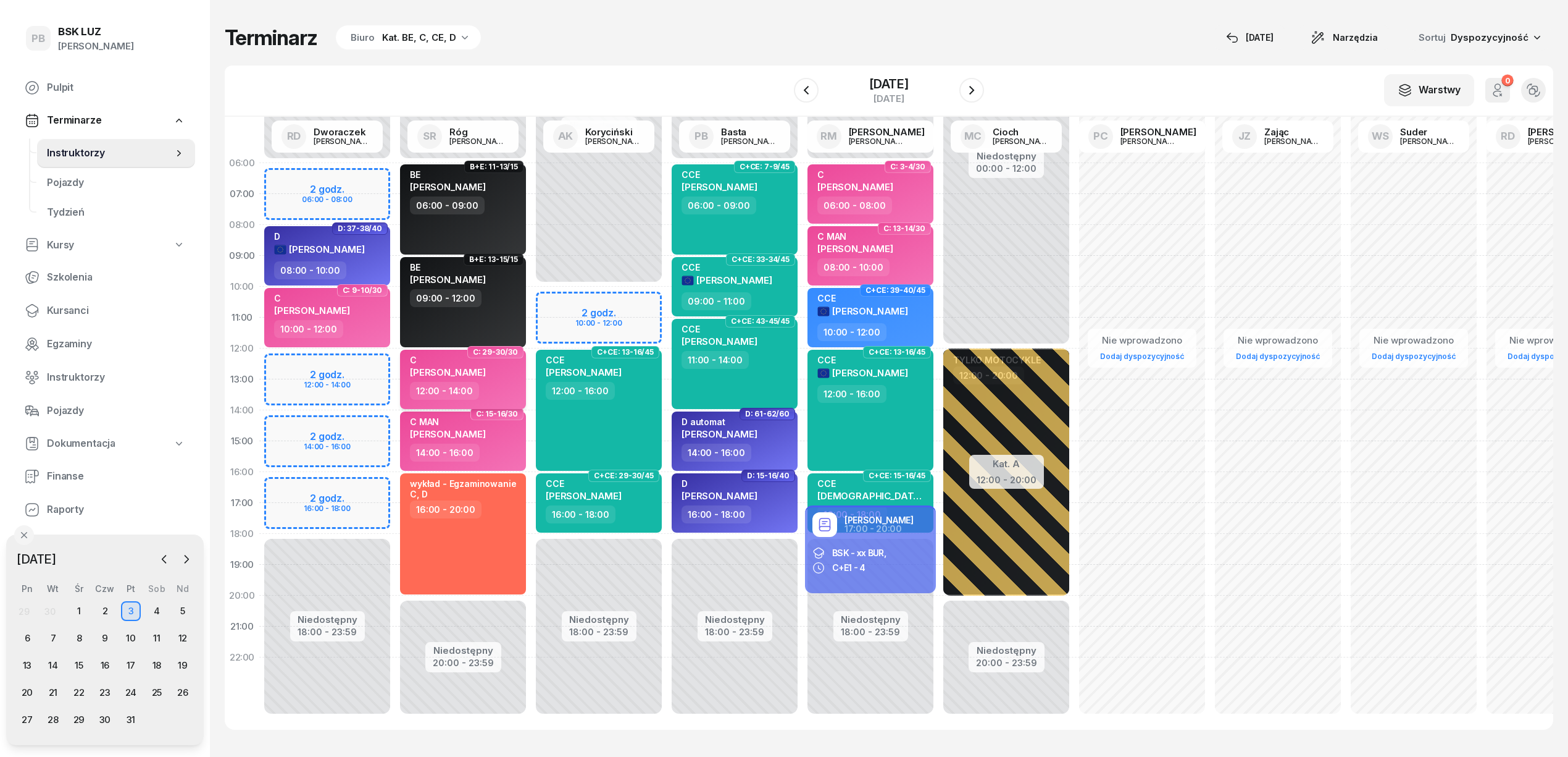
click at [458, 371] on span "[PERSON_NAME]" at bounding box center [448, 372] width 76 height 11
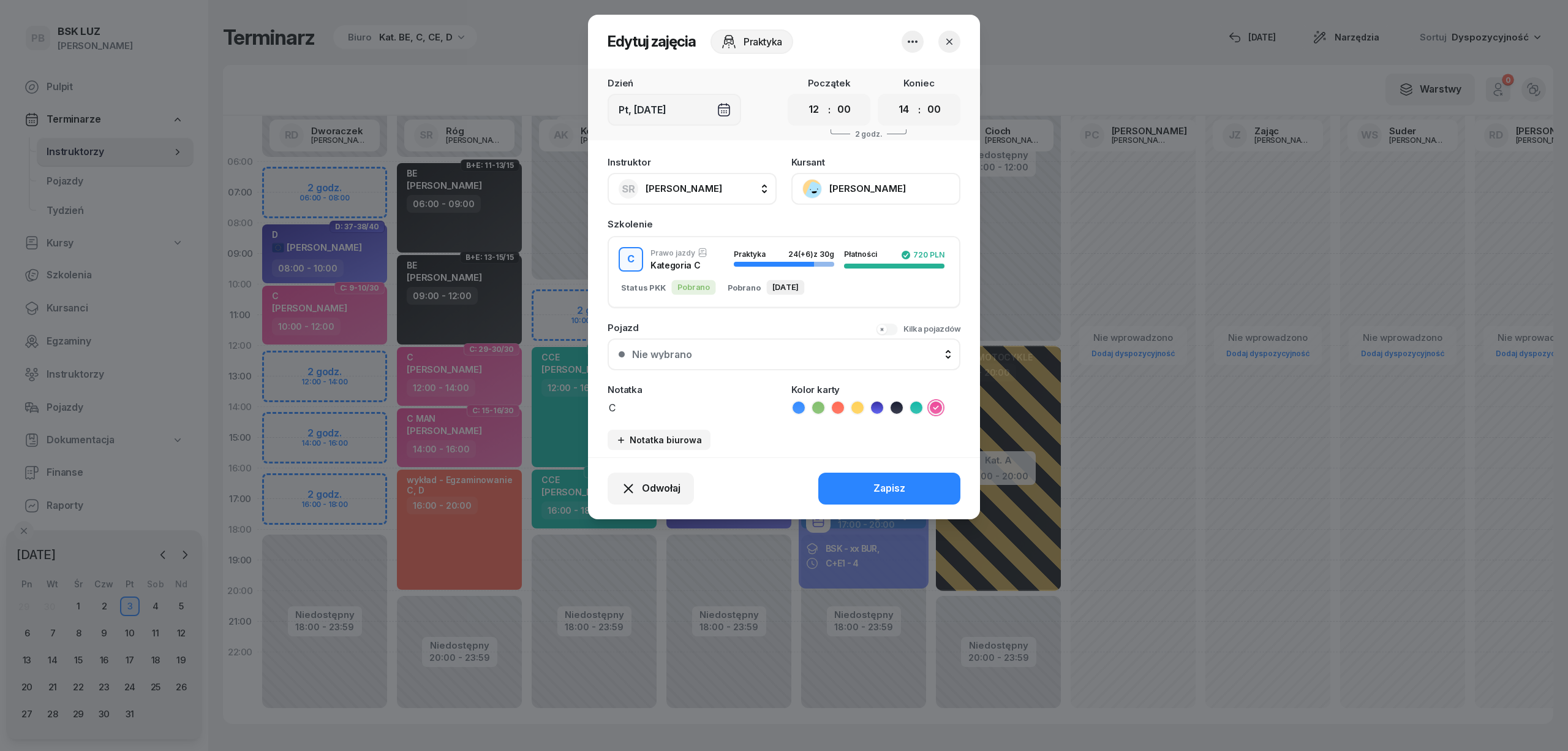
click at [684, 187] on span "[PERSON_NAME]" at bounding box center [683, 188] width 76 height 11
click at [687, 273] on span "[PERSON_NAME]" at bounding box center [690, 270] width 75 height 16
click at [848, 478] on button "Zapisz" at bounding box center [889, 489] width 142 height 32
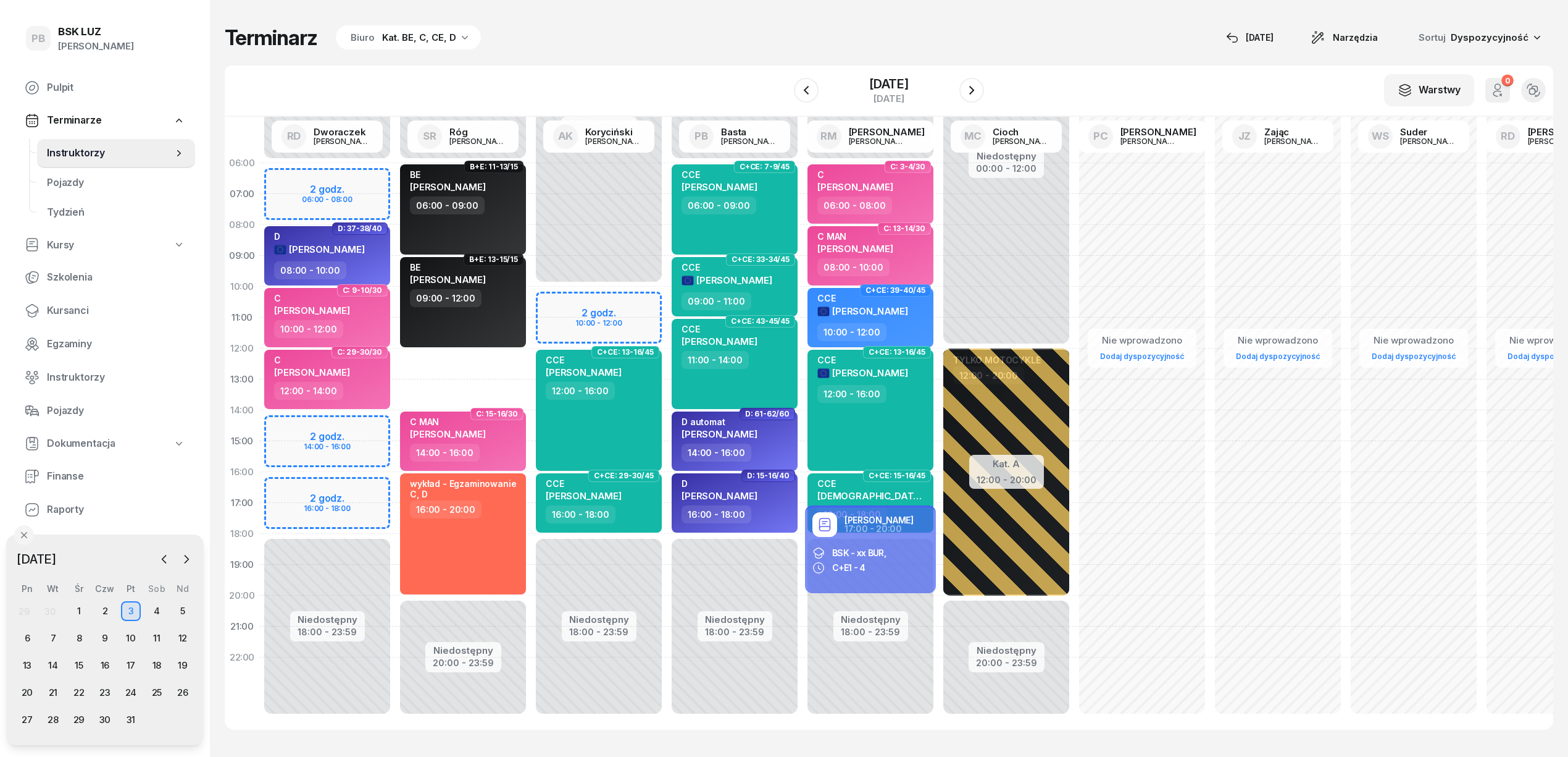
click at [472, 349] on div "Niedostępny 00:00 - 06:00 Niedostępny 20:00 - 23:59 B+E: 11-13/15 BE [PERSON_NA…" at bounding box center [462, 441] width 135 height 586
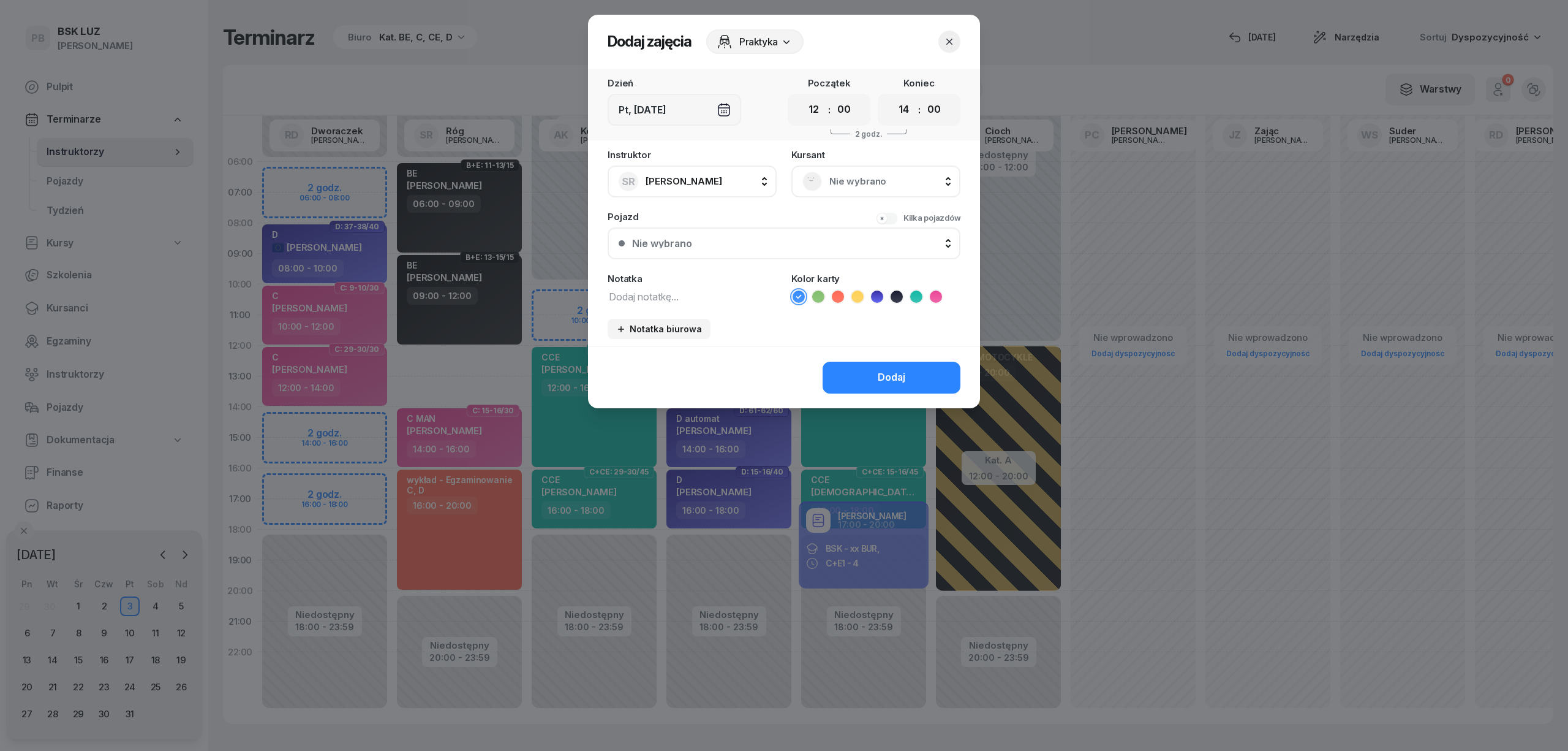
click at [862, 180] on span "Nie wybrano" at bounding box center [890, 181] width 120 height 16
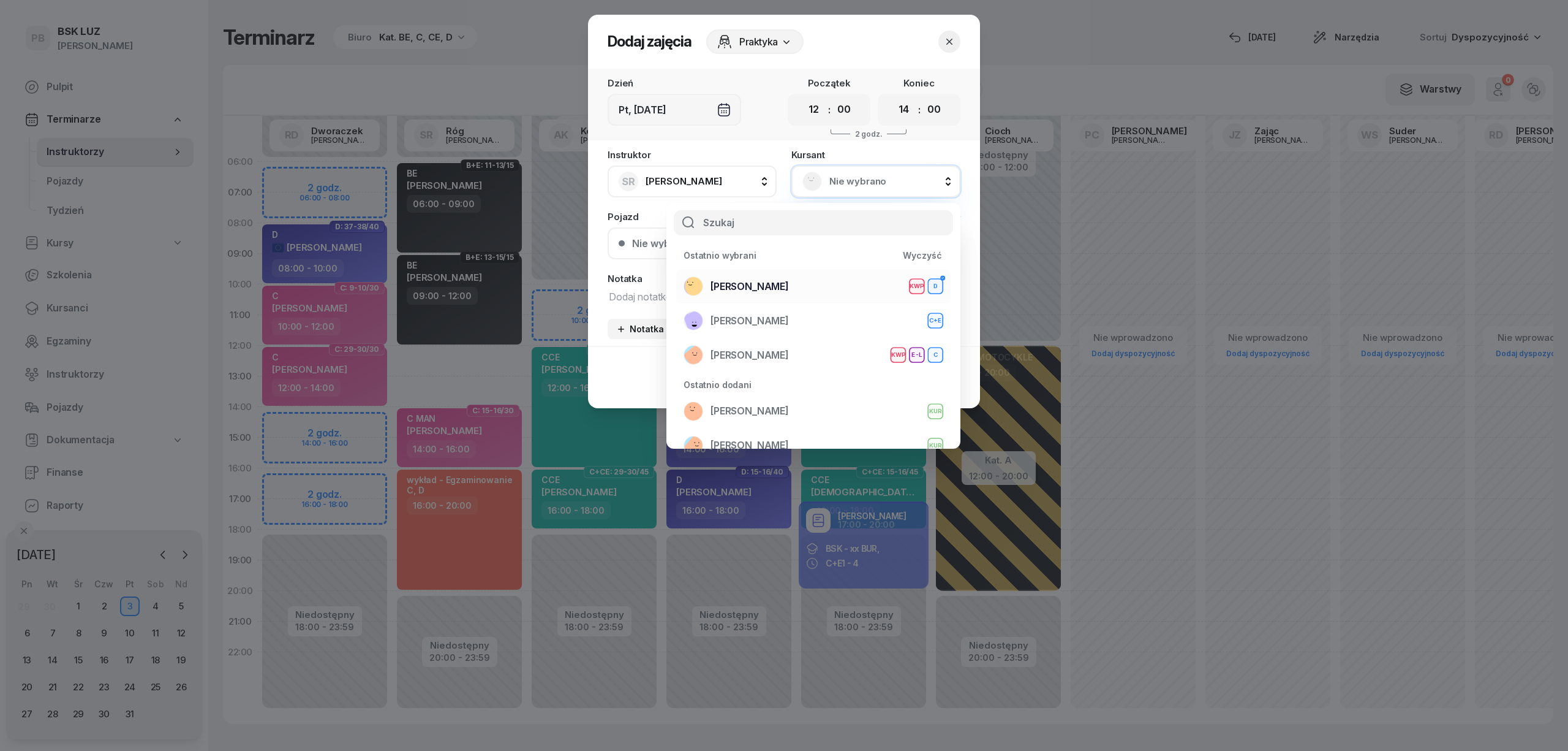
click at [807, 288] on div "[PERSON_NAME] KWP D" at bounding box center [814, 286] width 259 height 20
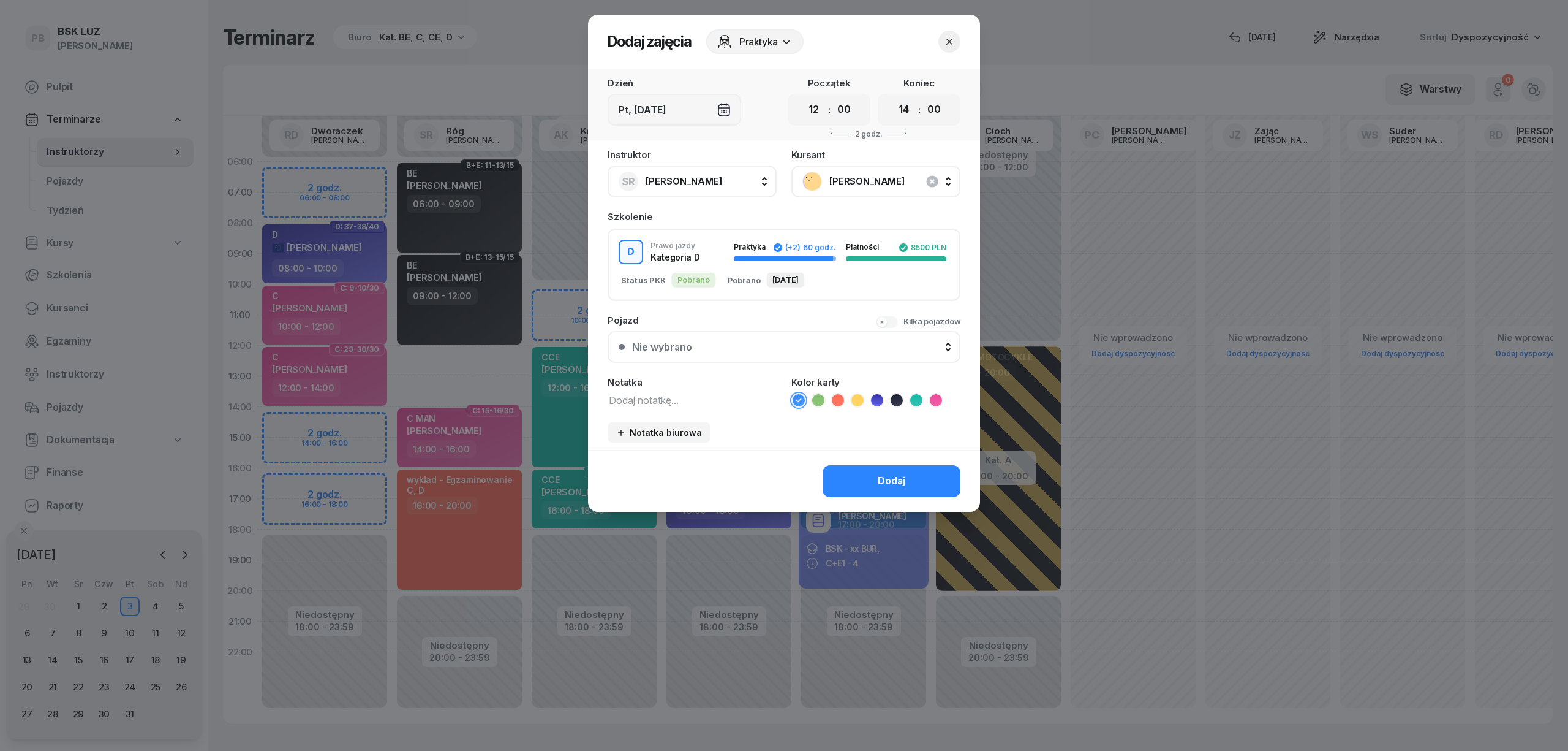
click at [684, 400] on textarea at bounding box center [692, 399] width 169 height 16
click at [881, 400] on icon at bounding box center [877, 399] width 12 height 12
click at [886, 491] on button "Dodaj" at bounding box center [892, 481] width 138 height 32
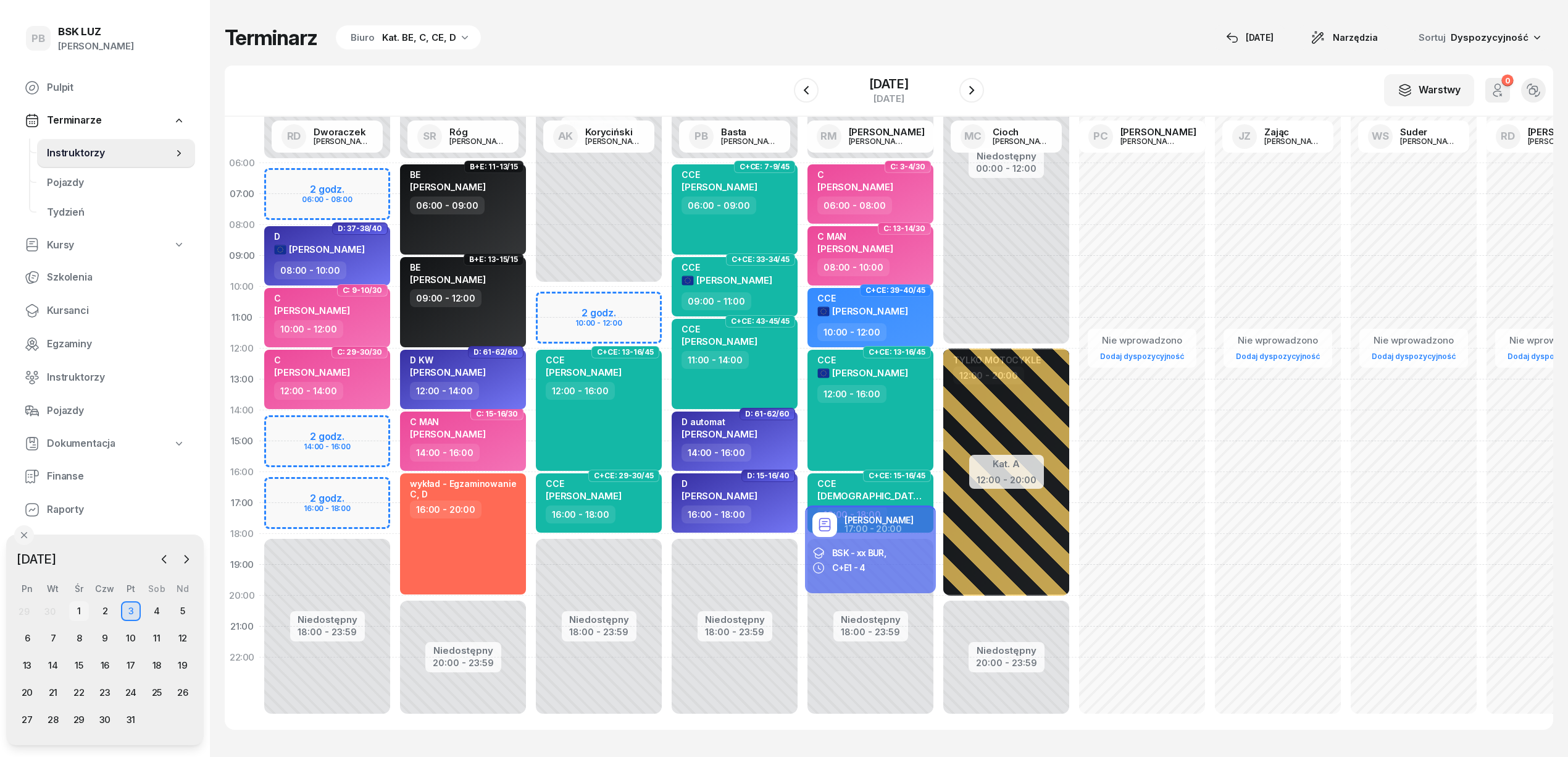
click at [80, 608] on div "1" at bounding box center [79, 610] width 20 height 20
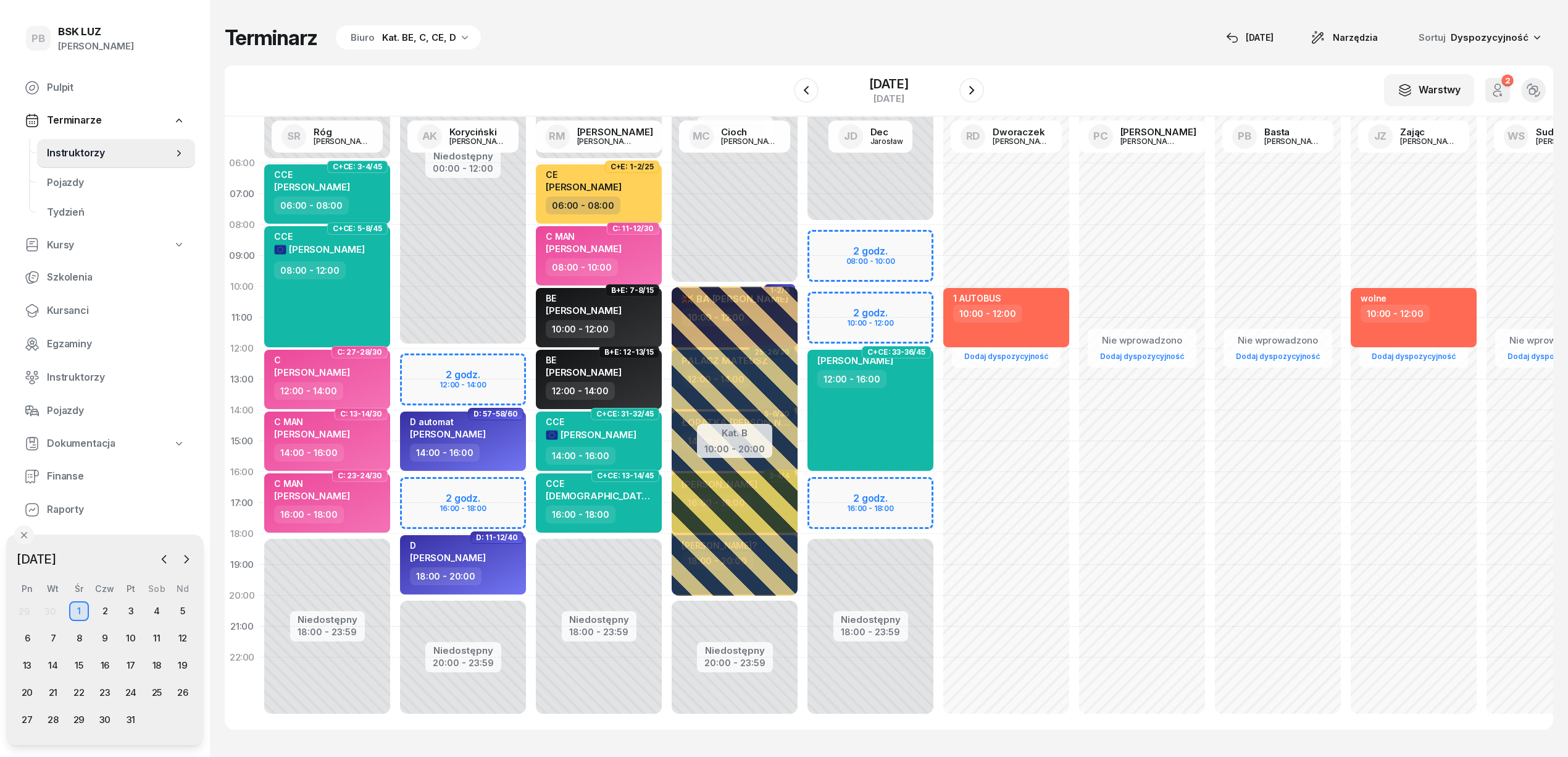
click at [419, 364] on div "Niedostępny 00:00 - 12:00 Niedostępny 20:00 - 23:59 2 godz. 12:00 - 14:00 2 god…" at bounding box center [462, 441] width 135 height 586
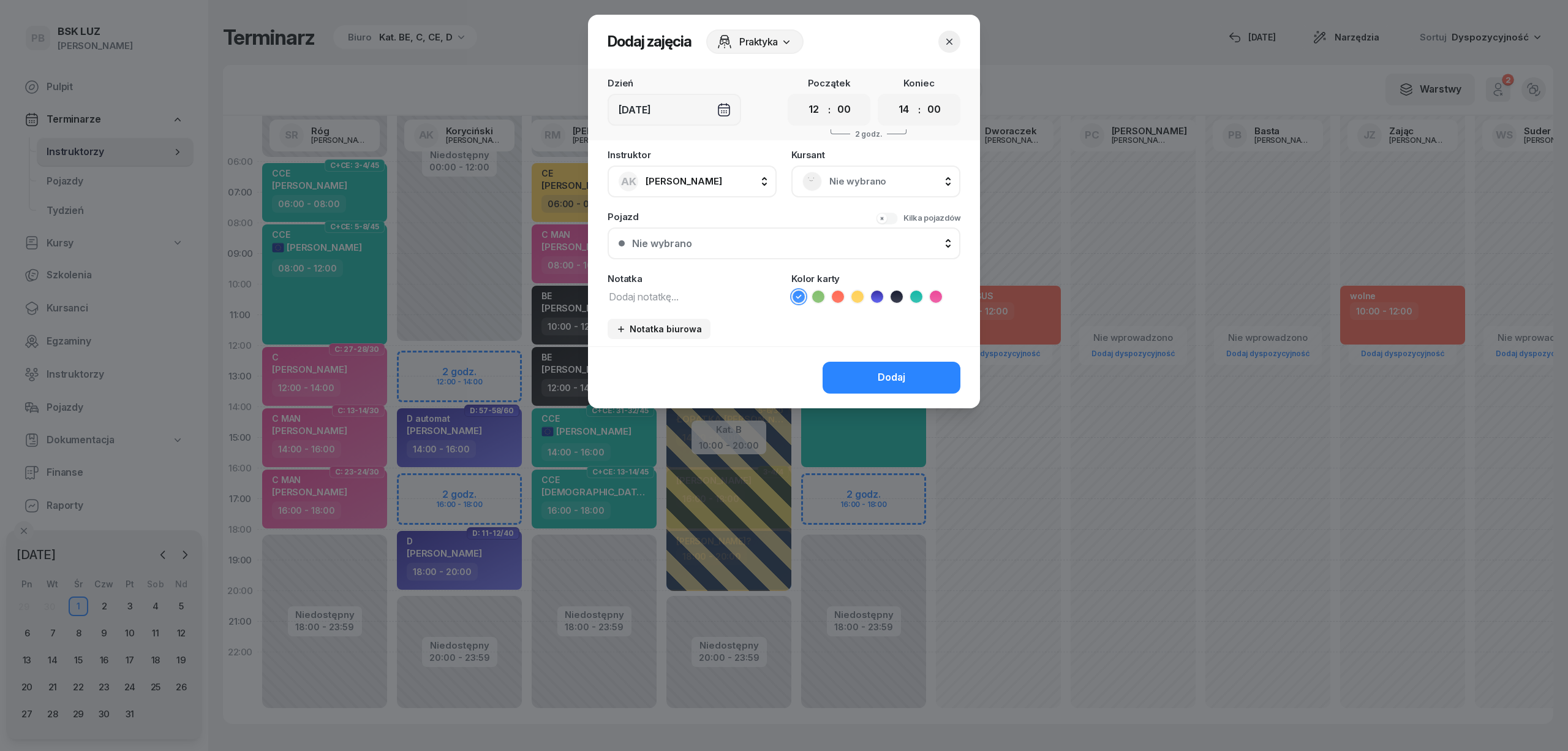
click at [893, 174] on span "Nie wybrano" at bounding box center [890, 181] width 120 height 16
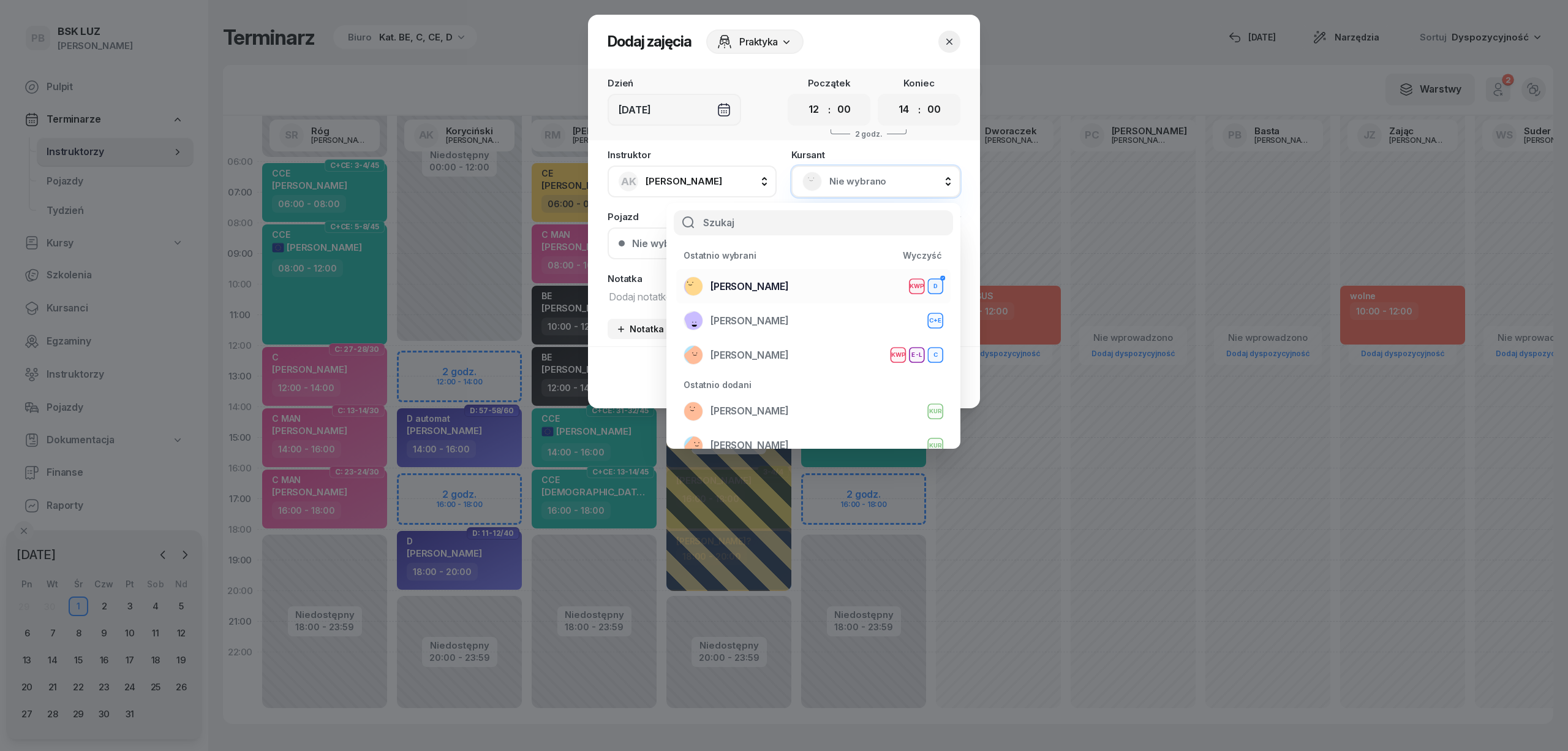
click at [787, 285] on span "[PERSON_NAME]" at bounding box center [749, 287] width 78 height 16
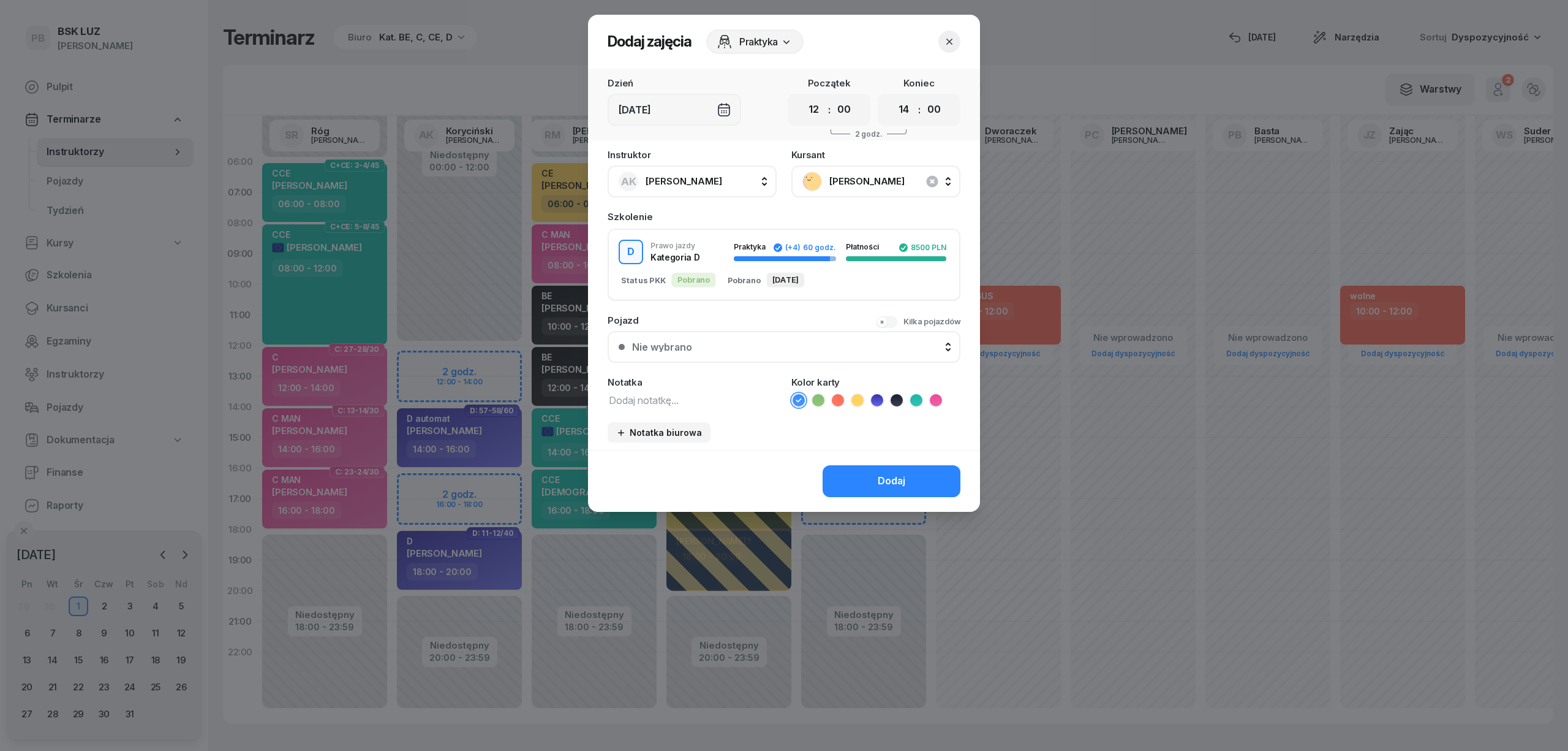
click at [658, 398] on textarea at bounding box center [692, 399] width 169 height 16
click at [880, 394] on icon at bounding box center [877, 399] width 12 height 12
click at [866, 475] on button "Dodaj" at bounding box center [892, 481] width 138 height 32
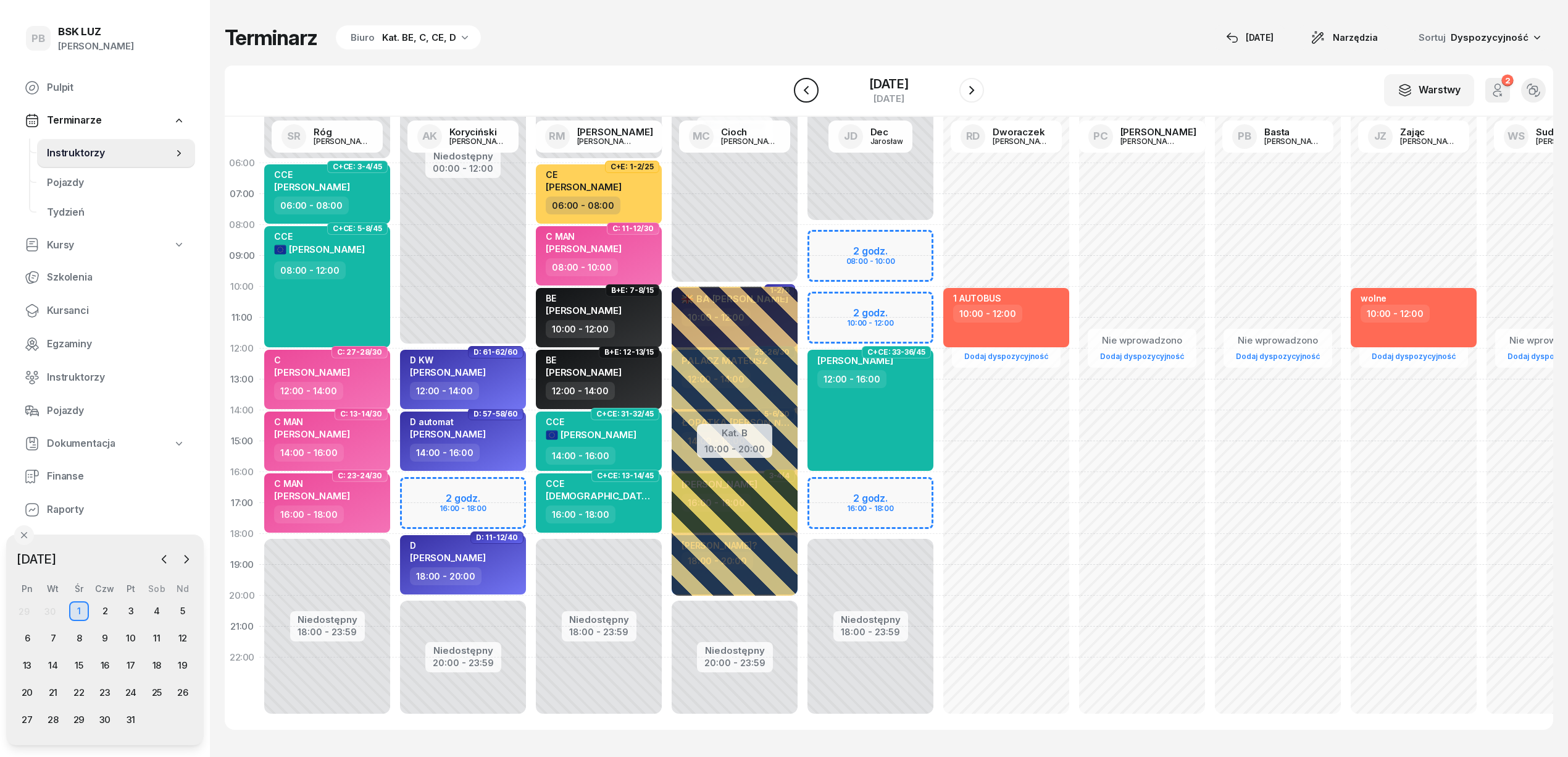
click at [801, 84] on icon "button" at bounding box center [807, 90] width 15 height 15
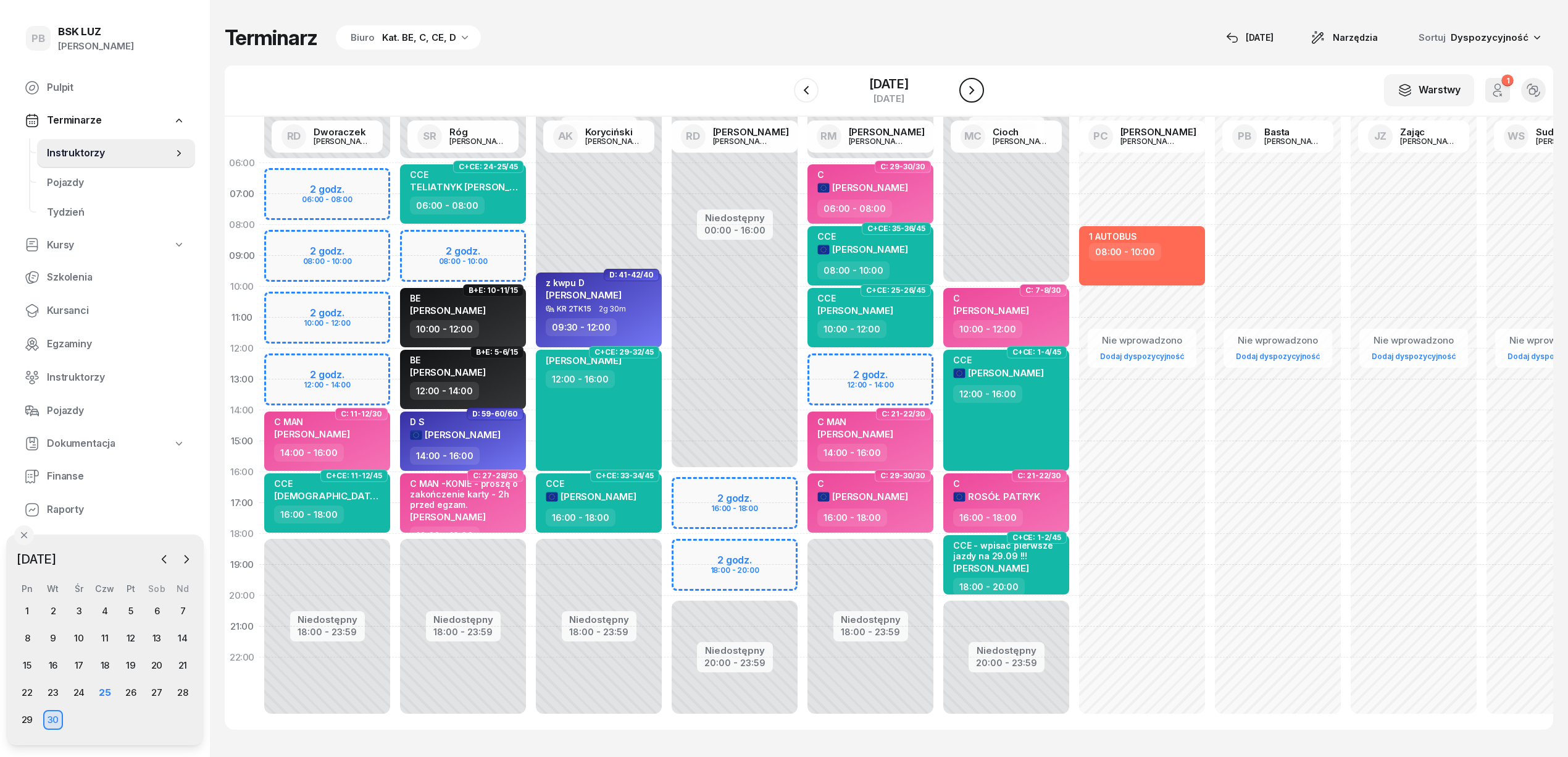
click at [970, 85] on icon "button" at bounding box center [971, 90] width 15 height 15
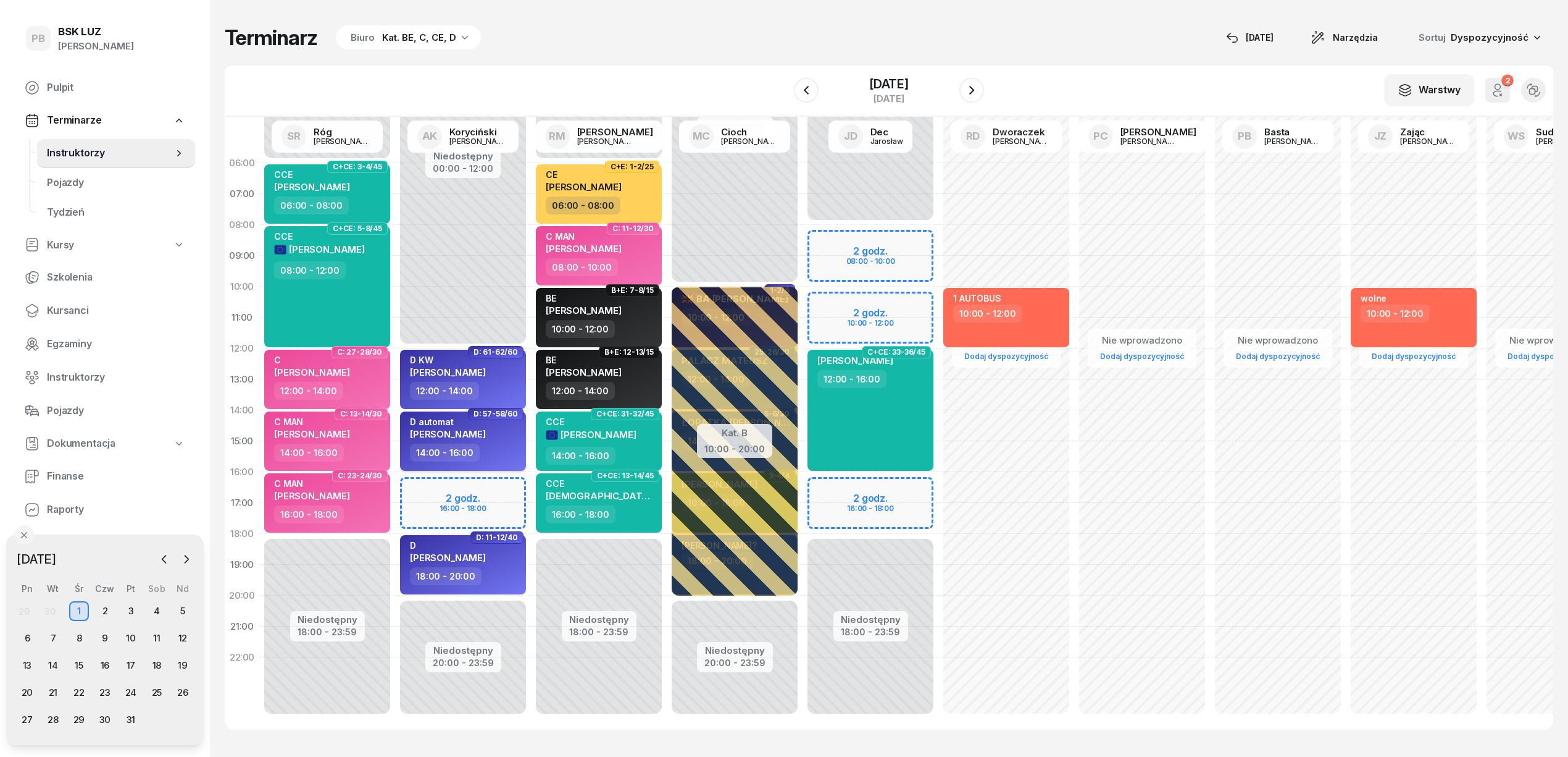
click at [509, 443] on div "14:00 - 16:00" at bounding box center [464, 452] width 109 height 18
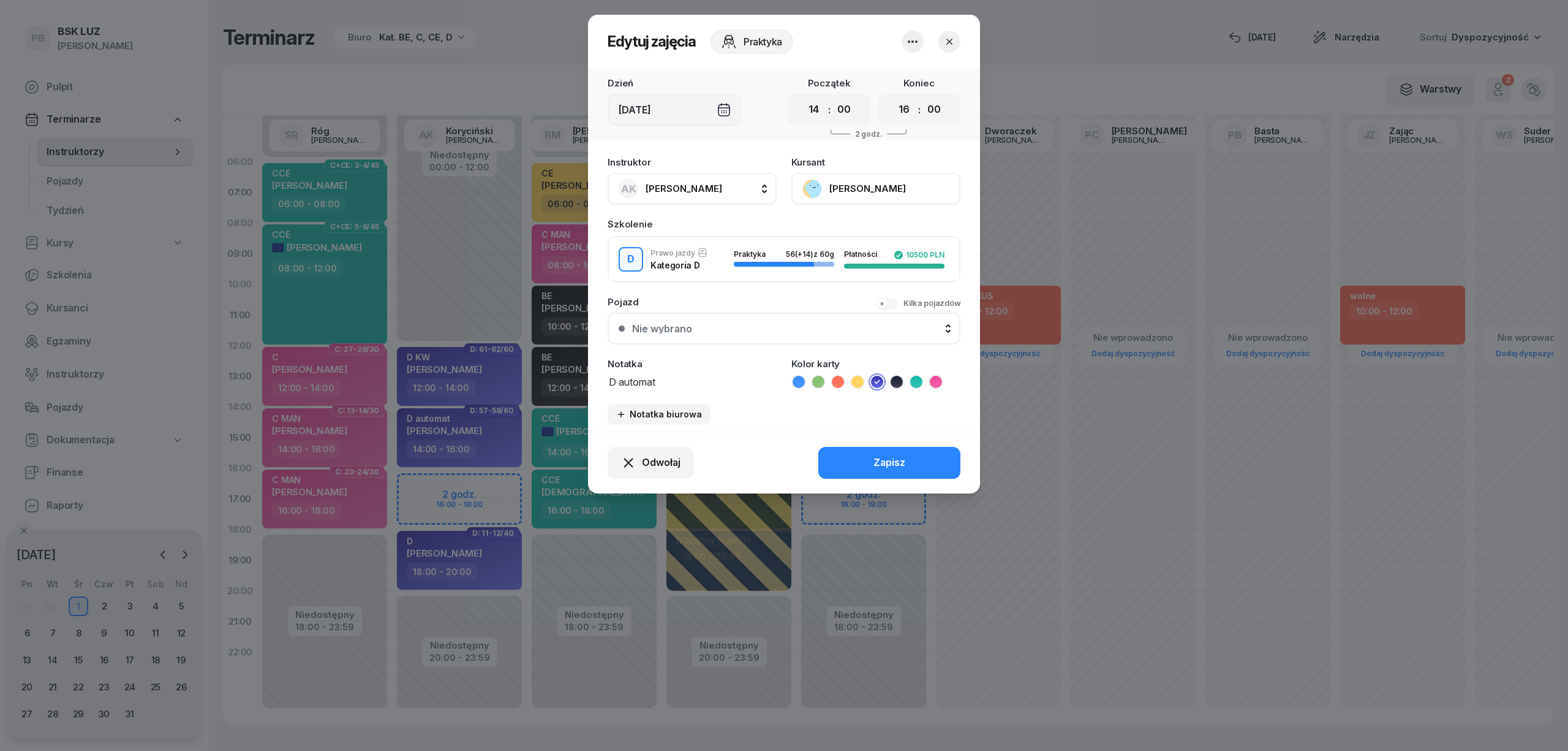
click at [719, 179] on button "AK [PERSON_NAME]" at bounding box center [692, 189] width 169 height 32
click at [728, 263] on div "PC [PERSON_NAME]" at bounding box center [698, 270] width 146 height 20
click at [855, 471] on button "Zapisz" at bounding box center [889, 462] width 142 height 32
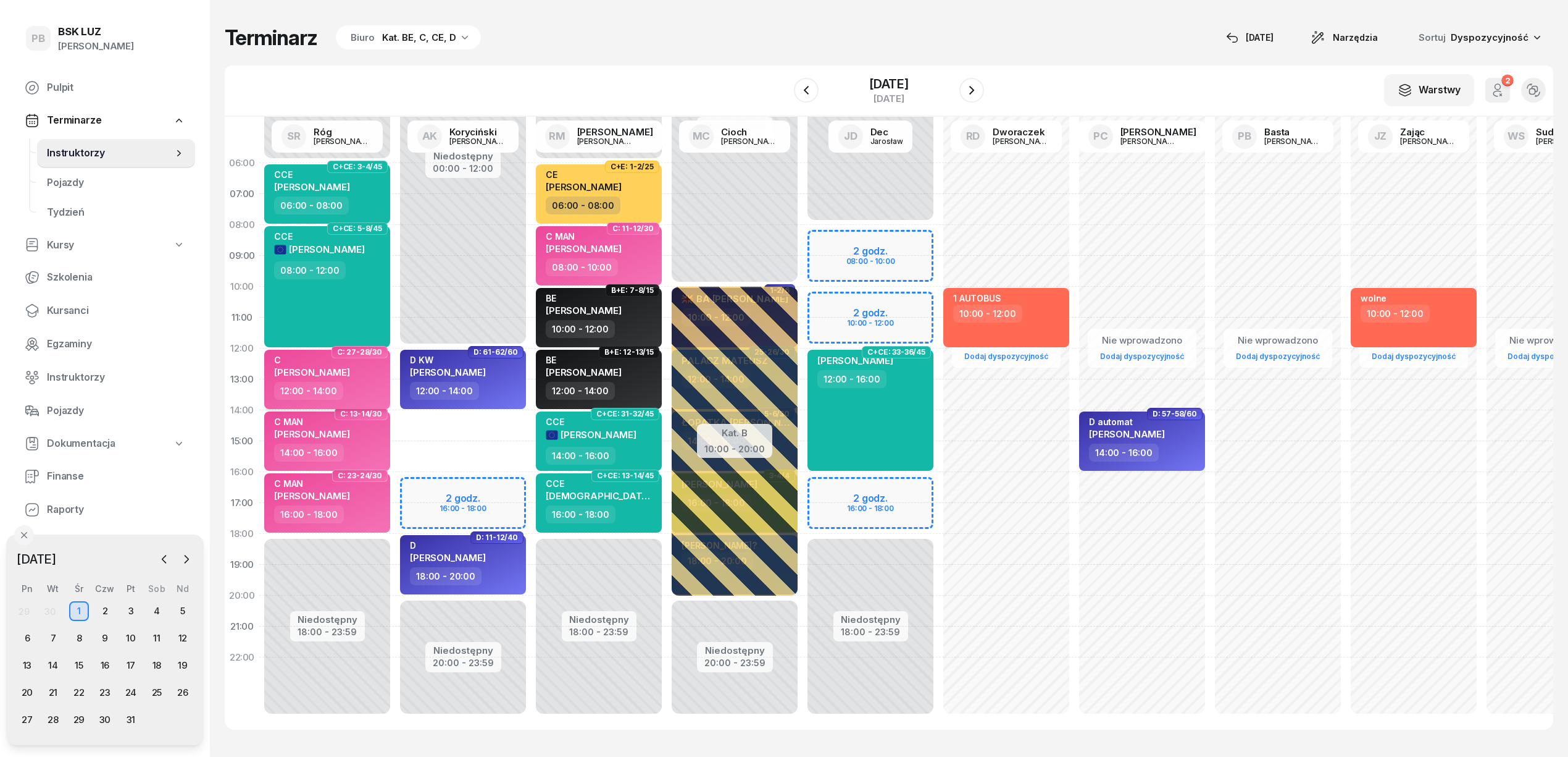
click at [327, 379] on div "C [PERSON_NAME]" at bounding box center [312, 368] width 76 height 27
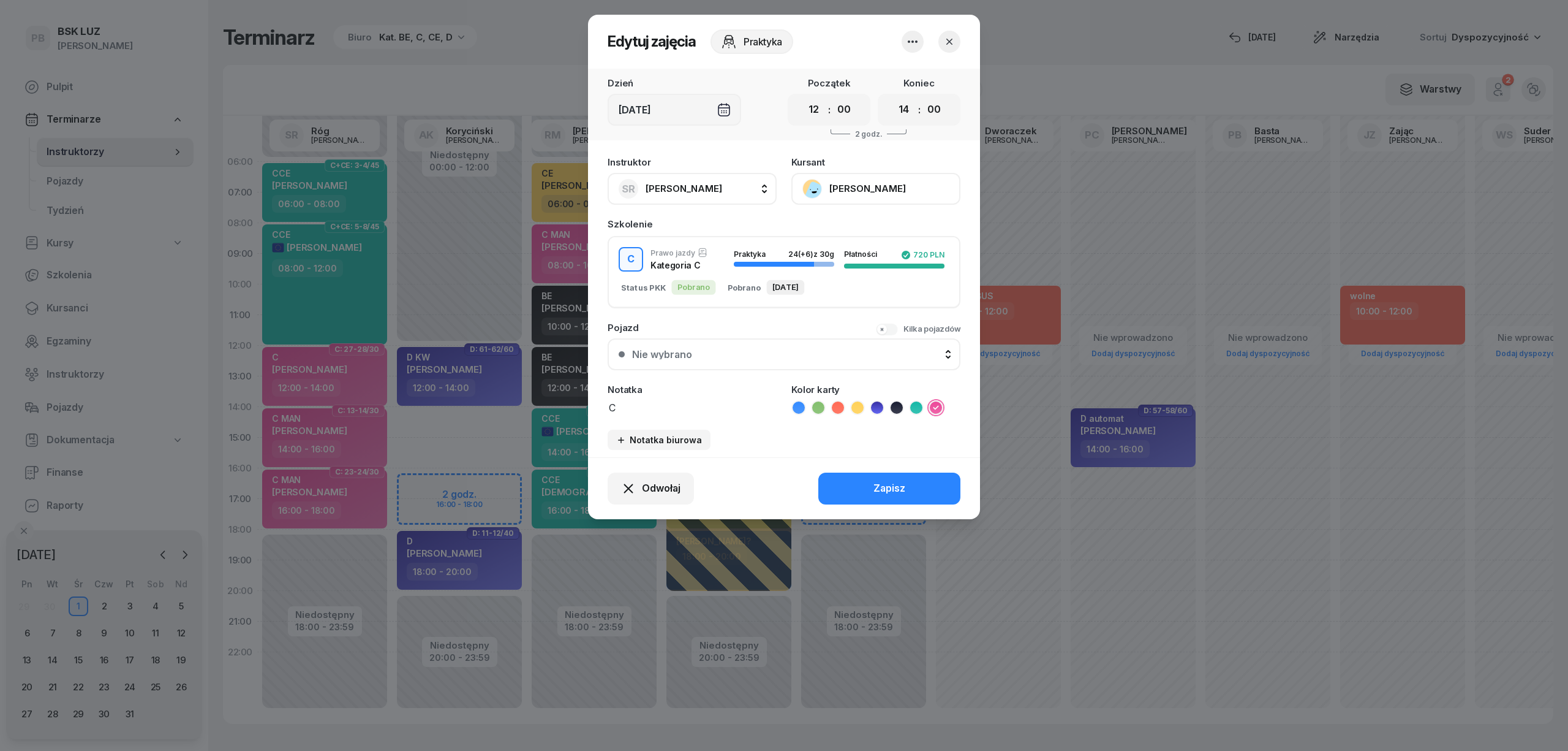
click at [645, 189] on span "[PERSON_NAME]" at bounding box center [683, 188] width 76 height 11
click at [912, 489] on button "Zapisz" at bounding box center [889, 489] width 142 height 32
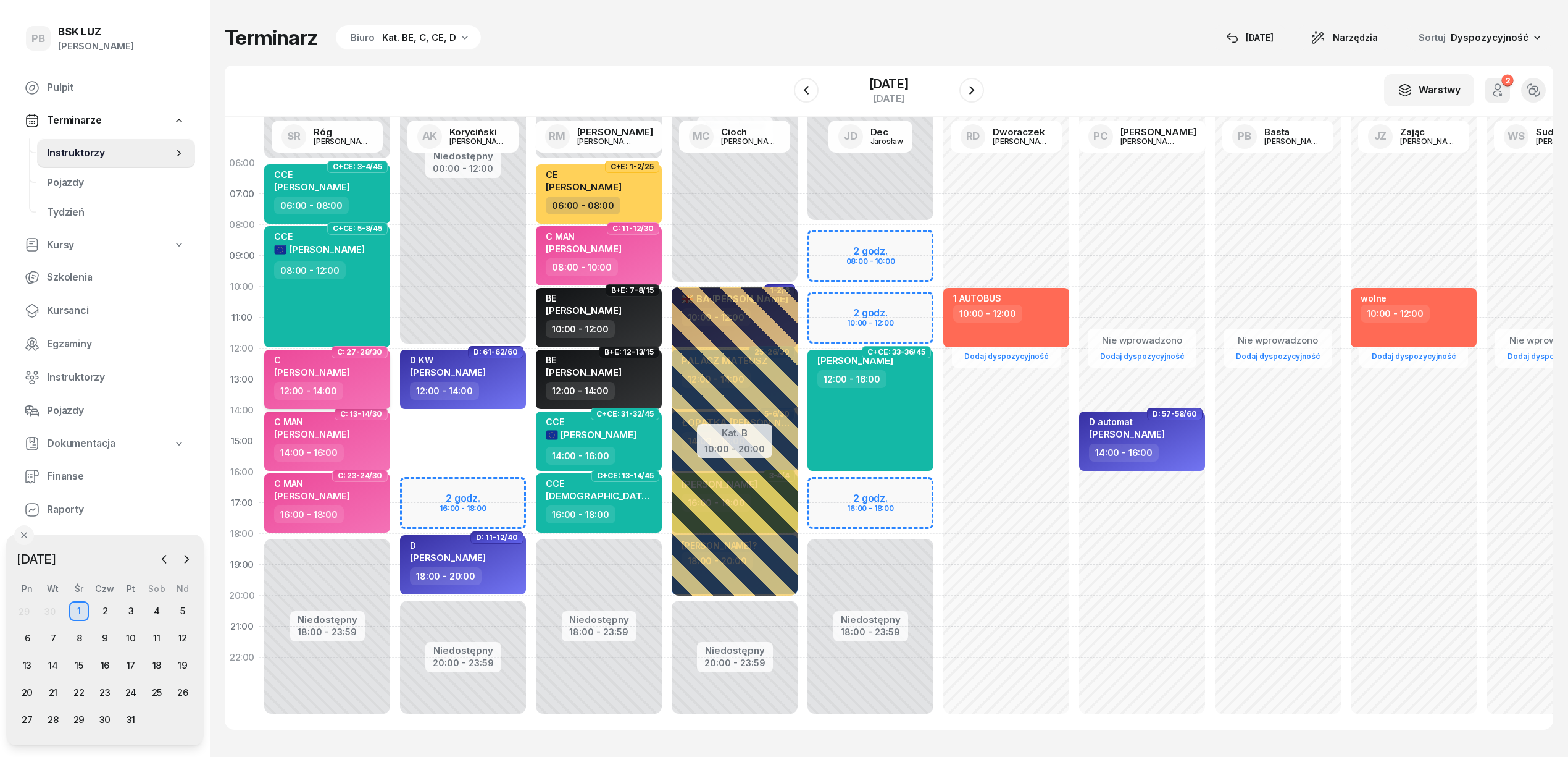
click at [361, 382] on div "12:00 - 14:00" at bounding box center [328, 390] width 109 height 18
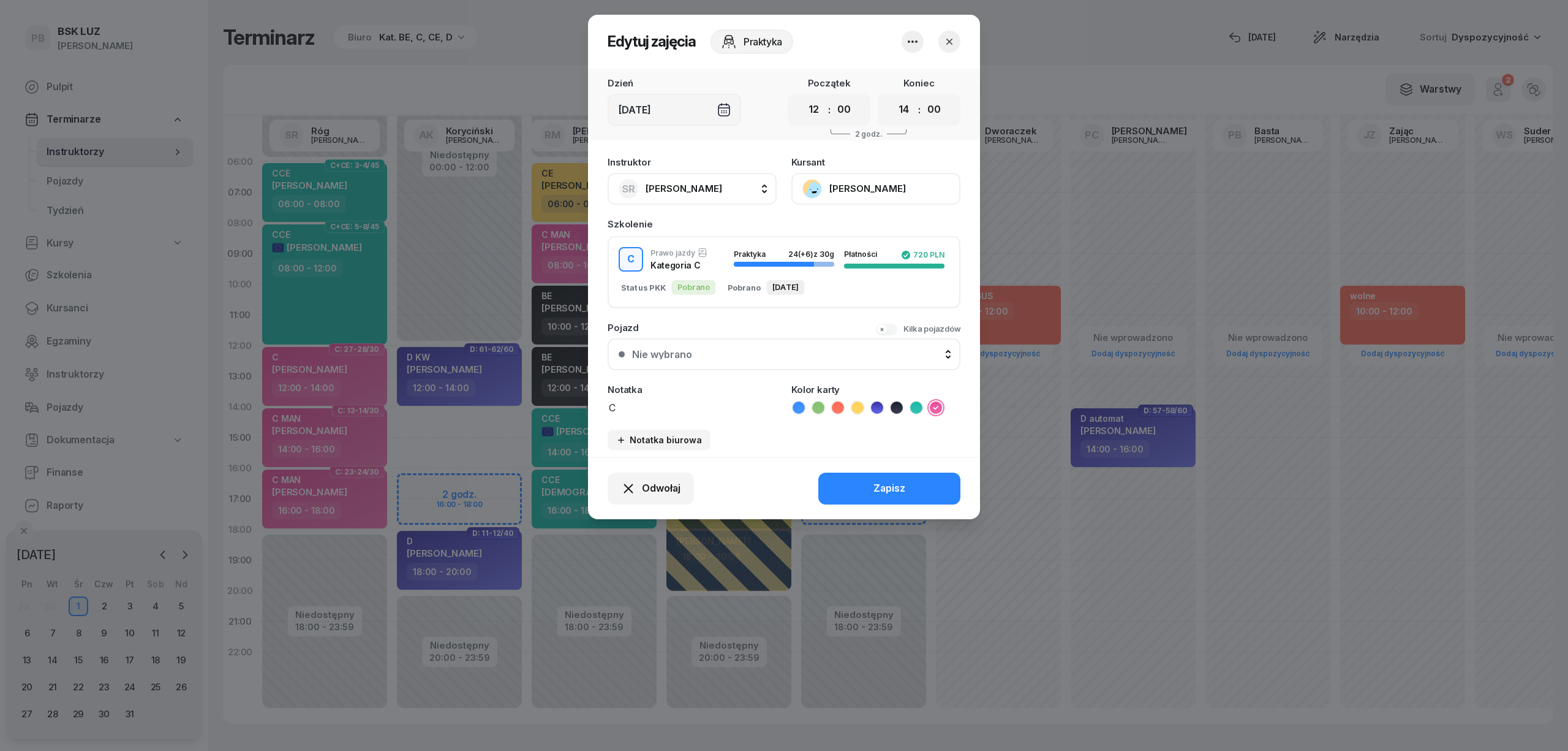
click at [737, 182] on button "SR Róg [PERSON_NAME]" at bounding box center [692, 189] width 169 height 32
click at [731, 275] on div "PC [PERSON_NAME]" at bounding box center [698, 270] width 146 height 20
click at [862, 479] on button "Zapisz" at bounding box center [889, 489] width 142 height 32
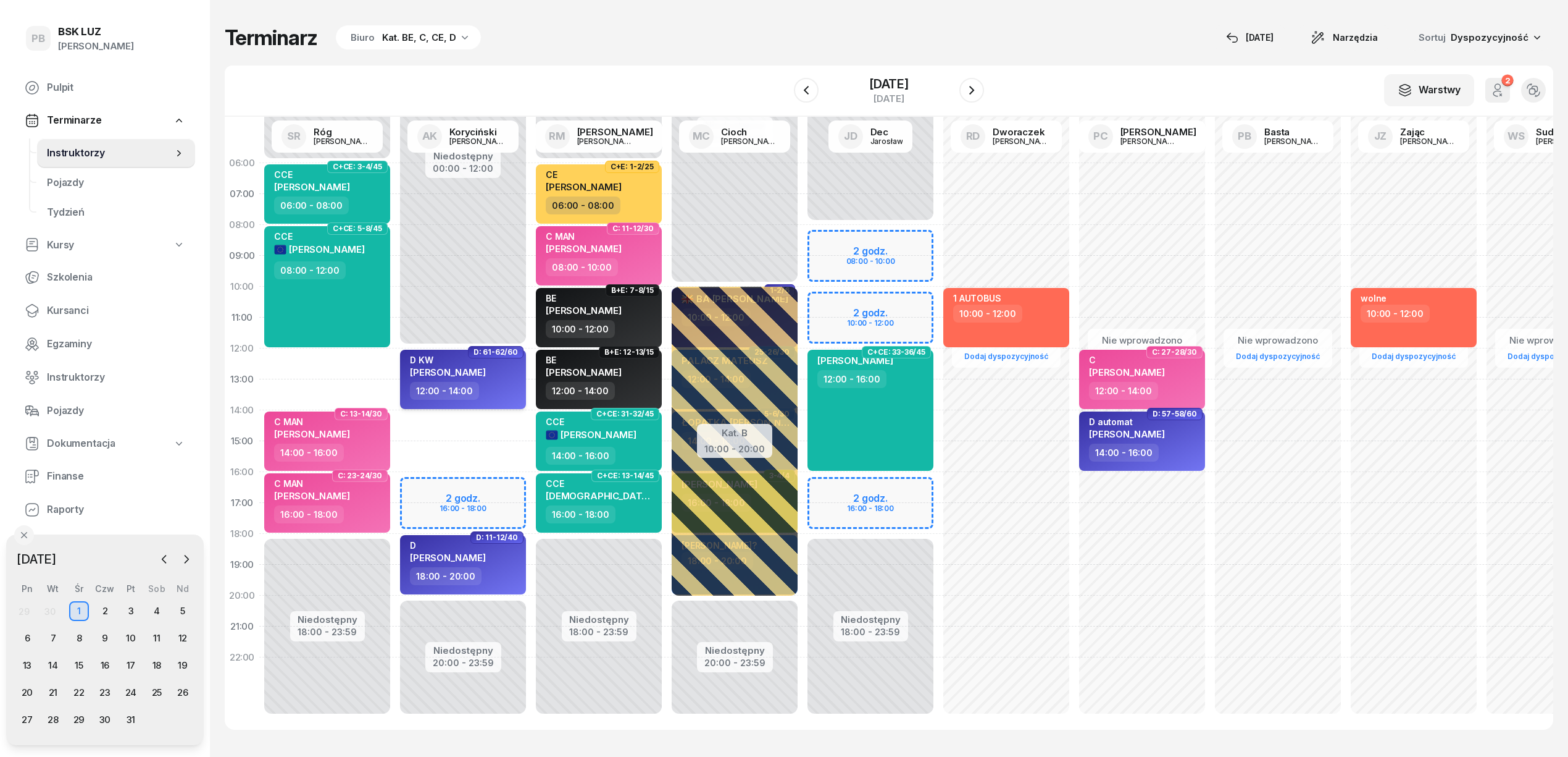
click at [496, 388] on div "12:00 - 14:00" at bounding box center [464, 390] width 109 height 18
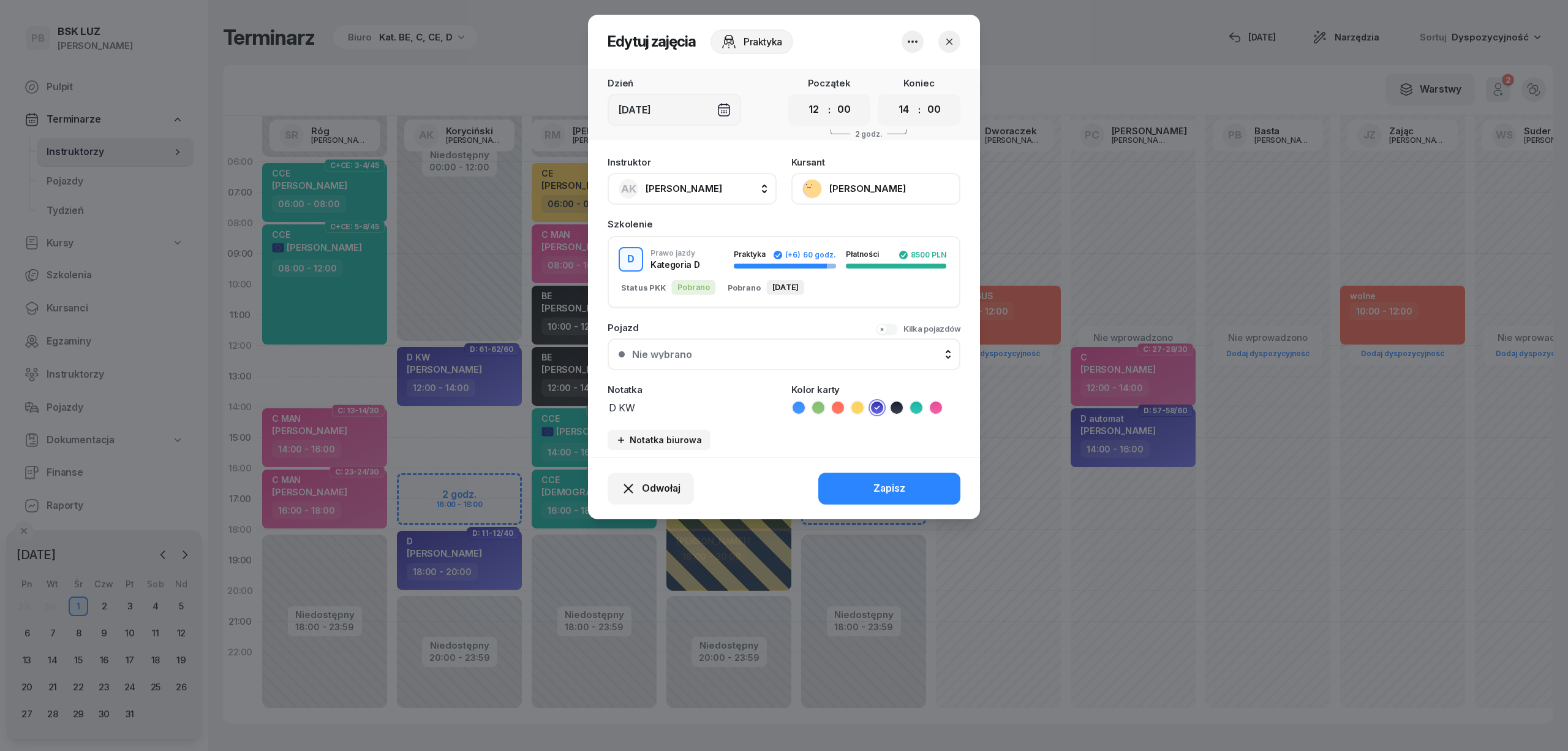
click at [702, 180] on span "[PERSON_NAME]" at bounding box center [683, 188] width 76 height 16
click at [701, 274] on span "[PERSON_NAME]" at bounding box center [690, 270] width 75 height 16
click at [908, 491] on button "Zapisz" at bounding box center [889, 489] width 142 height 32
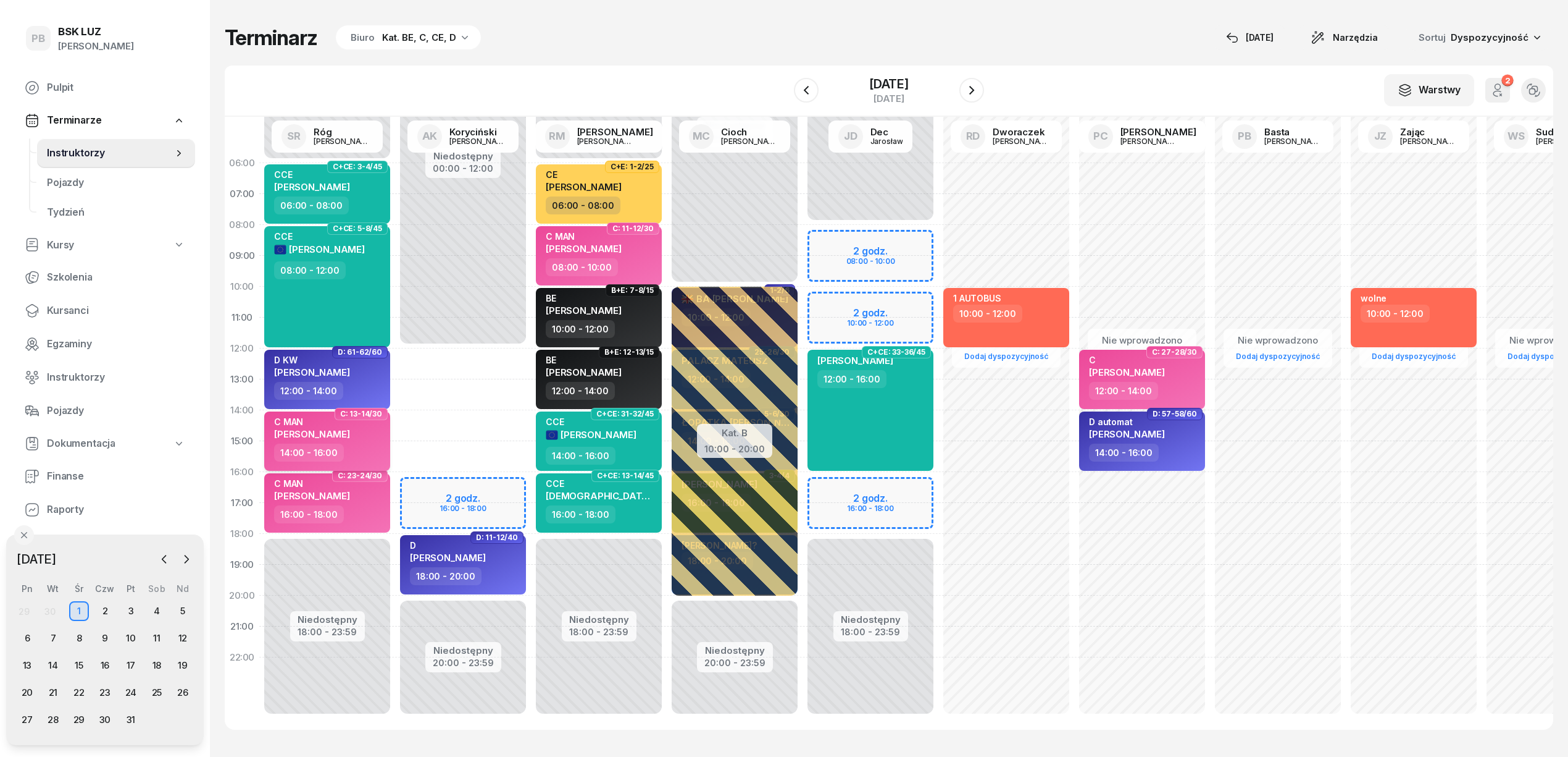
click at [376, 451] on div "14:00 - 16:00" at bounding box center [328, 452] width 109 height 18
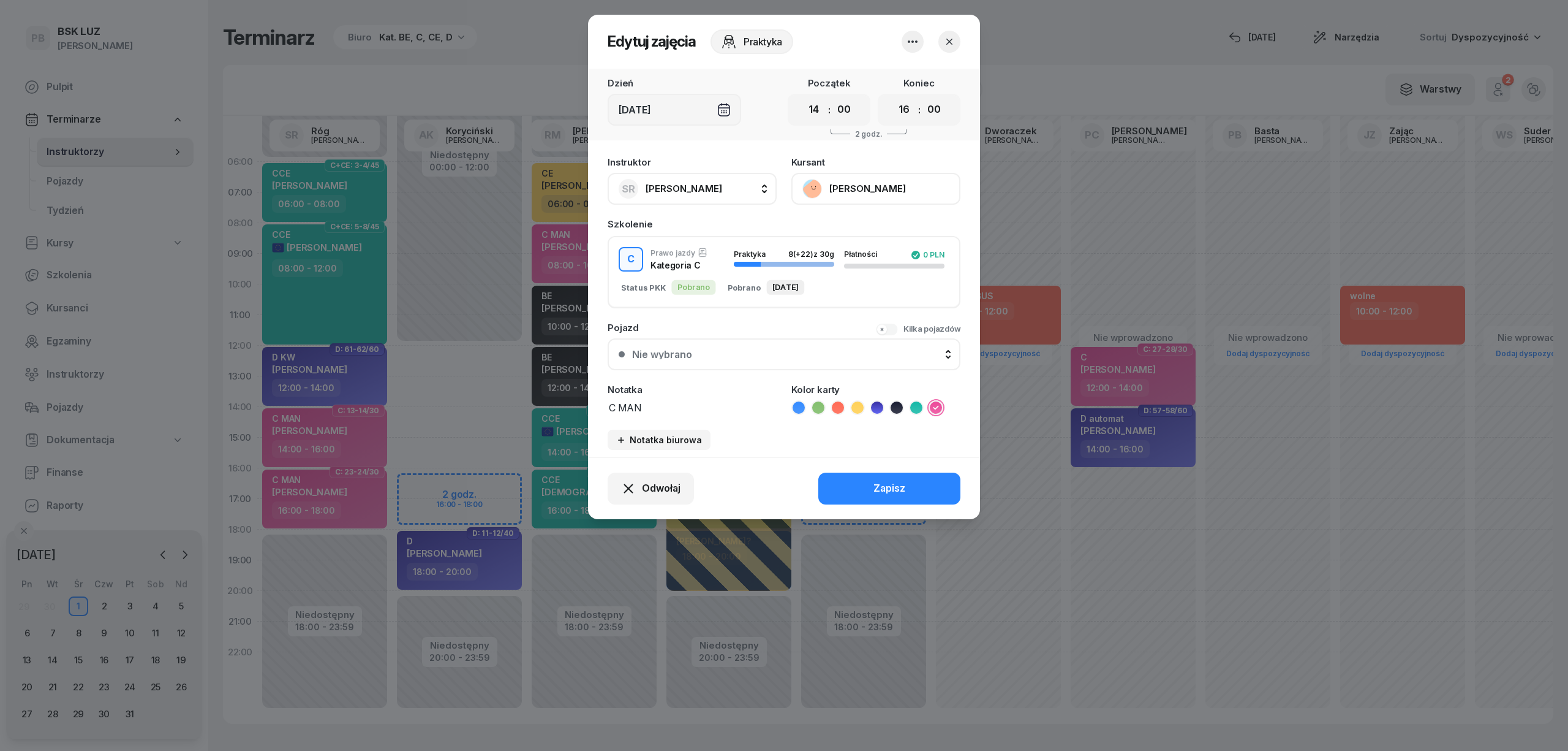
click at [947, 41] on icon "button" at bounding box center [949, 41] width 12 height 12
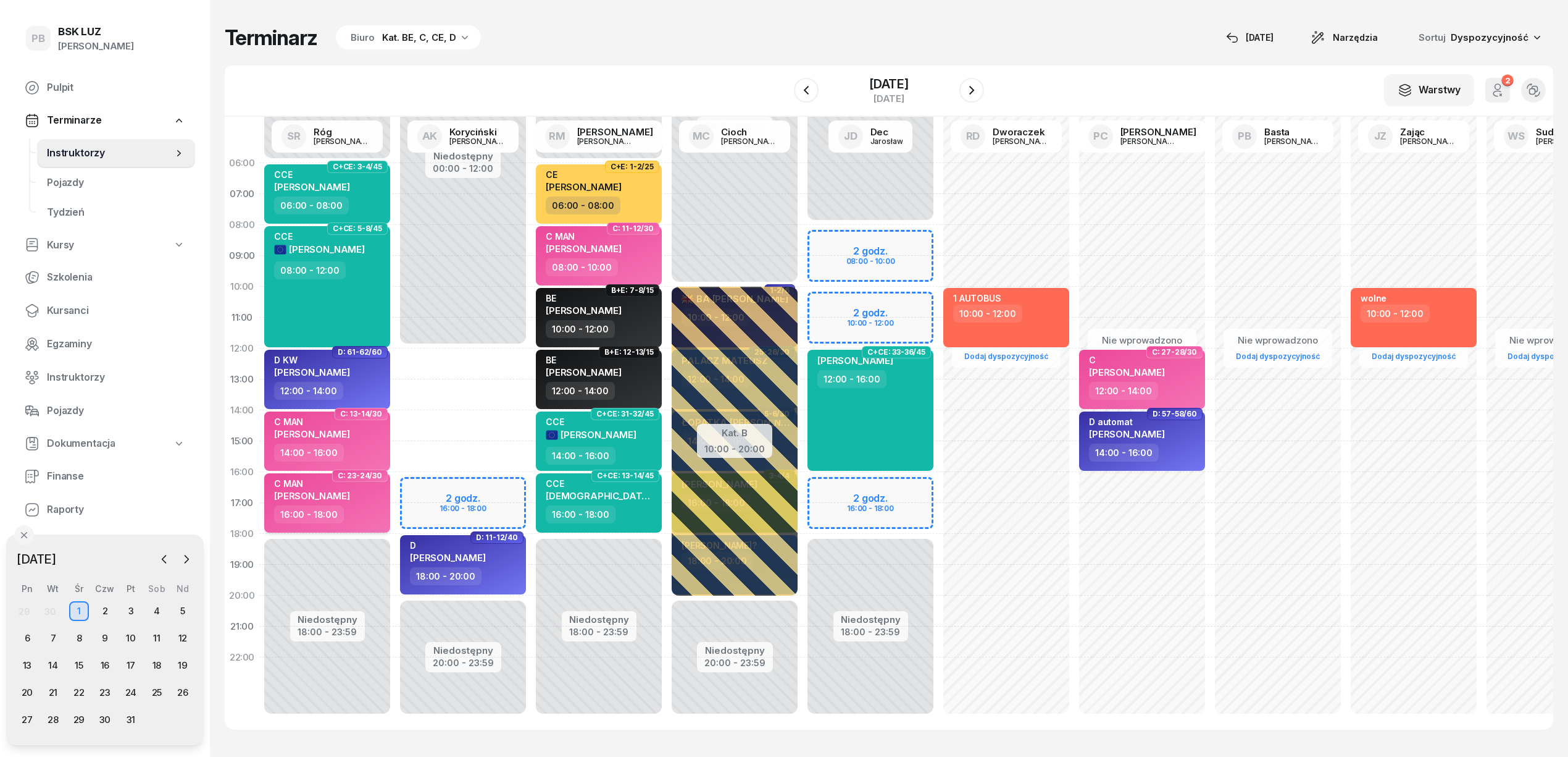
click at [374, 513] on div "16:00 - 18:00" at bounding box center [328, 514] width 109 height 18
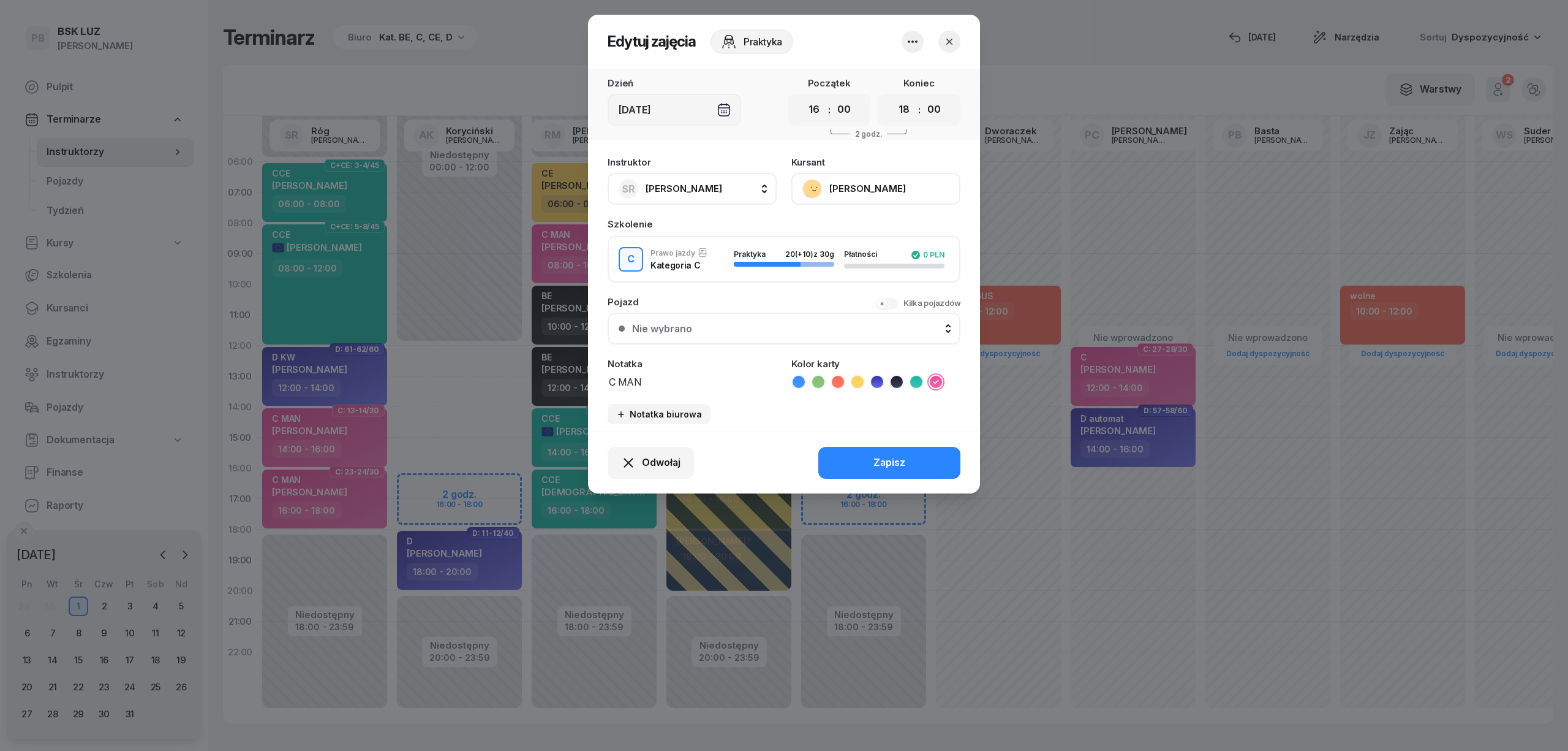
click at [699, 194] on span "[PERSON_NAME]" at bounding box center [683, 188] width 76 height 16
click at [719, 271] on span "[PERSON_NAME]" at bounding box center [690, 270] width 75 height 16
click at [875, 464] on div "Zapisz" at bounding box center [890, 462] width 32 height 16
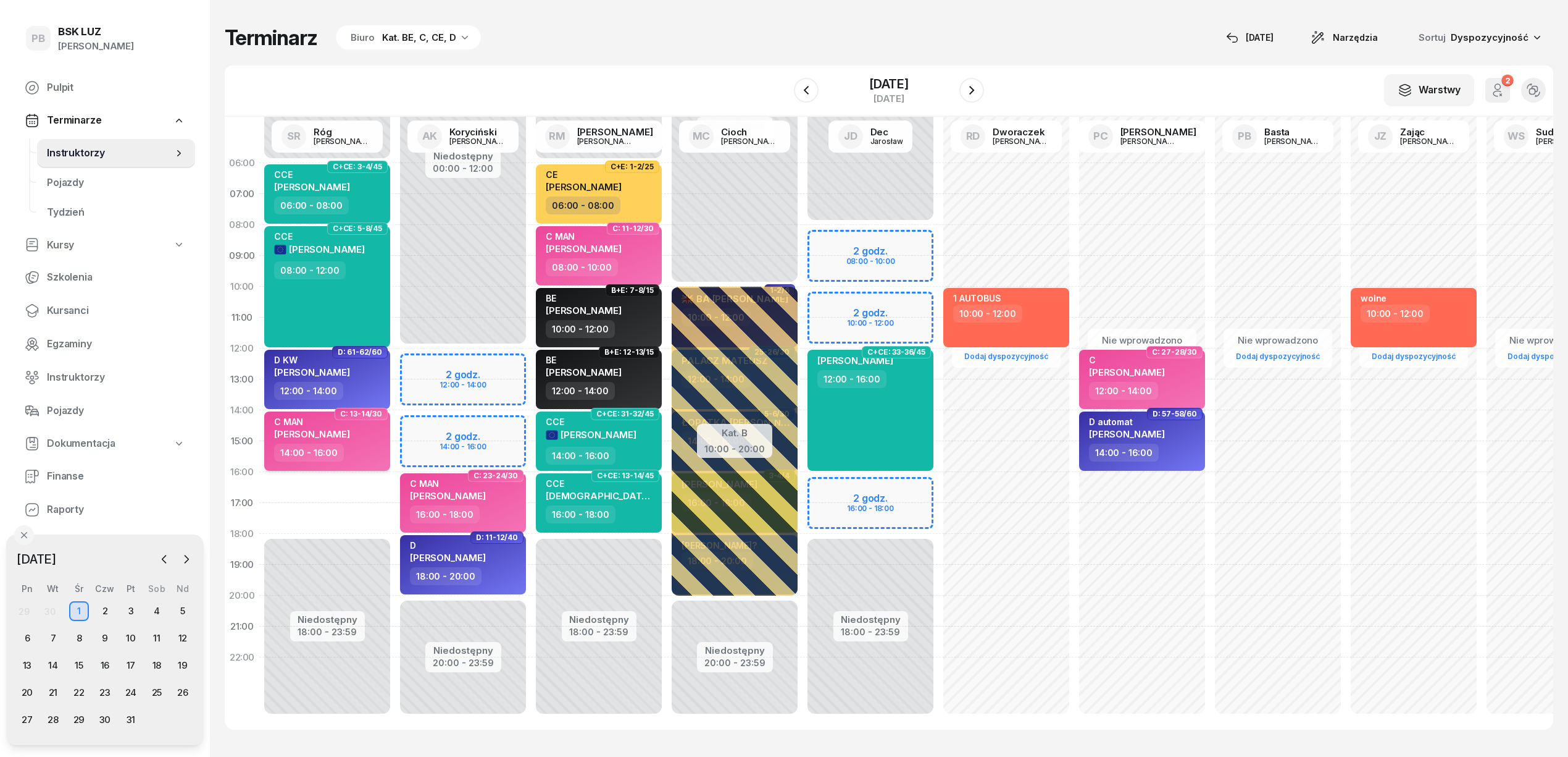
click at [374, 443] on div "14:00 - 16:00" at bounding box center [328, 452] width 109 height 18
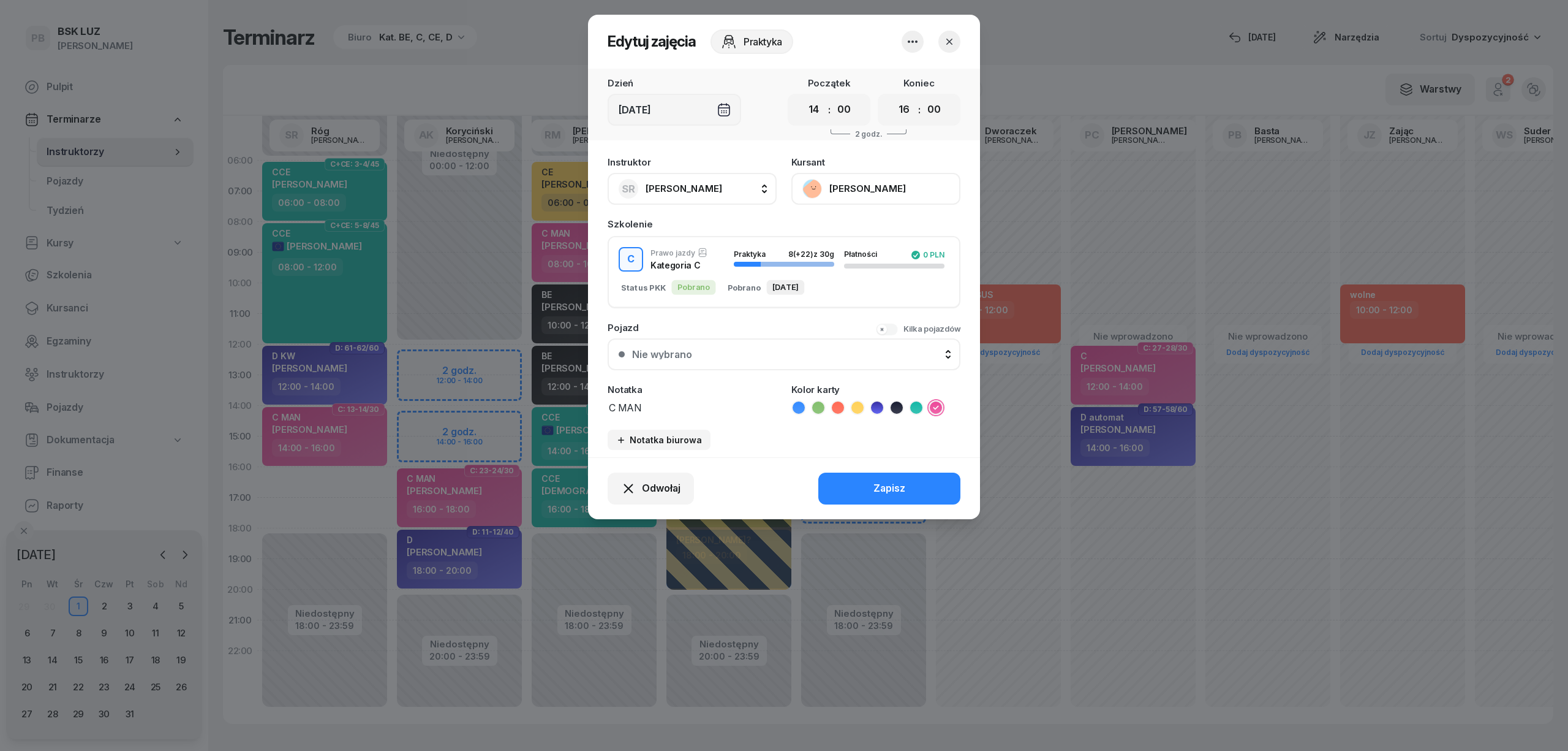
click at [691, 194] on span "[PERSON_NAME]" at bounding box center [683, 188] width 76 height 16
click at [708, 260] on div "AK [PERSON_NAME]" at bounding box center [698, 270] width 146 height 20
click at [876, 499] on button "Zapisz" at bounding box center [889, 489] width 142 height 32
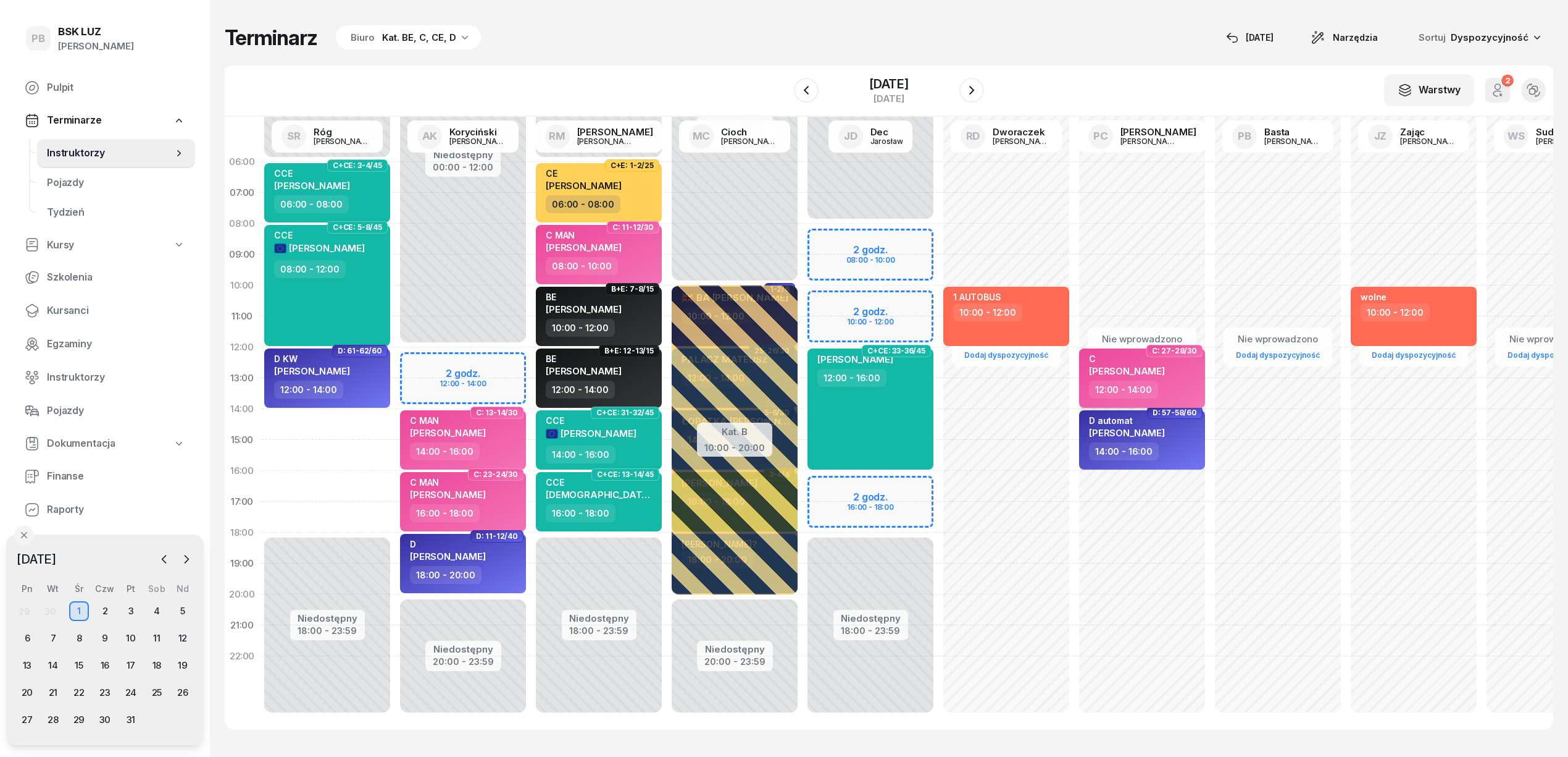
click at [1164, 361] on div "C" at bounding box center [1127, 358] width 76 height 10
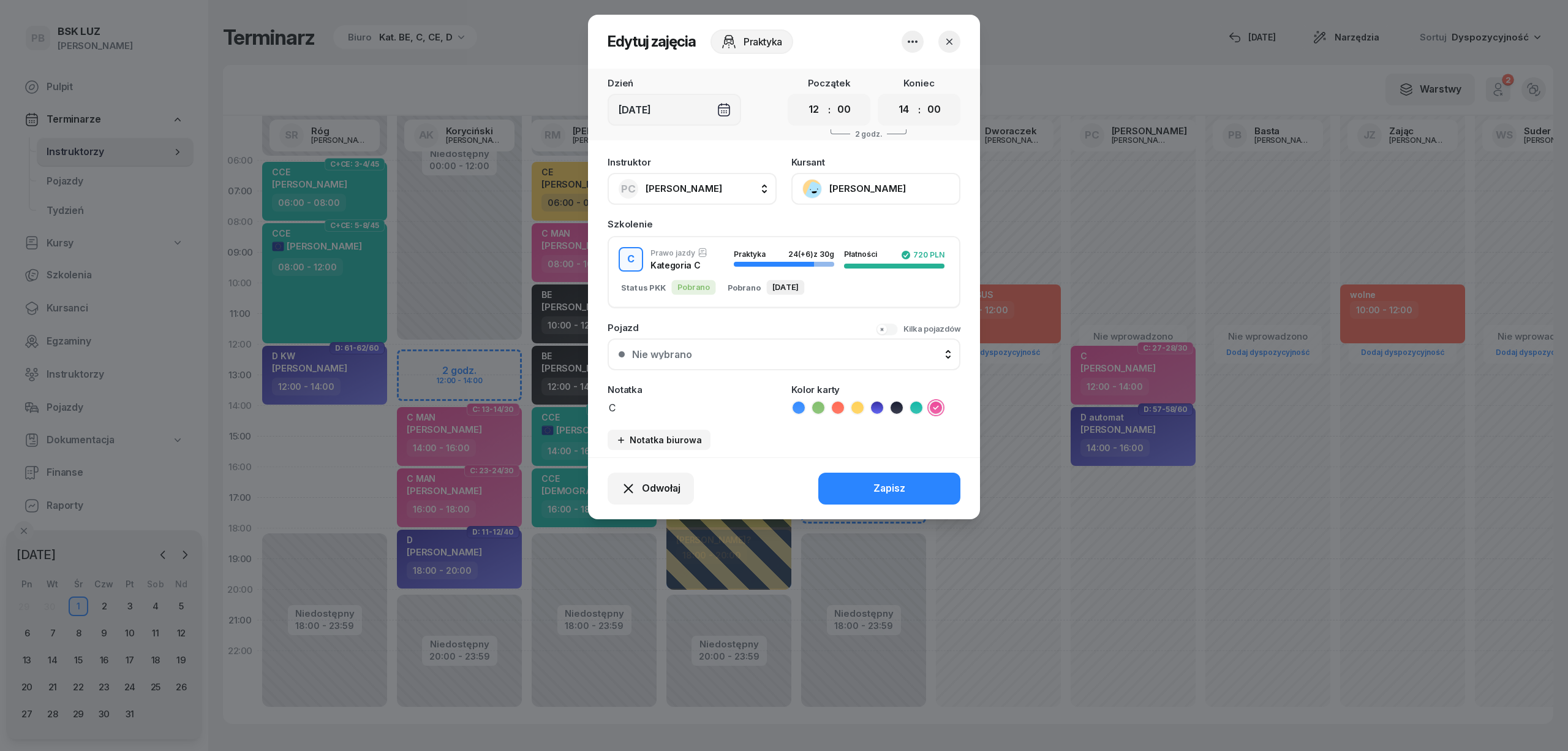
click at [731, 196] on button "PC [PERSON_NAME]" at bounding box center [692, 189] width 169 height 32
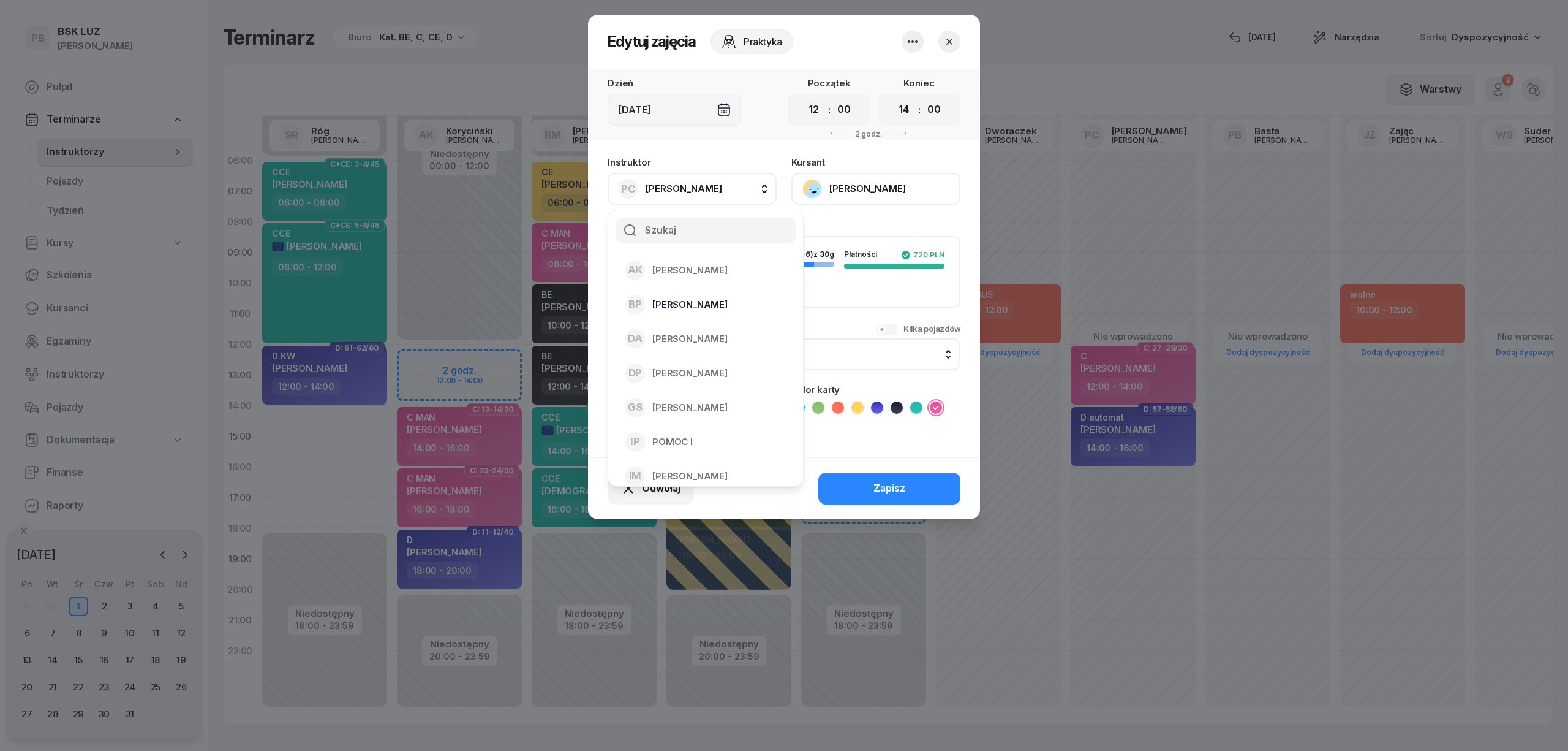
drag, startPoint x: 687, startPoint y: 263, endPoint x: 699, endPoint y: 295, distance: 34.2
click at [689, 265] on span "[PERSON_NAME]" at bounding box center [690, 270] width 75 height 16
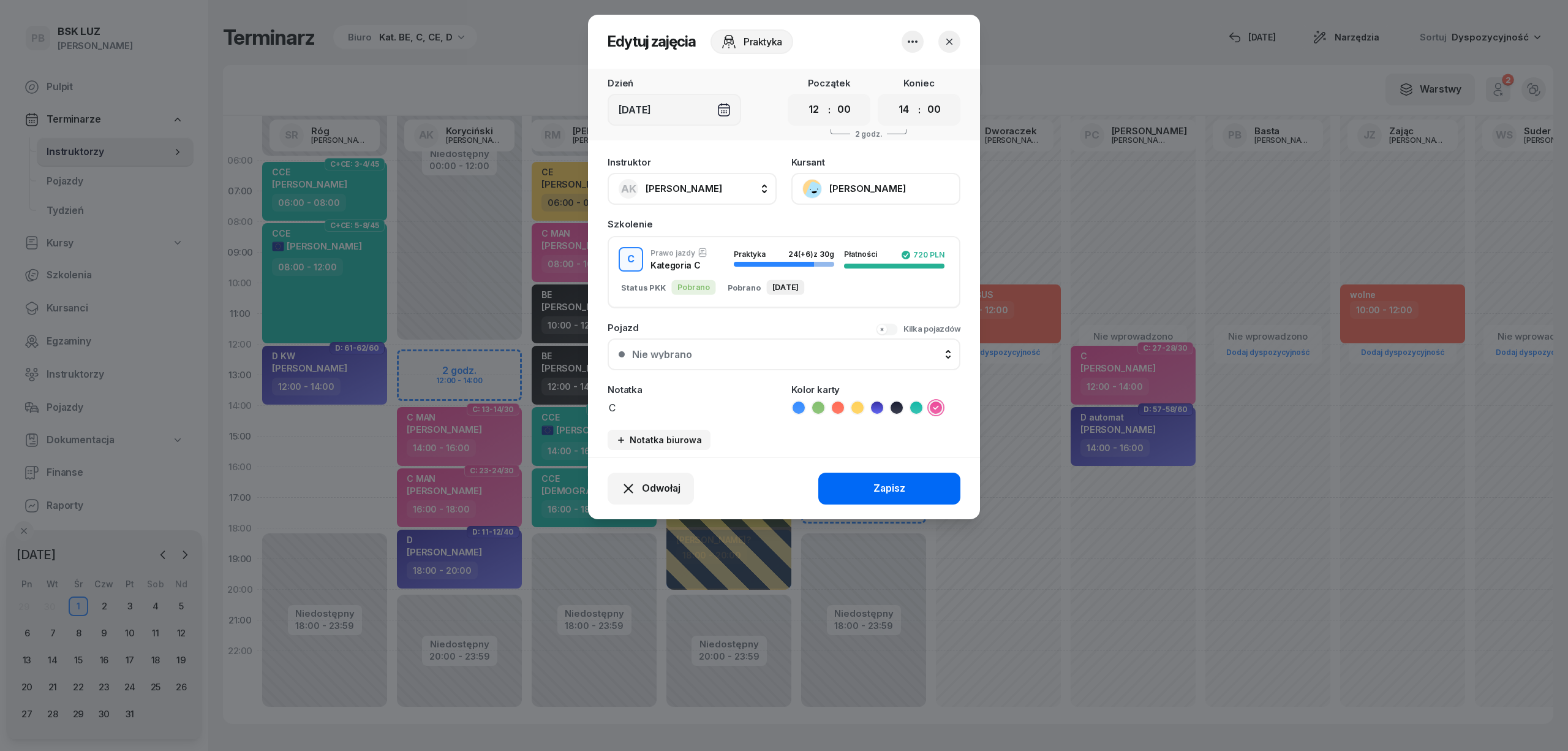
click at [865, 495] on button "Zapisz" at bounding box center [889, 489] width 142 height 32
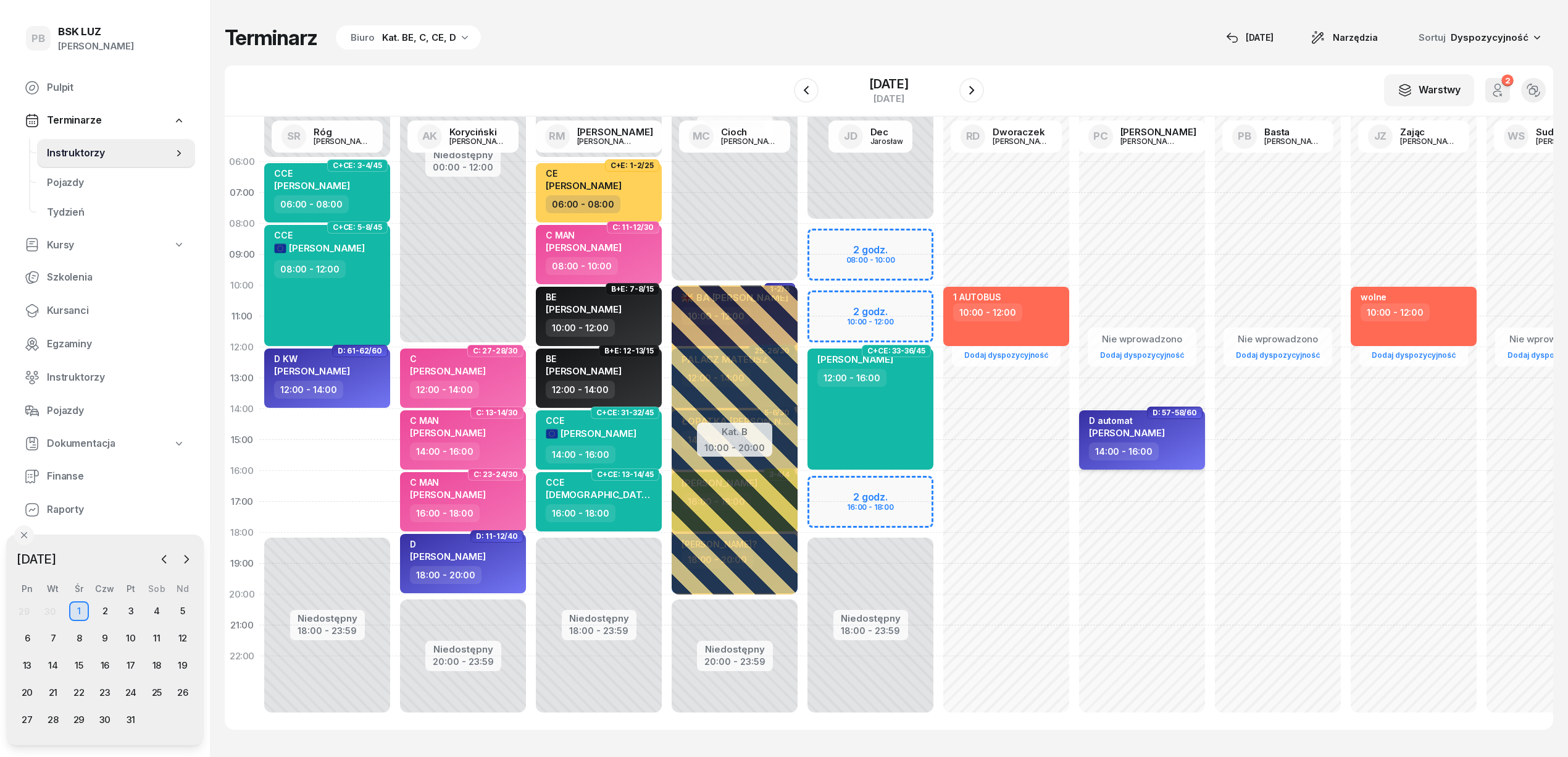
click at [1165, 432] on span "[PERSON_NAME]" at bounding box center [1127, 433] width 76 height 11
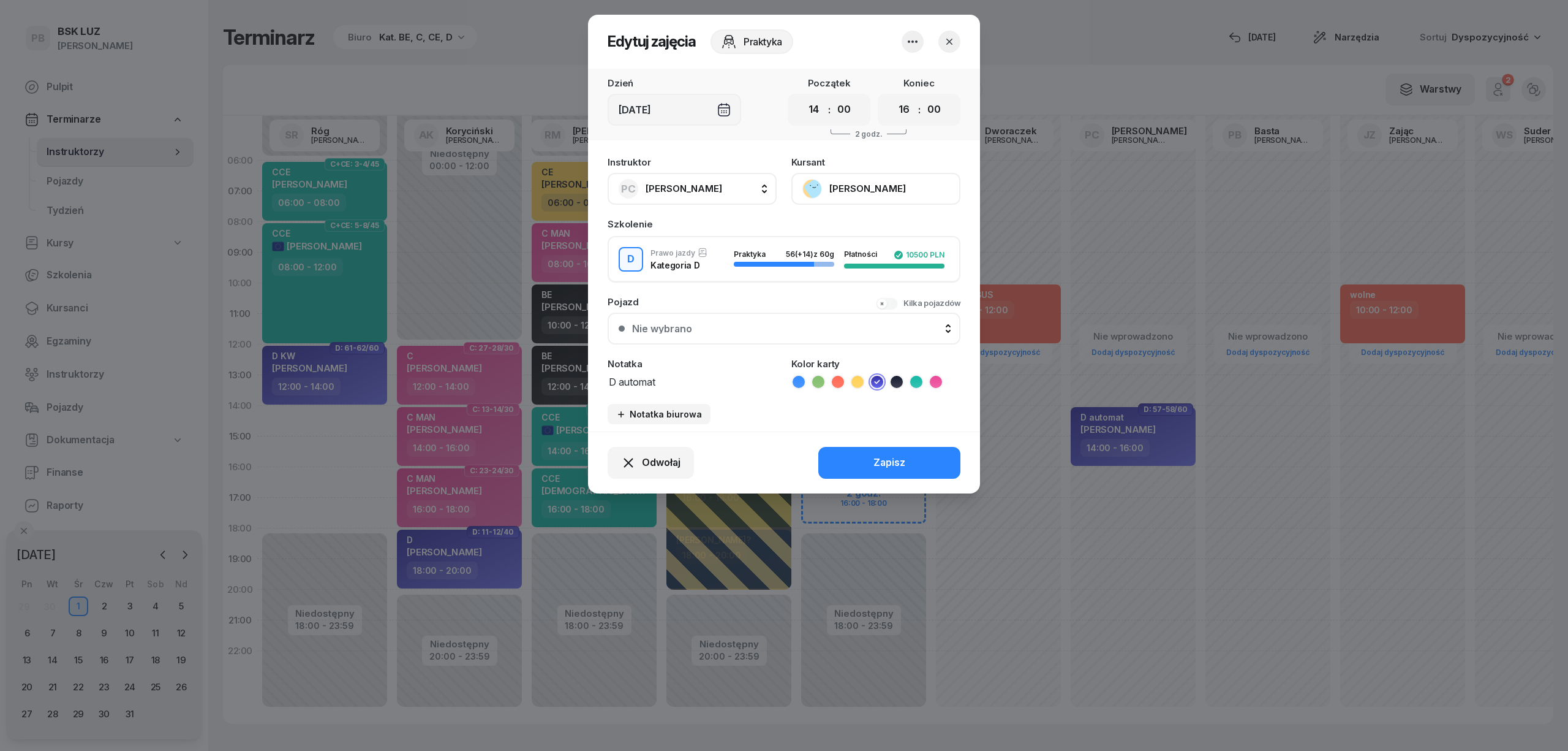
click at [662, 184] on span "[PERSON_NAME]" at bounding box center [683, 188] width 76 height 11
click at [719, 273] on div "SR Róg [PERSON_NAME]" at bounding box center [698, 270] width 146 height 20
click at [879, 451] on button "Zapisz" at bounding box center [889, 462] width 142 height 32
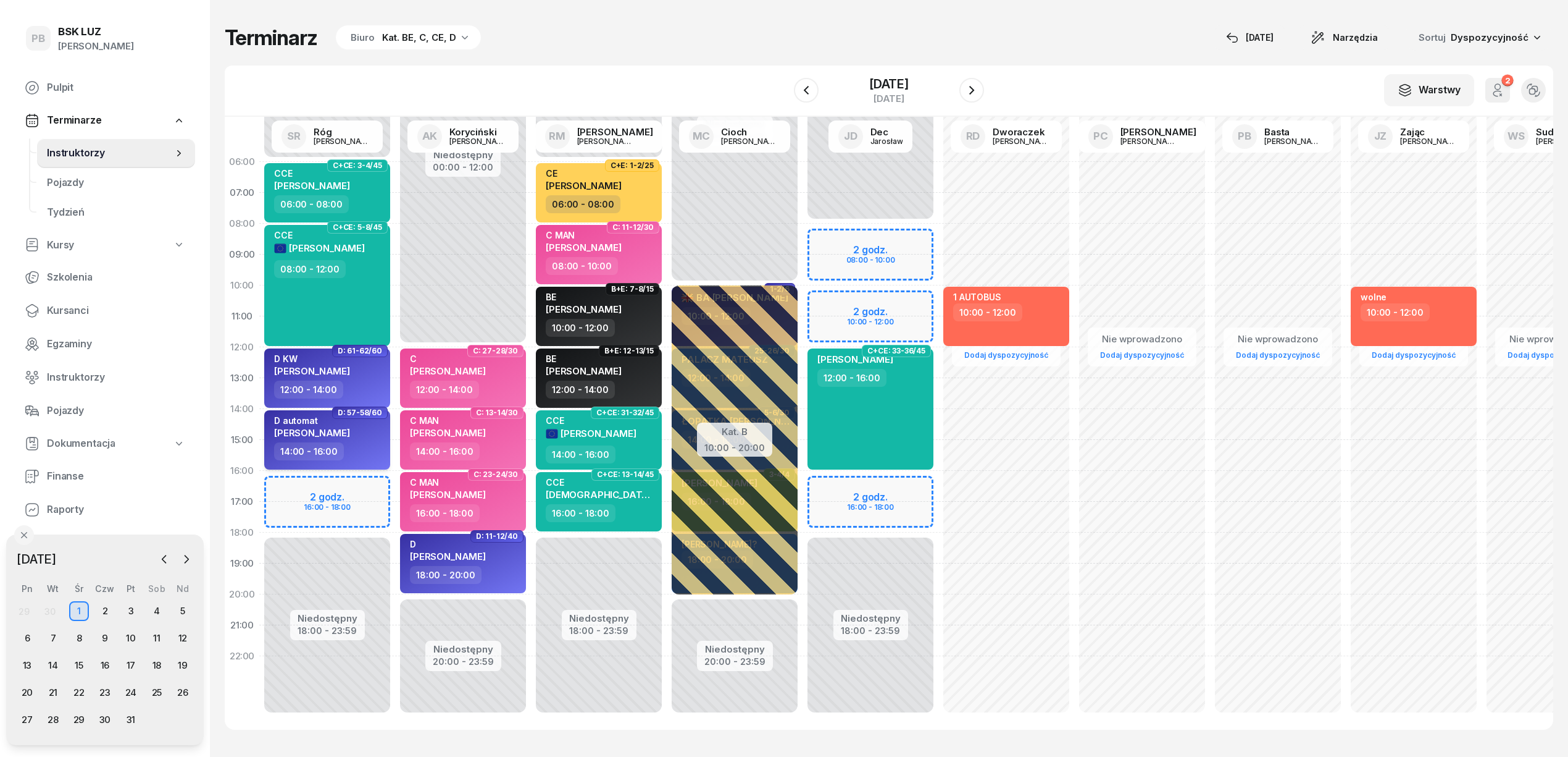
click at [345, 438] on div "D automat [PERSON_NAME]" at bounding box center [312, 428] width 76 height 27
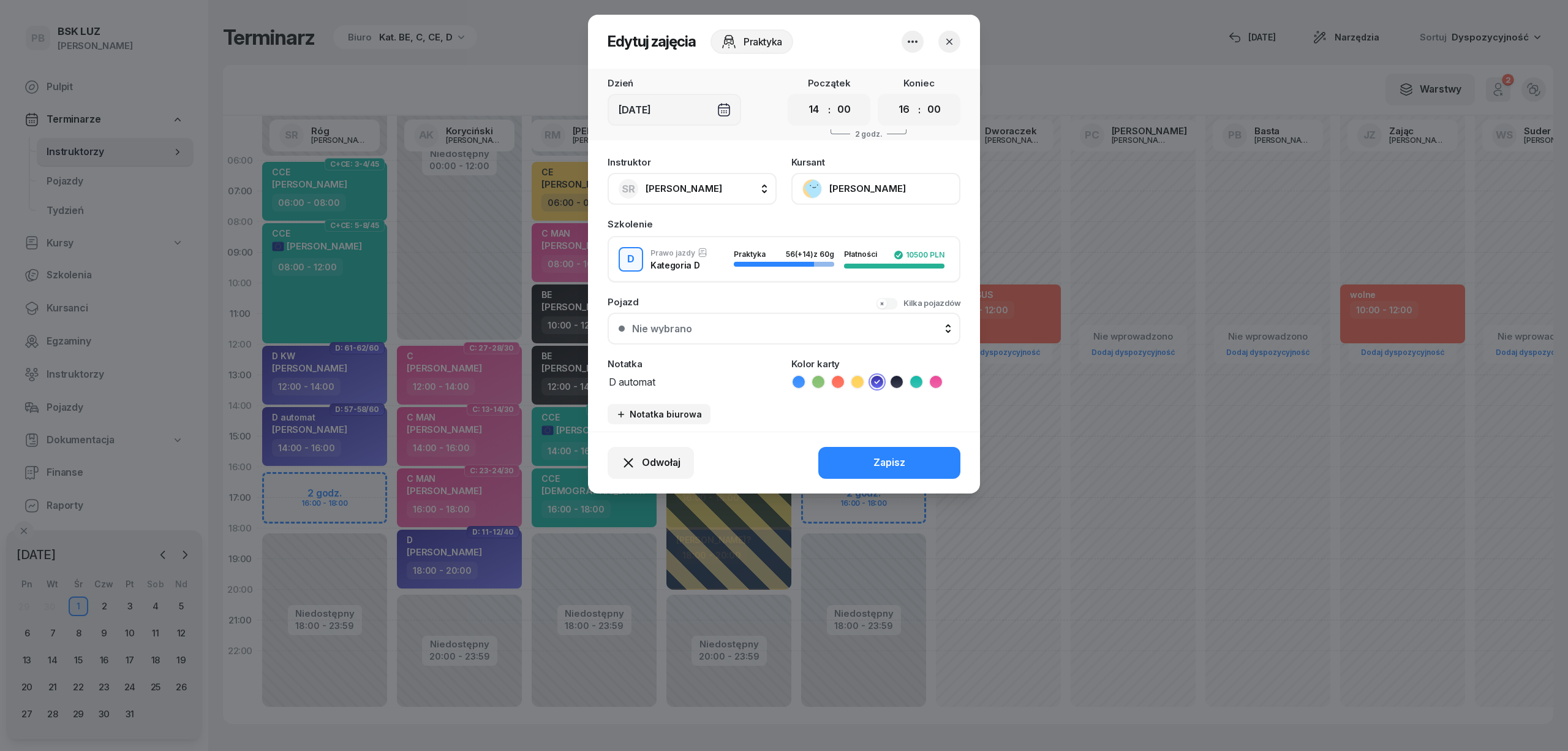
drag, startPoint x: 678, startPoint y: 379, endPoint x: 618, endPoint y: 383, distance: 60.1
click at [618, 383] on textarea "D automat" at bounding box center [692, 381] width 169 height 16
click at [849, 465] on button "Zapisz" at bounding box center [889, 462] width 142 height 32
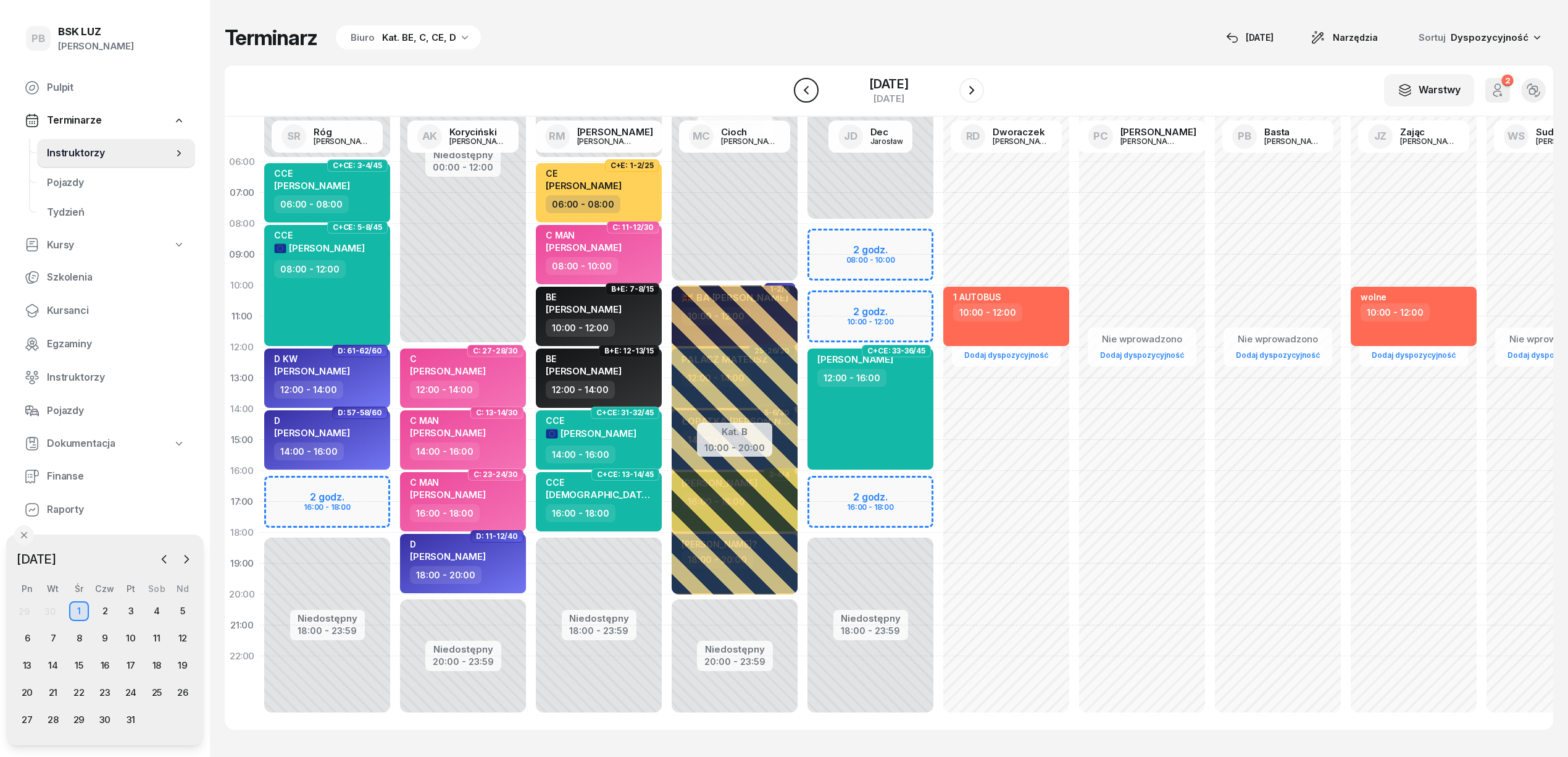
click at [803, 84] on icon "button" at bounding box center [807, 90] width 15 height 15
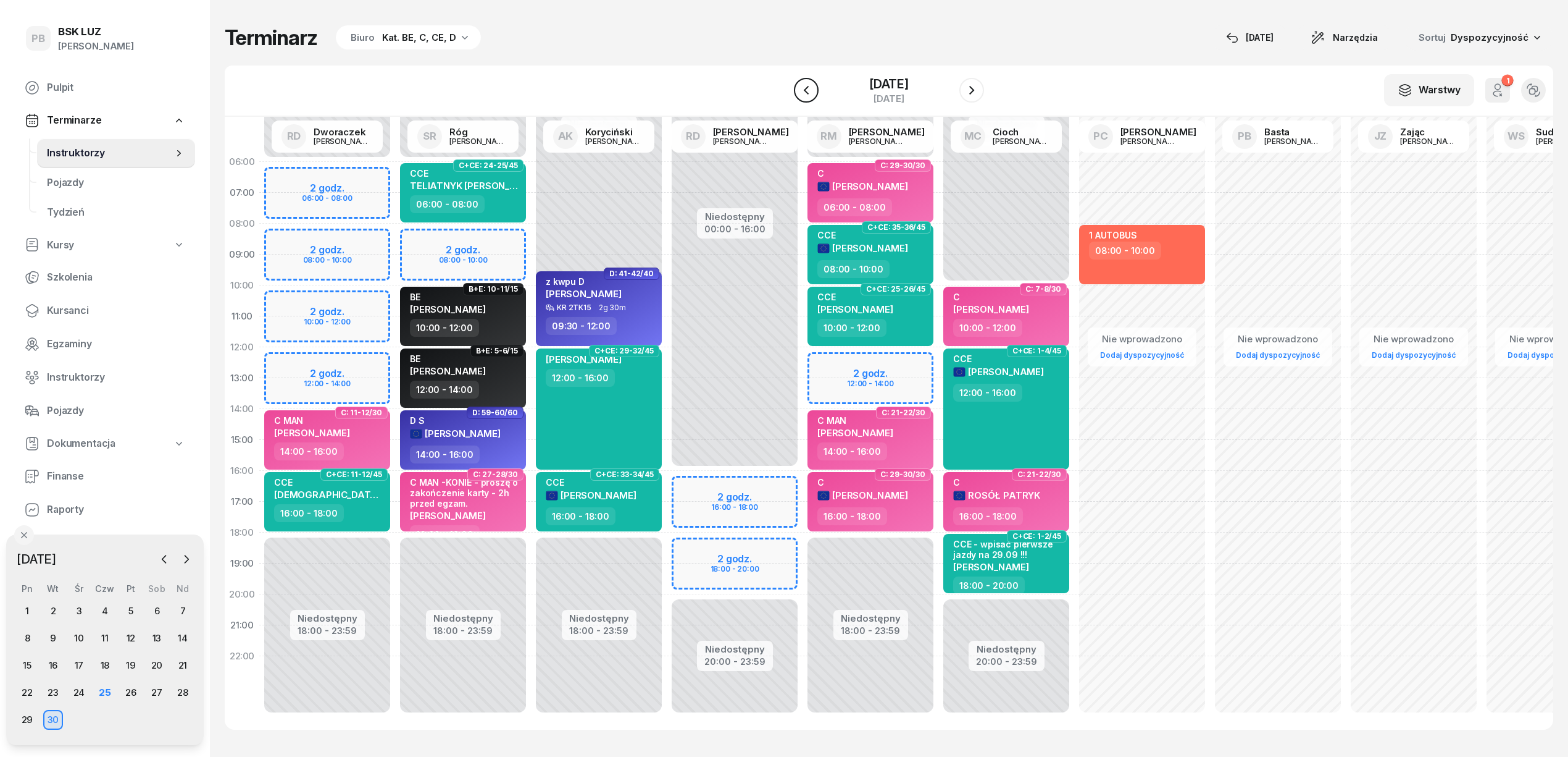
click at [803, 84] on icon "button" at bounding box center [807, 90] width 15 height 15
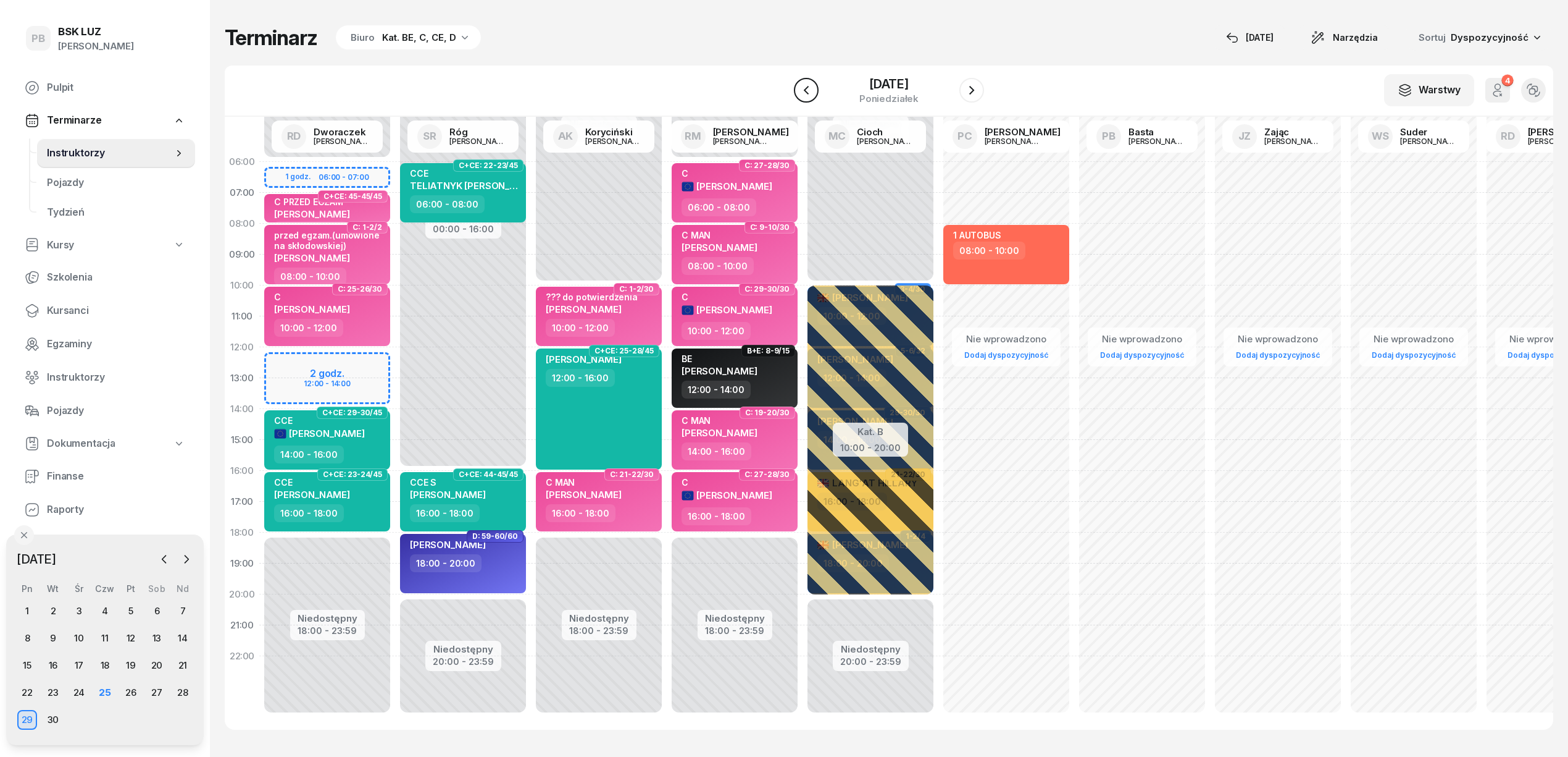
click at [803, 84] on icon "button" at bounding box center [807, 90] width 15 height 15
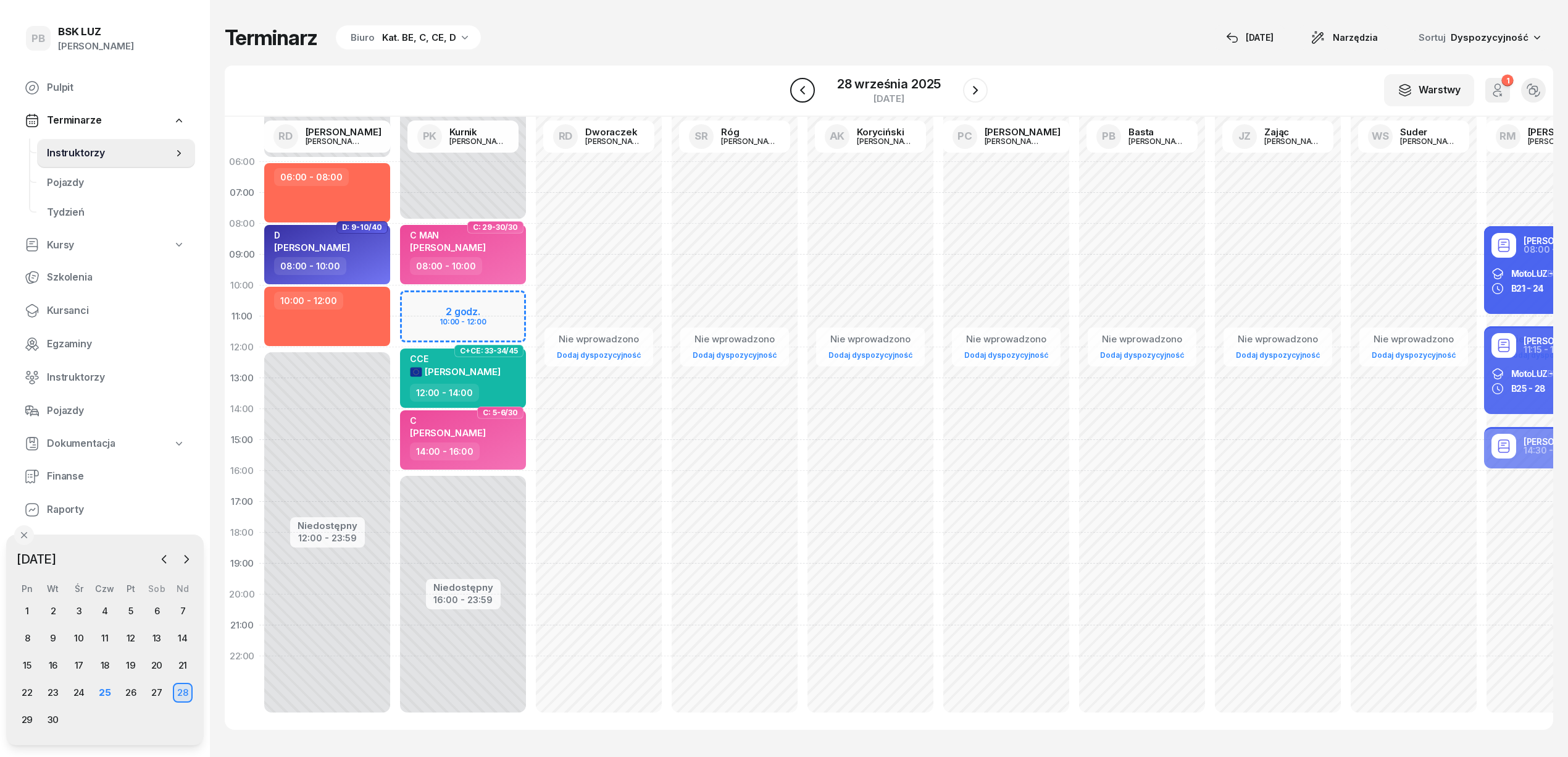
click at [803, 84] on icon "button" at bounding box center [803, 90] width 15 height 15
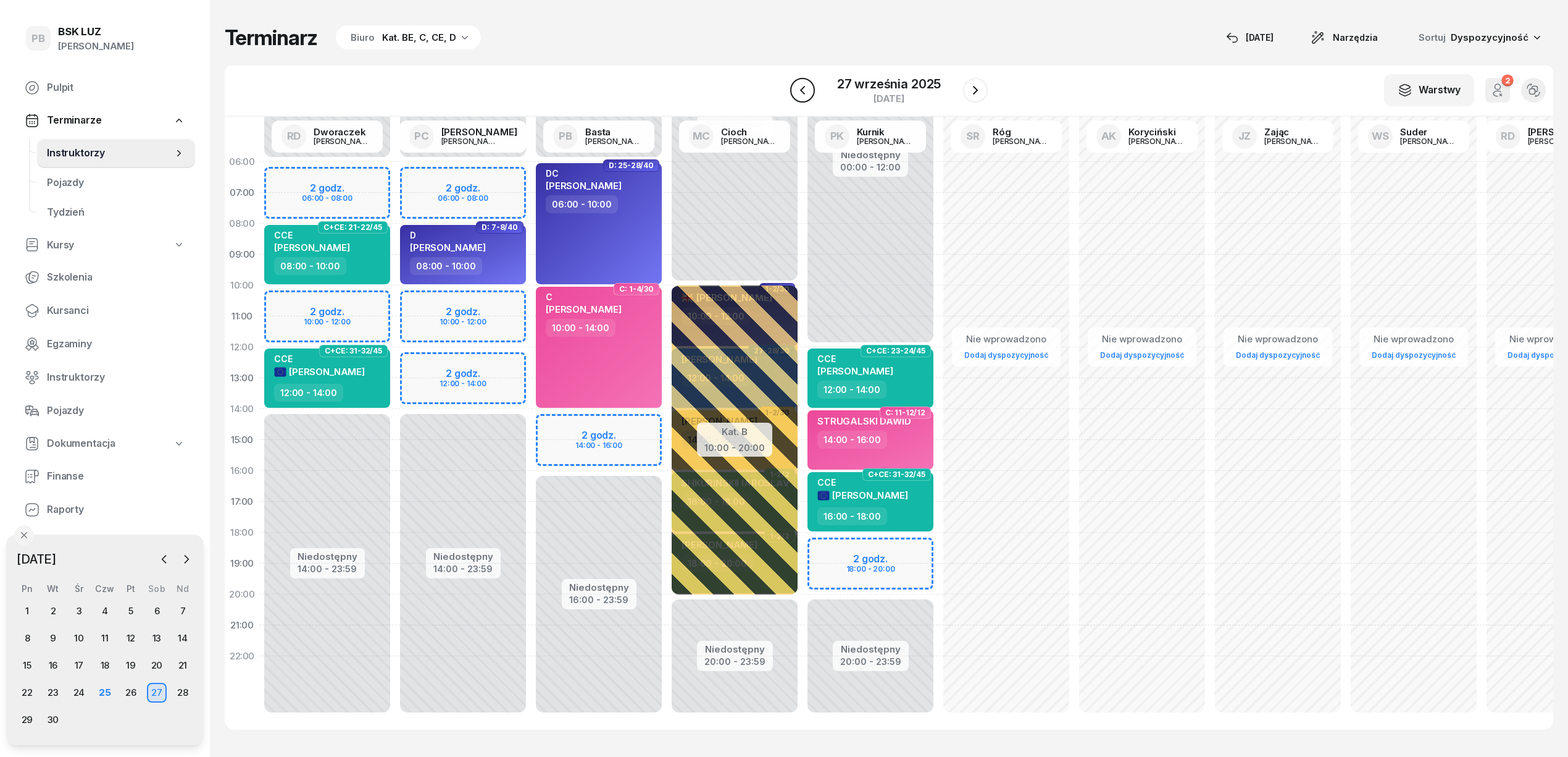
click at [803, 84] on icon "button" at bounding box center [803, 90] width 15 height 15
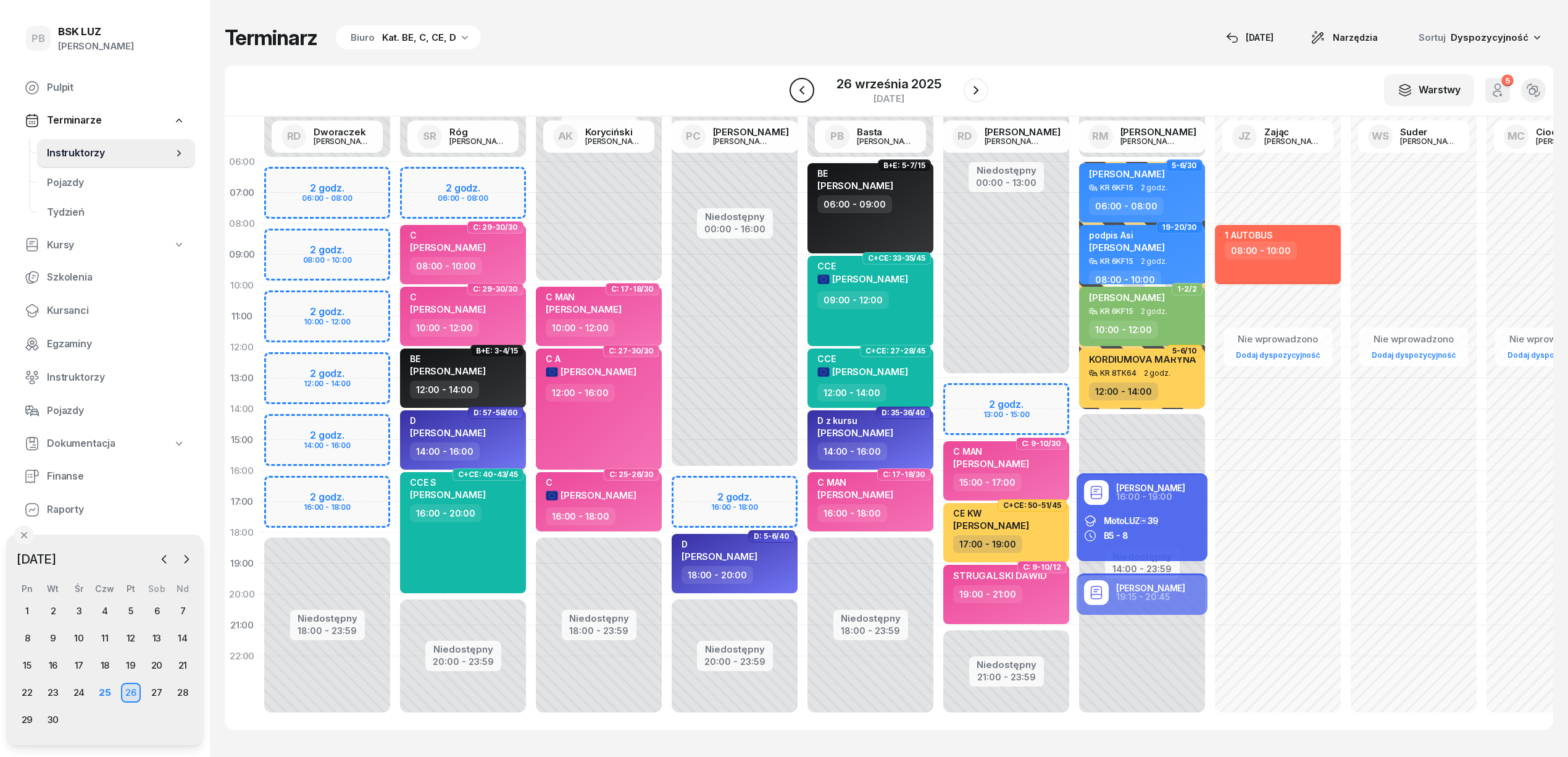
click at [803, 84] on icon "button" at bounding box center [802, 90] width 15 height 15
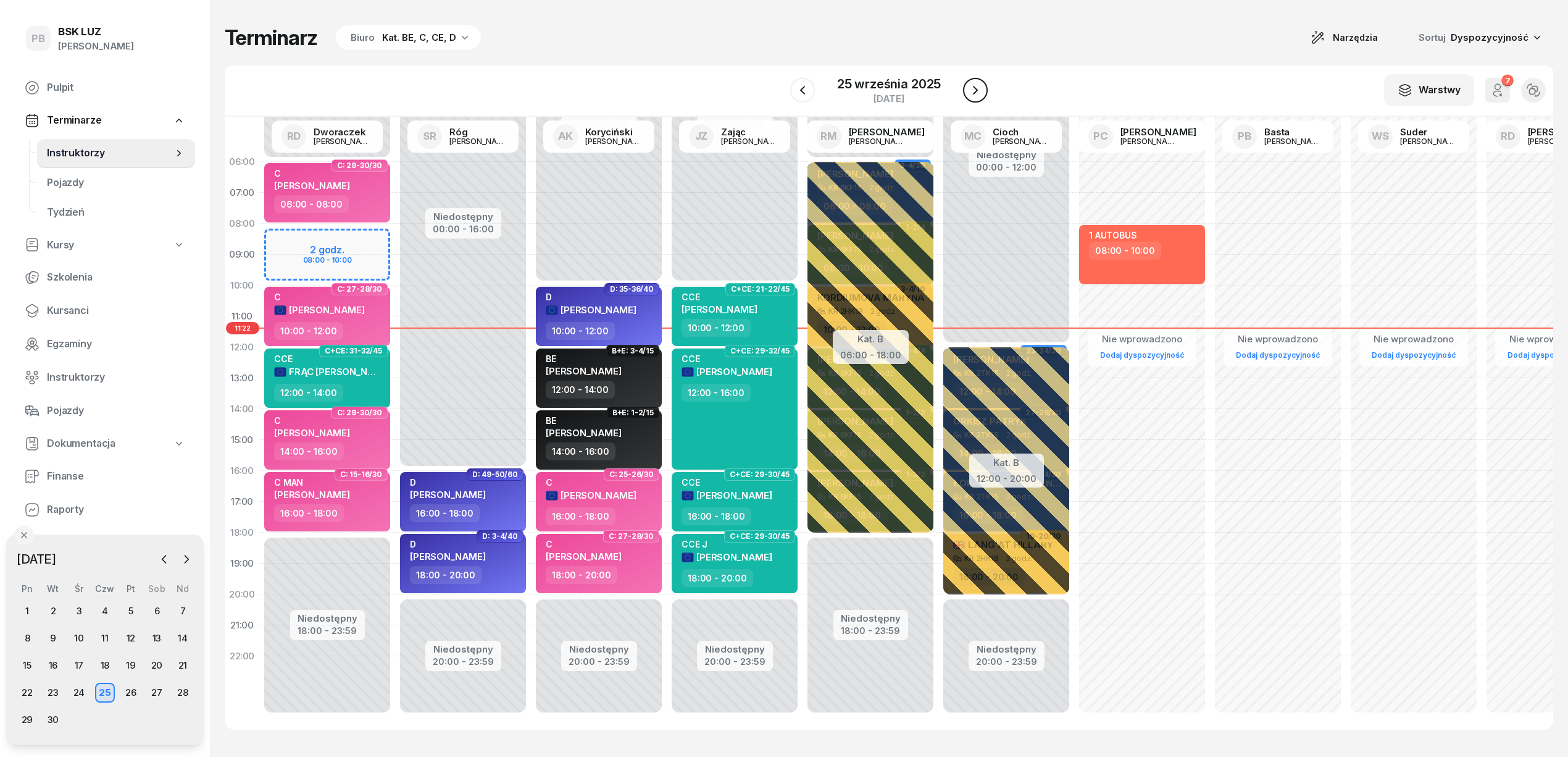
click at [976, 84] on icon "button" at bounding box center [975, 90] width 15 height 15
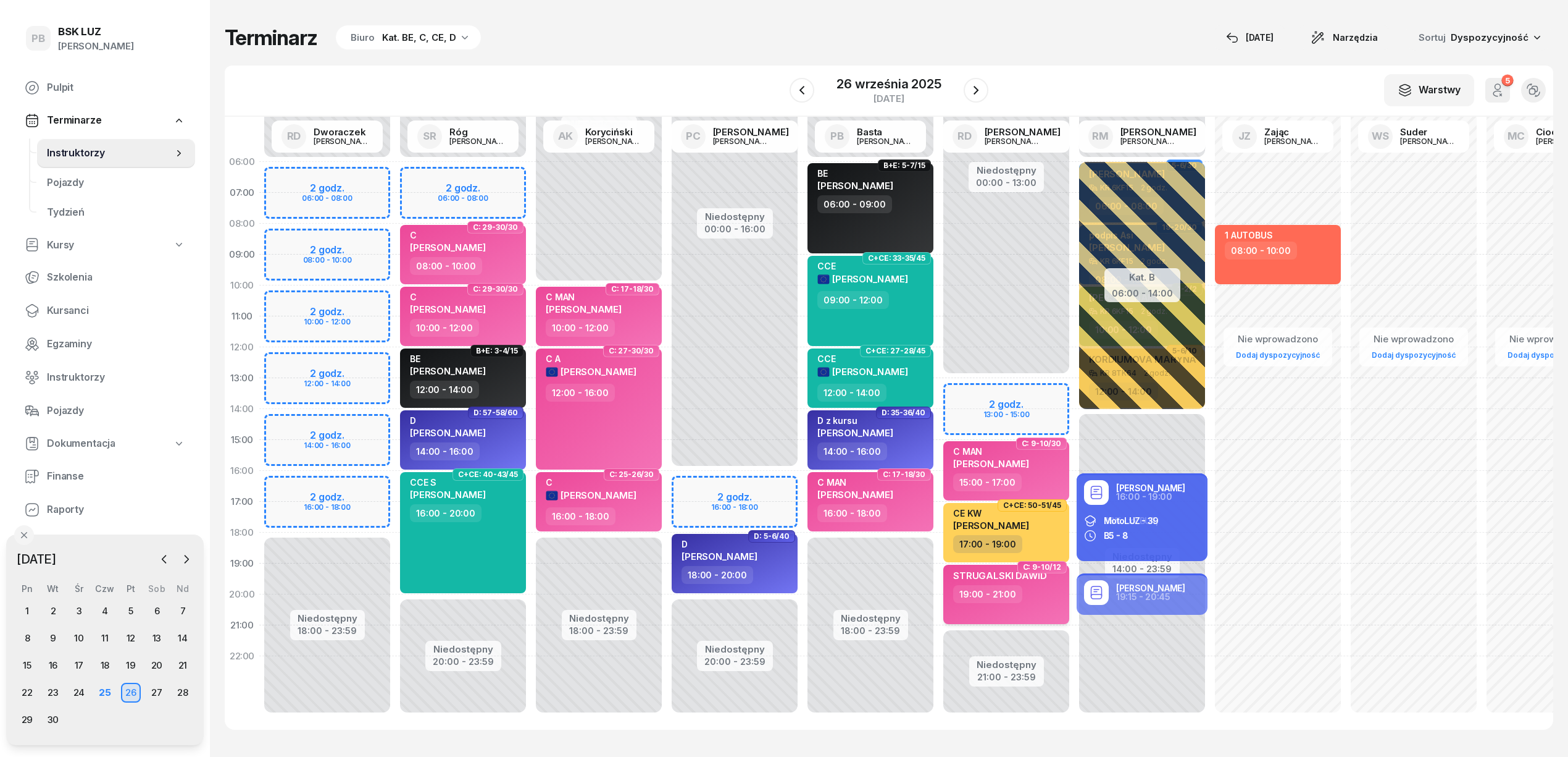
click at [1015, 599] on div "19:00 - 21:00" at bounding box center [988, 593] width 69 height 18
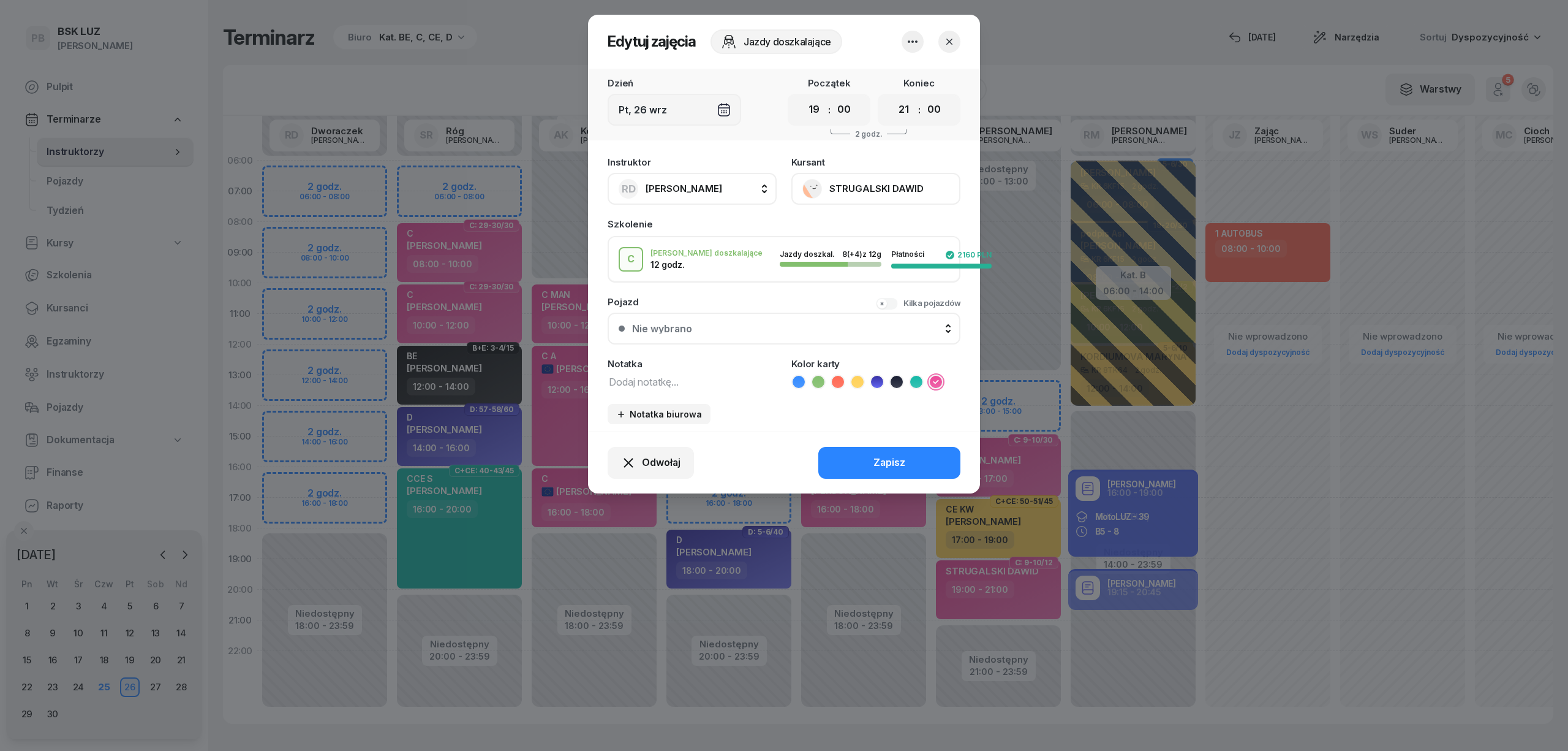
click at [686, 378] on textarea at bounding box center [692, 381] width 169 height 16
click at [876, 455] on div "Zapisz" at bounding box center [890, 462] width 32 height 16
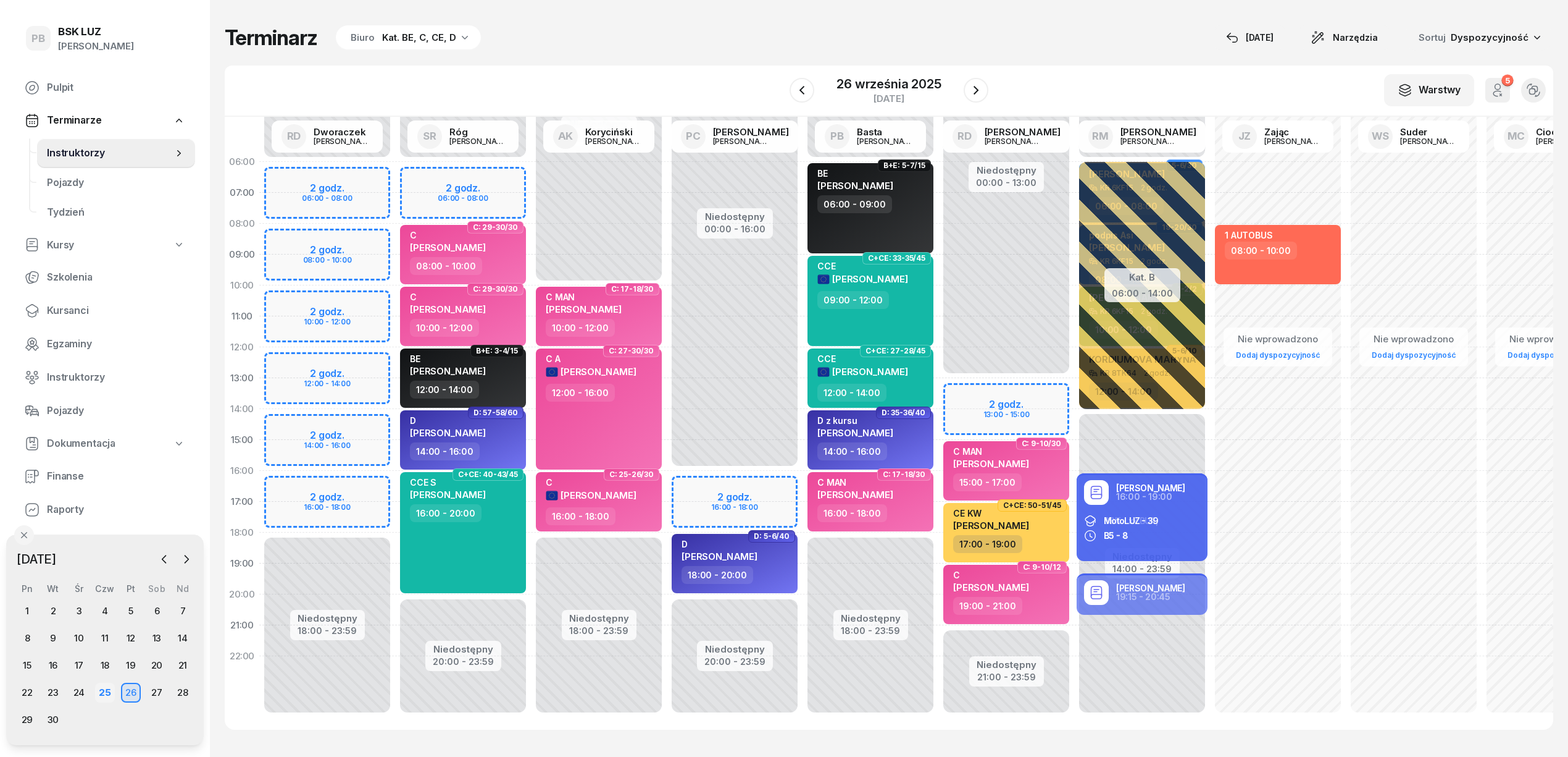
click at [104, 690] on div "25" at bounding box center [104, 692] width 20 height 20
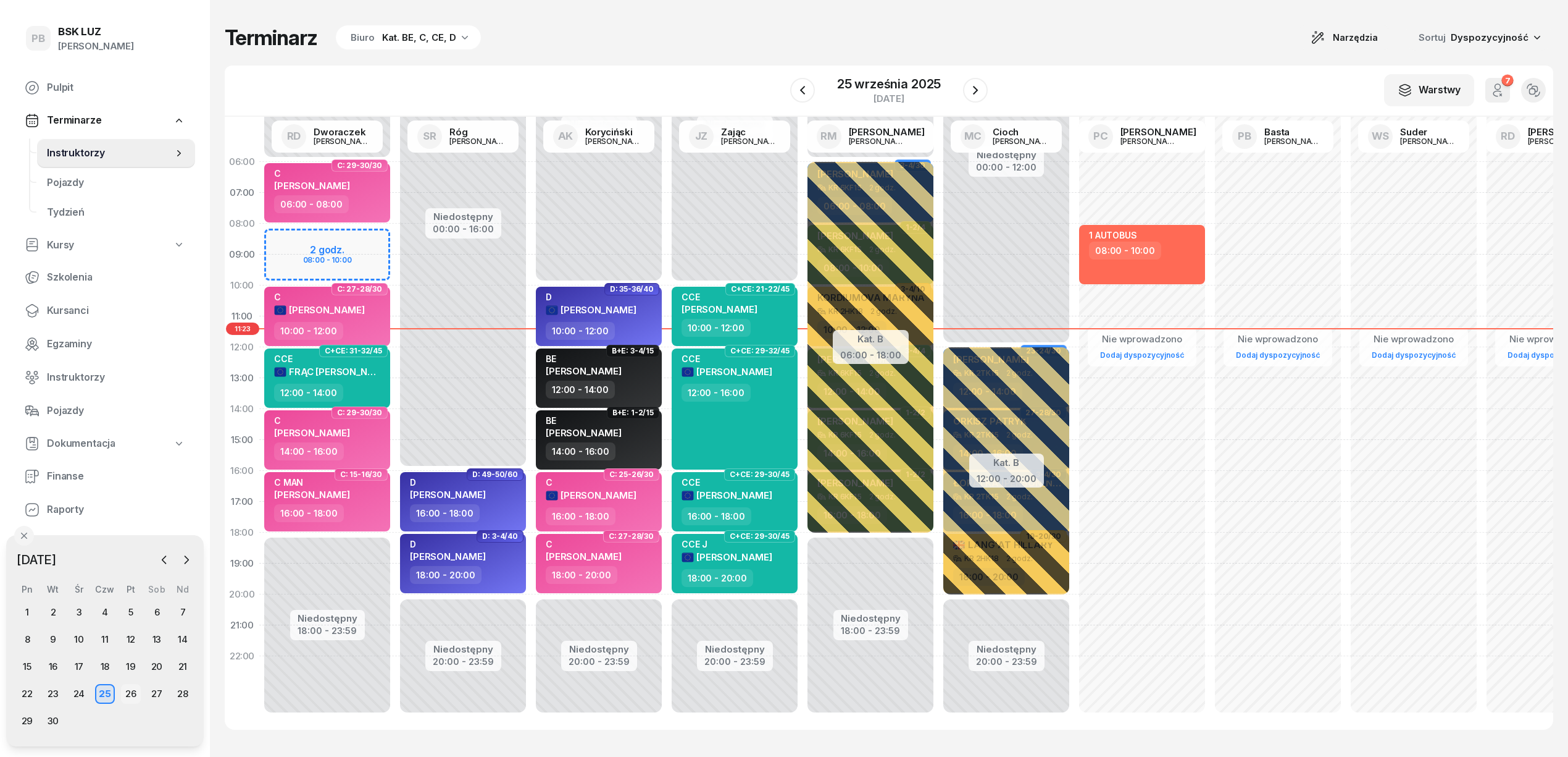
click at [134, 695] on div "26" at bounding box center [131, 694] width 20 height 20
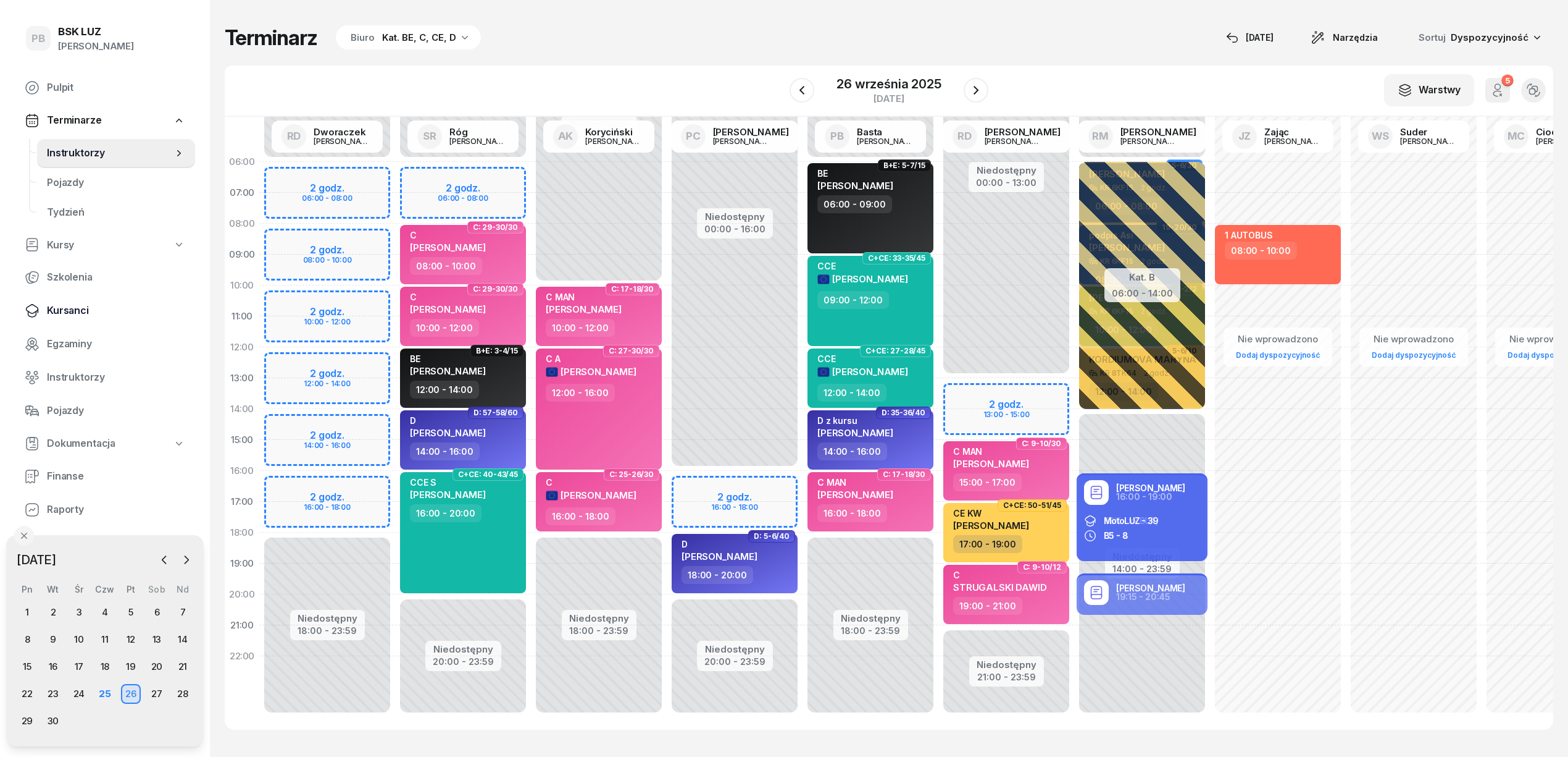
click at [69, 314] on span "Kursanci" at bounding box center [116, 310] width 138 height 16
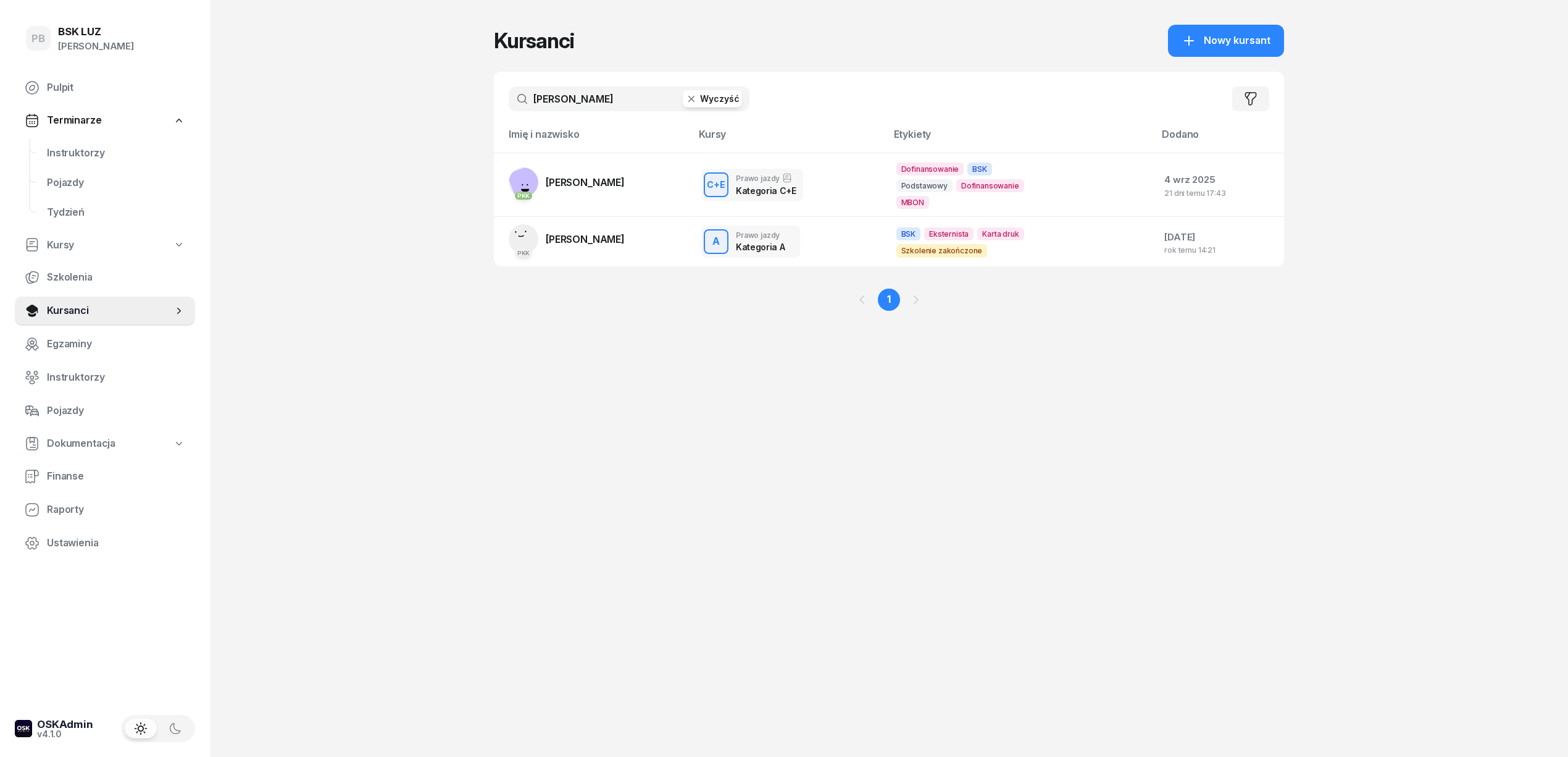
click at [566, 106] on input "[PERSON_NAME]" at bounding box center [629, 99] width 241 height 25
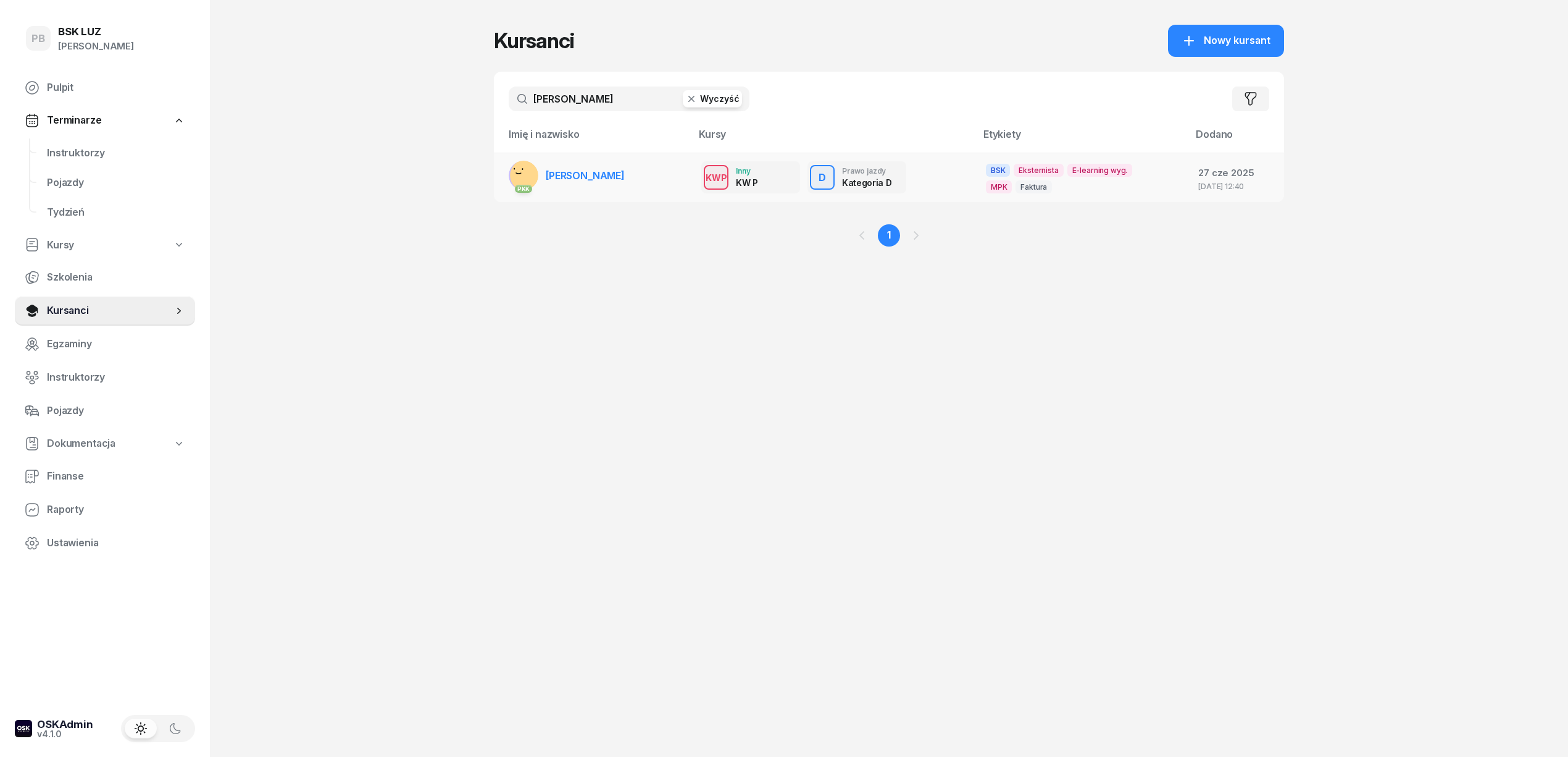
click at [613, 161] on link "PKK [PERSON_NAME]" at bounding box center [566, 175] width 116 height 29
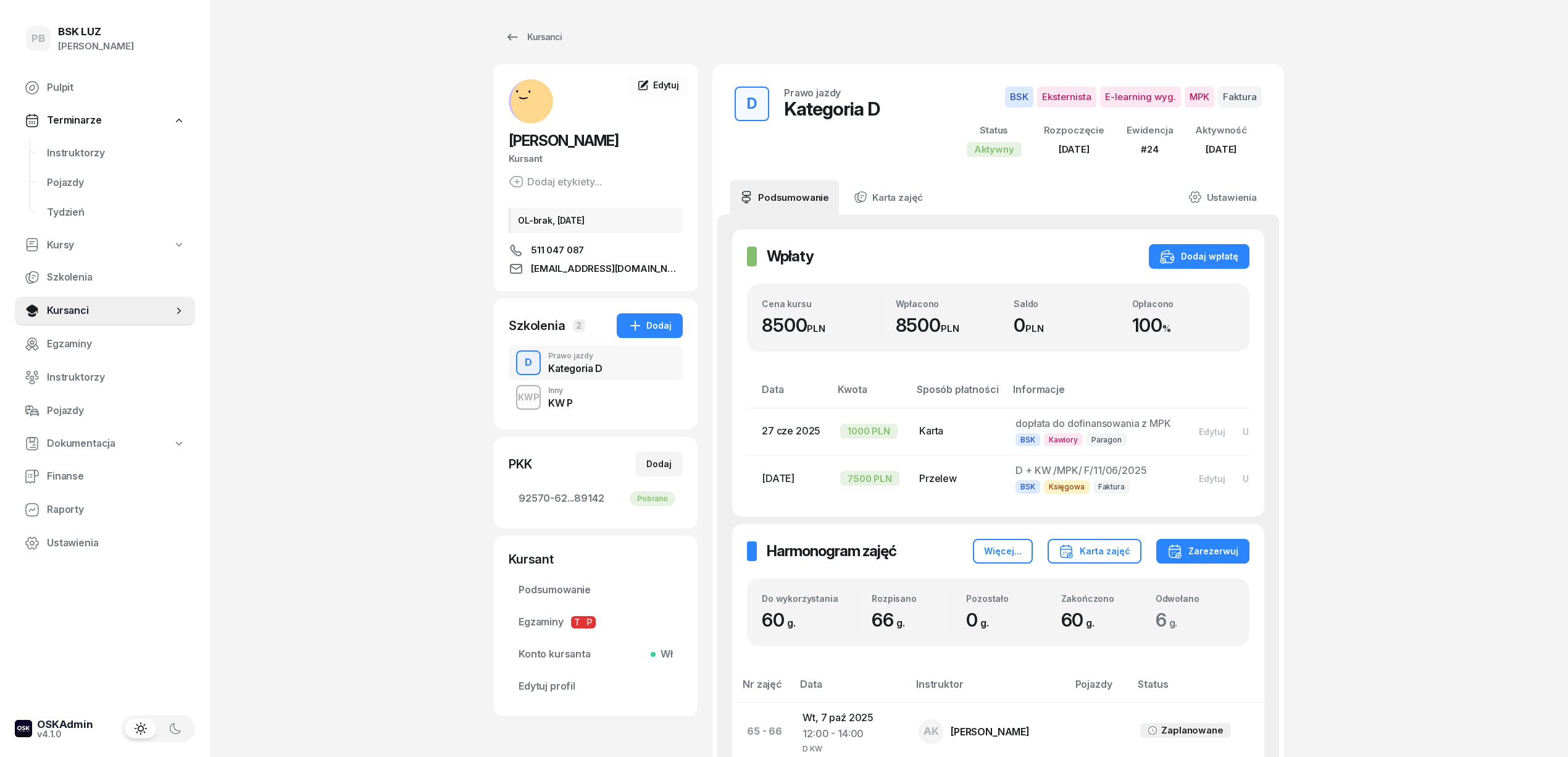
scroll to position [411, 0]
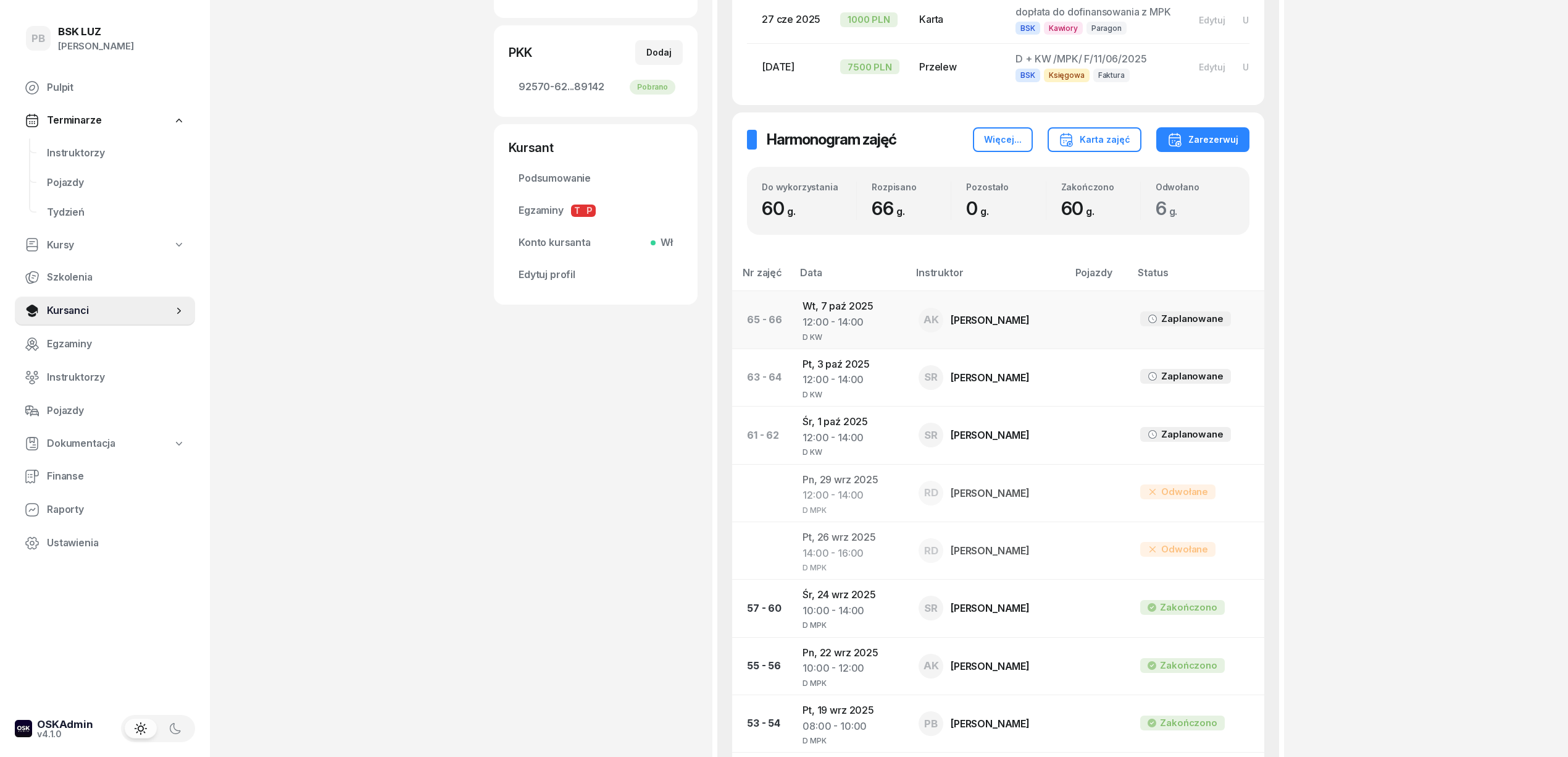
click at [844, 315] on td "[DATE] 12:00 - 14:00 D KW" at bounding box center [850, 319] width 116 height 58
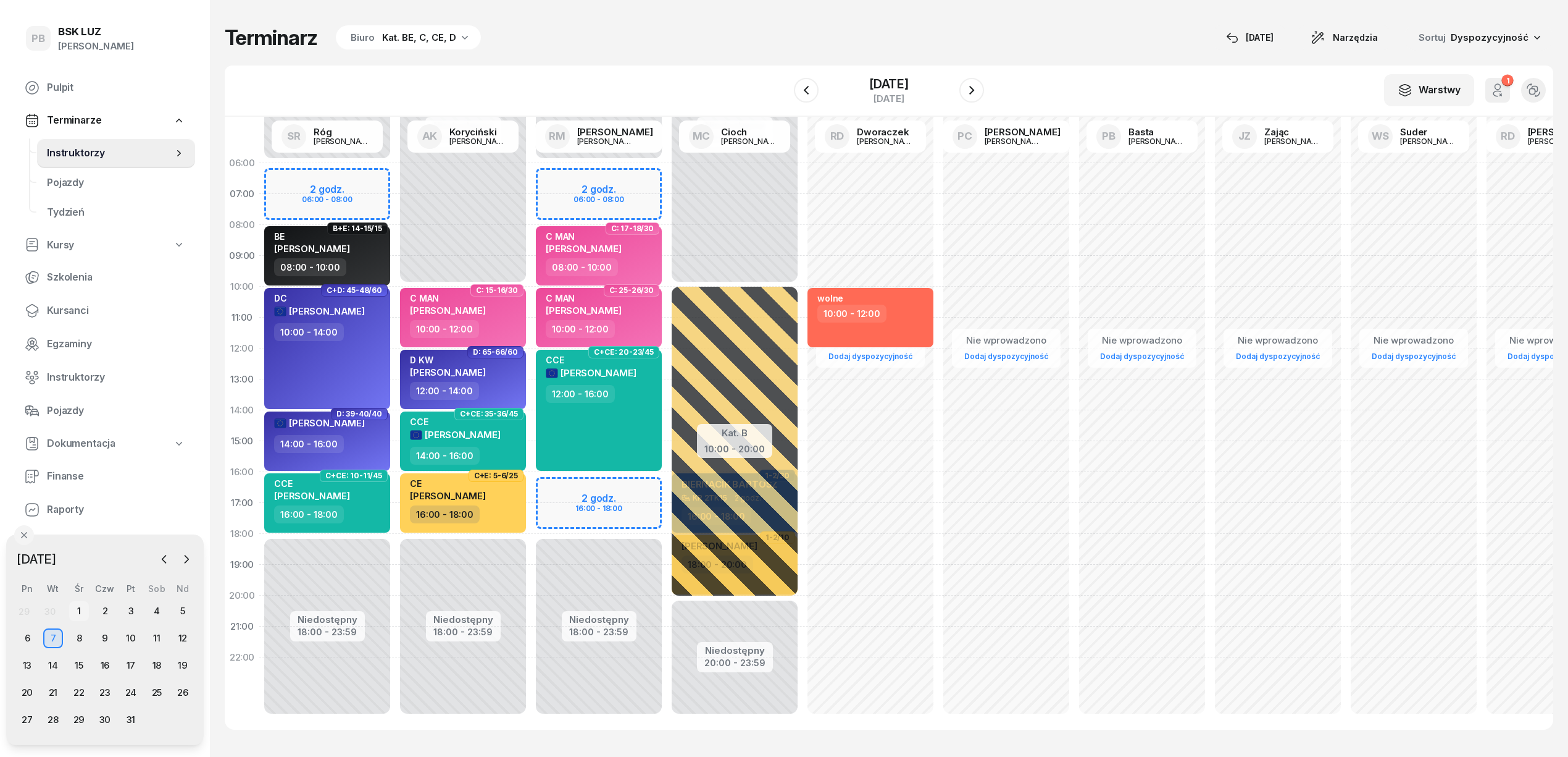
click at [78, 606] on div "1" at bounding box center [79, 610] width 20 height 20
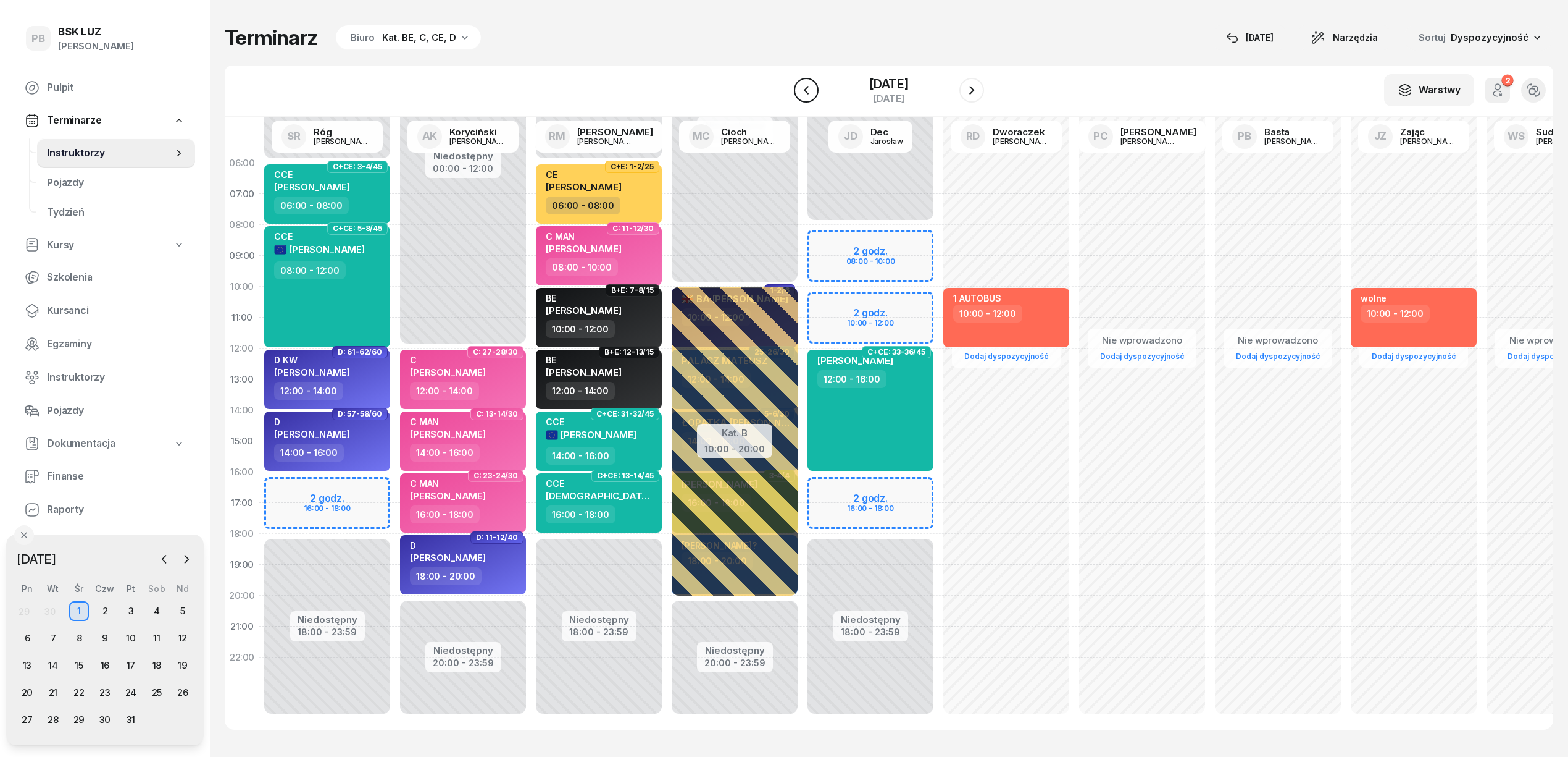
click at [804, 93] on icon "button" at bounding box center [806, 90] width 5 height 9
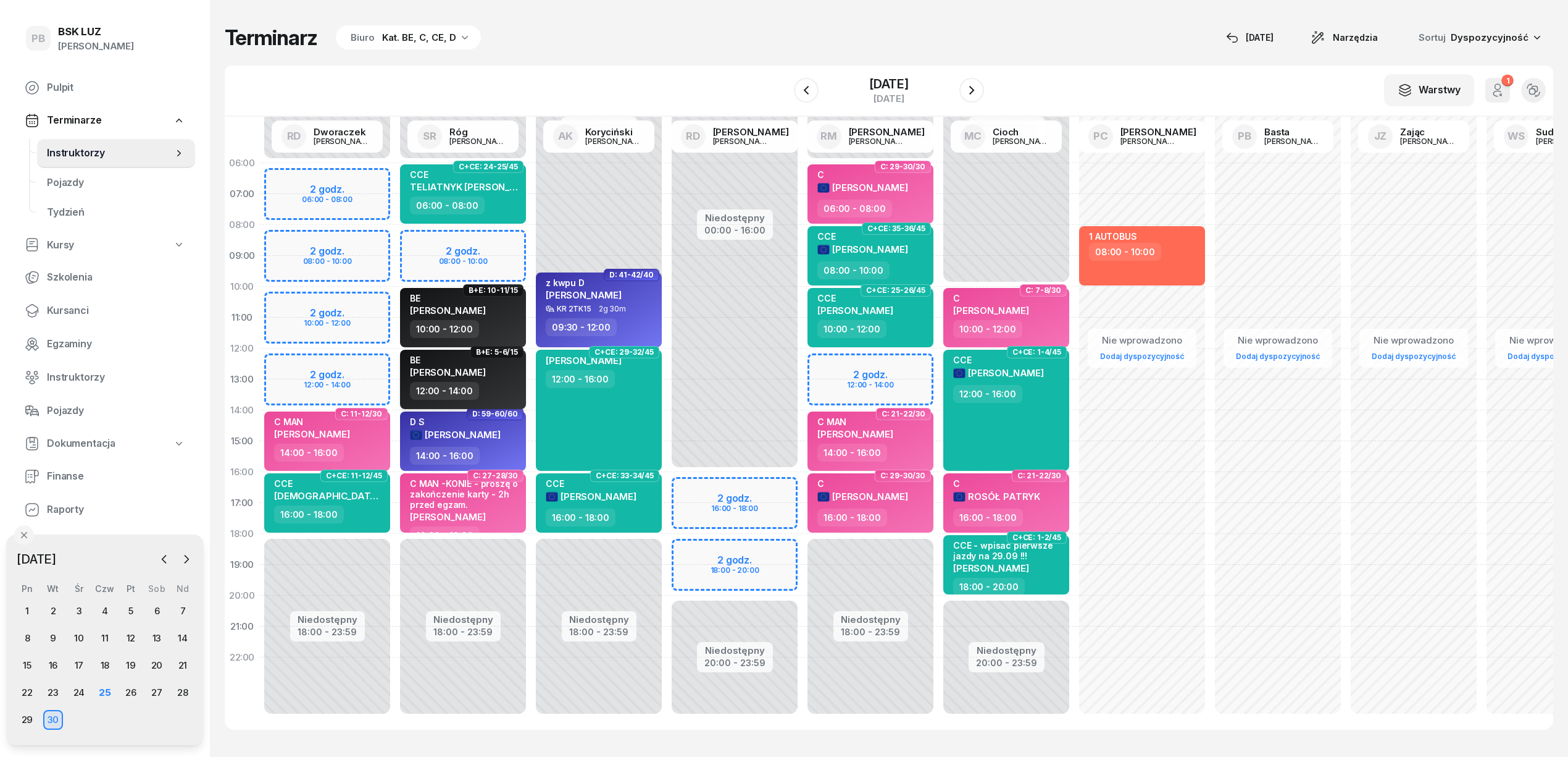
click at [503, 394] on div "12:00 - 14:00" at bounding box center [464, 390] width 109 height 18
select select "12"
select select "14"
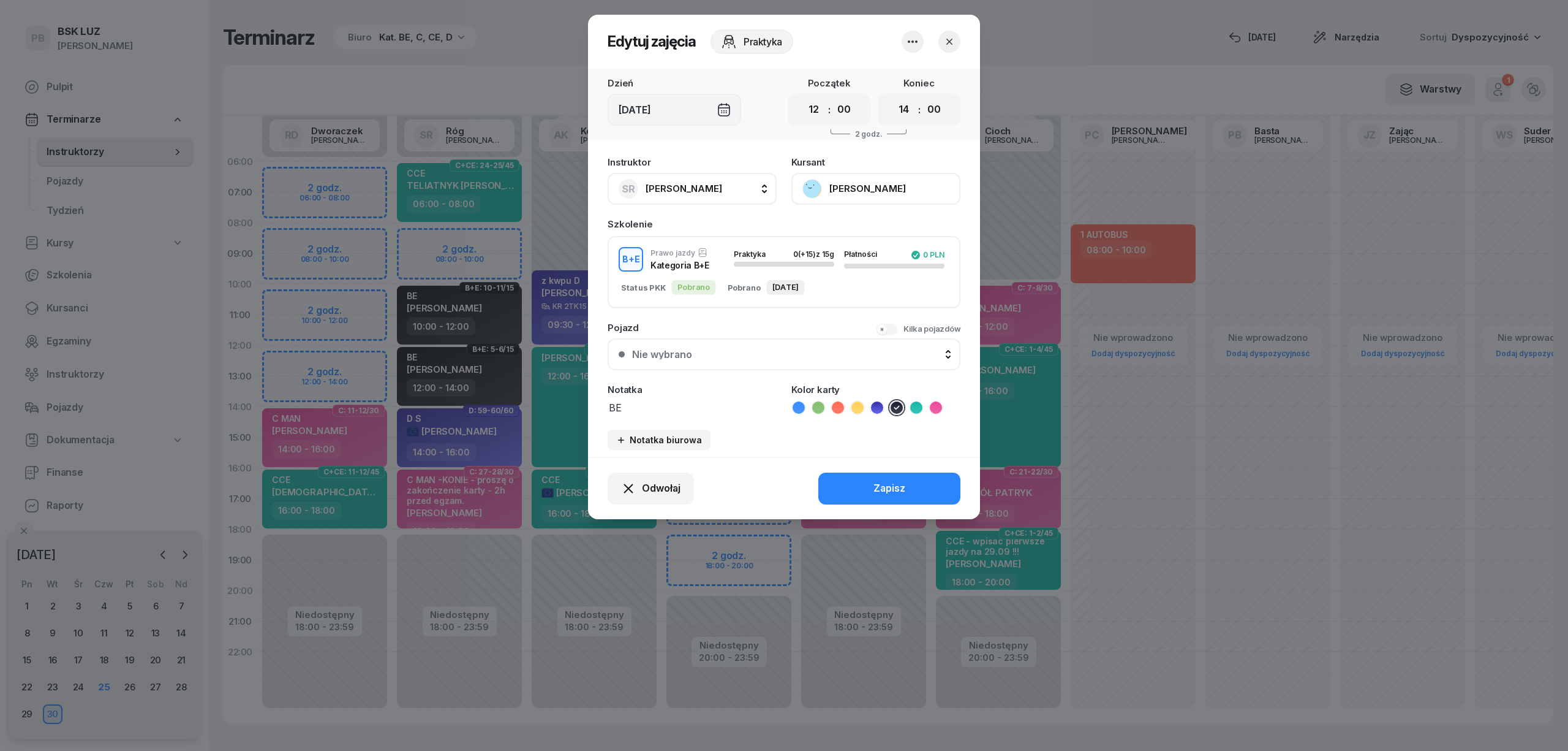
click at [691, 190] on span "[PERSON_NAME]" at bounding box center [683, 188] width 76 height 11
type input "mark"
click at [726, 271] on span "[PERSON_NAME]" at bounding box center [690, 270] width 75 height 16
click at [878, 489] on div "Zapisz" at bounding box center [890, 488] width 32 height 16
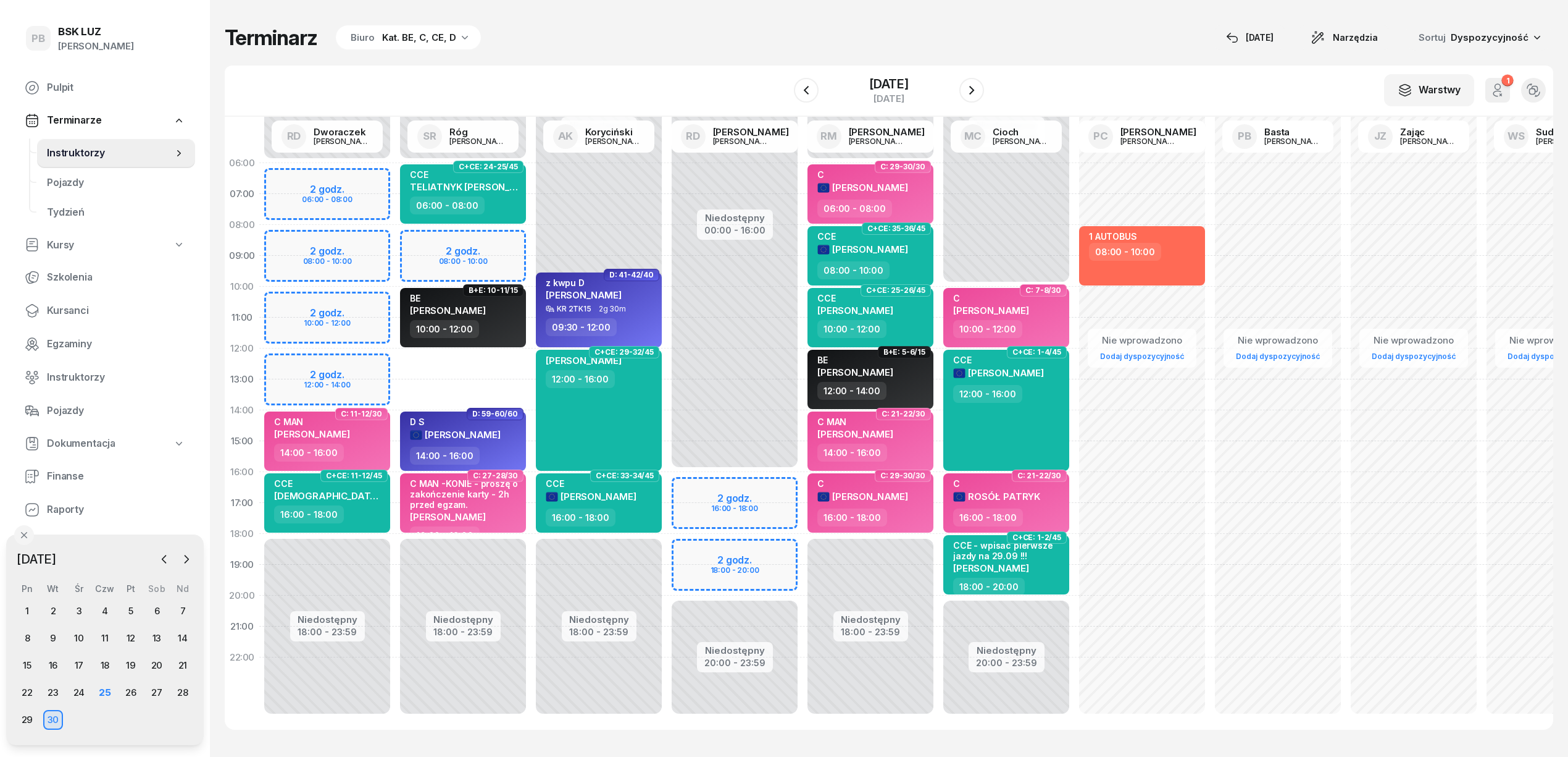
click at [470, 362] on div "Niedostępny 00:00 - 06:00 Niedostępny 18:00 - 23:59 2 godz. 08:00 - 10:00 C+CE:…" at bounding box center [462, 441] width 135 height 586
select select "12"
select select "14"
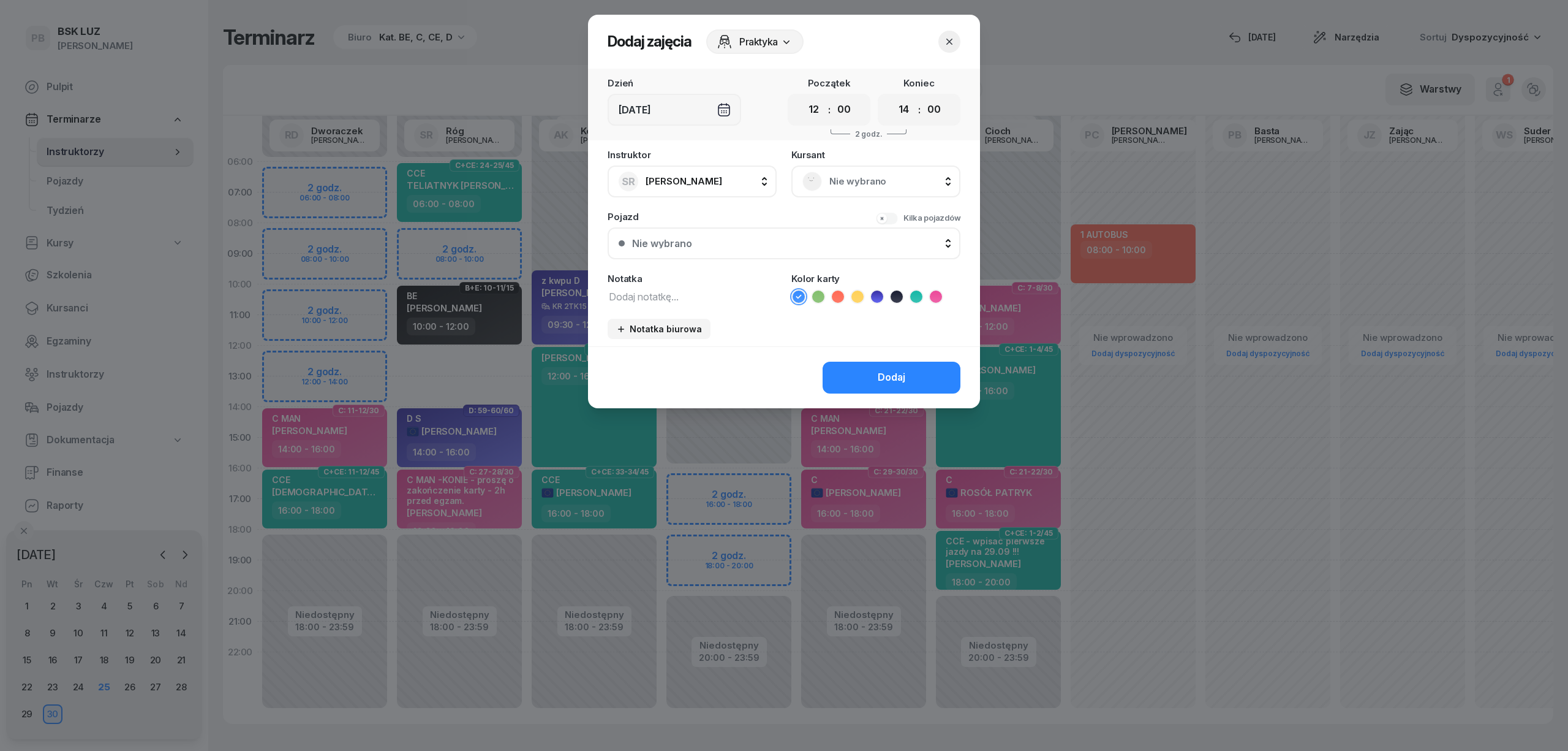
click at [951, 36] on icon "button" at bounding box center [949, 41] width 12 height 12
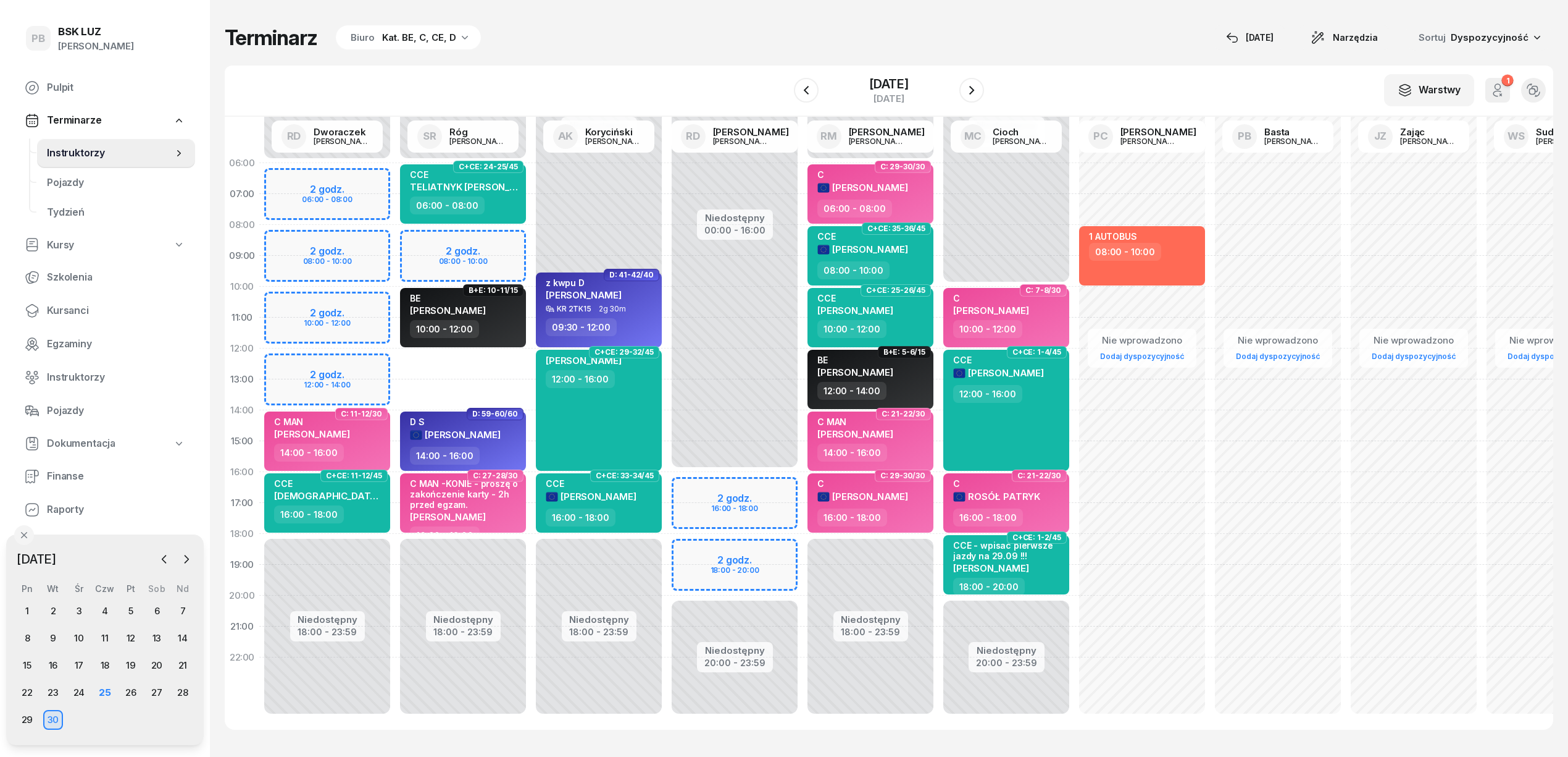
click at [956, 45] on div "Terminarz Biuro Kat. BE, C, CE, D [DATE] Narzędzia Sortuj Dyspozycyjność" at bounding box center [888, 37] width 1328 height 26
click at [515, 359] on div "Niedostępny 00:00 - 06:00 Niedostępny 18:00 - 23:59 2 godz. 08:00 - 10:00 C+CE:…" at bounding box center [462, 441] width 135 height 586
select select "12"
select select "14"
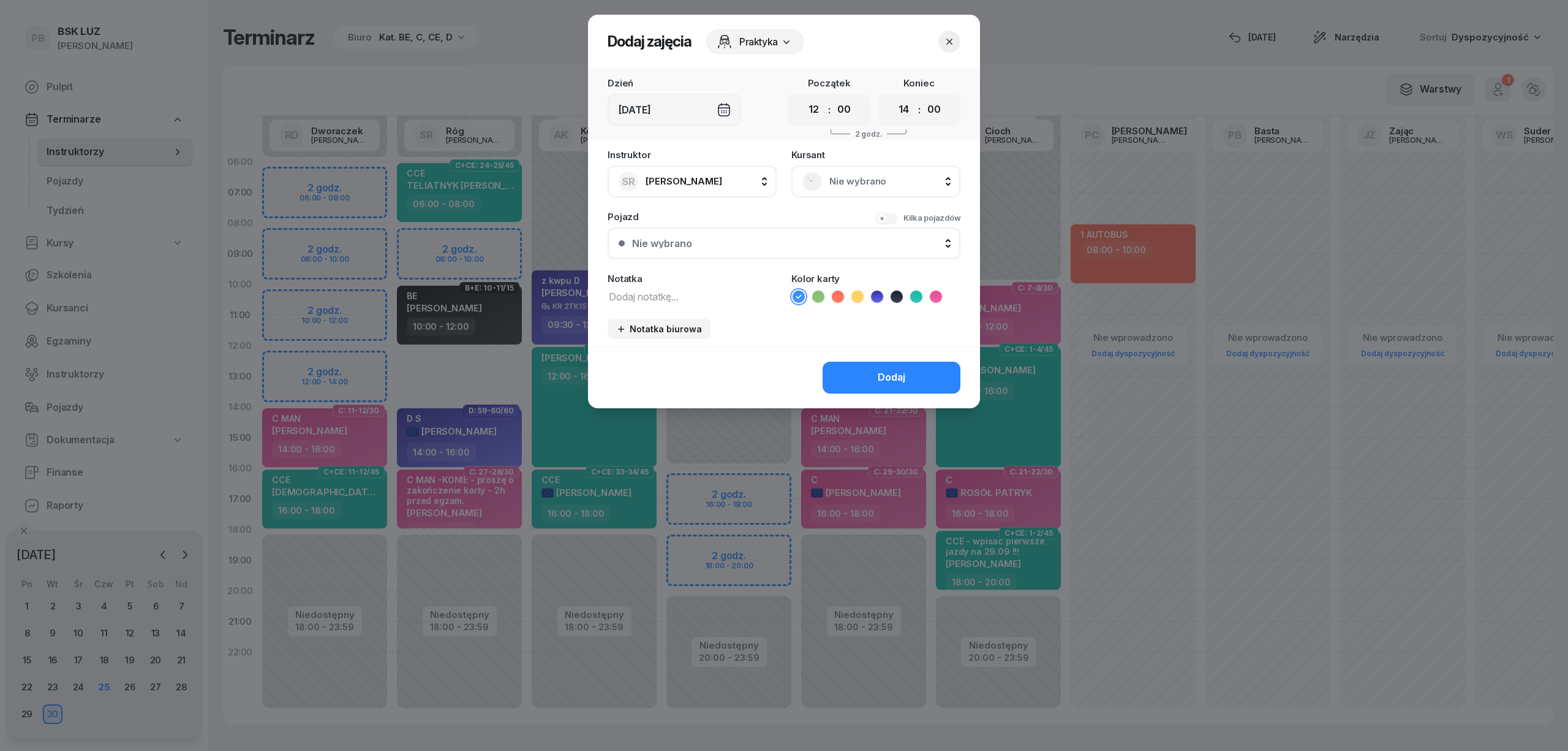
click at [932, 178] on span "Nie wybrano" at bounding box center [890, 181] width 120 height 16
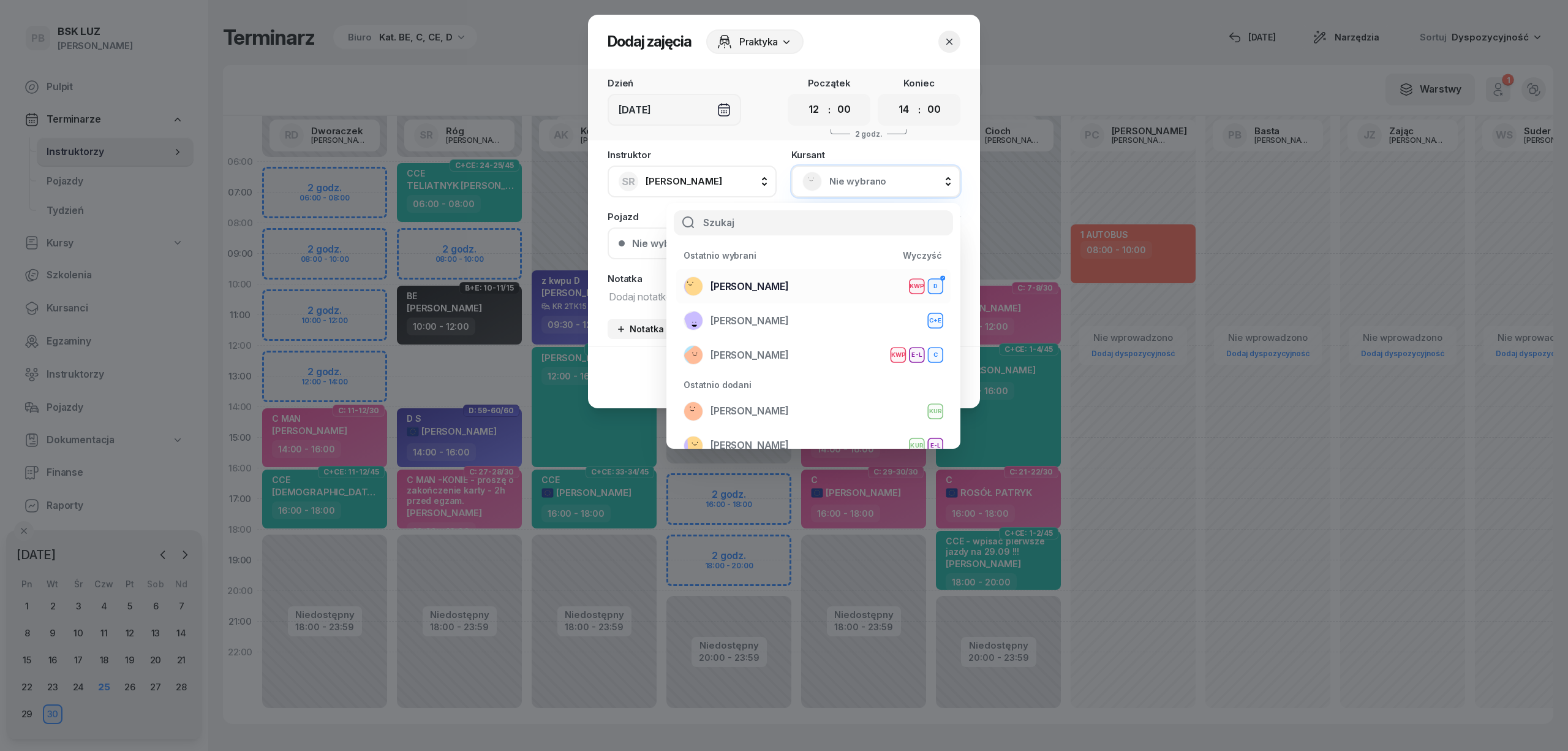
click at [809, 277] on li "[PERSON_NAME] KWP D" at bounding box center [814, 286] width 274 height 35
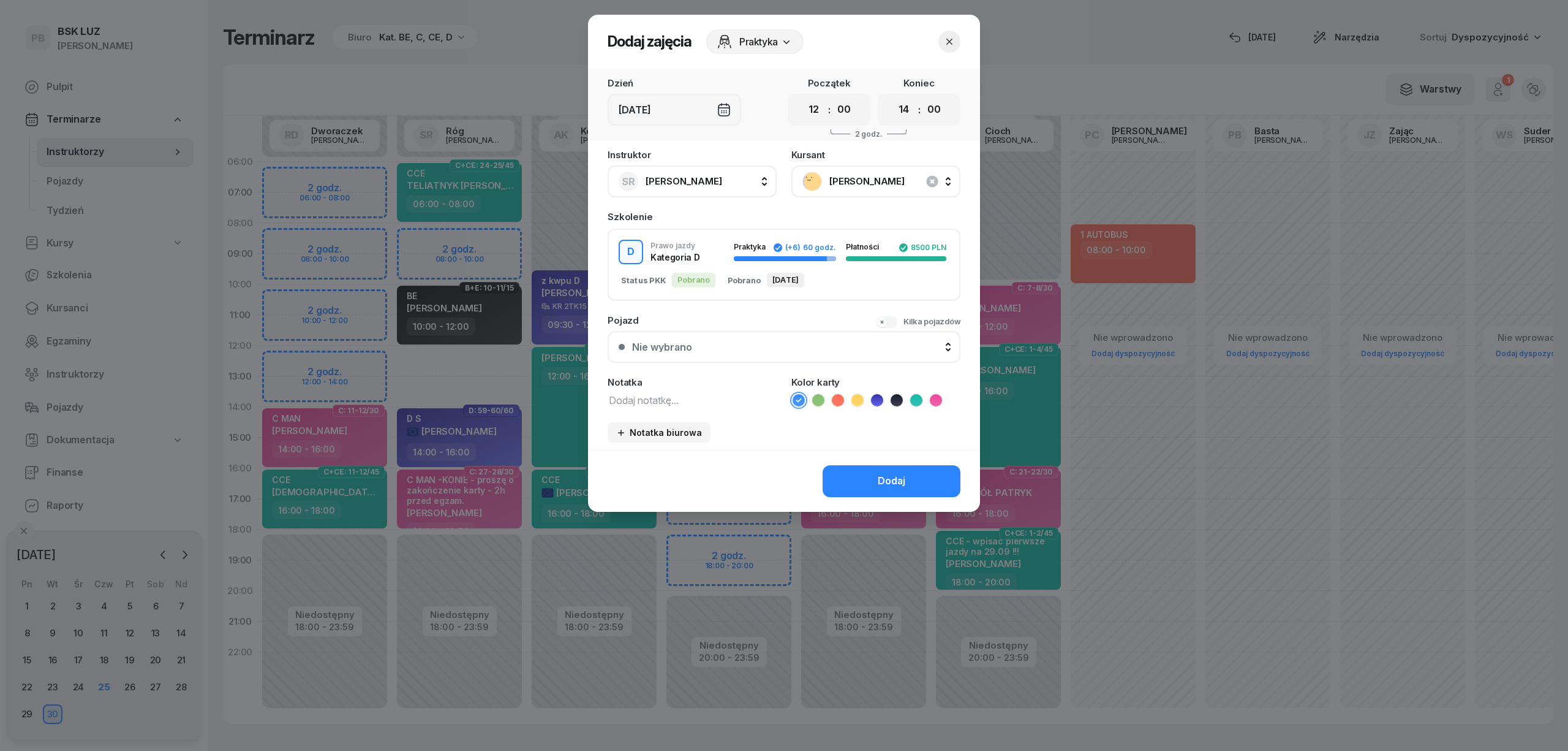
click at [714, 400] on textarea at bounding box center [692, 399] width 169 height 16
type textarea "D KW"
click at [897, 483] on div "Dodaj" at bounding box center [891, 480] width 27 height 16
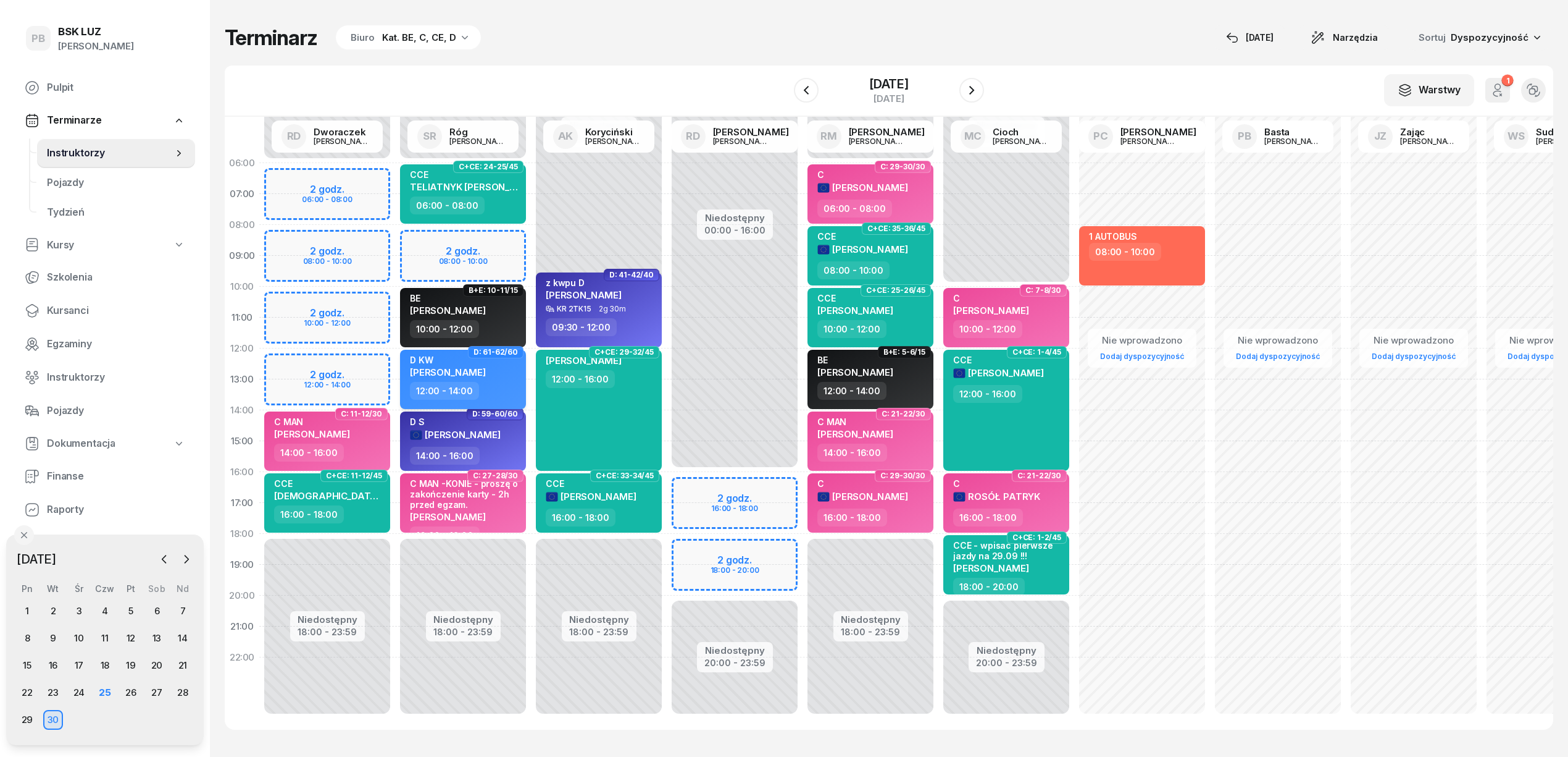
click at [486, 379] on div "D KW GZREGORZ PISULA" at bounding box center [448, 368] width 76 height 27
select select "12"
select select "14"
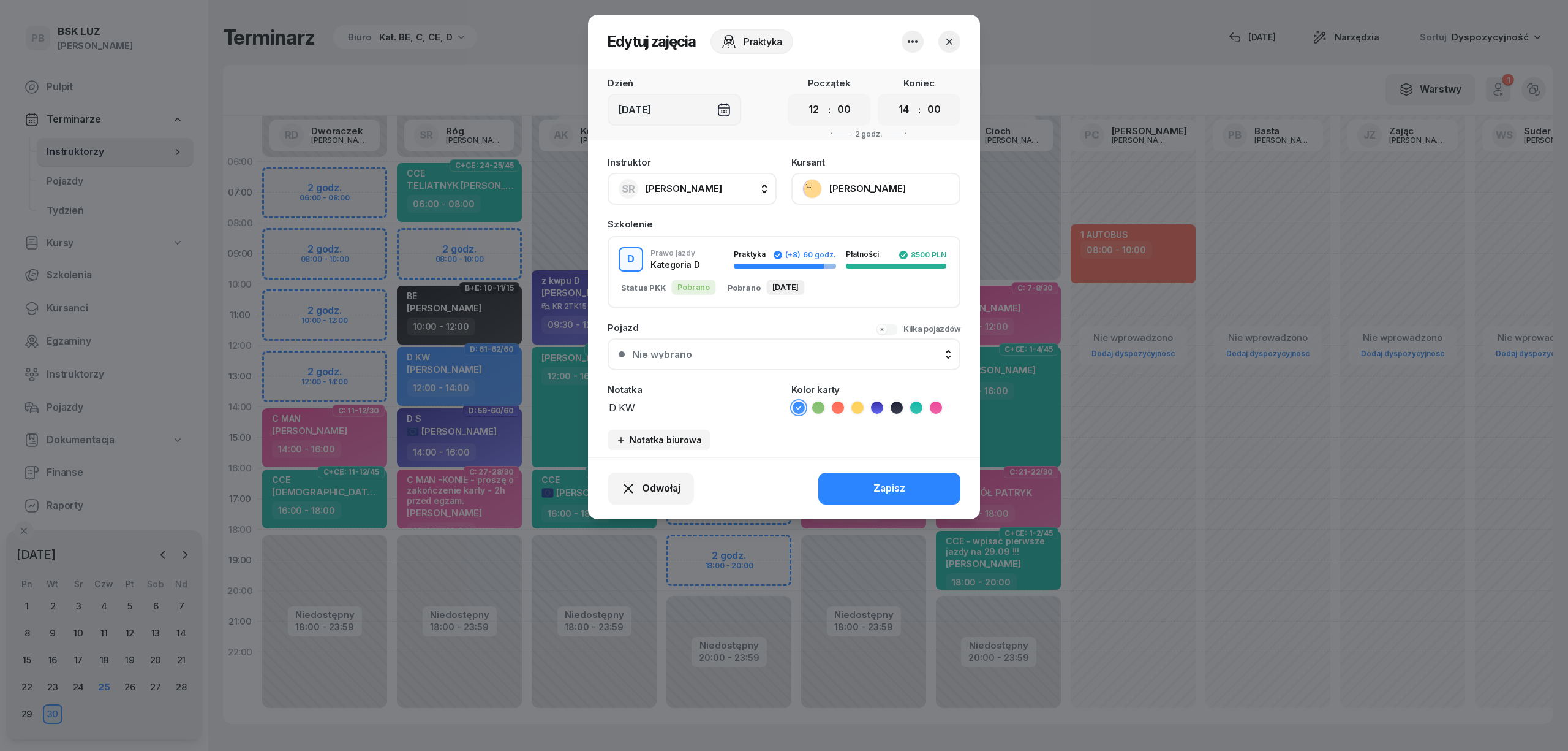
click at [876, 404] on icon at bounding box center [877, 407] width 12 height 12
click at [865, 483] on button "Zapisz" at bounding box center [889, 489] width 142 height 32
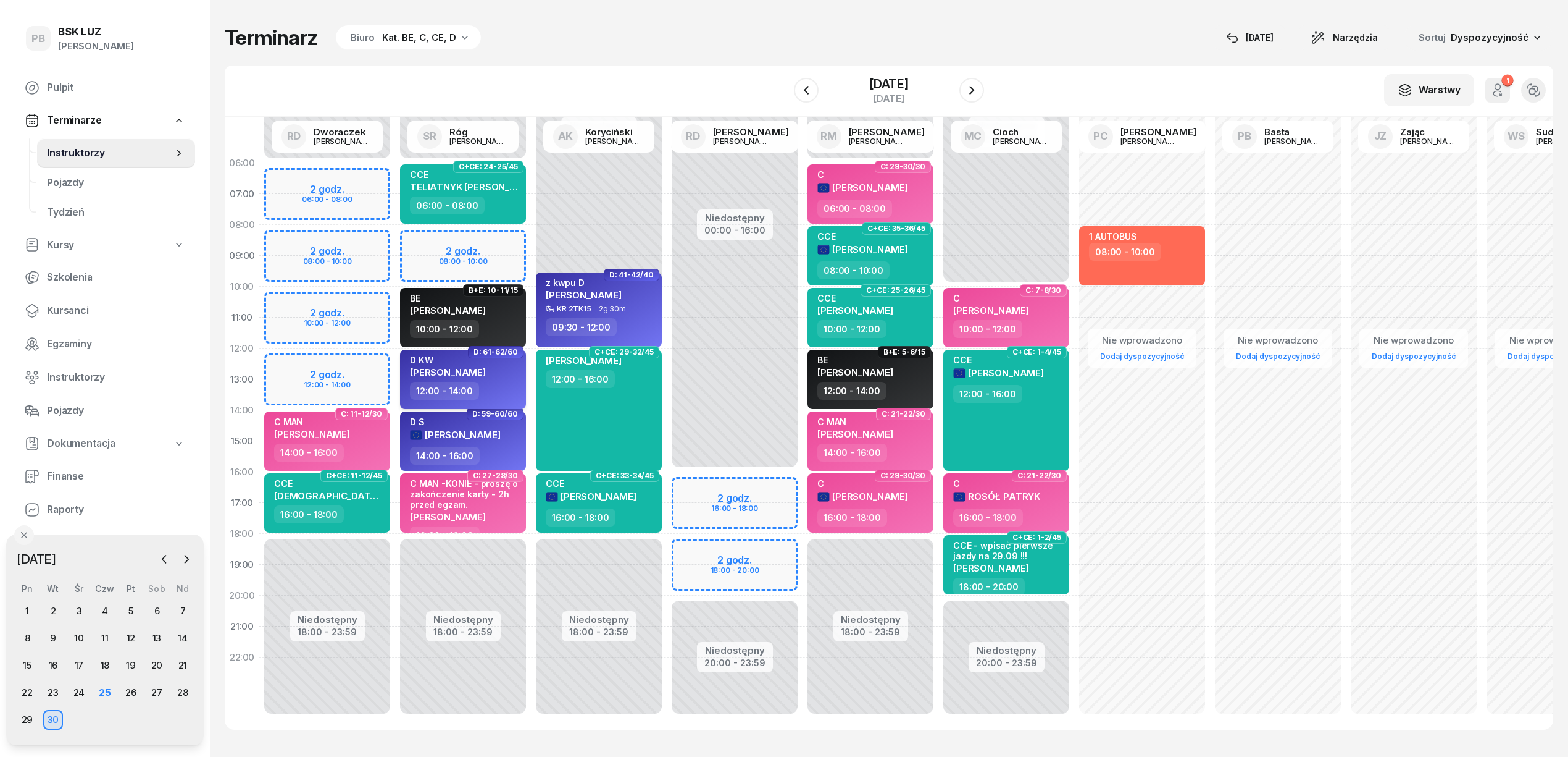
click at [500, 378] on div "D KW GZREGORZ PISULA" at bounding box center [464, 368] width 109 height 27
select select "12"
select select "14"
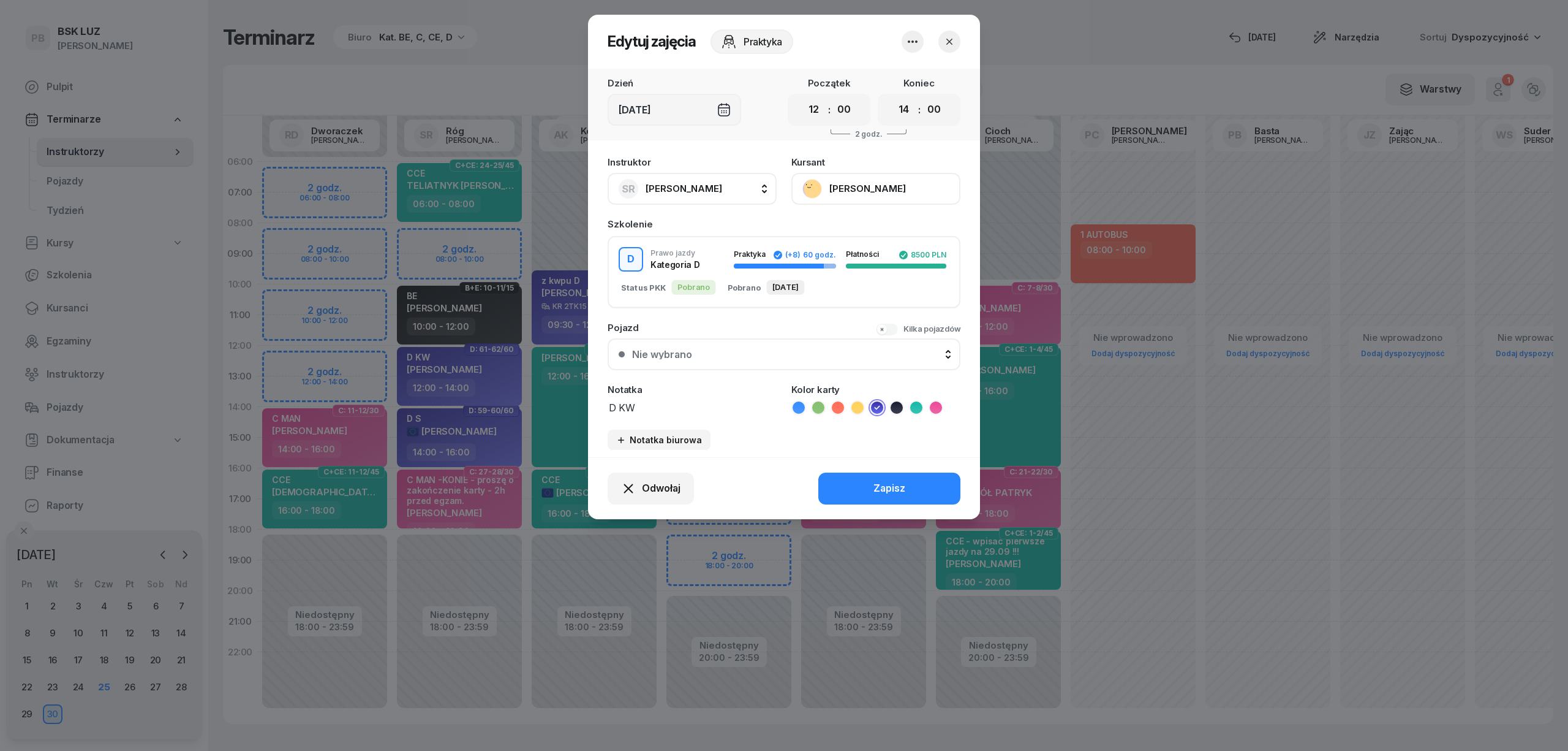
click at [878, 179] on button "[PERSON_NAME]" at bounding box center [876, 189] width 169 height 32
click at [855, 225] on div "Otwórz profil" at bounding box center [831, 230] width 59 height 16
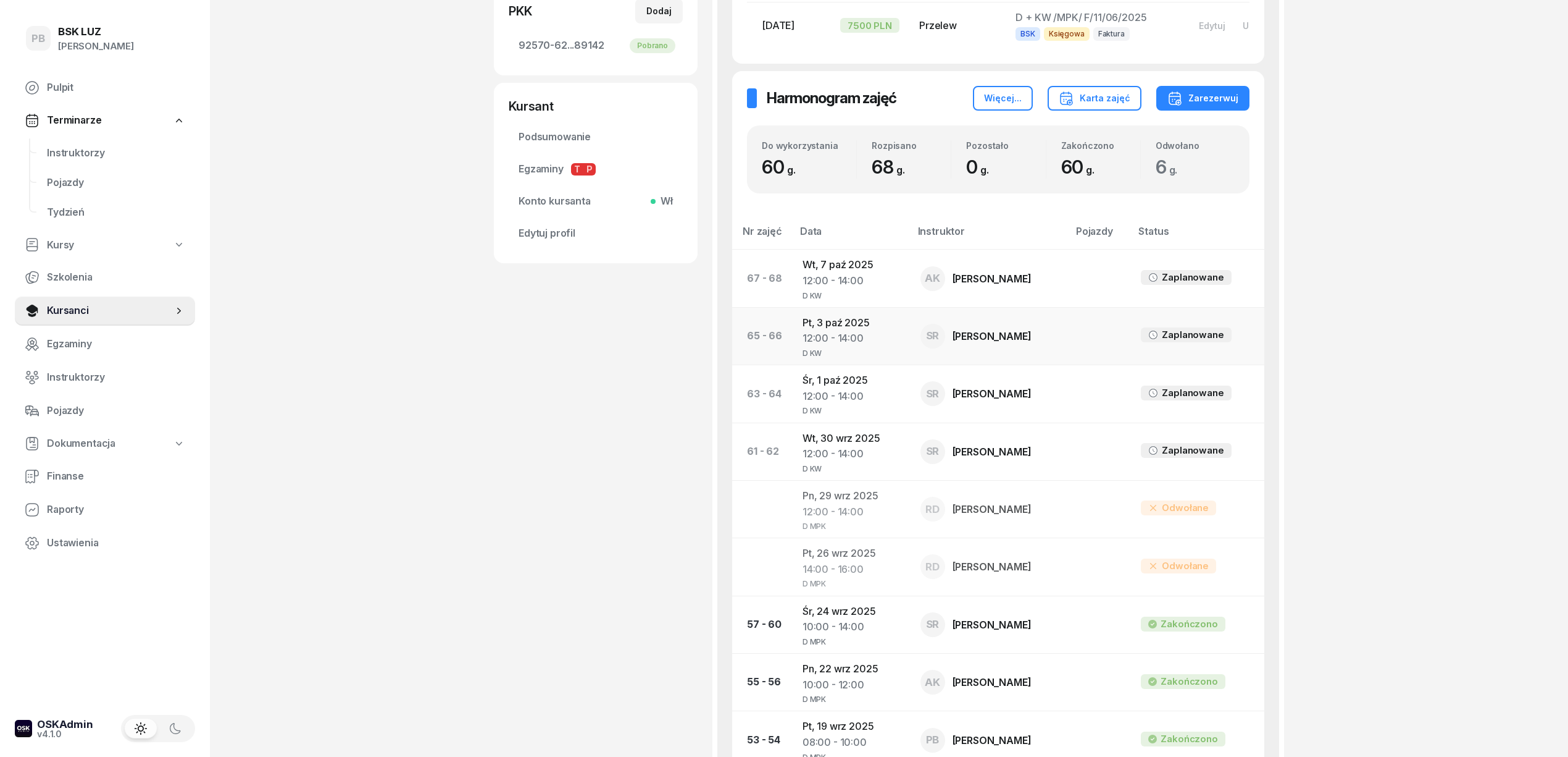
scroll to position [495, 0]
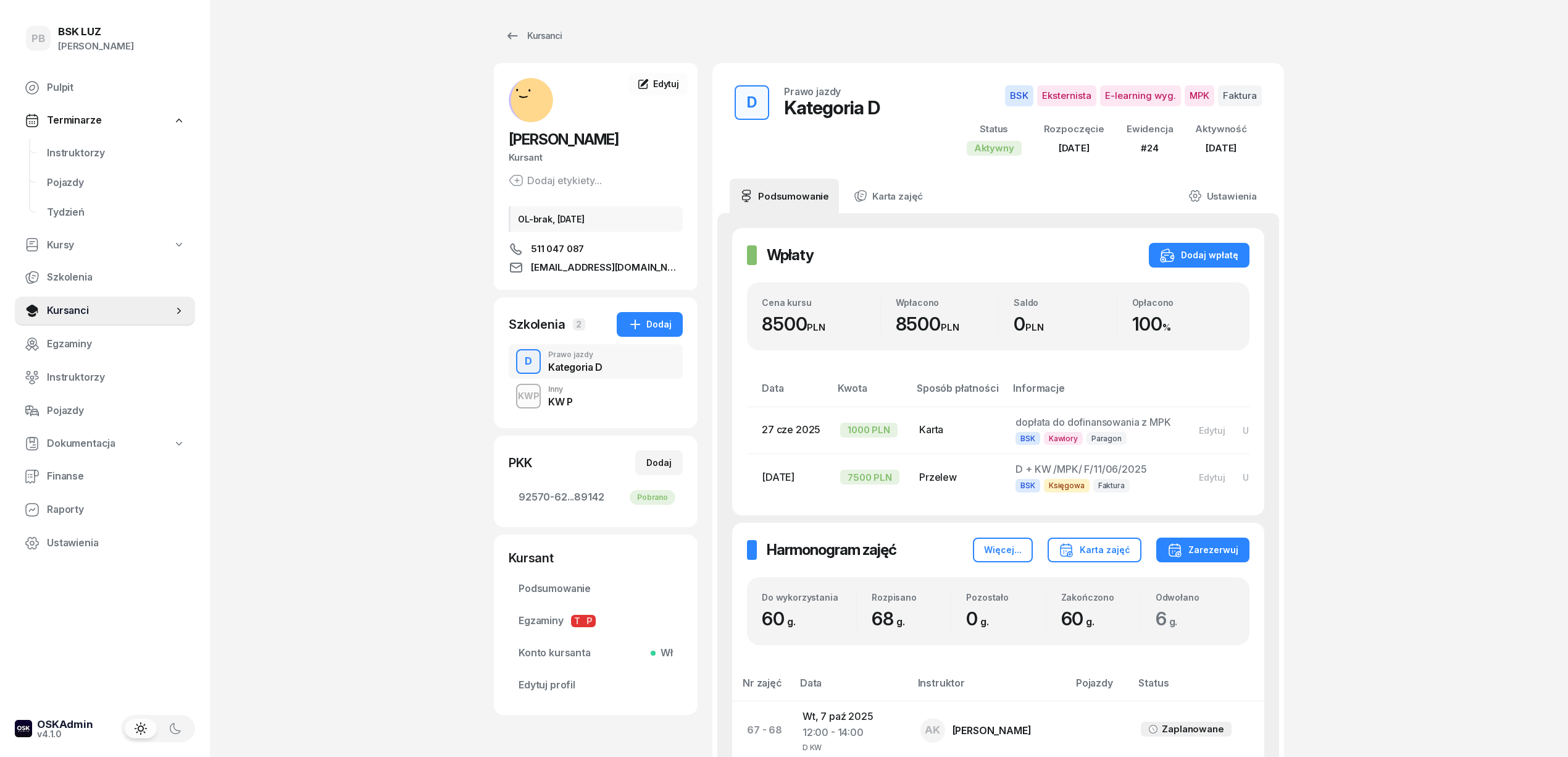
scroll to position [0, 0]
click at [61, 146] on span "Instruktorzy" at bounding box center [116, 153] width 138 height 16
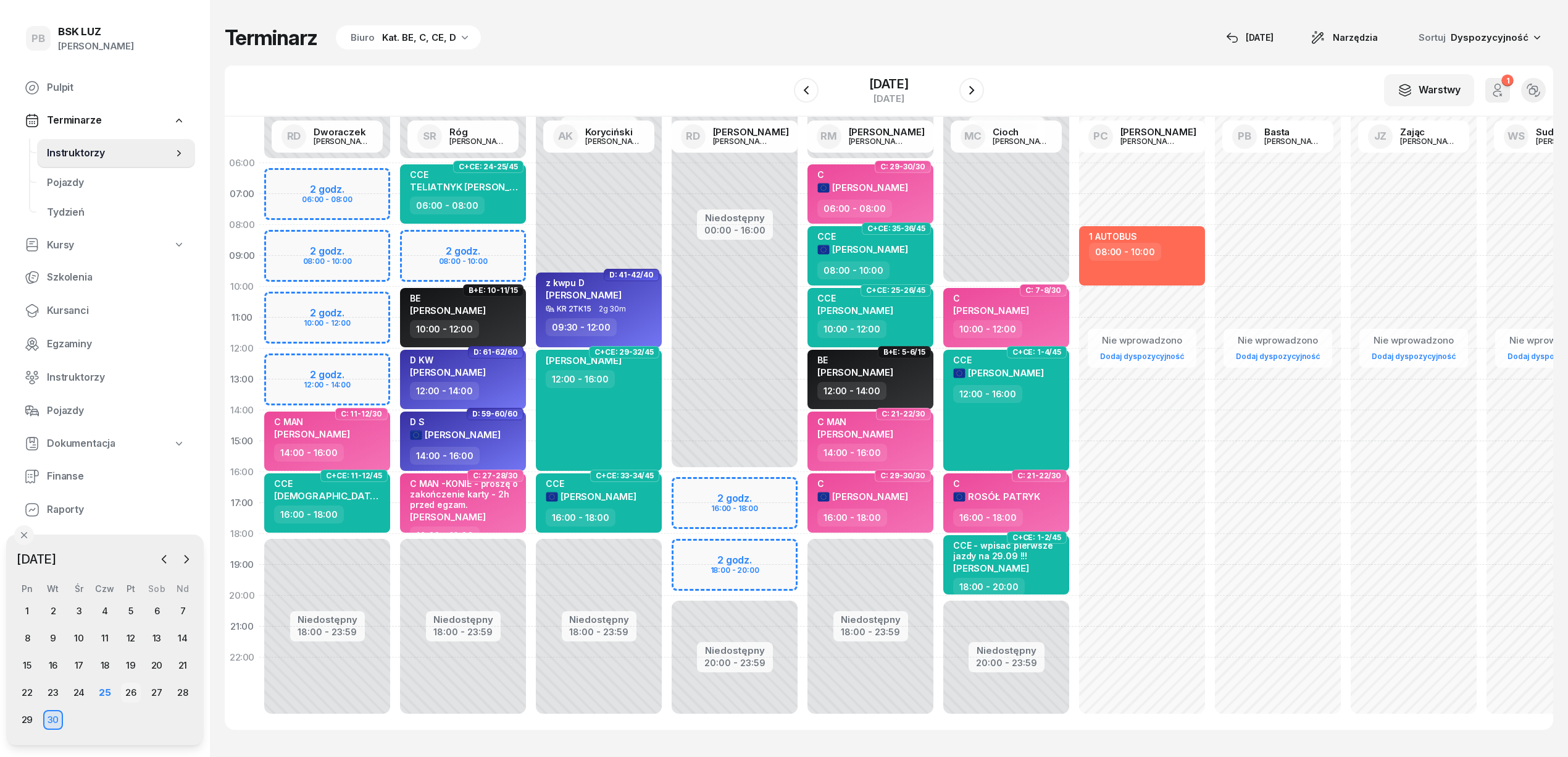
click at [125, 690] on div "26" at bounding box center [131, 692] width 20 height 20
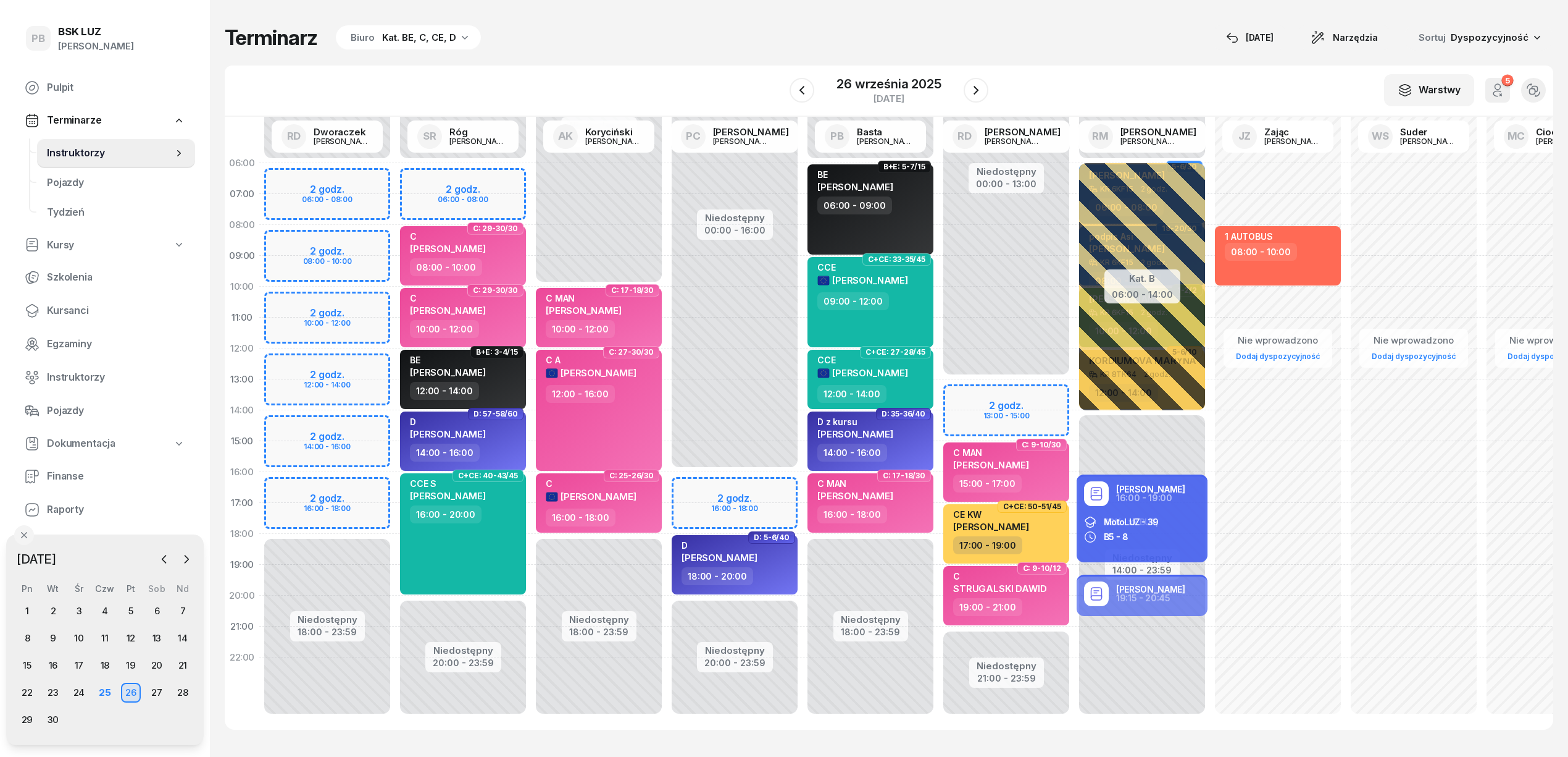
click at [697, 38] on div "Terminarz Biuro Kat. BE, C, CE, D [DATE] Narzędzia Sortuj Dyspozycyjność" at bounding box center [888, 37] width 1328 height 26
click at [979, 90] on icon "button" at bounding box center [976, 90] width 15 height 15
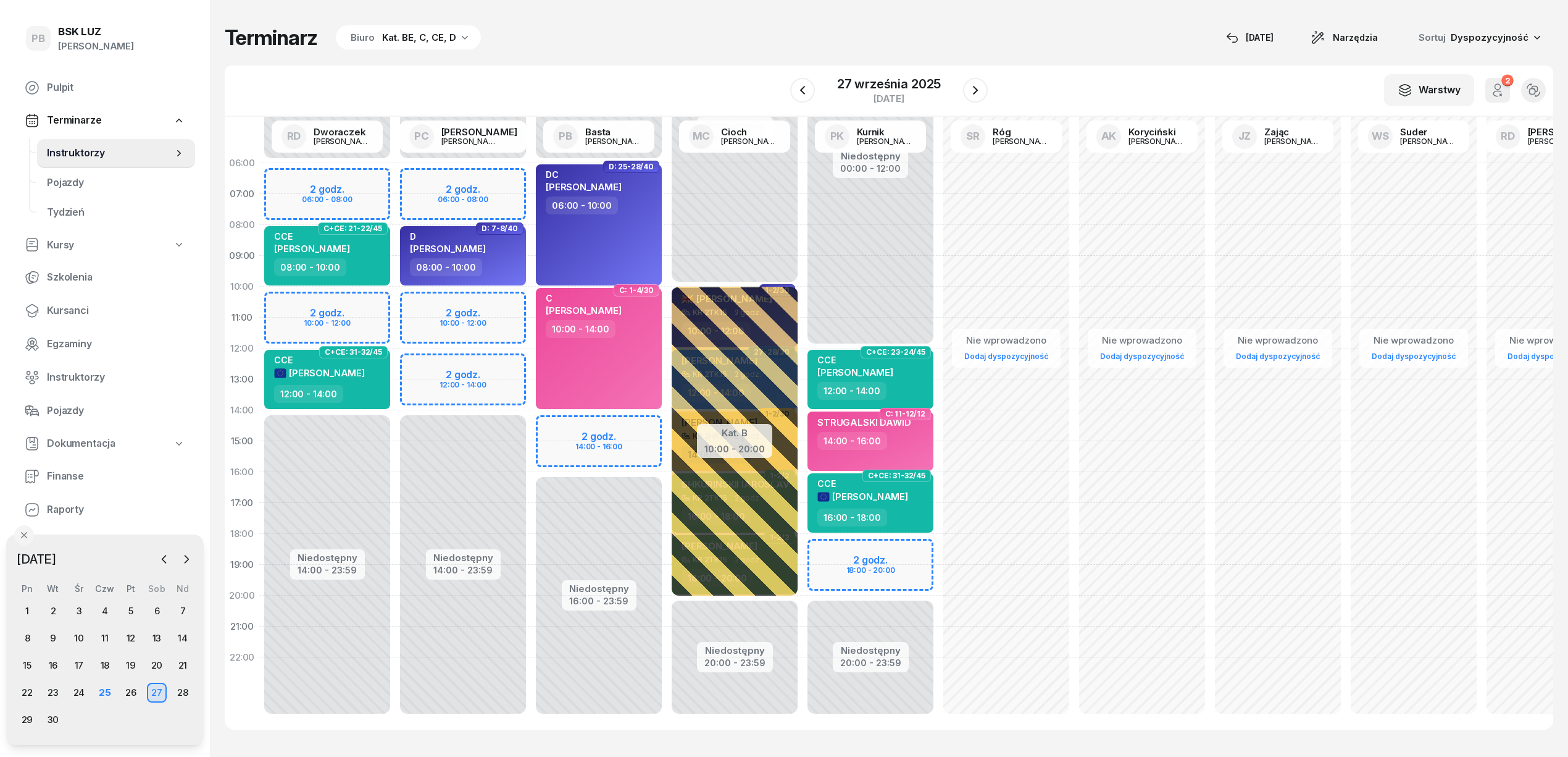
click at [592, 30] on div "Terminarz Biuro Kat. BE, C, CE, D [DATE] Narzędzia Sortuj Dyspozycyjność" at bounding box center [888, 37] width 1328 height 26
click at [732, 80] on div "W Wybierz AK Koryciński Artur BP Pająk Bogusław DA Arendarczyk Damian DP Pawłow…" at bounding box center [888, 91] width 1328 height 51
click at [642, 58] on div "Terminarz Biuro Kat. BE, C, CE, D 25 wrz Narzędzia Sortuj Dyspozycyjność W Wybi…" at bounding box center [888, 377] width 1328 height 754
click at [184, 559] on icon "button" at bounding box center [186, 559] width 12 height 12
click at [25, 688] on div "20" at bounding box center [27, 692] width 20 height 20
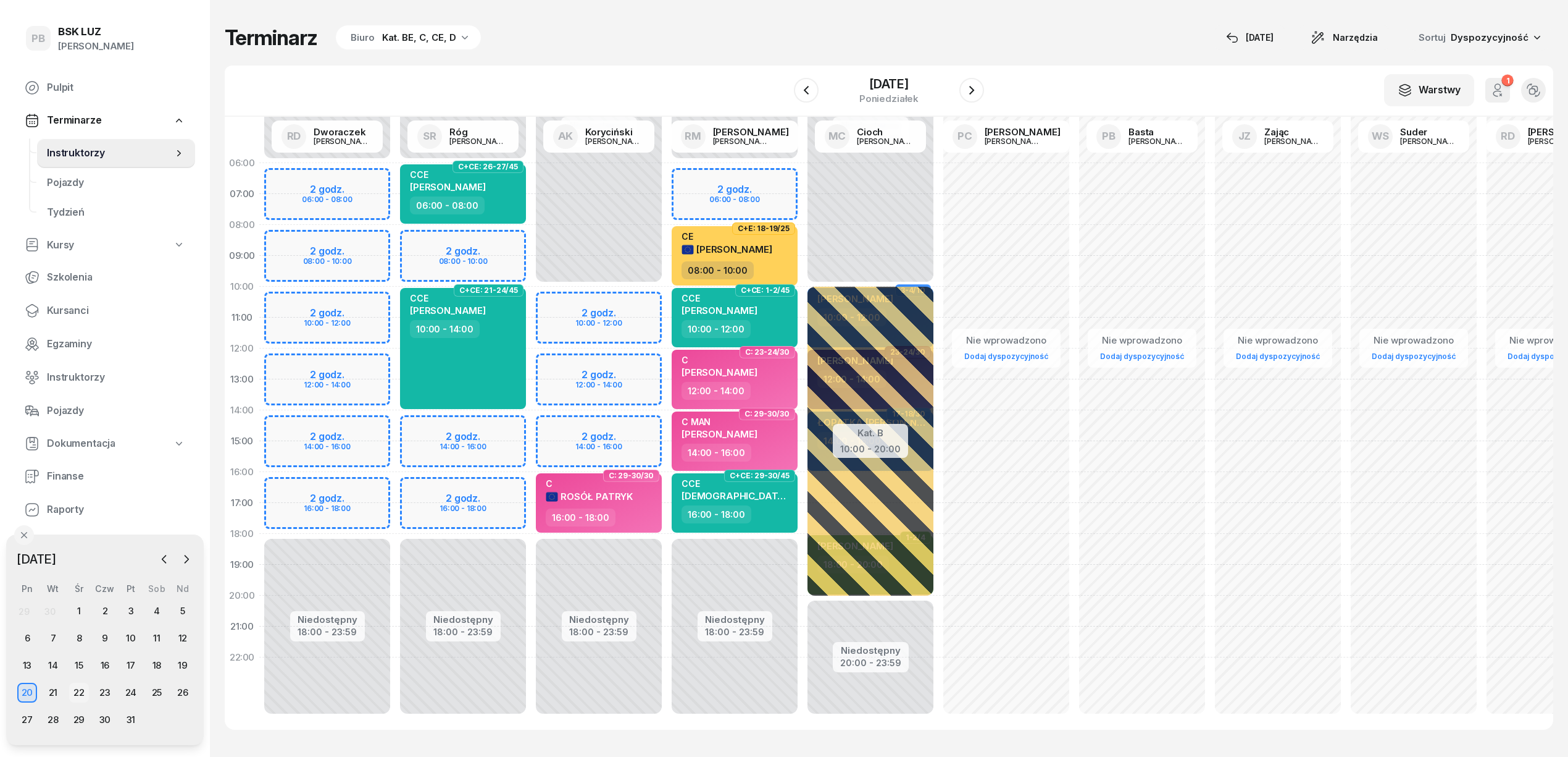
click at [80, 688] on div "22" at bounding box center [79, 692] width 20 height 20
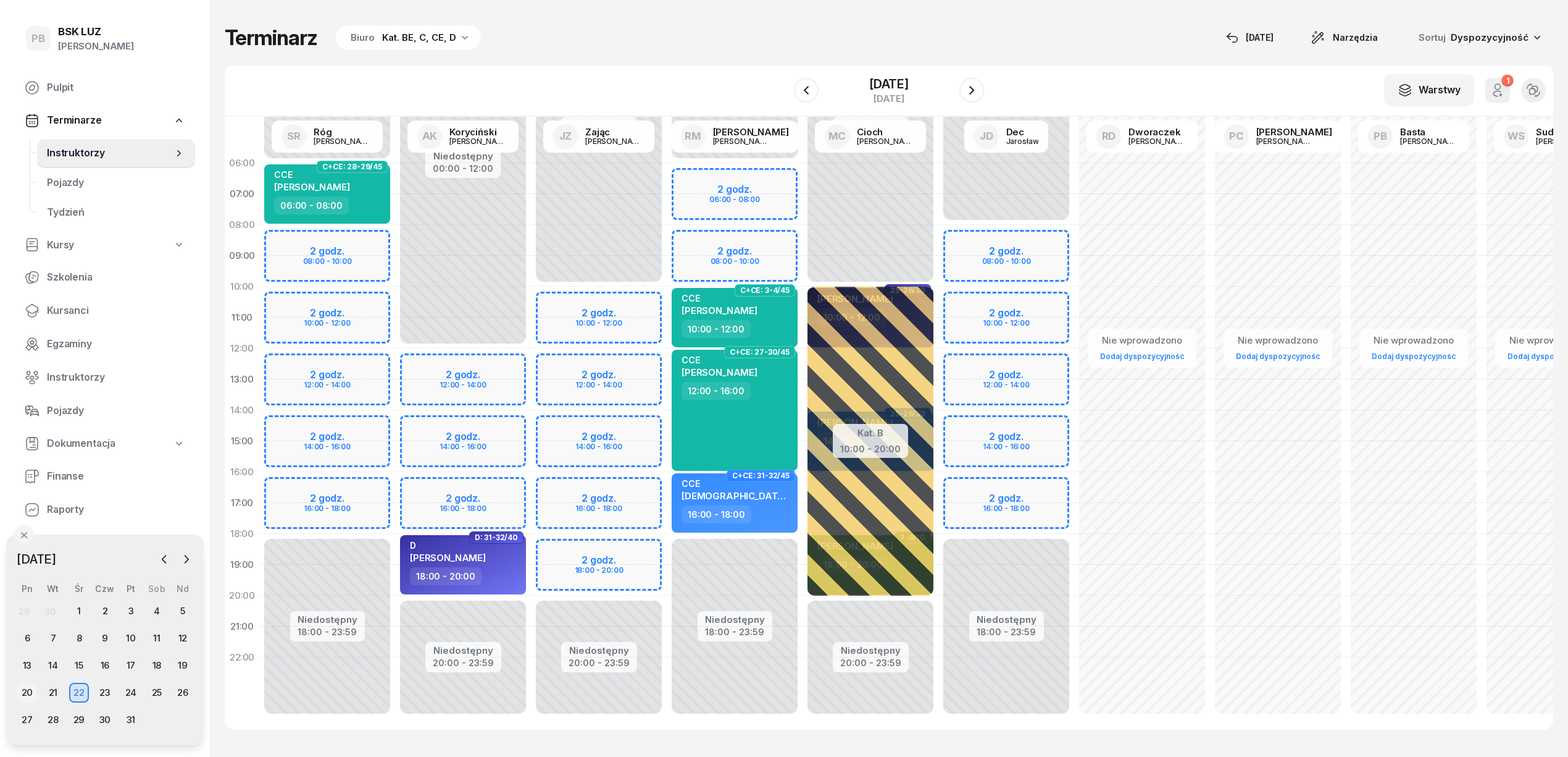
click at [30, 688] on div "20" at bounding box center [27, 692] width 20 height 20
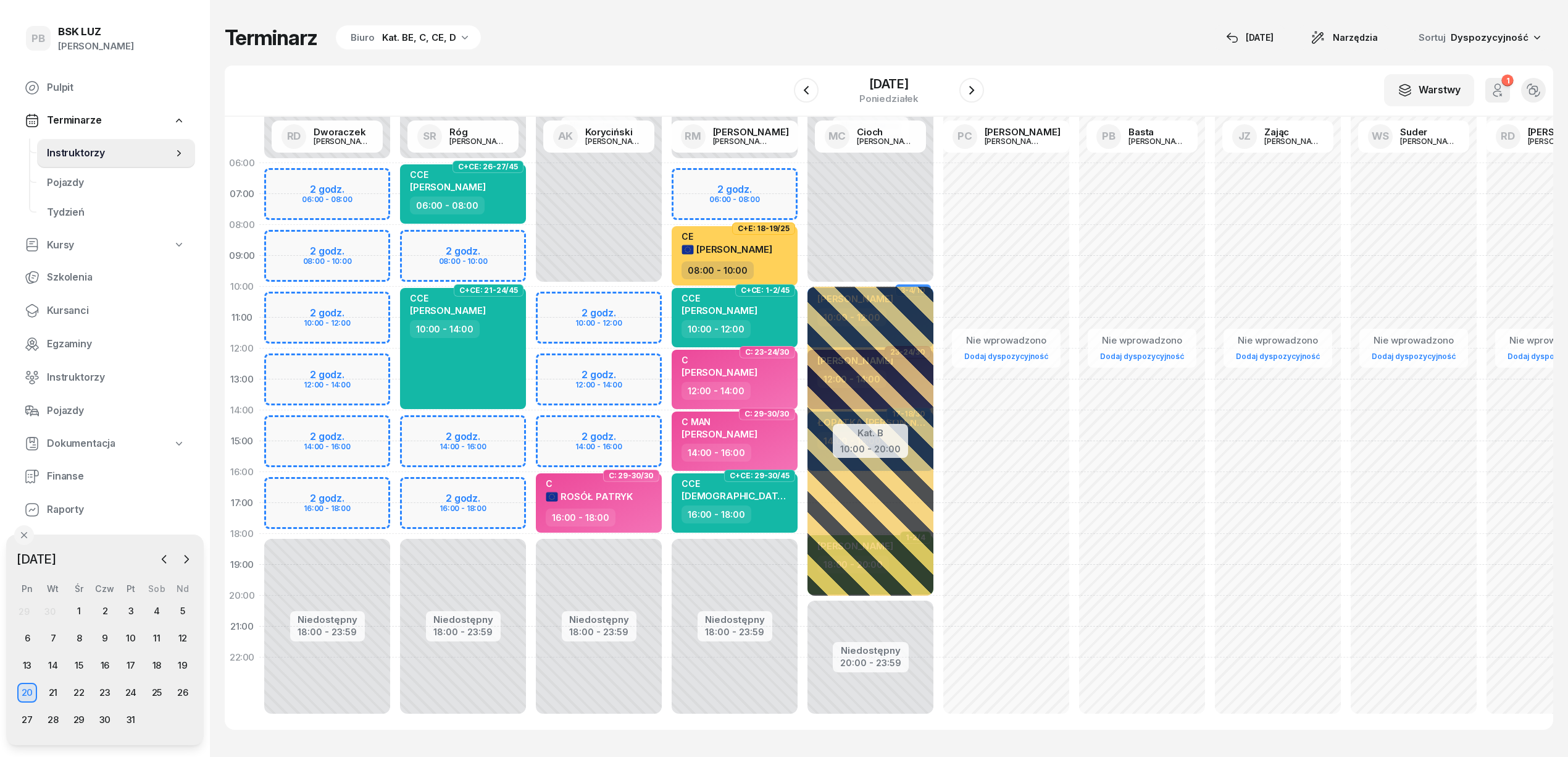
click at [579, 45] on div "Terminarz Biuro Kat. BE, C, CE, D [DATE] Narzędzia Sortuj Dyspozycyjność" at bounding box center [888, 37] width 1328 height 26
click at [705, 52] on div "Terminarz Biuro Kat. BE, C, CE, D 25 wrz Narzędzia Sortuj Dyspozycyjność W Wybi…" at bounding box center [888, 377] width 1328 height 754
click at [716, 52] on div "Terminarz Biuro Kat. BE, C, CE, D 25 wrz Narzędzia Sortuj Dyspozycyjność W Wybi…" at bounding box center [888, 377] width 1328 height 754
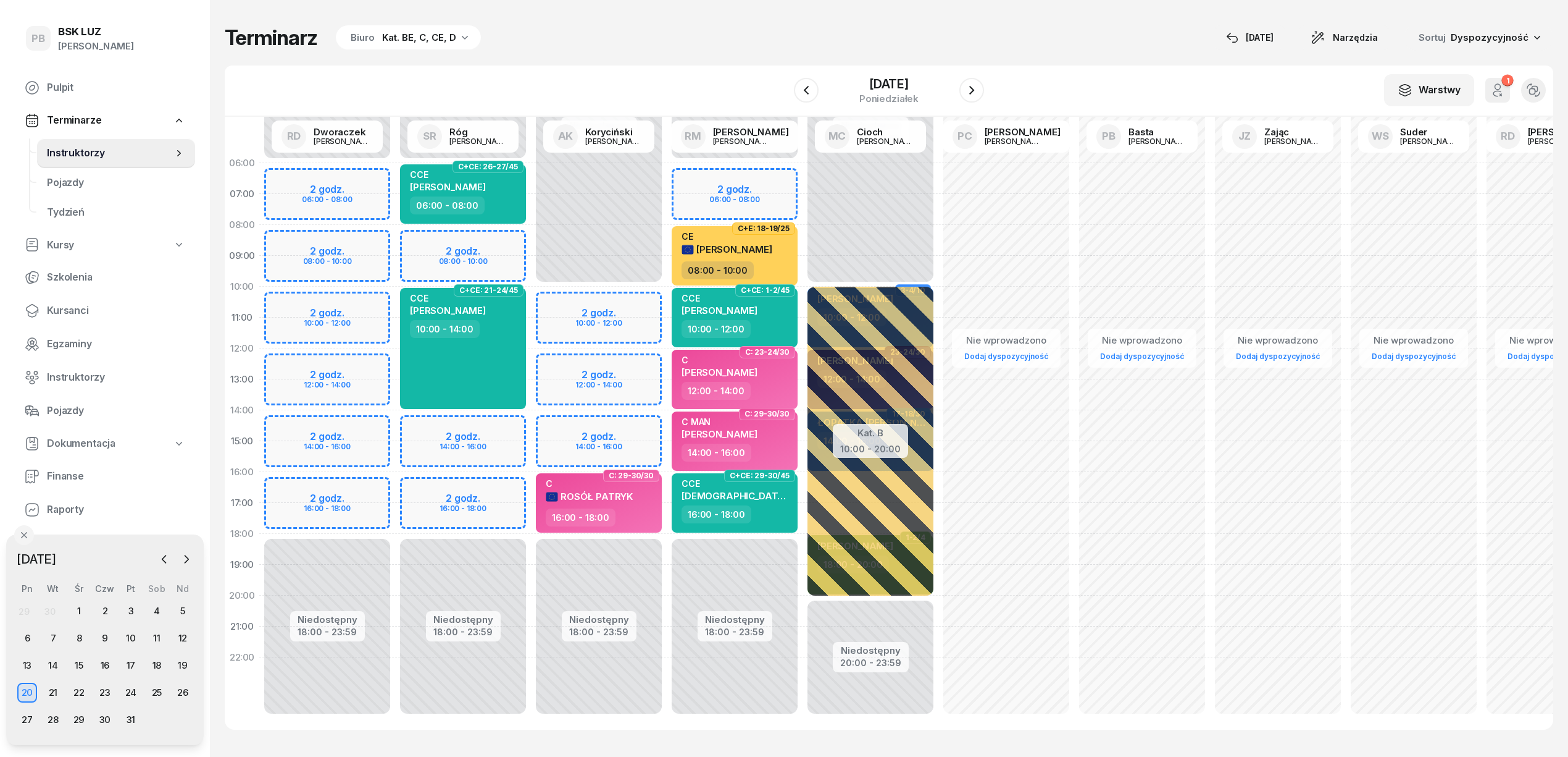
click at [716, 52] on div "Terminarz Biuro Kat. BE, C, CE, D 25 wrz Narzędzia Sortuj Dyspozycyjność W Wybi…" at bounding box center [888, 377] width 1328 height 754
click at [525, 81] on div "W Wybierz AK Koryciński Artur BP Pająk Bogusław DA Arendarczyk Damian DP Pawłow…" at bounding box center [888, 91] width 1328 height 51
click at [746, 30] on div "Terminarz Biuro Kat. BE, C, CE, D [DATE] Narzędzia Sortuj Dyspozycyjność" at bounding box center [888, 37] width 1328 height 26
click at [591, 29] on div "Terminarz Biuro Kat. BE, C, CE, D [DATE] Narzędzia Sortuj Dyspozycyjność" at bounding box center [888, 37] width 1328 height 26
click at [578, 84] on div "W Wybierz AK Koryciński Artur BP Pająk Bogusław DA Arendarczyk Damian DP Pawłow…" at bounding box center [888, 91] width 1328 height 51
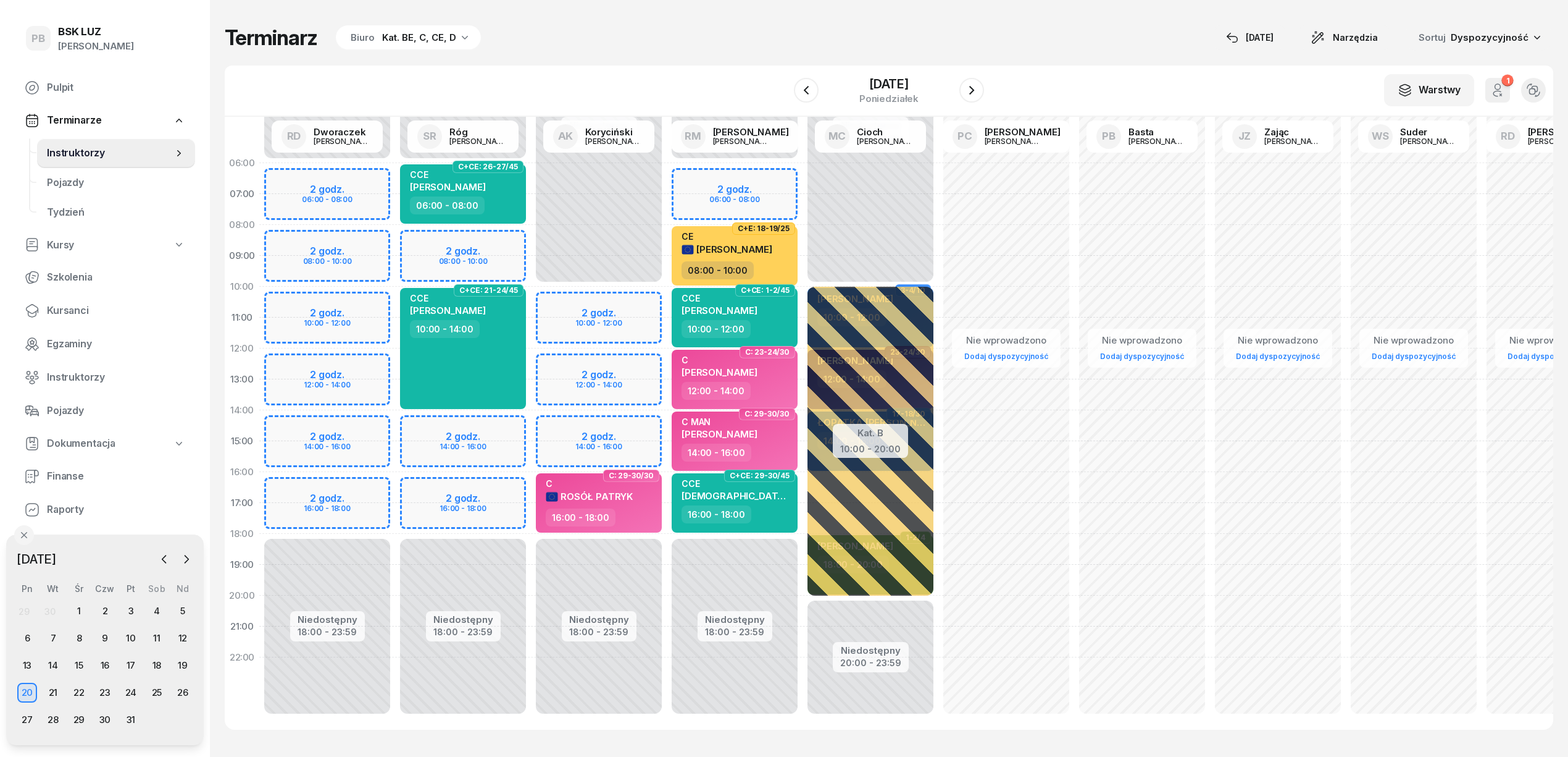
click at [594, 76] on div "W Wybierz AK Koryciński Artur BP Pająk Bogusław DA Arendarczyk Damian DP Pawłow…" at bounding box center [888, 91] width 1328 height 51
click at [529, 104] on div "W Wybierz AK Koryciński Artur BP Pająk Bogusław DA Arendarczyk Damian DP Pawłow…" at bounding box center [888, 91] width 1328 height 51
click at [47, 688] on div "21" at bounding box center [53, 692] width 20 height 20
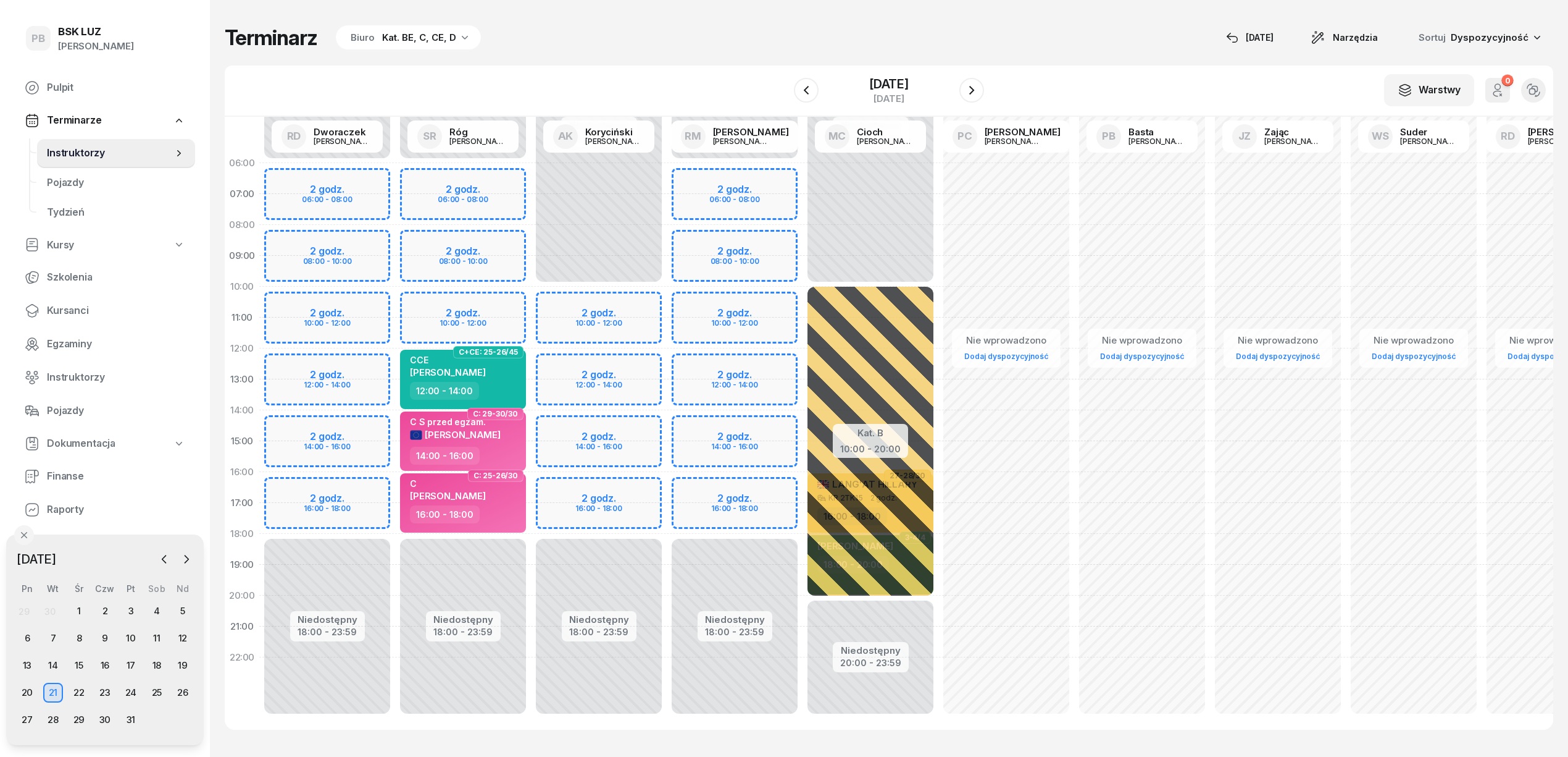
click at [628, 62] on div "Terminarz Biuro Kat. BE, C, CE, D 25 wrz Narzędzia Sortuj Dyspozycyjność W Wybi…" at bounding box center [888, 377] width 1328 height 754
click at [638, 80] on div "W Wybierz AK Koryciński Artur BP Pająk Bogusław DA Arendarczyk Damian DP Pawłow…" at bounding box center [888, 91] width 1328 height 51
click at [650, 76] on div "W Wybierz AK Koryciński Artur BP Pająk Bogusław DA Arendarczyk Damian DP Pawłow…" at bounding box center [888, 91] width 1328 height 51
click at [1107, 54] on div "Terminarz Biuro Kat. BE, C, CE, D 25 wrz Narzędzia Sortuj Dyspozycyjność W Wybi…" at bounding box center [888, 377] width 1328 height 754
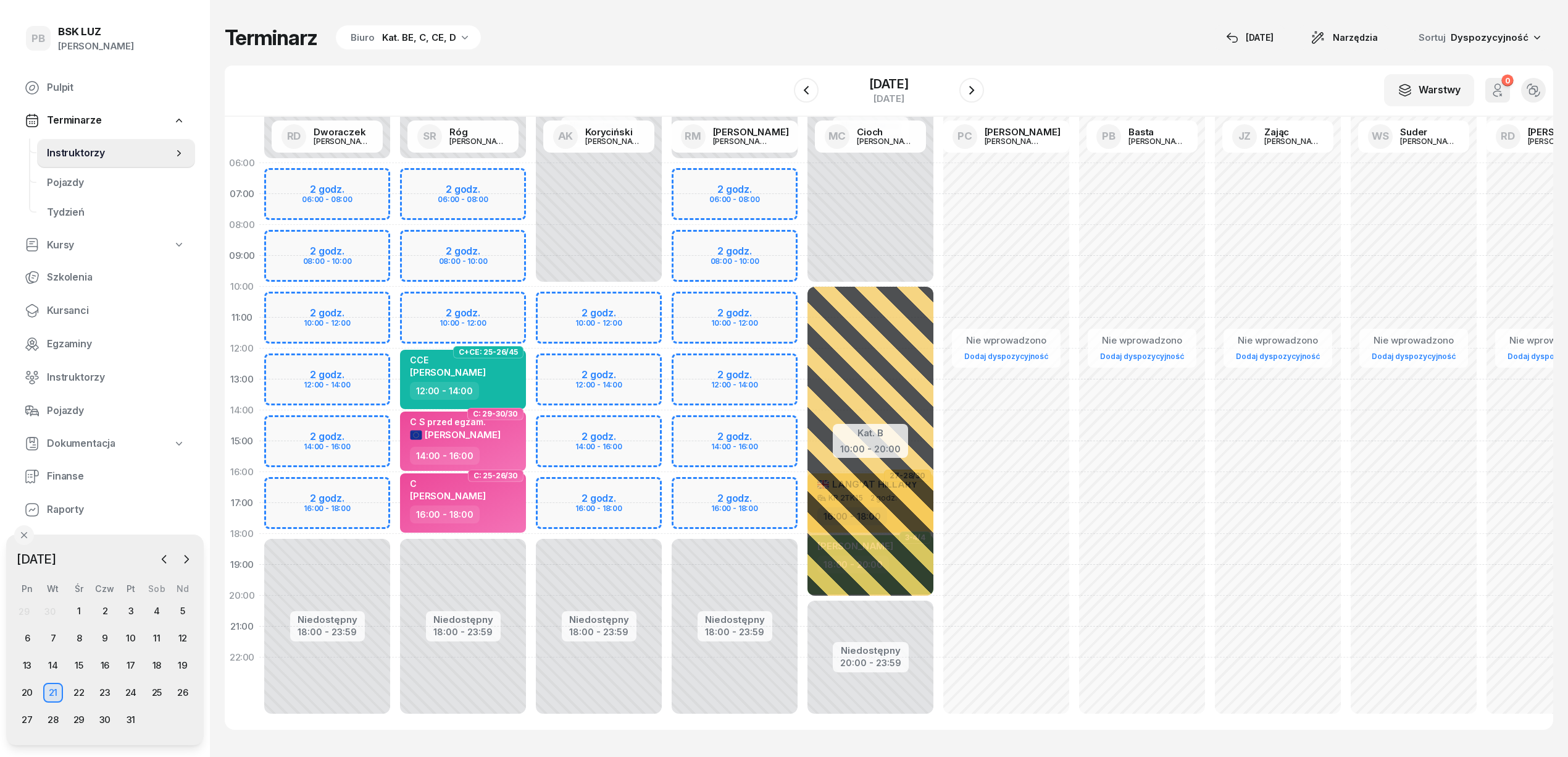
click at [1119, 52] on div "Terminarz Biuro Kat. BE, C, CE, D 25 wrz Narzędzia Sortuj Dyspozycyjność W Wybi…" at bounding box center [888, 377] width 1328 height 754
click at [1147, 52] on div "Terminarz Biuro Kat. BE, C, CE, D 25 wrz Narzędzia Sortuj Dyspozycyjność W Wybi…" at bounding box center [888, 377] width 1328 height 754
click at [1089, 86] on div "W Wybierz AK Koryciński Artur BP Pająk Bogusław DA Arendarczyk Damian DP Pawłow…" at bounding box center [888, 91] width 1328 height 51
click at [715, 24] on div "Terminarz Biuro Kat. BE, C, CE, D 25 wrz Narzędzia Sortuj Dyspozycyjność W Wybi…" at bounding box center [888, 377] width 1328 height 754
click at [1070, 53] on div "Terminarz Biuro Kat. BE, C, CE, D 25 wrz Narzędzia Sortuj Dyspozycyjność W Wybi…" at bounding box center [888, 377] width 1328 height 754
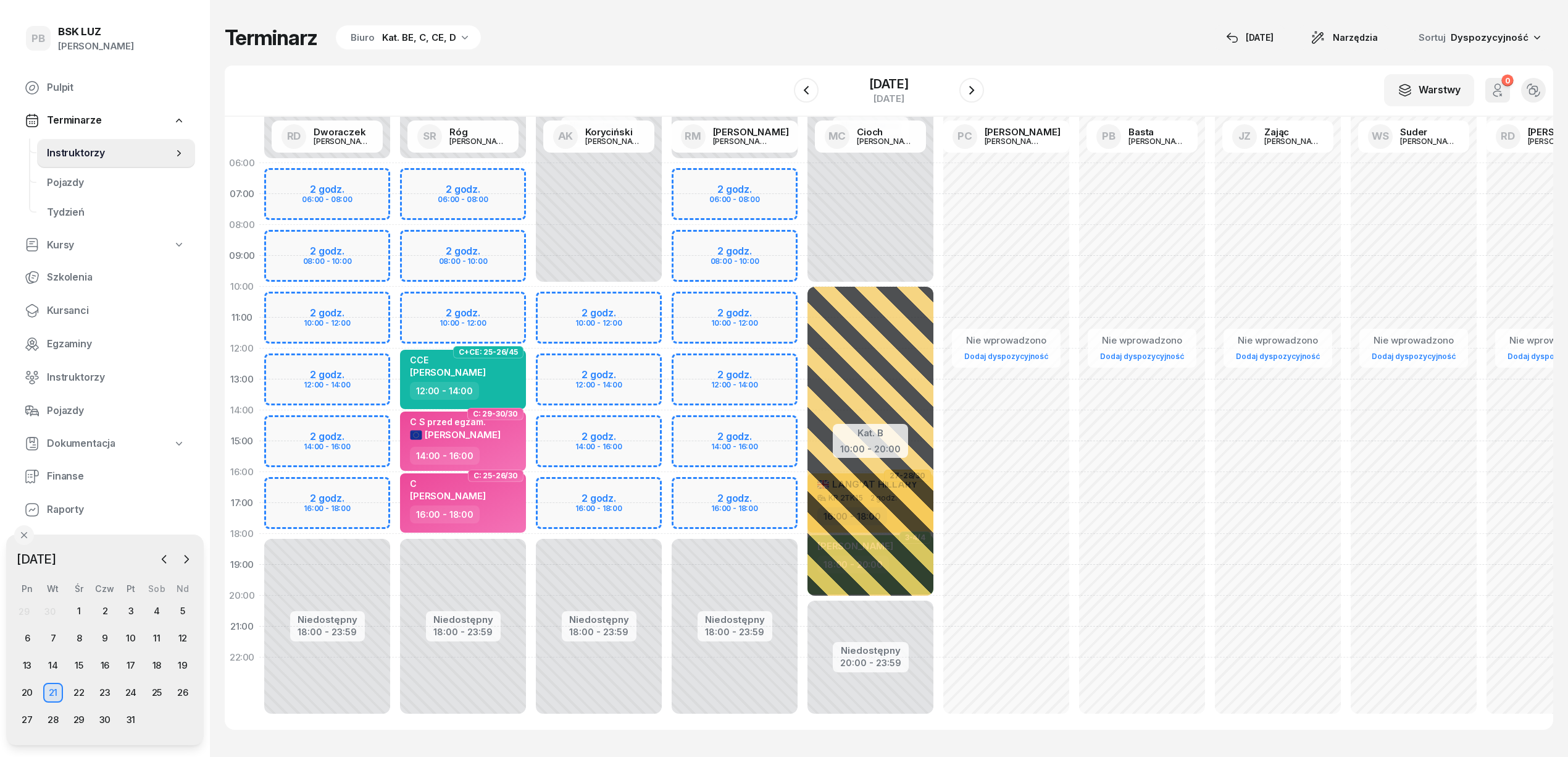
click at [651, 90] on div "W Wybierz AK Koryciński Artur BP Pająk Bogusław DA Arendarczyk Damian DP Pawłow…" at bounding box center [888, 91] width 1328 height 51
click at [1141, 76] on div "W Wybierz AK Koryciński Artur BP Pająk Bogusław DA Arendarczyk Damian DP Pawłow…" at bounding box center [888, 91] width 1328 height 51
click at [870, 9] on div "Terminarz Biuro Kat. BE, C, CE, D 25 wrz Narzędzia Sortuj Dyspozycyjność W Wybi…" at bounding box center [888, 377] width 1328 height 754
click at [167, 556] on icon "button" at bounding box center [164, 559] width 12 height 12
click at [104, 697] on div "25" at bounding box center [104, 692] width 20 height 20
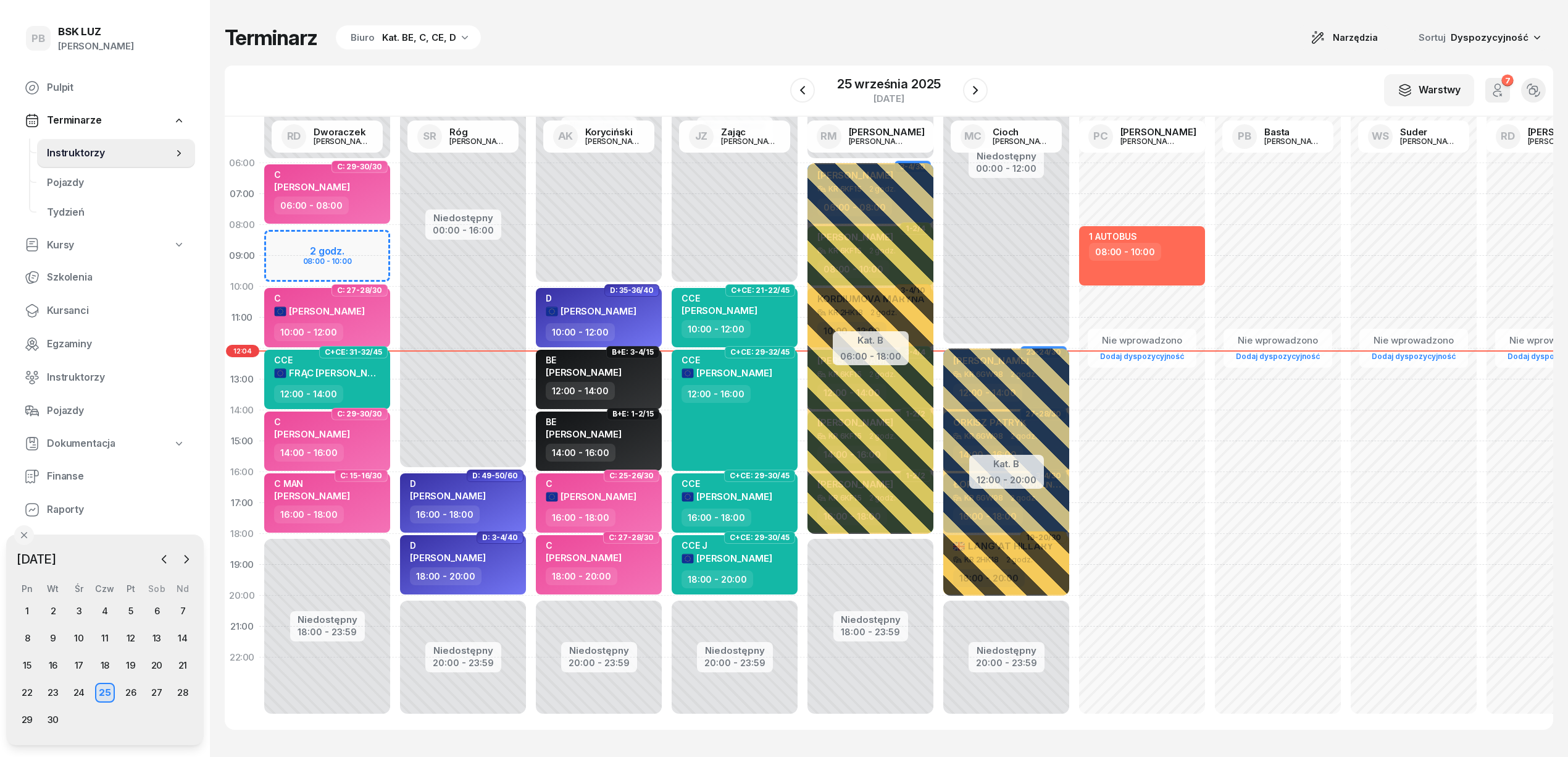
click at [1056, 80] on div "W Wybierz AK Koryciński Artur BP Pająk Bogusław DA Arendarczyk Damian DP Pawłow…" at bounding box center [888, 91] width 1328 height 51
click at [971, 81] on button "button" at bounding box center [975, 90] width 25 height 25
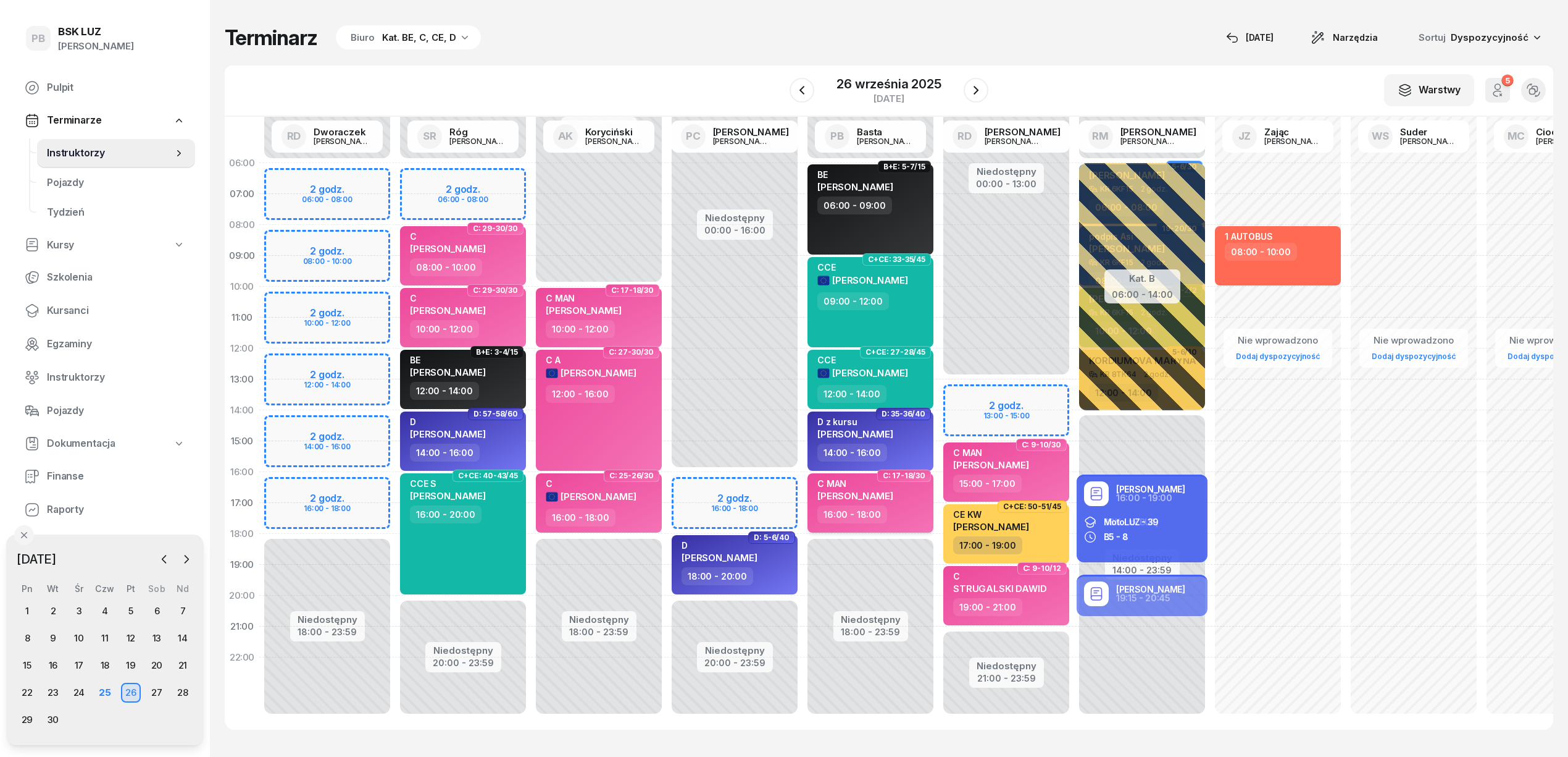
click at [893, 493] on span "[PERSON_NAME]" at bounding box center [855, 496] width 76 height 11
select select "16"
select select "18"
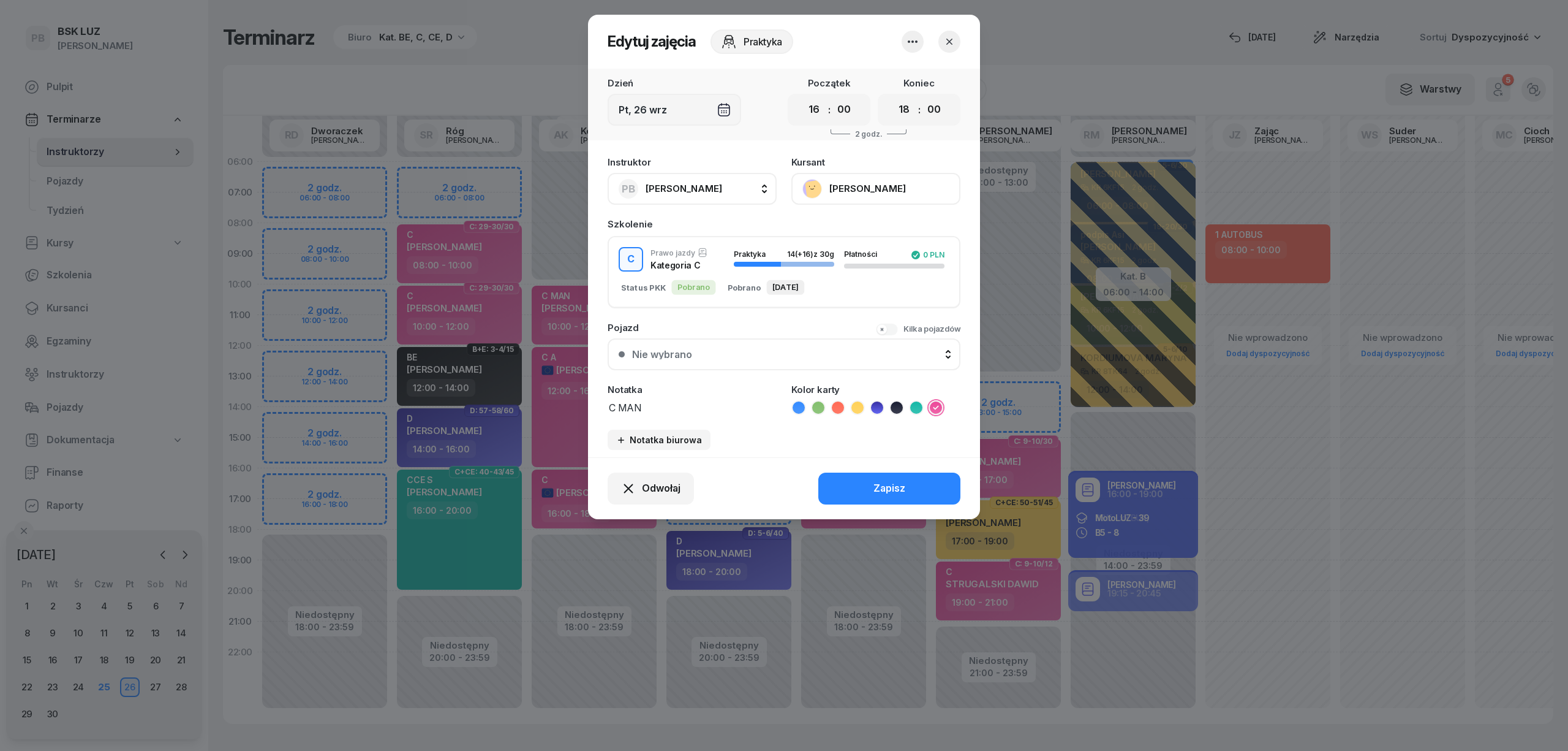
click at [953, 43] on icon "button" at bounding box center [949, 41] width 12 height 12
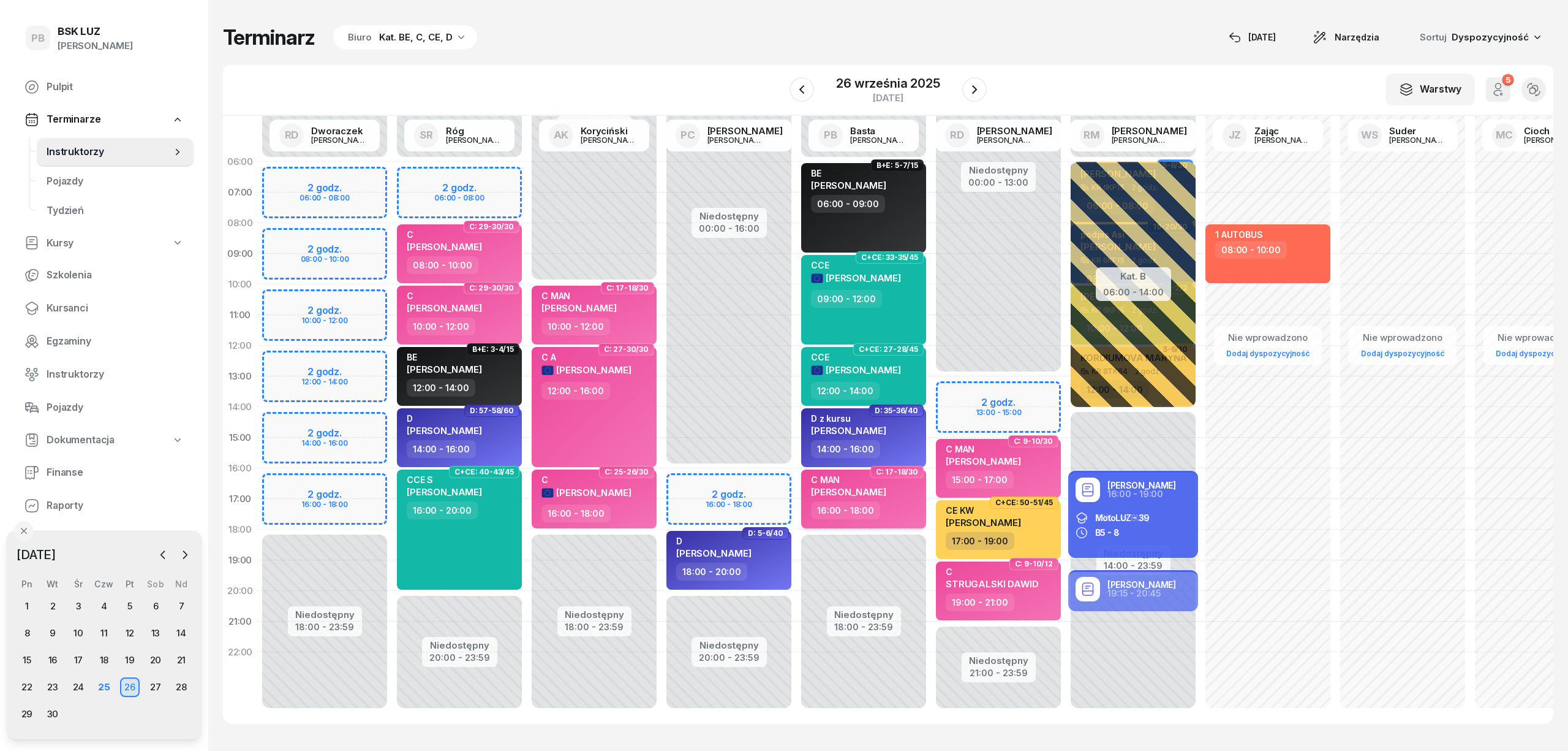
click at [894, 473] on span "C: 17-18/30" at bounding box center [896, 472] width 42 height 3
select select "16"
select select "18"
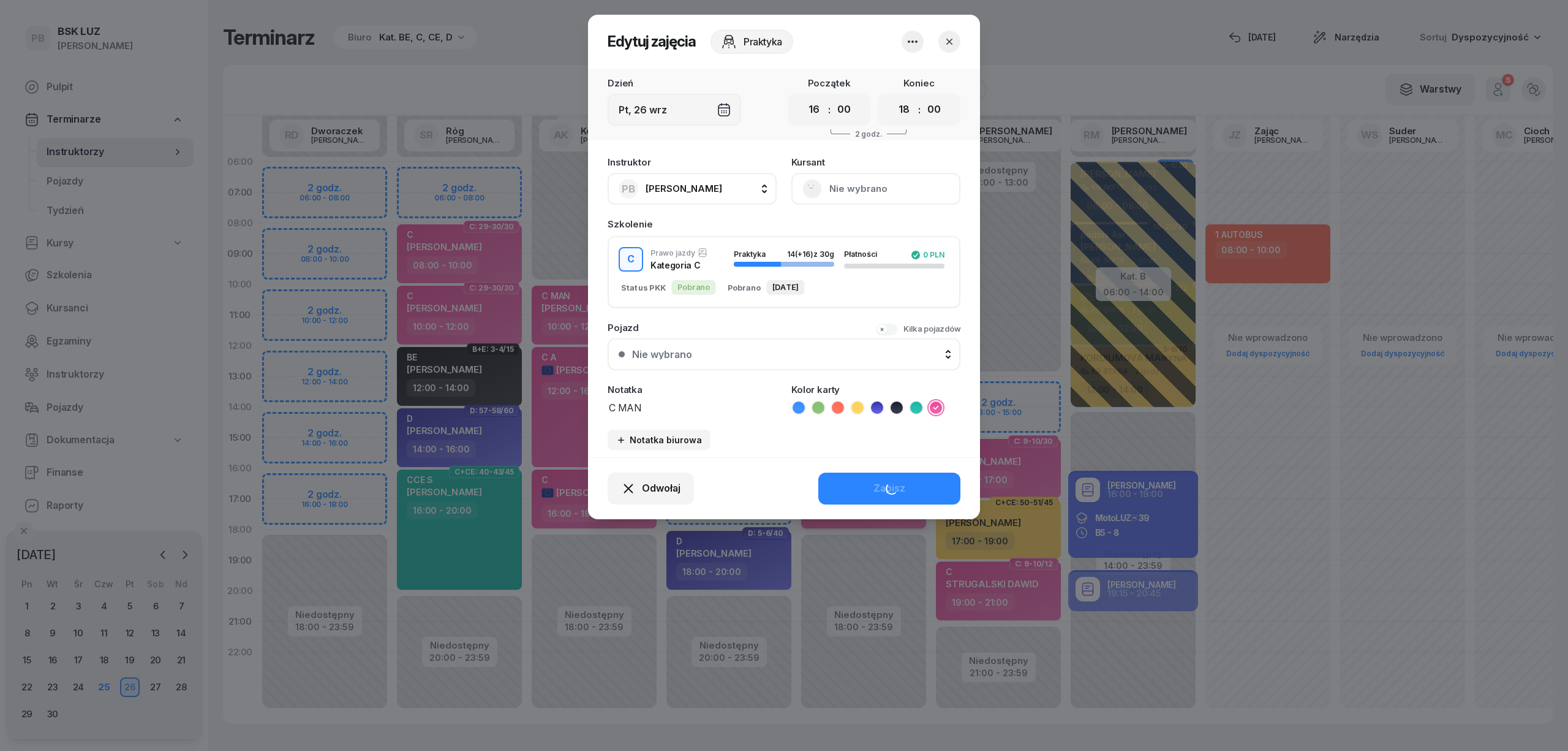
click at [907, 497] on div "Edytuj zajęcia Praktyka Dzień Pt, 26 wrz Początek 00 01 02 03 04 05 06 07 08 09…" at bounding box center [784, 267] width 392 height 505
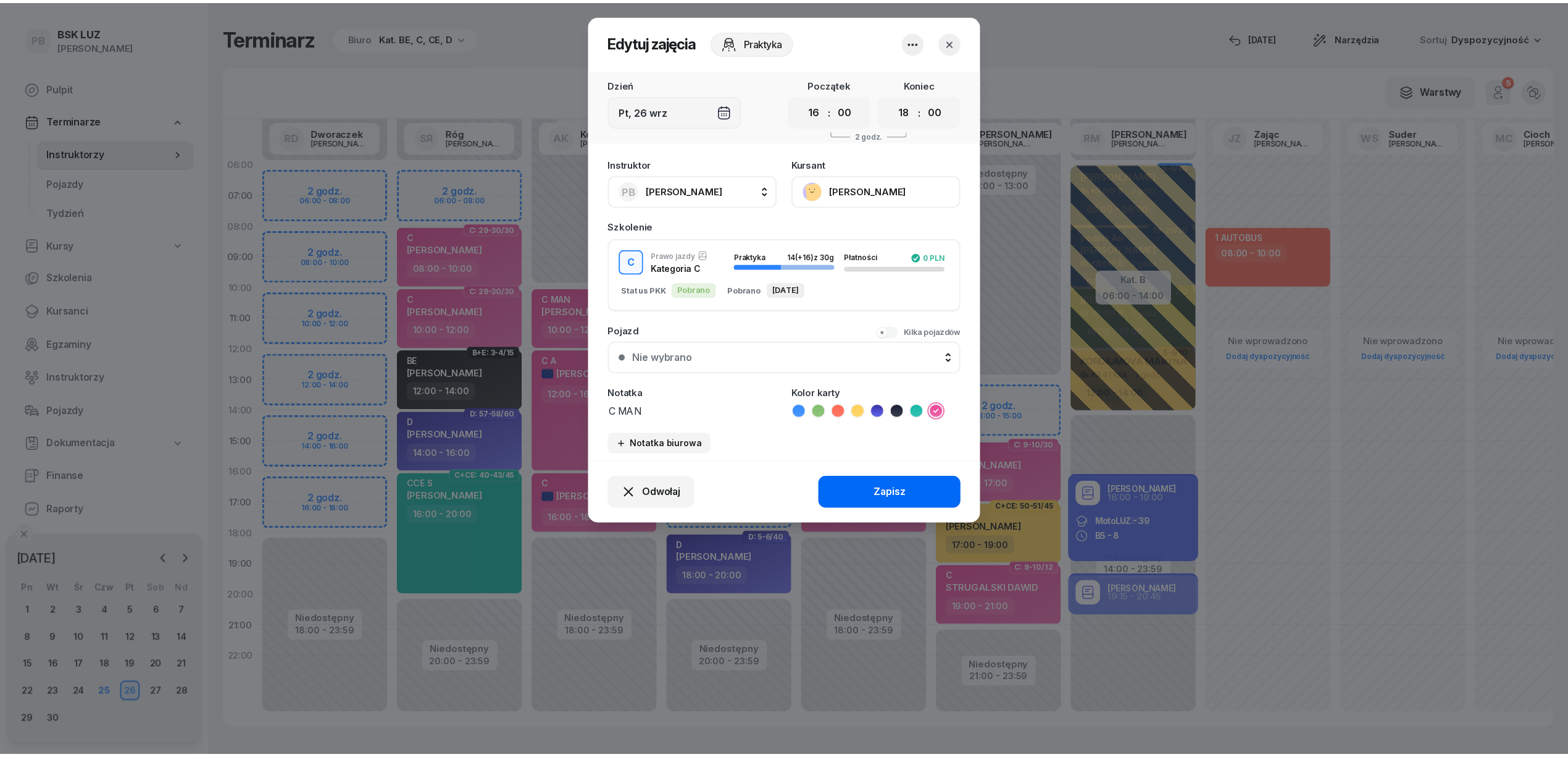
scroll to position [0, 1]
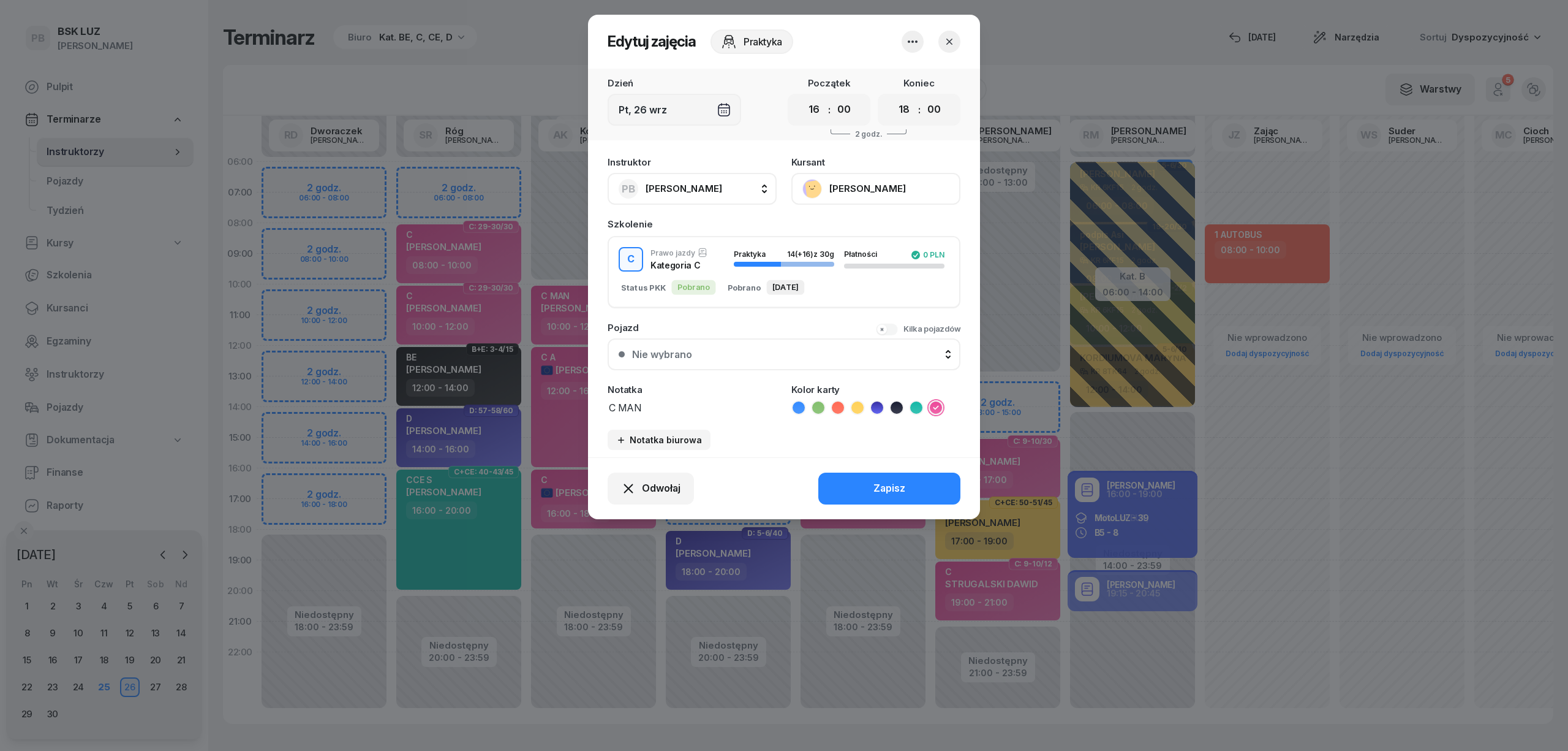
click at [952, 45] on icon "button" at bounding box center [949, 41] width 12 height 12
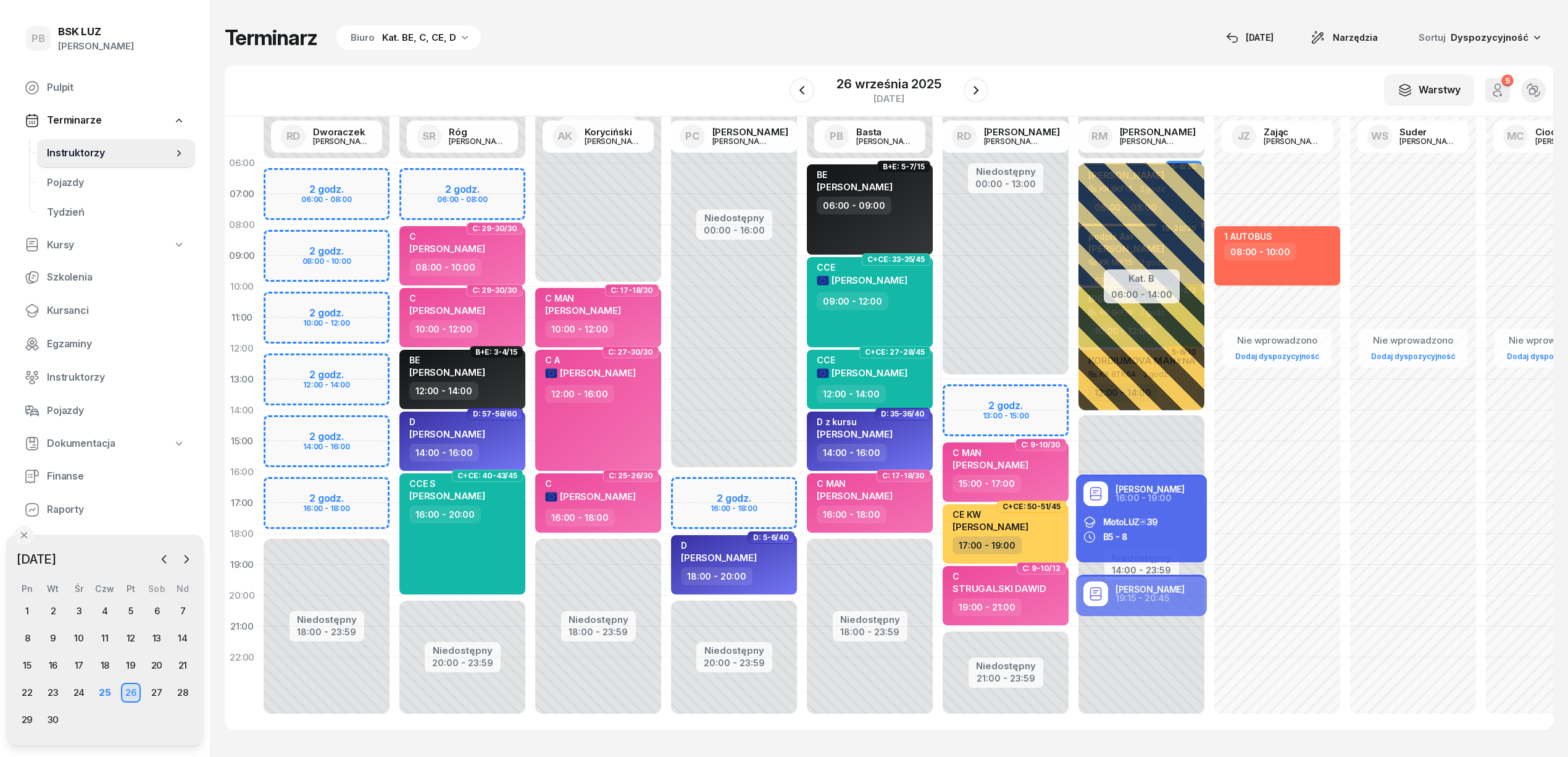
click at [840, 38] on div "Terminarz Biuro Kat. BE, C, CE, D [DATE] Narzędzia Sortuj Dyspozycyjność" at bounding box center [888, 37] width 1328 height 26
click at [109, 693] on div "25" at bounding box center [104, 692] width 20 height 20
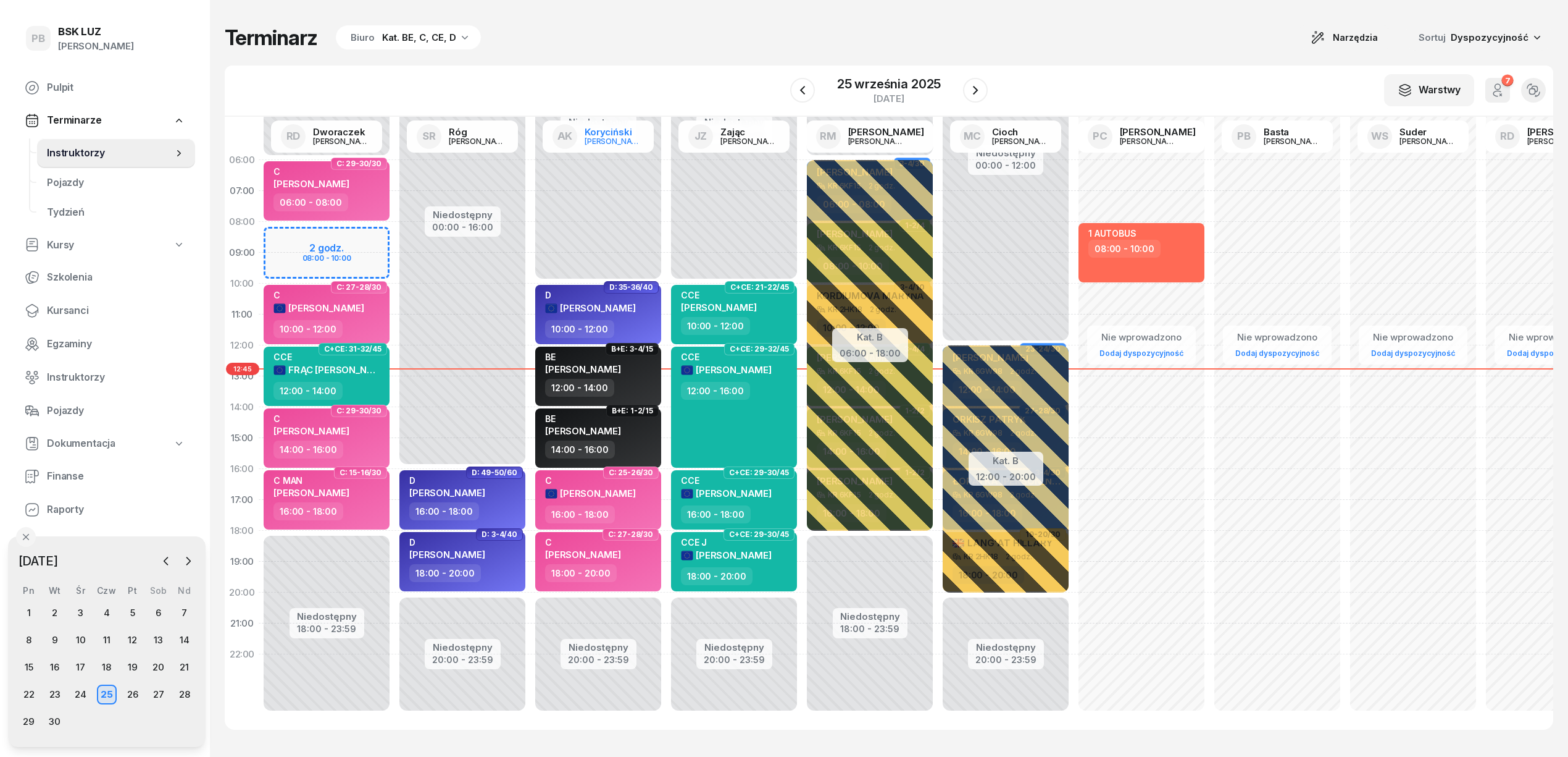
scroll to position [0, 1]
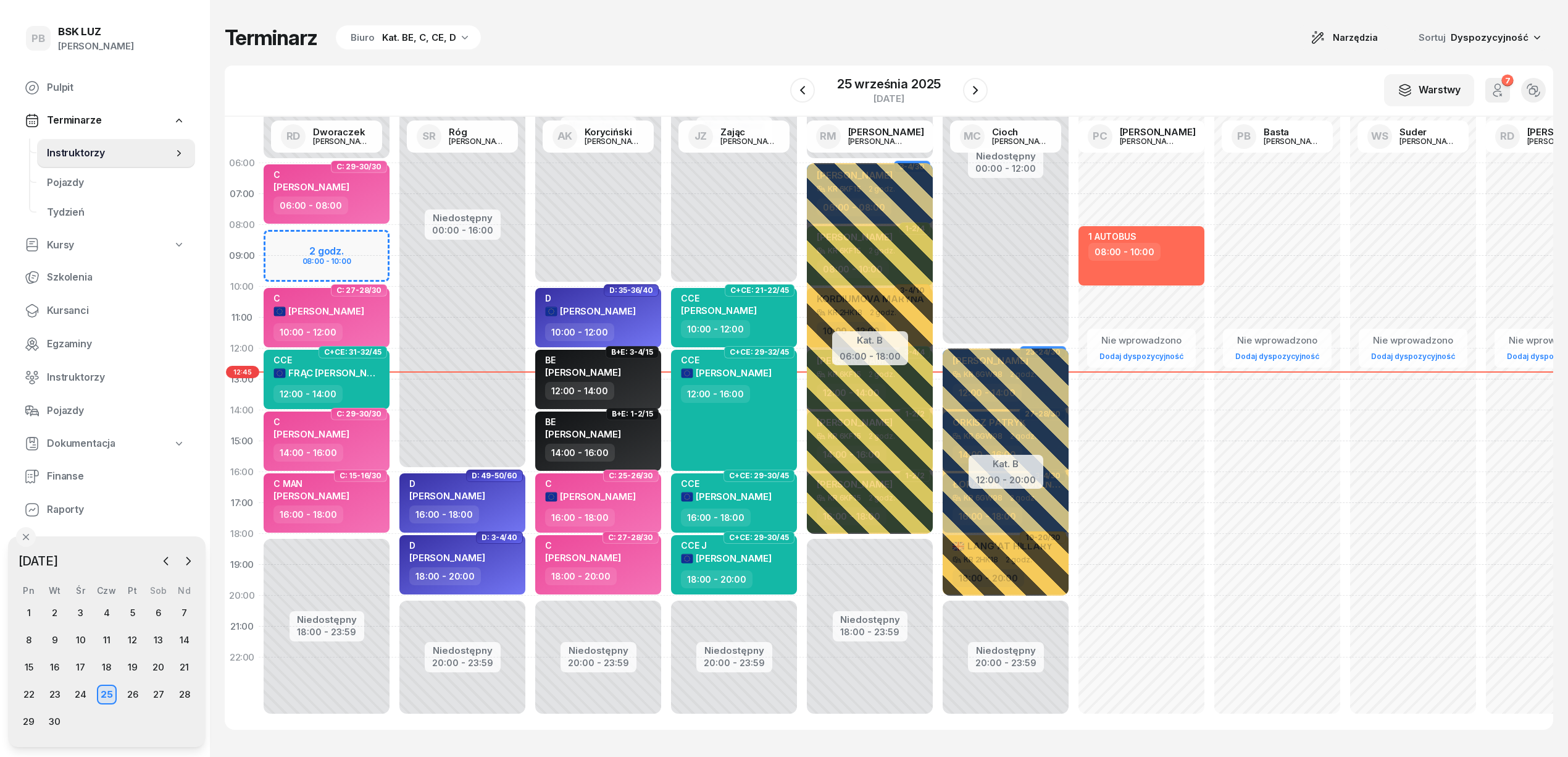
drag, startPoint x: 627, startPoint y: 58, endPoint x: 447, endPoint y: 82, distance: 181.6
click at [627, 58] on div "Terminarz Biuro Kat. BE, C, CE, D Narzędzia Sortuj Dyspozycyjność W Wybierz AK …" at bounding box center [888, 377] width 1328 height 754
click at [188, 562] on icon "button" at bounding box center [187, 560] width 12 height 12
click at [35, 663] on div "13" at bounding box center [28, 667] width 20 height 20
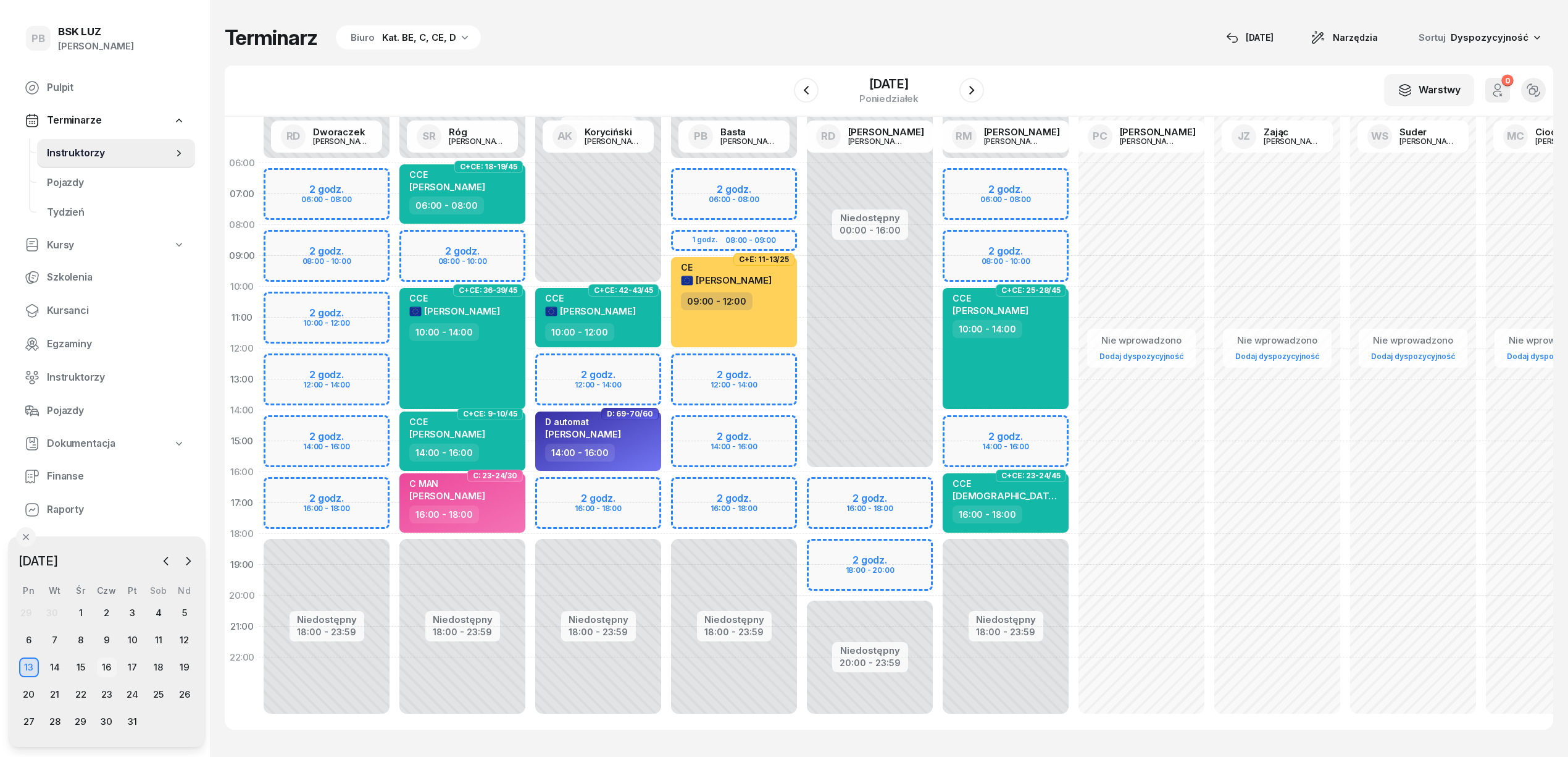
click at [107, 663] on div "16" at bounding box center [106, 667] width 20 height 20
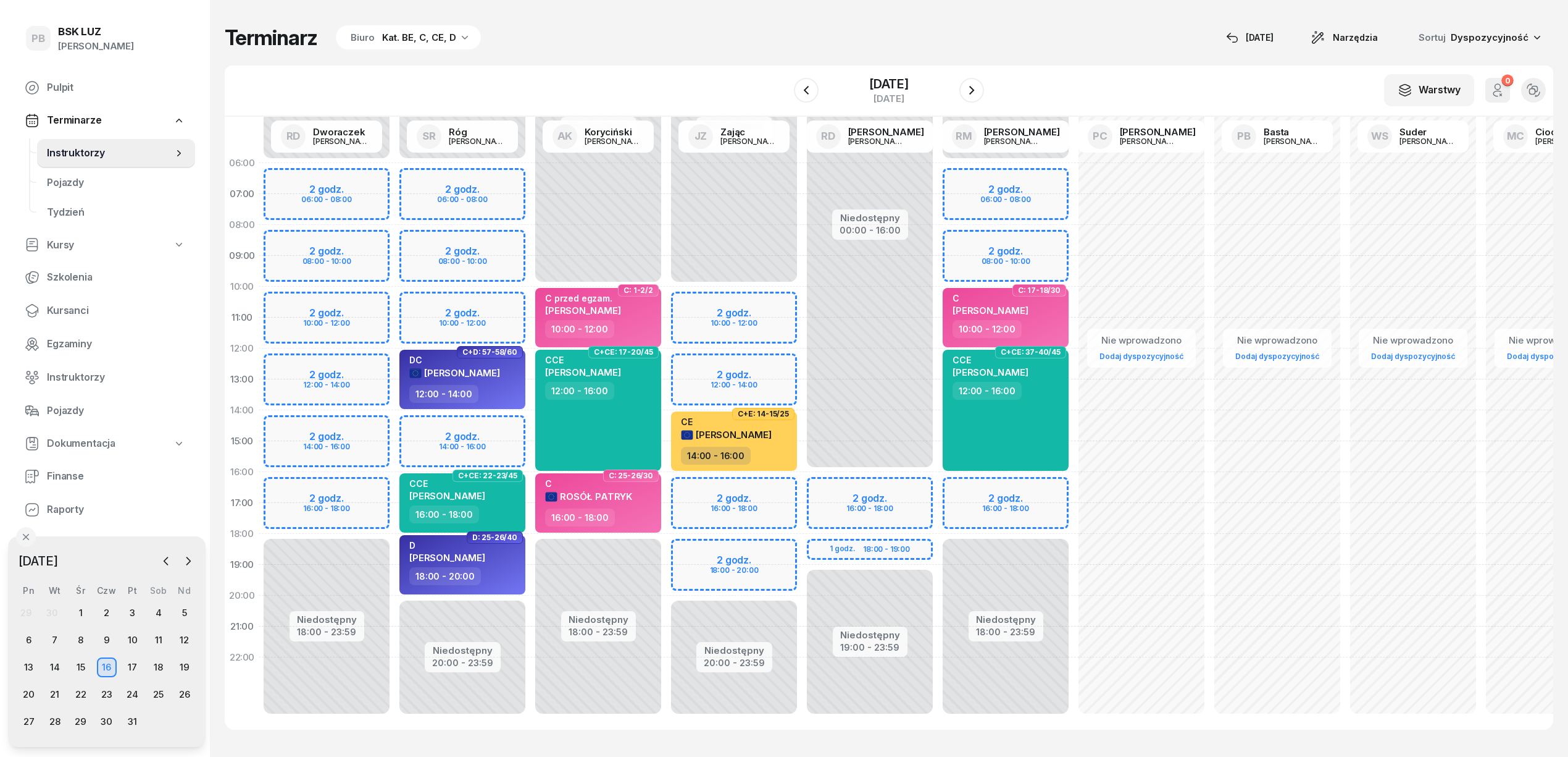
click at [832, 484] on div "Niedostępny 00:00 - 16:00 Niedostępny 19:00 - 23:59 2 godz. 16:00 - 18:00 1 god…" at bounding box center [869, 441] width 135 height 586
select select "16"
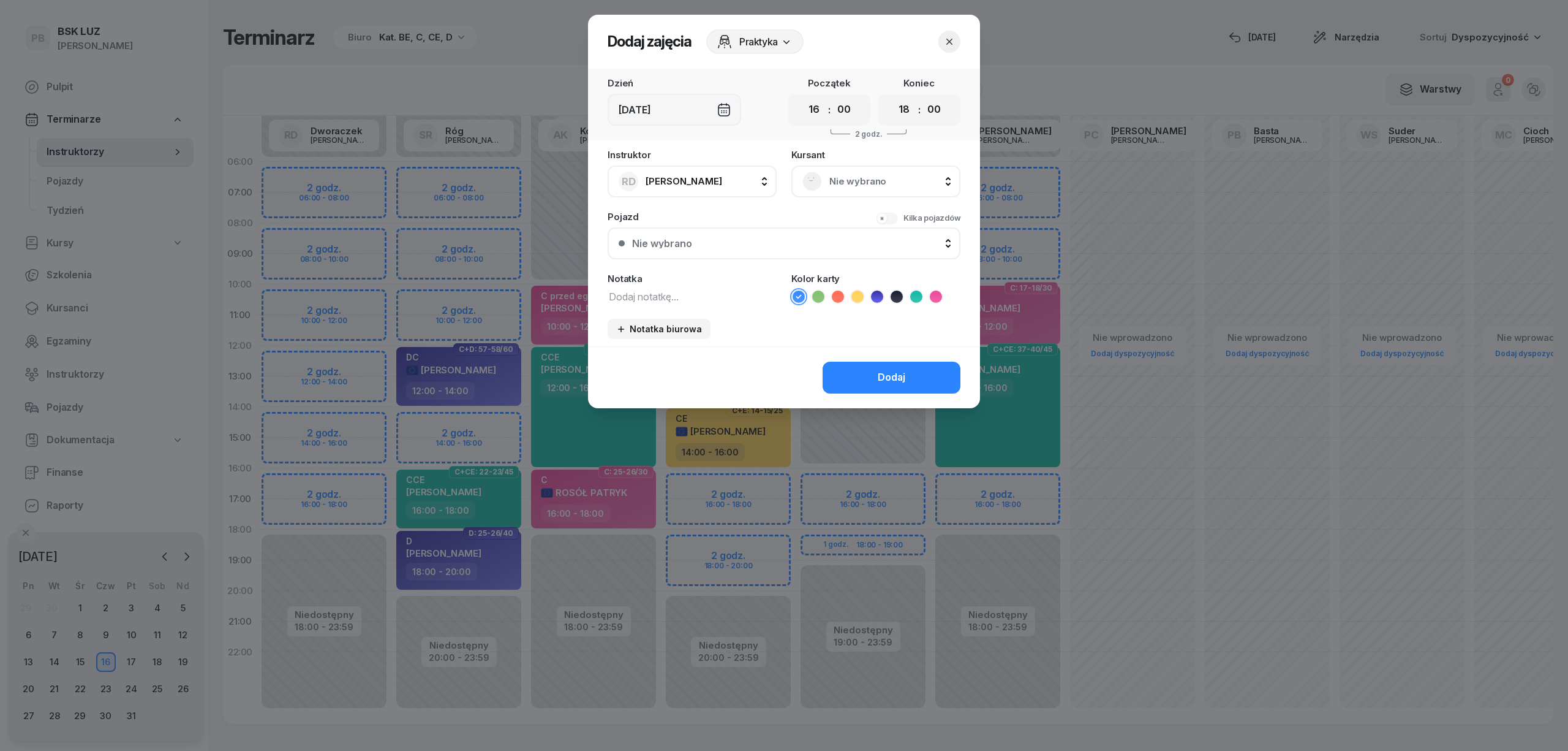
click at [915, 113] on div "00 01 02 03 04 05 06 07 08 09 10 11 12 13 14 15 16 17 18 19 20 21 22 23 : 00 05…" at bounding box center [919, 110] width 83 height 32
click at [907, 112] on select "00 01 02 03 04 05 06 07 08 09 10 11 12 13 14 15 16 17 18 19 20 21 22 23" at bounding box center [904, 109] width 23 height 25
select select "19"
click at [893, 97] on select "00 01 02 03 04 05 06 07 08 09 10 11 12 13 14 15 16 17 18 19 20 21 22 23" at bounding box center [904, 109] width 23 height 25
click at [868, 186] on span "Nie wybrano" at bounding box center [890, 181] width 120 height 16
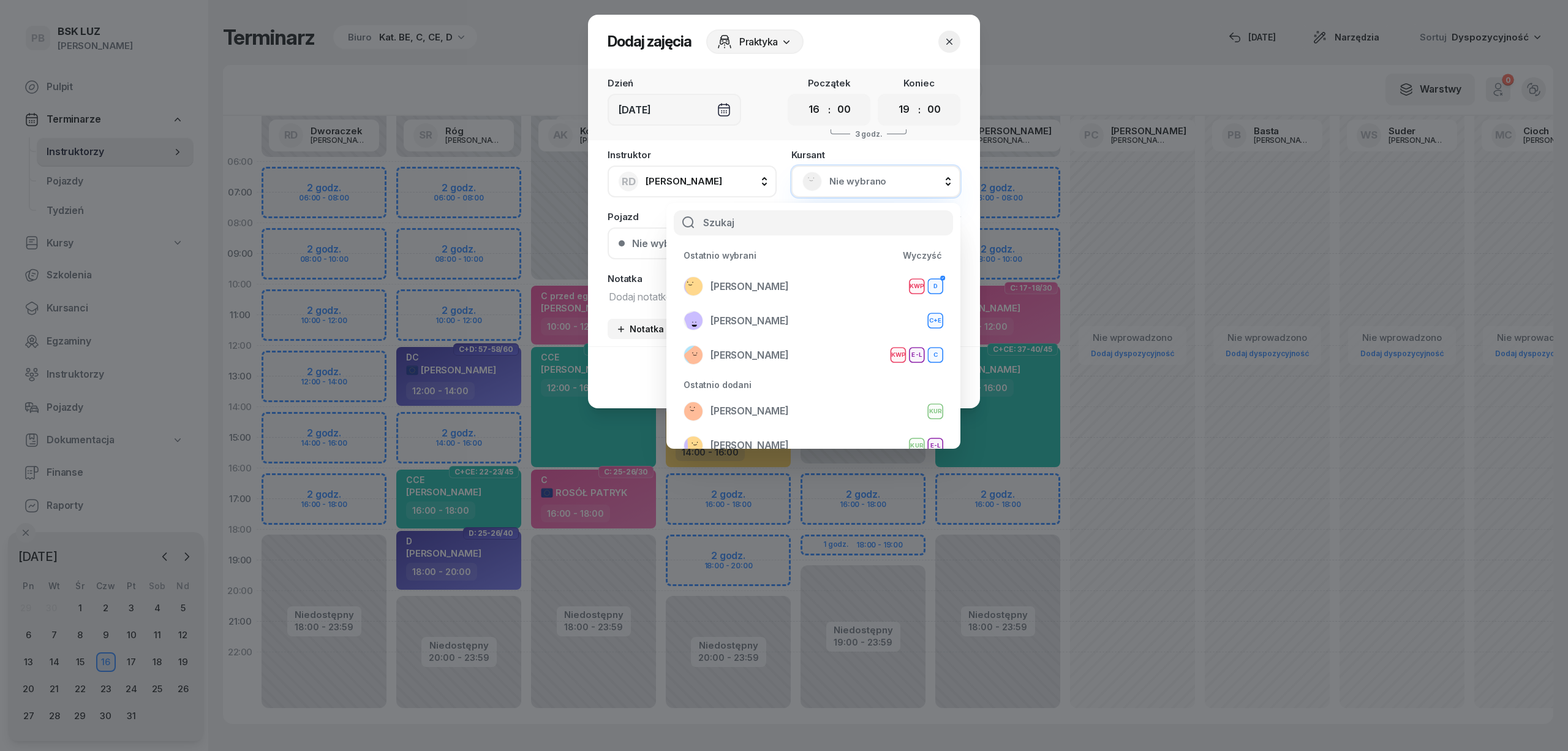
click at [833, 186] on span "Nie wybrano" at bounding box center [890, 181] width 120 height 16
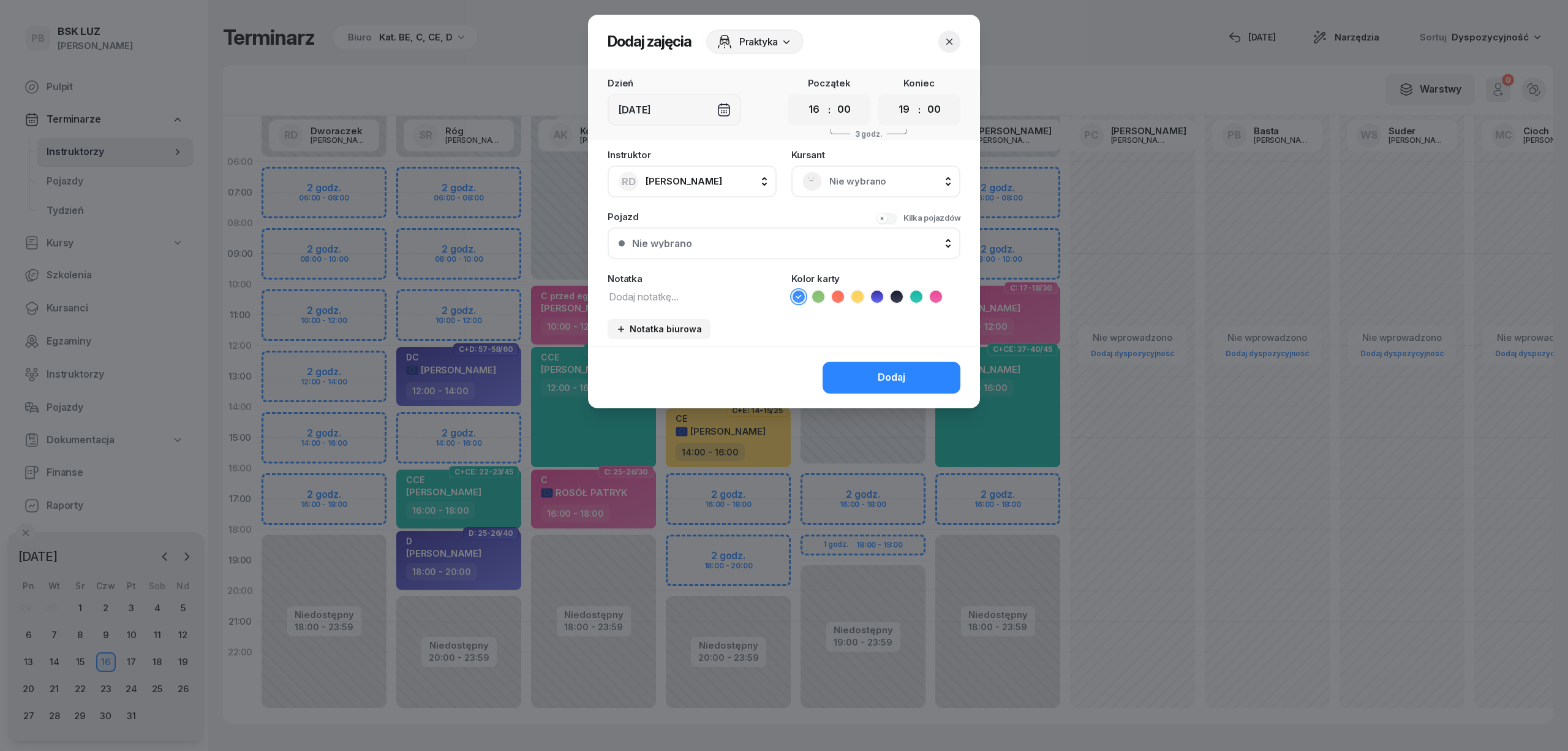
click at [834, 186] on span "Nie wybrano" at bounding box center [890, 181] width 120 height 16
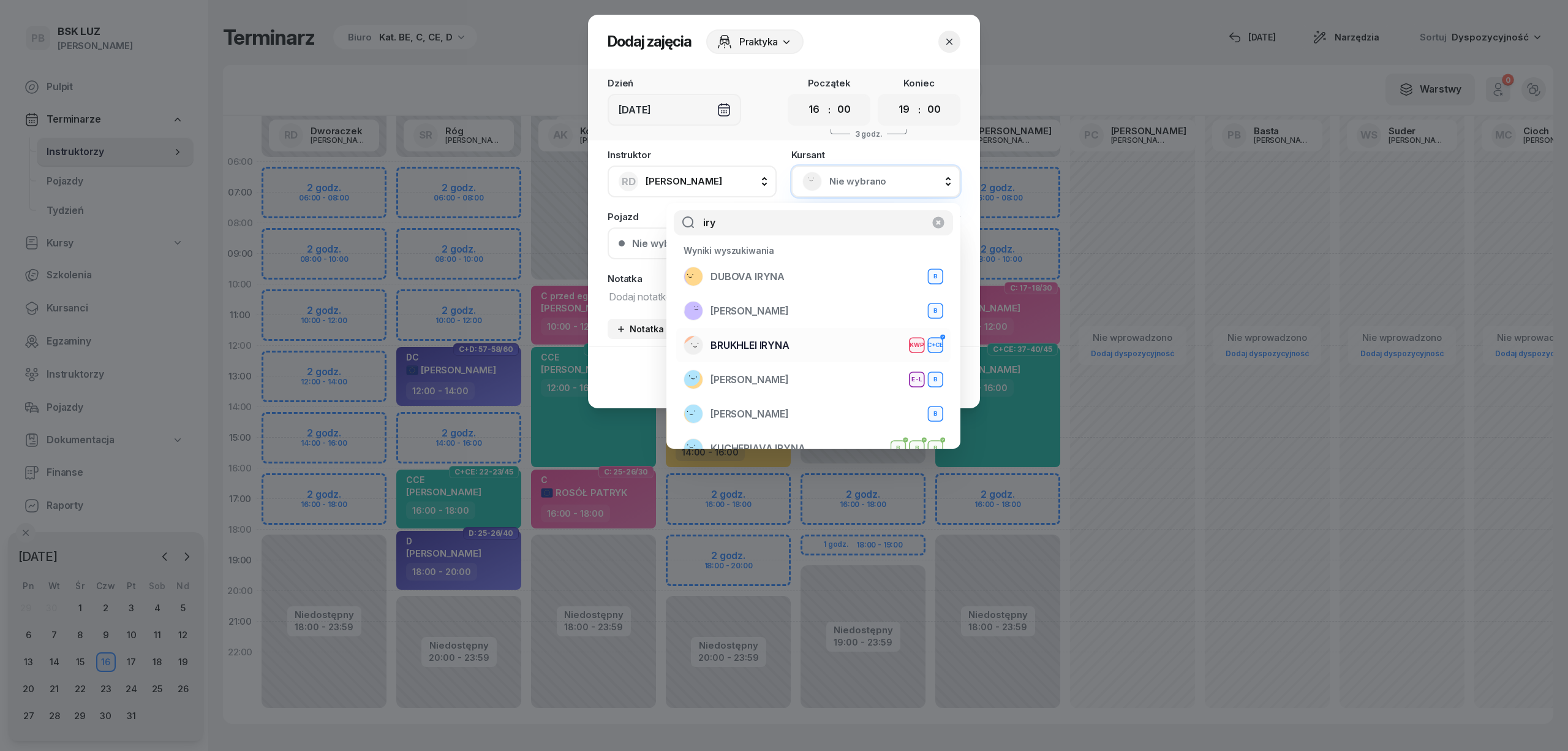
type input "iry"
click at [826, 344] on div "BRUKHLEI IRYNA KWP C+CE" at bounding box center [814, 345] width 259 height 20
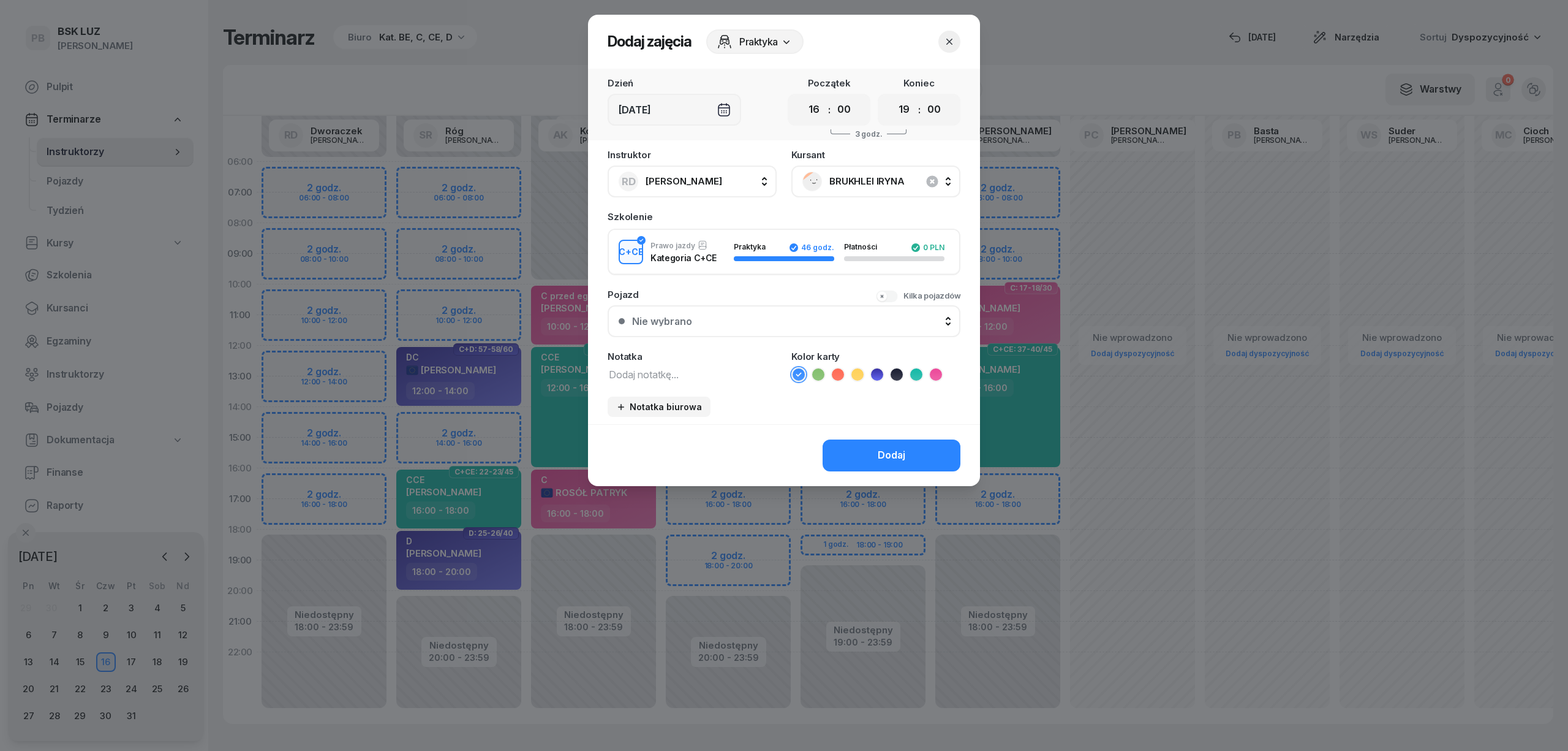
click at [1030, 66] on div at bounding box center [784, 375] width 1568 height 751
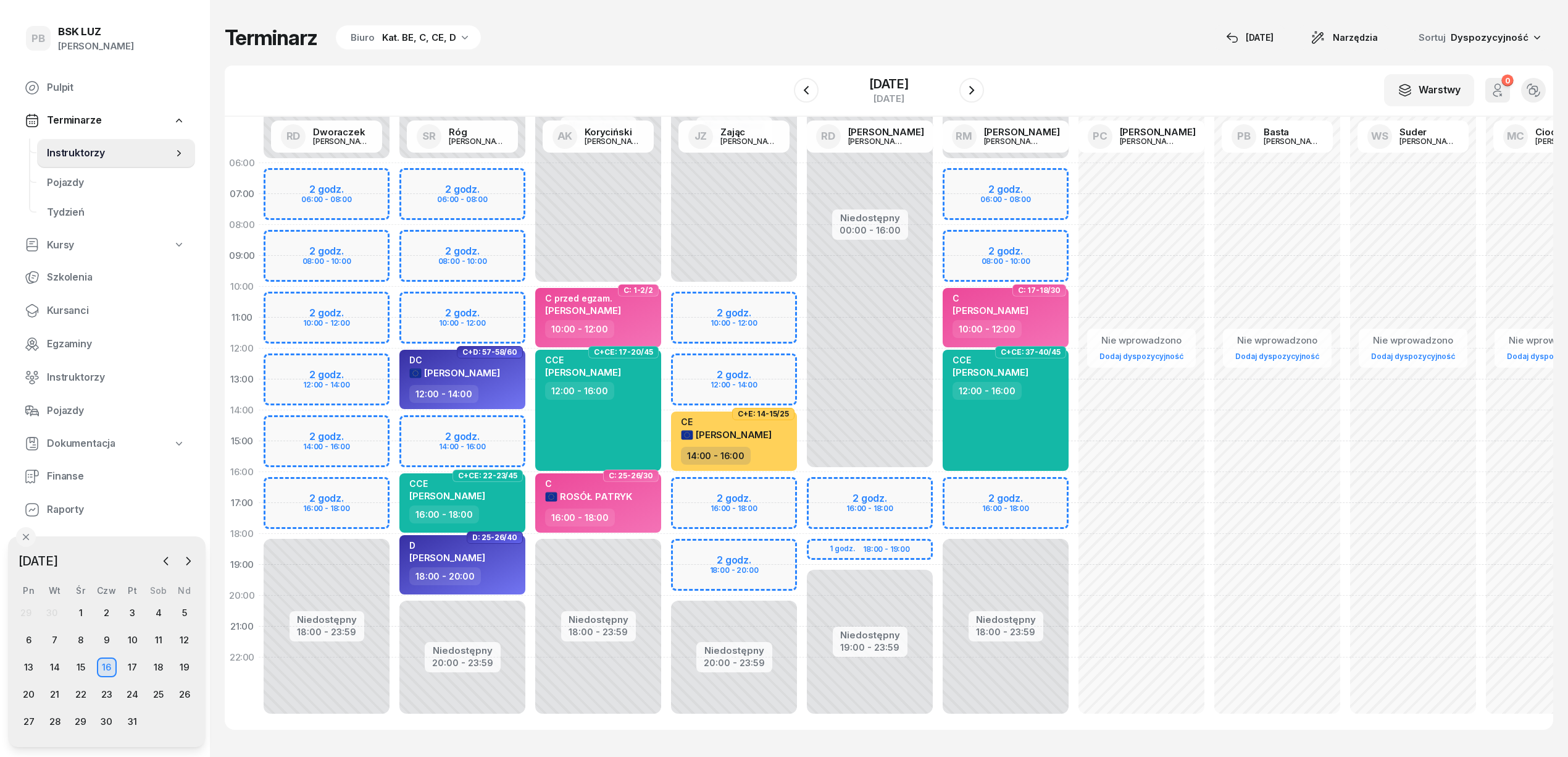
click at [680, 84] on div "W Wybierz AK Koryciński Artur BP Pająk Bogusław DA Arendarczyk Damian DP Pawłow…" at bounding box center [888, 91] width 1328 height 51
click at [706, 47] on div "Terminarz Biuro Kat. BE, C, CE, D [DATE] Narzędzia Sortuj Dyspozycyjność" at bounding box center [888, 37] width 1328 height 26
click at [724, 37] on div "Terminarz Biuro Kat. BE, C, CE, D [DATE] Narzędzia Sortuj Dyspozycyjność" at bounding box center [888, 37] width 1328 height 26
click at [990, 37] on div "Terminarz Biuro Kat. BE, C, CE, D [DATE] Narzędzia Sortuj Dyspozycyjność" at bounding box center [888, 37] width 1328 height 26
click at [844, 492] on div "Niedostępny 00:00 - 16:00 Niedostępny 19:00 - 23:59 2 godz. 16:00 - 18:00 1 god…" at bounding box center [869, 441] width 135 height 586
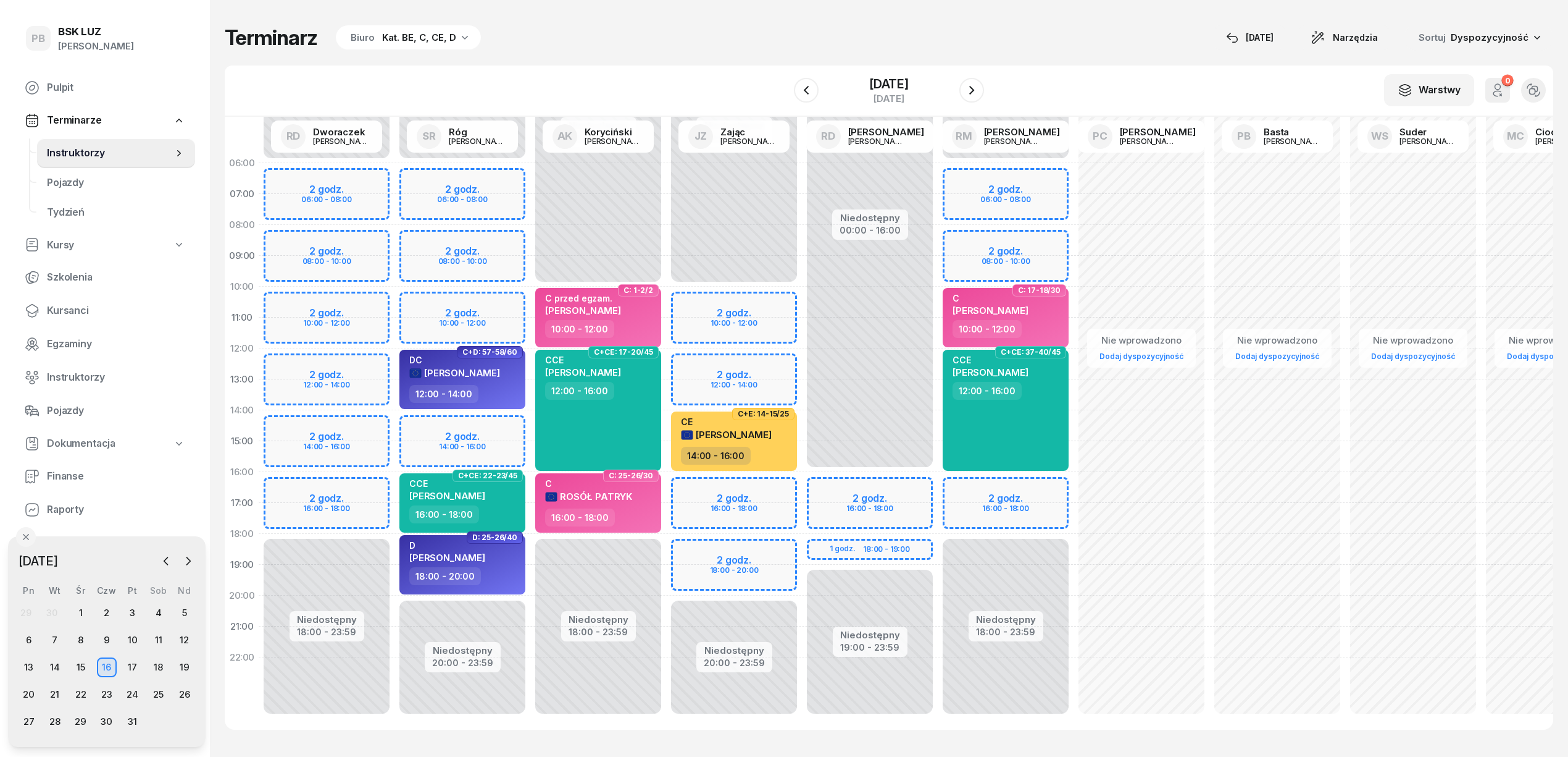
select select "16"
select select "18"
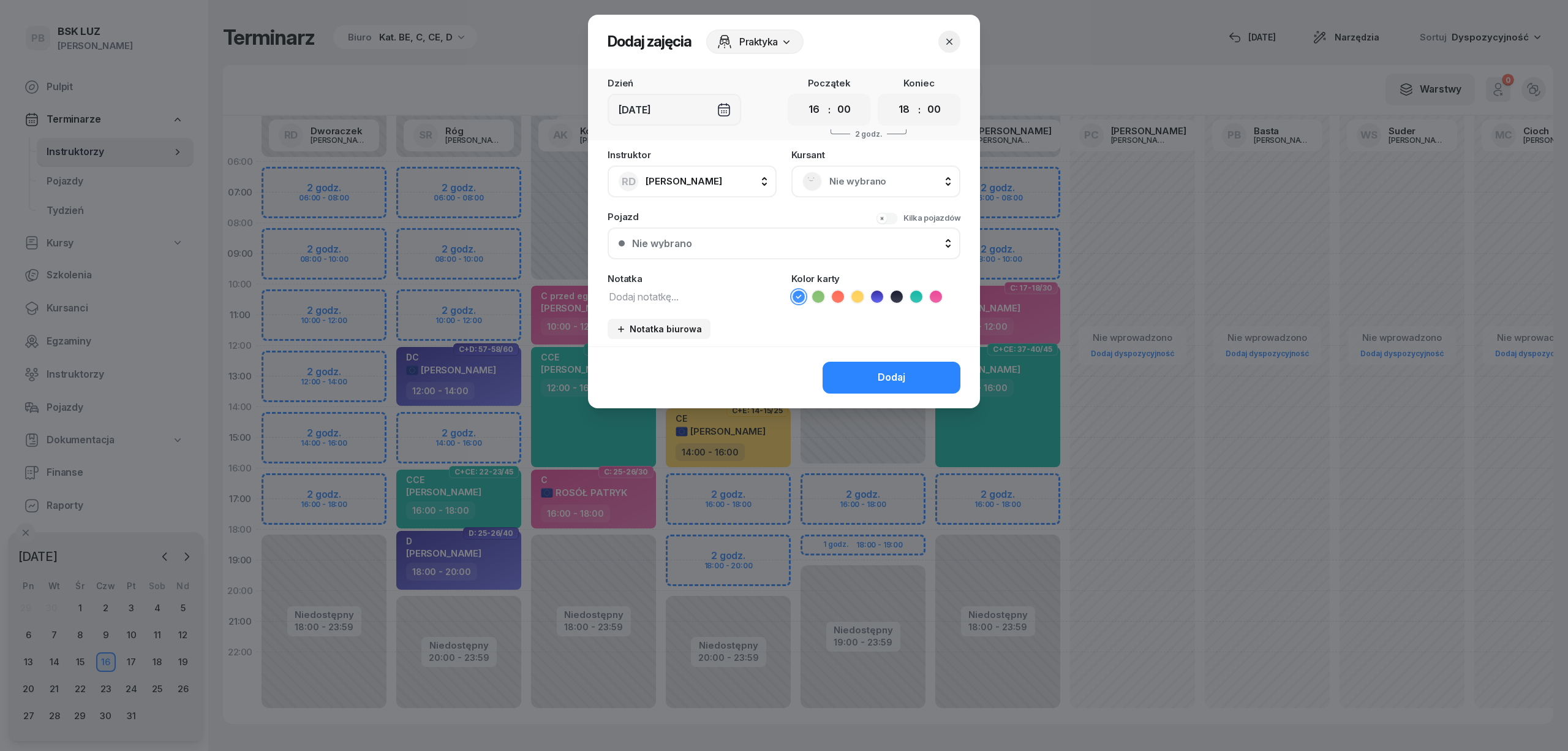
click at [877, 175] on span "Nie wybrano" at bounding box center [890, 181] width 120 height 16
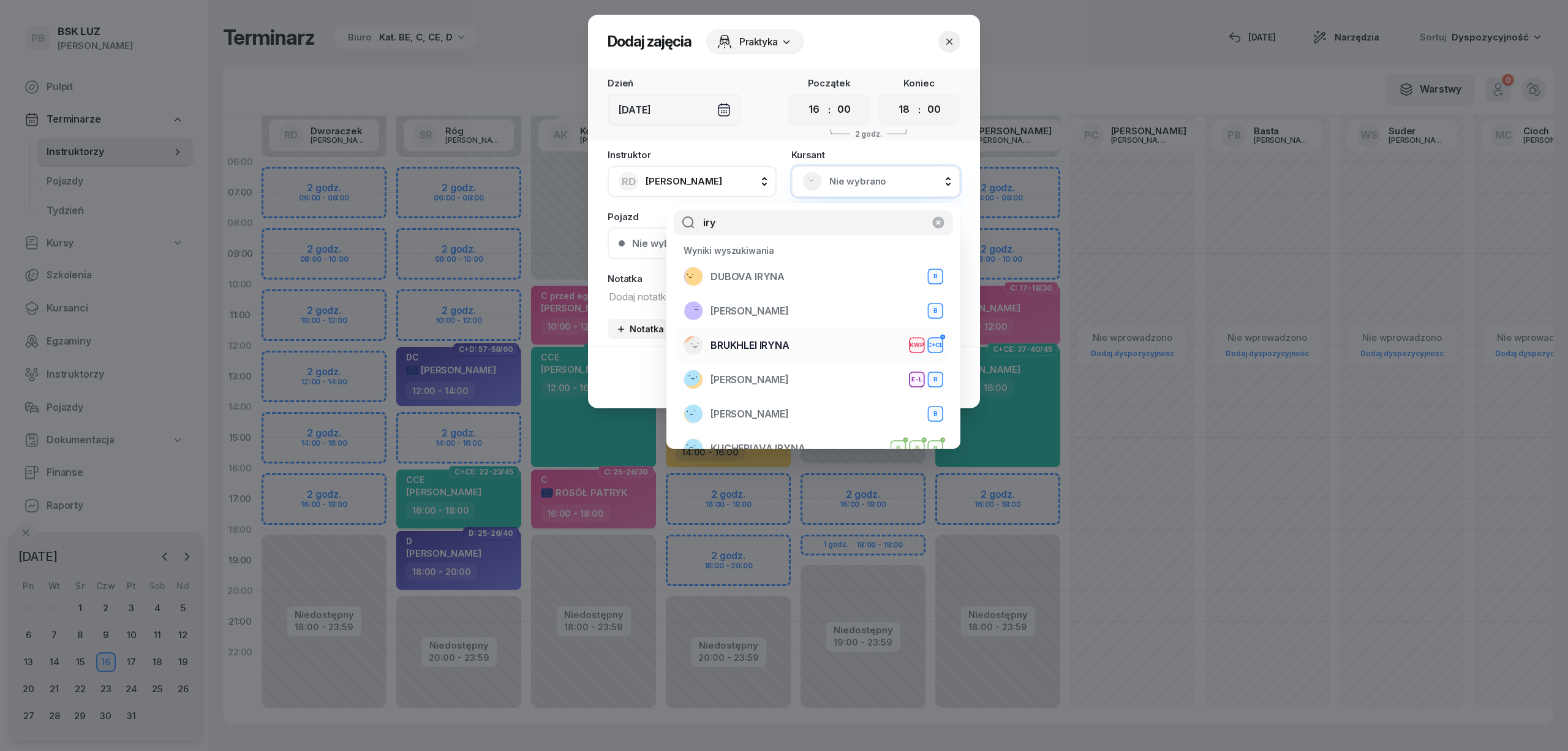
type input "iry"
click at [767, 339] on span "BRUKHLEI IRYNA" at bounding box center [750, 345] width 79 height 16
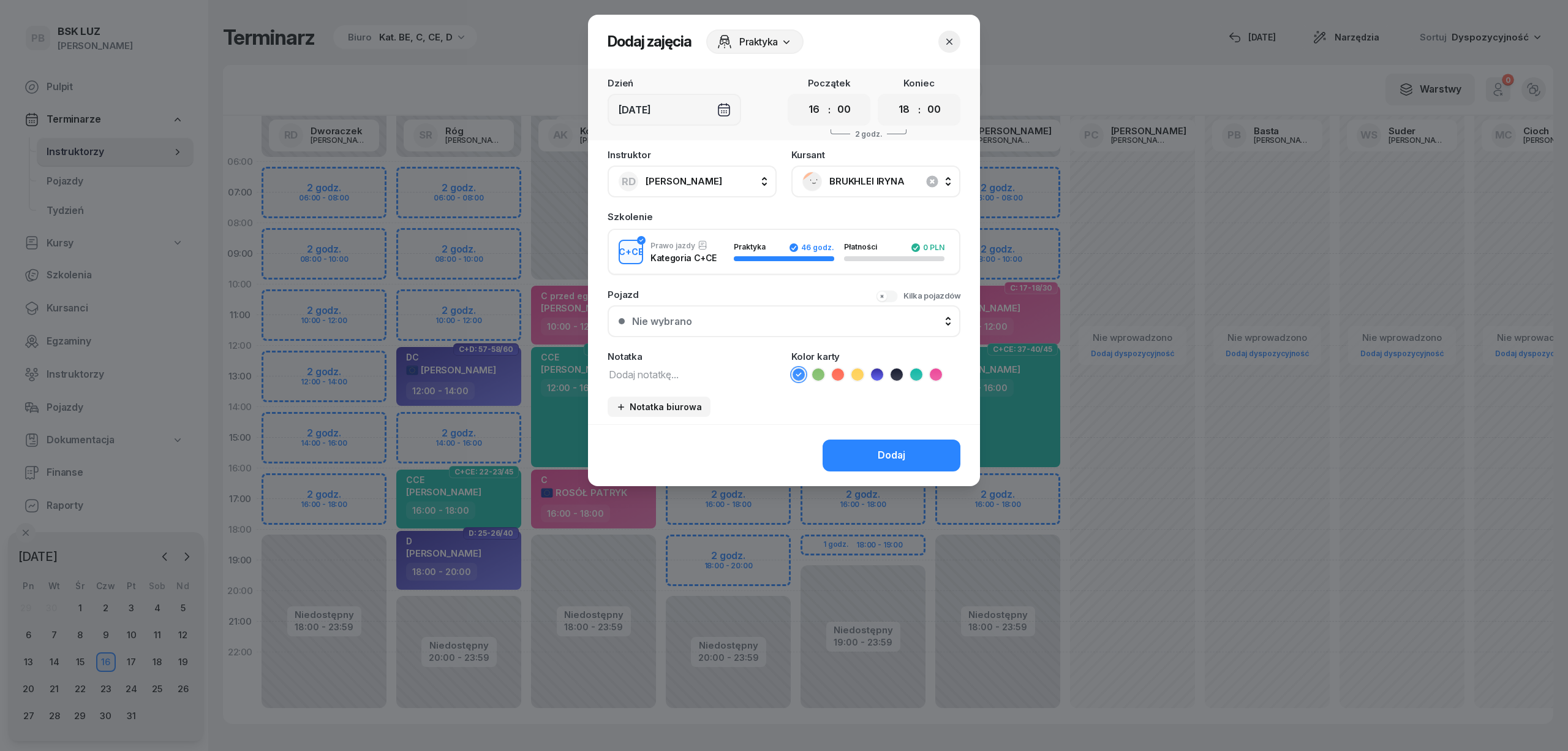
click at [912, 371] on icon at bounding box center [916, 374] width 12 height 12
click at [726, 375] on textarea at bounding box center [692, 373] width 169 height 16
type textarea "CCE KW"
click at [904, 118] on select "00 01 02 03 04 05 06 07 08 09 10 11 12 13 14 15 16 17 18 19 20 21 22 23" at bounding box center [904, 109] width 23 height 25
select select "19"
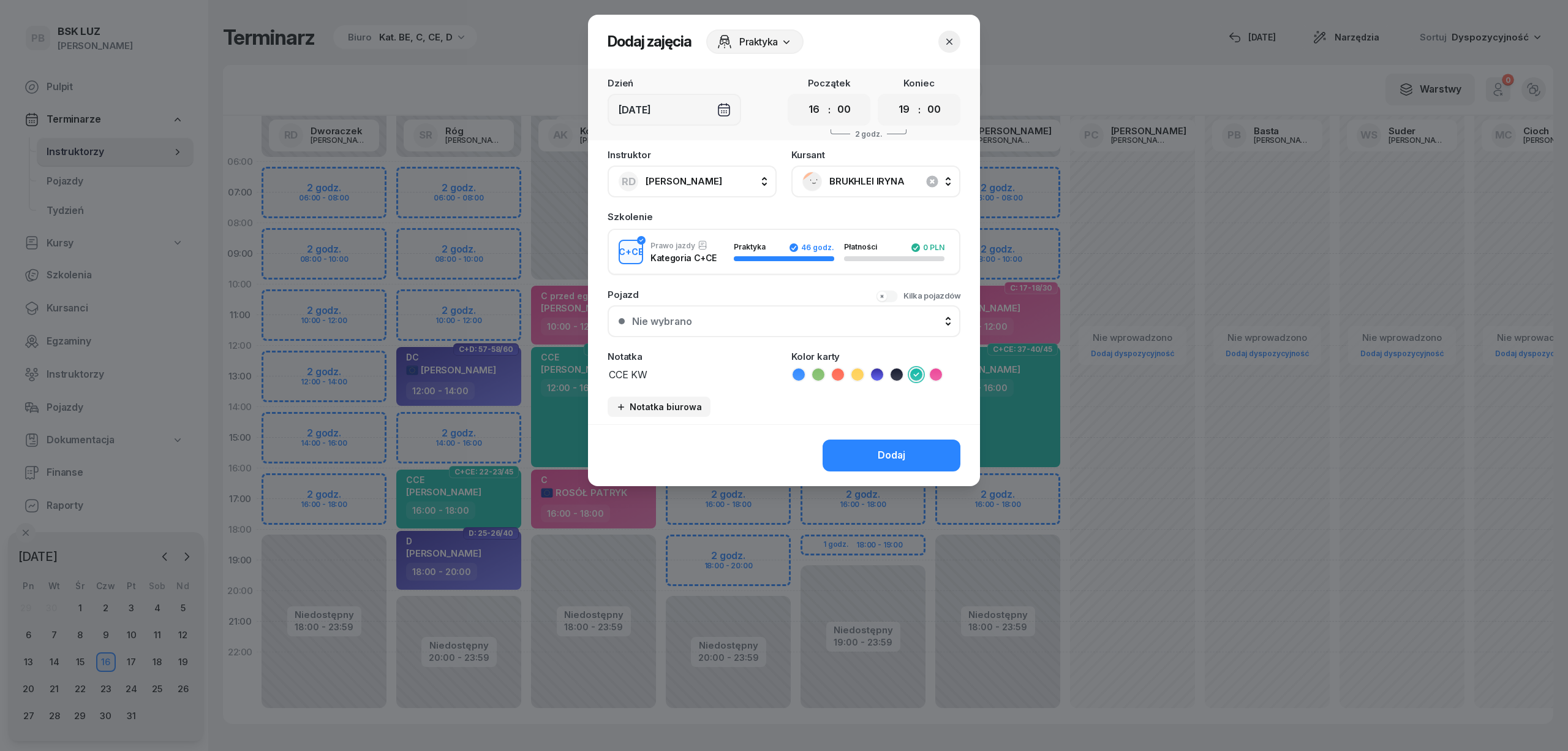
click at [893, 97] on select "00 01 02 03 04 05 06 07 08 09 10 11 12 13 14 15 16 17 18 19 20 21 22 23" at bounding box center [904, 109] width 23 height 25
click at [942, 457] on button "Dodaj" at bounding box center [892, 455] width 138 height 32
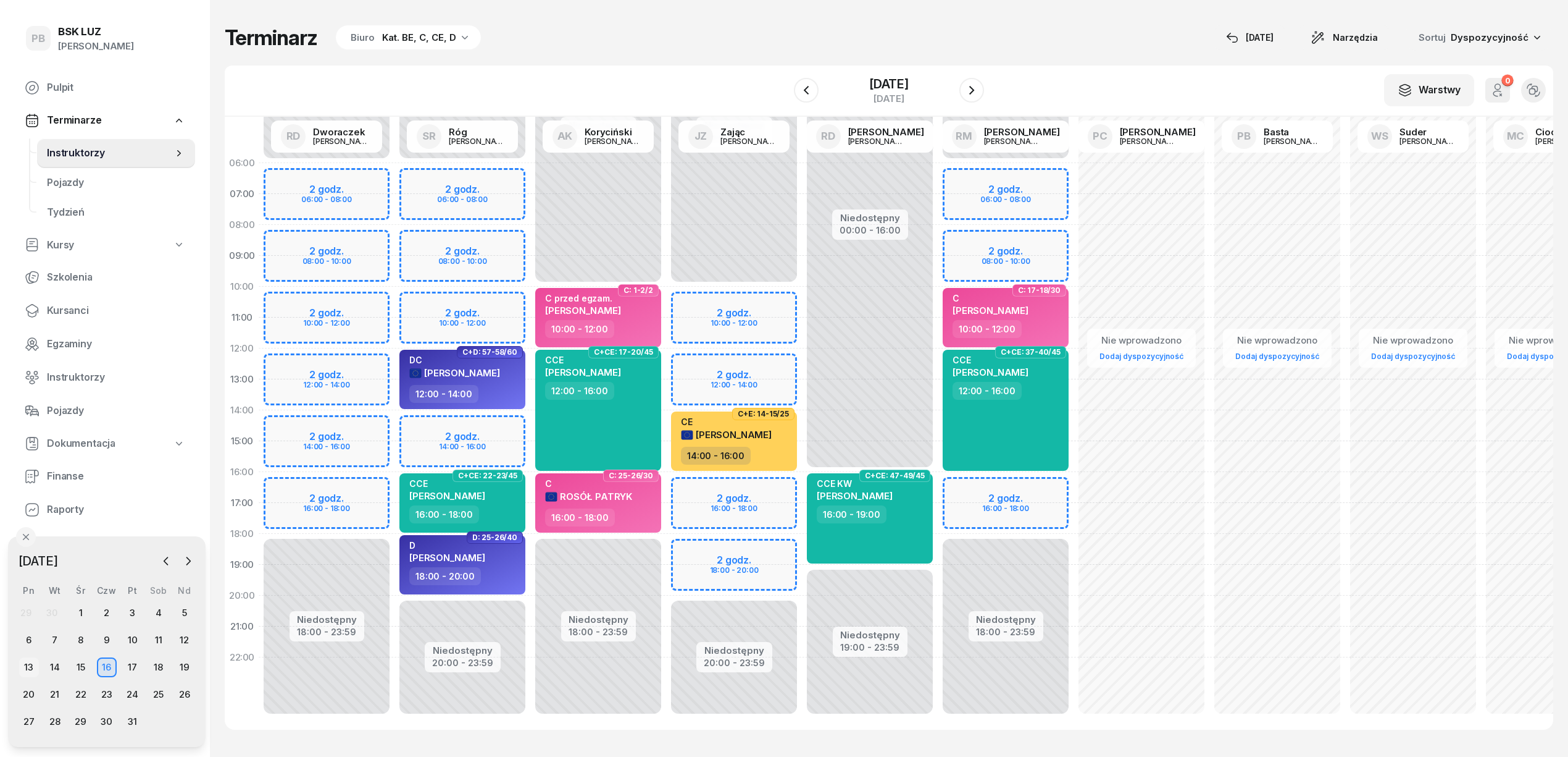
click at [30, 670] on div "13" at bounding box center [28, 667] width 20 height 20
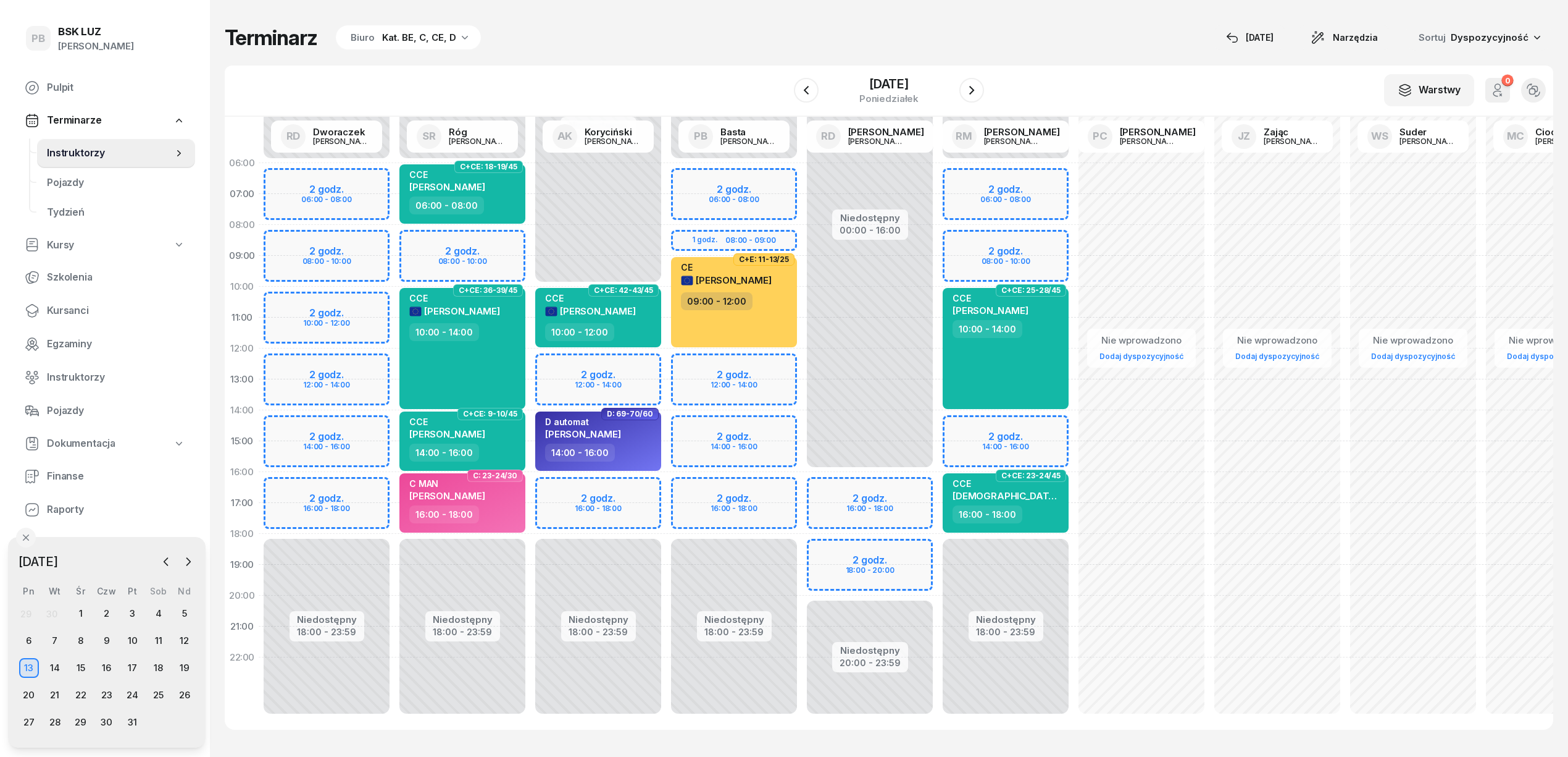
click at [828, 488] on div "Niedostępny 00:00 - 16:00 Niedostępny 20:00 - 23:59 2 godz. 16:00 - 18:00 2 god…" at bounding box center [869, 441] width 135 height 586
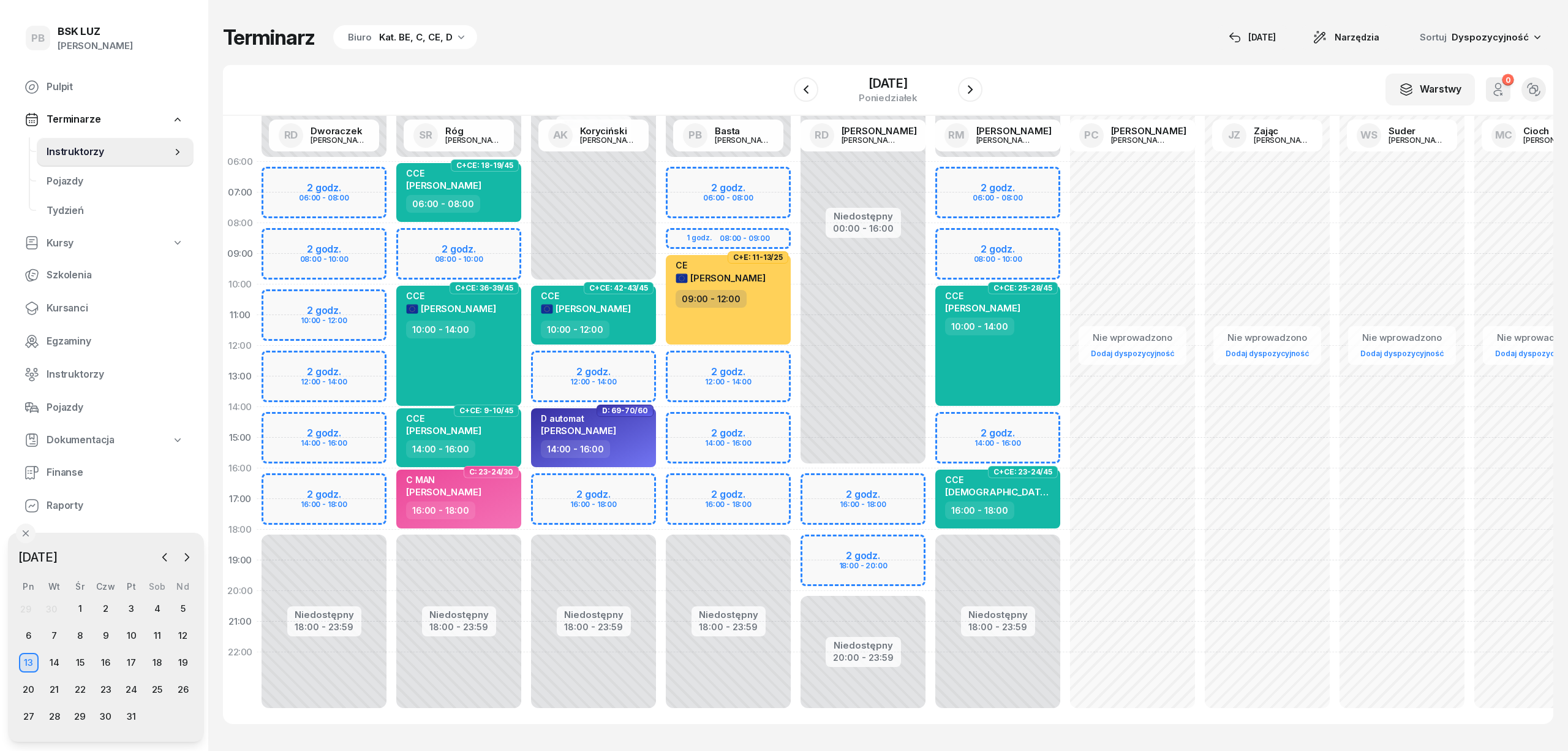
select select "16"
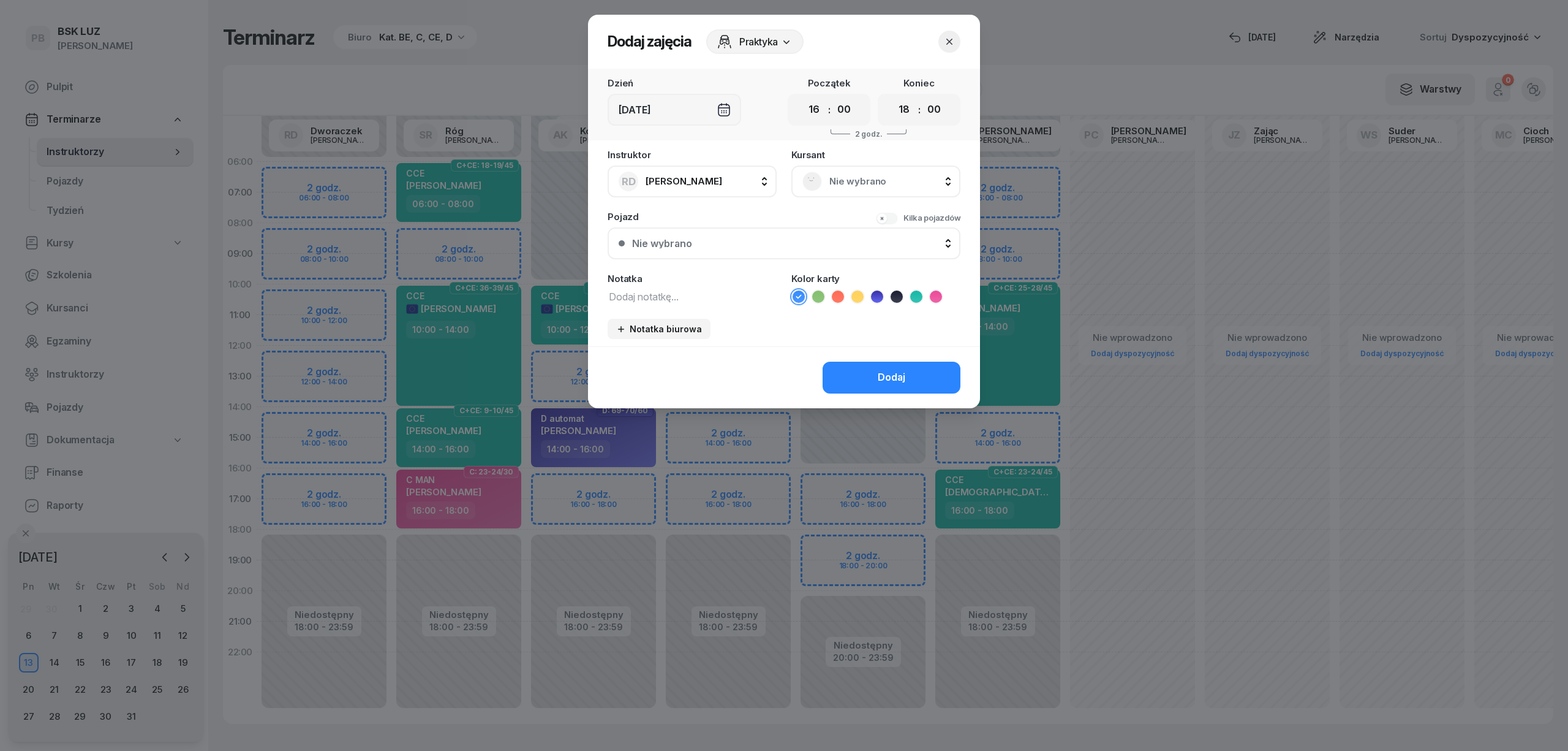
click at [907, 184] on span "Nie wybrano" at bounding box center [890, 181] width 120 height 16
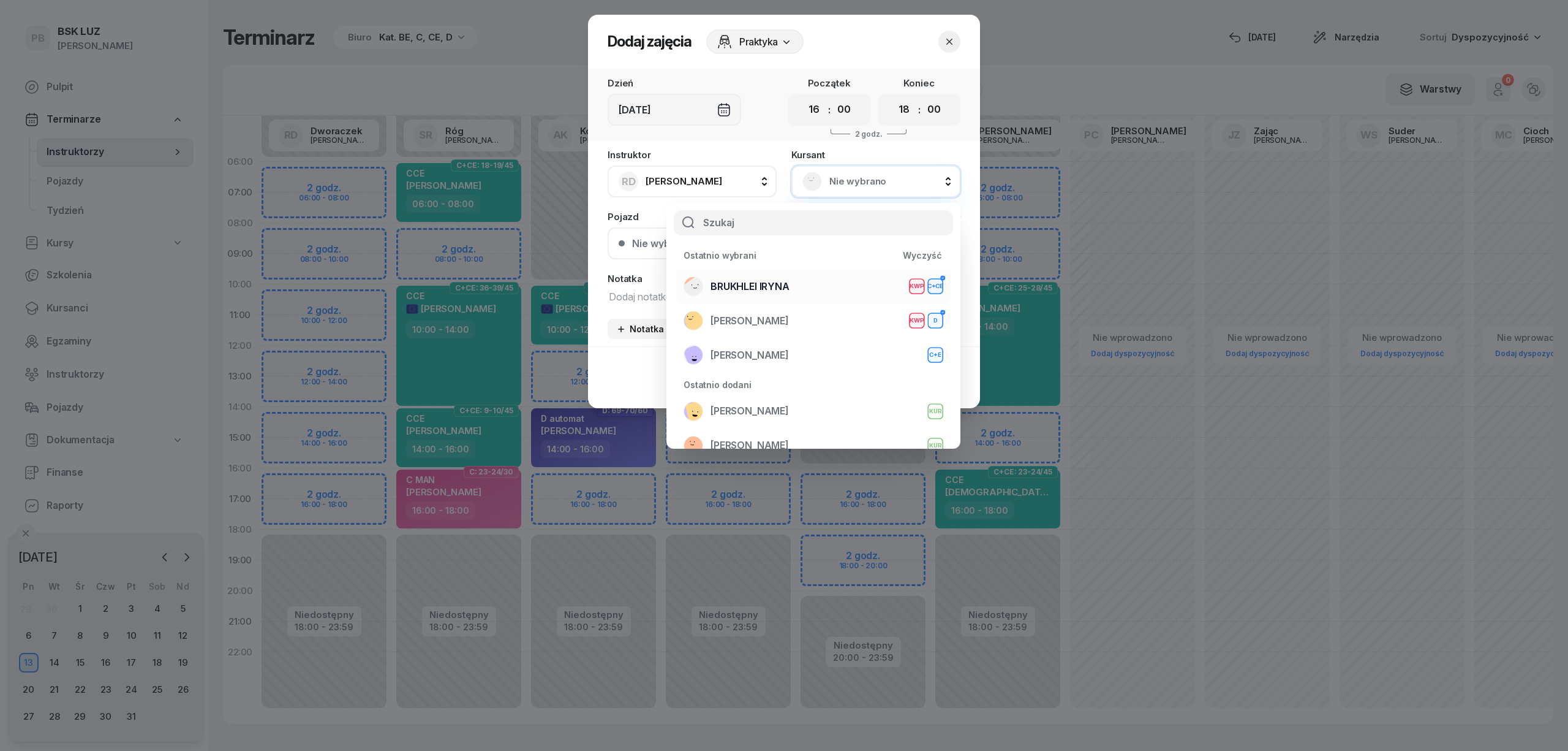
click at [809, 280] on div "BRUKHLEI IRYNA KWP C+CE" at bounding box center [814, 286] width 259 height 20
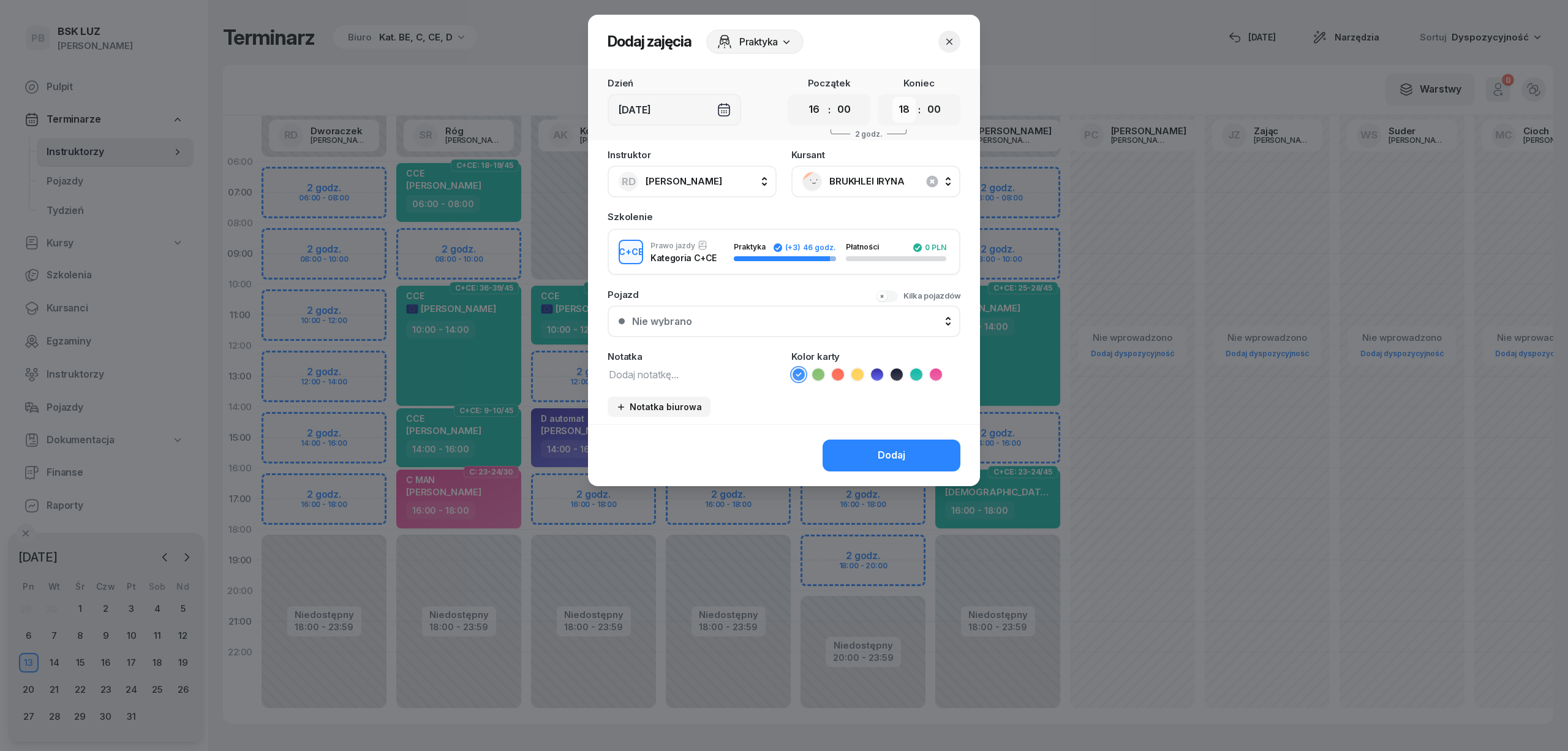
click at [906, 117] on select "00 01 02 03 04 05 06 07 08 09 10 11 12 13 14 15 16 17 18 19 20 21 22 23" at bounding box center [904, 109] width 23 height 25
select select "20"
click at [893, 97] on select "00 01 02 03 04 05 06 07 08 09 10 11 12 13 14 15 16 17 18 19 20 21 22 23" at bounding box center [904, 109] width 23 height 25
click at [718, 368] on textarea at bounding box center [692, 373] width 169 height 16
type textarea "CCE KW"
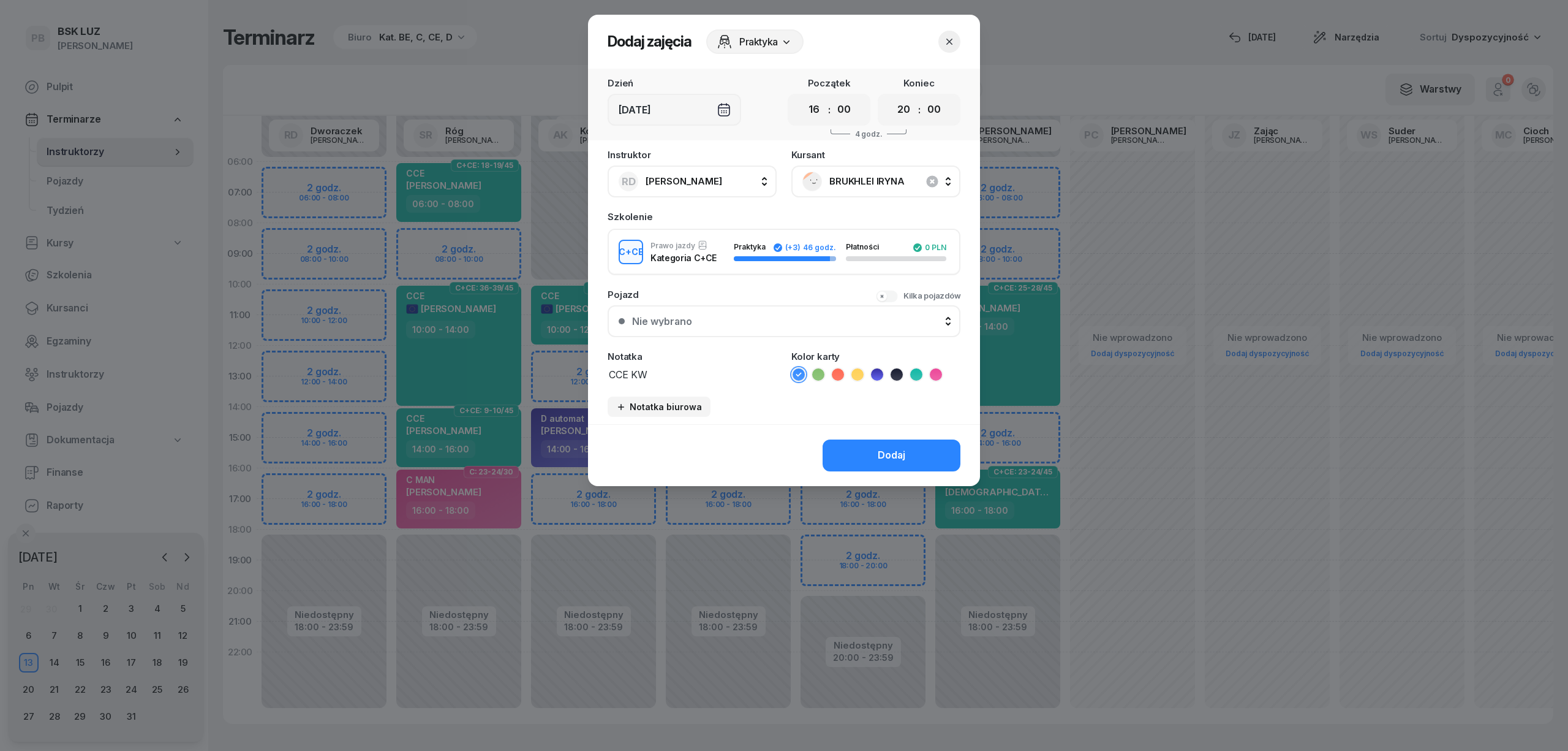
click at [911, 364] on div "Kolor karty" at bounding box center [876, 367] width 169 height 30
click at [914, 371] on icon at bounding box center [916, 374] width 12 height 12
click at [911, 453] on button "Dodaj" at bounding box center [892, 455] width 138 height 32
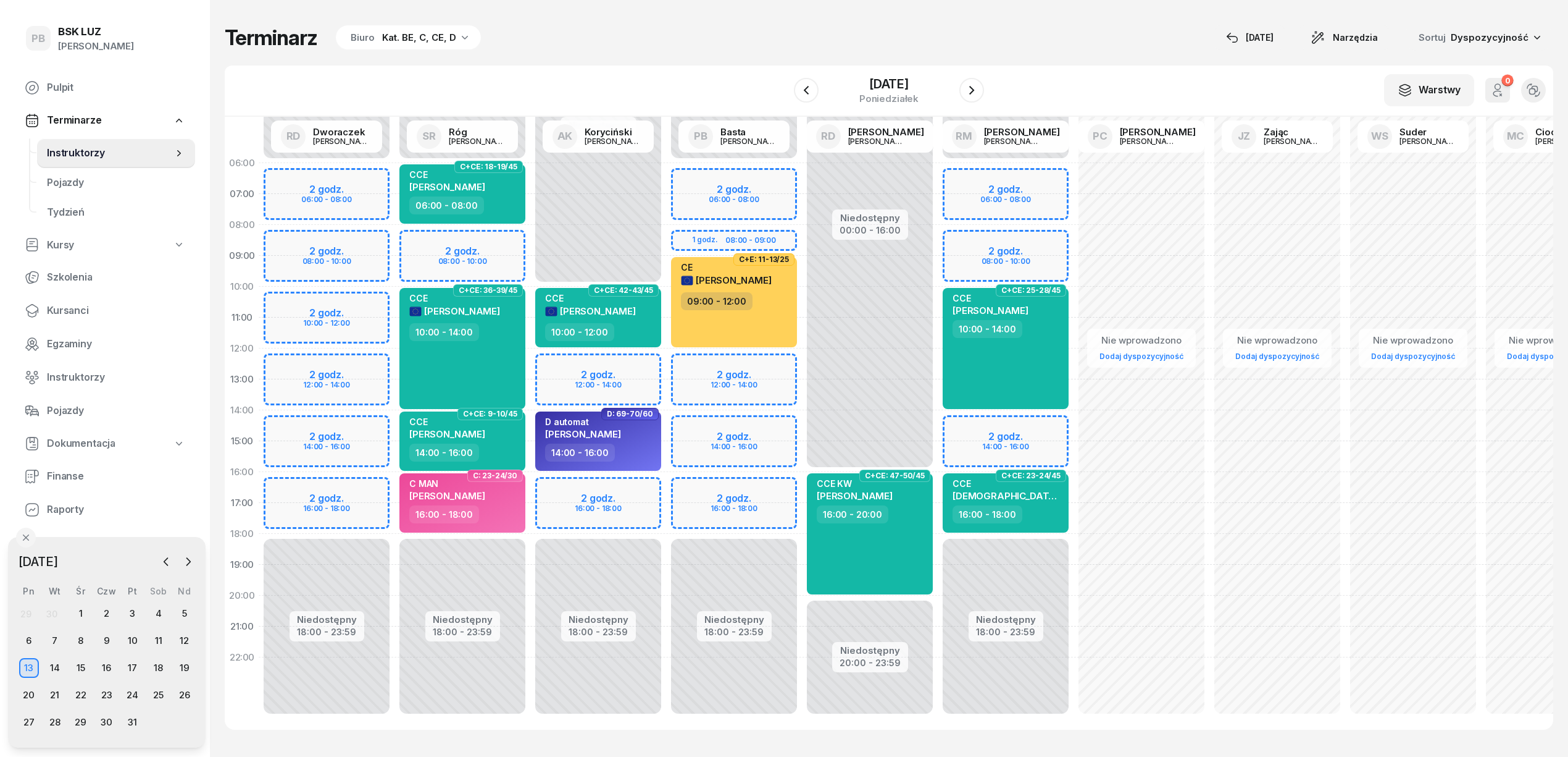
click at [675, 81] on div "W Wybierz AK Koryciński Artur BP Pająk Bogusław DA Arendarczyk Damian DP Pawłow…" at bounding box center [888, 91] width 1328 height 51
click at [979, 84] on icon "button" at bounding box center [971, 90] width 15 height 15
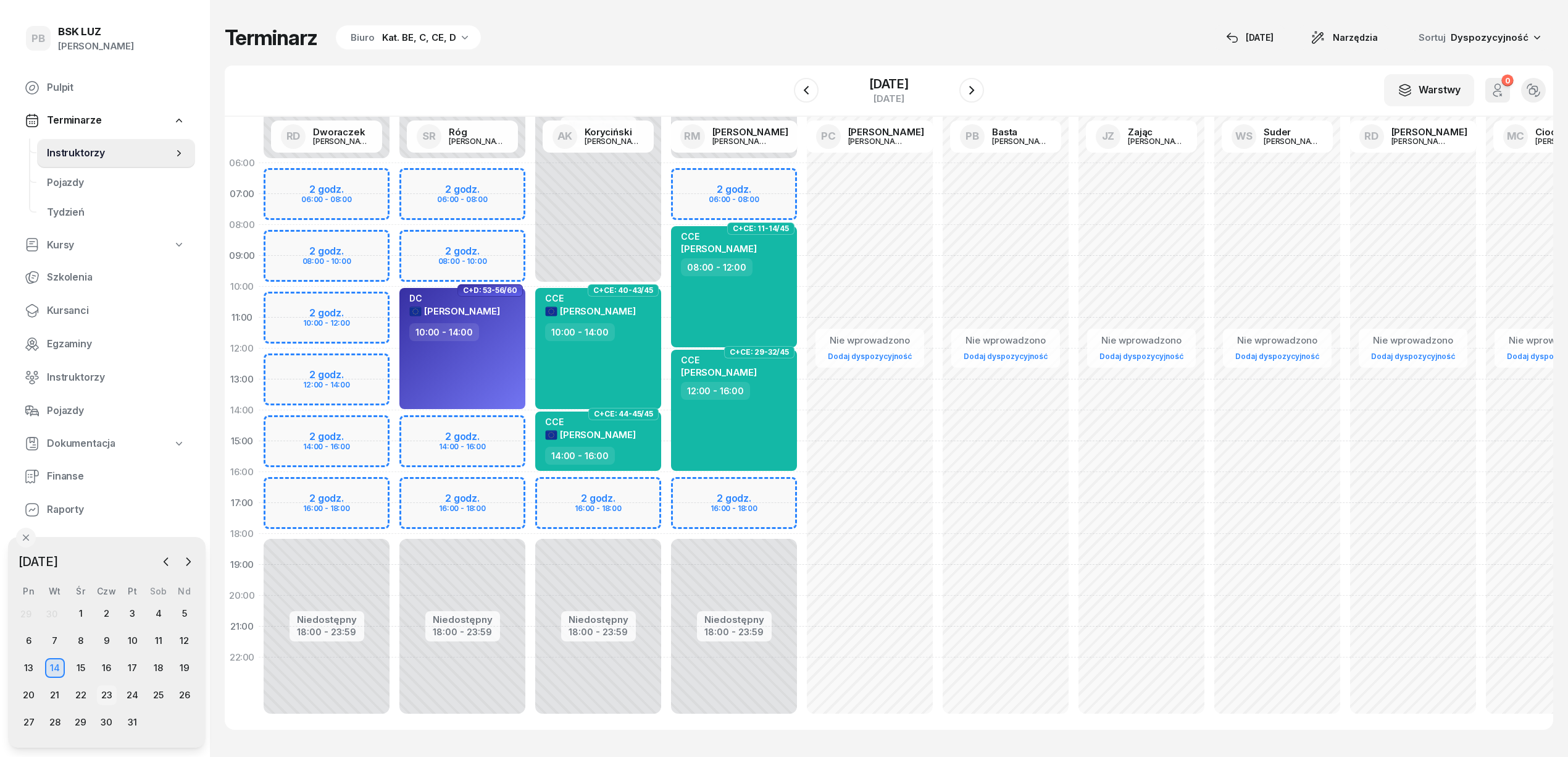
click at [164, 560] on icon "button" at bounding box center [166, 561] width 12 height 12
click at [104, 698] on div "25" at bounding box center [106, 694] width 20 height 20
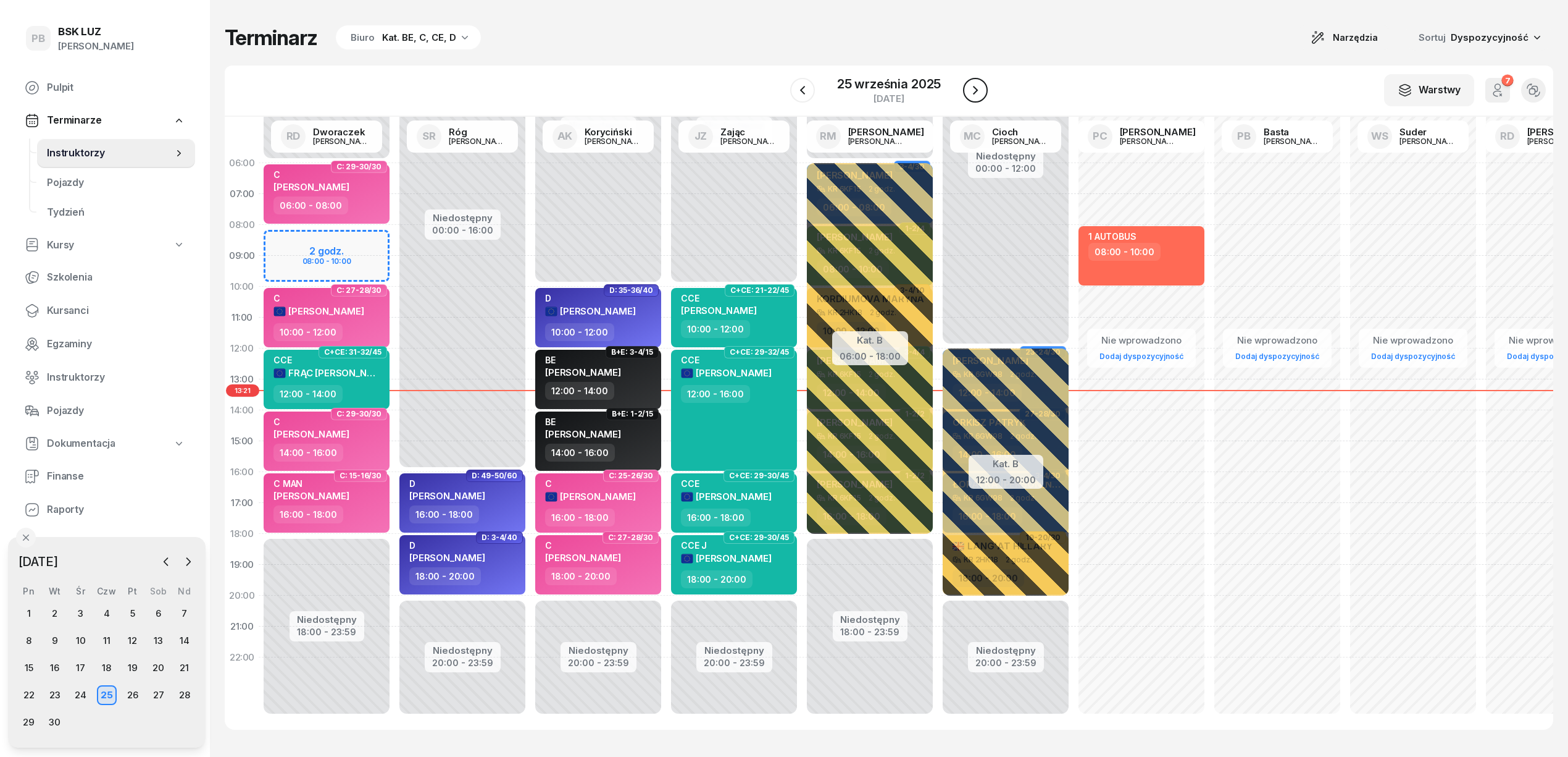
click at [974, 84] on icon "button" at bounding box center [975, 90] width 15 height 15
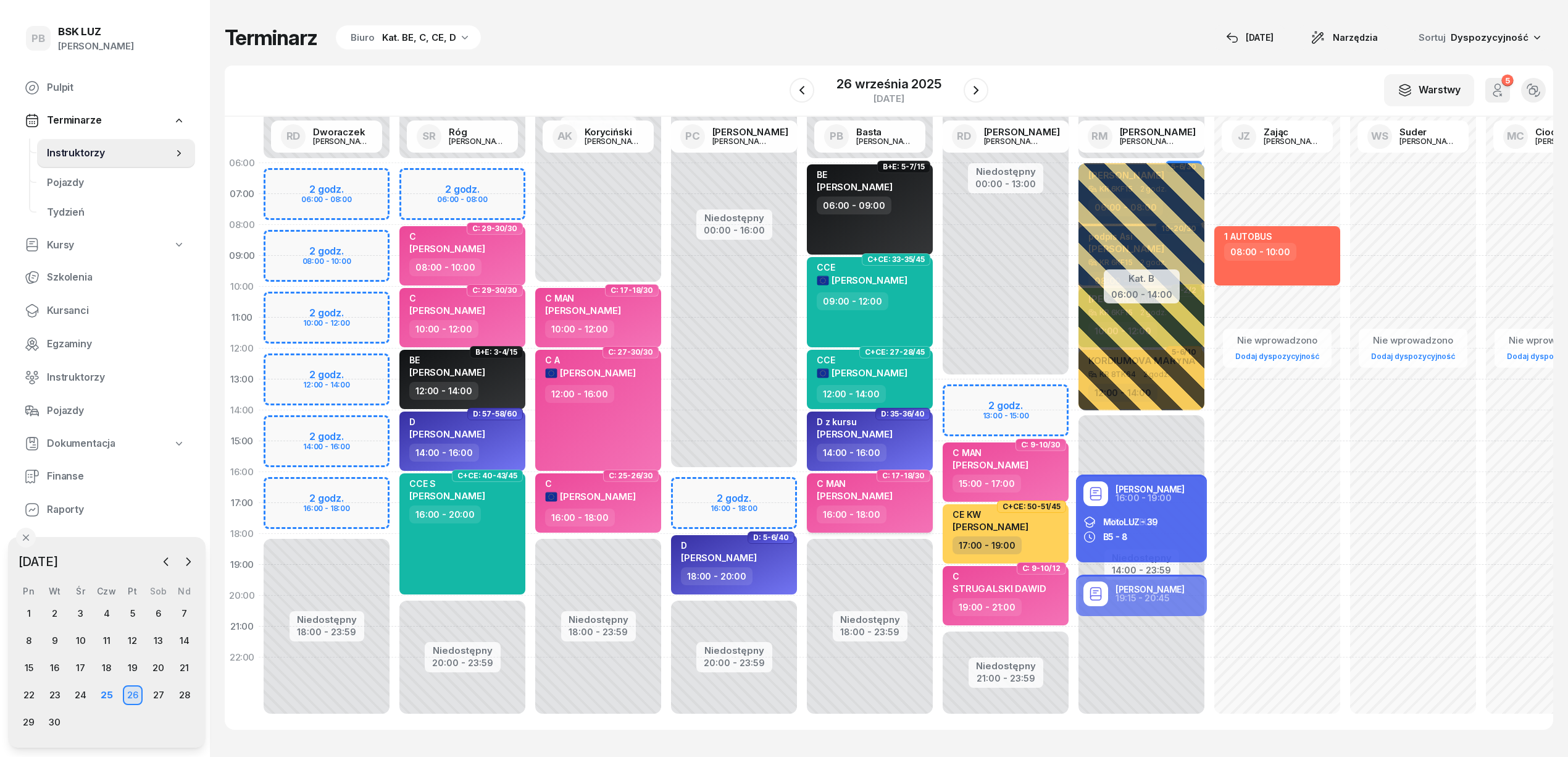
click at [917, 511] on div "16:00 - 18:00" at bounding box center [871, 514] width 109 height 18
select select "16"
select select "18"
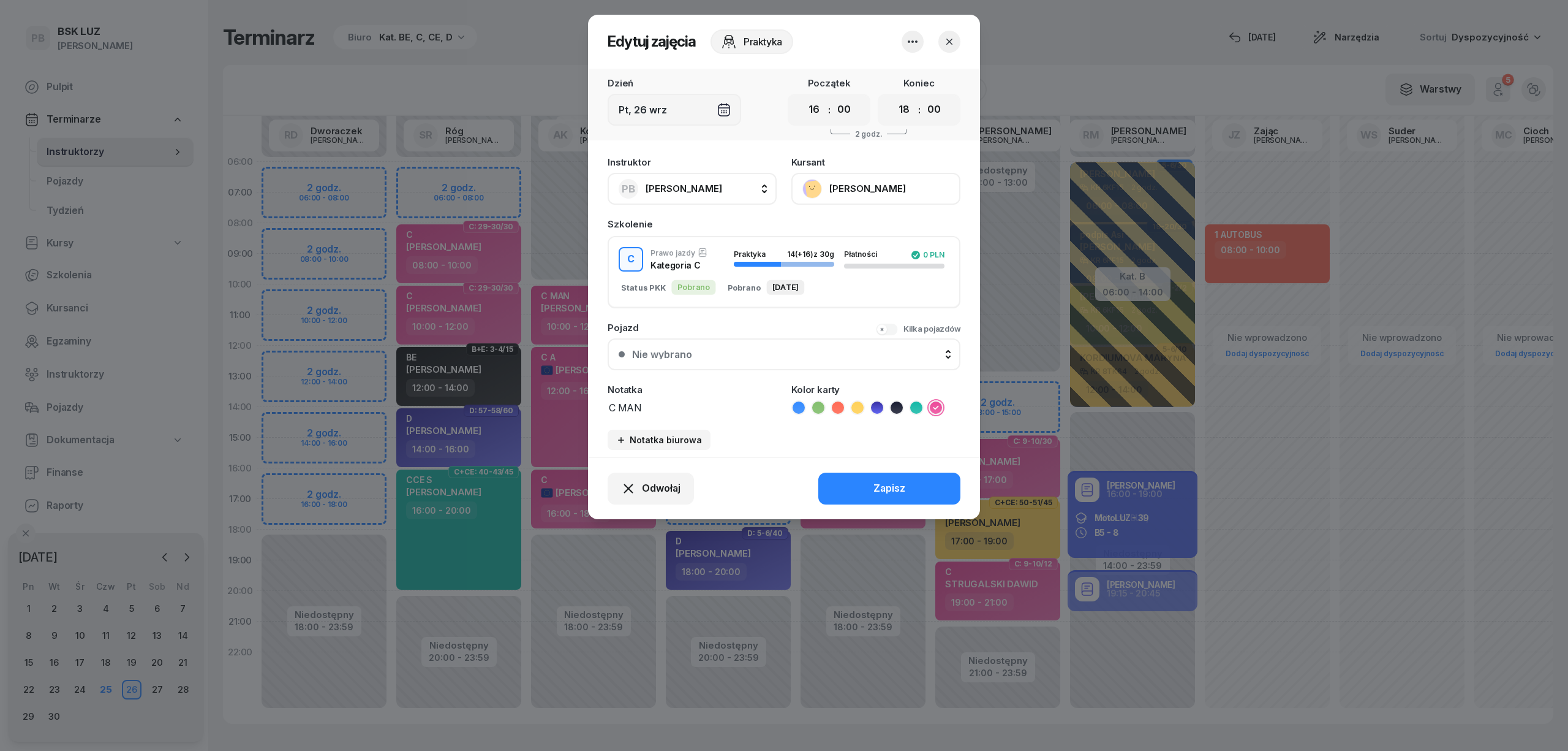
click at [706, 185] on button "PB Basta Piotr" at bounding box center [692, 189] width 169 height 32
type input "cich"
click at [666, 273] on span "[PERSON_NAME]" at bounding box center [690, 270] width 75 height 16
click at [876, 487] on div "Zapisz" at bounding box center [890, 488] width 32 height 16
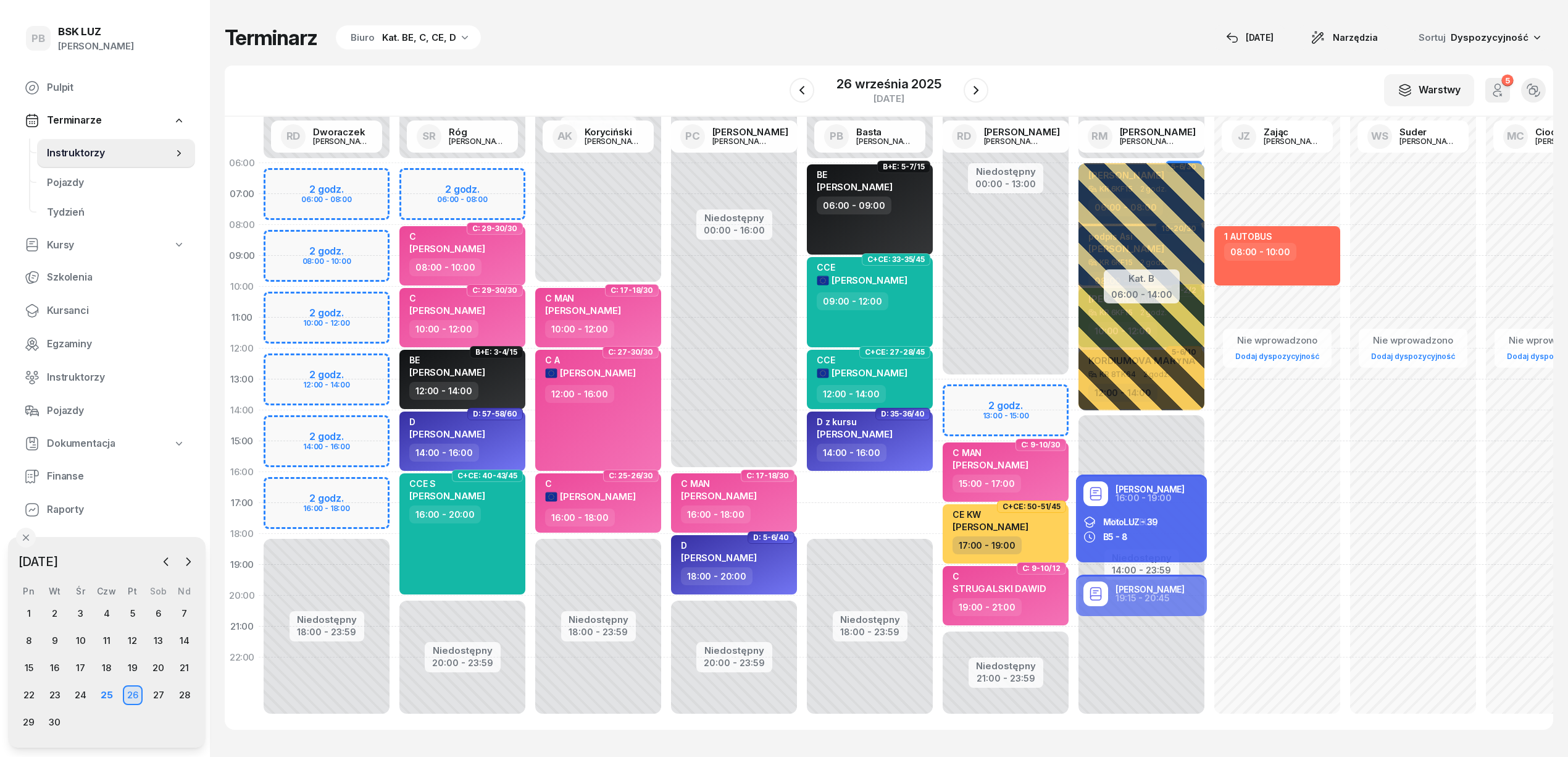
click at [760, 37] on div "Terminarz Biuro Kat. BE, C, CE, D [DATE] Narzędzia Sortuj Dyspozycyjność" at bounding box center [888, 37] width 1328 height 26
click at [771, 101] on div "W Wybierz AK Koryciński Artur BP Pająk Bogusław DA Arendarczyk Damian DP Pawłow…" at bounding box center [888, 91] width 1328 height 51
click at [803, 84] on icon "button" at bounding box center [802, 90] width 15 height 15
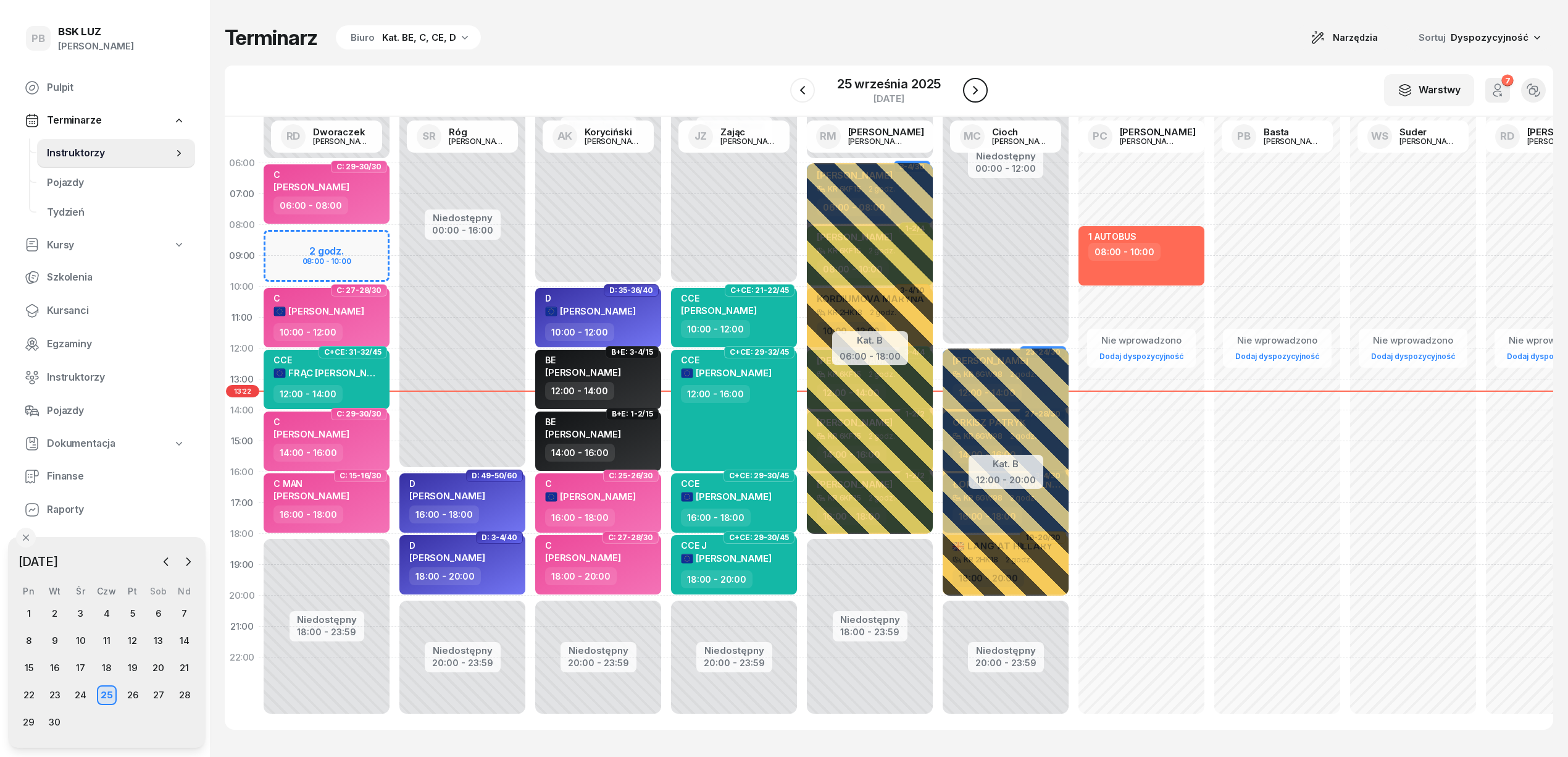
click at [979, 90] on icon "button" at bounding box center [975, 90] width 15 height 15
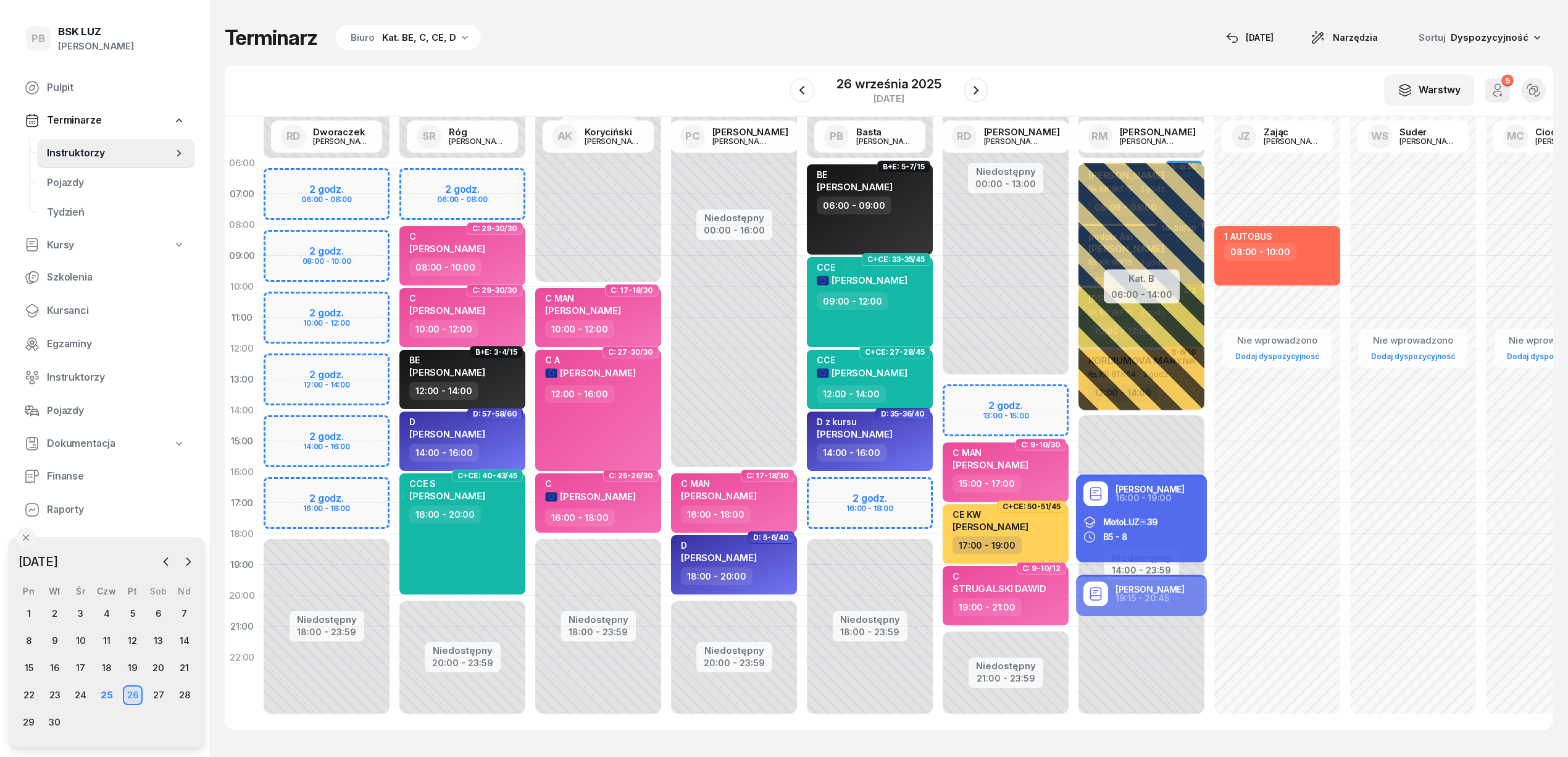
click at [708, 36] on div "Terminarz Biuro Kat. BE, C, CE, D [DATE] Narzędzia Sortuj Dyspozycyjność" at bounding box center [888, 37] width 1328 height 26
click at [79, 313] on span "Kursanci" at bounding box center [116, 310] width 138 height 16
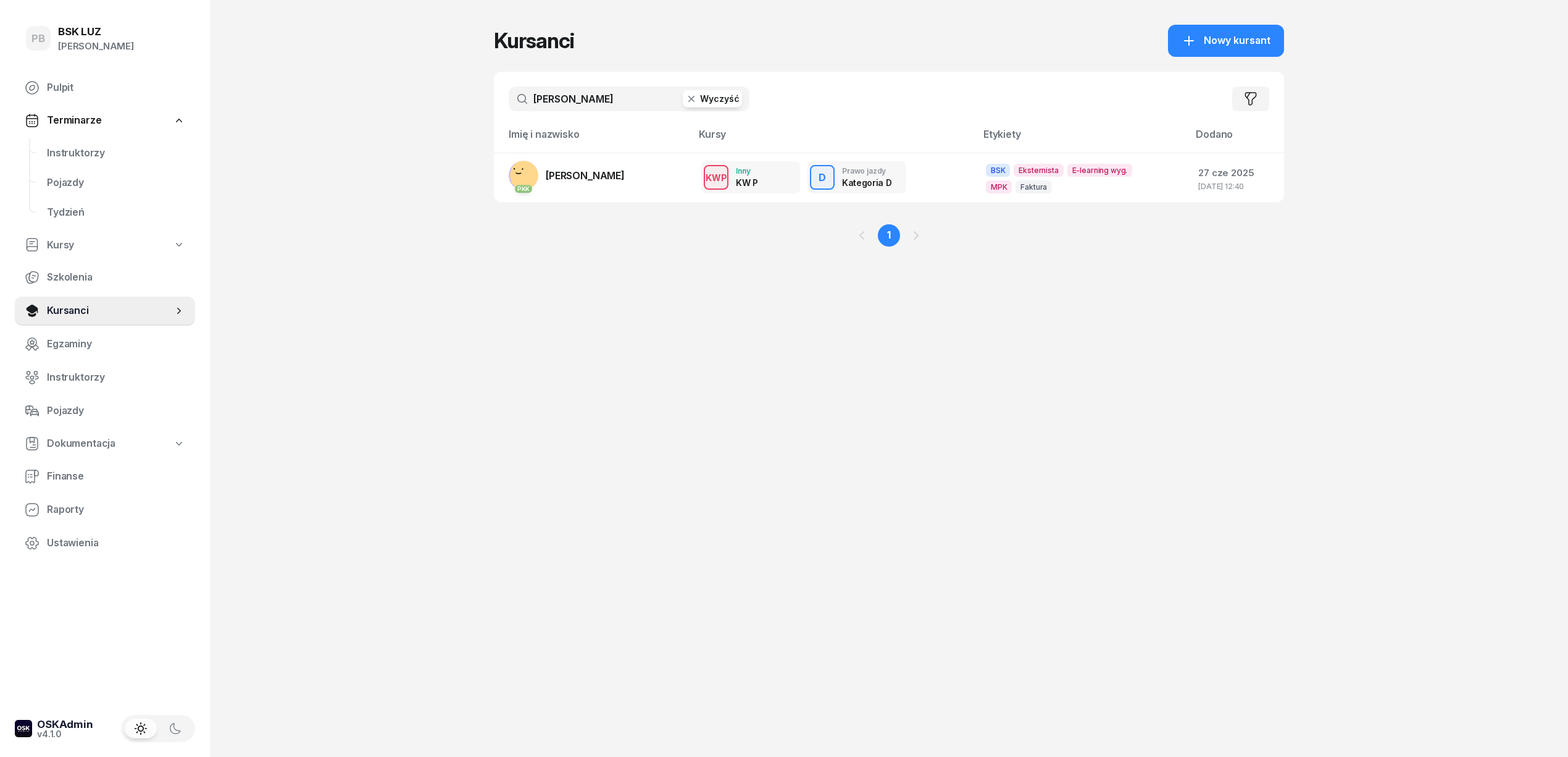
click at [608, 97] on input "[PERSON_NAME]" at bounding box center [629, 99] width 241 height 25
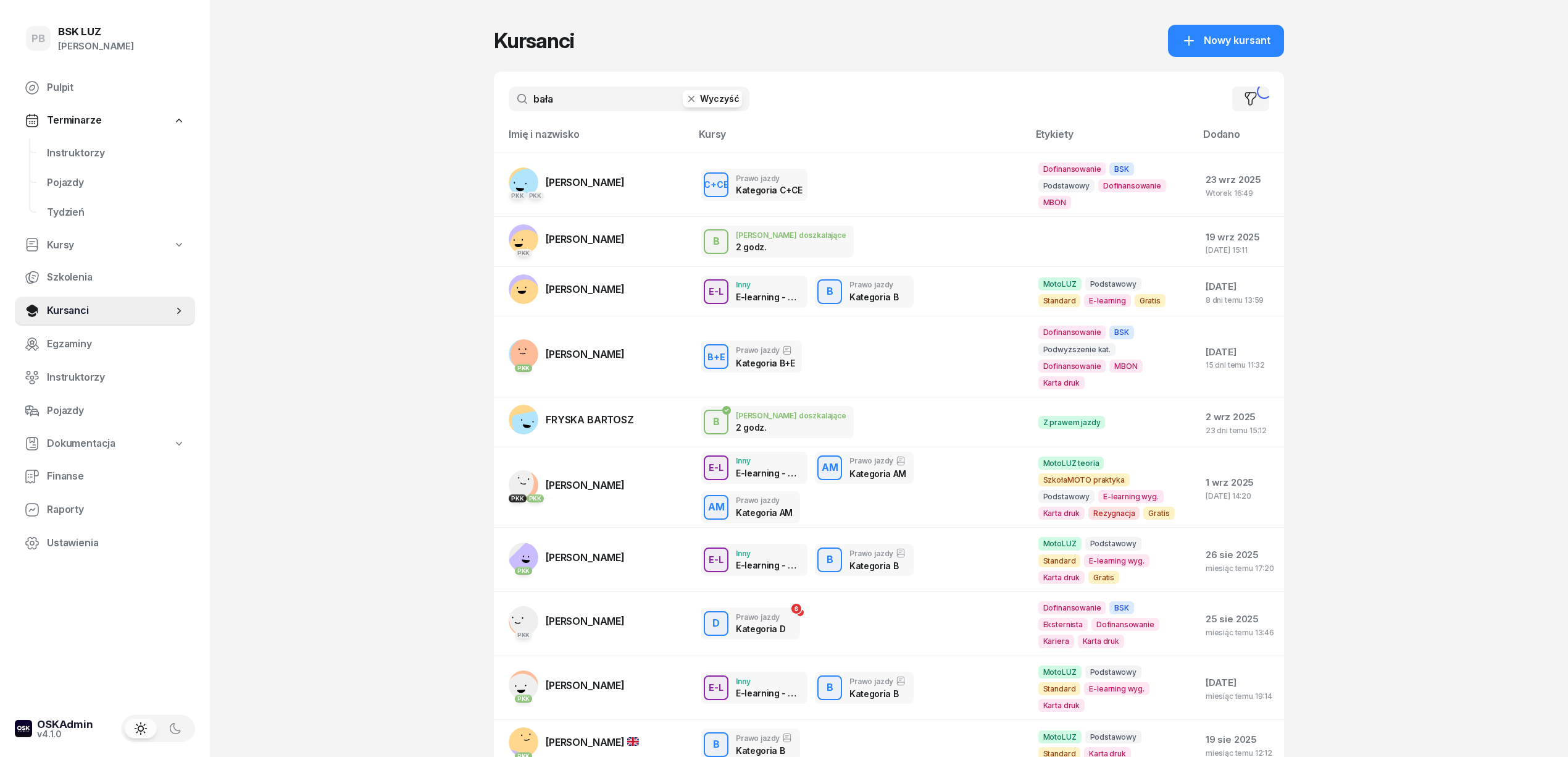
type input "bała"
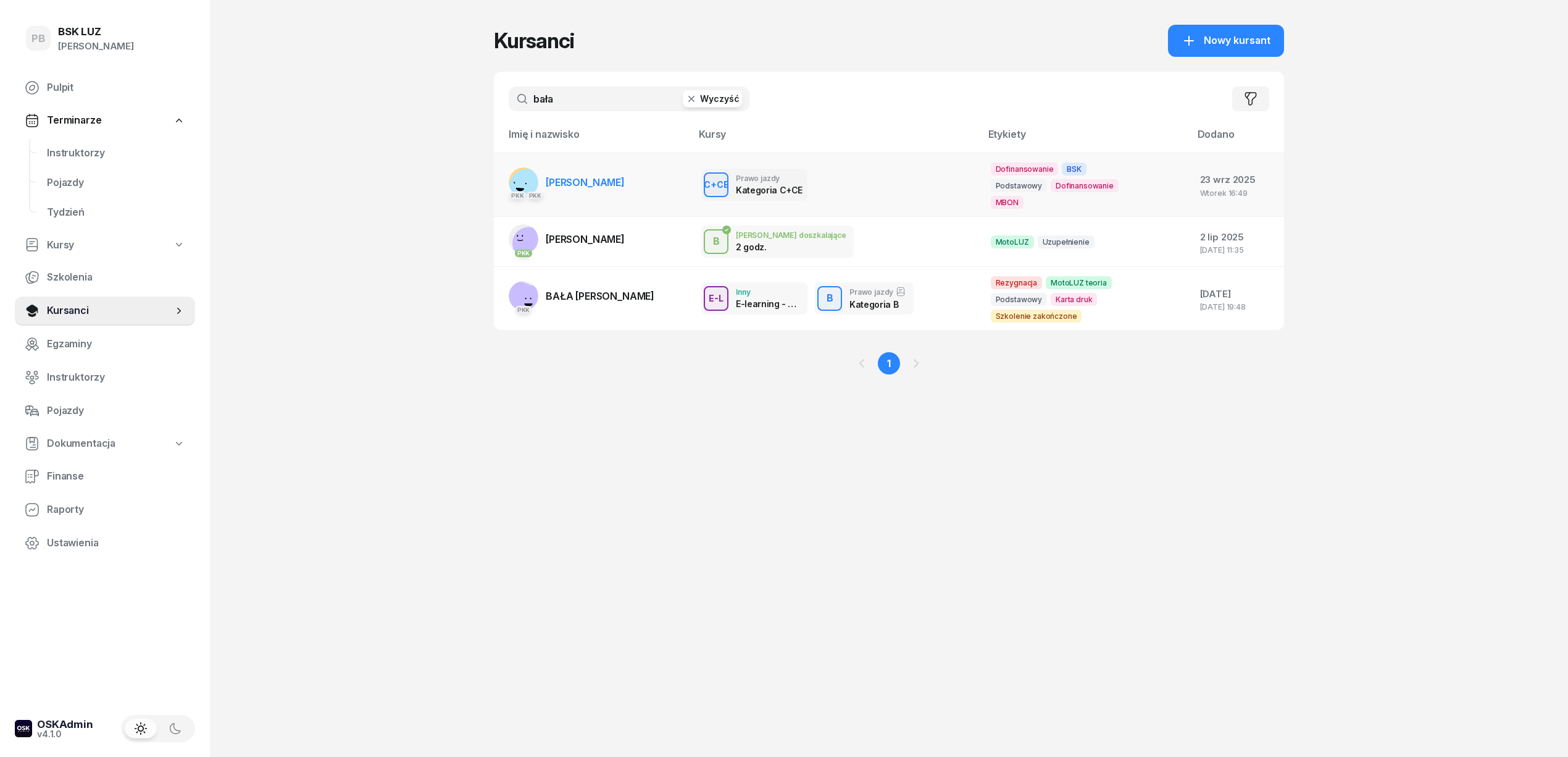
click at [594, 179] on span "[PERSON_NAME]" at bounding box center [584, 182] width 79 height 12
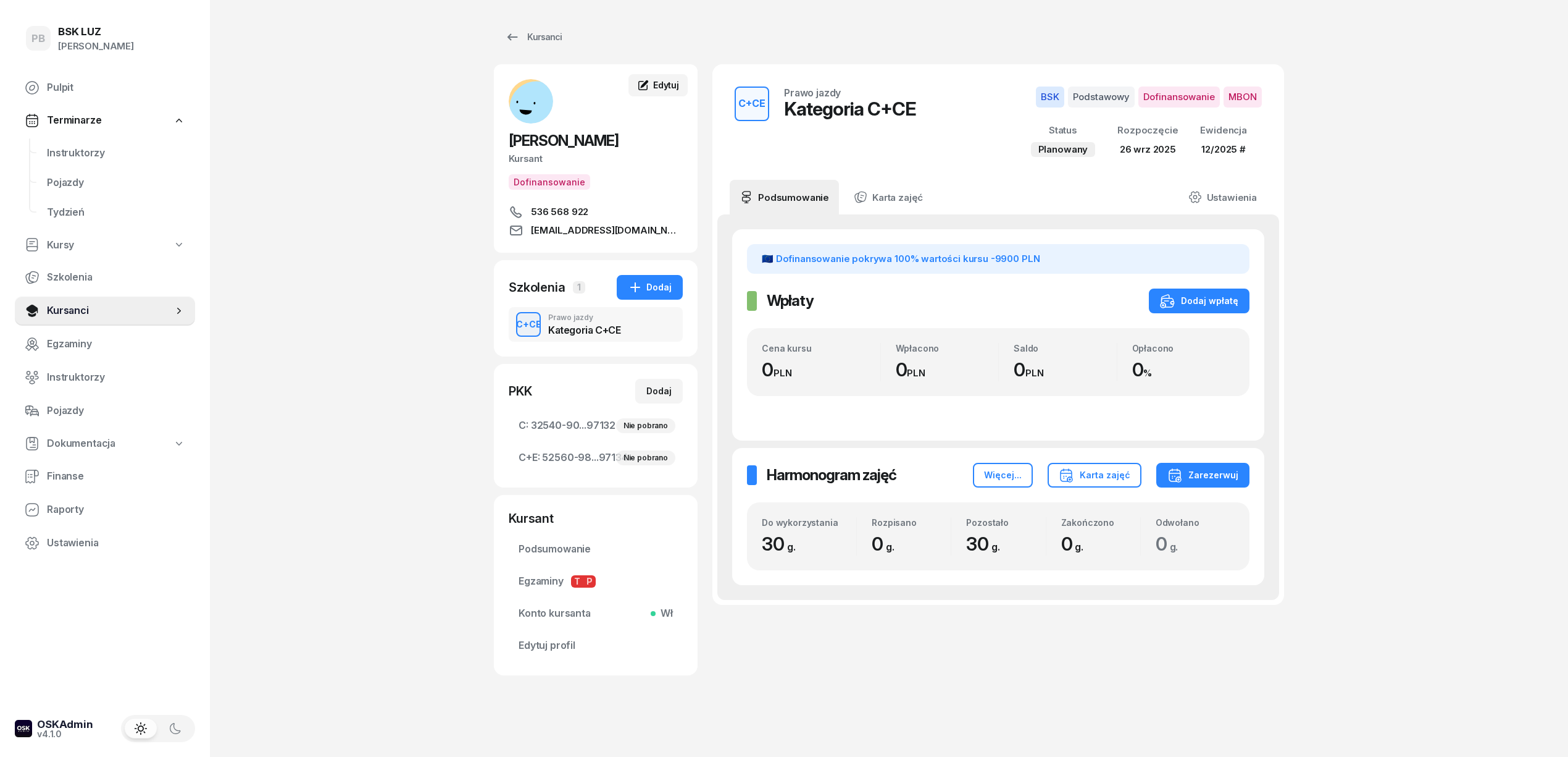
click at [669, 81] on span "Edytuj" at bounding box center [666, 84] width 26 height 10
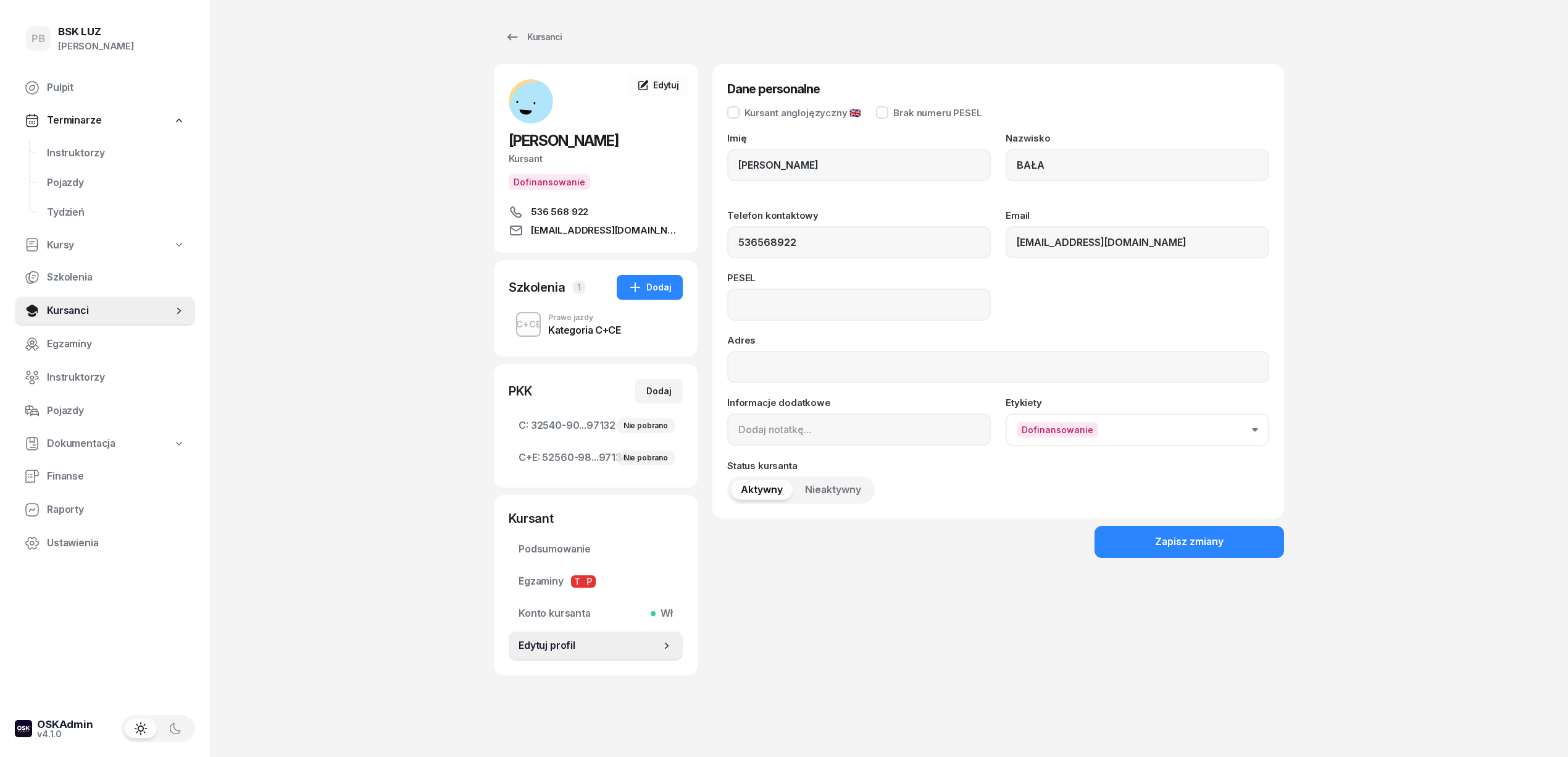
type input "536 568 922"
click at [772, 301] on input at bounding box center [859, 304] width 263 height 32
type input "86041720859"
click at [1223, 532] on button "Zapisz zmiany" at bounding box center [1189, 542] width 189 height 32
click at [528, 43] on div "Kursanci" at bounding box center [533, 37] width 57 height 15
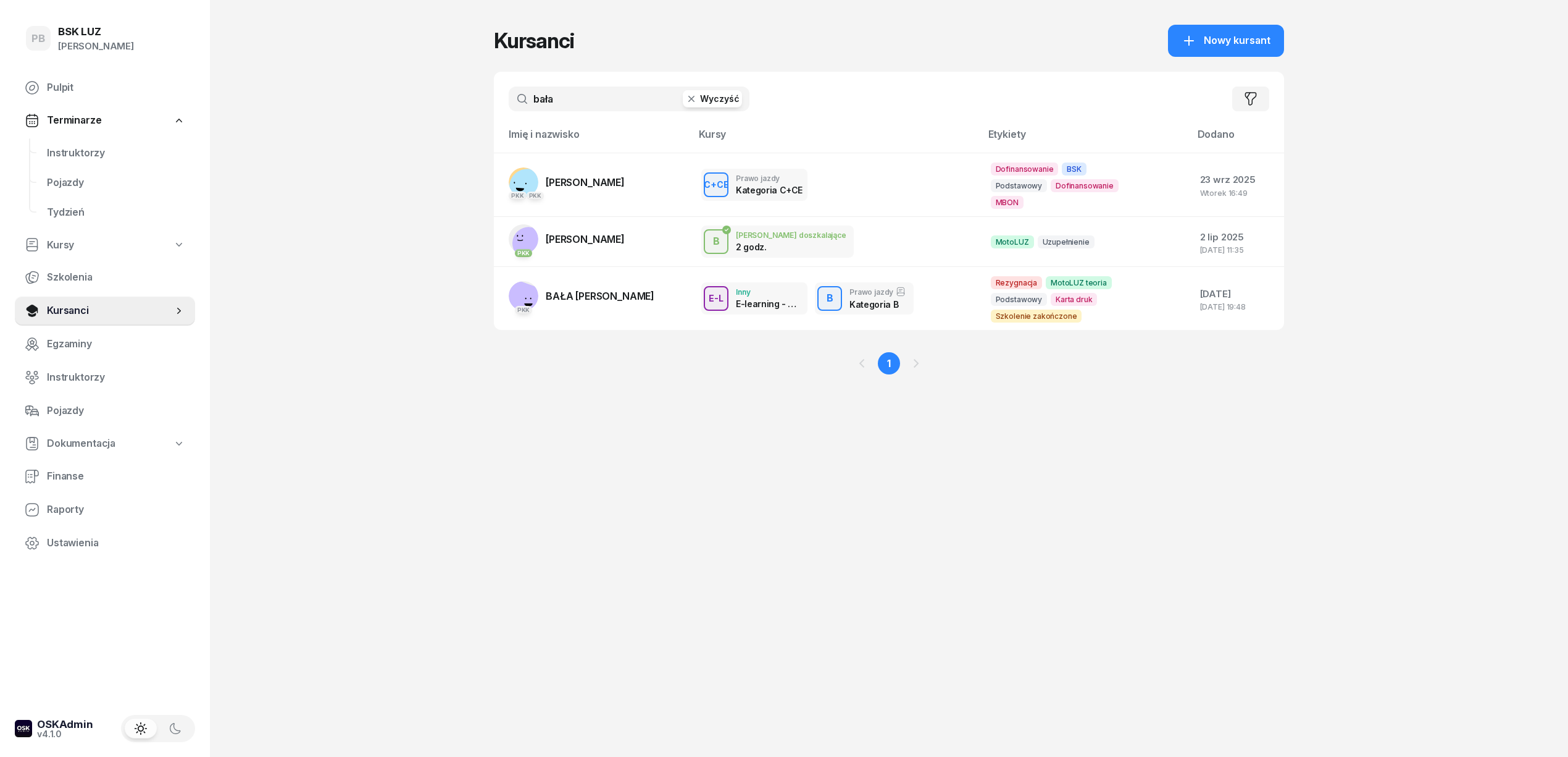
click at [326, 194] on div "PB BSK LUZ Patrycja Bogdanowicz Pulpit Terminarze Instruktorzy Pojazdy Tydzień …" at bounding box center [784, 378] width 1568 height 757
click at [84, 153] on span "Instruktorzy" at bounding box center [116, 153] width 138 height 16
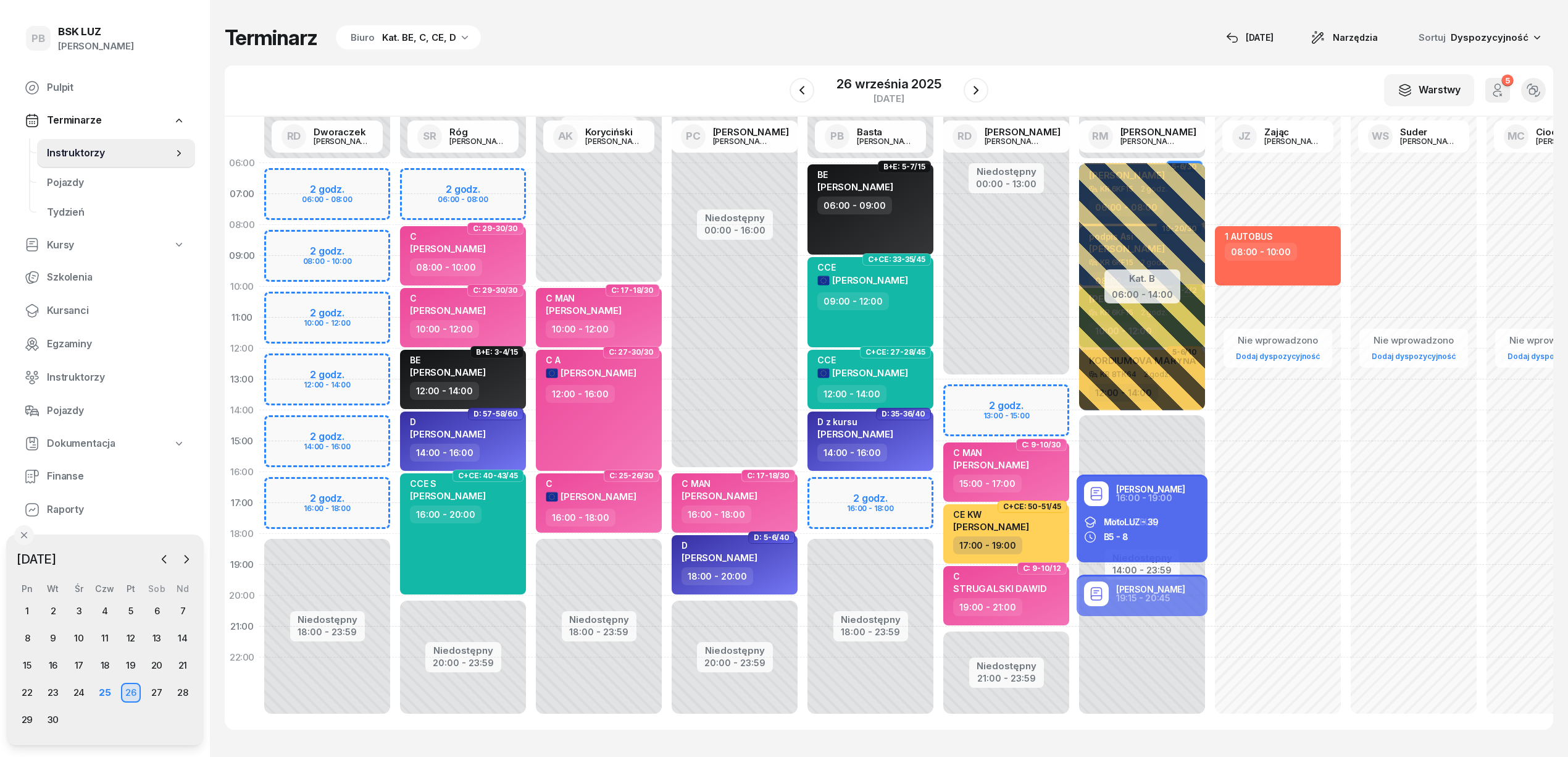
click at [669, 23] on div "Terminarz Biuro Kat. BE, C, CE, D 25 wrz Narzędzia Sortuj Dyspozycyjność W Wybi…" at bounding box center [888, 377] width 1328 height 754
click at [675, 27] on div "Terminarz Biuro Kat. BE, C, CE, D [DATE] Narzędzia Sortuj Dyspozycyjność" at bounding box center [888, 37] width 1328 height 26
click at [82, 308] on span "Kursanci" at bounding box center [116, 310] width 138 height 16
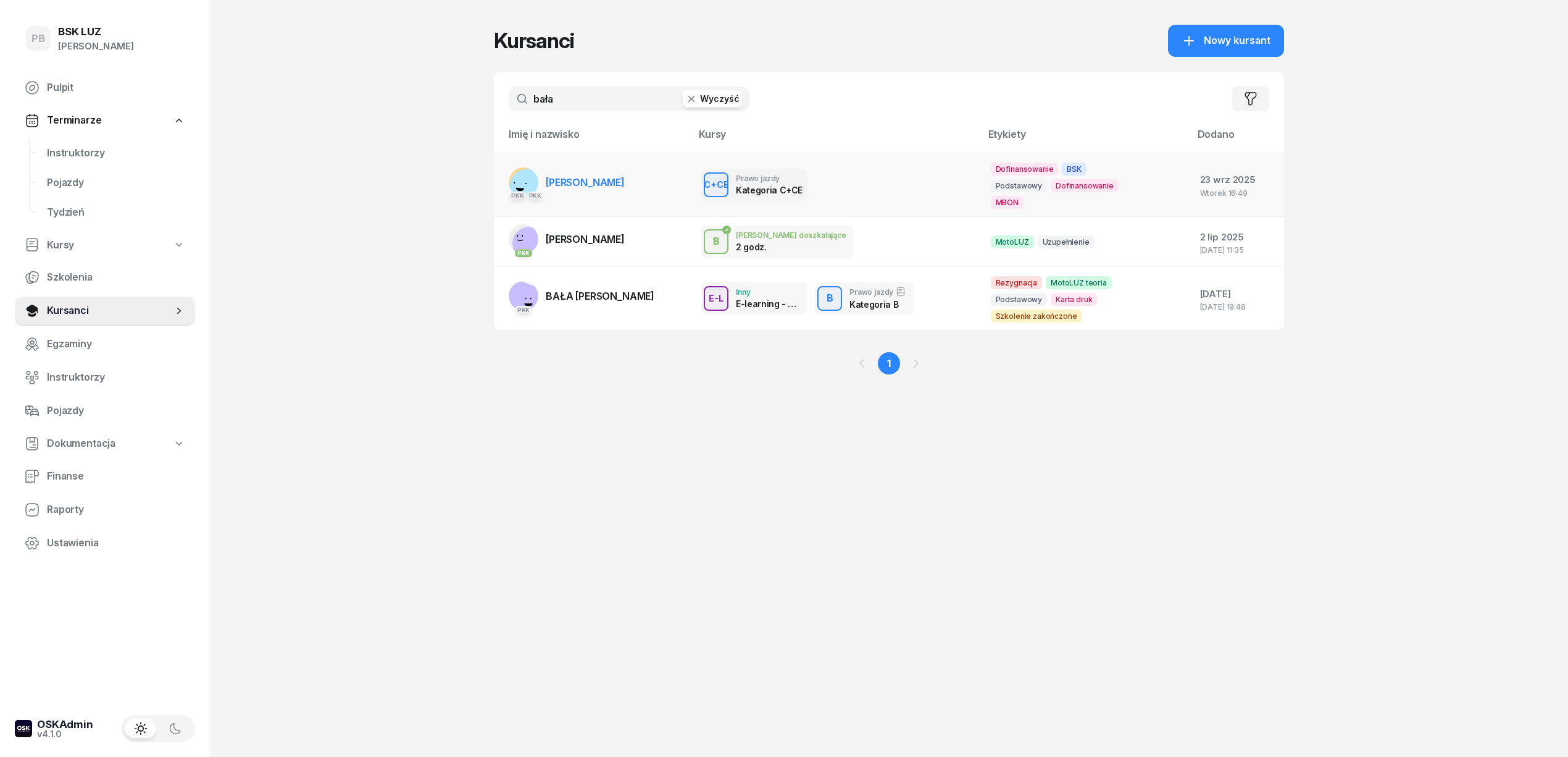
click at [597, 181] on span "[PERSON_NAME]" at bounding box center [584, 182] width 79 height 12
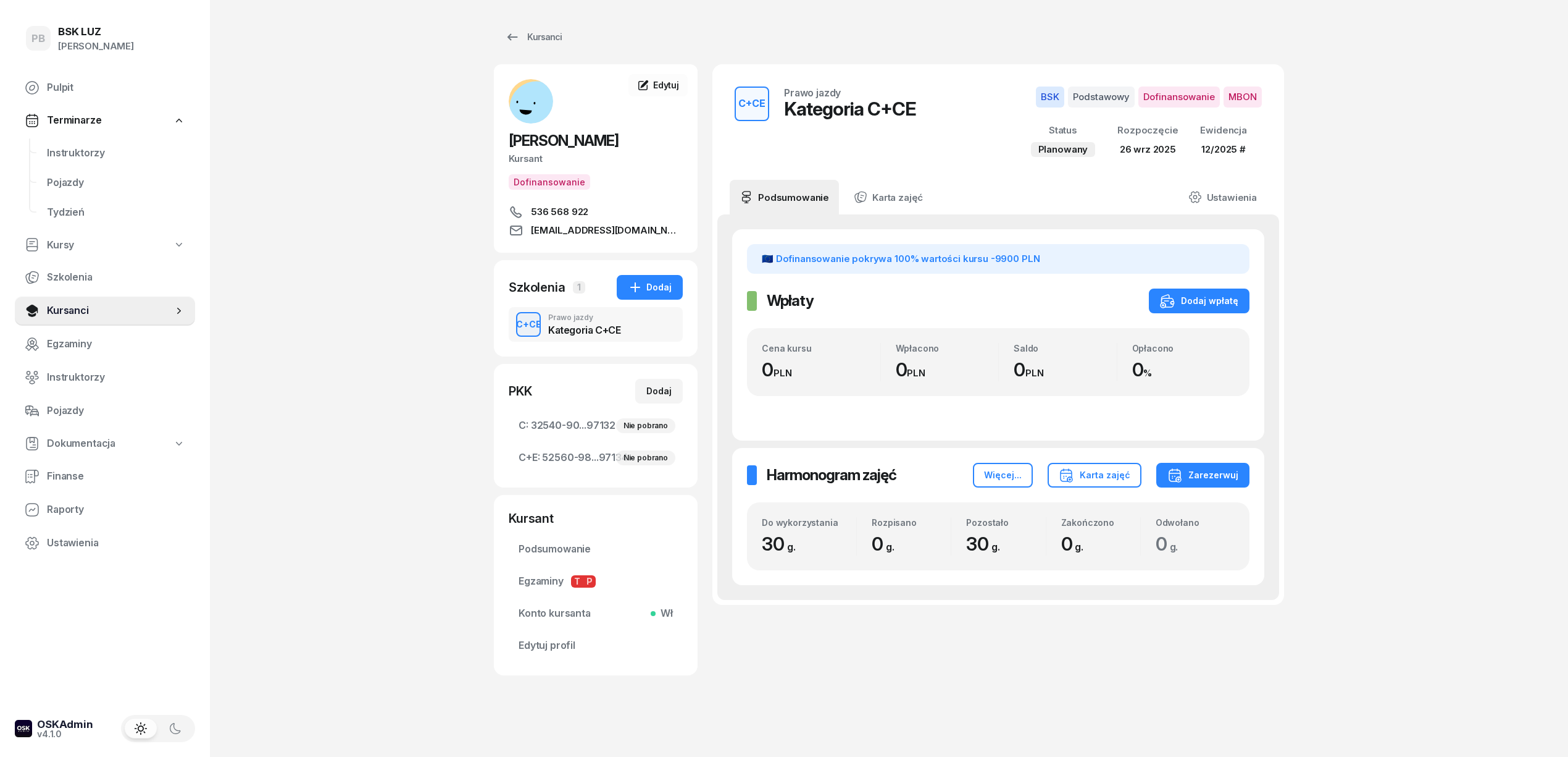
click at [256, 285] on div "PB BSK LUZ Patrycja Bogdanowicz Pulpit Terminarze Instruktorzy Pojazdy Tydzień …" at bounding box center [784, 379] width 1568 height 759
click at [95, 151] on span "Instruktorzy" at bounding box center [116, 153] width 138 height 16
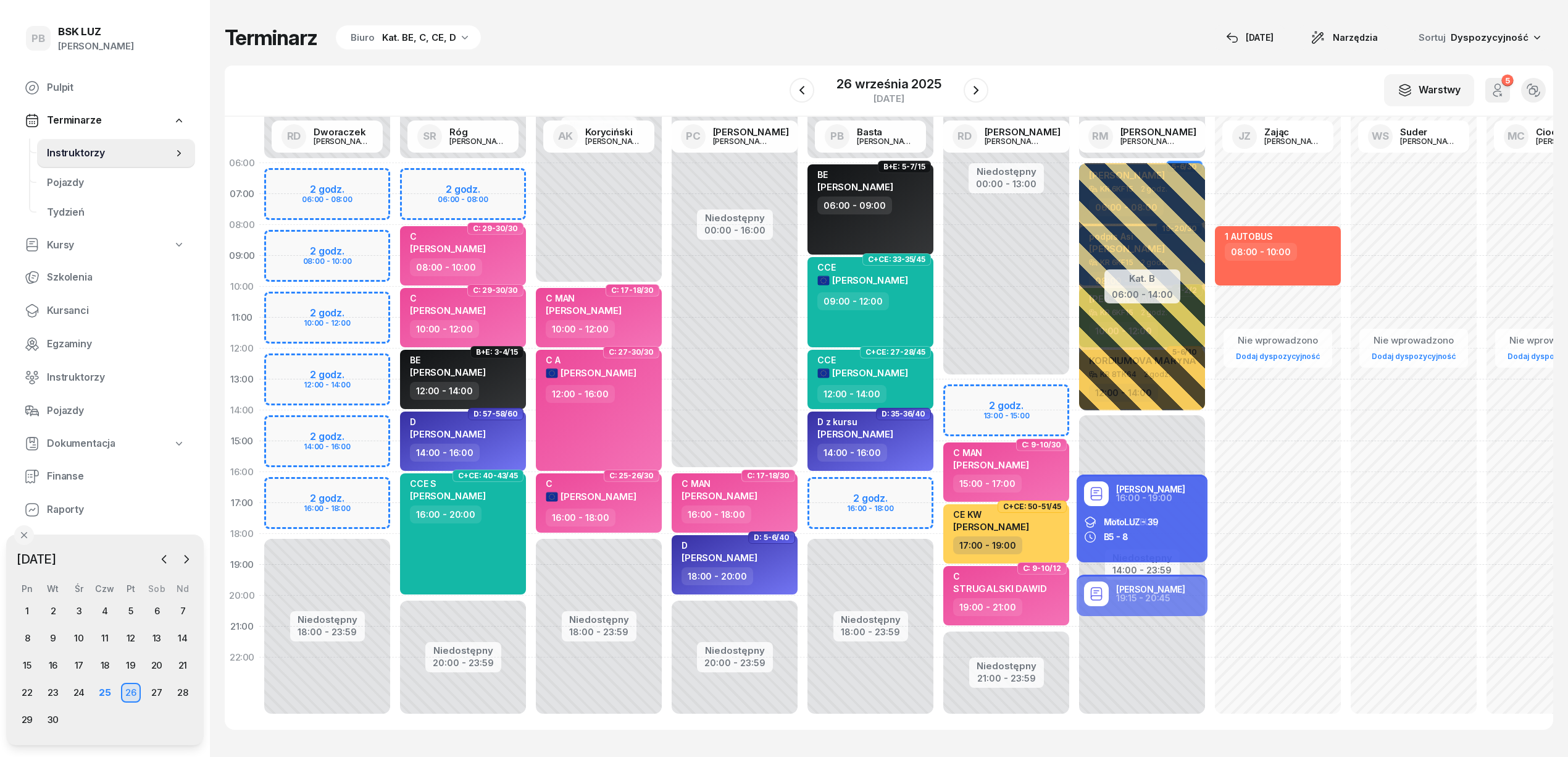
click at [561, 60] on div "Terminarz Biuro Kat. BE, C, CE, D 25 wrz Narzędzia Sortuj Dyspozycyjność W Wybi…" at bounding box center [888, 377] width 1328 height 754
click at [721, 50] on div "Terminarz Biuro Kat. BE, C, CE, D 25 wrz Narzędzia Sortuj Dyspozycyjność W Wybi…" at bounding box center [888, 377] width 1328 height 754
click at [775, 42] on div "Terminarz Biuro Kat. BE, C, CE, D [DATE] Narzędzia Sortuj Dyspozycyjność" at bounding box center [888, 37] width 1328 height 26
click at [1096, 56] on div "Terminarz Biuro Kat. BE, C, CE, D 25 wrz Narzędzia Sortuj Dyspozycyjność W Wybi…" at bounding box center [888, 377] width 1328 height 754
click at [1096, 56] on div "Terminarz Biuro Kat. BE, C, CE, D 25 wrz Narzędzia Sortuj Dyspozycyjność W Wybi…" at bounding box center [888, 377] width 1328 height 754
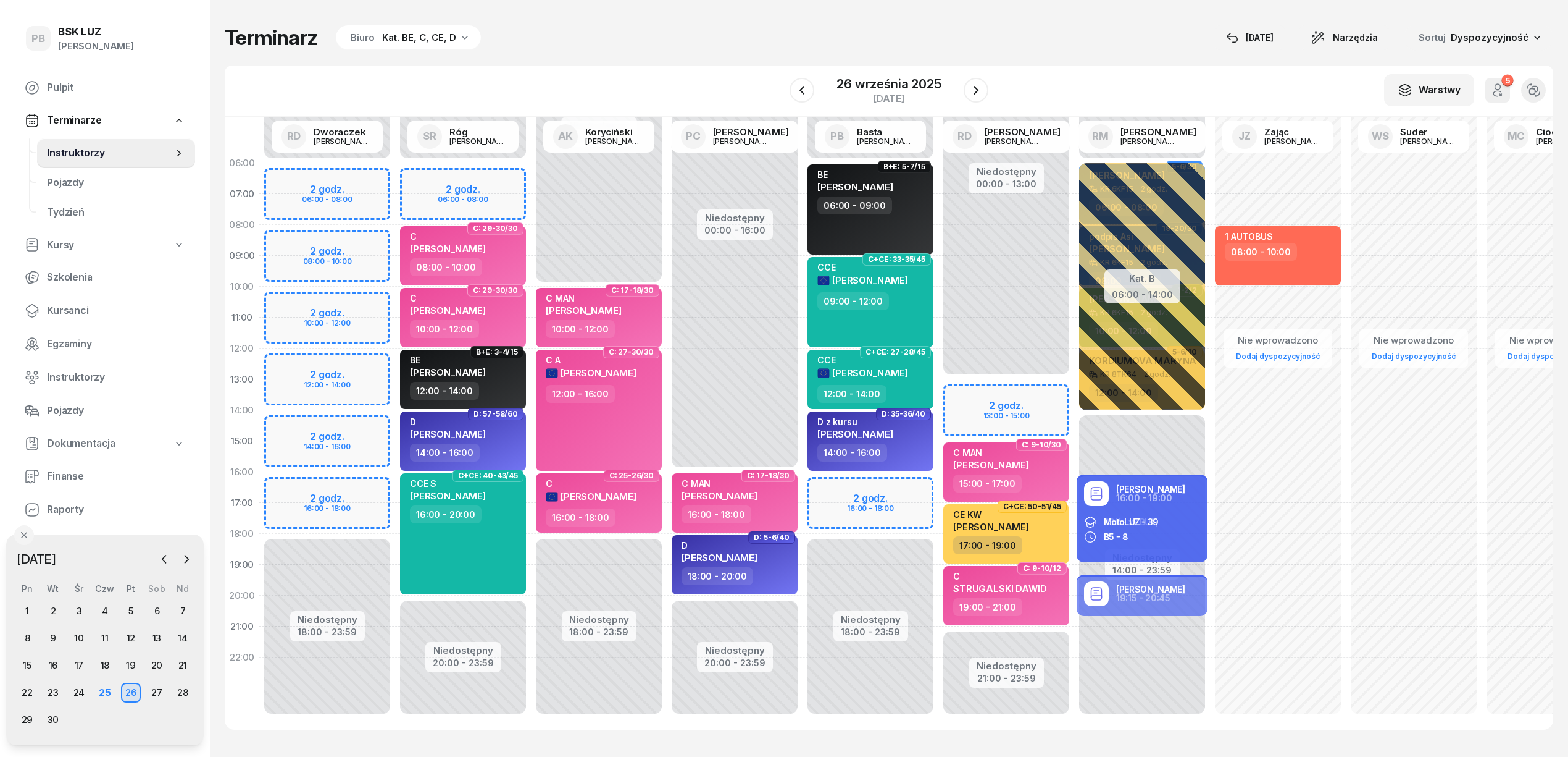
click at [660, 53] on div "Terminarz Biuro Kat. BE, C, CE, D 25 wrz Narzędzia Sortuj Dyspozycyjność W Wybi…" at bounding box center [888, 377] width 1328 height 754
click at [1151, 29] on div "Terminarz Biuro Kat. BE, C, CE, D [DATE] Narzędzia Sortuj Dyspozycyjność" at bounding box center [888, 37] width 1328 height 26
click at [153, 687] on div "27" at bounding box center [156, 692] width 20 height 20
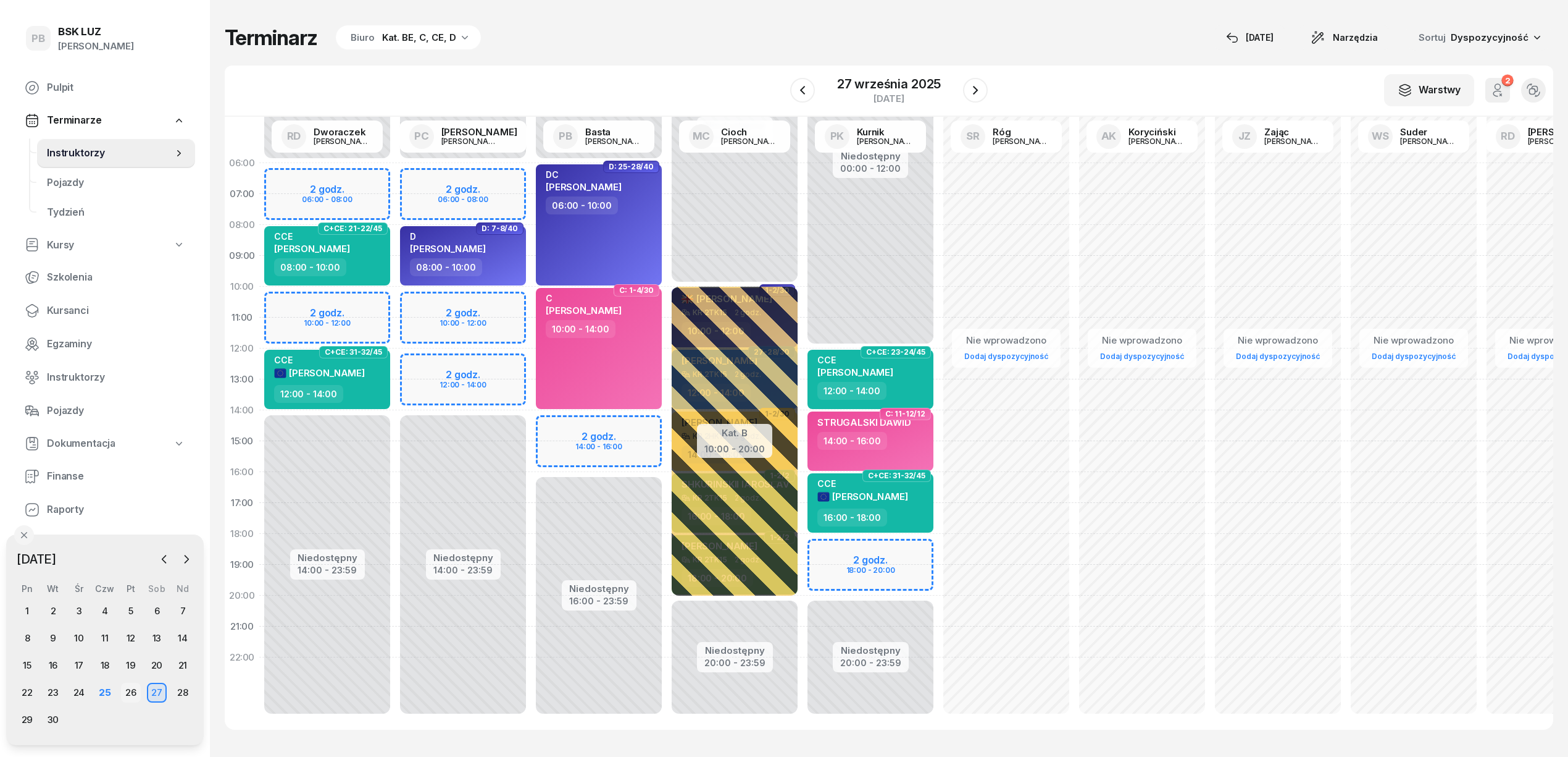
click at [134, 688] on div "26" at bounding box center [131, 692] width 20 height 20
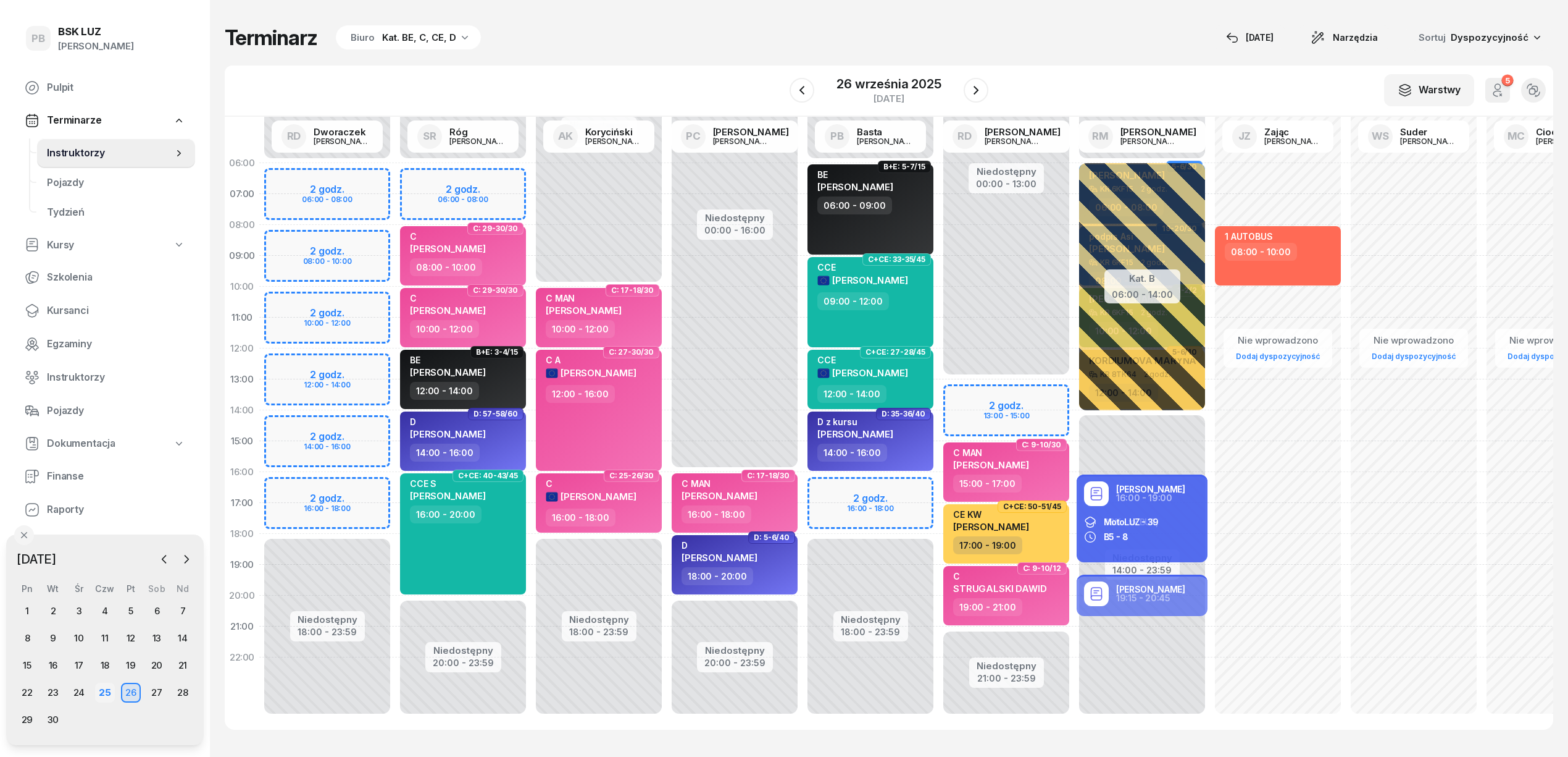
click at [107, 694] on div "25" at bounding box center [104, 692] width 20 height 20
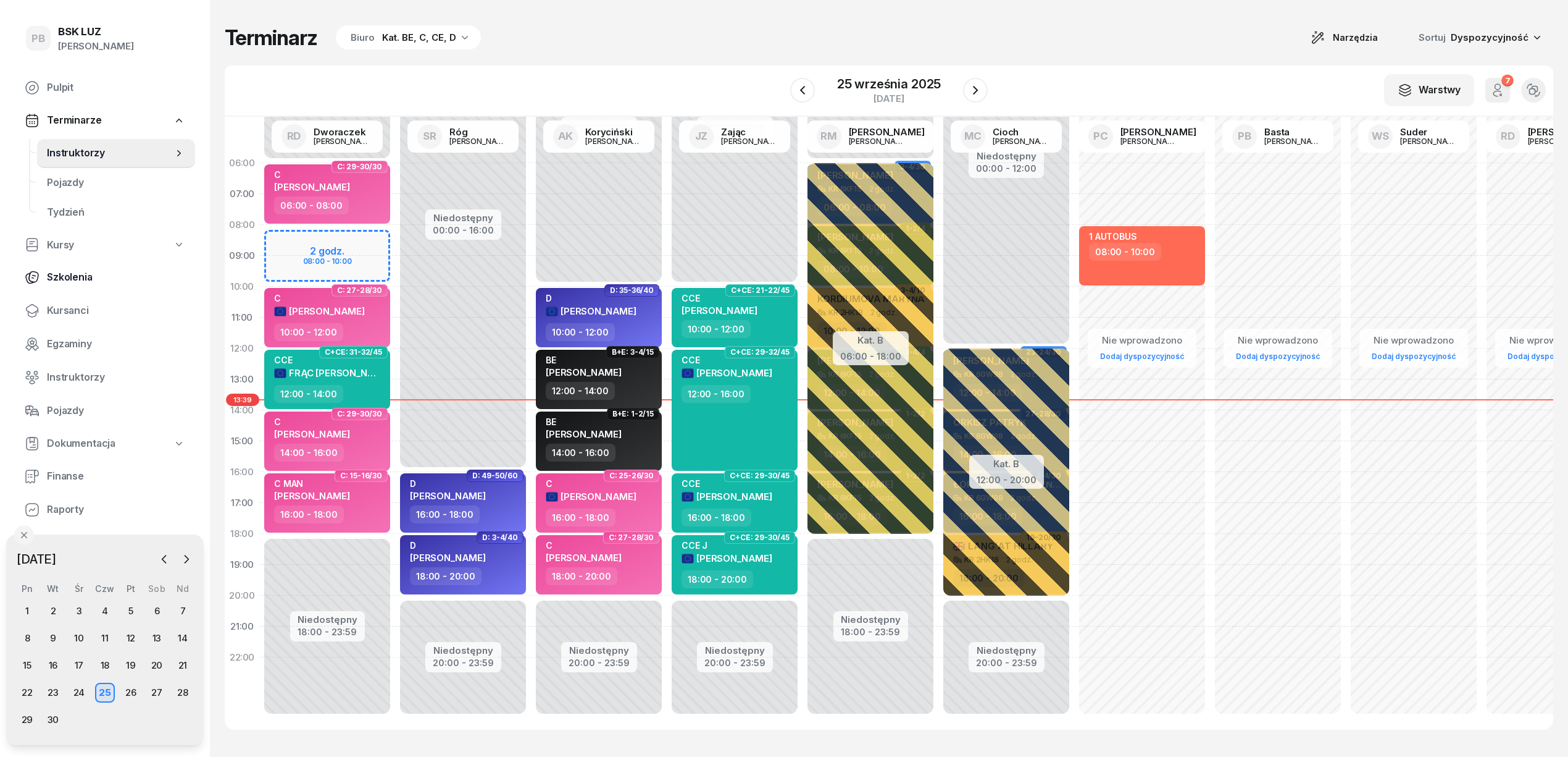
drag, startPoint x: 76, startPoint y: 306, endPoint x: 153, endPoint y: 282, distance: 80.7
click at [76, 307] on span "Kursanci" at bounding box center [116, 310] width 138 height 16
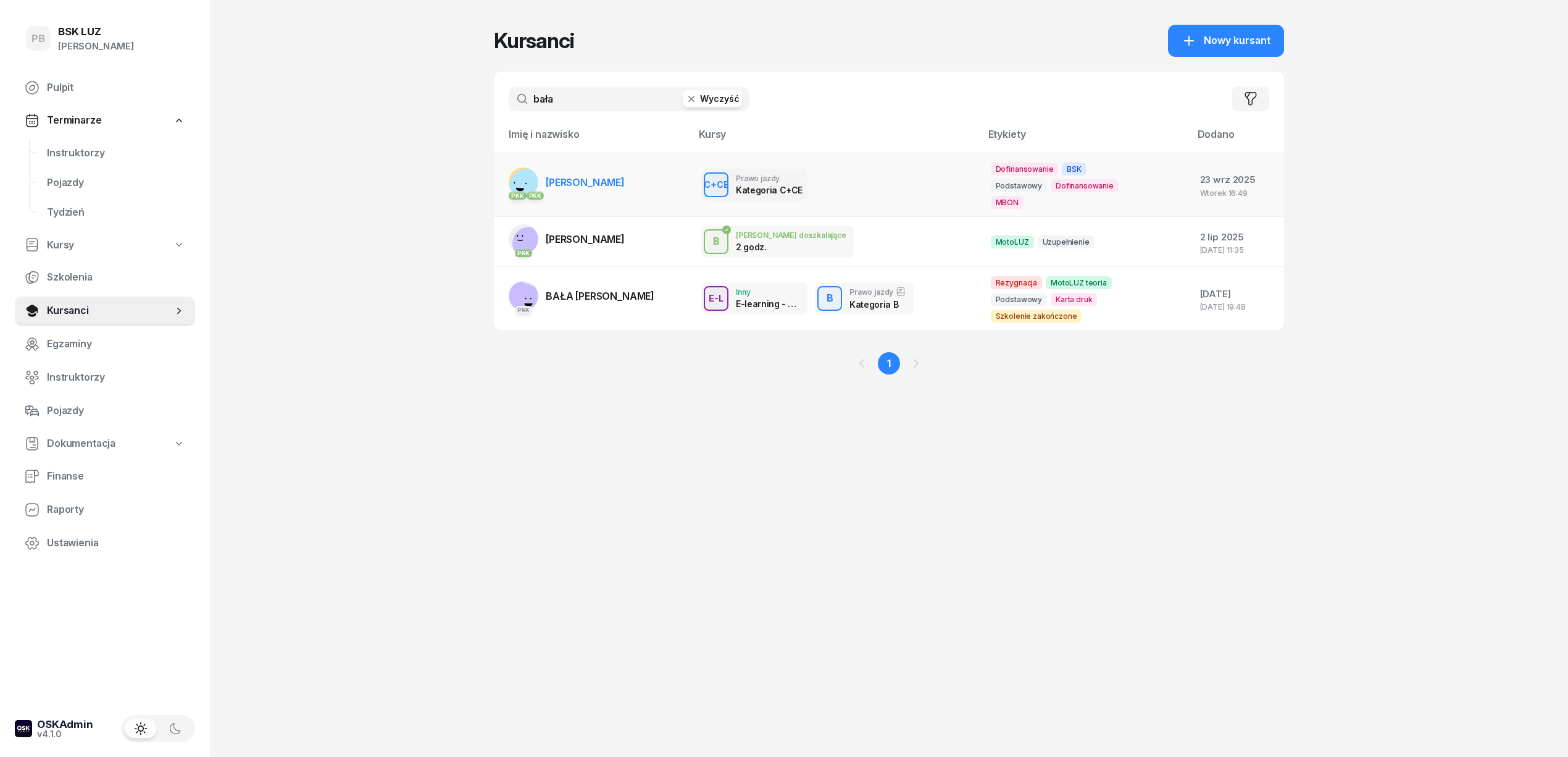
click at [592, 176] on span "[PERSON_NAME]" at bounding box center [584, 182] width 79 height 12
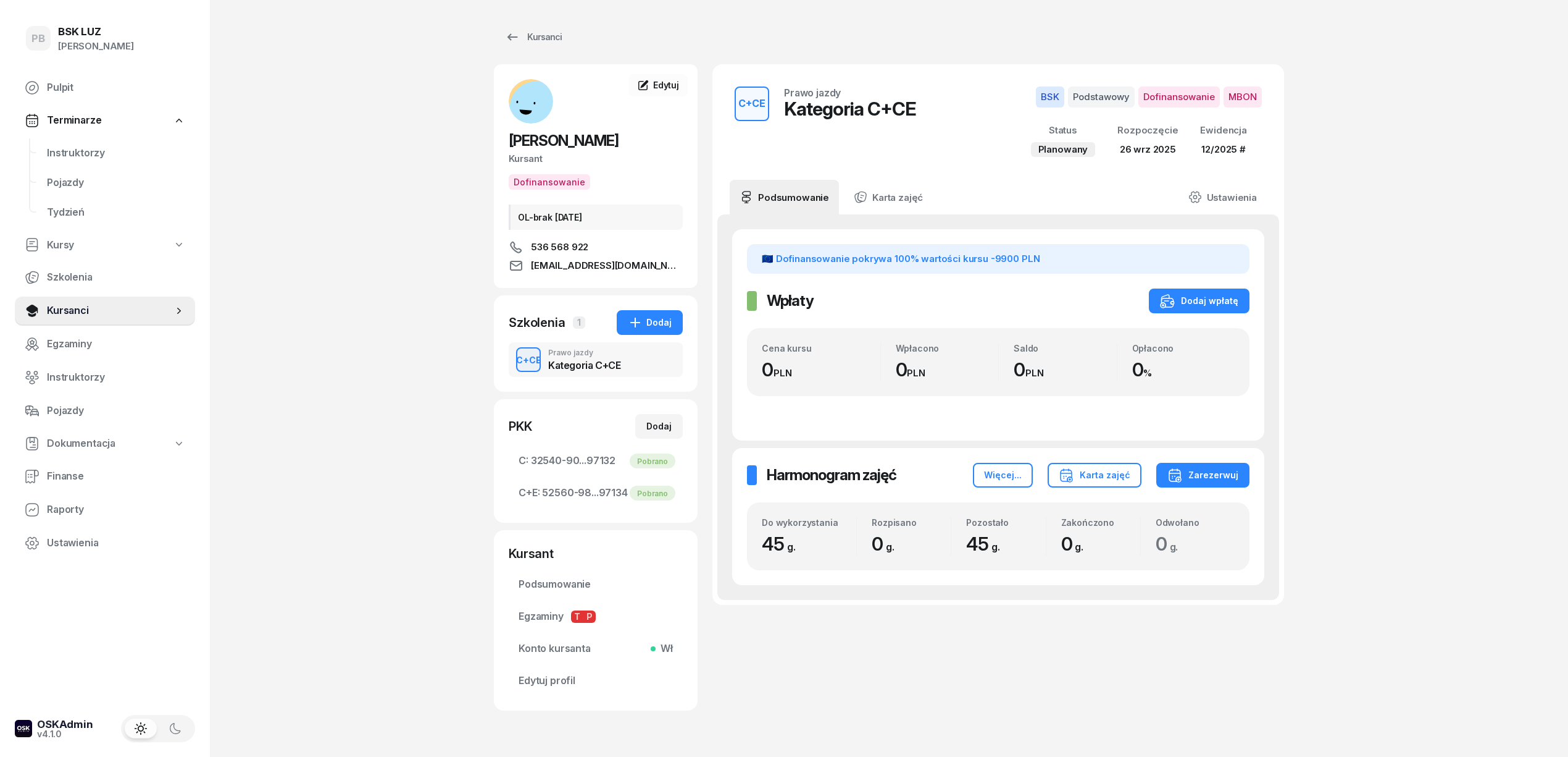
click at [376, 349] on div "PB BSK LUZ Patrycja Bogdanowicz Pulpit Terminarze Instruktorzy Pojazdy Tydzień …" at bounding box center [784, 397] width 1568 height 794
click at [1043, 687] on div "C+CE Prawo jazdy Kategoria C+CE BSK Podstawowy Dofinansowanie MBON Status Plano…" at bounding box center [998, 388] width 572 height 646
click at [396, 585] on div "PB BSK LUZ Patrycja Bogdanowicz Pulpit Terminarze Instruktorzy Pojazdy Tydzień …" at bounding box center [784, 397] width 1568 height 794
click at [79, 143] on link "Instruktorzy" at bounding box center [116, 153] width 158 height 29
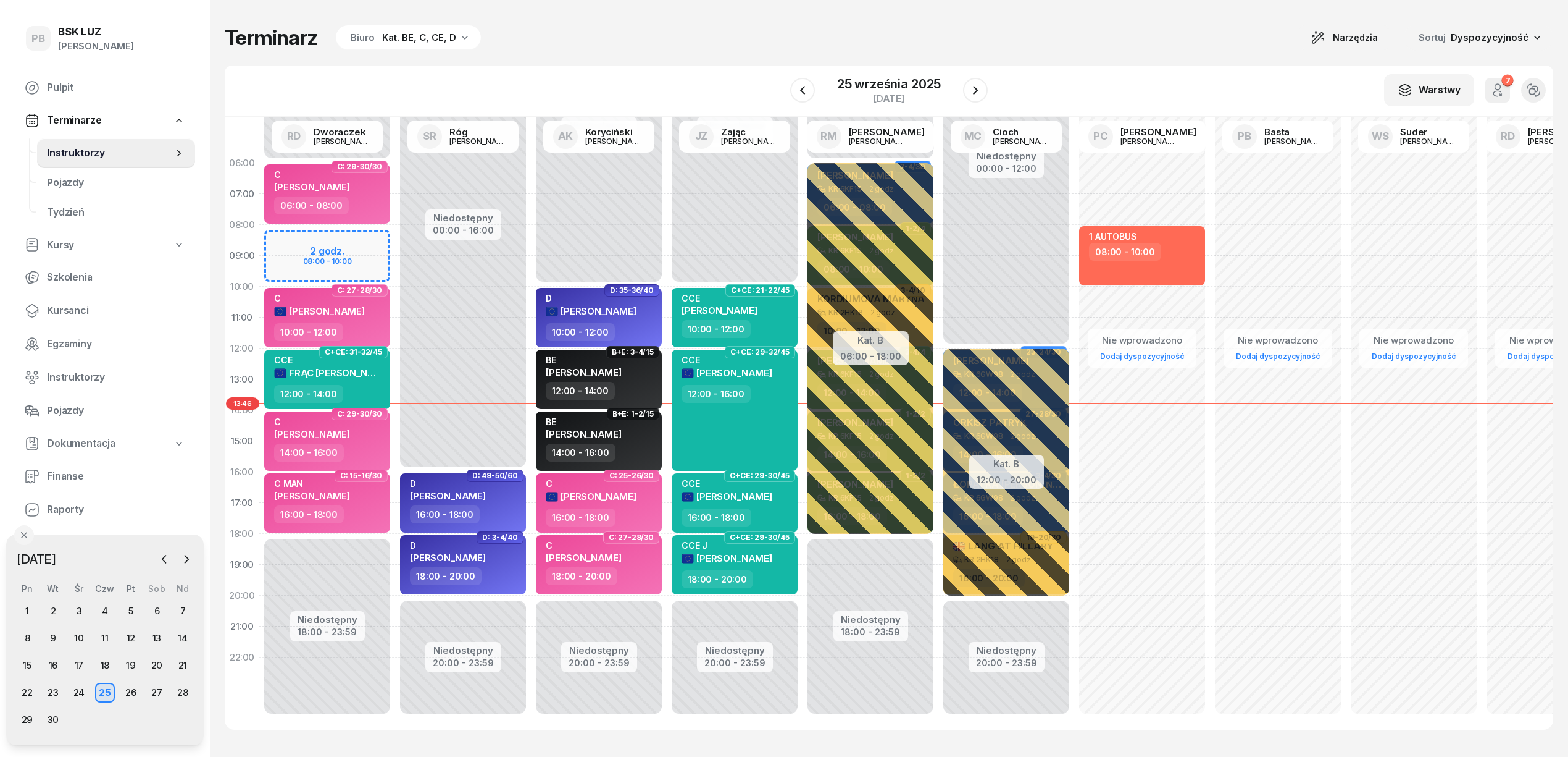
click at [724, 58] on div "Terminarz Biuro Kat. BE, C, CE, D Narzędzia Sortuj Dyspozycyjność W Wybierz AK …" at bounding box center [888, 377] width 1328 height 754
click at [64, 304] on span "Kursanci" at bounding box center [116, 310] width 138 height 16
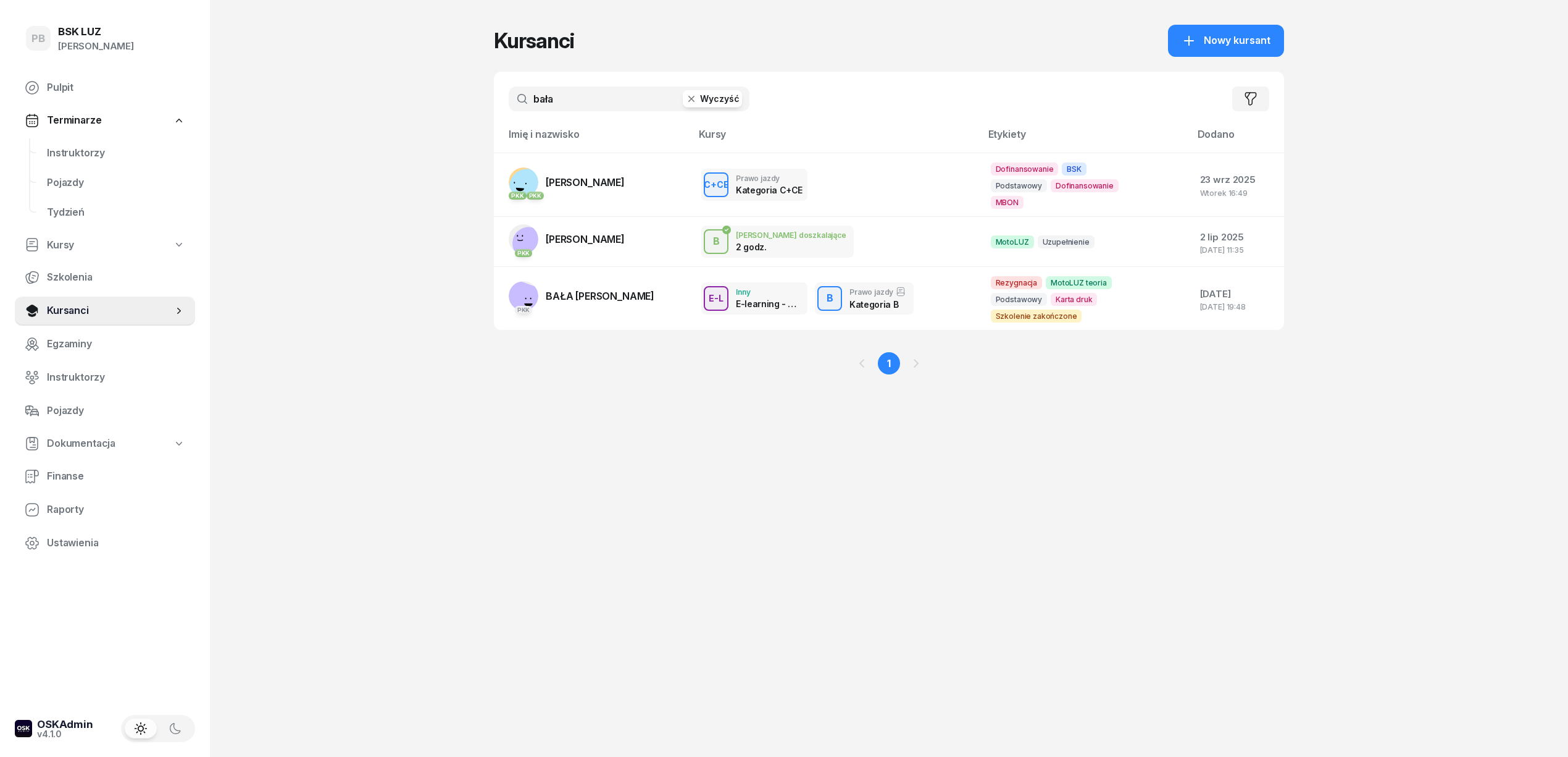
click at [542, 95] on input "bała" at bounding box center [629, 99] width 241 height 25
drag, startPoint x: 626, startPoint y: 359, endPoint x: 608, endPoint y: 438, distance: 81.0
click at [626, 364] on div "1" at bounding box center [889, 363] width 791 height 66
click at [79, 155] on span "Instruktorzy" at bounding box center [116, 153] width 138 height 16
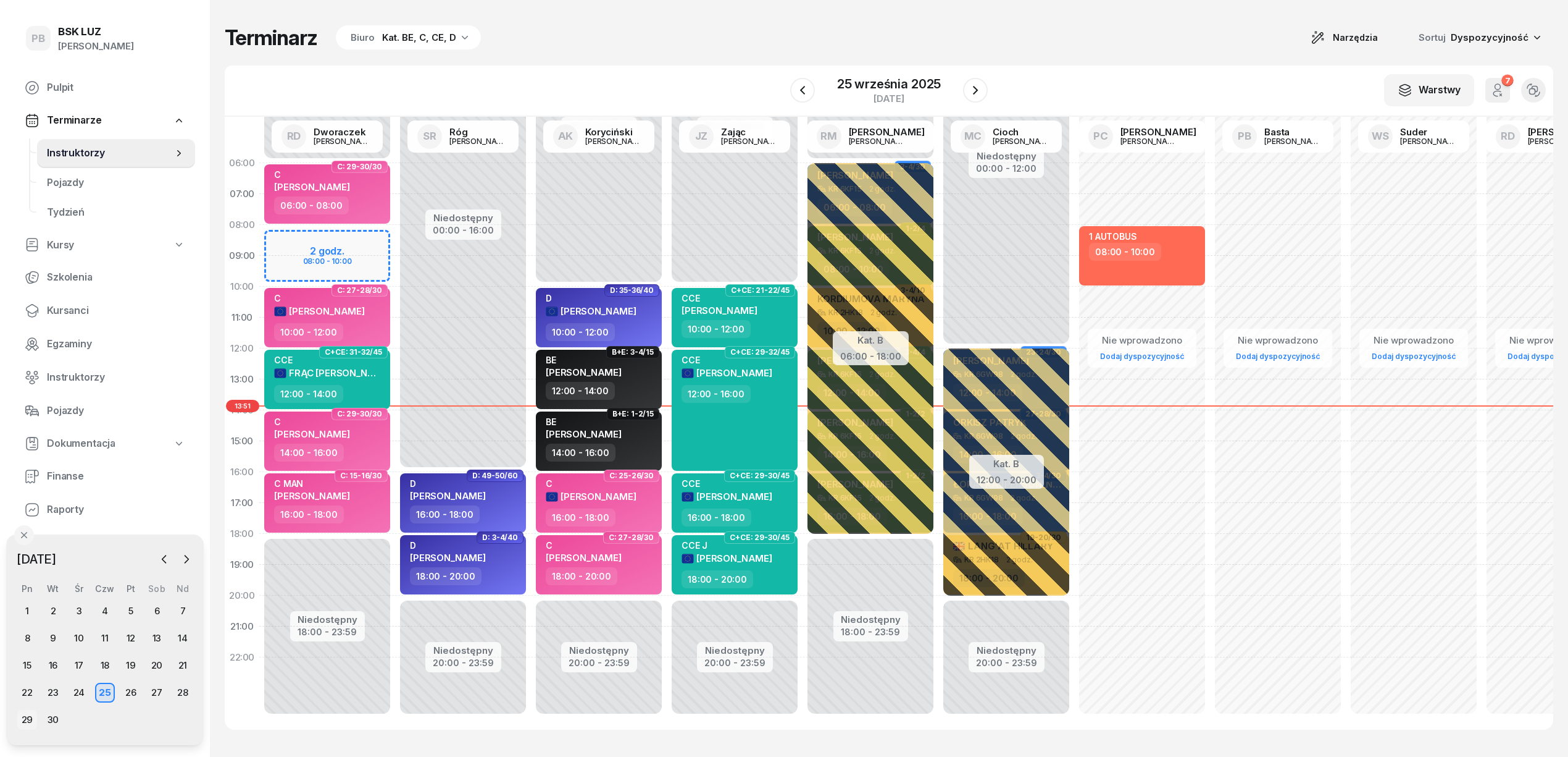
click at [28, 718] on div "29" at bounding box center [27, 719] width 20 height 20
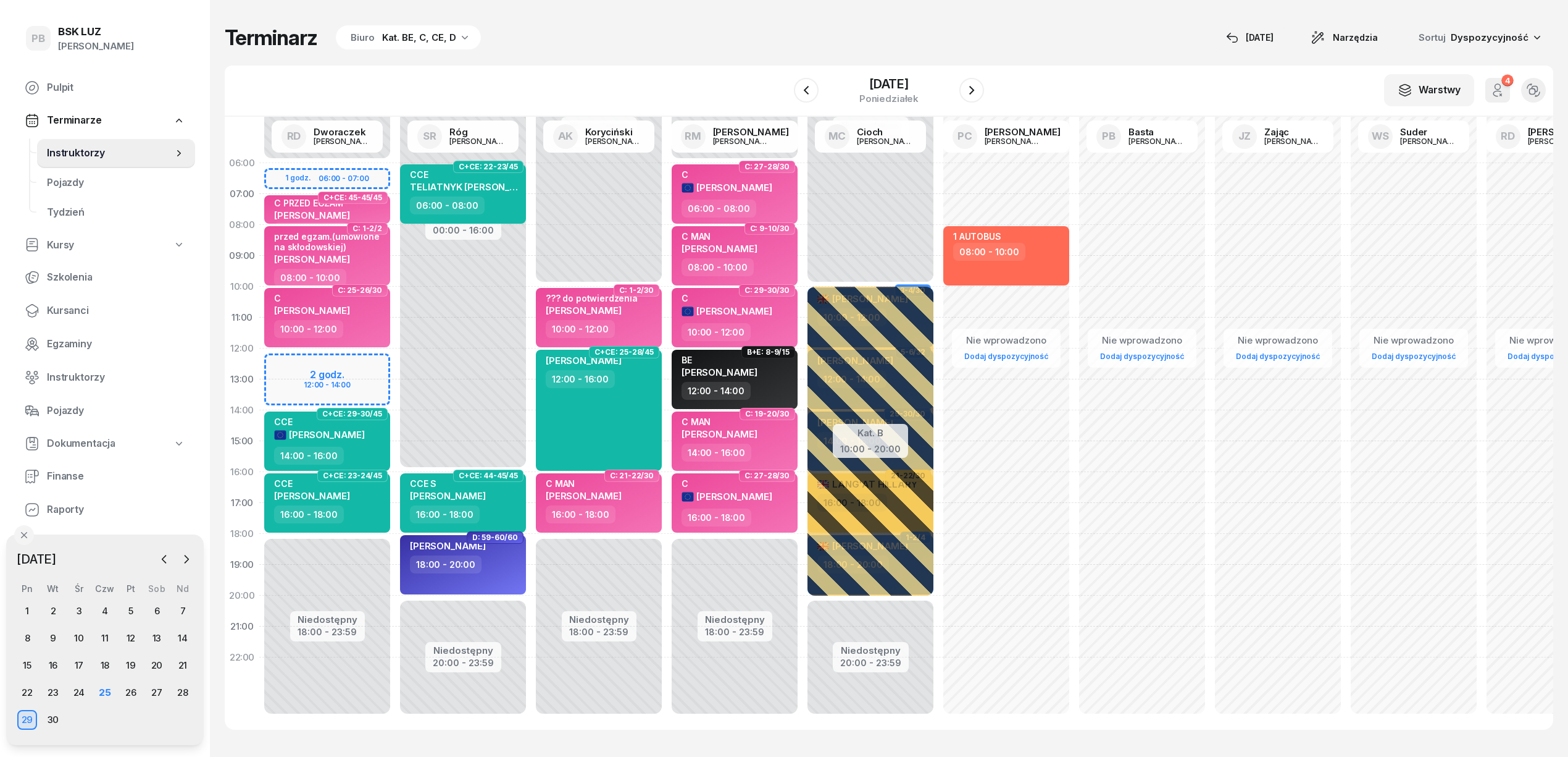
click at [625, 61] on div "Terminarz Biuro Kat. BE, C, CE, D 25 wrz Narzędzia Sortuj Dyspozycyjność W Wybi…" at bounding box center [888, 377] width 1328 height 754
click at [123, 690] on div "26" at bounding box center [131, 692] width 20 height 20
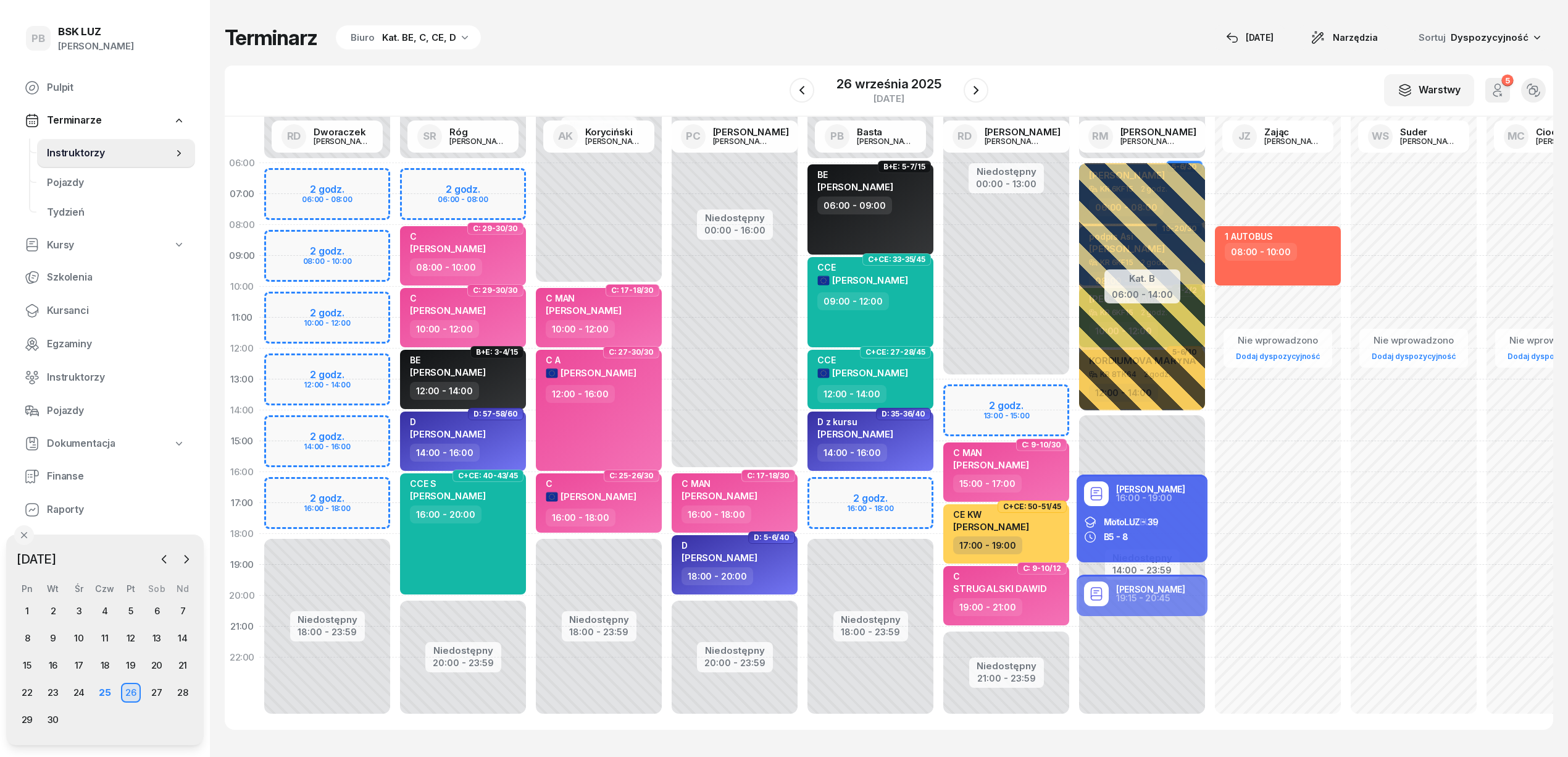
click at [635, 57] on div "Terminarz Biuro Kat. BE, C, CE, D 25 wrz Narzędzia Sortuj Dyspozycyjność W Wybi…" at bounding box center [888, 377] width 1328 height 754
click at [563, 70] on div "W Wybierz AK Koryciński Artur BP Pająk Bogusław DA Arendarczyk Damian DP Pawłow…" at bounding box center [888, 91] width 1328 height 51
click at [1084, 658] on div "Niedostępny 00:00 - 06:00 Niedostępny 14:00 - 23:59 Kat. B 06:00 - 14:00 5-6/30…" at bounding box center [1141, 441] width 135 height 586
select select "22"
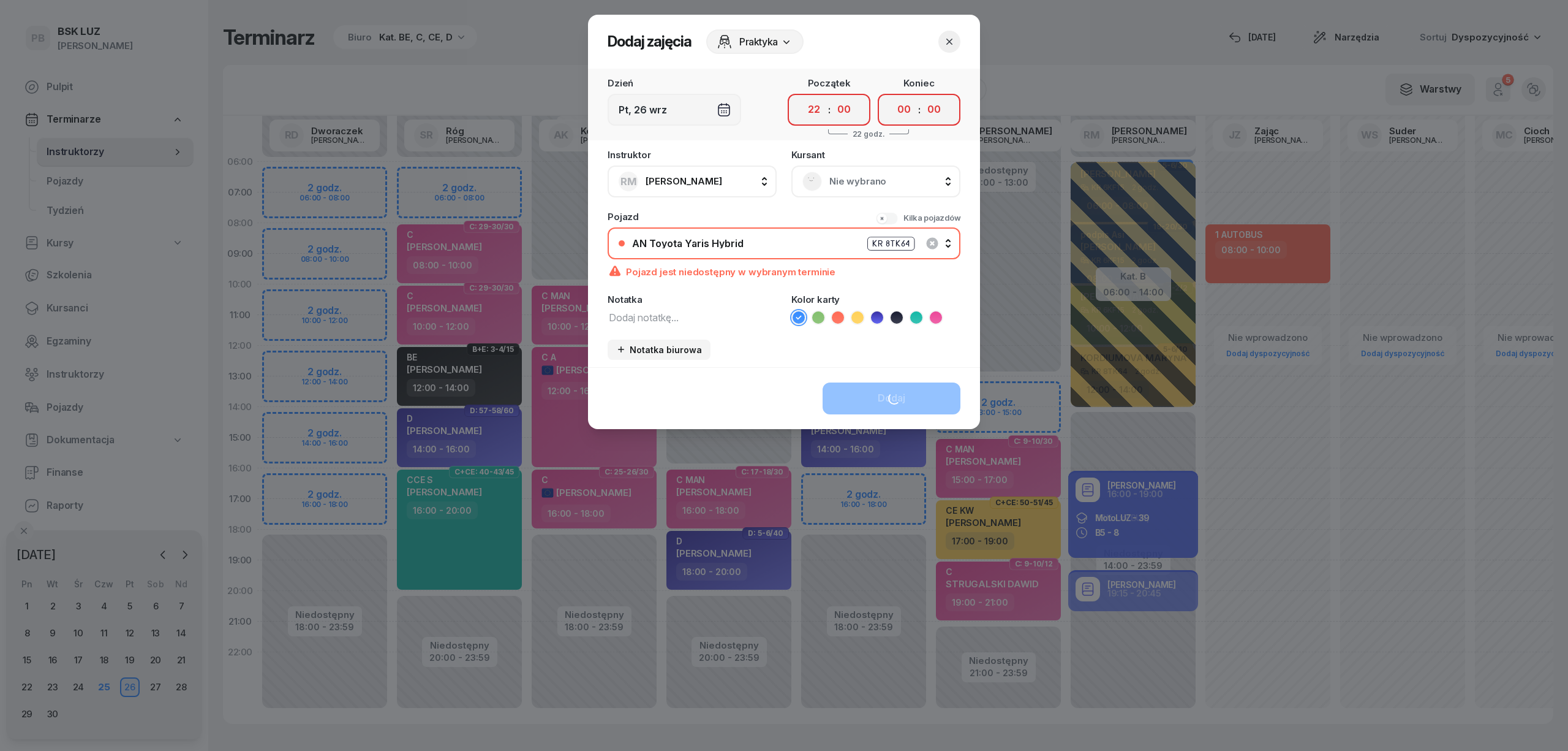
click at [953, 42] on icon "button" at bounding box center [949, 41] width 12 height 12
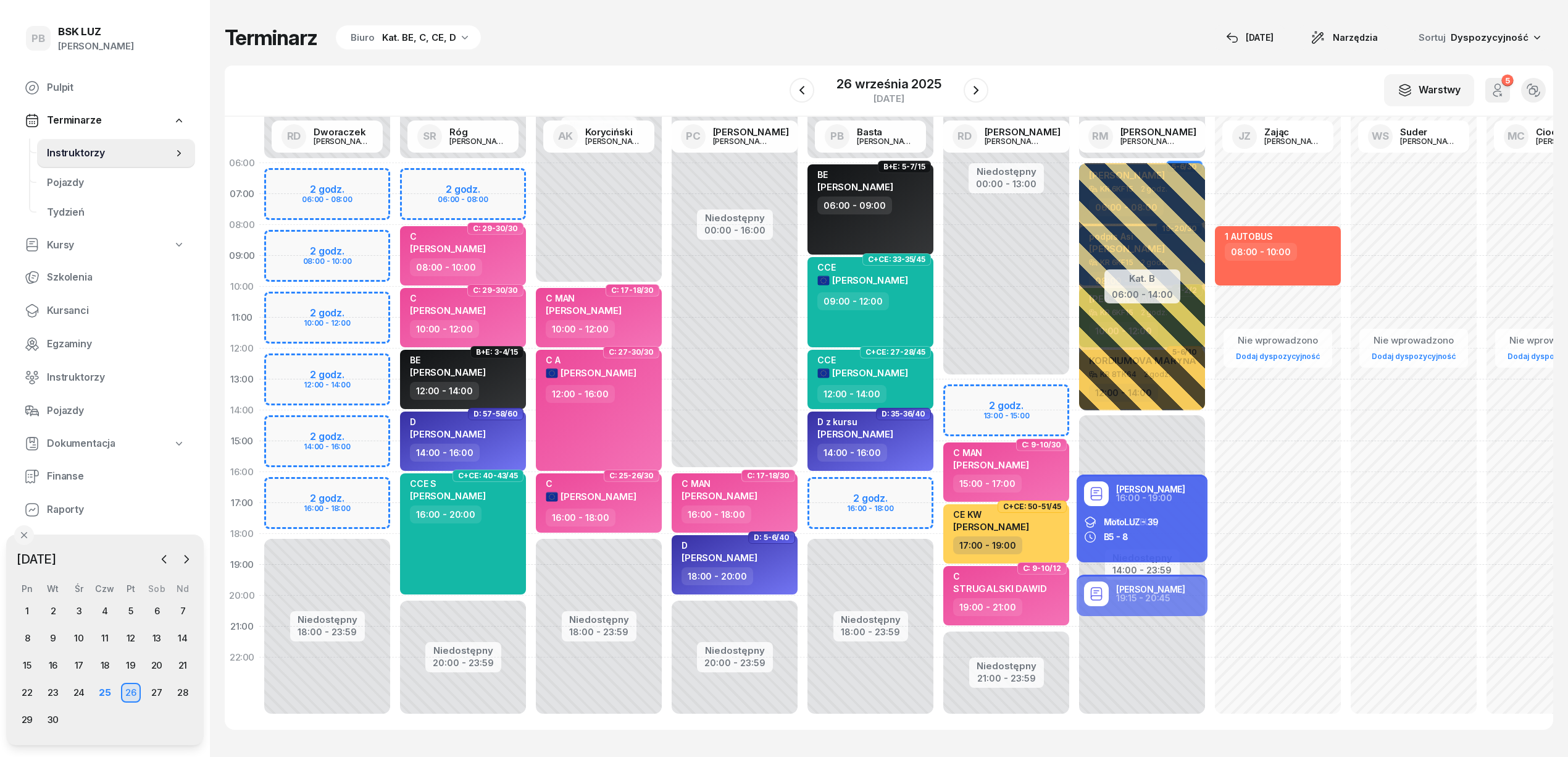
click at [966, 42] on div "Terminarz Biuro Kat. BE, C, CE, D [DATE] Narzędzia Sortuj Dyspozycyjność" at bounding box center [888, 37] width 1328 height 26
click at [742, 84] on div "W Wybierz AK Koryciński Artur BP Pająk Bogusław DA Arendarczyk Damian DP Pawłow…" at bounding box center [888, 91] width 1328 height 51
click at [27, 718] on div "29" at bounding box center [27, 719] width 20 height 20
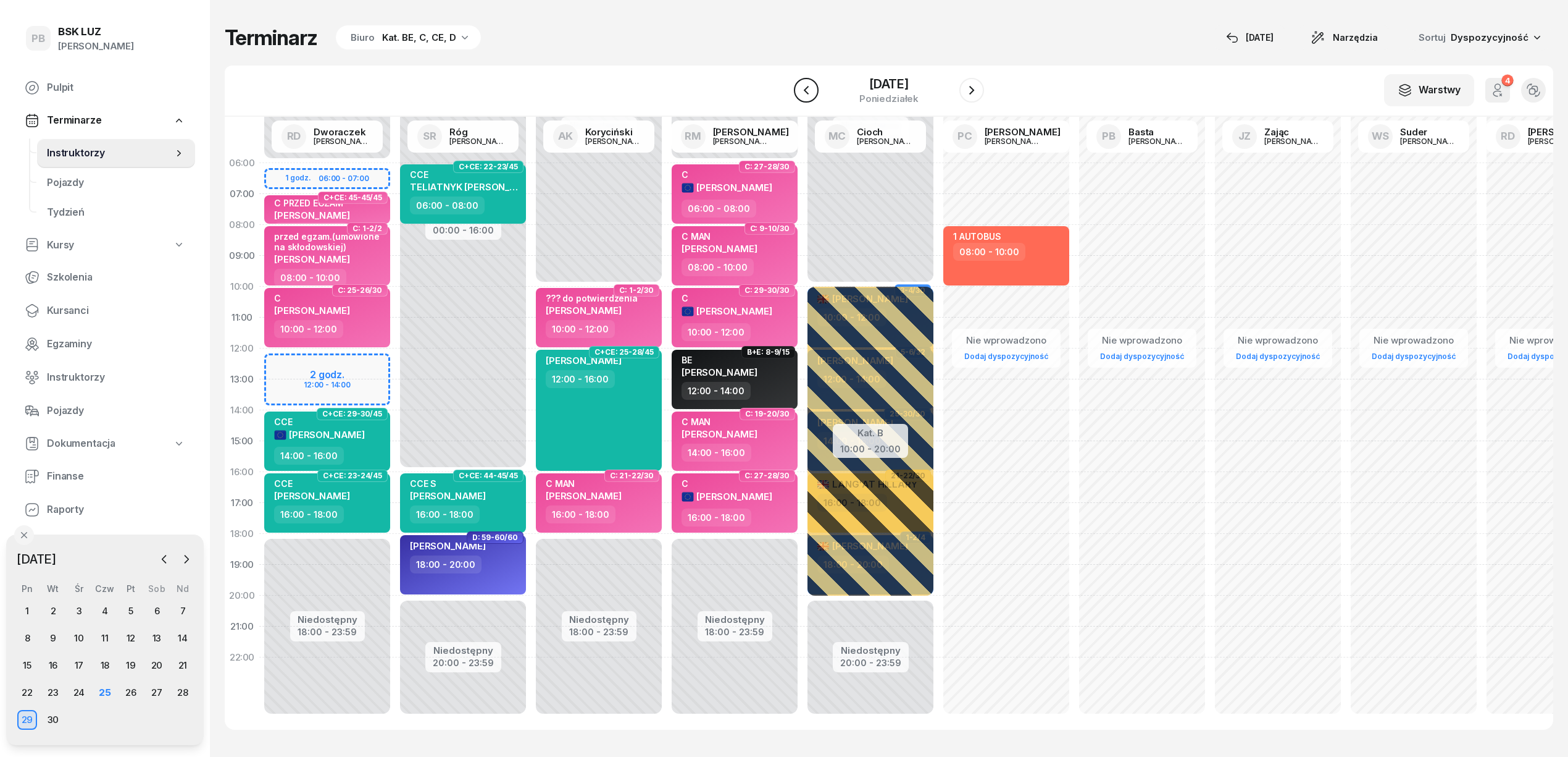
click at [805, 93] on icon "button" at bounding box center [807, 90] width 15 height 15
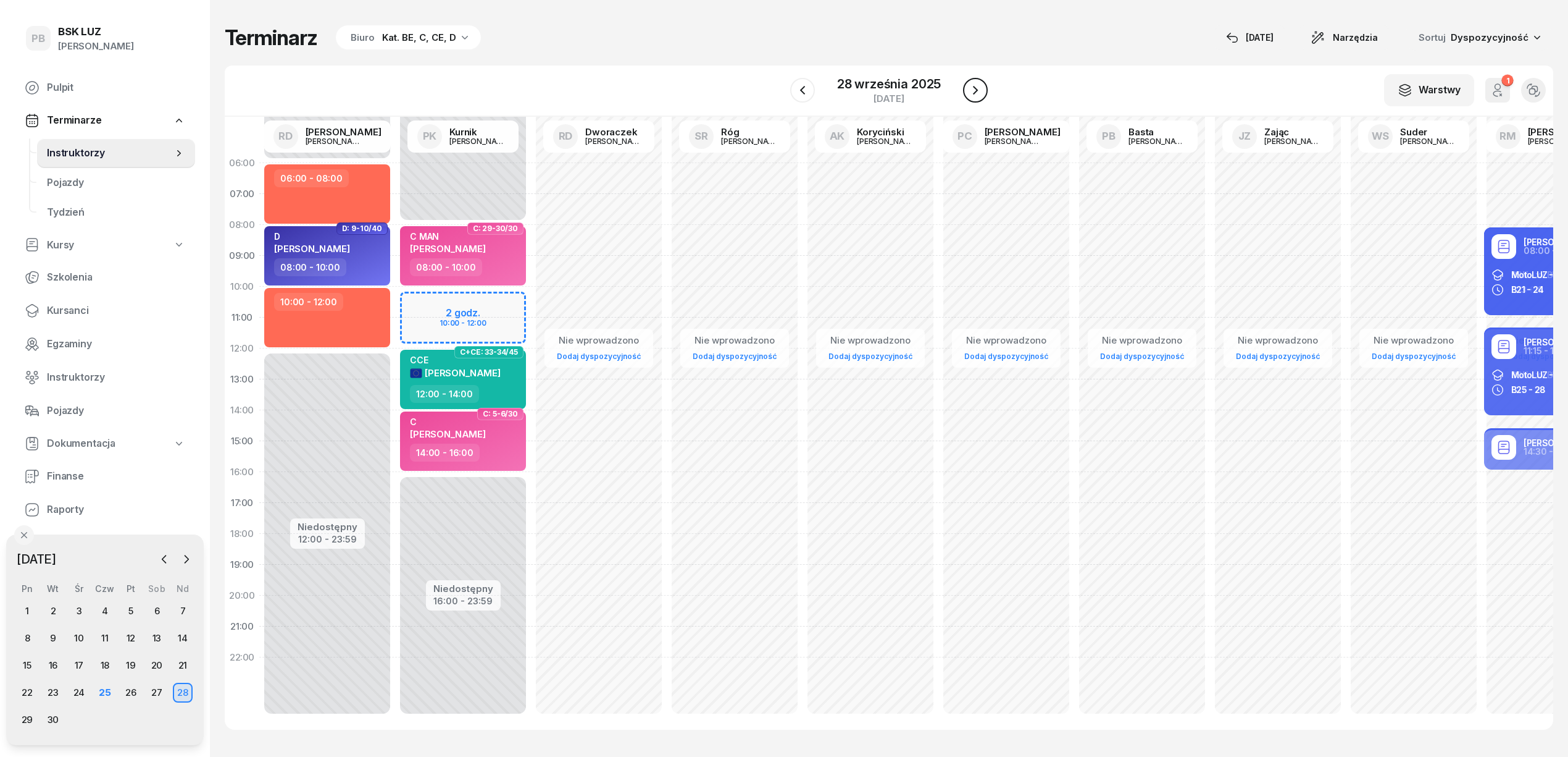
click at [971, 90] on icon "button" at bounding box center [975, 90] width 15 height 15
click at [971, 90] on icon "button" at bounding box center [971, 90] width 15 height 15
click at [58, 717] on div "30" at bounding box center [53, 719] width 20 height 20
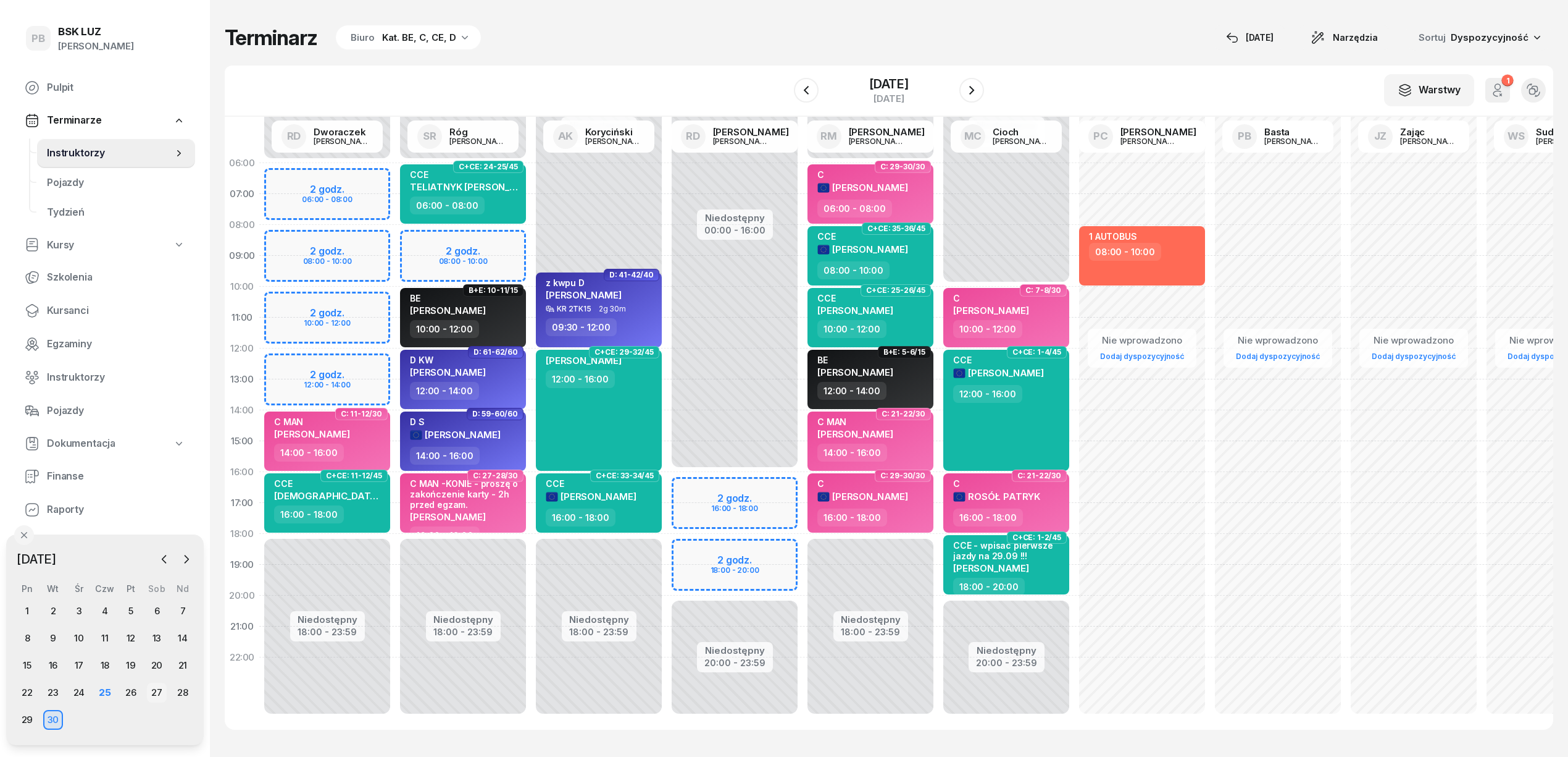
click at [156, 699] on div "27" at bounding box center [156, 692] width 20 height 20
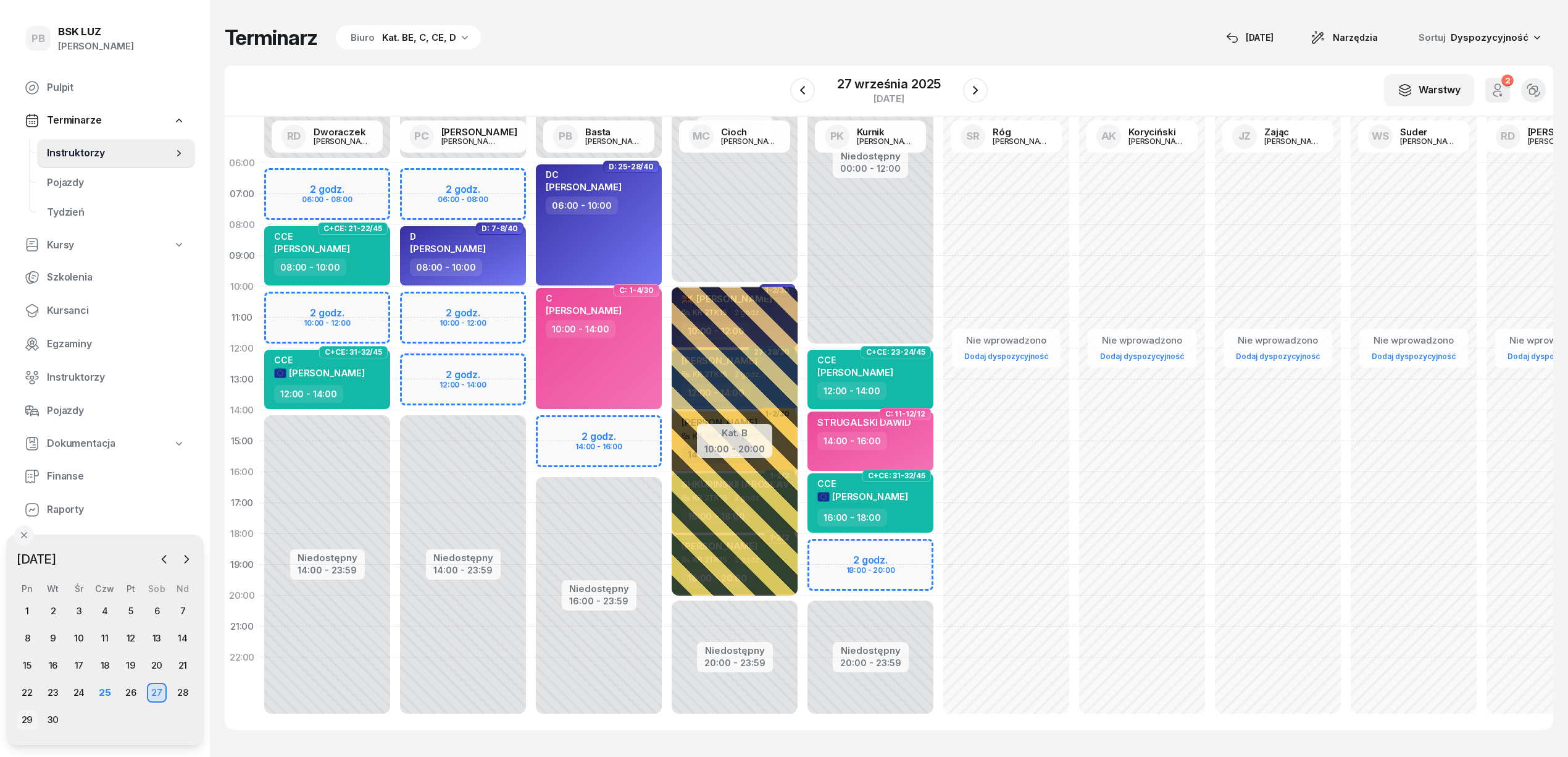
click at [26, 715] on div "29" at bounding box center [27, 719] width 20 height 20
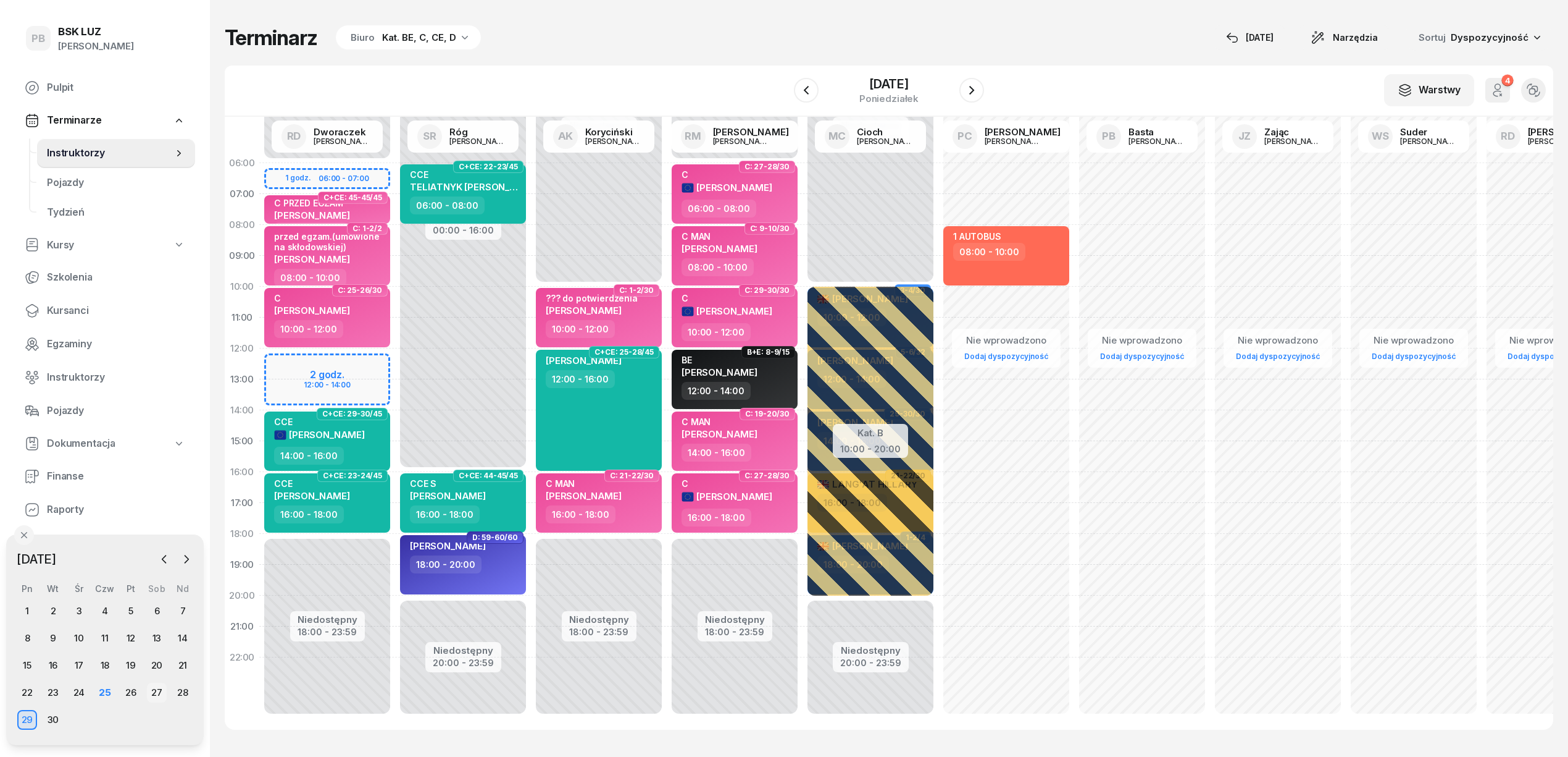
click at [156, 690] on div "27" at bounding box center [156, 692] width 20 height 20
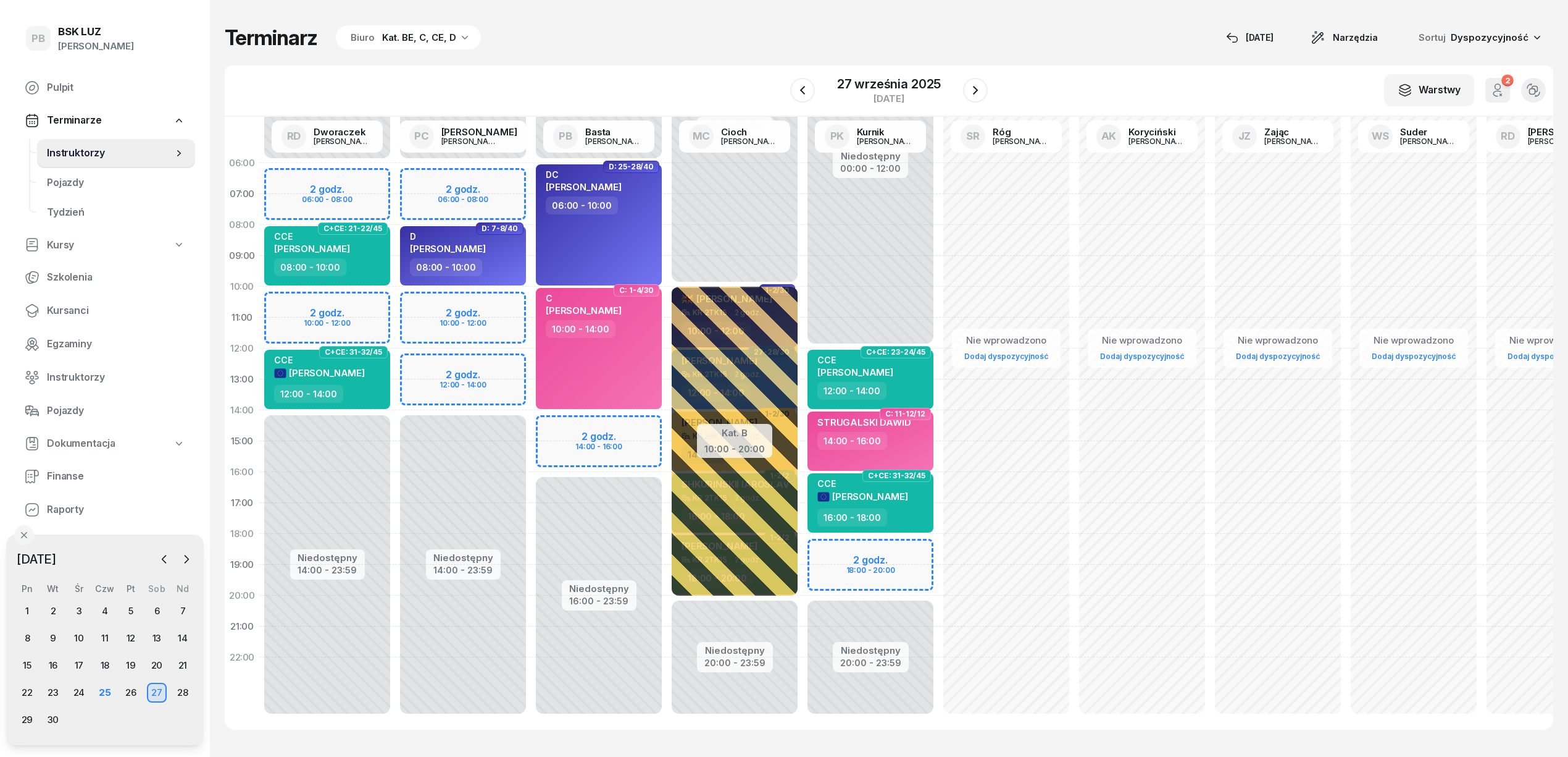
click at [419, 200] on div "Niedostępny 00:00 - 06:00 Niedostępny 14:00 - 23:59 2 godz. 06:00 - 08:00 2 god…" at bounding box center [462, 441] width 135 height 586
select select "07"
select select "08"
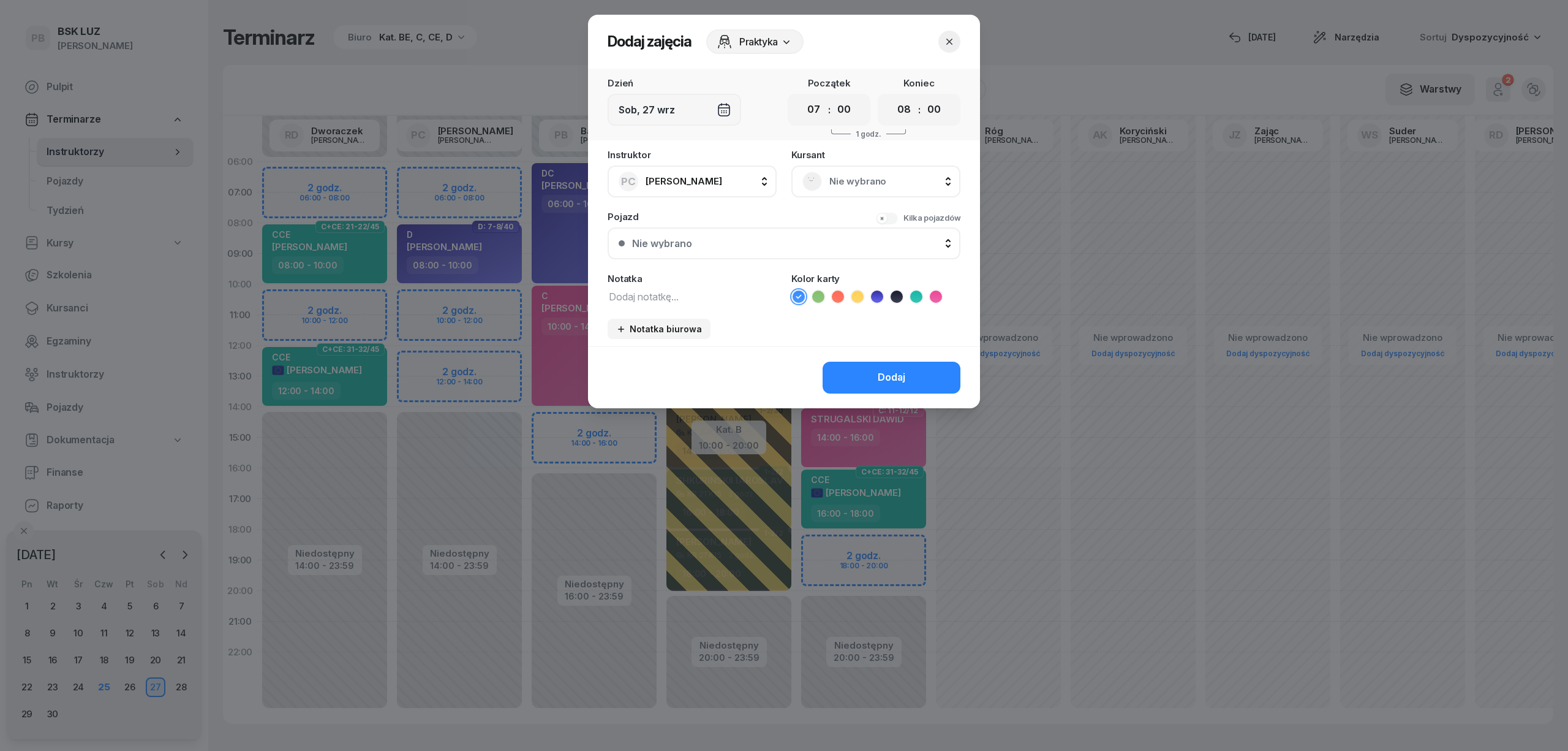
click at [899, 177] on span "Nie wybrano" at bounding box center [890, 181] width 120 height 16
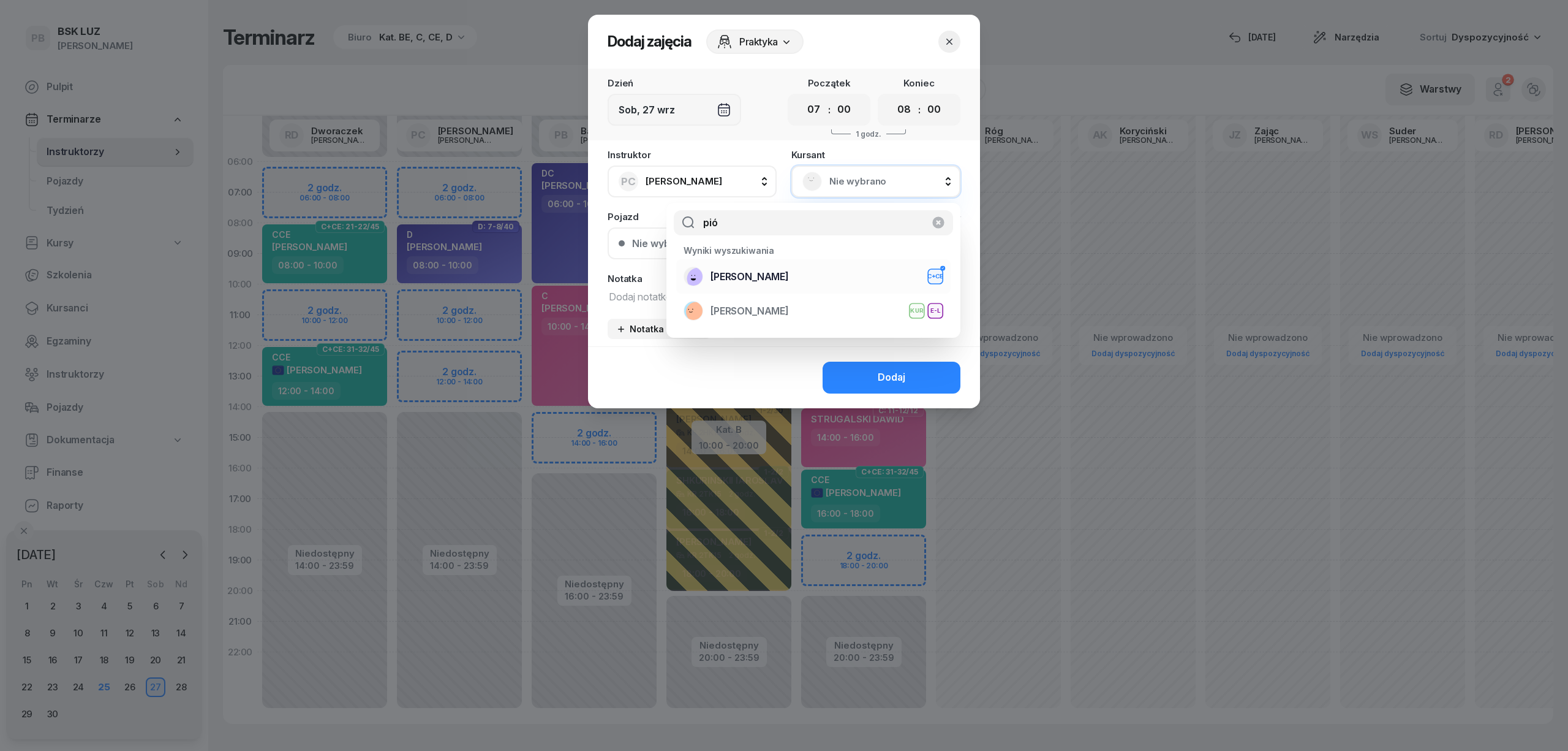
type input "pió"
click at [844, 282] on div "PIÓRKOWSKA MARTYNA C+CE" at bounding box center [814, 276] width 259 height 20
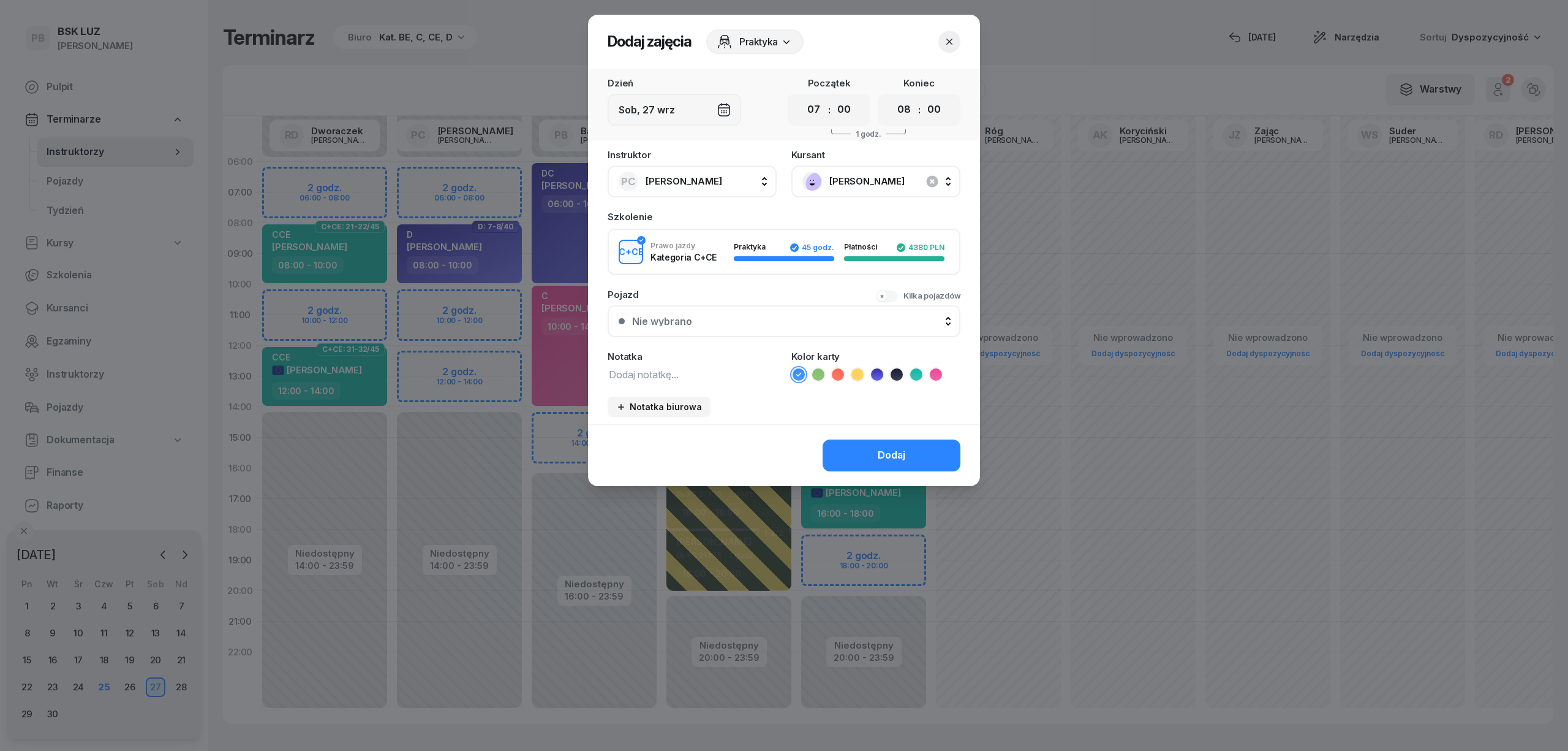
click at [951, 48] on button "button" at bounding box center [949, 41] width 22 height 22
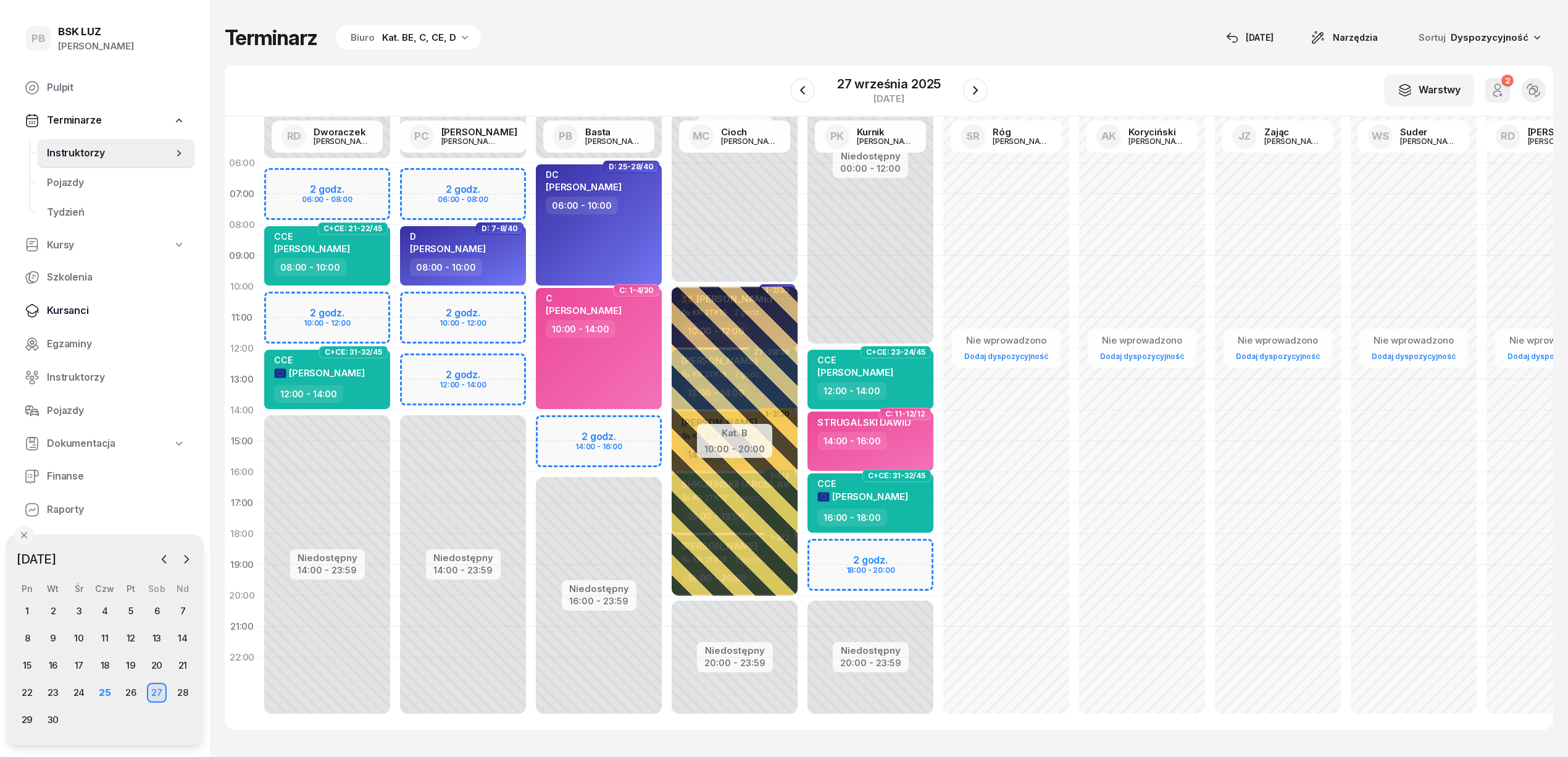
click at [69, 310] on span "Kursanci" at bounding box center [116, 310] width 138 height 16
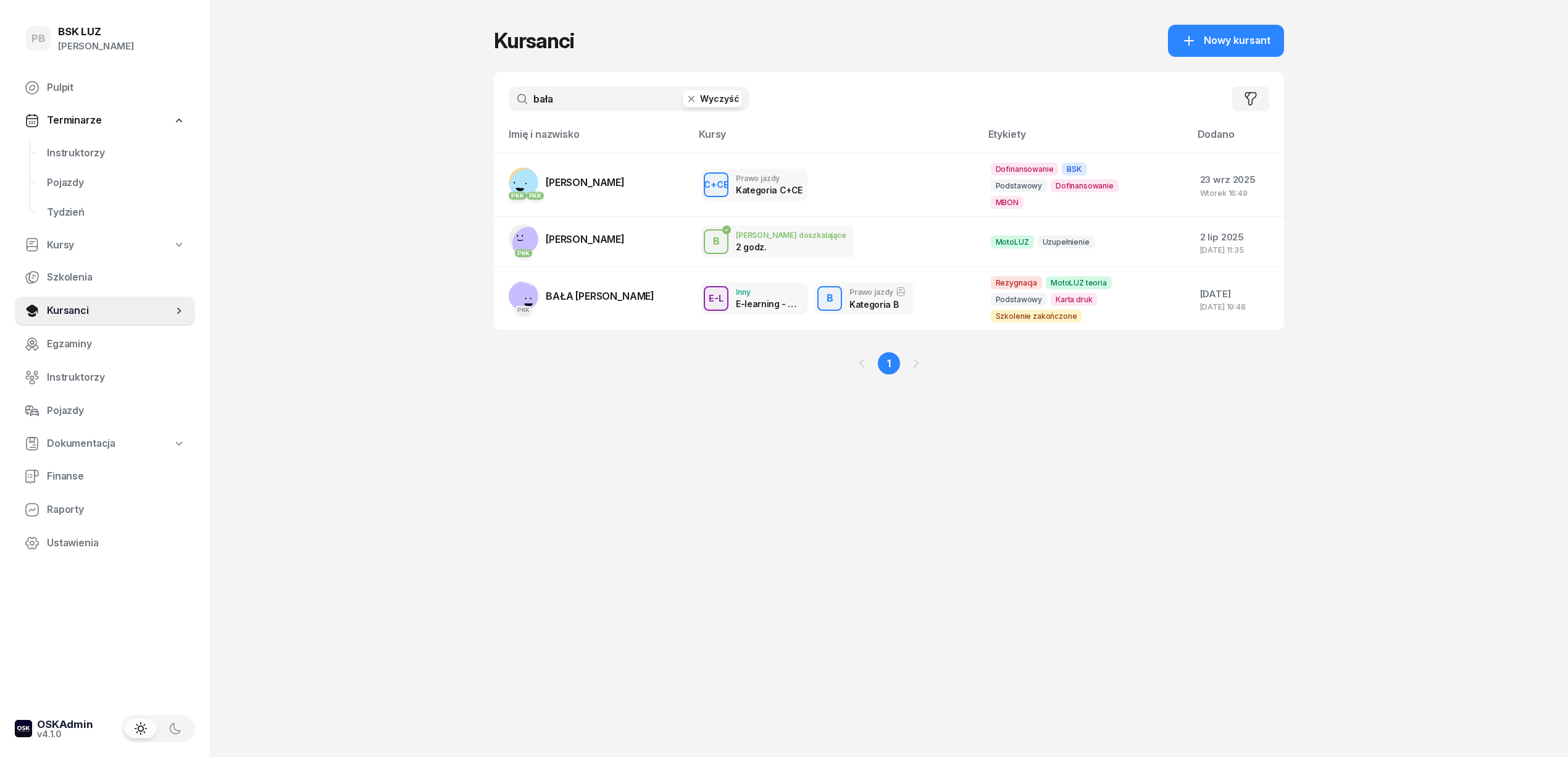
click at [615, 115] on div "bała Wyczyść Filtruj" at bounding box center [889, 99] width 791 height 54
click at [602, 105] on input "bała" at bounding box center [629, 99] width 241 height 25
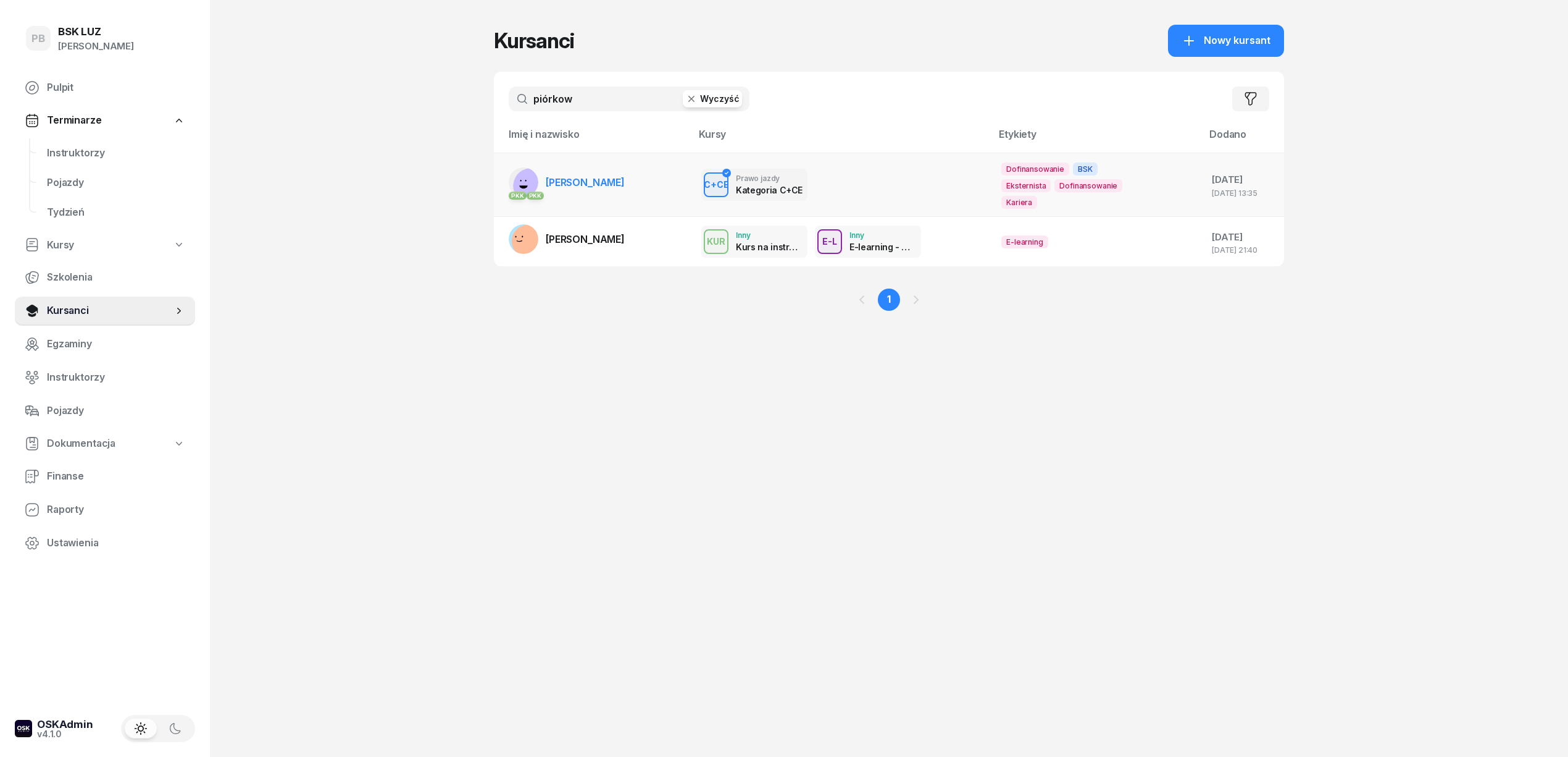
type input "piórkow"
click at [625, 179] on span "PIÓRKOWSKA MARTYNA" at bounding box center [584, 182] width 79 height 12
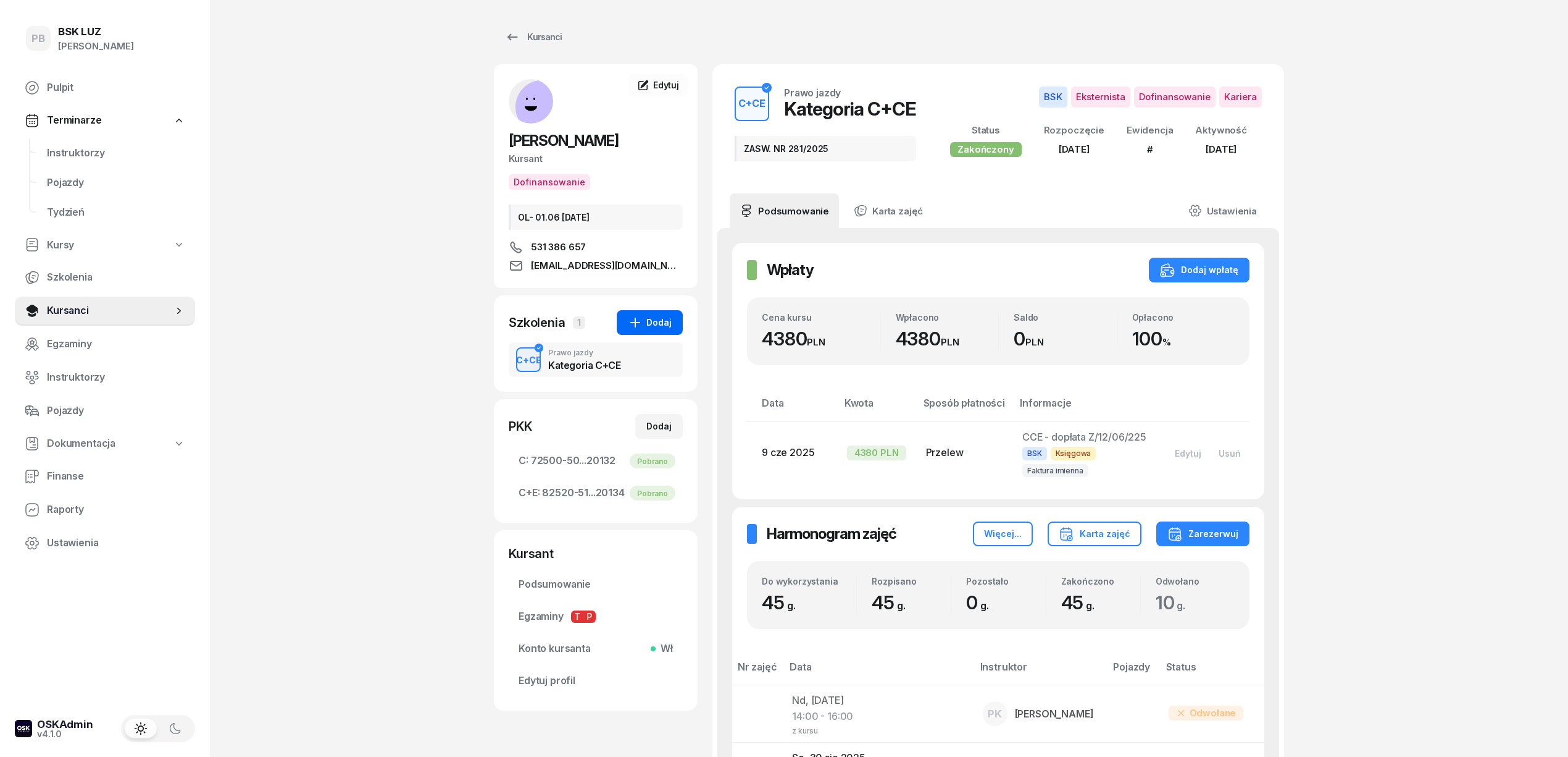
click at [660, 318] on div "Dodaj" at bounding box center [650, 322] width 44 height 15
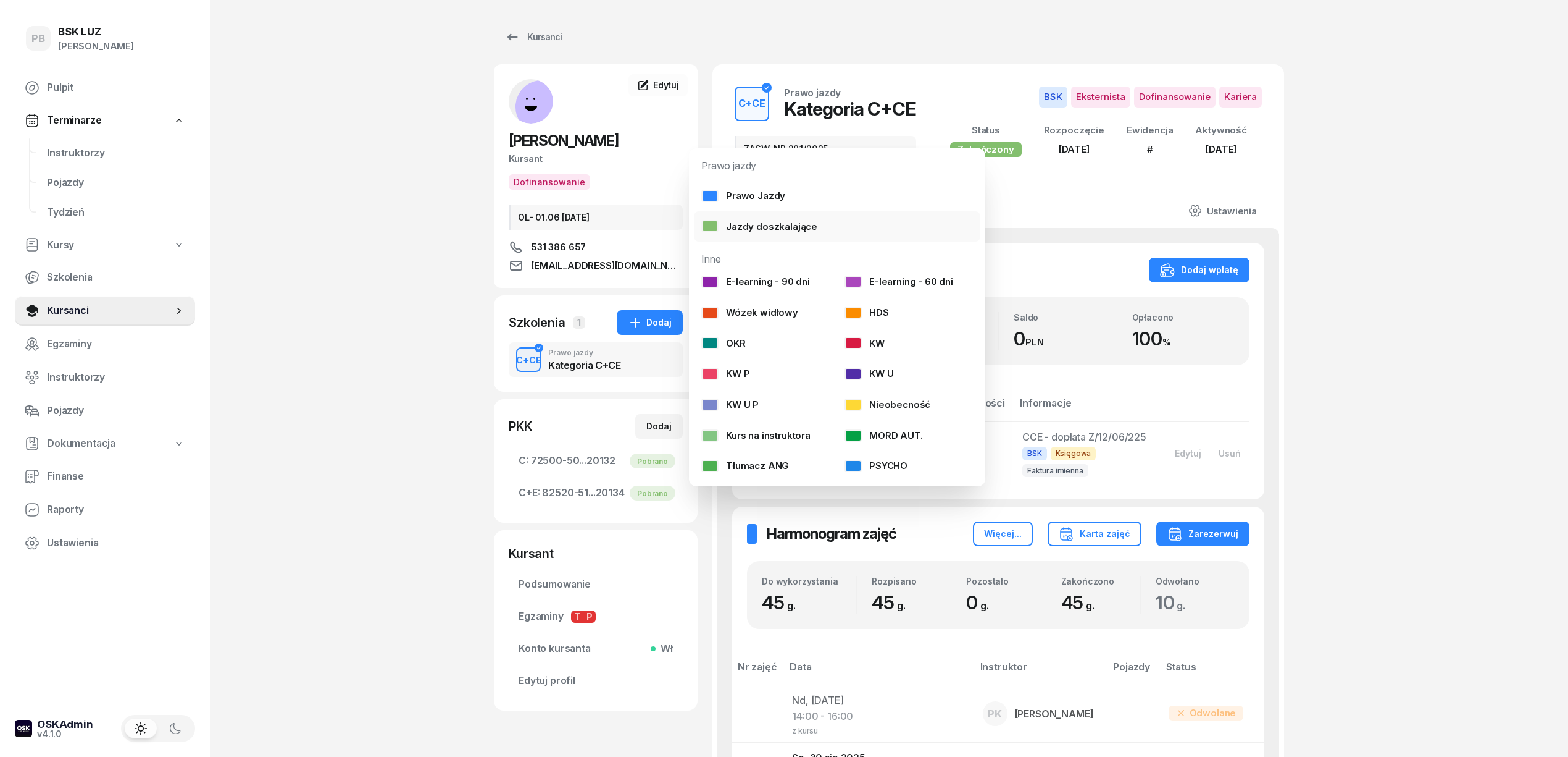
click at [768, 225] on div "Jazdy doszkalające" at bounding box center [759, 226] width 116 height 16
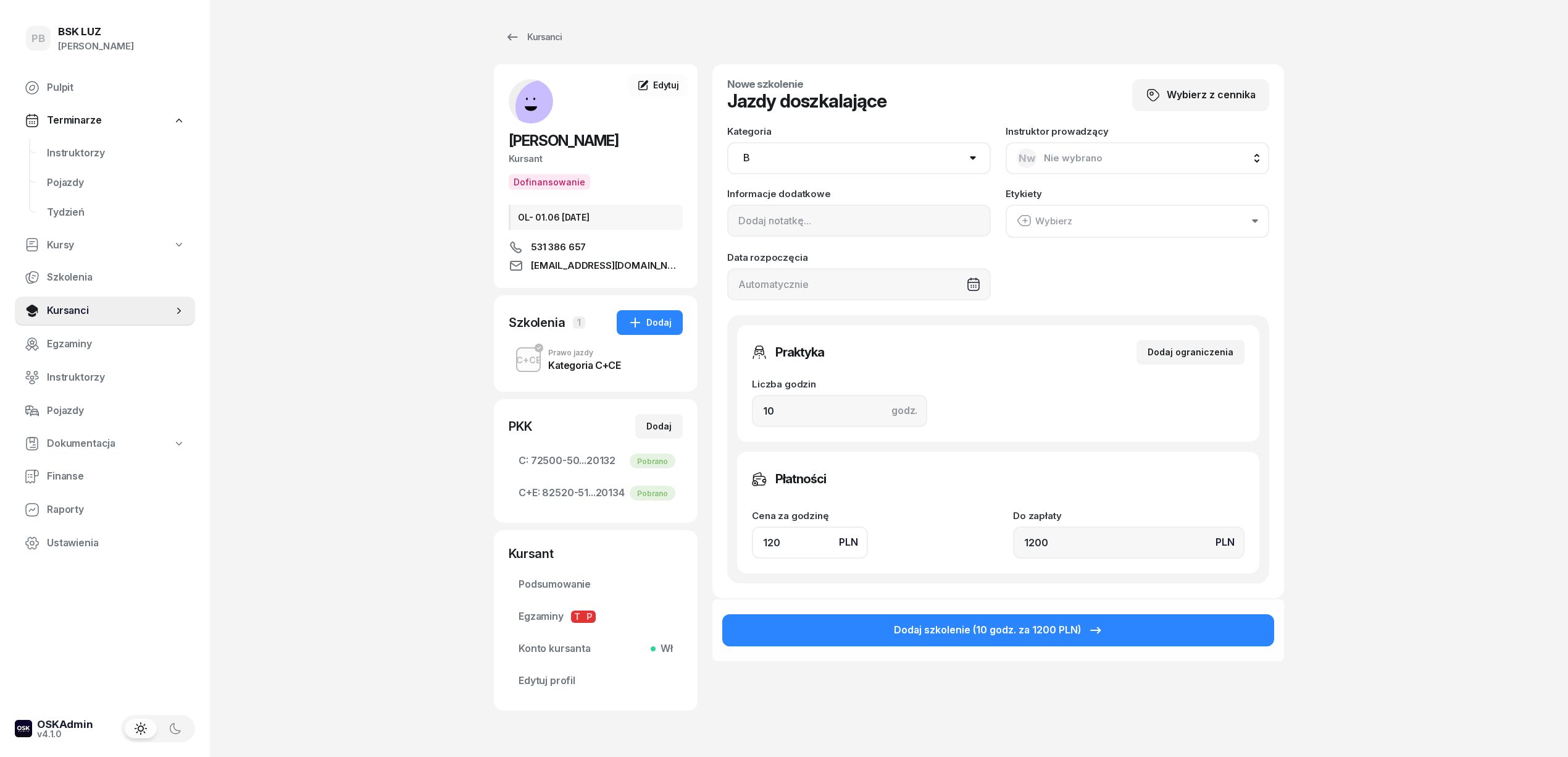
drag, startPoint x: 744, startPoint y: 155, endPoint x: 720, endPoint y: 161, distance: 24.7
click at [720, 161] on div "Nowe szkolenie Jazdy doszkalające Wybierz z cennika Kategoria AM A1 A2 A B1 B B…" at bounding box center [998, 331] width 572 height 533
select select "C+E"
click at [727, 142] on select "AM A1 A2 A B1 B B+E C1 C1+E C C+E D1 D1+E D D+E T Tram C+CE C+D" at bounding box center [859, 158] width 263 height 32
drag, startPoint x: 803, startPoint y: 411, endPoint x: 734, endPoint y: 415, distance: 69.1
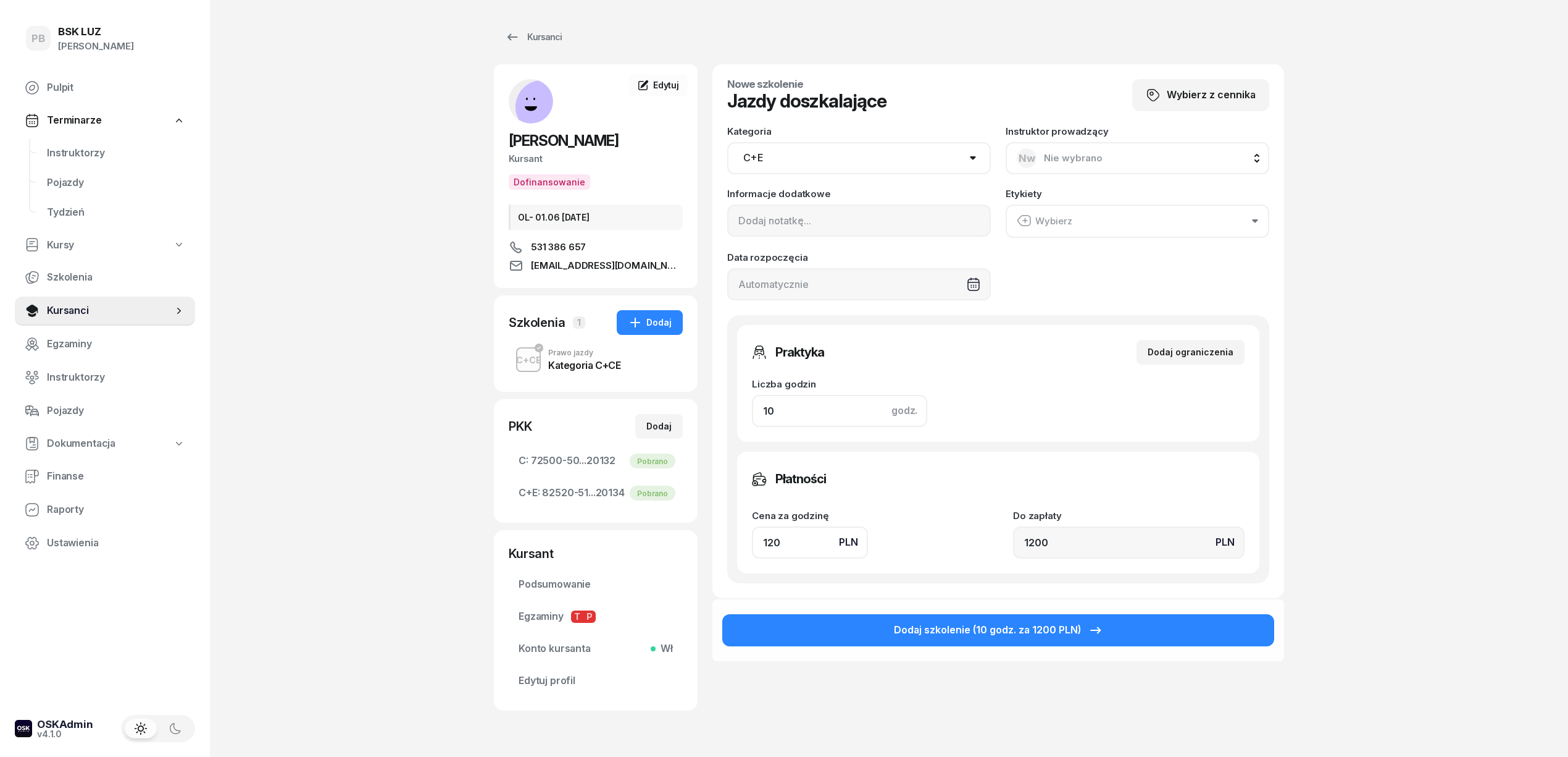
click at [734, 415] on div "Praktyka Dodaj ograniczenia Liczba godzin godz. 10 Ograniczenia zajęć praktyczn…" at bounding box center [998, 448] width 542 height 268
type input "1"
type input "120"
type input "1"
drag, startPoint x: 791, startPoint y: 542, endPoint x: 744, endPoint y: 546, distance: 47.2
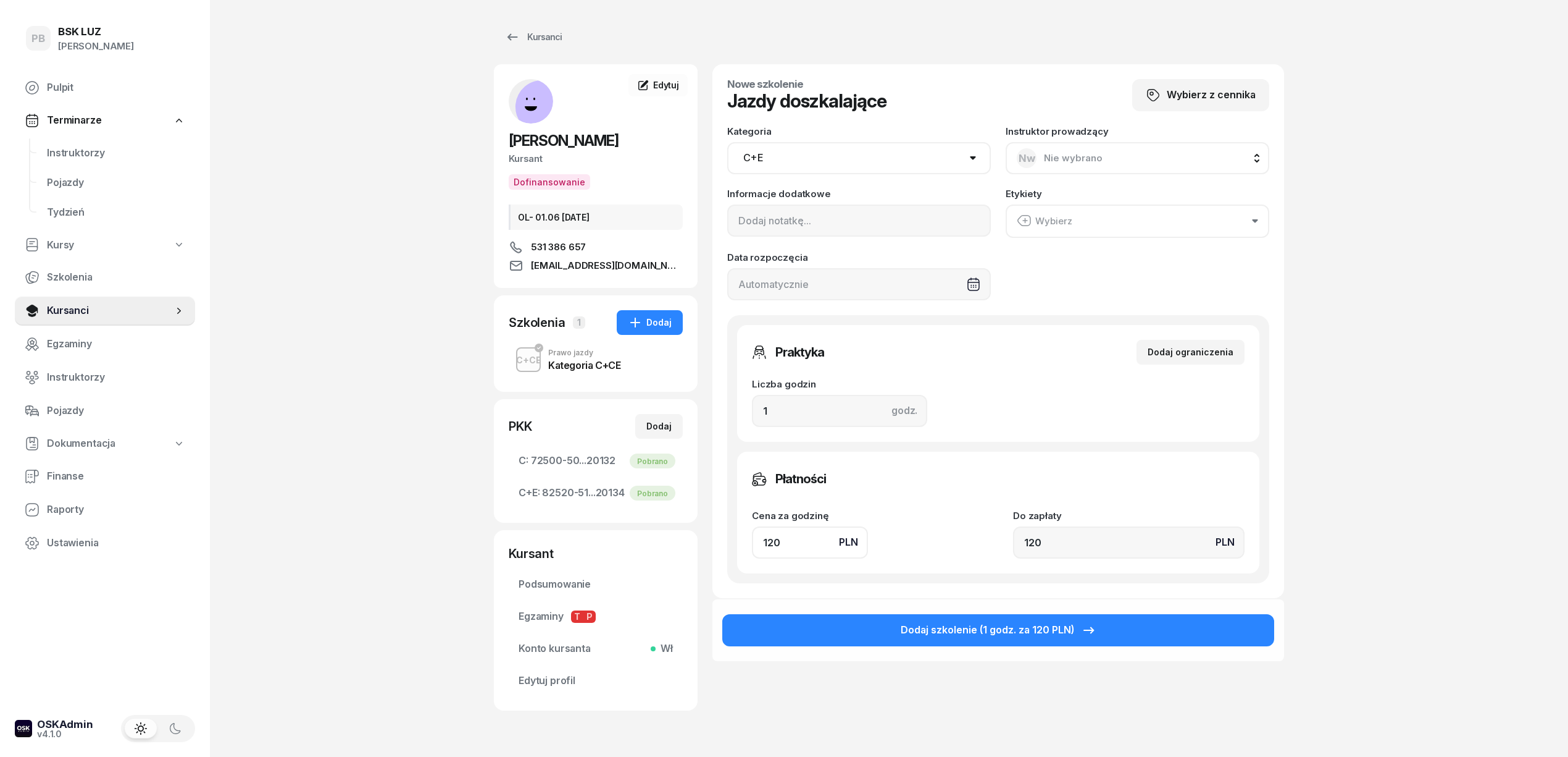
click at [744, 546] on div "Płatności Cena za godzinę PLN 120 Do zapłaty PLN 120" at bounding box center [998, 513] width 523 height 121
type input "1"
type input "18"
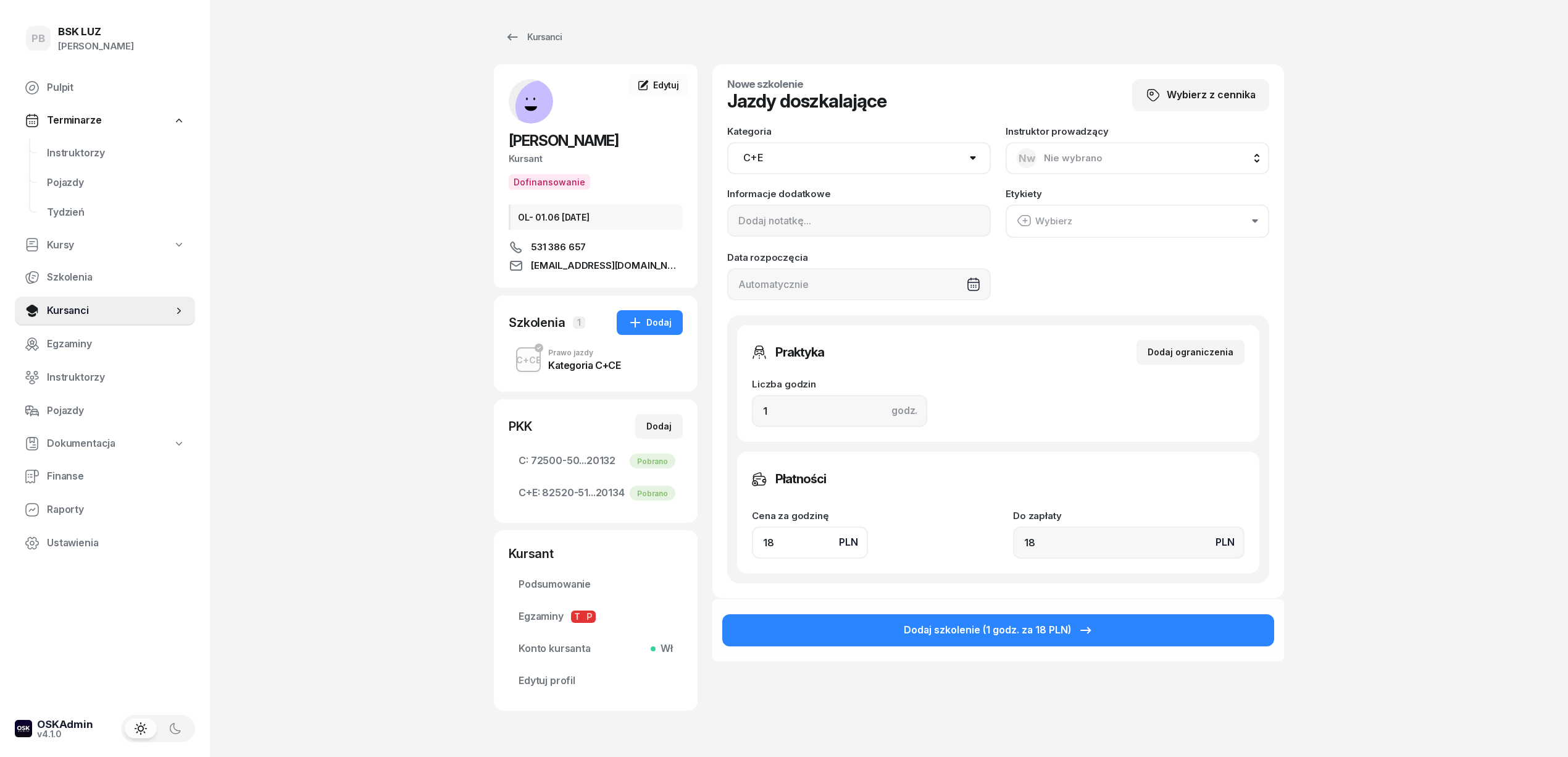
type input "180"
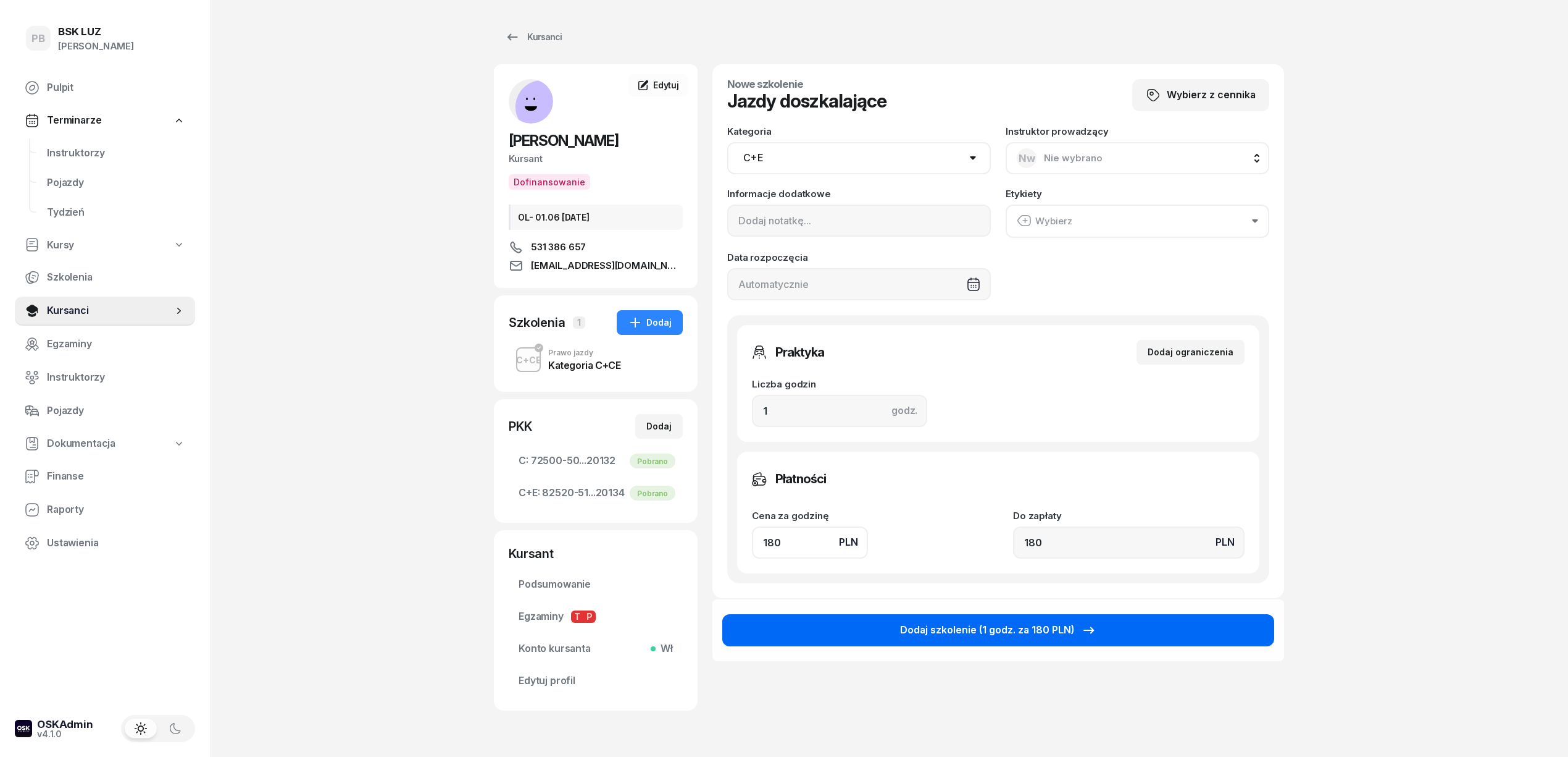
type input "180"
click at [803, 641] on button "Dodaj szkolenie (1 godz. za 180 PLN)" at bounding box center [998, 630] width 552 height 32
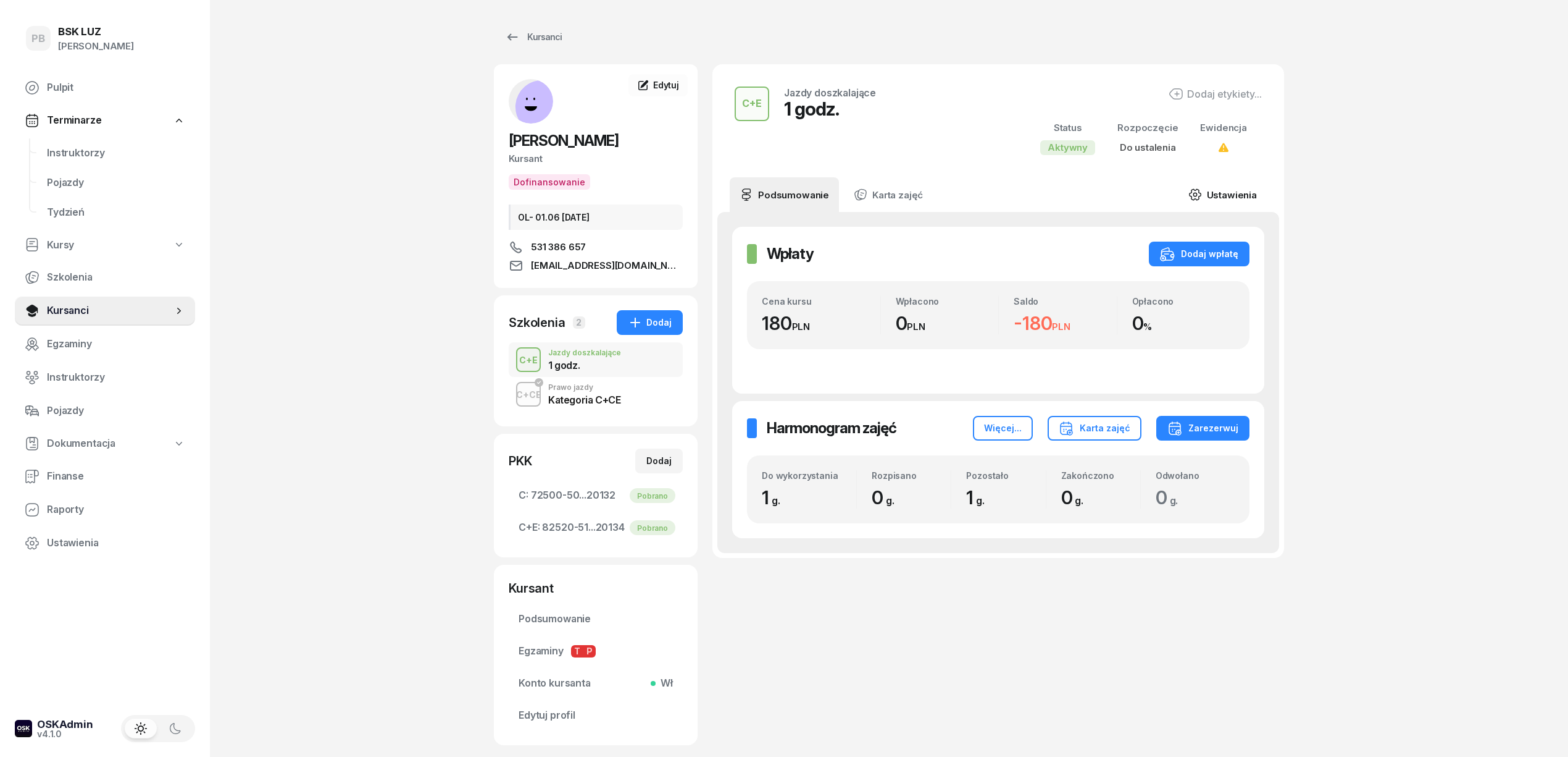
click at [1238, 190] on link "Ustawienia" at bounding box center [1222, 194] width 88 height 35
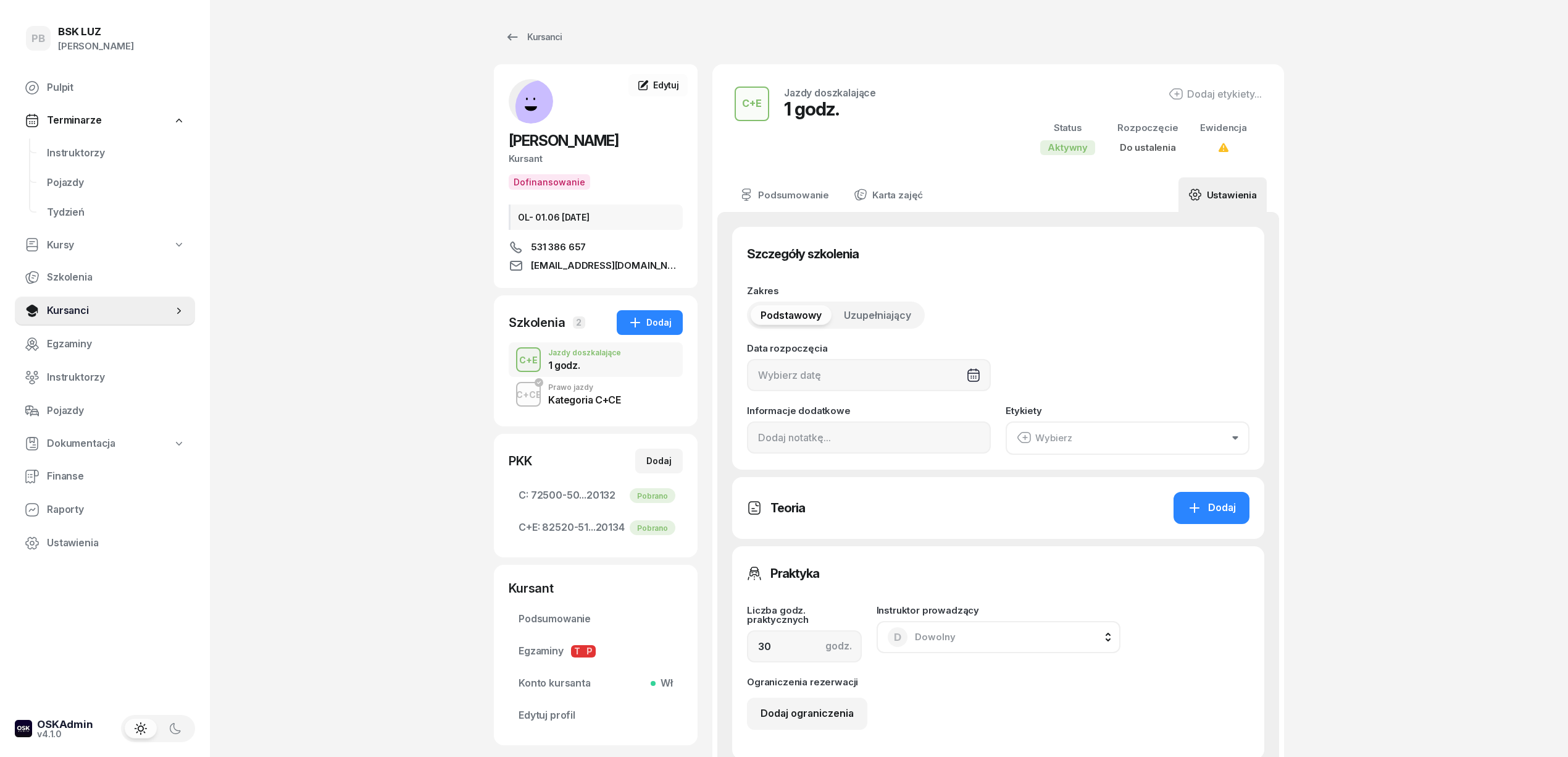
type input "1"
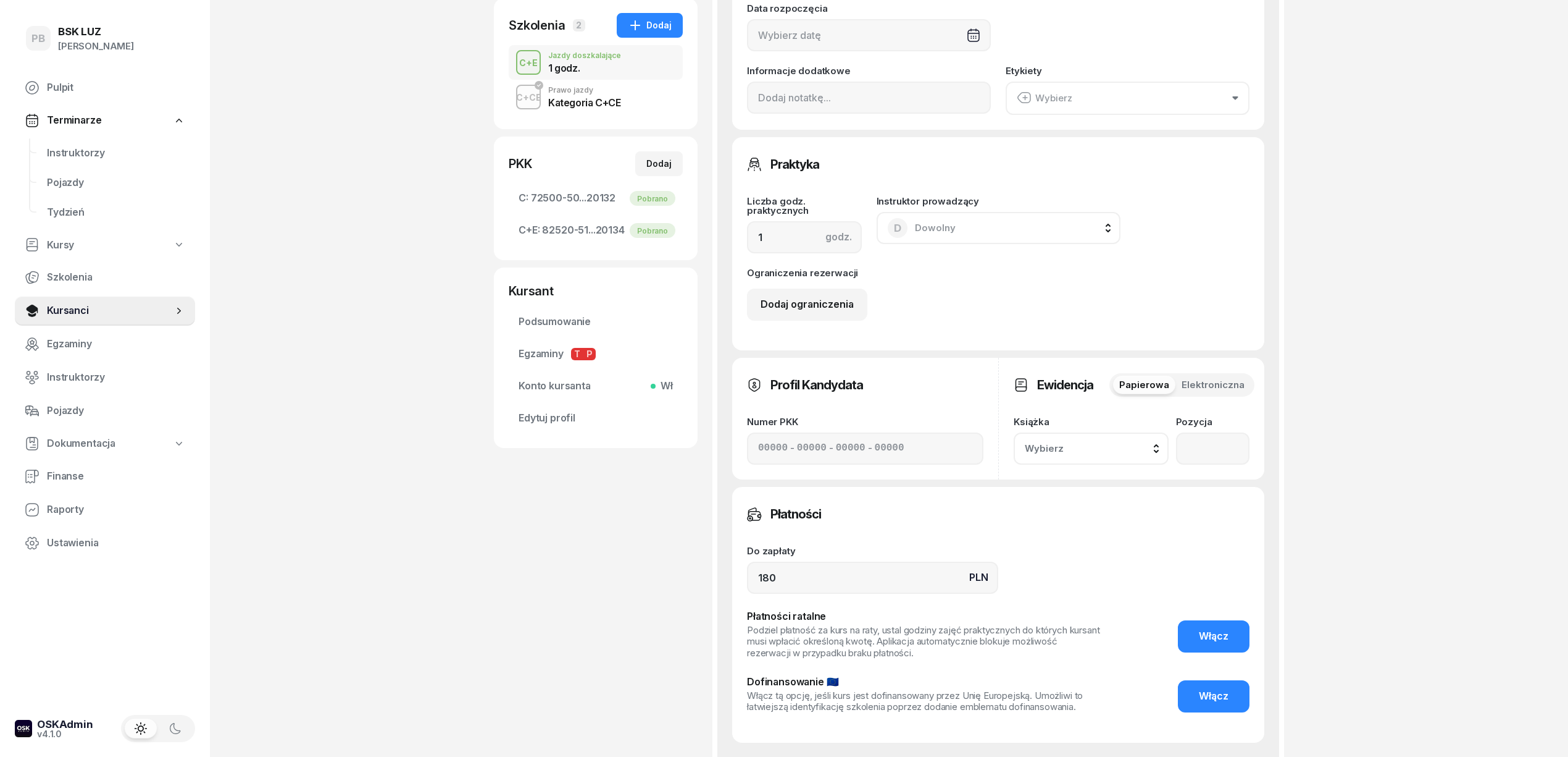
scroll to position [470, 0]
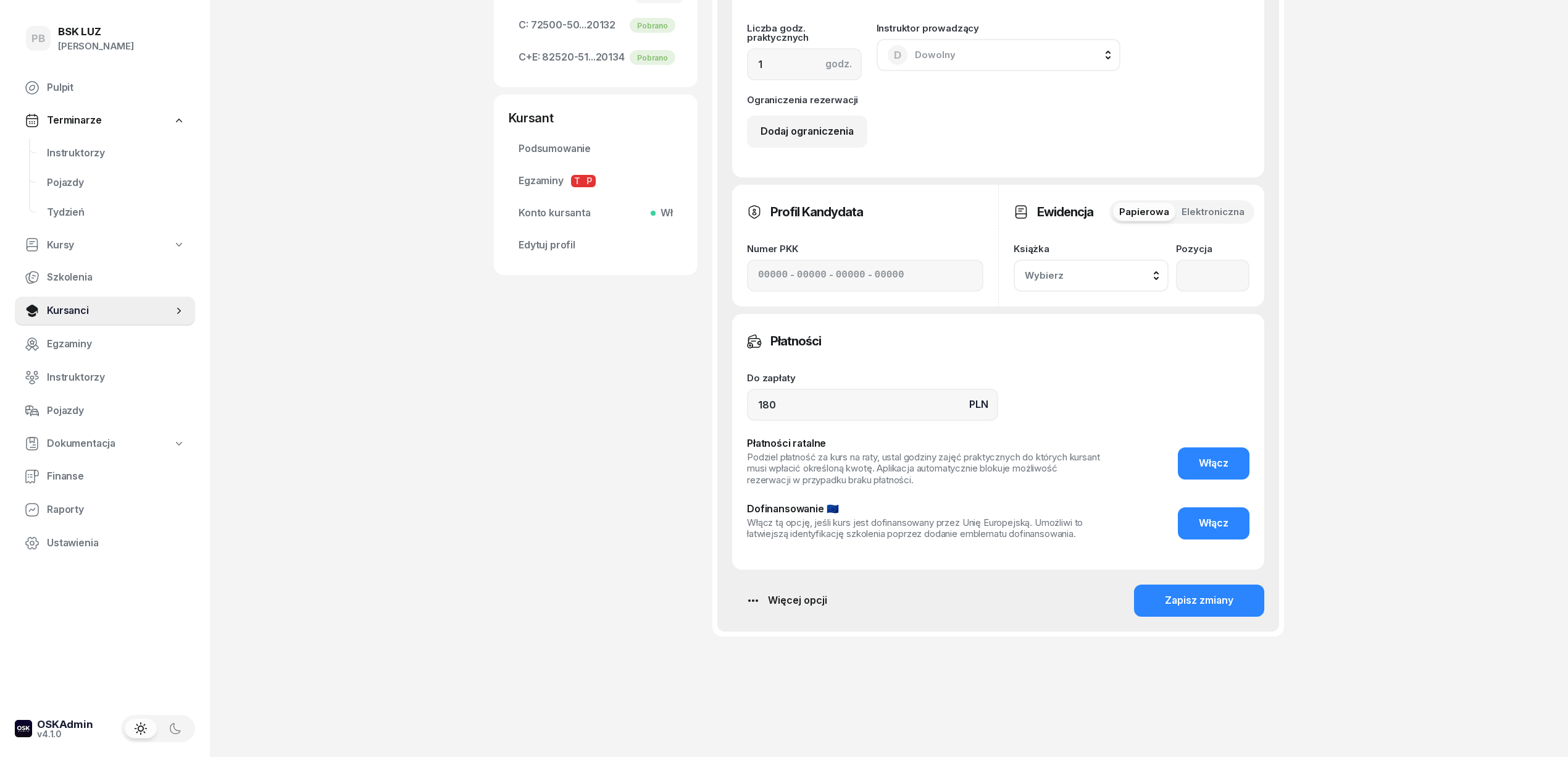
click at [793, 601] on div "Więcej opcji" at bounding box center [787, 600] width 81 height 16
click at [730, 719] on div "Usuń szkolenie" at bounding box center [729, 718] width 70 height 16
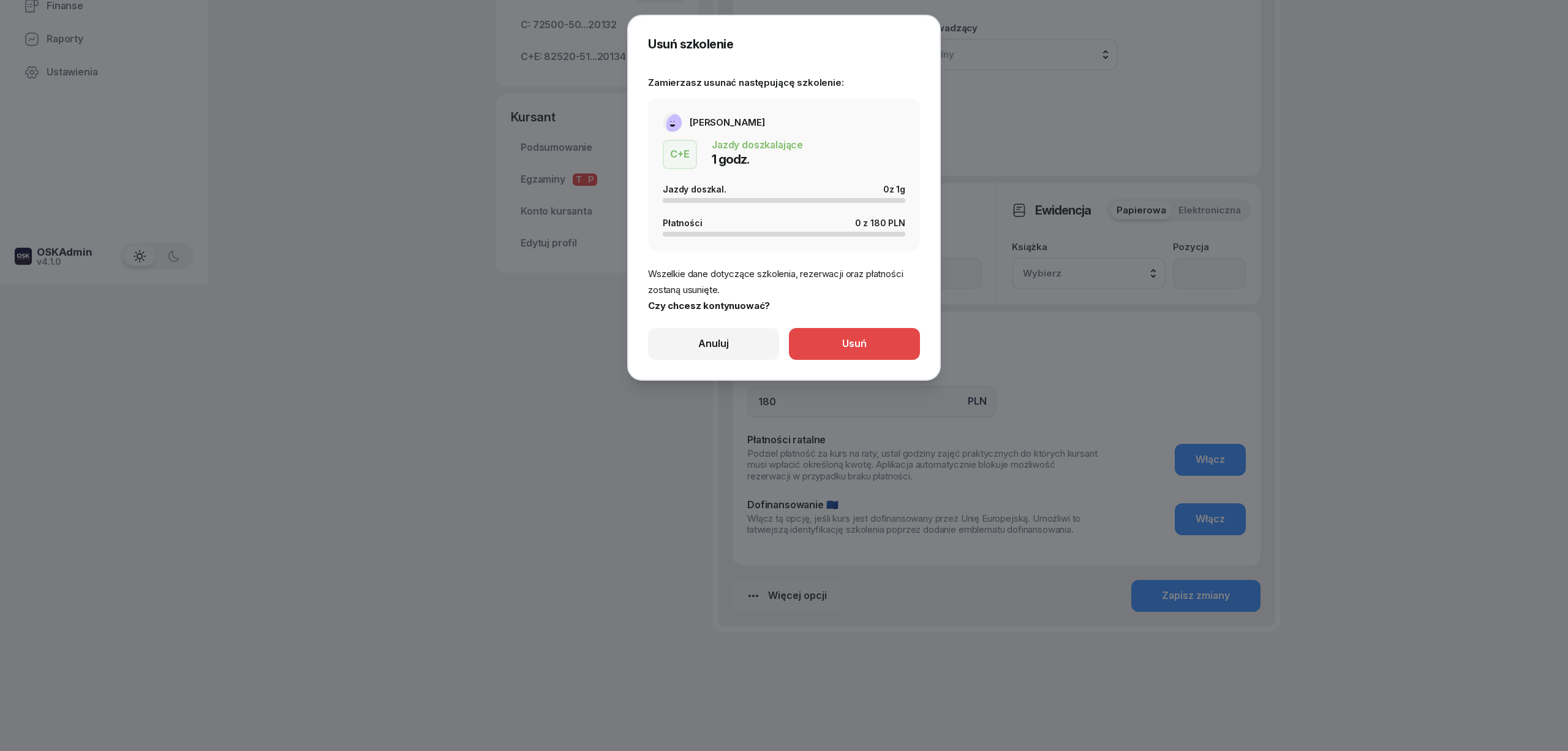
click at [846, 349] on div "Usuń" at bounding box center [854, 343] width 24 height 16
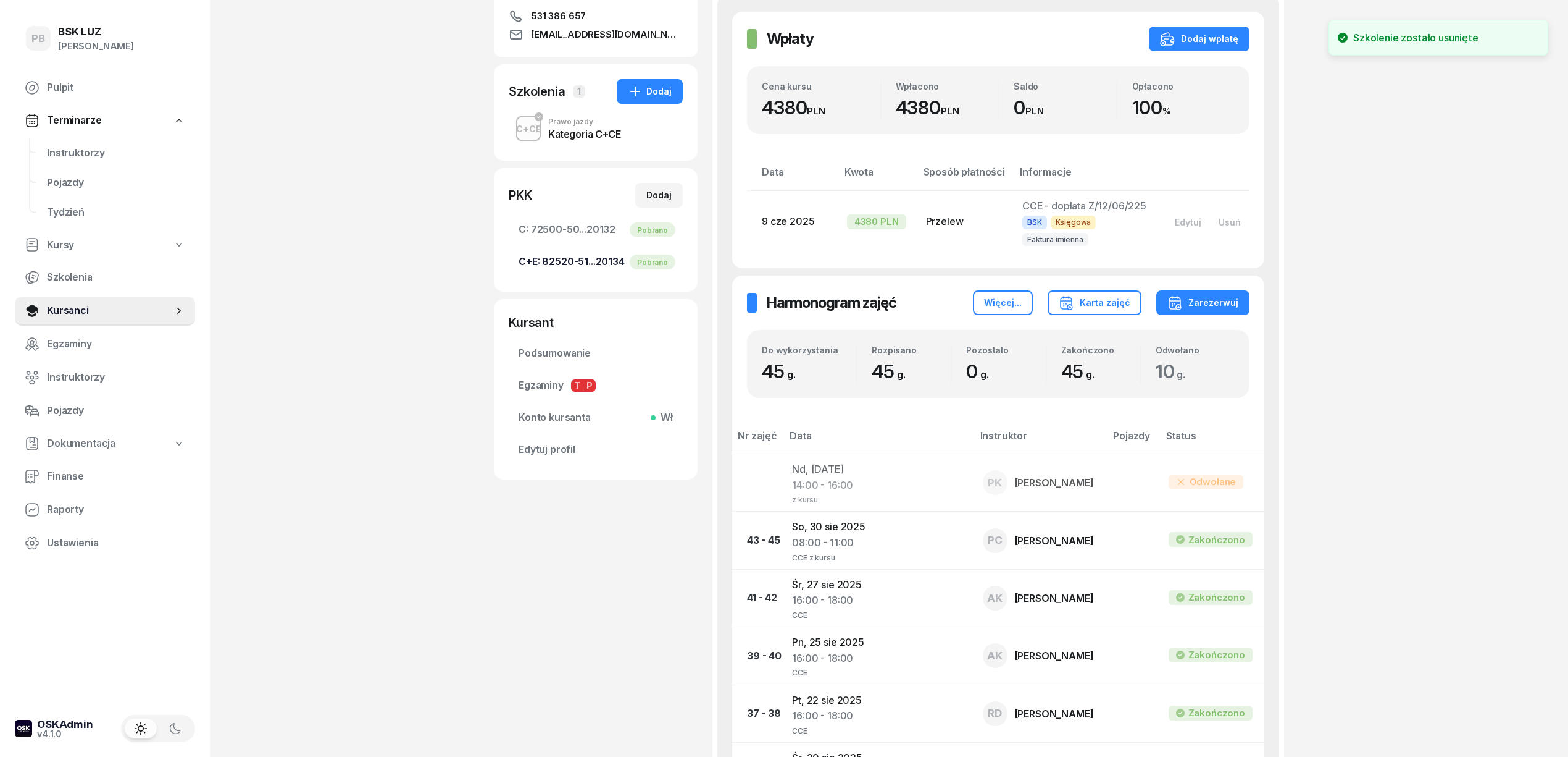
scroll to position [189, 0]
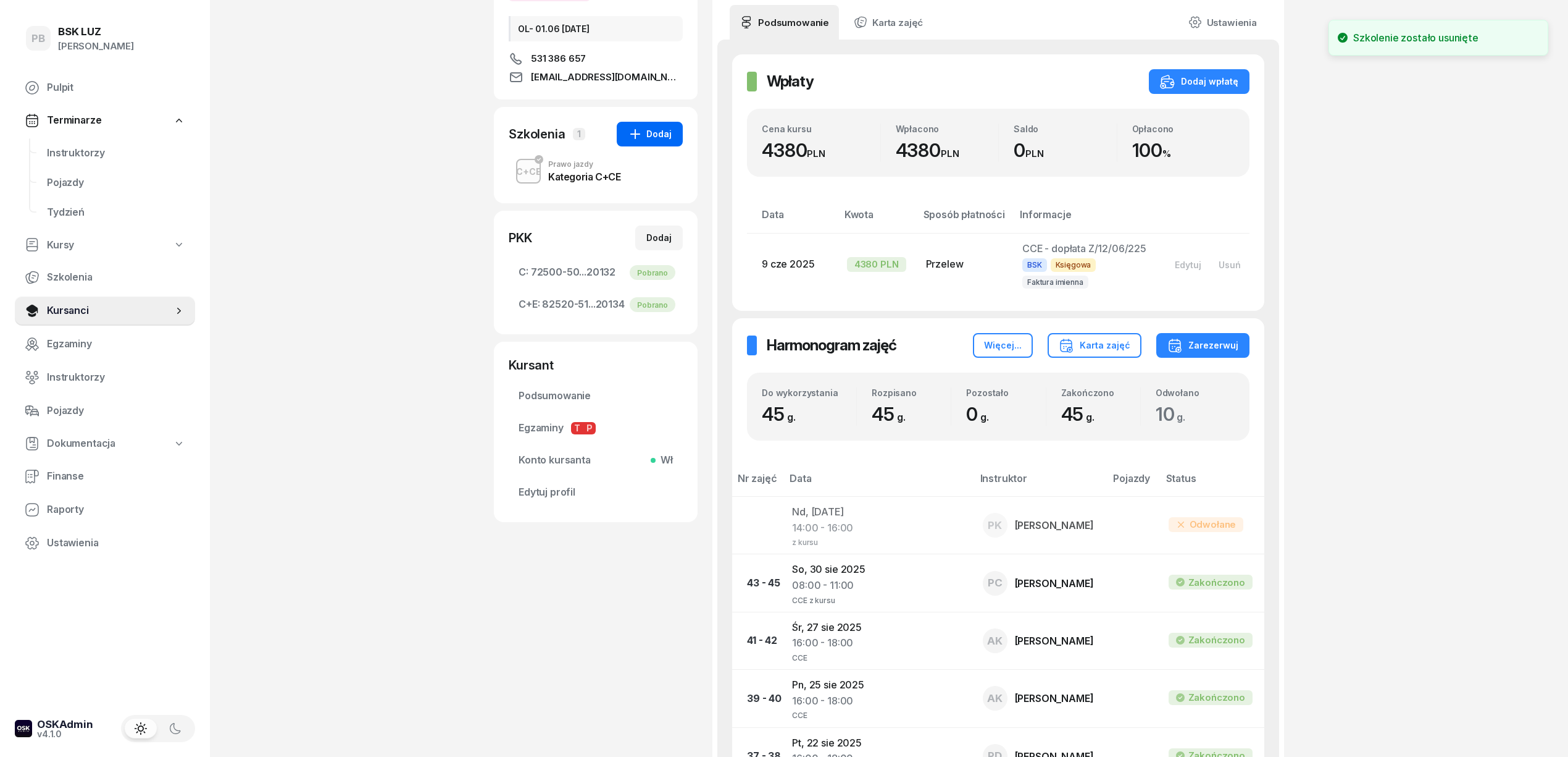
click at [654, 134] on div "Dodaj" at bounding box center [650, 135] width 44 height 15
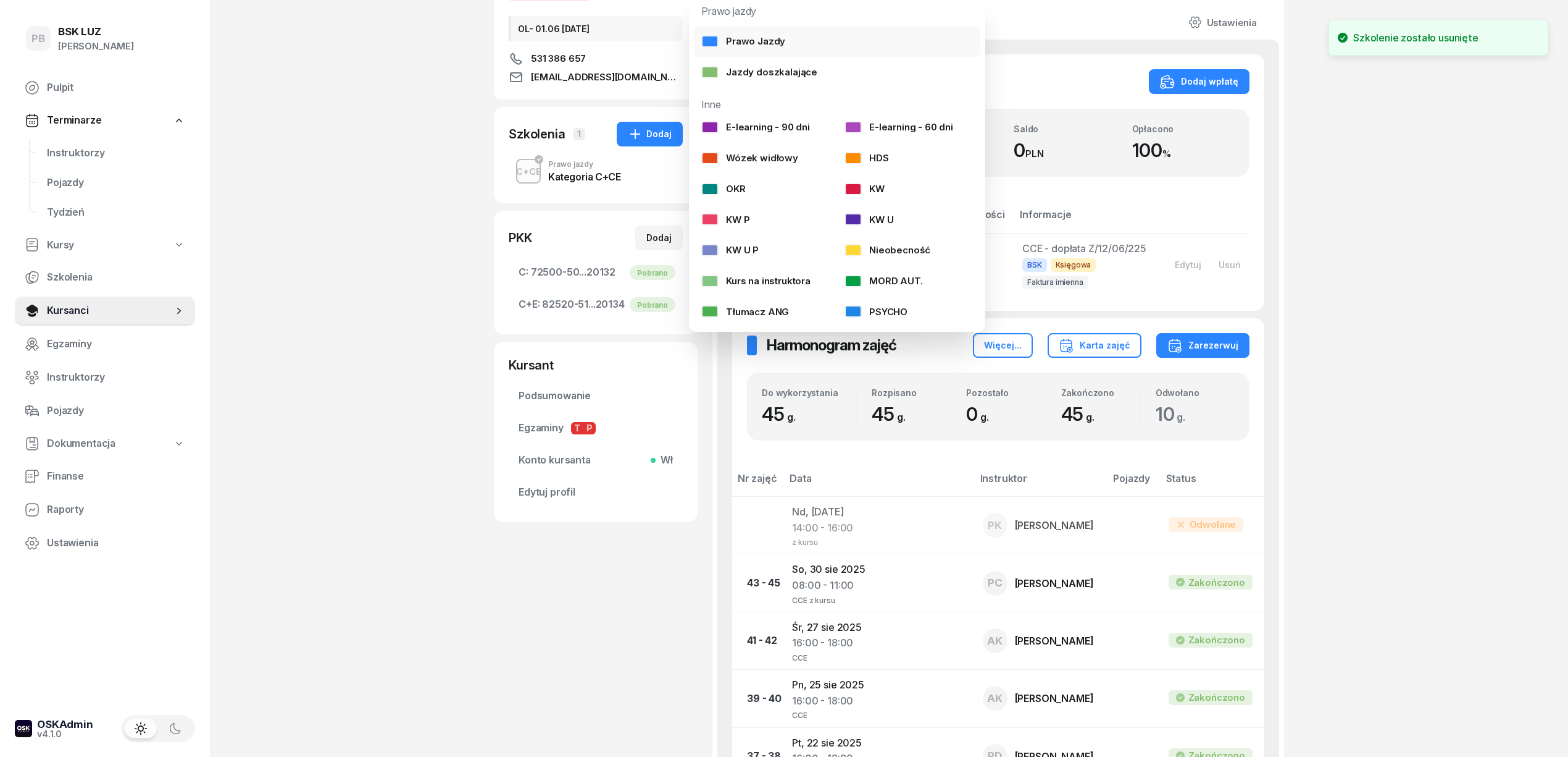
click at [805, 44] on link "Prawo Jazdy" at bounding box center [837, 41] width 287 height 31
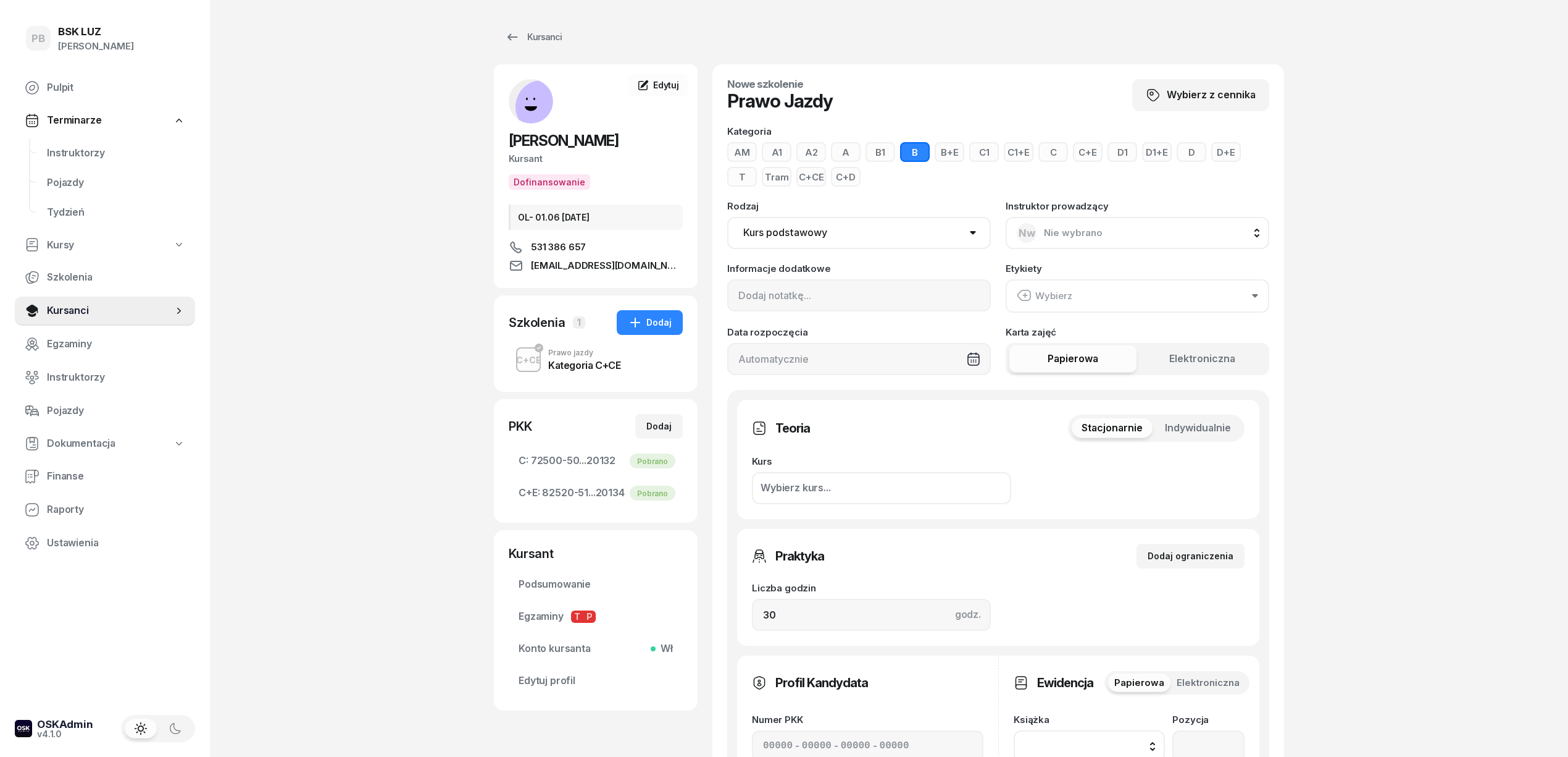
click at [1088, 149] on button "C+E" at bounding box center [1087, 152] width 29 height 20
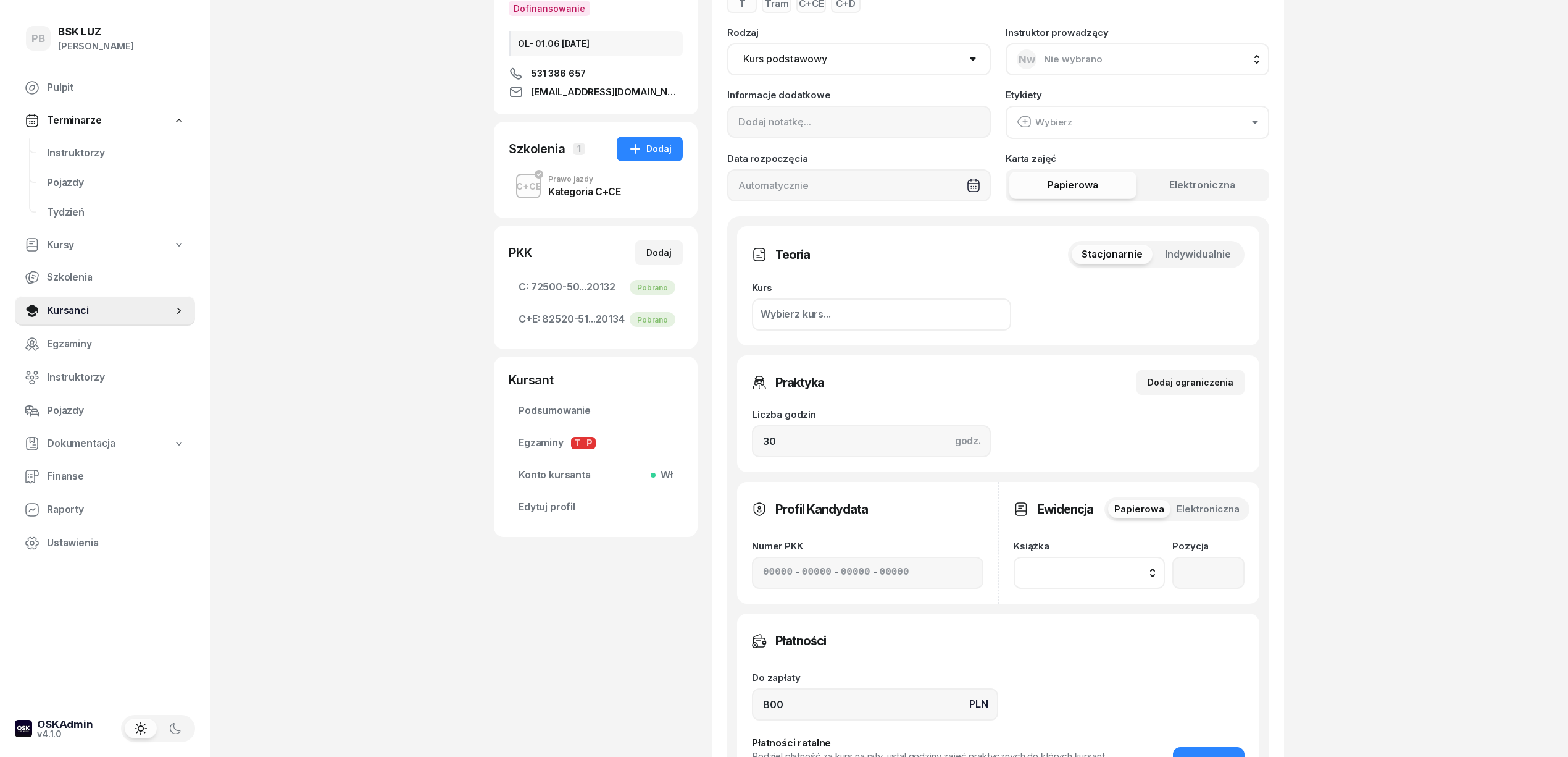
scroll to position [247, 0]
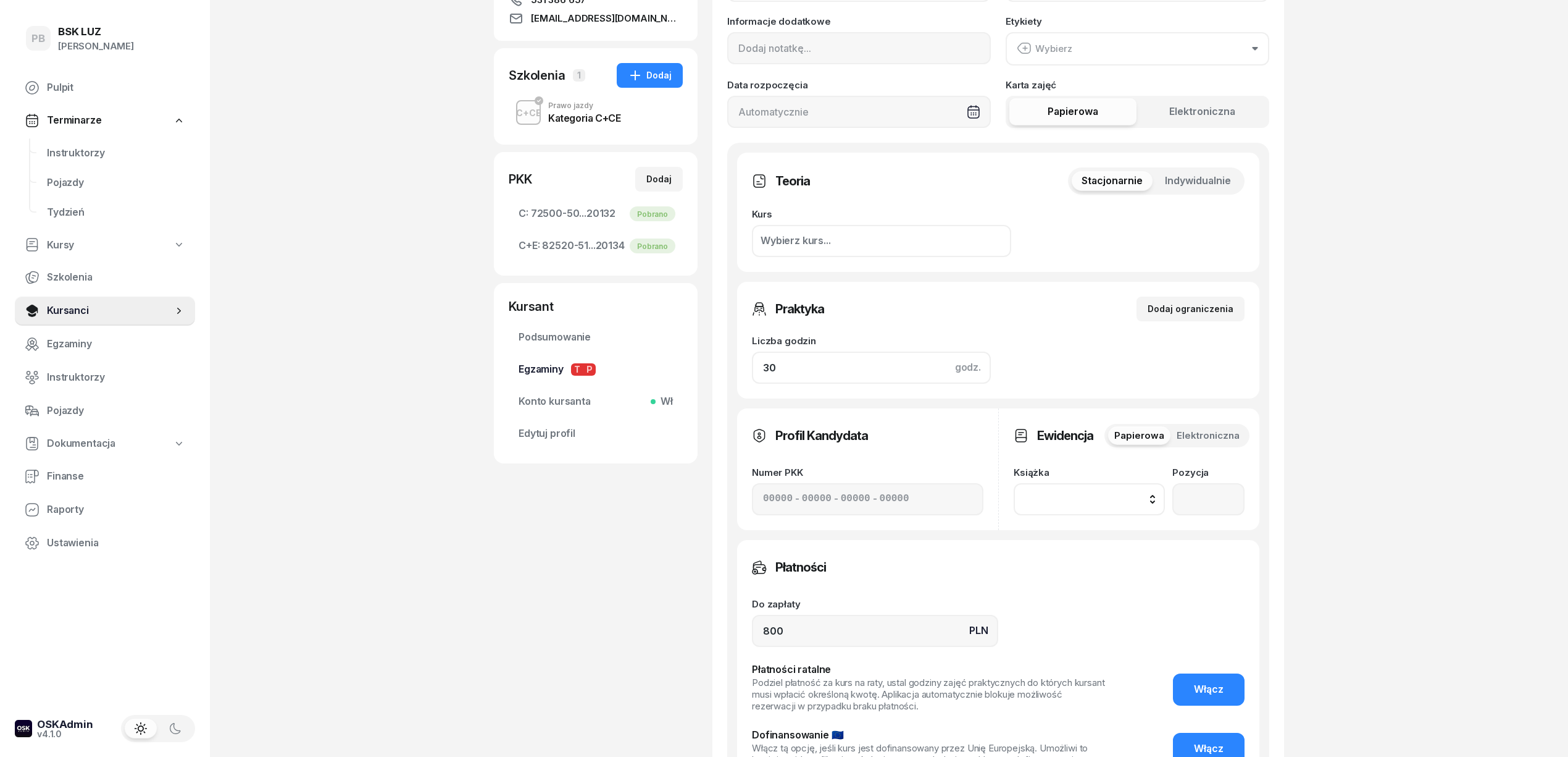
drag, startPoint x: 791, startPoint y: 363, endPoint x: 597, endPoint y: 371, distance: 194.2
click at [598, 371] on div "PIÓRKOWSKA MARTYNA Kursant Dofinansowanie OL- 01.06 2030-04-24 531 386 657 mpio…" at bounding box center [889, 357] width 791 height 1080
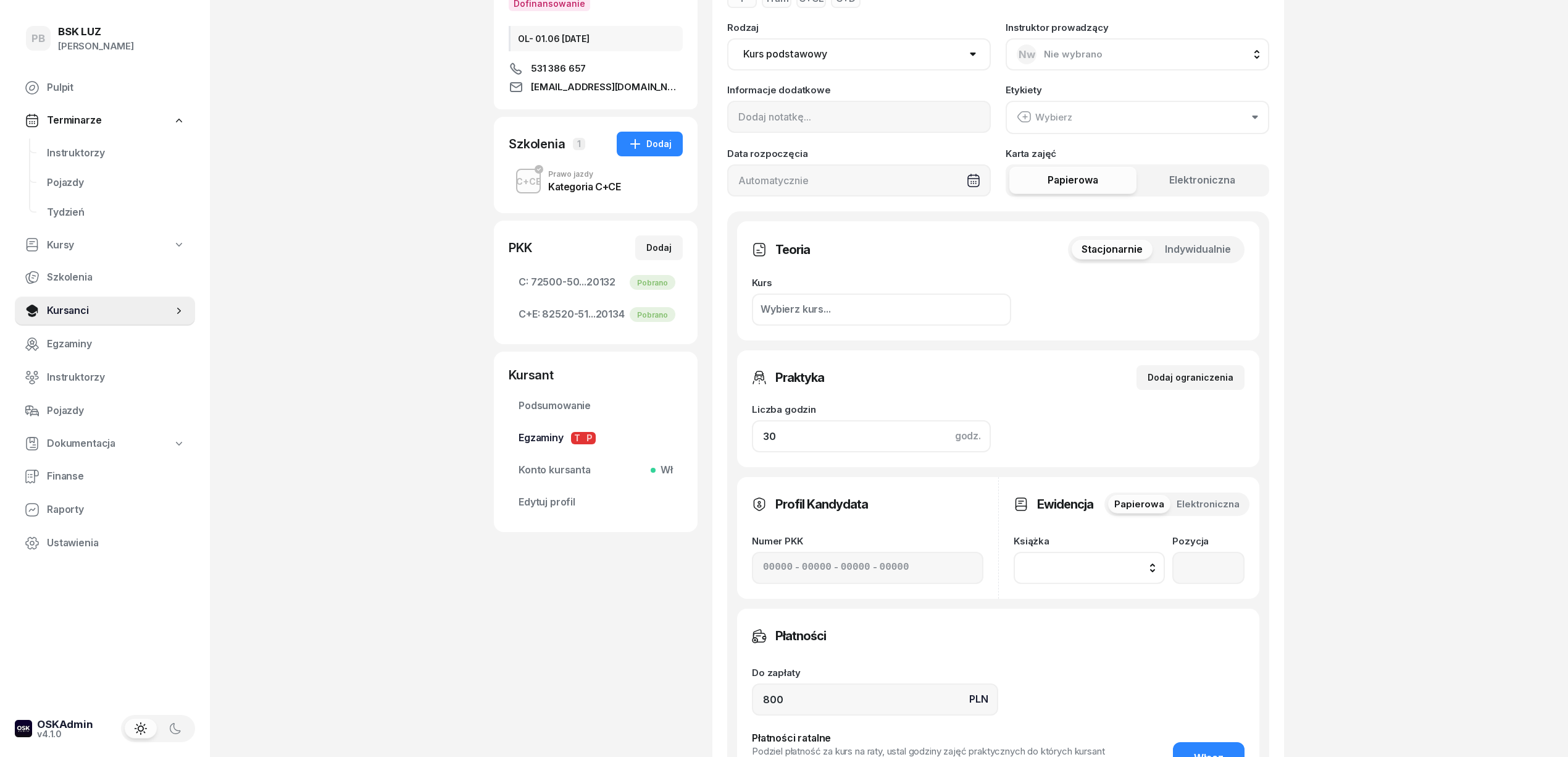
scroll to position [0, 0]
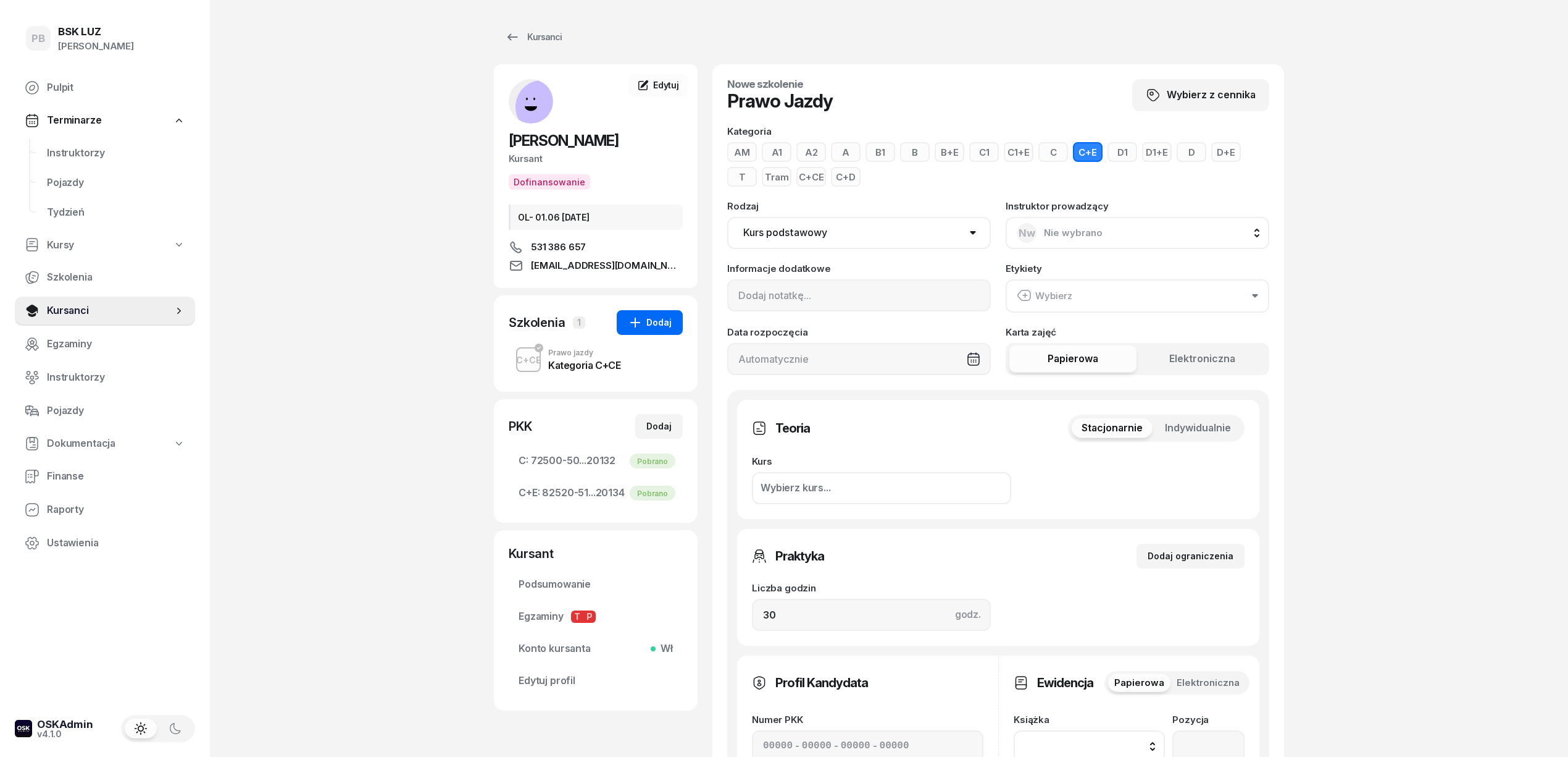
click at [652, 316] on div "Dodaj" at bounding box center [650, 322] width 44 height 15
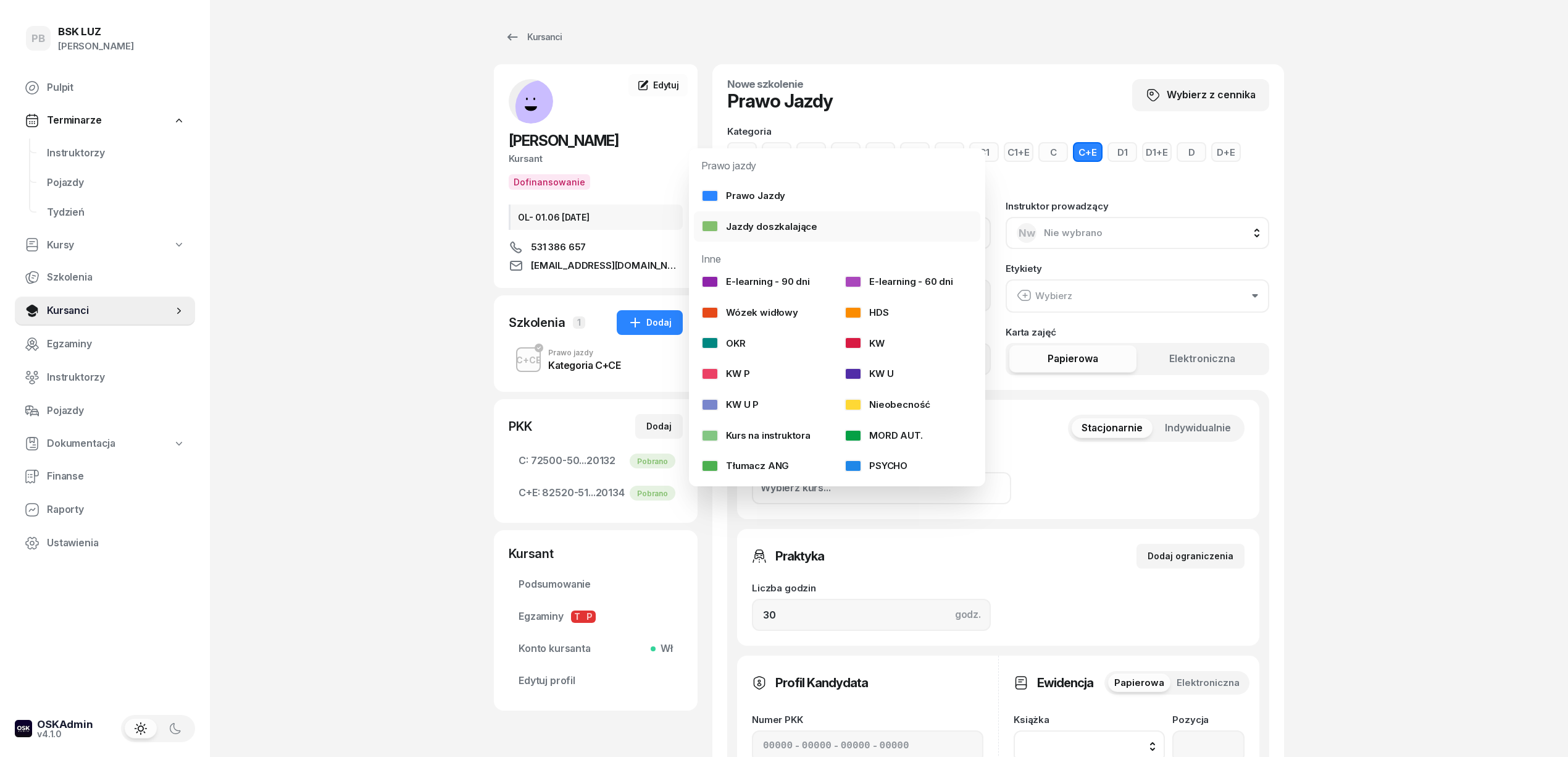
click at [781, 217] on link "Jazdy doszkalające" at bounding box center [837, 226] width 287 height 31
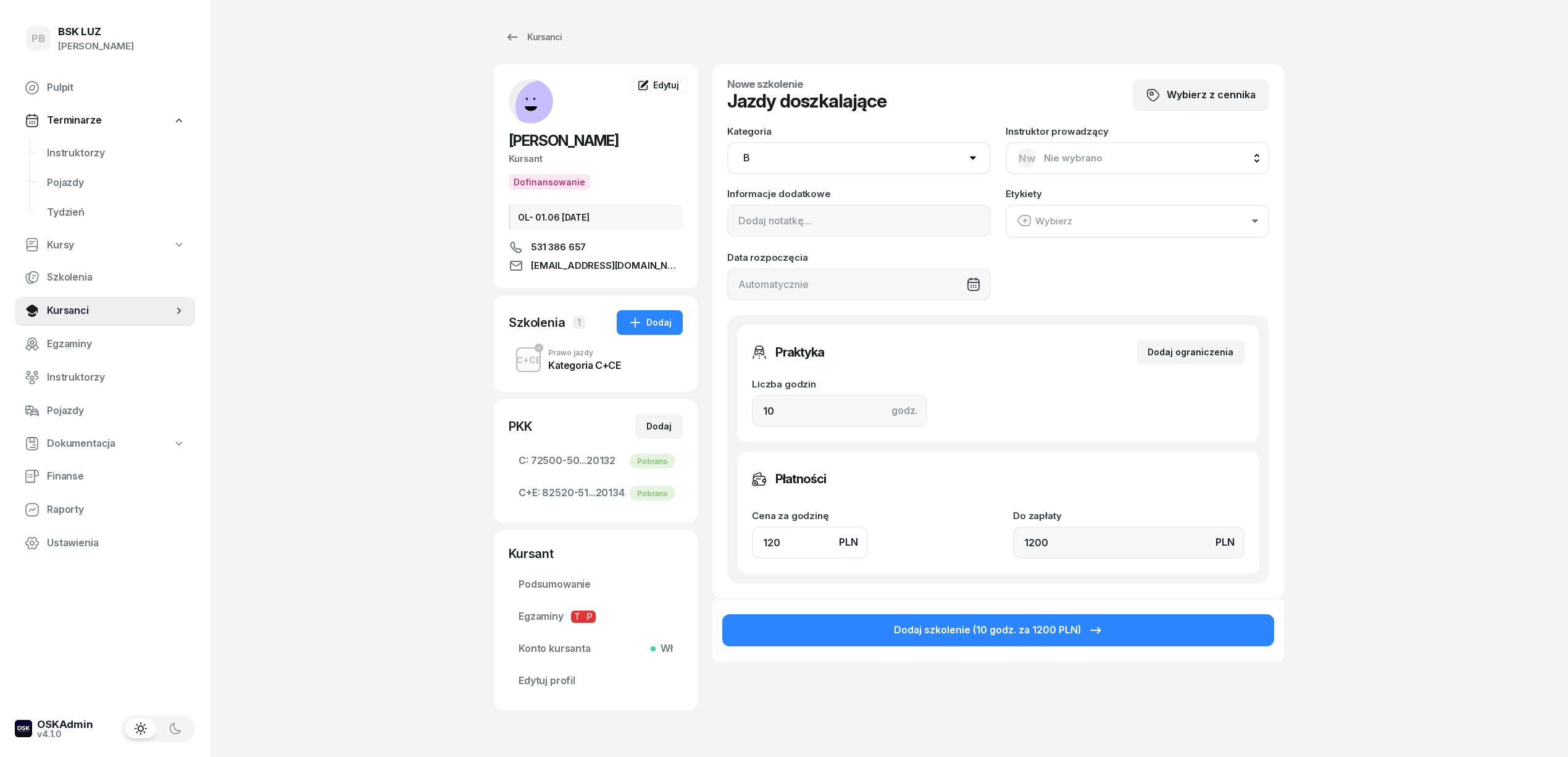
click at [935, 164] on select "AM A1 A2 A B1 B B+E C1 C1+E C C+E D1 D1+E D D+E T Tram C+CE C+D" at bounding box center [859, 158] width 263 height 32
select select "C+E"
click at [727, 142] on select "AM A1 A2 A B1 B B+E C1 C1+E C C+E D1 D1+E D D+E T Tram C+CE C+D" at bounding box center [859, 158] width 263 height 32
drag, startPoint x: 720, startPoint y: 399, endPoint x: 542, endPoint y: 383, distance: 178.7
click at [594, 393] on div "PIÓRKOWSKA MARTYNA Kursant Dofinansowanie OL- 01.06 2030-04-24 531 386 657 mpio…" at bounding box center [889, 396] width 791 height 663
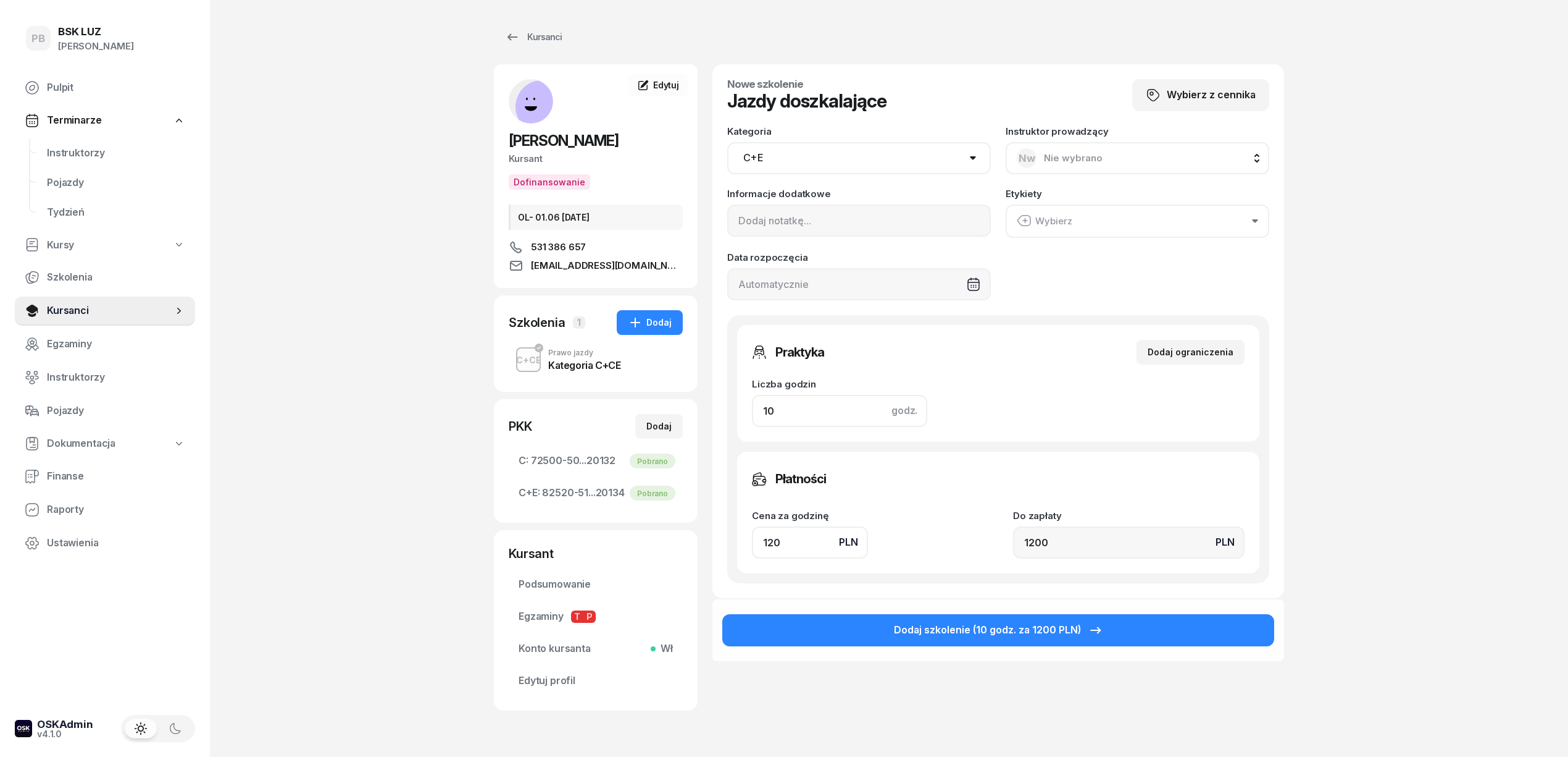
type input "1"
type input "120"
type input "1"
drag, startPoint x: 793, startPoint y: 535, endPoint x: 649, endPoint y: 529, distance: 144.1
click at [662, 537] on div "PIÓRKOWSKA MARTYNA Kursant Dofinansowanie OL- 01.06 2030-04-24 531 386 657 mpio…" at bounding box center [889, 396] width 791 height 663
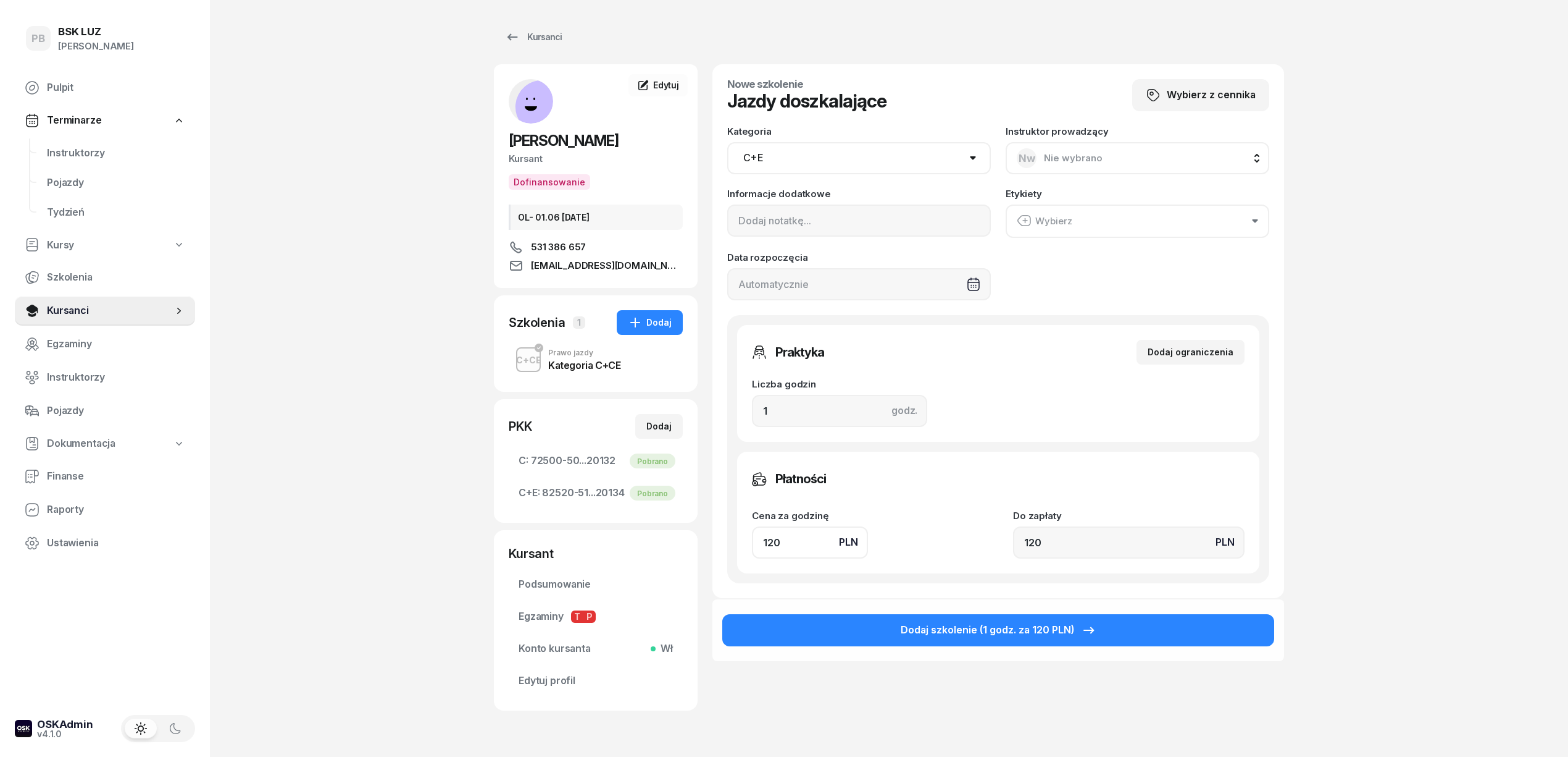
type input "1"
type input "18"
type input "180"
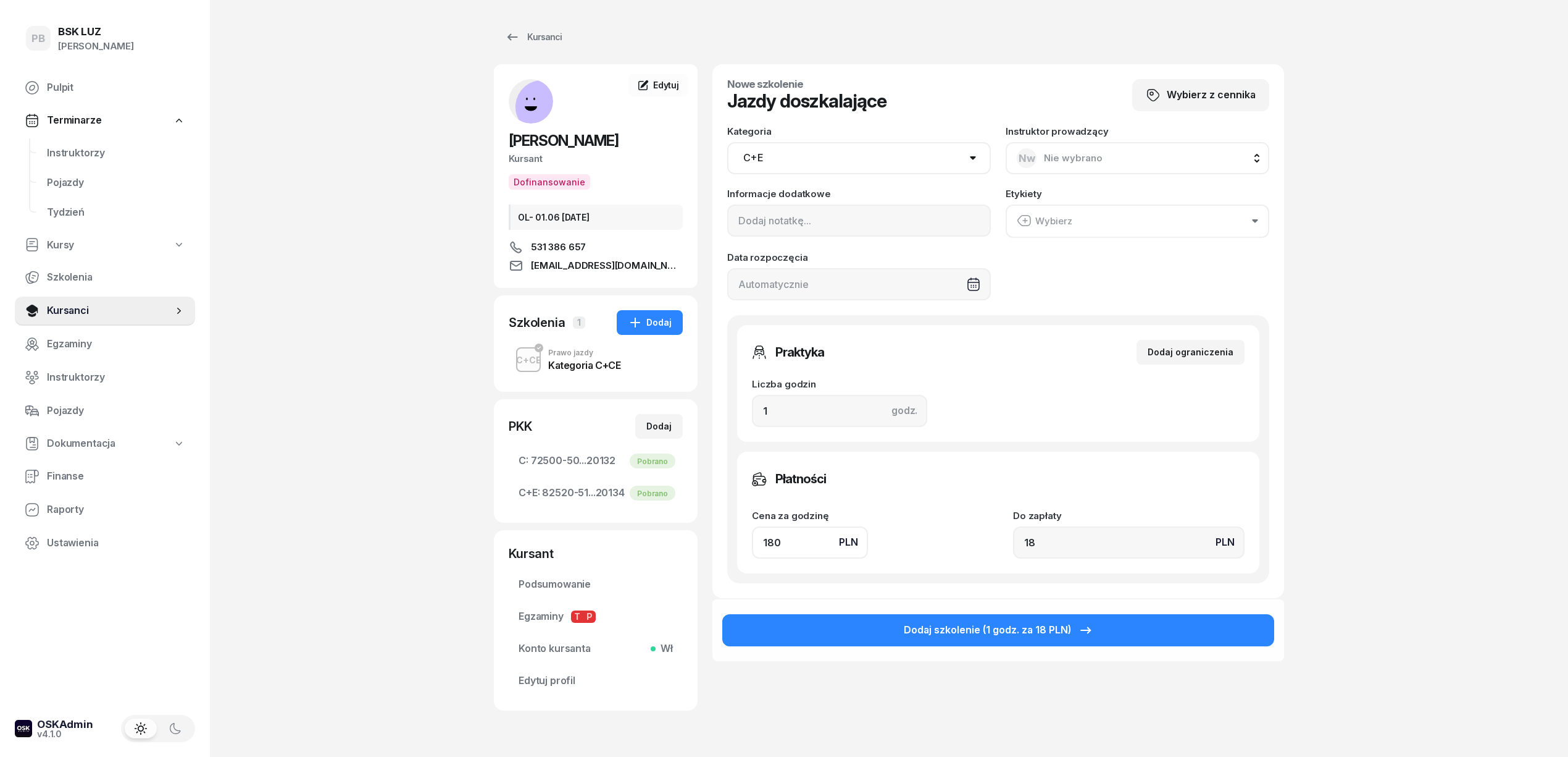
type input "180"
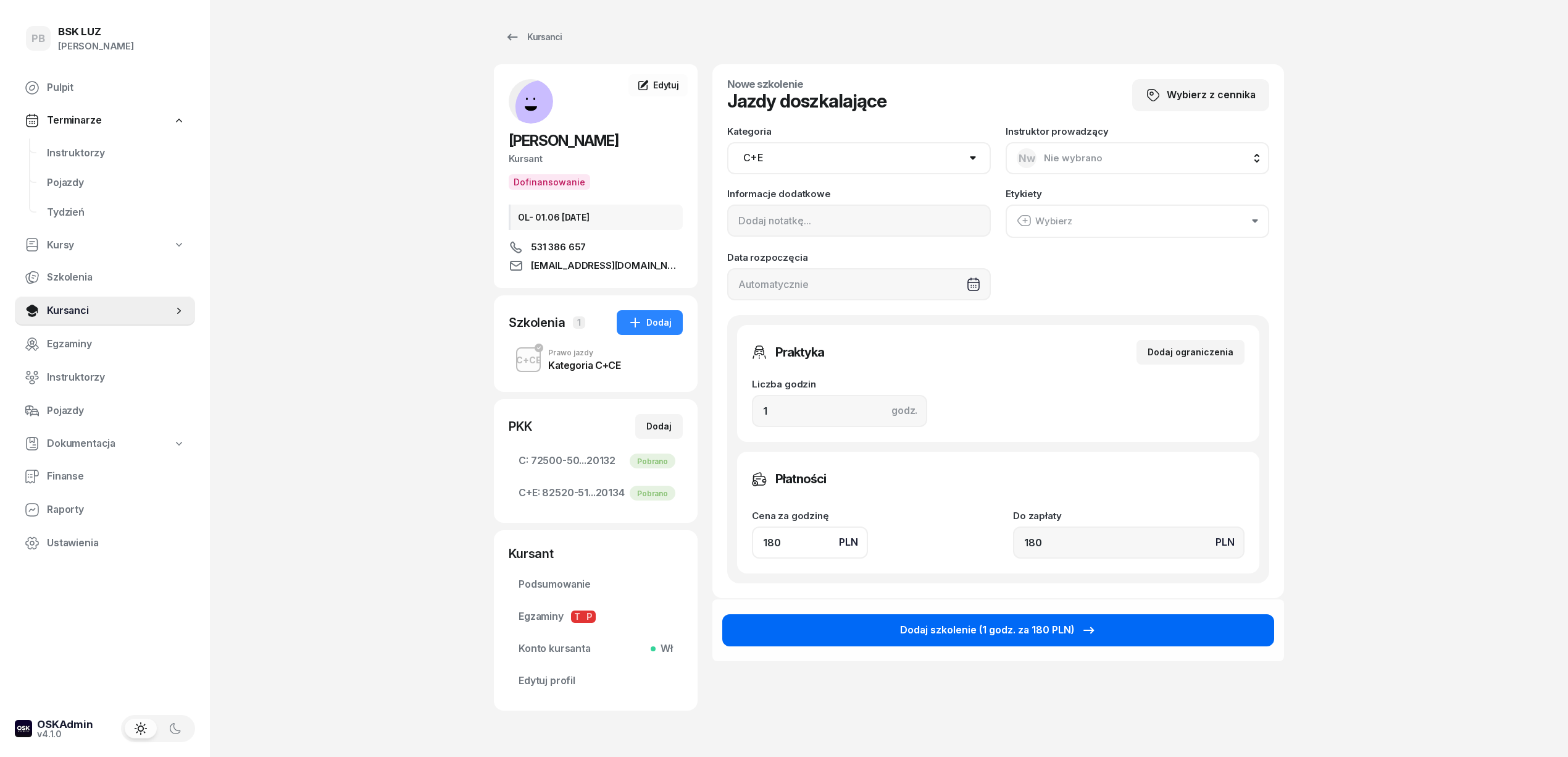
type input "180"
click at [1086, 629] on icon "button" at bounding box center [1088, 629] width 10 height 7
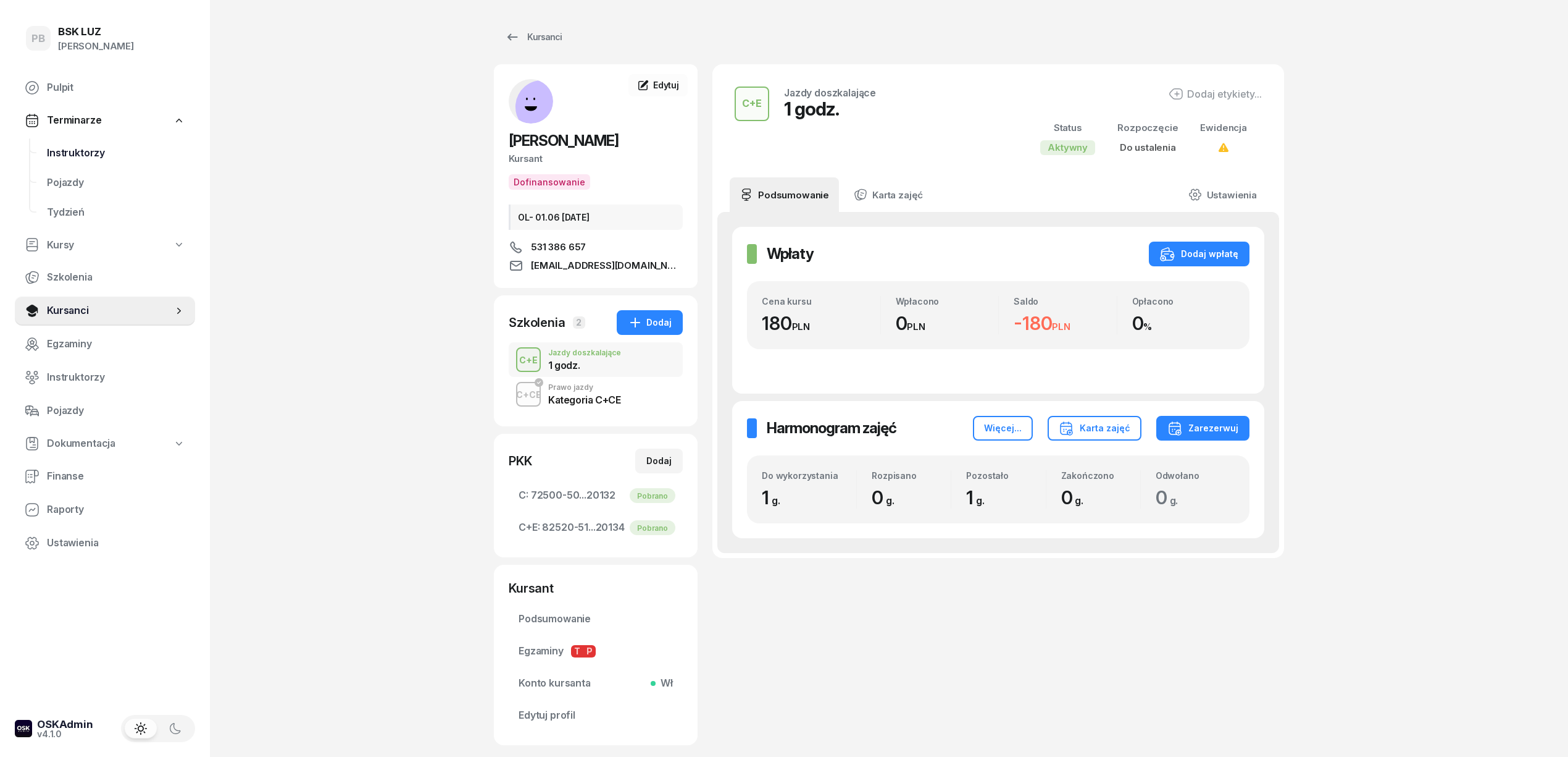
click at [69, 146] on span "Instruktorzy" at bounding box center [116, 153] width 138 height 16
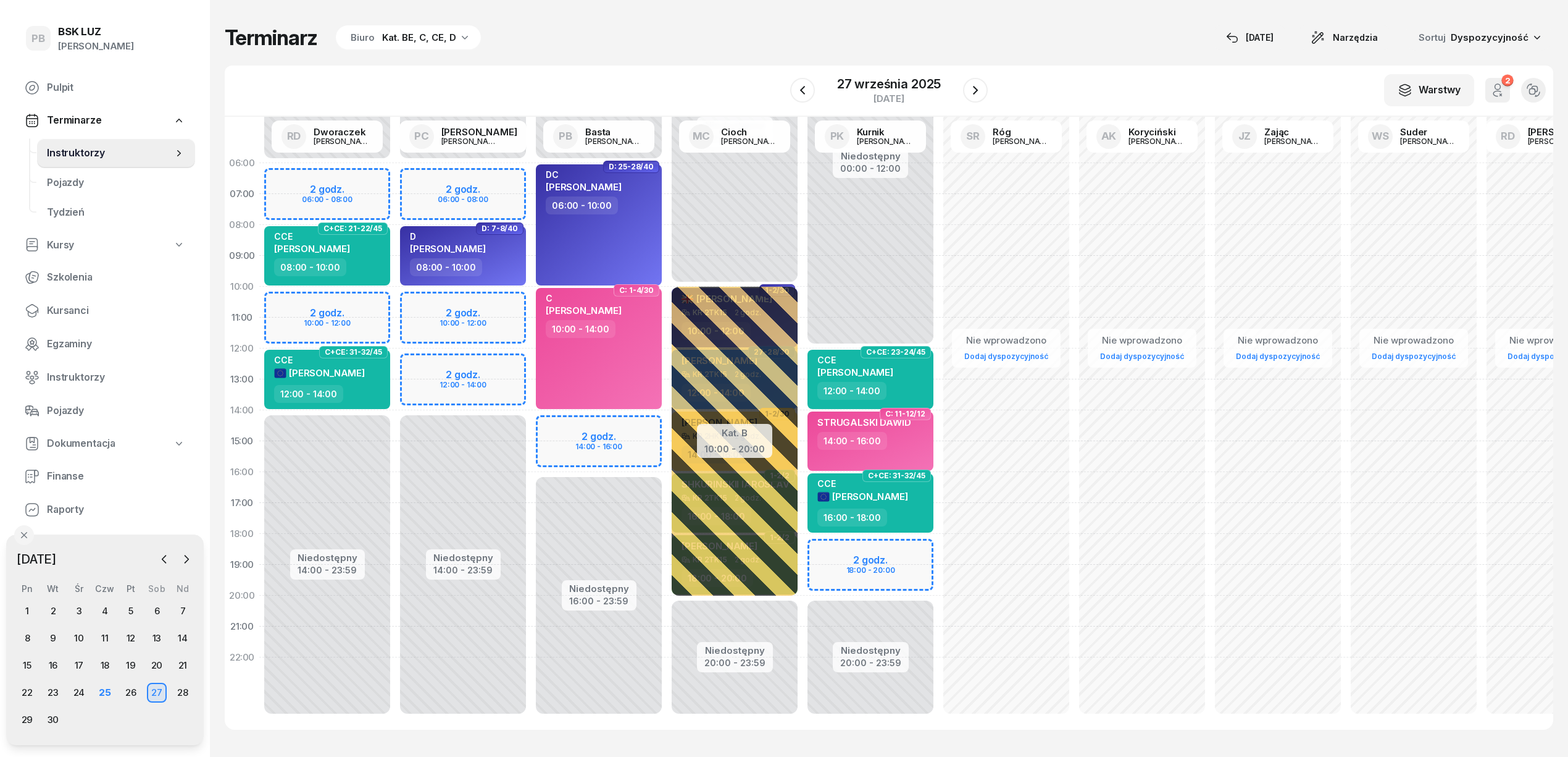
click at [487, 200] on div "Niedostępny 00:00 - 06:00 Niedostępny 14:00 - 23:59 2 godz. 06:00 - 08:00 2 god…" at bounding box center [462, 441] width 135 height 586
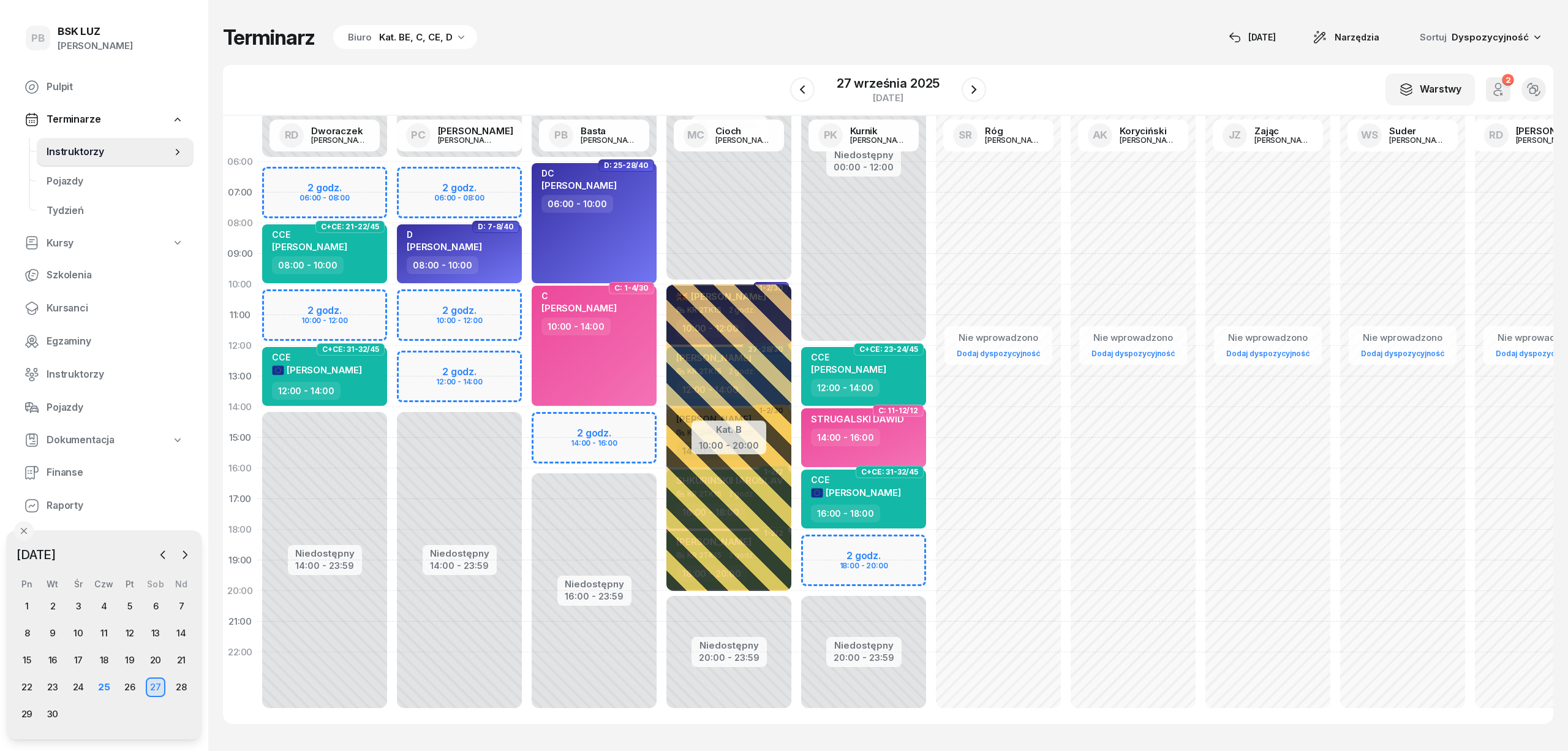
select select "07"
select select "08"
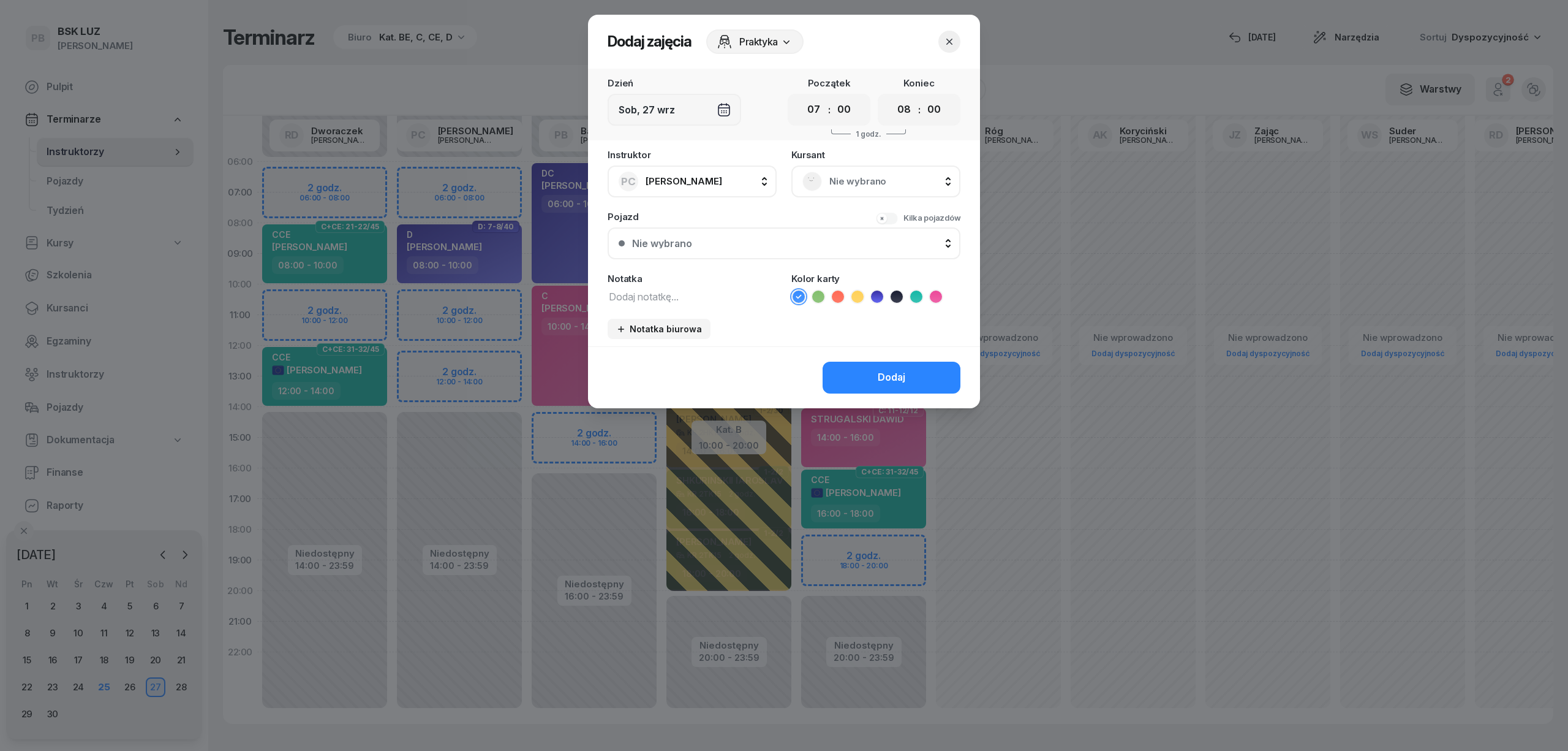
click at [876, 177] on span "Nie wybrano" at bounding box center [890, 181] width 120 height 16
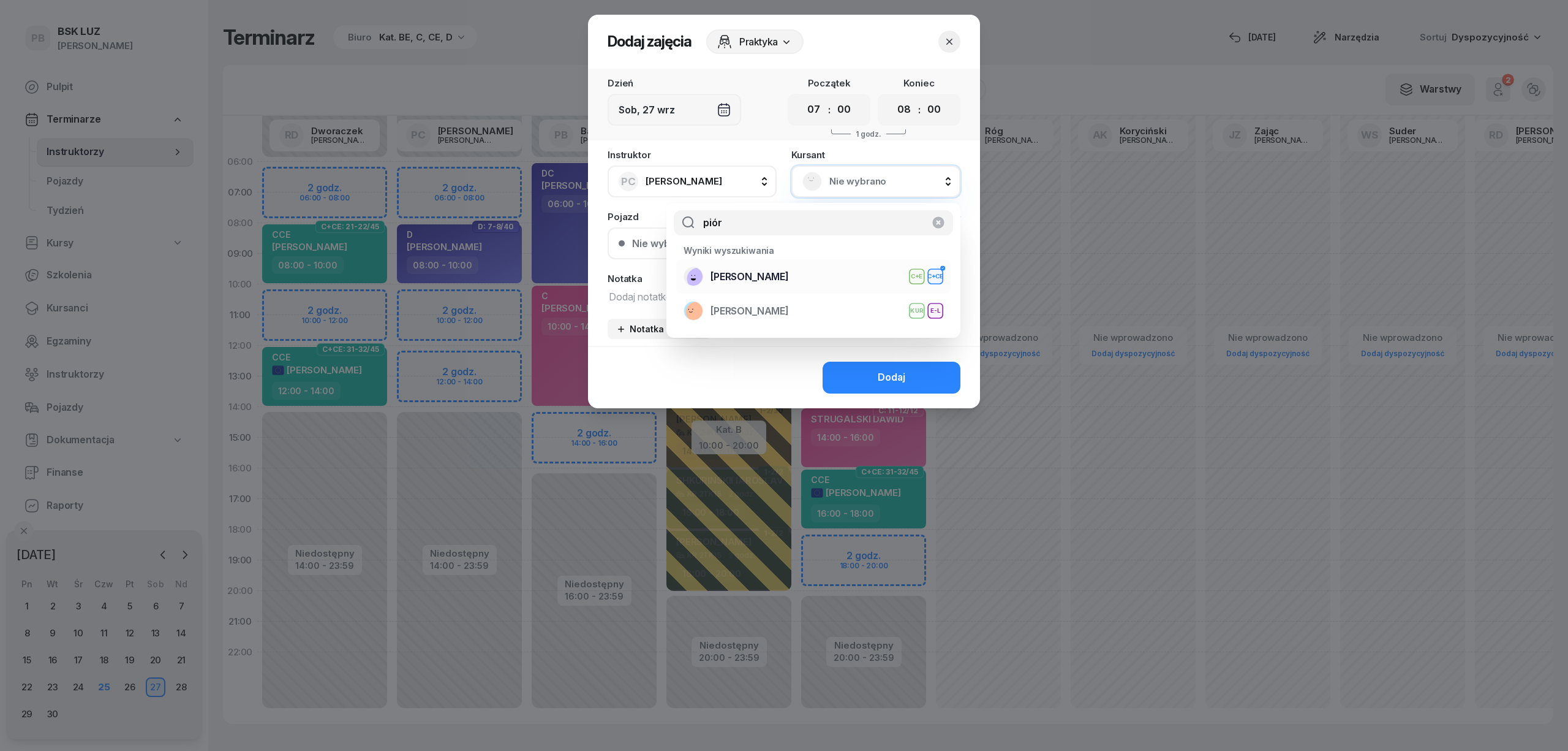
type input "piór"
click at [789, 278] on span "PIÓRKOWSKA MARTYNA" at bounding box center [749, 276] width 78 height 16
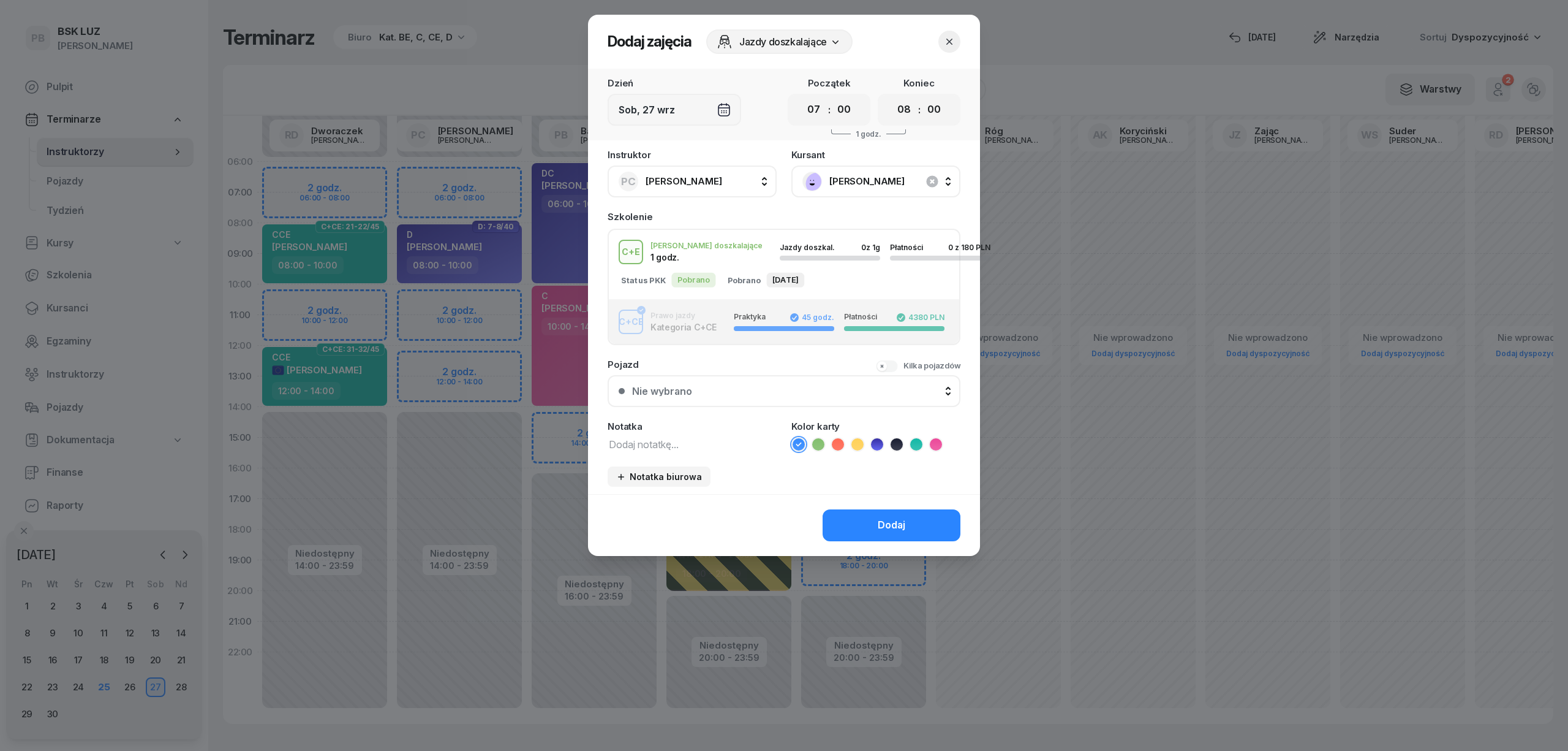
click at [673, 439] on textarea at bounding box center [692, 444] width 169 height 16
click at [780, 251] on div "Jazdy doszkal. 0 z 1g" at bounding box center [830, 252] width 101 height 17
click at [956, 40] on button "button" at bounding box center [949, 41] width 22 height 22
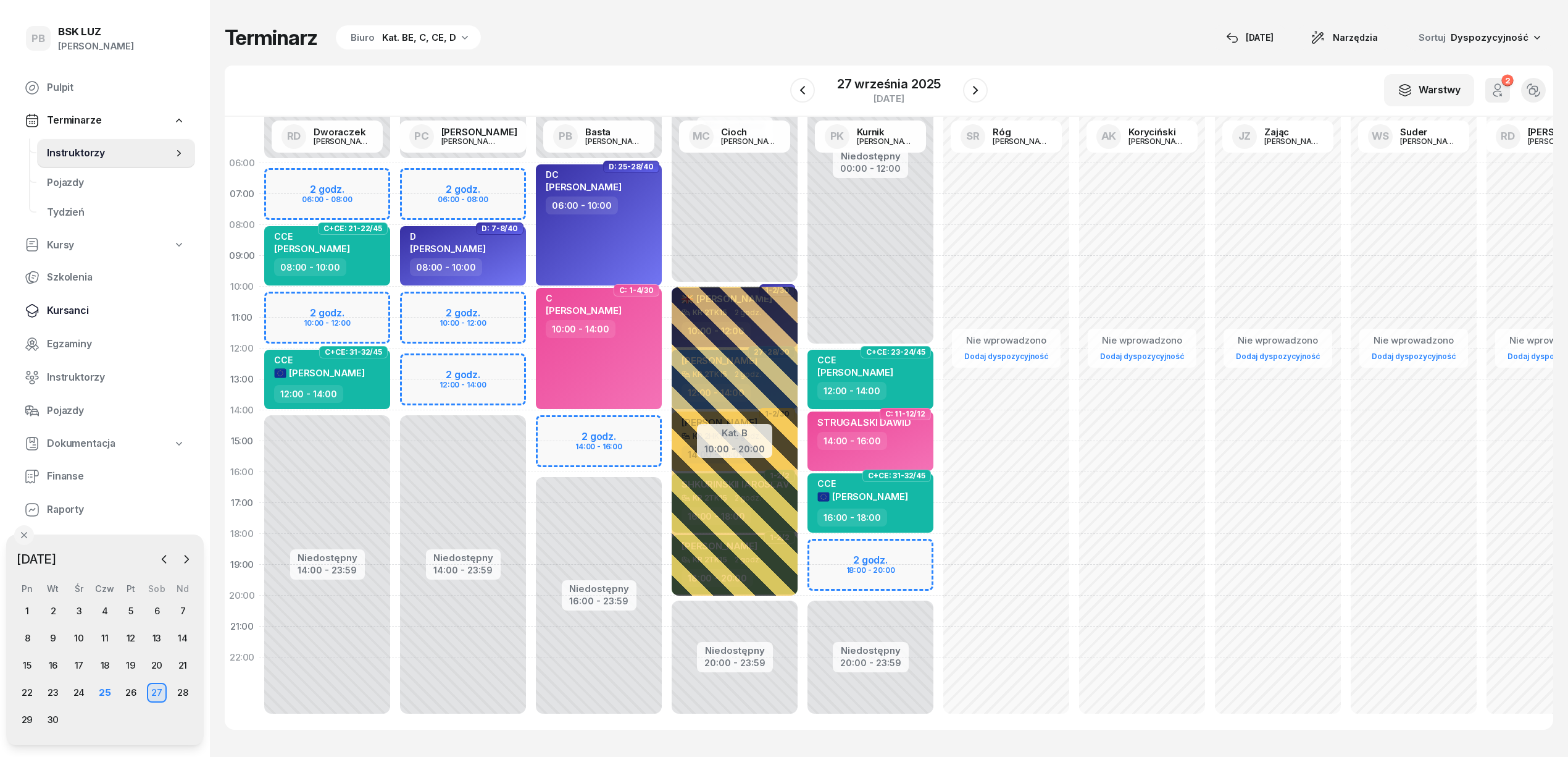
click at [82, 312] on span "Kursanci" at bounding box center [116, 310] width 138 height 16
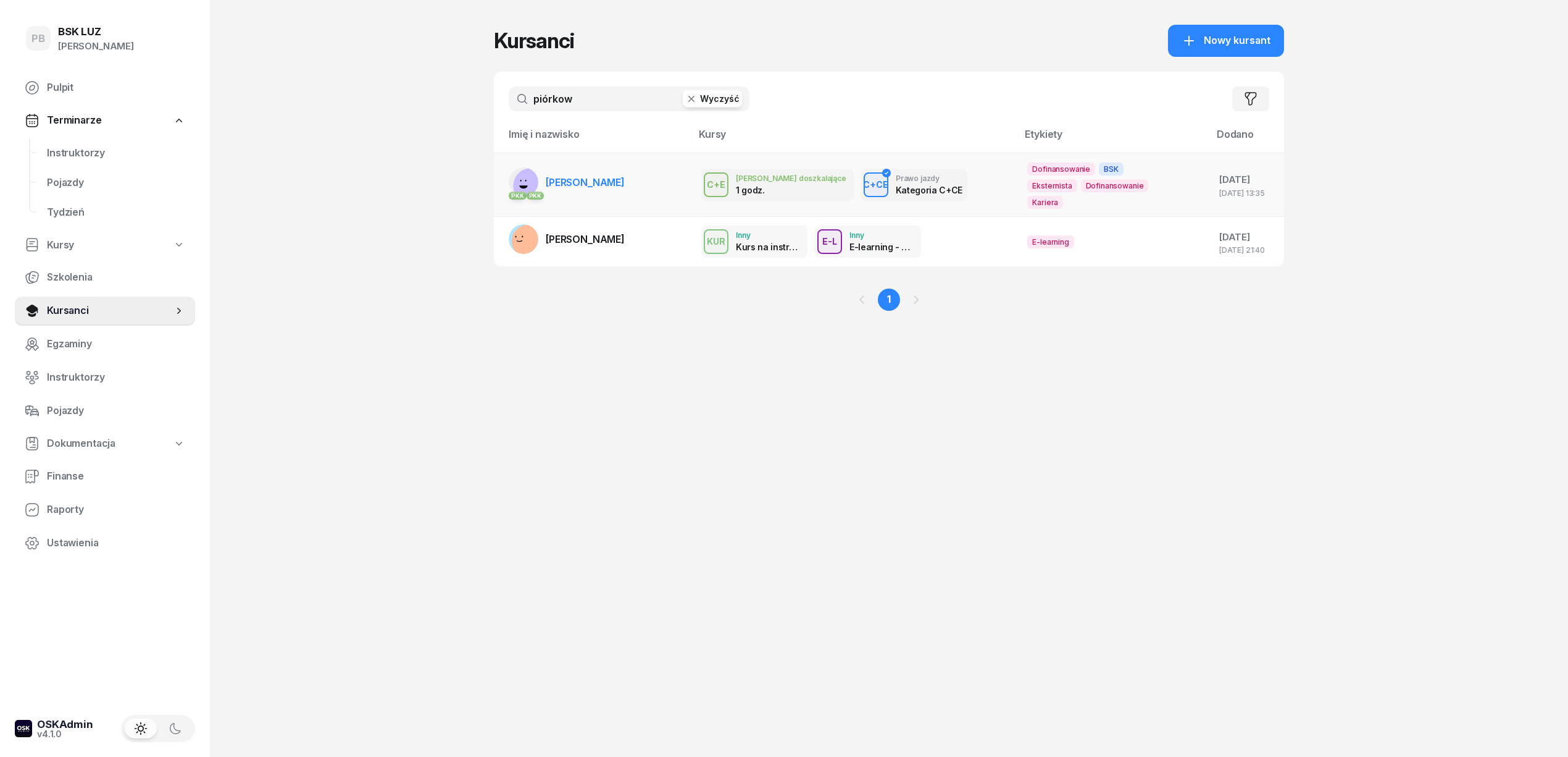
click at [585, 176] on span "PIÓRKOWSKA MARTYNA" at bounding box center [584, 182] width 79 height 12
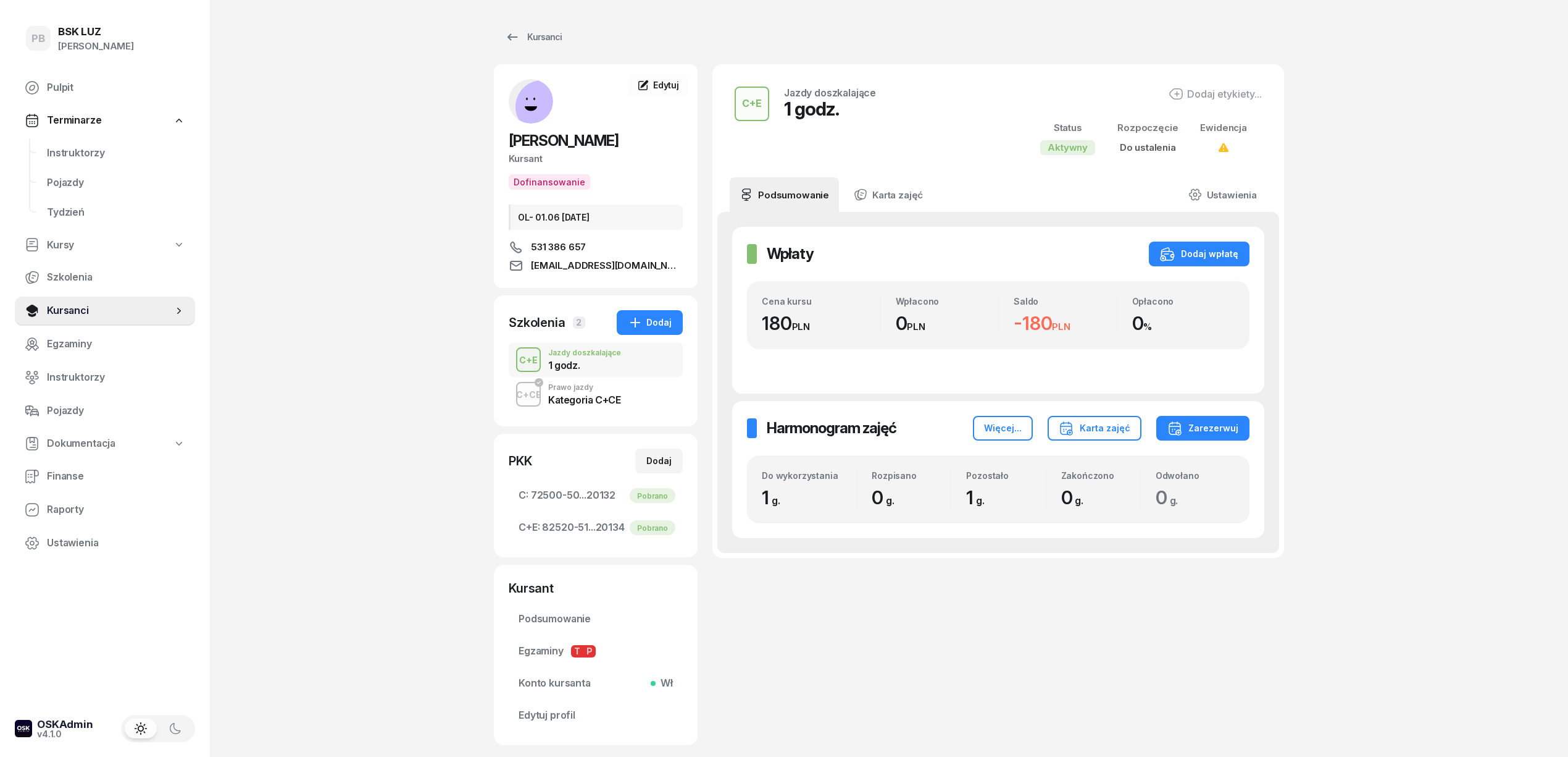
click at [635, 352] on div "C+E Jazdy doszkalające 1 godz." at bounding box center [596, 359] width 174 height 35
click at [1219, 193] on link "Ustawienia" at bounding box center [1222, 194] width 88 height 35
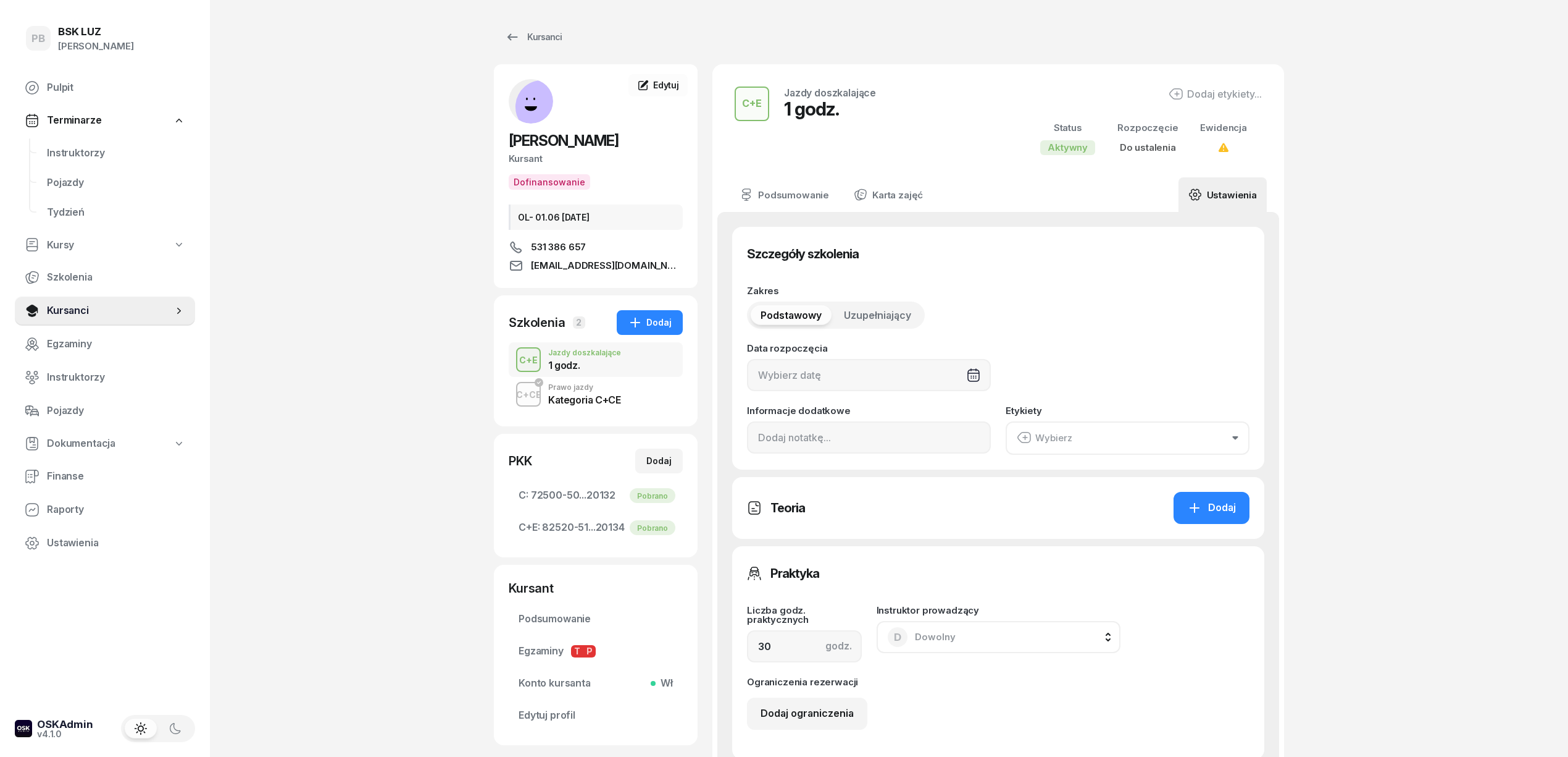
type input "1"
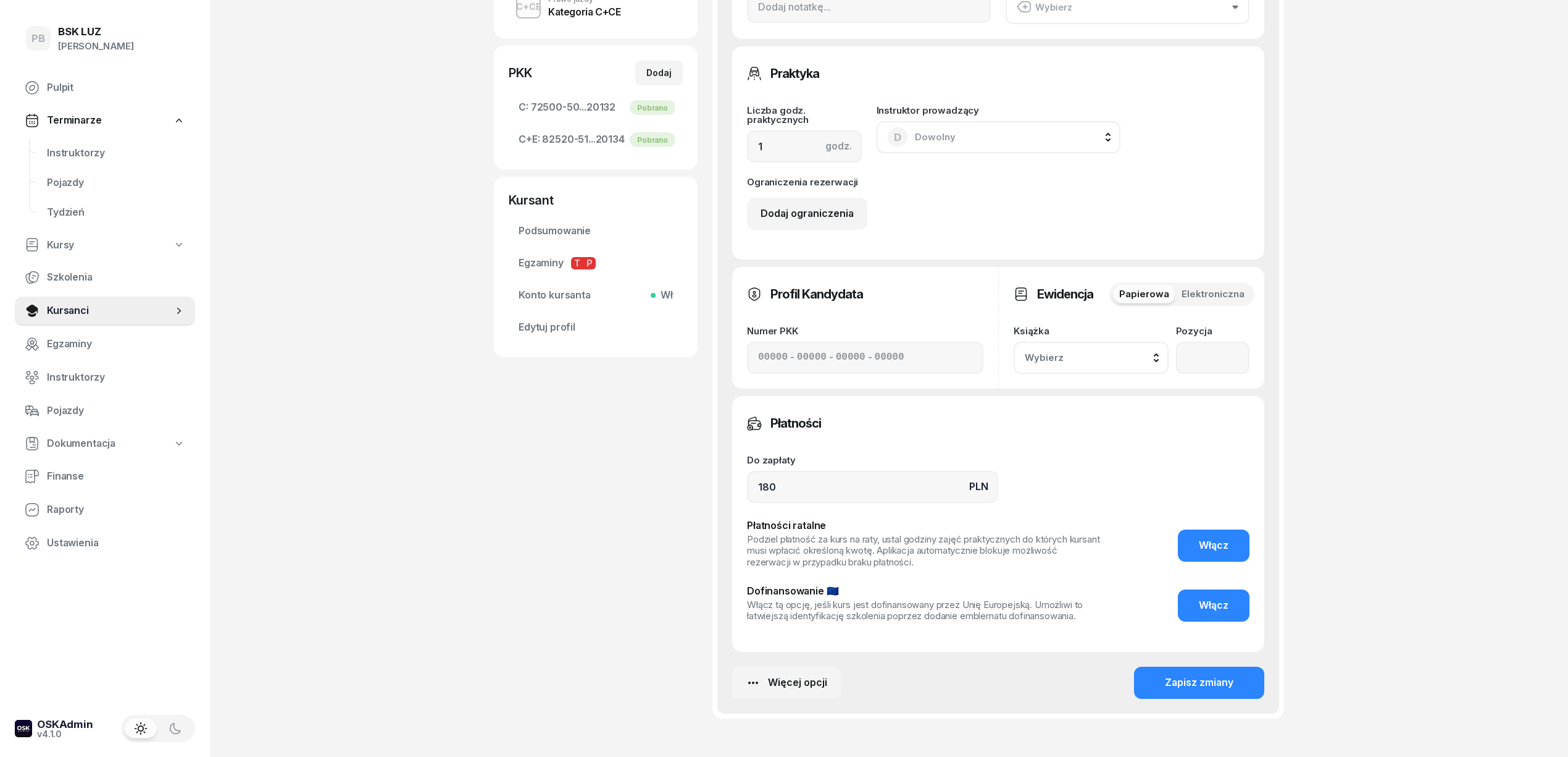
scroll to position [470, 0]
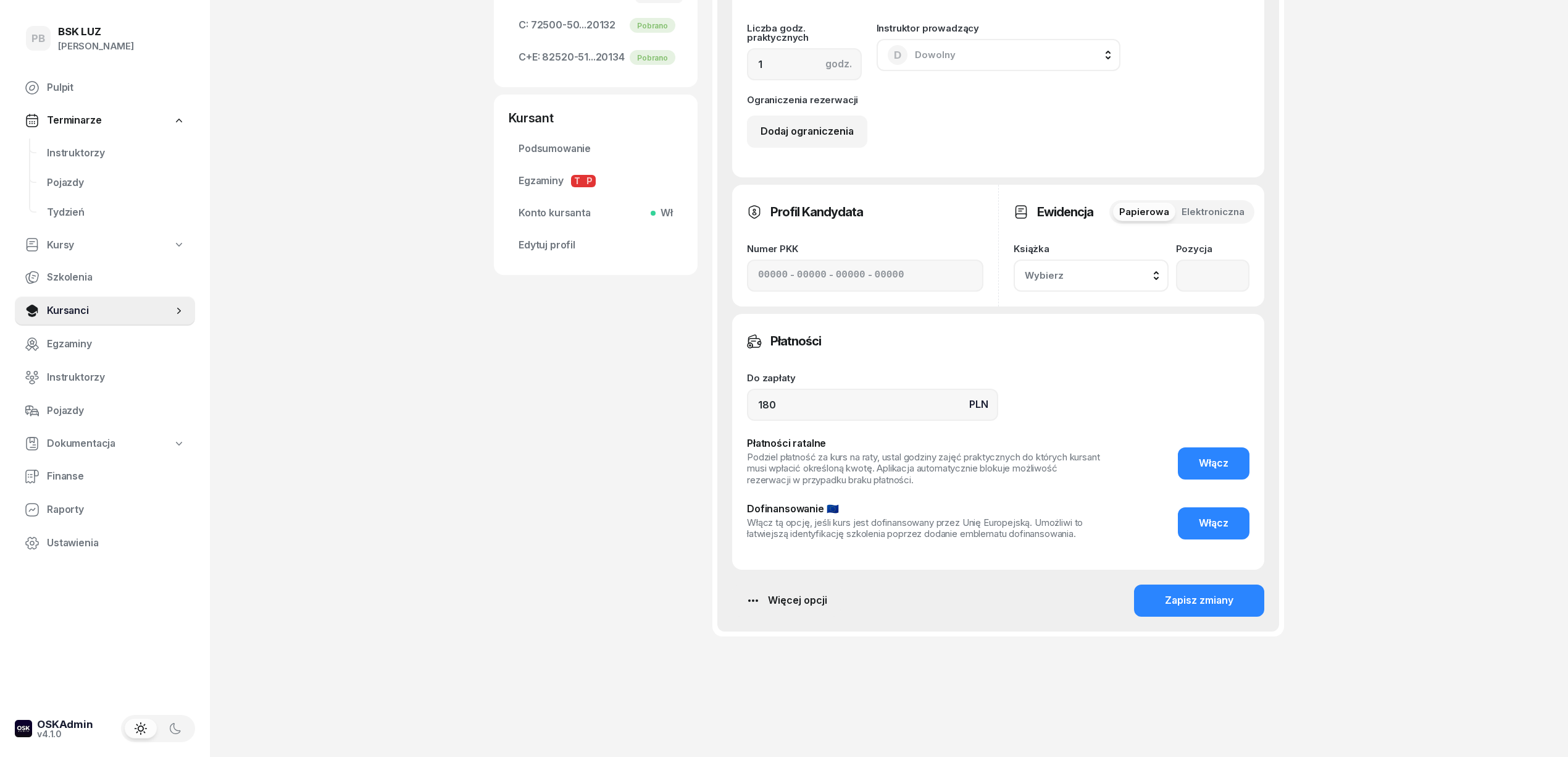
click at [787, 592] on div "Więcej opcji" at bounding box center [787, 600] width 81 height 16
click at [720, 727] on div "Usuń szkolenie" at bounding box center [729, 718] width 70 height 16
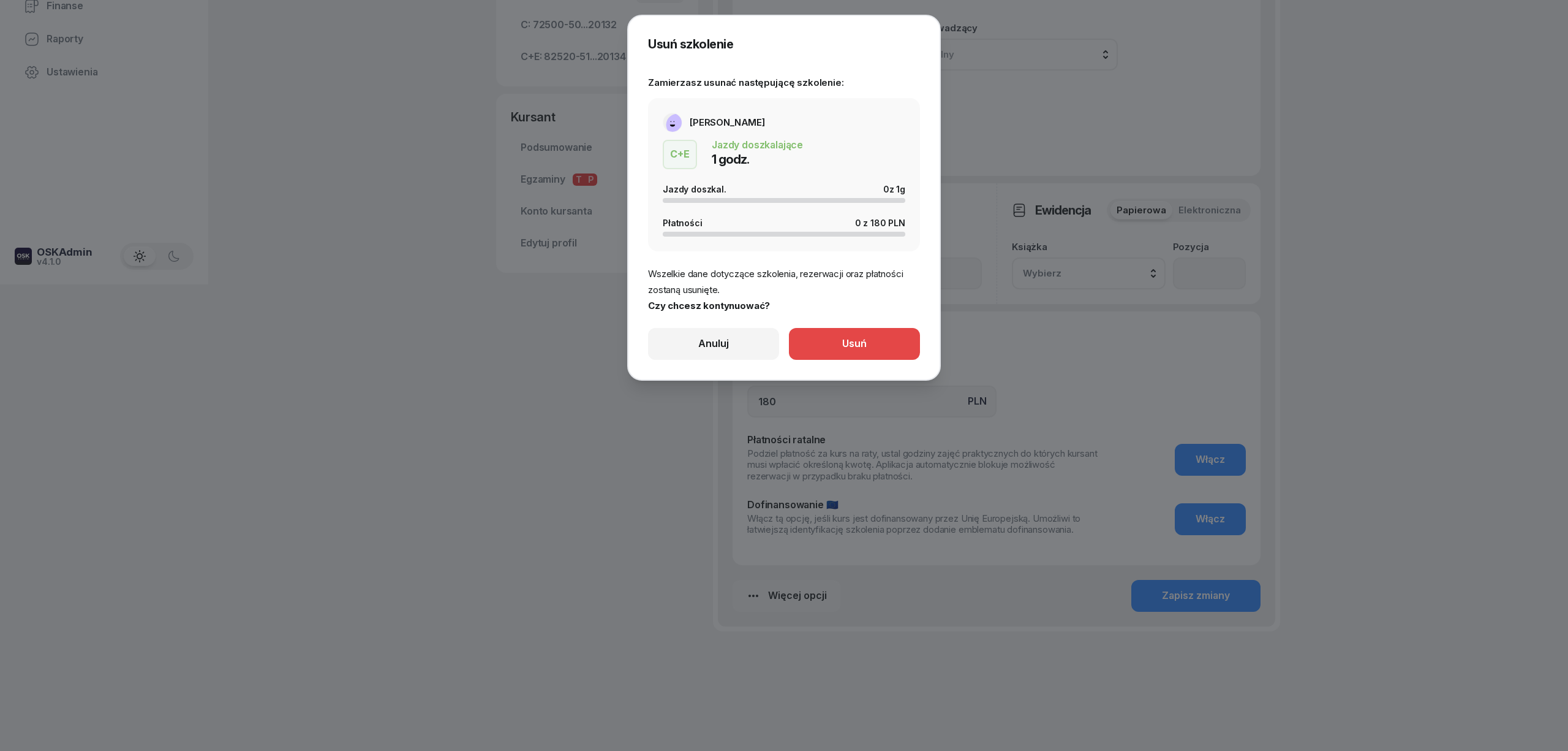
click at [823, 336] on button "Usuń" at bounding box center [855, 344] width 132 height 32
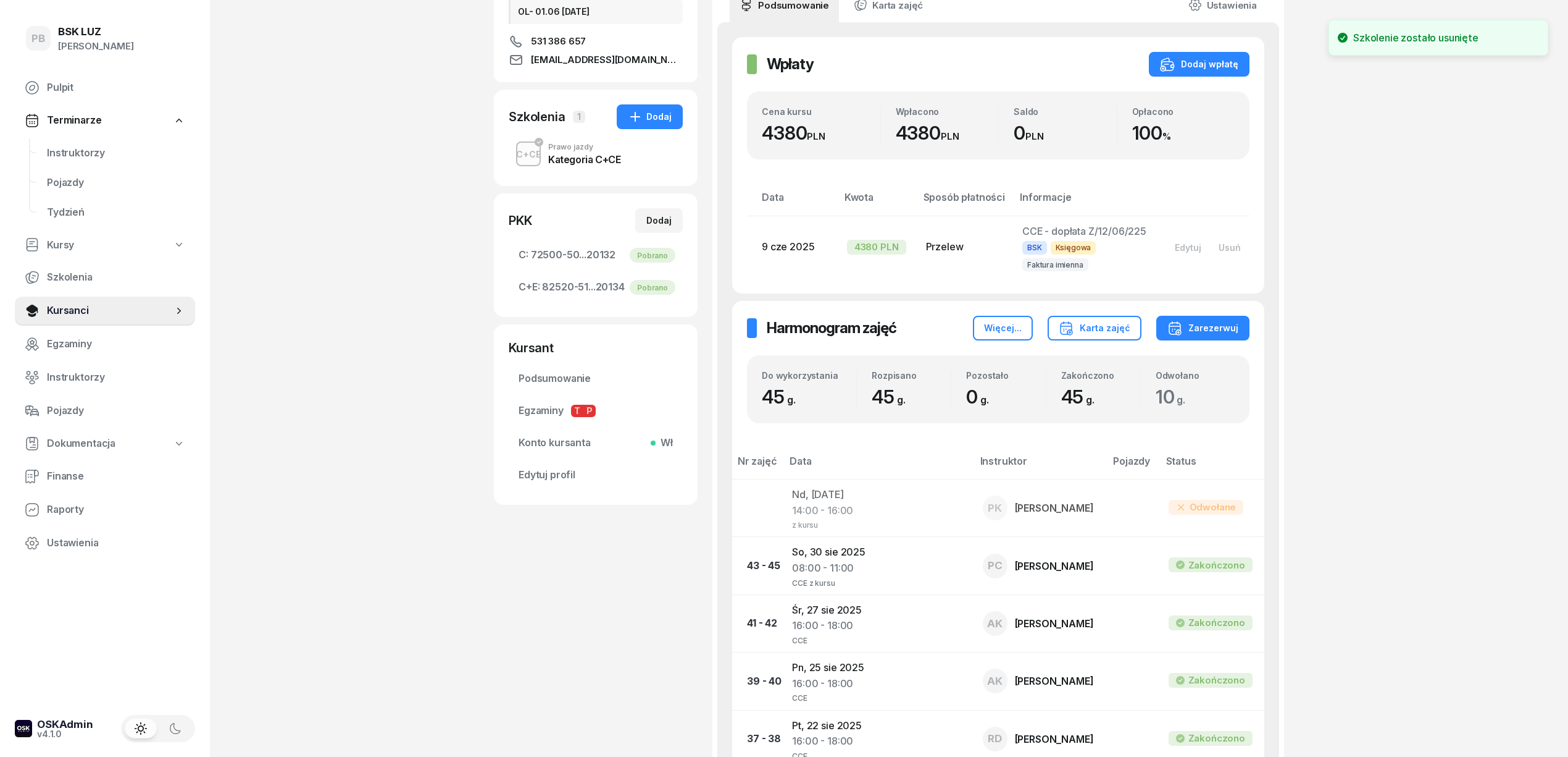
scroll to position [189, 0]
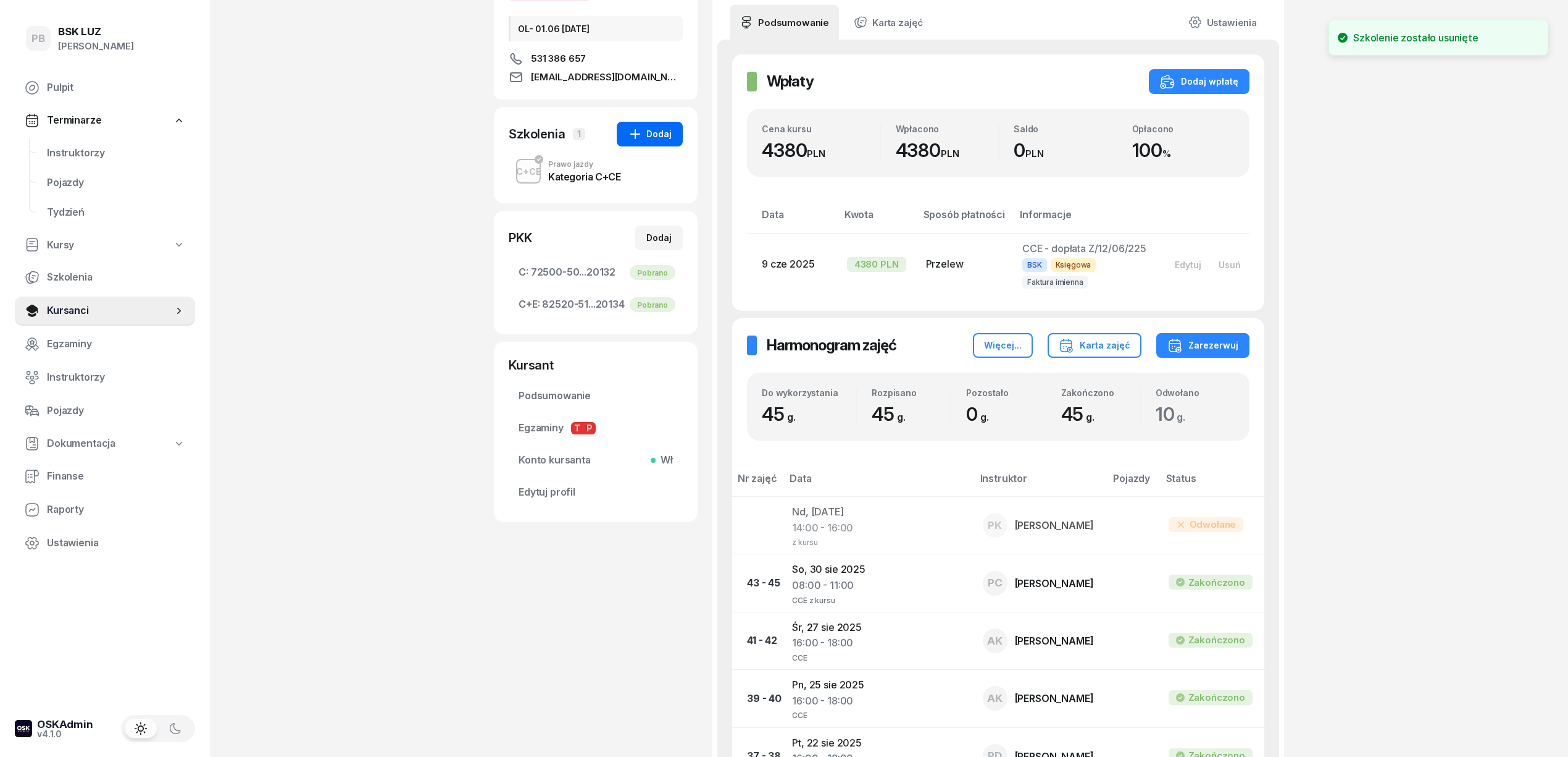
click at [642, 136] on icon "button" at bounding box center [635, 135] width 15 height 15
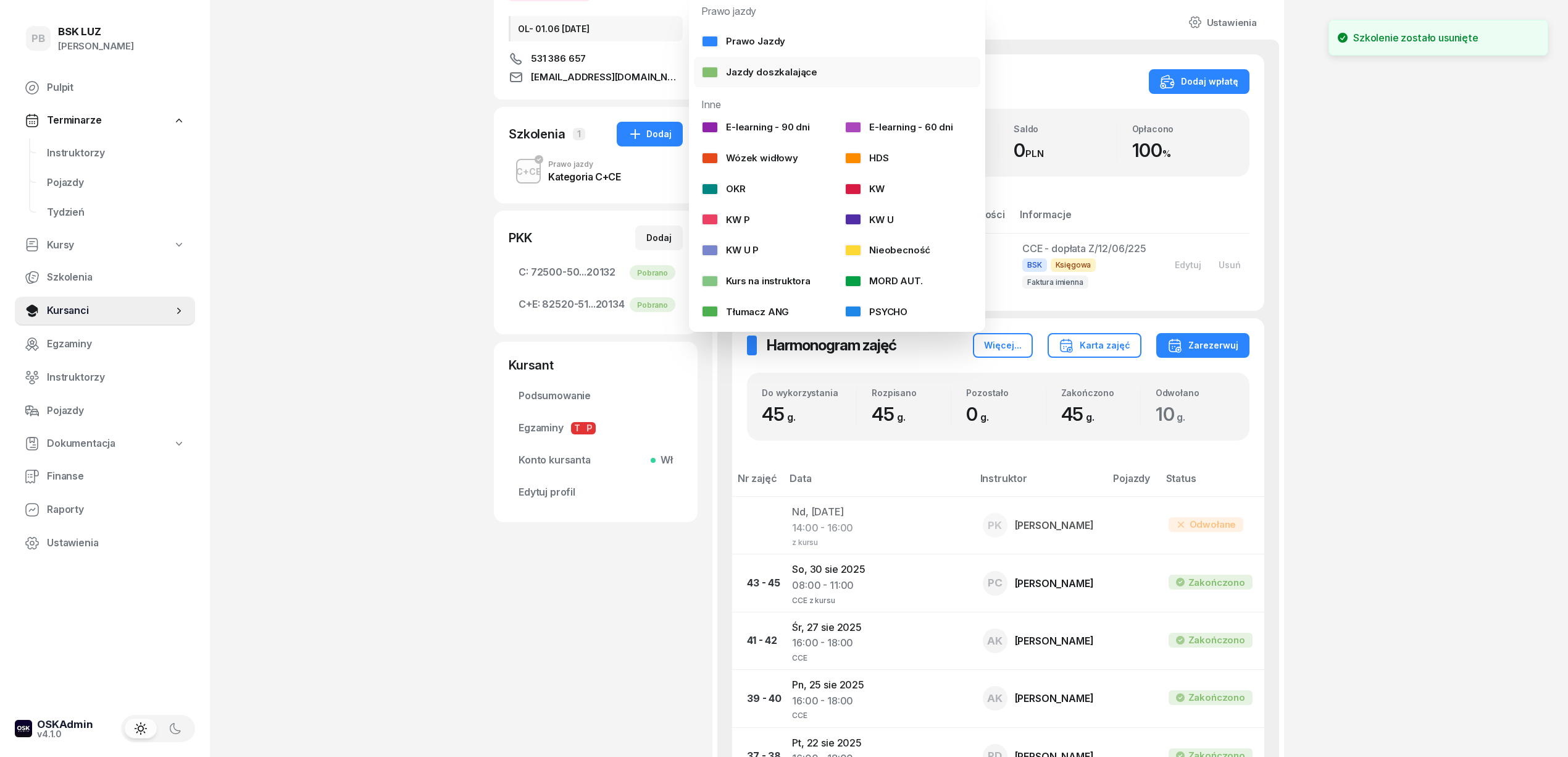
click at [776, 63] on link "Jazdy doszkalające" at bounding box center [837, 72] width 287 height 31
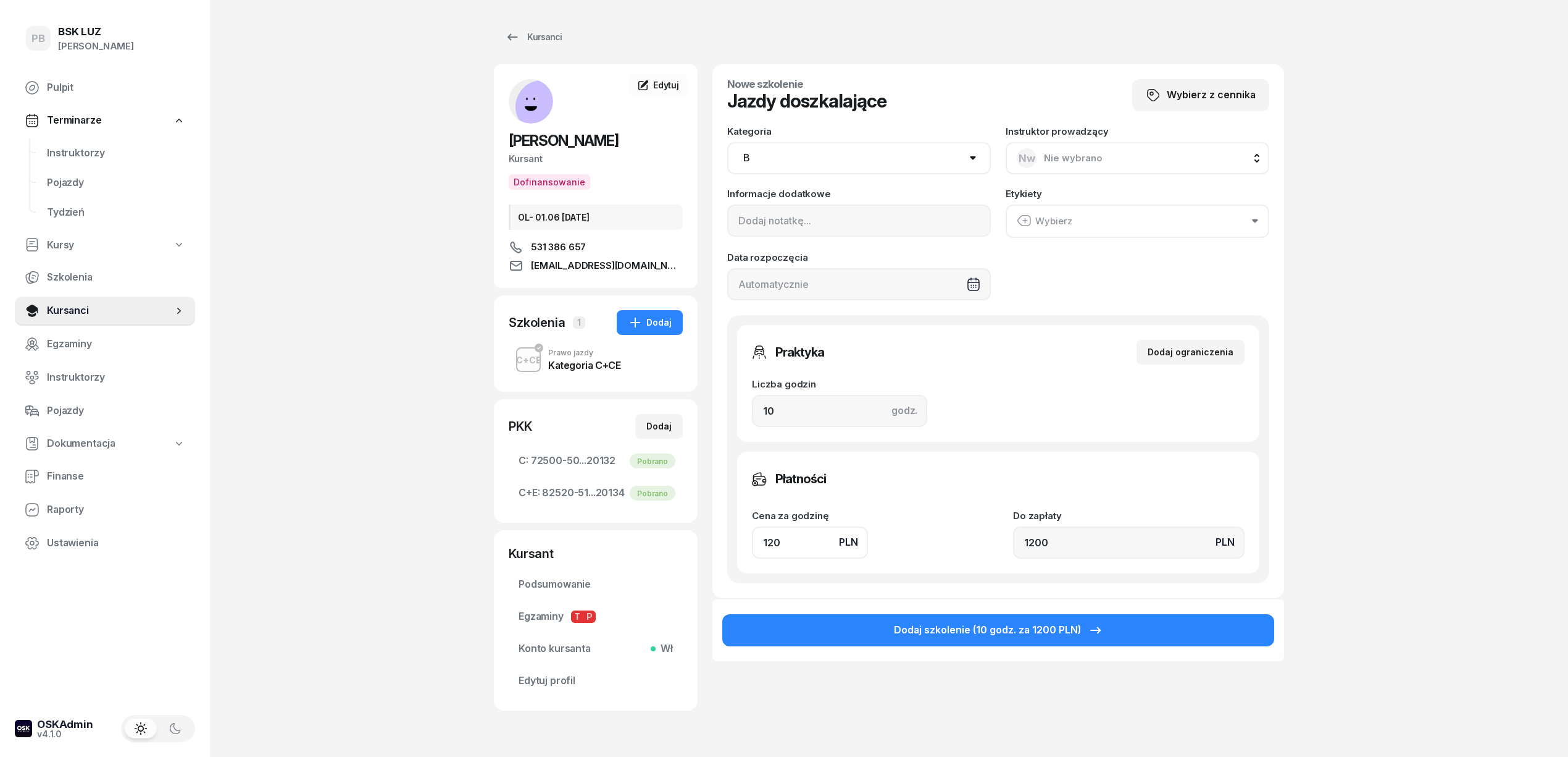
click at [845, 169] on select "AM A1 A2 A B1 B B+E C1 C1+E C C+E D1 D1+E D D+E T Tram C+CE C+D" at bounding box center [859, 158] width 263 height 32
select select "C"
click at [727, 142] on select "AM A1 A2 A B1 B B+E C1 C1+E C C+E D1 D1+E D D+E T Tram C+CE C+D" at bounding box center [859, 158] width 263 height 32
drag, startPoint x: 778, startPoint y: 404, endPoint x: 698, endPoint y: 393, distance: 80.8
click at [698, 393] on div "PIÓRKOWSKA MARTYNA Kursant Dofinansowanie OL- 01.06 2030-04-24 531 386 657 mpio…" at bounding box center [889, 396] width 791 height 663
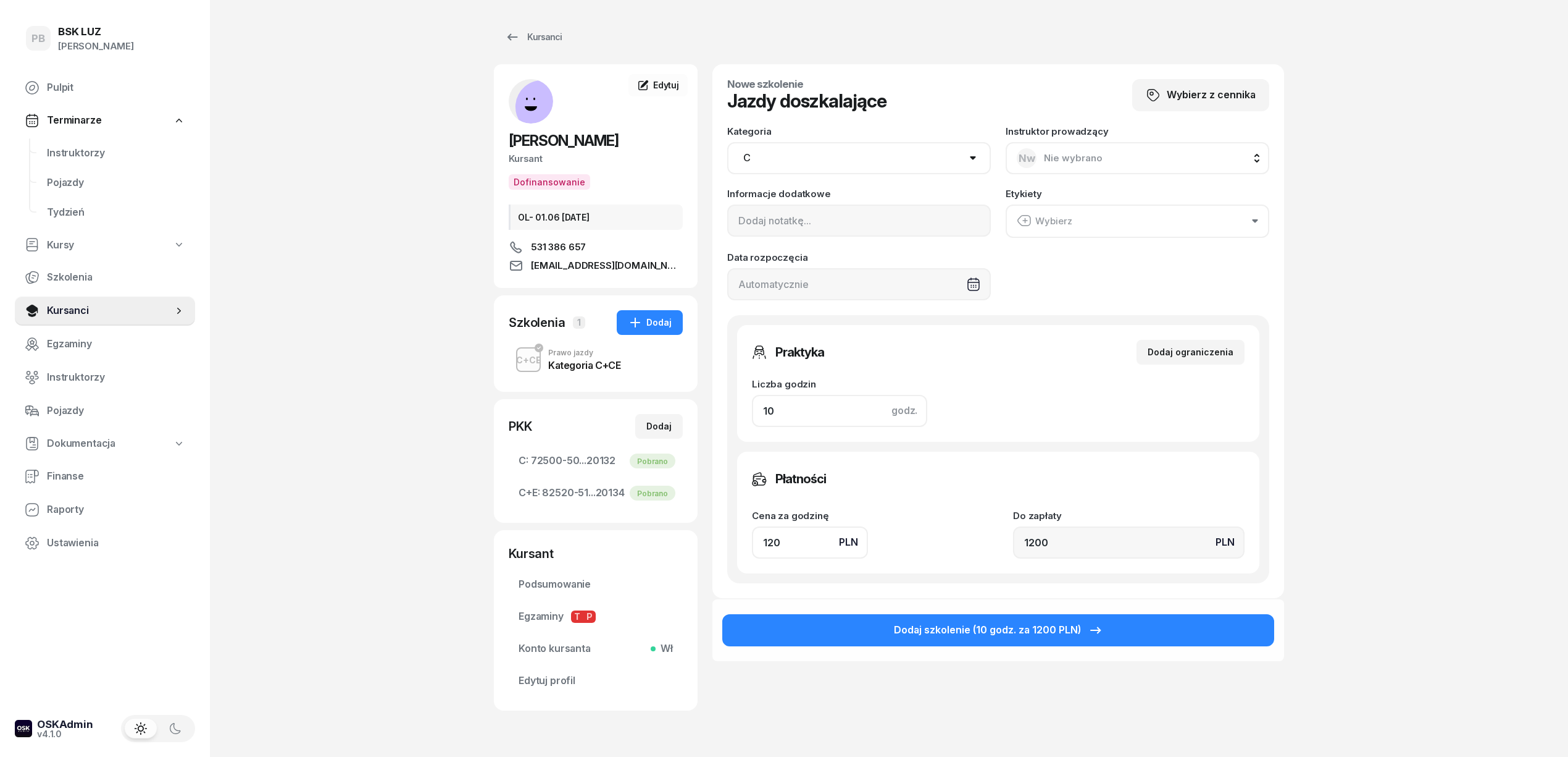
type input "1"
type input "120"
type input "1"
drag, startPoint x: 789, startPoint y: 544, endPoint x: 694, endPoint y: 530, distance: 96.0
click at [694, 530] on div "PIÓRKOWSKA MARTYNA Kursant Dofinansowanie OL- 01.06 2030-04-24 531 386 657 mpio…" at bounding box center [889, 396] width 791 height 663
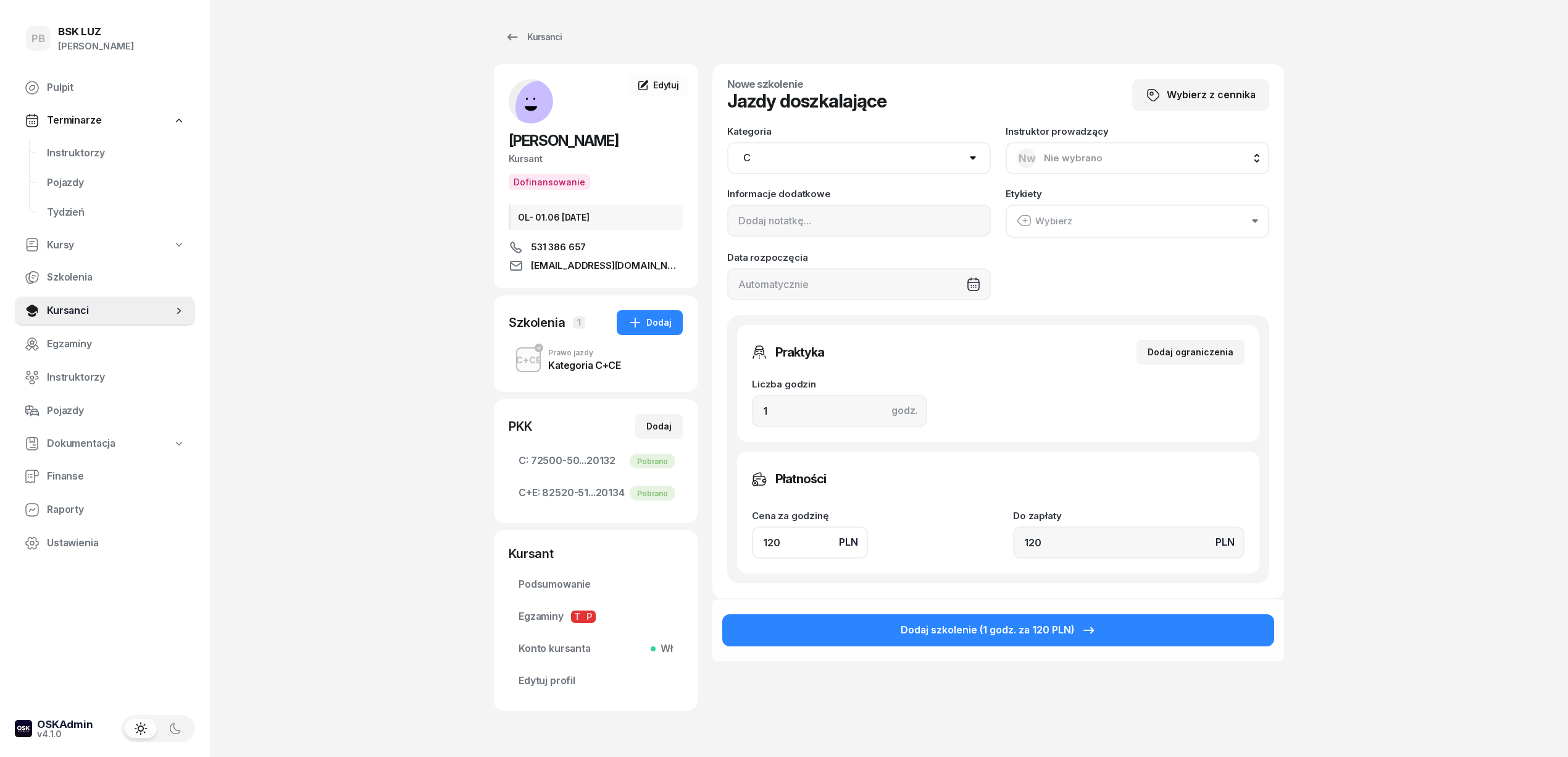
type input "1"
type input "18"
type input "180"
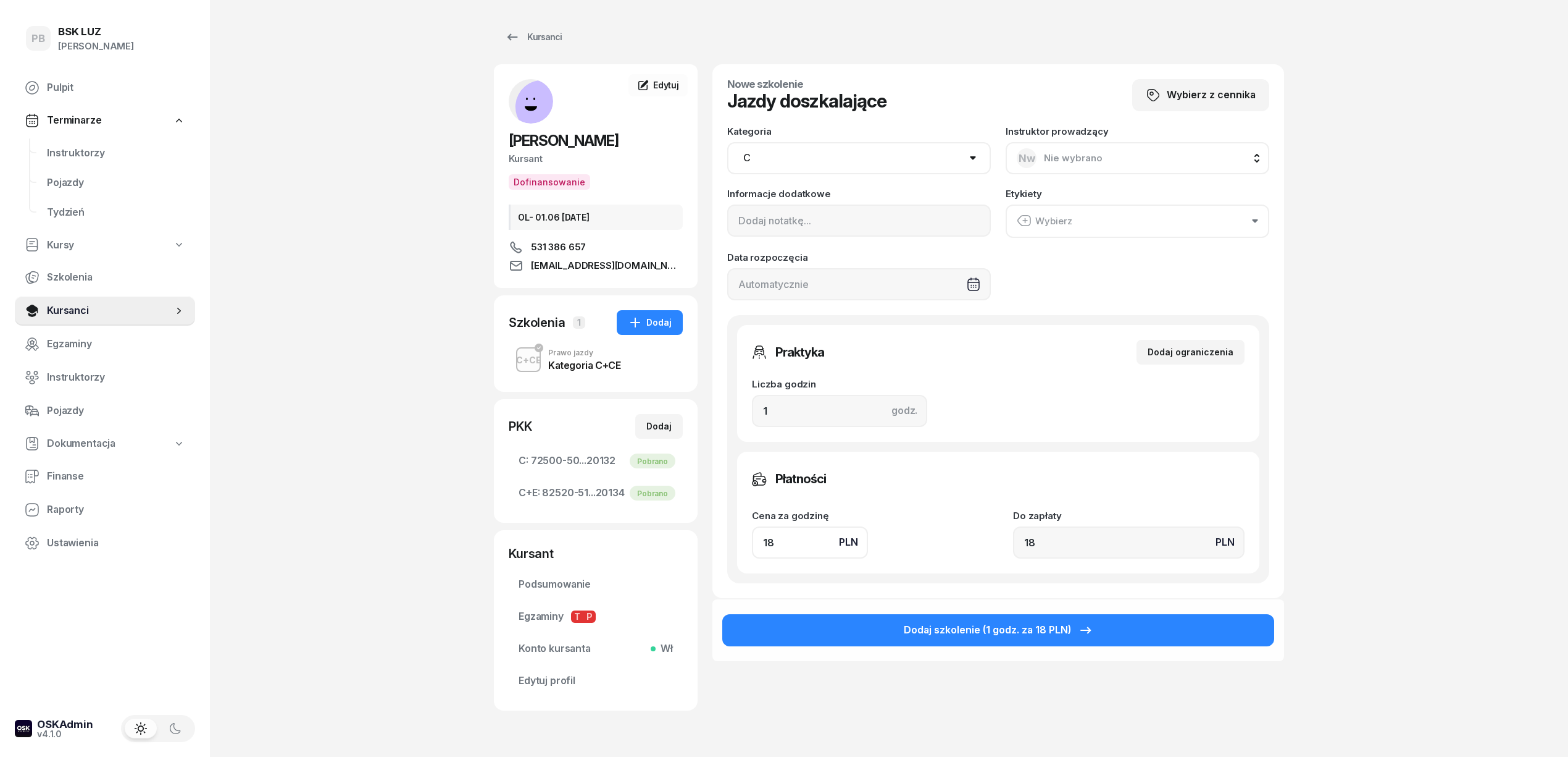
type input "180"
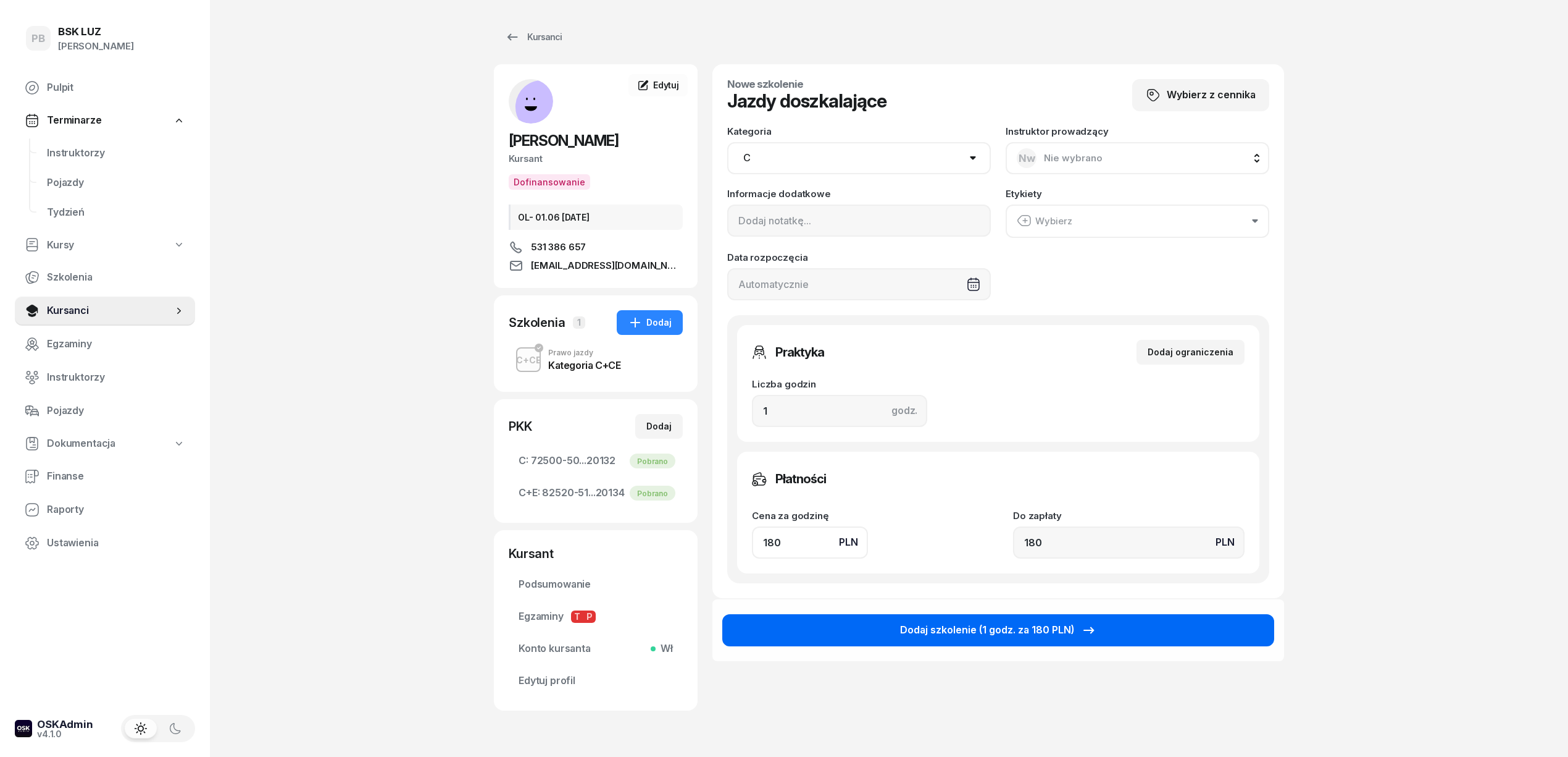
type input "180"
click at [957, 631] on div "Dodaj szkolenie (1 godz. za 180 PLN)" at bounding box center [998, 630] width 196 height 16
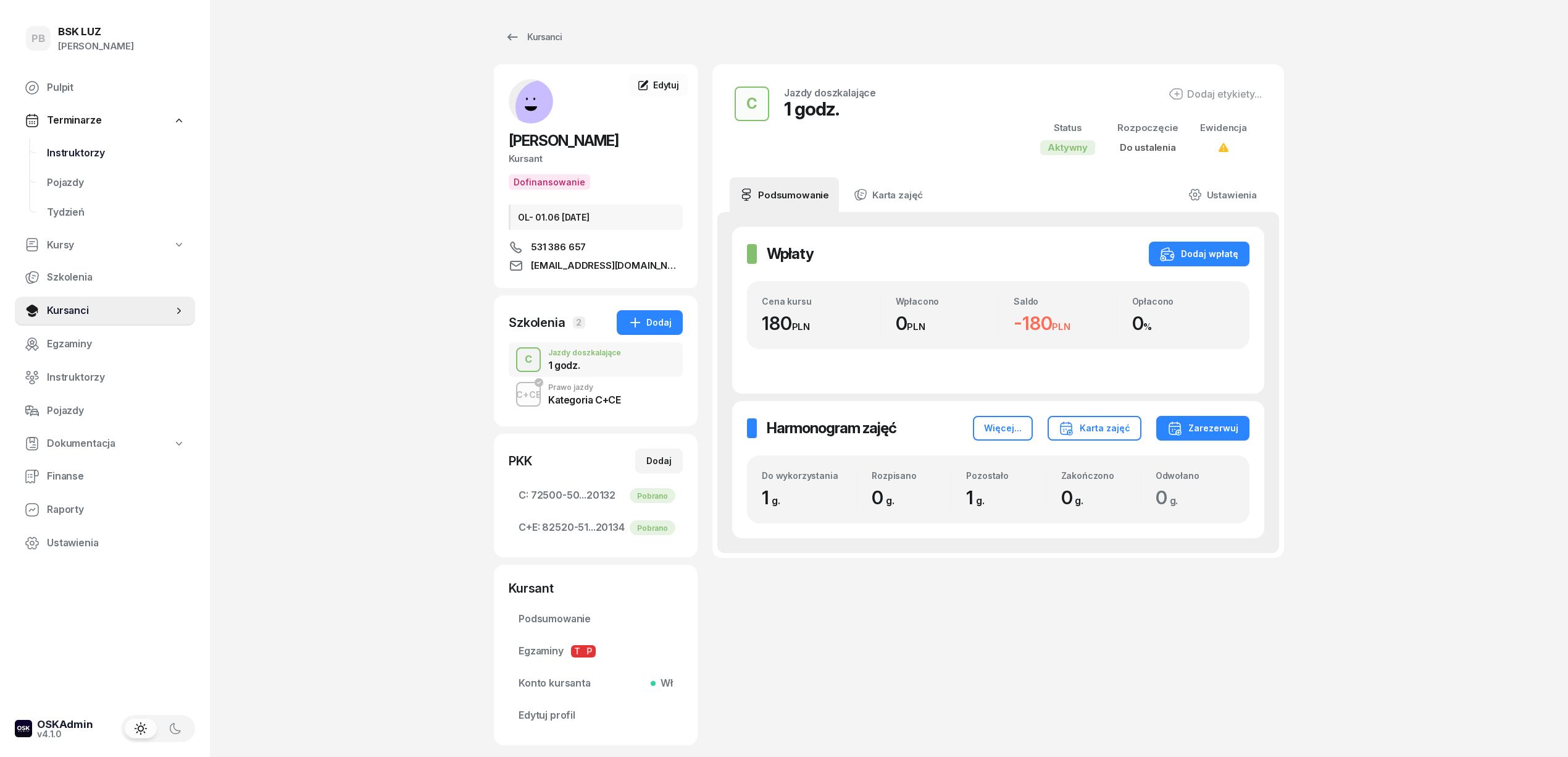
click at [80, 145] on span "Instruktorzy" at bounding box center [116, 153] width 138 height 16
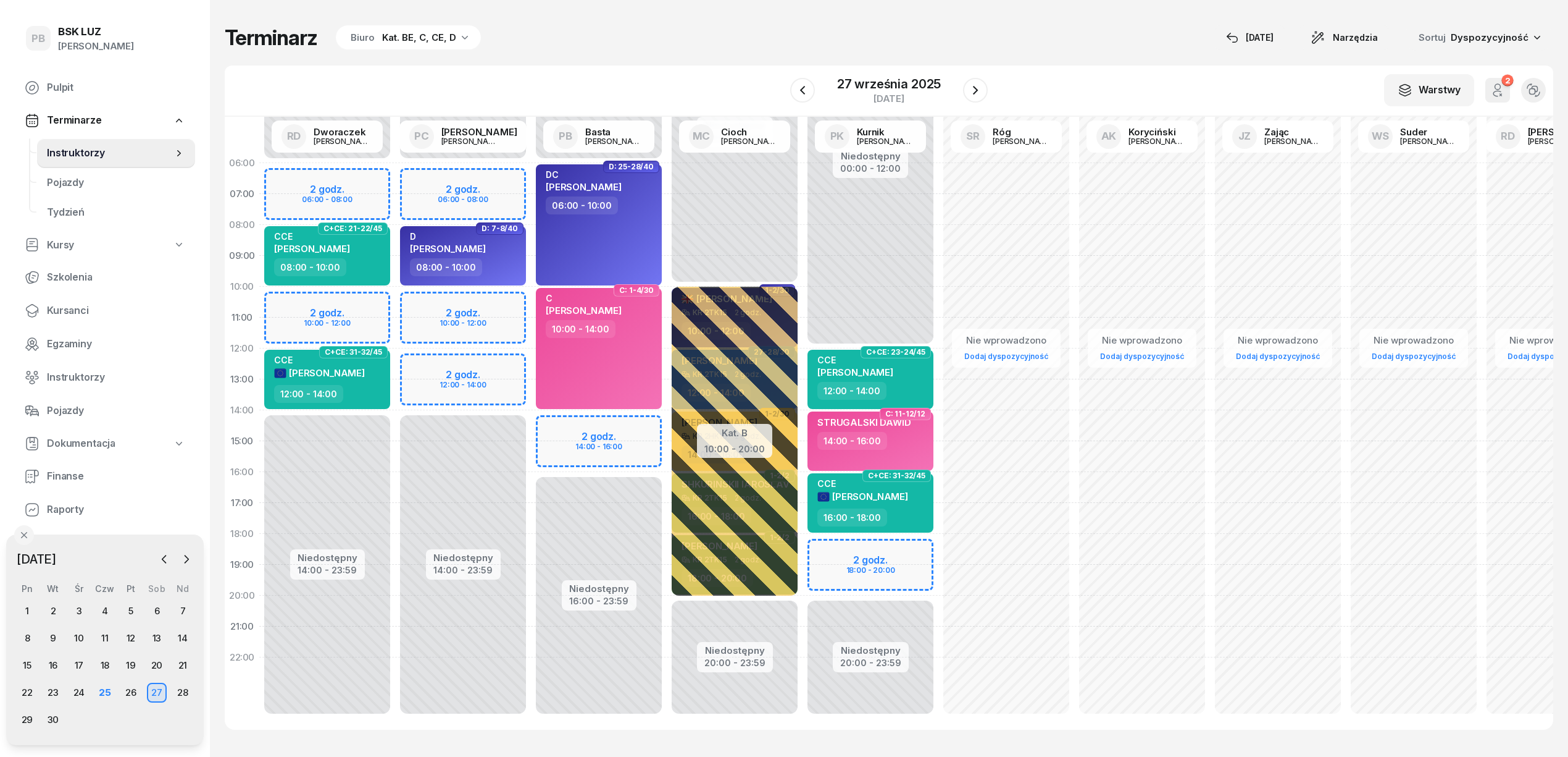
click at [415, 202] on div "Niedostępny 00:00 - 06:00 Niedostępny 14:00 - 23:59 2 godz. 06:00 - 08:00 2 god…" at bounding box center [462, 441] width 135 height 586
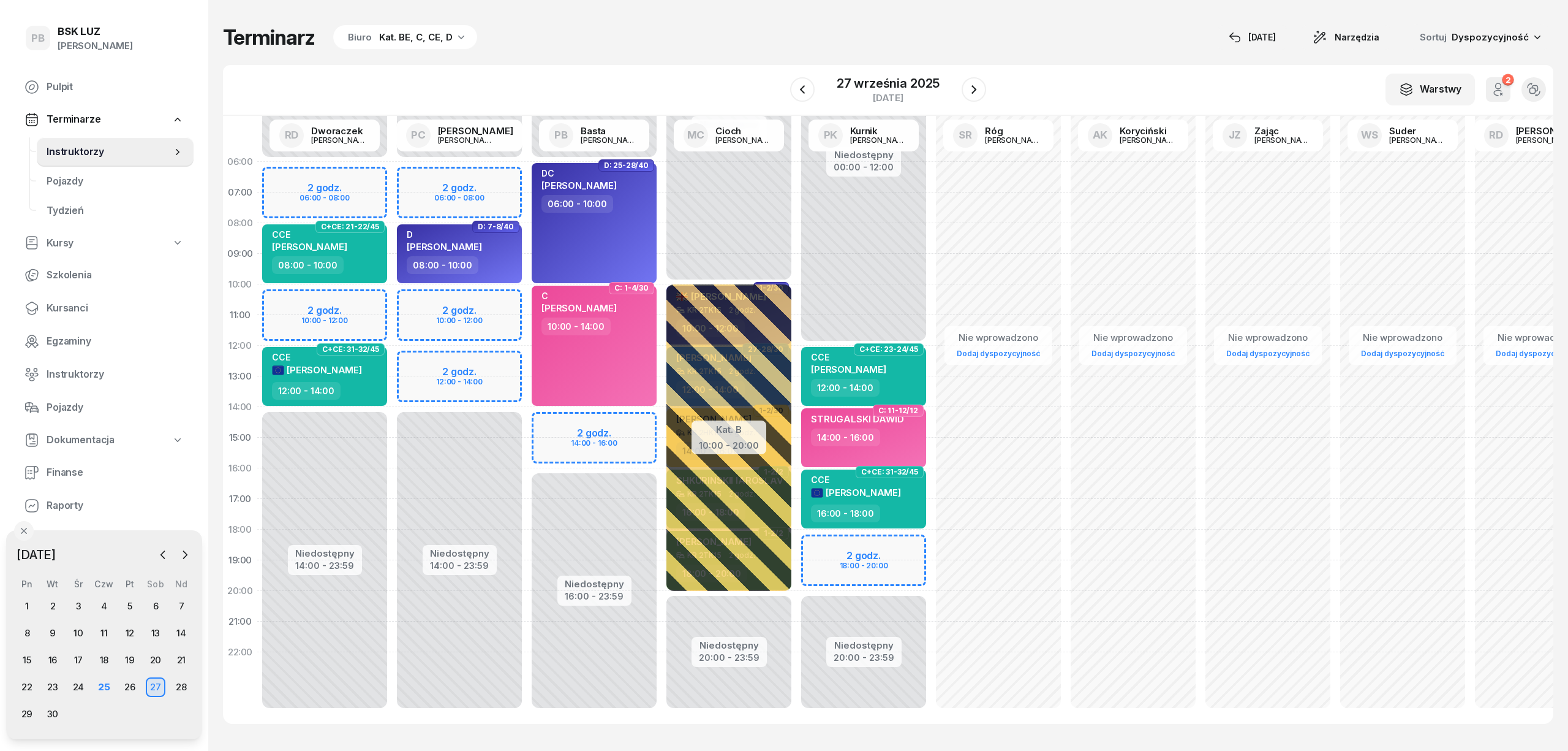
select select "07"
select select "08"
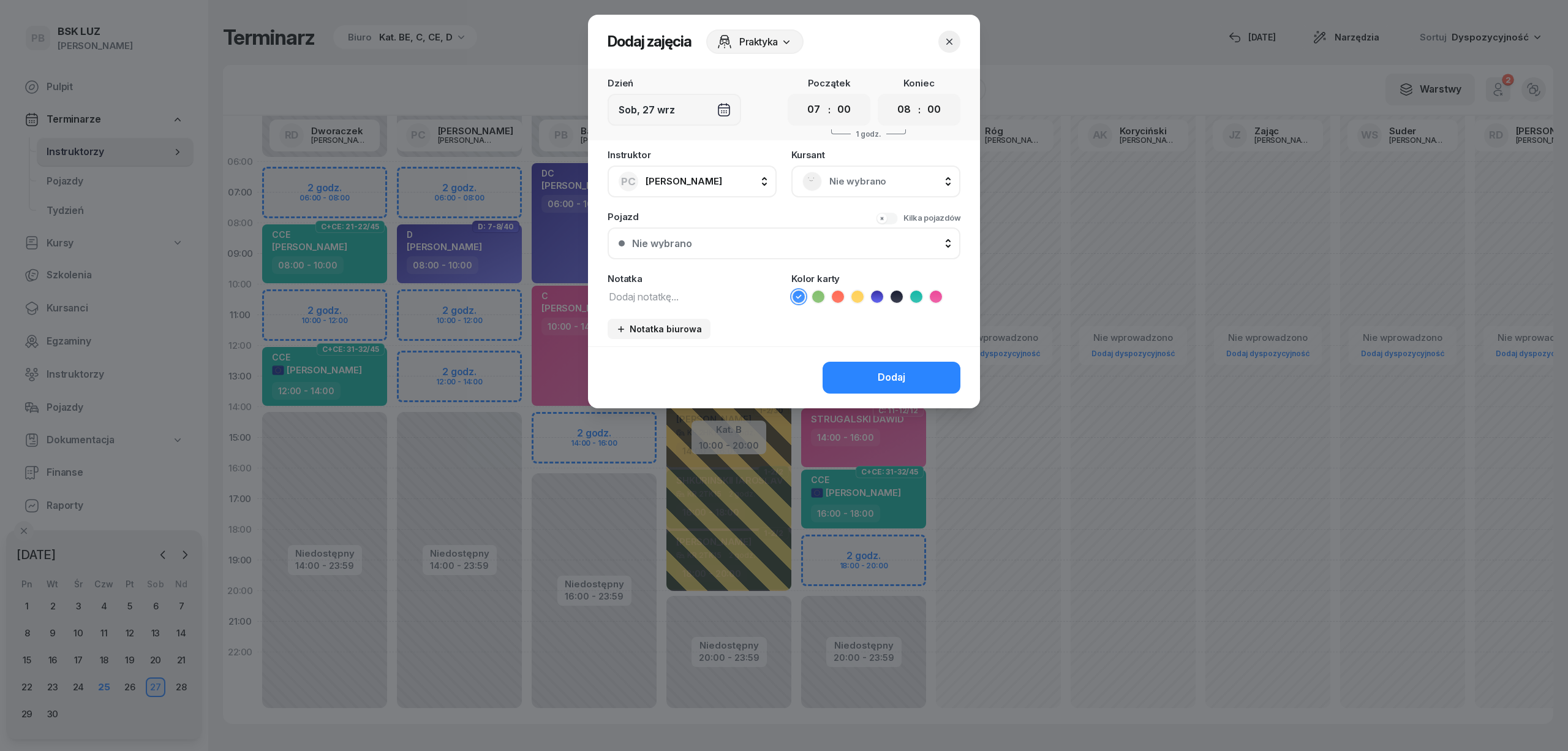
click at [895, 179] on span "Nie wybrano" at bounding box center [890, 181] width 120 height 16
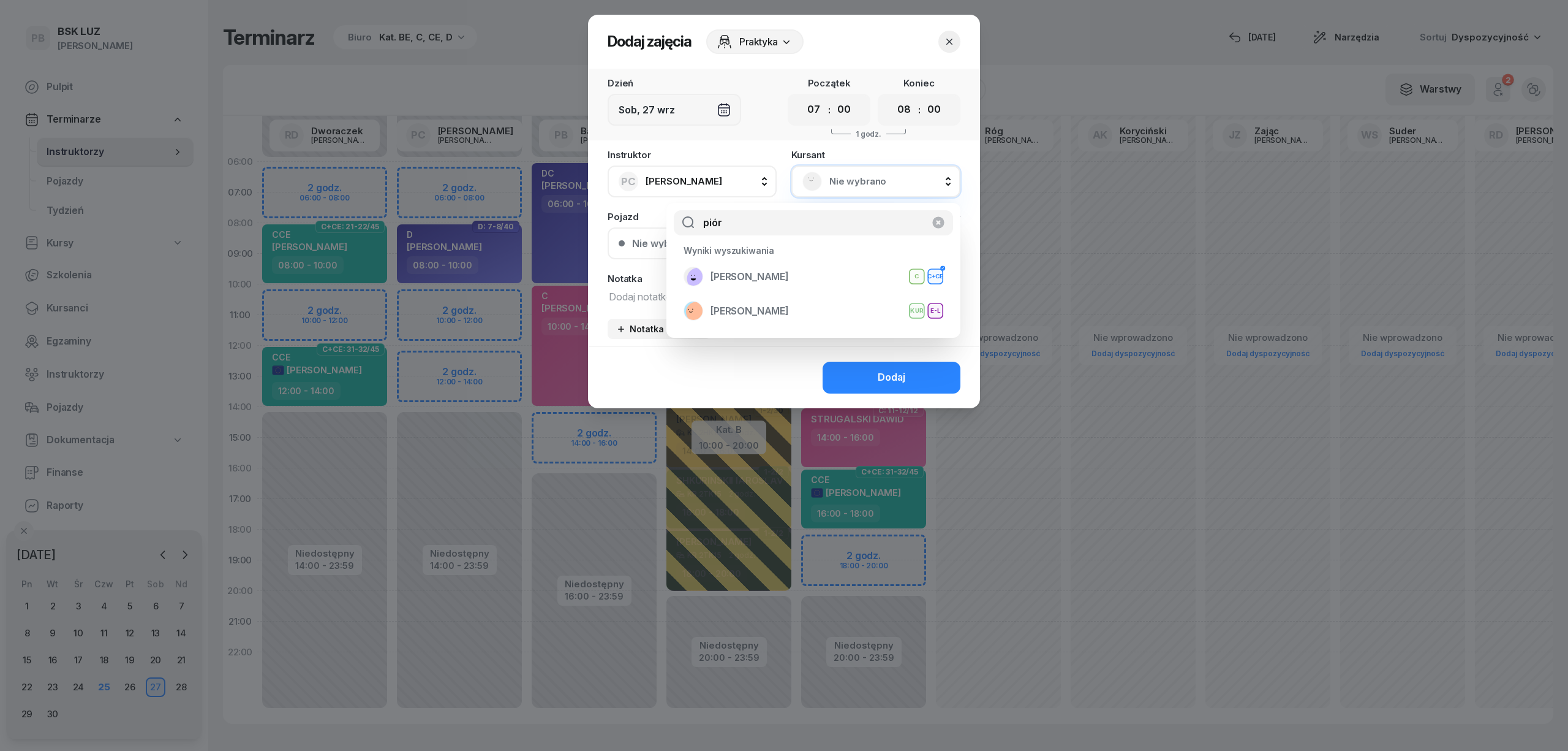
type input "piór"
click at [849, 279] on div "PIÓRKOWSKA MARTYNA C C+CE" at bounding box center [814, 276] width 259 height 20
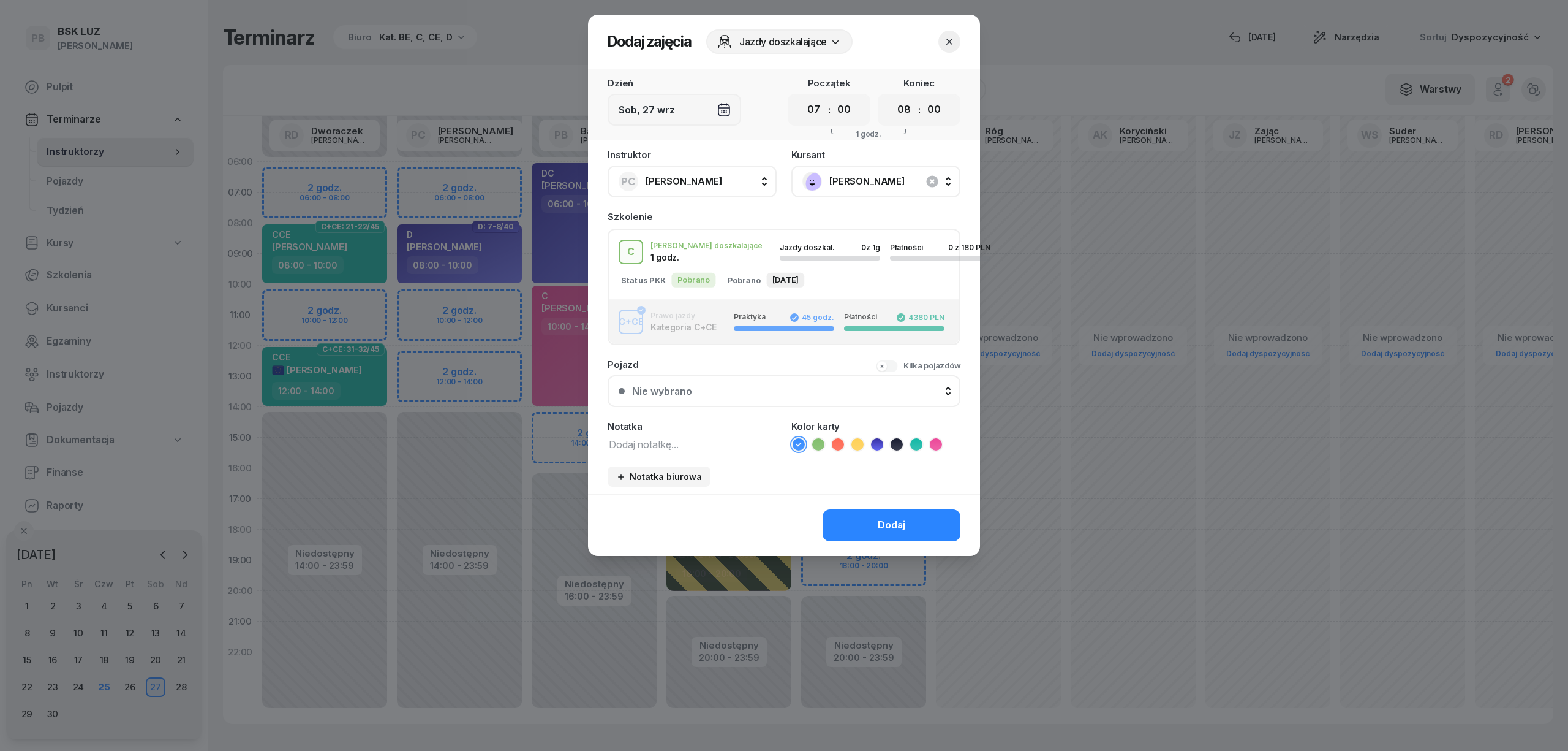
click at [631, 432] on div "Notatka" at bounding box center [692, 437] width 169 height 30
click at [628, 445] on textarea at bounding box center [692, 444] width 169 height 16
type textarea "C"
click at [928, 441] on li at bounding box center [936, 445] width 15 height 15
click at [926, 519] on button "Dodaj" at bounding box center [892, 525] width 138 height 32
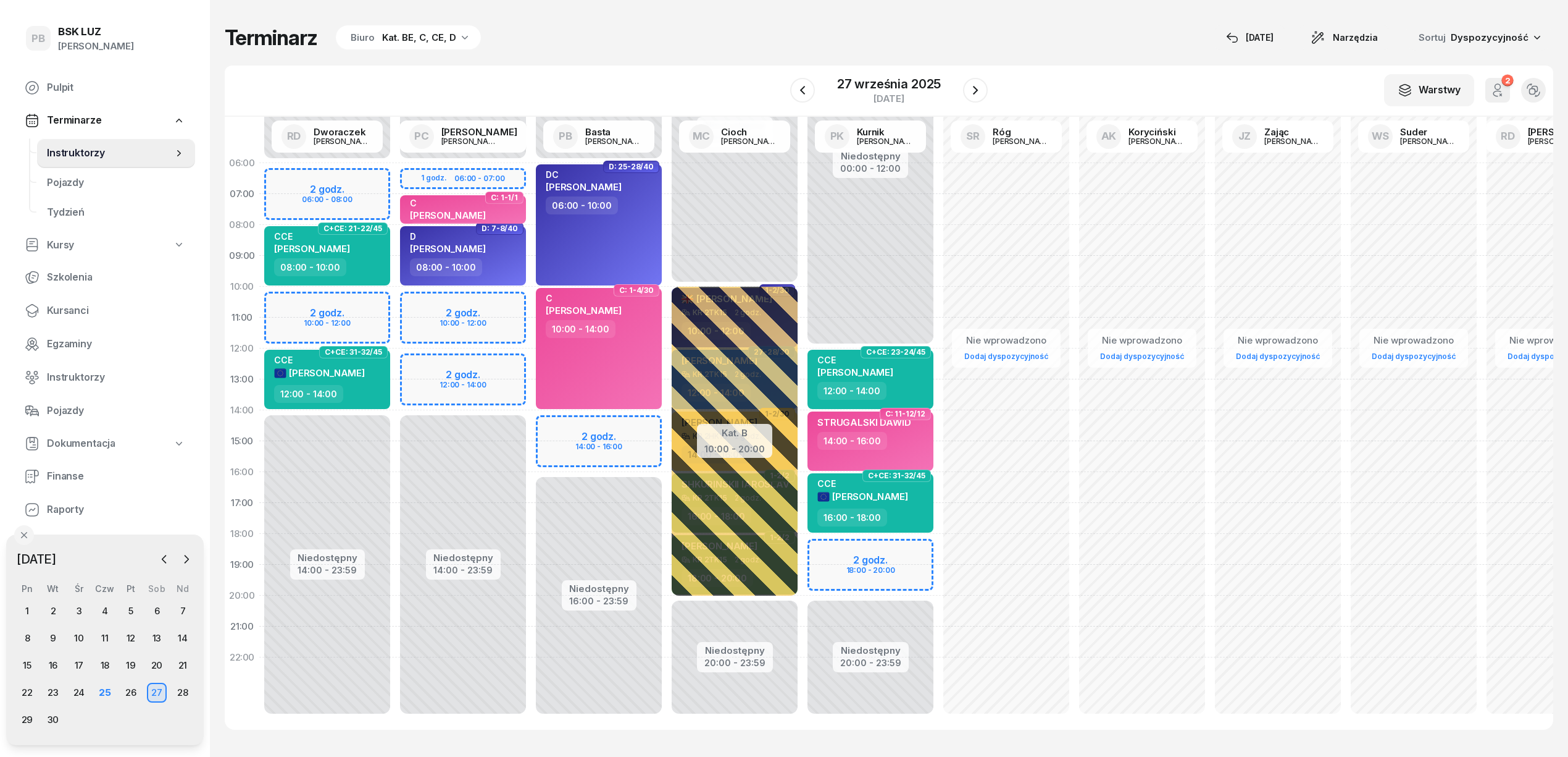
click at [597, 31] on div "Terminarz Biuro Kat. BE, C, CE, D [DATE] Narzędzia Sortuj Dyspozycyjność" at bounding box center [888, 37] width 1328 height 26
click at [111, 693] on div "25" at bounding box center [104, 692] width 20 height 20
click at [105, 693] on div "25" at bounding box center [104, 692] width 20 height 20
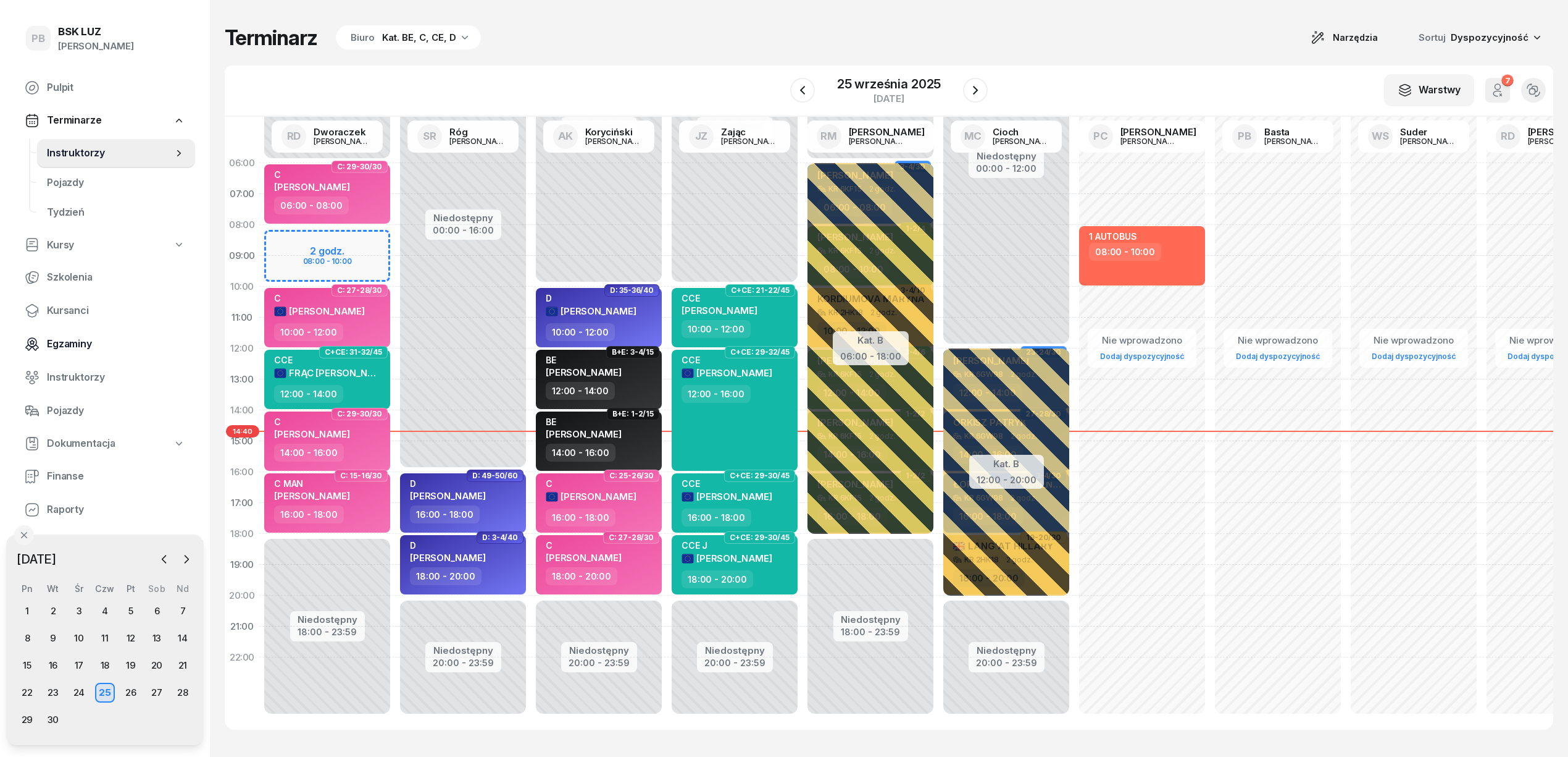
drag, startPoint x: 1195, startPoint y: 12, endPoint x: 174, endPoint y: 338, distance: 1071.8
click at [1195, 12] on div "Terminarz Biuro Kat. BE, C, CE, D Narzędzia Sortuj Dyspozycyjność W Wybierz AK …" at bounding box center [888, 377] width 1328 height 754
click at [79, 316] on span "Kursanci" at bounding box center [116, 310] width 138 height 16
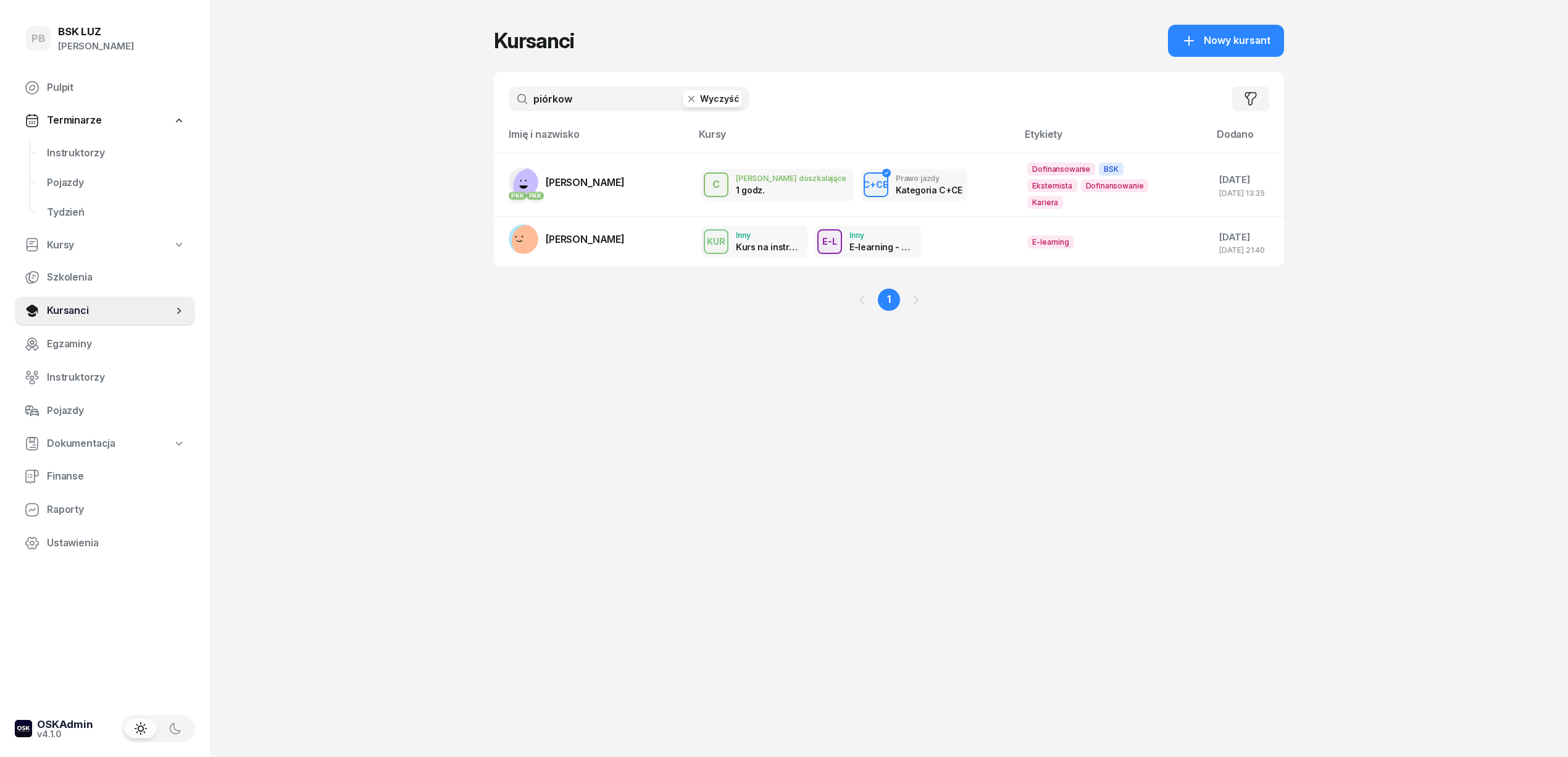
click at [564, 98] on input "piórkow" at bounding box center [629, 99] width 241 height 25
type input "bebak"
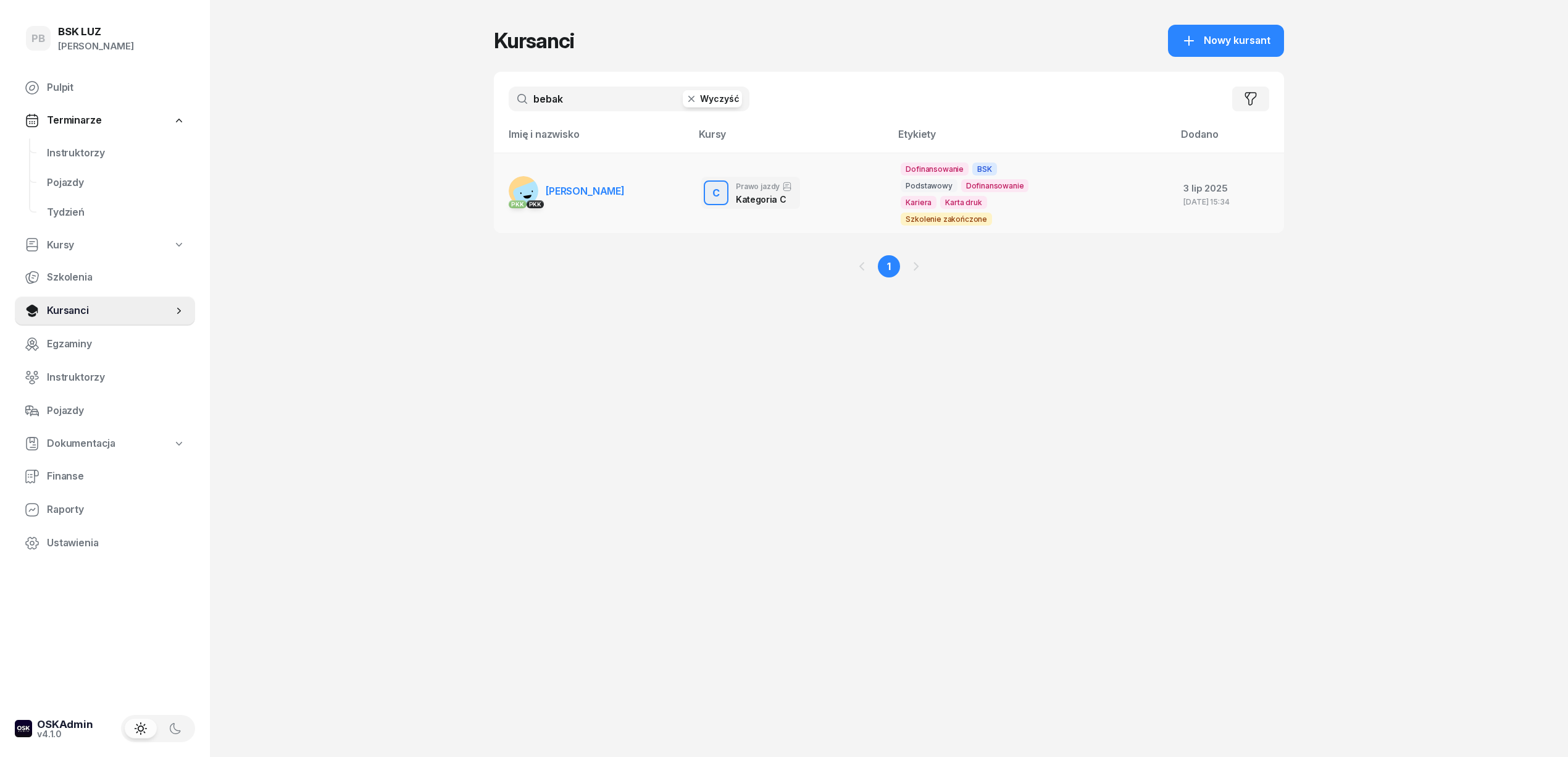
click at [564, 178] on link "PKK PKK BEBAK MARCIN" at bounding box center [566, 190] width 116 height 29
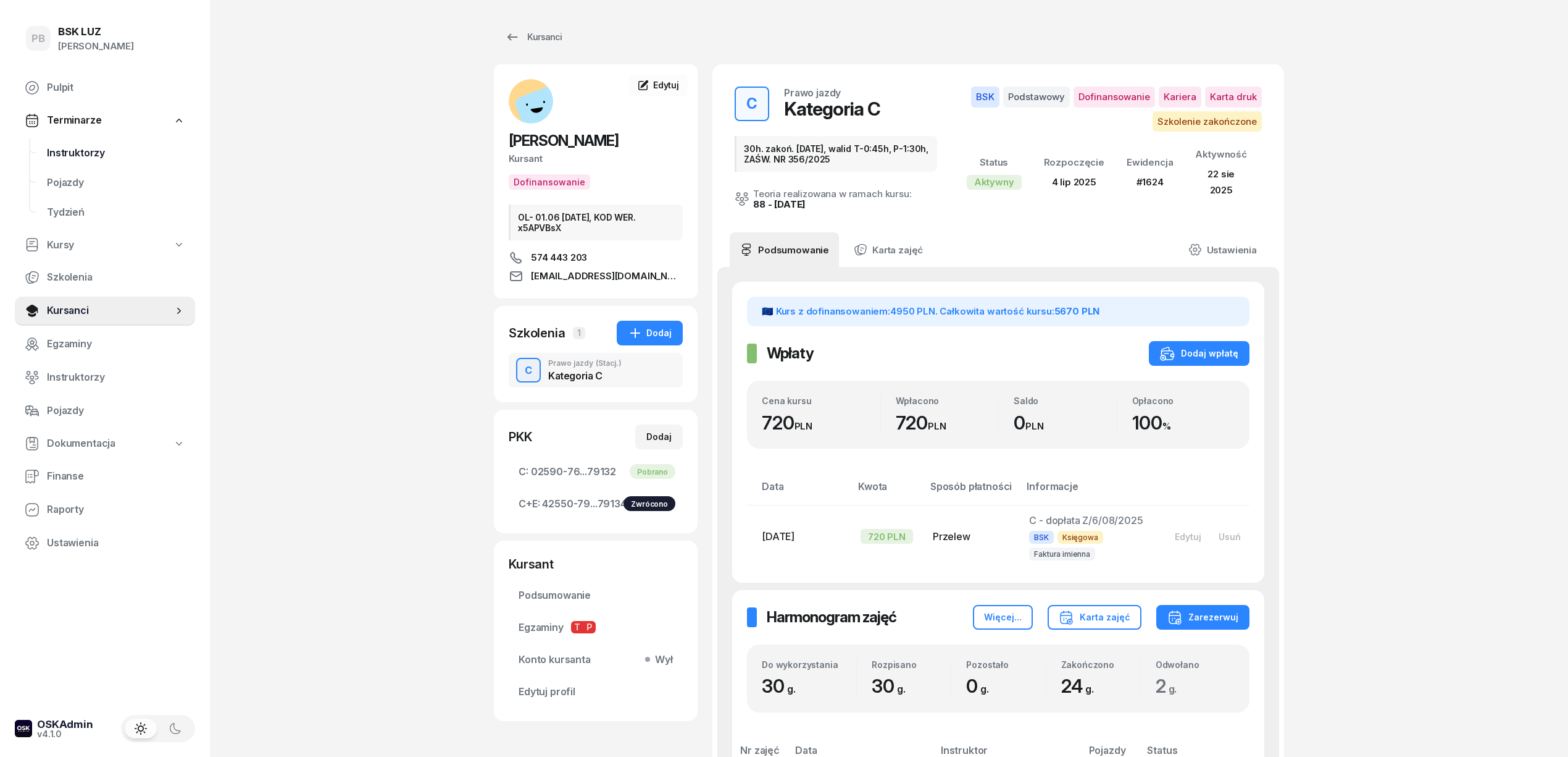
click at [75, 148] on span "Instruktorzy" at bounding box center [116, 153] width 138 height 16
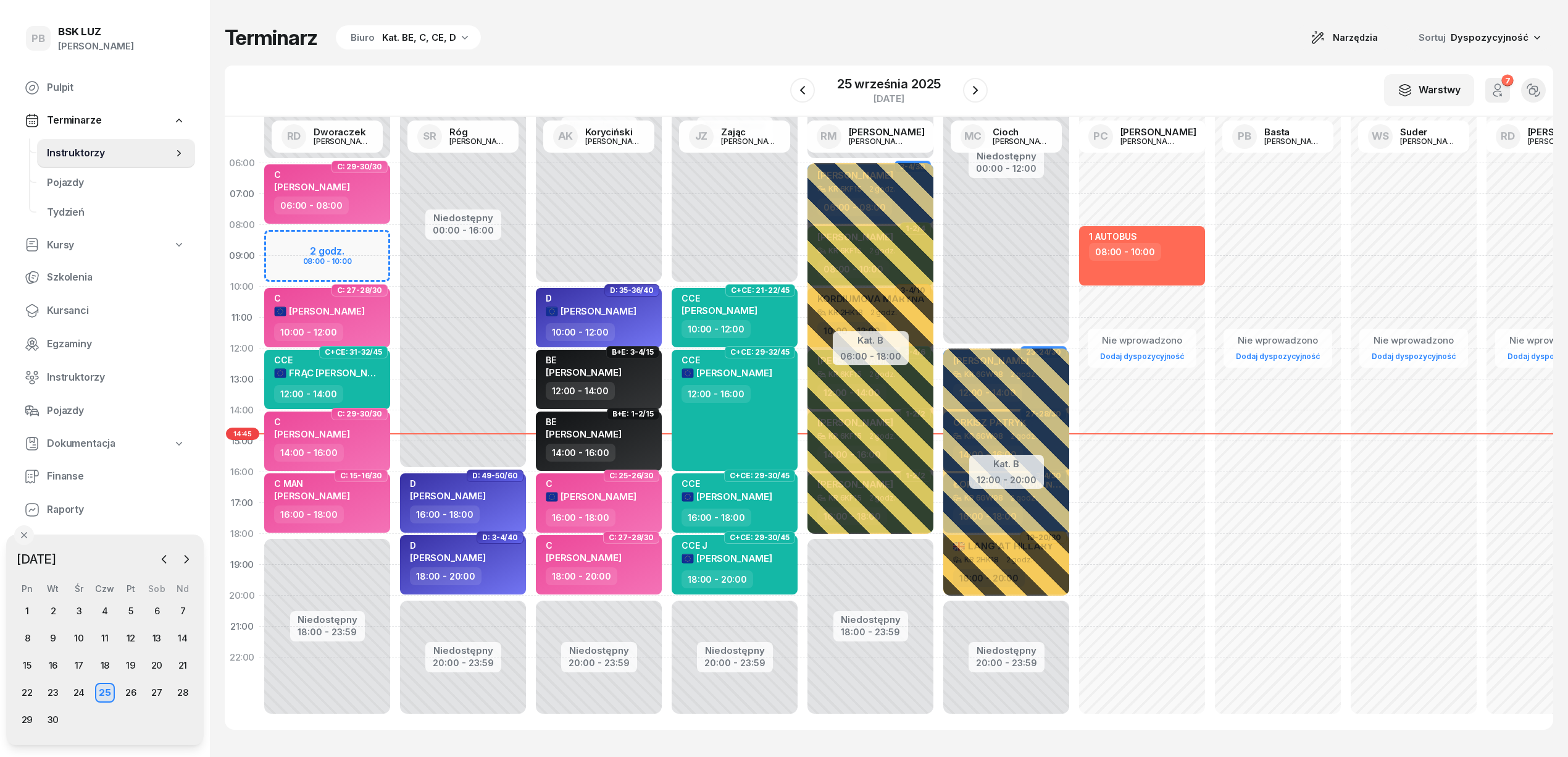
click at [618, 45] on div "Terminarz Biuro Kat. BE, C, CE, D Narzędzia Sortuj Dyspozycyjność" at bounding box center [888, 37] width 1328 height 26
click at [62, 316] on span "Kursanci" at bounding box center [116, 310] width 138 height 16
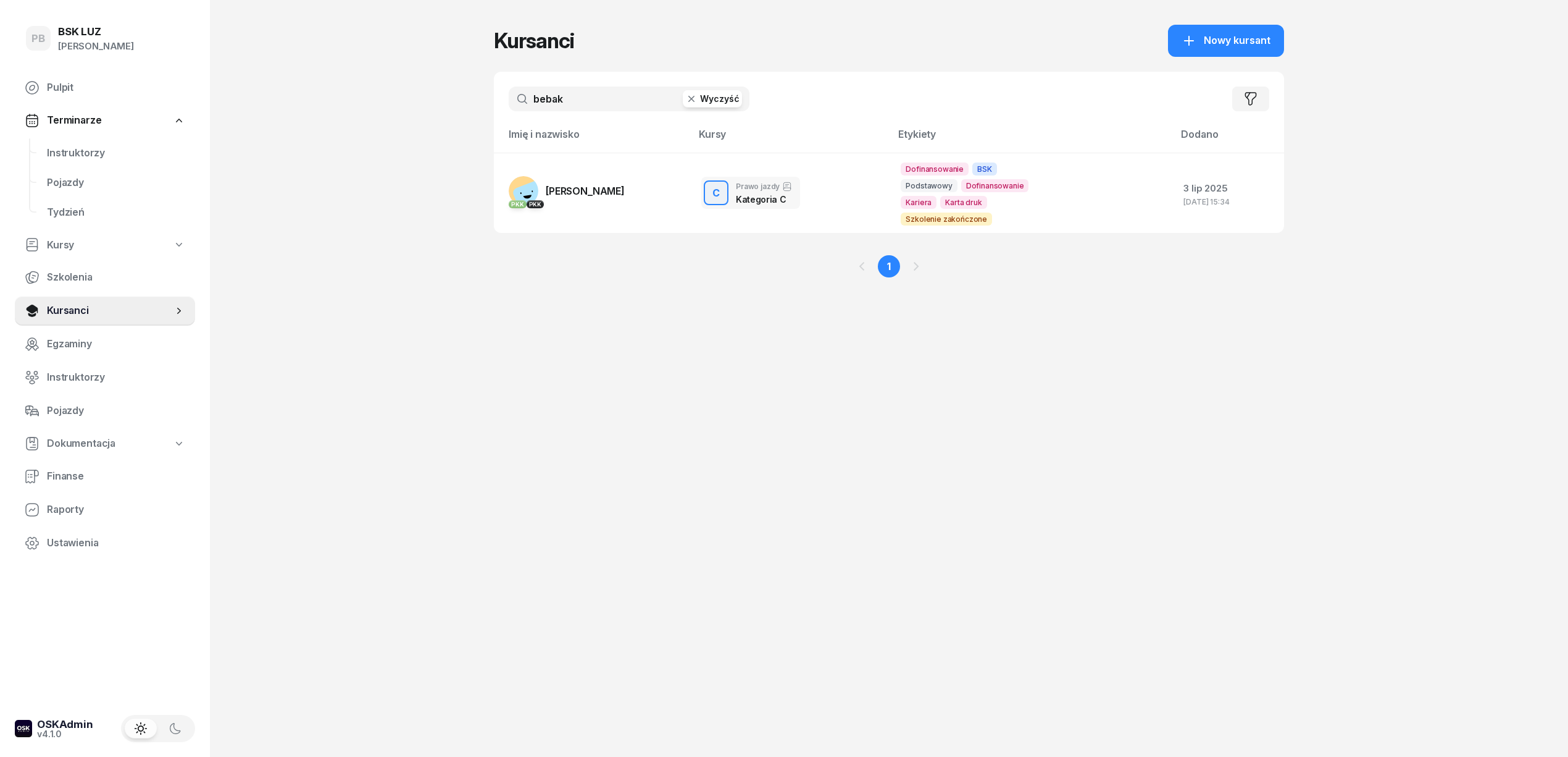
click at [549, 107] on input "bebak" at bounding box center [629, 99] width 241 height 25
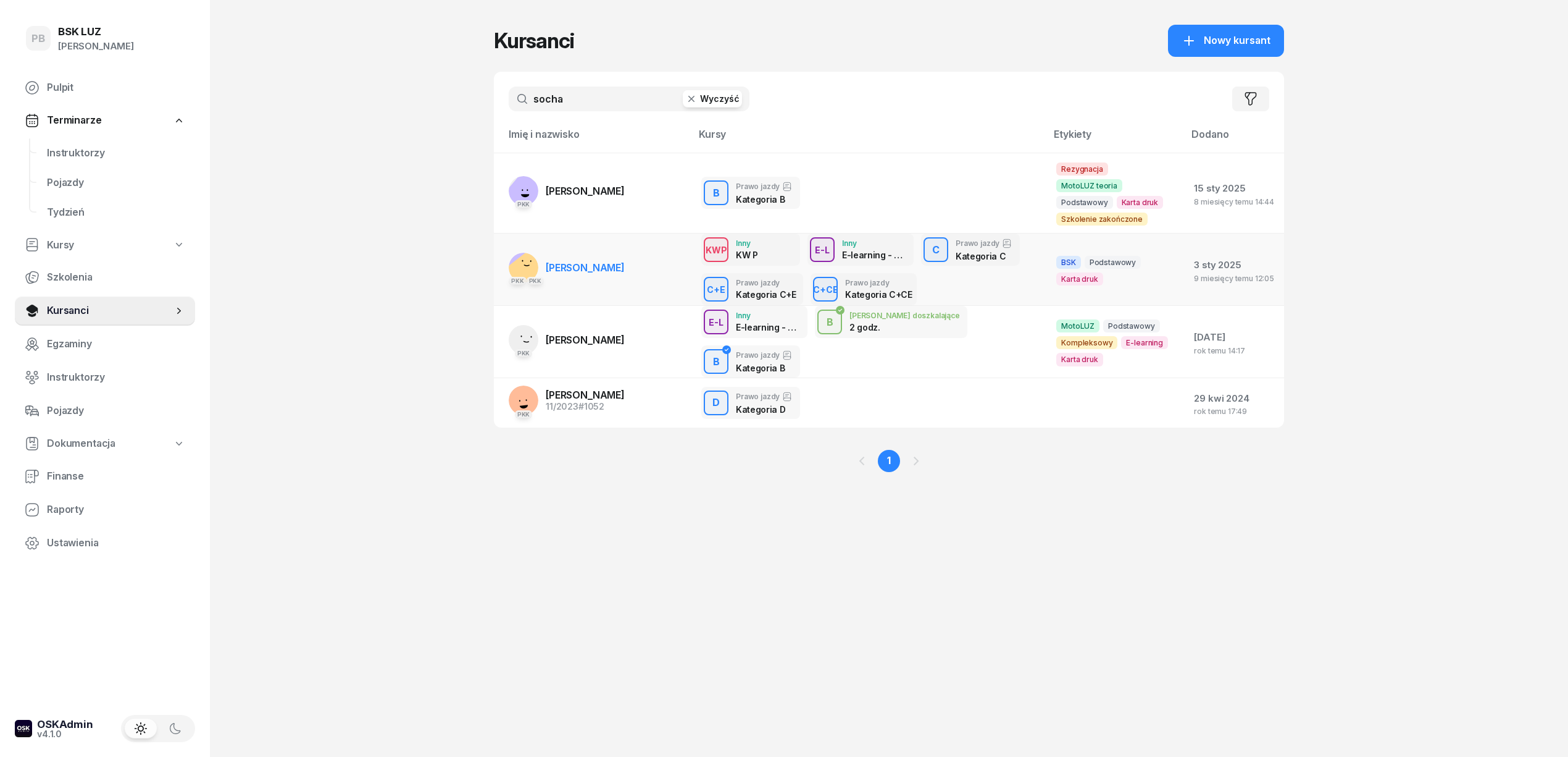
type input "socha"
click at [561, 261] on span "[PERSON_NAME]" at bounding box center [584, 267] width 79 height 12
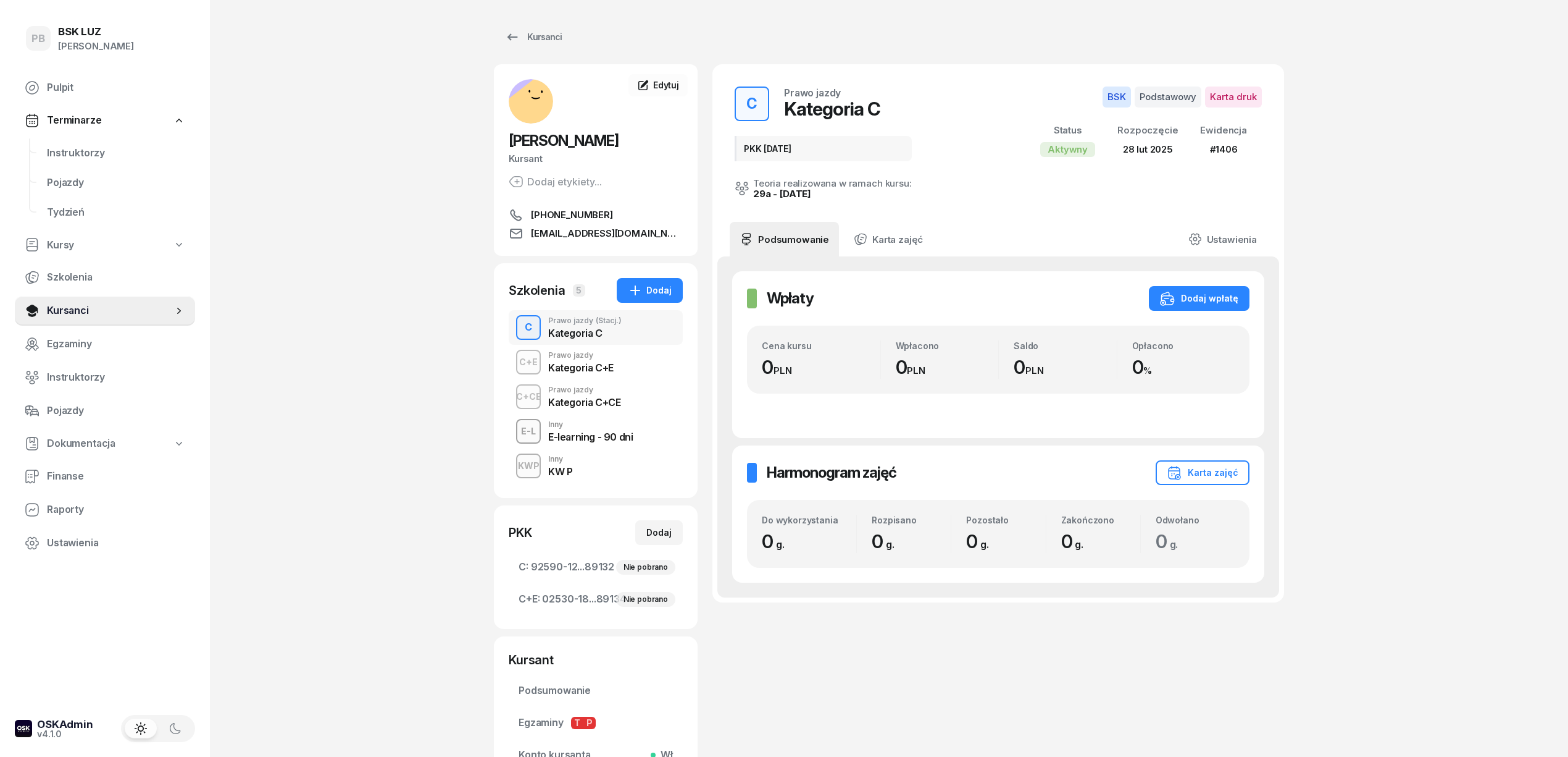
click at [617, 404] on div "Kategoria C+CE" at bounding box center [584, 402] width 72 height 9
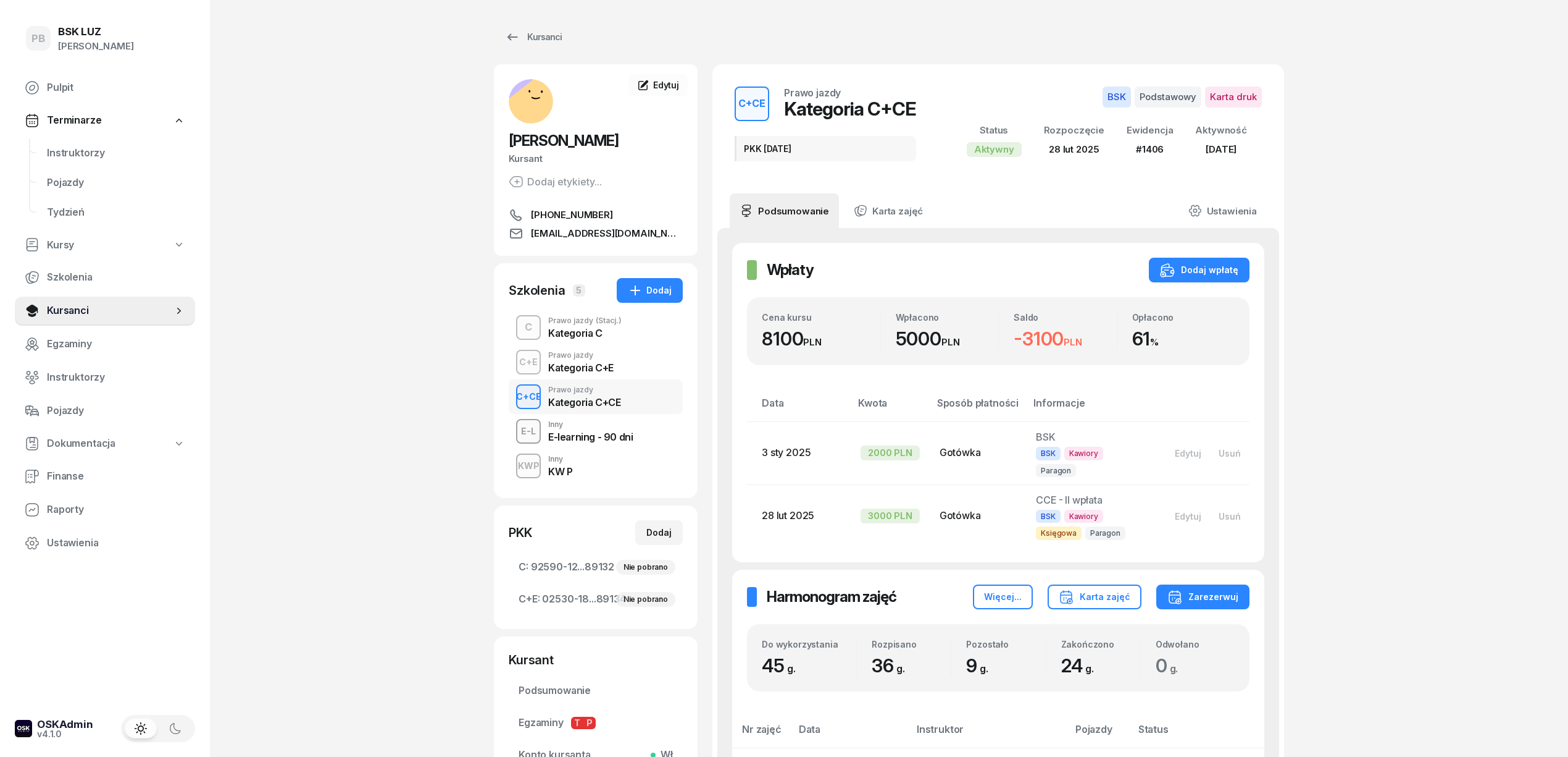
click at [657, 367] on div "C+E Prawo jazdy Kategoria C+E" at bounding box center [596, 362] width 174 height 35
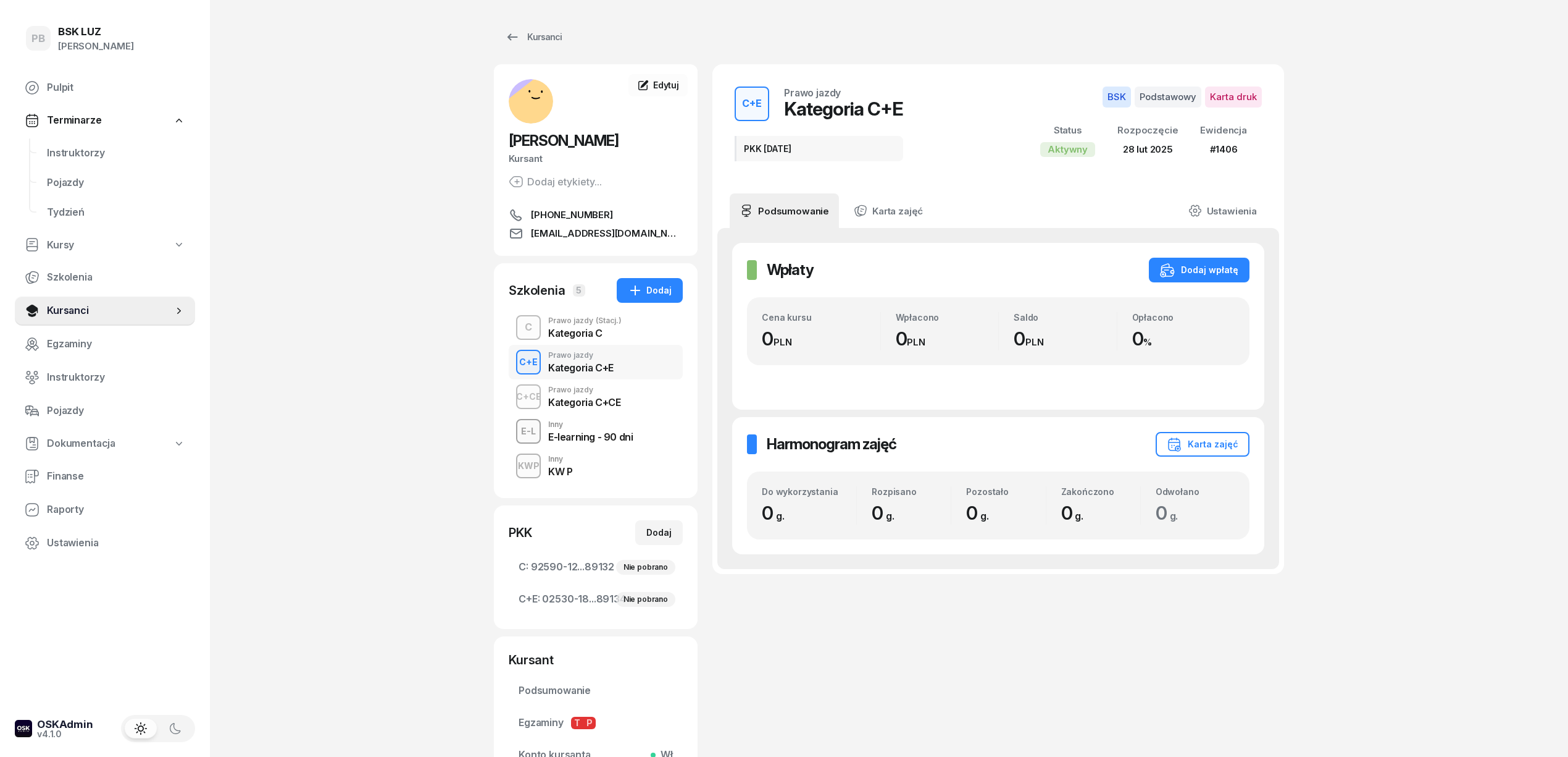
click at [641, 333] on div "C Prawo jazdy (Stacj.) Kategoria C" at bounding box center [596, 327] width 174 height 35
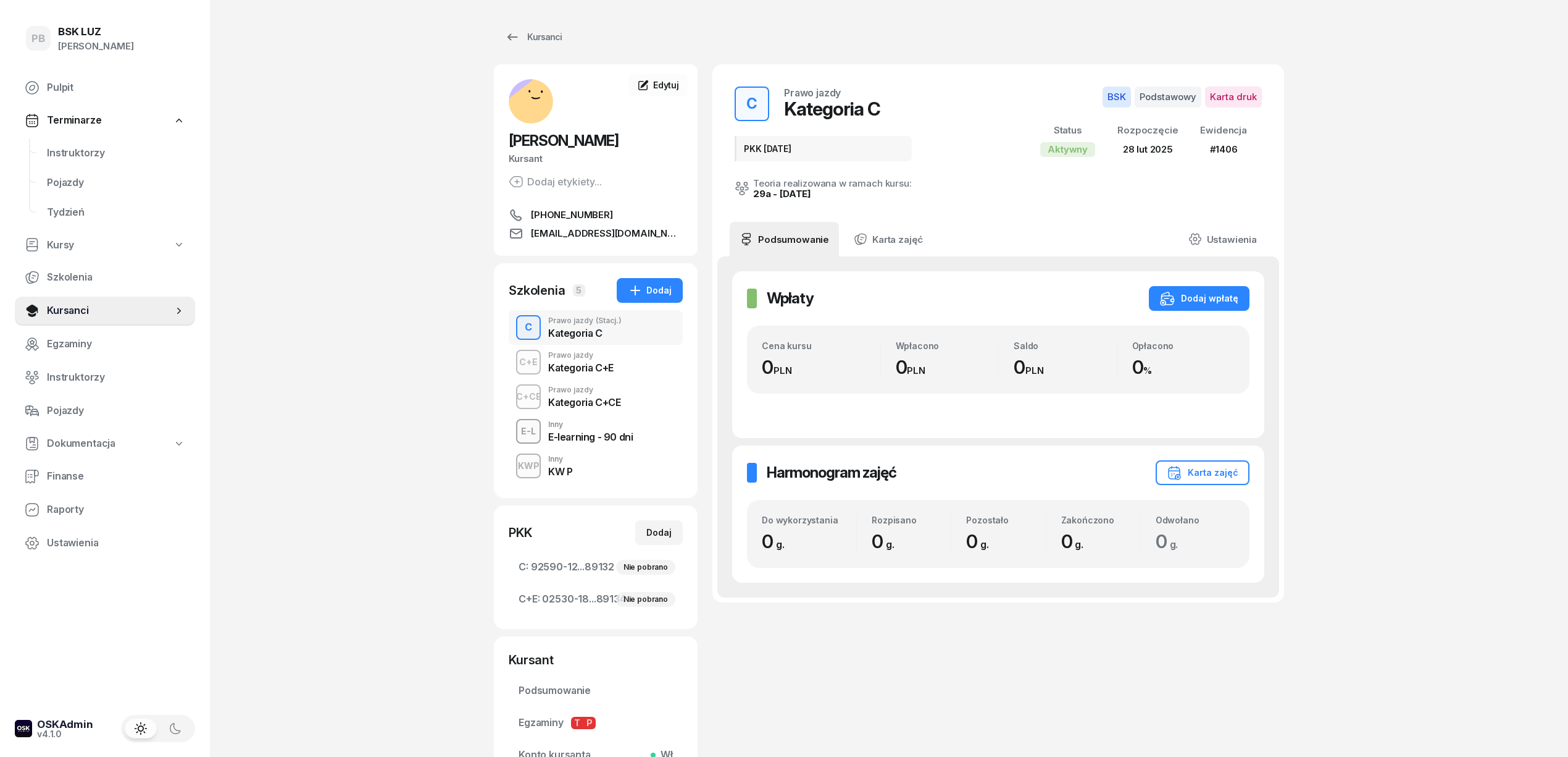
click at [633, 395] on div "C+CE Prawo jazdy Kategoria C+CE" at bounding box center [596, 396] width 174 height 35
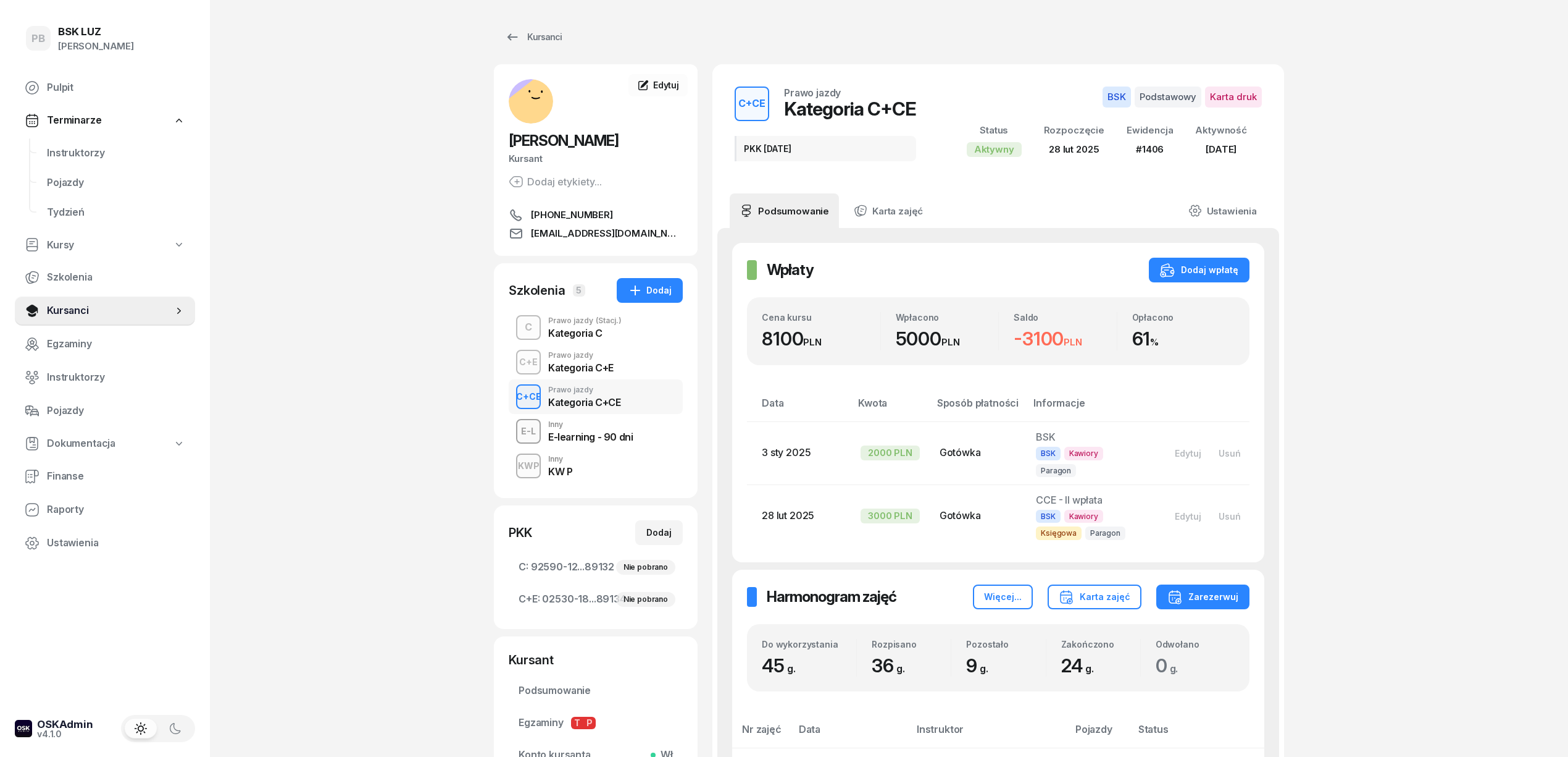
click at [1482, 227] on div "PB BSK LUZ Patrycja Bogdanowicz Pulpit Terminarze Instruktorzy Pojazdy Tydzień …" at bounding box center [784, 752] width 1568 height 1505
click at [1437, 428] on div "PB BSK LUZ Patrycja Bogdanowicz Pulpit Terminarze Instruktorzy Pojazdy Tydzień …" at bounding box center [784, 752] width 1568 height 1505
click at [605, 471] on div "KWP Inny KW P" at bounding box center [596, 465] width 174 height 35
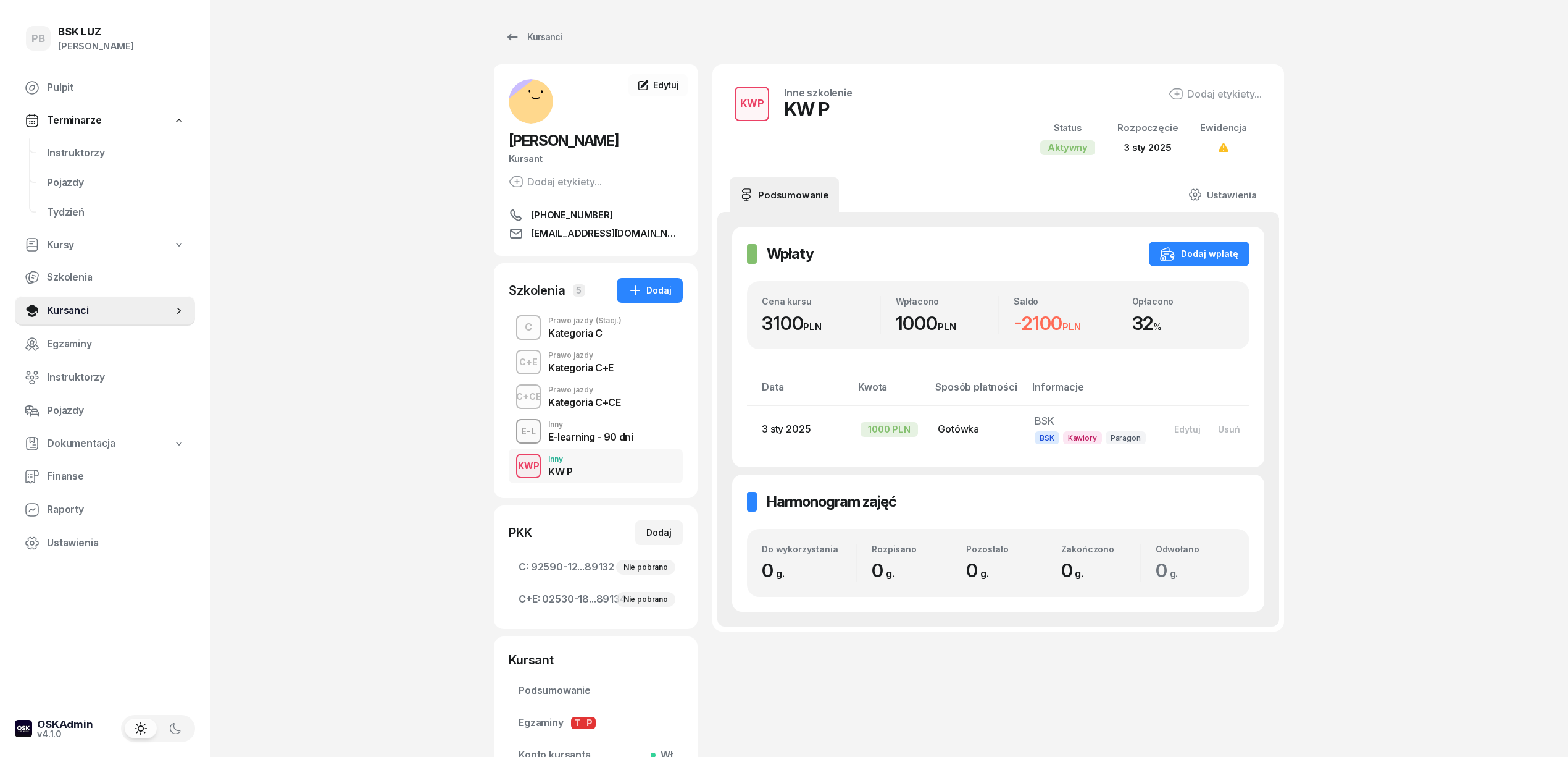
click at [1430, 424] on div "PB BSK LUZ Patrycja Bogdanowicz Pulpit Terminarze Instruktorzy Pojazdy Tydzień …" at bounding box center [784, 450] width 1568 height 901
click at [629, 399] on div "C+CE Prawo jazdy Kategoria C+CE" at bounding box center [596, 396] width 174 height 35
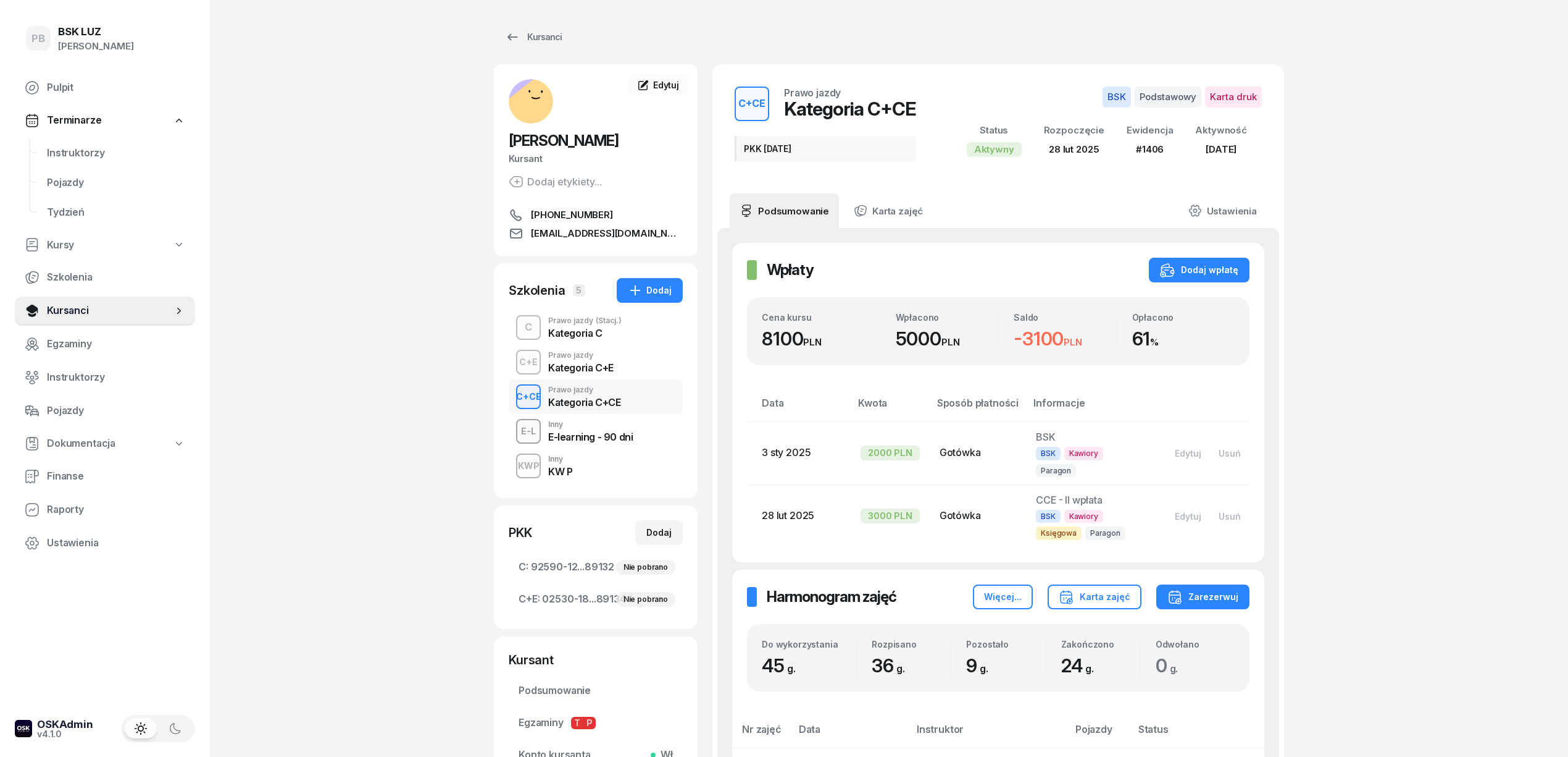
click at [1376, 456] on div "PB BSK LUZ Patrycja Bogdanowicz Pulpit Terminarze Instruktorzy Pojazdy Tydzień …" at bounding box center [784, 752] width 1568 height 1505
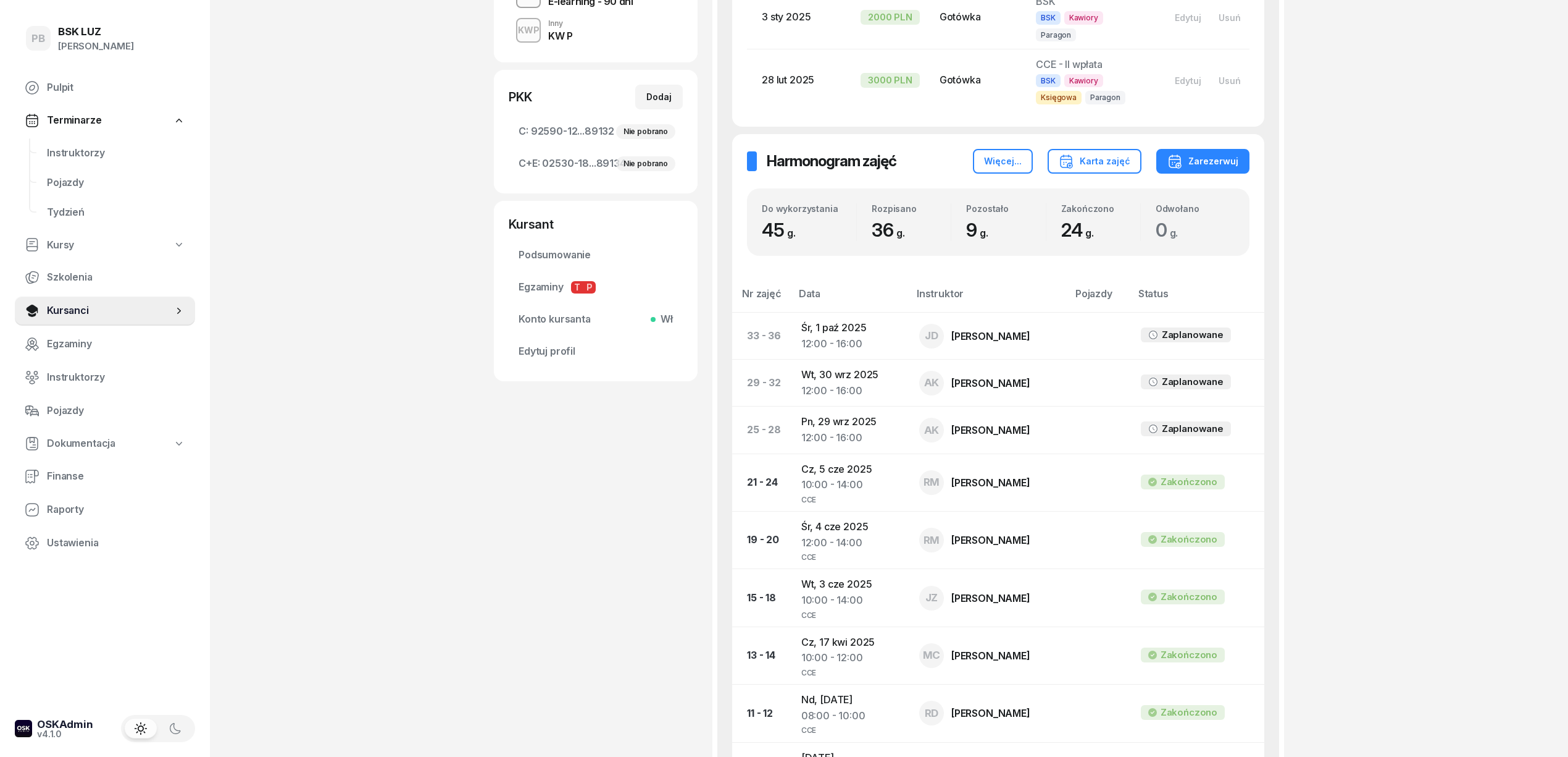
scroll to position [406, 0]
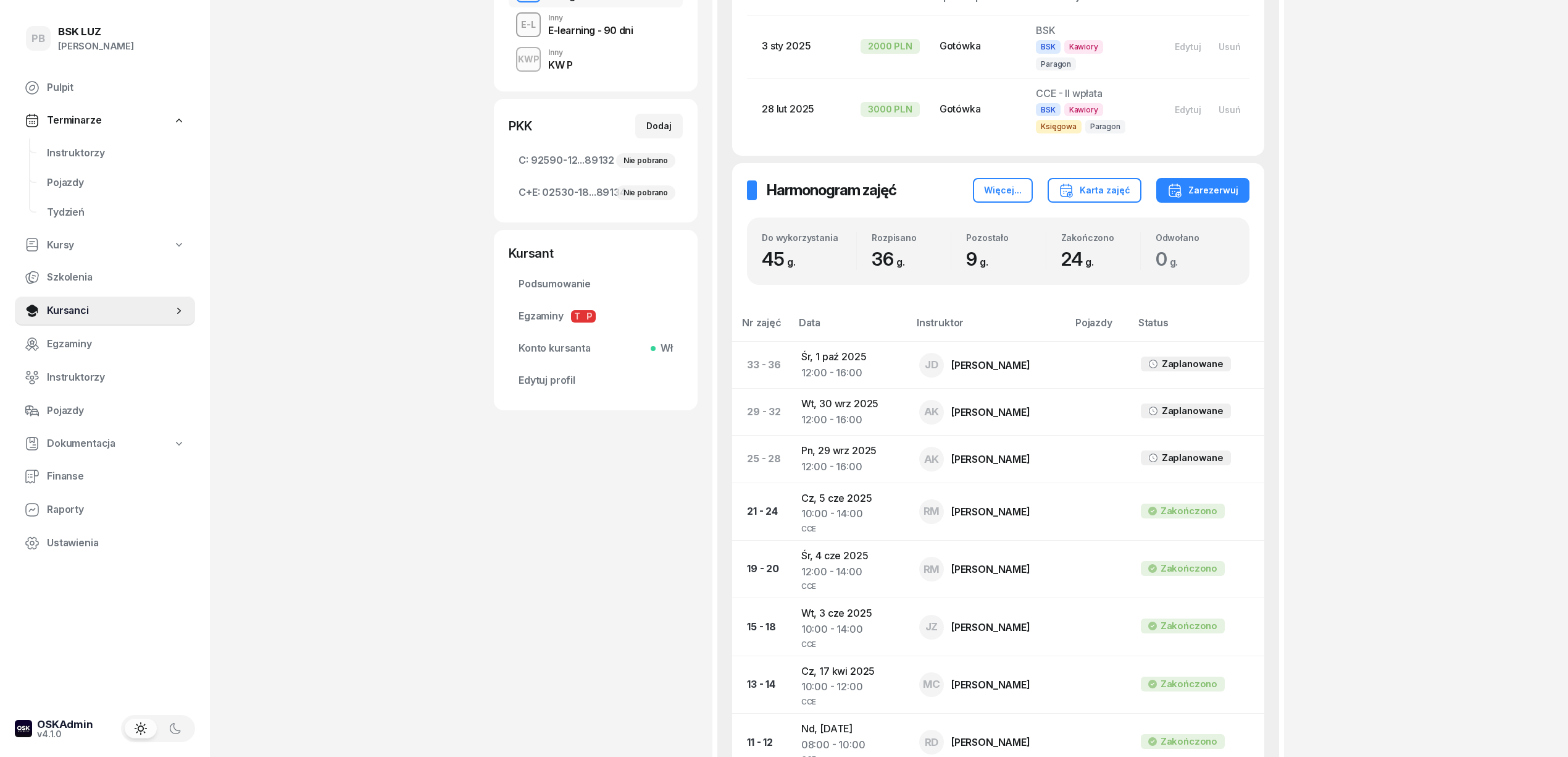
click at [529, 628] on div "SOCHA SEBASTIAN Kursant Dodaj etykiety... +49 1577 6527840 SSEBASTIAN1906@HOTMA…" at bounding box center [596, 336] width 204 height 1358
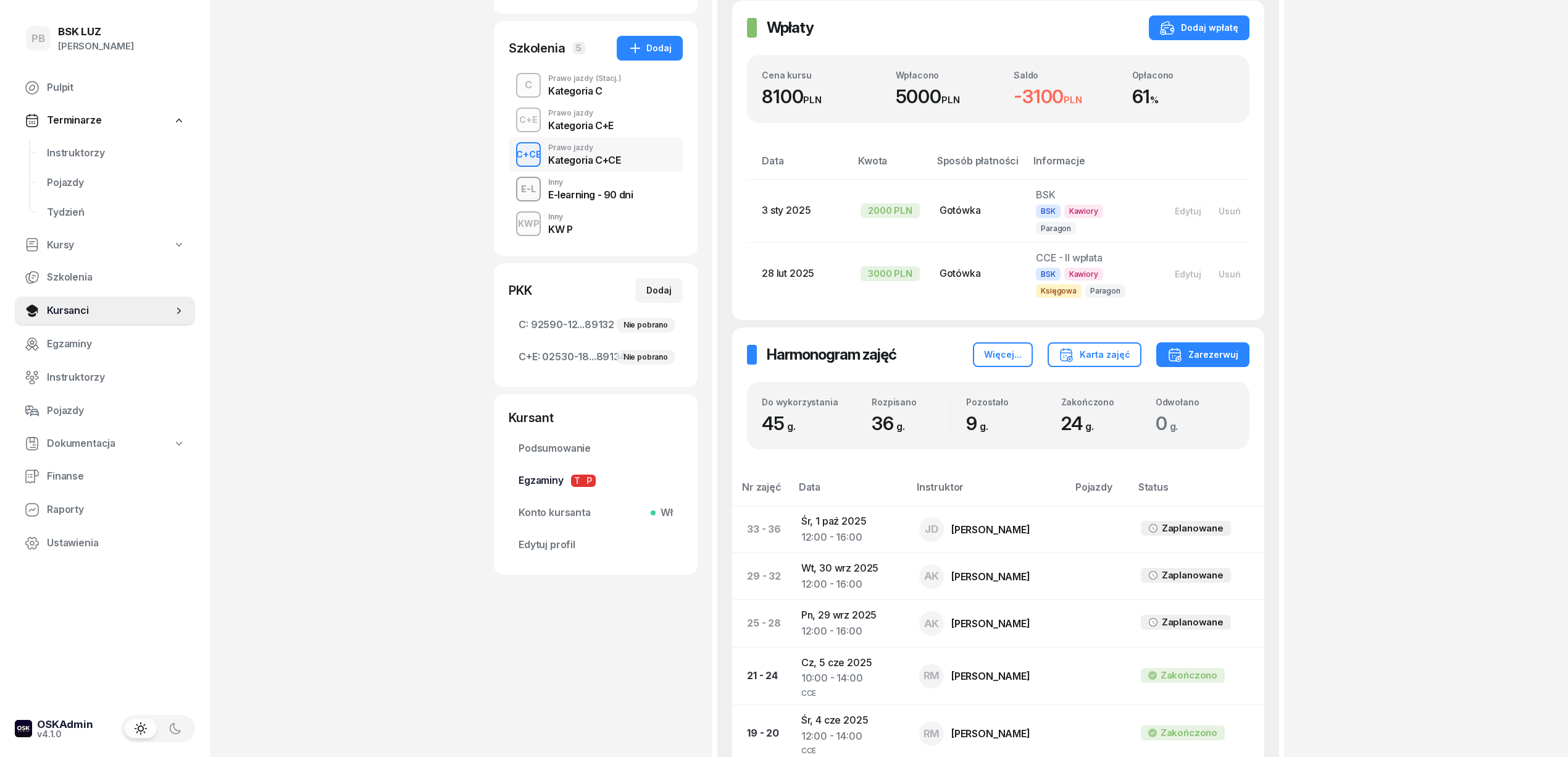
scroll to position [247, 0]
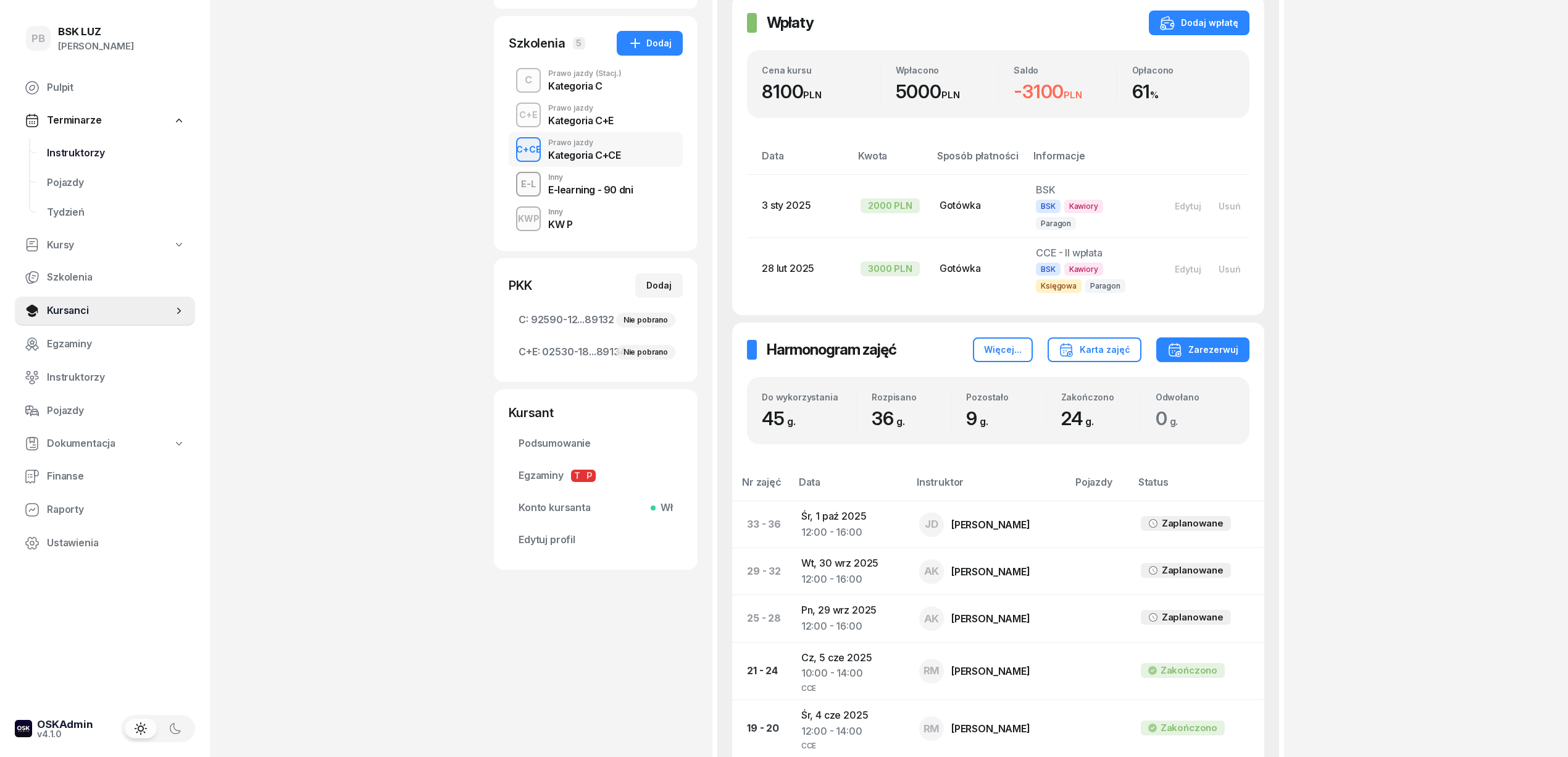
click at [70, 150] on span "Instruktorzy" at bounding box center [116, 153] width 138 height 16
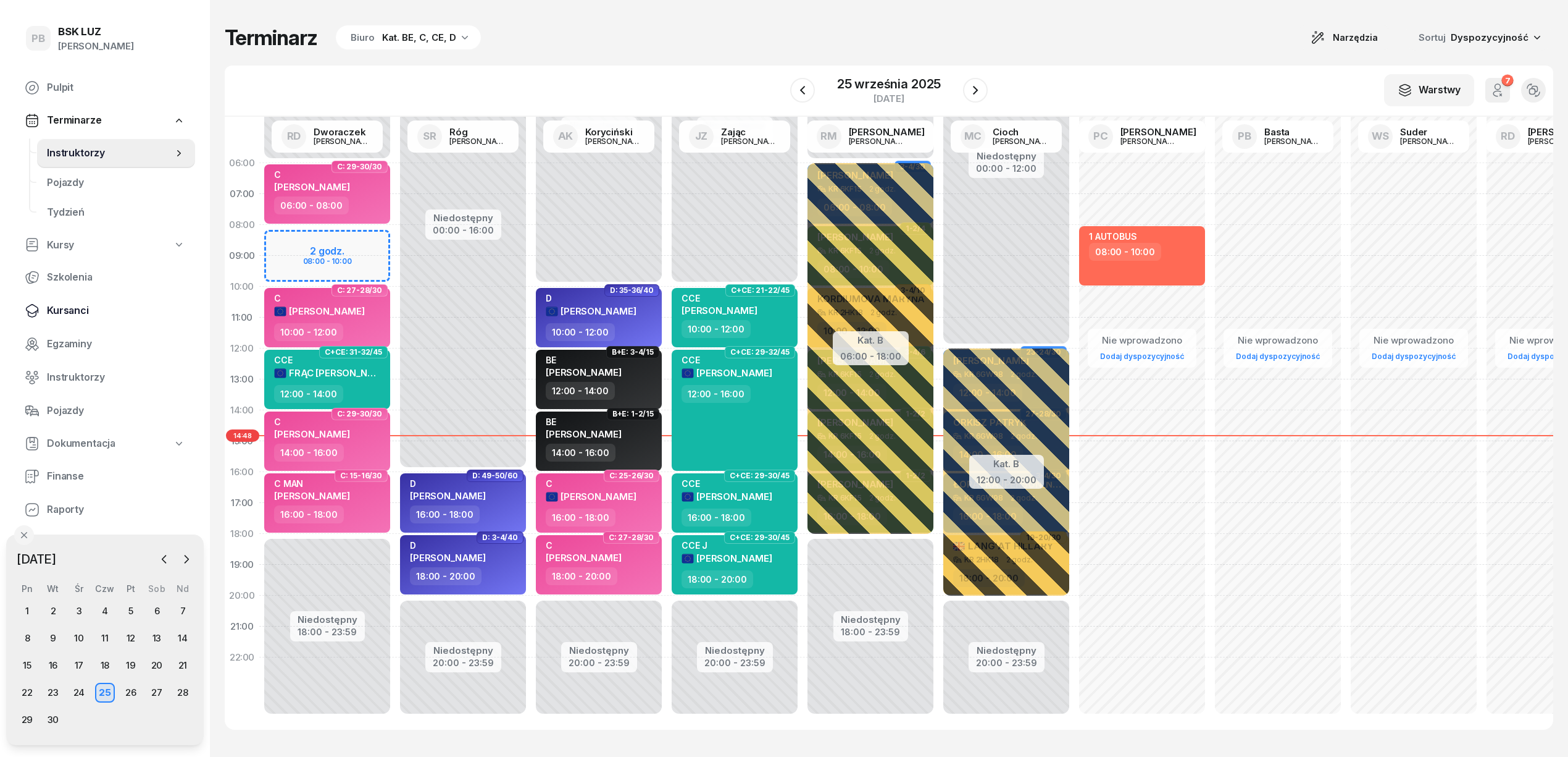
click at [69, 304] on span "Kursanci" at bounding box center [116, 310] width 138 height 16
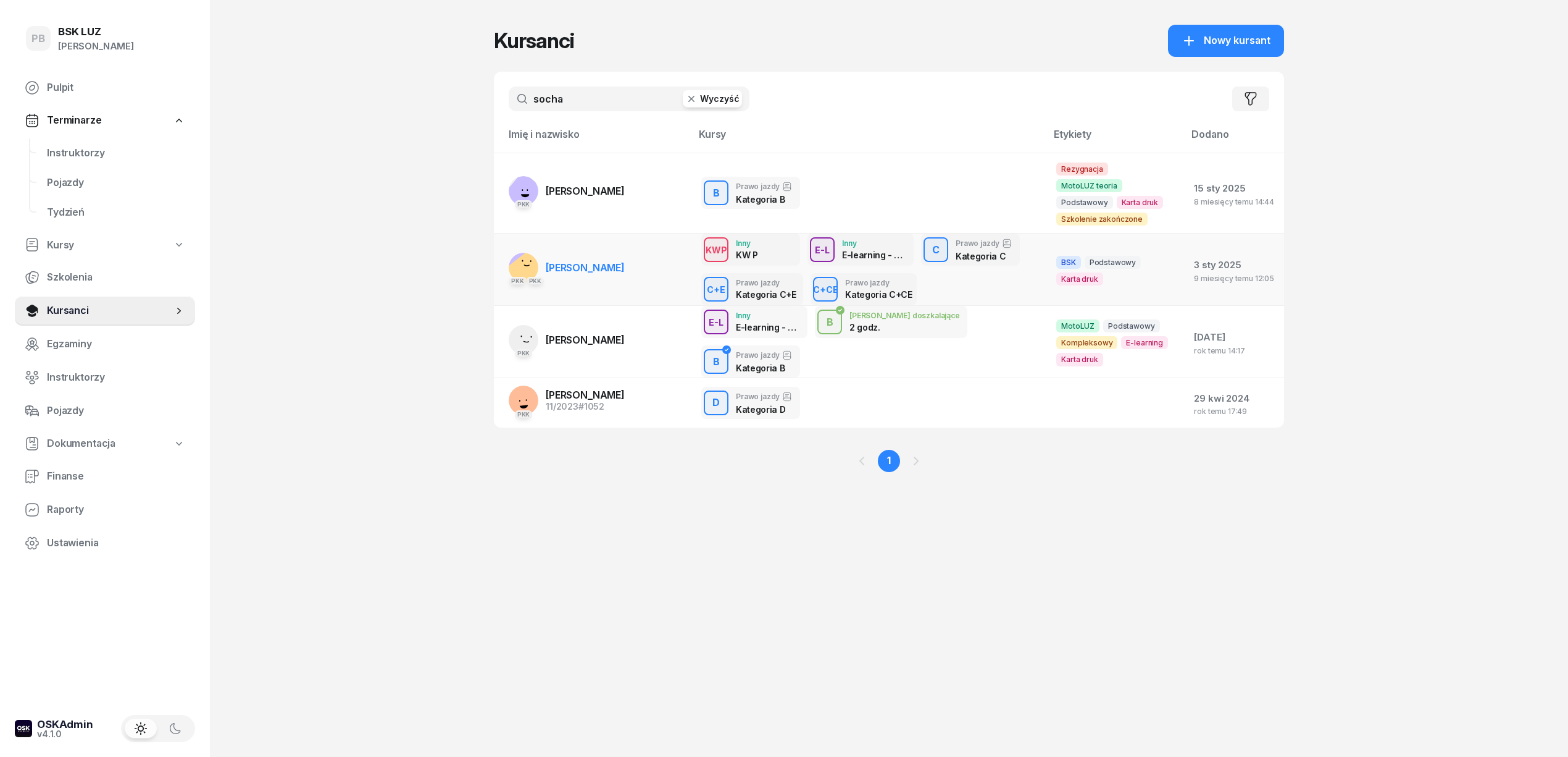
click at [604, 261] on span "[PERSON_NAME]" at bounding box center [584, 267] width 79 height 12
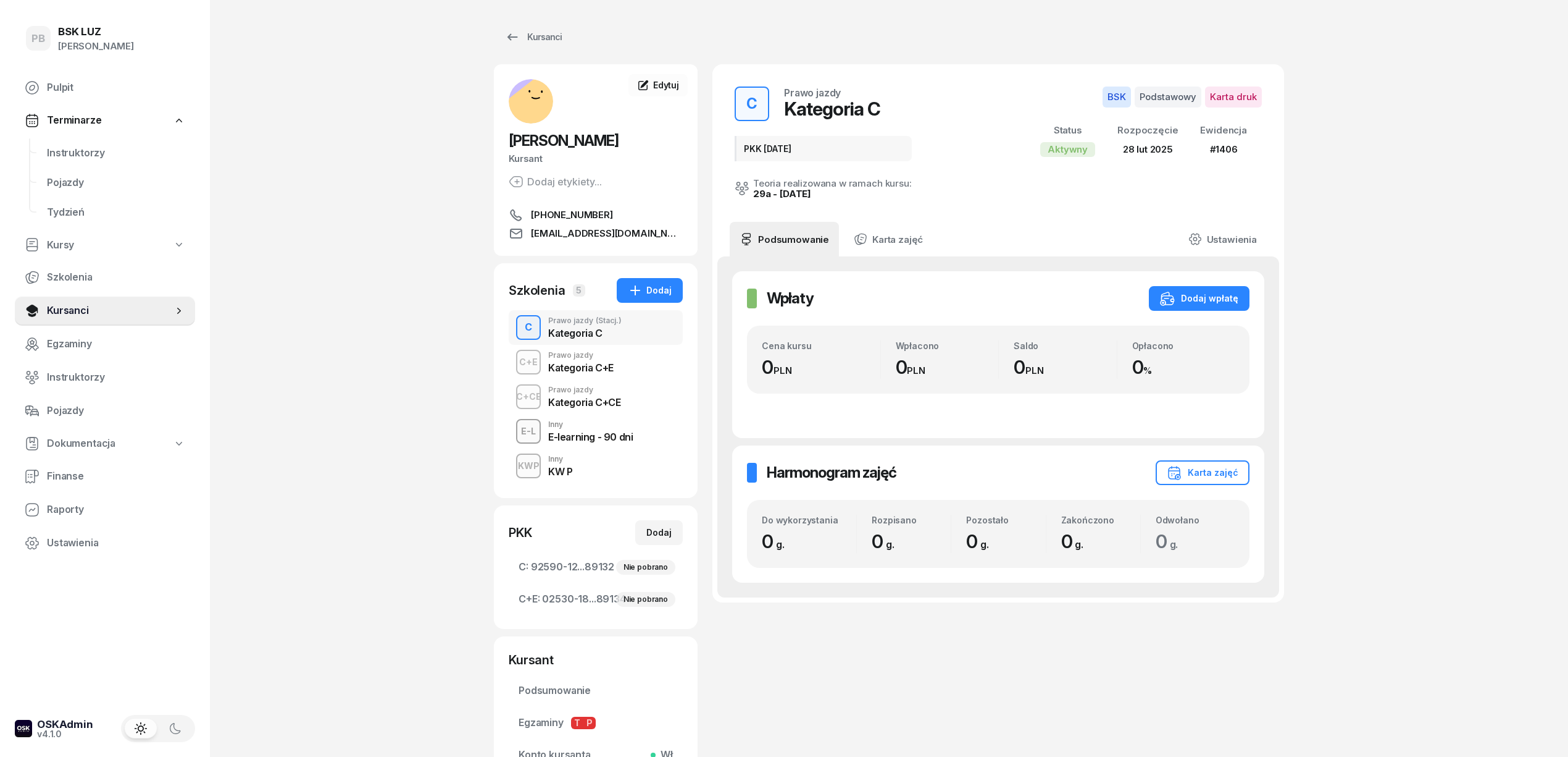
click at [582, 406] on div "Kategoria C+CE" at bounding box center [584, 402] width 72 height 9
click at [595, 395] on div "Kategoria C+CE" at bounding box center [584, 400] width 72 height 13
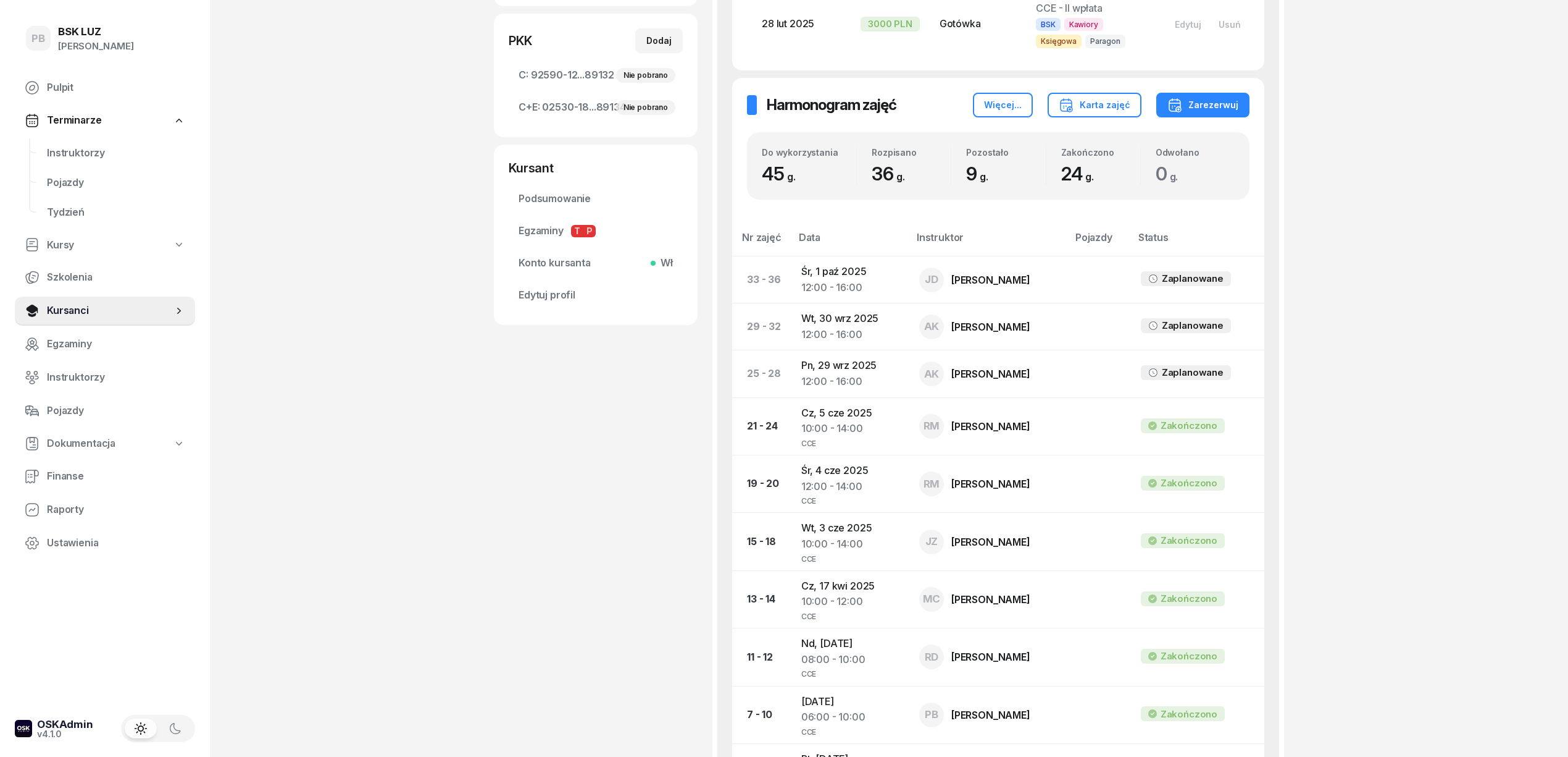
scroll to position [495, 0]
click at [52, 153] on span "Instruktorzy" at bounding box center [116, 153] width 138 height 16
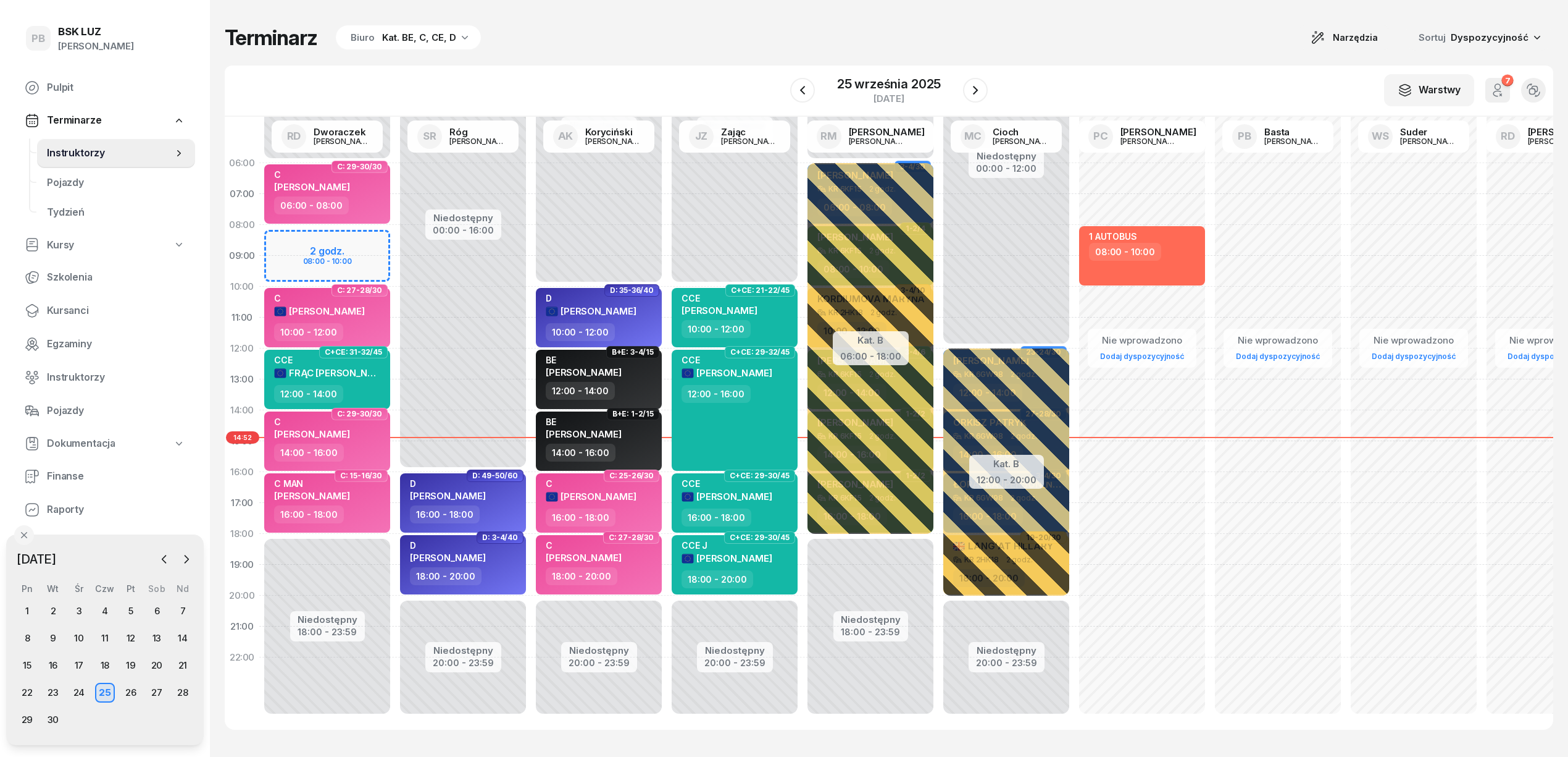
click at [620, 86] on div "W Wybierz AK Koryciński Artur BP Pająk Bogusław DA Arendarczyk Damian DP Pawłow…" at bounding box center [888, 91] width 1328 height 51
click at [673, 69] on div "W Wybierz AK Koryciński Artur BP Pająk Bogusław DA Arendarczyk Damian DP Pawłow…" at bounding box center [888, 91] width 1328 height 51
click at [739, 60] on div "Terminarz Biuro Kat. BE, C, CE, D Narzędzia Sortuj Dyspozycyjność W Wybierz AK …" at bounding box center [888, 377] width 1328 height 754
drag, startPoint x: 1136, startPoint y: 29, endPoint x: 1137, endPoint y: 38, distance: 9.1
click at [1137, 29] on div "Terminarz Biuro Kat. BE, C, CE, D Narzędzia Sortuj Dyspozycyjność" at bounding box center [888, 37] width 1328 height 26
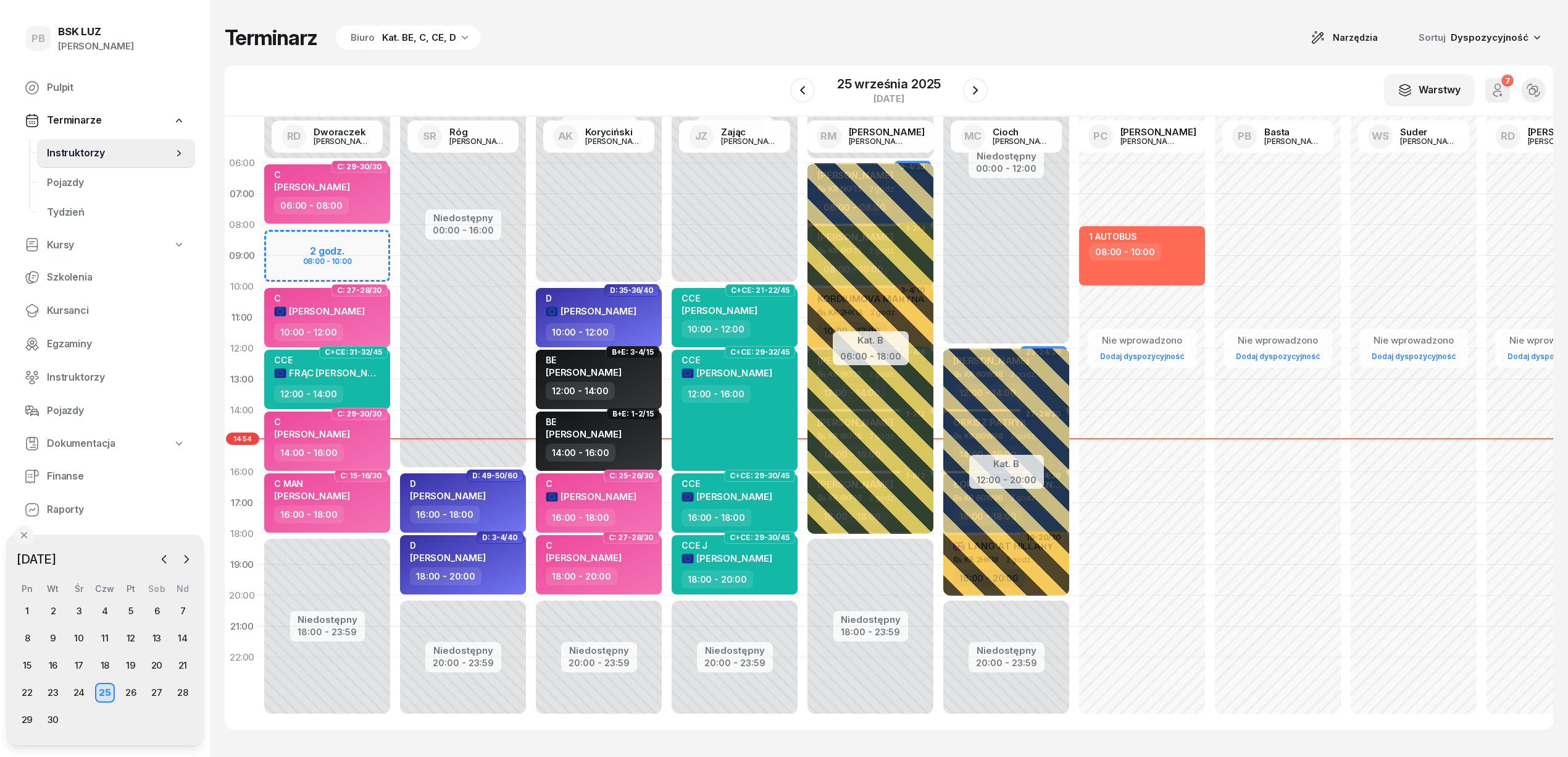
click at [650, 26] on div "Terminarz Biuro Kat. BE, C, CE, D Narzędzia Sortuj Dyspozycyjność" at bounding box center [888, 37] width 1328 height 26
click at [1035, 40] on div "Terminarz Biuro Kat. BE, C, CE, D Narzędzia Sortuj Dyspozycyjność" at bounding box center [888, 37] width 1328 height 26
click at [1114, 60] on div "Terminarz Biuro Kat. BE, C, CE, D Narzędzia Sortuj Dyspozycyjność W Wybierz AK …" at bounding box center [888, 377] width 1328 height 754
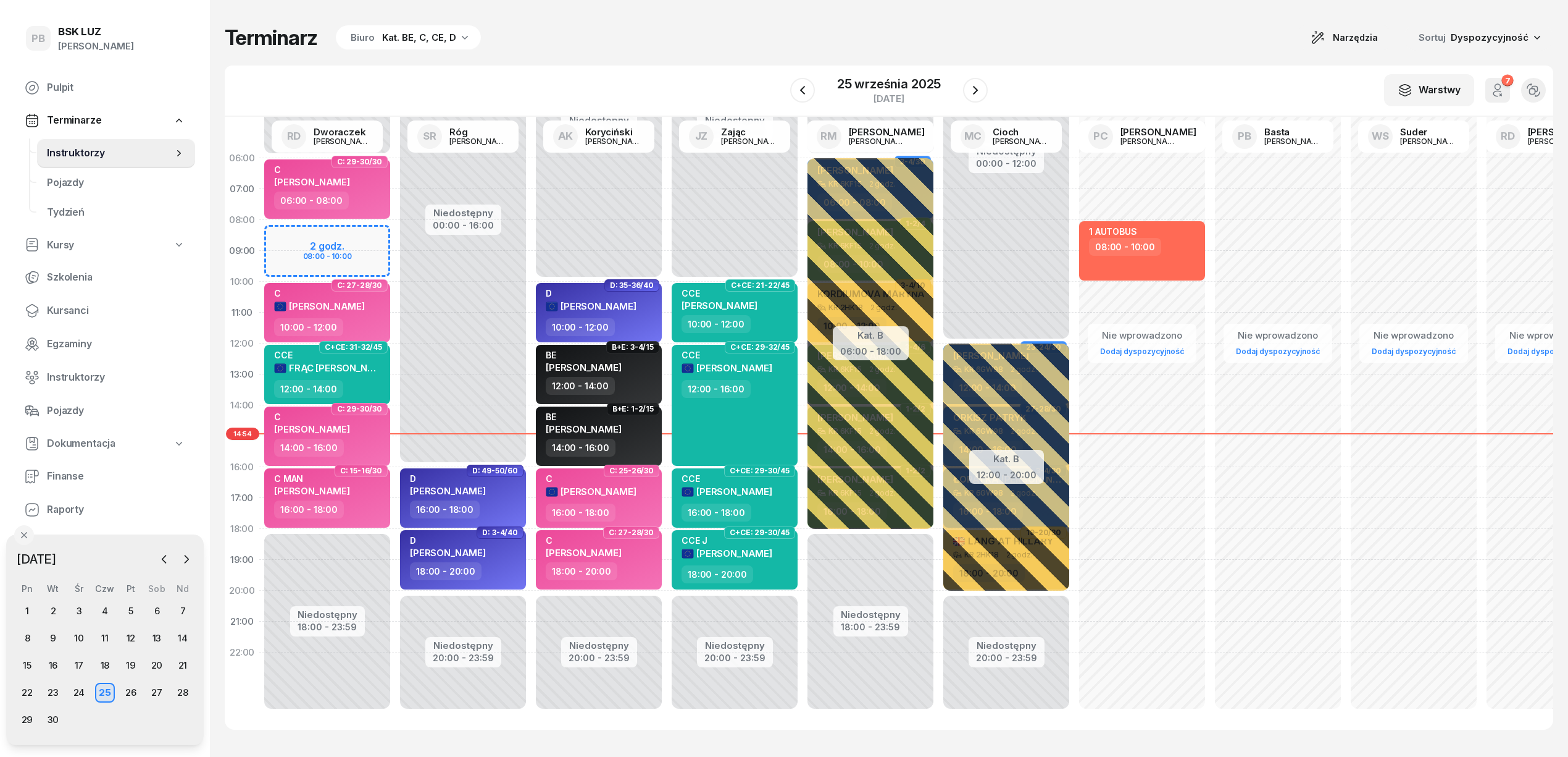
scroll to position [17, 0]
click at [1136, 57] on div "Terminarz Biuro Kat. BE, C, CE, D Narzędzia Sortuj Dyspozycyjność W Wybierz AK …" at bounding box center [888, 377] width 1328 height 754
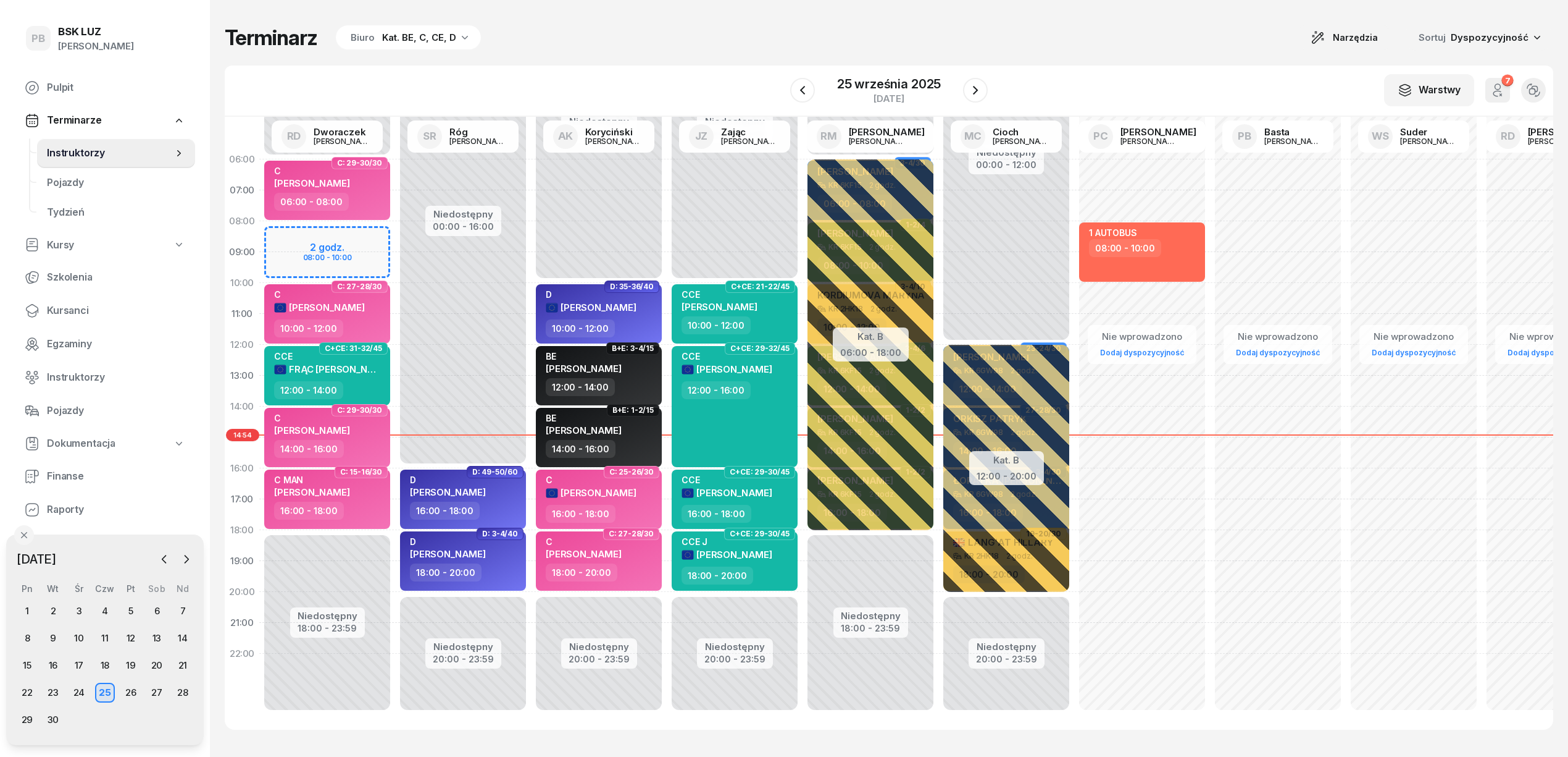
scroll to position [0, 0]
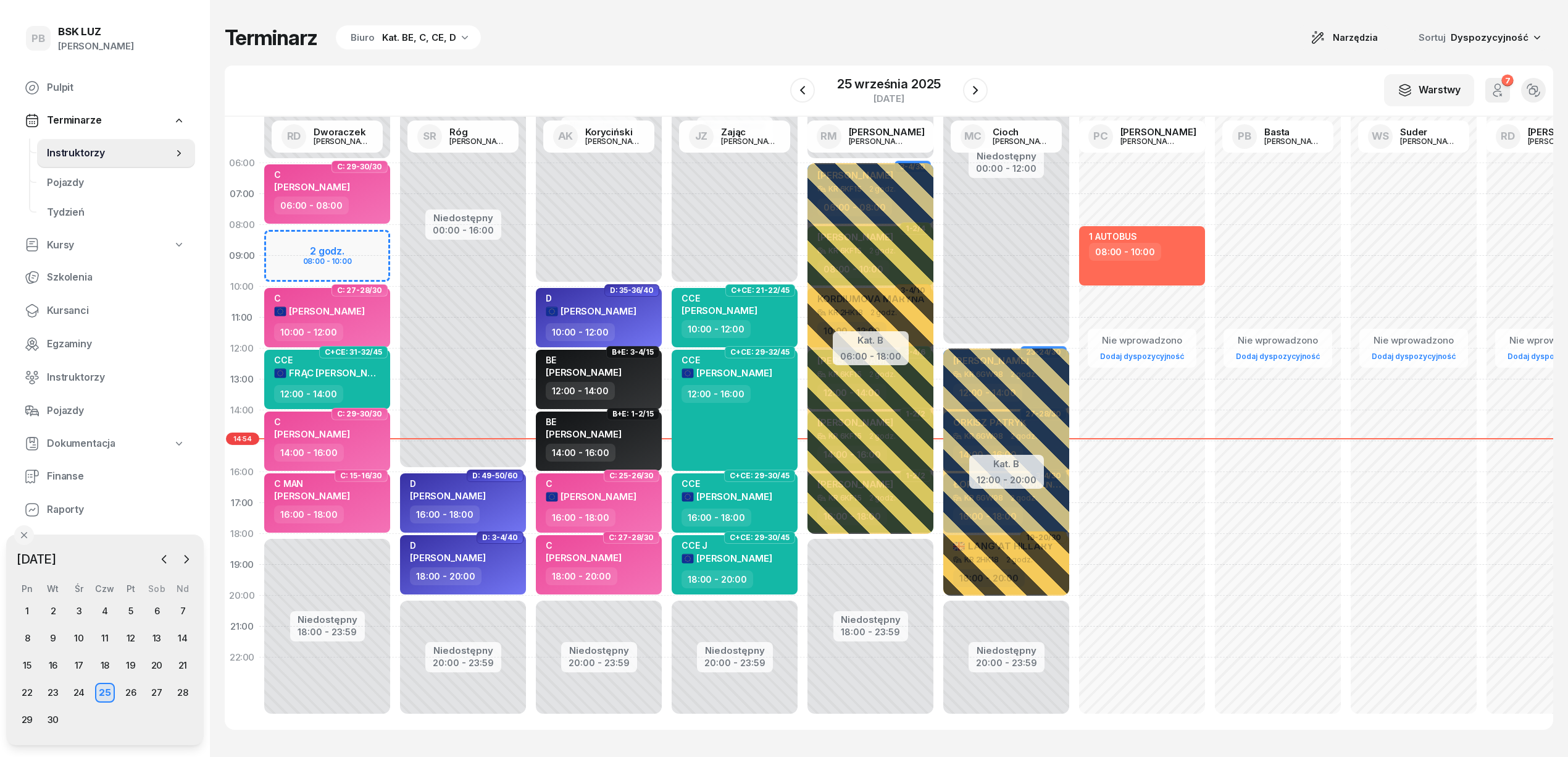
click at [1095, 65] on div "W Wybierz AK Koryciński Artur BP Pająk Bogusław DA Arendarczyk Damian DP Pawłow…" at bounding box center [888, 91] width 1328 height 51
click at [1083, 49] on div "Terminarz Biuro Kat. BE, C, CE, D Narzędzia Sortuj Dyspozycyjność" at bounding box center [888, 37] width 1328 height 26
click at [1152, 54] on div "Terminarz Biuro Kat. BE, C, CE, D Narzędzia Sortuj Dyspozycyjność W Wybierz AK …" at bounding box center [888, 377] width 1328 height 754
click at [1104, 70] on div "W Wybierz AK Koryciński Artur BP Pająk Bogusław DA Arendarczyk Damian DP Pawłow…" at bounding box center [888, 91] width 1328 height 51
click at [519, 64] on div "Terminarz Biuro Kat. BE, C, CE, D Narzędzia Sortuj Dyspozycyjność W Wybierz AK …" at bounding box center [888, 377] width 1328 height 754
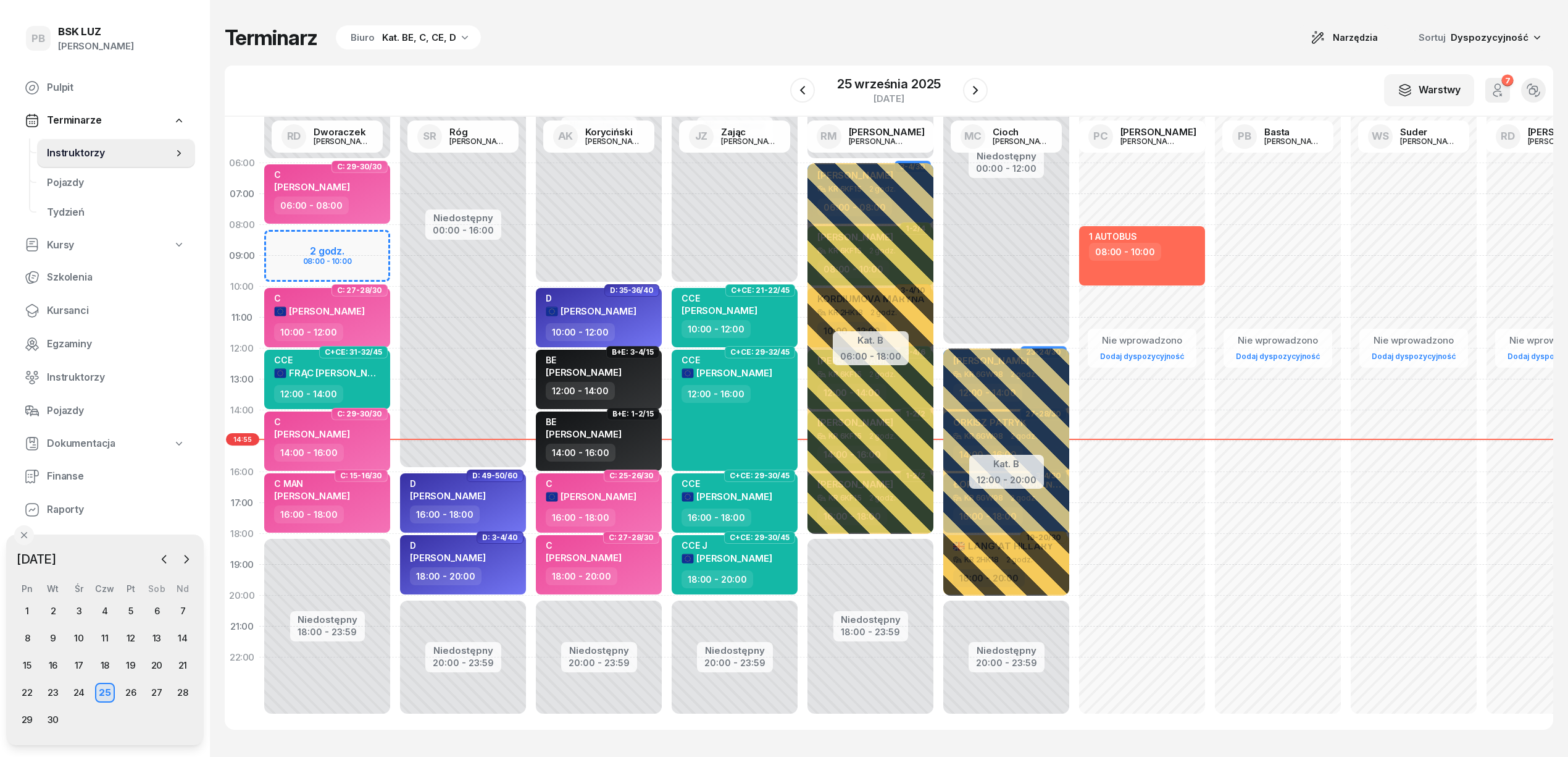
click at [1170, 45] on div "Terminarz Biuro Kat. BE, C, CE, D Narzędzia Sortuj Dyspozycyjność" at bounding box center [888, 37] width 1328 height 26
click at [1154, 66] on div "W Wybierz AK Koryciński Artur BP Pająk Bogusław DA Arendarczyk Damian DP Pawłow…" at bounding box center [888, 91] width 1328 height 51
click at [978, 82] on icon "button" at bounding box center [975, 90] width 15 height 15
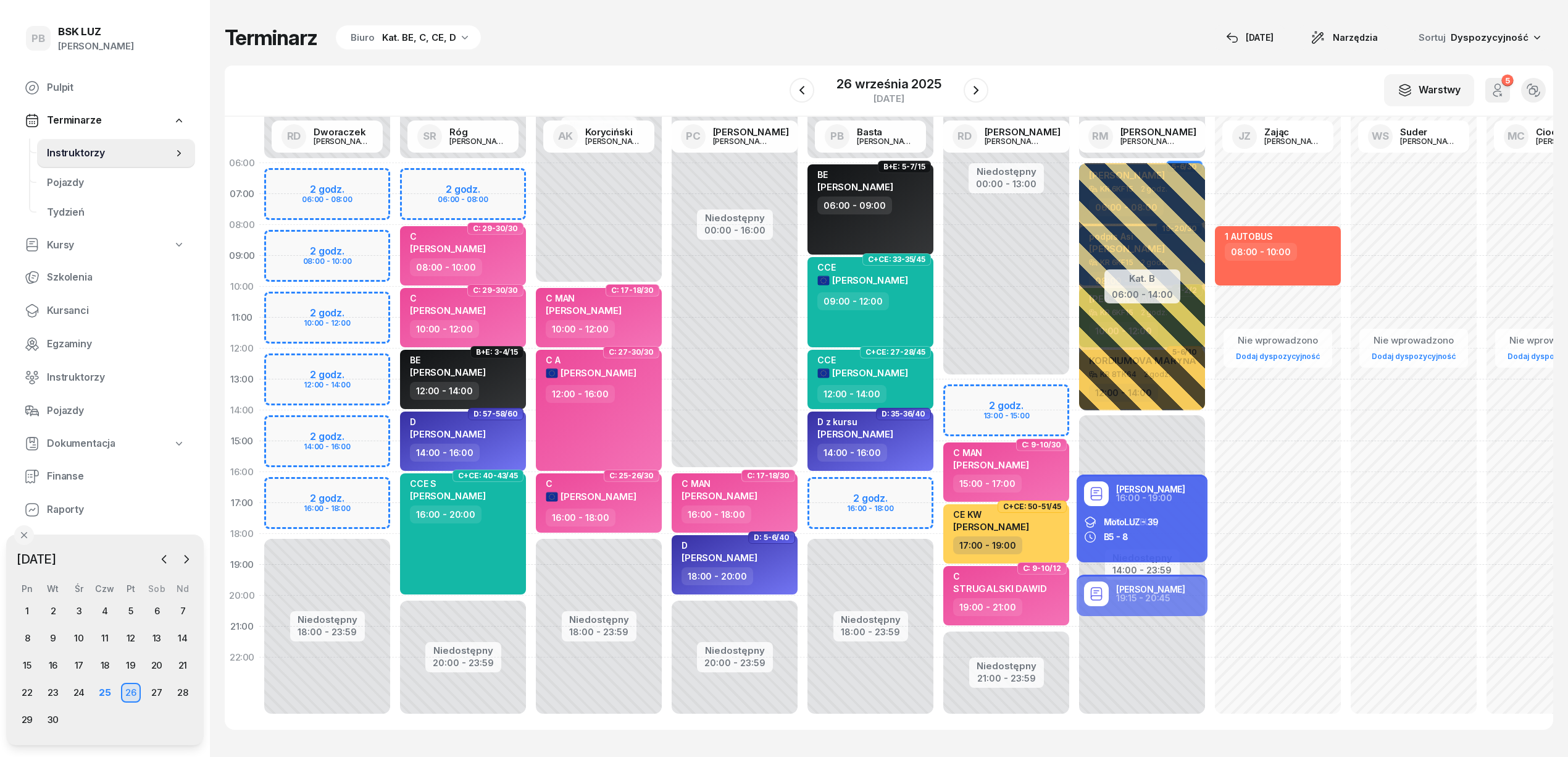
click at [834, 490] on div "Niedostępny 00:00 - 06:00 Niedostępny 18:00 - 23:59 2 godz. 16:00 - 18:00 B+E: …" at bounding box center [870, 441] width 135 height 586
select select "16"
select select "18"
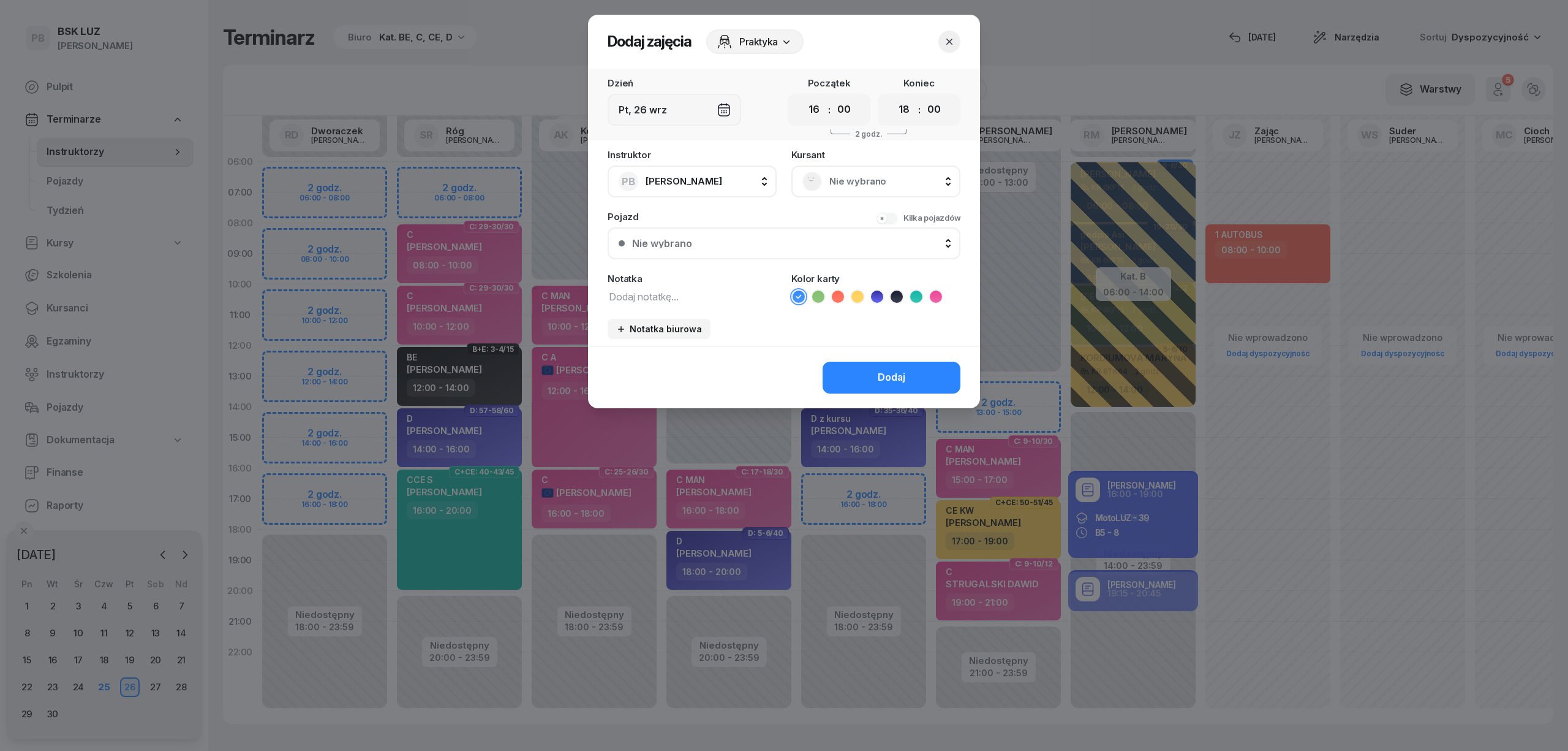
click at [838, 184] on span "Nie wybrano" at bounding box center [890, 181] width 120 height 16
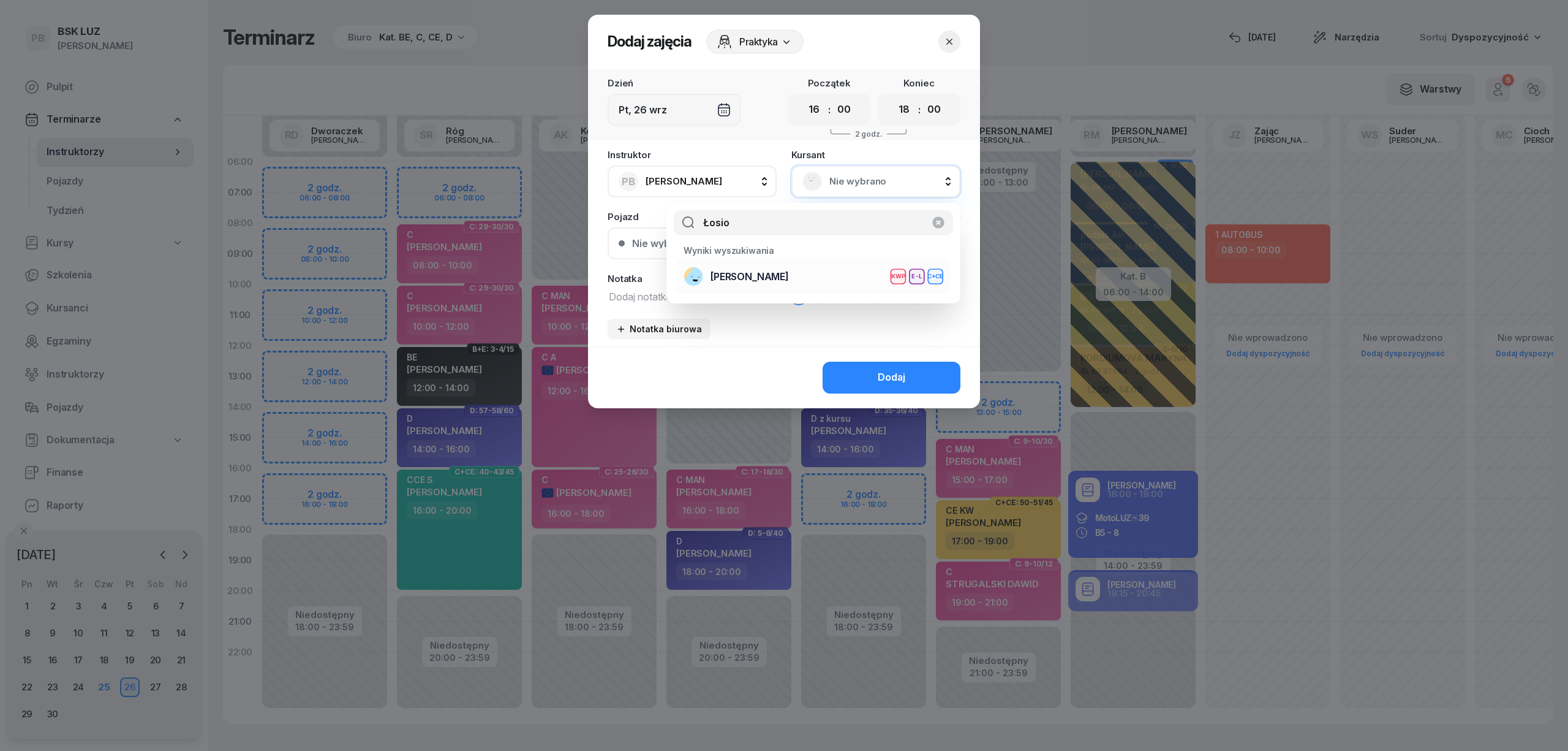
type input "Łosio"
click at [822, 275] on div "ŁOSIOWSKI ŁUKASZ KWP E-L C+CE" at bounding box center [814, 276] width 259 height 20
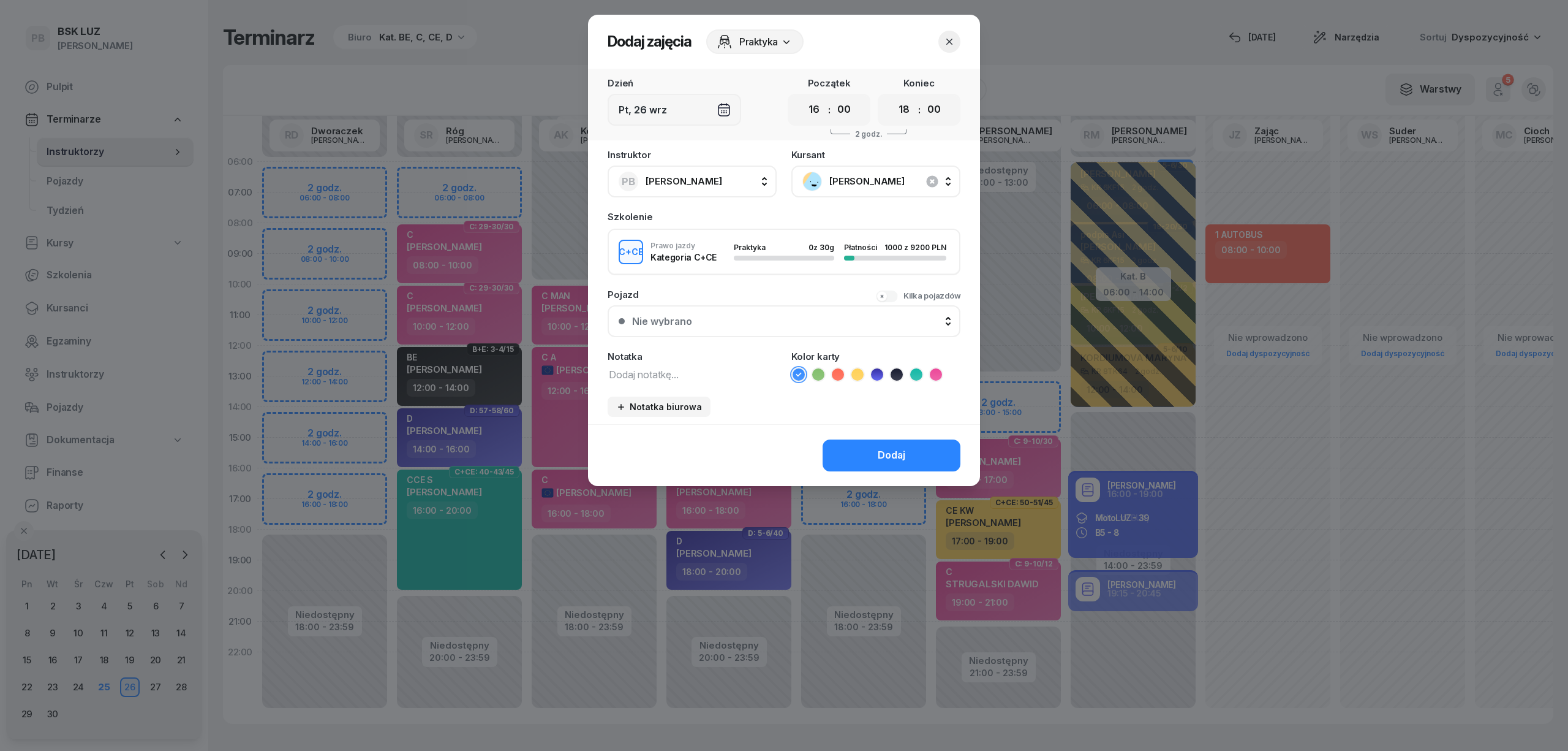
click at [679, 378] on div "Instruktor PB Basta Piotr AK Koryciński Artur BP Pająk Bogusław DA Arendarczyk …" at bounding box center [784, 287] width 392 height 274
click at [685, 370] on textarea at bounding box center [692, 373] width 169 height 16
type textarea "CCE"
click at [912, 372] on icon at bounding box center [916, 374] width 12 height 12
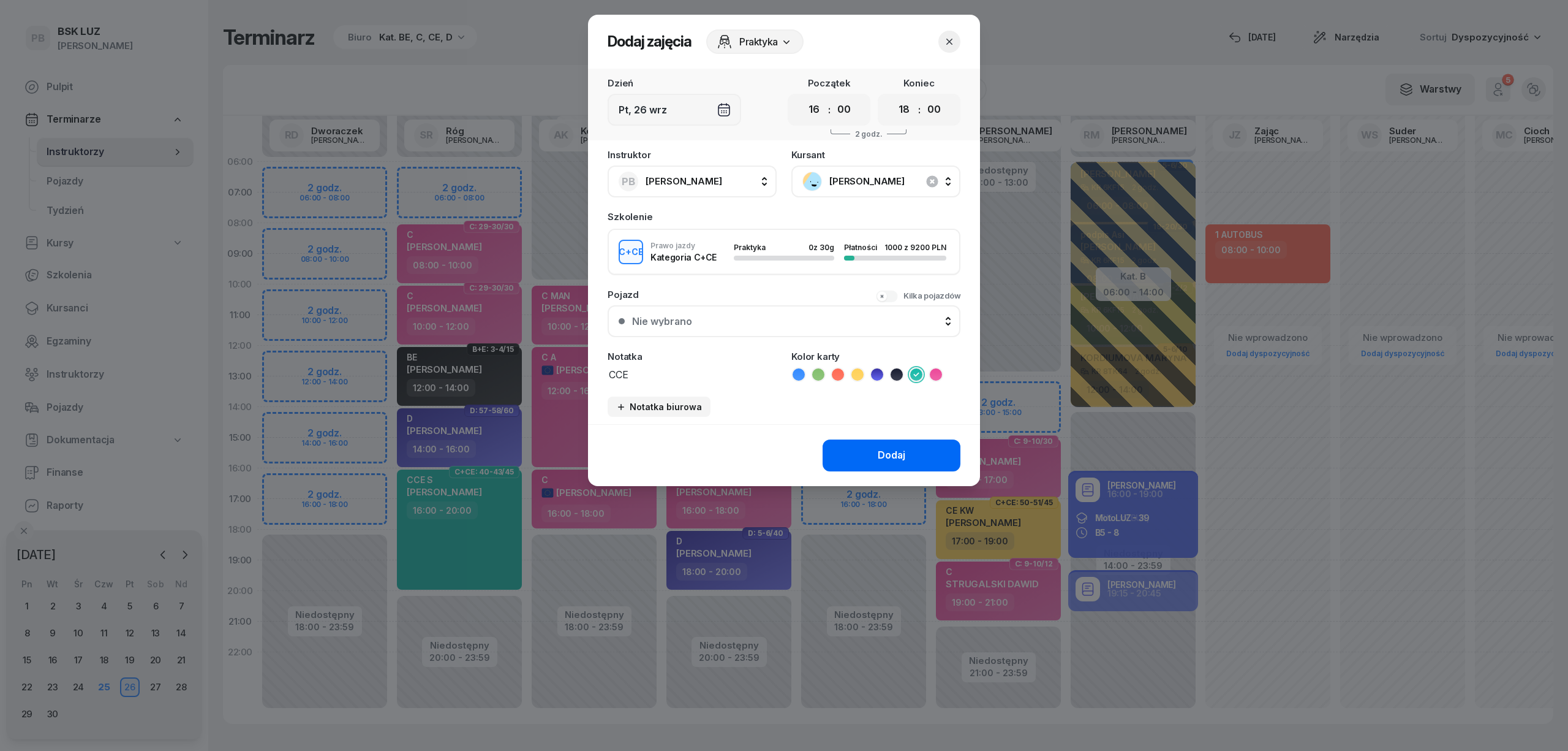
click at [893, 459] on div "Dodaj" at bounding box center [891, 455] width 27 height 16
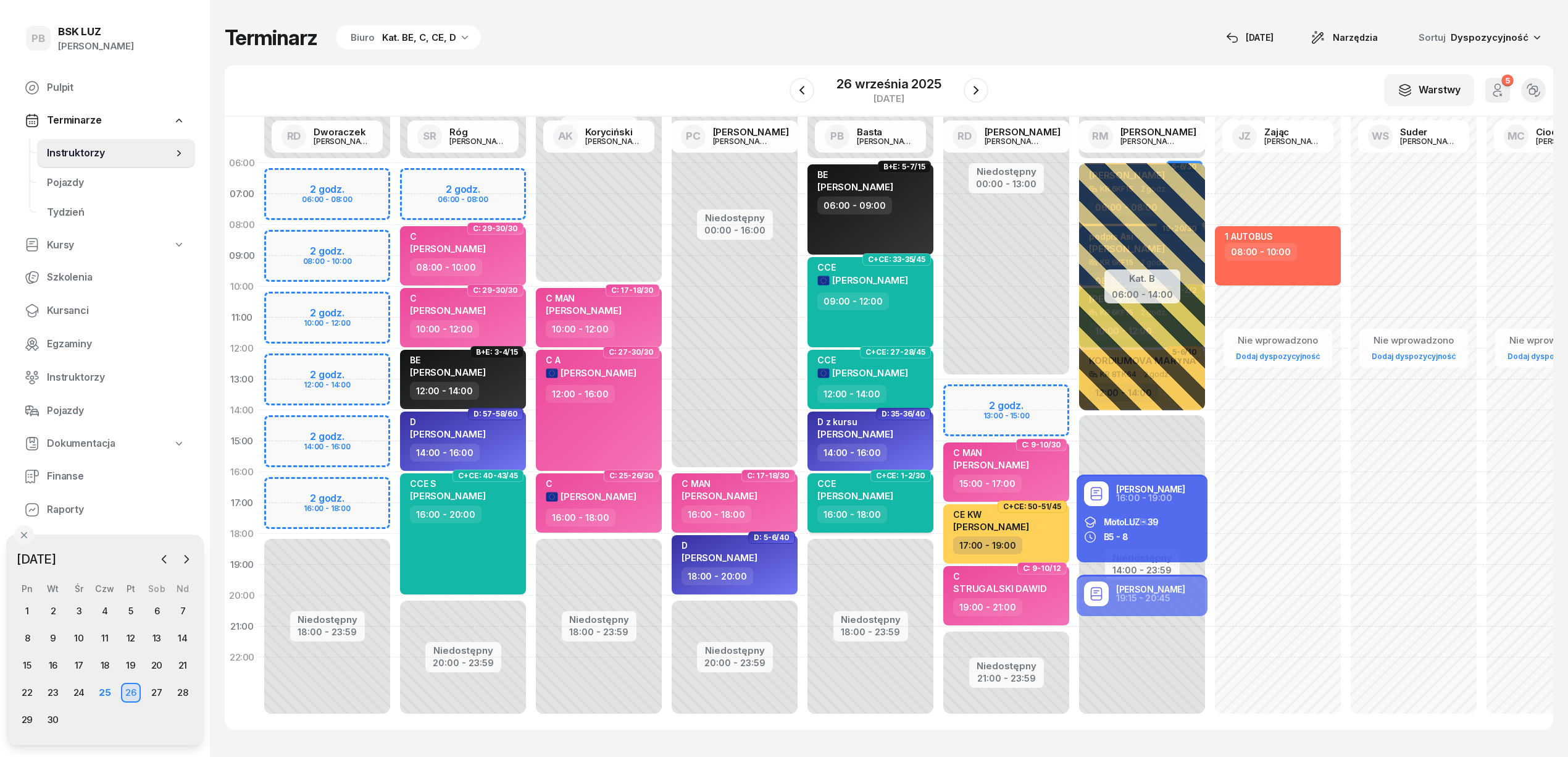
click at [918, 514] on div "16:00 - 18:00" at bounding box center [871, 514] width 109 height 18
select select "16"
select select "18"
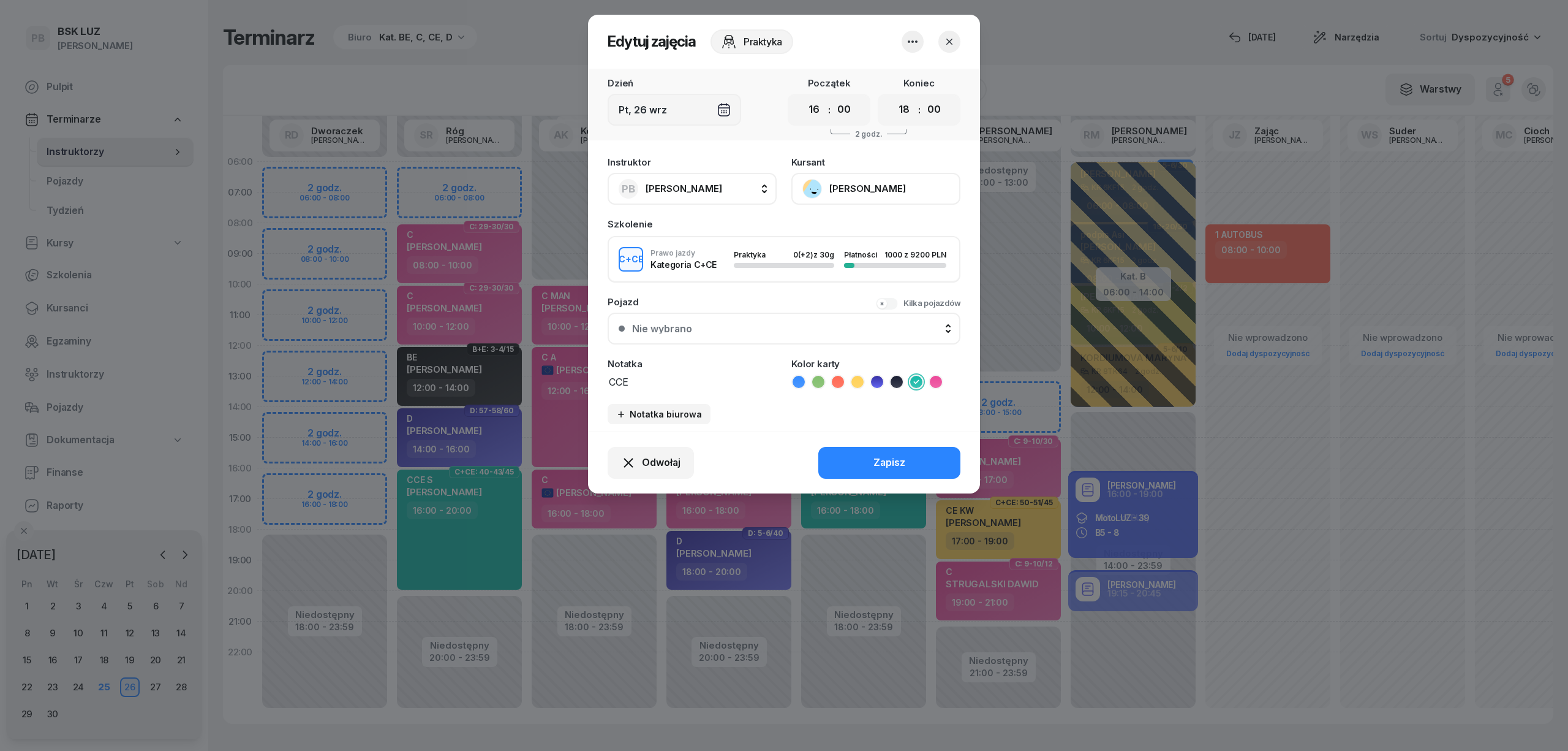
click at [851, 191] on button "[PERSON_NAME]" at bounding box center [876, 189] width 169 height 32
click at [844, 227] on div "Otwórz profil" at bounding box center [831, 230] width 59 height 16
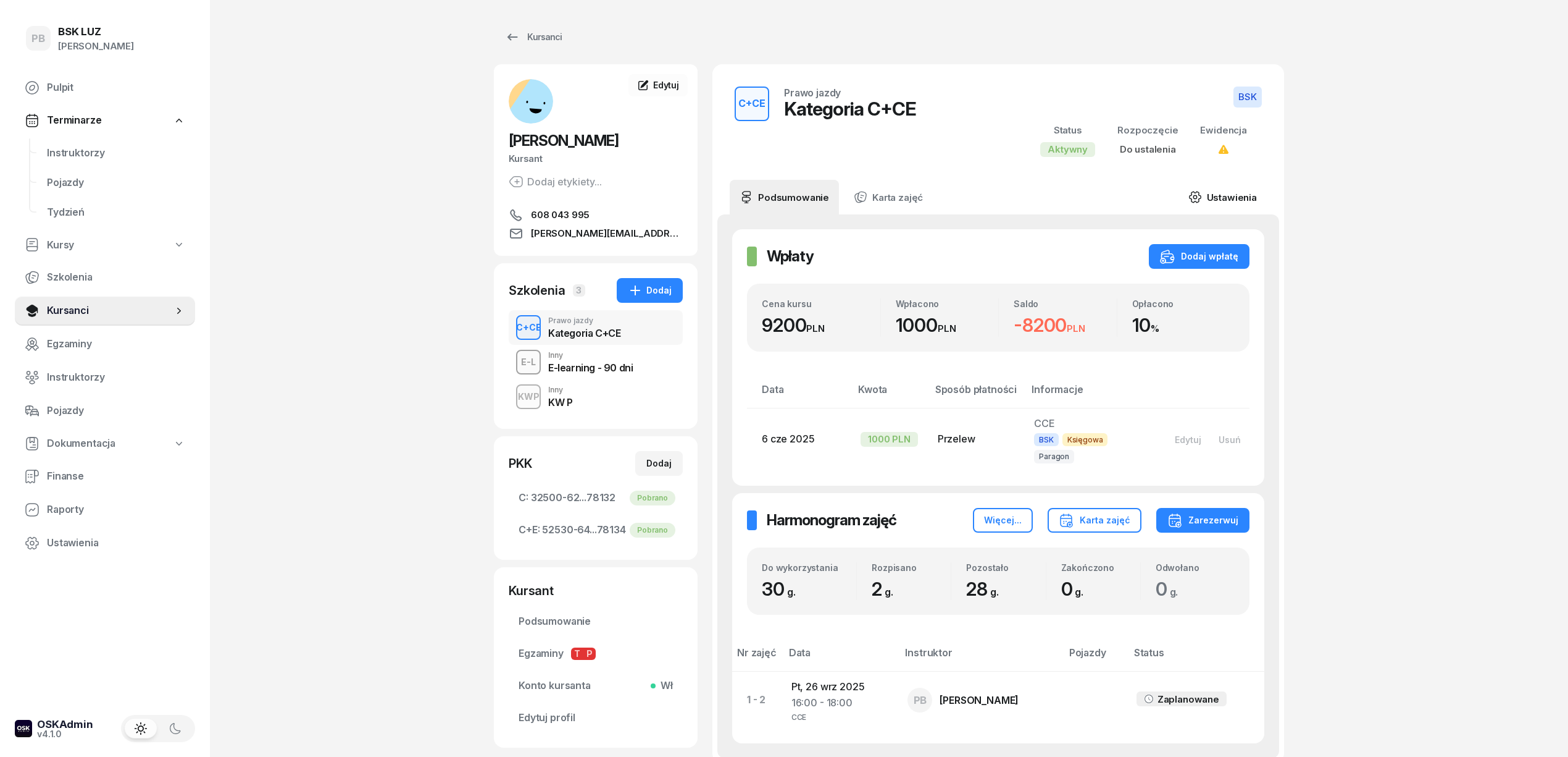
click at [1235, 194] on link "Ustawienia" at bounding box center [1222, 197] width 88 height 35
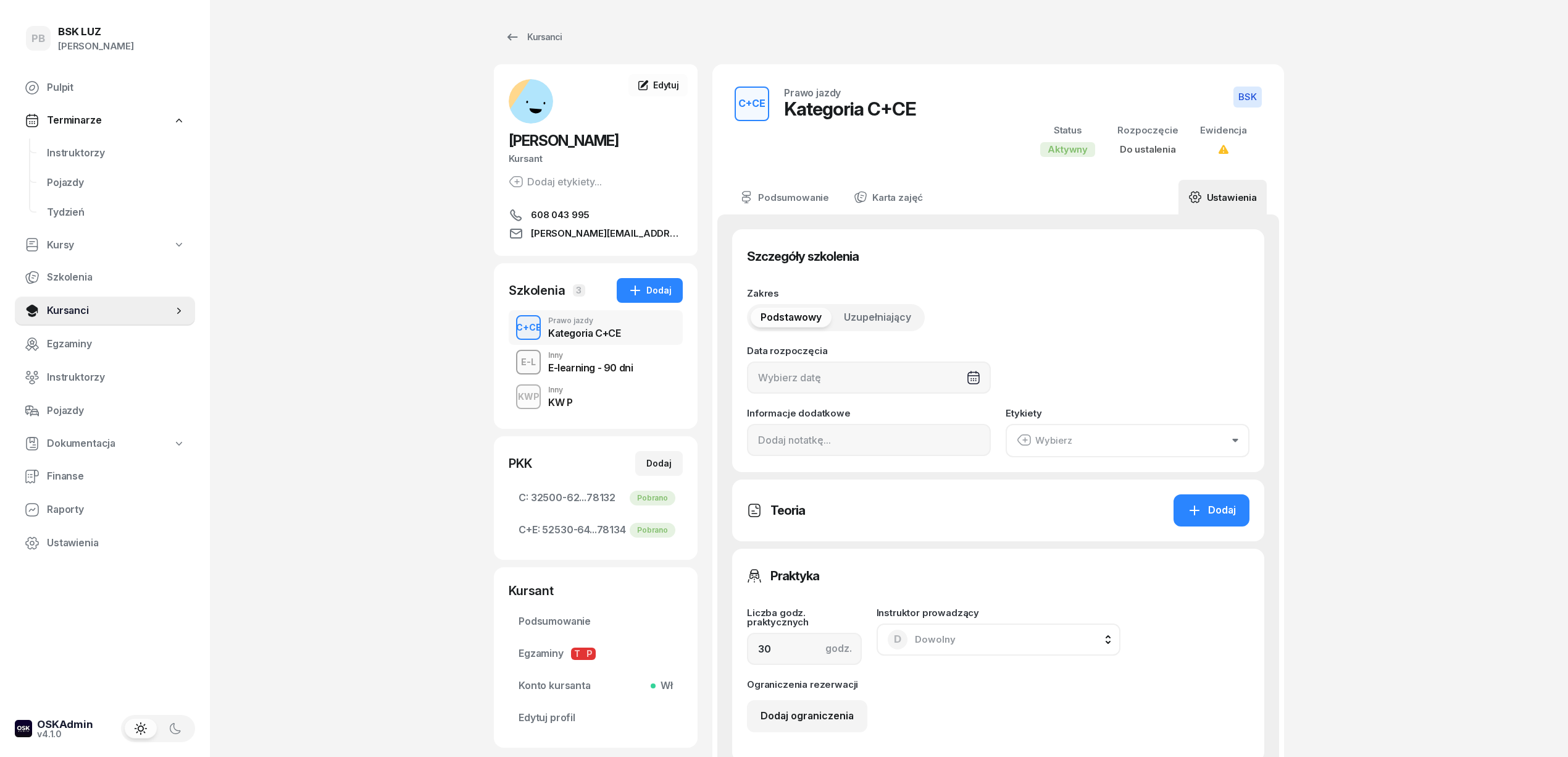
type input "32500"
type input "62126"
type input "66642"
type input "78132"
drag, startPoint x: 780, startPoint y: 650, endPoint x: 727, endPoint y: 652, distance: 53.0
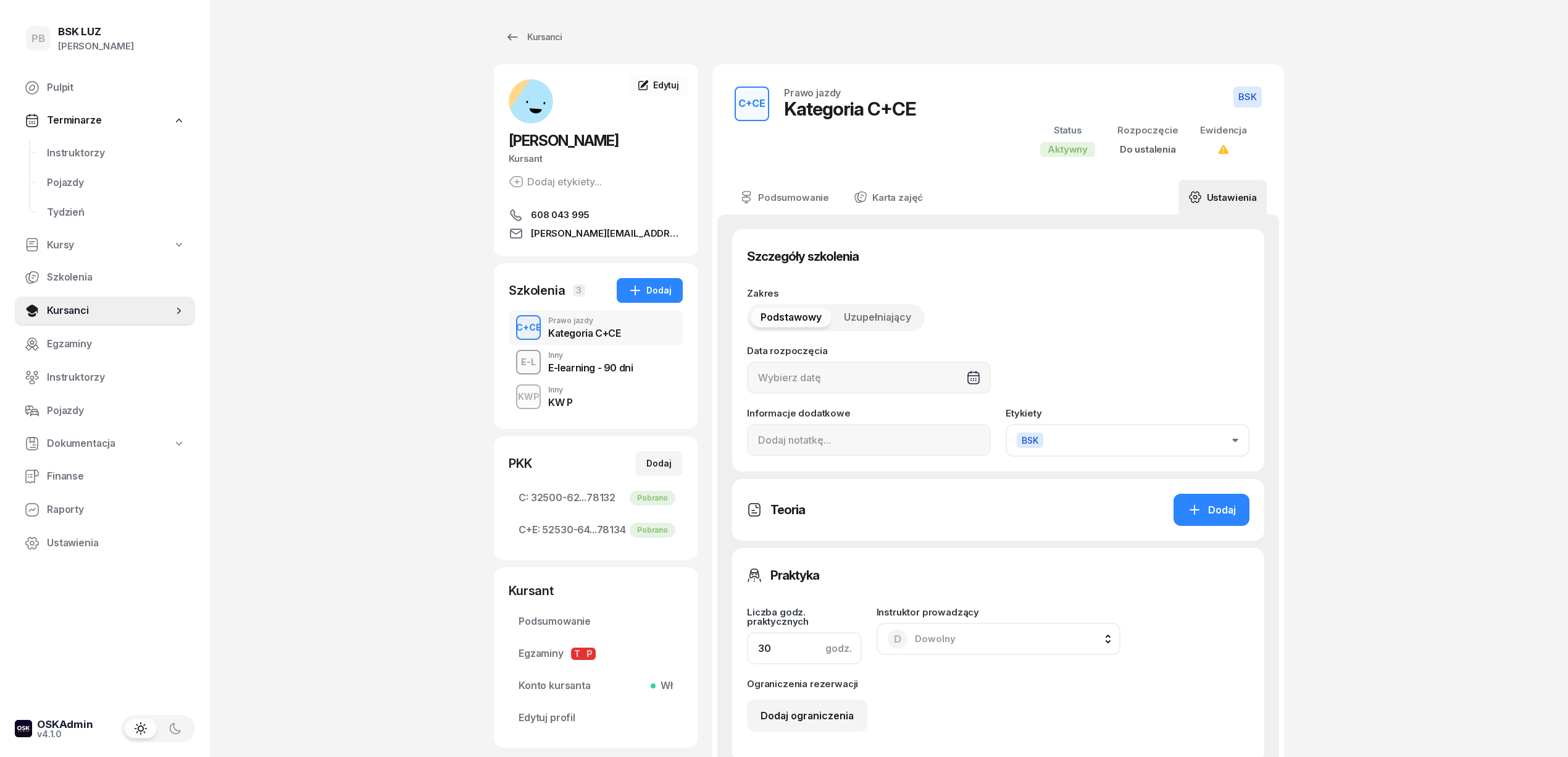
click at [727, 652] on div "Szczegóły szkolenia Zakres Podstawowy Uzupełniający Data rozpoczęcia Informacje…" at bounding box center [998, 714] width 561 height 1000
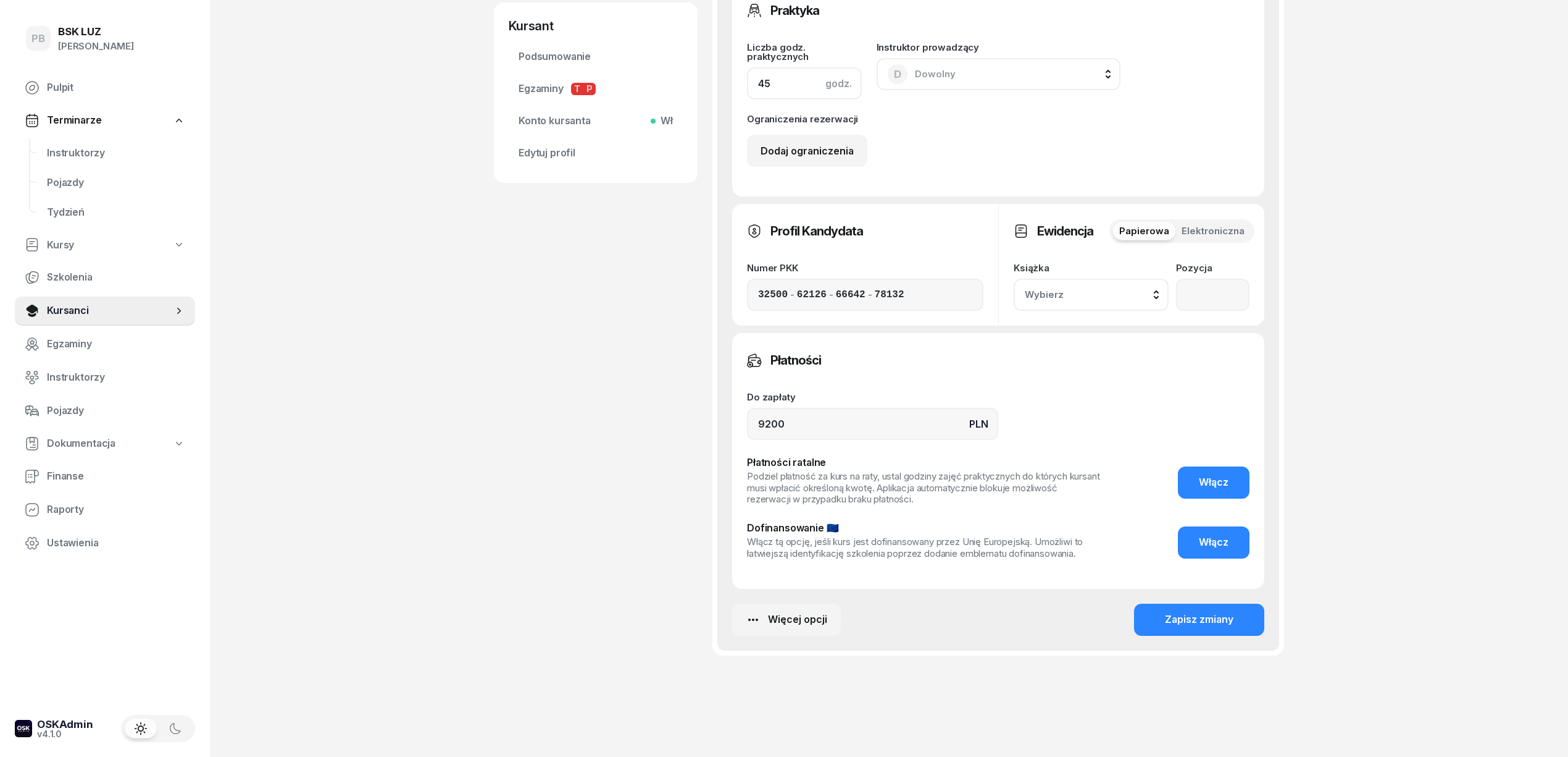
scroll to position [584, 0]
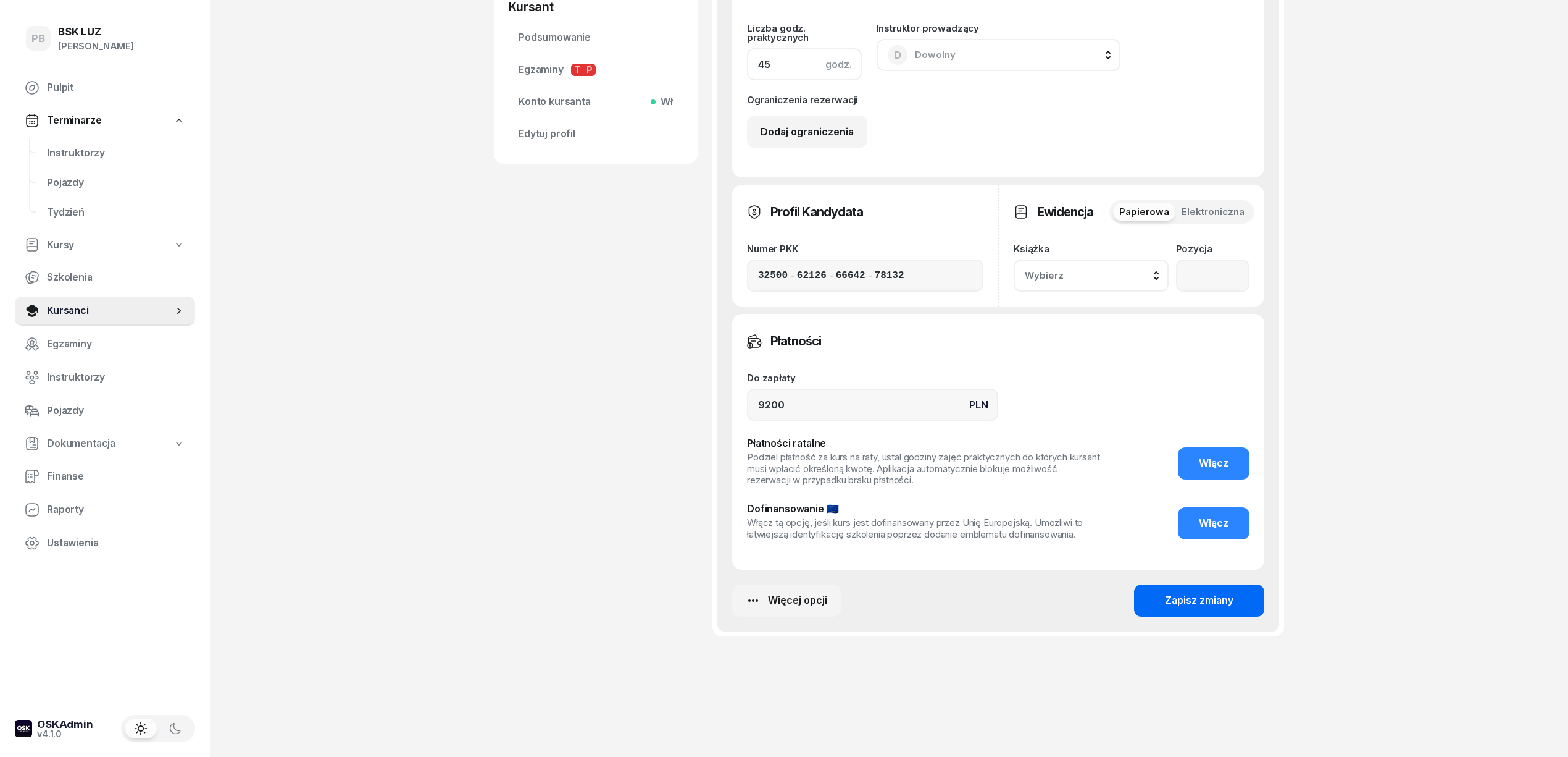
type input "45"
click at [1203, 601] on div "Zapisz zmiany" at bounding box center [1199, 600] width 68 height 16
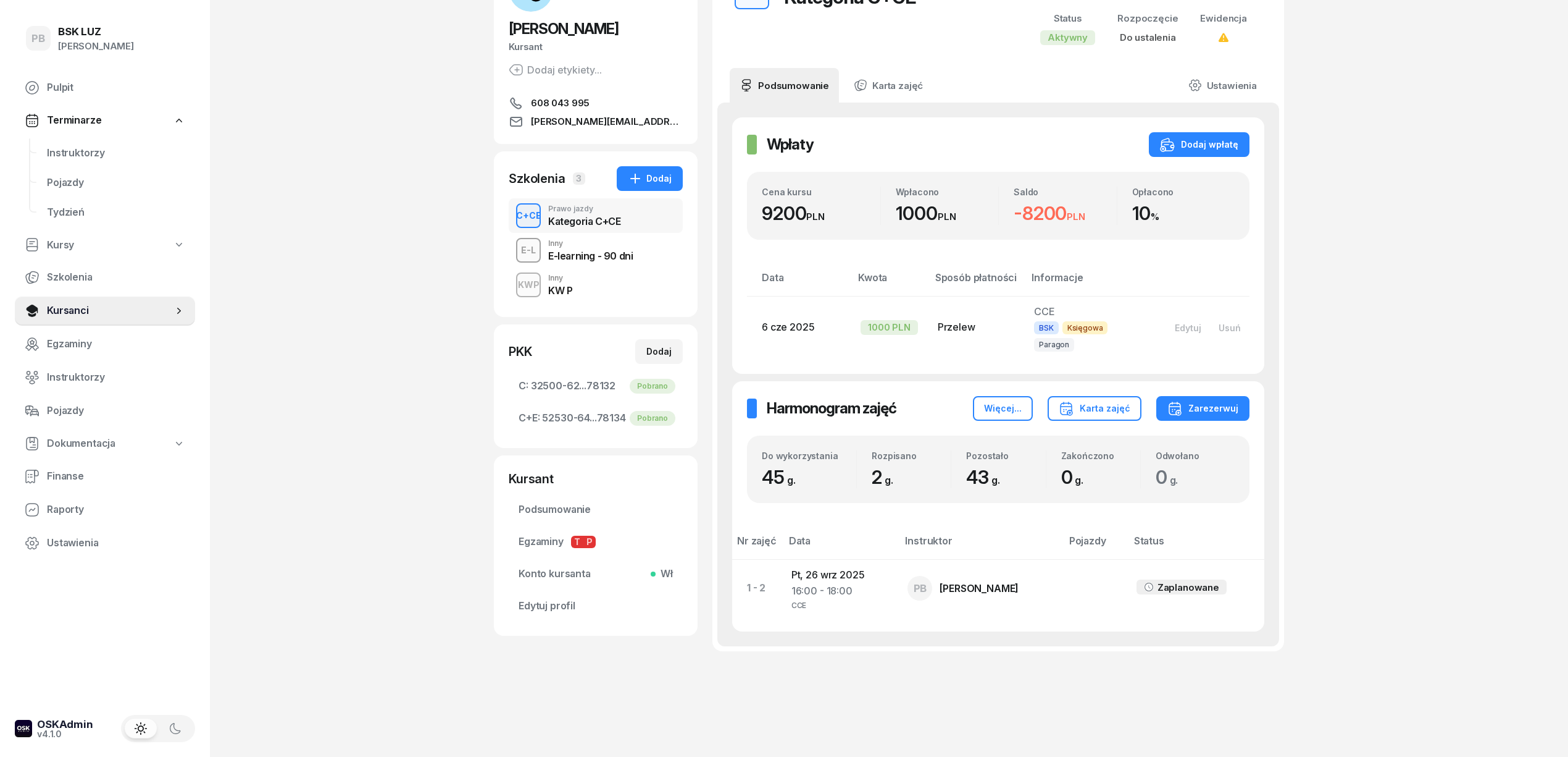
click at [591, 702] on div "Kursanci ŁOSIOWSKI ŁUKASZ Kursant Dodaj etykiety... 608 043 995 LOSIOWSKI.LUKAS…" at bounding box center [889, 330] width 791 height 884
click at [47, 148] on span "Instruktorzy" at bounding box center [116, 153] width 138 height 16
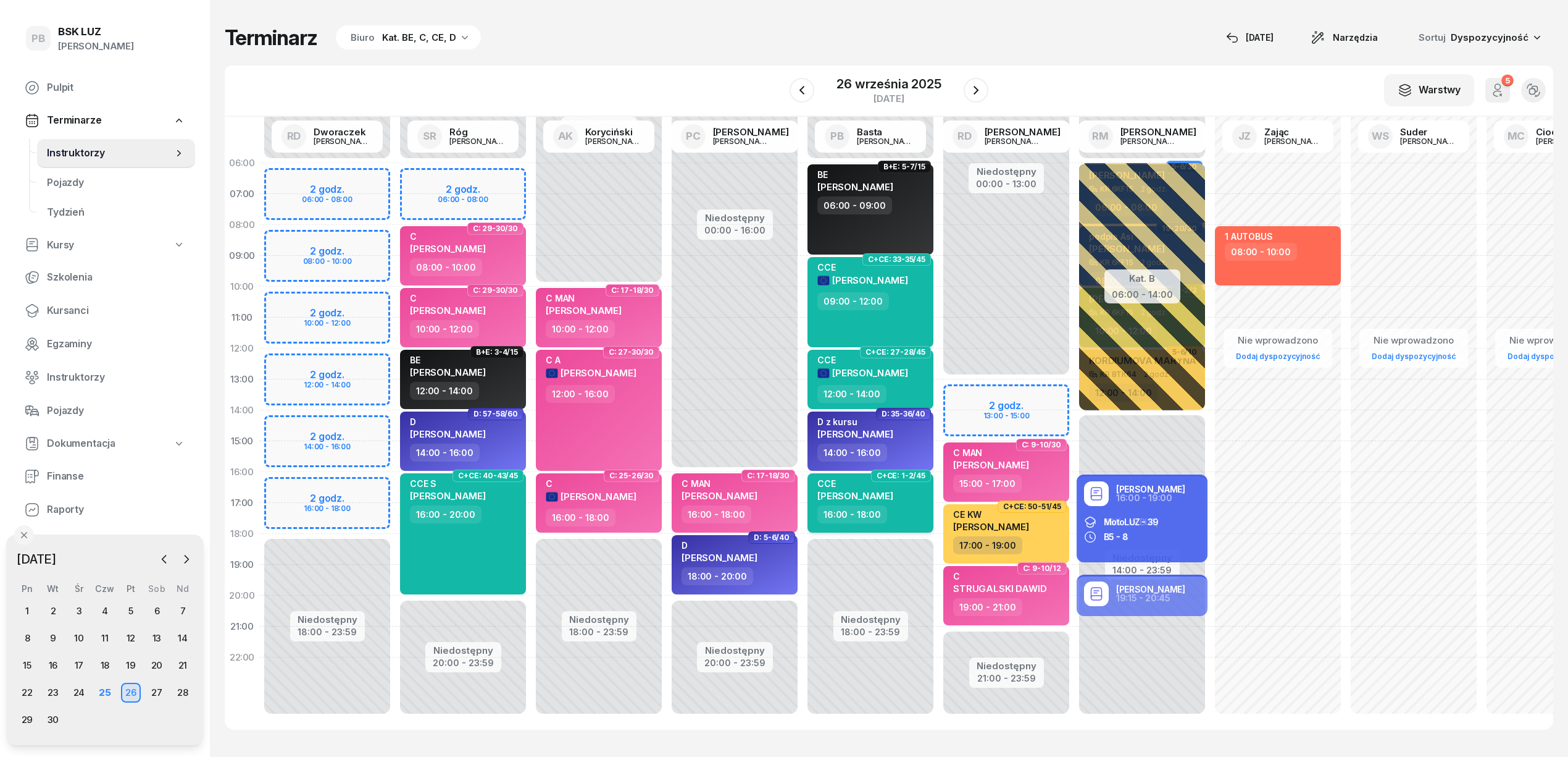
click at [872, 495] on span "[PERSON_NAME]" at bounding box center [855, 496] width 76 height 11
select select "16"
select select "18"
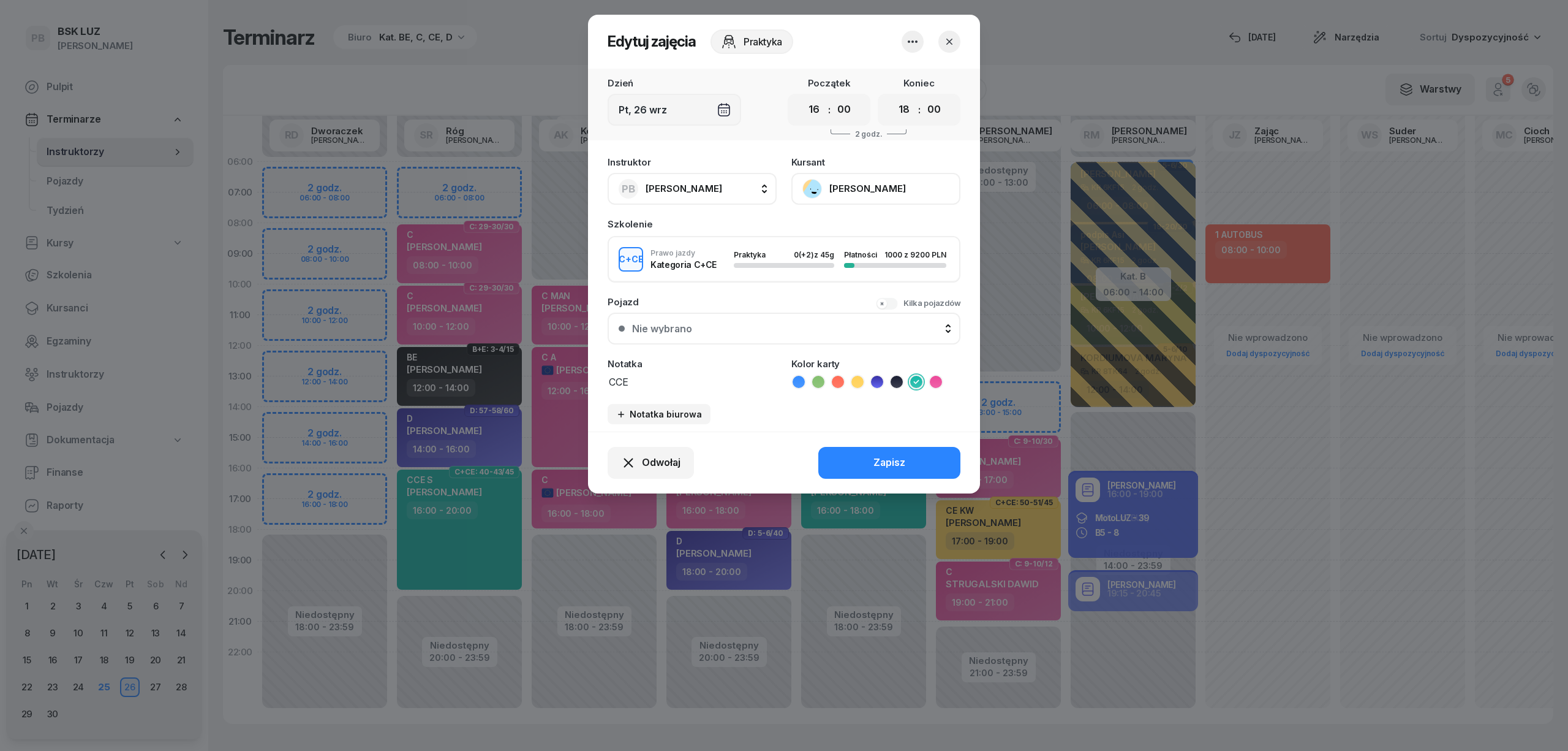
click at [956, 43] on button "button" at bounding box center [949, 41] width 22 height 22
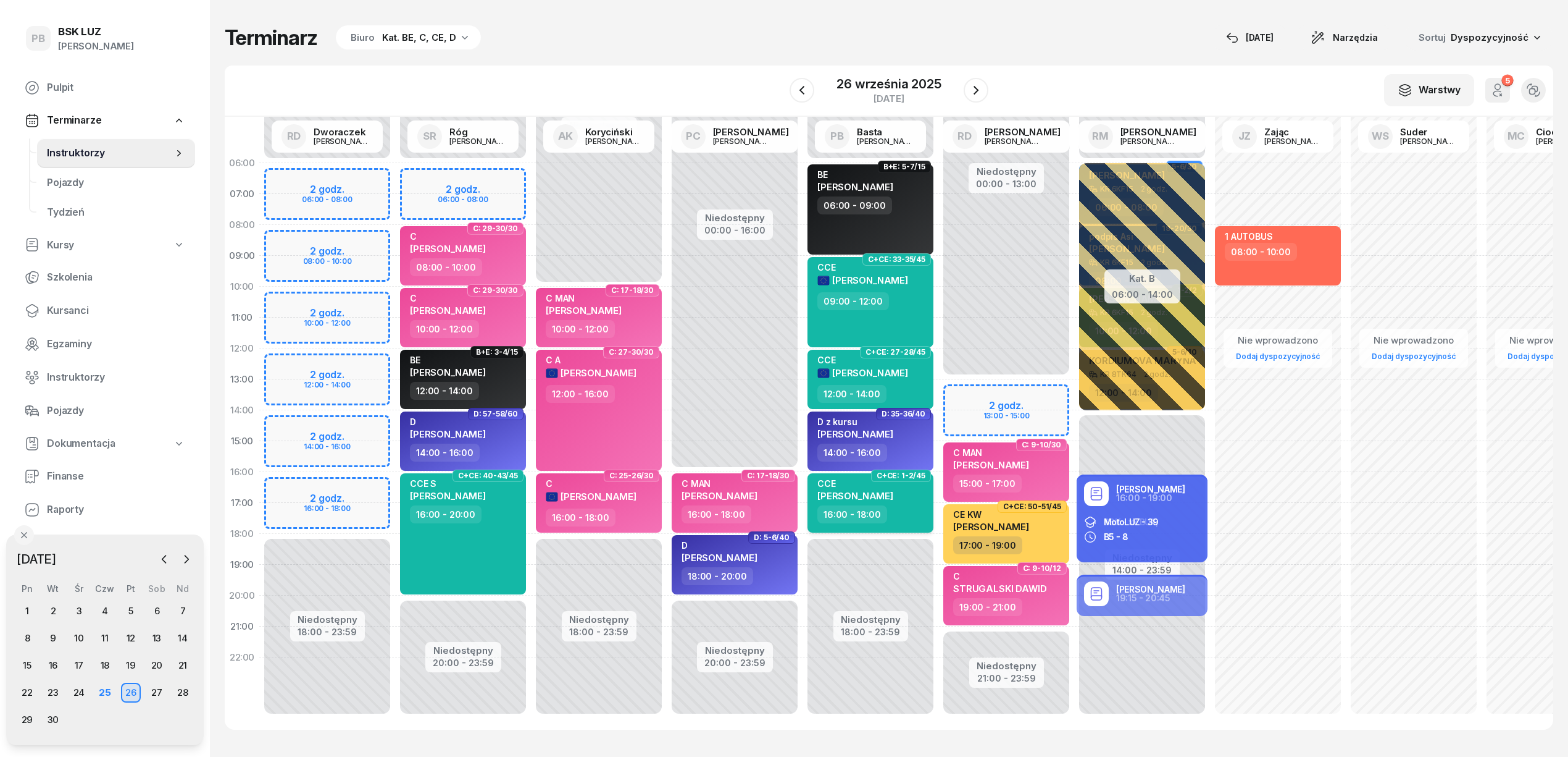
click at [897, 517] on div "16:00 - 18:00" at bounding box center [871, 514] width 109 height 18
select select "16"
select select "18"
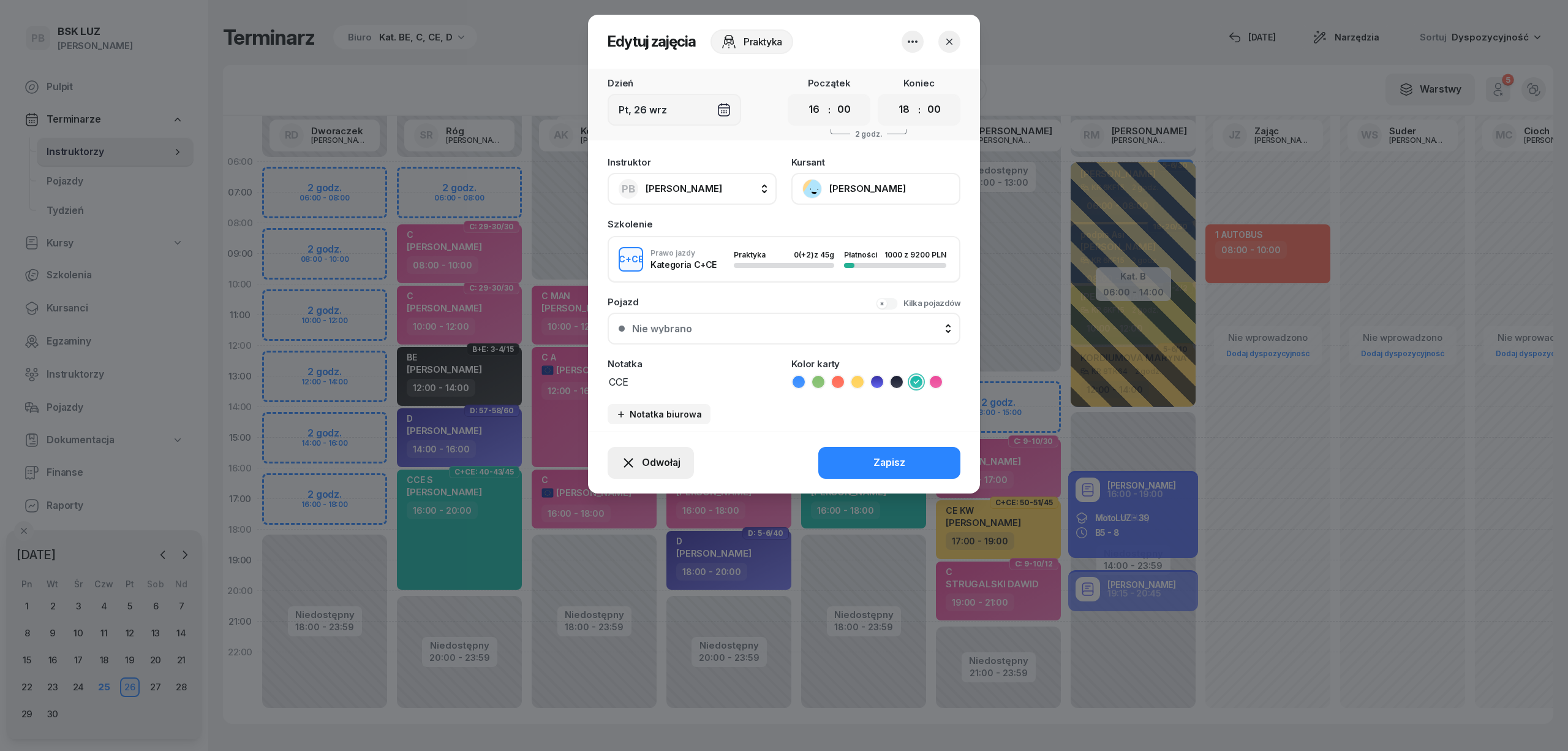
click at [640, 465] on div "Odwołaj" at bounding box center [650, 462] width 59 height 16
click at [906, 37] on icon "button" at bounding box center [913, 42] width 15 height 15
click at [888, 75] on link "Usuń" at bounding box center [907, 79] width 162 height 31
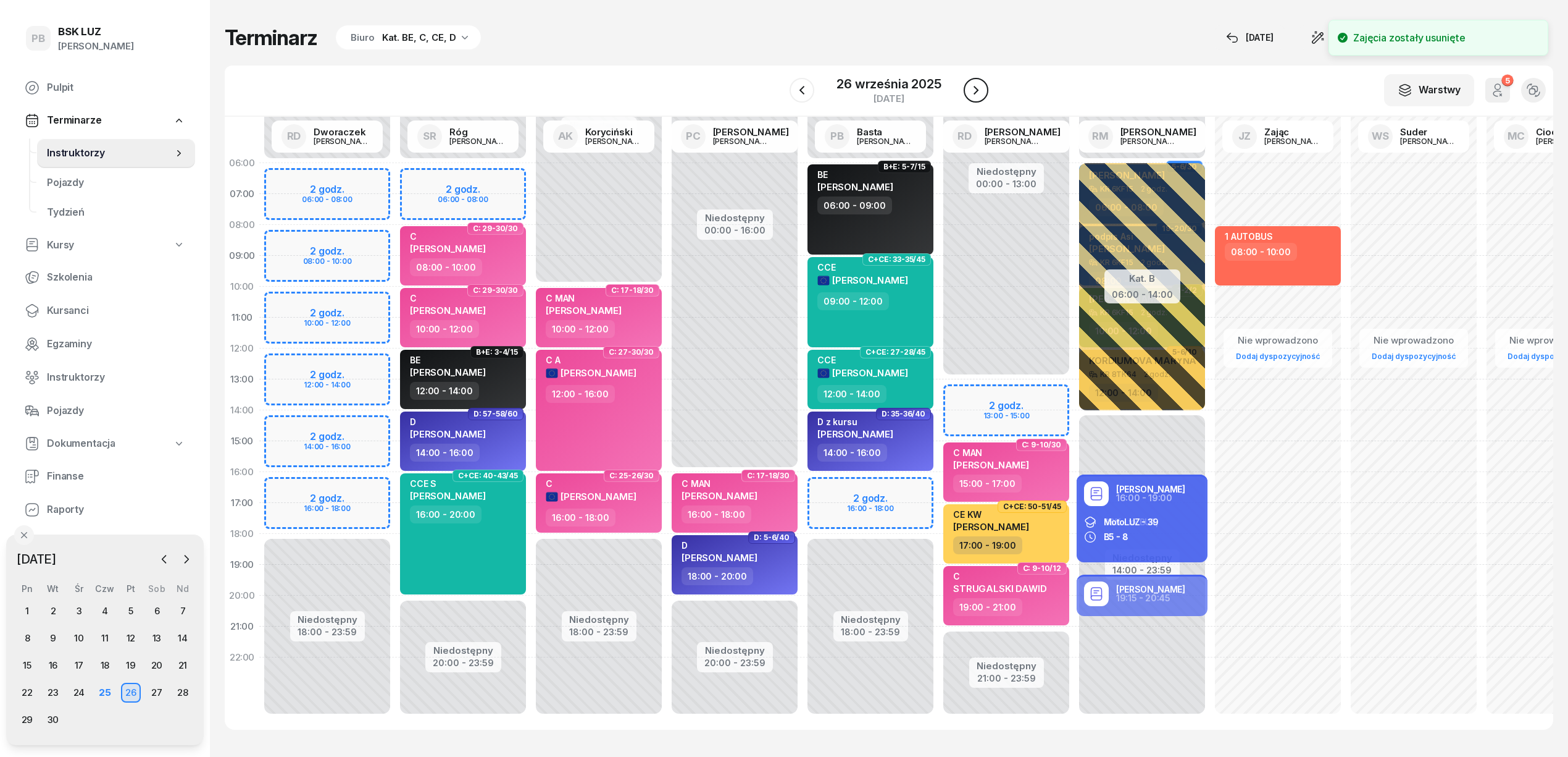
click at [966, 90] on button "button" at bounding box center [976, 90] width 25 height 25
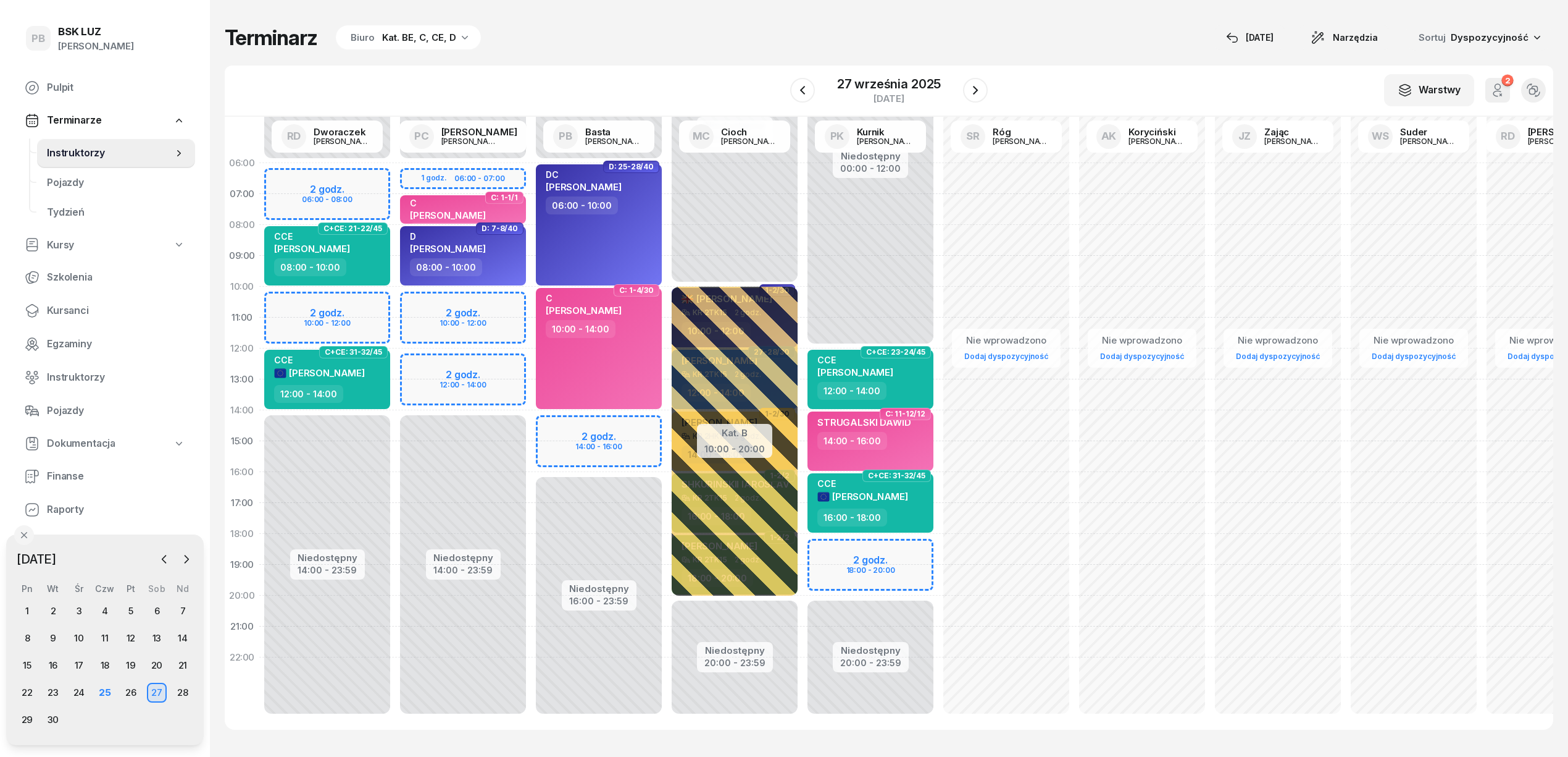
click at [349, 304] on div "Niedostępny 00:00 - 06:00 Niedostępny 14:00 - 23:59 2 godz. 06:00 - 08:00 2 god…" at bounding box center [327, 441] width 135 height 586
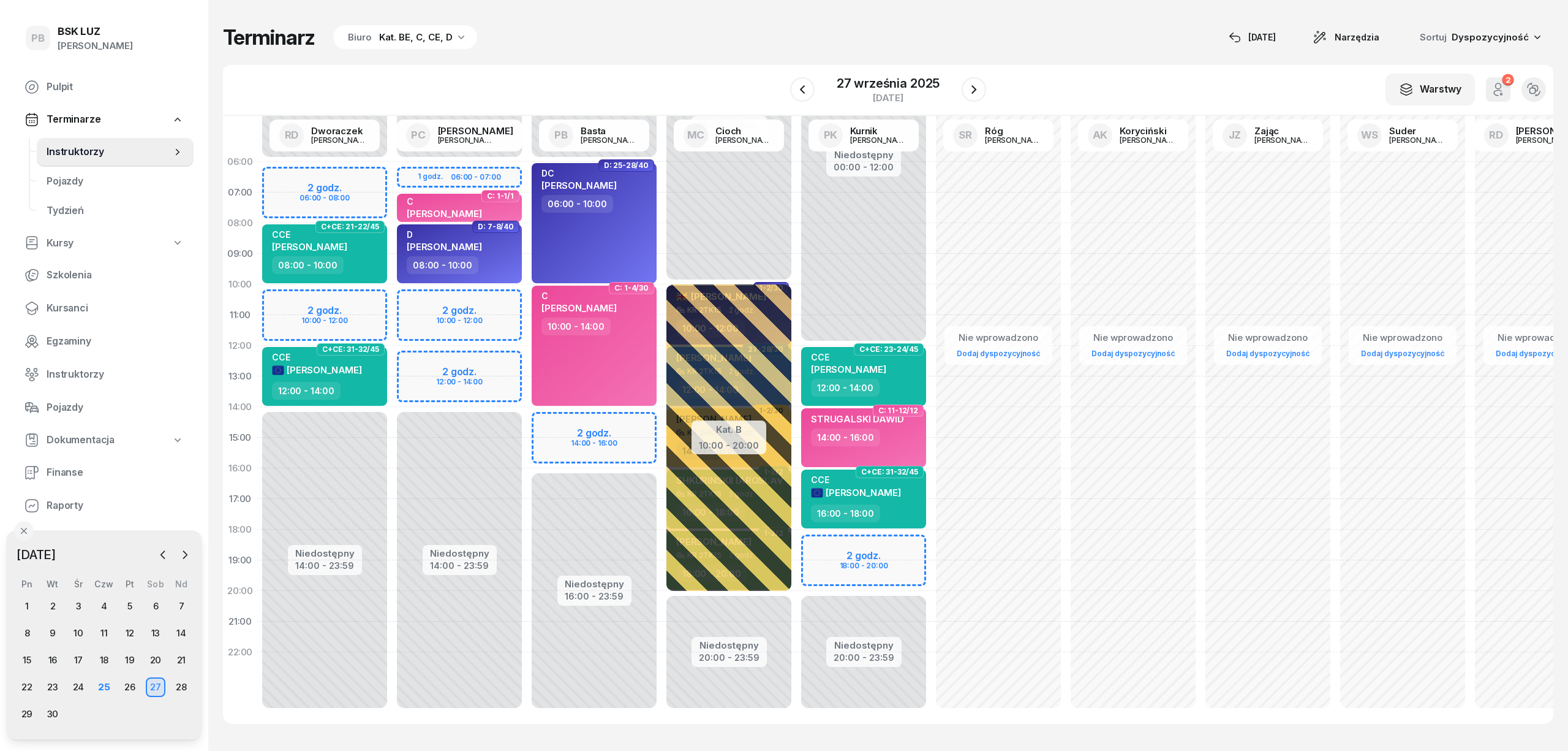
select select "10"
select select "12"
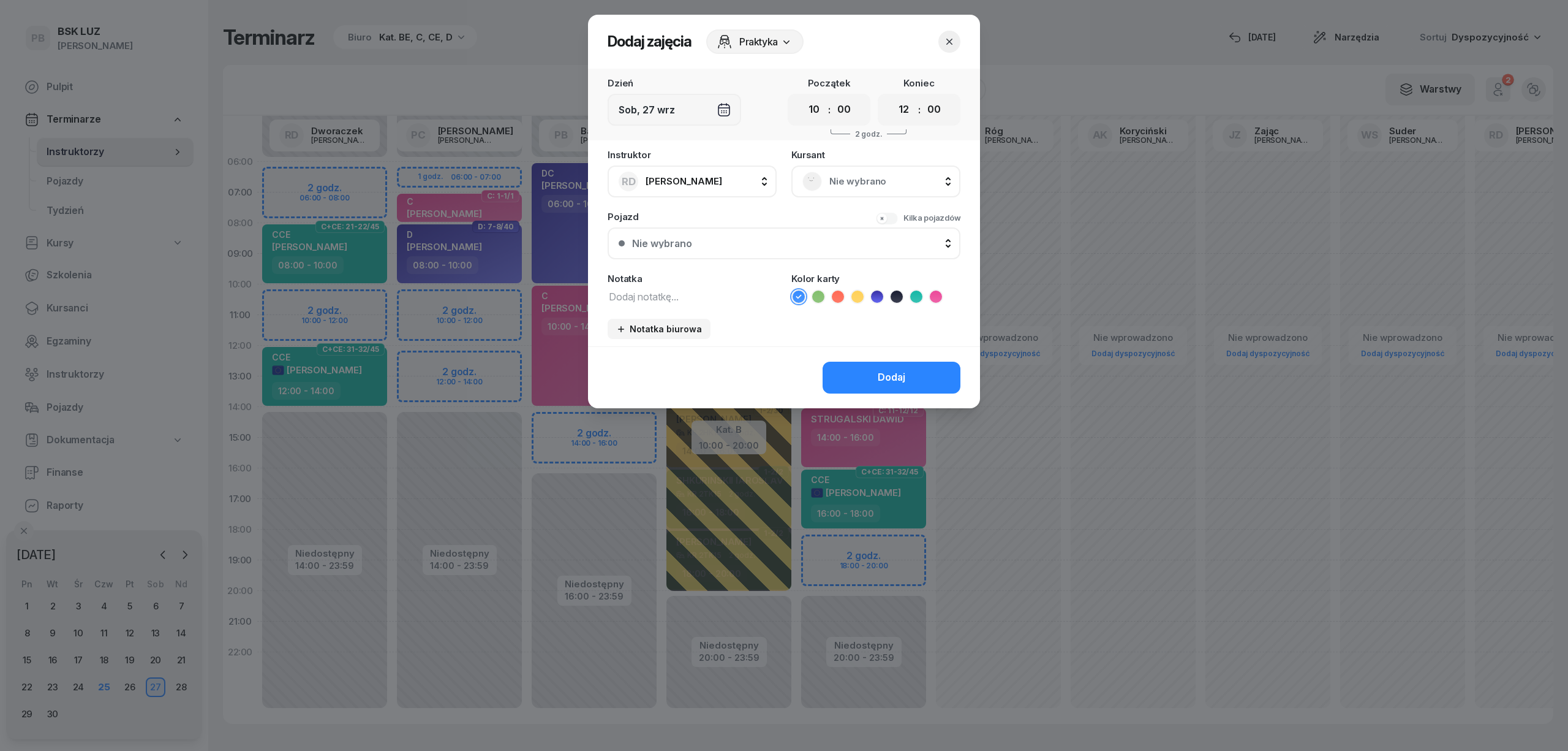
click at [858, 177] on span "Nie wybrano" at bounding box center [890, 181] width 120 height 16
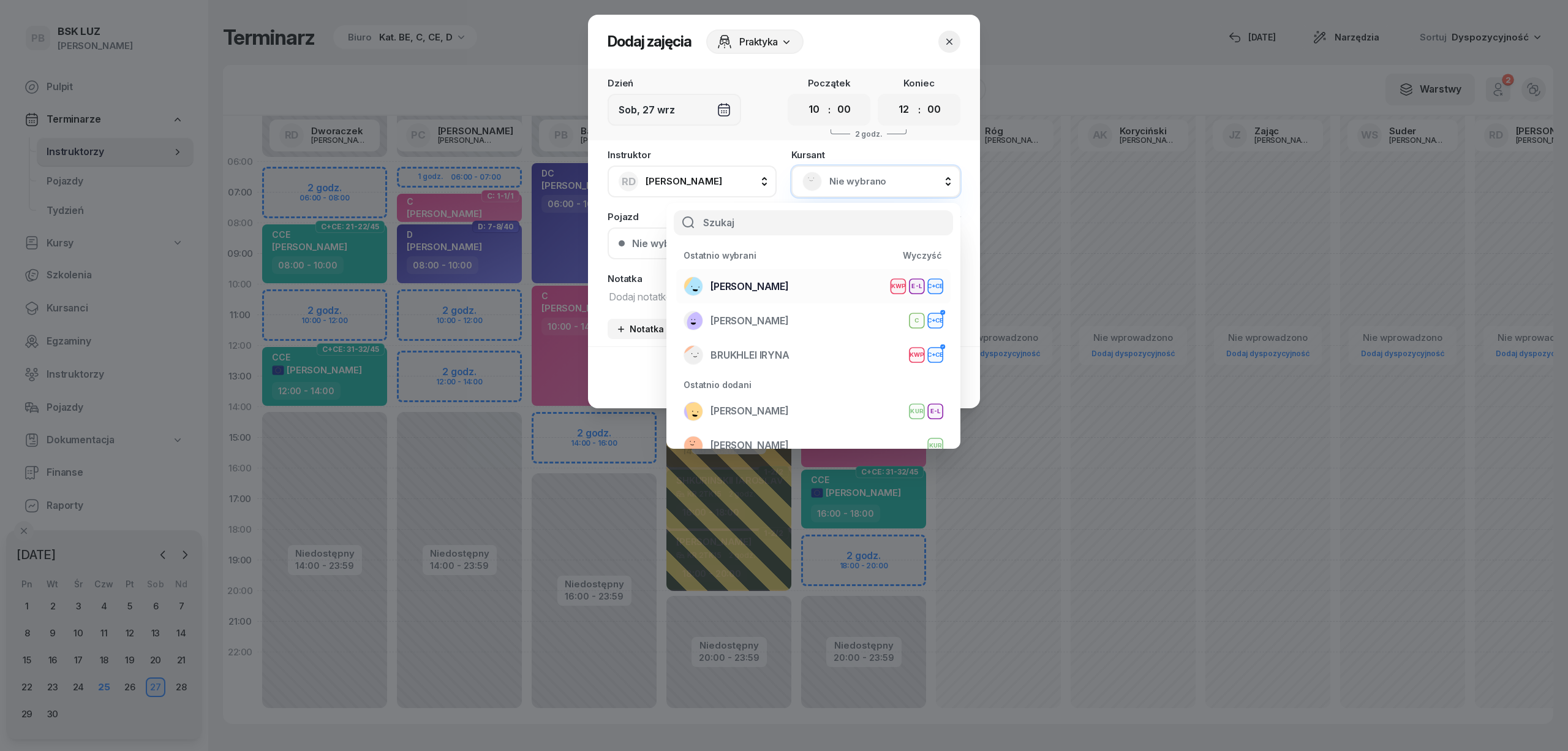
click at [812, 277] on div "ŁOSIOWSKI ŁUKASZ KWP E-L C+CE" at bounding box center [814, 286] width 259 height 20
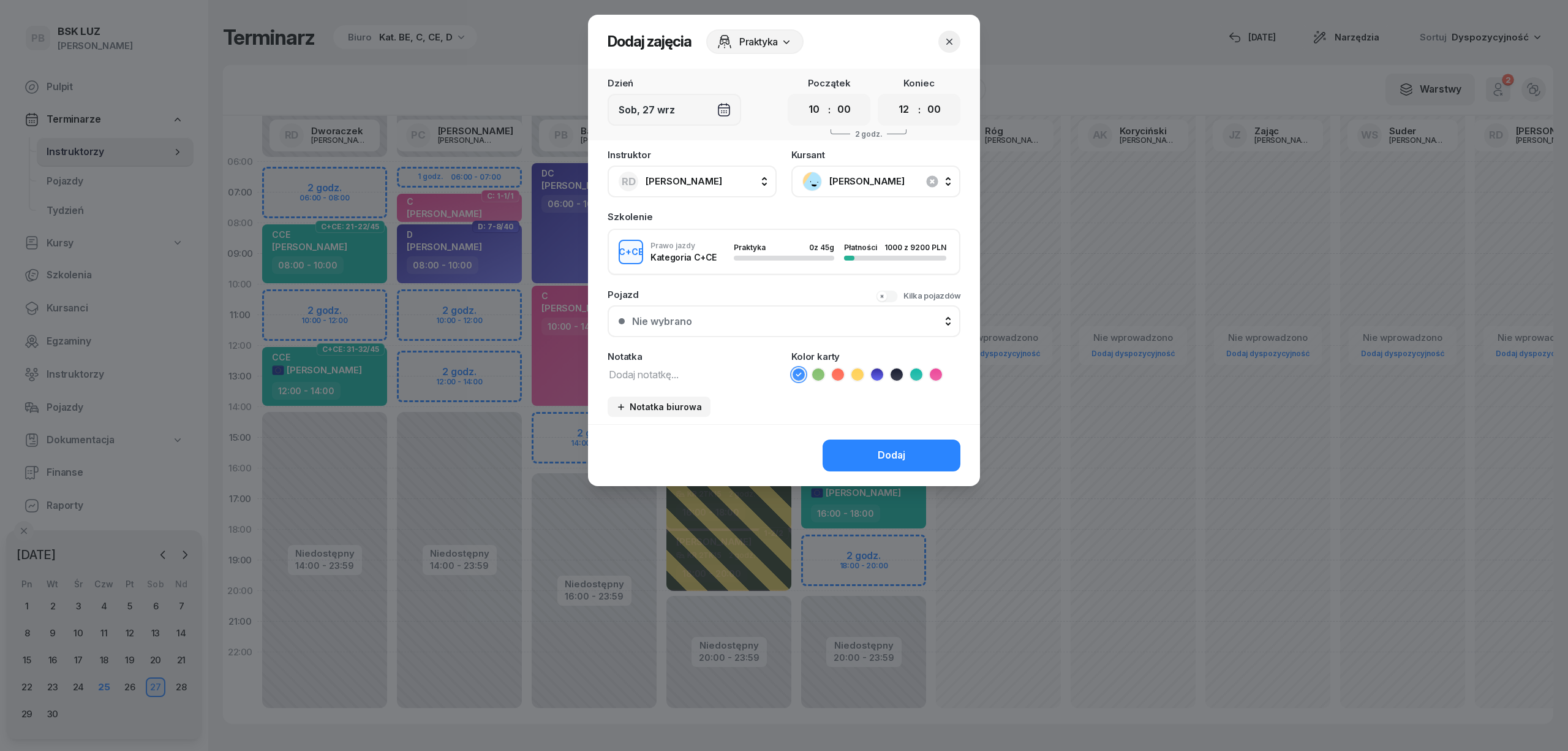
click at [694, 375] on textarea at bounding box center [692, 373] width 169 height 16
type textarea "CCE"
click at [914, 372] on icon at bounding box center [916, 374] width 12 height 12
click at [908, 448] on button "Dodaj" at bounding box center [892, 455] width 138 height 32
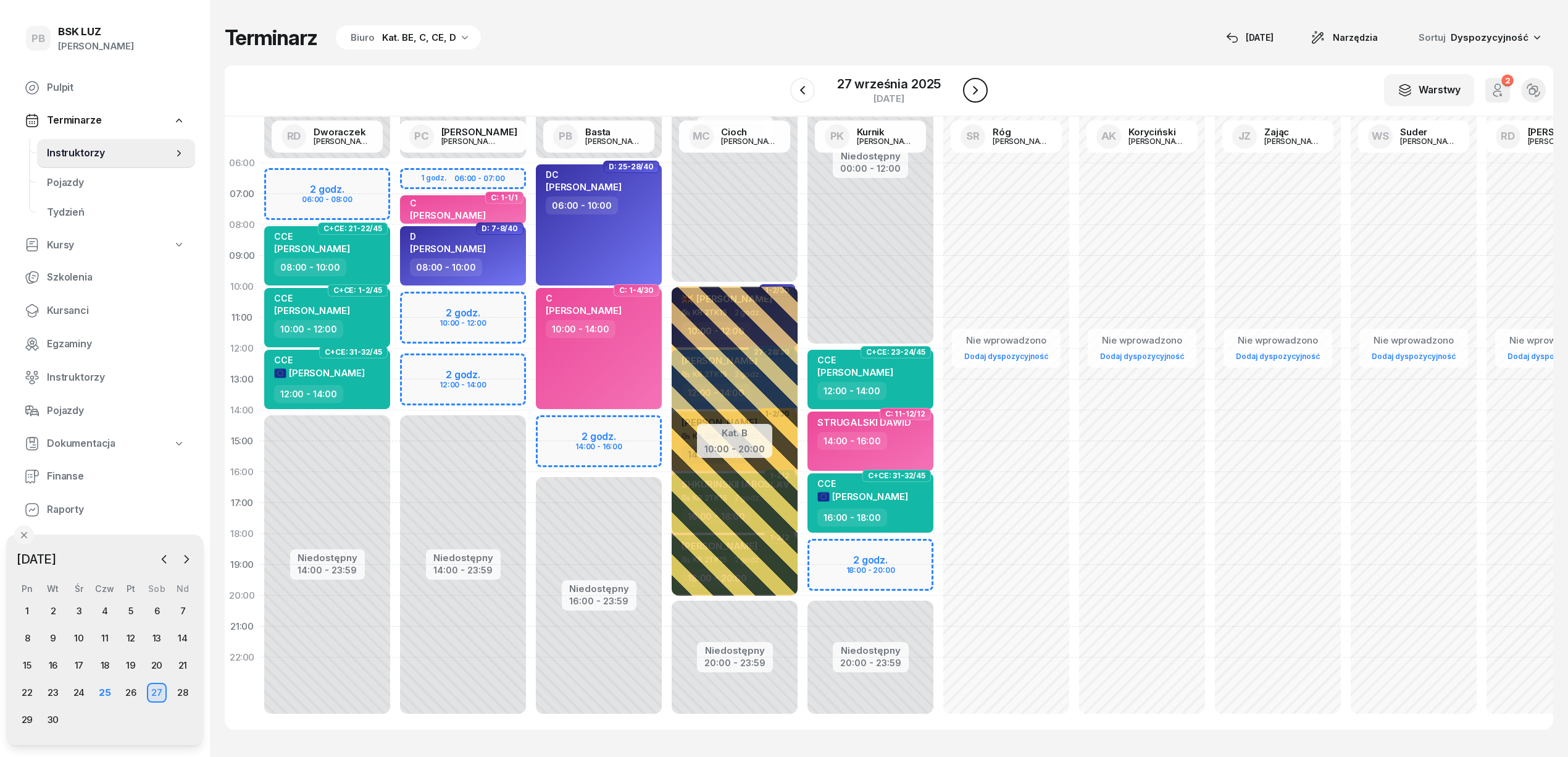
click at [972, 90] on icon "button" at bounding box center [975, 90] width 15 height 15
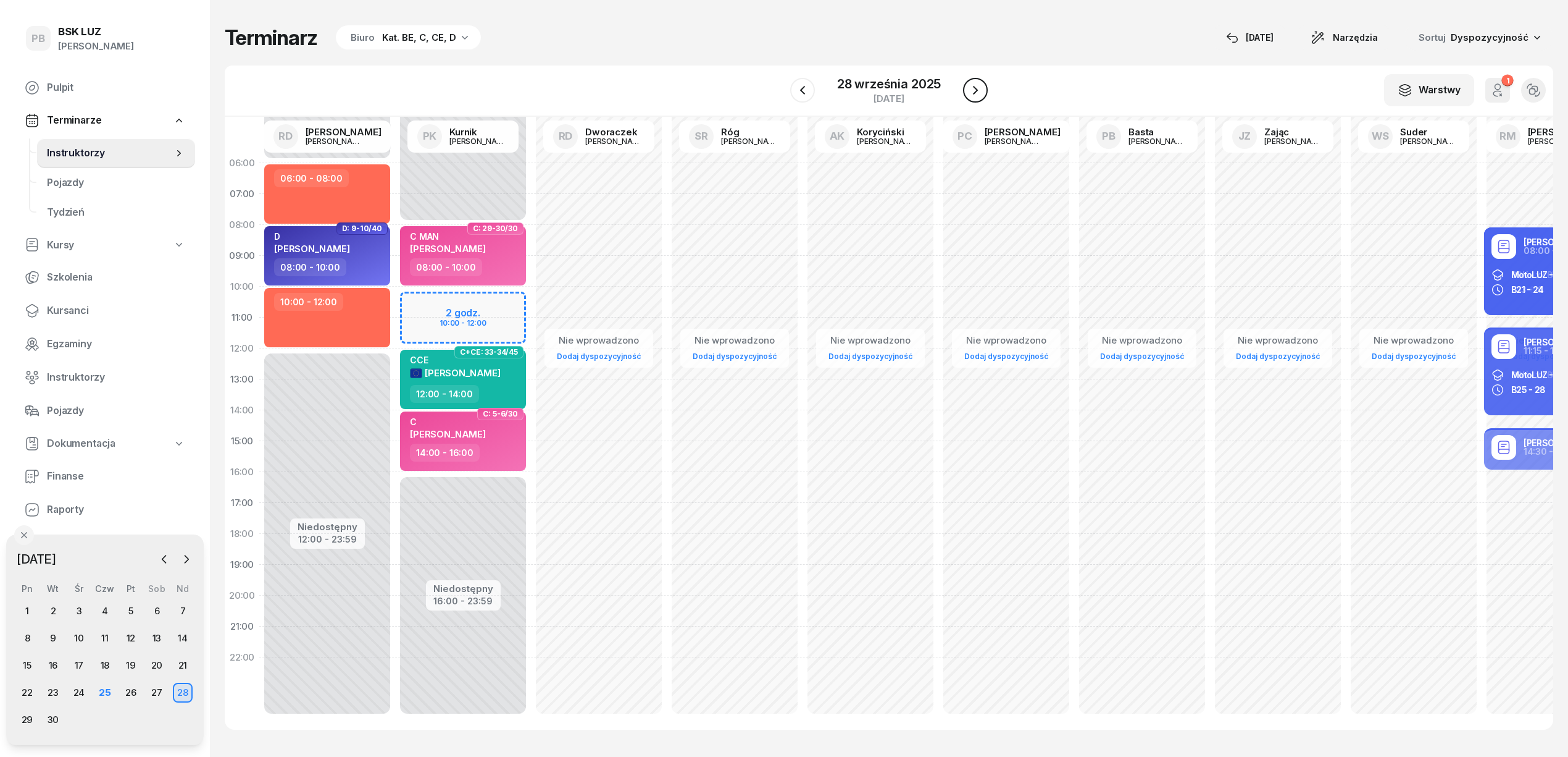
click at [975, 92] on icon "button" at bounding box center [974, 90] width 5 height 9
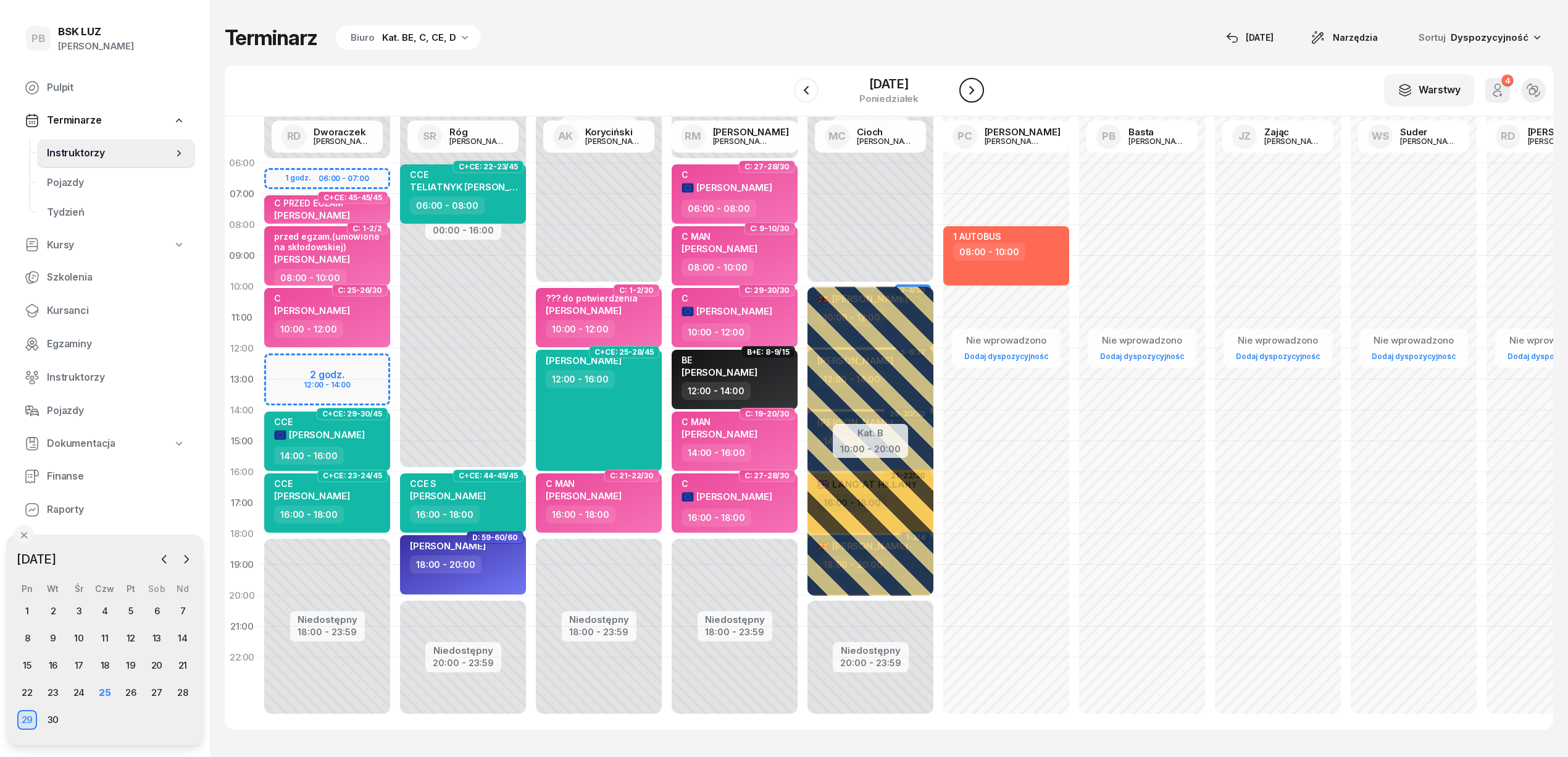
click at [974, 92] on icon "button" at bounding box center [971, 90] width 5 height 9
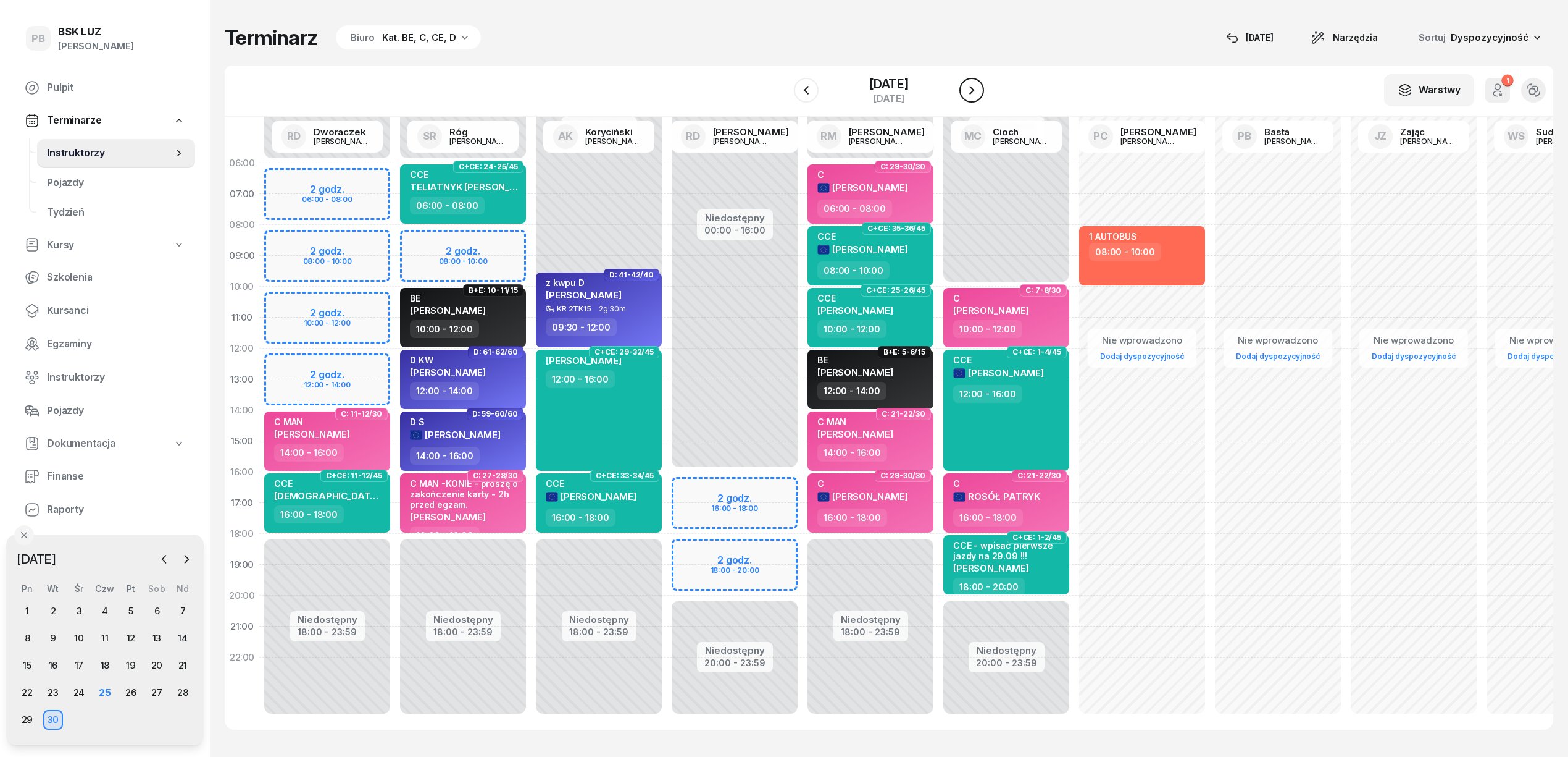
click at [974, 92] on icon "button" at bounding box center [971, 90] width 5 height 9
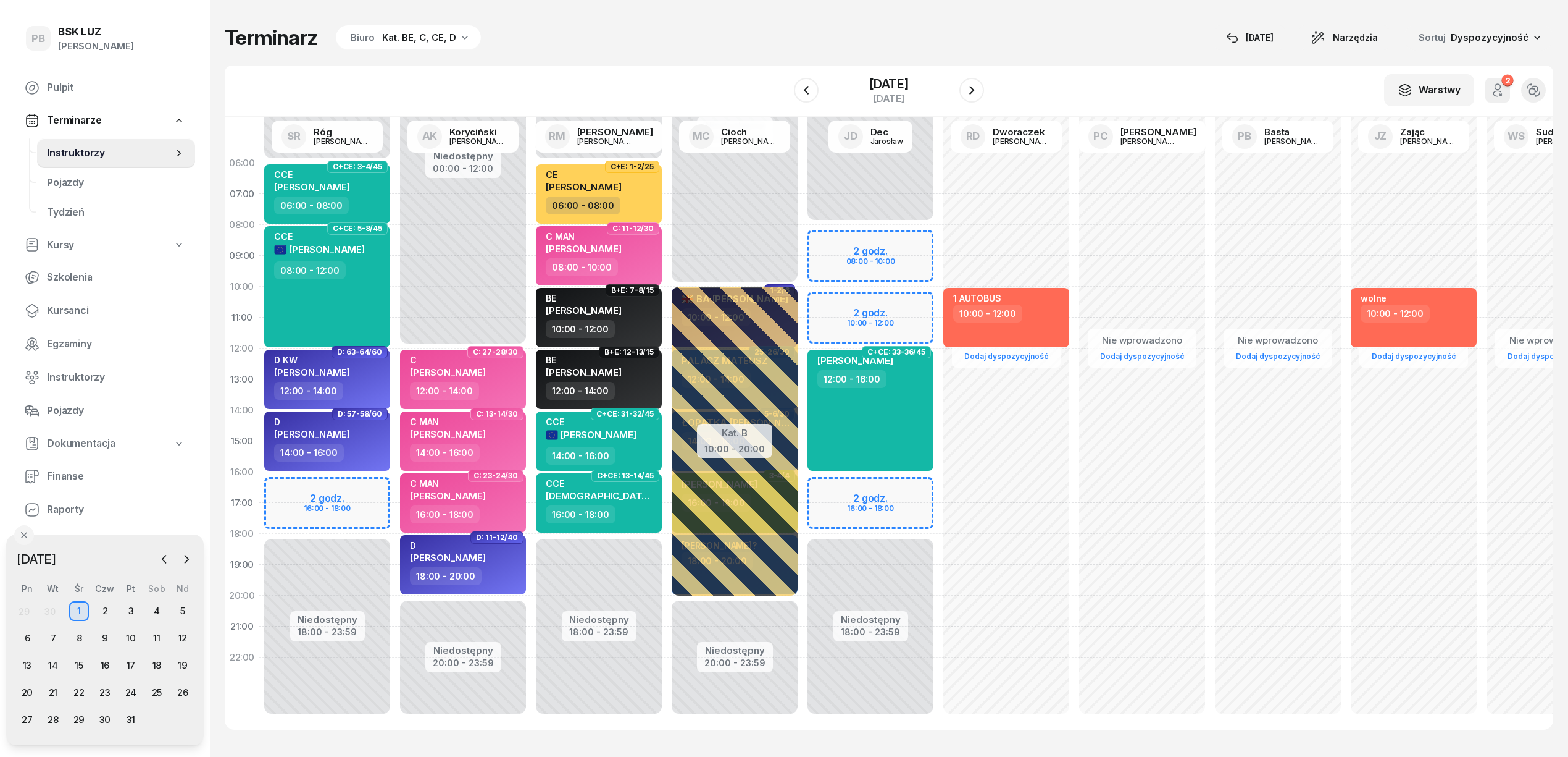
click at [835, 488] on div "Niedostępny 00:00 - 08:00 Niedostępny 18:00 - 23:59 2 godz. 08:00 - 10:00 2 god…" at bounding box center [870, 441] width 135 height 586
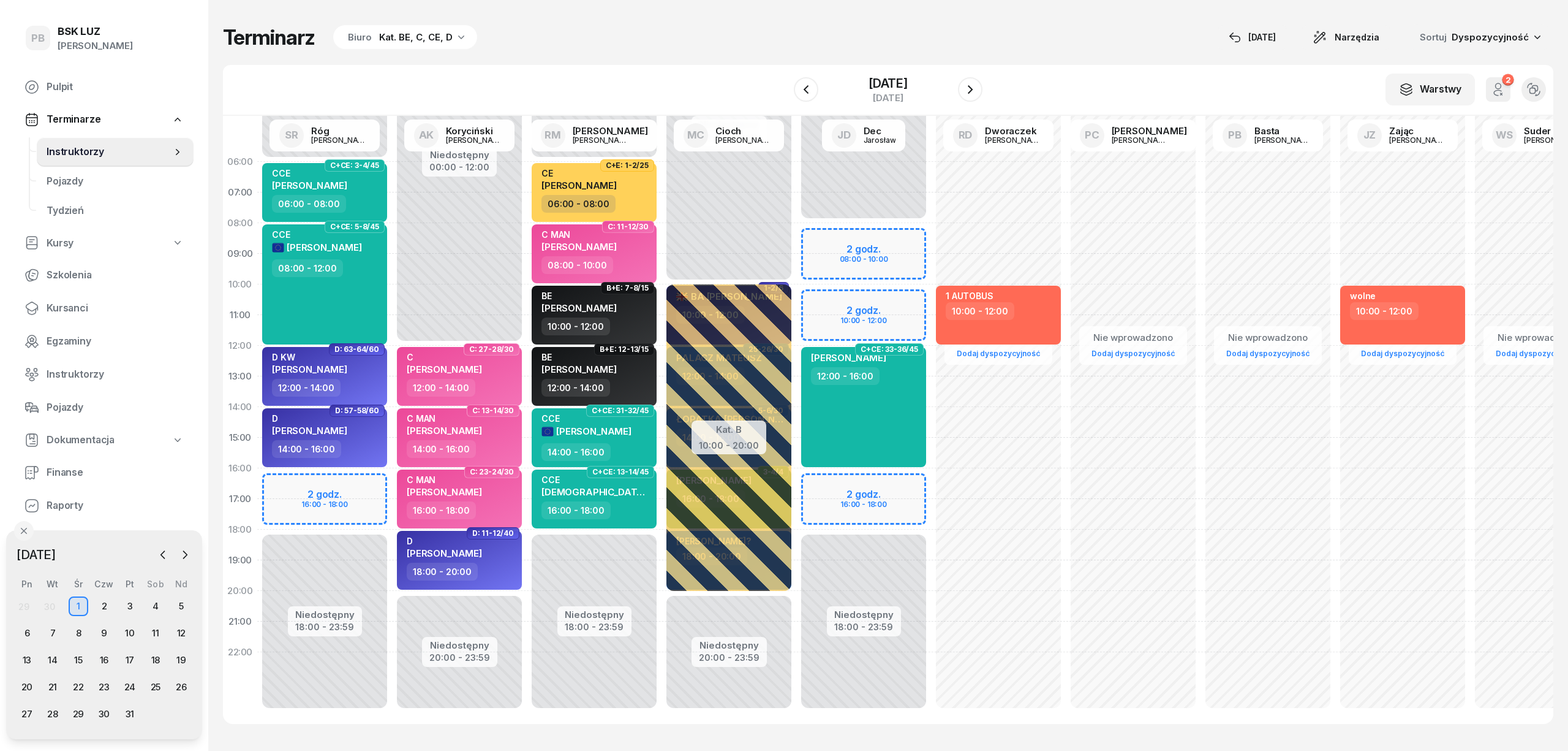
select select "16"
select select "18"
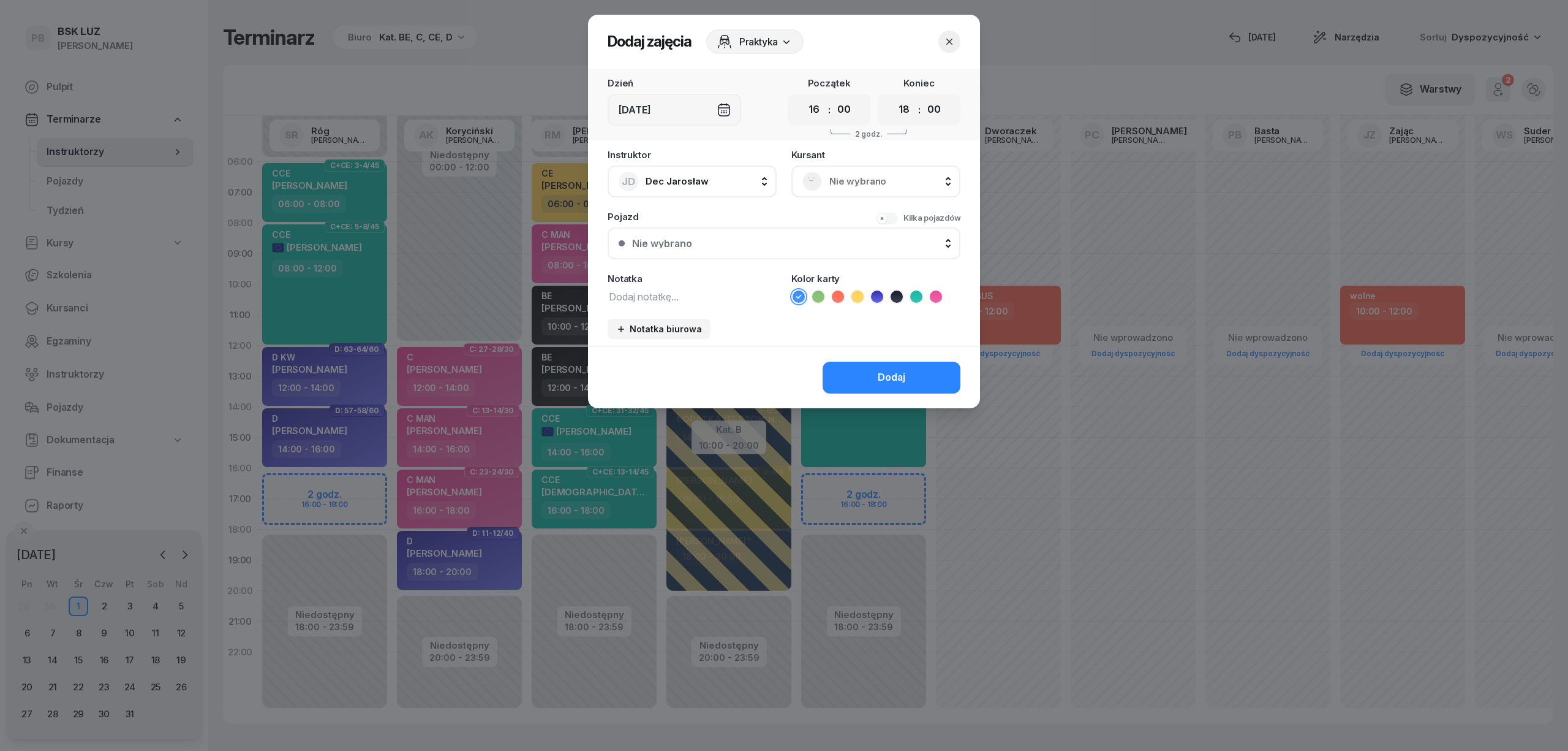
click at [834, 184] on span "Nie wybrano" at bounding box center [890, 181] width 120 height 16
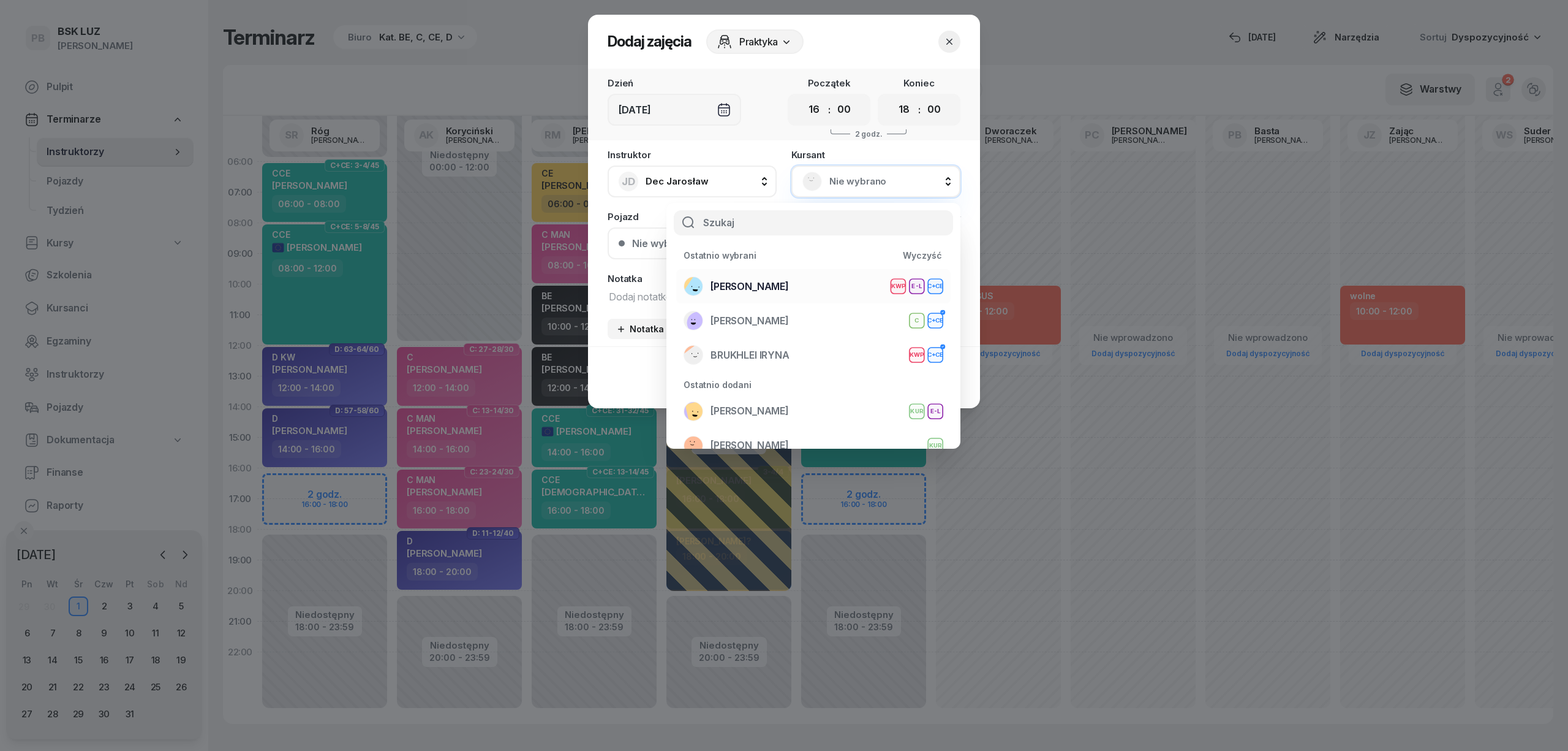
click at [787, 282] on span "[PERSON_NAME]" at bounding box center [749, 287] width 78 height 16
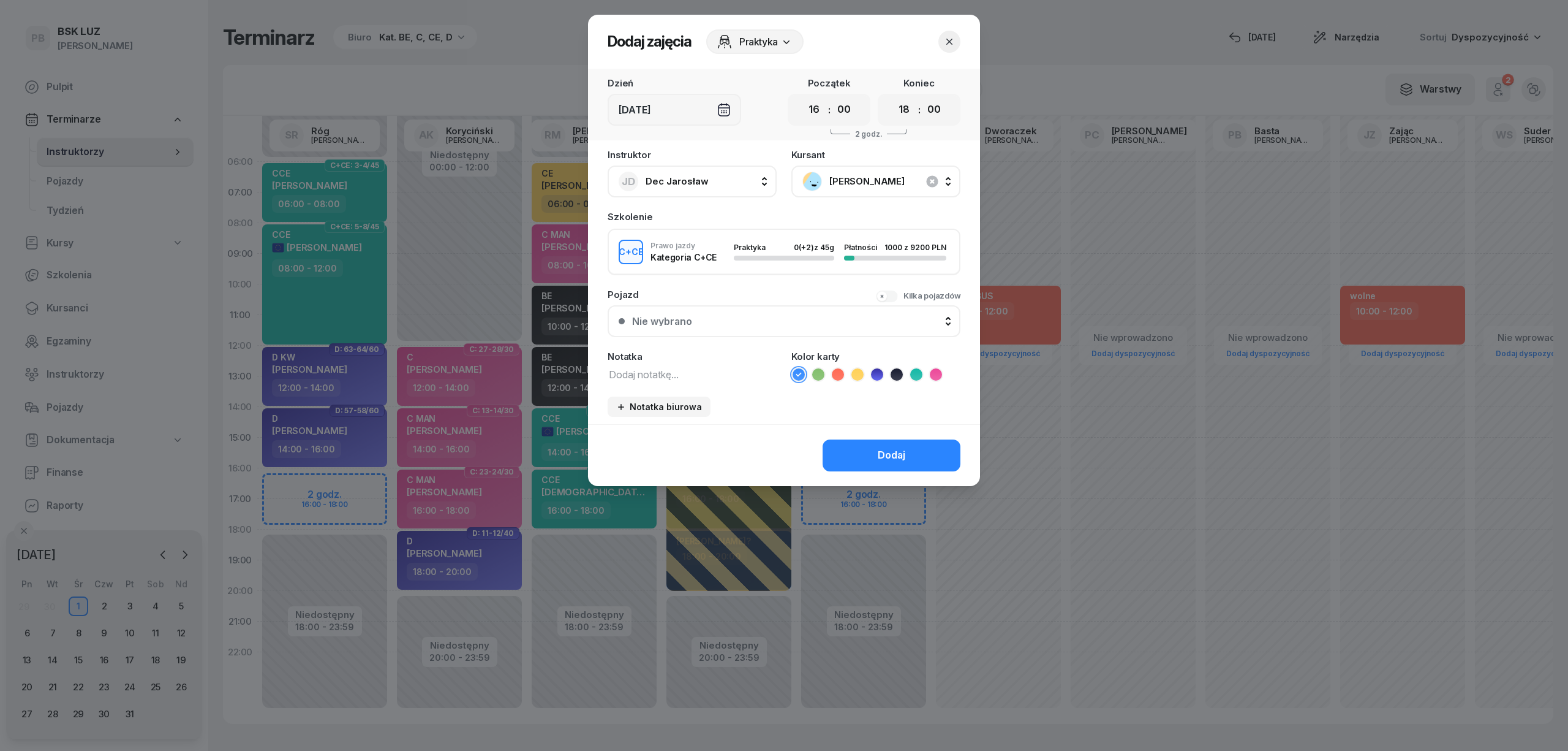
click at [710, 376] on textarea at bounding box center [692, 373] width 169 height 16
type textarea "CCE"
click at [912, 370] on icon at bounding box center [916, 374] width 12 height 12
click at [908, 446] on button "Dodaj" at bounding box center [892, 455] width 138 height 32
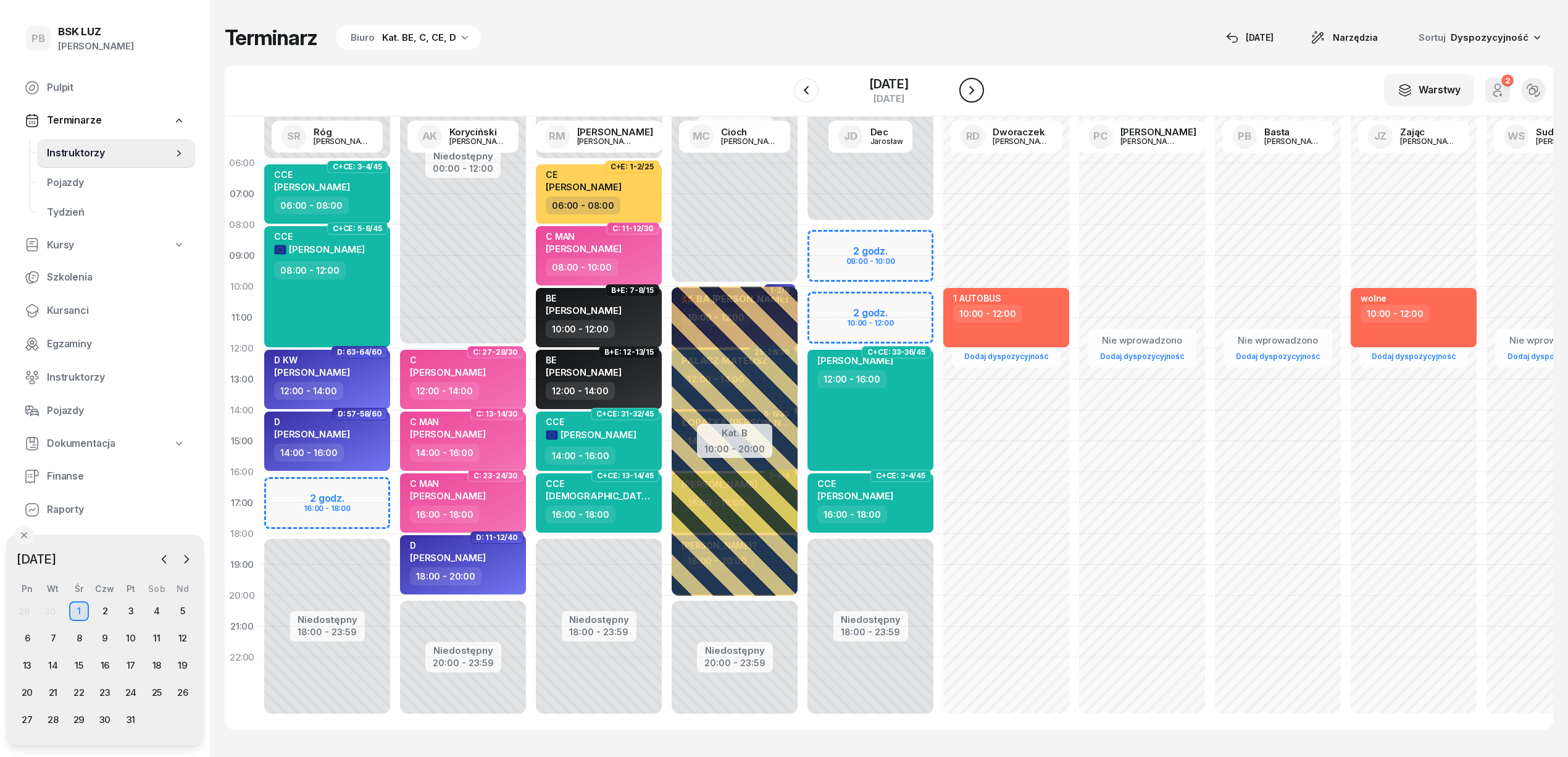
click at [979, 95] on icon "button" at bounding box center [971, 90] width 15 height 15
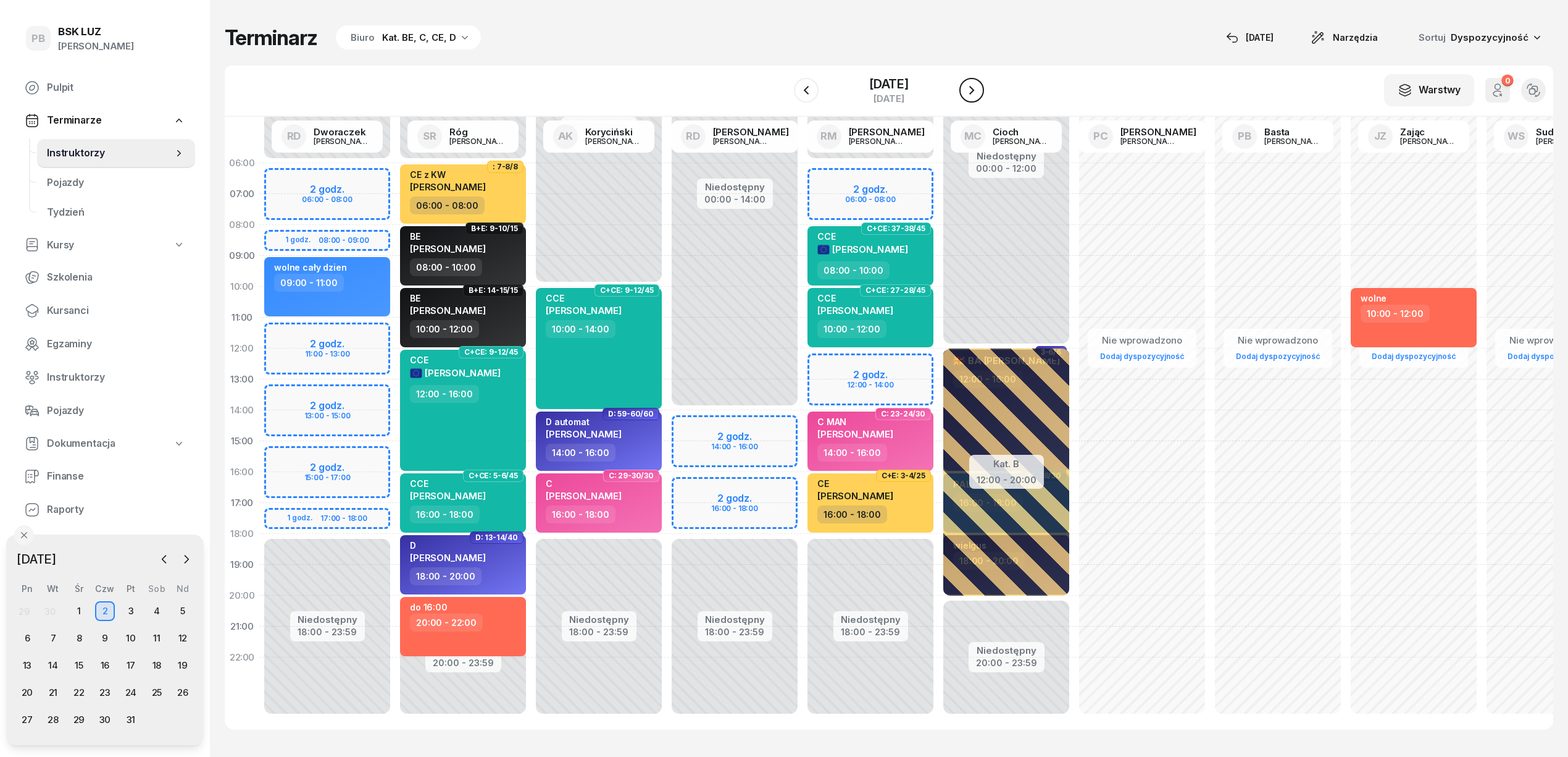
click at [979, 95] on icon "button" at bounding box center [971, 90] width 15 height 15
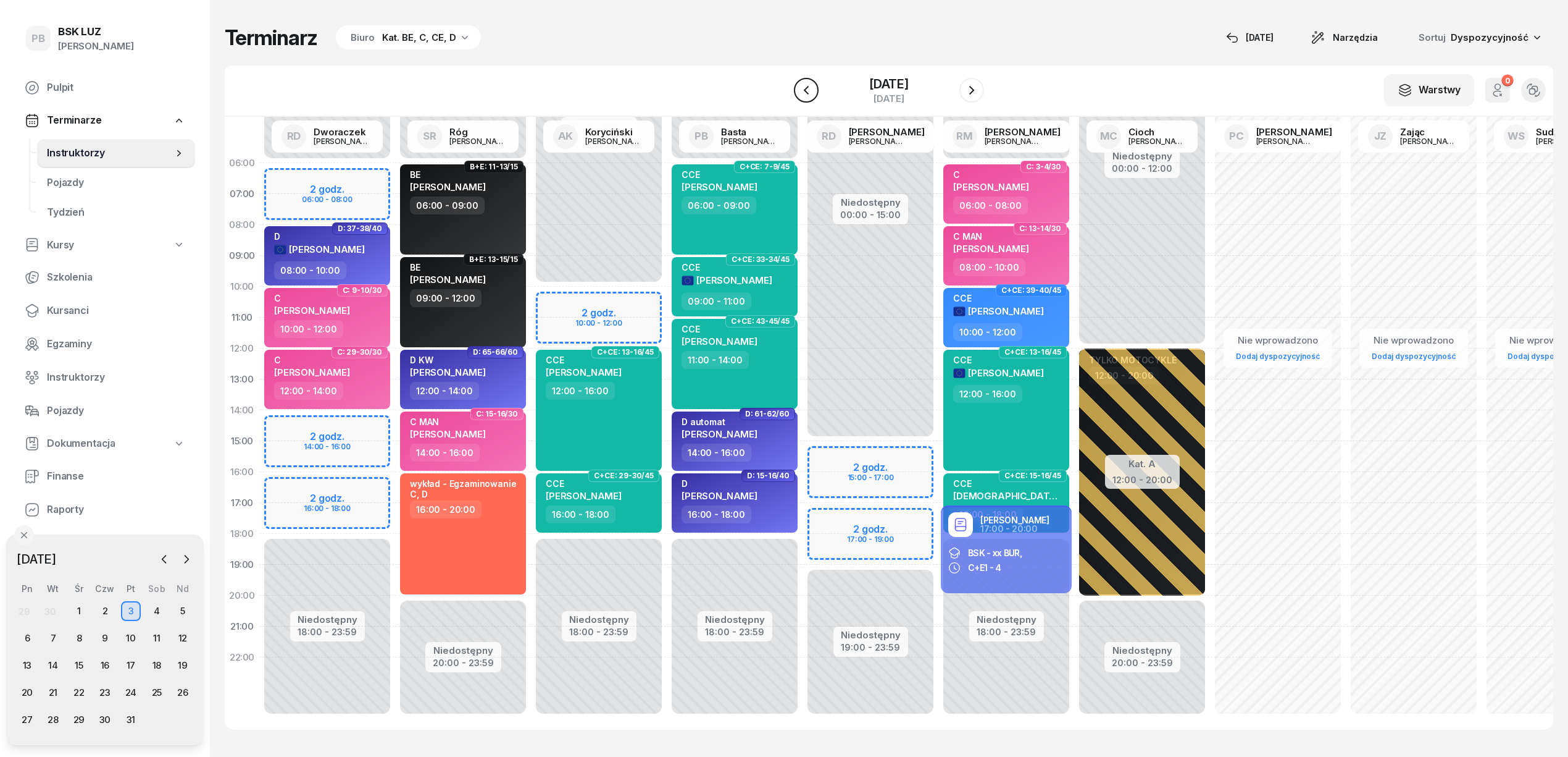
click at [799, 92] on icon "button" at bounding box center [807, 90] width 15 height 15
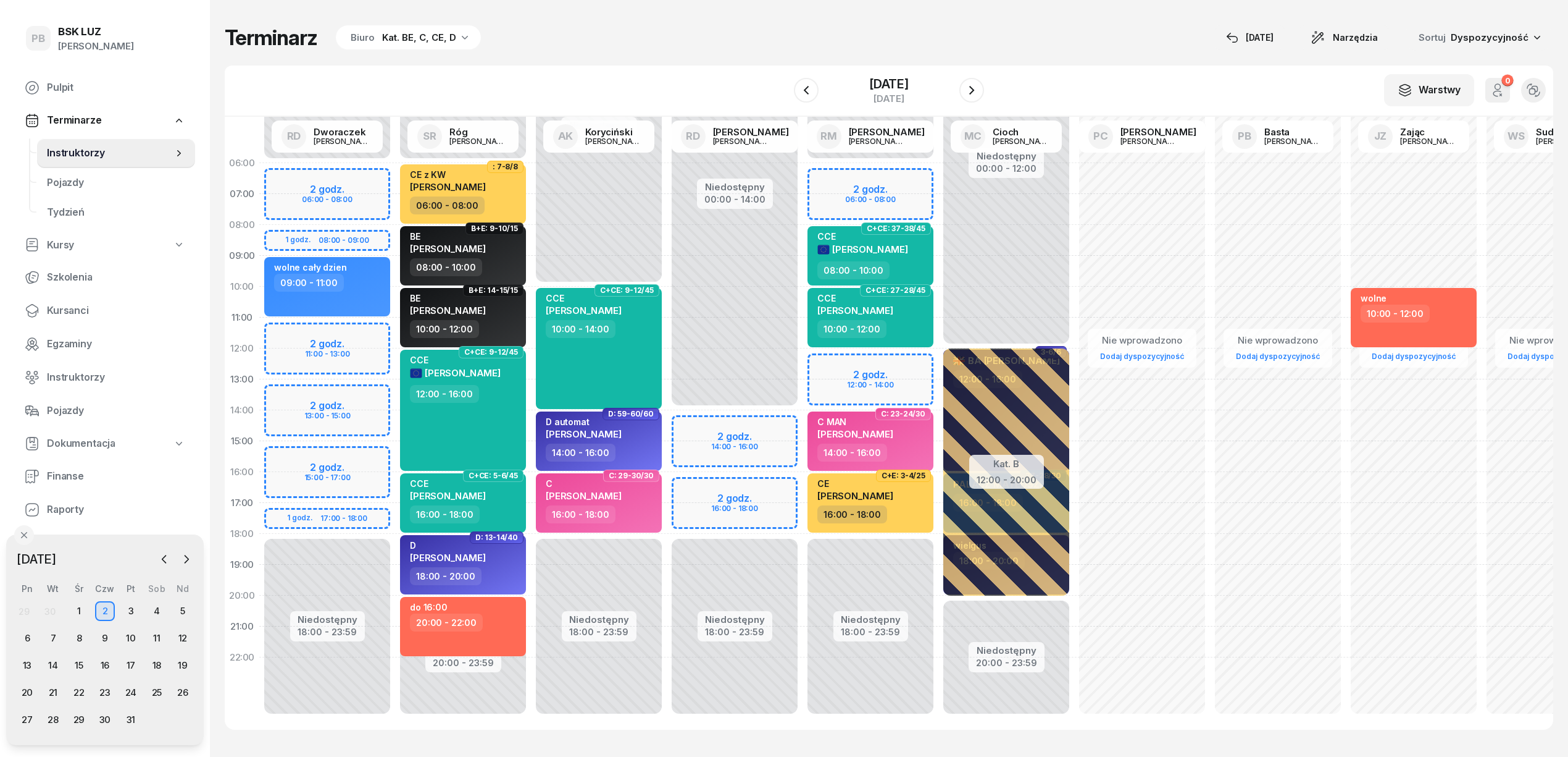
drag, startPoint x: 796, startPoint y: 92, endPoint x: 657, endPoint y: 85, distance: 139.2
click at [657, 85] on div "W Wybierz AK Koryciński Artur BP Pająk Bogusław DA Arendarczyk Damian DP Pawłow…" at bounding box center [888, 91] width 1328 height 51
click at [799, 88] on icon "button" at bounding box center [807, 90] width 15 height 15
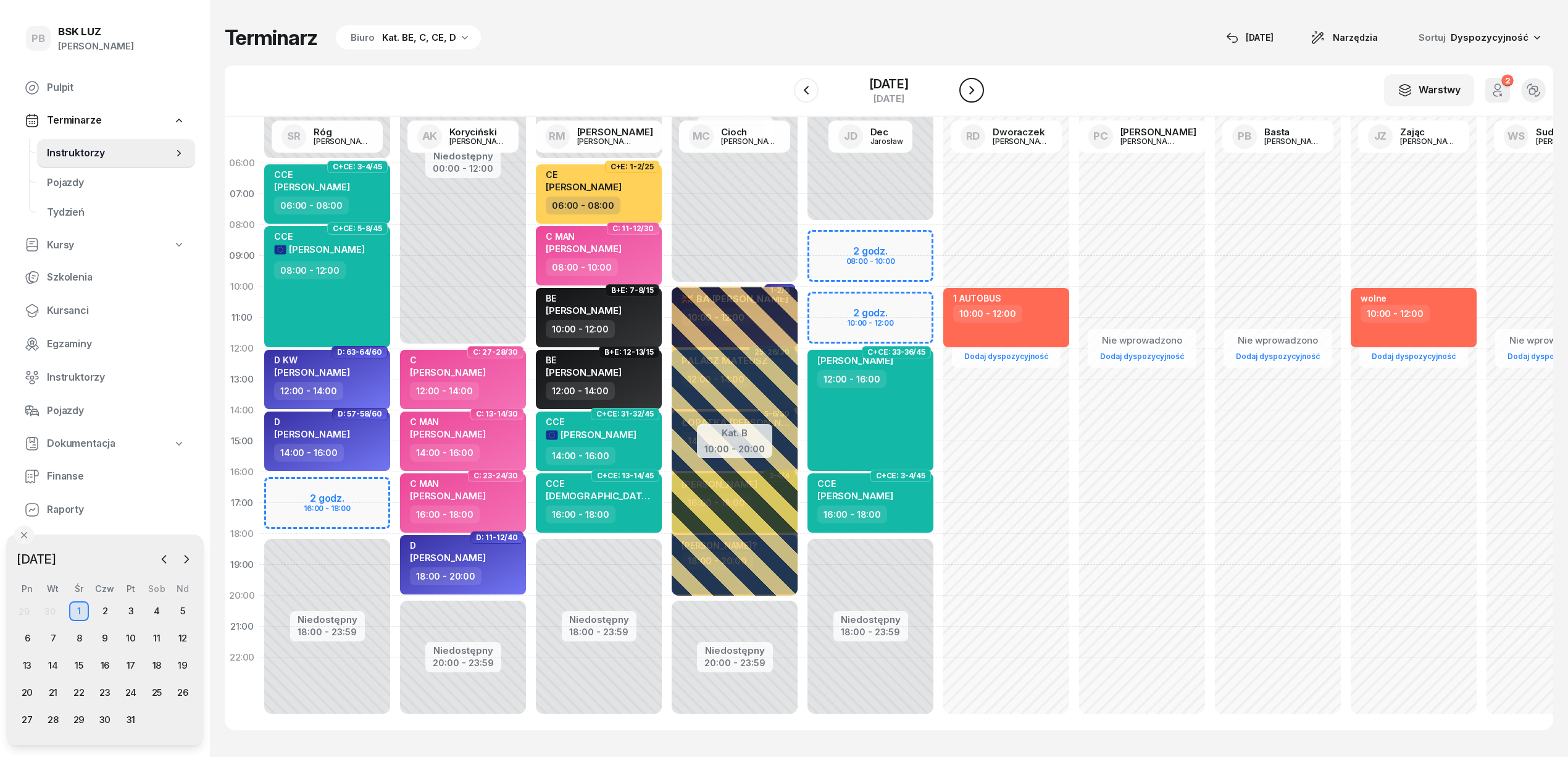
click at [979, 92] on icon "button" at bounding box center [971, 90] width 15 height 15
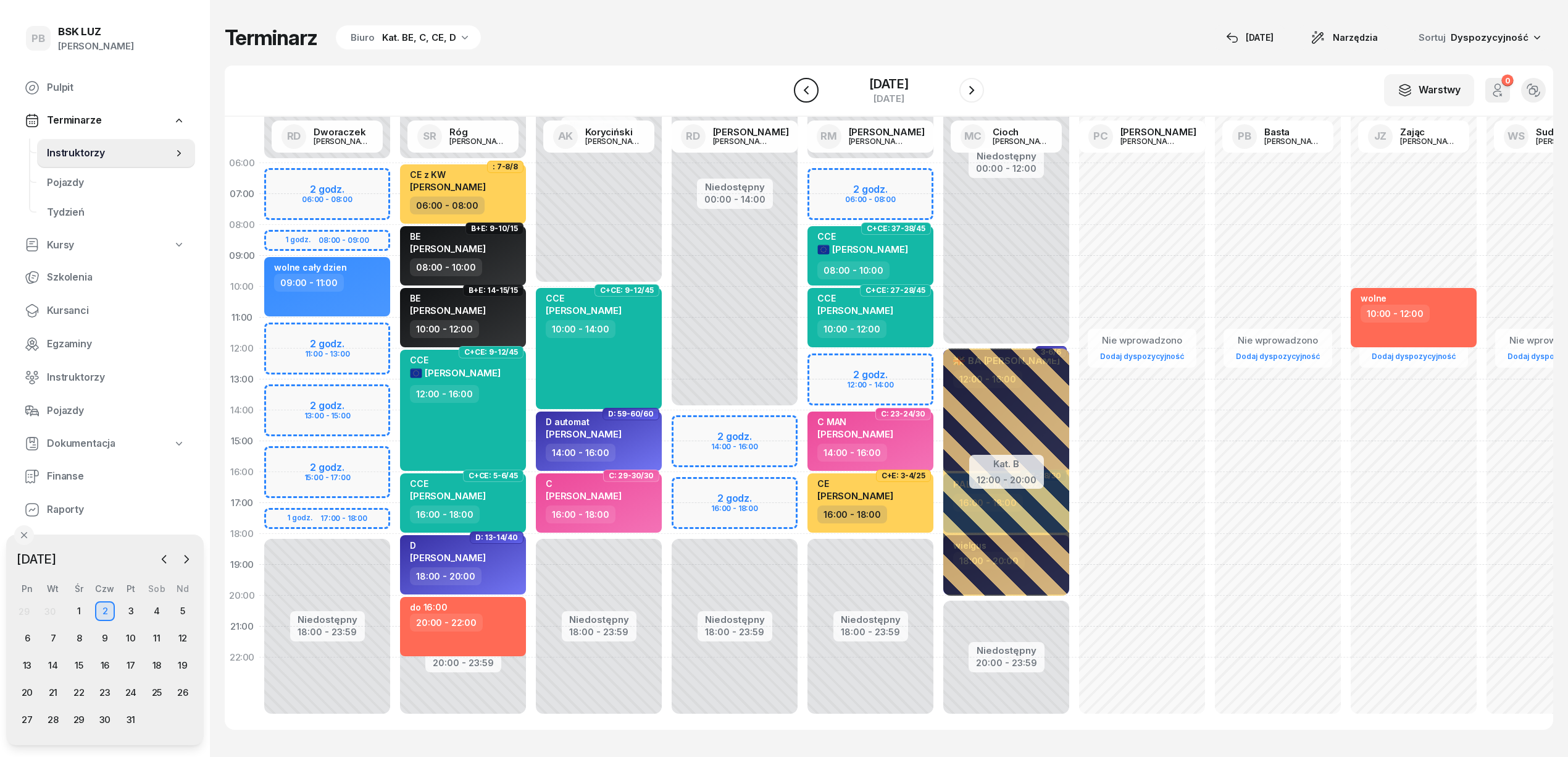
click at [799, 87] on icon "button" at bounding box center [807, 90] width 15 height 15
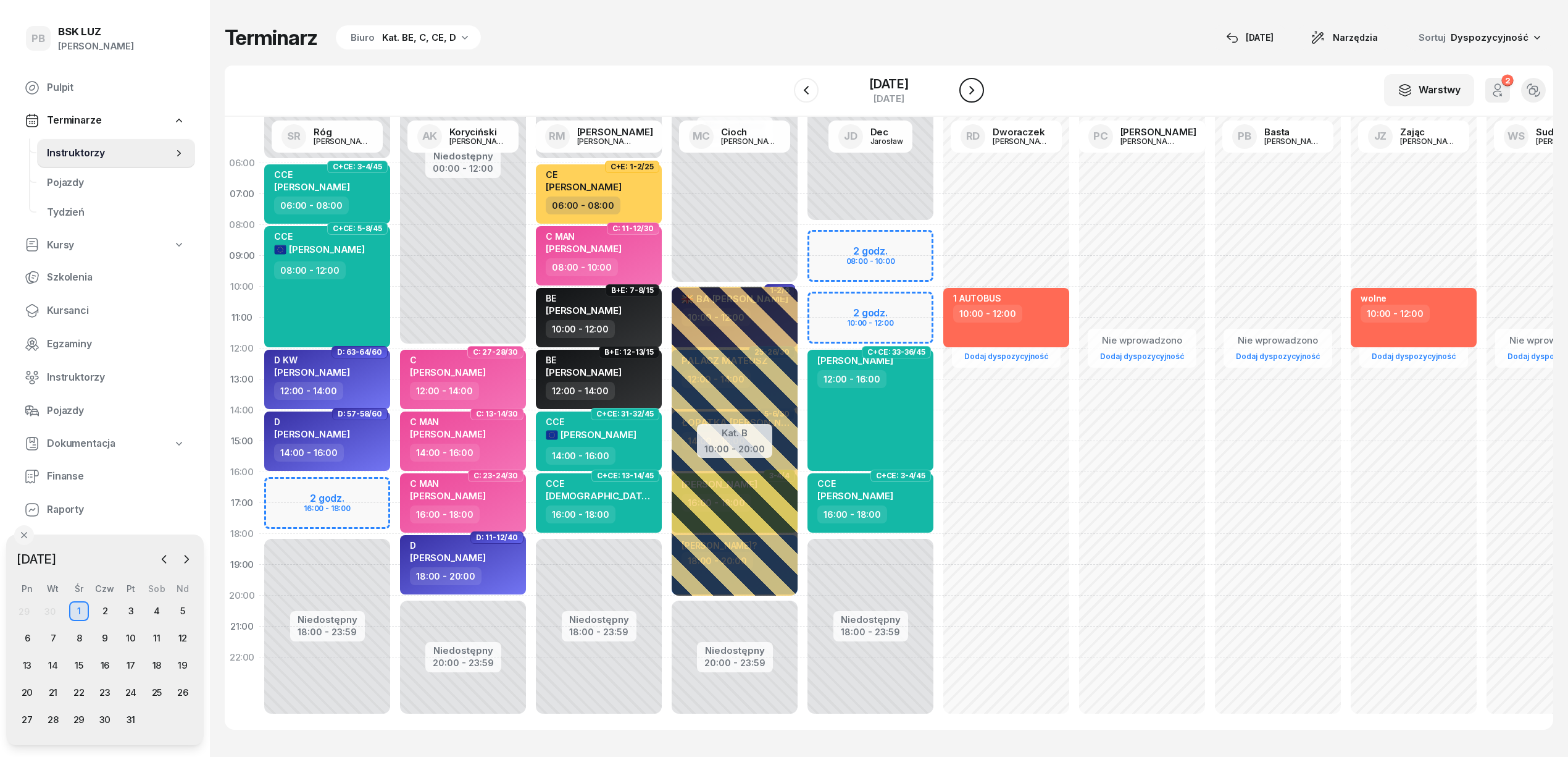
click at [984, 86] on button "button" at bounding box center [971, 90] width 25 height 25
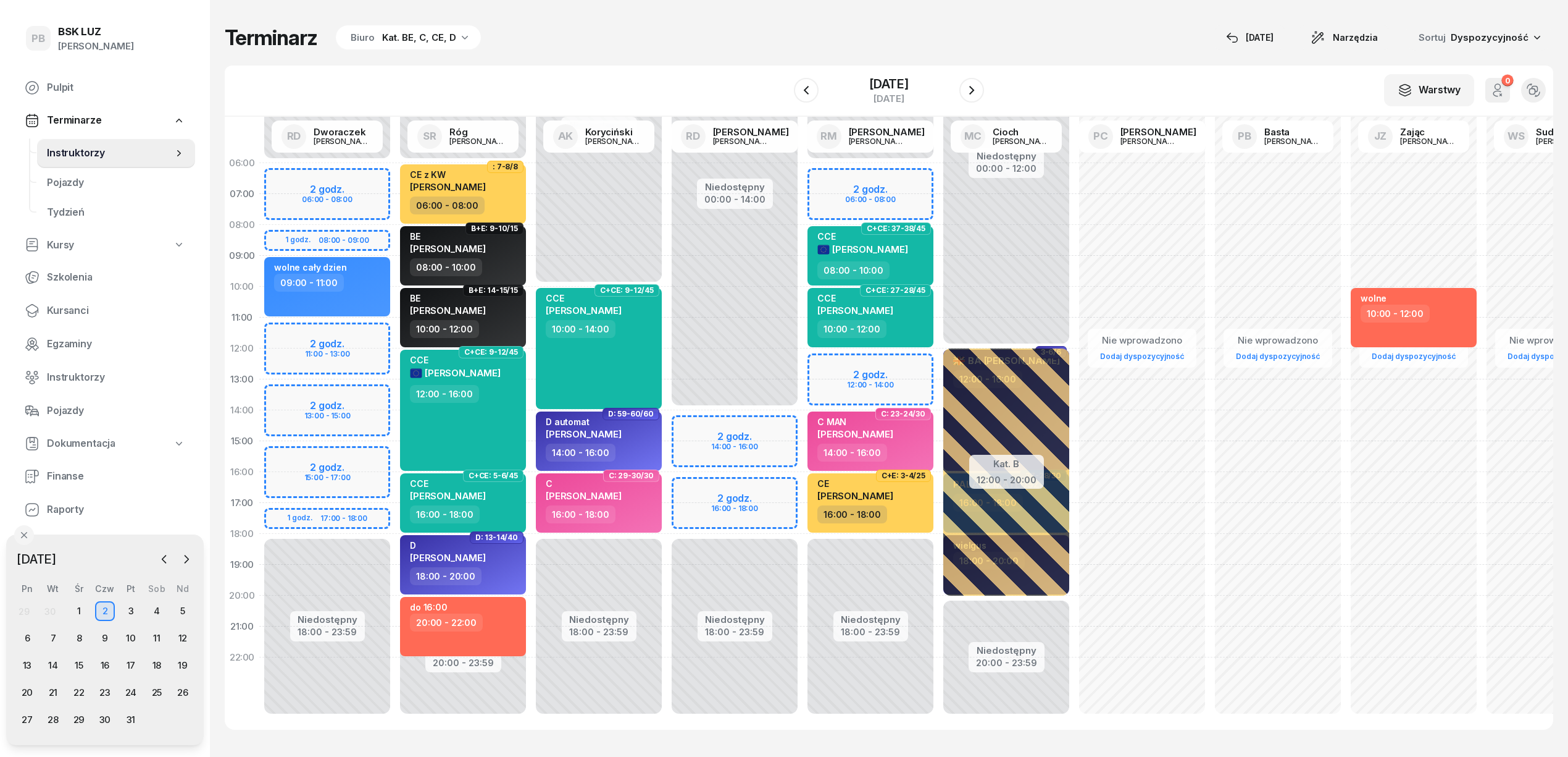
click at [764, 488] on div "Niedostępny 00:00 - 14:00 Niedostępny 18:00 - 23:59 2 godz. 14:00 - 16:00 2 god…" at bounding box center [734, 441] width 135 height 586
select select "16"
select select "18"
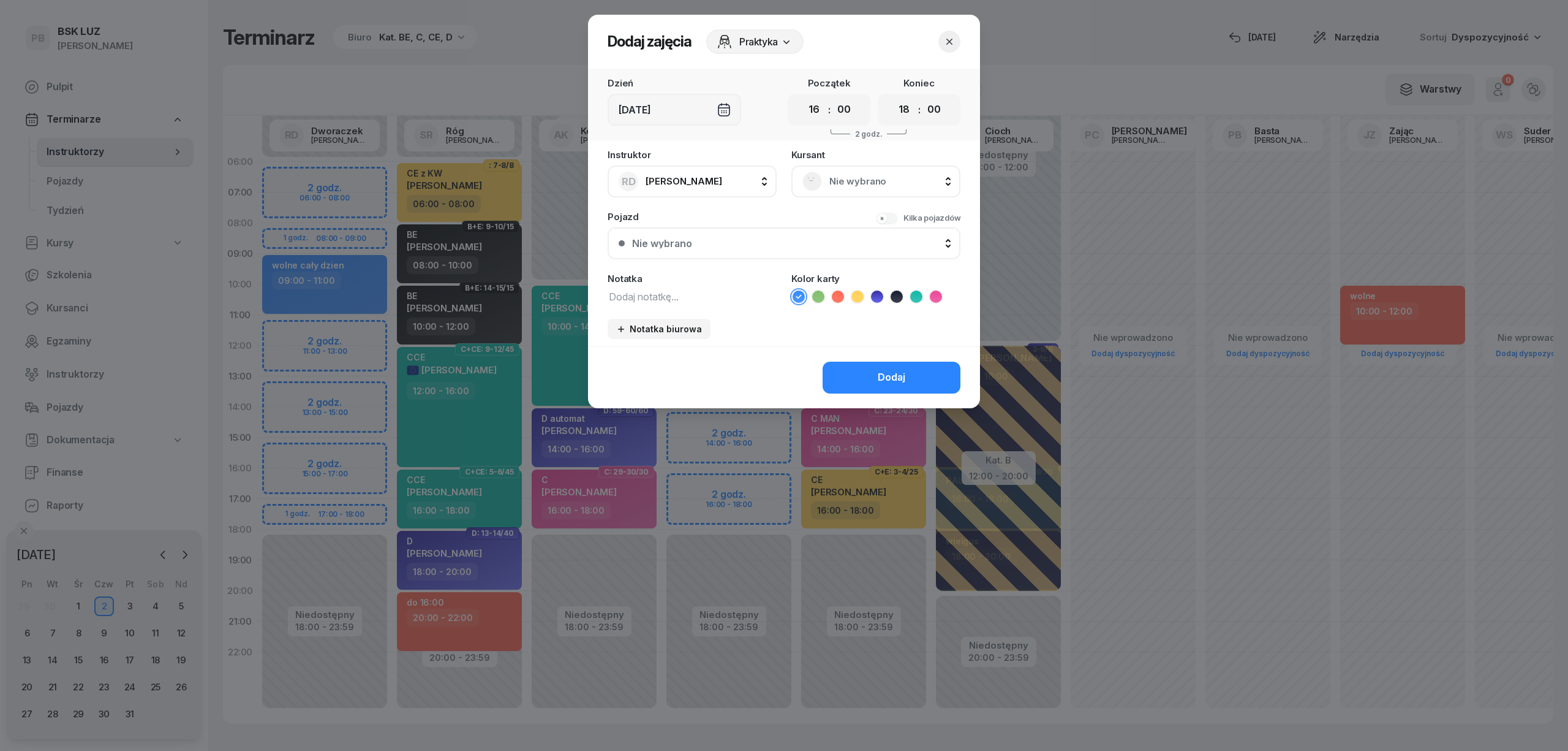
click at [862, 184] on span "Nie wybrano" at bounding box center [890, 181] width 120 height 16
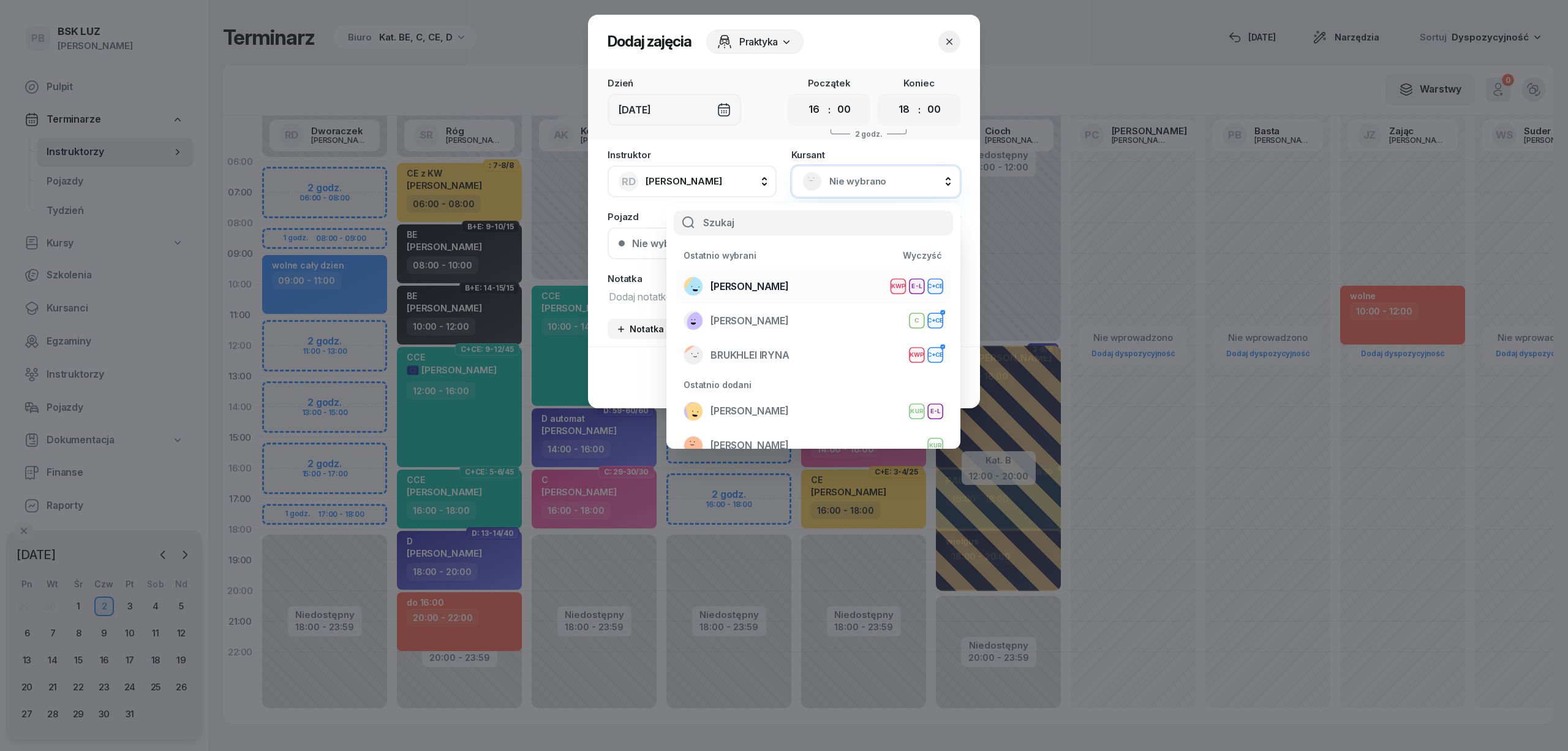
click at [810, 286] on div "ŁOSIOWSKI ŁUKASZ KWP E-L C+CE" at bounding box center [814, 286] width 259 height 20
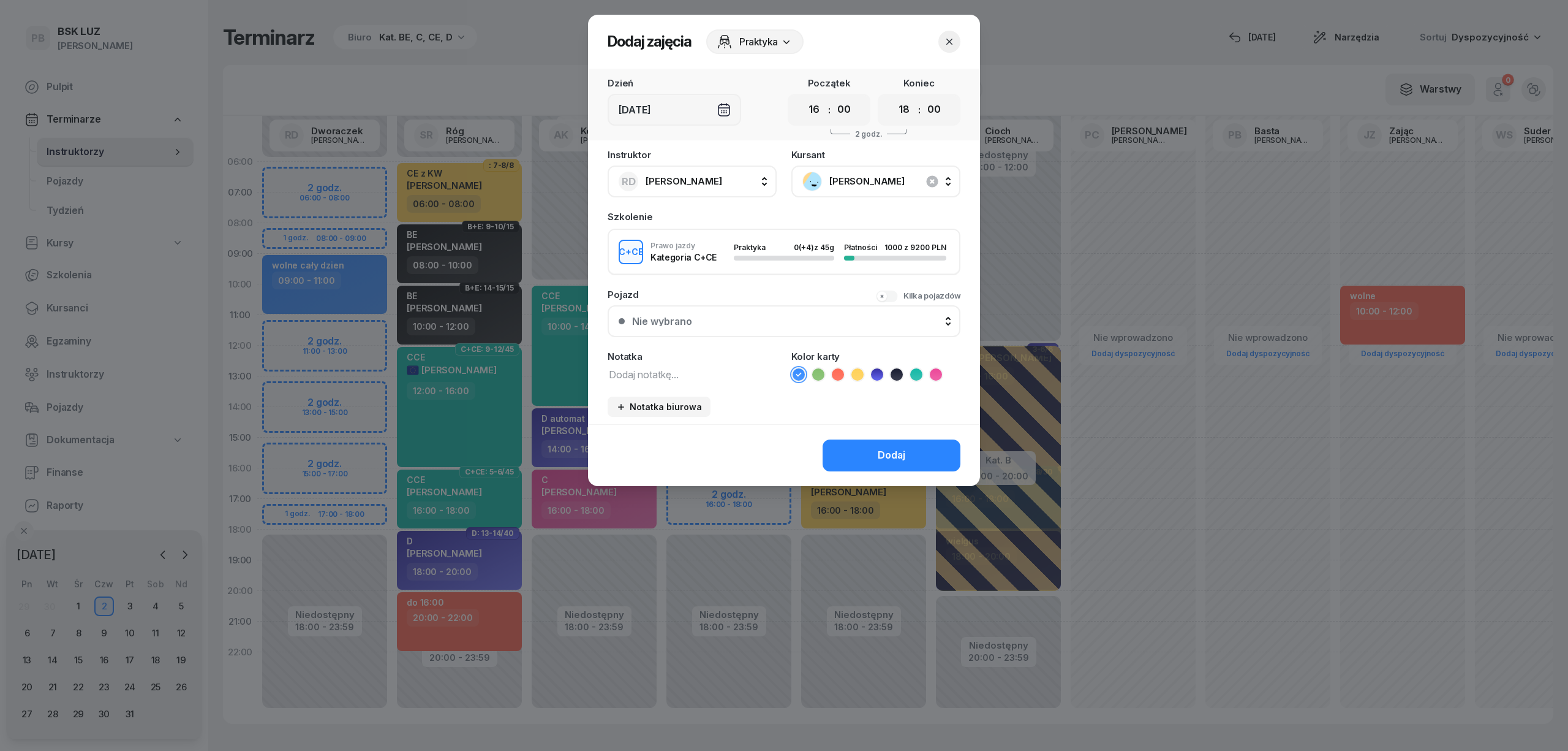
click at [701, 376] on textarea at bounding box center [692, 373] width 169 height 16
type textarea "CCE"
click at [910, 368] on icon at bounding box center [916, 374] width 12 height 12
click at [890, 441] on button "Dodaj" at bounding box center [892, 455] width 138 height 32
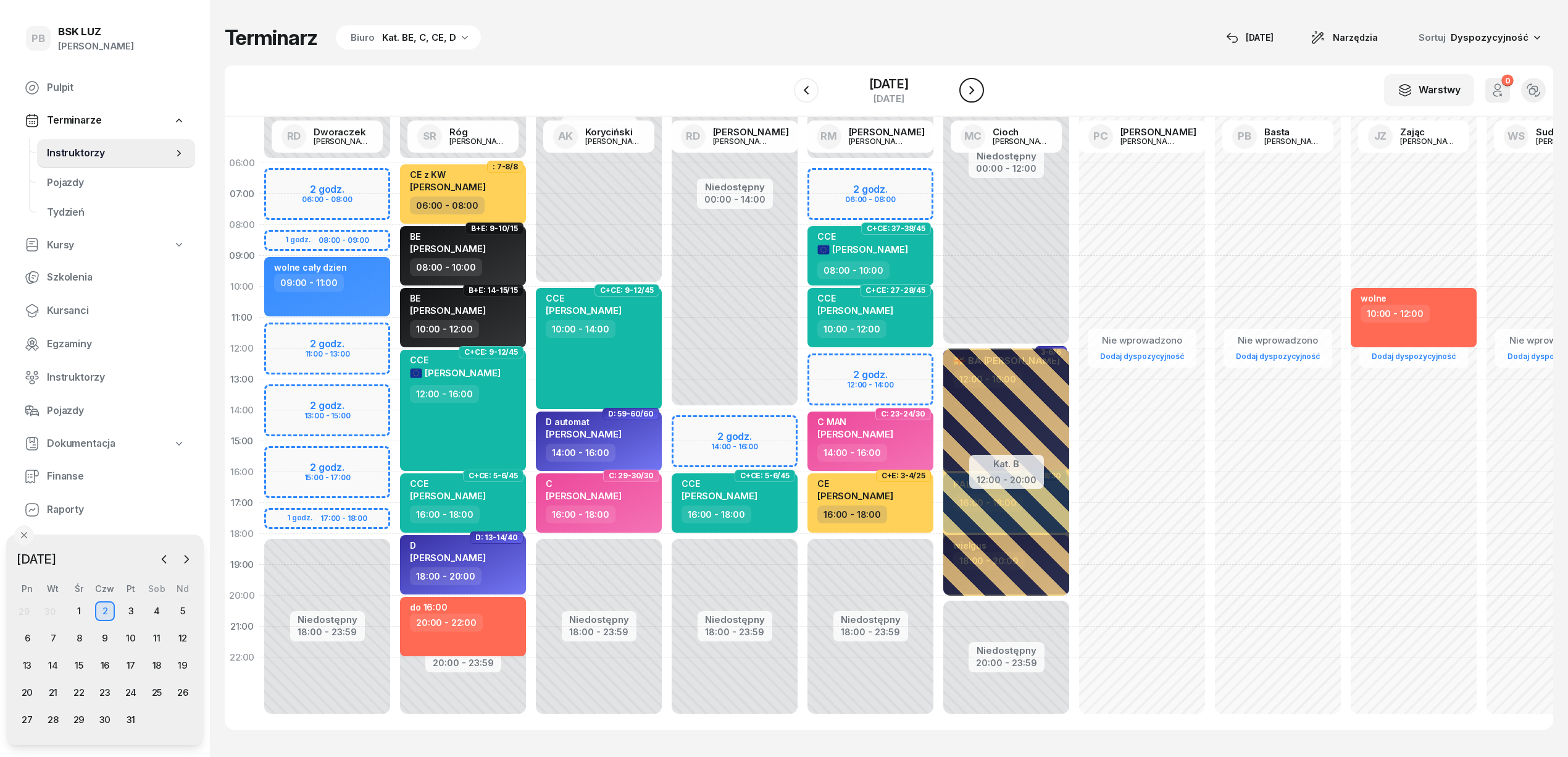
click at [976, 87] on icon "button" at bounding box center [971, 90] width 15 height 15
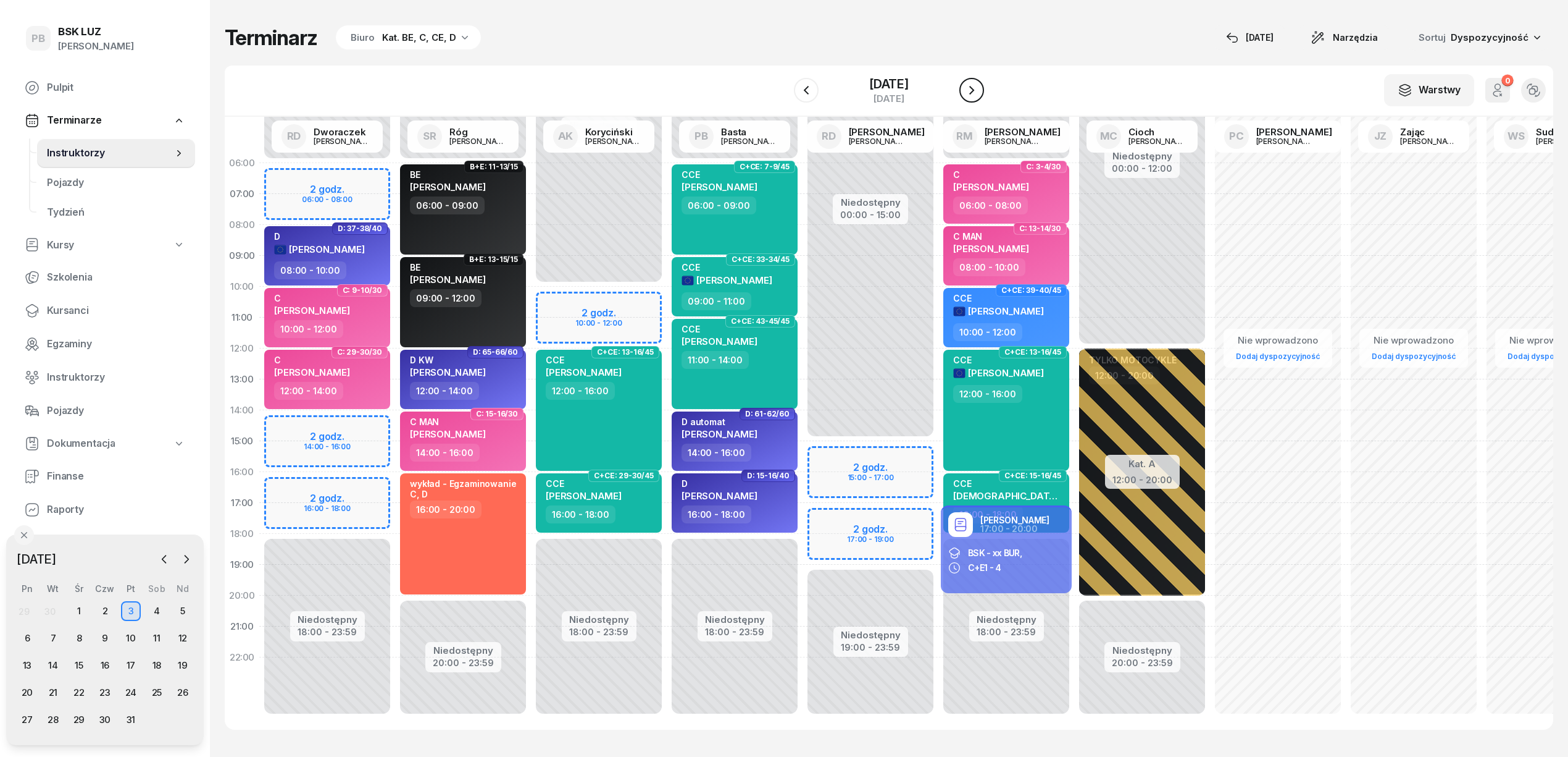
click at [976, 87] on icon "button" at bounding box center [971, 90] width 15 height 15
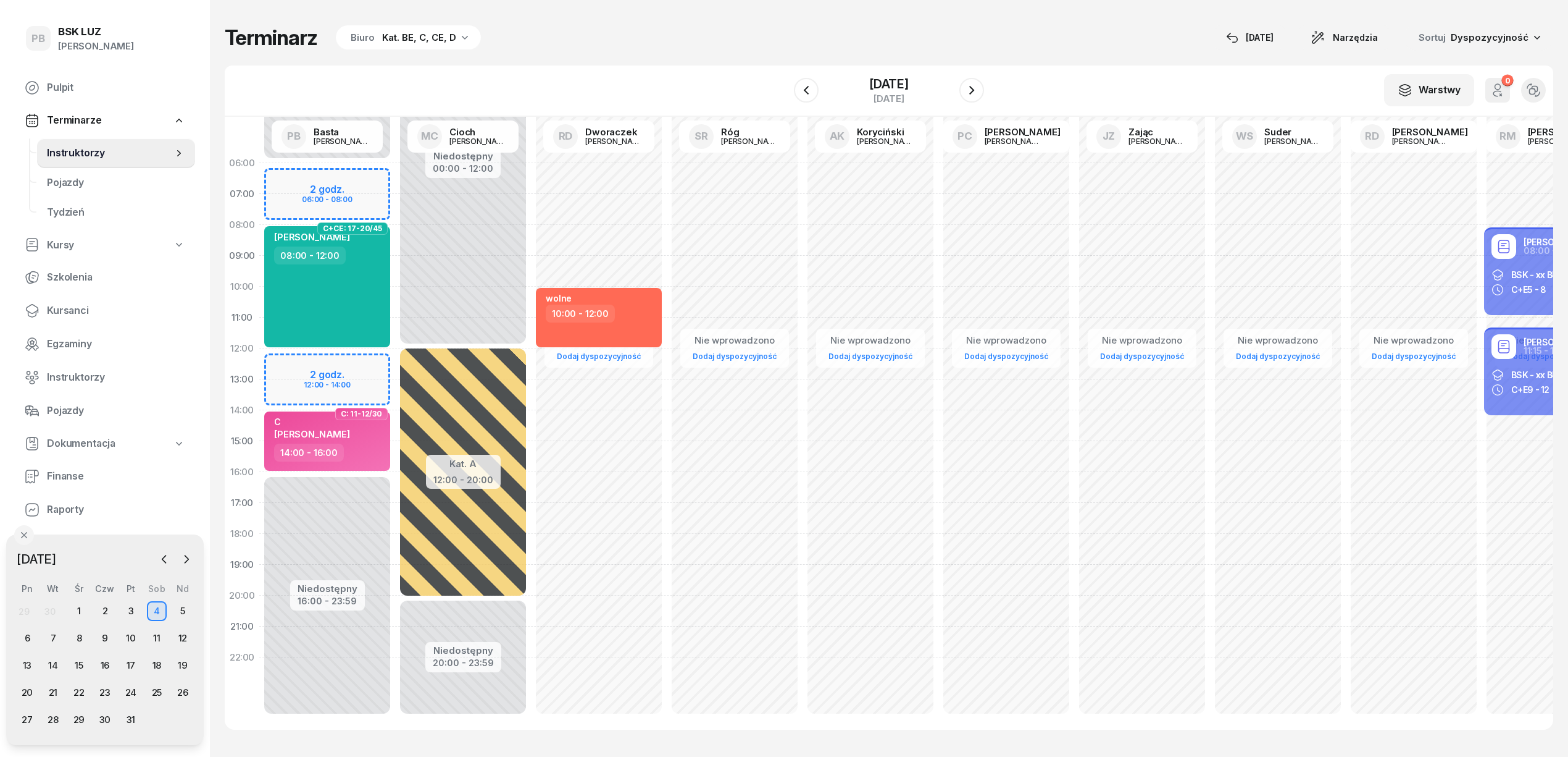
click at [322, 369] on div "Niedostępny 00:00 - 06:00 Niedostępny 16:00 - 23:59 2 godz. 06:00 - 08:00 2 god…" at bounding box center [327, 441] width 135 height 586
select select "12"
select select "14"
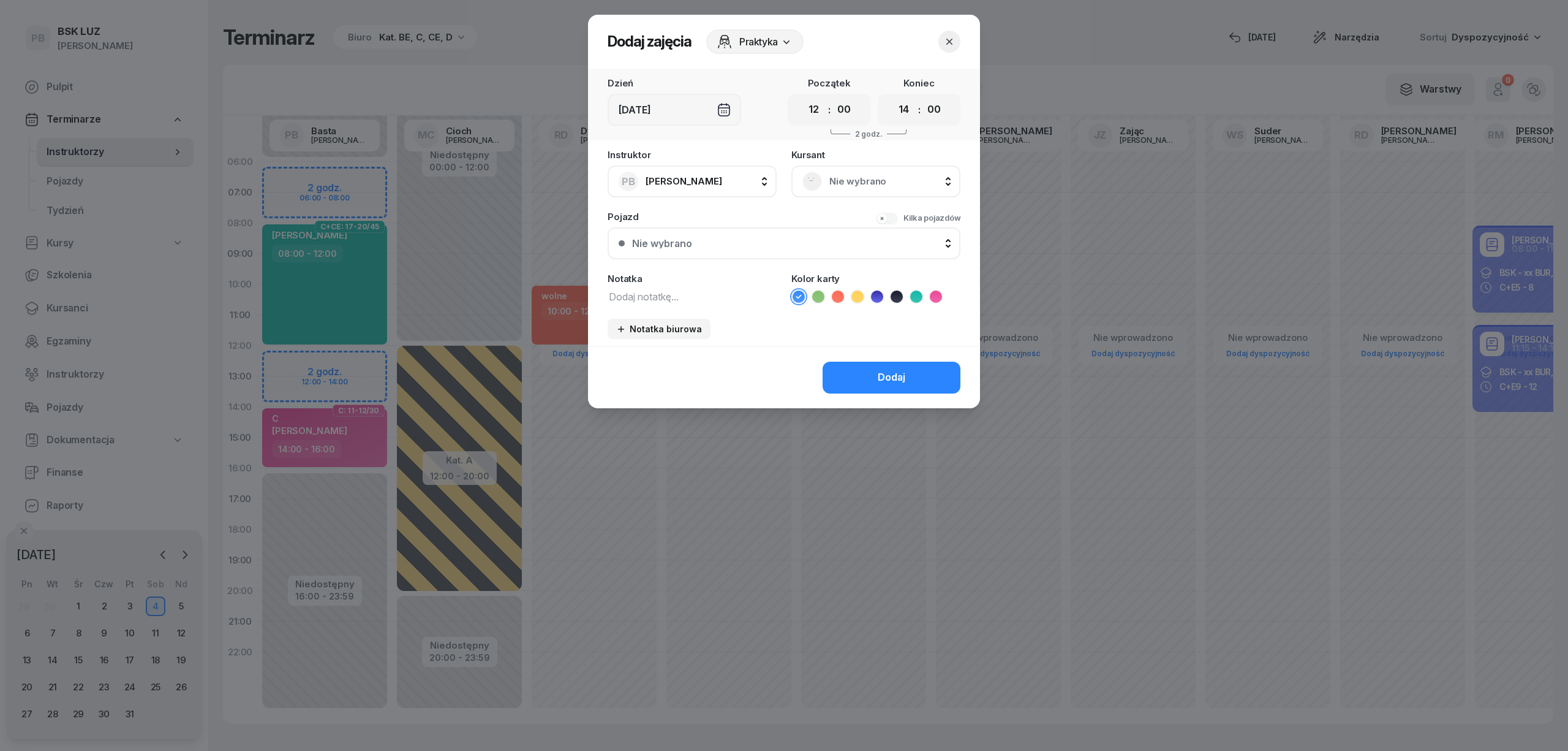
click at [827, 182] on div "Nie wybrano" at bounding box center [876, 181] width 147 height 20
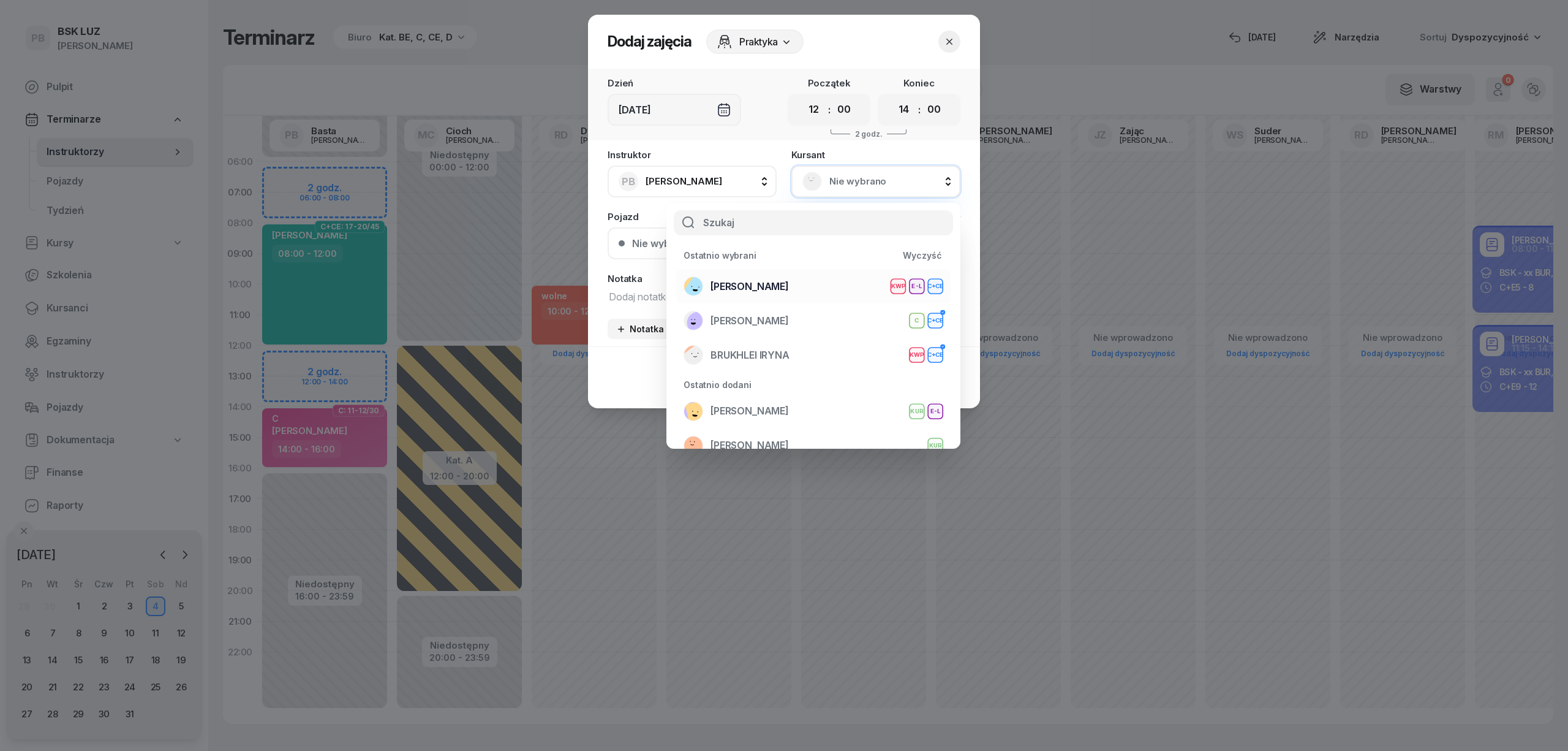
click at [775, 290] on span "[PERSON_NAME]" at bounding box center [749, 287] width 78 height 16
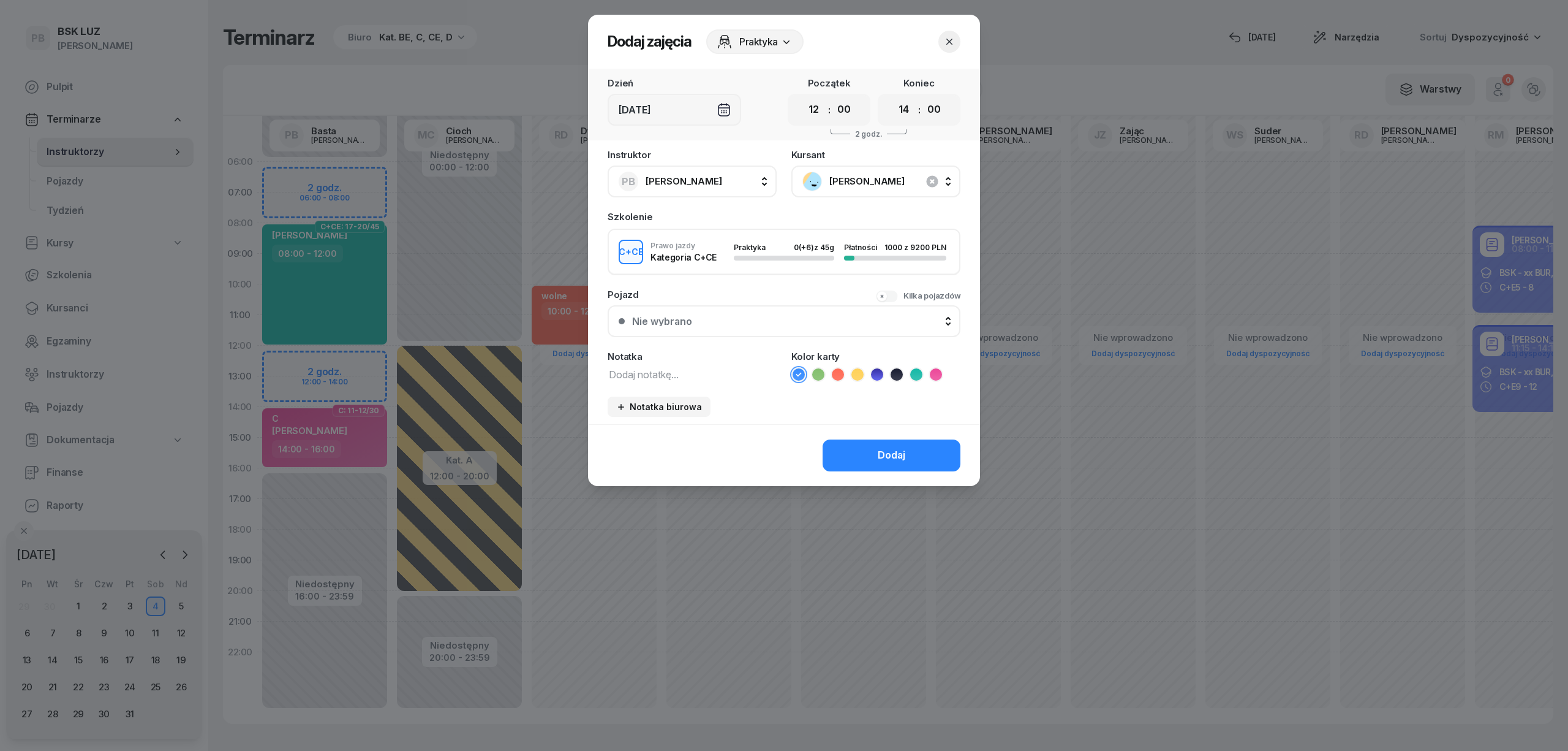
click at [672, 378] on textarea at bounding box center [692, 373] width 169 height 16
type textarea "CCE"
click at [912, 373] on icon at bounding box center [916, 374] width 12 height 12
click at [920, 447] on button "Dodaj" at bounding box center [892, 455] width 138 height 32
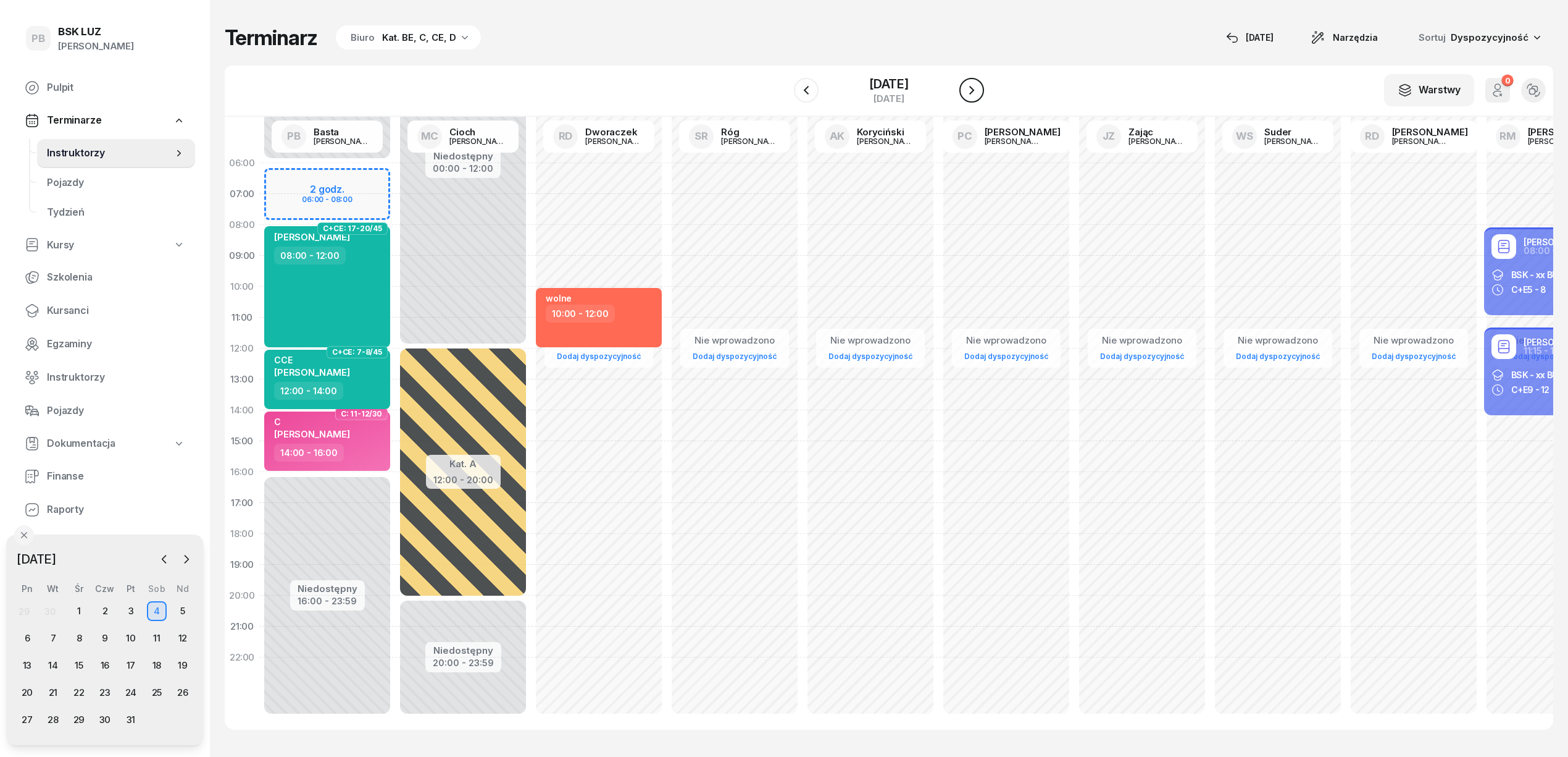
click at [978, 85] on icon "button" at bounding box center [971, 90] width 15 height 15
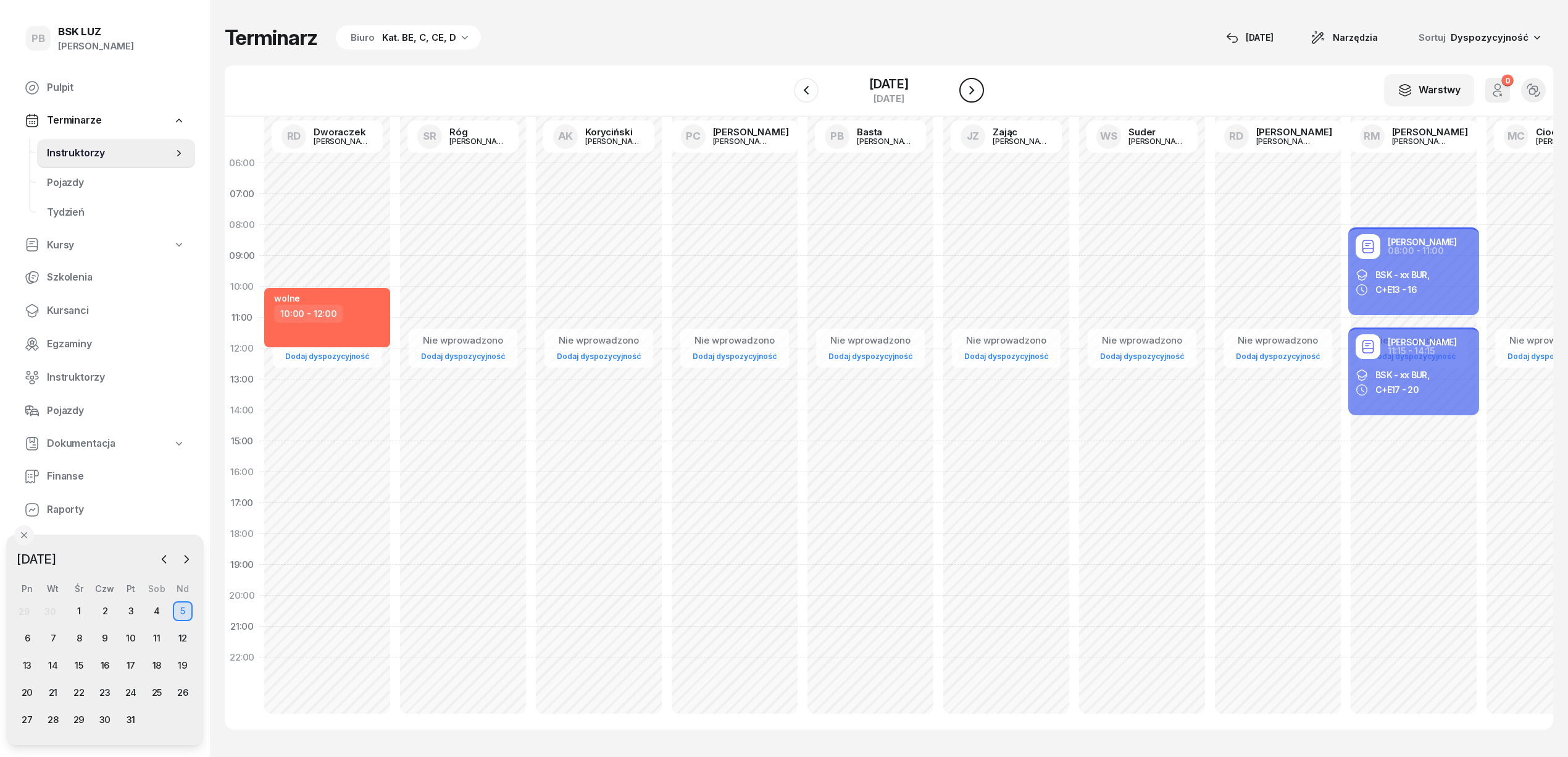
click at [978, 85] on icon "button" at bounding box center [971, 90] width 15 height 15
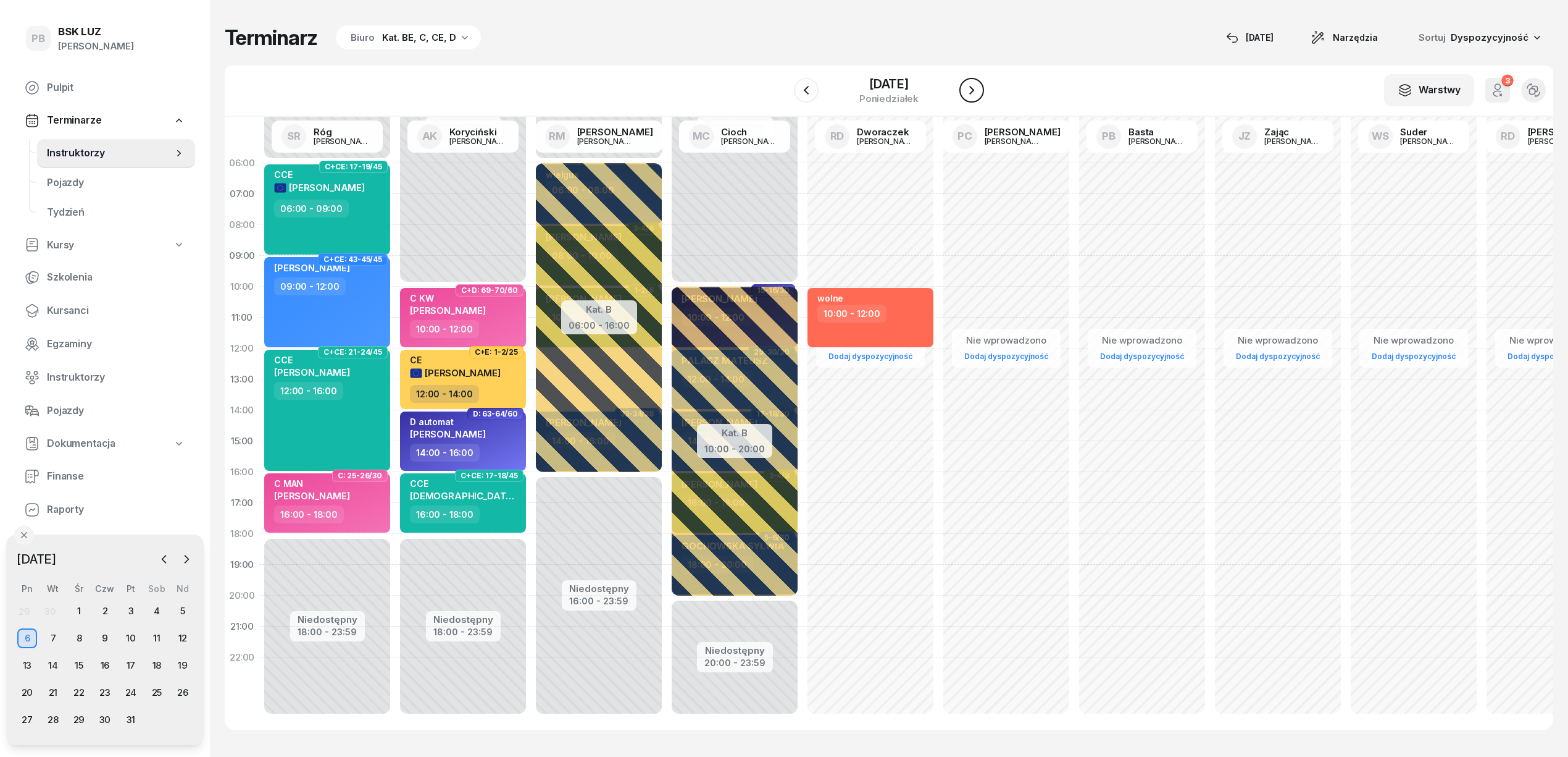
click at [978, 85] on icon "button" at bounding box center [971, 90] width 15 height 15
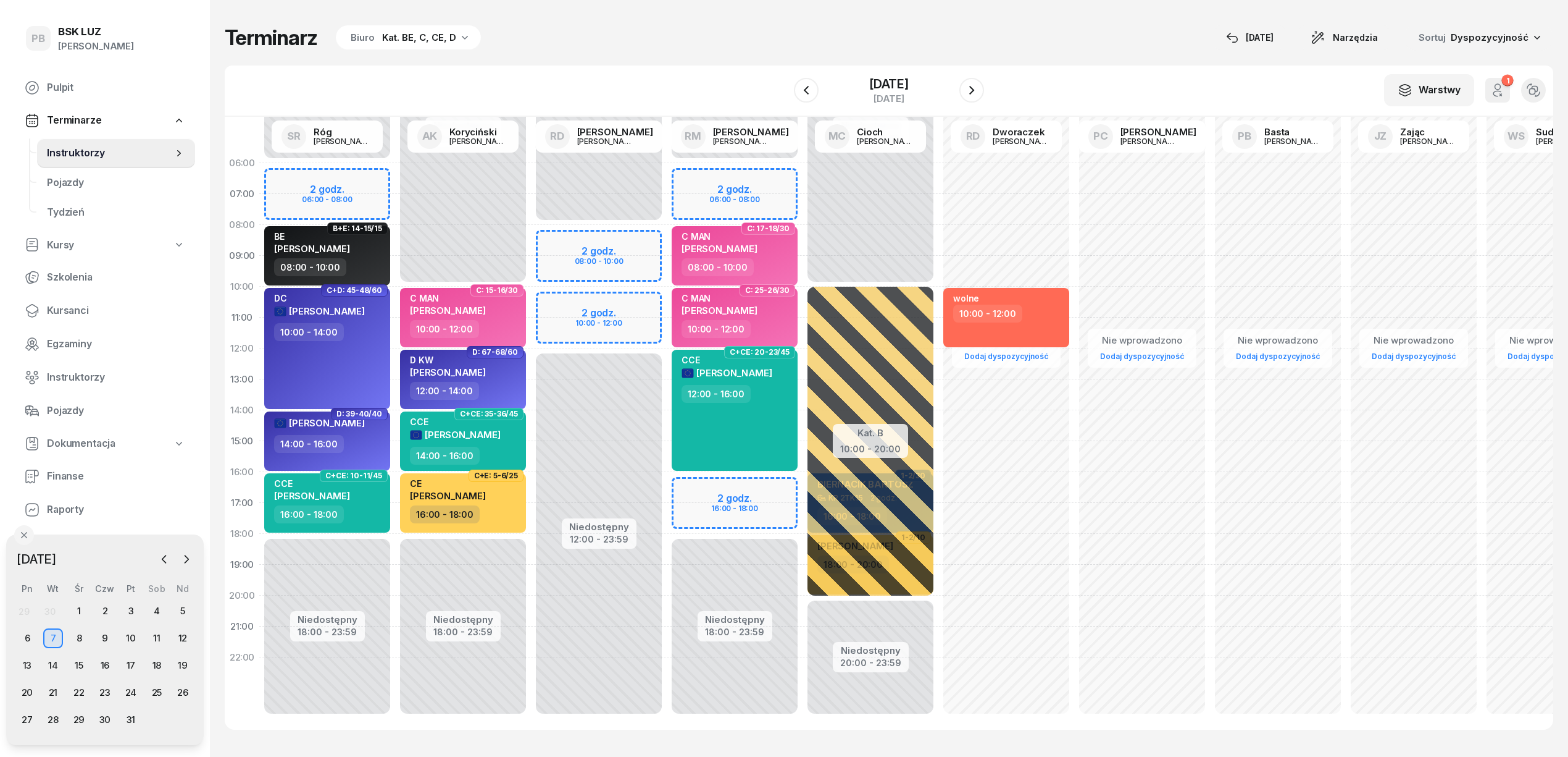
click at [769, 485] on div "Niedostępny 00:00 - 06:00 Niedostępny 18:00 - 23:59 2 godz. 06:00 - 08:00 2 god…" at bounding box center [734, 441] width 135 height 586
select select "16"
select select "18"
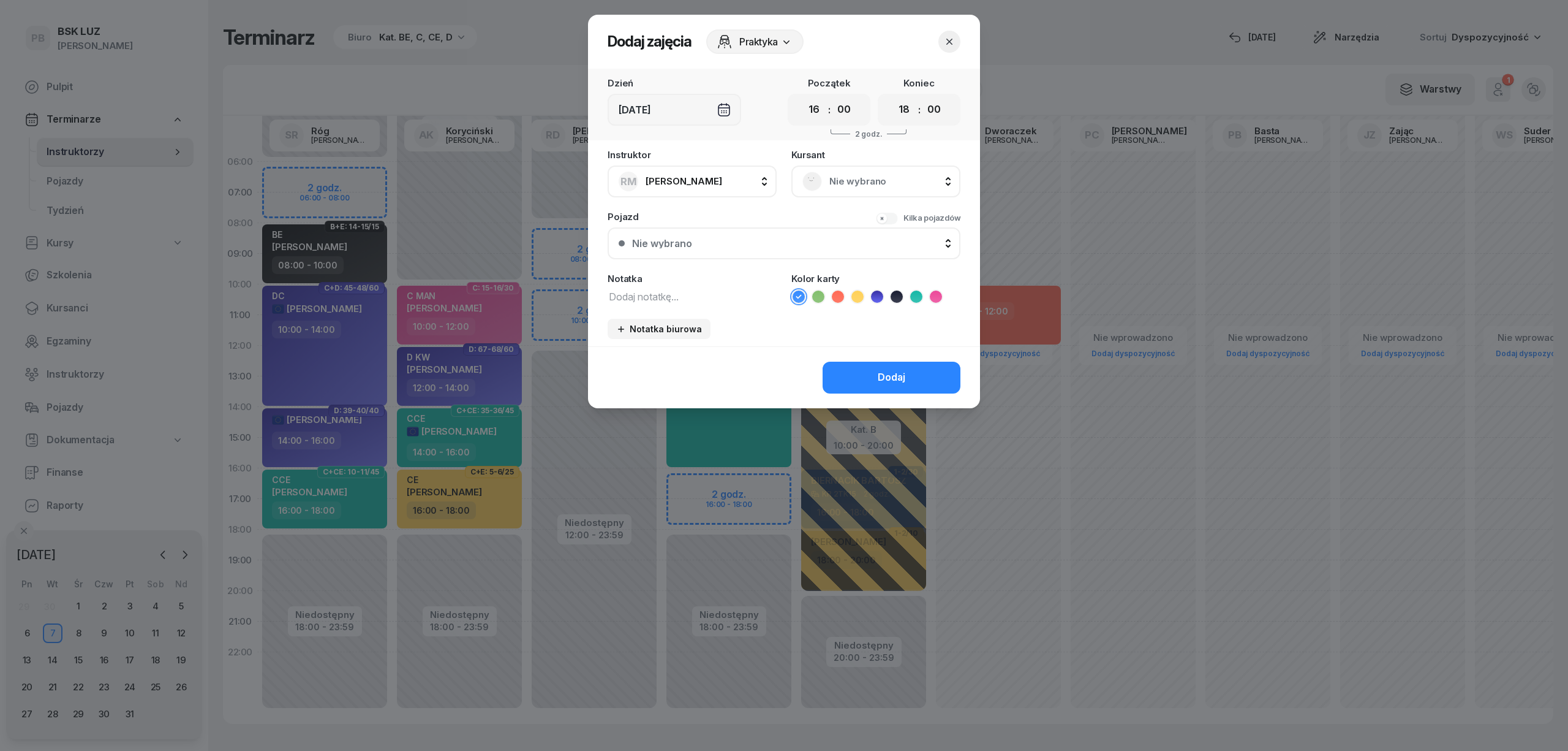
click at [850, 179] on span "Nie wybrano" at bounding box center [890, 181] width 120 height 16
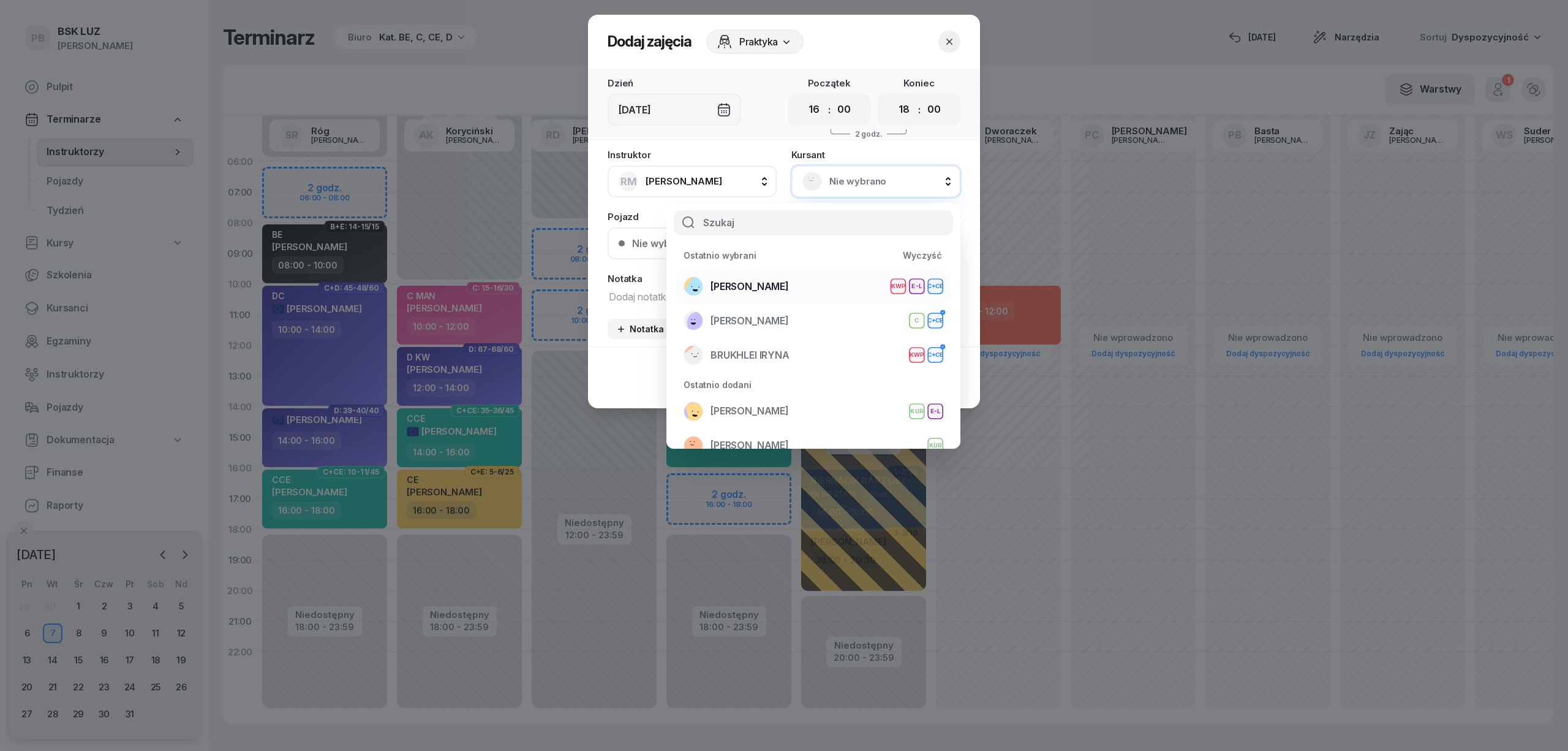
click at [766, 288] on span "[PERSON_NAME]" at bounding box center [749, 287] width 78 height 16
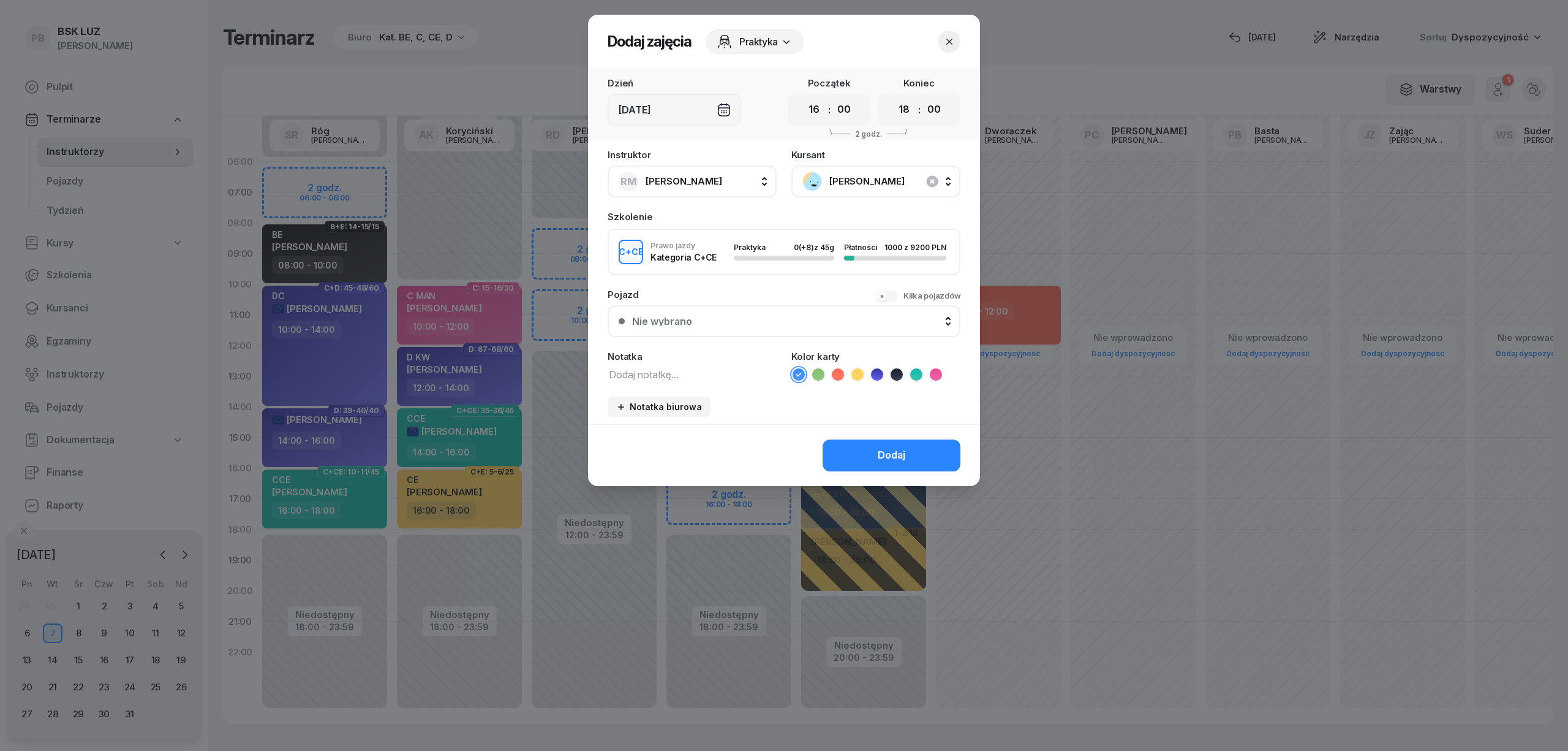
click at [682, 380] on textarea at bounding box center [692, 373] width 169 height 16
type textarea "CCE"
click at [920, 368] on icon at bounding box center [916, 374] width 12 height 12
click at [898, 447] on div "Dodaj" at bounding box center [891, 455] width 27 height 16
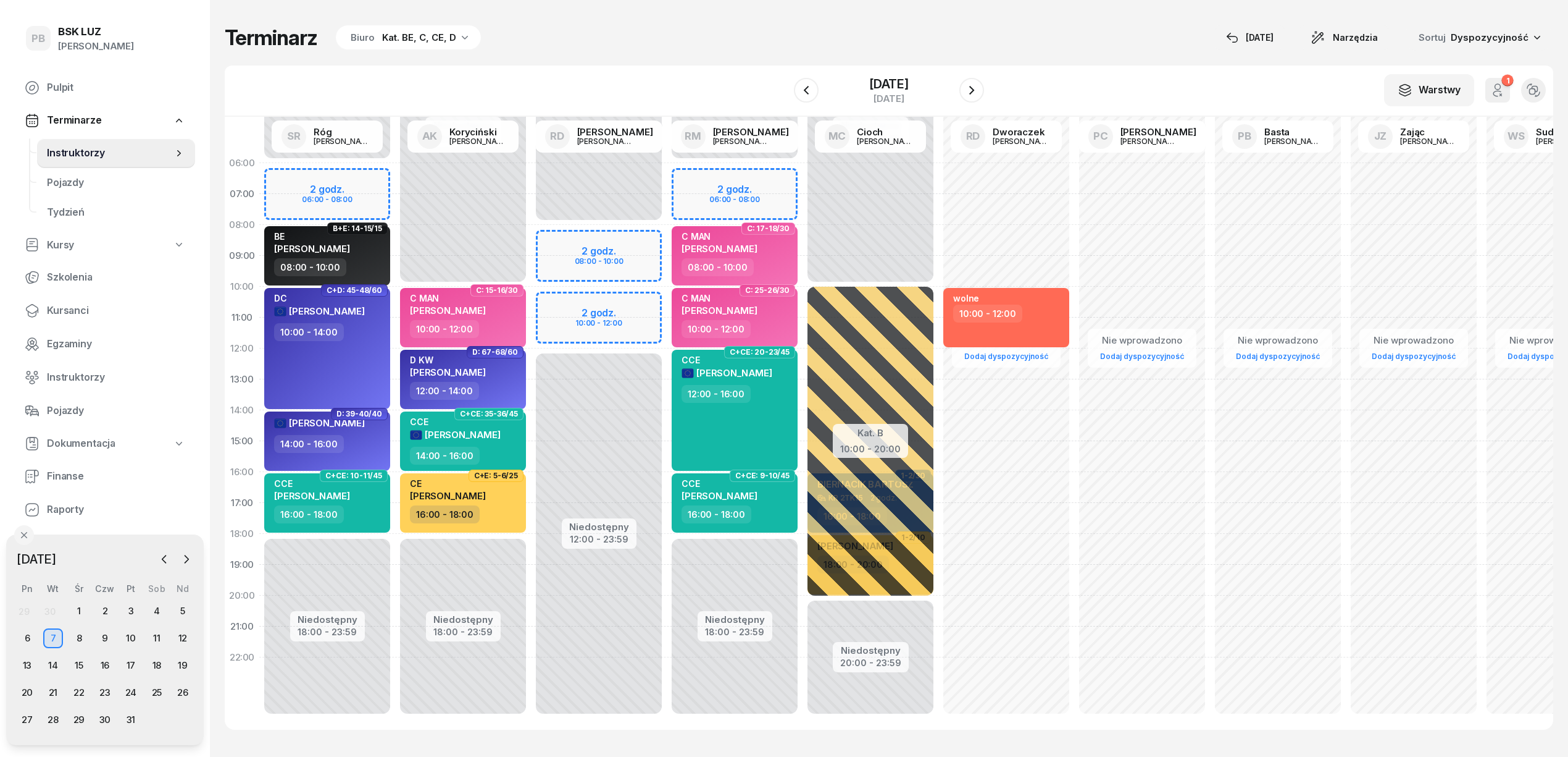
click at [84, 155] on span "Instruktorzy" at bounding box center [110, 153] width 126 height 16
click at [427, 90] on div "W Wybierz AK Koryciński Artur BP Pająk Bogusław DA Arendarczyk Damian DP Pawłow…" at bounding box center [888, 91] width 1328 height 51
click at [625, 38] on div "Terminarz Biuro Kat. BE, C, CE, D [DATE] Narzędzia Sortuj Dyspozycyjność" at bounding box center [888, 37] width 1328 height 26
click at [134, 638] on div "10" at bounding box center [131, 638] width 20 height 20
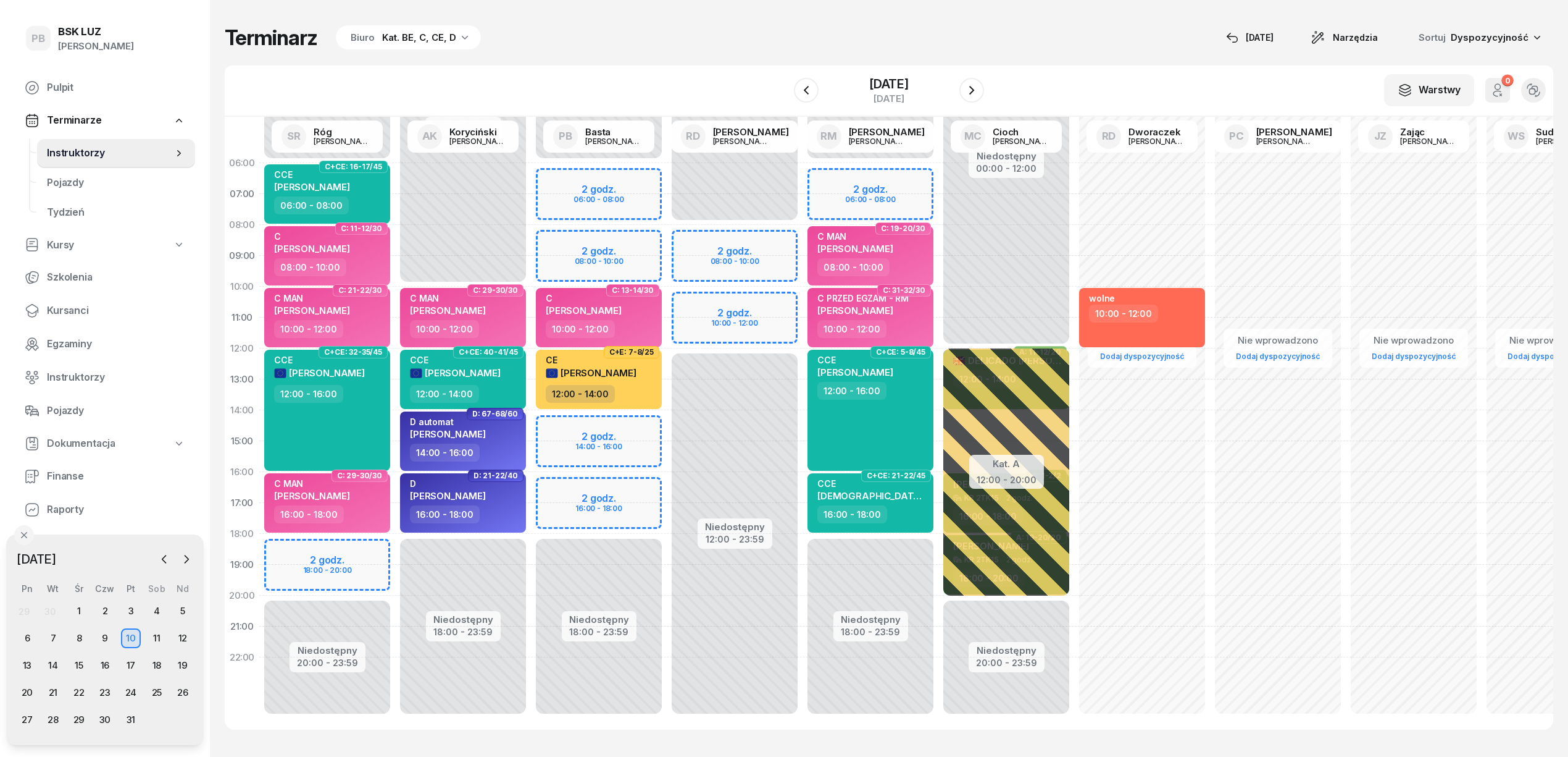
click at [638, 488] on div "Niedostępny 00:00 - 06:00 Niedostępny 18:00 - 23:59 2 godz. 06:00 - 08:00 2 god…" at bounding box center [598, 441] width 135 height 586
click at [551, 490] on div "Niedostępny 00:00 - 06:00 Niedostępny 18:00 - 23:59 2 godz. 06:00 - 08:00 2 god…" at bounding box center [598, 441] width 135 height 586
select select "16"
select select "18"
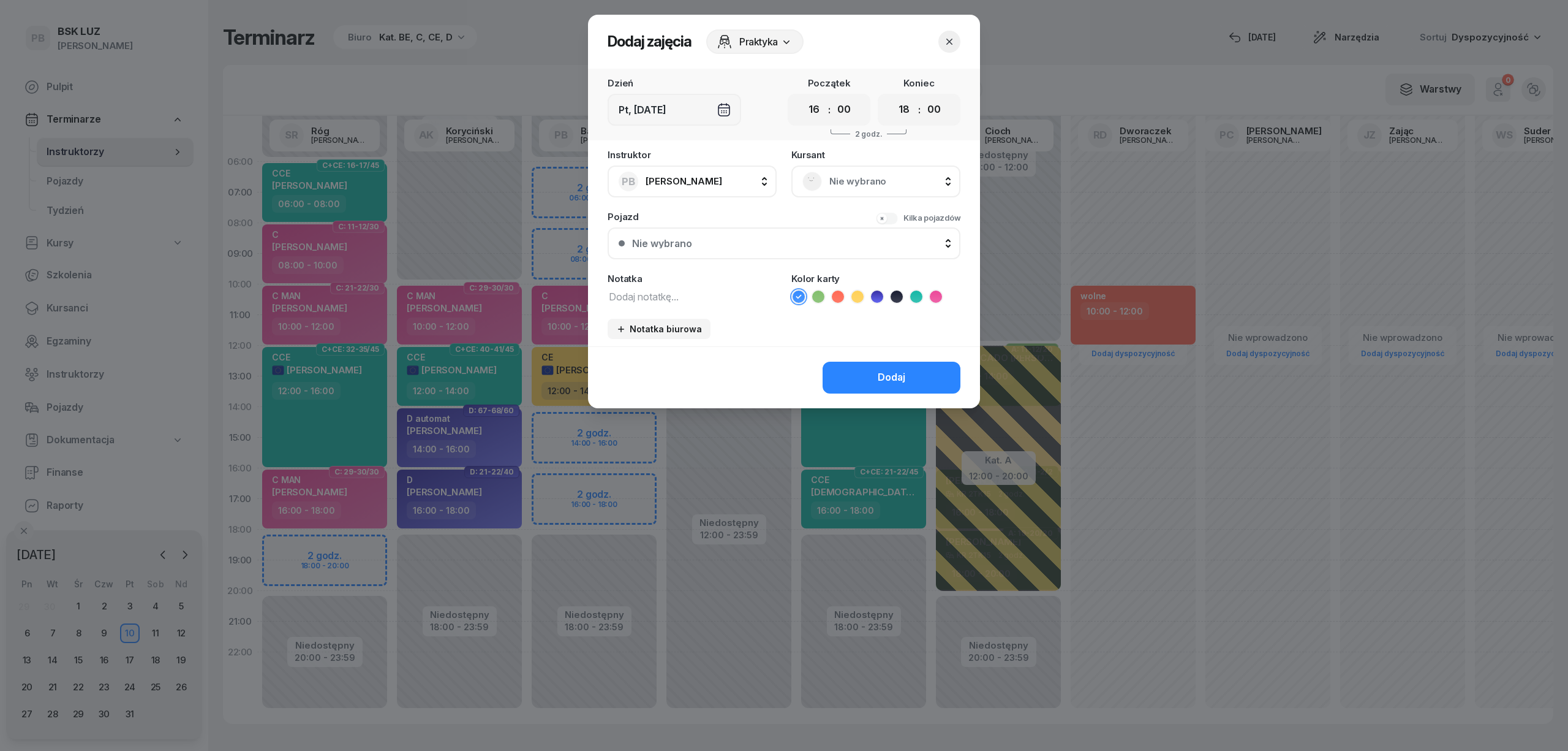
click at [848, 179] on span "Nie wybrano" at bounding box center [890, 181] width 120 height 16
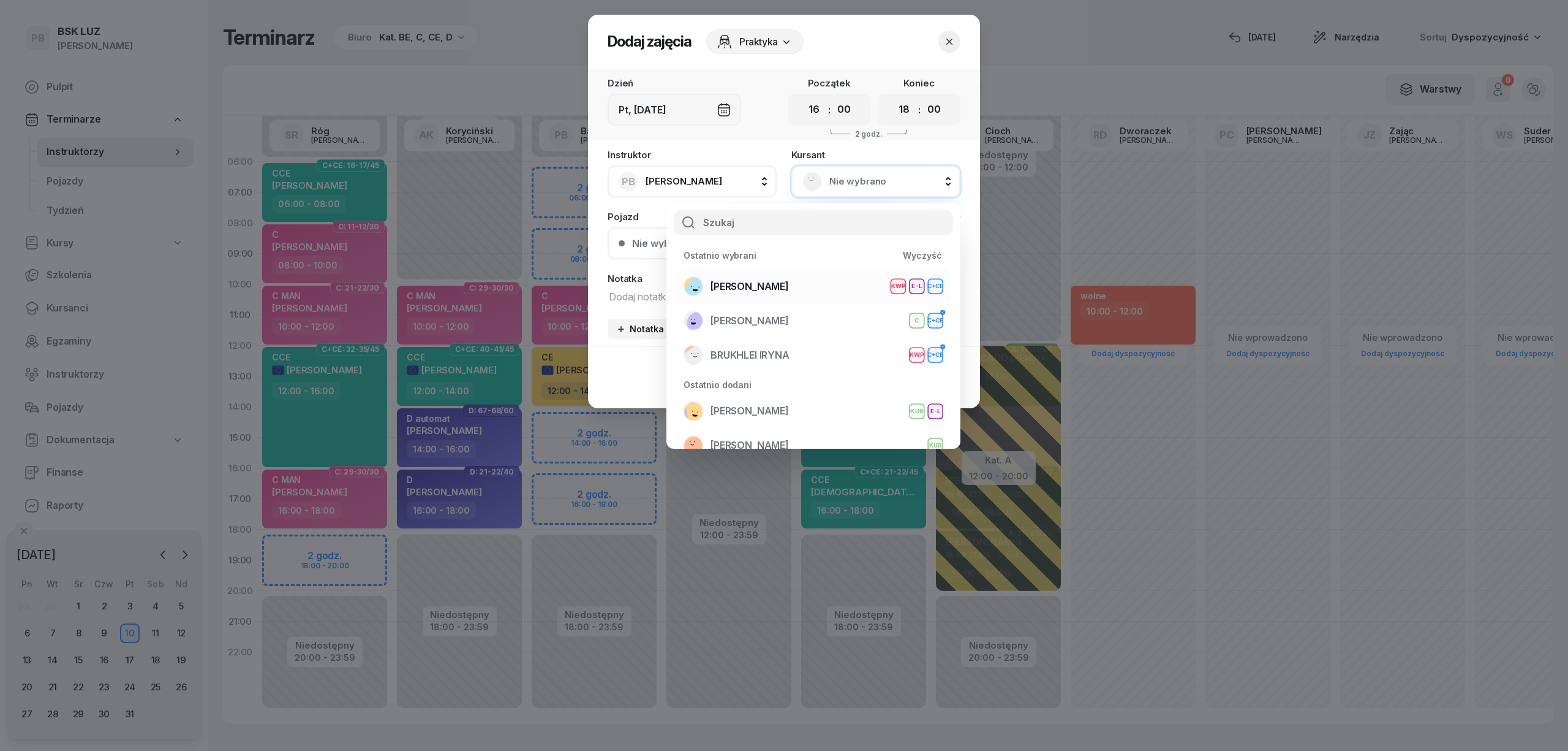
click at [807, 283] on div "ŁOSIOWSKI ŁUKASZ KWP E-L C+CE" at bounding box center [814, 286] width 259 height 20
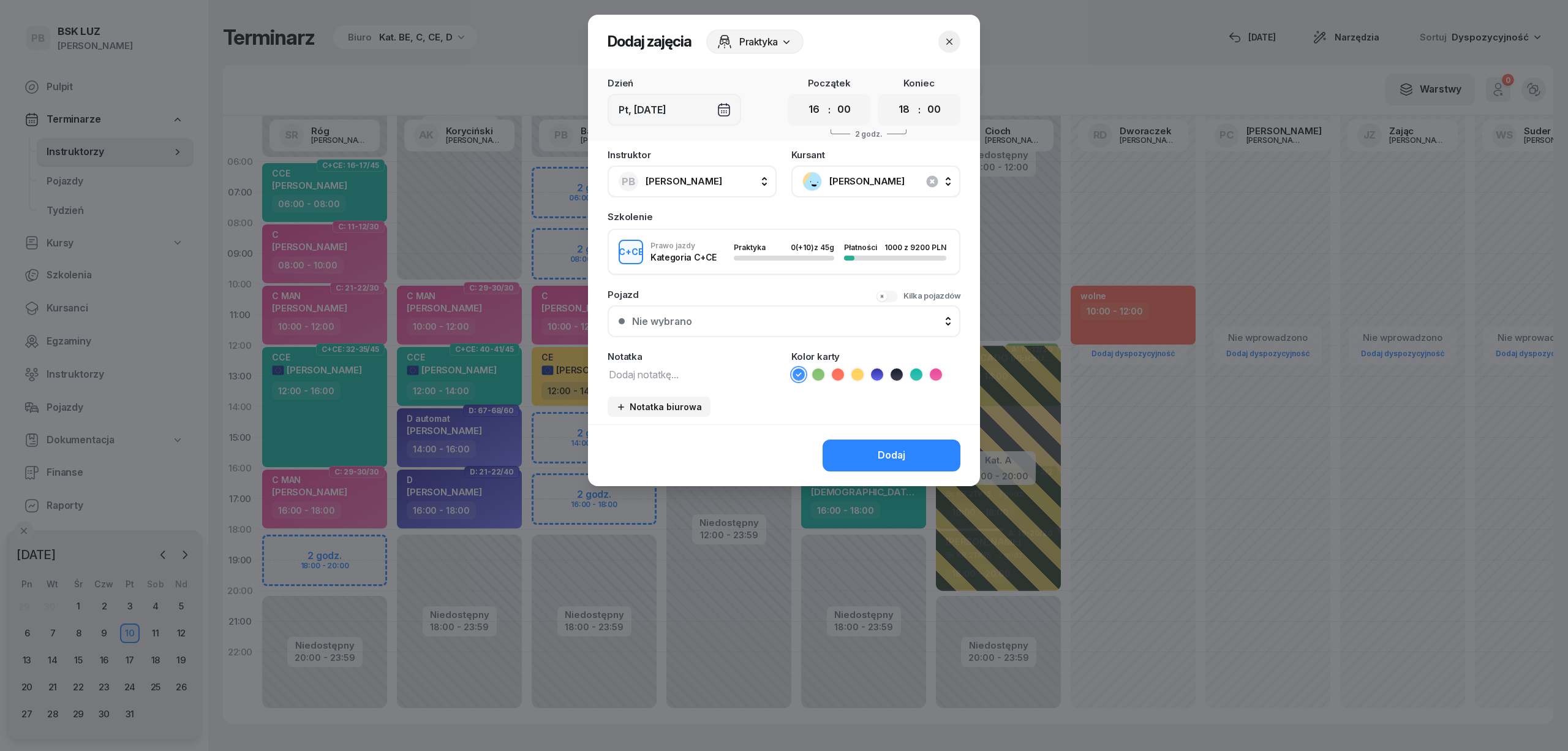
click at [684, 368] on textarea at bounding box center [692, 373] width 169 height 16
type textarea "CCE"
click at [917, 376] on icon at bounding box center [916, 374] width 12 height 12
click at [899, 447] on div "Dodaj" at bounding box center [891, 455] width 27 height 16
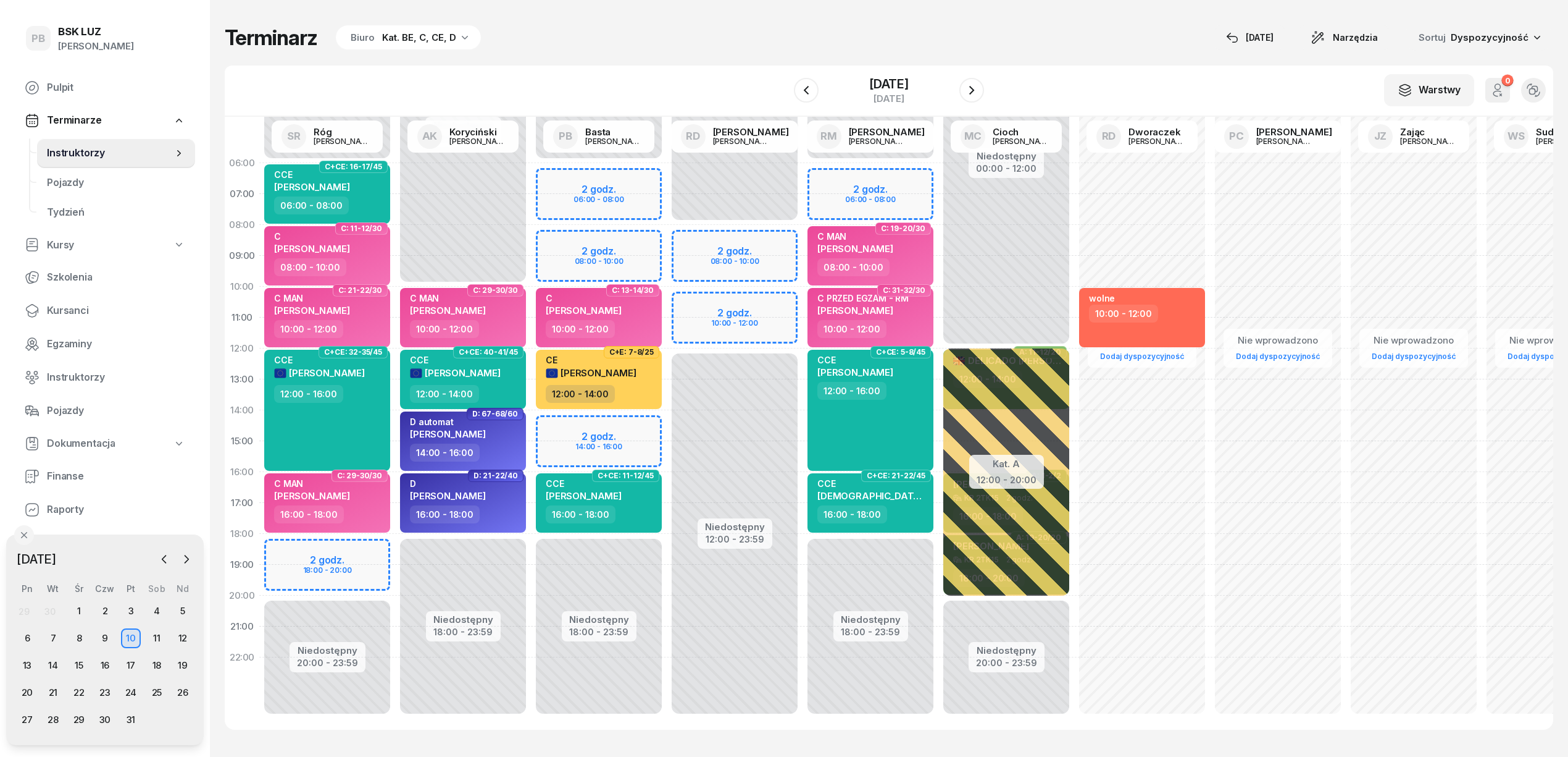
click at [973, 81] on div at bounding box center [971, 90] width 25 height 25
click at [979, 84] on icon "button" at bounding box center [971, 90] width 15 height 15
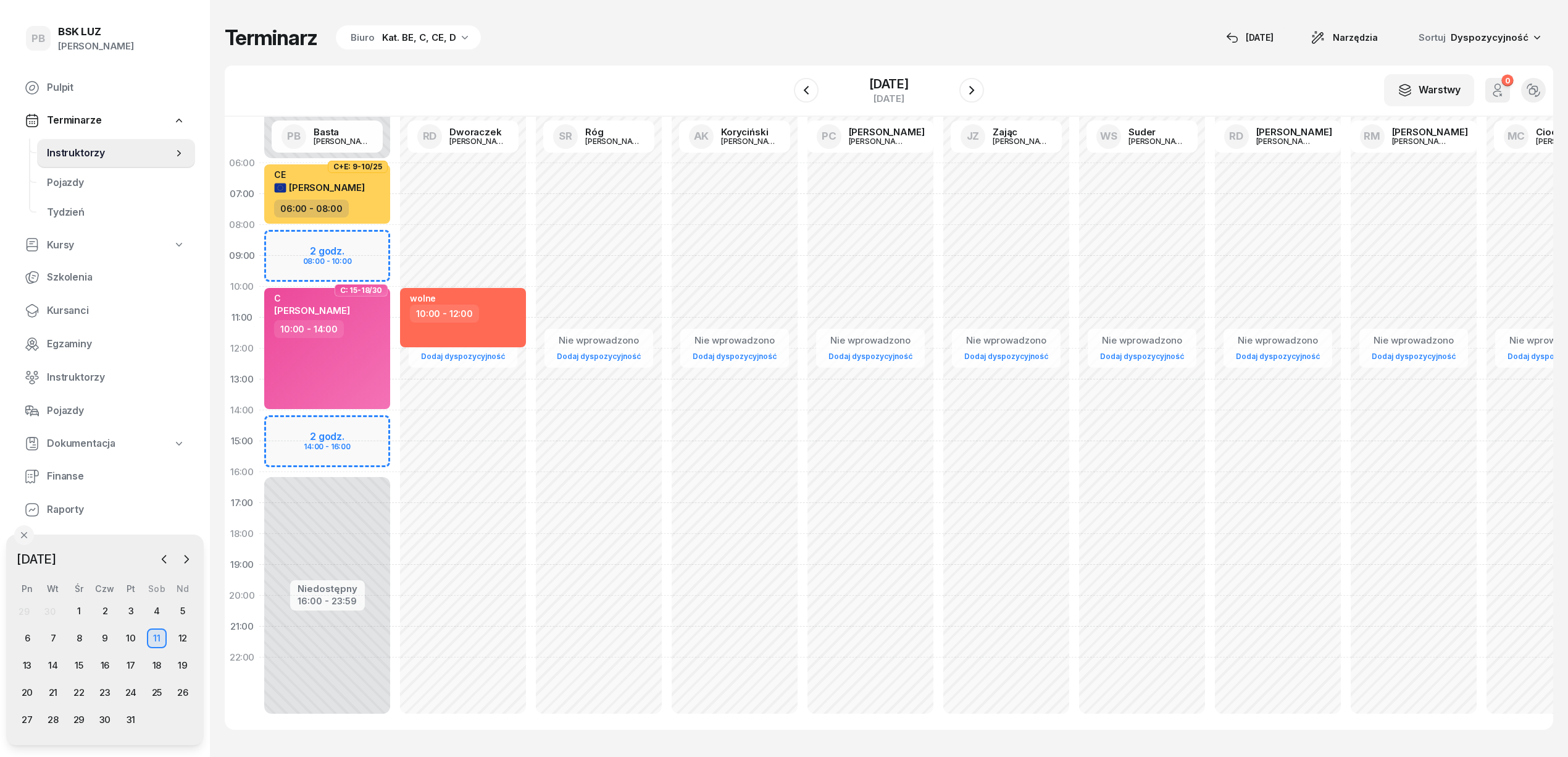
click at [363, 238] on div "Niedostępny 00:00 - 06:00 Niedostępny 16:00 - 23:59 2 godz. 08:00 - 10:00 2 god…" at bounding box center [327, 441] width 135 height 586
select select "08"
select select "10"
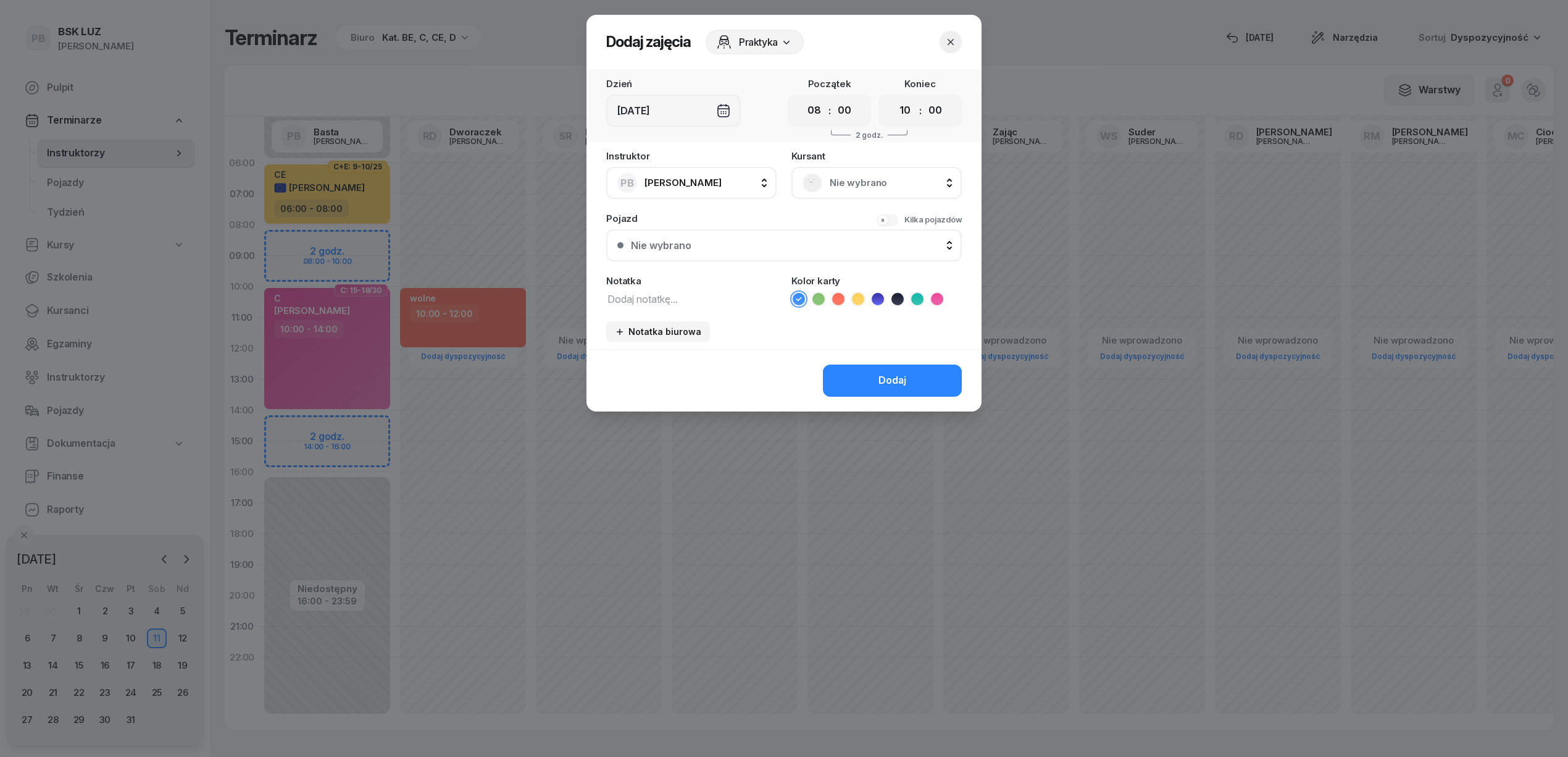
click at [832, 190] on div "Nie wybrano" at bounding box center [877, 183] width 148 height 20
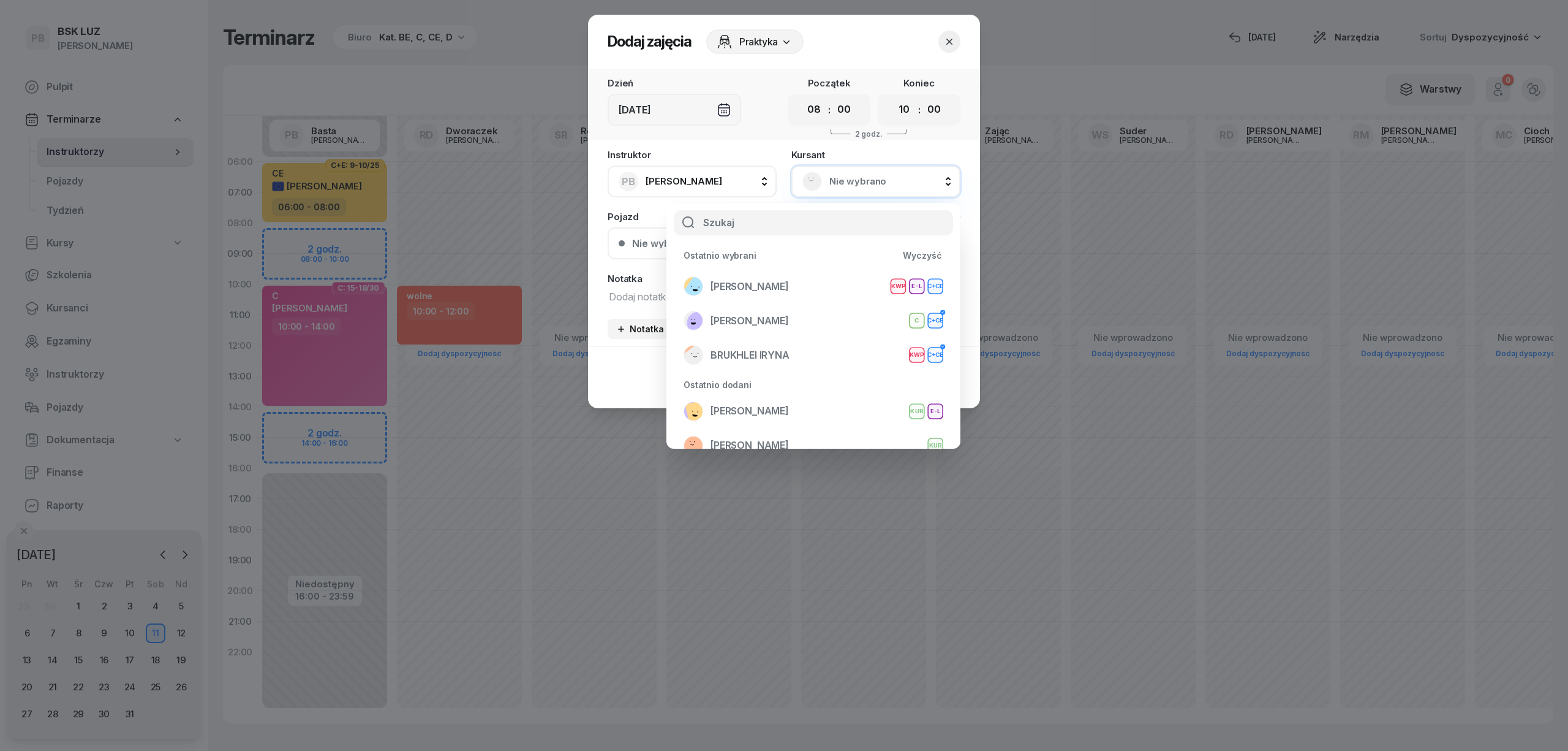
click at [858, 175] on span "Nie wybrano" at bounding box center [890, 181] width 120 height 16
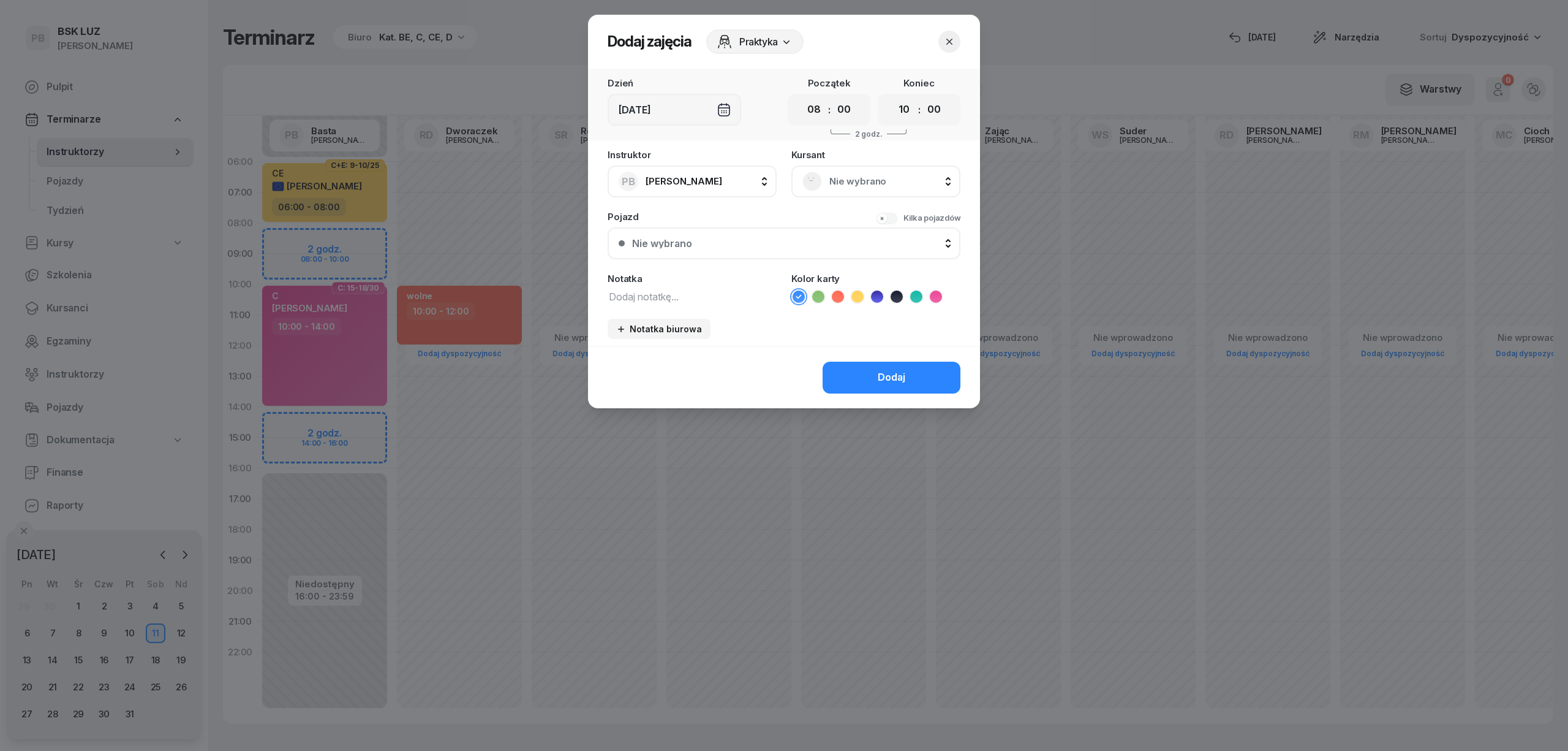
click at [853, 182] on span "Nie wybrano" at bounding box center [890, 181] width 120 height 16
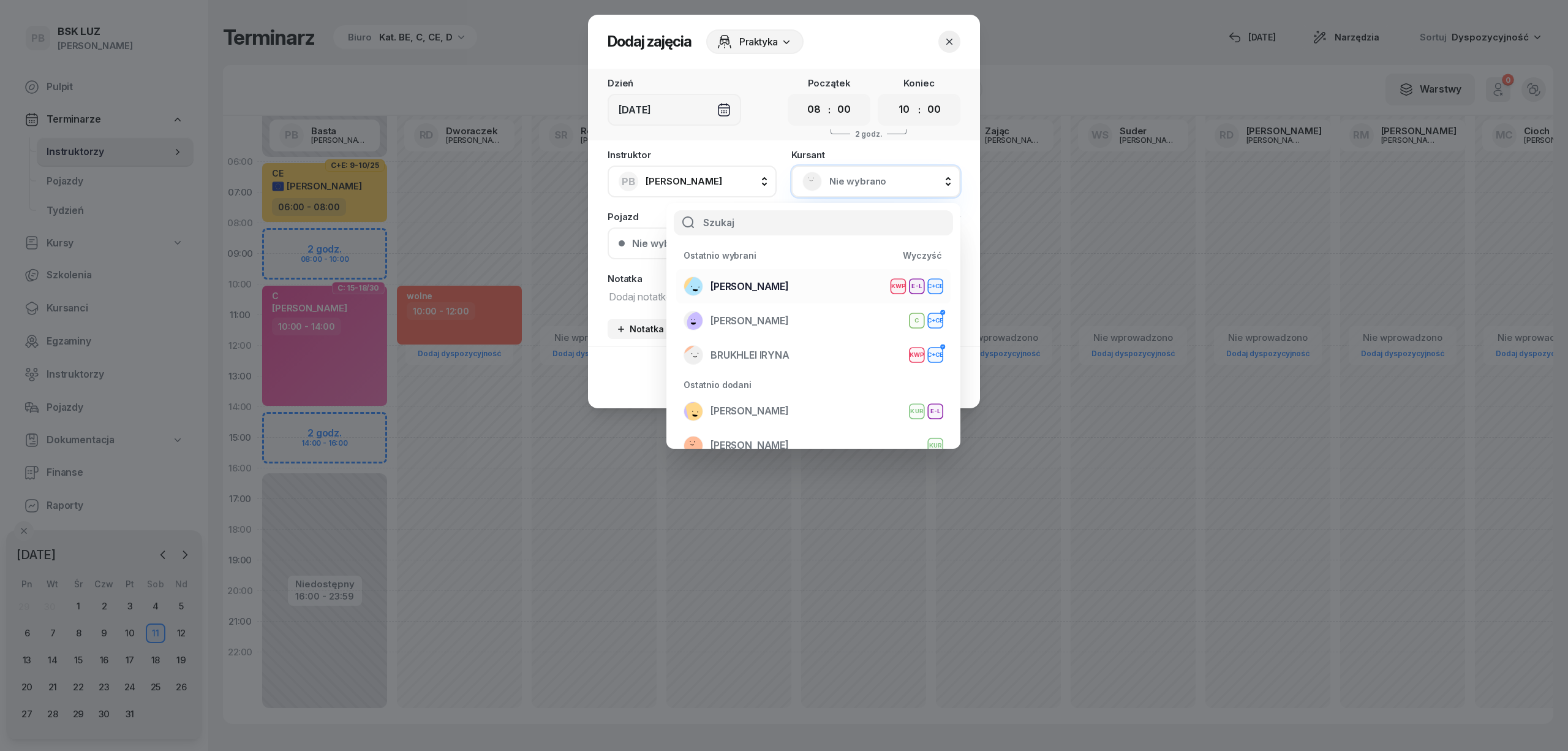
click at [731, 287] on span "[PERSON_NAME]" at bounding box center [749, 287] width 78 height 16
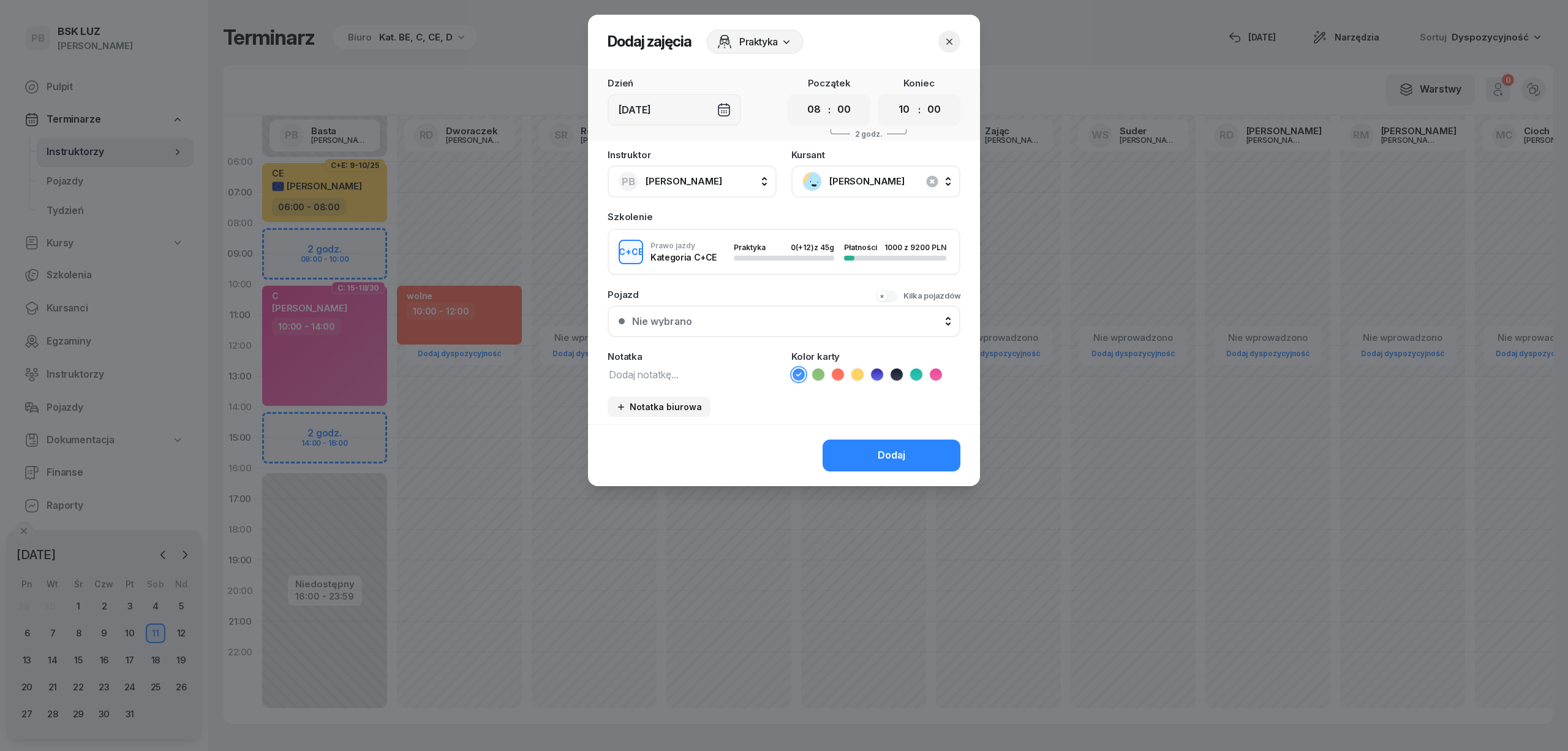
click at [669, 380] on textarea at bounding box center [692, 373] width 169 height 16
type textarea "CCE"
click at [915, 368] on icon at bounding box center [916, 374] width 12 height 12
click at [875, 454] on button "Dodaj" at bounding box center [892, 455] width 138 height 32
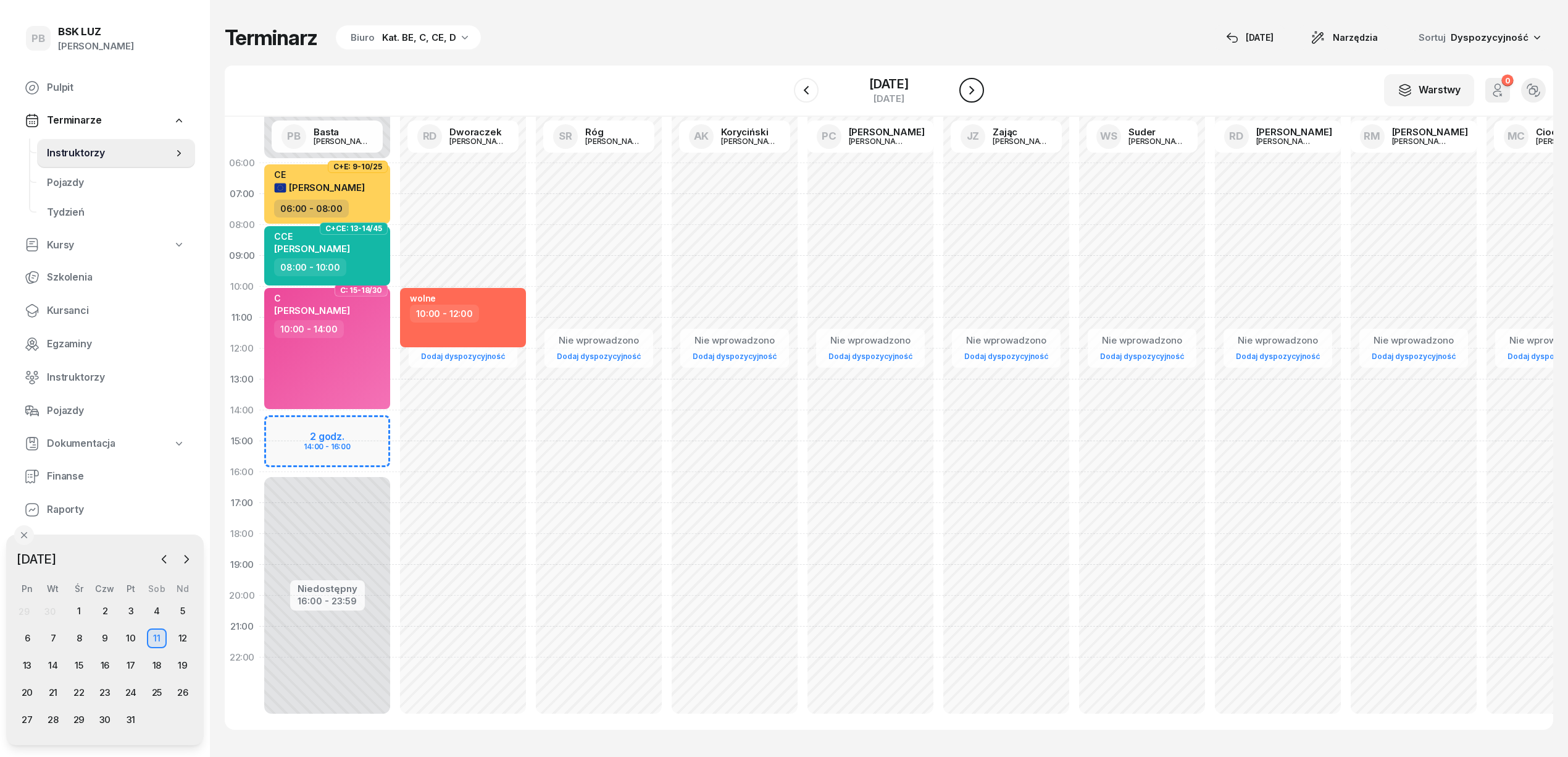
click at [979, 89] on icon "button" at bounding box center [971, 90] width 15 height 15
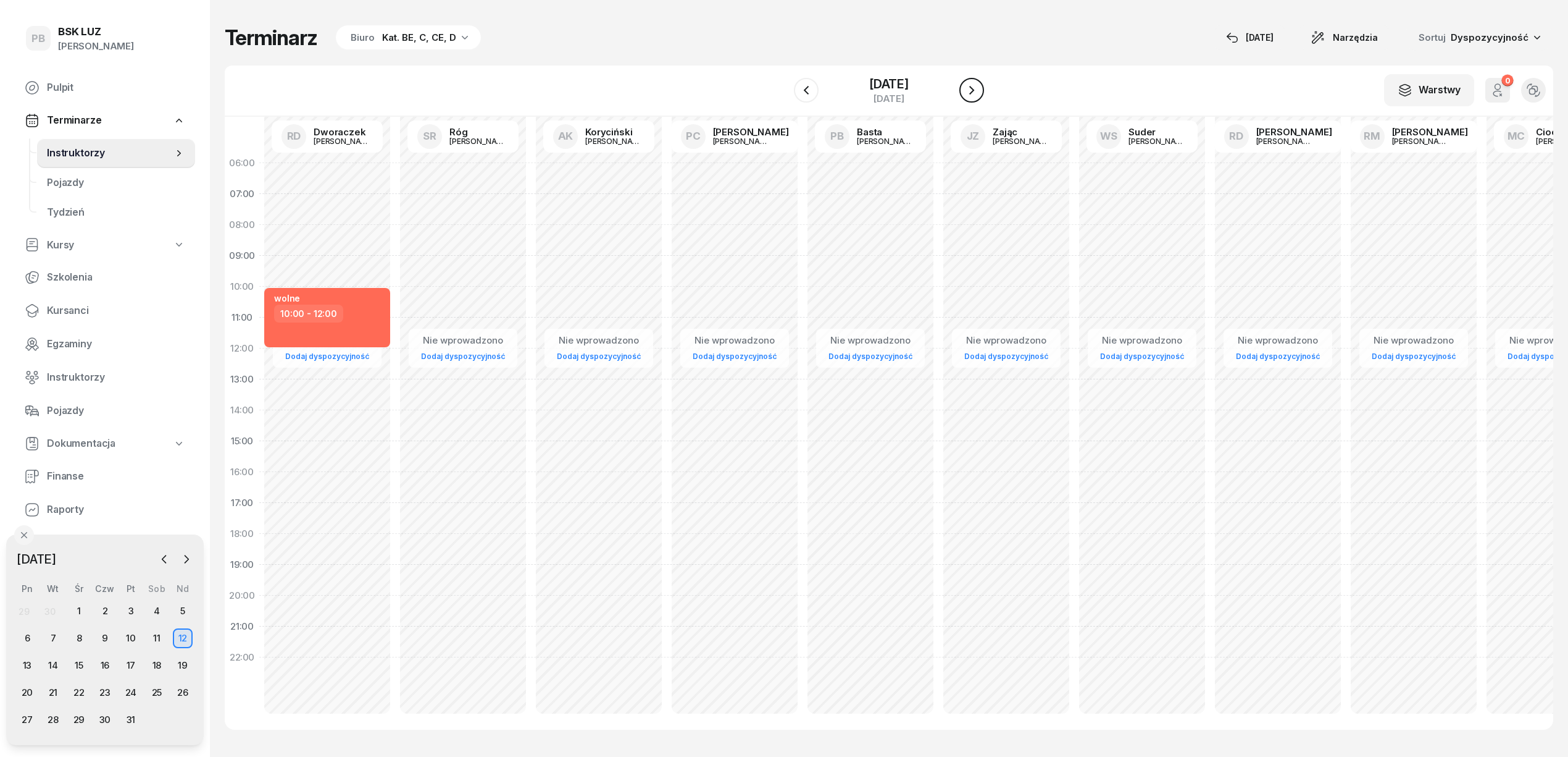
click at [979, 89] on icon "button" at bounding box center [971, 90] width 15 height 15
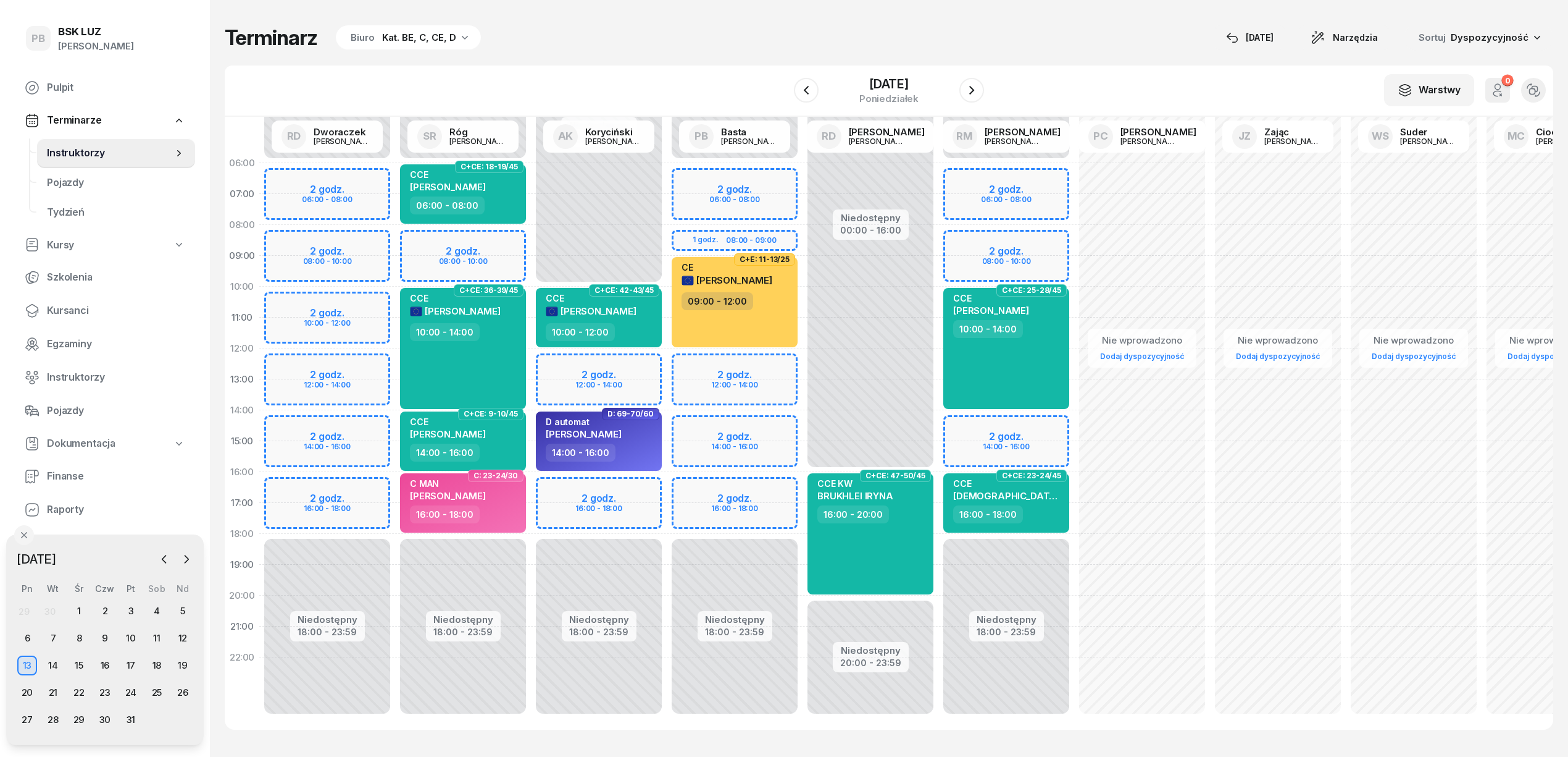
click at [638, 493] on div "Niedostępny 00:00 - 10:00 Niedostępny 18:00 - 23:59 2 godz. 12:00 - 14:00 2 god…" at bounding box center [598, 441] width 135 height 586
select select "16"
select select "18"
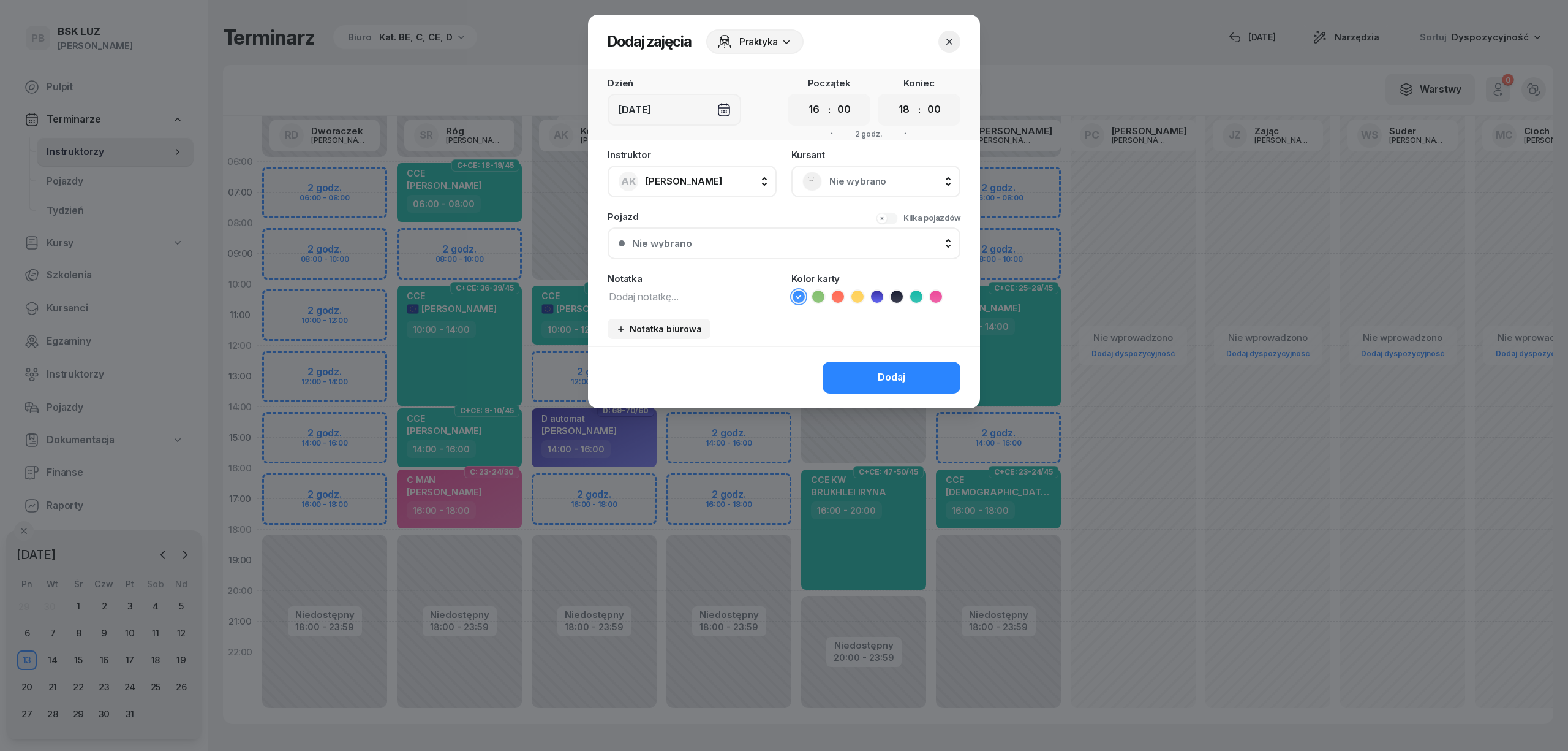
click at [865, 185] on span "Nie wybrano" at bounding box center [890, 181] width 120 height 16
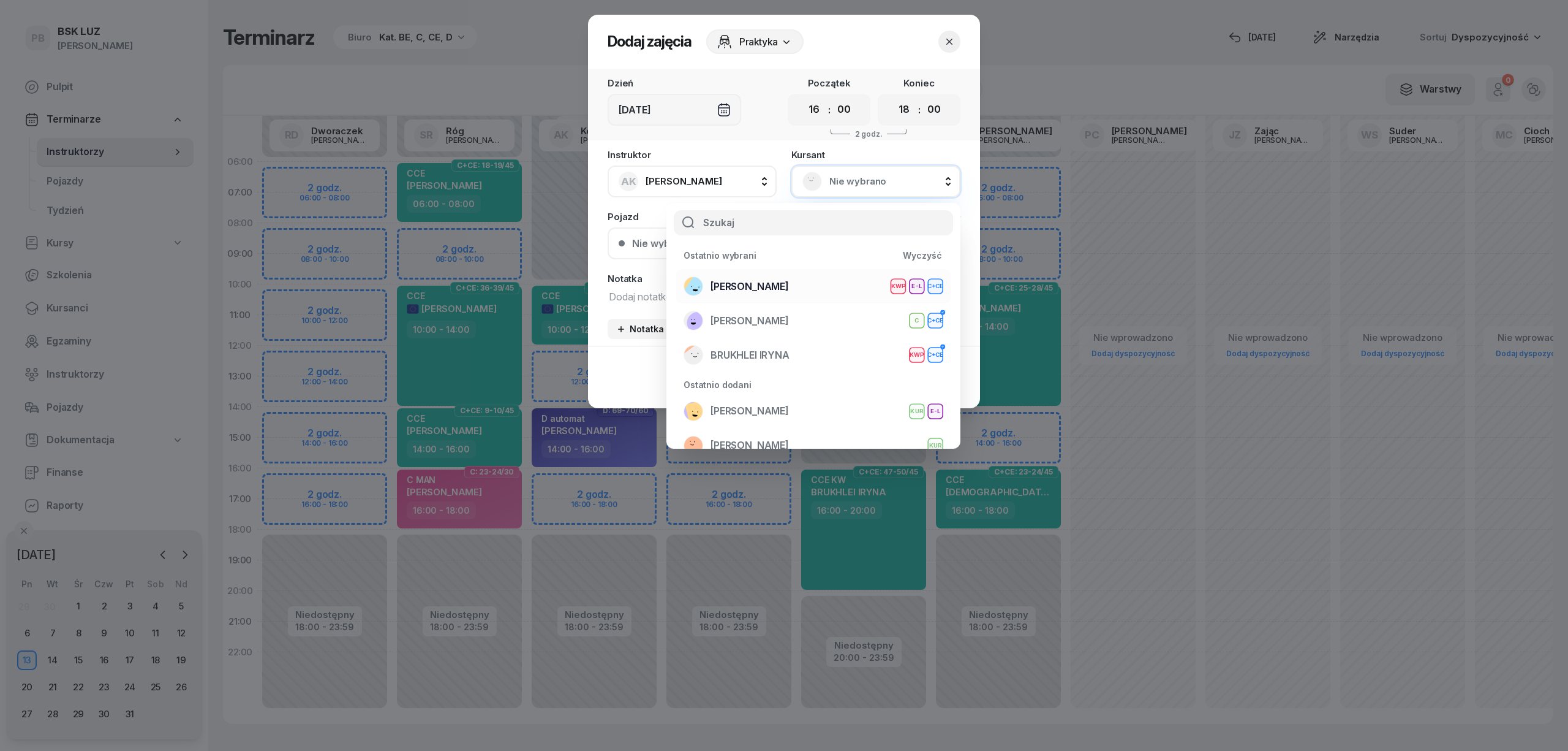
click at [789, 279] on span "[PERSON_NAME]" at bounding box center [749, 287] width 78 height 16
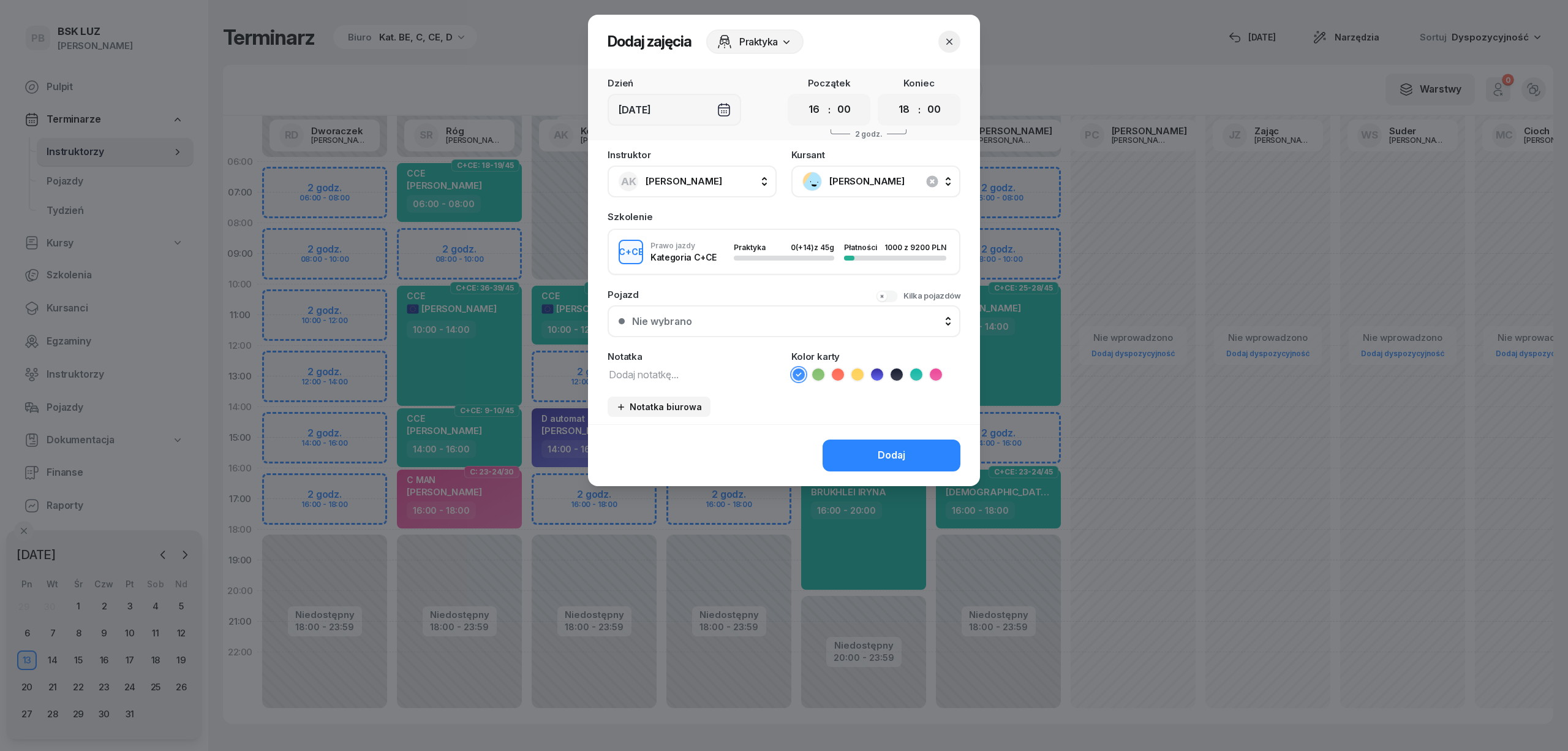
click at [684, 370] on textarea at bounding box center [692, 373] width 169 height 16
type textarea "CCE"
click at [910, 370] on icon at bounding box center [916, 374] width 12 height 12
click at [895, 440] on button "Dodaj" at bounding box center [892, 455] width 138 height 32
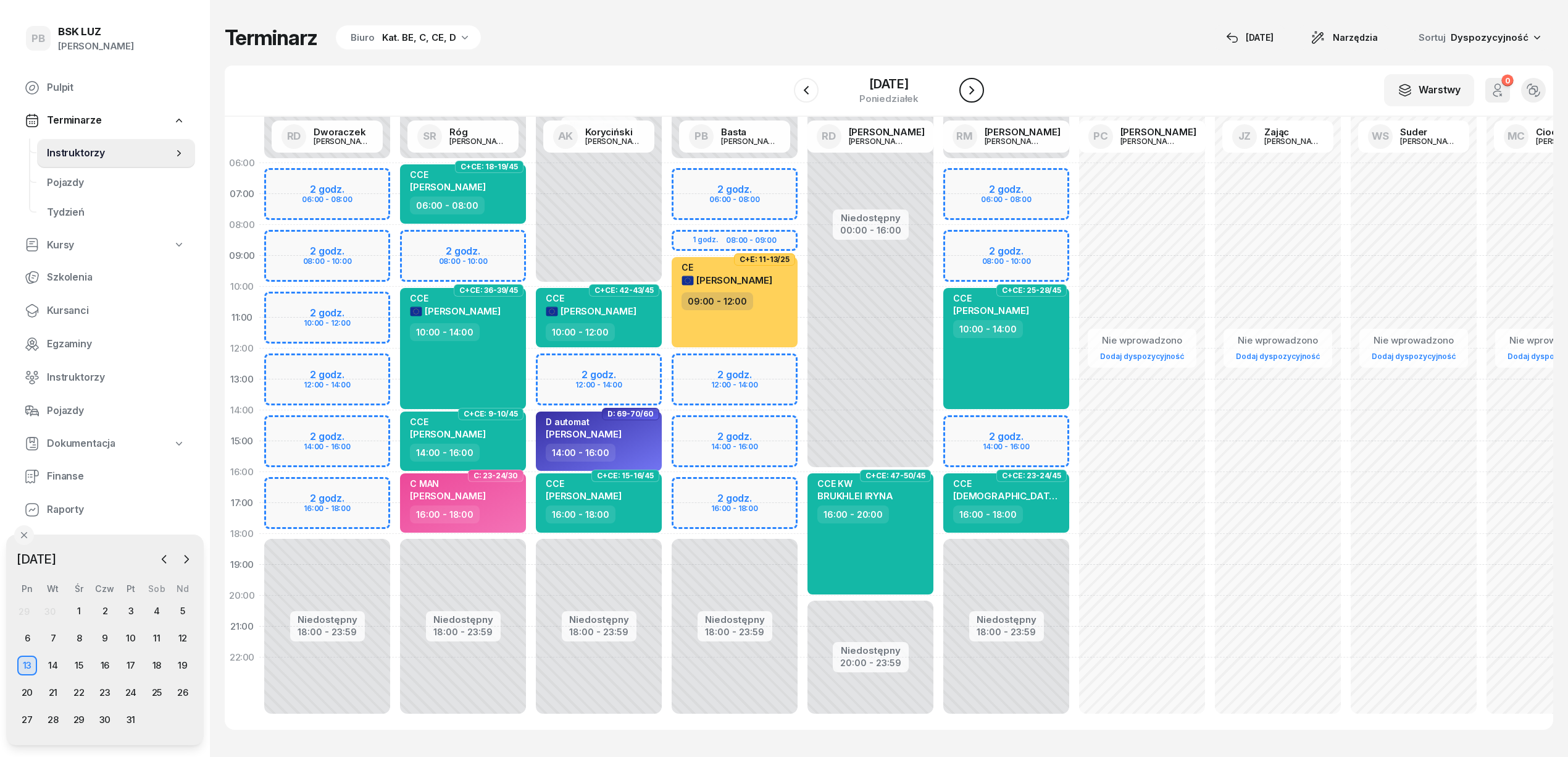
click at [979, 94] on icon "button" at bounding box center [971, 90] width 15 height 15
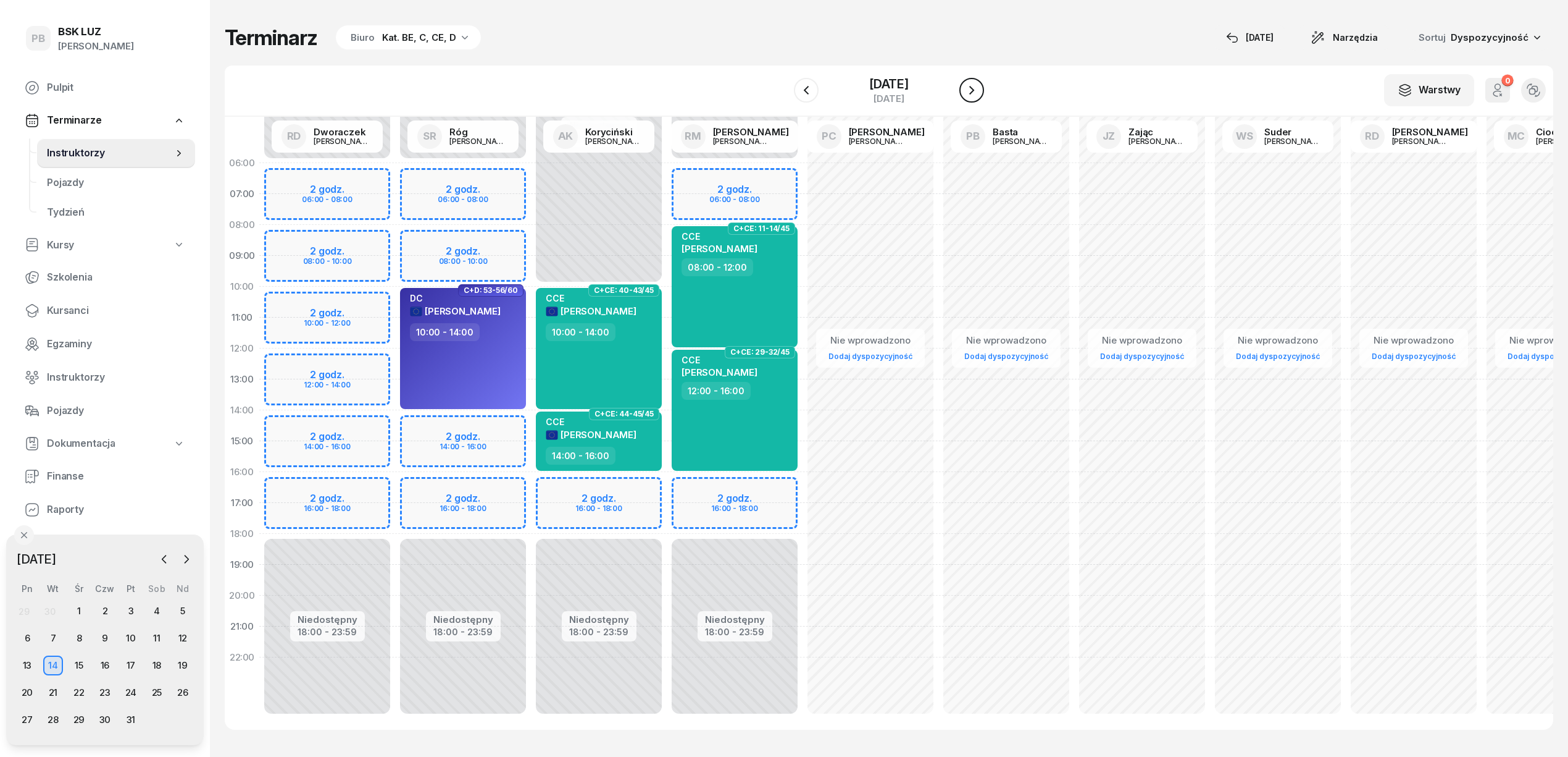
click at [979, 94] on icon "button" at bounding box center [971, 90] width 15 height 15
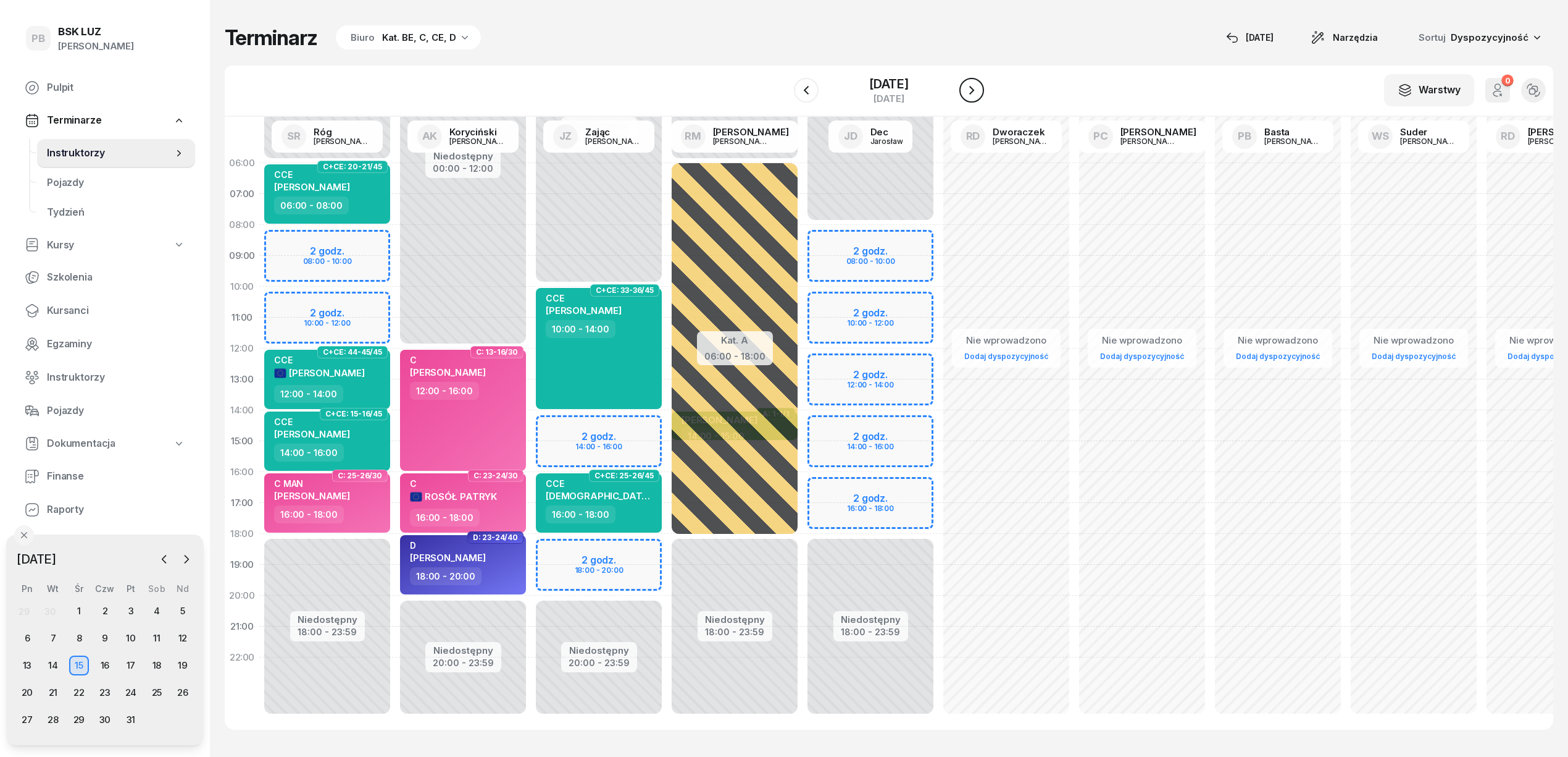
click at [979, 89] on icon "button" at bounding box center [971, 90] width 15 height 15
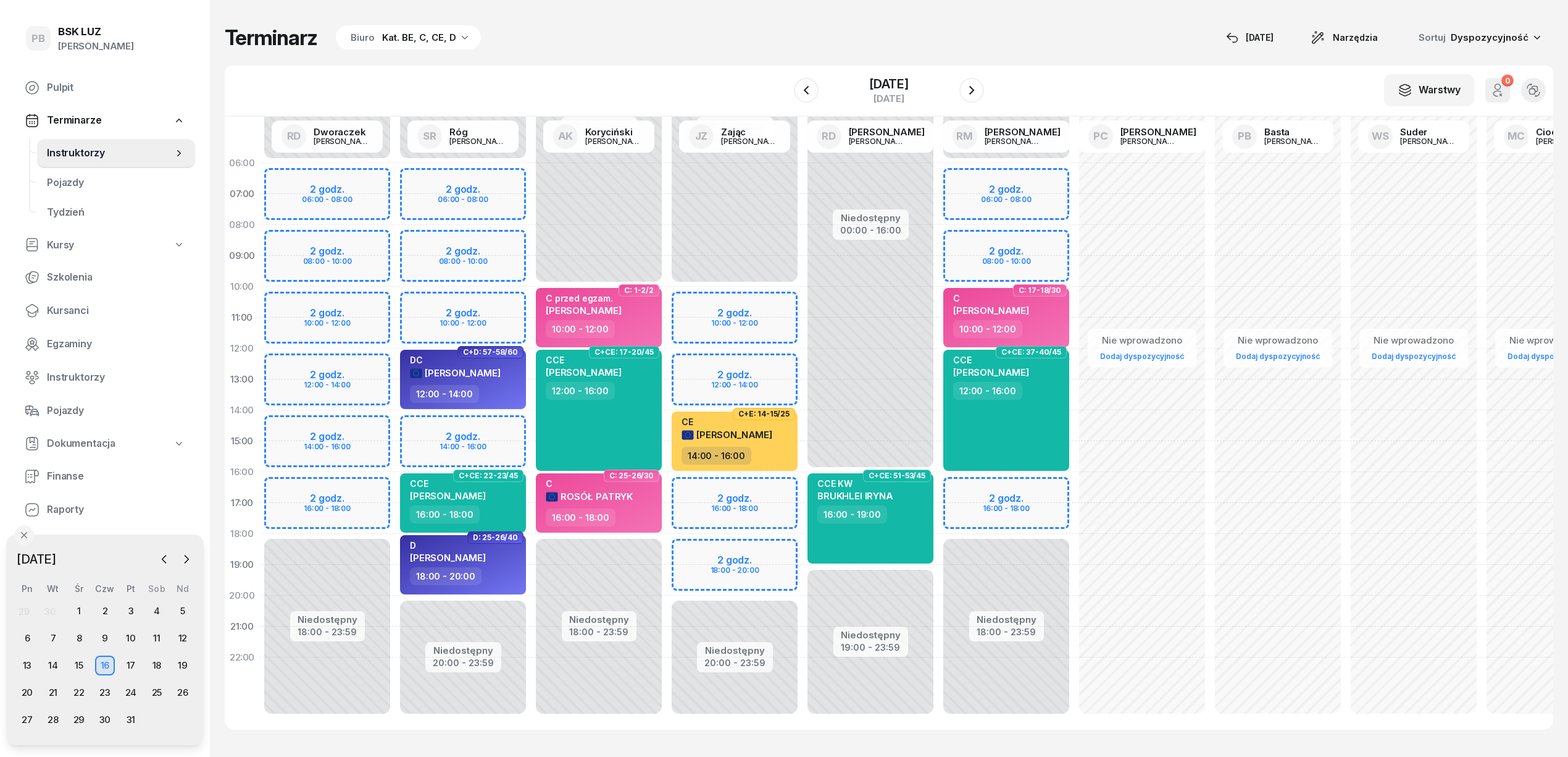
click at [989, 487] on div "Niedostępny 00:00 - 06:00 Niedostępny 18:00 - 23:59 2 godz. 06:00 - 08:00 2 god…" at bounding box center [1006, 441] width 135 height 586
select select "16"
select select "18"
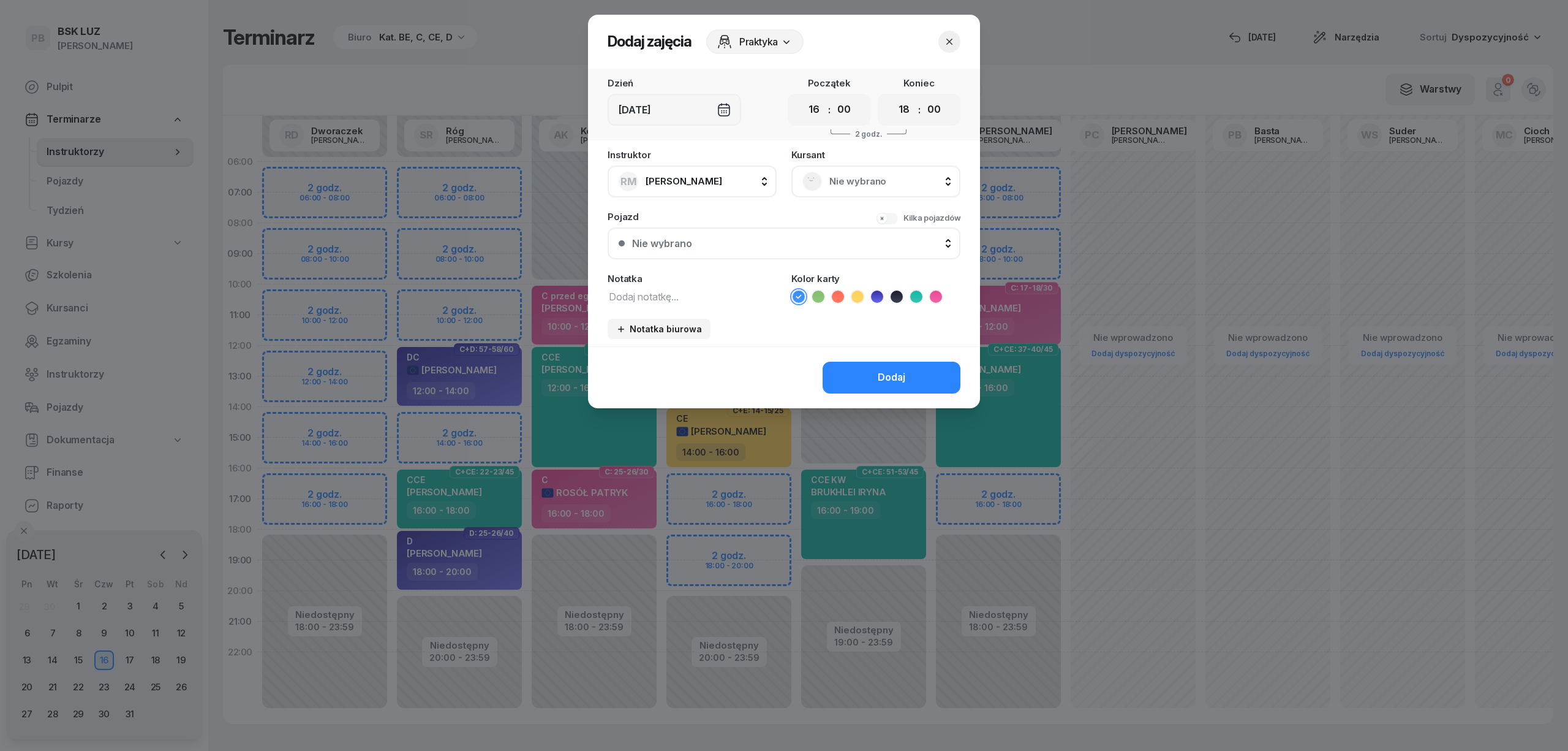
click at [907, 180] on span "Nie wybrano" at bounding box center [890, 181] width 120 height 16
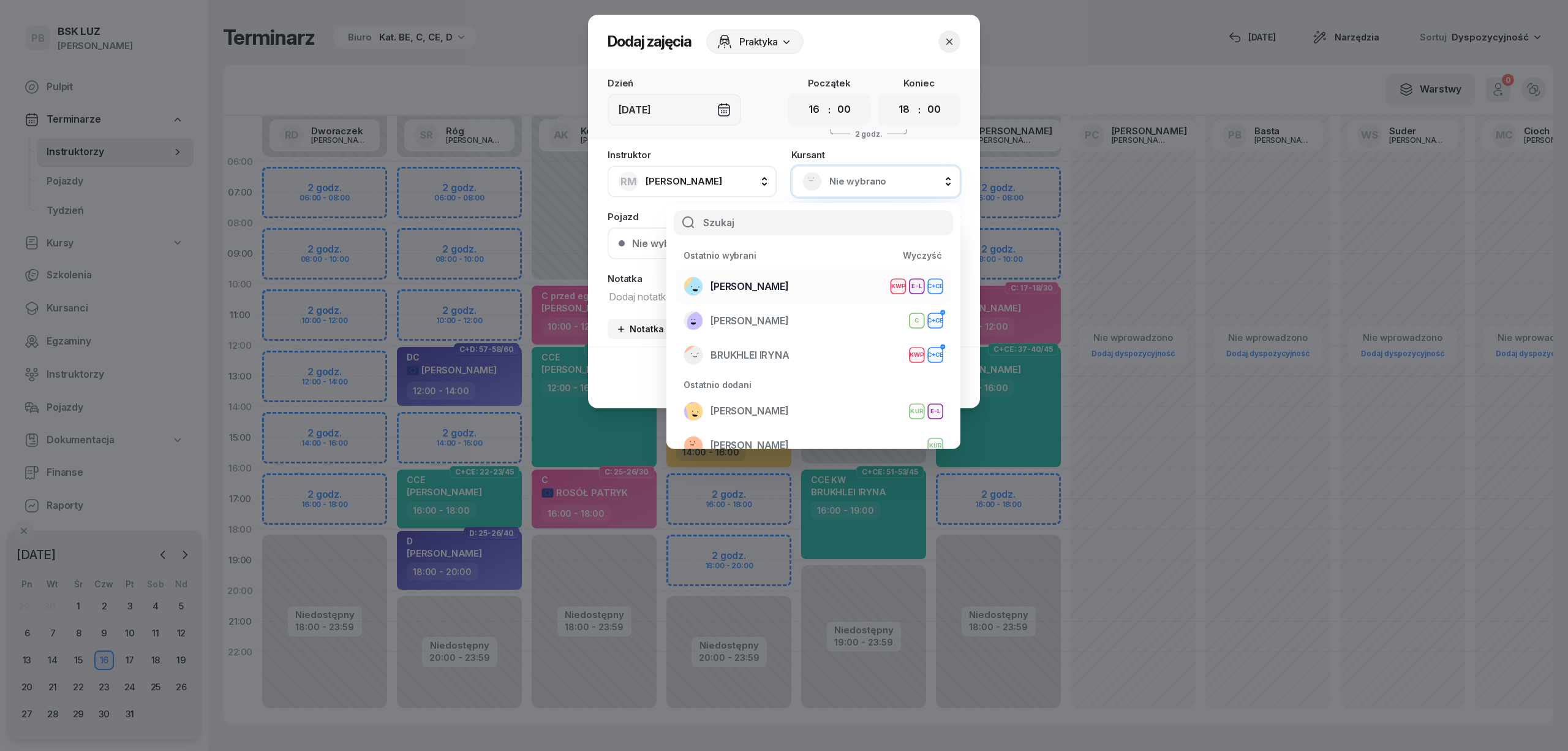
click at [807, 281] on div "ŁOSIOWSKI ŁUKASZ KWP E-L C+CE" at bounding box center [814, 286] width 259 height 20
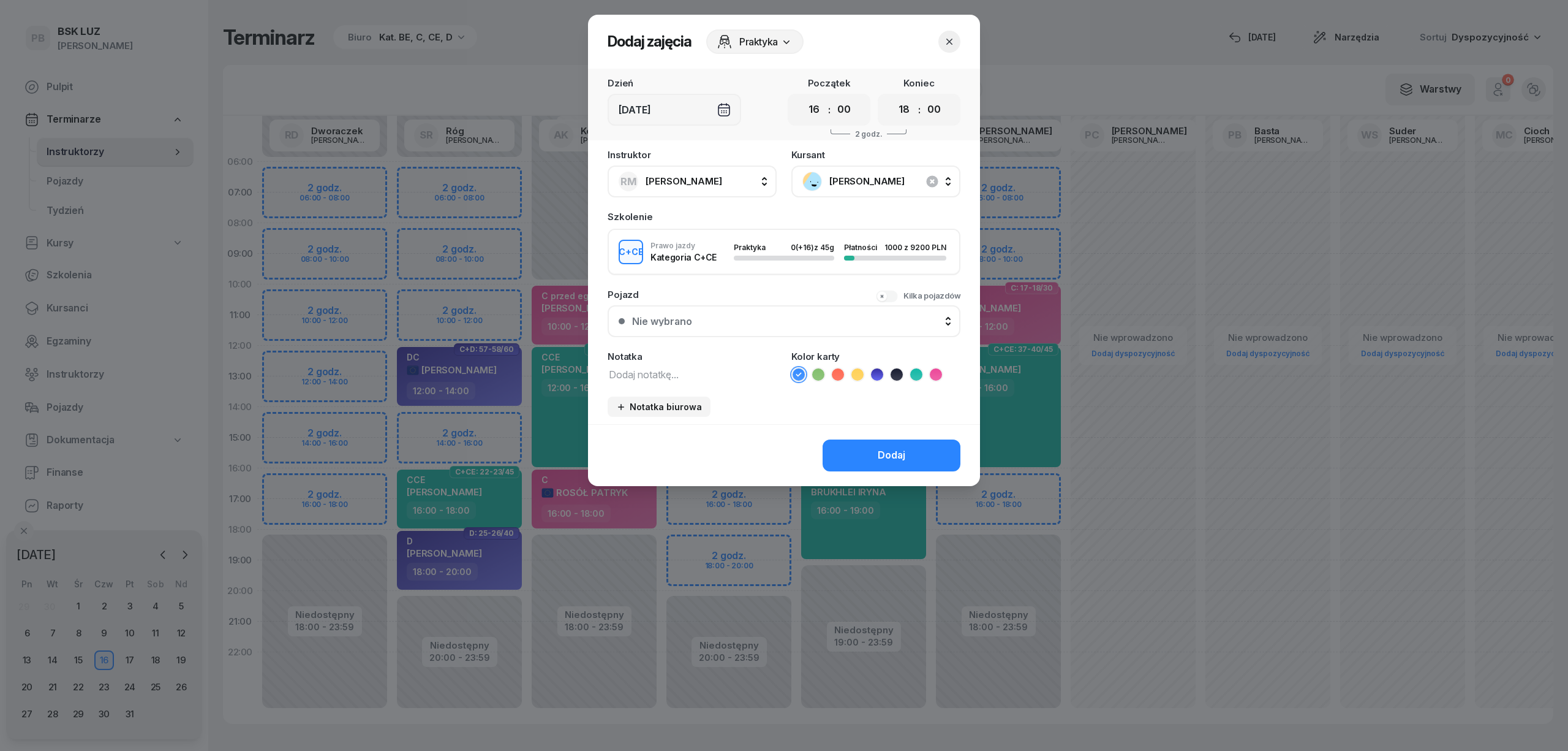
click at [734, 368] on textarea at bounding box center [692, 373] width 169 height 16
type textarea "CCE"
click at [917, 376] on icon at bounding box center [916, 374] width 12 height 12
click at [888, 454] on div "Dodaj" at bounding box center [891, 455] width 27 height 16
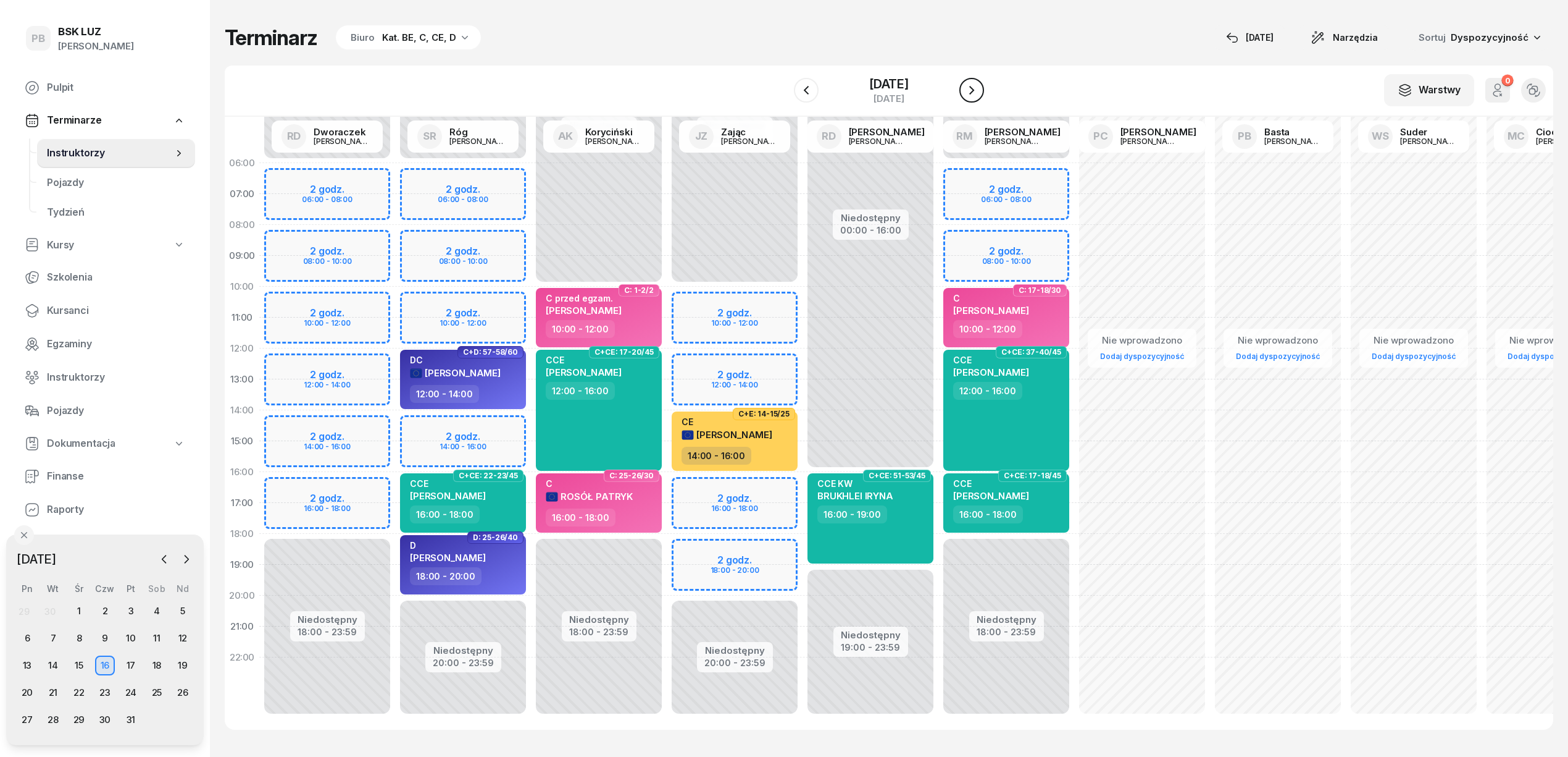
click at [973, 82] on button "button" at bounding box center [971, 90] width 25 height 25
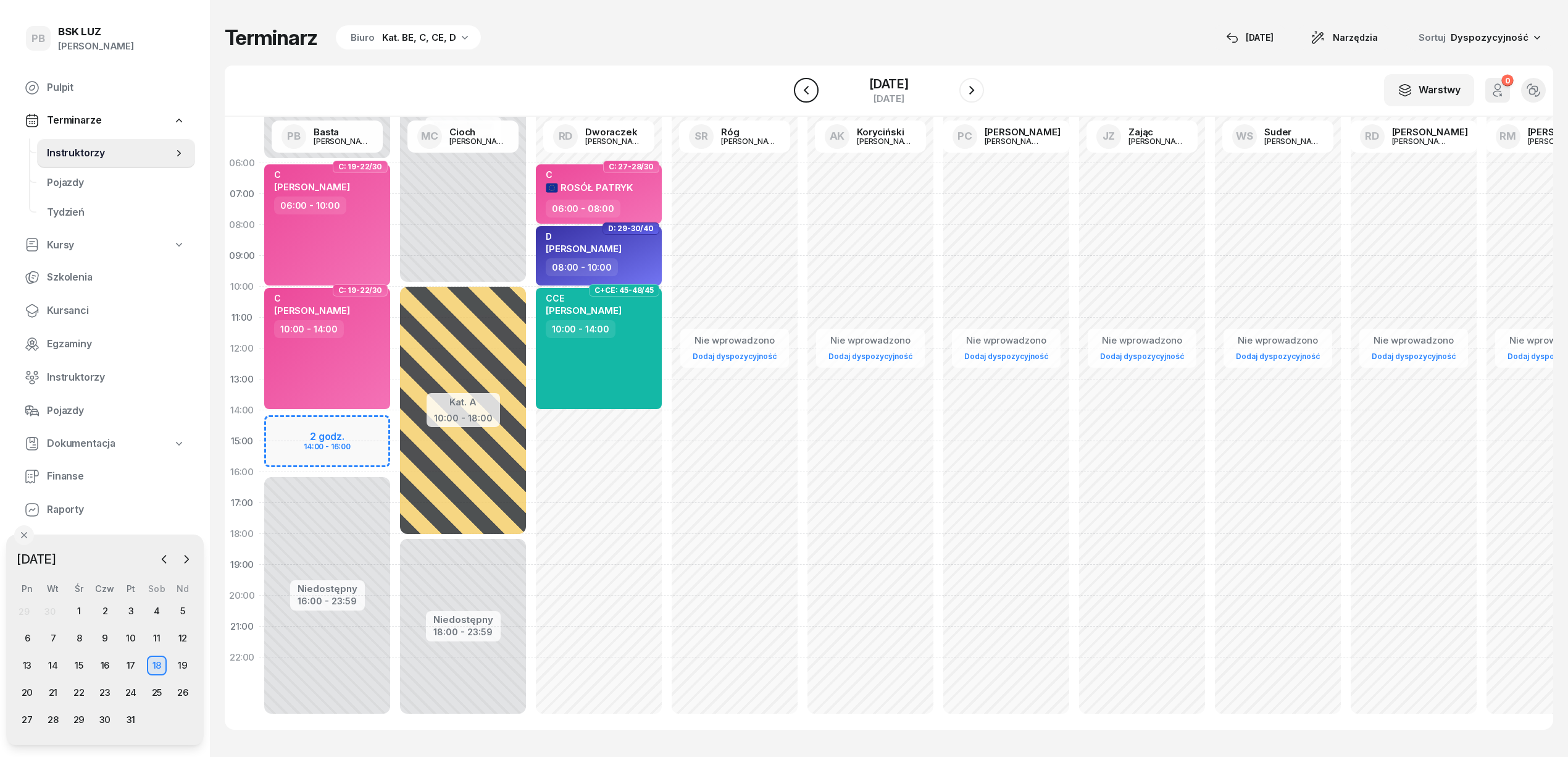
click at [799, 88] on icon "button" at bounding box center [807, 90] width 15 height 15
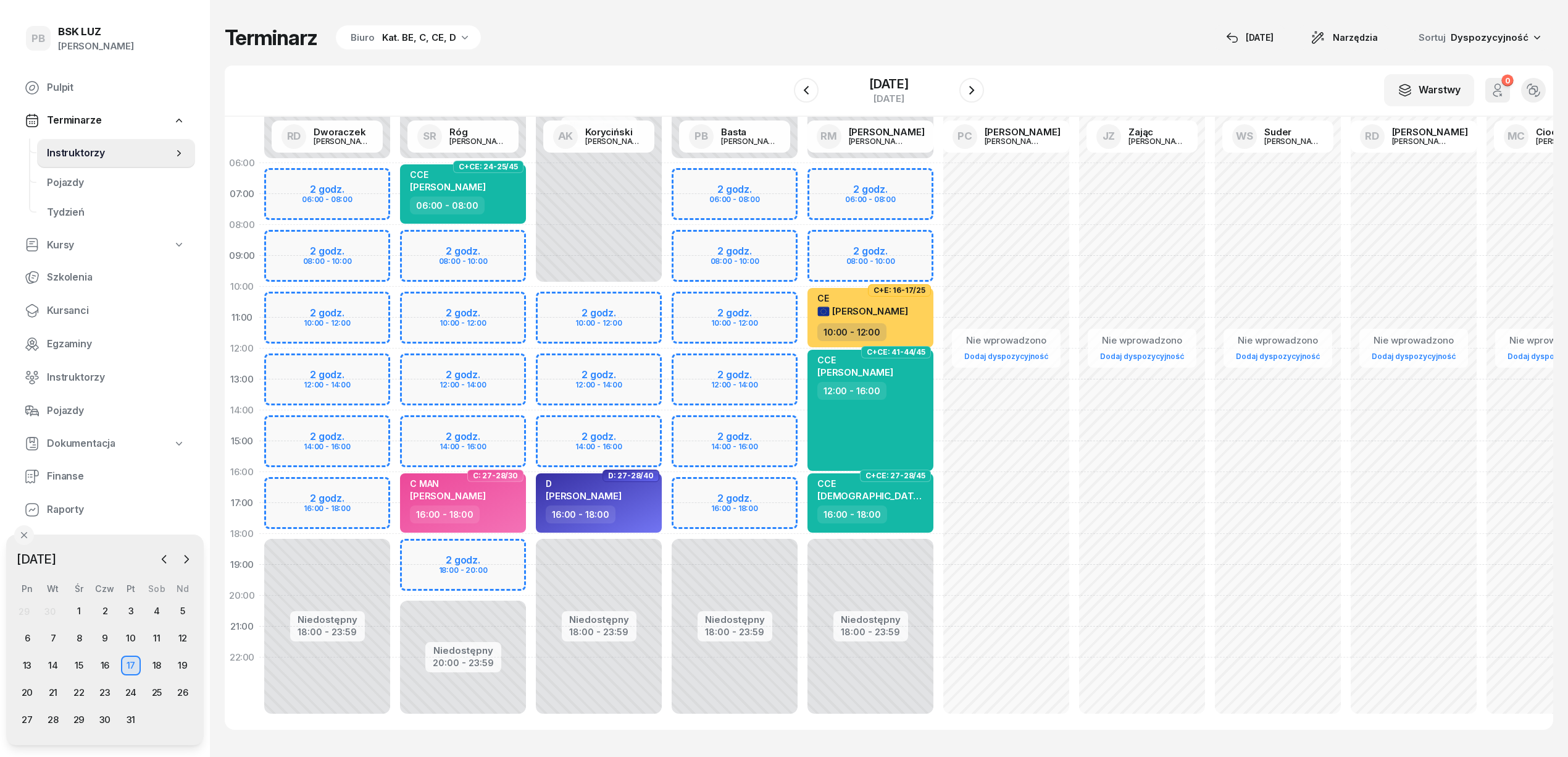
click at [777, 482] on div "Niedostępny 00:00 - 06:00 Niedostępny 18:00 - 23:59 2 godz. 06:00 - 08:00 2 god…" at bounding box center [734, 441] width 135 height 586
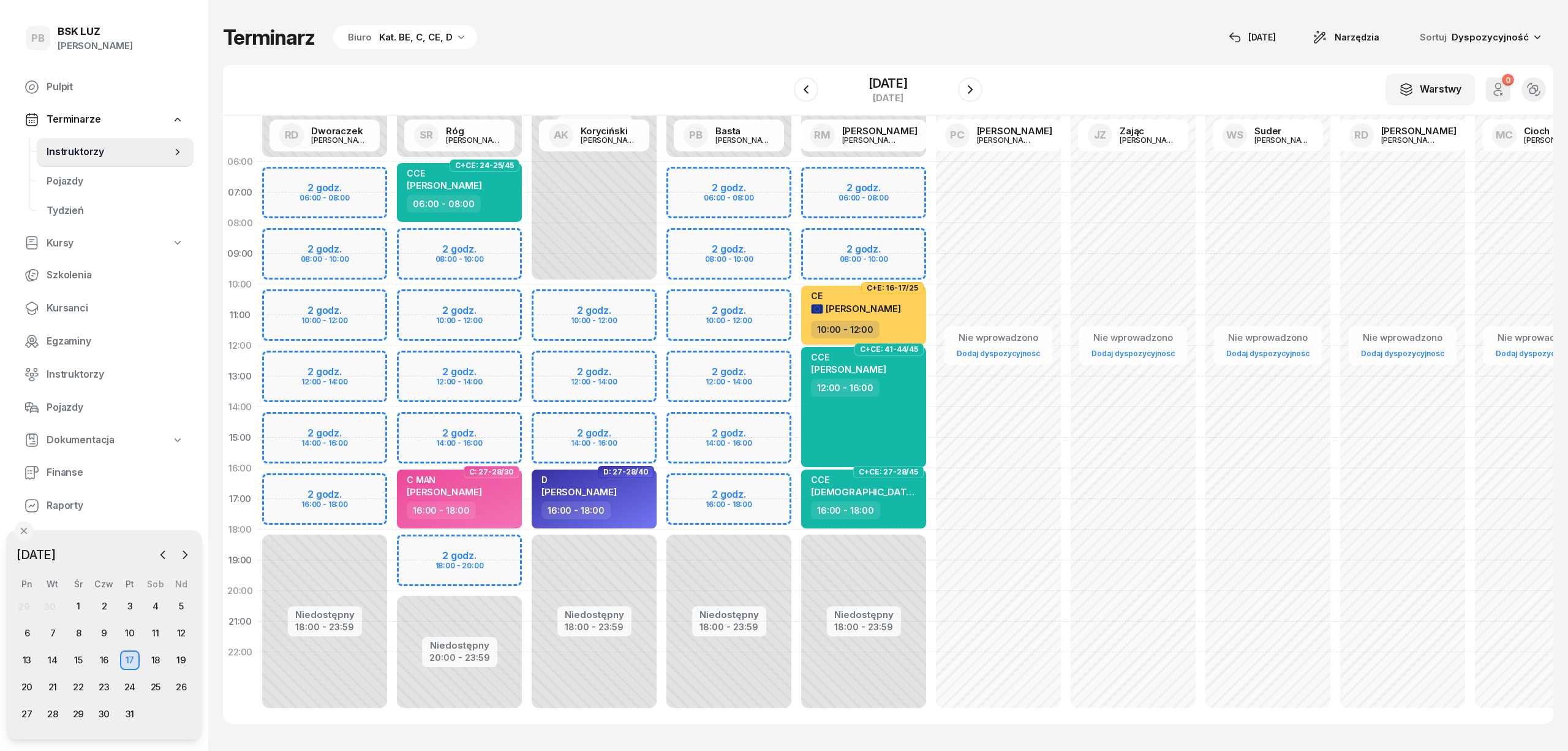
select select "16"
select select "18"
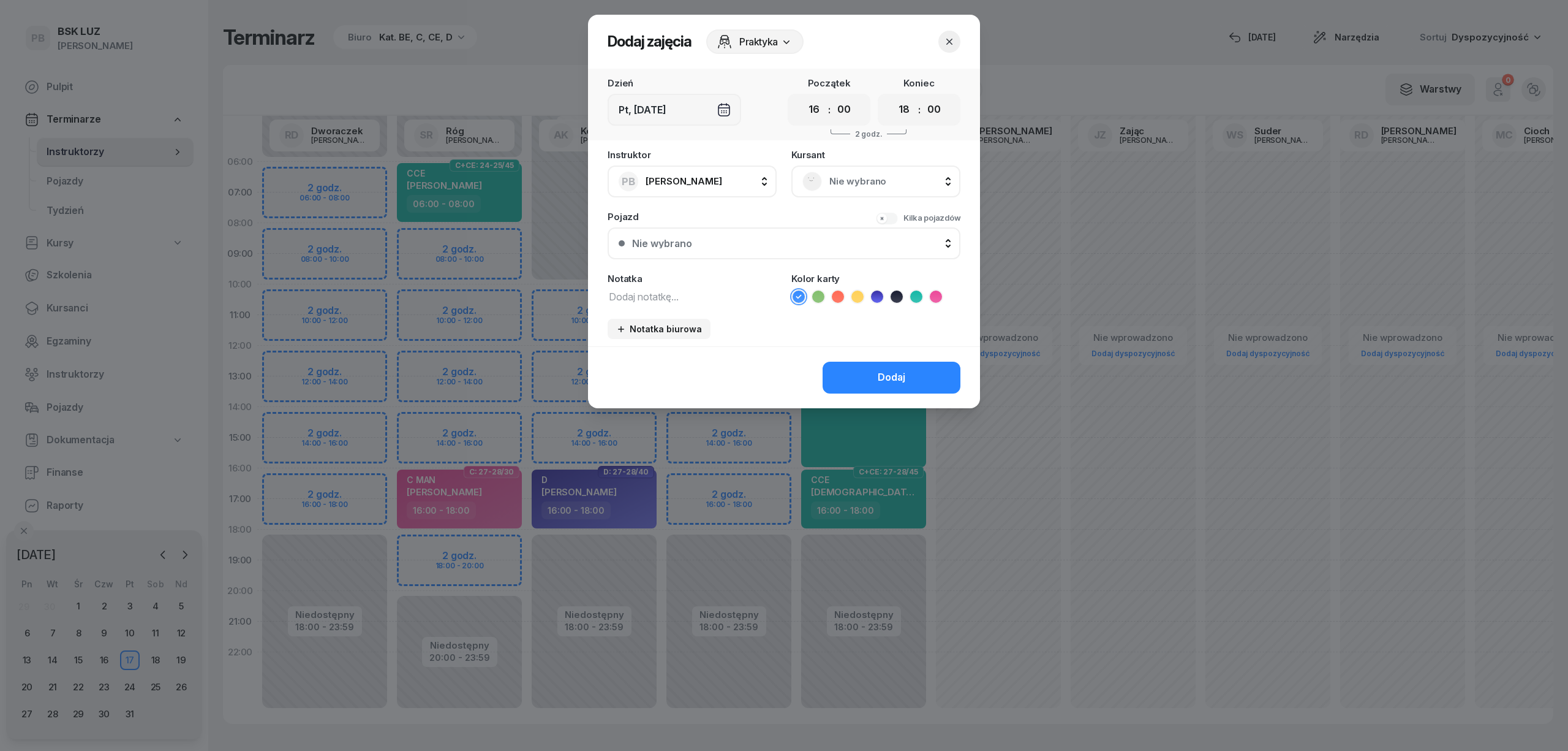
click at [876, 172] on div "Nie wybrano" at bounding box center [876, 181] width 147 height 20
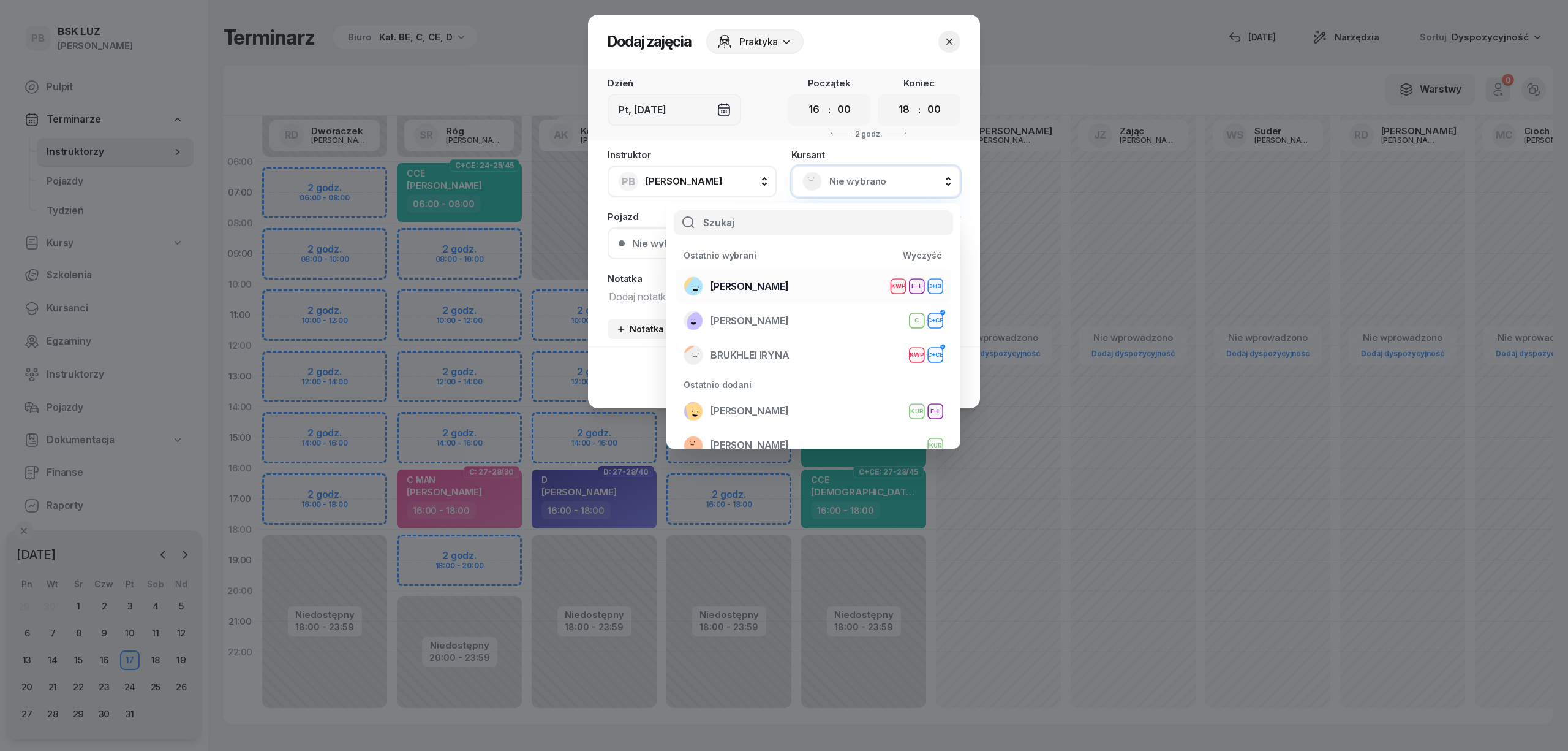
click at [746, 295] on div "ŁOSIOWSKI ŁUKASZ KWP E-L C+CE" at bounding box center [814, 286] width 259 height 20
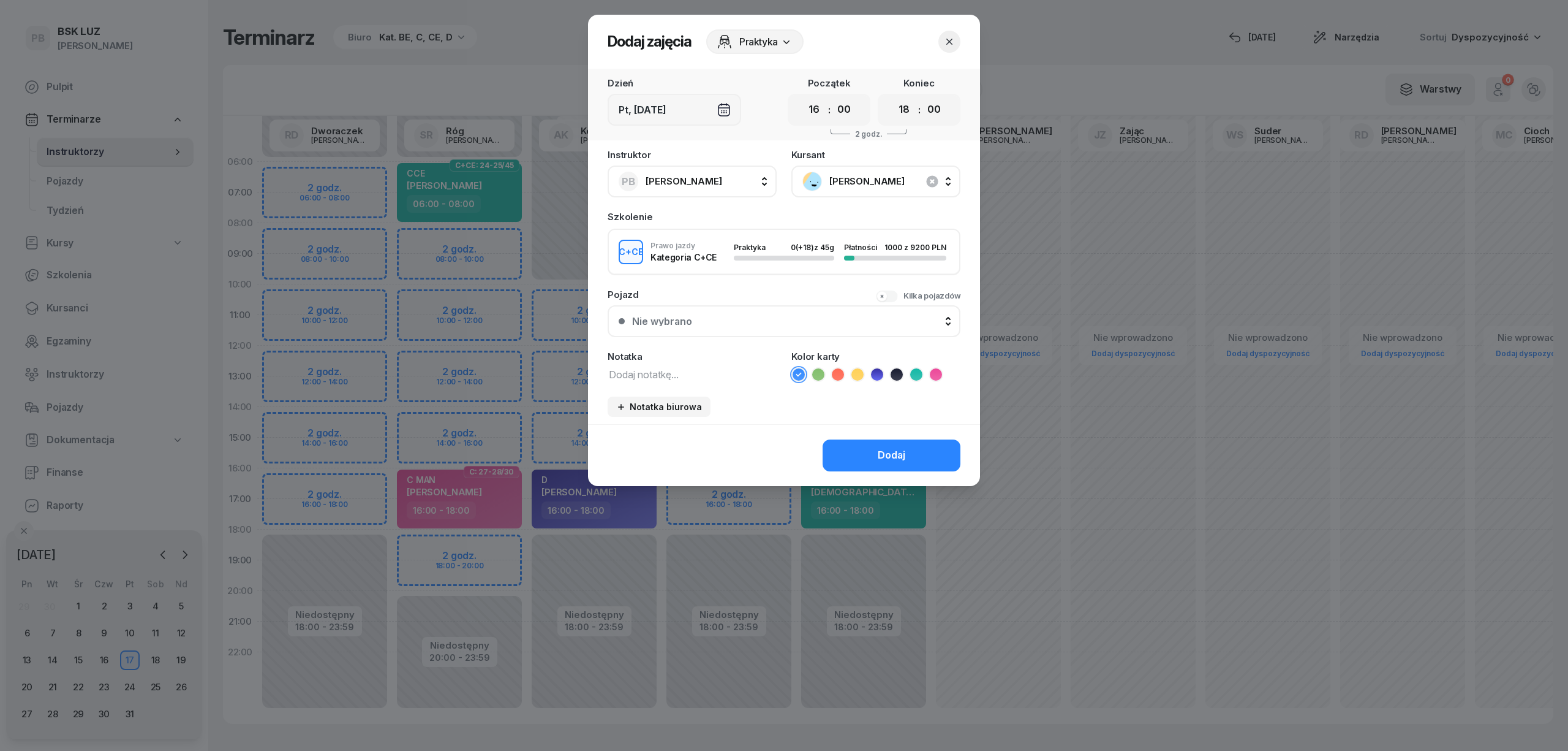
click at [679, 373] on textarea at bounding box center [692, 373] width 169 height 16
type textarea "CCE"
click at [883, 451] on div "Dodaj" at bounding box center [891, 455] width 27 height 16
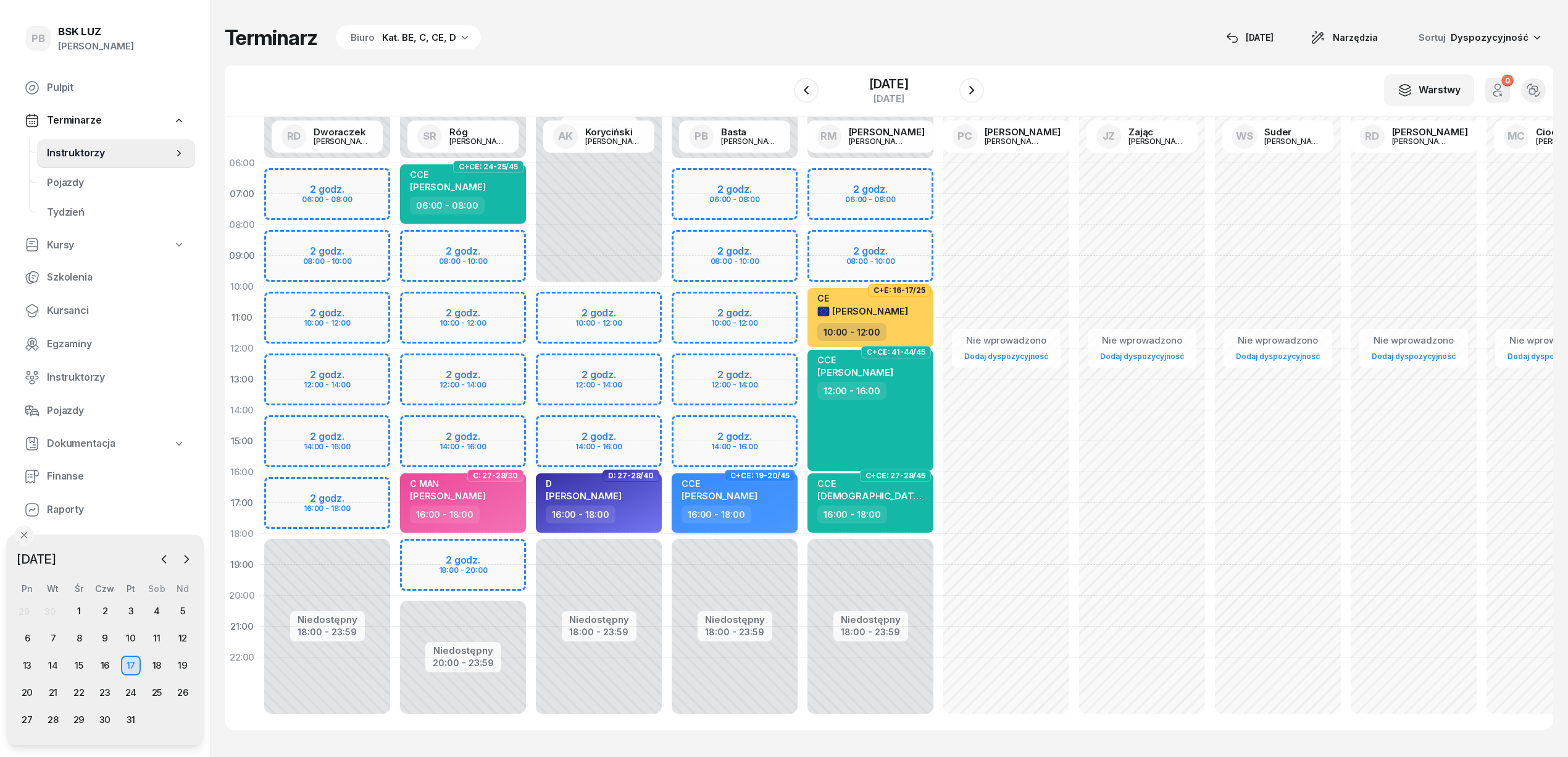
click at [775, 483] on div "CCE ŁUKASZ ŁOSIOWSKI" at bounding box center [736, 492] width 109 height 27
select select "16"
select select "18"
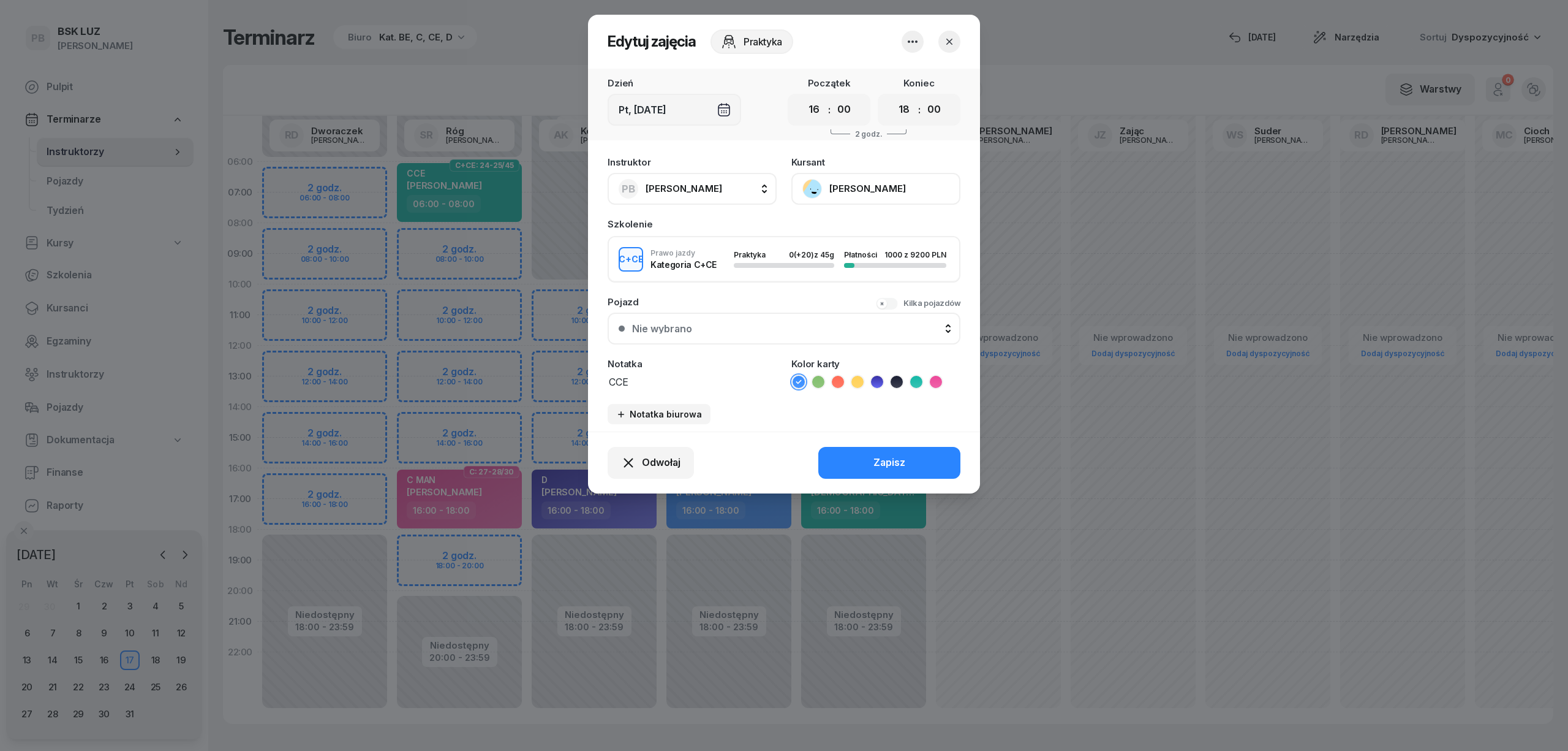
click at [914, 379] on icon at bounding box center [916, 382] width 12 height 12
click at [892, 465] on div "Zapisz" at bounding box center [890, 462] width 32 height 16
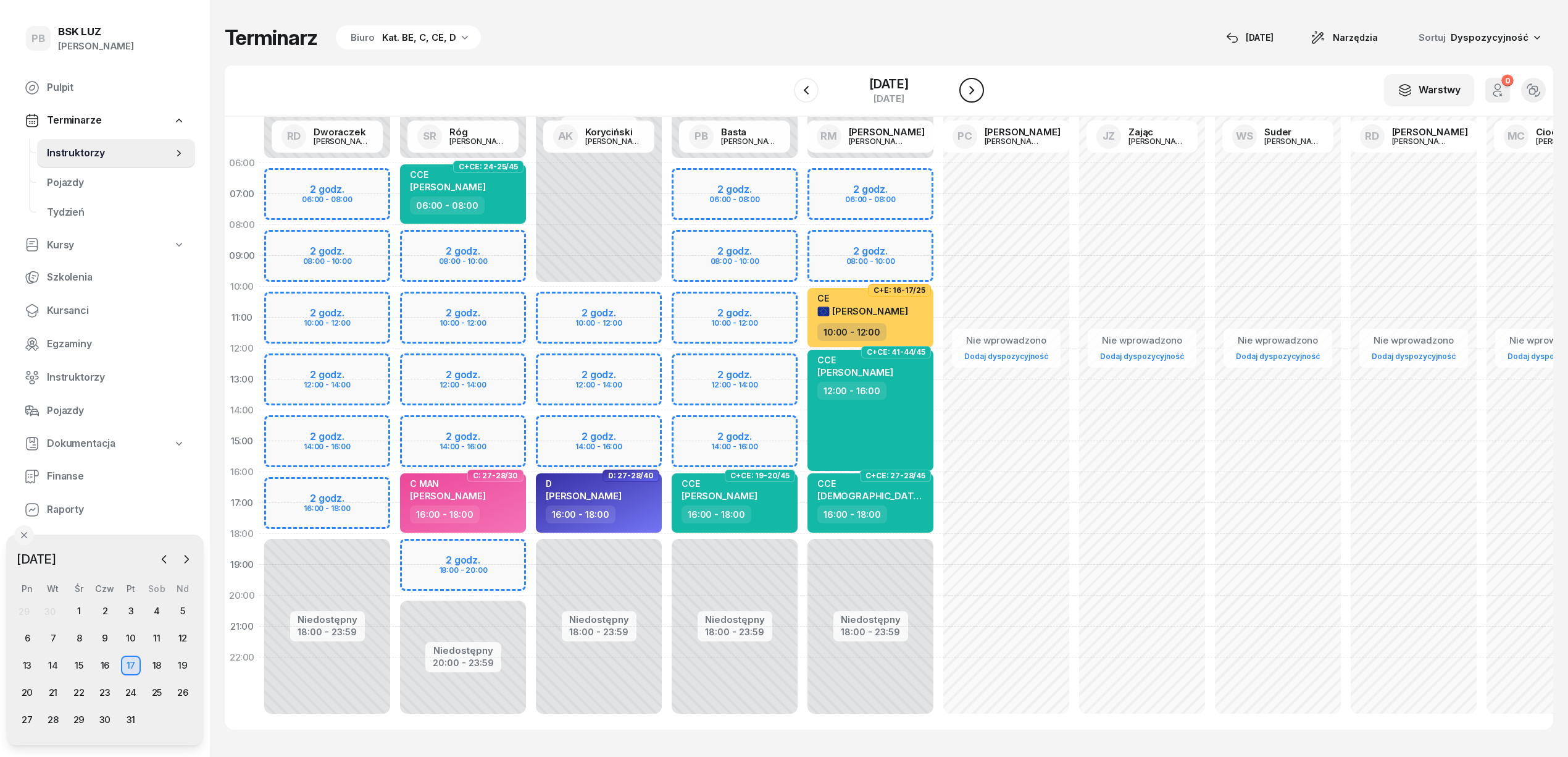
click at [984, 90] on button "button" at bounding box center [971, 90] width 25 height 25
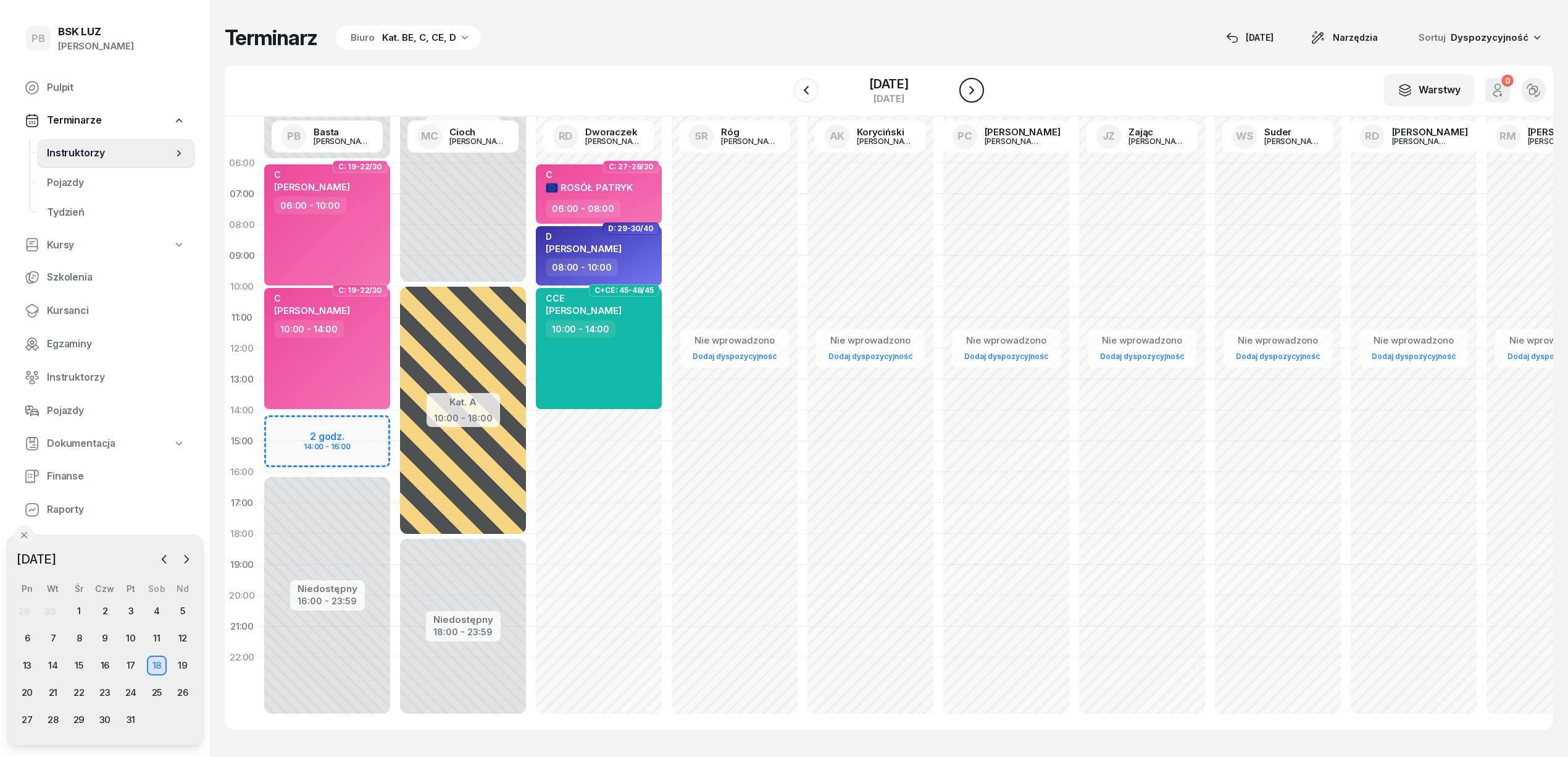
click at [979, 90] on icon "button" at bounding box center [971, 90] width 15 height 15
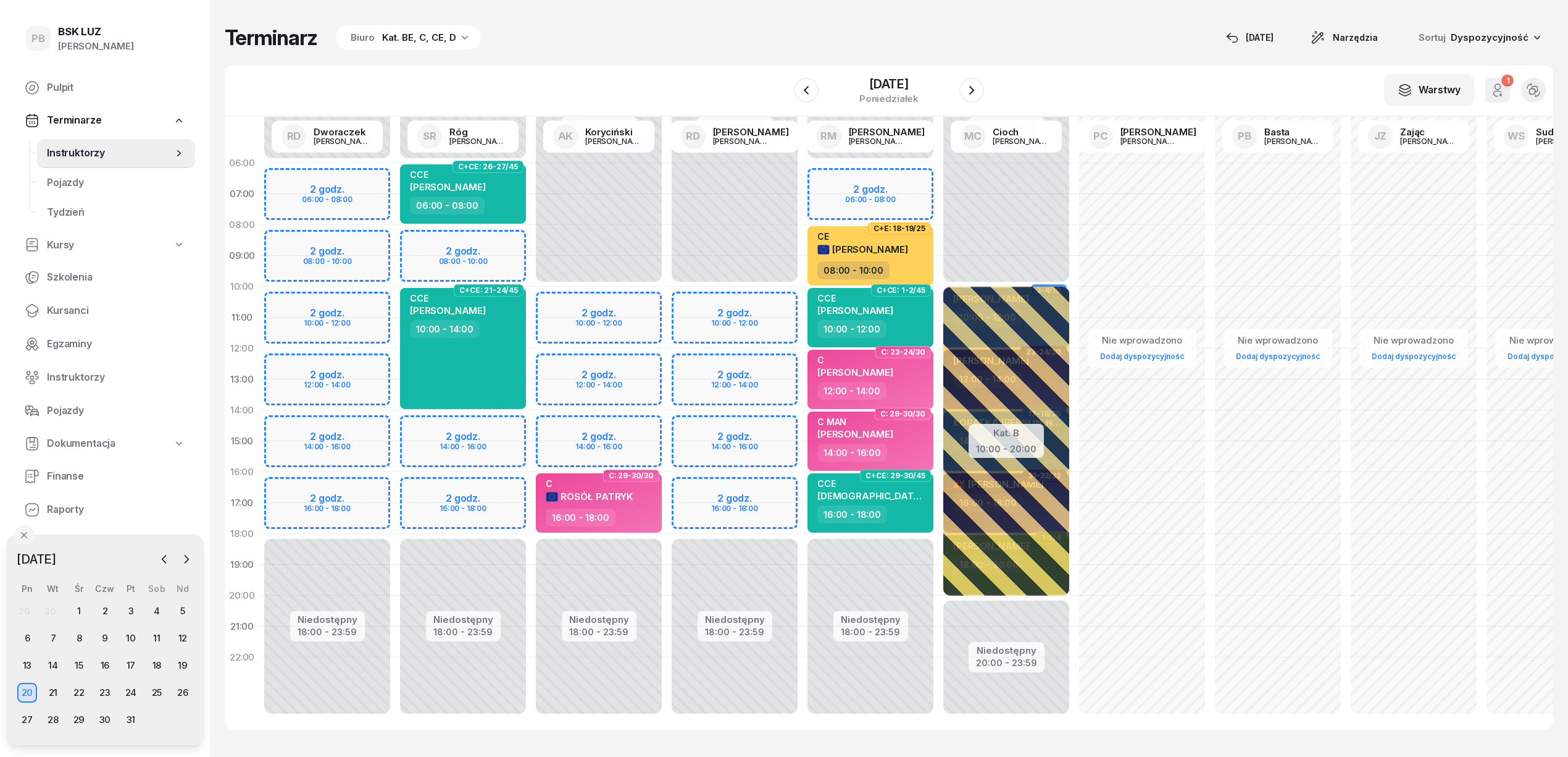
click at [500, 485] on div "Niedostępny 00:00 - 06:00 Niedostępny 18:00 - 23:59 2 godz. 08:00 - 10:00 2 god…" at bounding box center [462, 441] width 135 height 586
select select "16"
select select "18"
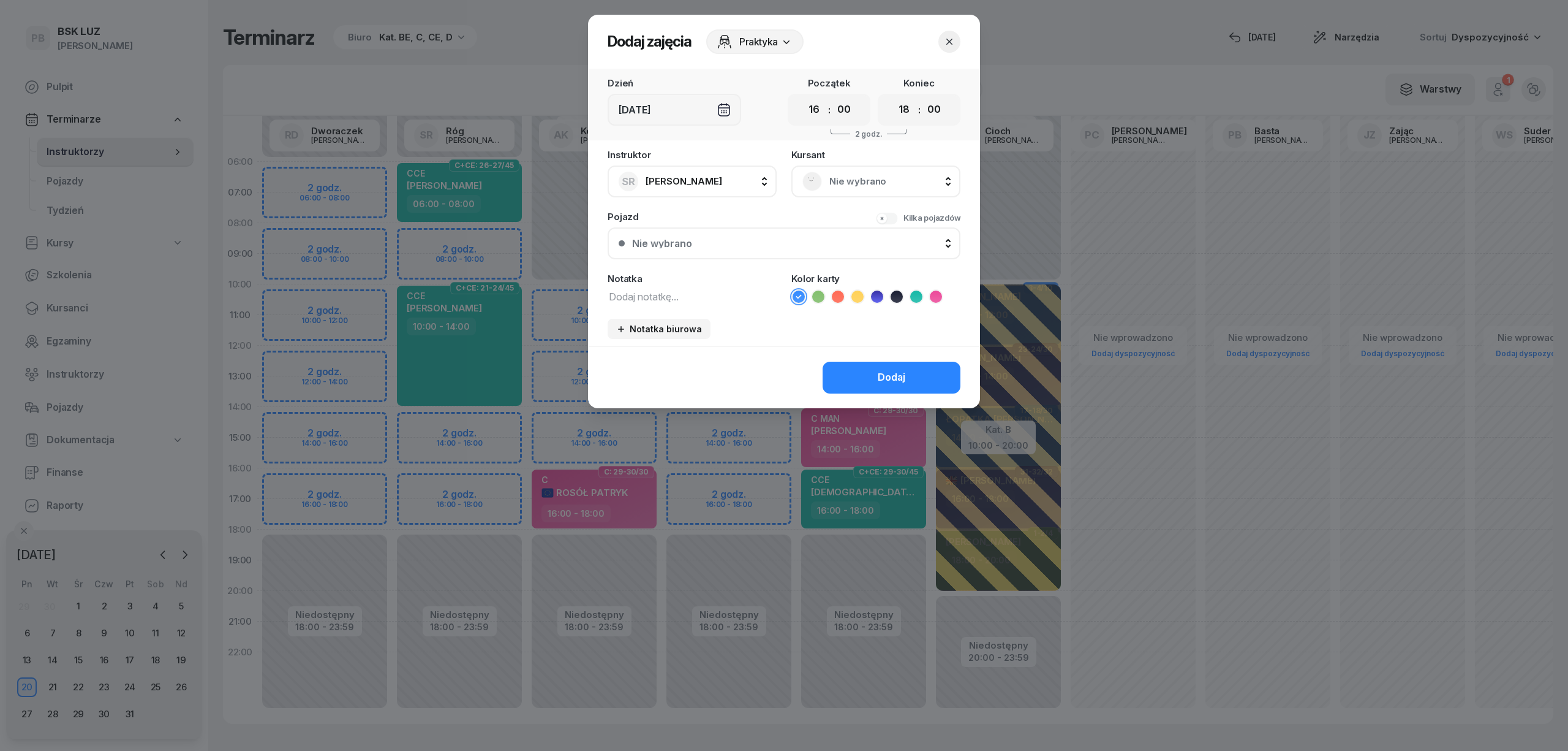
click at [871, 185] on span "Nie wybrano" at bounding box center [890, 181] width 120 height 16
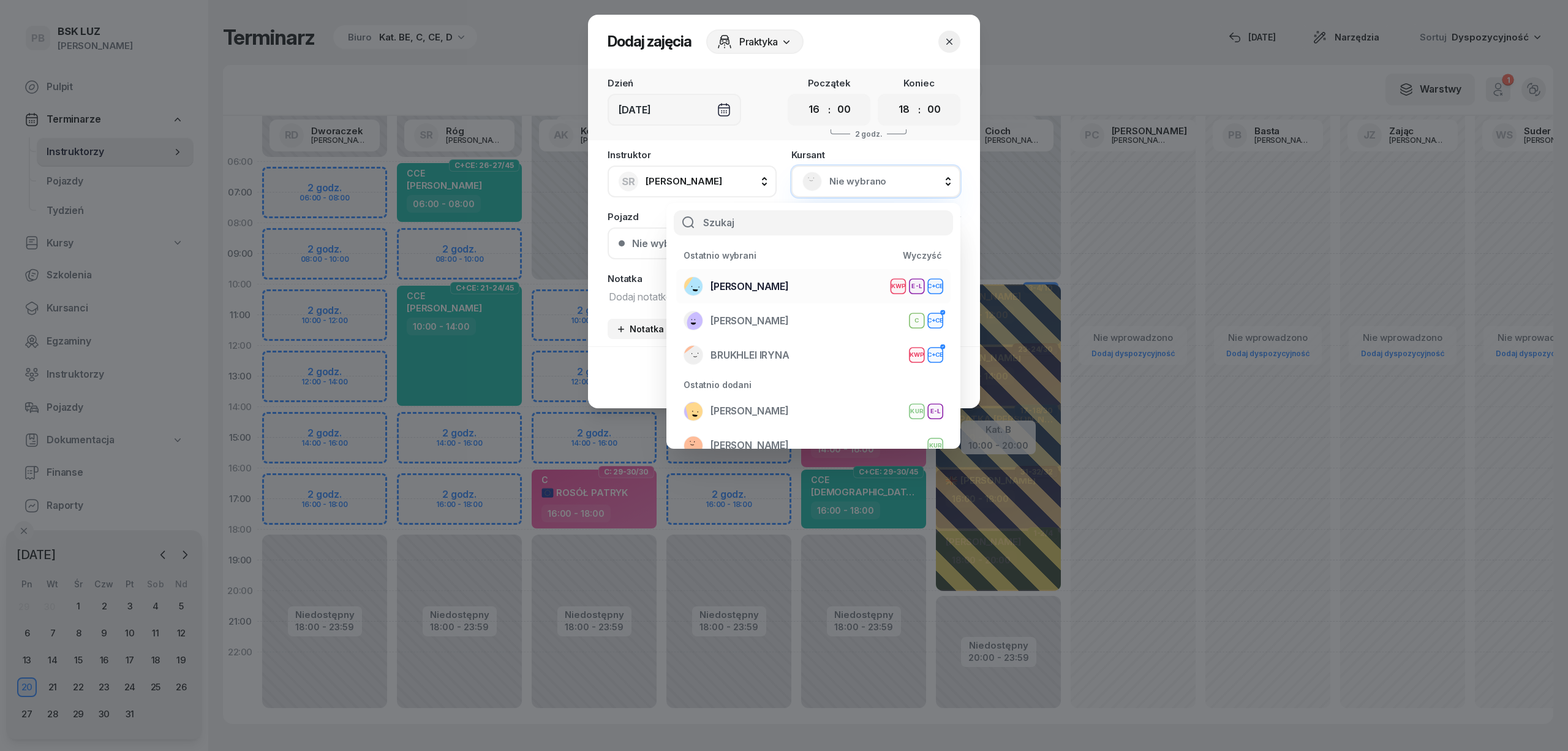
click at [789, 287] on span "[PERSON_NAME]" at bounding box center [749, 287] width 78 height 16
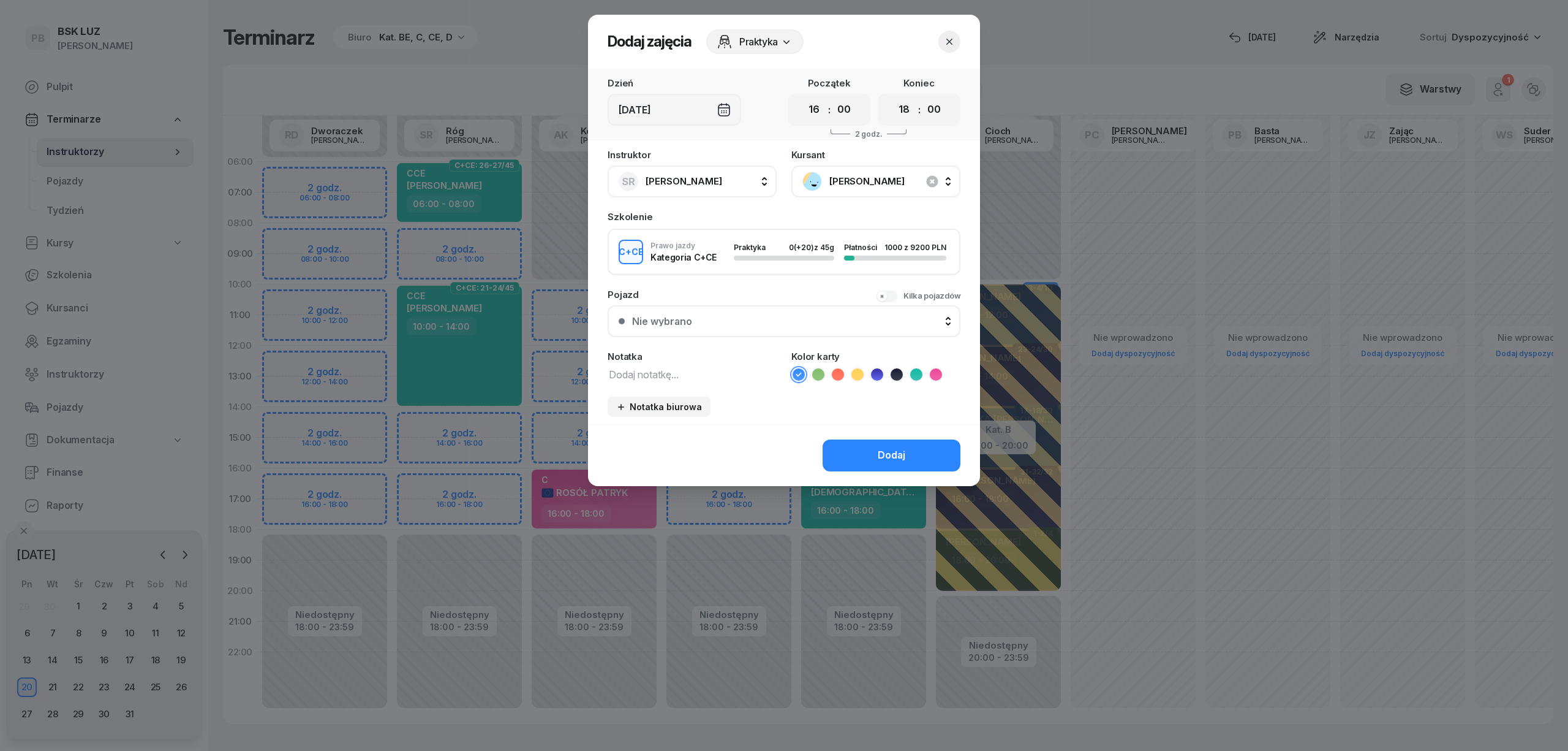
click at [714, 375] on textarea at bounding box center [692, 373] width 169 height 16
type textarea "CCE"
click at [920, 374] on icon at bounding box center [916, 374] width 12 height 12
click at [914, 443] on button "Dodaj" at bounding box center [892, 455] width 138 height 32
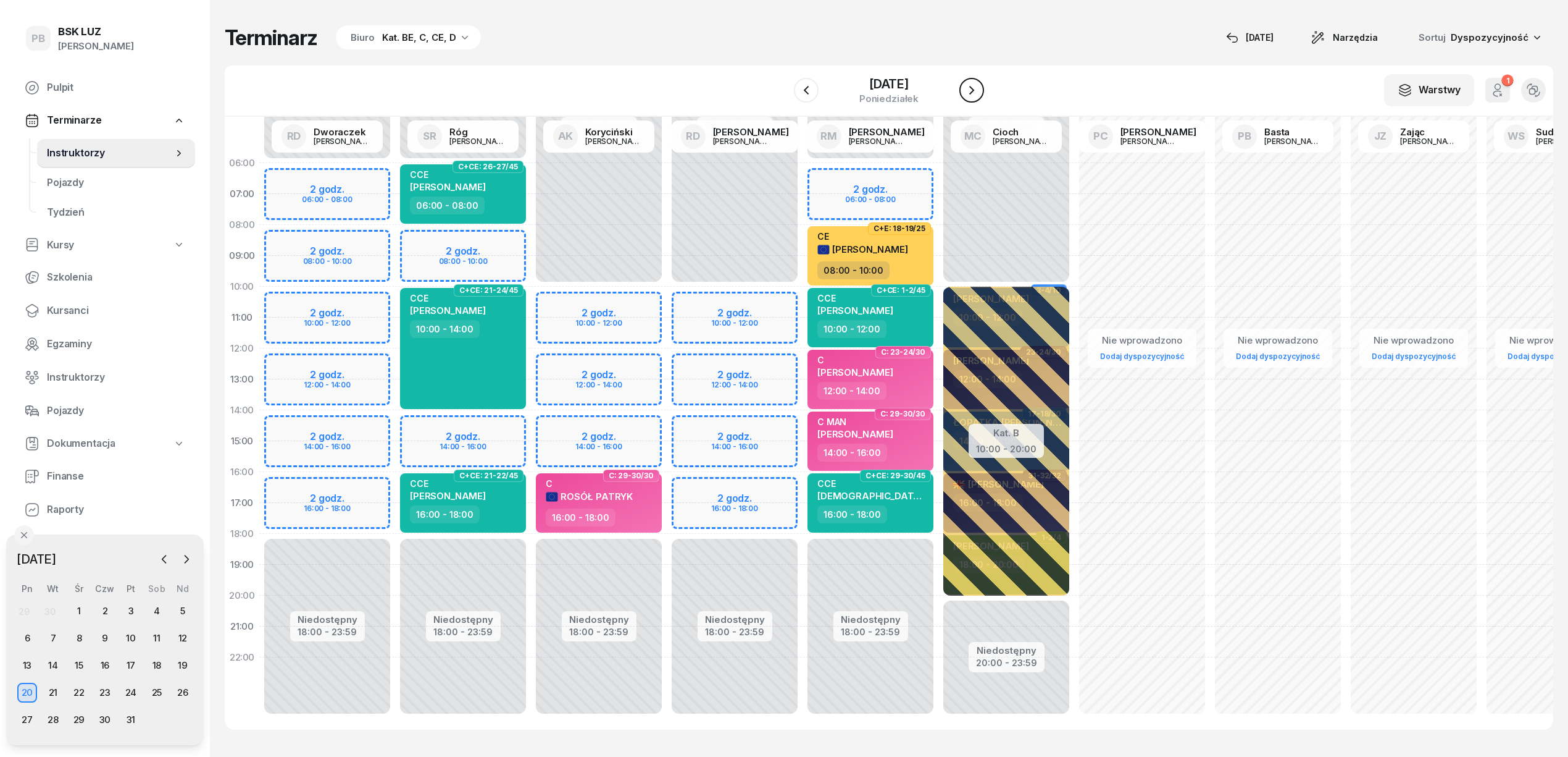
click at [979, 95] on icon "button" at bounding box center [971, 90] width 15 height 15
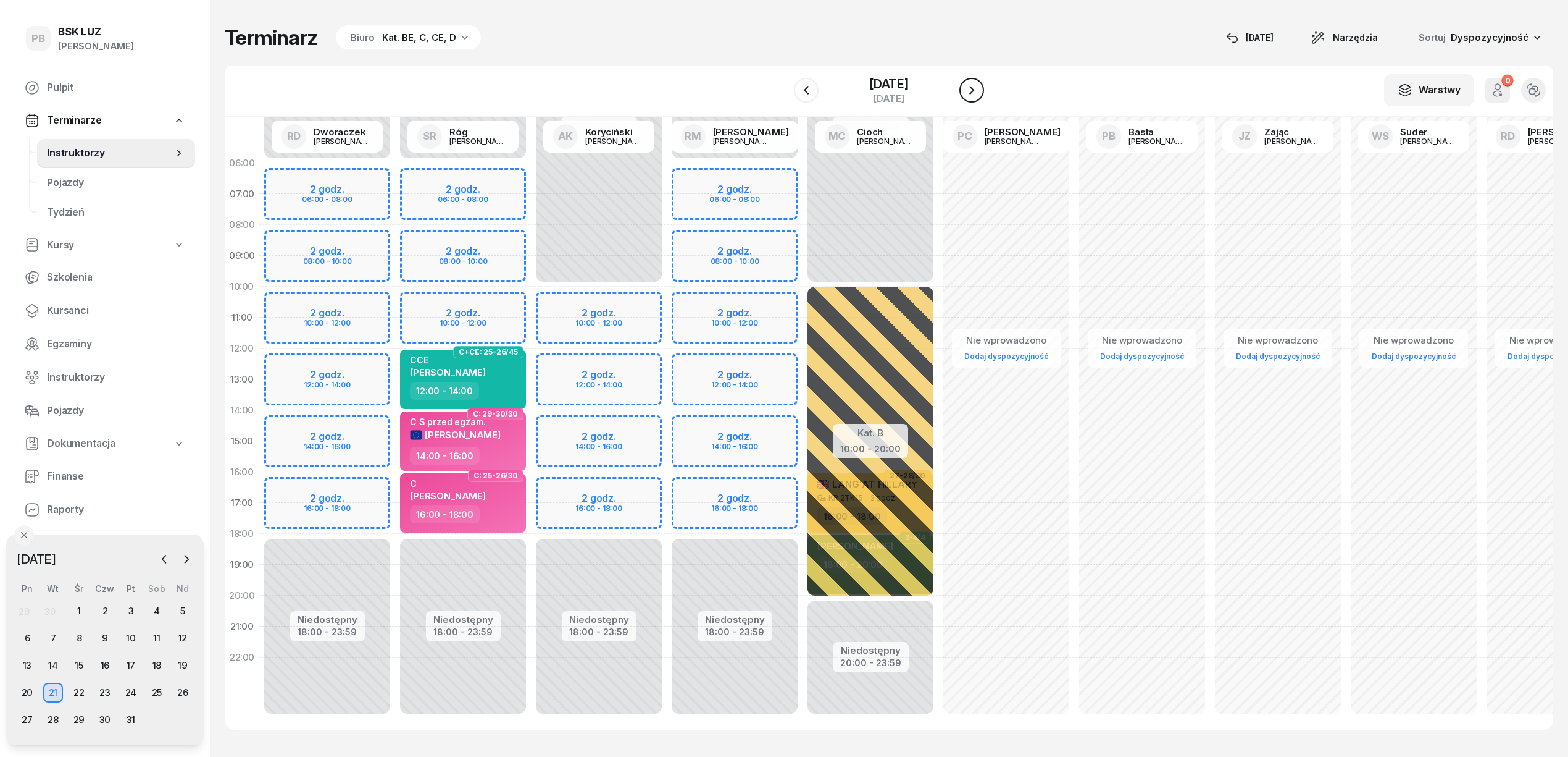
click at [979, 95] on icon "button" at bounding box center [971, 90] width 15 height 15
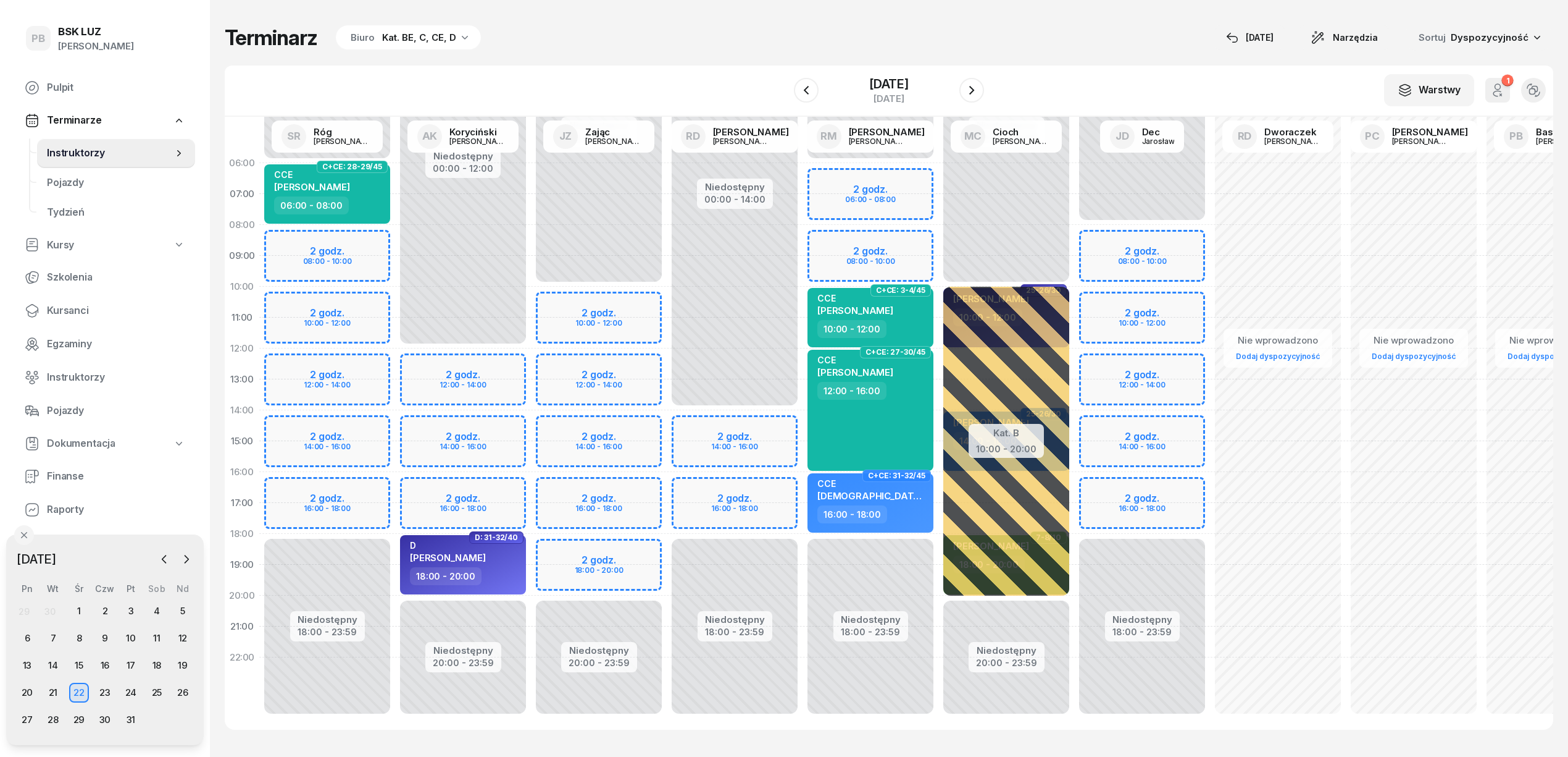
click at [384, 484] on div "Niedostępny 00:00 - 06:00 Niedostępny 18:00 - 23:59 2 godz. 08:00 - 10:00 2 god…" at bounding box center [327, 441] width 135 height 586
select select "16"
select select "18"
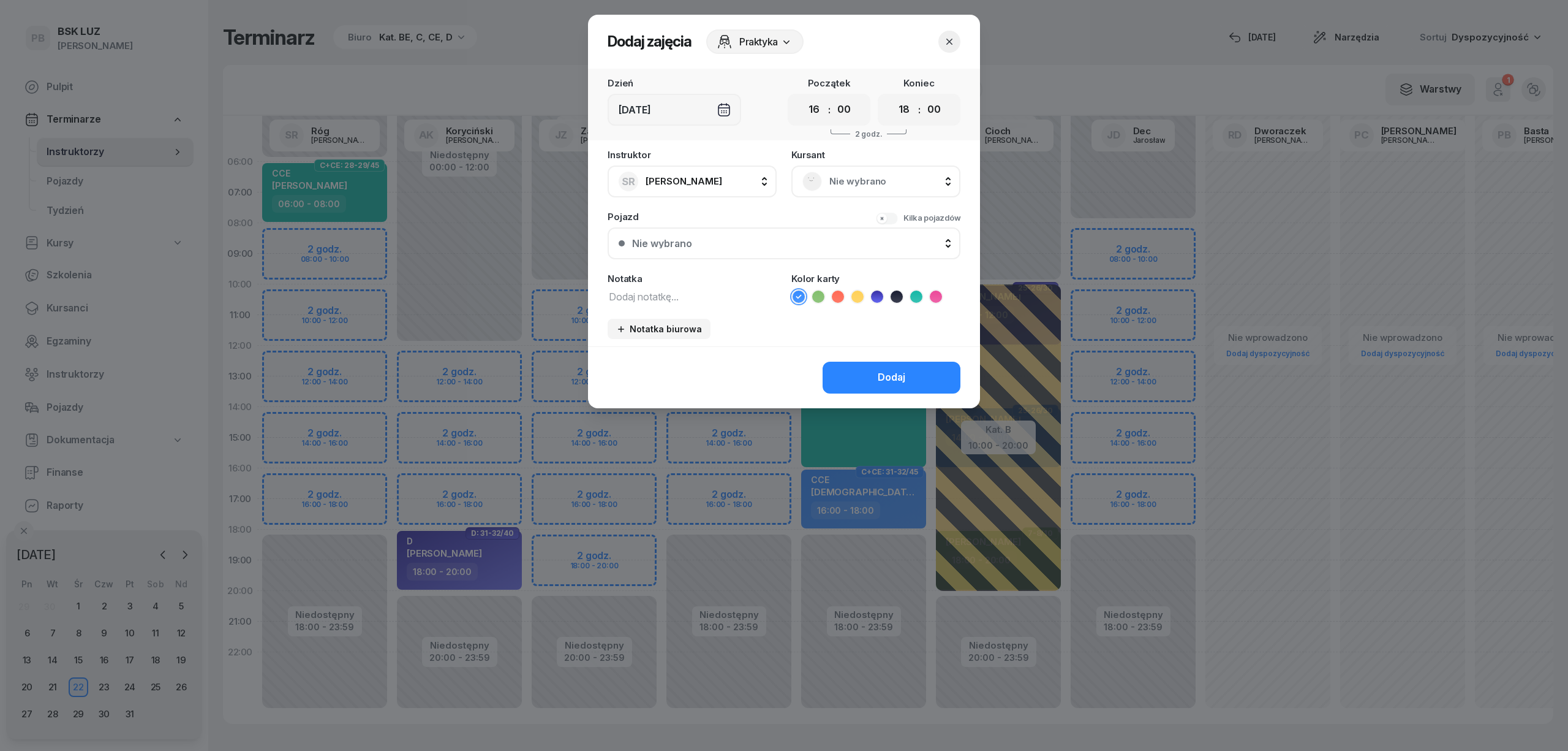
click at [890, 177] on span "Nie wybrano" at bounding box center [890, 181] width 120 height 16
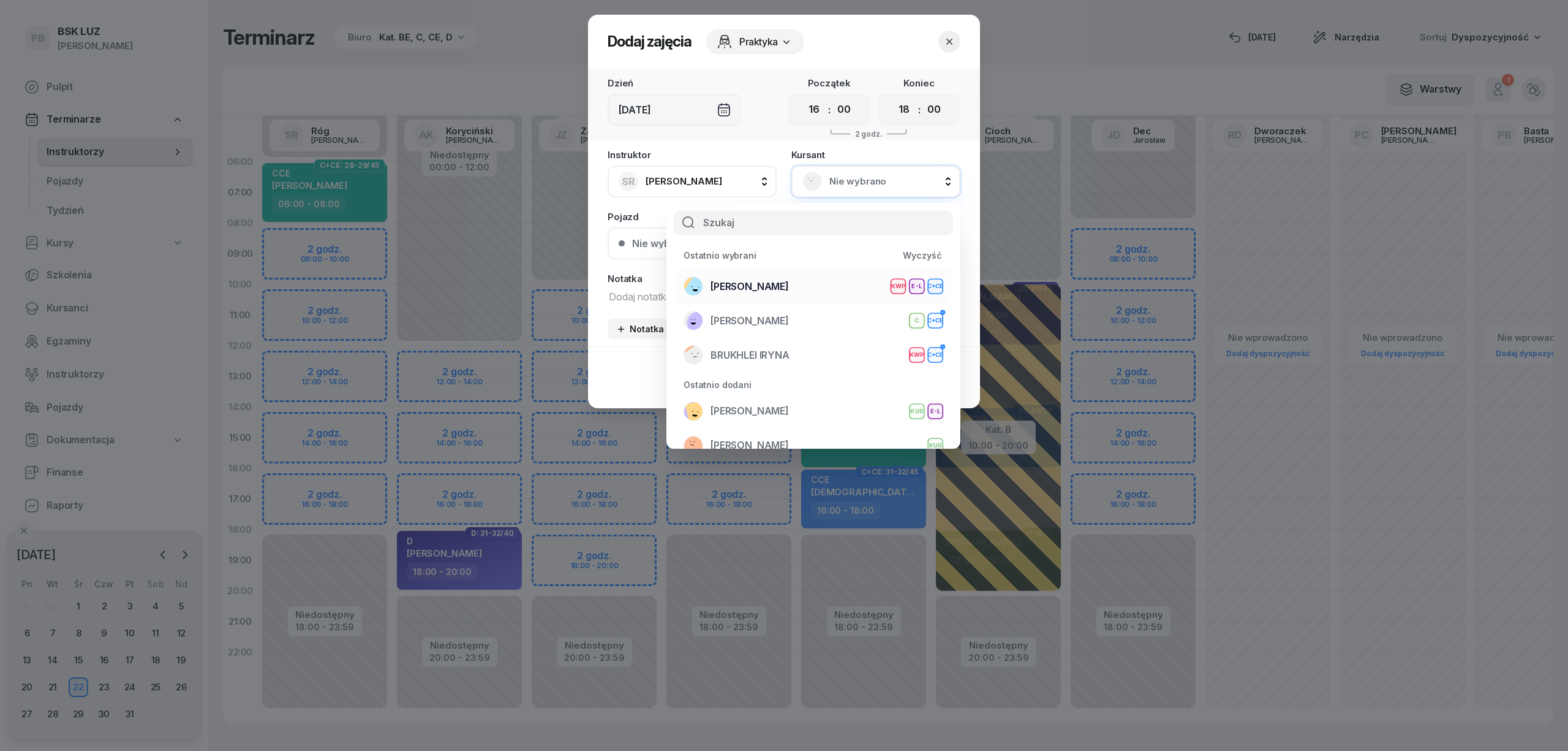
click at [754, 279] on span "[PERSON_NAME]" at bounding box center [749, 287] width 78 height 16
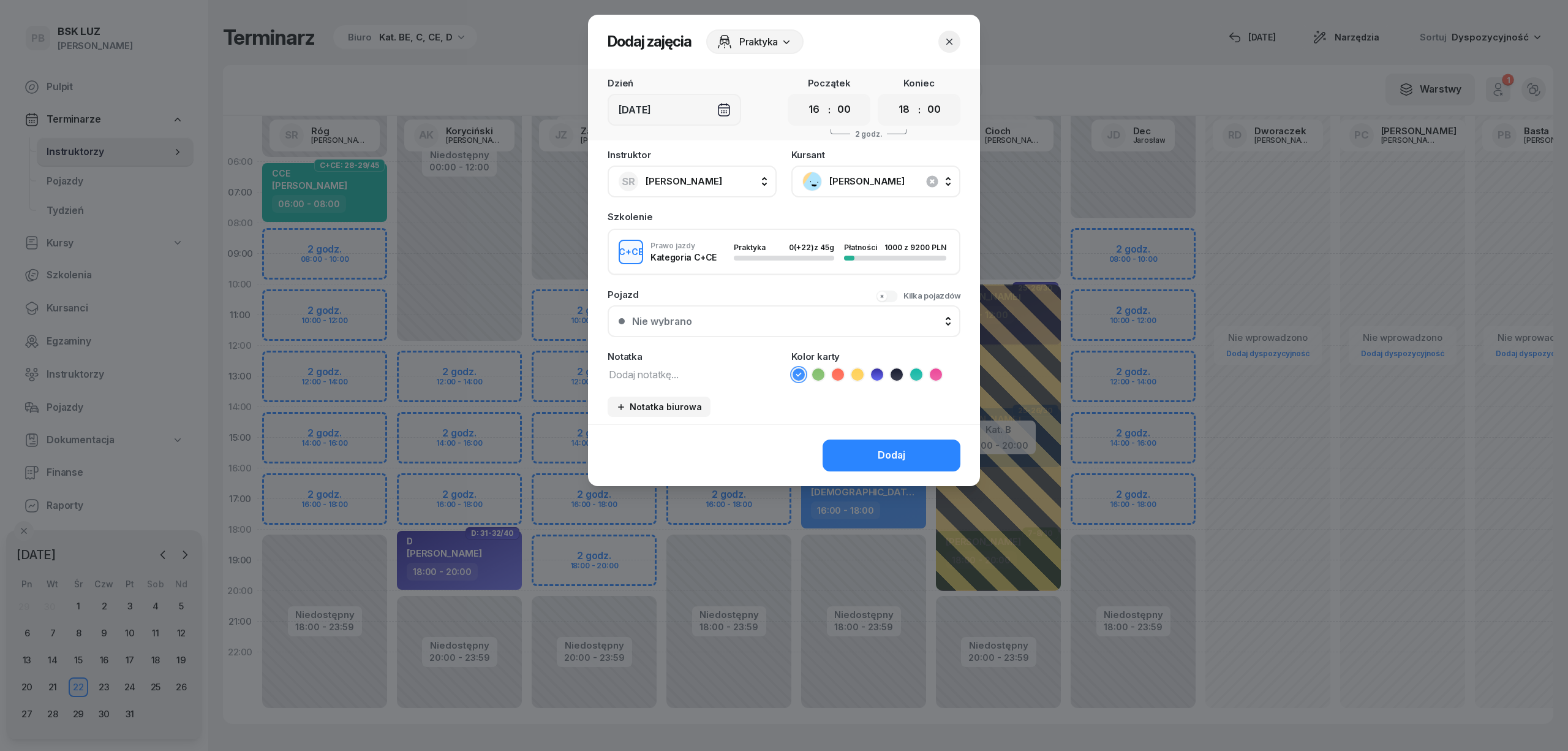
click at [667, 370] on textarea at bounding box center [692, 373] width 169 height 16
type textarea "CCE"
click at [886, 448] on div "Dodaj" at bounding box center [891, 455] width 27 height 16
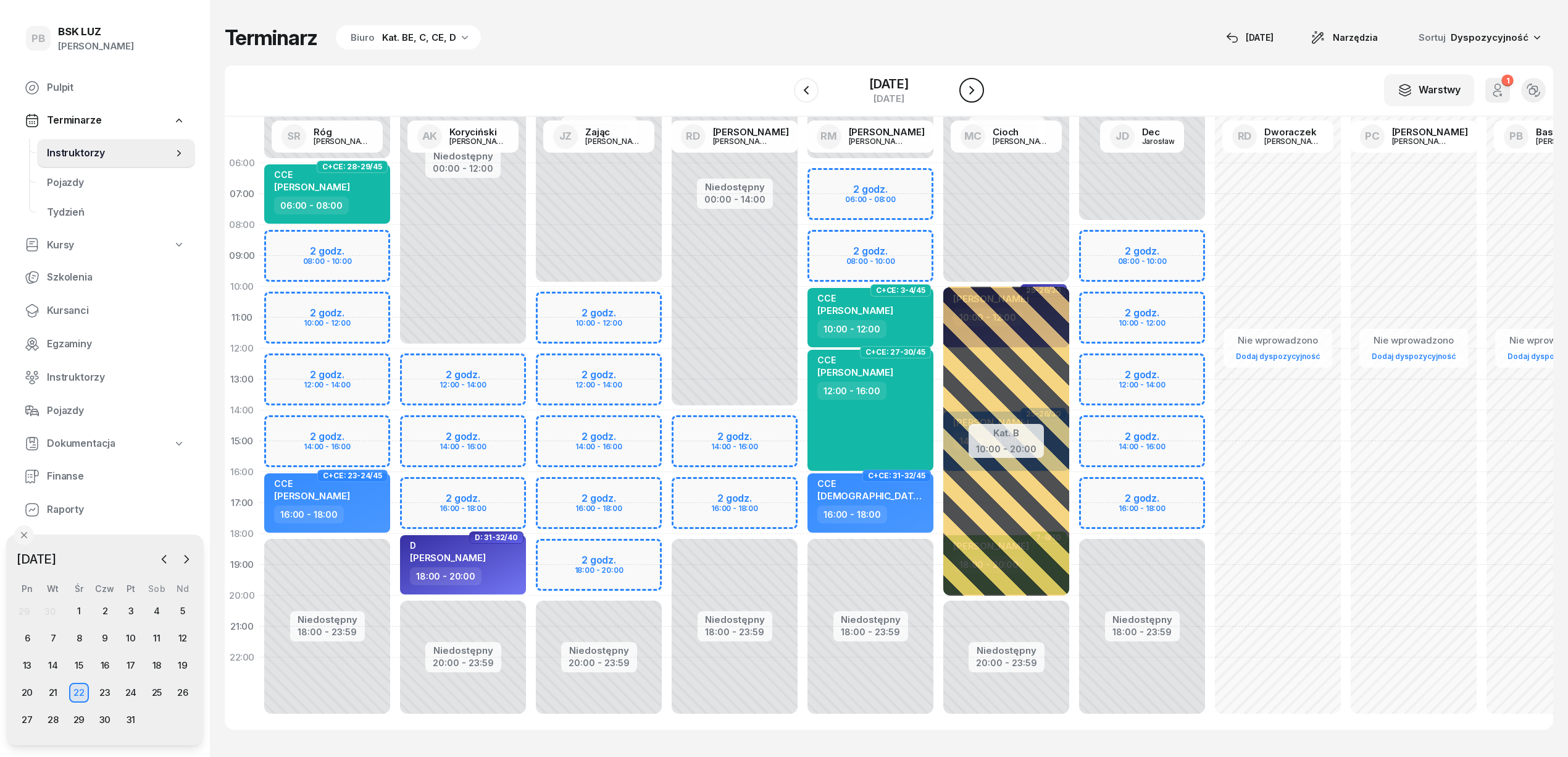
click at [979, 84] on icon "button" at bounding box center [971, 90] width 15 height 15
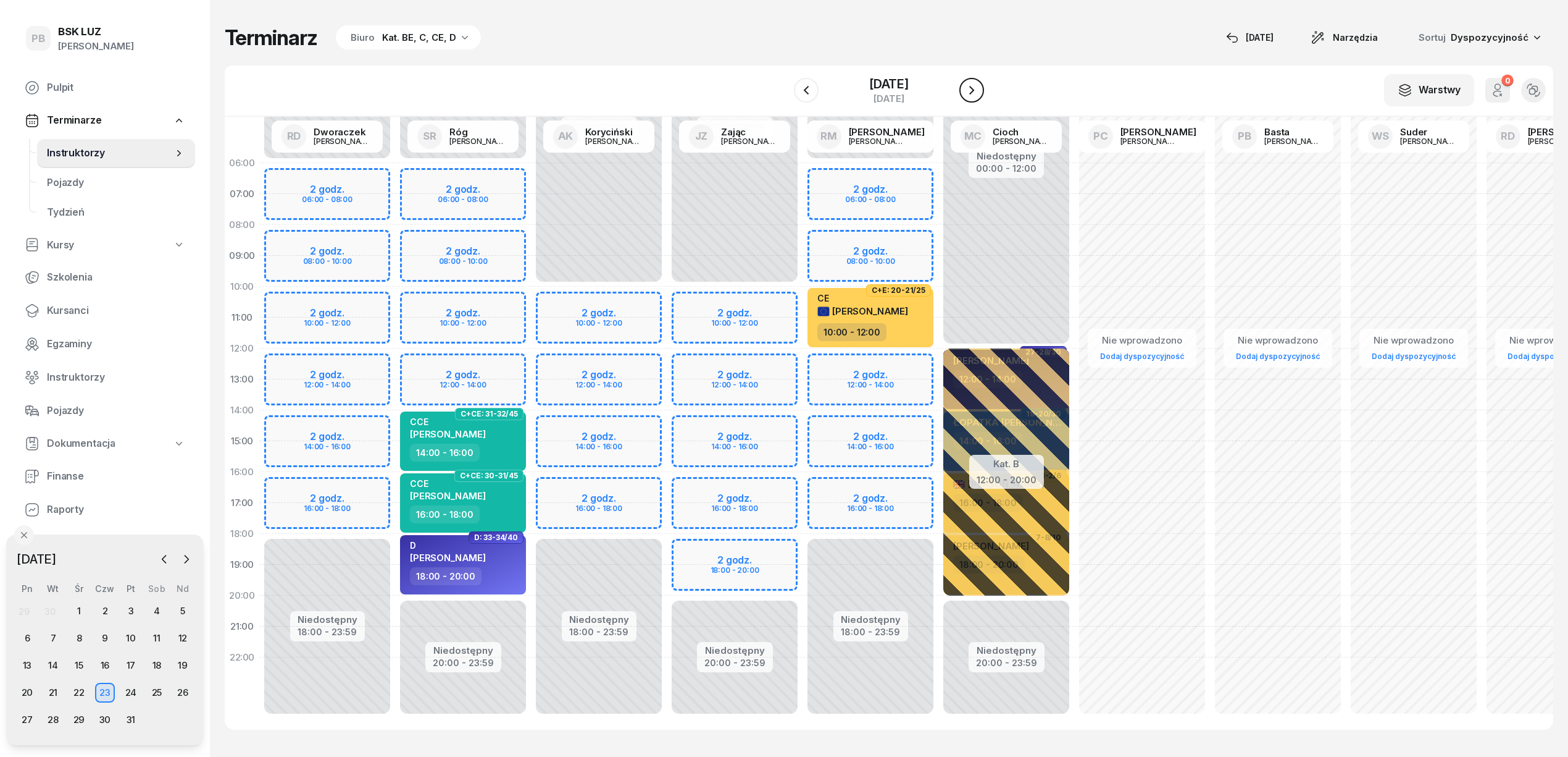
click at [979, 84] on icon "button" at bounding box center [971, 90] width 15 height 15
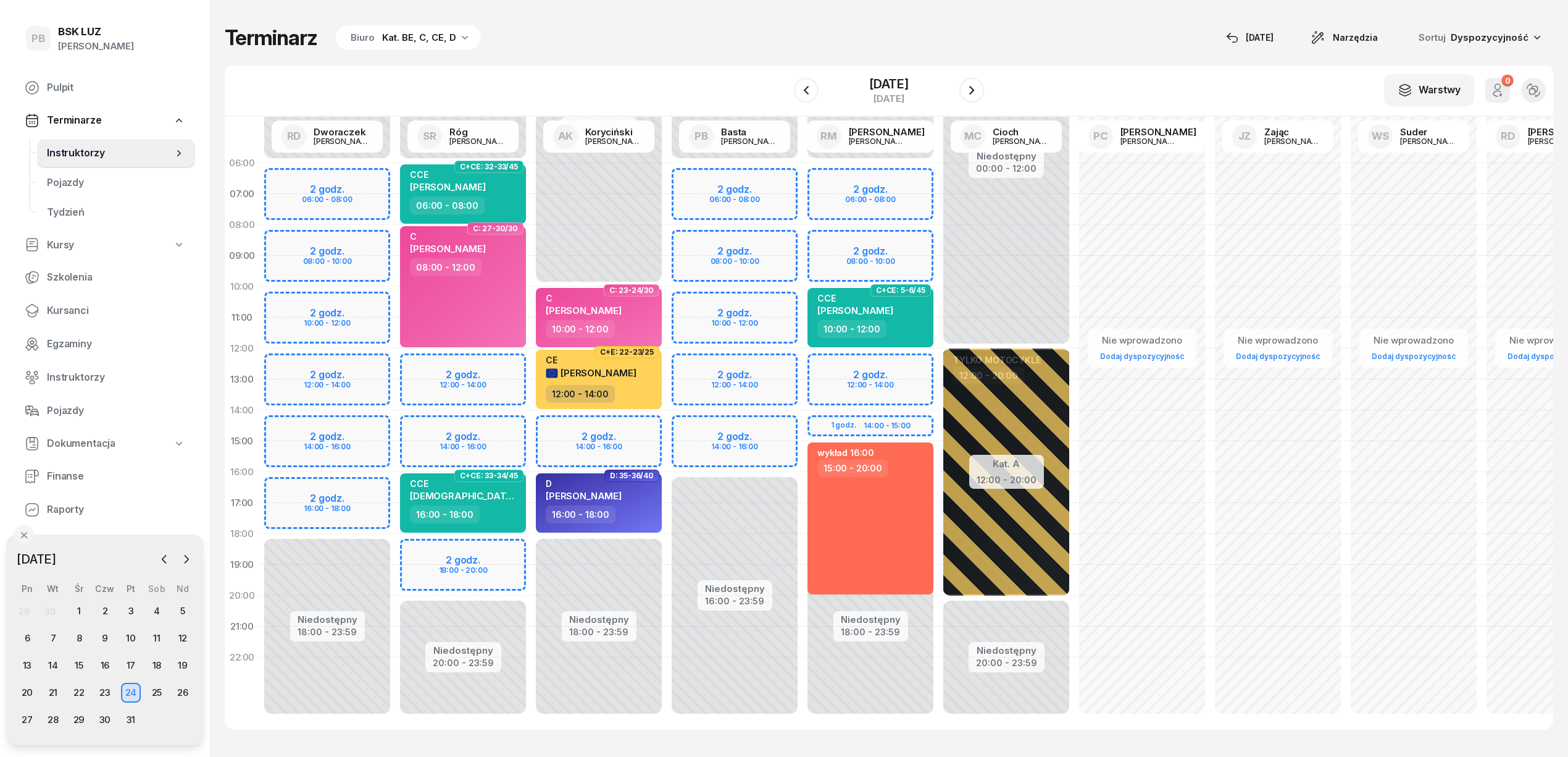
click at [892, 178] on div "Niedostępny 00:00 - 06:00 Niedostępny 18:00 - 23:59 2 godz. 06:00 - 08:00 2 god…" at bounding box center [870, 441] width 135 height 586
select select "06"
select select "08"
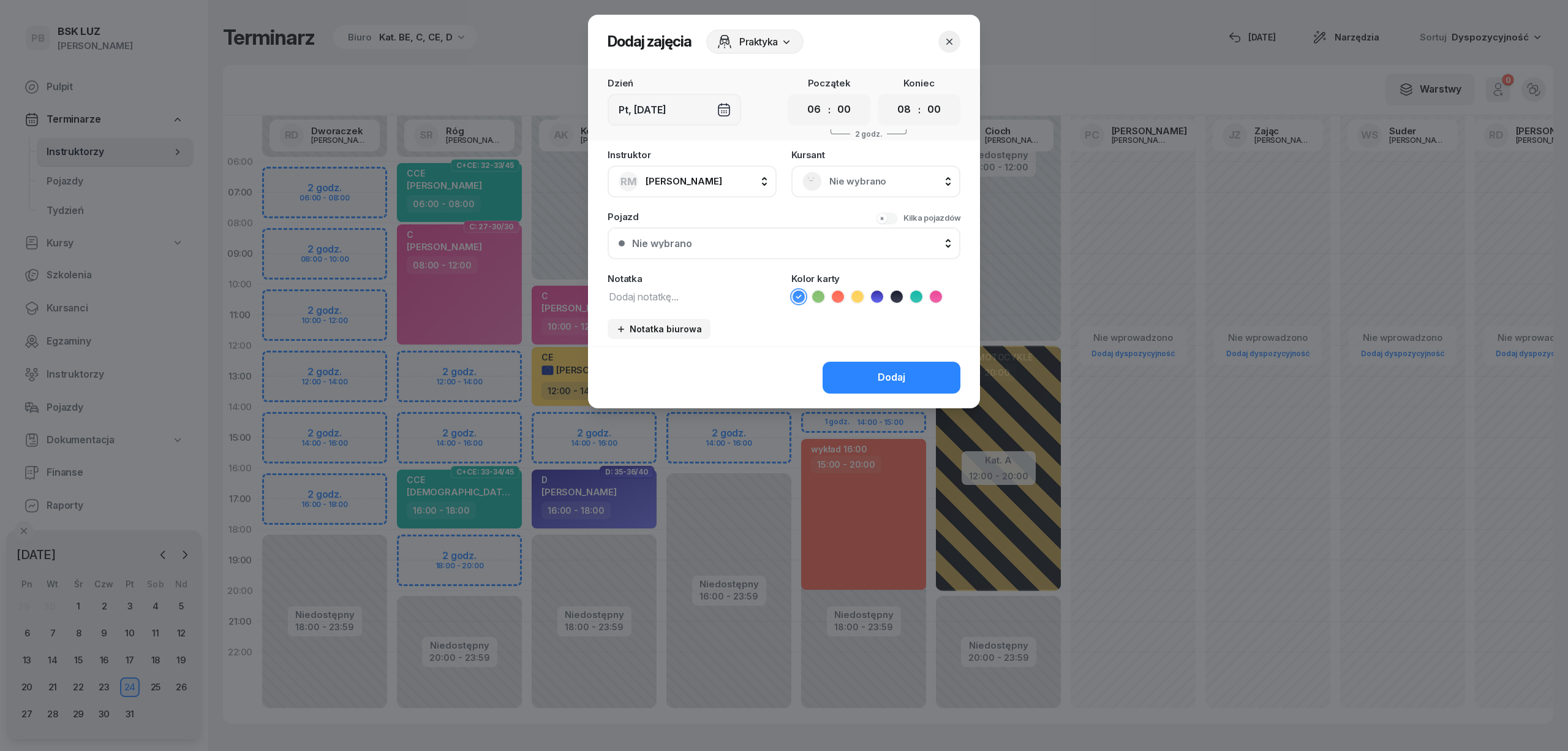
click at [696, 288] on textarea at bounding box center [692, 295] width 169 height 16
type textarea "CCE"
click at [911, 292] on icon at bounding box center [916, 296] width 12 height 12
click at [895, 366] on button "Dodaj" at bounding box center [892, 378] width 138 height 32
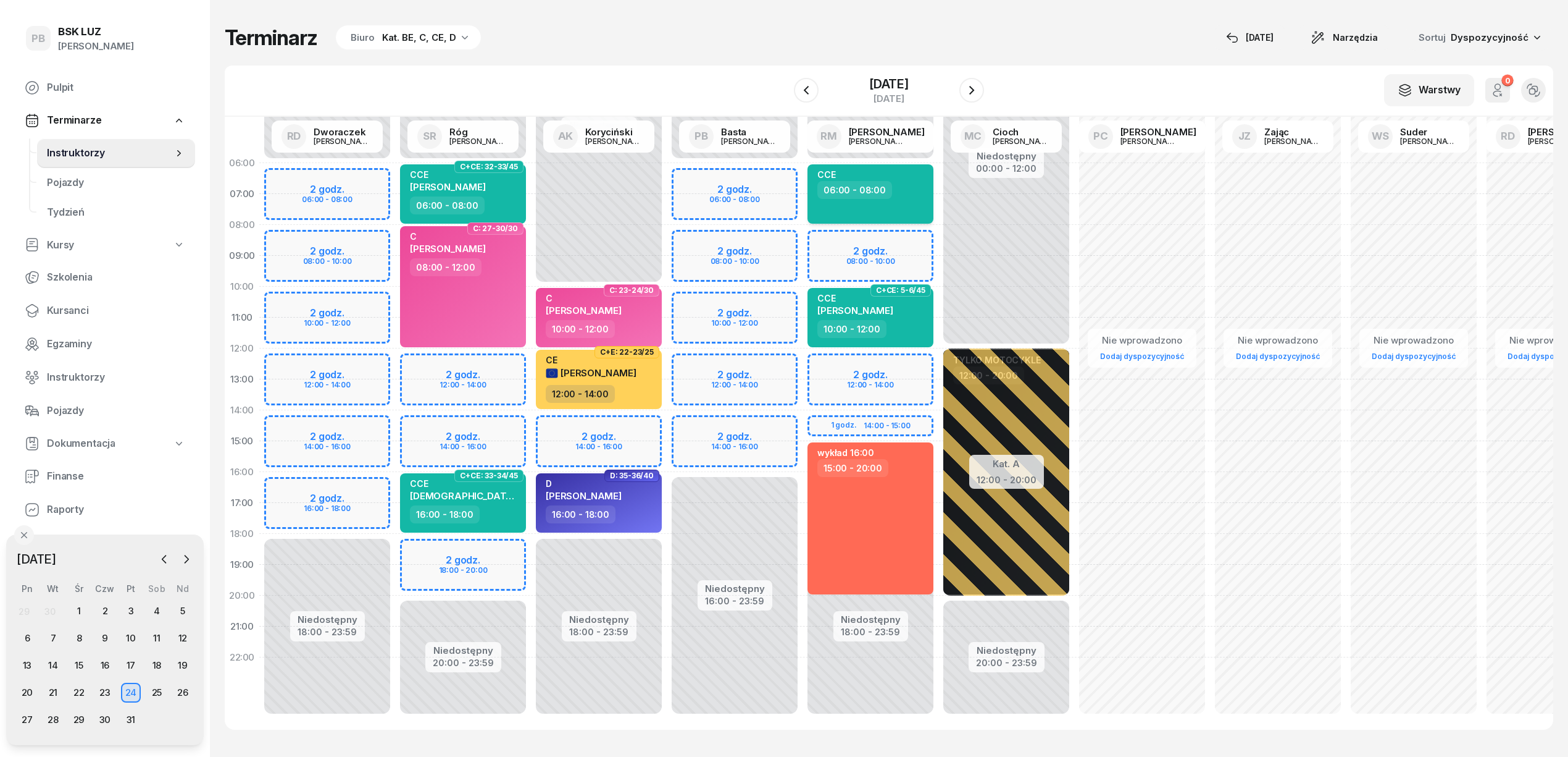
click at [889, 188] on div "06:00 - 08:00" at bounding box center [871, 189] width 109 height 18
select select "06"
select select "08"
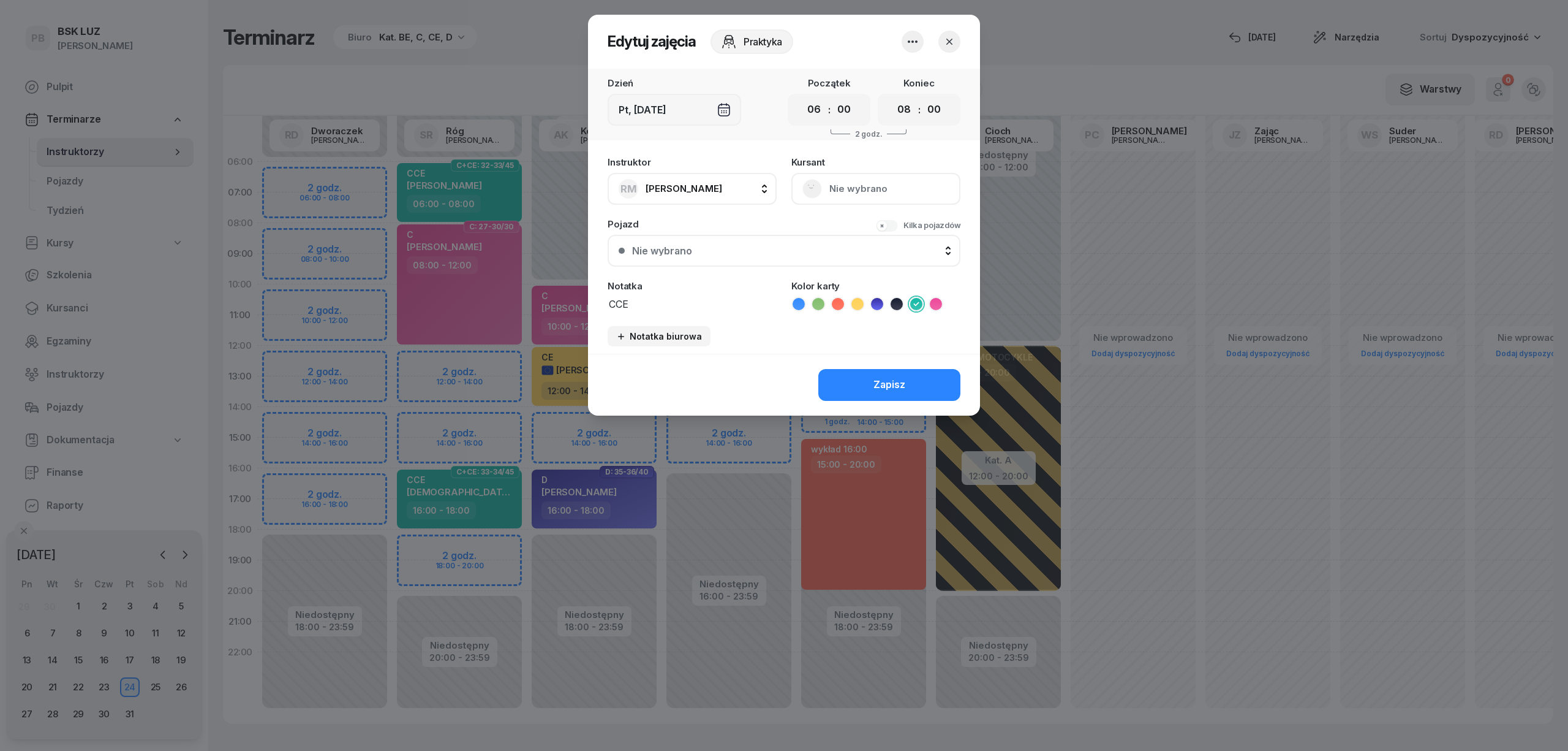
click at [914, 42] on icon "button" at bounding box center [913, 42] width 15 height 15
click at [897, 71] on link "Usuń" at bounding box center [907, 79] width 162 height 31
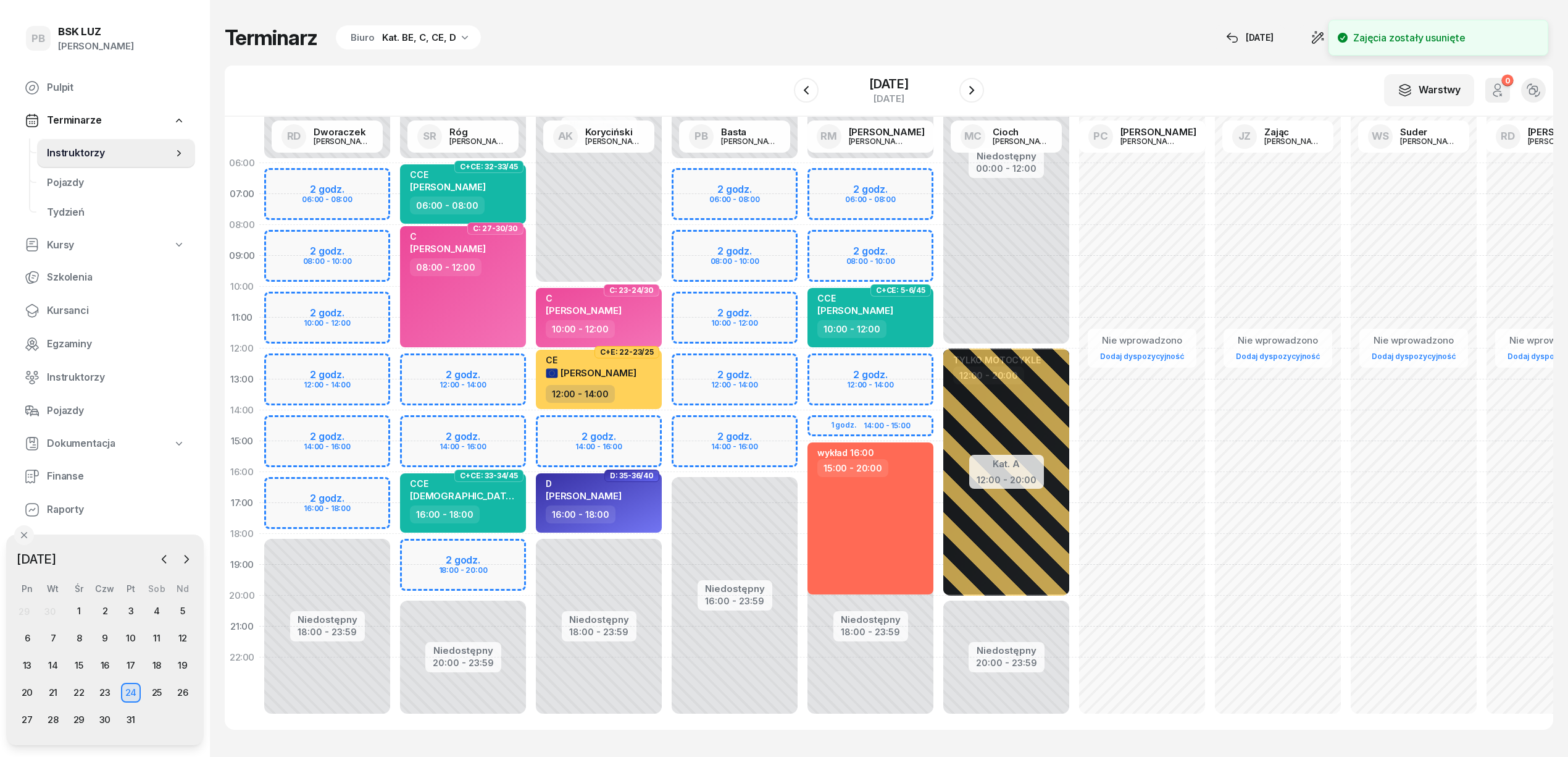
click at [869, 178] on div "Niedostępny 00:00 - 06:00 Niedostępny 18:00 - 23:59 C+CE: 5-6/45 CCE PASTERNAK …" at bounding box center [870, 441] width 135 height 586
select select "06"
select select "08"
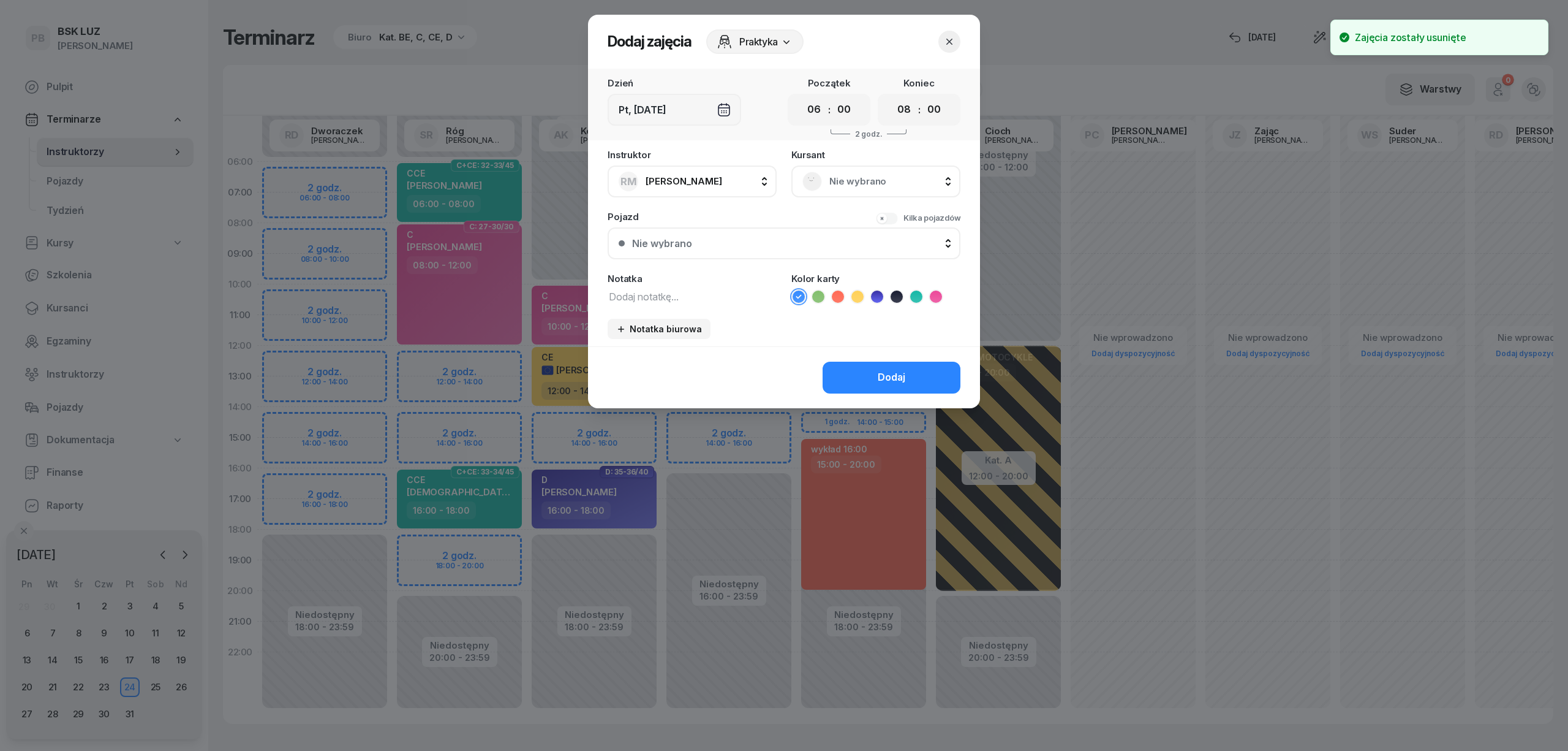
click at [868, 180] on span "Nie wybrano" at bounding box center [890, 181] width 120 height 16
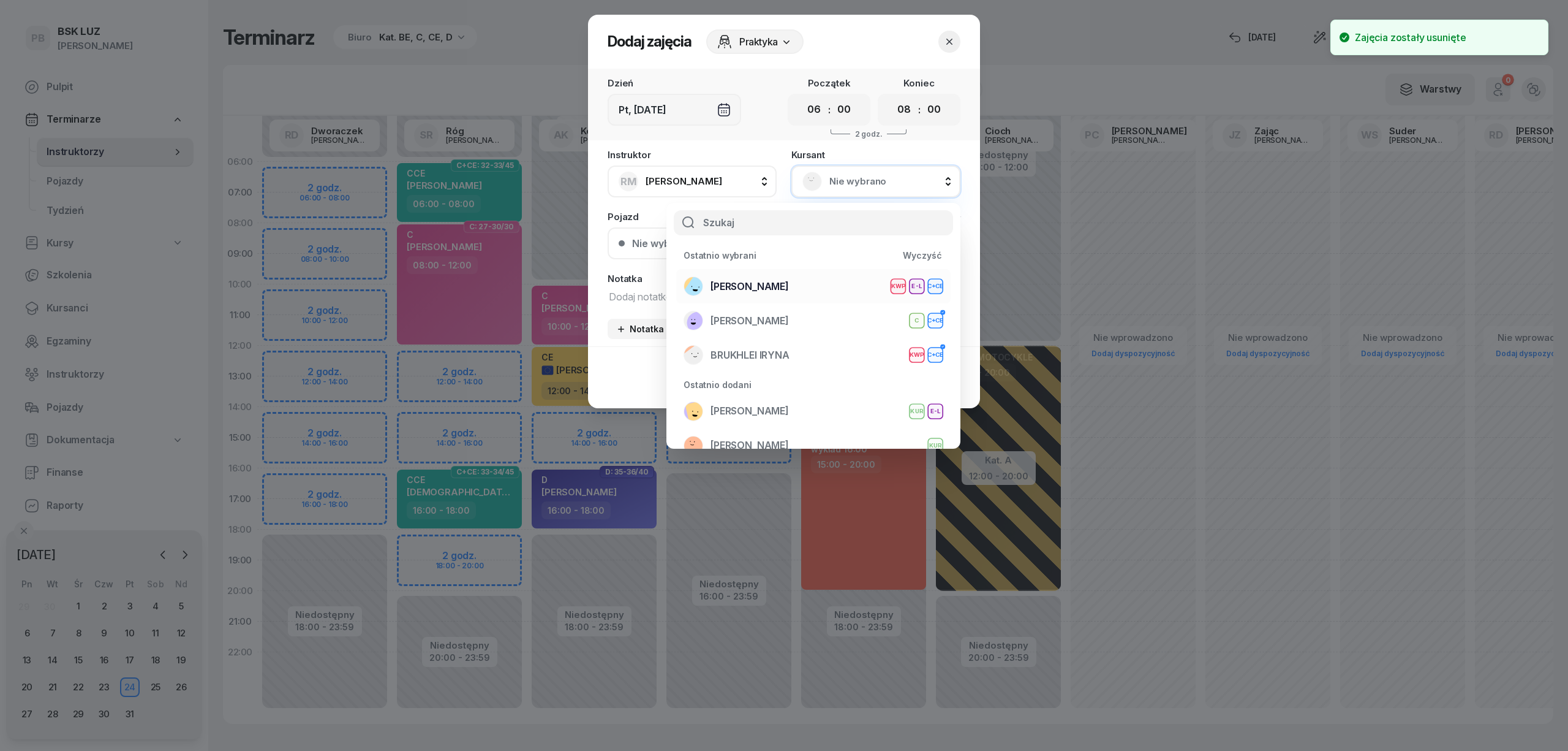
click at [789, 283] on span "[PERSON_NAME]" at bounding box center [749, 287] width 78 height 16
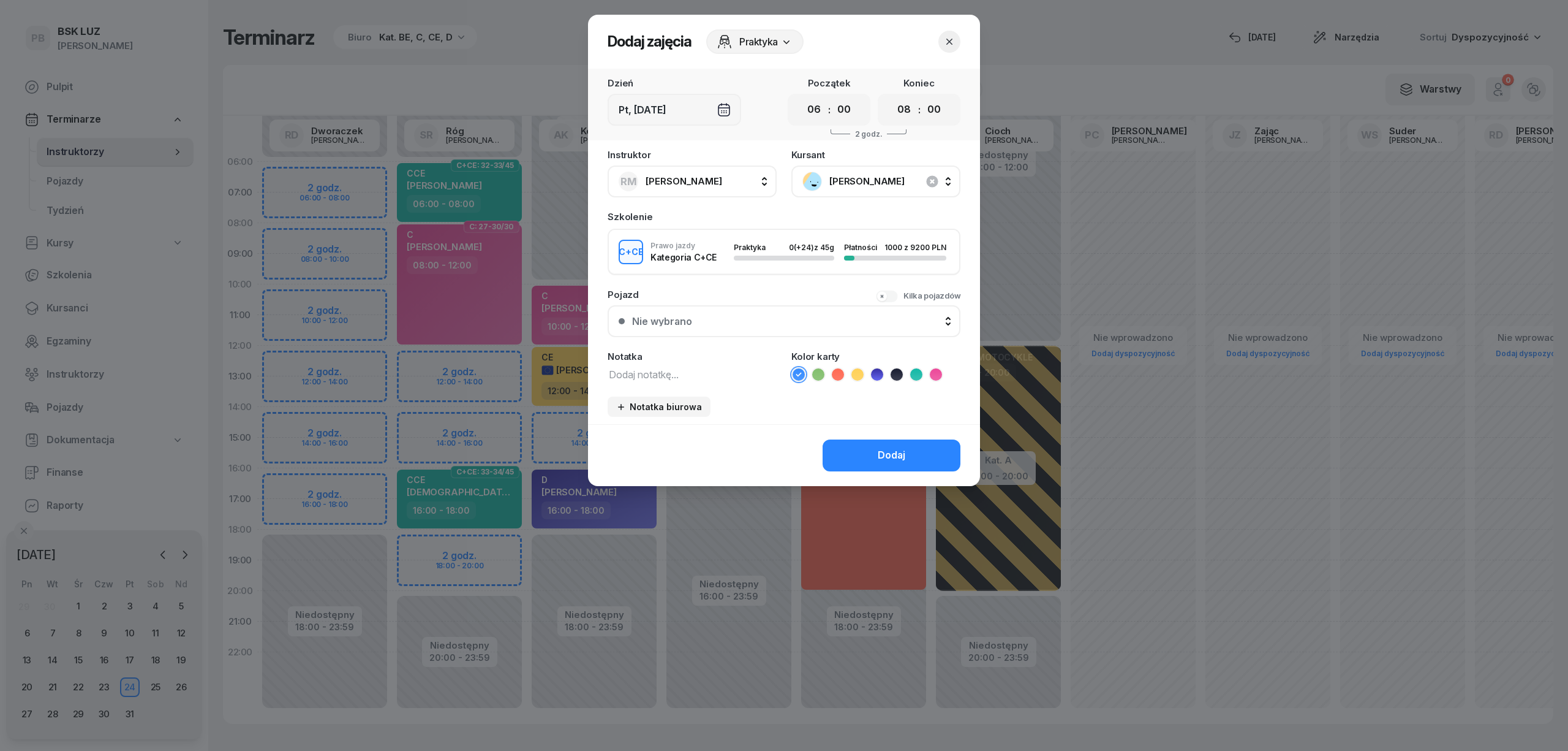
click at [698, 370] on textarea at bounding box center [692, 373] width 169 height 16
type textarea "CCE"
click at [920, 378] on icon at bounding box center [916, 374] width 12 height 12
click at [903, 453] on div "Dodaj" at bounding box center [891, 455] width 27 height 16
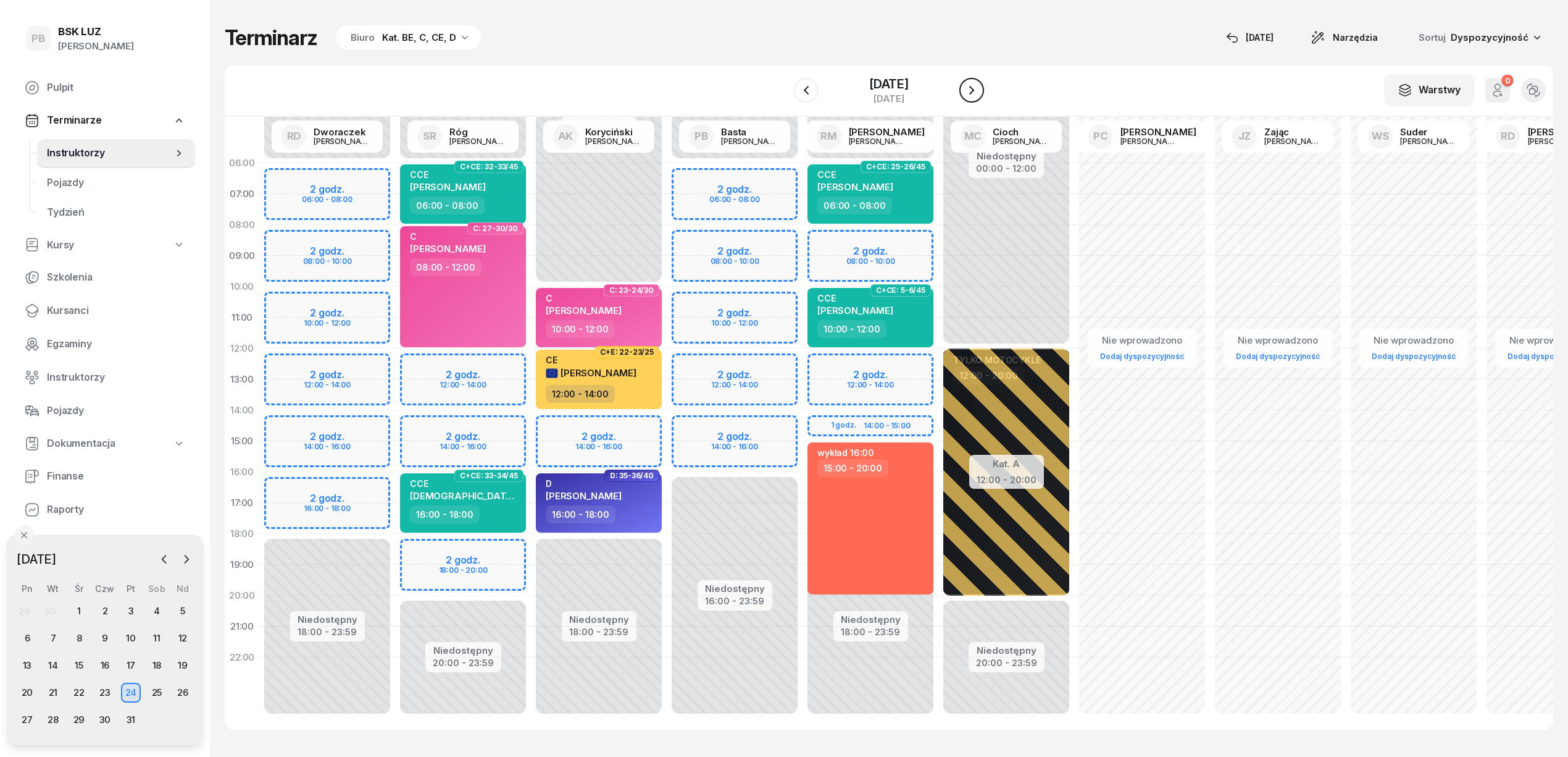
click at [984, 99] on button "button" at bounding box center [971, 90] width 25 height 25
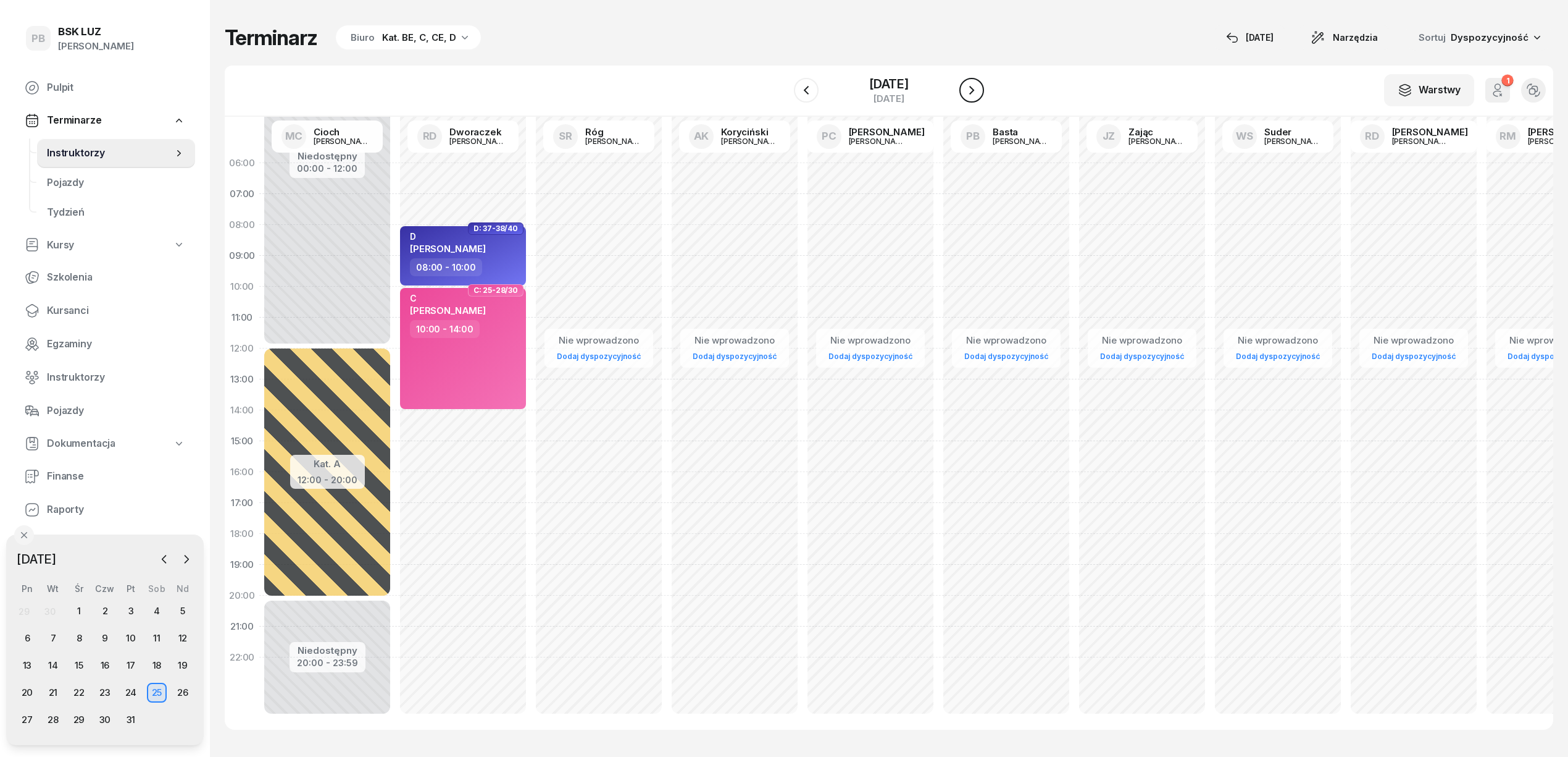
click at [984, 99] on button "button" at bounding box center [971, 90] width 25 height 25
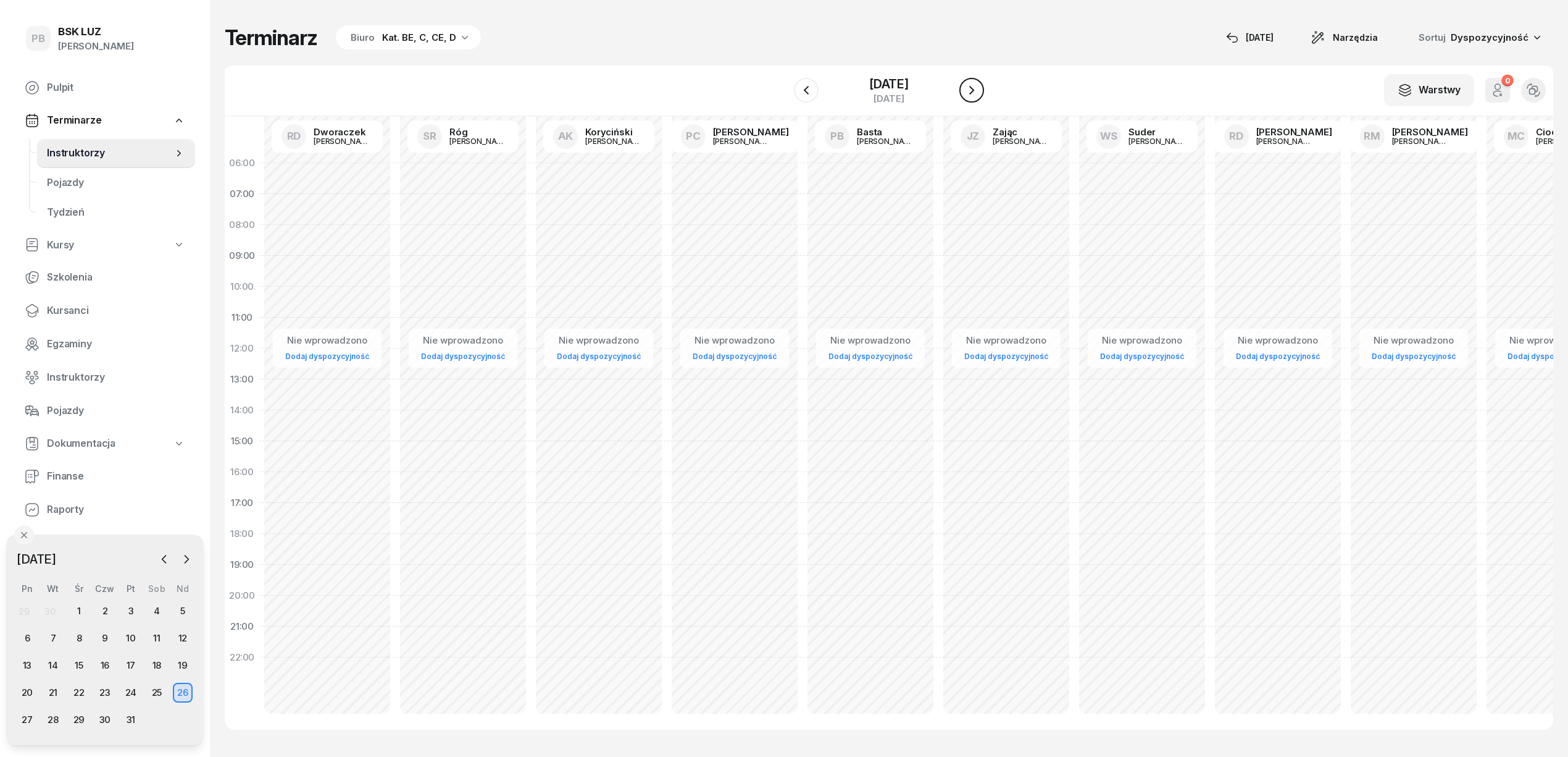
click at [984, 99] on button "button" at bounding box center [971, 90] width 25 height 25
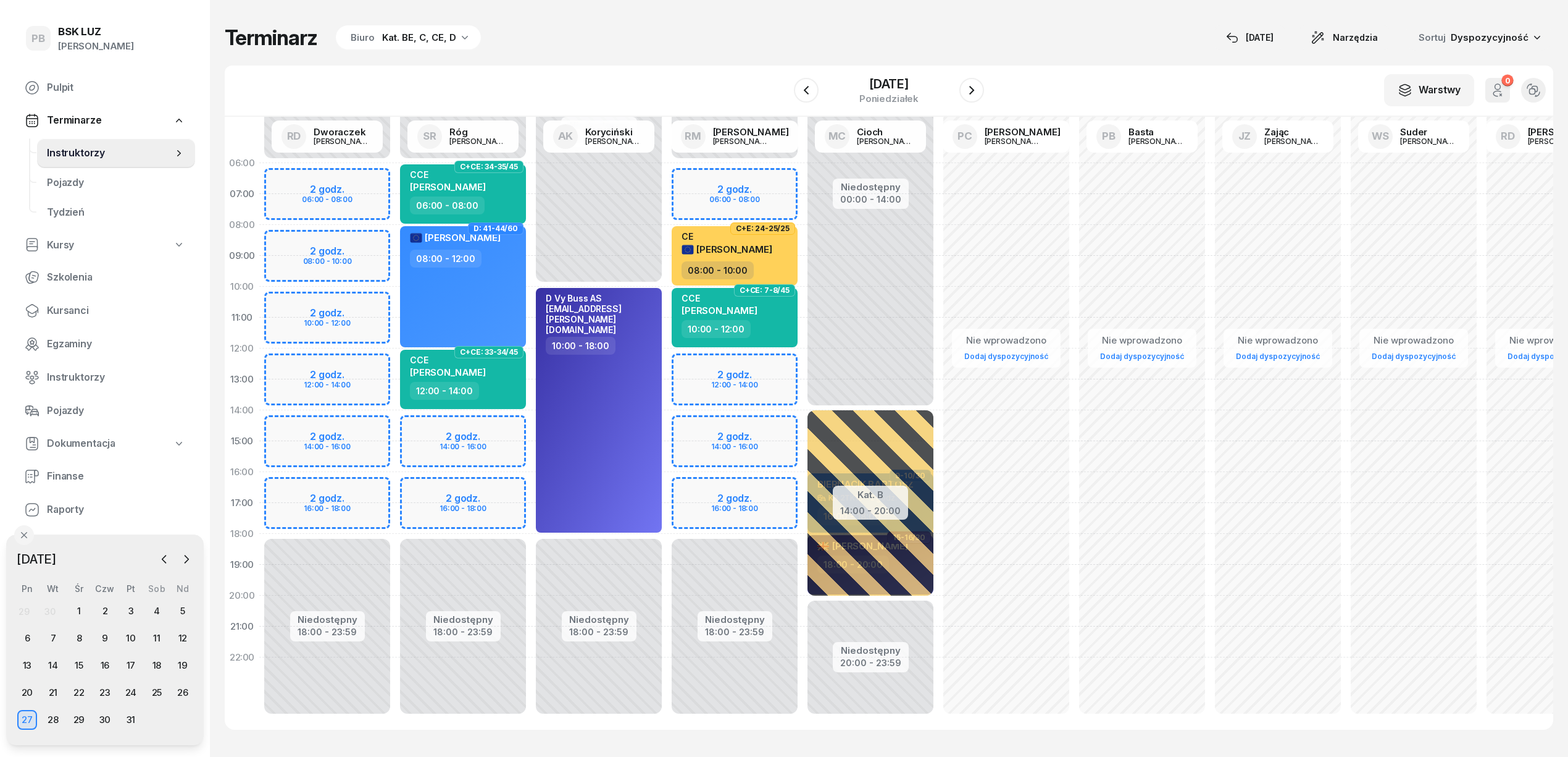
click at [728, 482] on div "Niedostępny 00:00 - 06:00 Niedostępny 18:00 - 23:59 2 godz. 06:00 - 08:00 2 god…" at bounding box center [734, 441] width 135 height 586
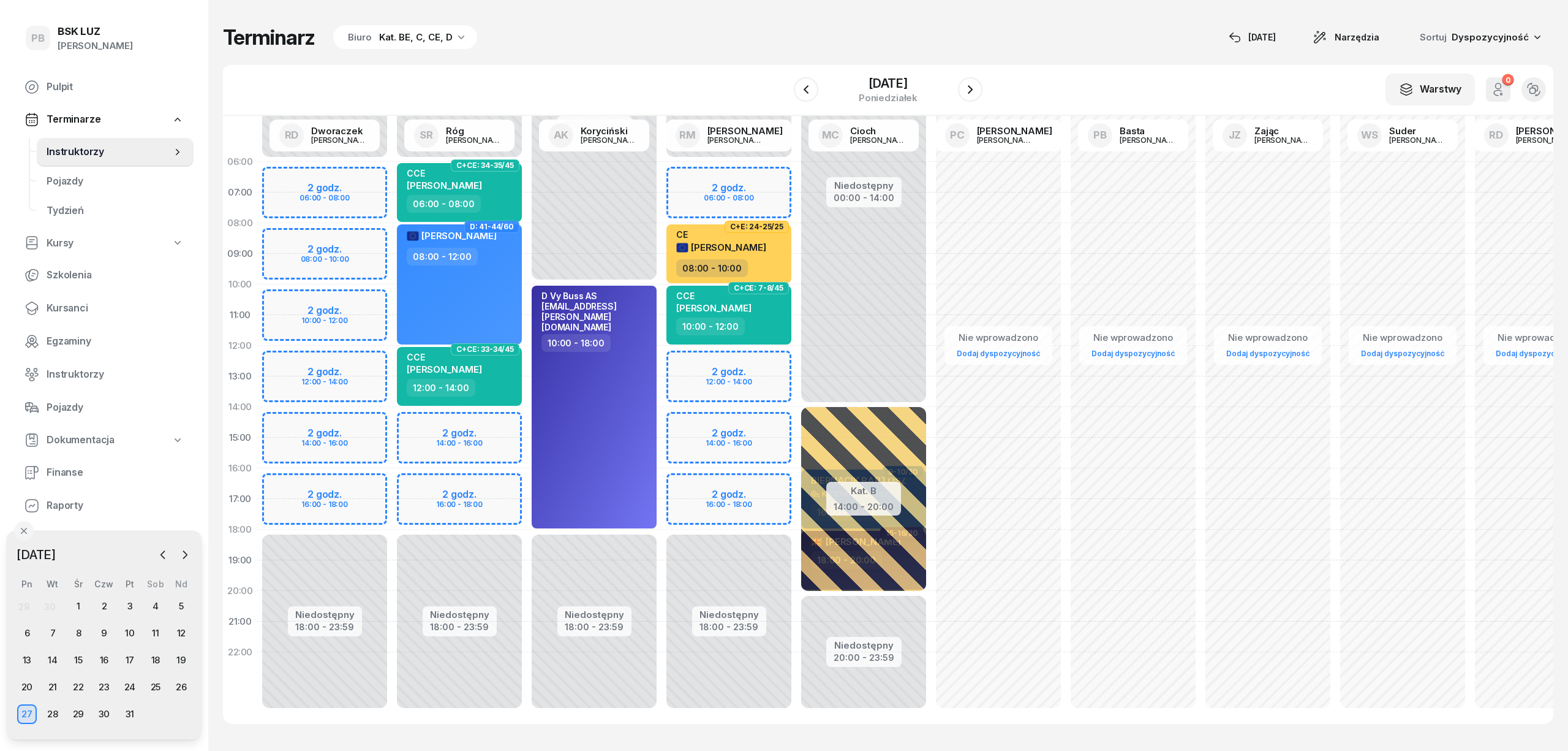
select select "16"
select select "18"
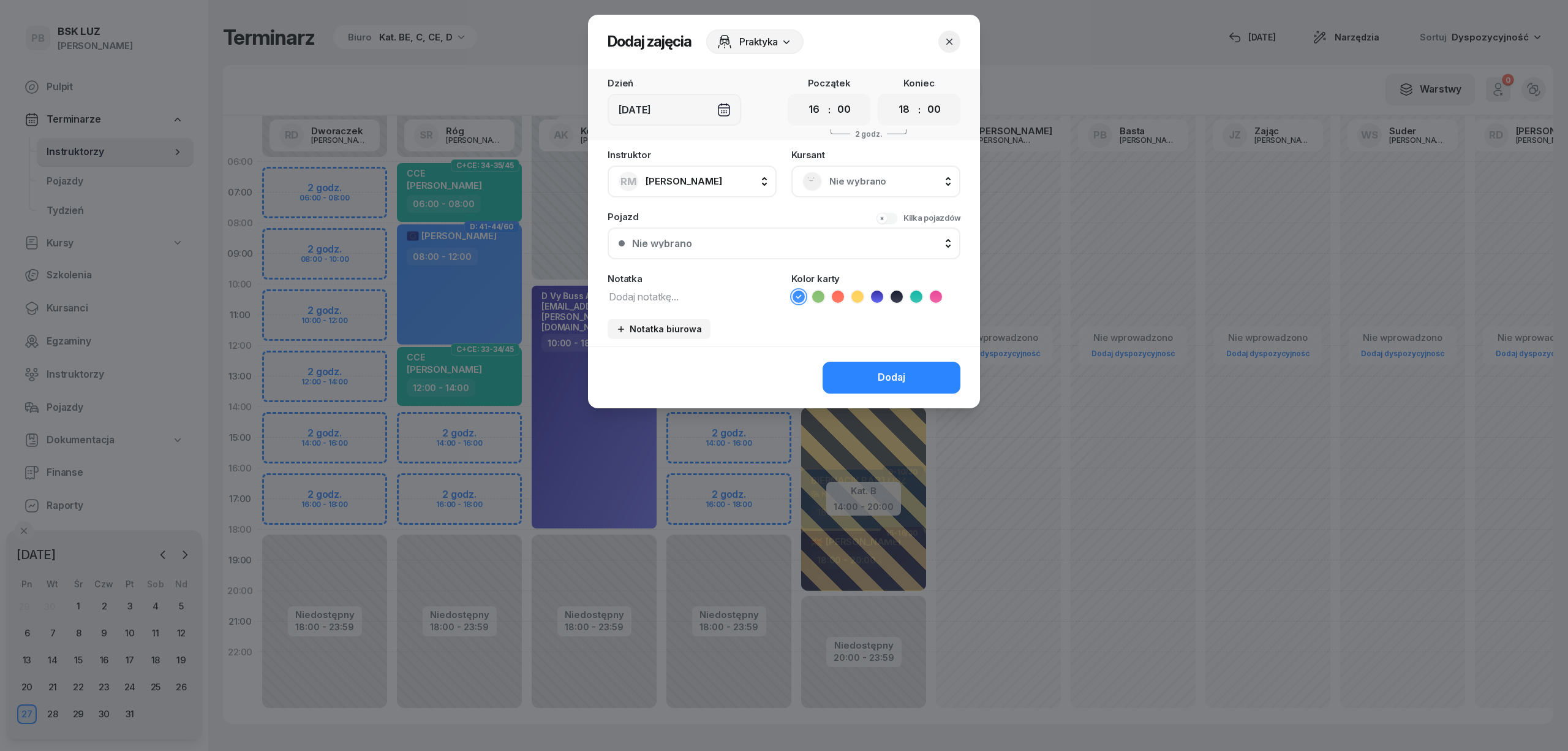
click at [481, 486] on div at bounding box center [784, 375] width 1568 height 751
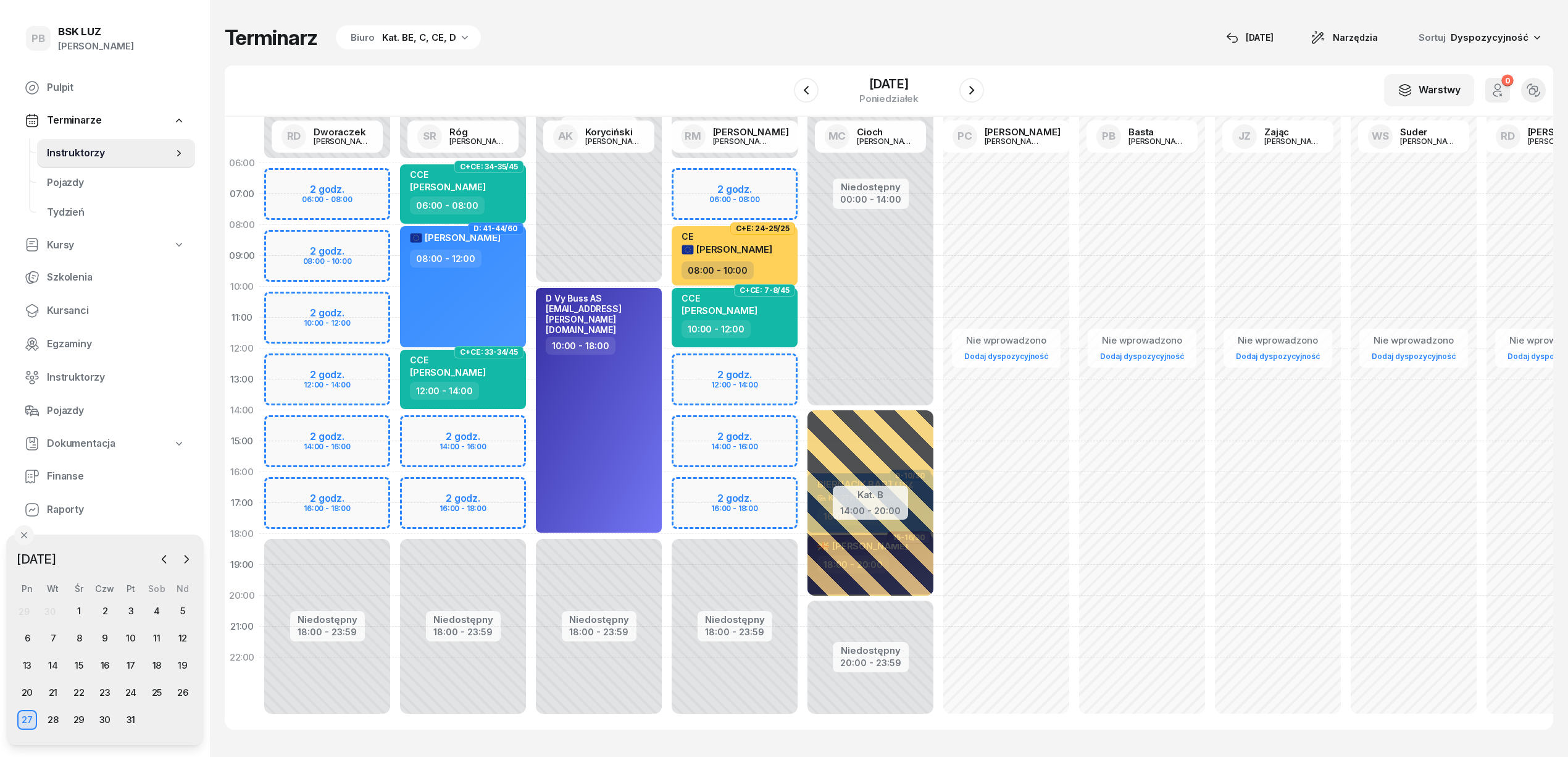
drag, startPoint x: 485, startPoint y: 490, endPoint x: 495, endPoint y: 489, distance: 10.0
click at [494, 489] on div "Niedostępny 00:00 - 06:00 Niedostępny 18:00 - 23:59 2 godz. 14:00 - 16:00 2 god…" at bounding box center [462, 441] width 135 height 586
click at [504, 482] on div "Niedostępny 00:00 - 06:00 Niedostępny 18:00 - 23:59 2 godz. 14:00 - 16:00 2 god…" at bounding box center [462, 440] width 135 height 586
select select "16"
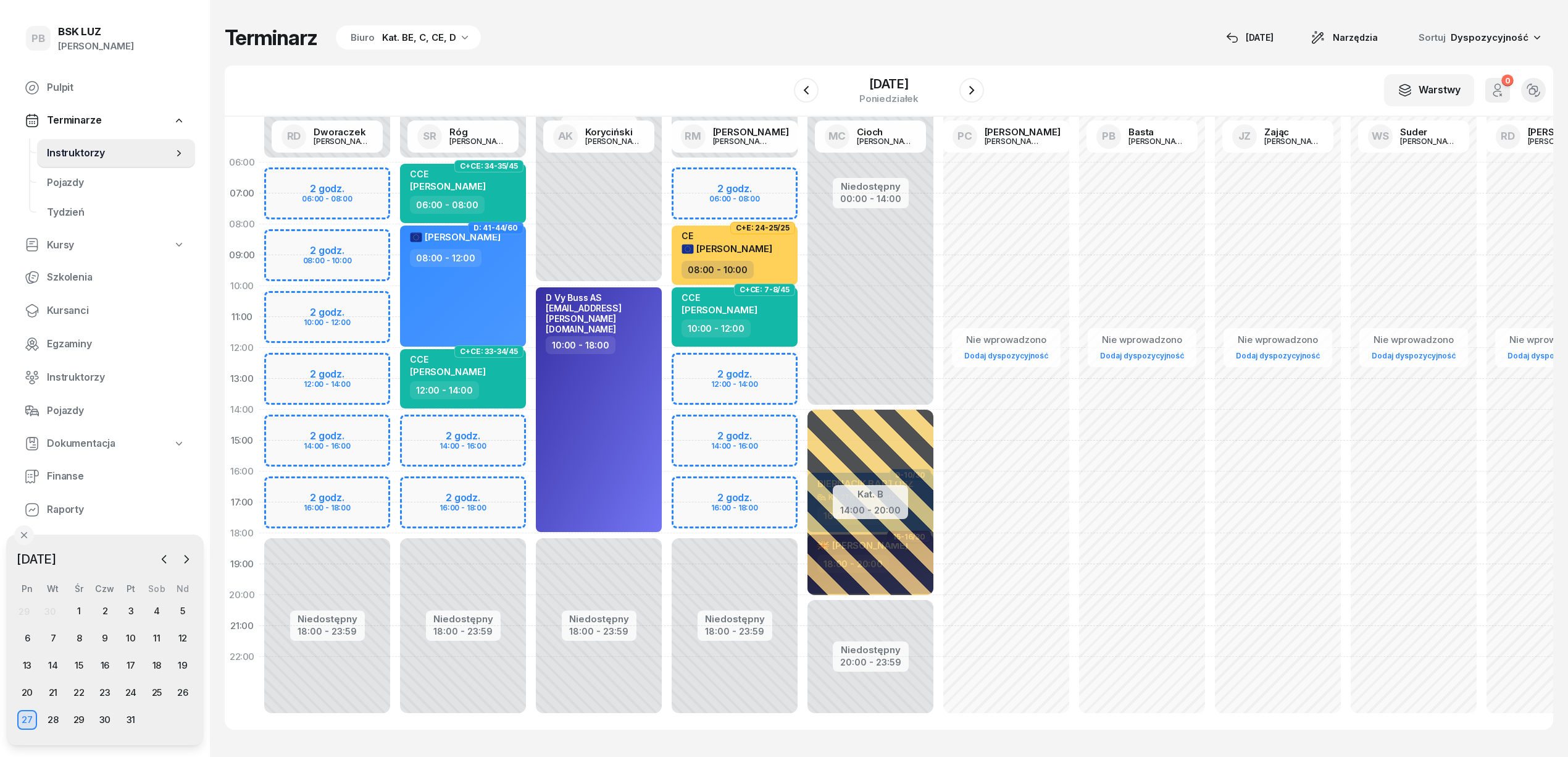
select select "18"
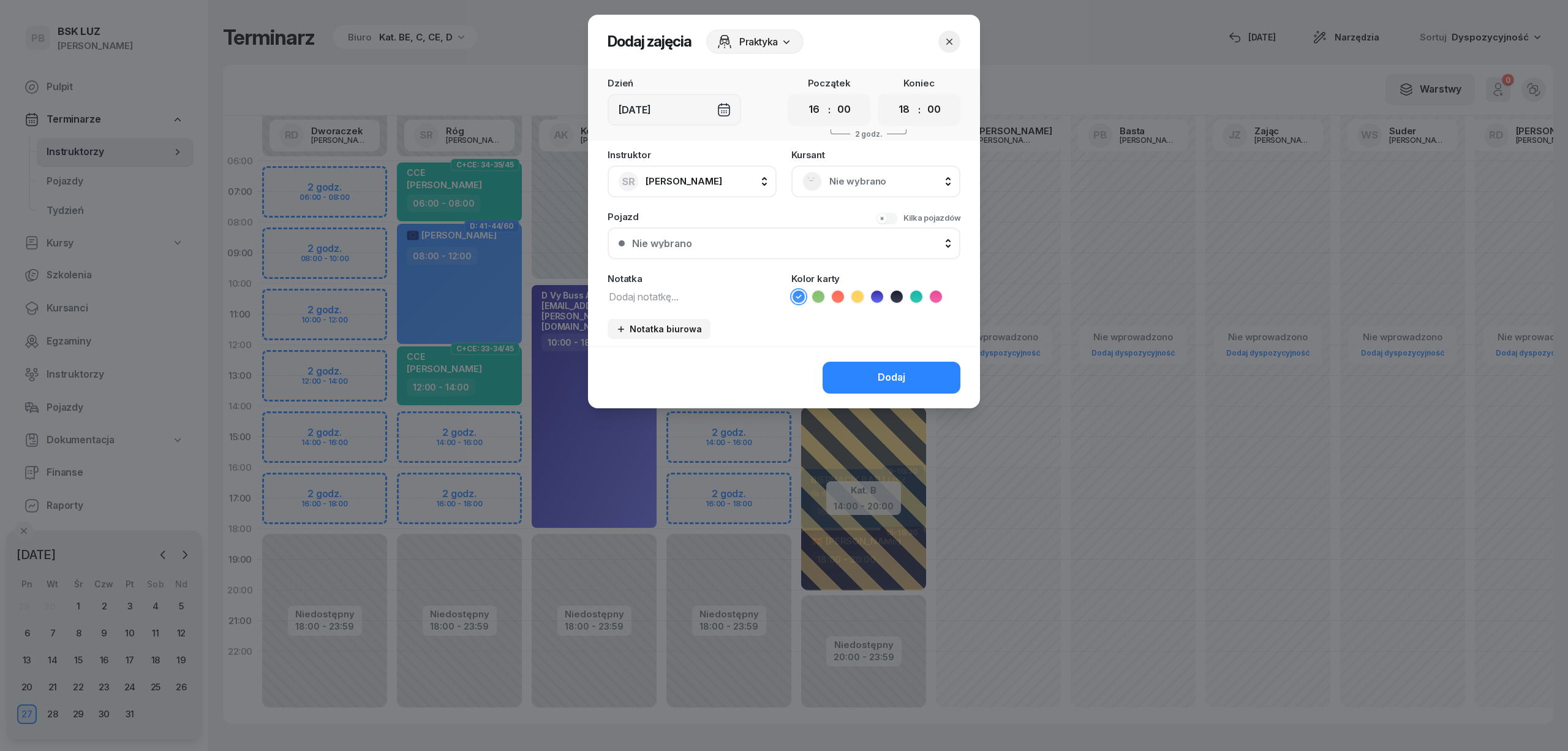
click at [833, 181] on span "Nie wybrano" at bounding box center [890, 181] width 120 height 16
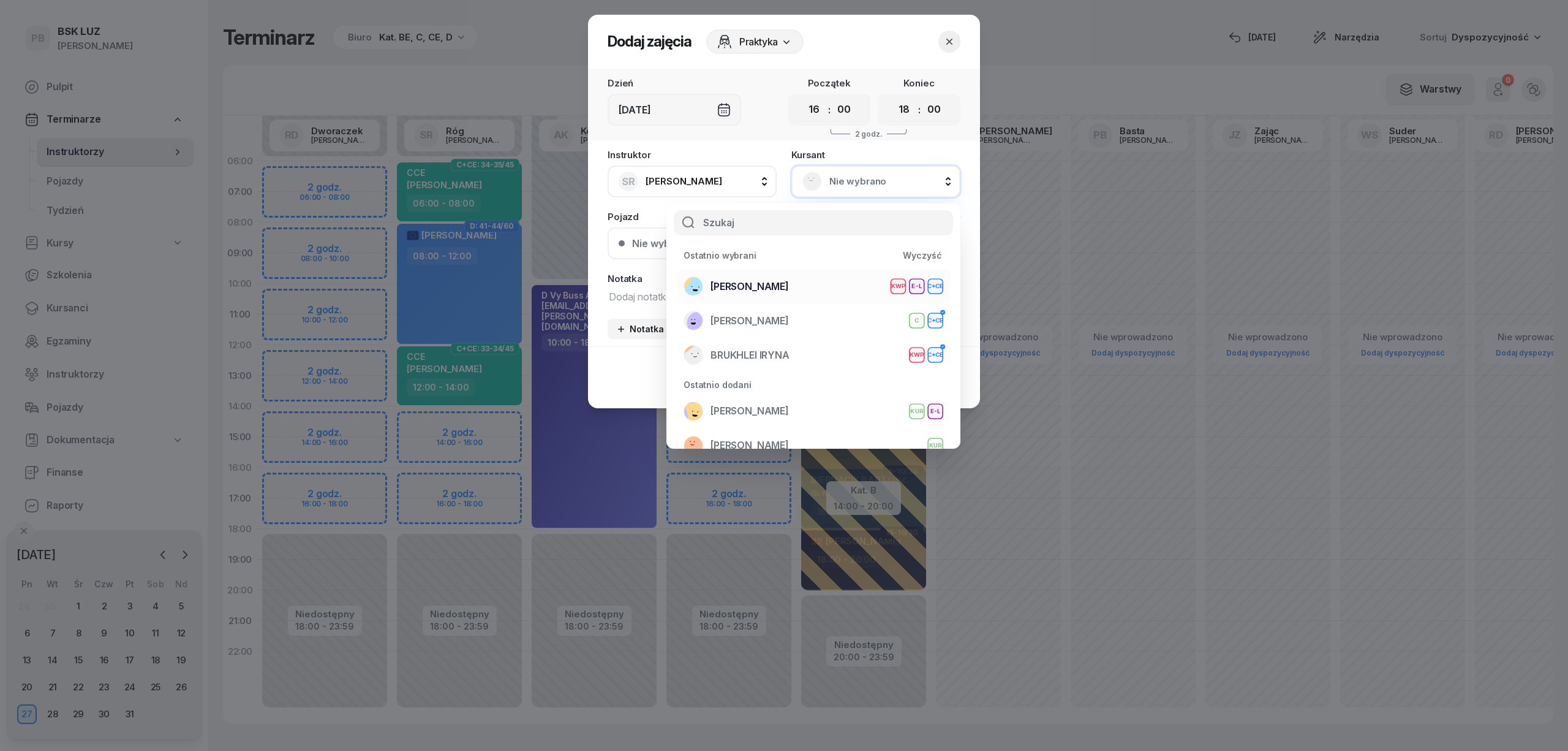
click at [777, 282] on span "[PERSON_NAME]" at bounding box center [749, 287] width 78 height 16
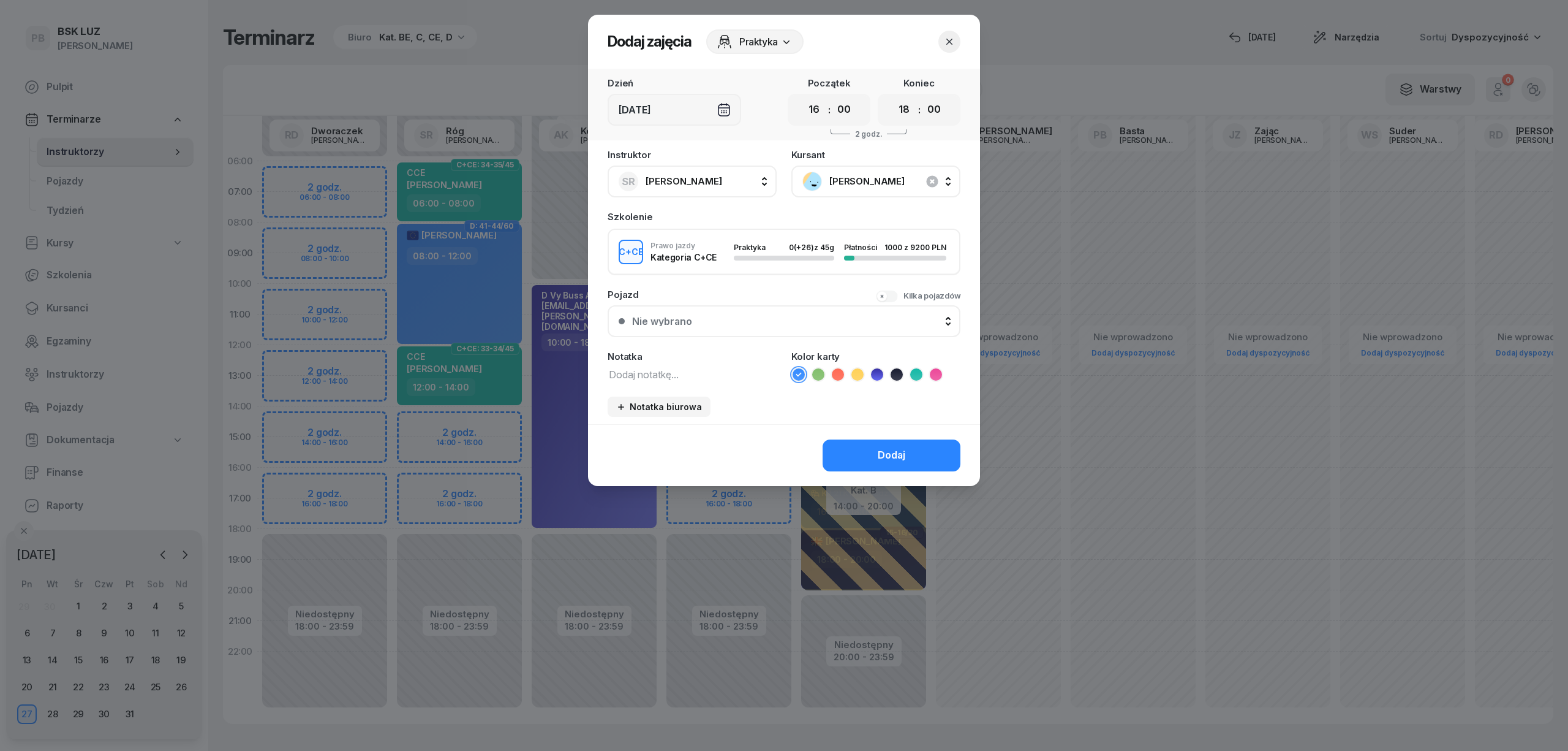
click at [721, 376] on textarea at bounding box center [692, 373] width 169 height 16
type textarea "CCE"
click at [911, 368] on icon at bounding box center [916, 374] width 12 height 12
click at [863, 460] on button "Dodaj" at bounding box center [892, 455] width 138 height 32
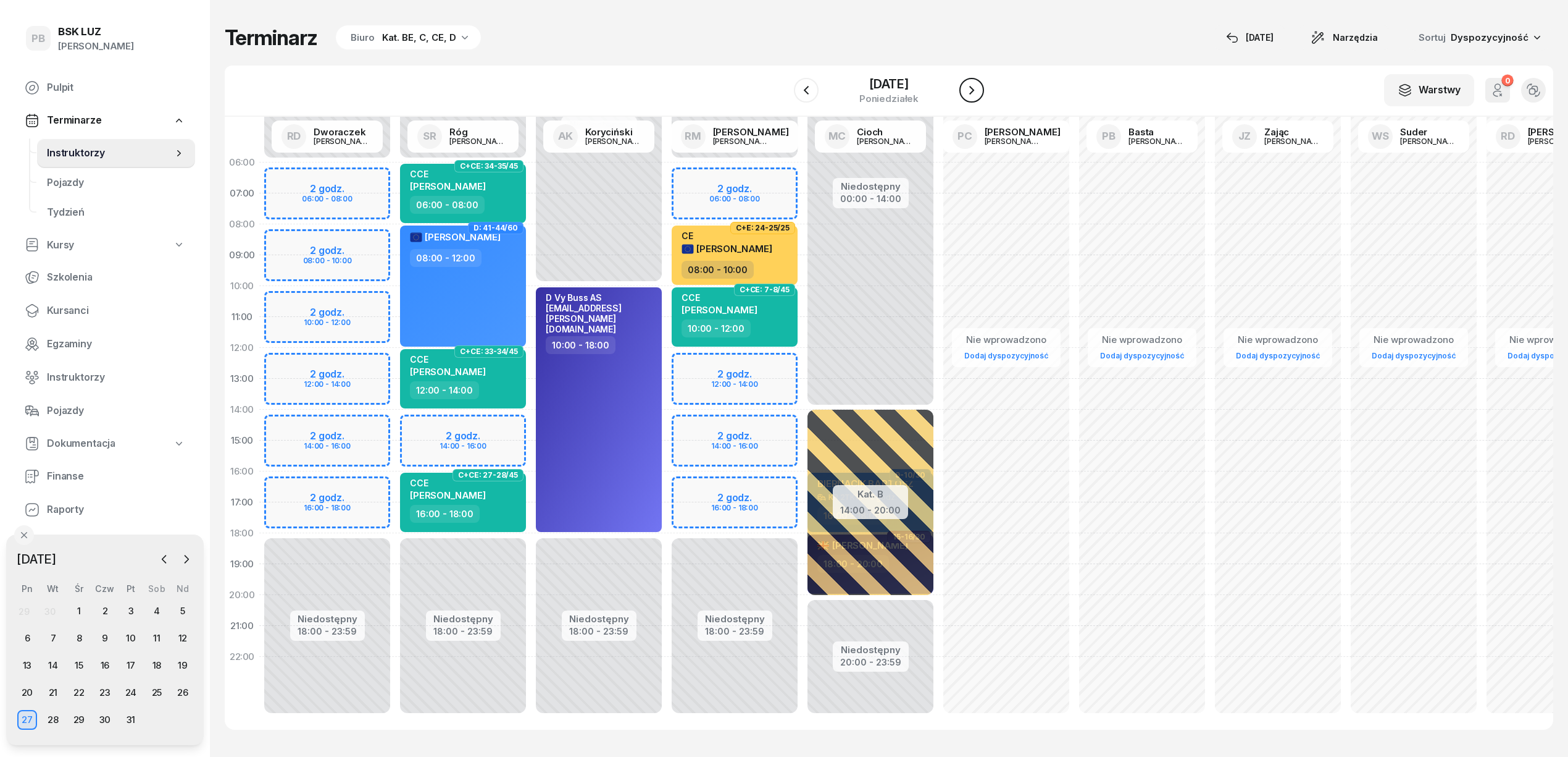
click at [979, 82] on icon "button" at bounding box center [971, 90] width 15 height 15
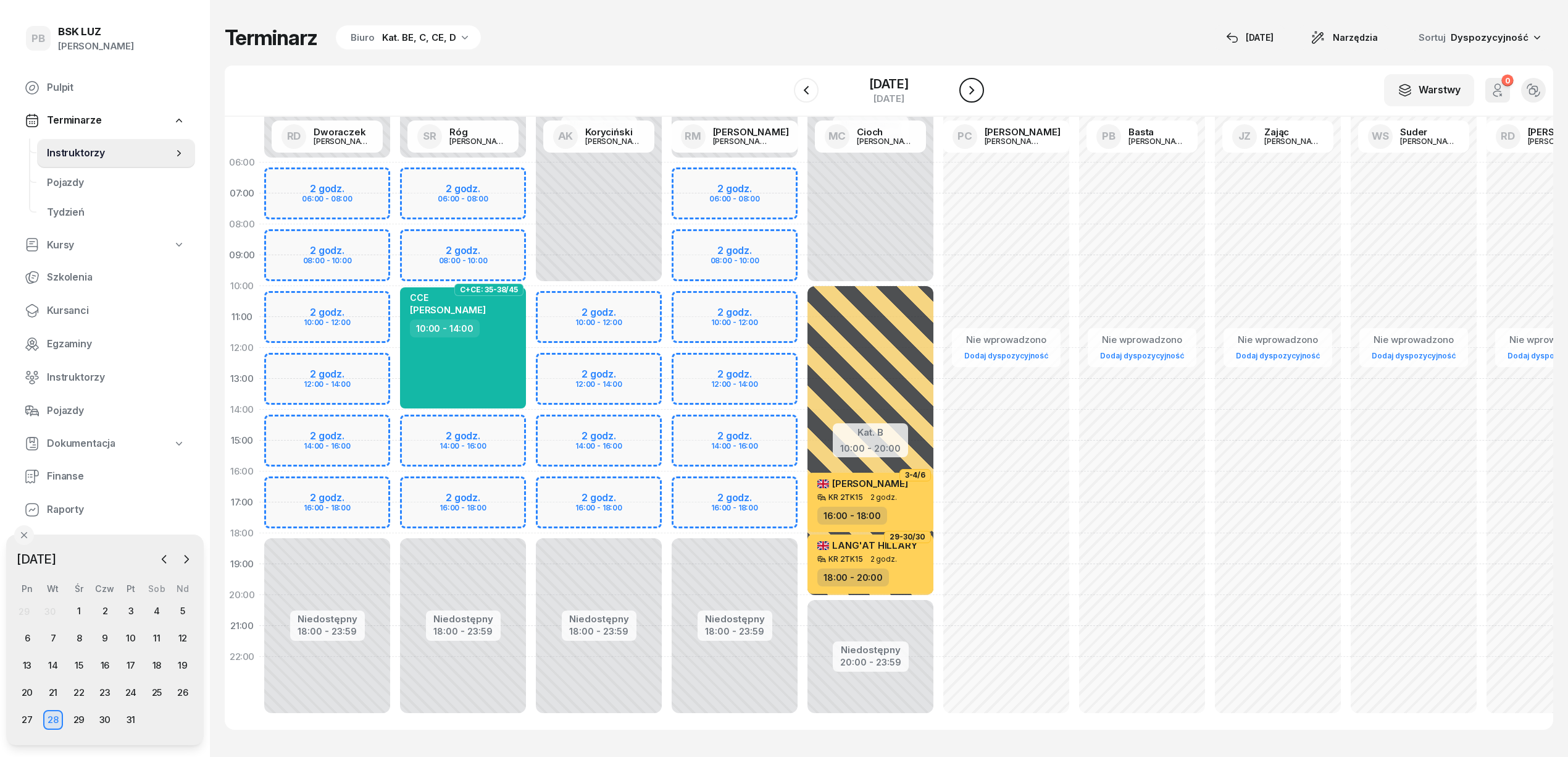
click at [979, 82] on icon "button" at bounding box center [971, 90] width 15 height 15
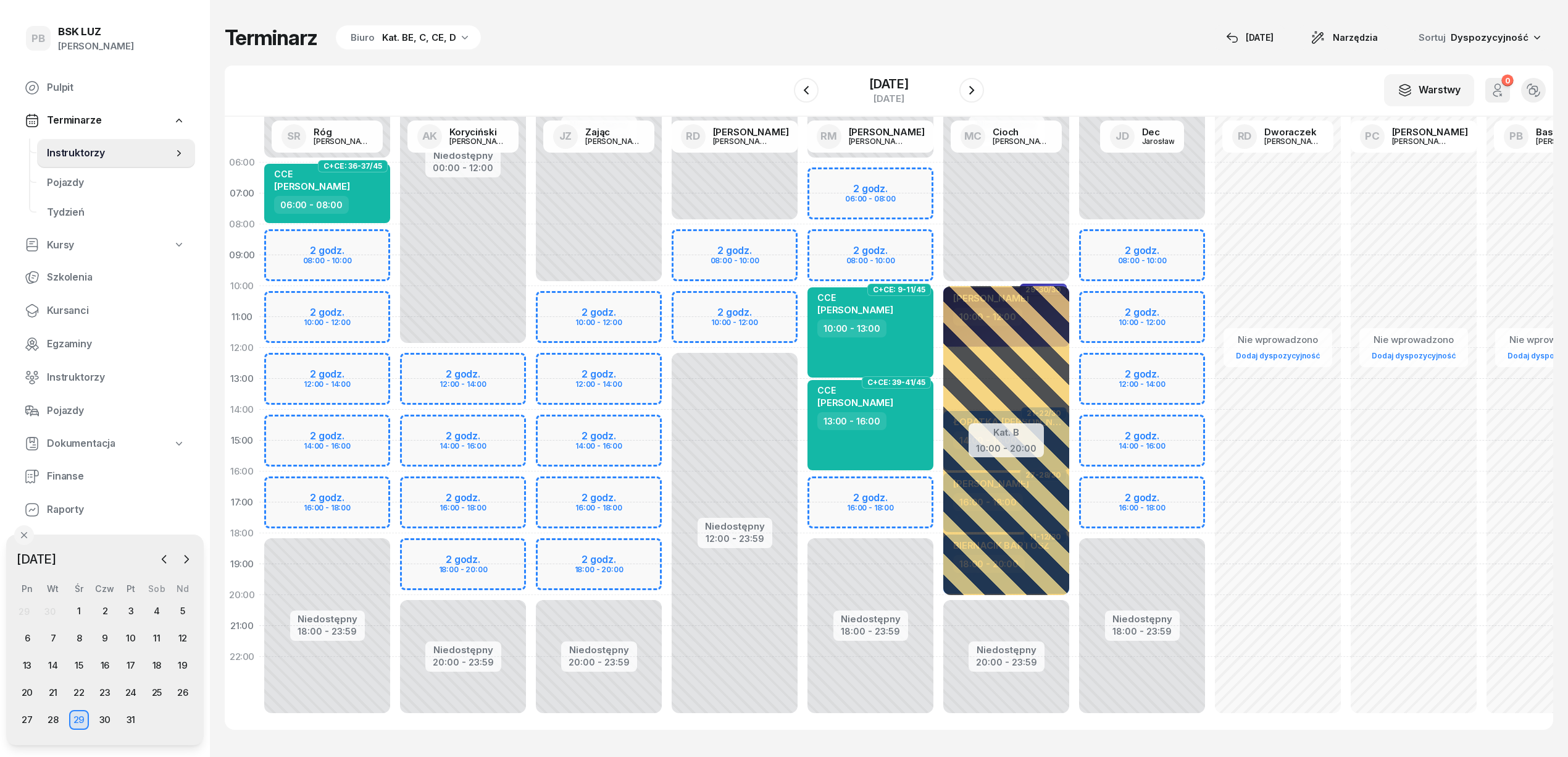
click at [897, 178] on div "Niedostępny 00:00 - 06:00 Niedostępny 18:00 - 23:59 2 godz. 06:00 - 08:00 2 god…" at bounding box center [870, 440] width 135 height 586
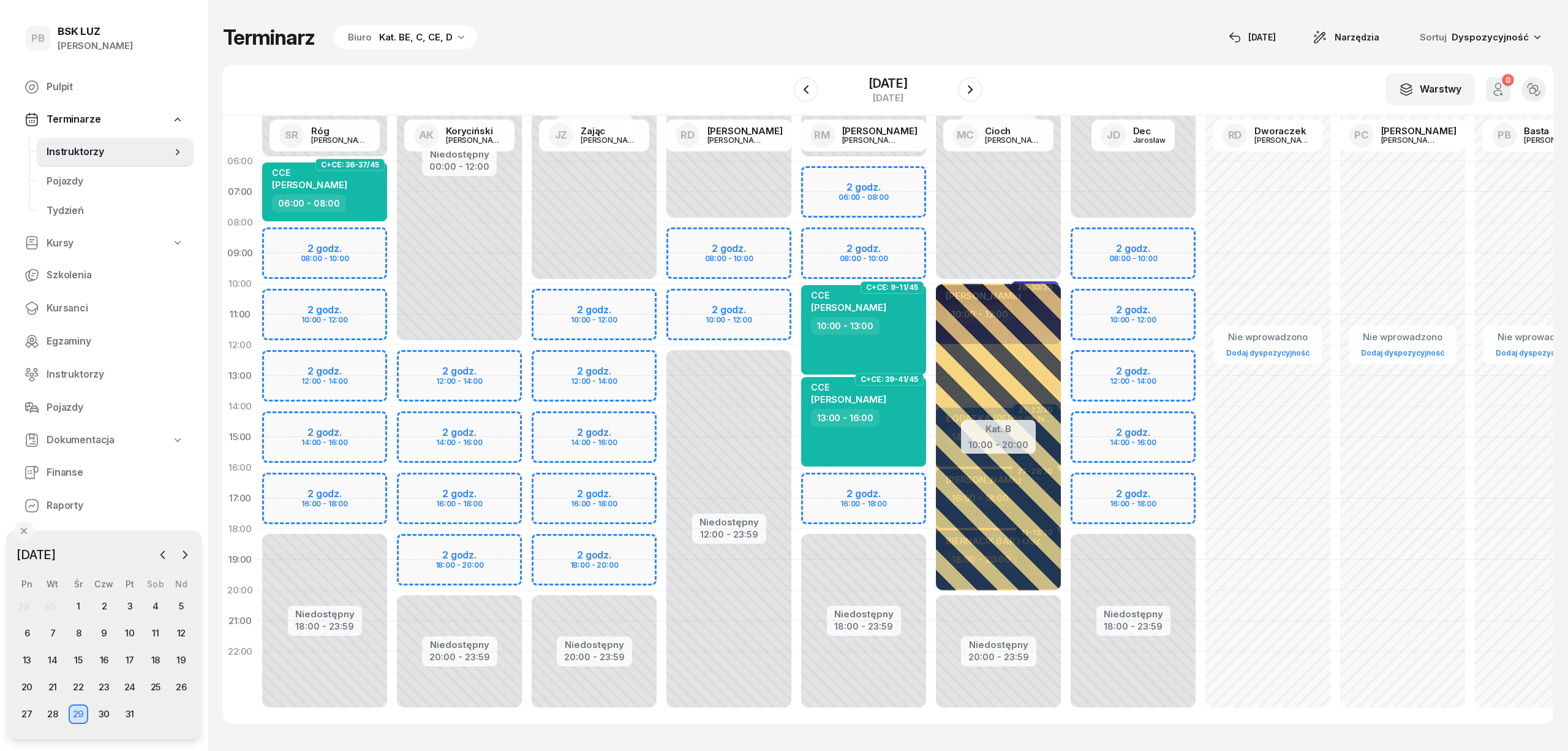
select select "06"
select select "08"
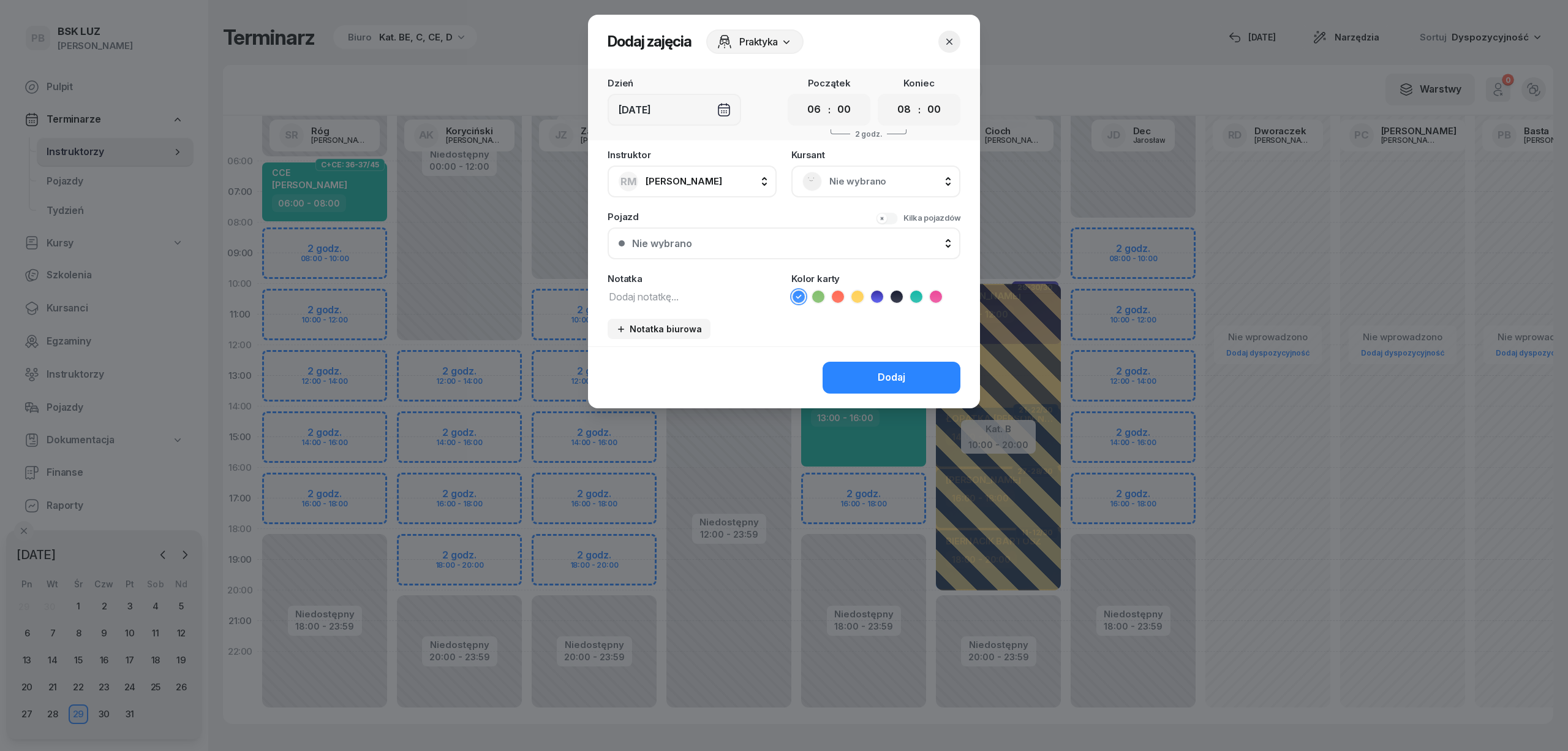
click at [905, 184] on span "Nie wybrano" at bounding box center [890, 181] width 120 height 16
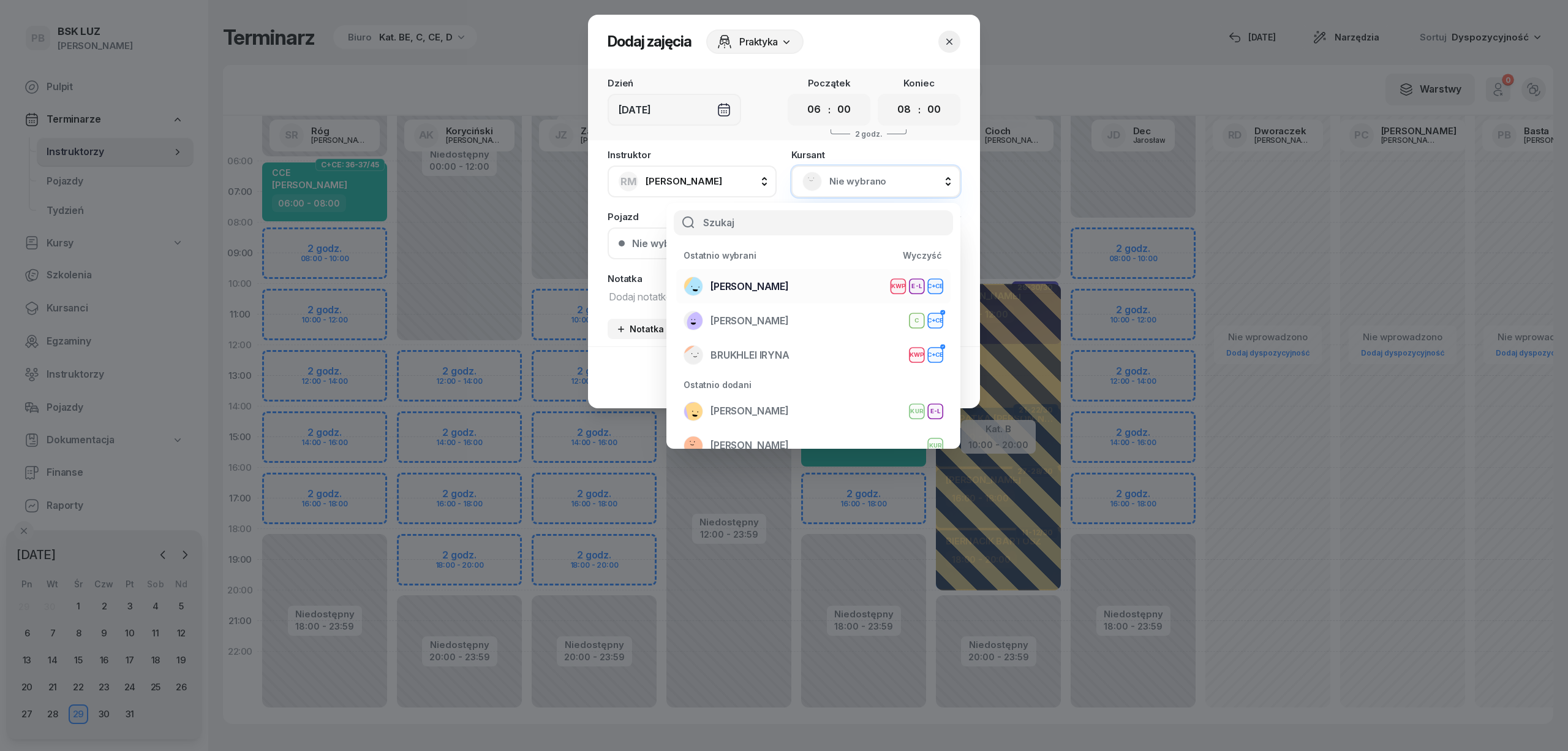
click at [728, 289] on span "[PERSON_NAME]" at bounding box center [749, 287] width 78 height 16
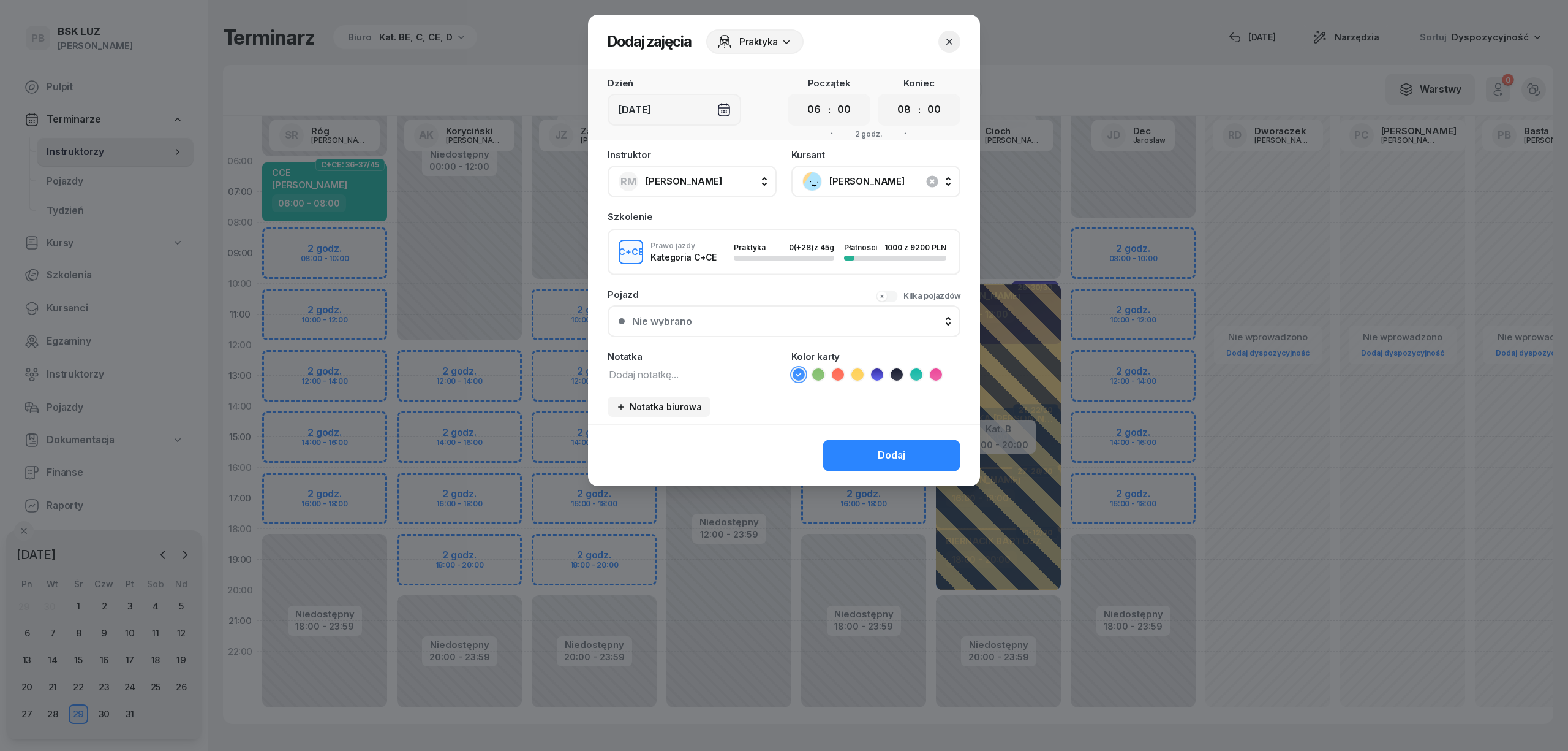
click at [680, 378] on textarea at bounding box center [692, 373] width 169 height 16
type textarea "CCE"
click at [909, 370] on li at bounding box center [917, 375] width 15 height 15
click at [876, 439] on button "Dodaj" at bounding box center [892, 455] width 138 height 32
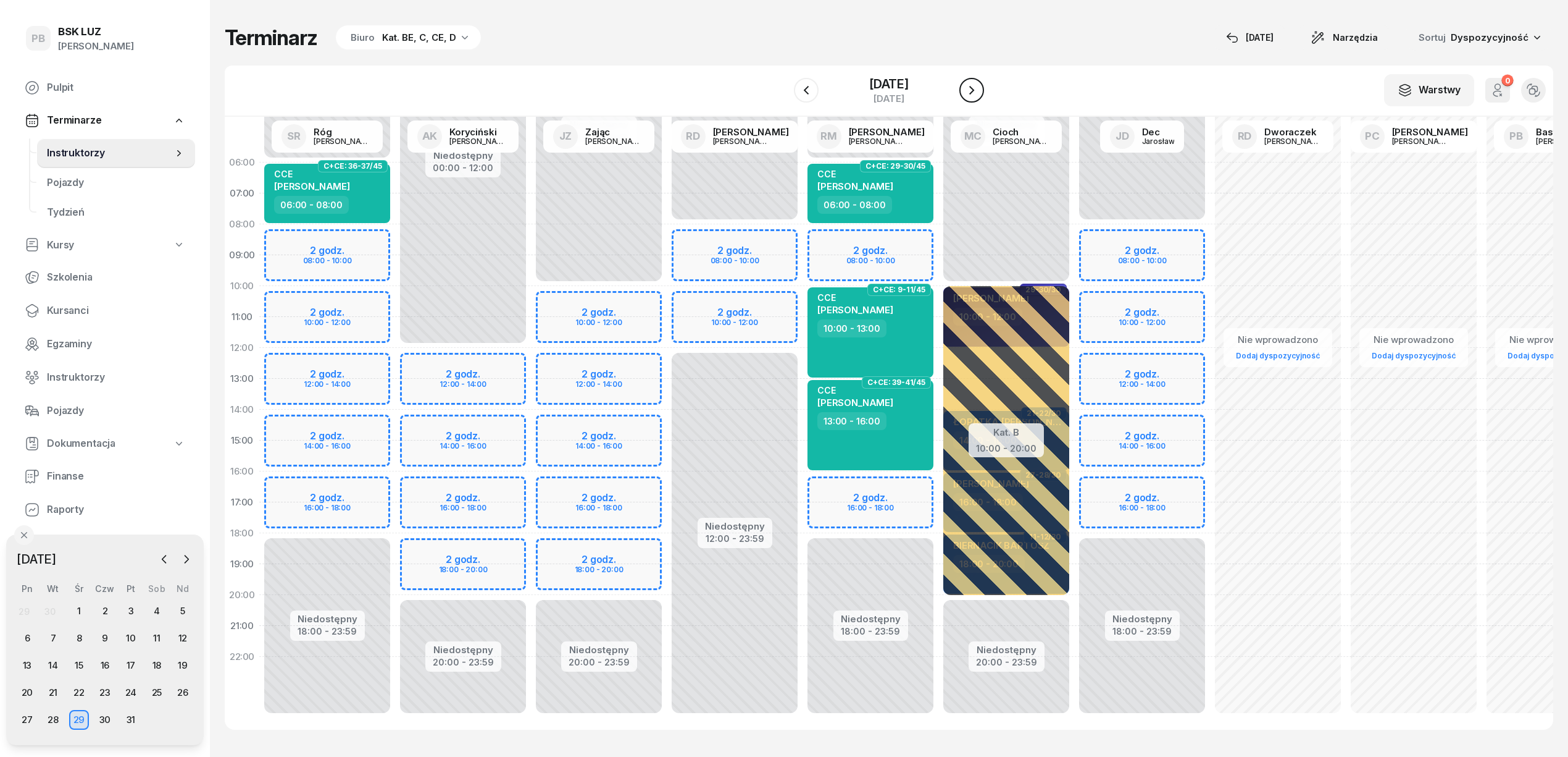
click at [979, 95] on icon "button" at bounding box center [971, 90] width 15 height 15
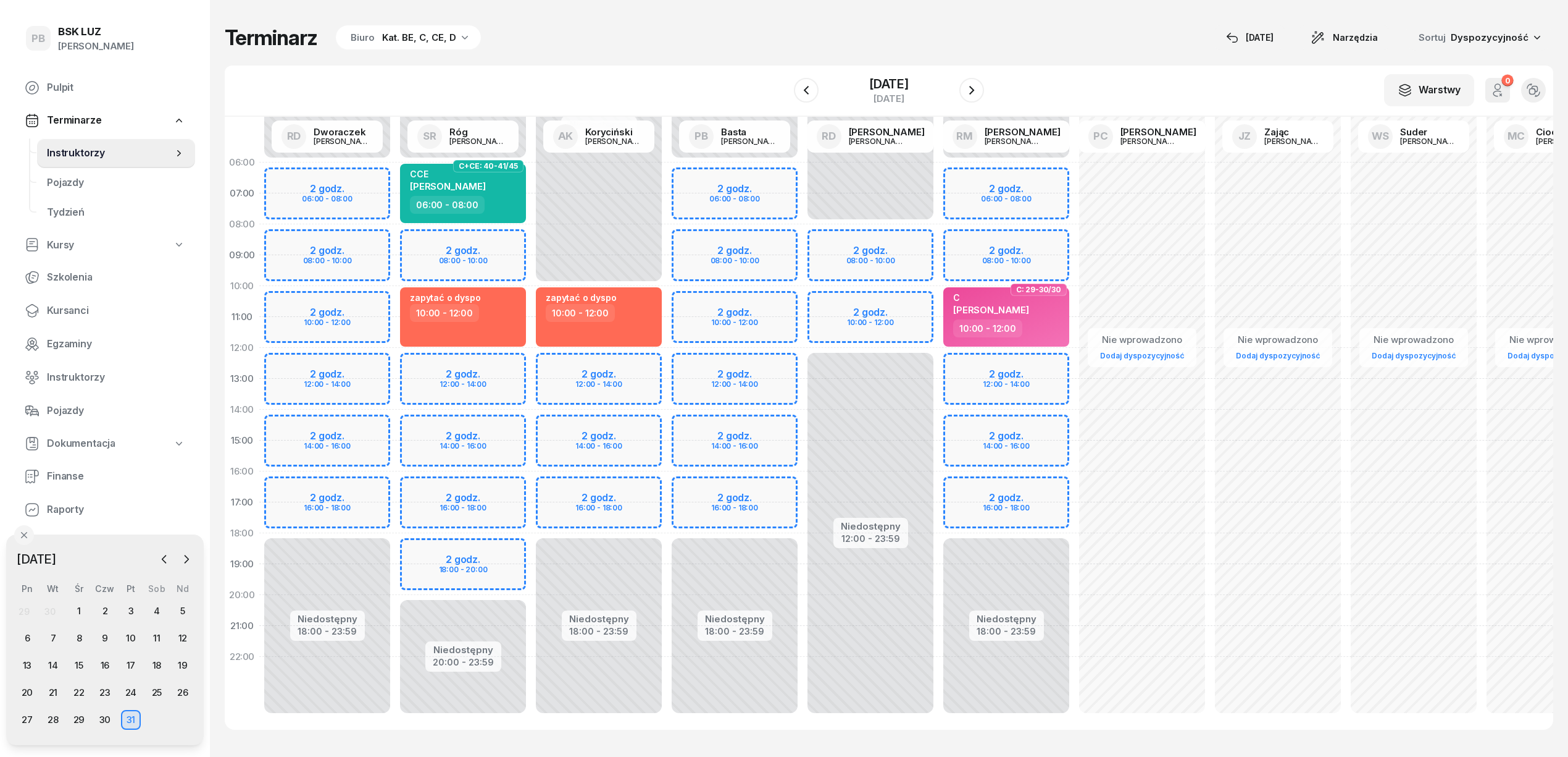
click at [511, 492] on div "Niedostępny 00:00 - 06:00 Niedostępny 20:00 - 23:59 2 godz. 08:00 - 10:00 2 god…" at bounding box center [462, 440] width 135 height 586
select select "16"
select select "18"
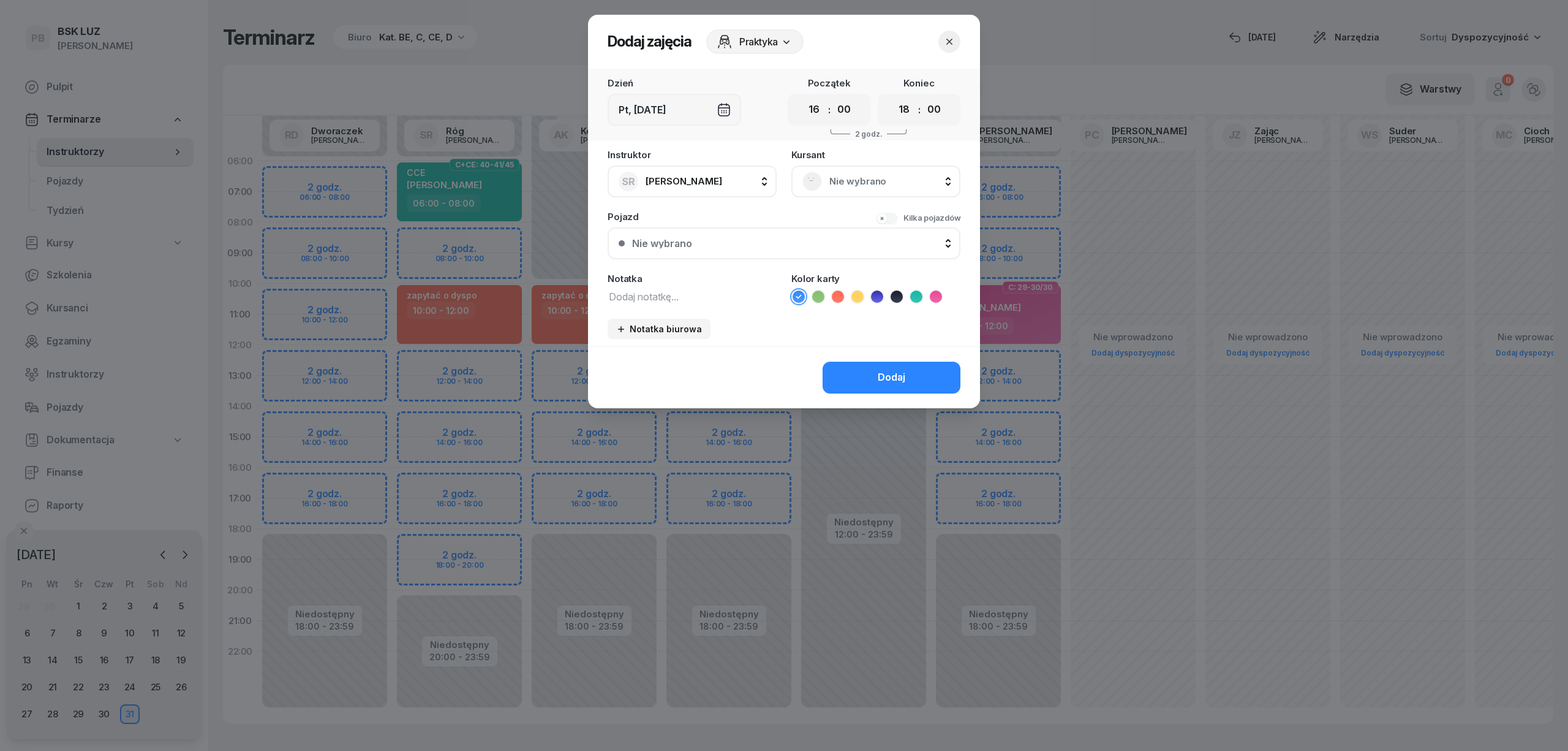
click at [887, 174] on span "Nie wybrano" at bounding box center [890, 181] width 120 height 16
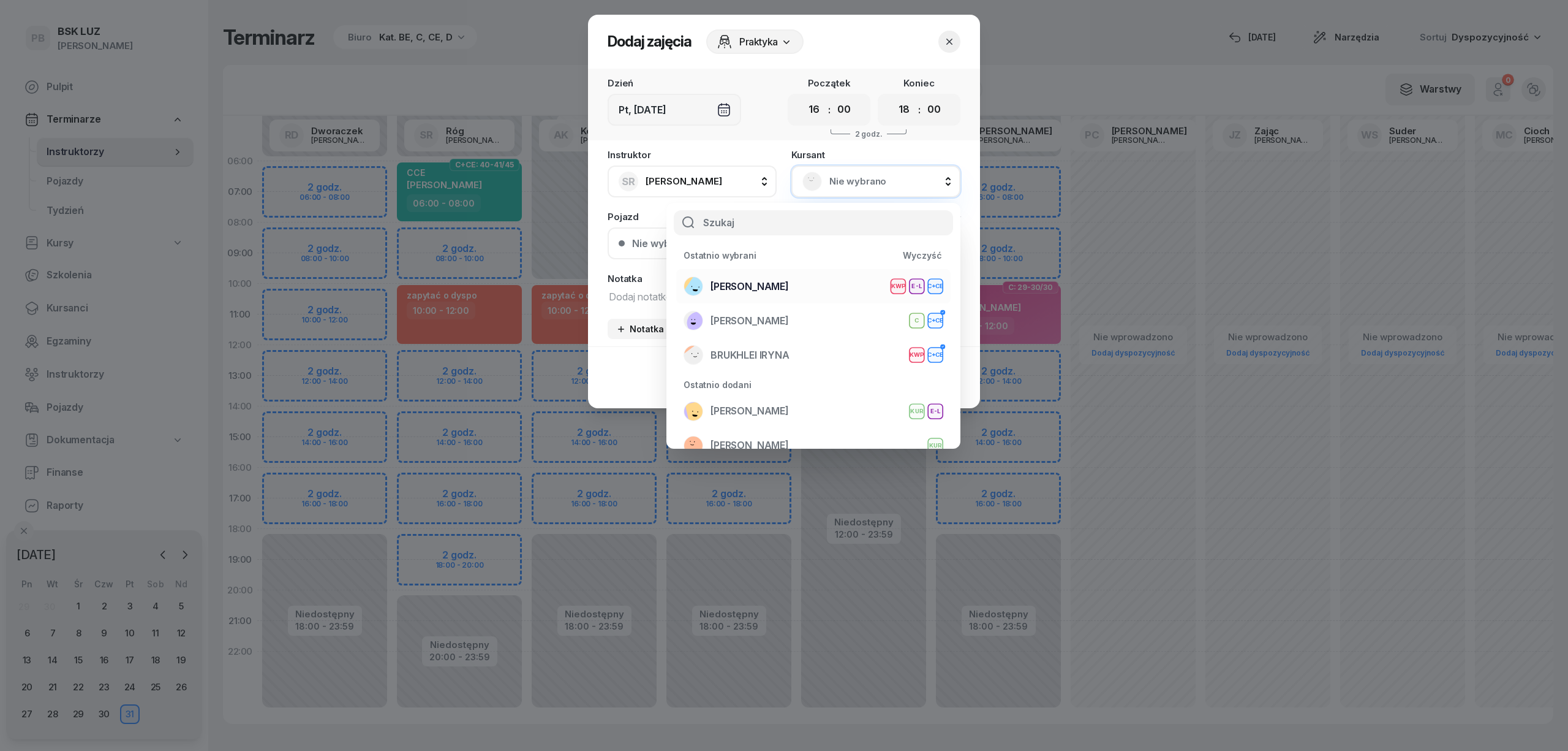
click at [785, 283] on span "[PERSON_NAME]" at bounding box center [749, 287] width 78 height 16
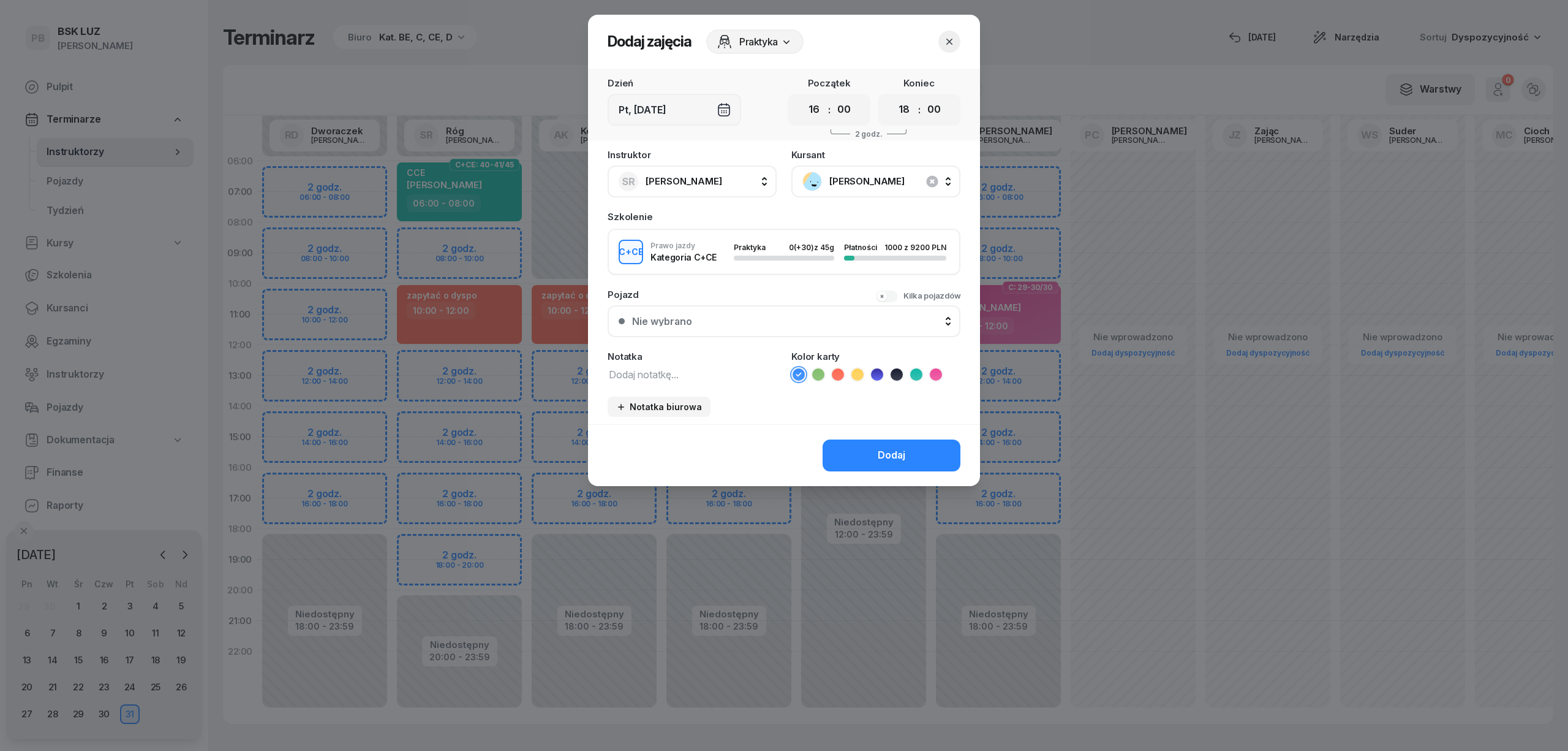
click at [694, 368] on textarea at bounding box center [692, 373] width 169 height 16
type textarea "CCE"
drag, startPoint x: 917, startPoint y: 375, endPoint x: 898, endPoint y: 412, distance: 41.6
click at [916, 375] on icon at bounding box center [916, 374] width 12 height 12
click at [893, 460] on div "Dodaj" at bounding box center [891, 455] width 27 height 16
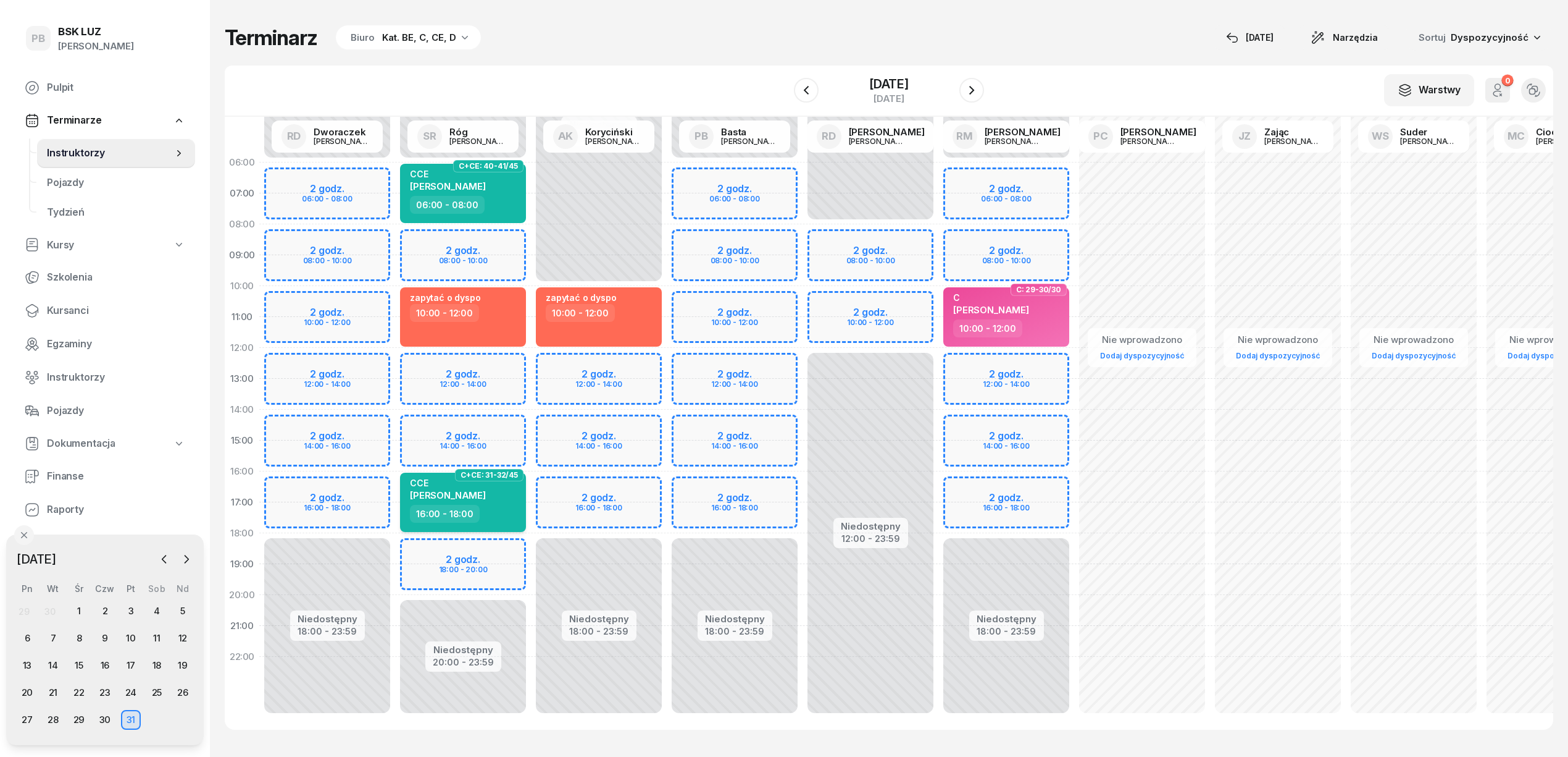
click at [462, 489] on span "[PERSON_NAME]" at bounding box center [448, 495] width 76 height 11
select select "16"
select select "18"
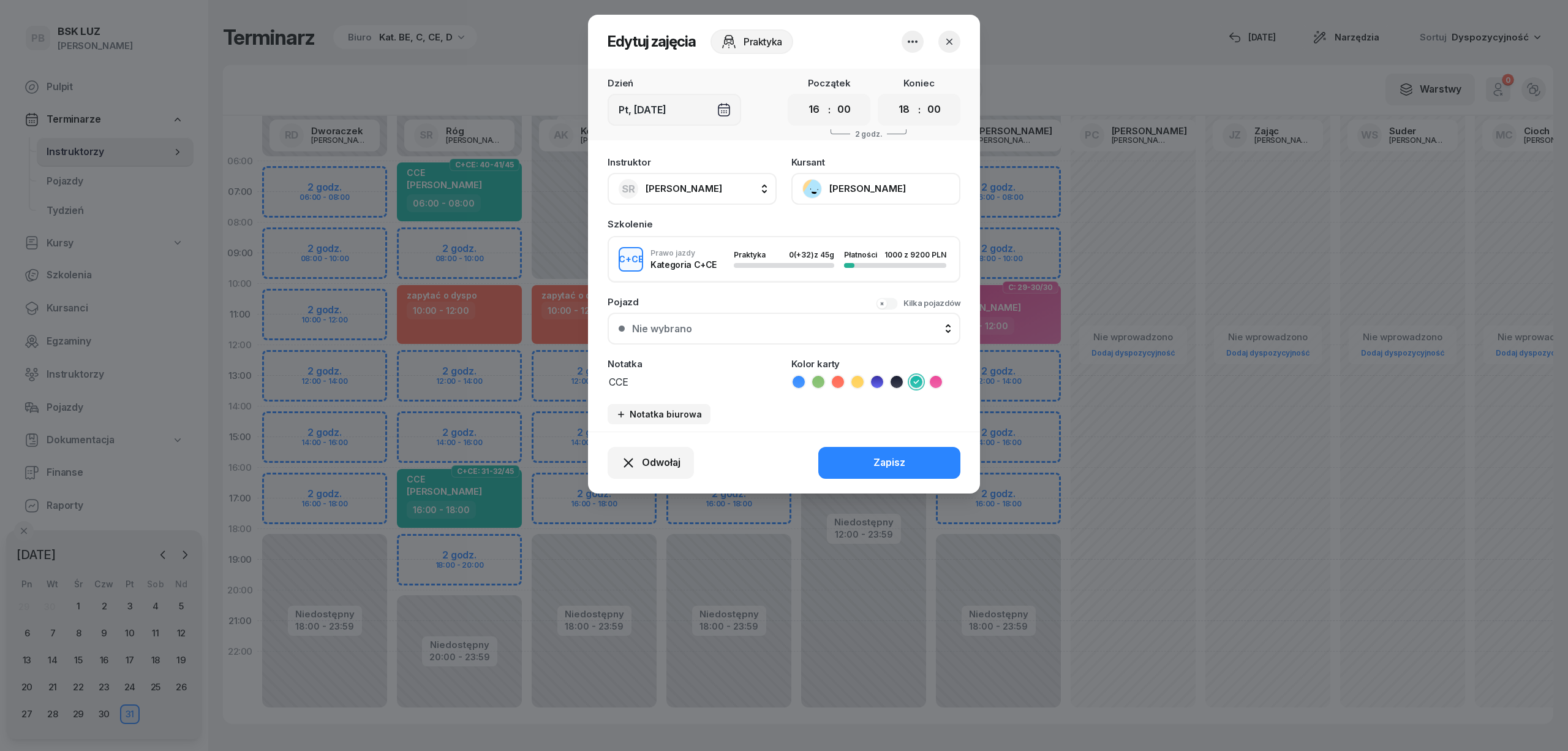
click at [887, 180] on button "[PERSON_NAME]" at bounding box center [876, 189] width 169 height 32
click at [865, 225] on link "Otwórz profil" at bounding box center [875, 230] width 162 height 31
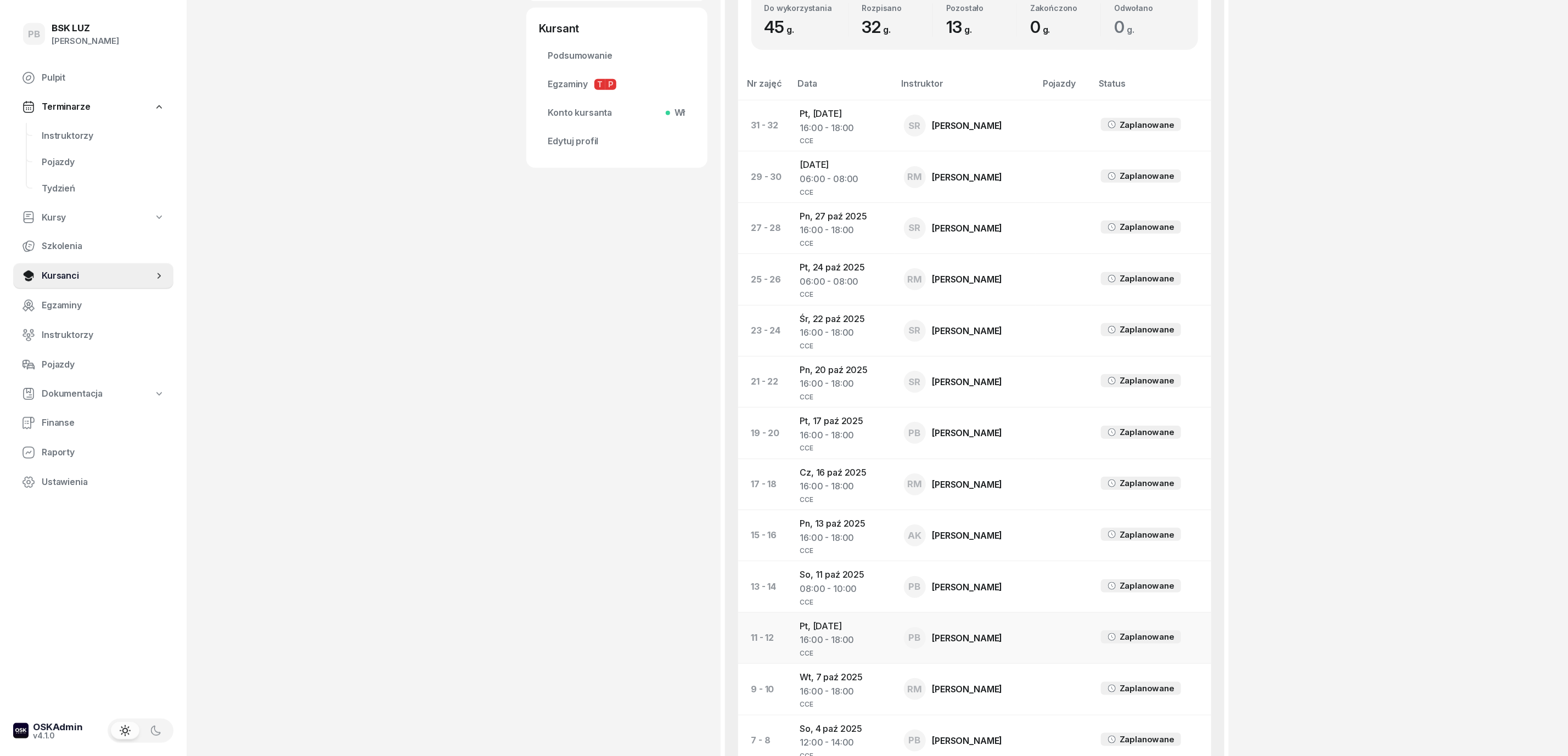
scroll to position [477, 0]
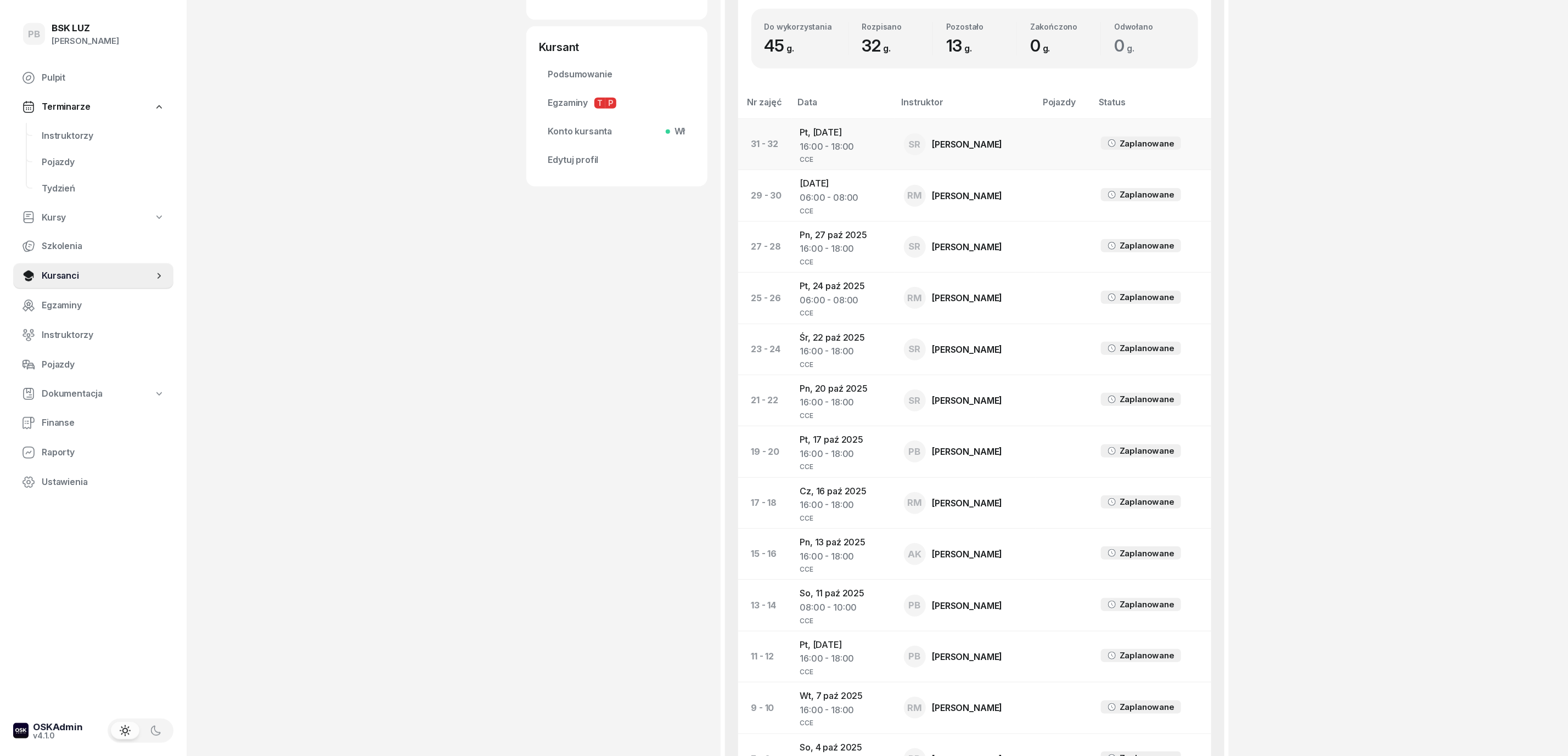
click at [817, 124] on td "Pt, 31 paź 2025 16:00 - 18:00 CCE" at bounding box center [842, 144] width 104 height 51
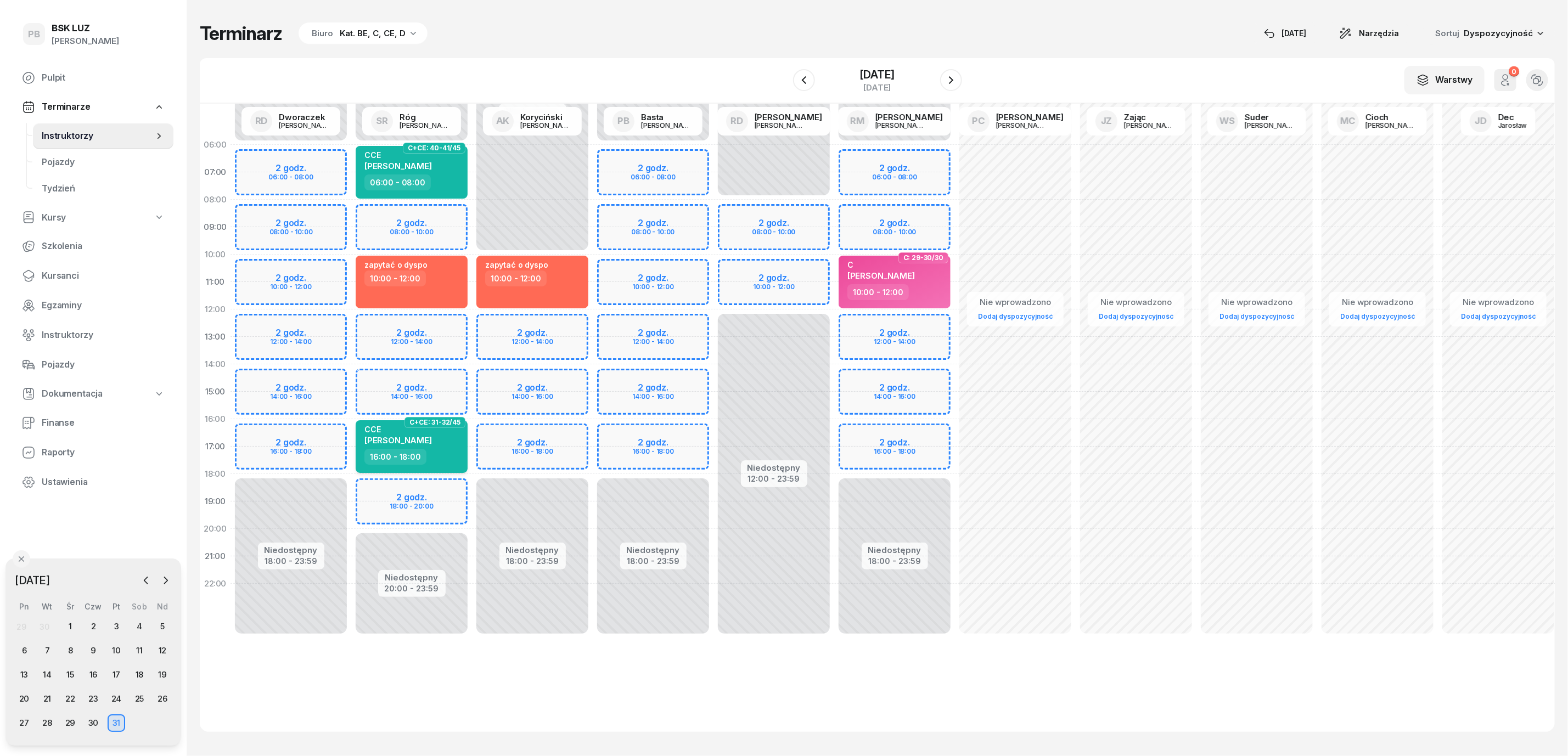
click at [444, 460] on div "16:00 - 18:00" at bounding box center [412, 456] width 97 height 16
select select "16"
select select "18"
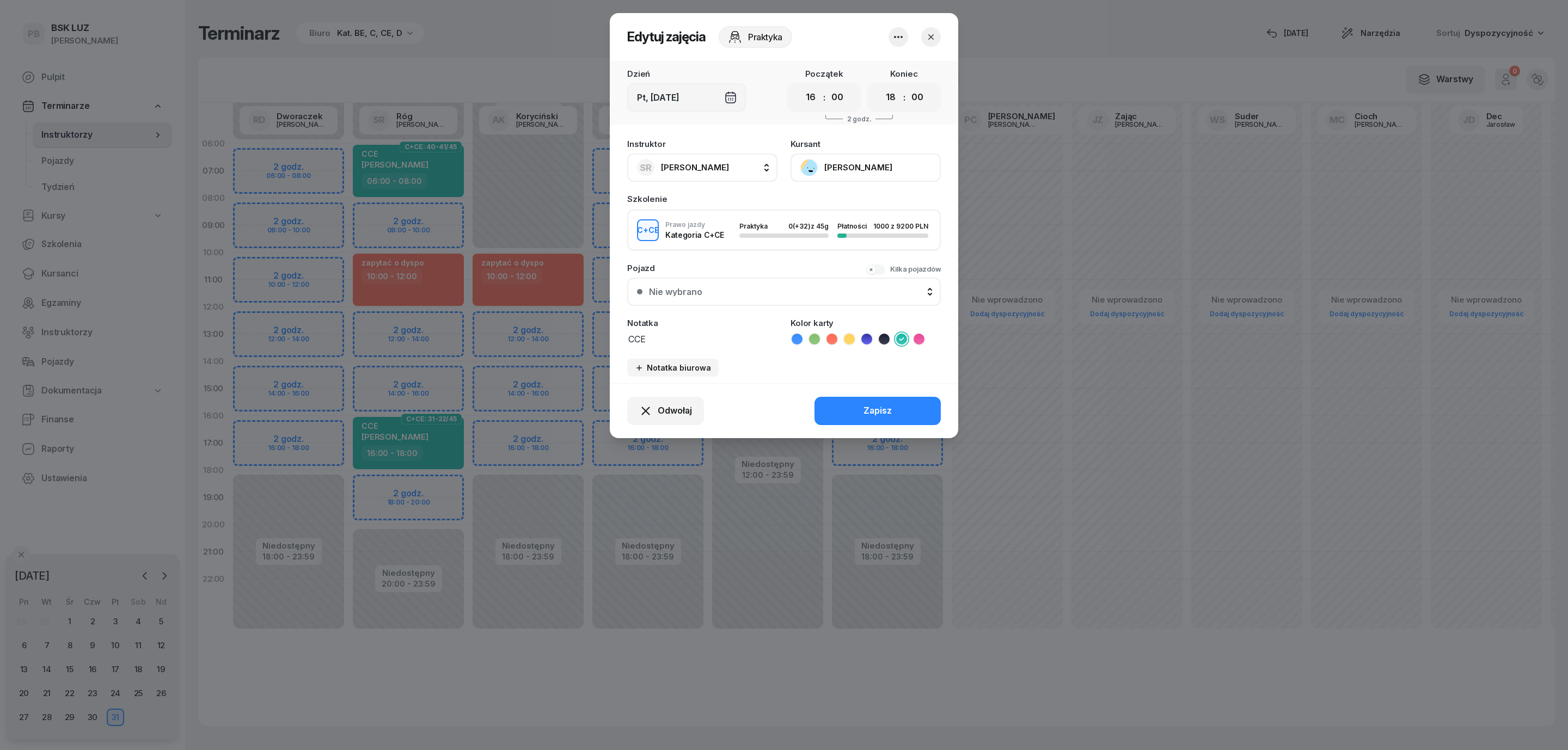
click at [897, 38] on icon "button" at bounding box center [898, 38] width 13 height 13
click at [883, 68] on link "Usuń" at bounding box center [893, 70] width 144 height 28
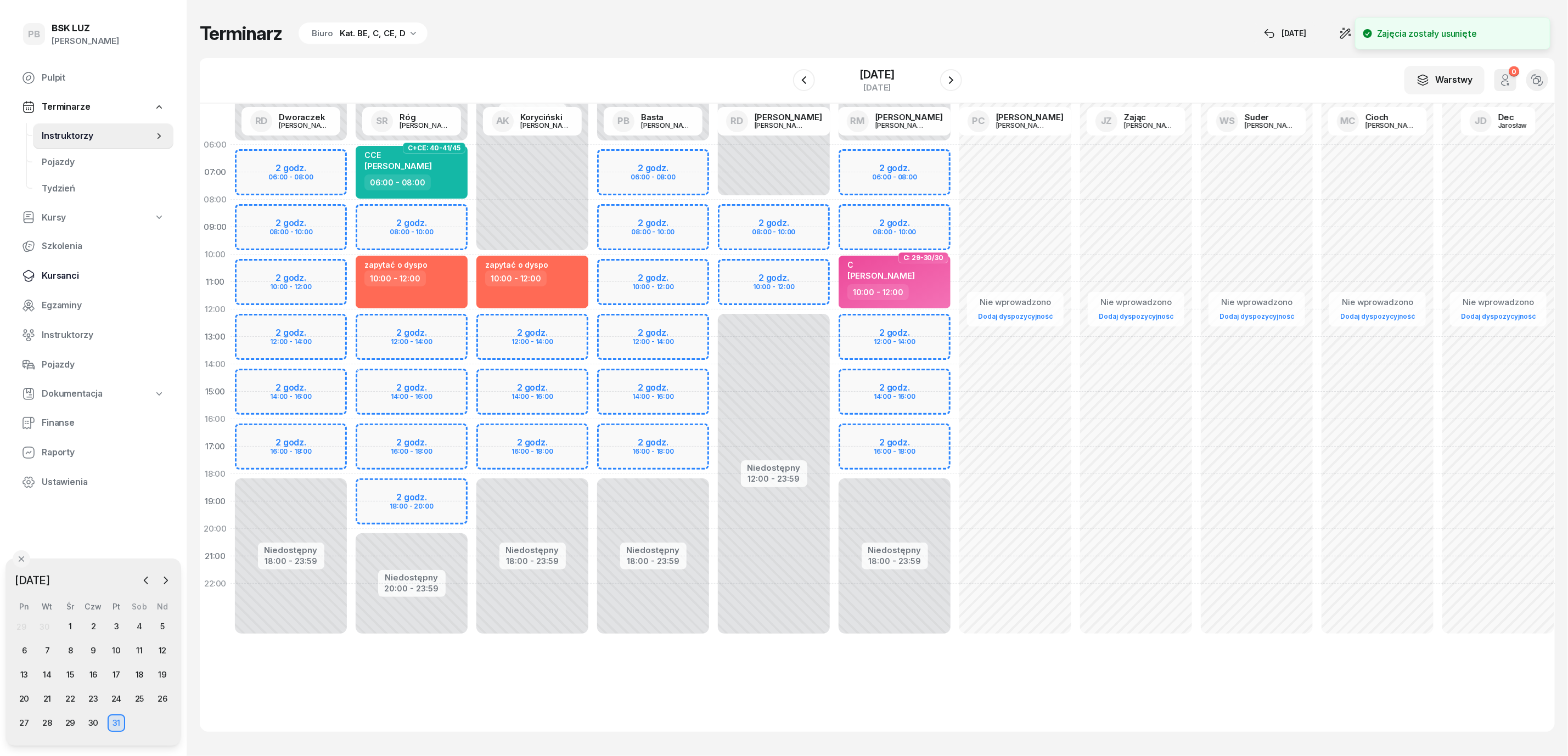
click at [57, 279] on span "Kursanci" at bounding box center [104, 275] width 123 height 14
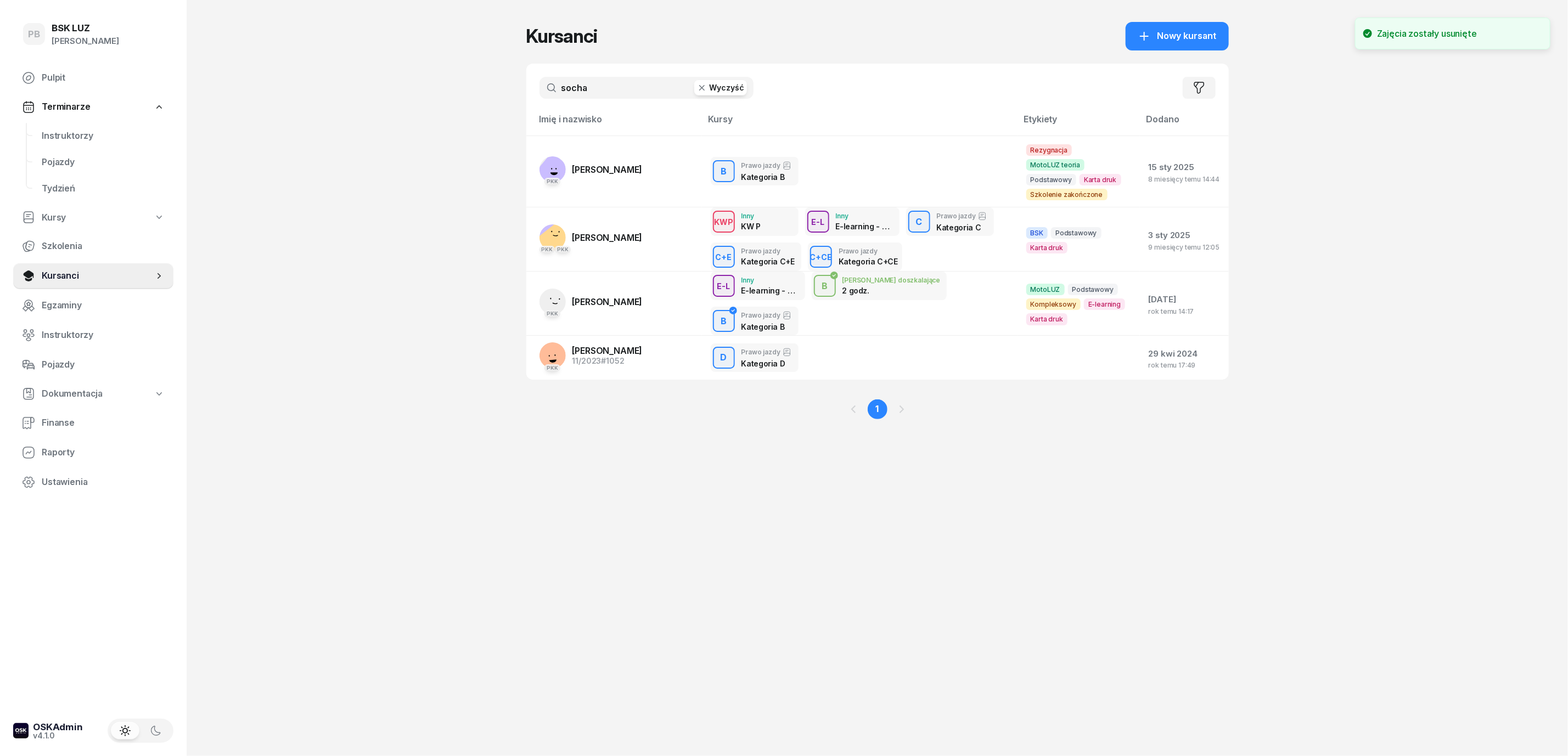
click at [600, 86] on input "socha" at bounding box center [646, 88] width 214 height 22
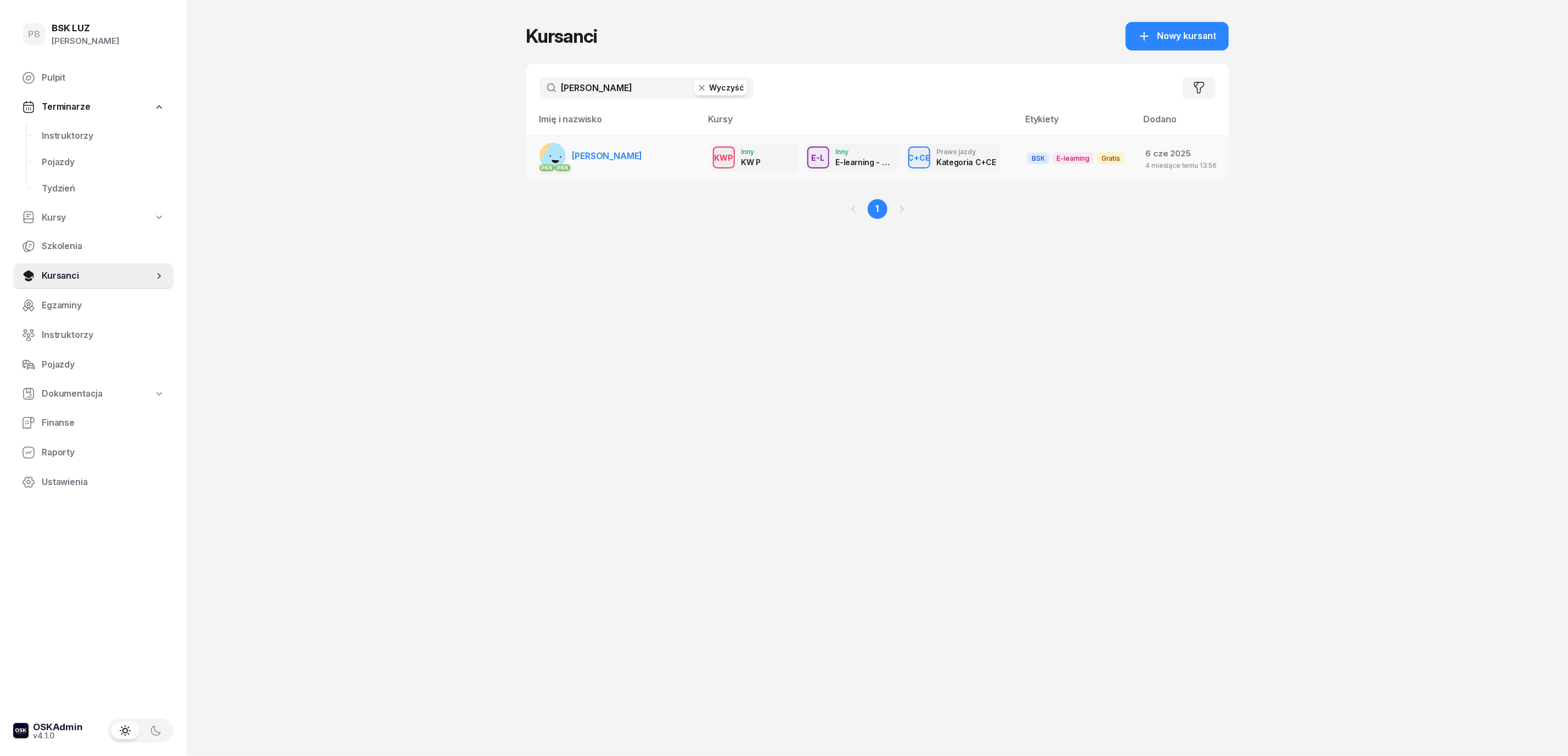
type input "łosiowski"
click at [608, 147] on link "PKK PKK [PERSON_NAME]" at bounding box center [591, 156] width 104 height 26
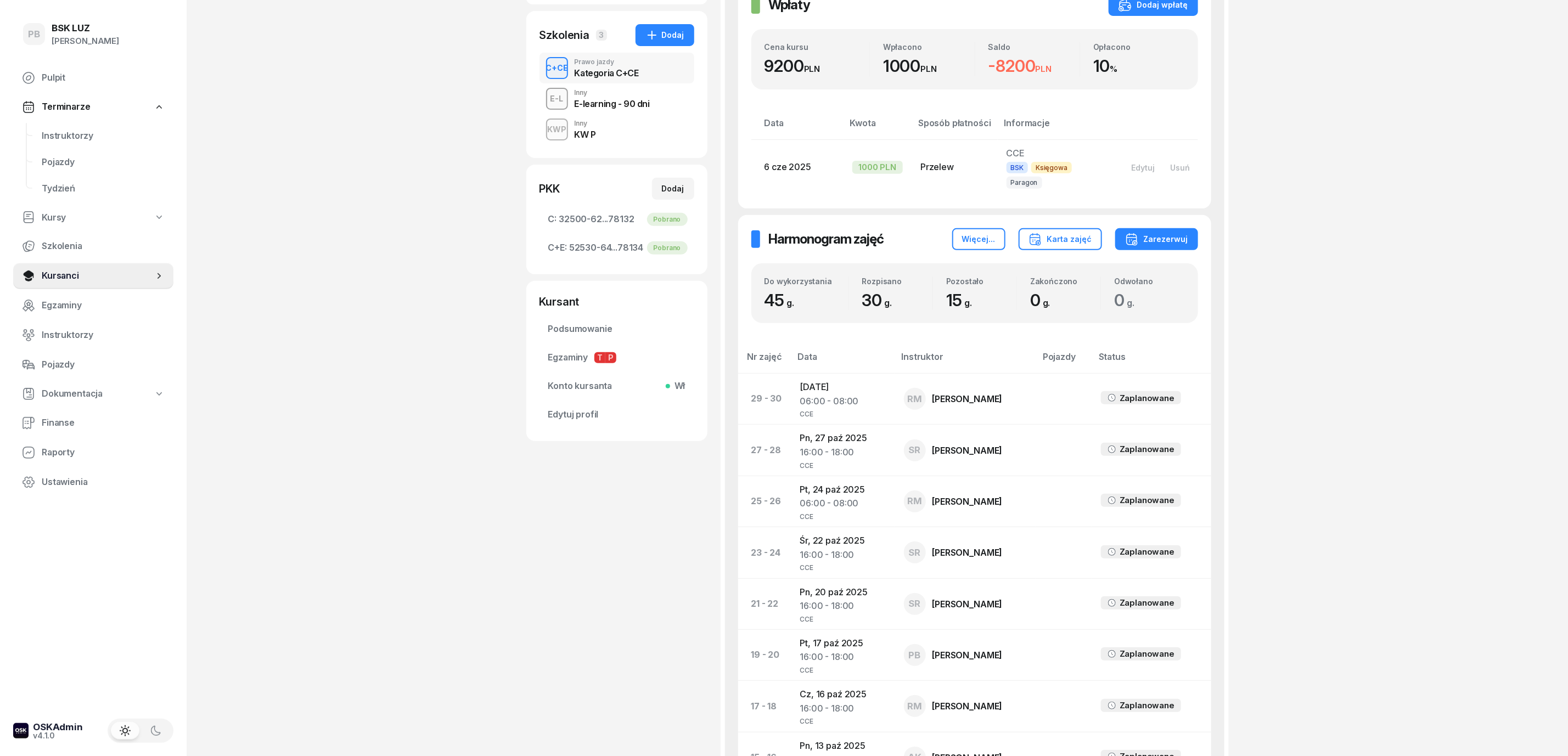
scroll to position [172, 0]
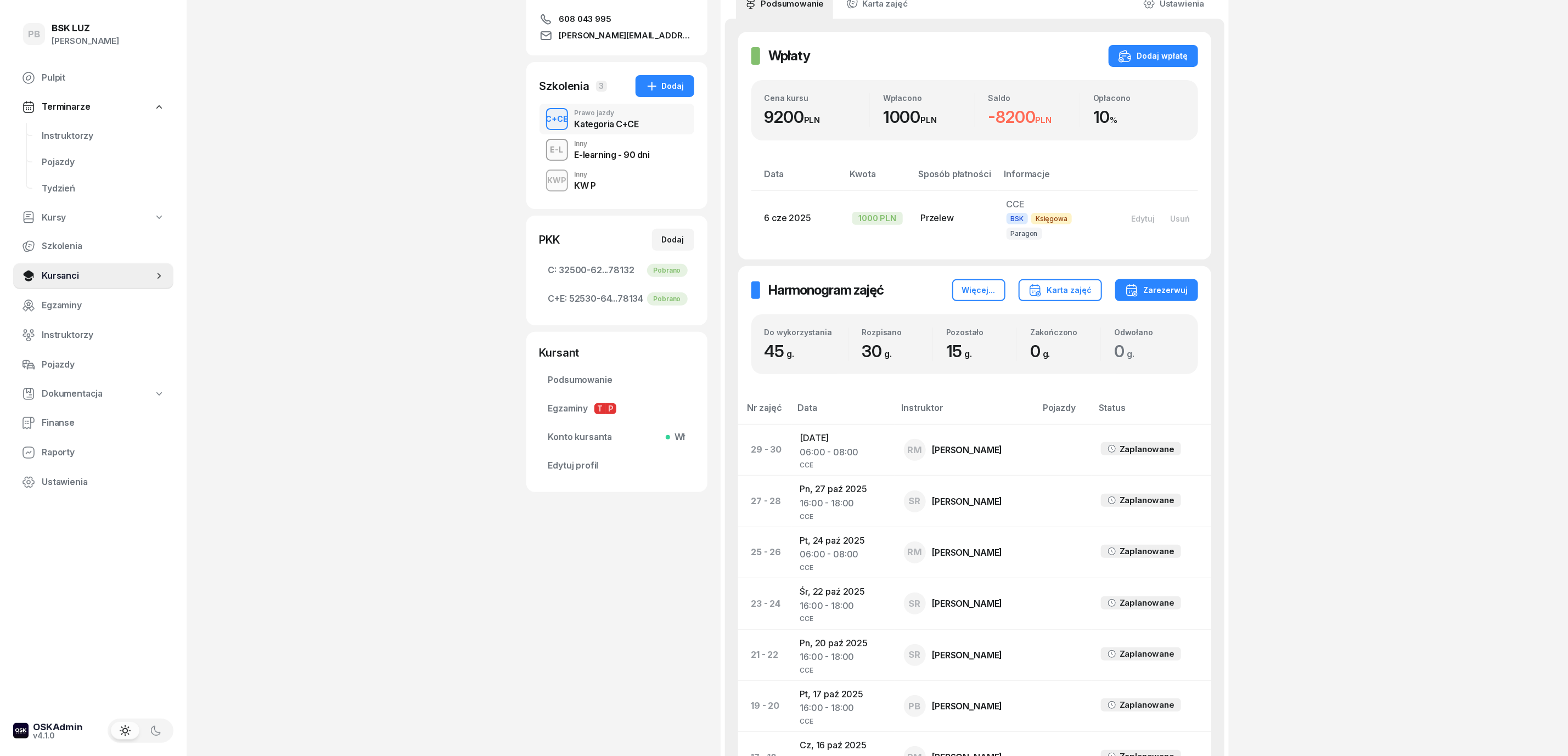
click at [399, 183] on div "PB BSK LUZ Patrycja Bogdanowicz Pulpit Terminarze Instruktorzy Pojazdy Tydzień …" at bounding box center [784, 580] width 1568 height 1504
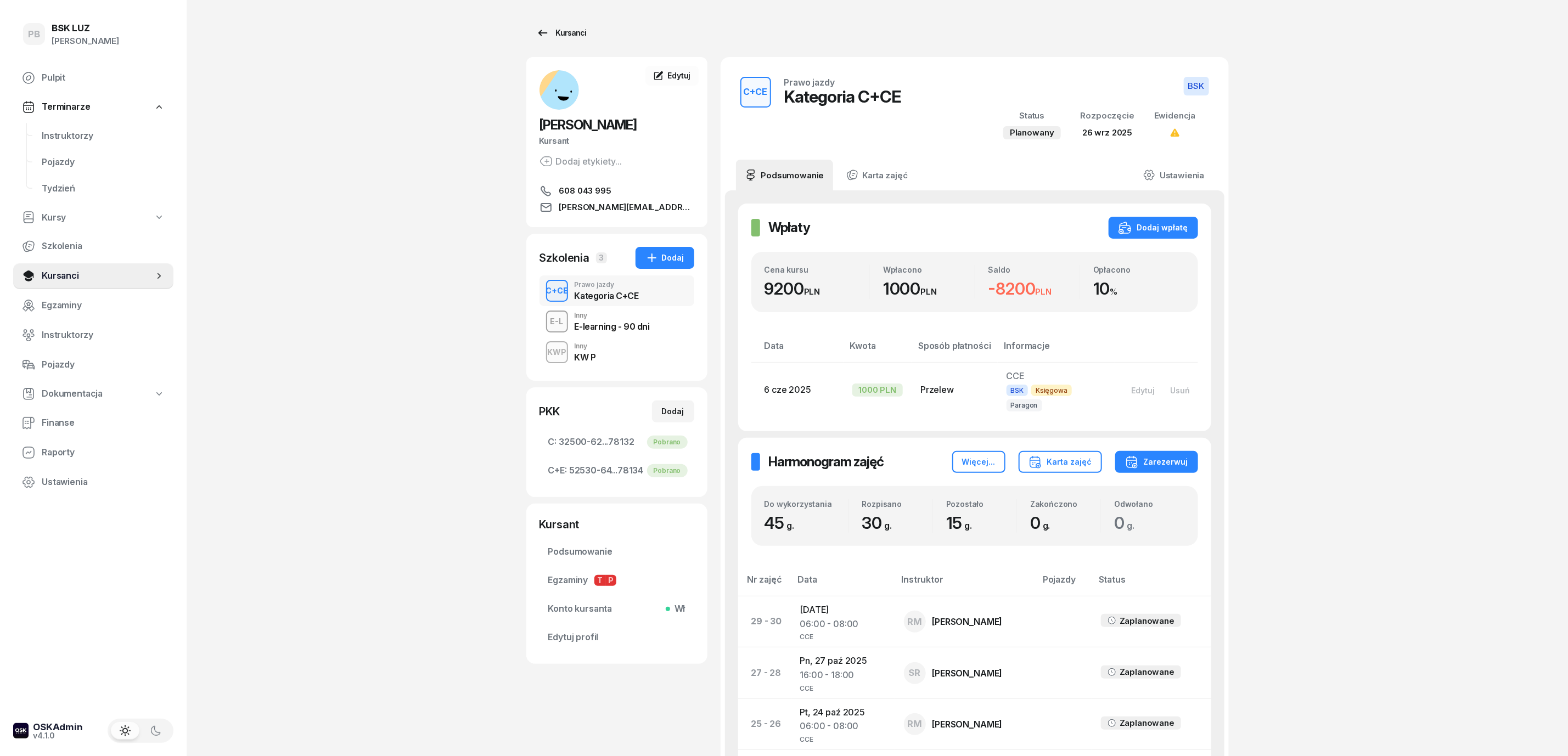
click at [561, 27] on div "Kursanci" at bounding box center [561, 33] width 50 height 13
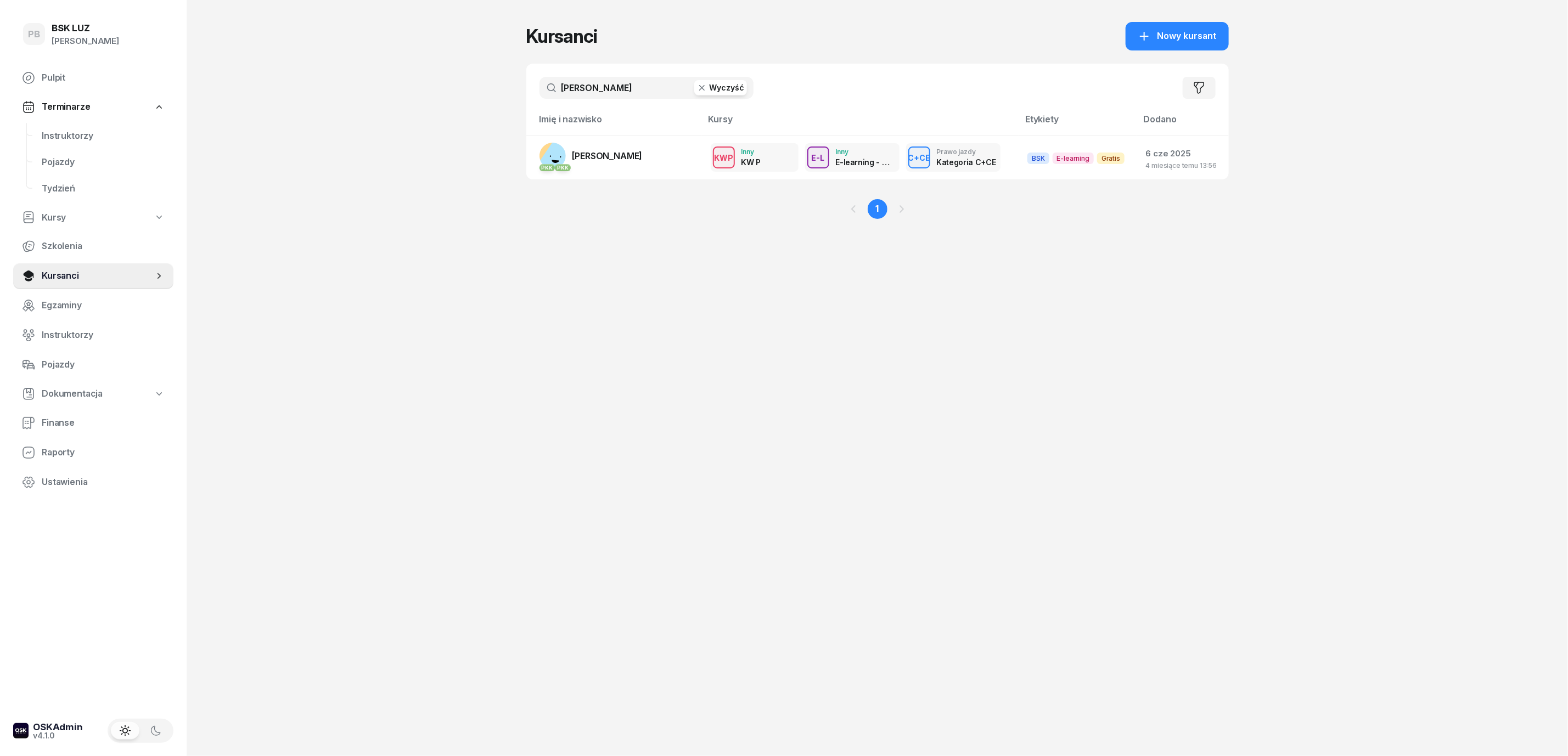
click at [581, 89] on input "łosiowski" at bounding box center [646, 88] width 214 height 22
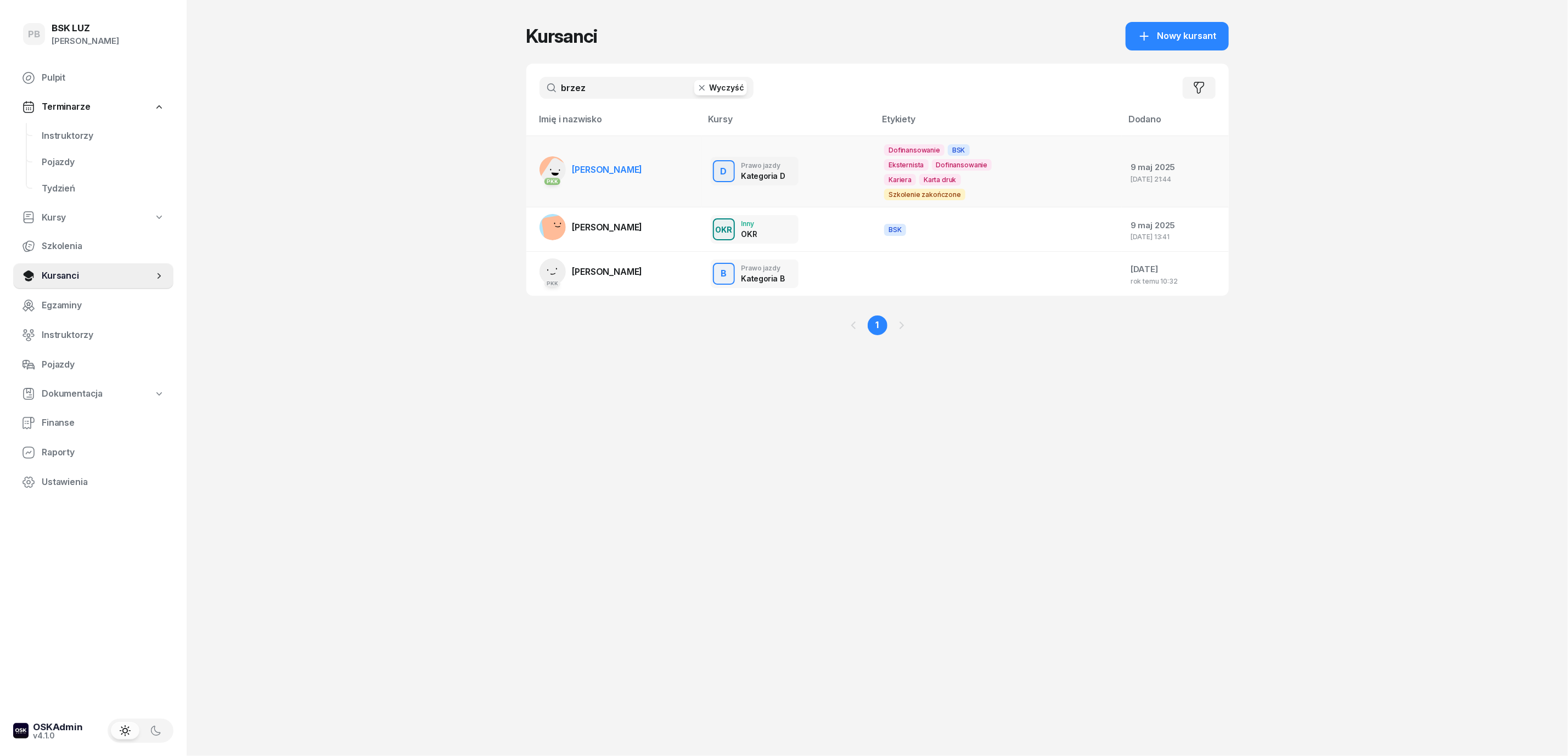
type input "brzez"
click at [640, 157] on link "PKK BRZEZIŃSKA KATARZYNA" at bounding box center [591, 169] width 104 height 26
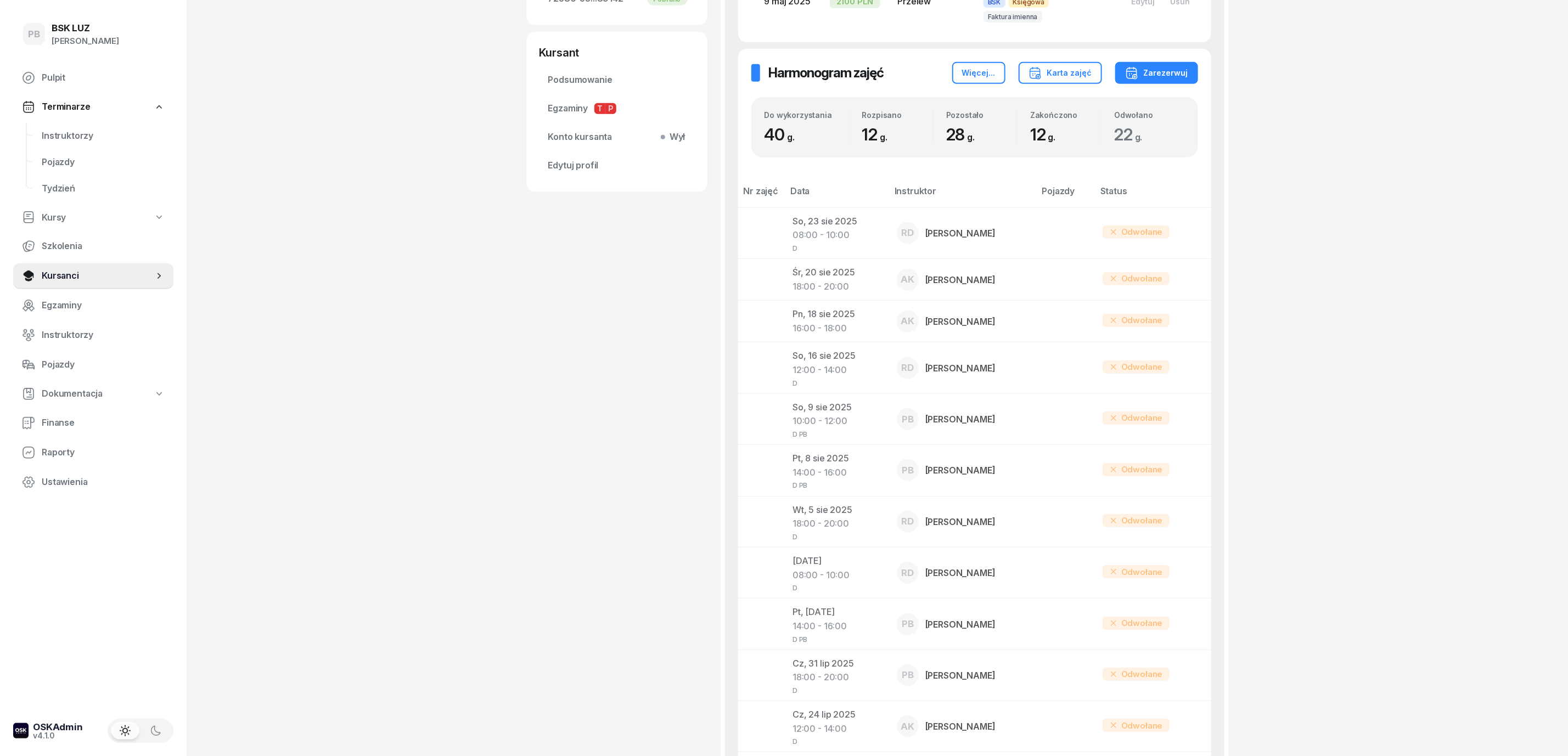
scroll to position [412, 0]
click at [1379, 389] on div "PB BSK LUZ Patrycja Bogdanowicz Pulpit Terminarze Instruktorzy Pojazdy Tydzień …" at bounding box center [784, 378] width 1568 height 1580
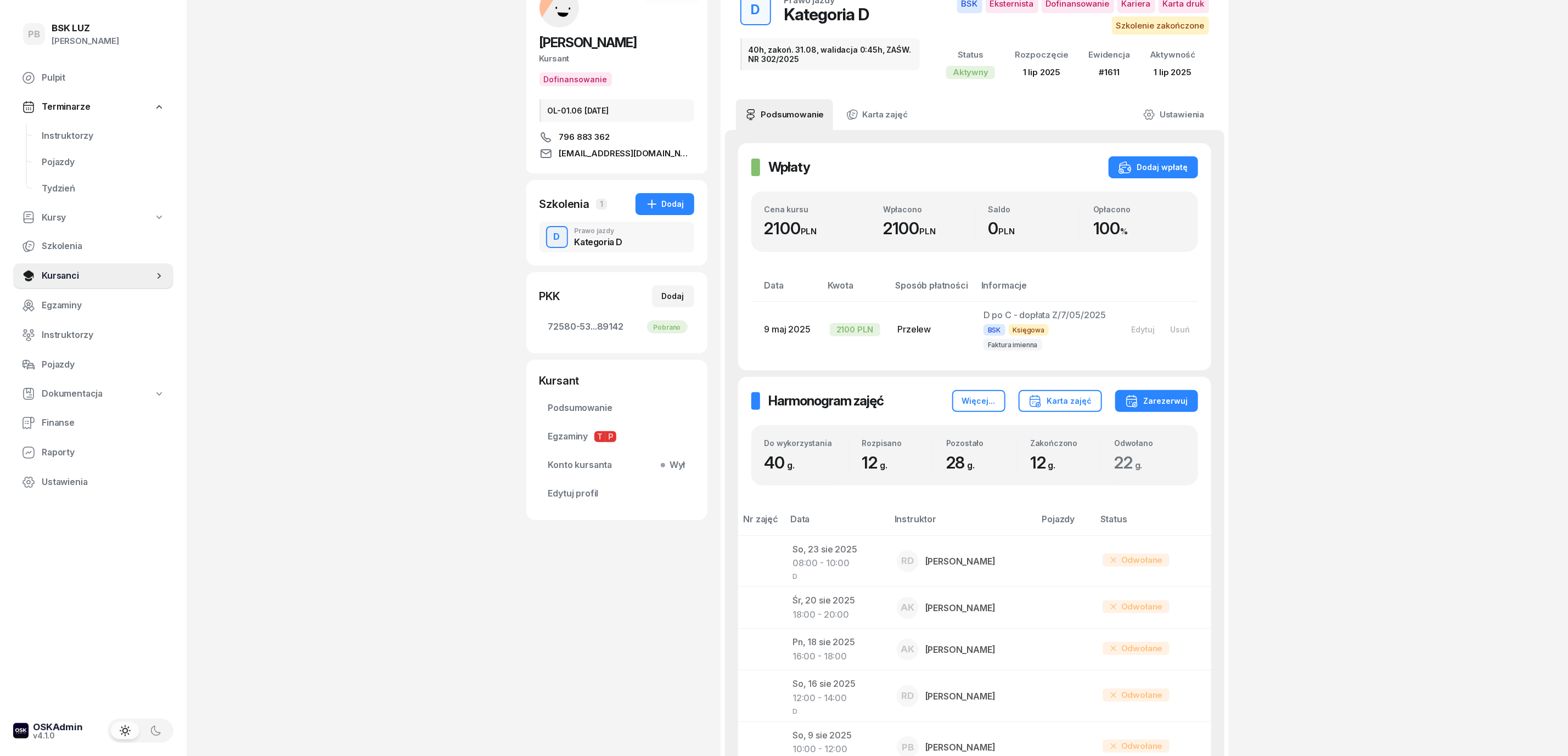
scroll to position [165, 0]
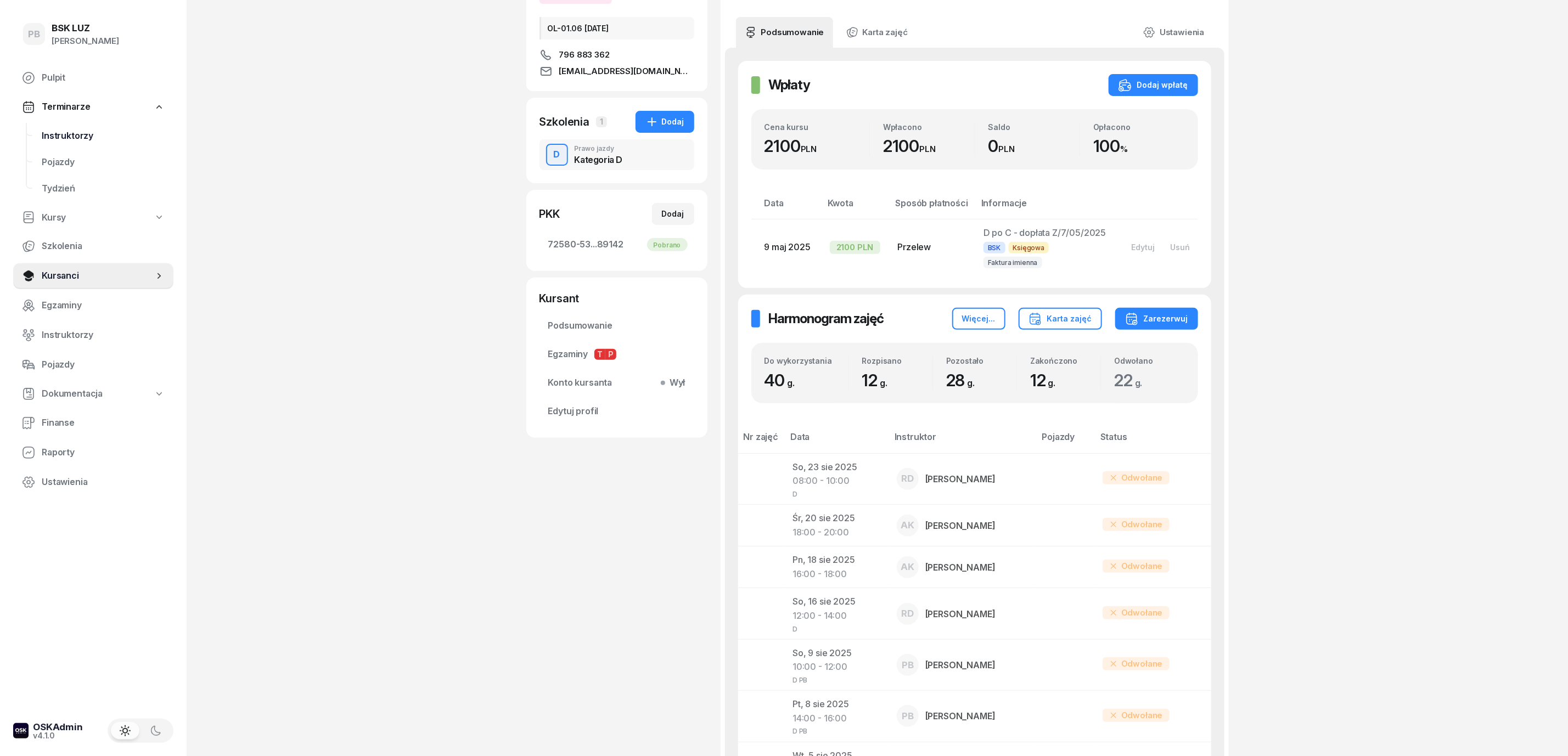
click at [66, 130] on span "Instruktorzy" at bounding box center [104, 136] width 123 height 14
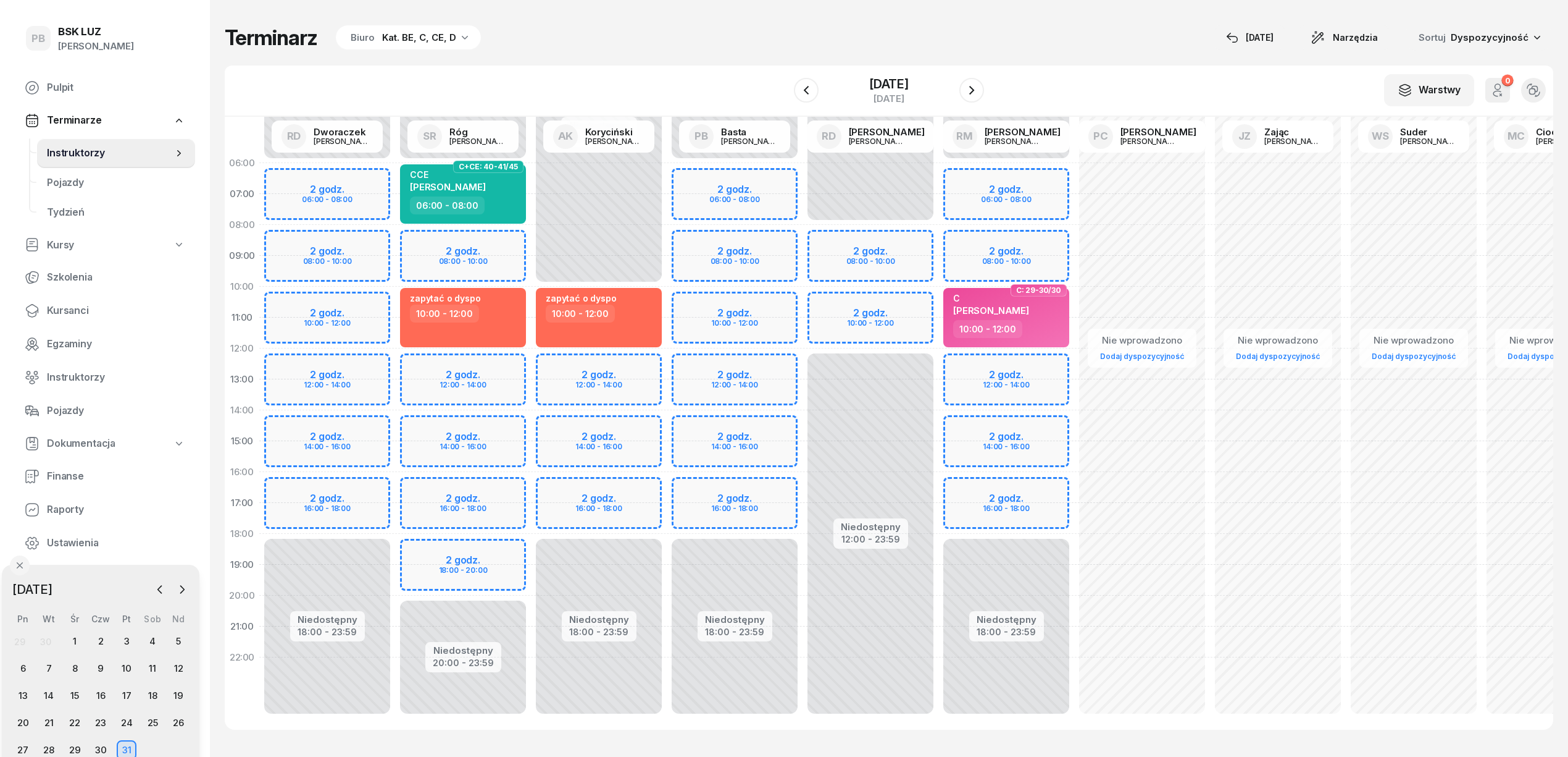
drag, startPoint x: 104, startPoint y: 635, endPoint x: 99, endPoint y: 570, distance: 65.2
click at [99, 570] on div "Październik 2025 2025 sty lut mar kwi maj cze lip sie wrz paź lis gru Pn Wt Śr …" at bounding box center [100, 670] width 198 height 210
click at [576, 27] on div "Terminarz Biuro Kat. BE, C, CE, D [DATE] Narzędzia Sortuj Dyspozycyjność" at bounding box center [888, 37] width 1328 height 26
drag, startPoint x: 98, startPoint y: 568, endPoint x: 122, endPoint y: 568, distance: 24.0
click at [121, 547] on div "Październik 2025 2025 sty lut mar kwi maj cze lip sie wrz paź lis gru Pn Wt Śr …" at bounding box center [124, 647] width 198 height 210
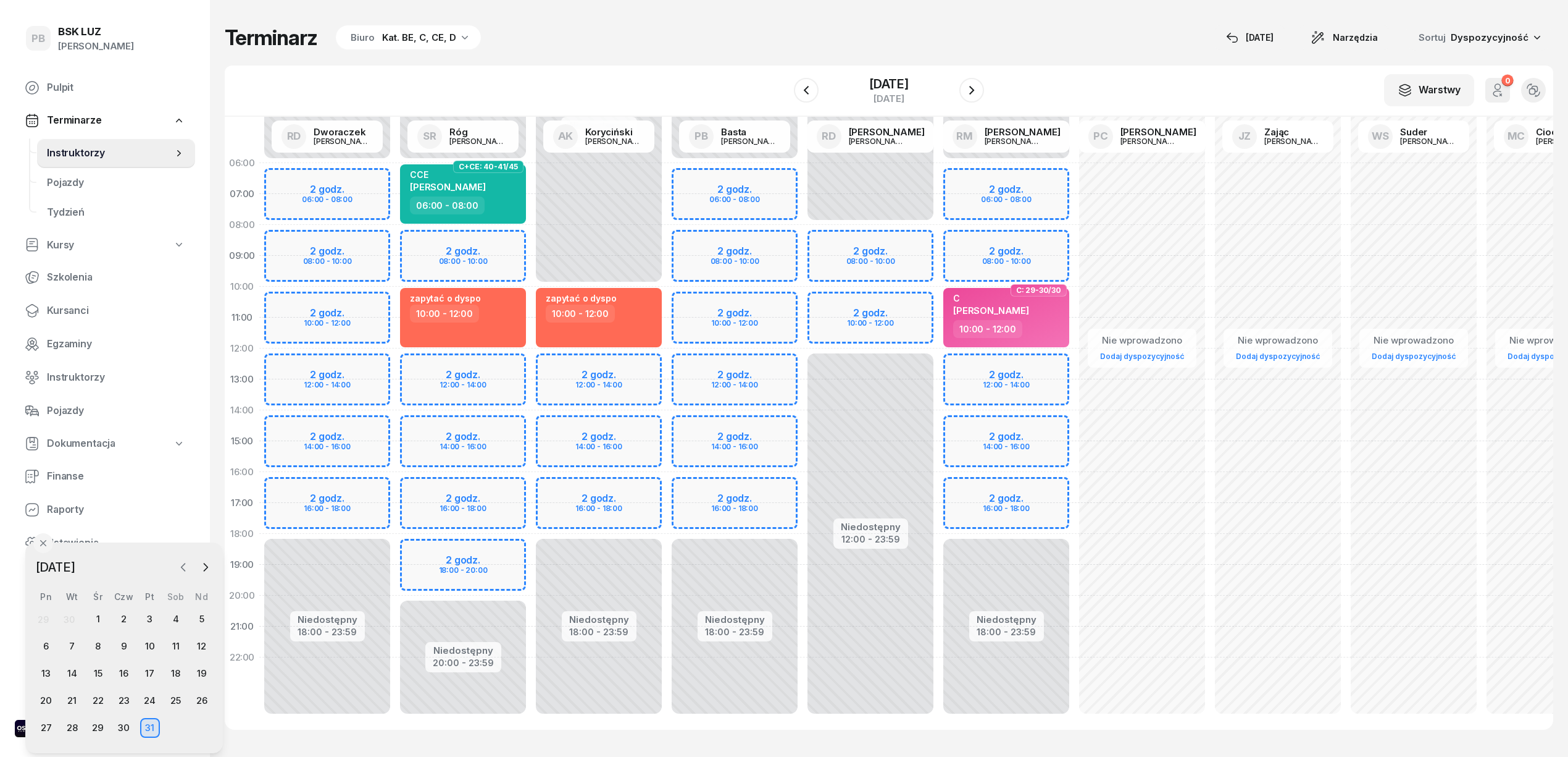
click at [184, 567] on icon "button" at bounding box center [183, 567] width 12 height 12
click at [147, 700] on div "26" at bounding box center [150, 700] width 20 height 20
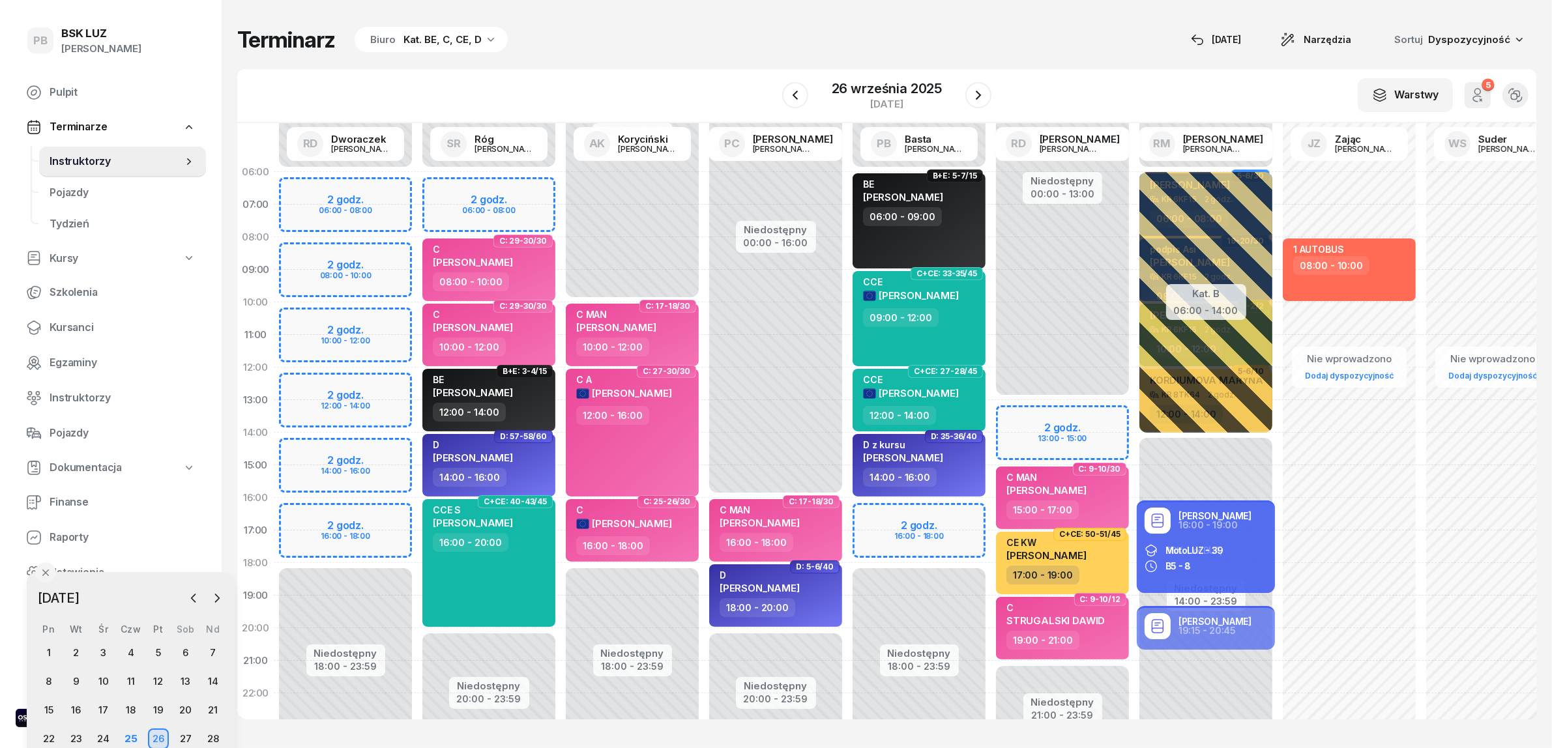
click at [672, 53] on div "Terminarz Biuro Kat. BE, C, CE, D 25 wrz Narzędzia Sortuj Dyspozycyjność W Wybi…" at bounding box center [886, 373] width 1299 height 746
click at [904, 44] on div "Terminarz Biuro Kat. BE, C, CE, D [DATE] Narzędzia Sortuj Dyspozycyjność" at bounding box center [886, 39] width 1299 height 27
click at [602, 72] on div "W Wybierz AK Koryciński Artur BP Pająk Bogusław DA Arendarczyk Damian DP Pawłow…" at bounding box center [886, 96] width 1299 height 54
click at [983, 95] on icon "button" at bounding box center [979, 95] width 16 height 16
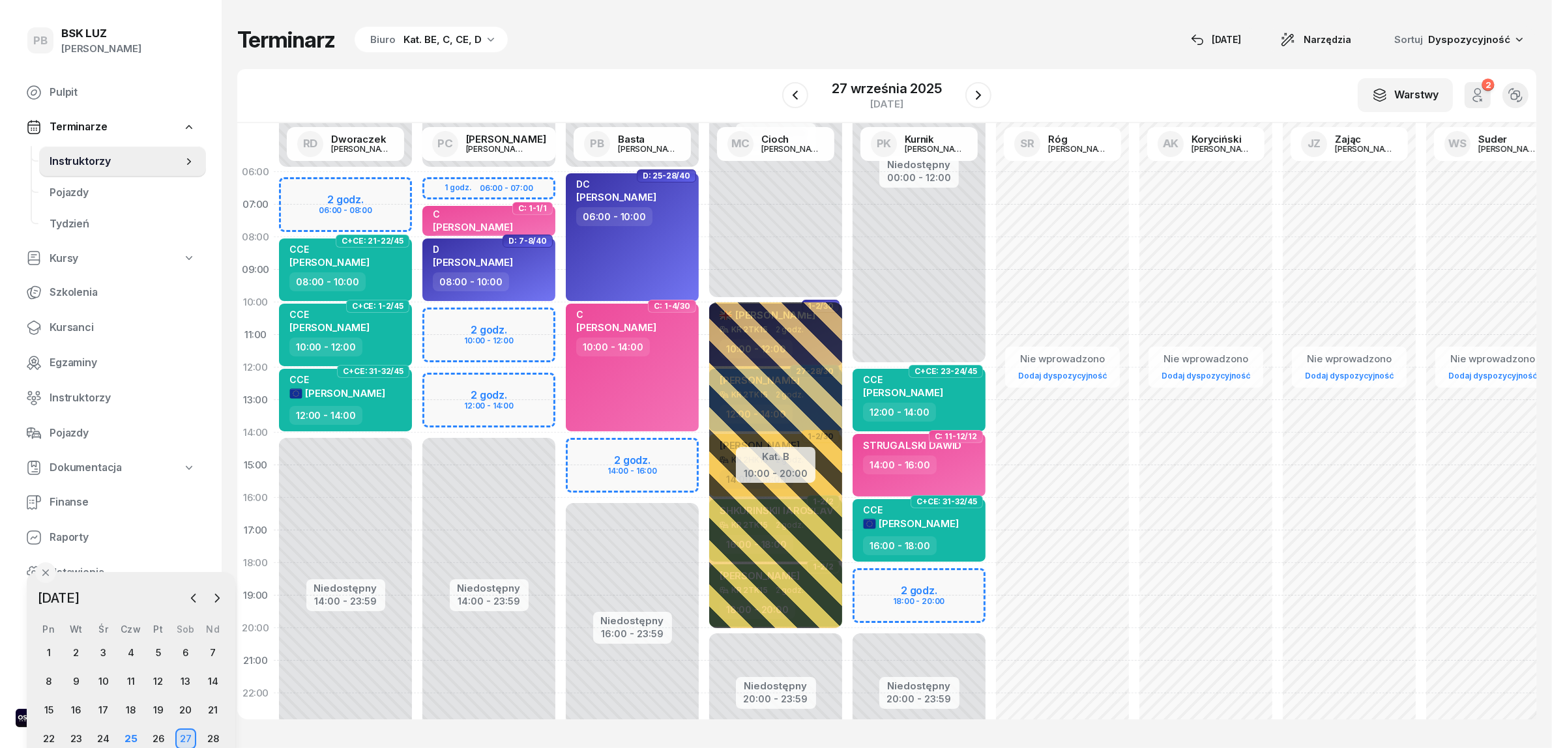
click at [617, 72] on div "W Wybierz AK Koryciński Artur BP Pająk Bogusław DA Arendarczyk Damian DP Pawłow…" at bounding box center [886, 96] width 1299 height 54
drag, startPoint x: 147, startPoint y: 584, endPoint x: 134, endPoint y: 581, distance: 13.3
click at [134, 572] on div "Wrzesień 2025 2025 sty lut mar kwi maj cze lip sie wrz paź lis gru Pn Wt Śr Czw…" at bounding box center [131, 683] width 209 height 222
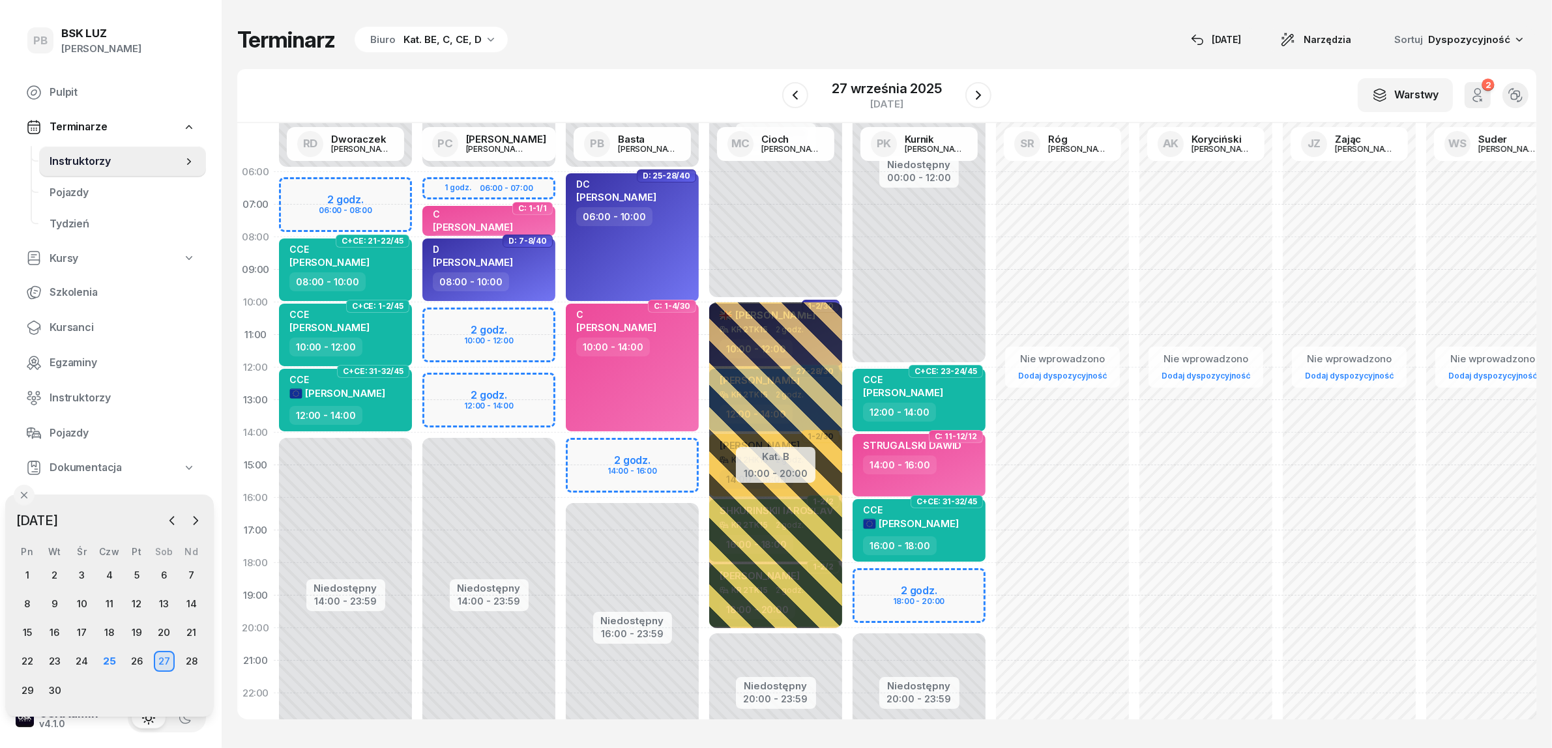
drag, startPoint x: 134, startPoint y: 582, endPoint x: 126, endPoint y: 552, distance: 30.4
click at [126, 552] on div "Pt" at bounding box center [136, 551] width 27 height 11
click at [196, 519] on icon "button" at bounding box center [196, 521] width 4 height 8
click at [160, 572] on div "4" at bounding box center [164, 575] width 21 height 21
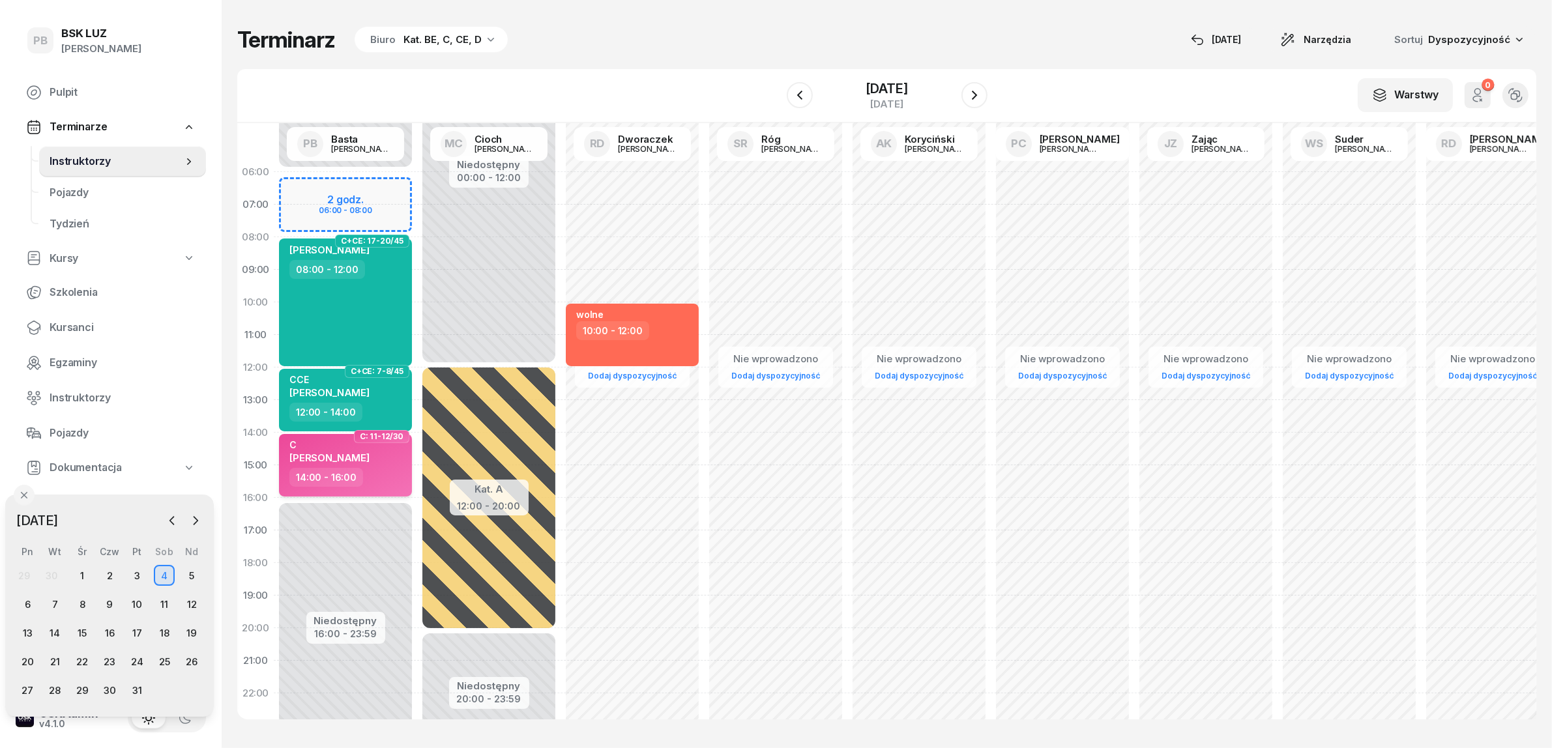
click at [372, 477] on div "14:00 - 16:00" at bounding box center [346, 477] width 115 height 19
select select "14"
select select "16"
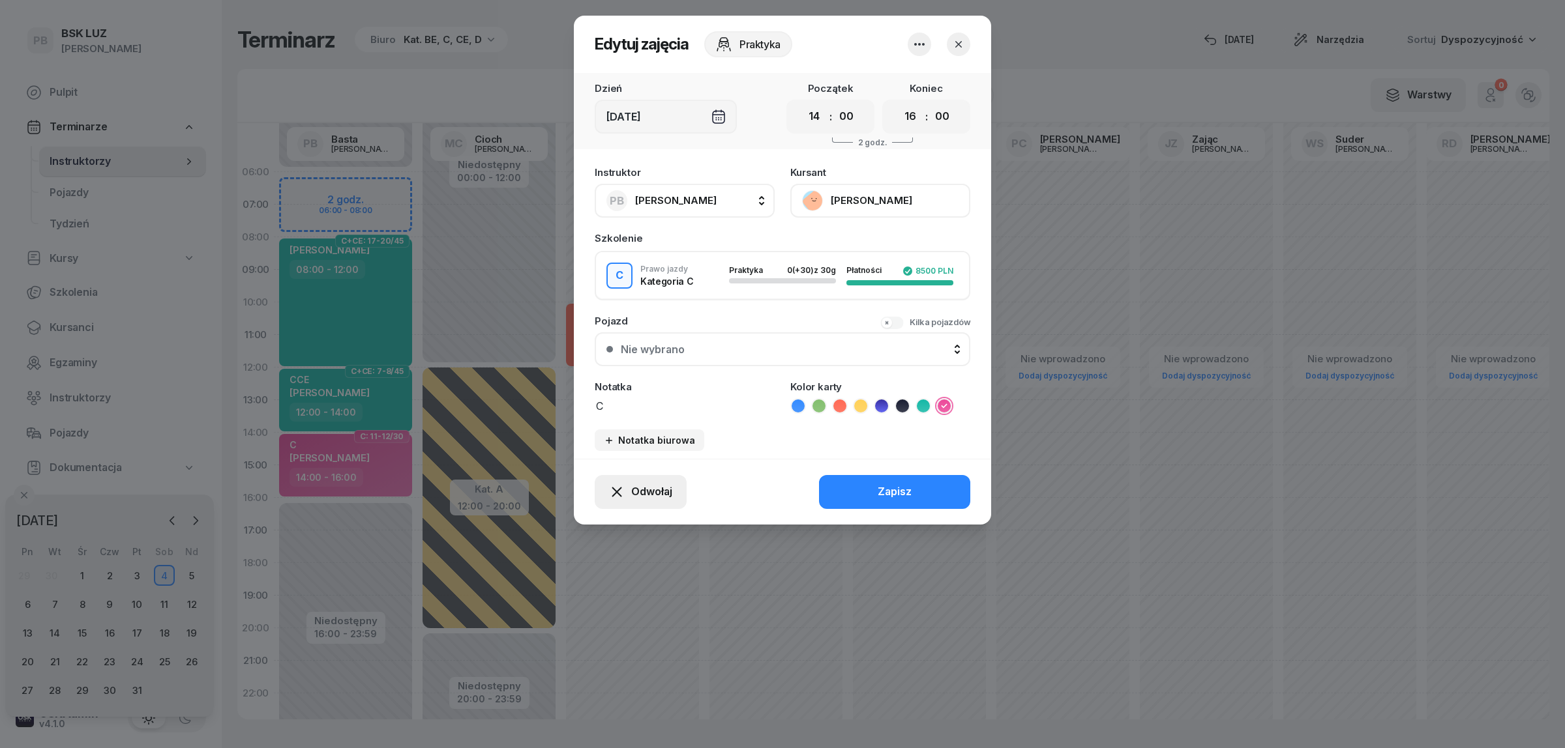
click at [656, 490] on span "Odwołaj" at bounding box center [651, 492] width 41 height 17
click at [656, 414] on link "Kursant odwołał" at bounding box center [633, 411] width 172 height 33
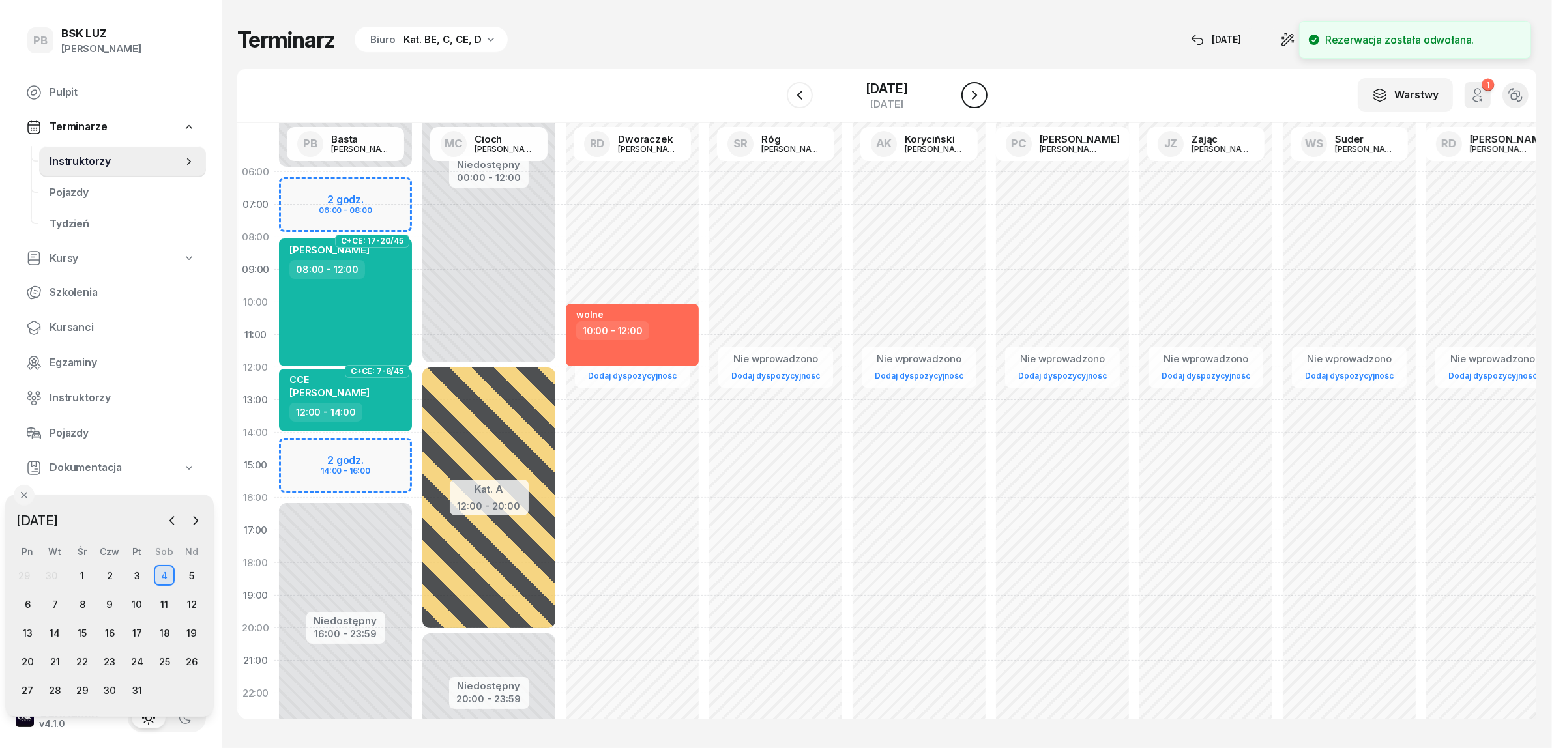
click at [979, 98] on icon "button" at bounding box center [975, 95] width 16 height 16
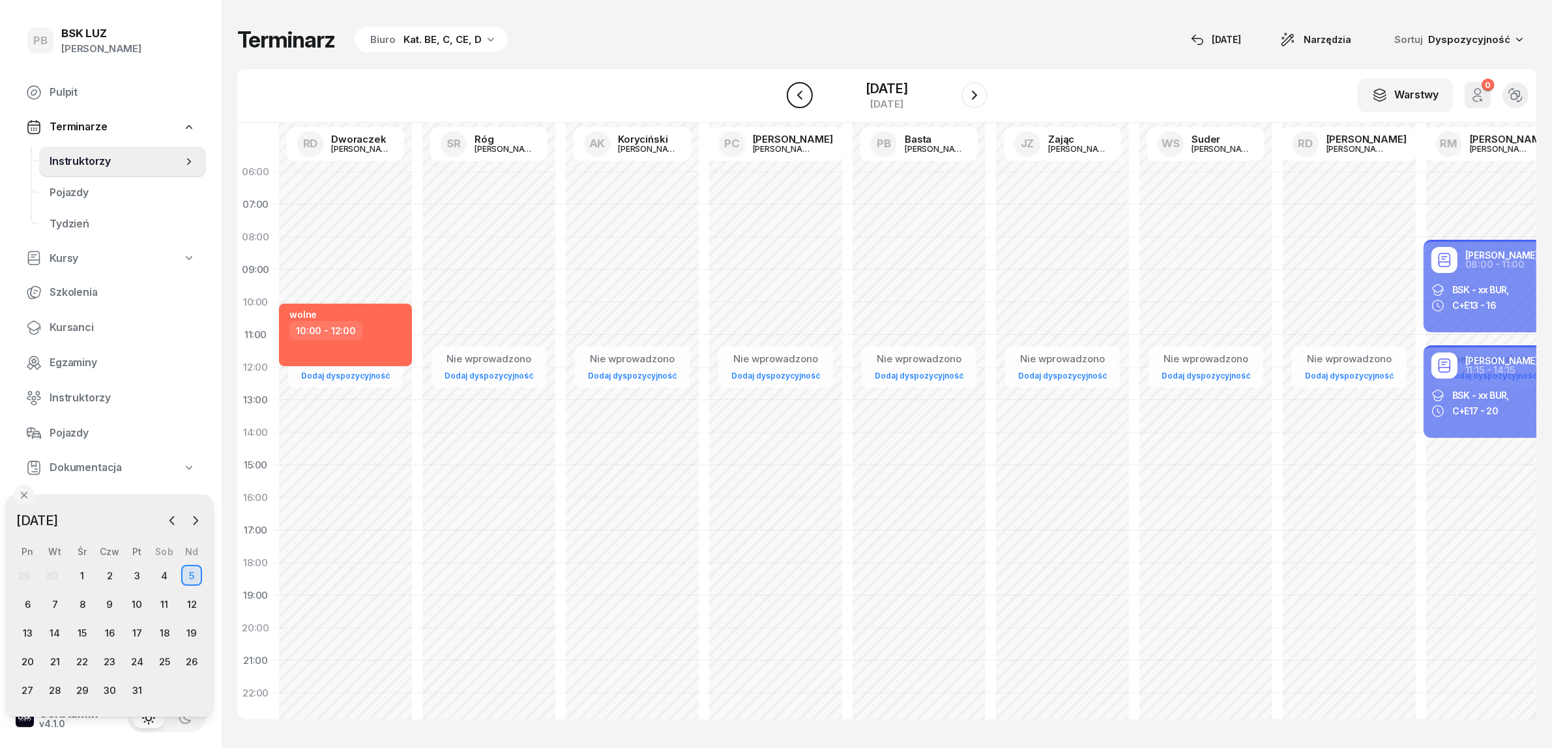
click at [792, 95] on icon "button" at bounding box center [800, 95] width 16 height 16
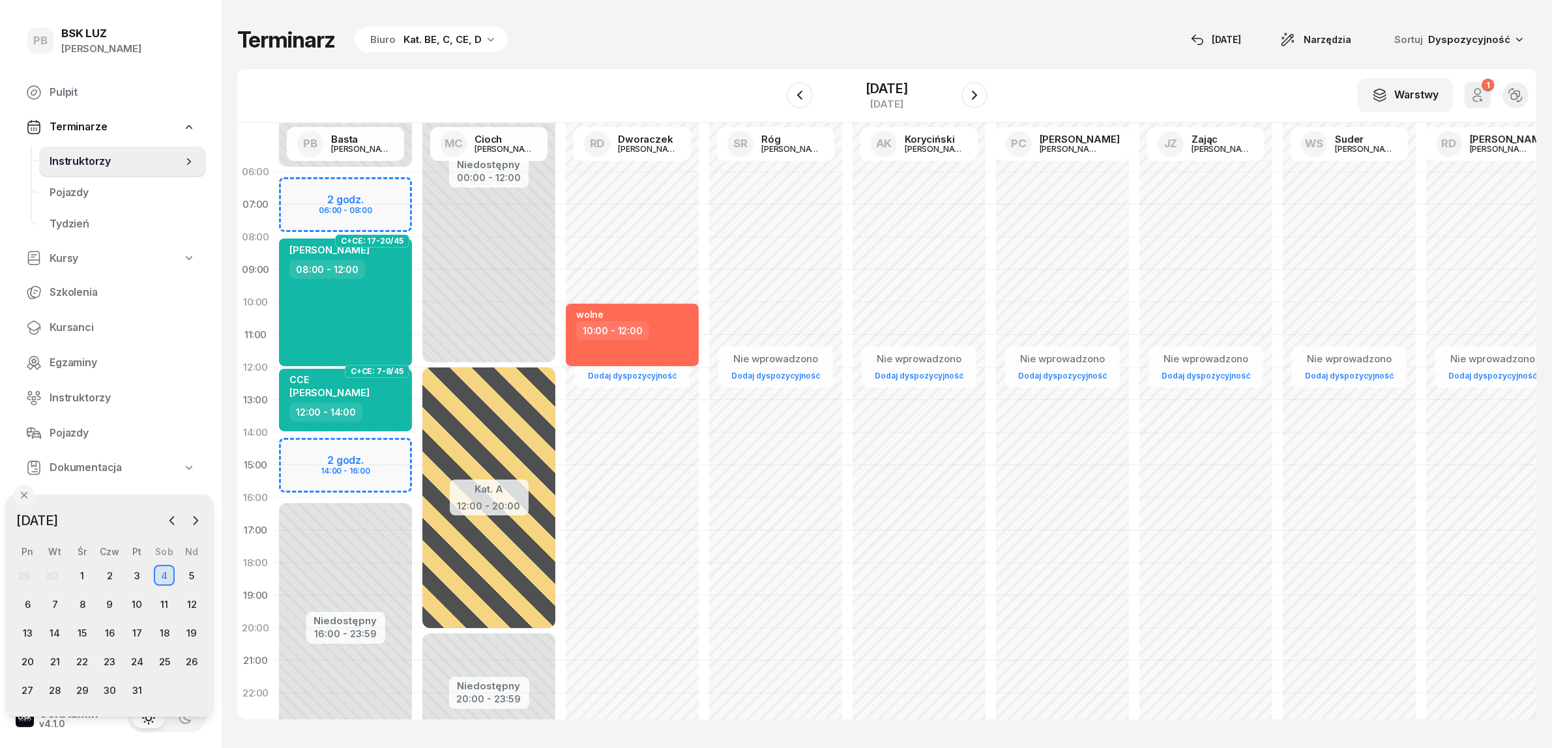
click at [623, 50] on div "Terminarz Biuro Kat. BE, C, CE, D [DATE] Narzędzia Sortuj Dyspozycyjność" at bounding box center [886, 39] width 1299 height 27
click at [630, 56] on div "Terminarz Biuro Kat. BE, C, CE, D 25 wrz Narzędzia Sortuj Dyspozycyjność W Wybi…" at bounding box center [886, 373] width 1299 height 746
click at [644, 70] on div "W Wybierz AK Koryciński Artur BP Pająk Bogusław DA Arendarczyk Damian DP Pawłow…" at bounding box center [886, 96] width 1299 height 54
click at [177, 517] on icon "button" at bounding box center [172, 520] width 13 height 13
click at [108, 656] on div "25" at bounding box center [109, 661] width 21 height 21
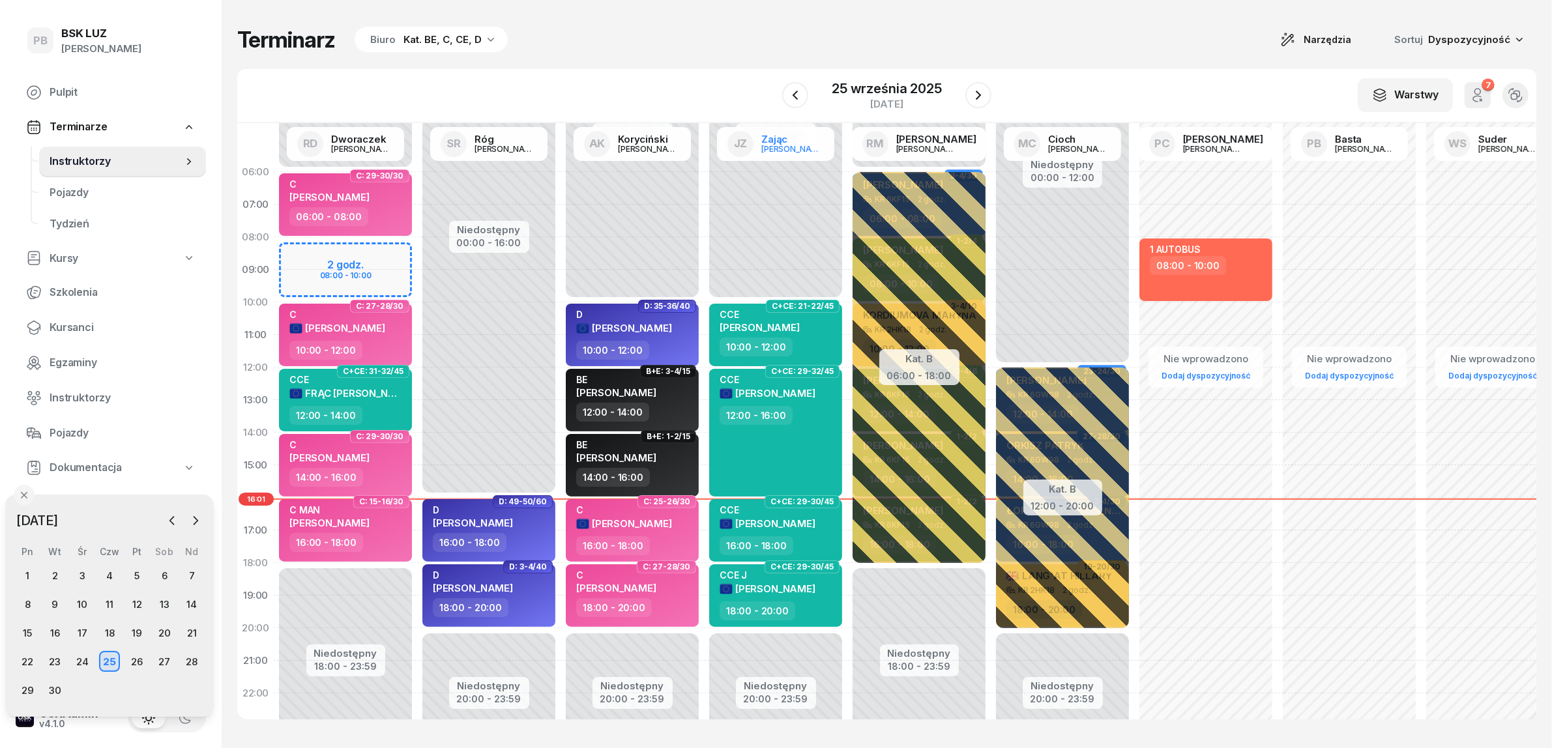
click at [746, 153] on link "JZ Zając Jacek" at bounding box center [775, 144] width 117 height 34
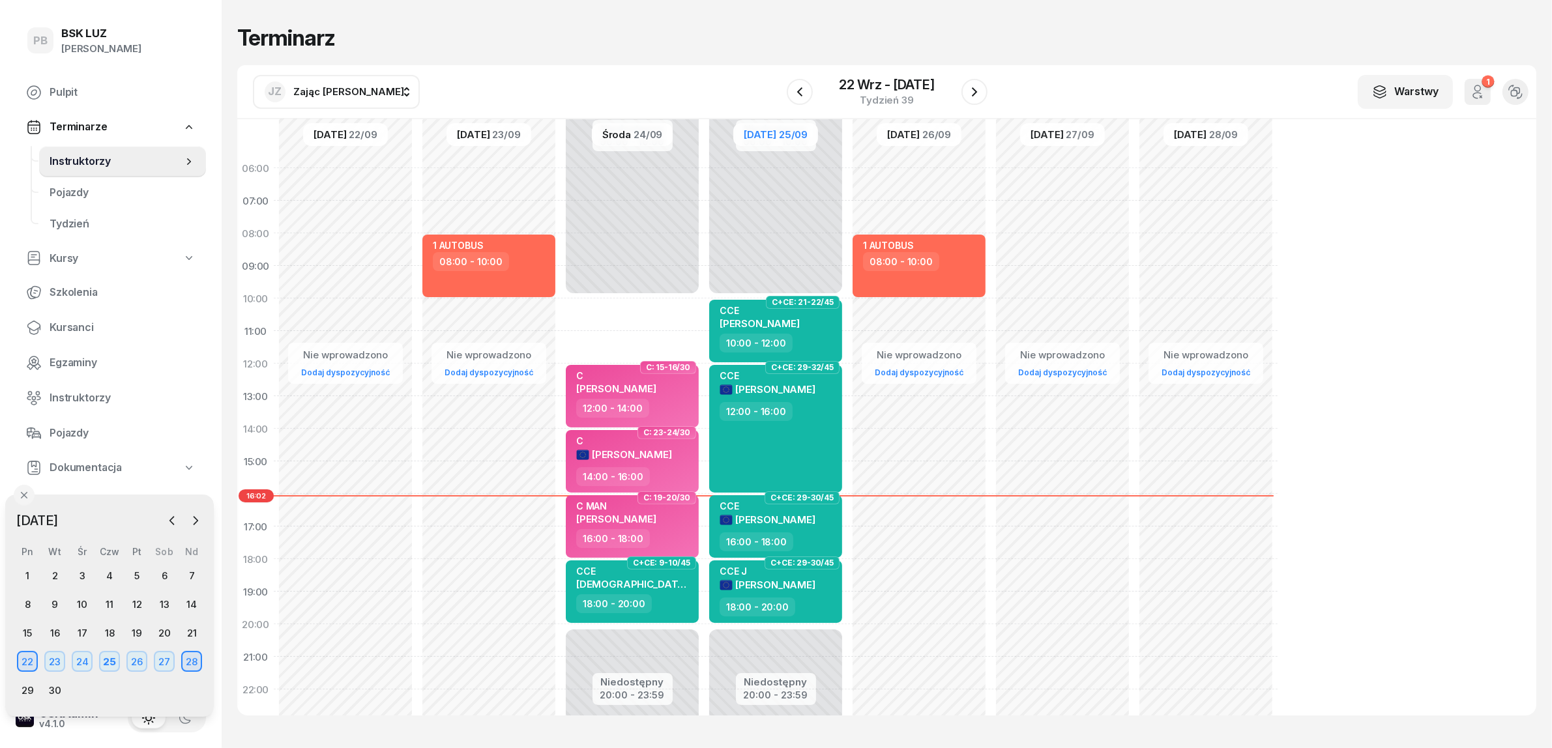
click at [878, 20] on div "Terminarz JZ Zając Jacek AK Koryciński Artur BP Pająk Bogusław DA Arendarczyk D…" at bounding box center [886, 371] width 1299 height 742
